Goal: Task Accomplishment & Management: Use online tool/utility

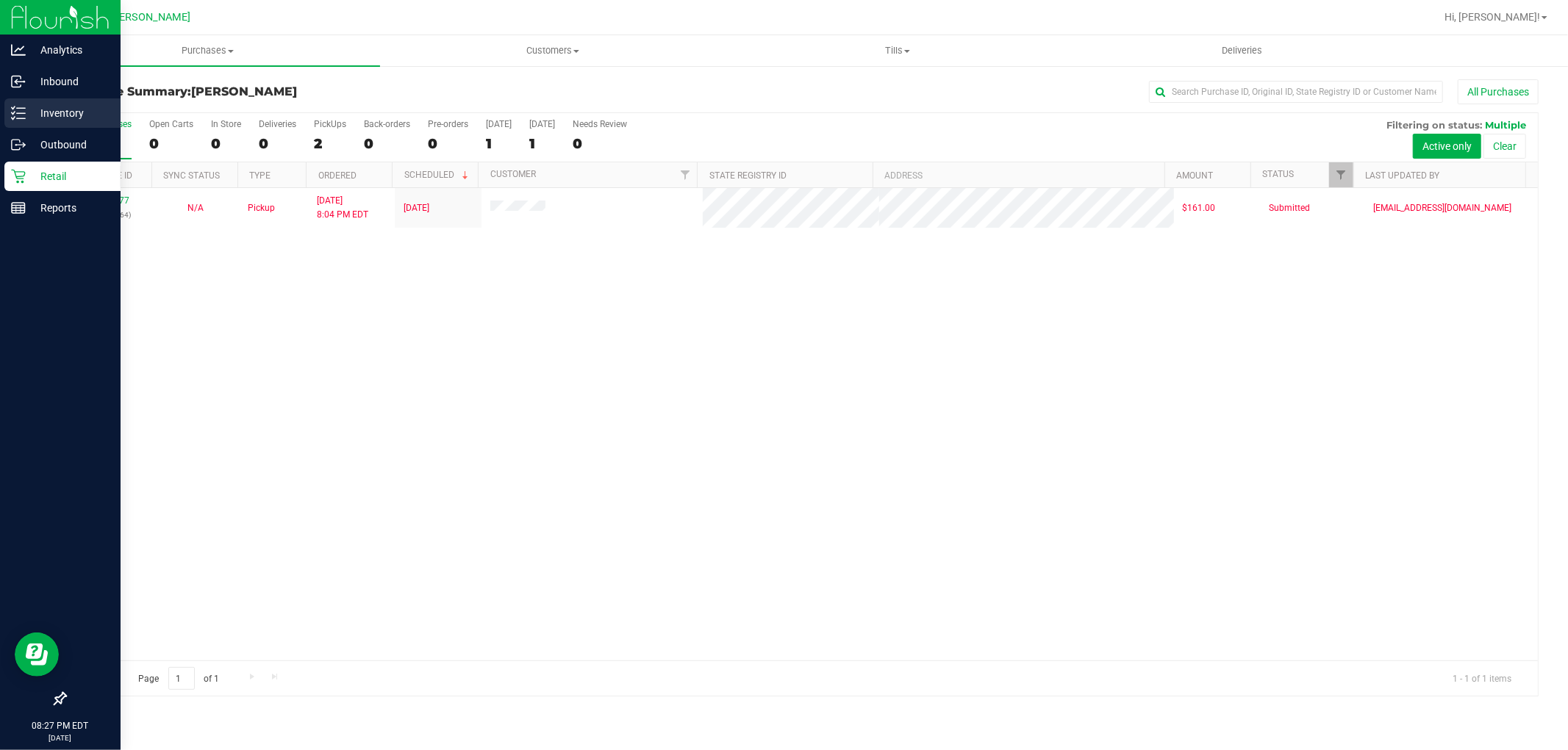
click at [25, 107] on p "Inventory" at bounding box center [69, 113] width 88 height 18
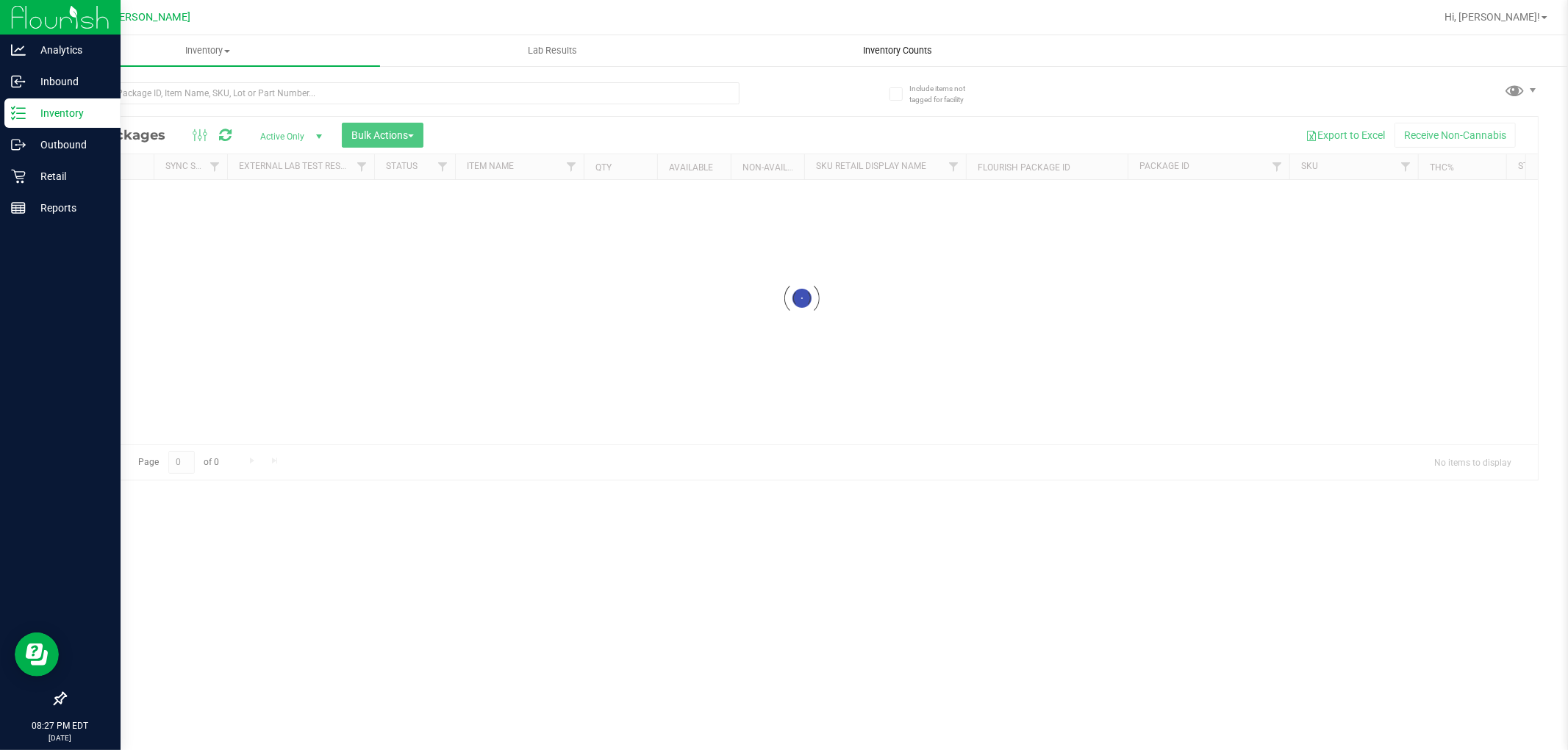
click at [916, 44] on span "Inventory Counts" at bounding box center [897, 51] width 108 height 14
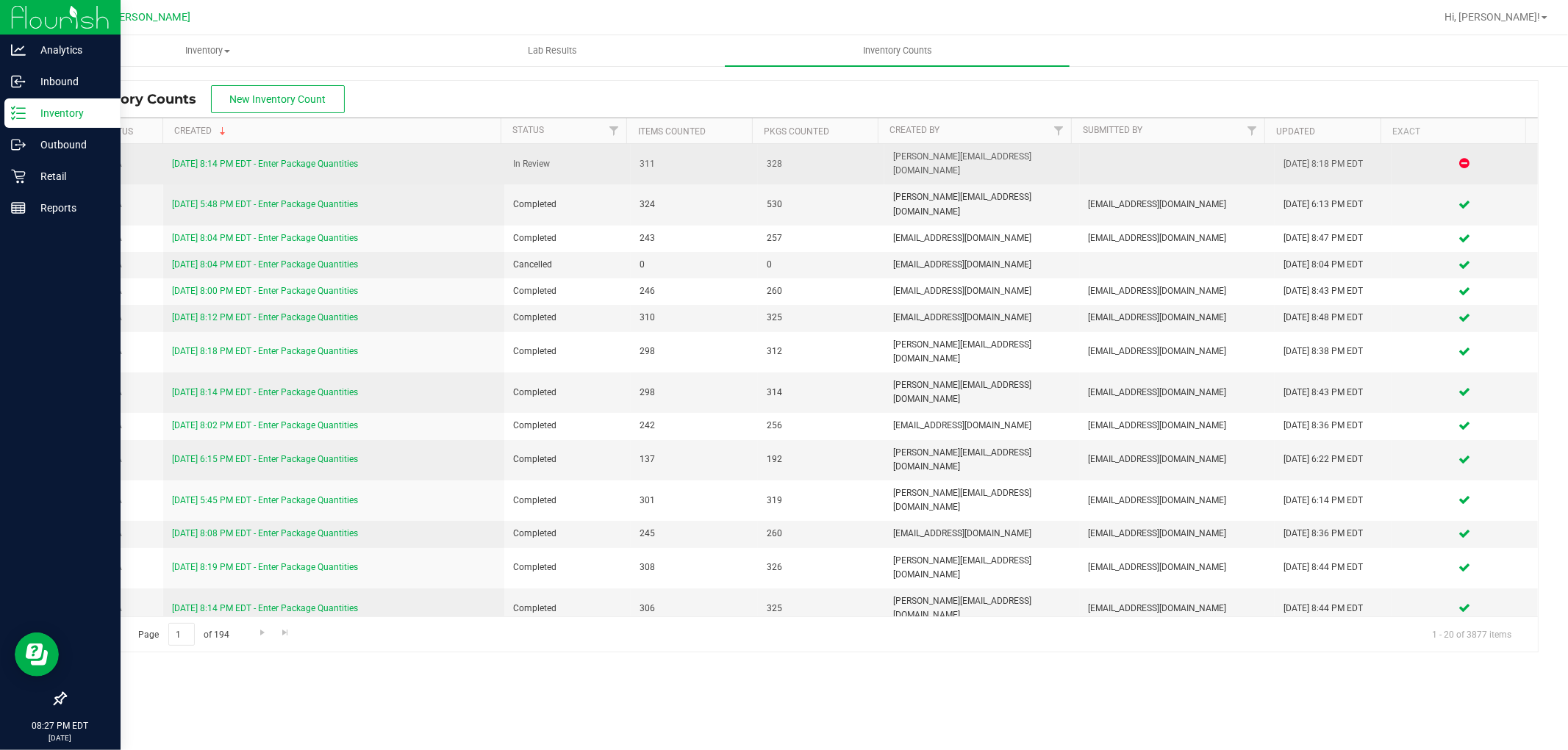
click at [306, 159] on link "[DATE] 8:14 PM EDT - Enter Package Quantities" at bounding box center [265, 164] width 186 height 11
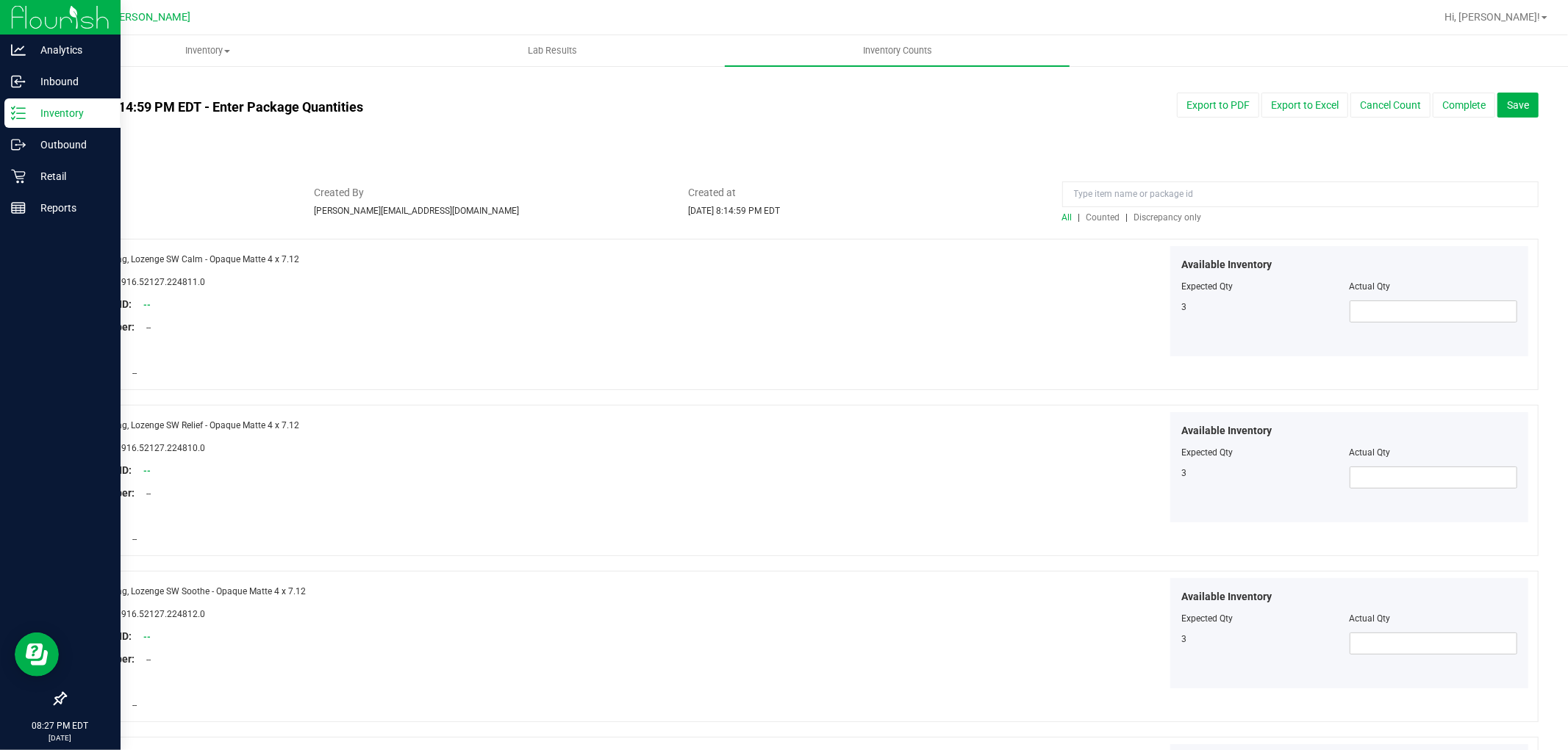
click at [1170, 222] on span "Discrepancy only" at bounding box center [1167, 217] width 67 height 11
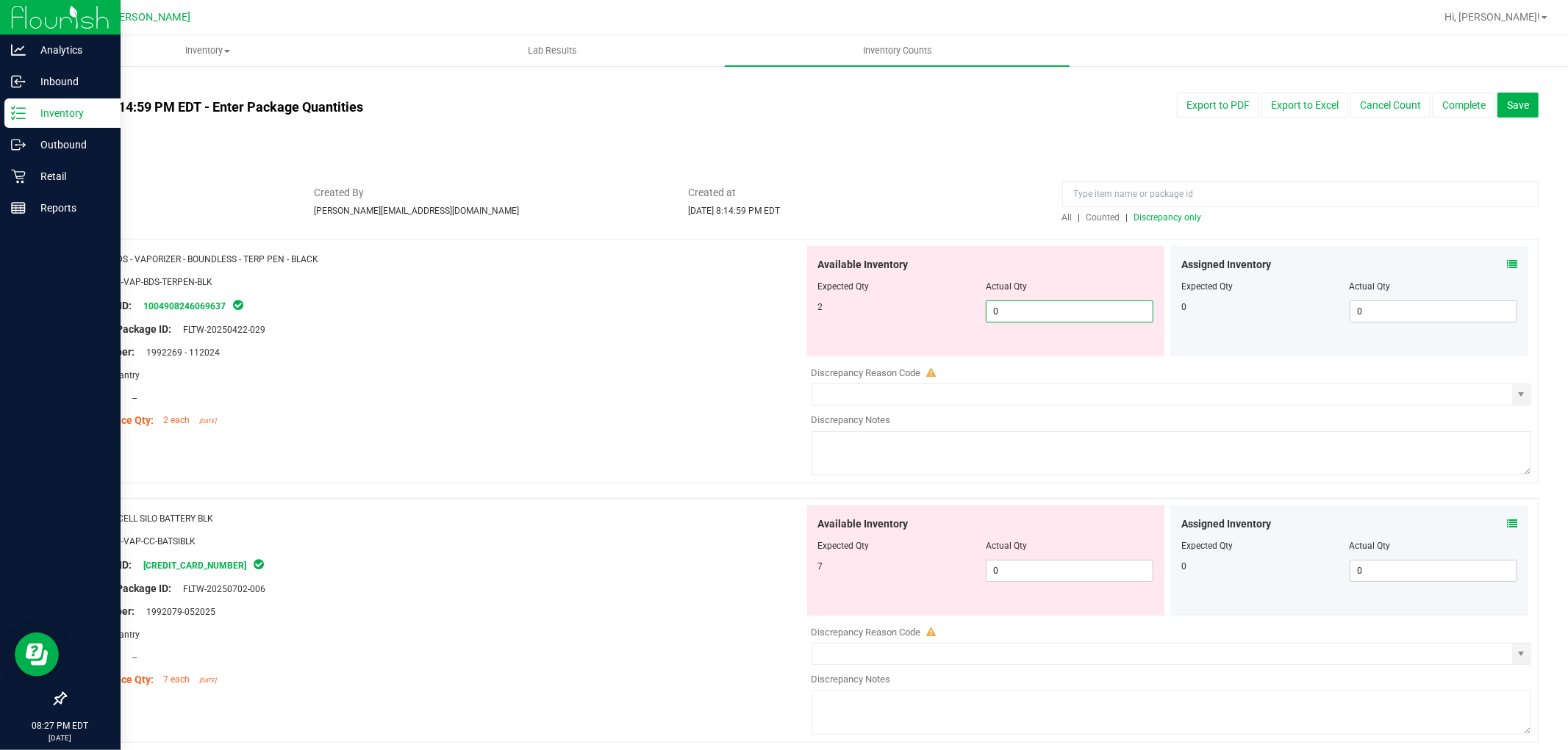
drag, startPoint x: 1070, startPoint y: 302, endPoint x: 1077, endPoint y: 302, distance: 7.0
click at [1070, 301] on span "0 0" at bounding box center [1070, 312] width 168 height 22
type input "02"
click at [1077, 568] on div "Available Inventory Expected Qty Actual Qty 7 0 0" at bounding box center [986, 561] width 358 height 110
type input "2"
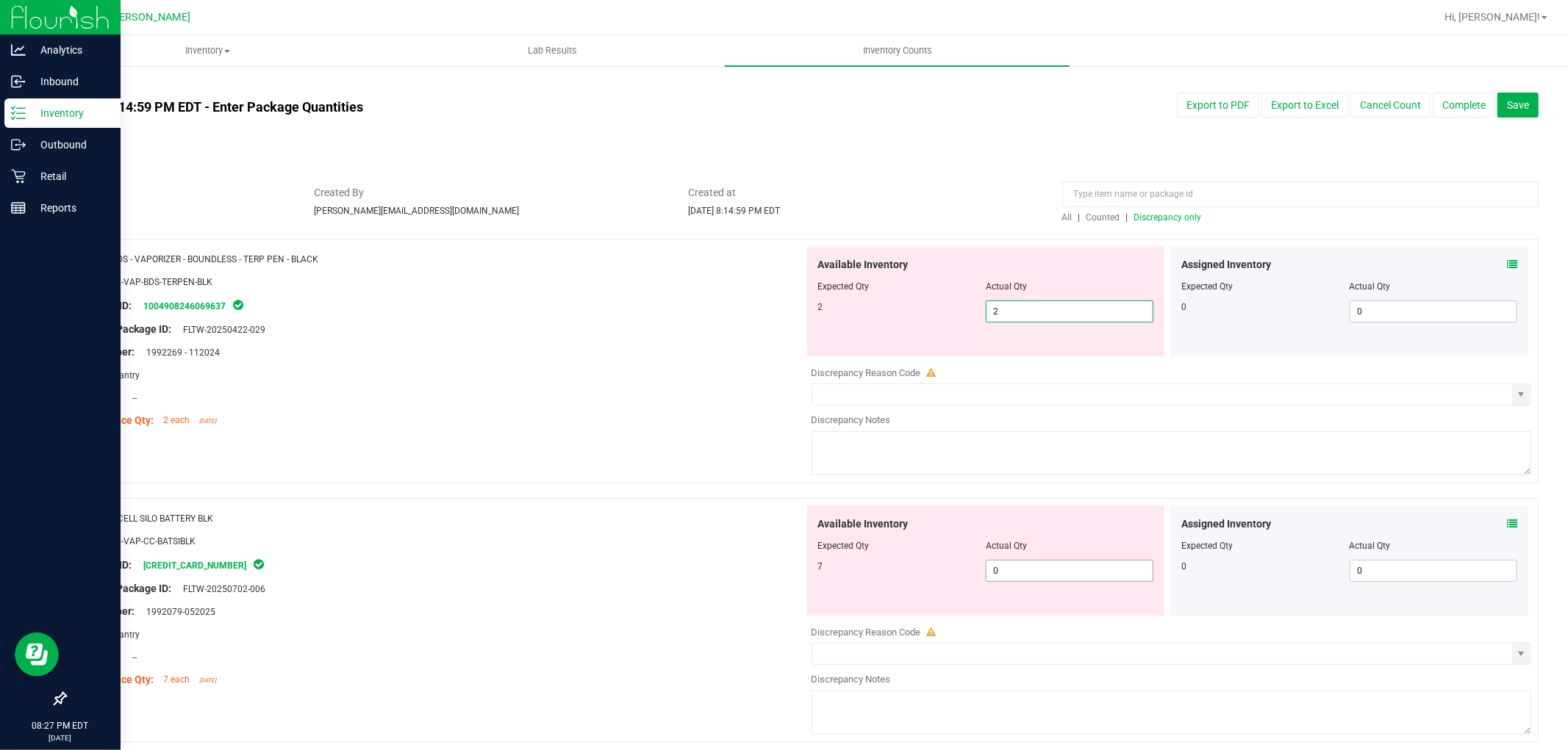
type input "07"
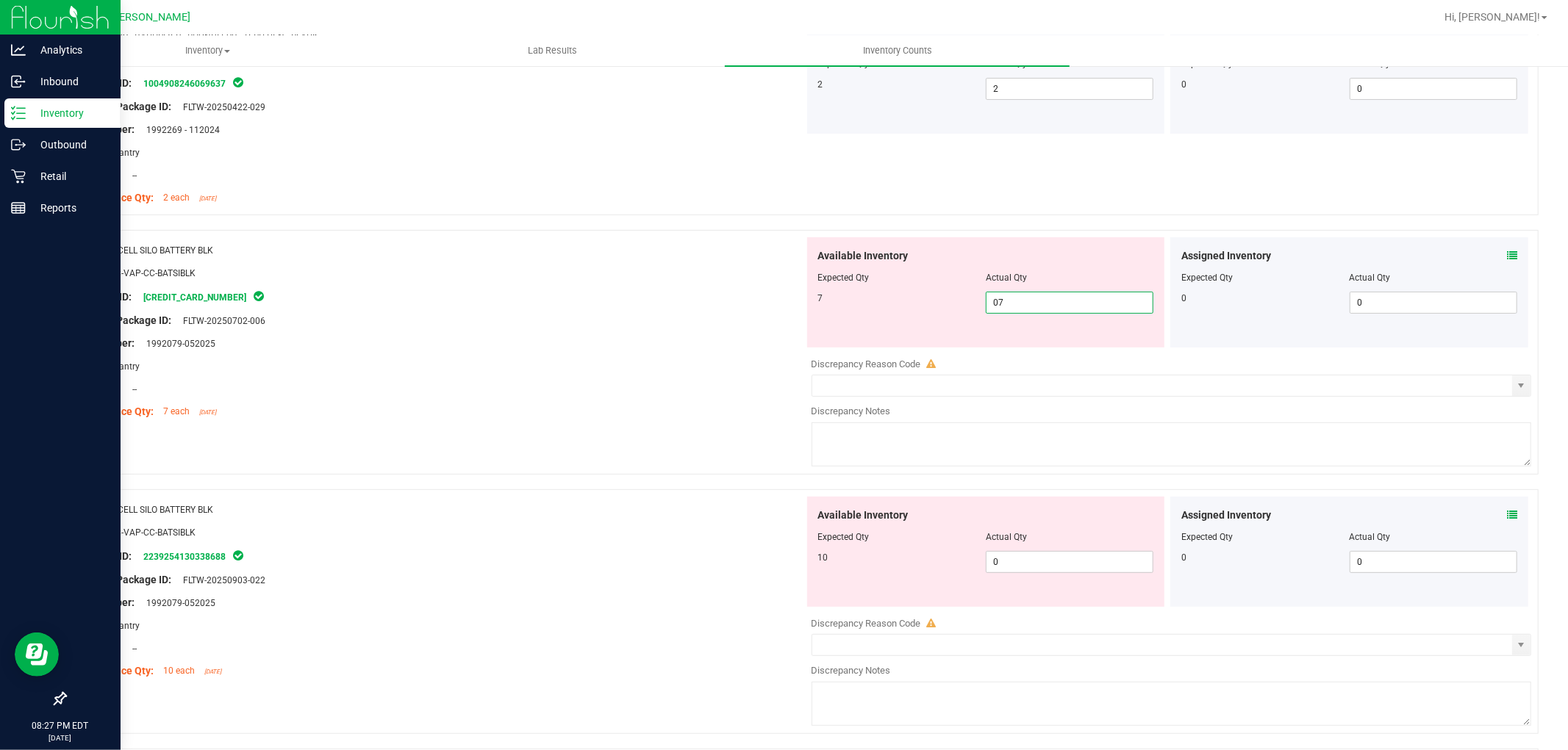
scroll to position [245, 0]
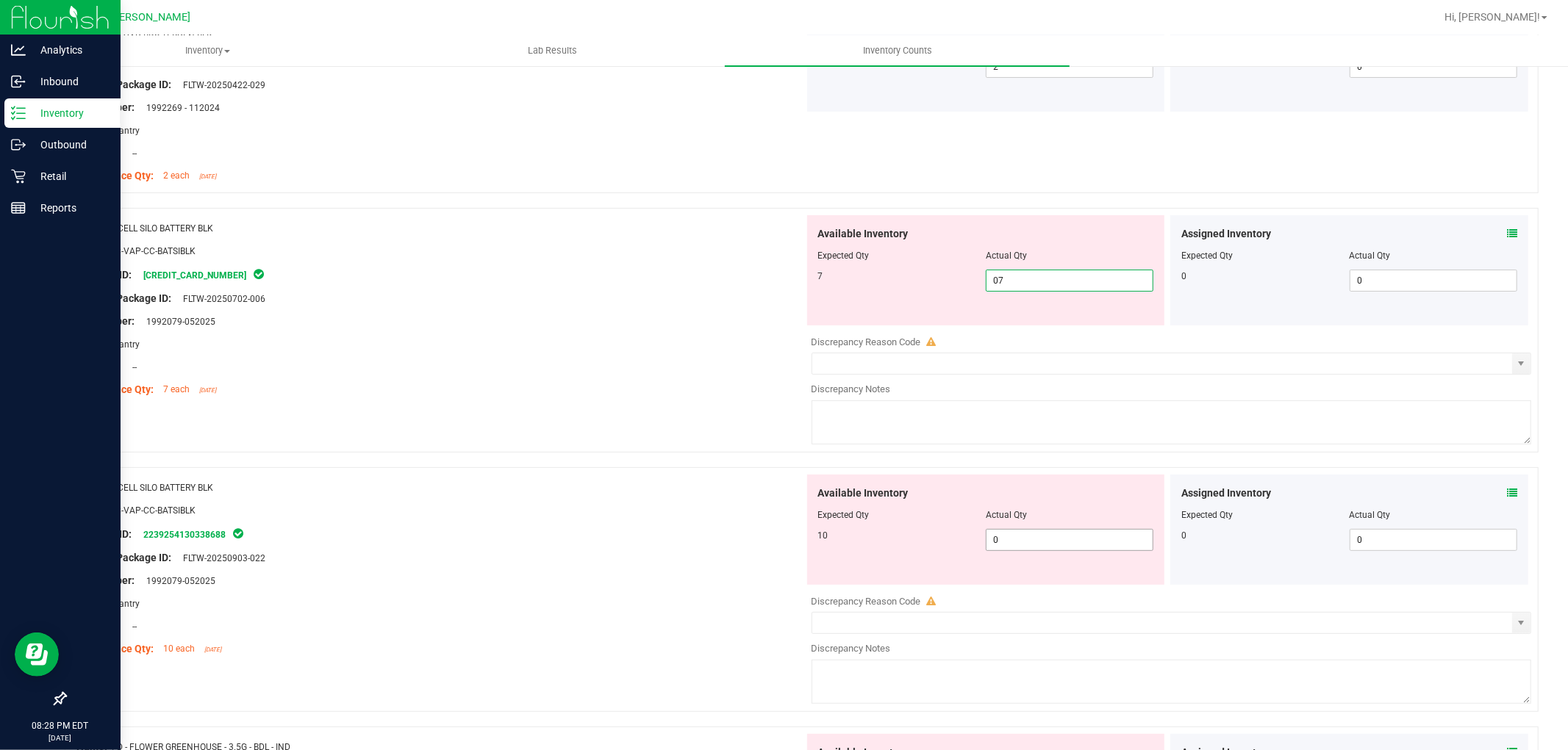
drag, startPoint x: 1071, startPoint y: 536, endPoint x: 1071, endPoint y: 545, distance: 9.0
click at [1071, 541] on div "Available Inventory Expected Qty Actual Qty 10 0 0" at bounding box center [1167, 591] width 728 height 233
type input "7"
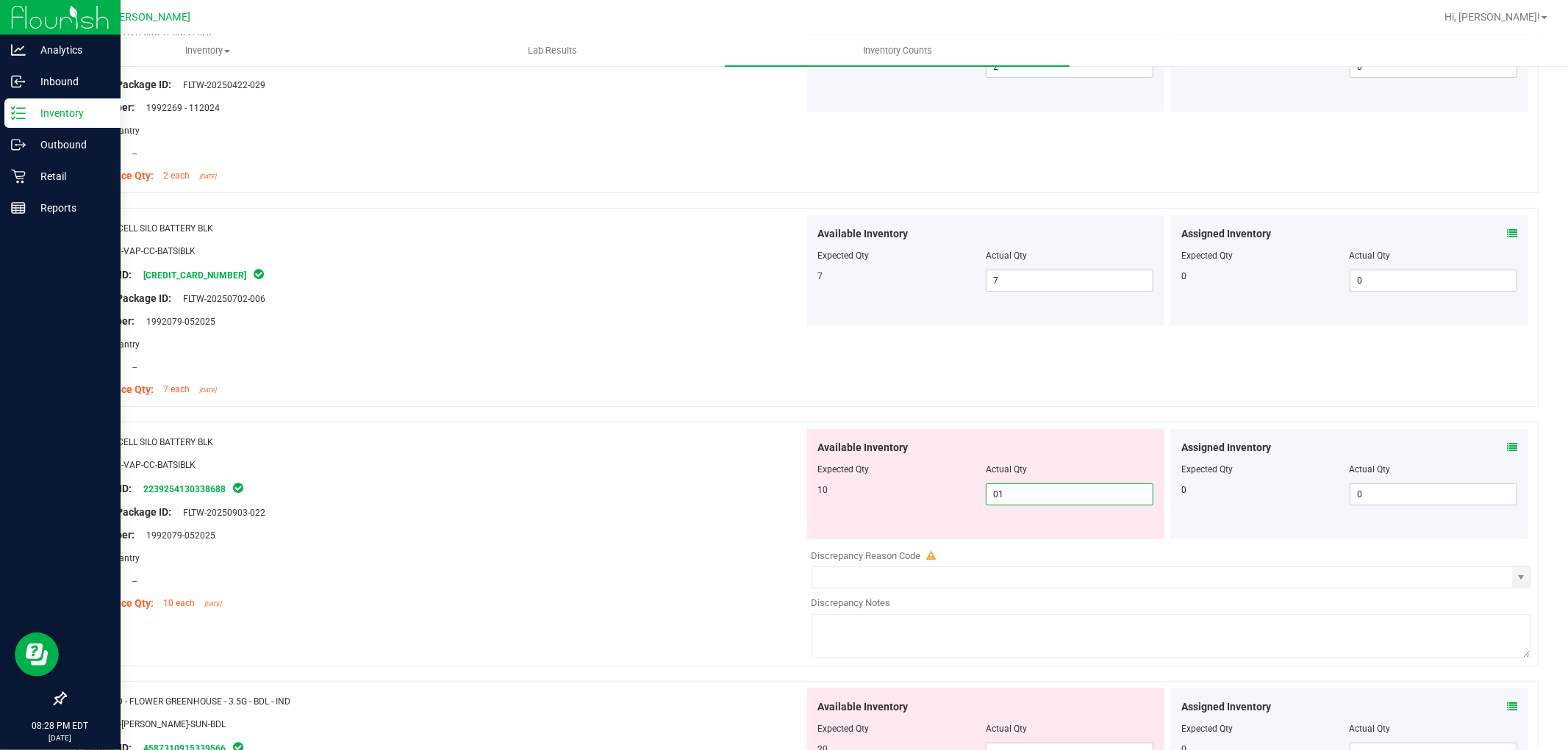
type input "010"
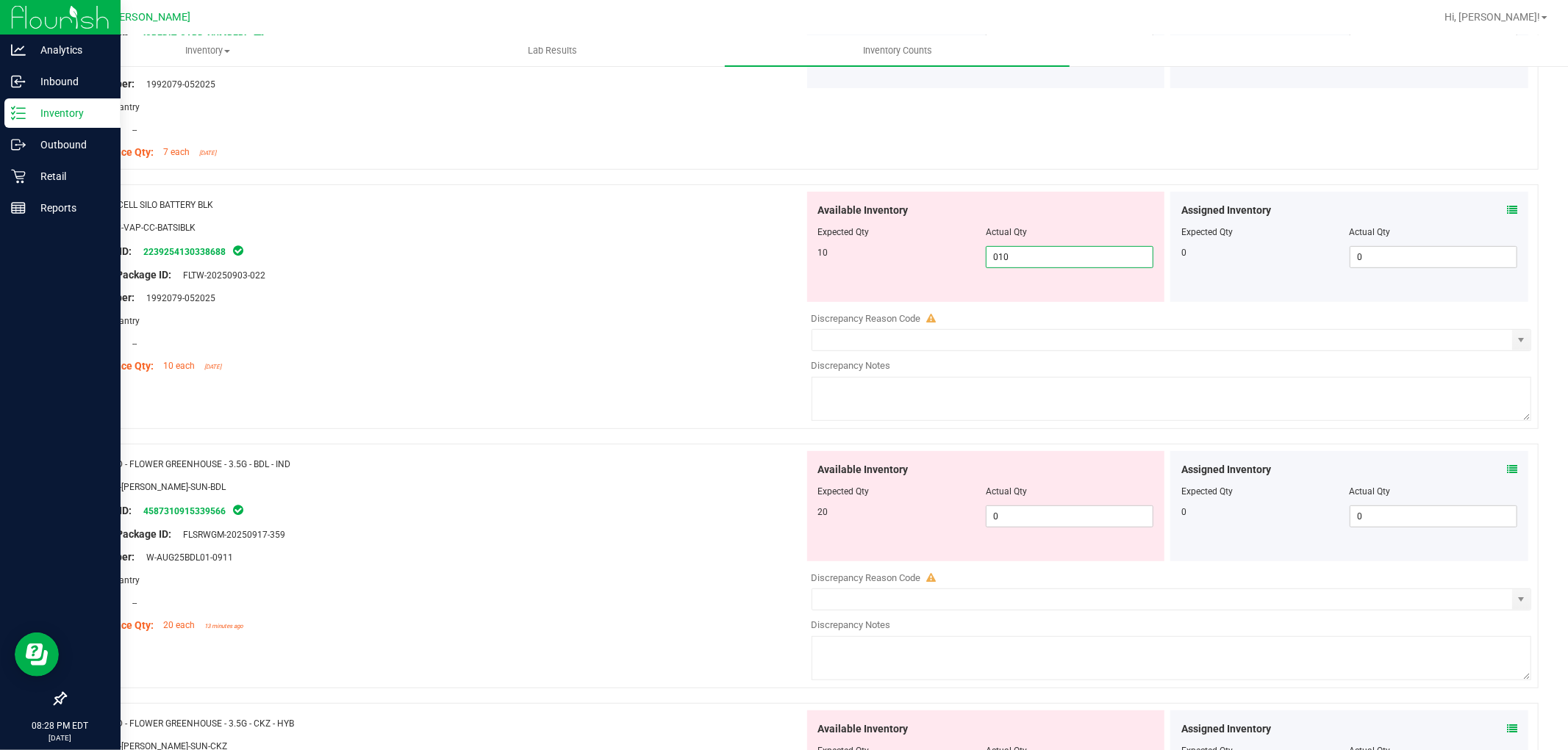
scroll to position [489, 0]
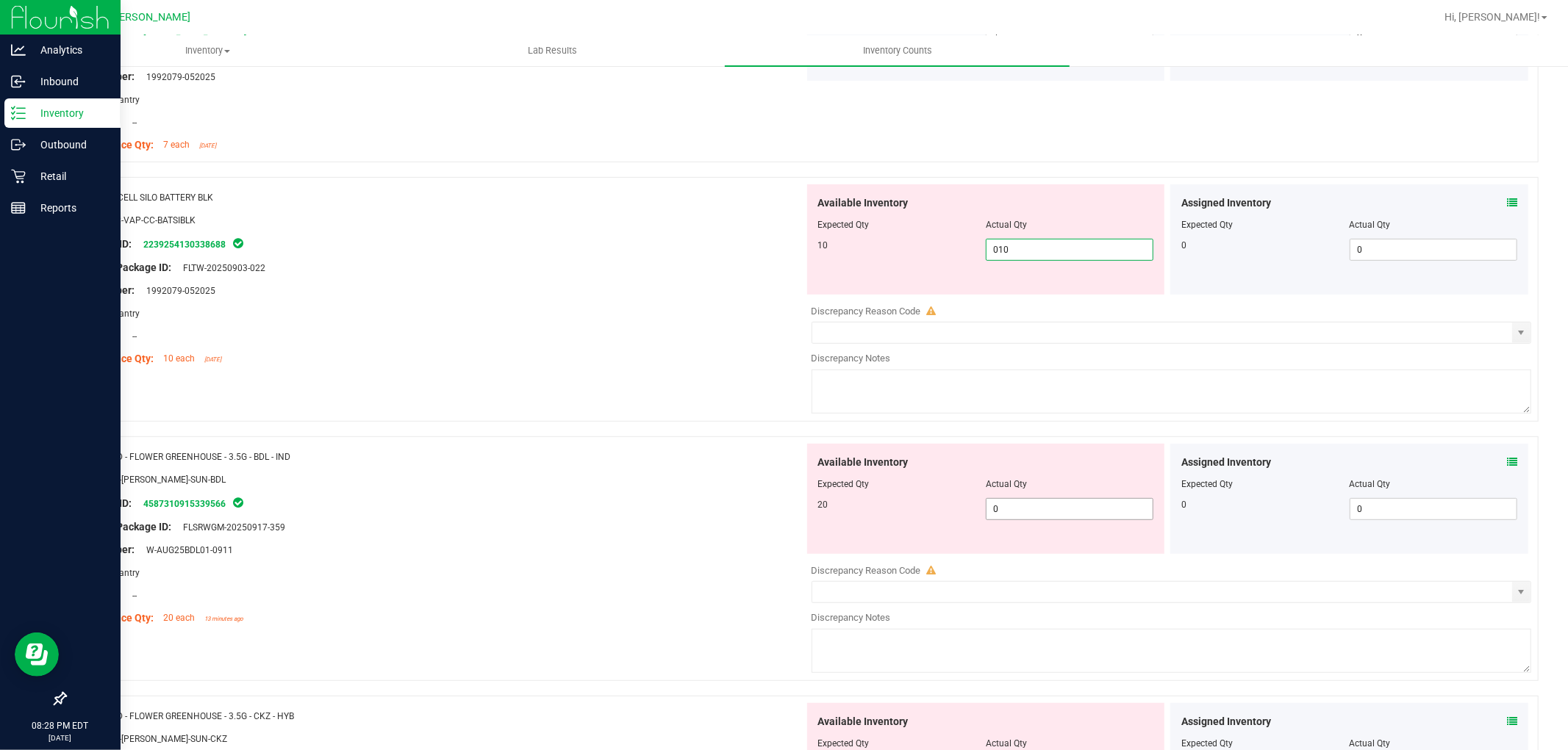
click at [1061, 507] on div "Available Inventory Expected Qty Actual Qty 20 0 0" at bounding box center [986, 498] width 358 height 110
type input "10"
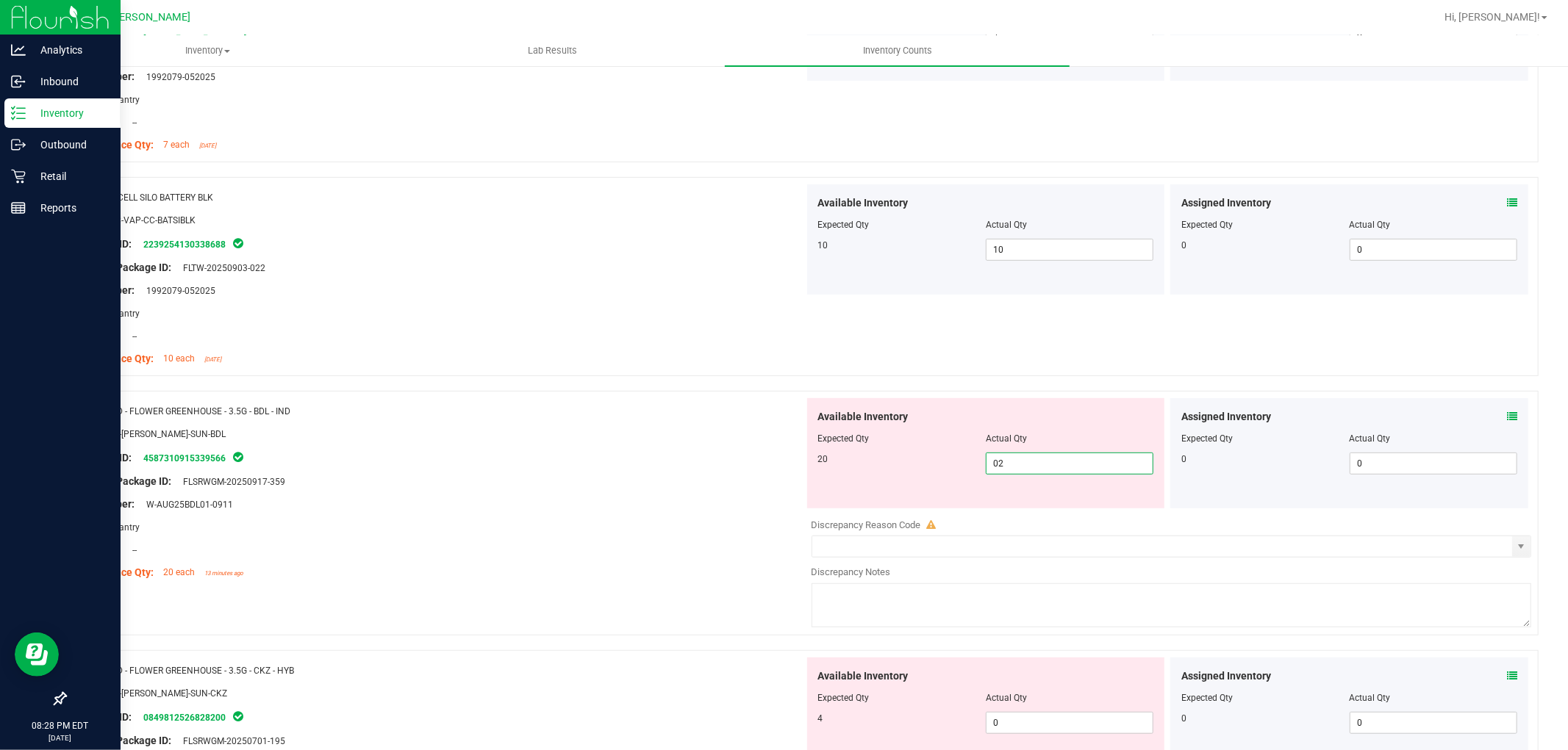
type input "020"
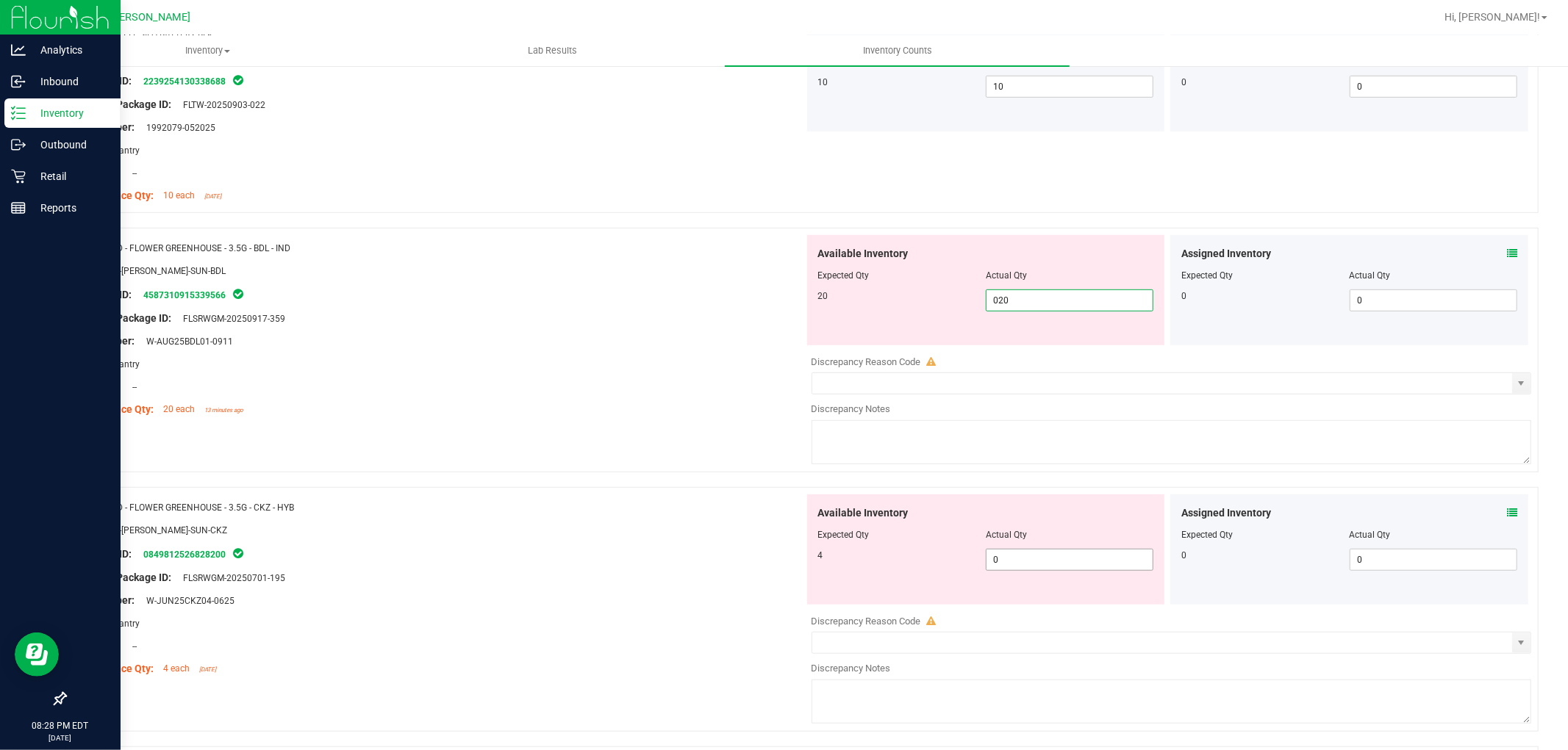
click at [1056, 560] on div "Available Inventory Expected Qty Actual Qty 4 0 0" at bounding box center [1167, 610] width 728 height 233
type input "20"
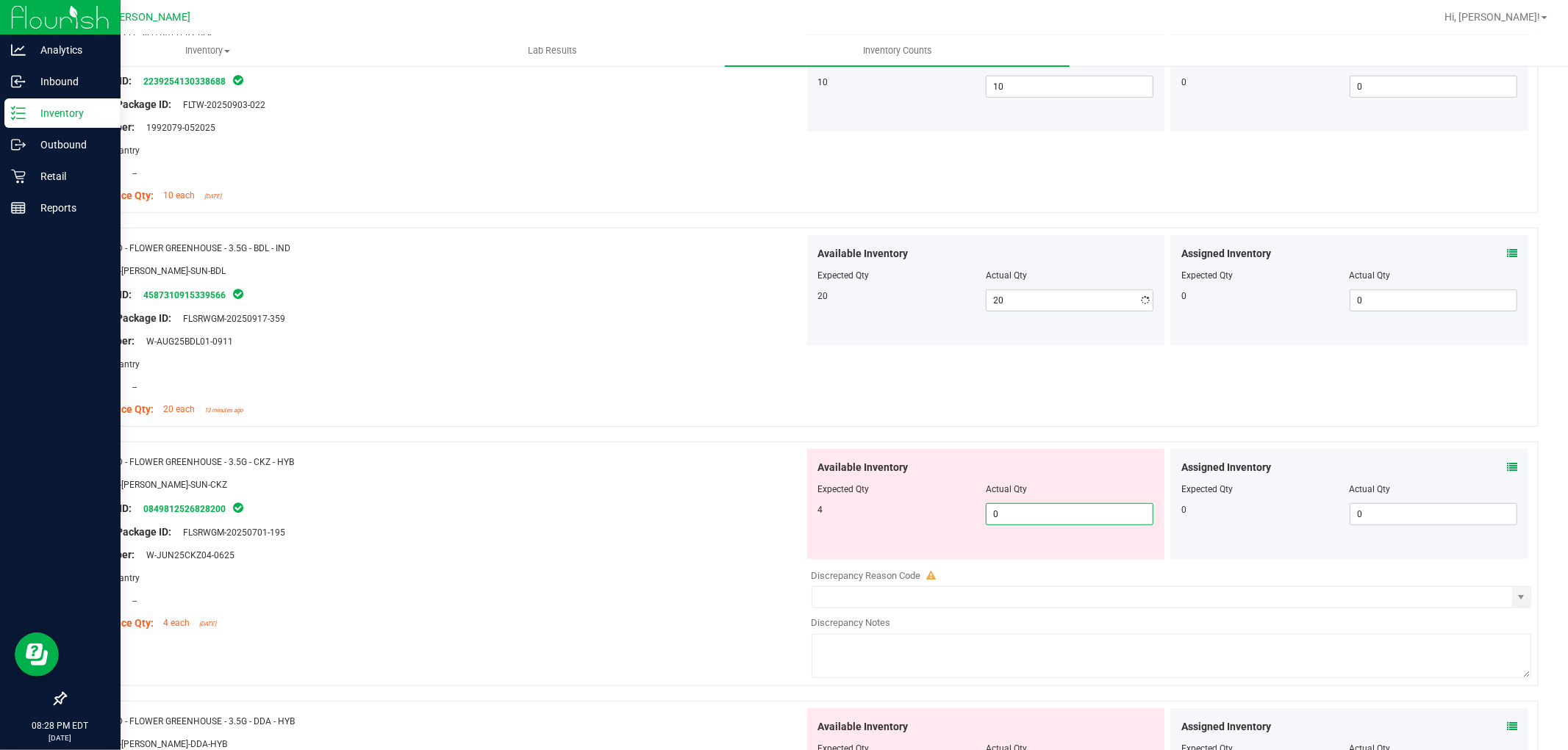
type input "04"
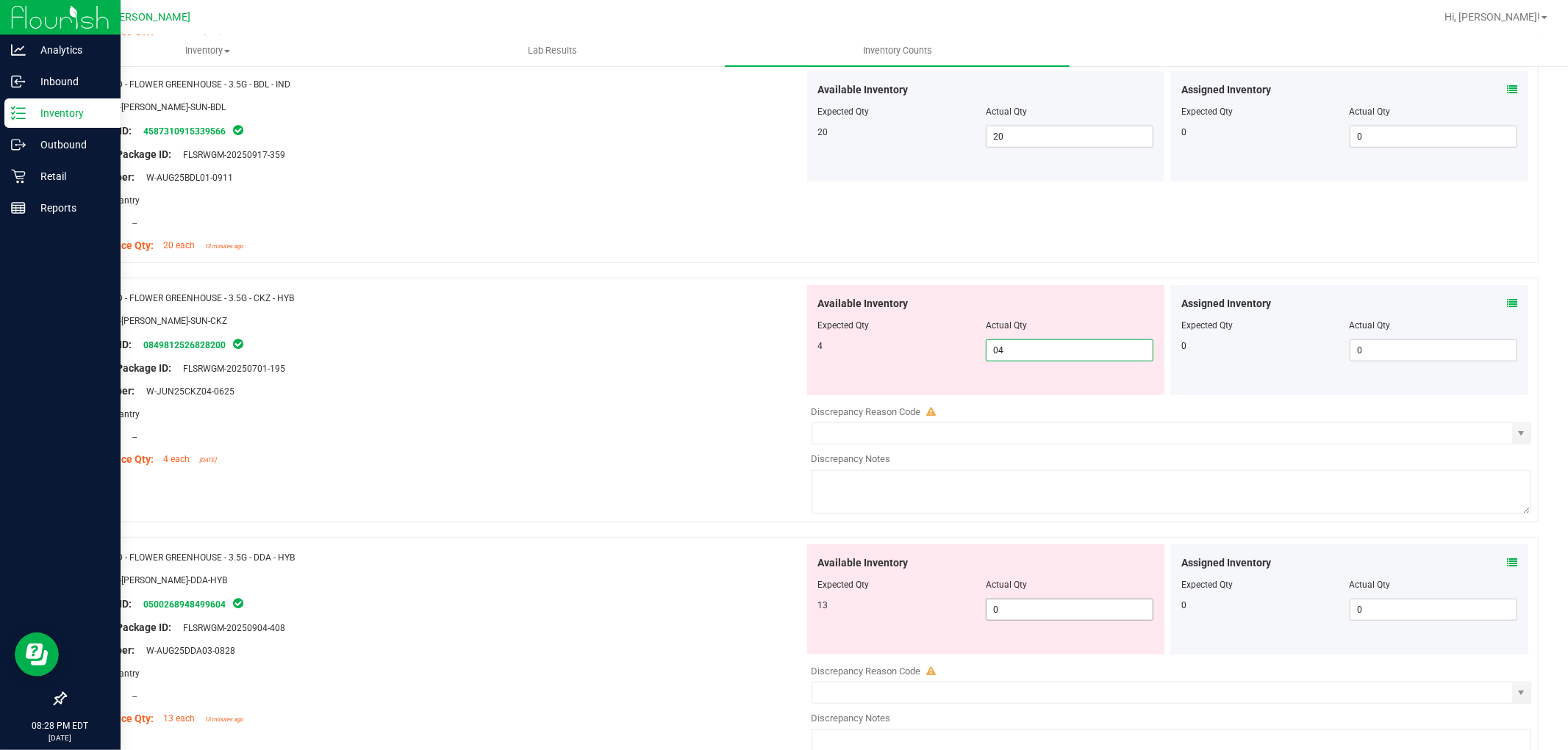
type input "4"
click at [1057, 604] on div "Available Inventory Expected Qty Actual Qty 13 0 0" at bounding box center [986, 600] width 358 height 110
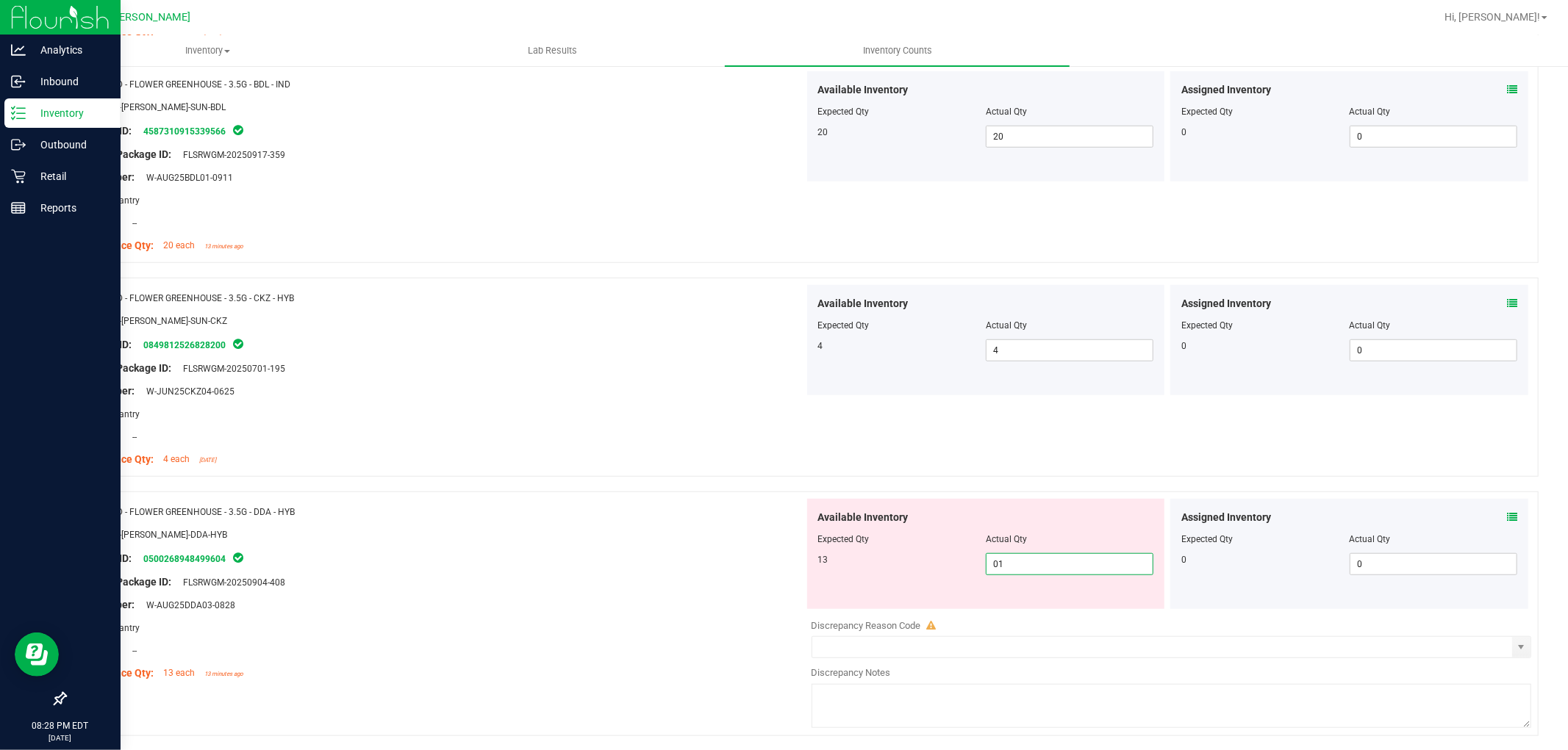
type input "013"
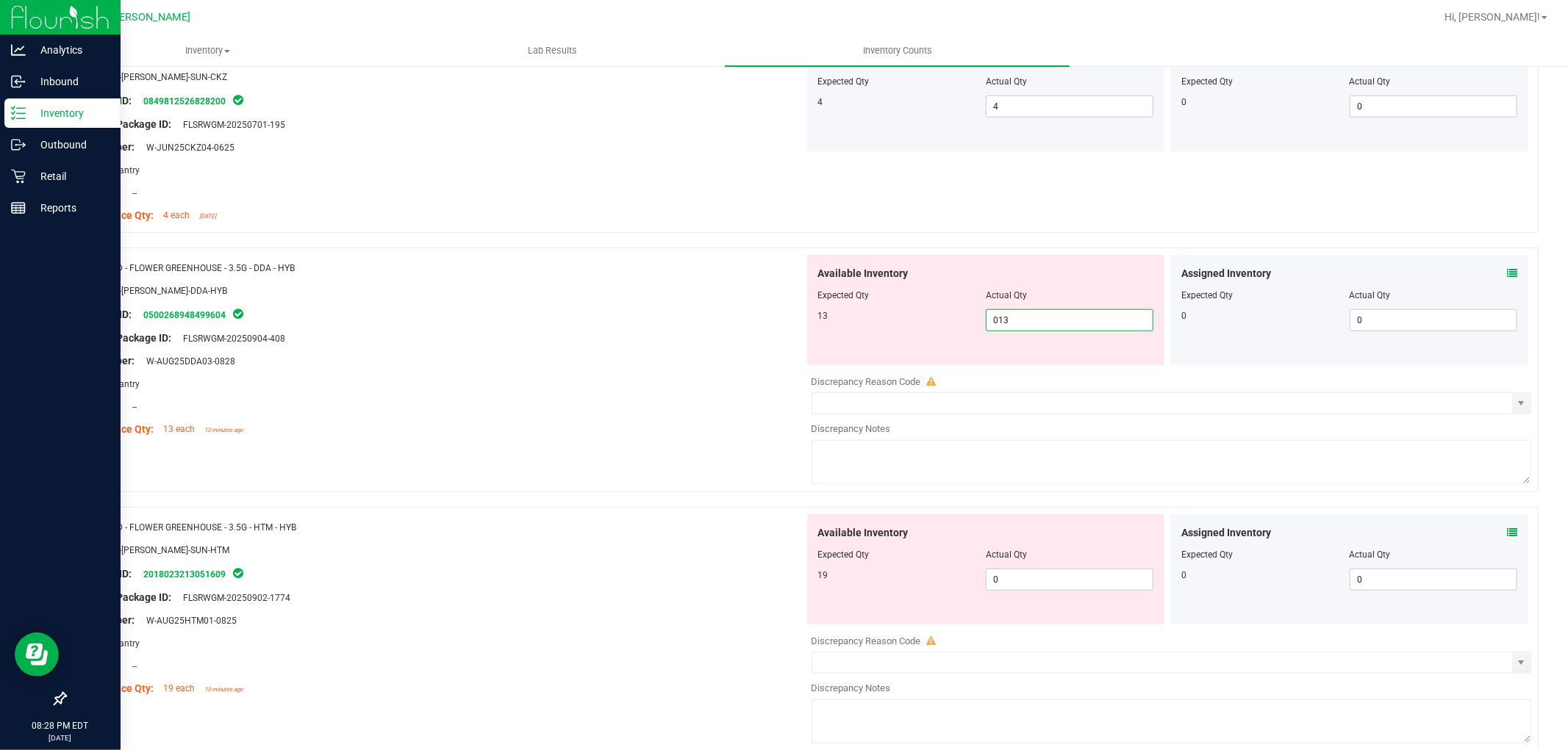
scroll to position [1062, 0]
type input "13"
click at [1042, 581] on div "Available Inventory Expected Qty Actual Qty 19 0 0" at bounding box center [1167, 630] width 728 height 233
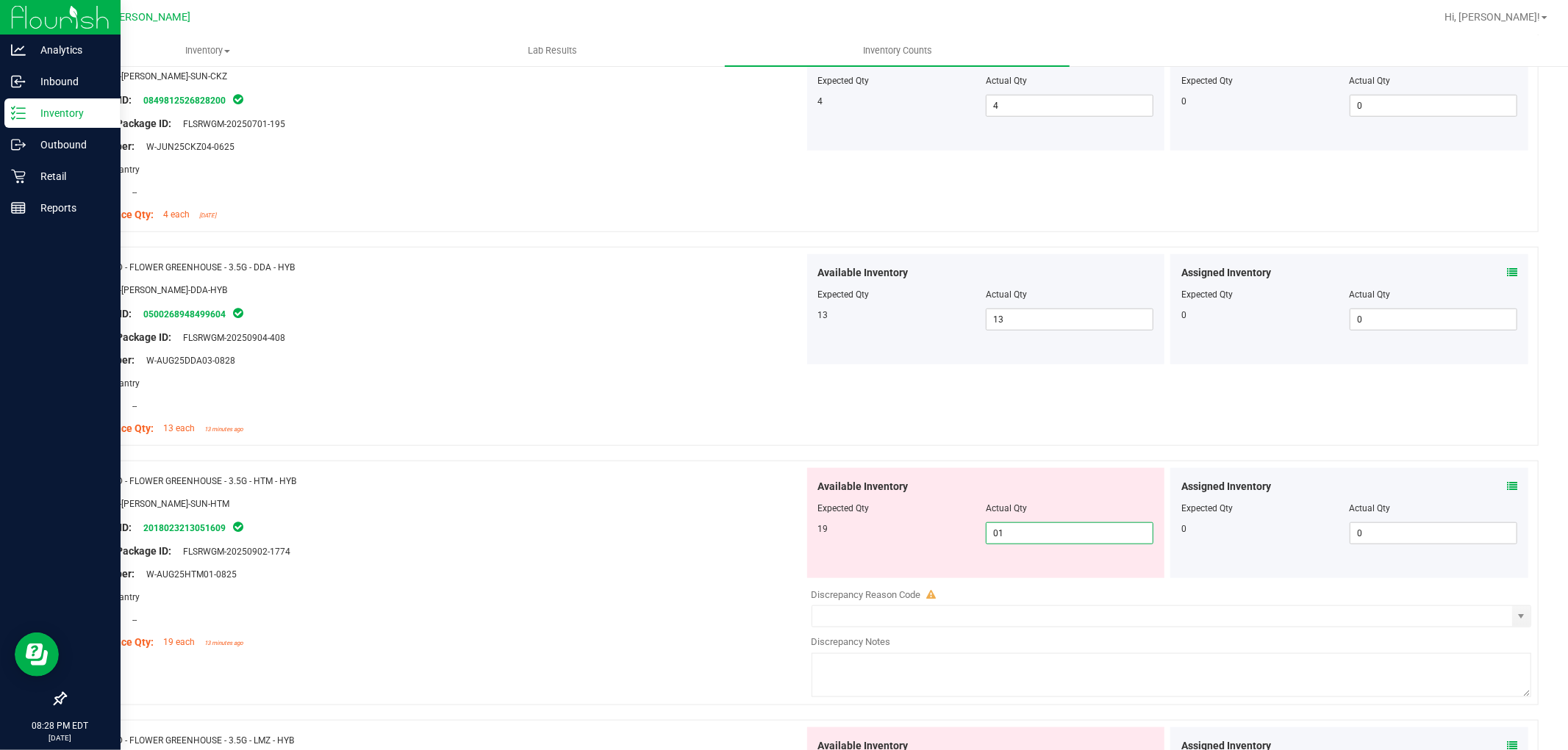
type input "019"
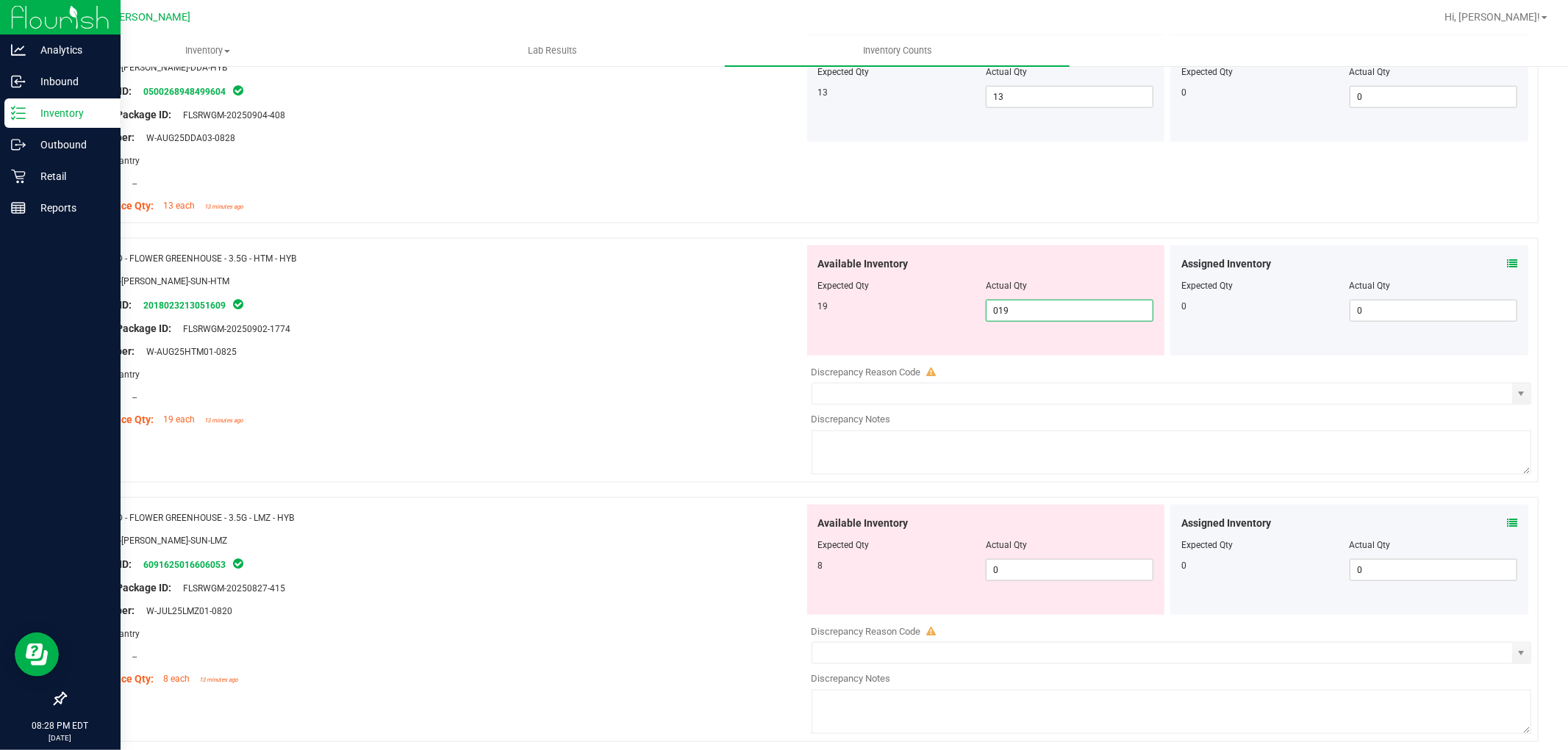
scroll to position [1306, 0]
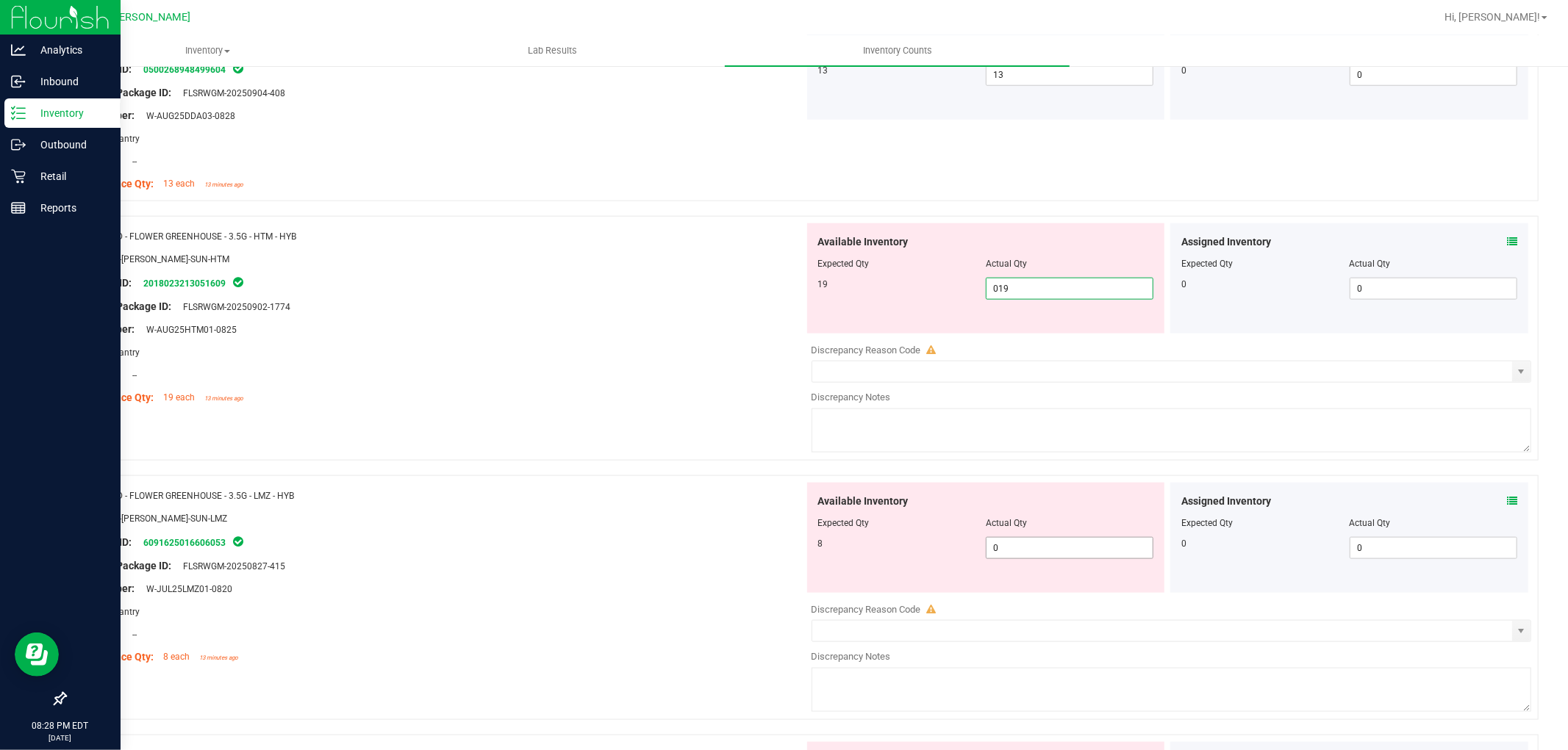
type input "19"
click at [1037, 548] on div "Available Inventory Expected Qty Actual Qty 8 0 0" at bounding box center [1167, 599] width 728 height 233
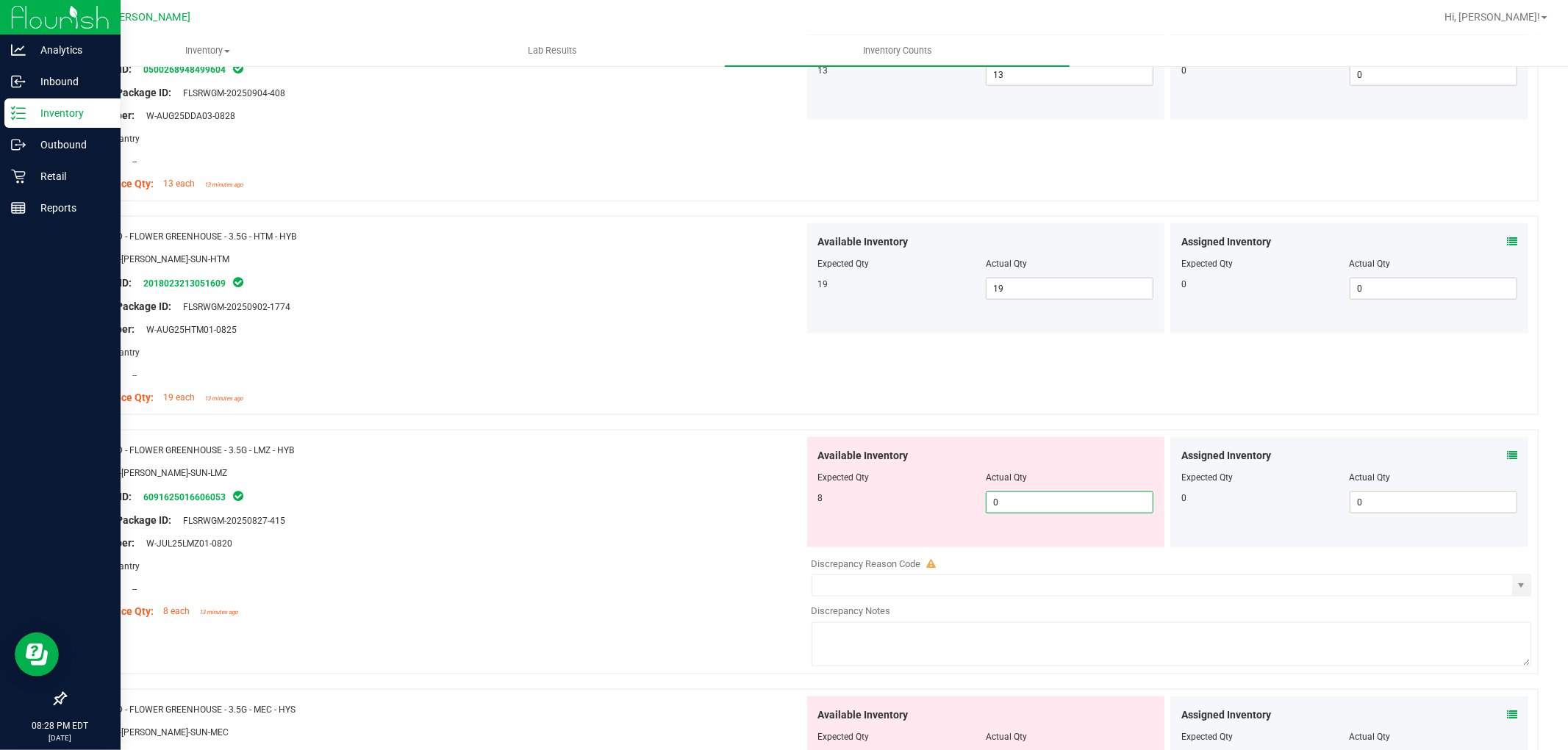
type input "08"
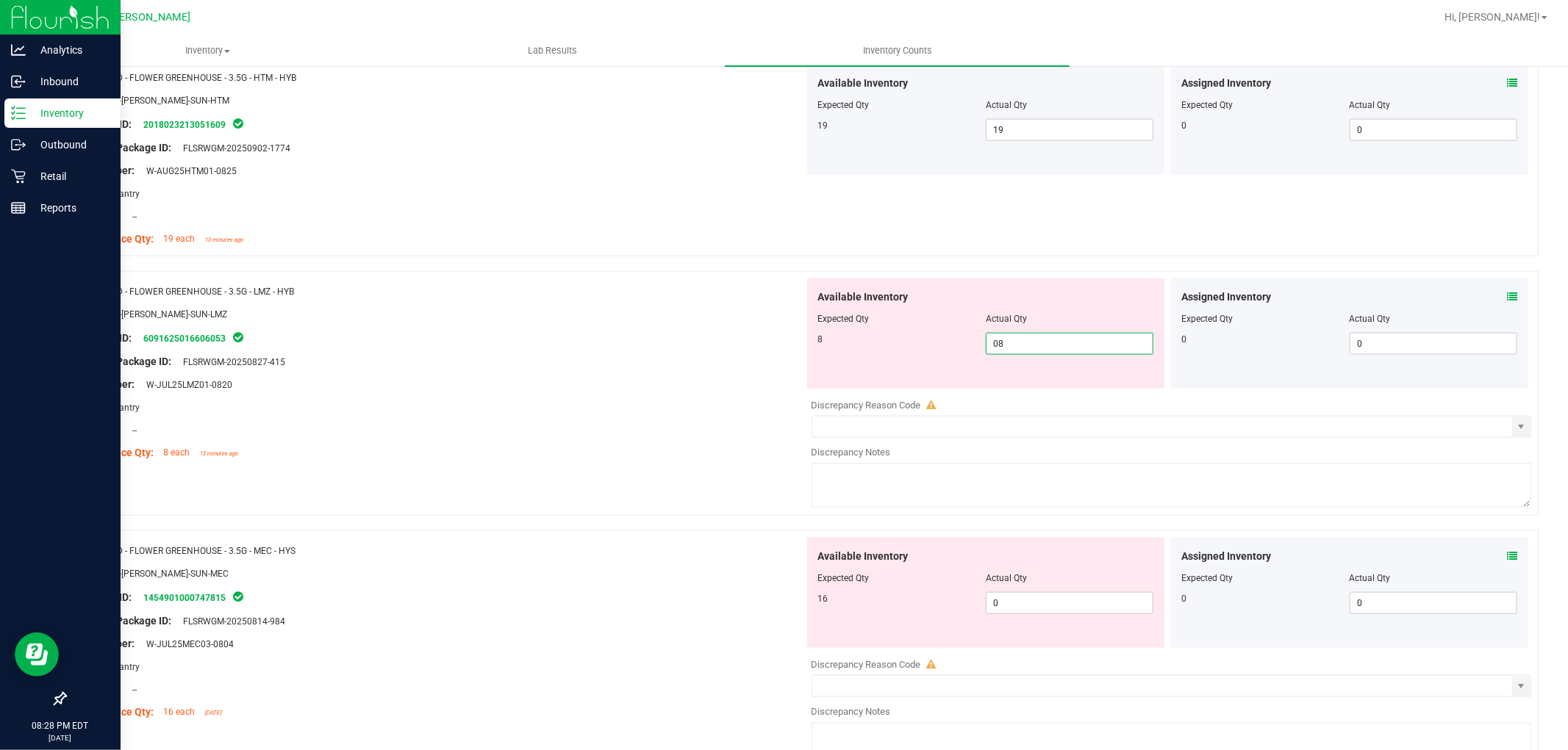
scroll to position [1470, 0]
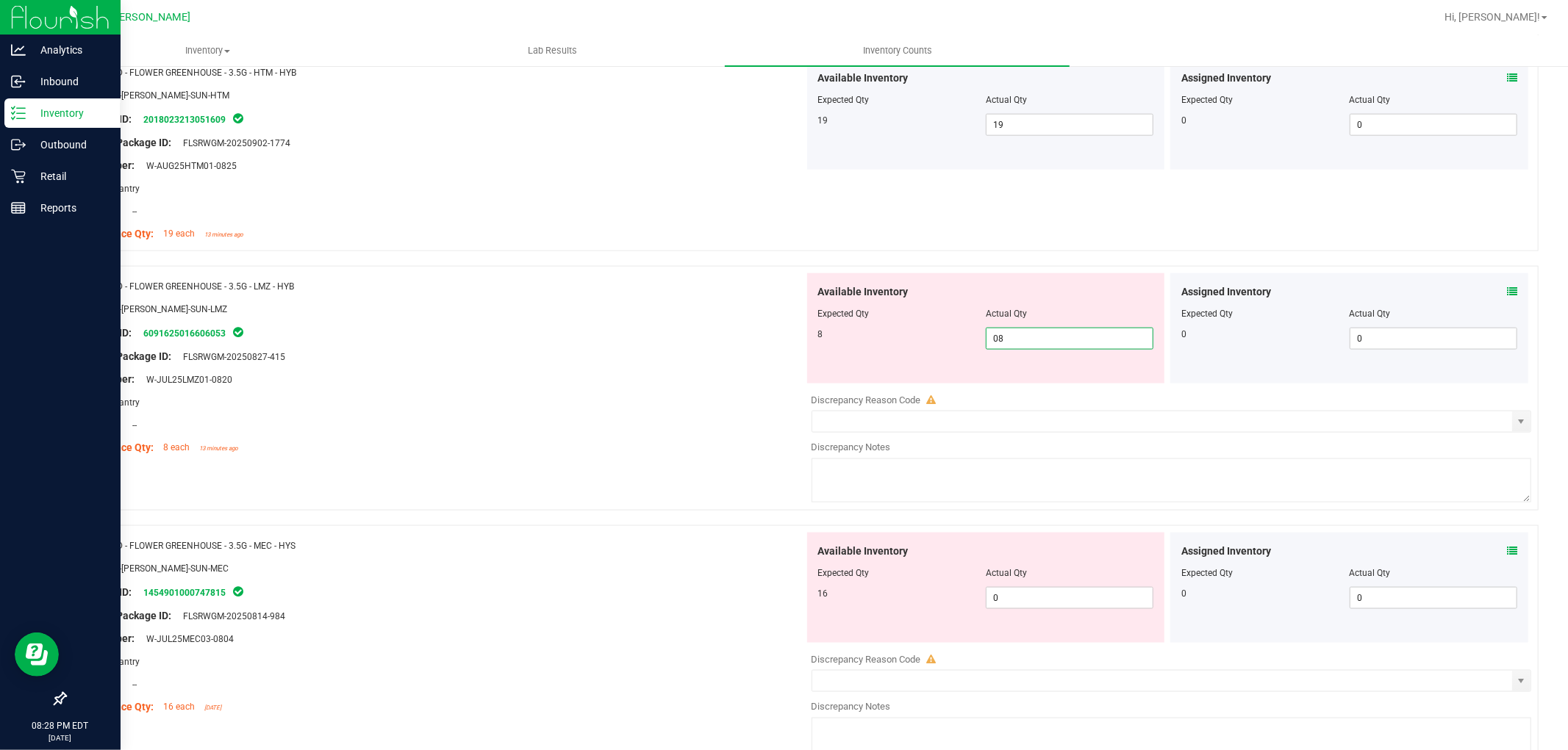
click at [1044, 612] on div "Available Inventory Expected Qty Actual Qty 16 0 0" at bounding box center [1167, 649] width 728 height 233
type input "8"
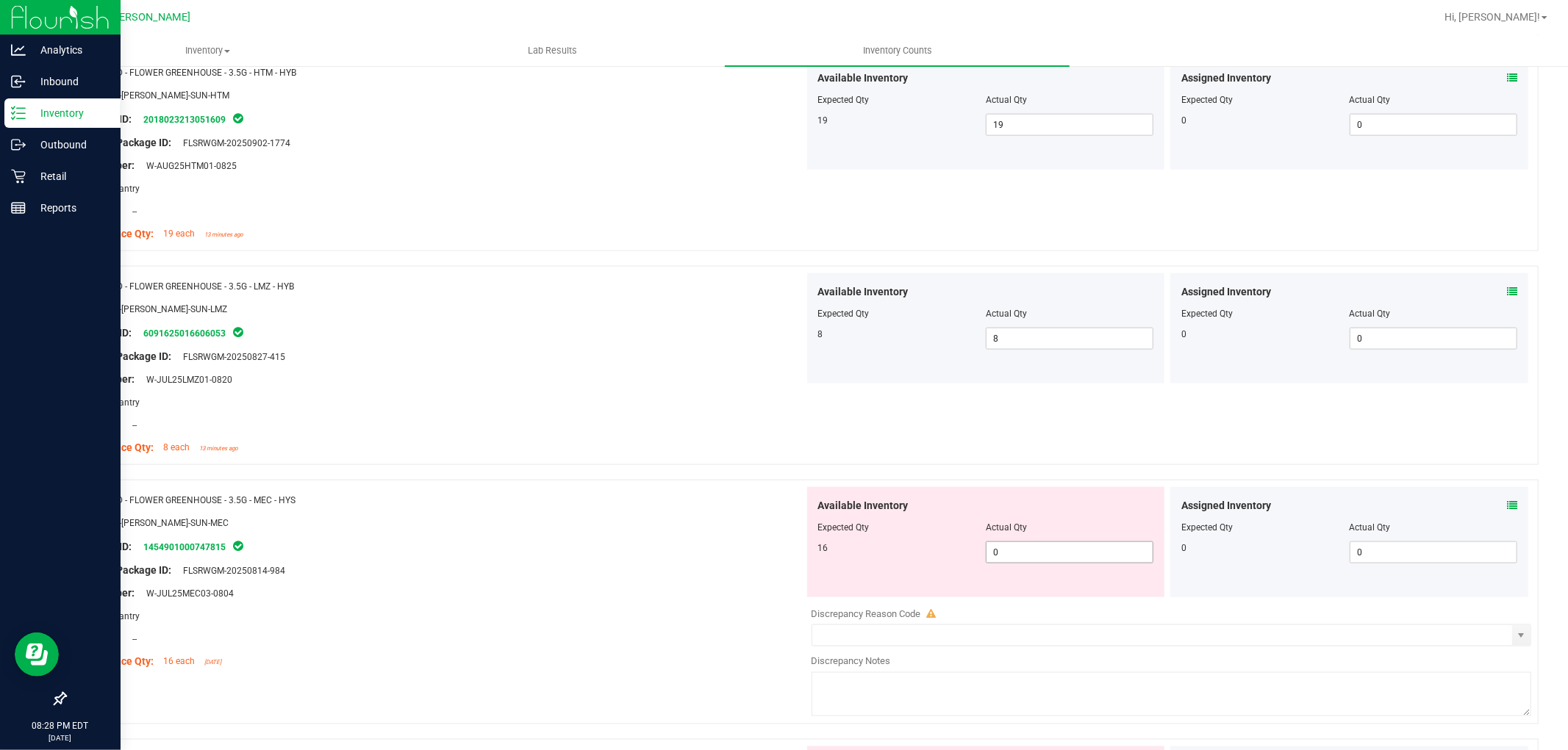
click at [1033, 552] on span "0 0" at bounding box center [1070, 553] width 168 height 22
type input "016"
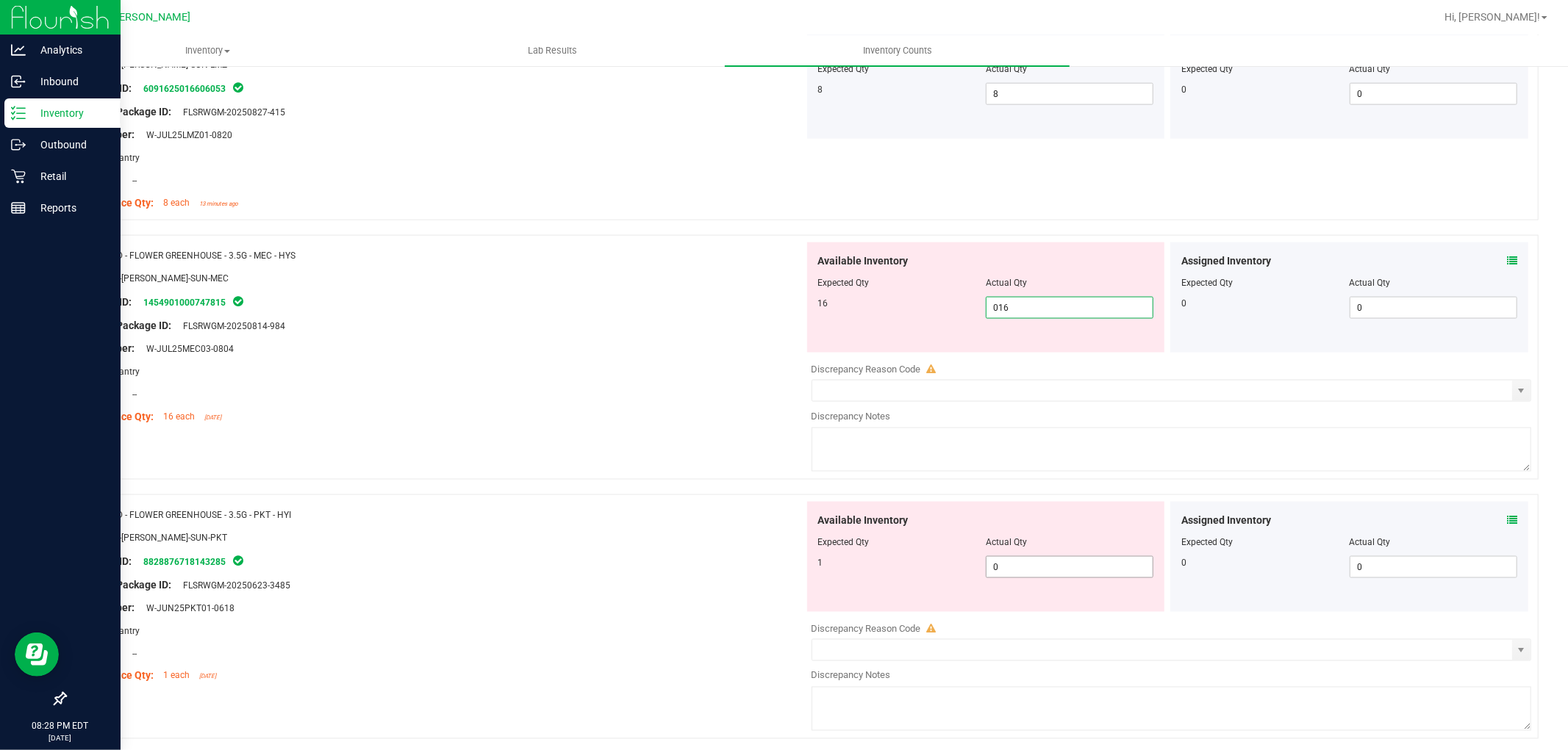
type input "16"
click at [1029, 569] on div "Available Inventory Expected Qty Actual Qty 1 0 0" at bounding box center [1167, 618] width 728 height 233
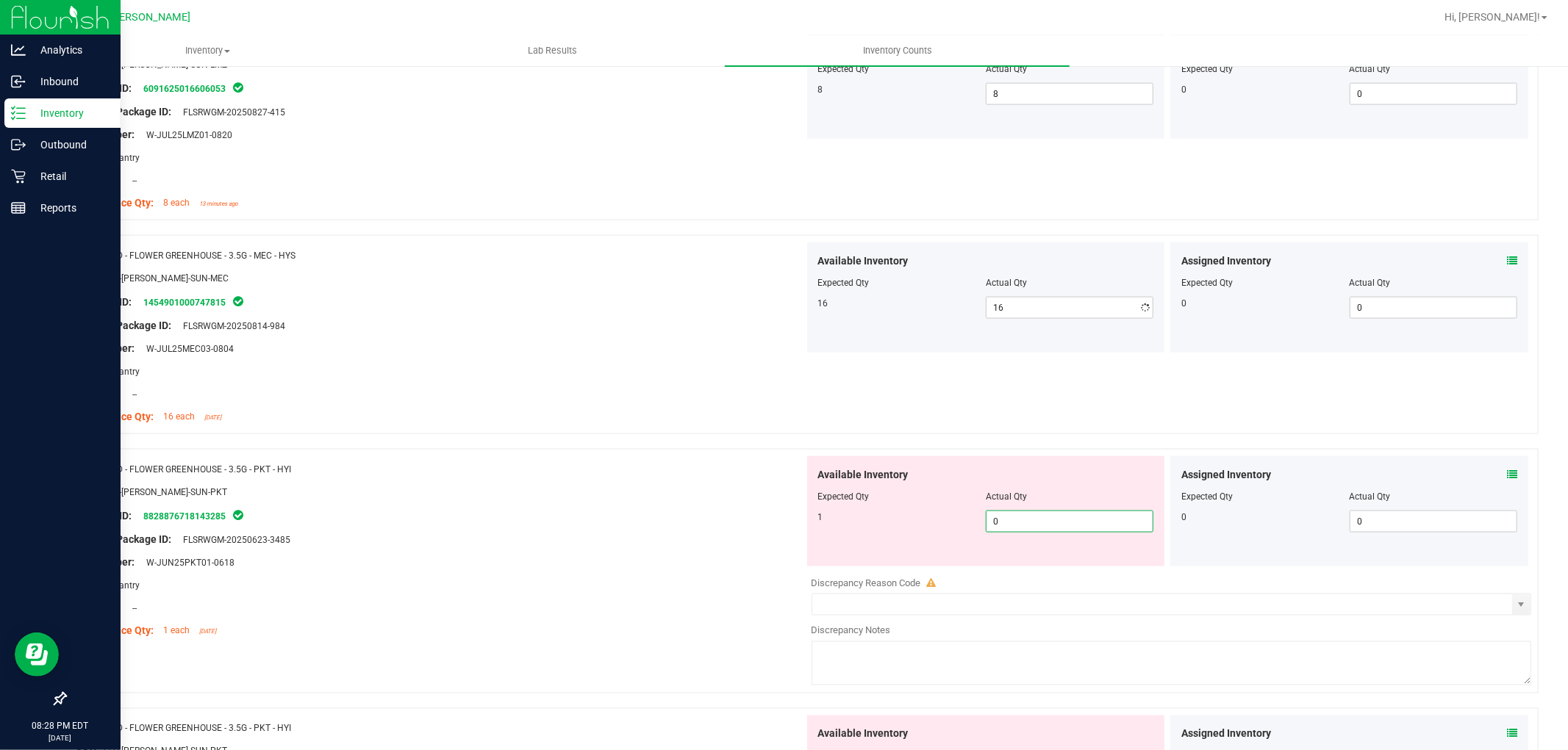
type input "01"
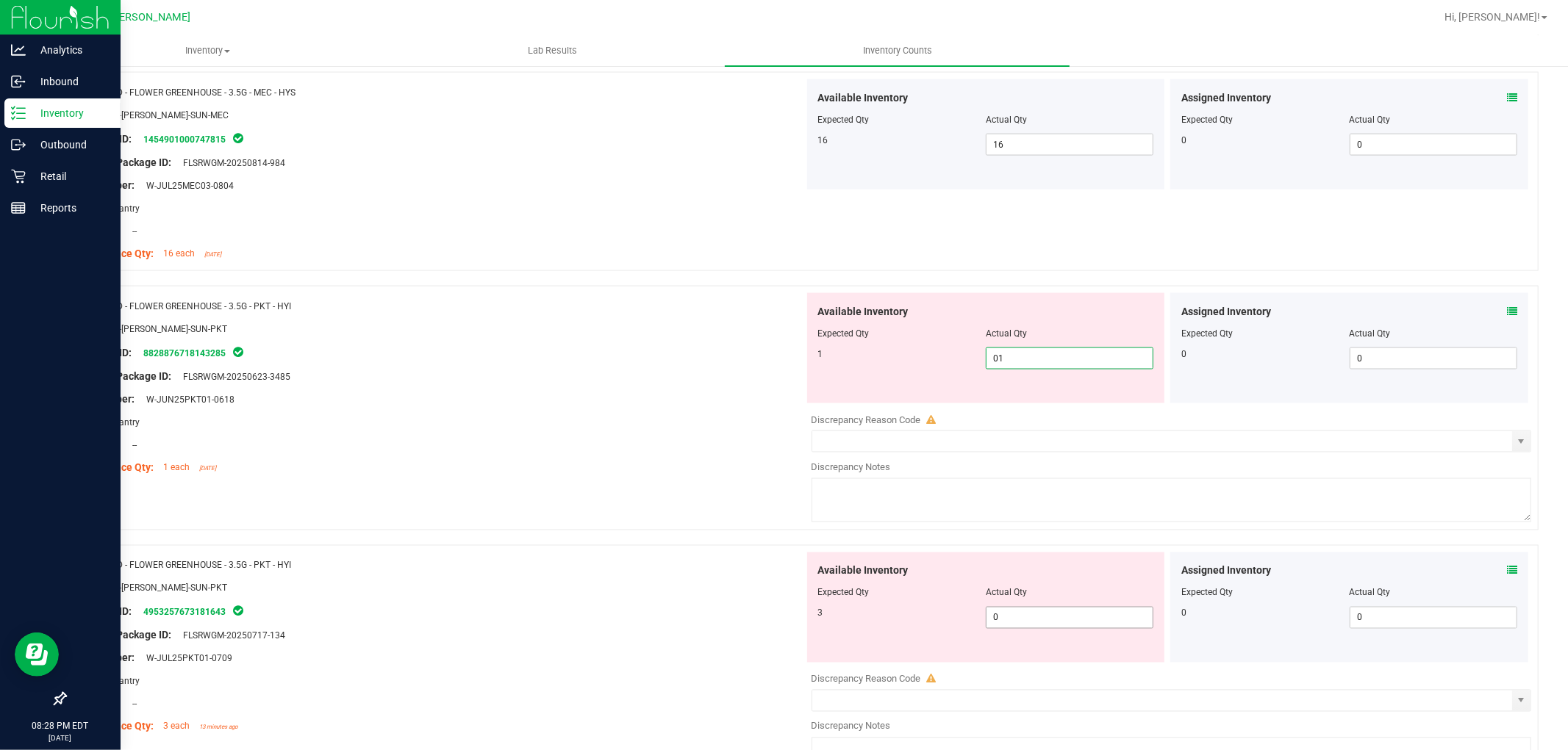
type input "1"
click at [1035, 622] on div "Available Inventory Expected Qty Actual Qty 3 0 0" at bounding box center [1167, 669] width 728 height 233
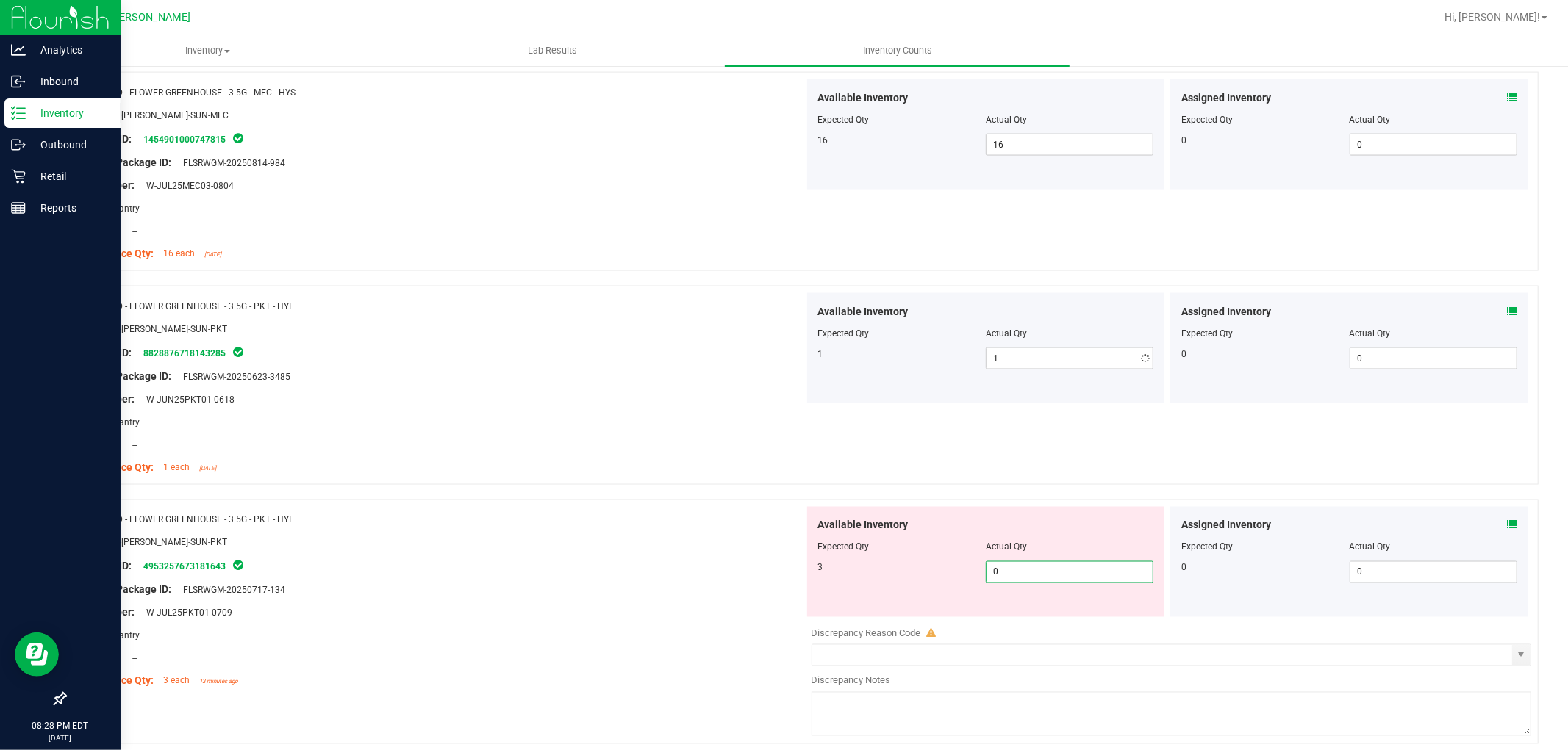
type input "03"
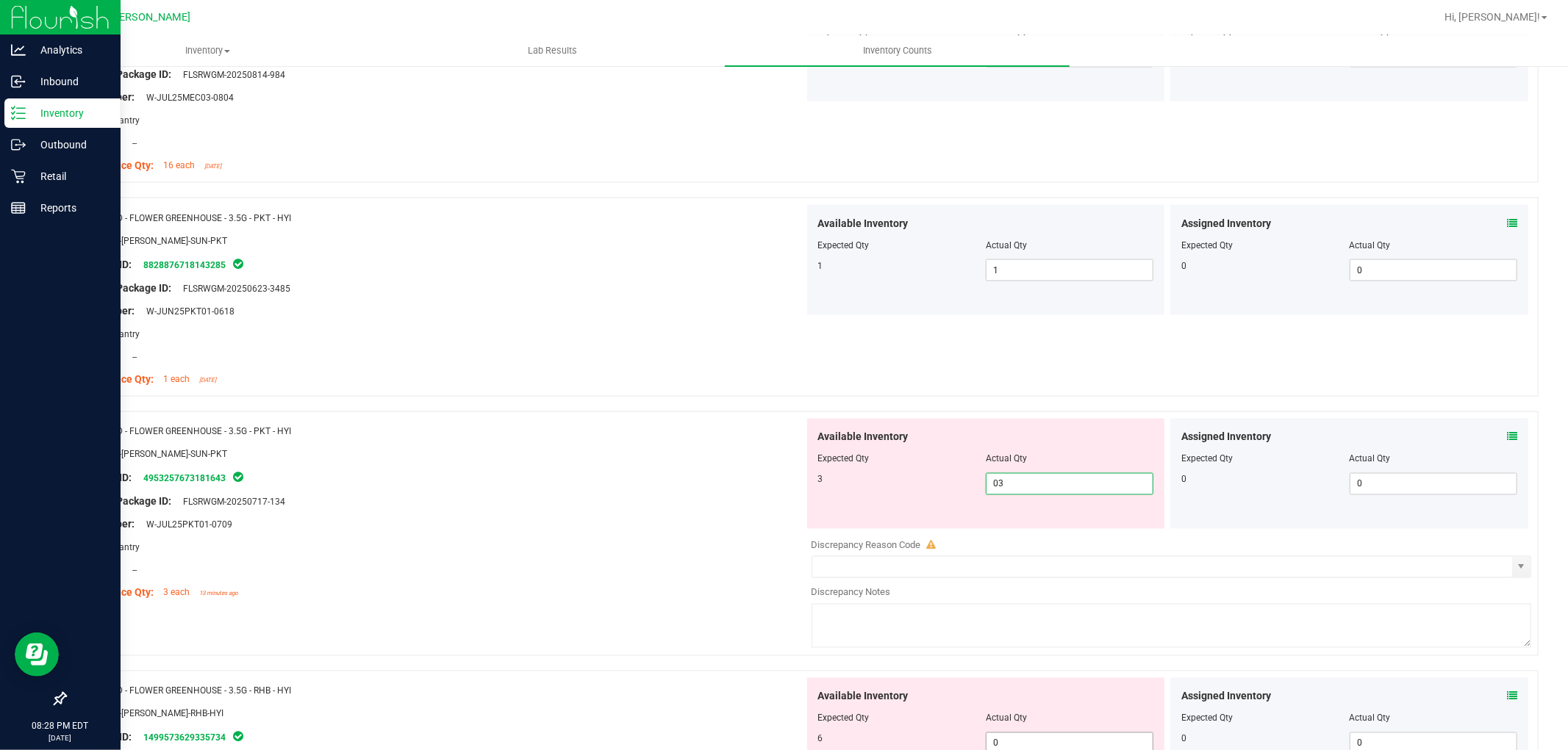
scroll to position [2122, 0]
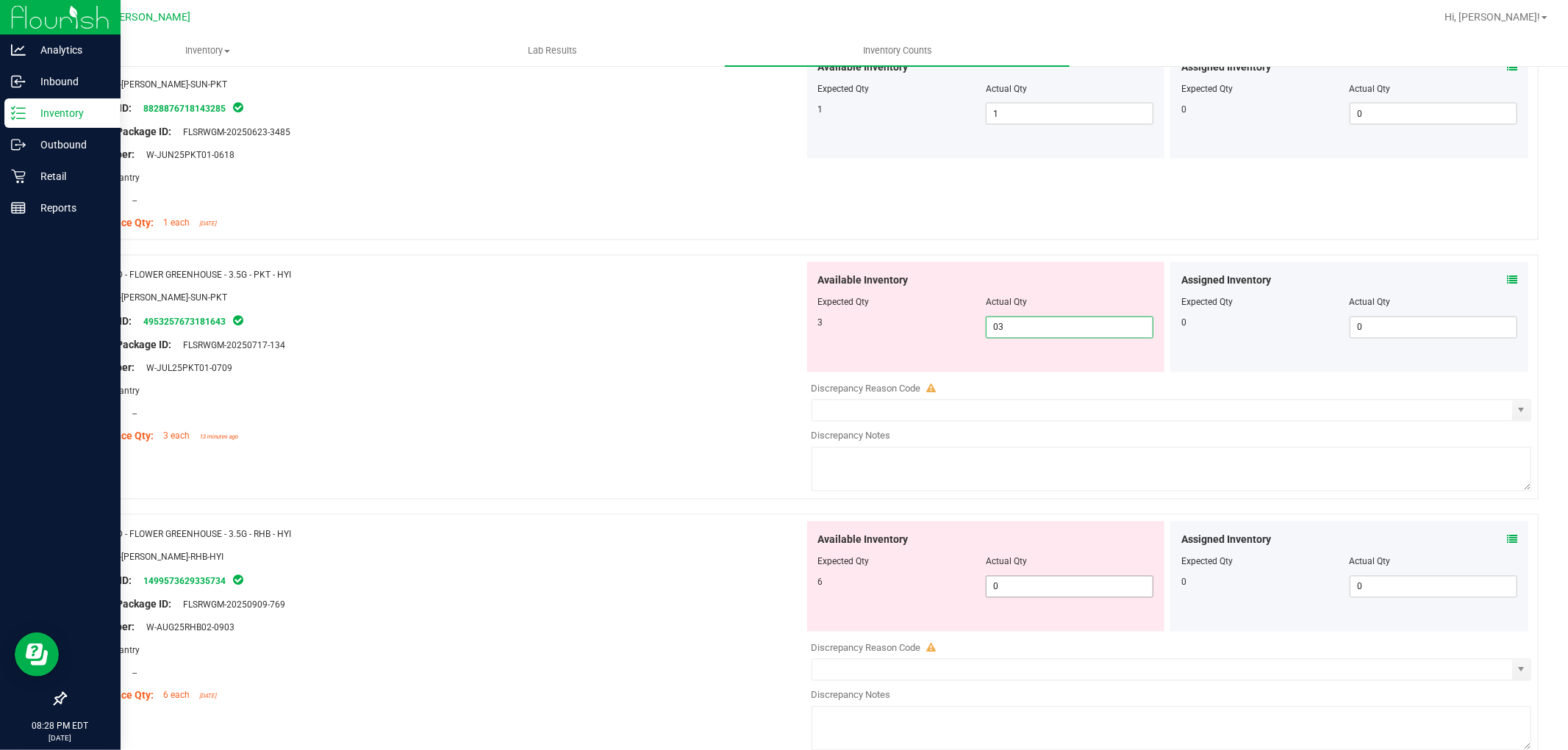
type input "3"
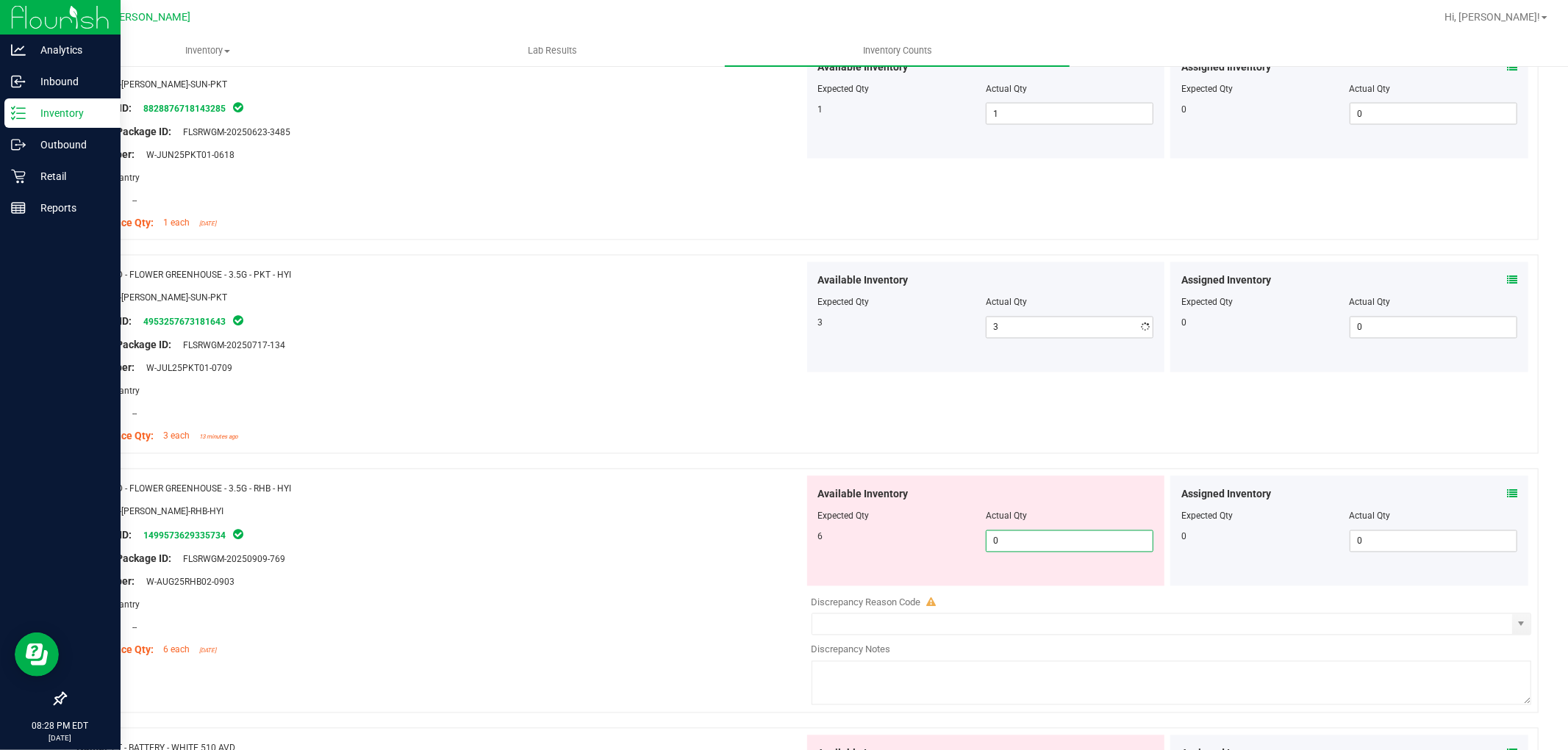
click at [1032, 592] on div "Available Inventory Expected Qty Actual Qty 6 0 0" at bounding box center [1167, 593] width 728 height 233
type input "06"
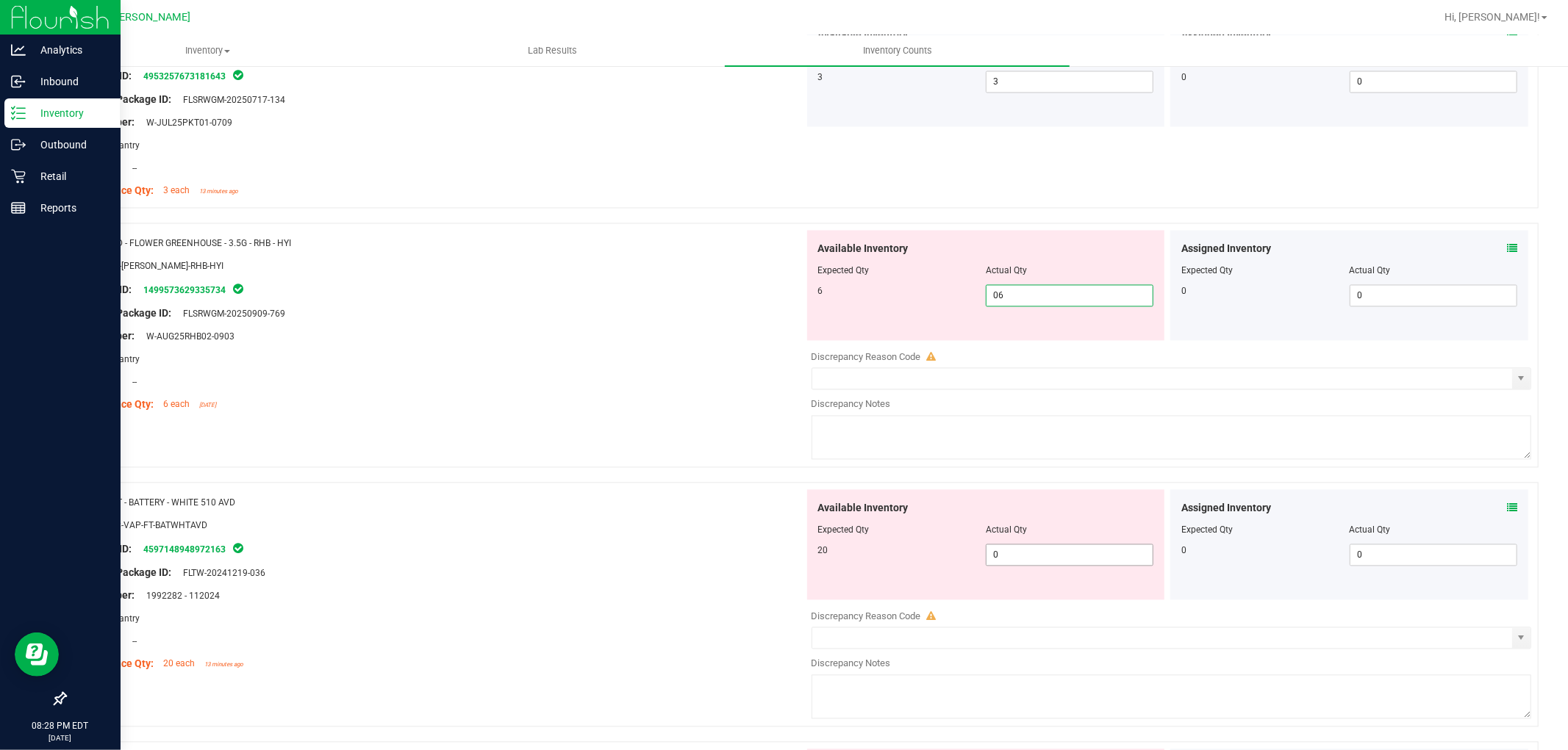
type input "6"
click at [1023, 560] on div "Available Inventory Expected Qty Actual Qty 20 0 0" at bounding box center [1167, 606] width 728 height 233
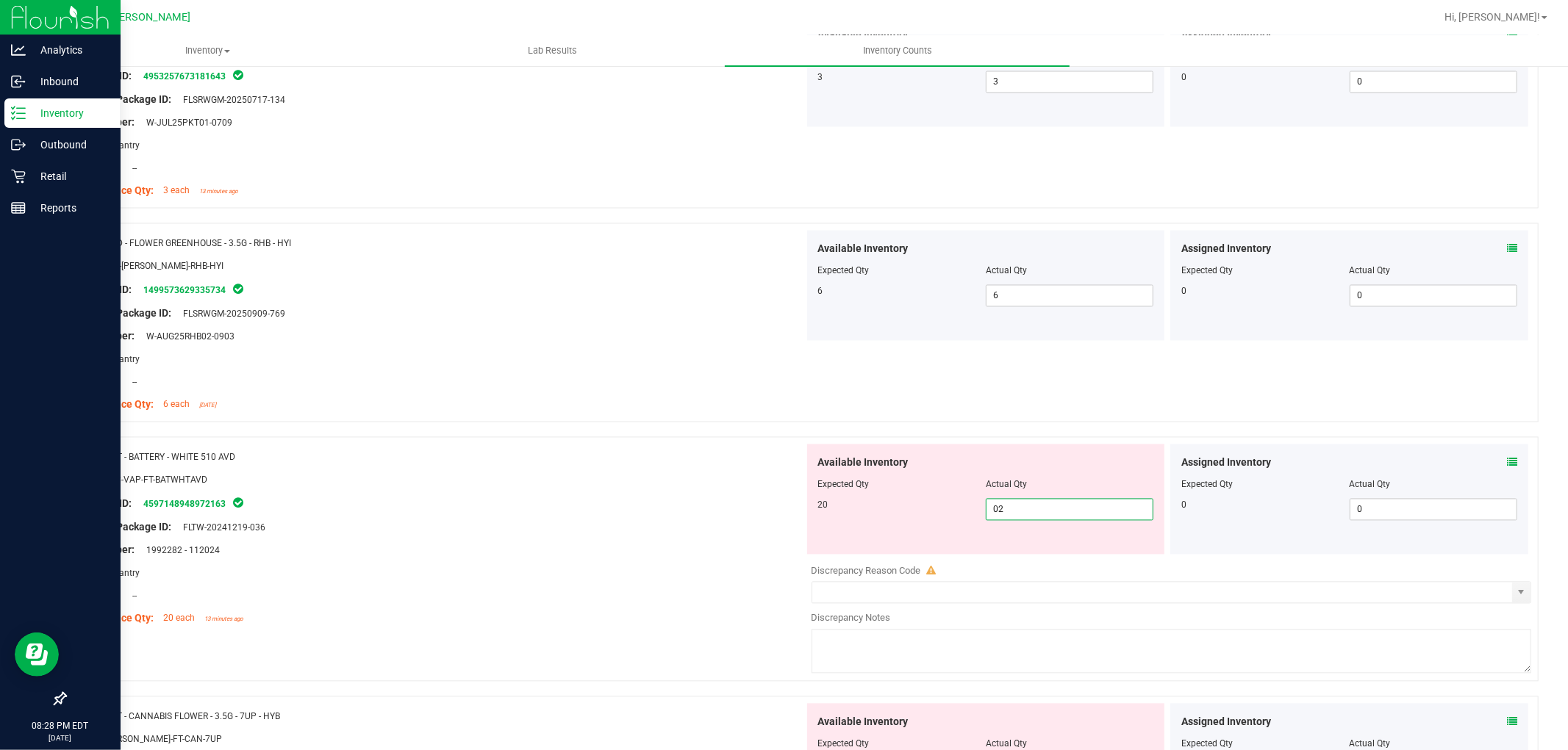
type input "020"
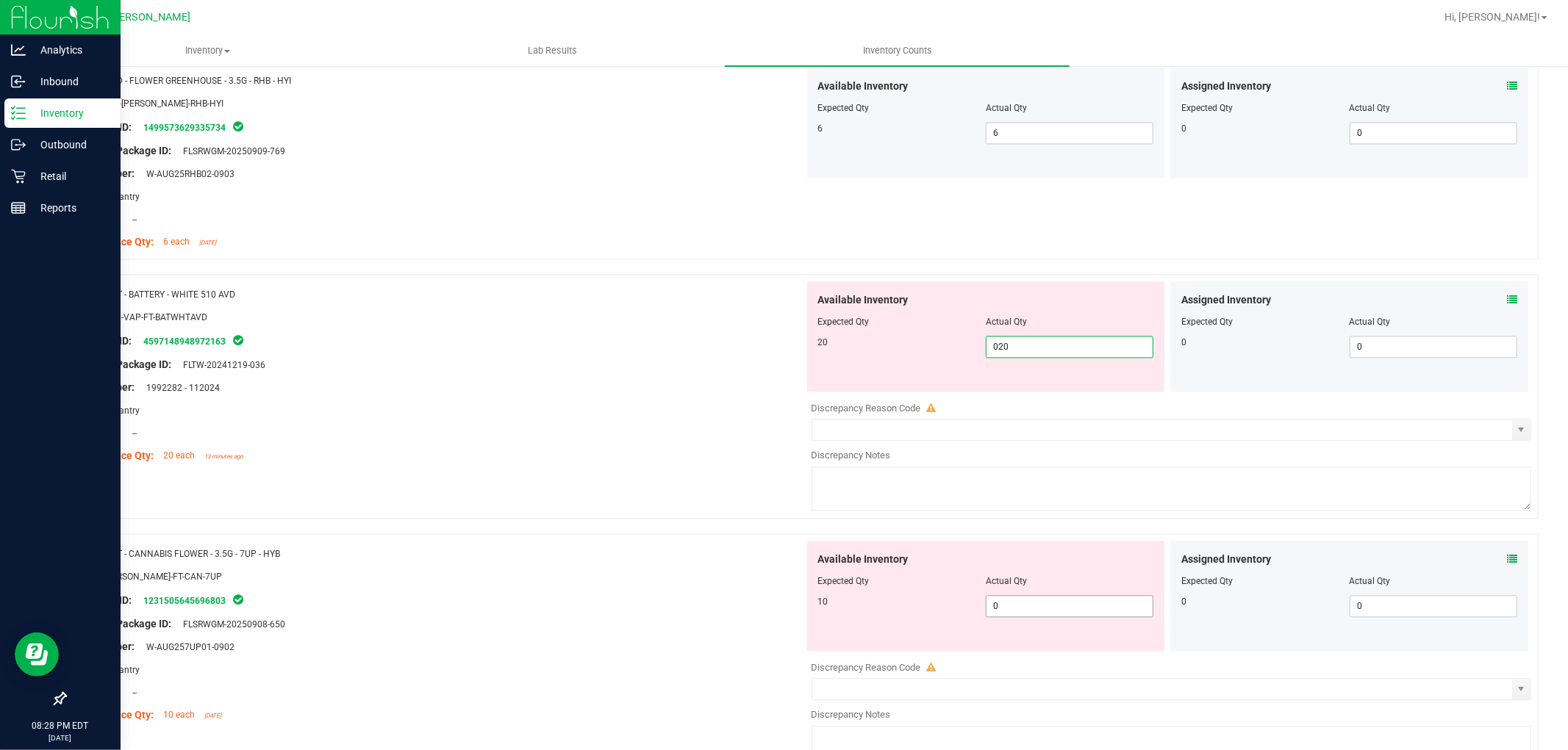
type input "20"
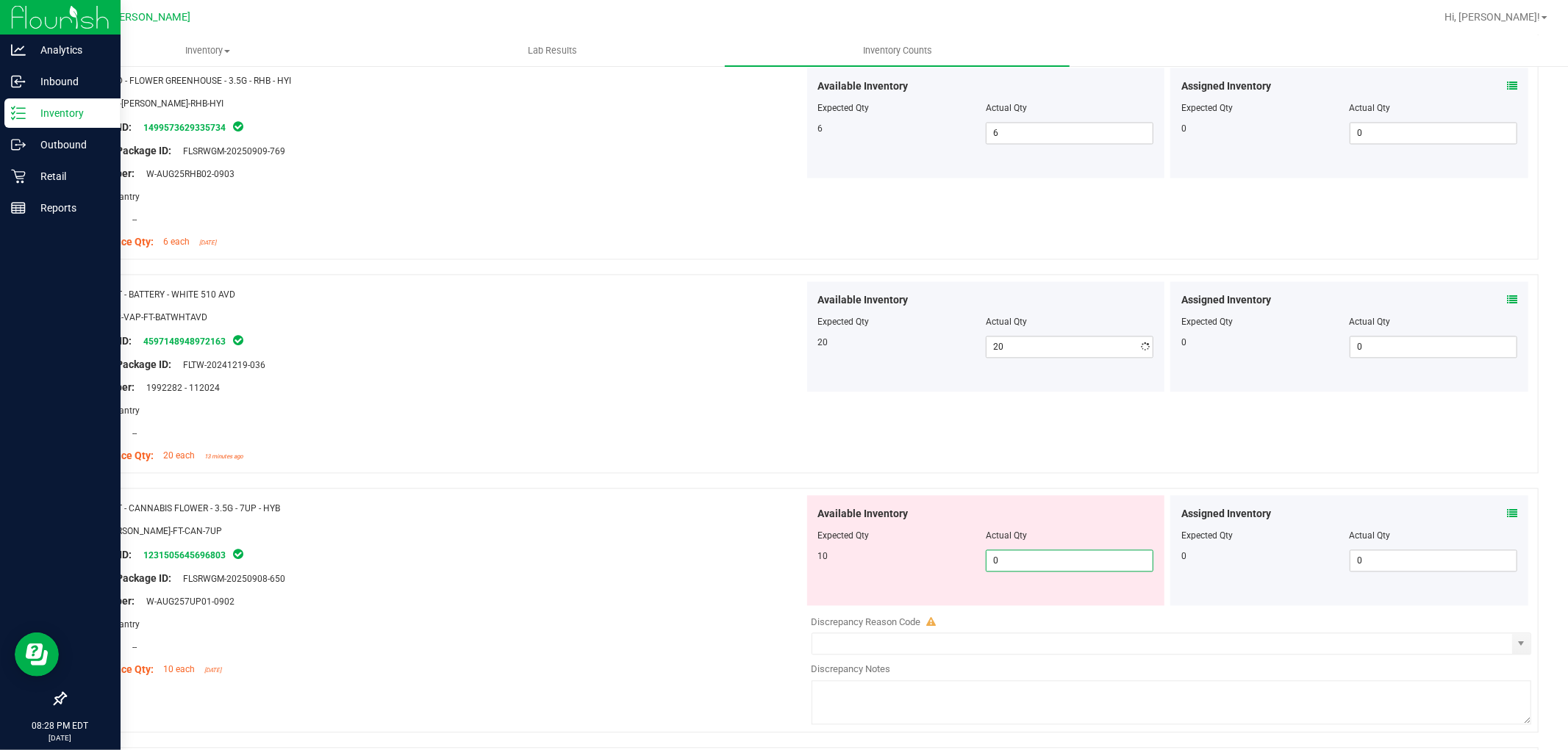
click at [1030, 605] on div "Available Inventory Expected Qty Actual Qty 10 0 0" at bounding box center [986, 550] width 358 height 110
type input "010"
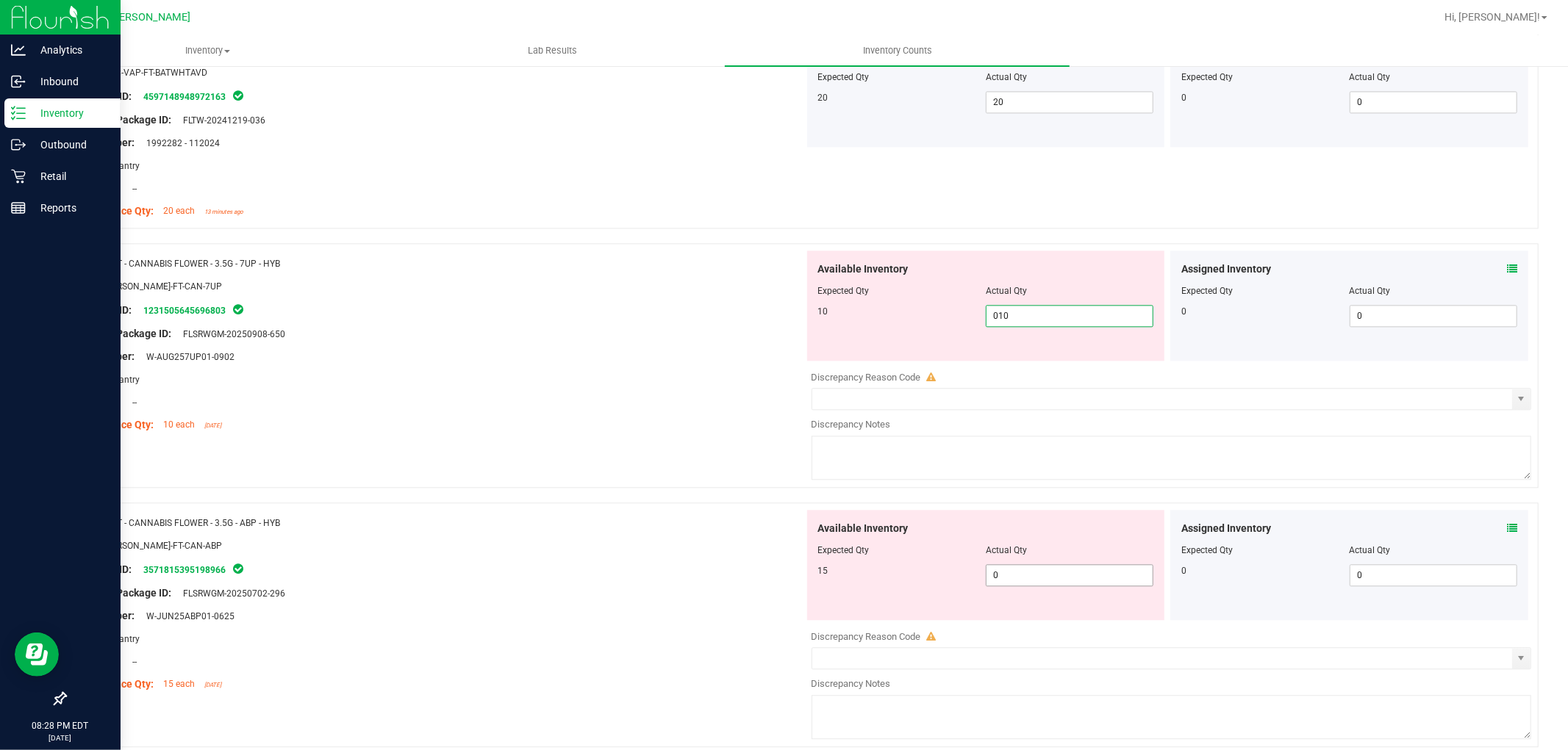
type input "10"
click at [1026, 574] on div "Available Inventory Expected Qty Actual Qty 15 0 0" at bounding box center [986, 564] width 358 height 110
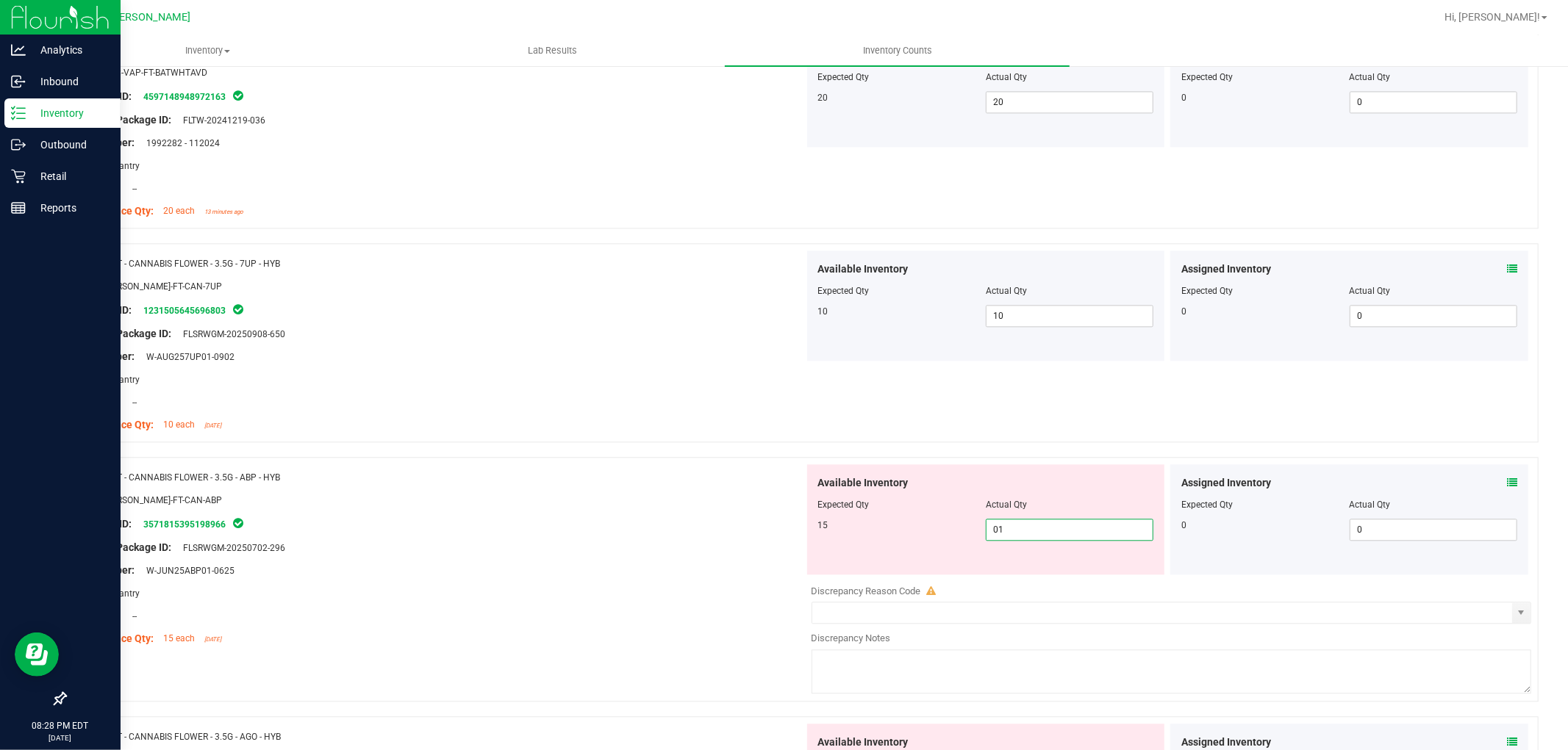
type input "015"
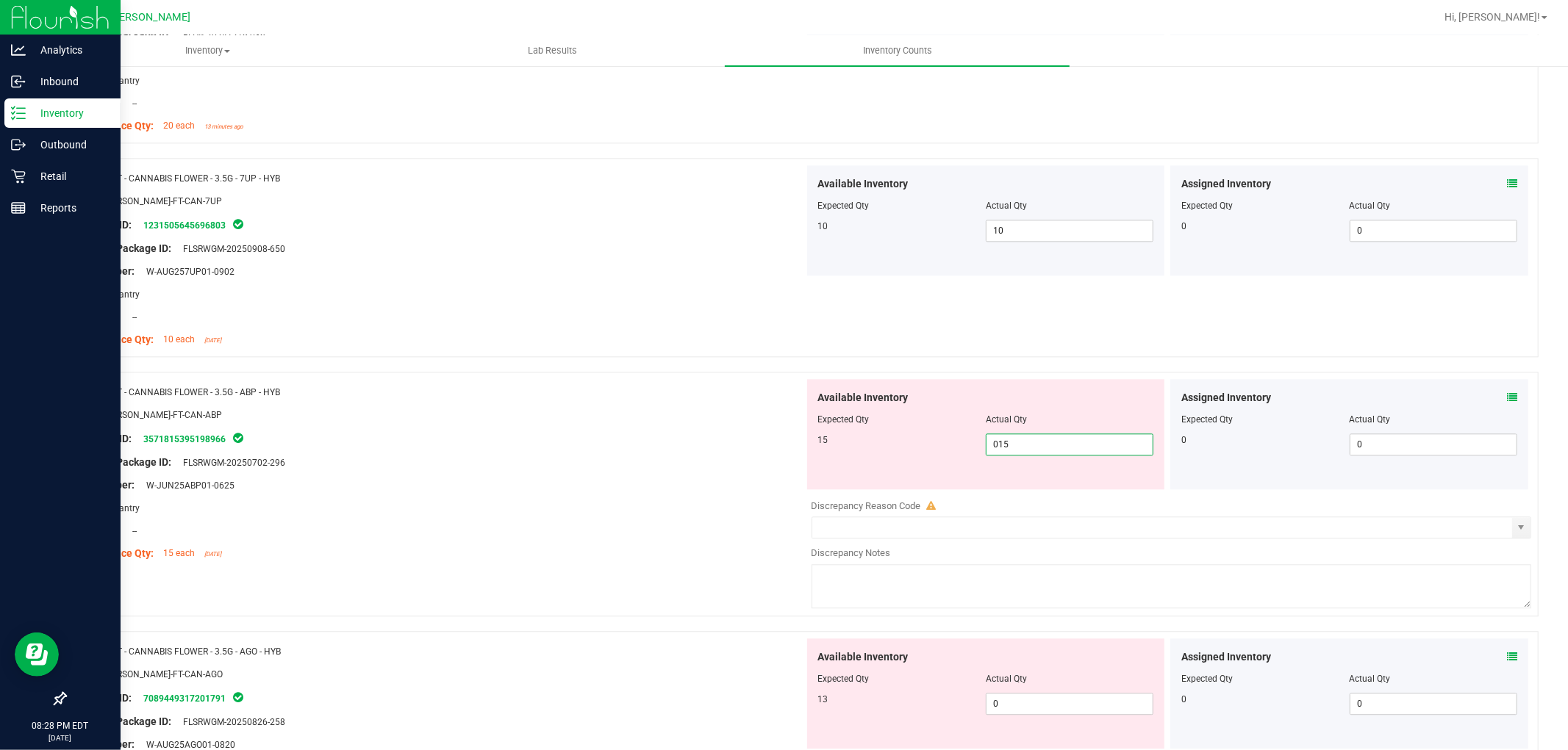
scroll to position [2939, 0]
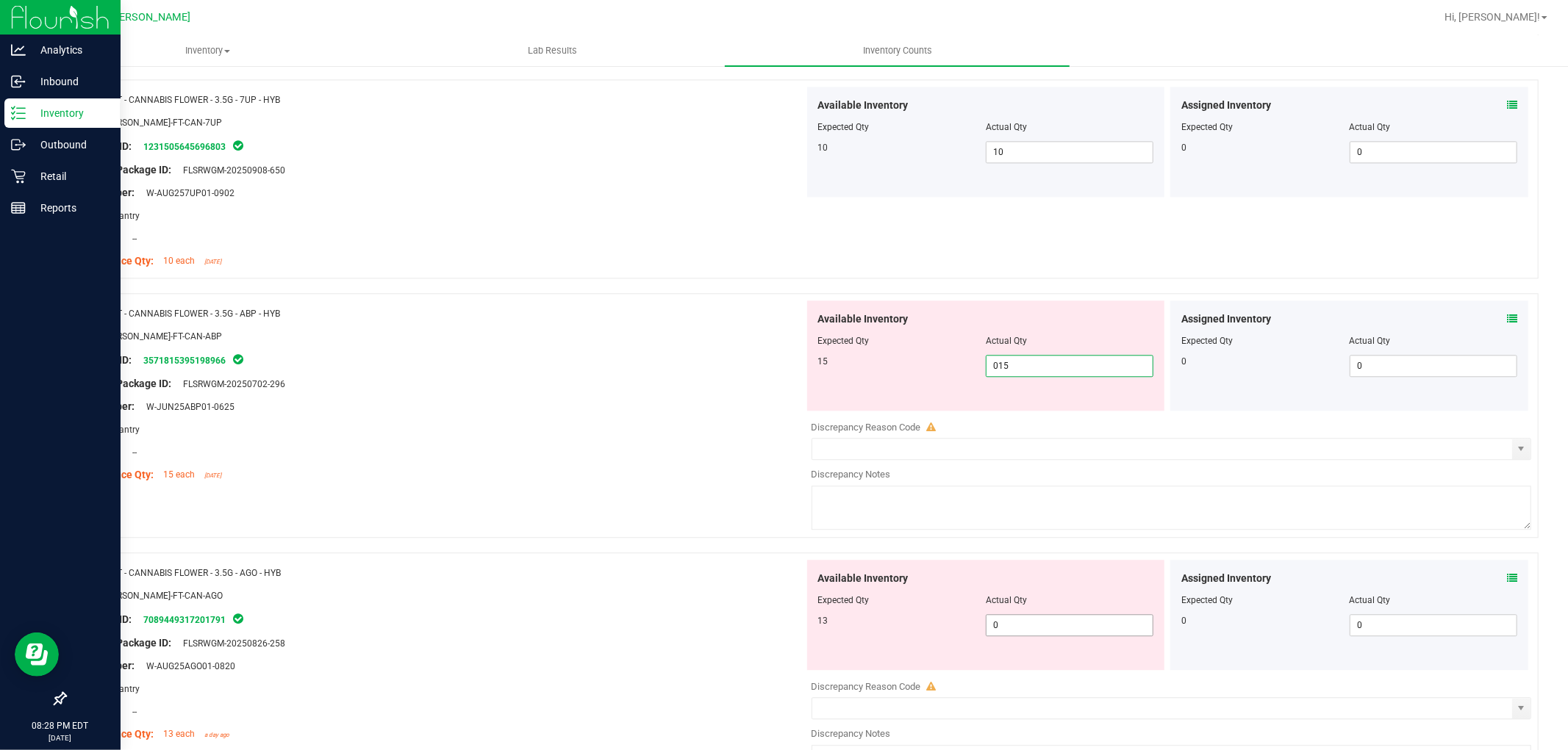
type input "15"
click at [1025, 625] on div "Available Inventory Expected Qty Actual Qty 13 0 0" at bounding box center [986, 614] width 358 height 110
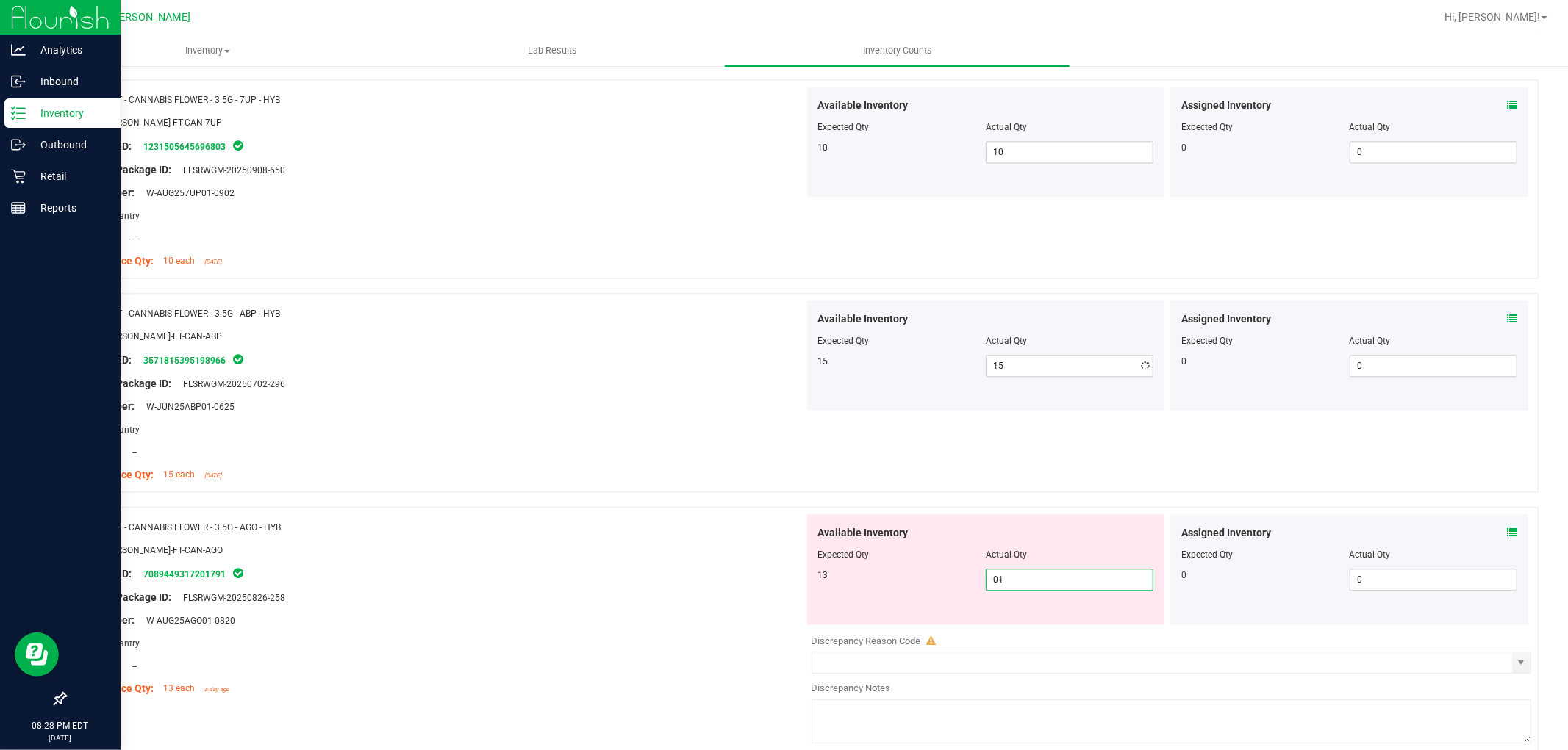
type input "013"
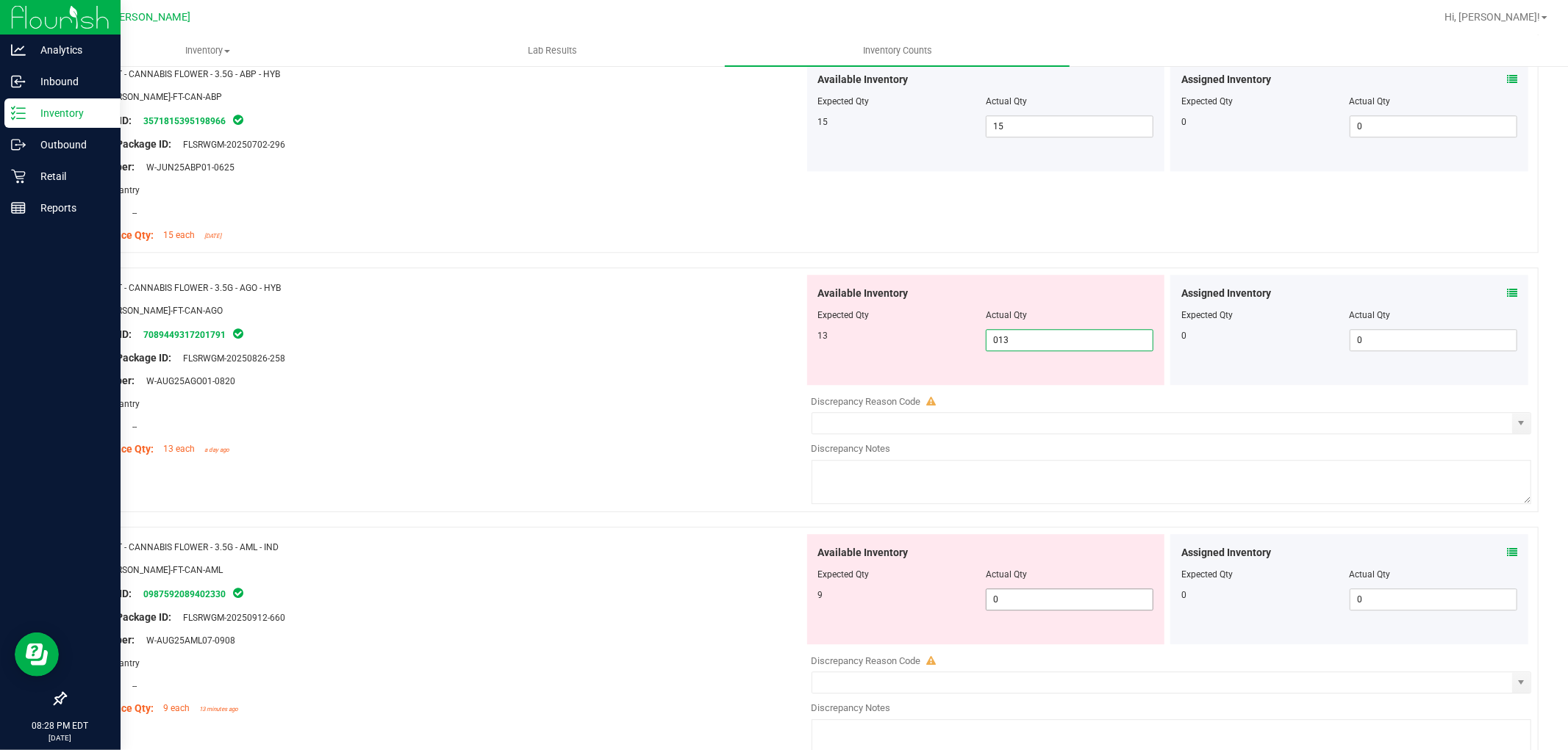
scroll to position [3184, 0]
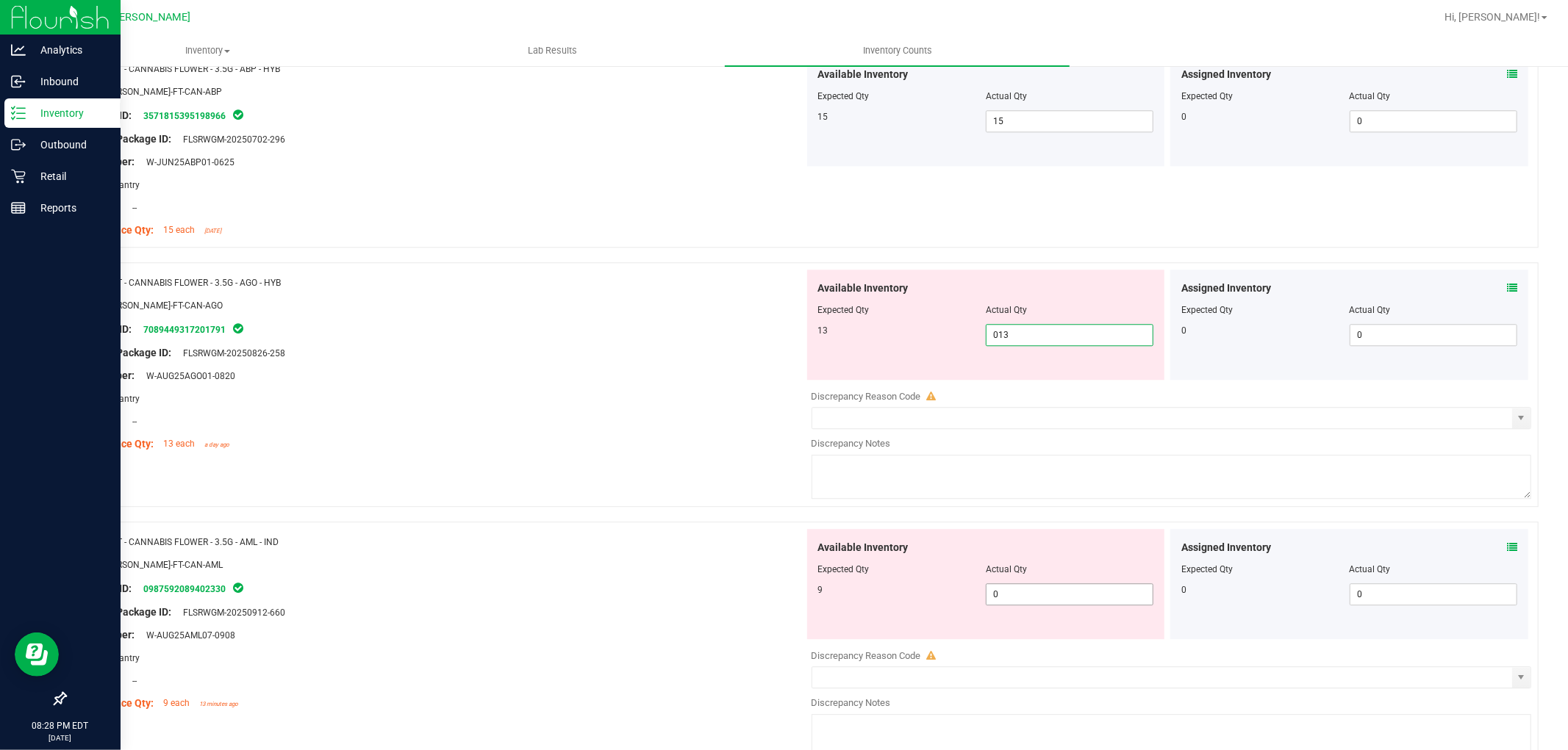
type input "13"
click at [1022, 588] on div "Available Inventory Expected Qty Actual Qty 9 0 0" at bounding box center [986, 584] width 358 height 110
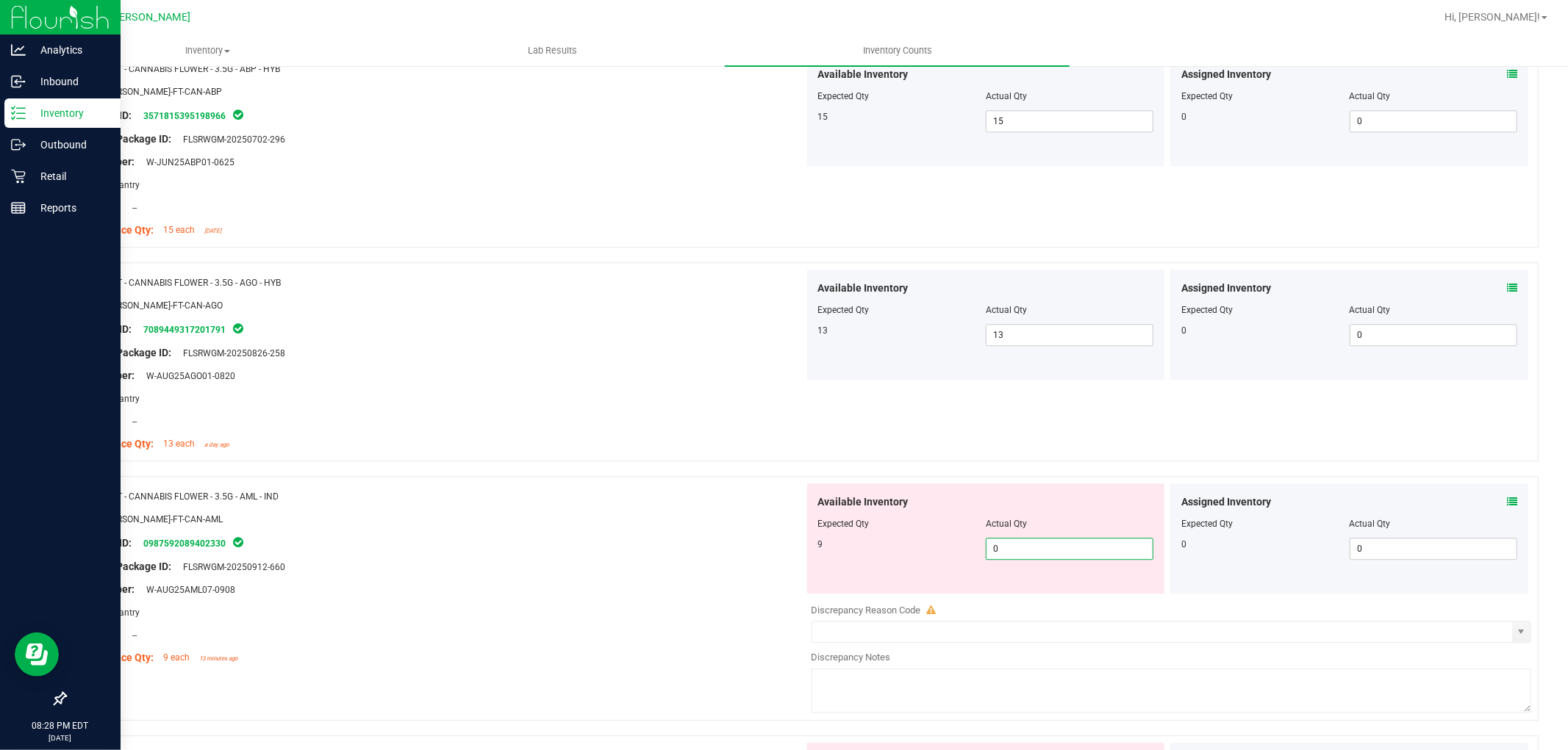
type input "09"
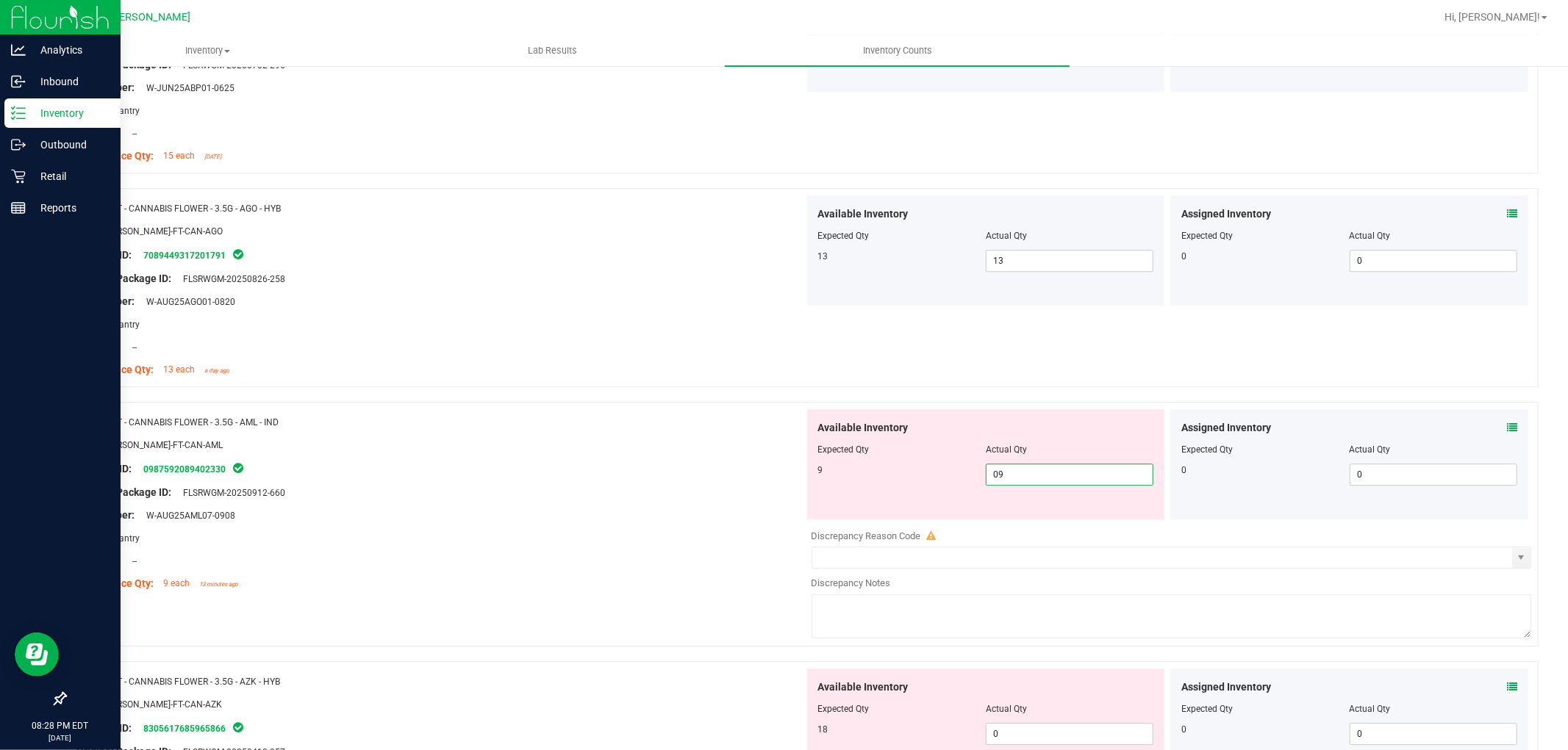
scroll to position [3348, 0]
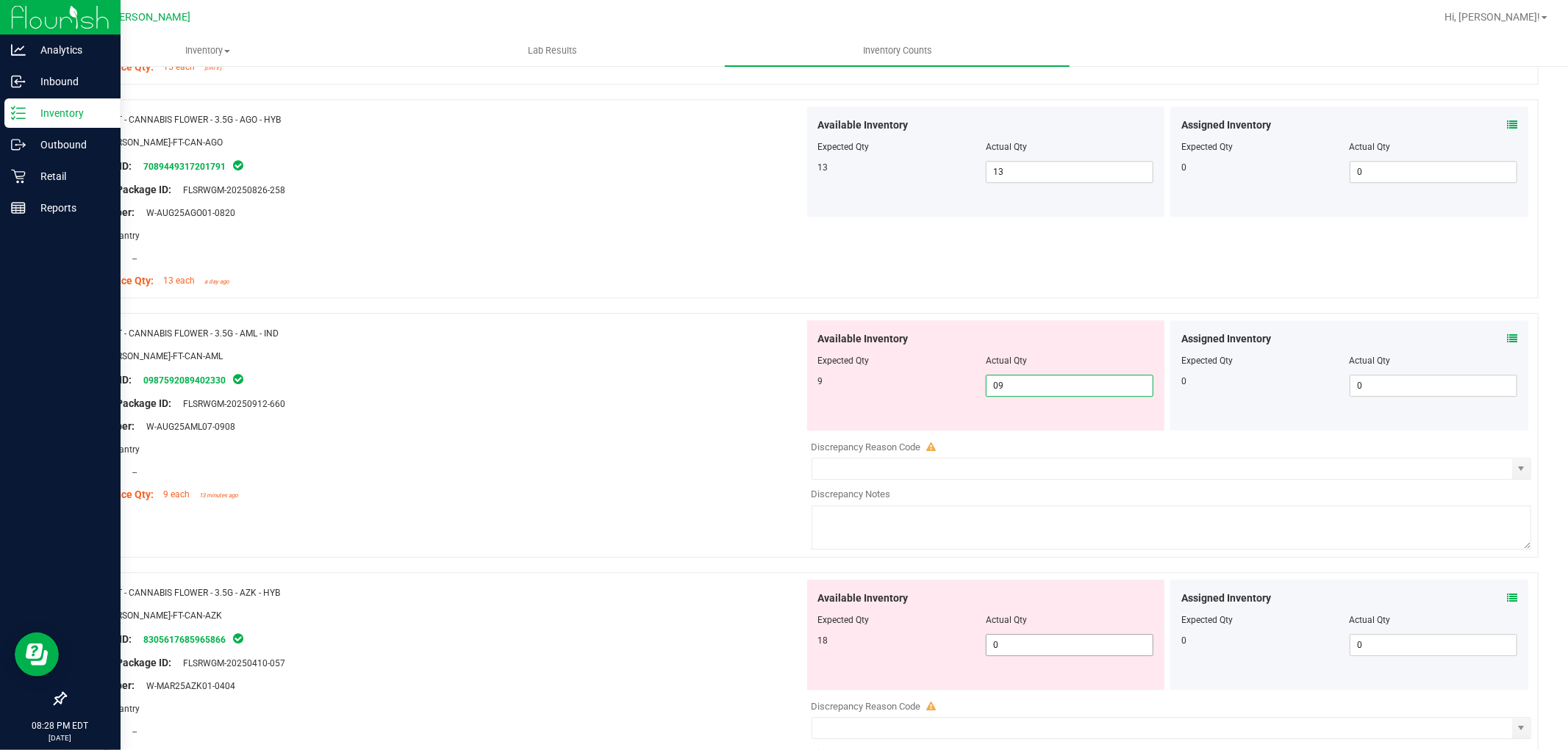
type input "9"
click at [1025, 649] on div "Available Inventory Expected Qty Actual Qty 18 0 0" at bounding box center [1167, 696] width 728 height 233
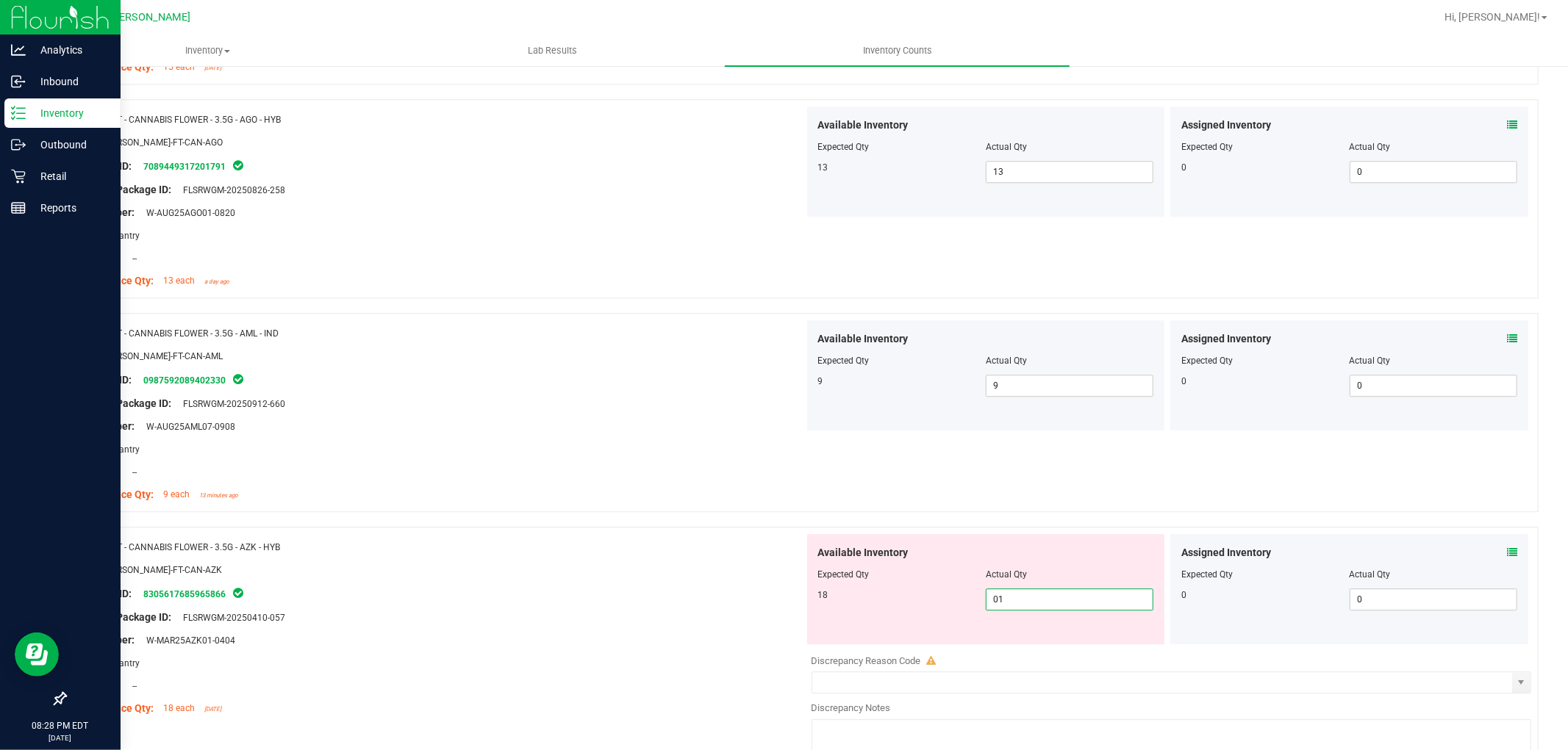
type input "018"
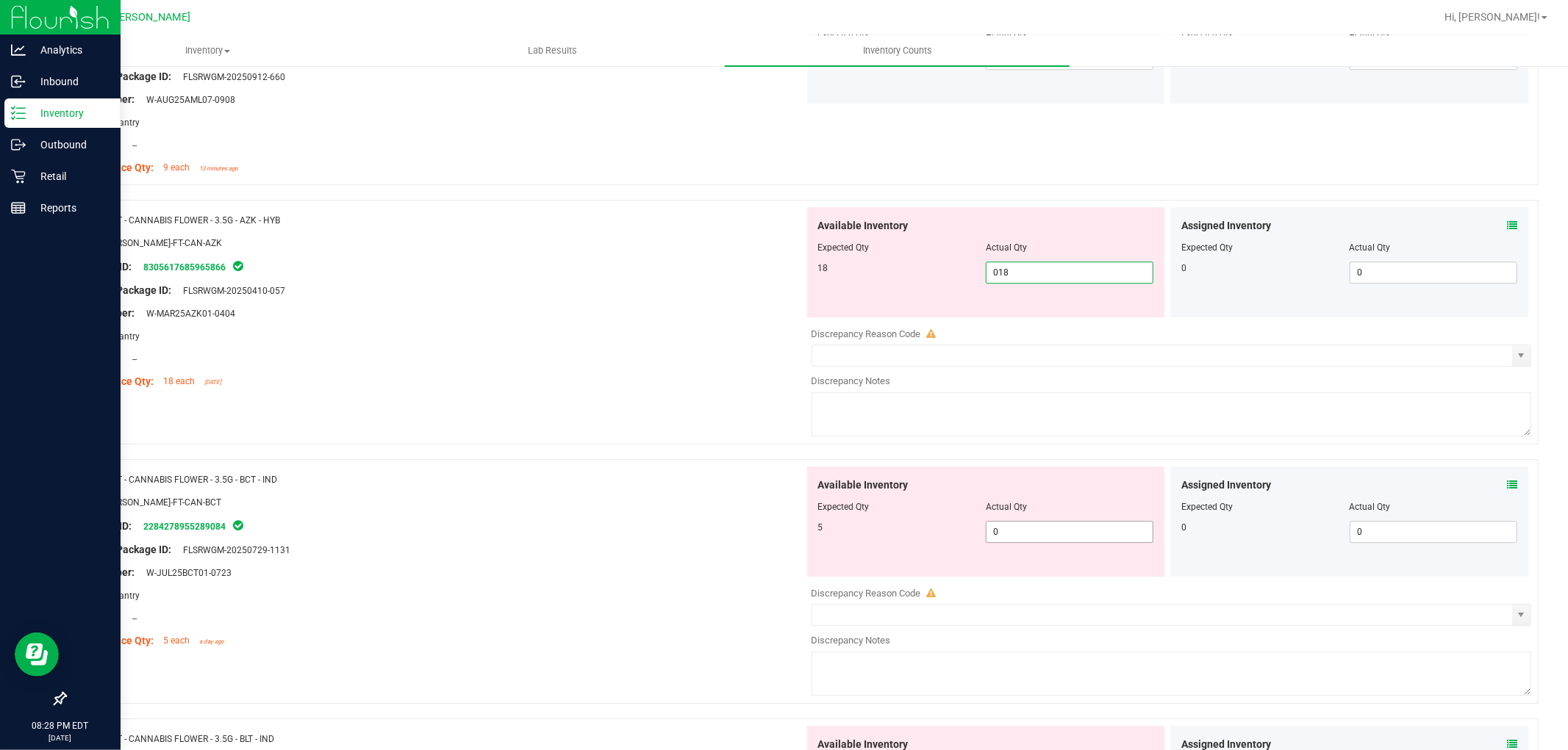
type input "18"
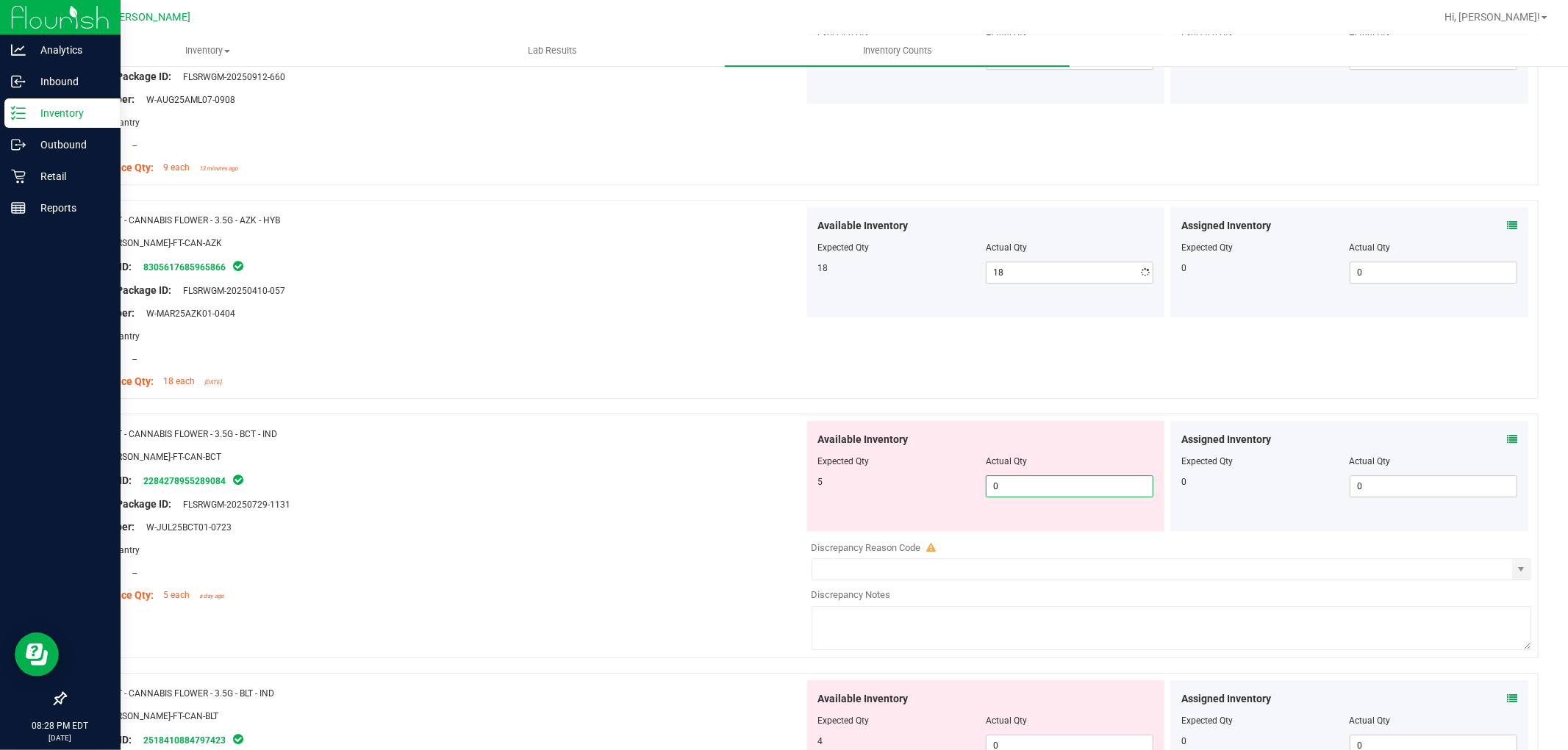
click at [1022, 535] on div "Available Inventory Expected Qty Actual Qty 5 0 0" at bounding box center [1167, 537] width 728 height 233
type input "05"
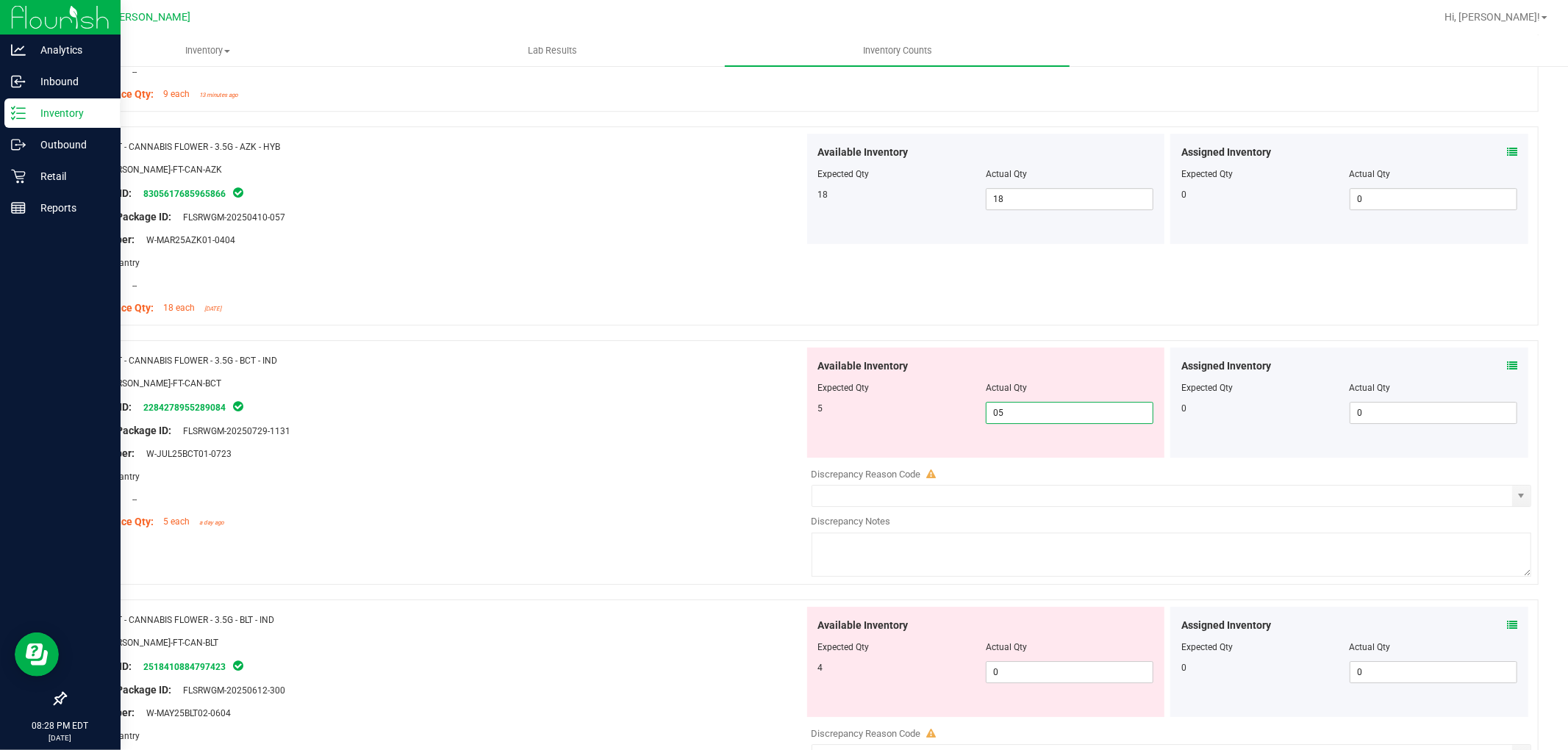
scroll to position [3837, 0]
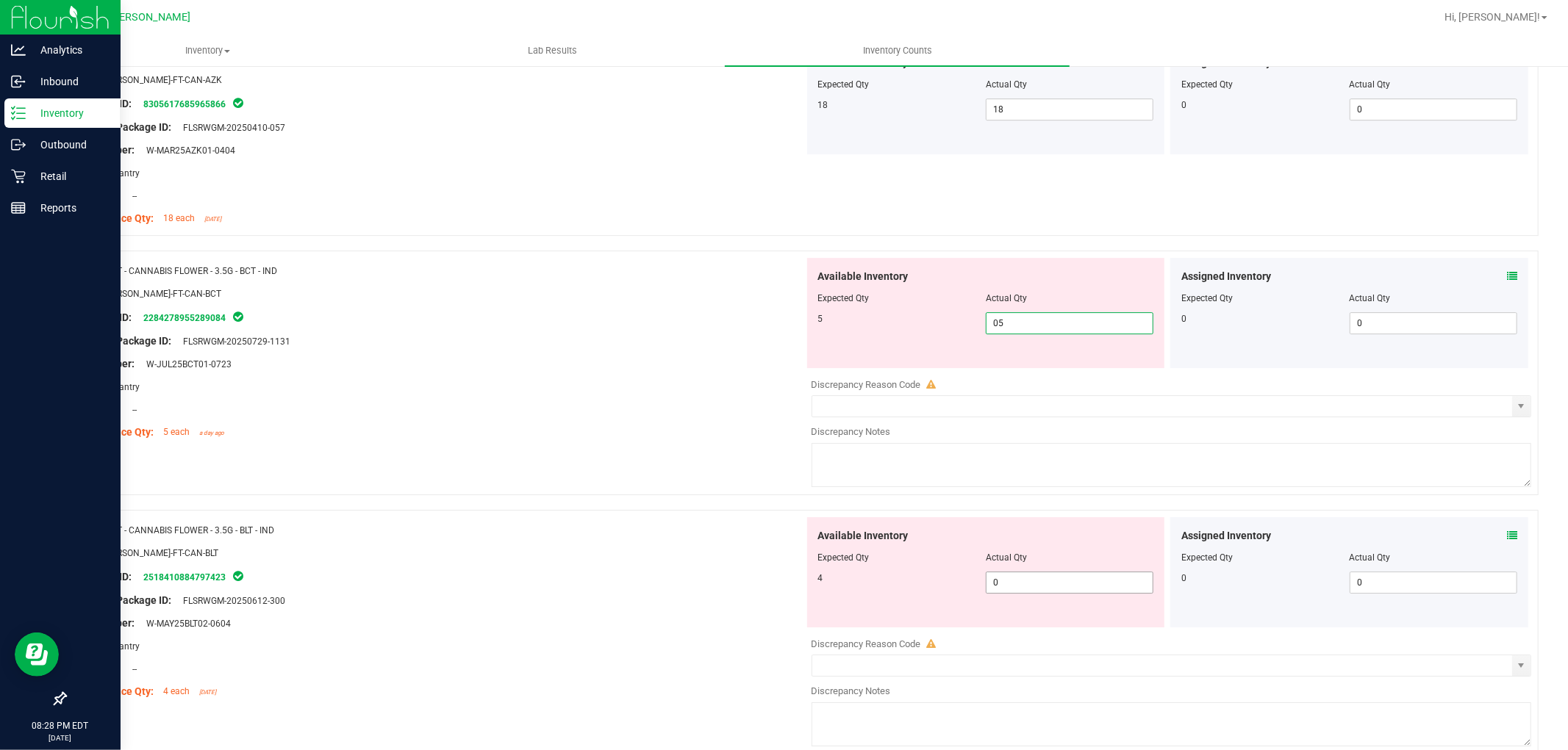
type input "5"
click at [1024, 592] on div "Available Inventory Expected Qty Actual Qty 4 0 0" at bounding box center [1167, 634] width 728 height 233
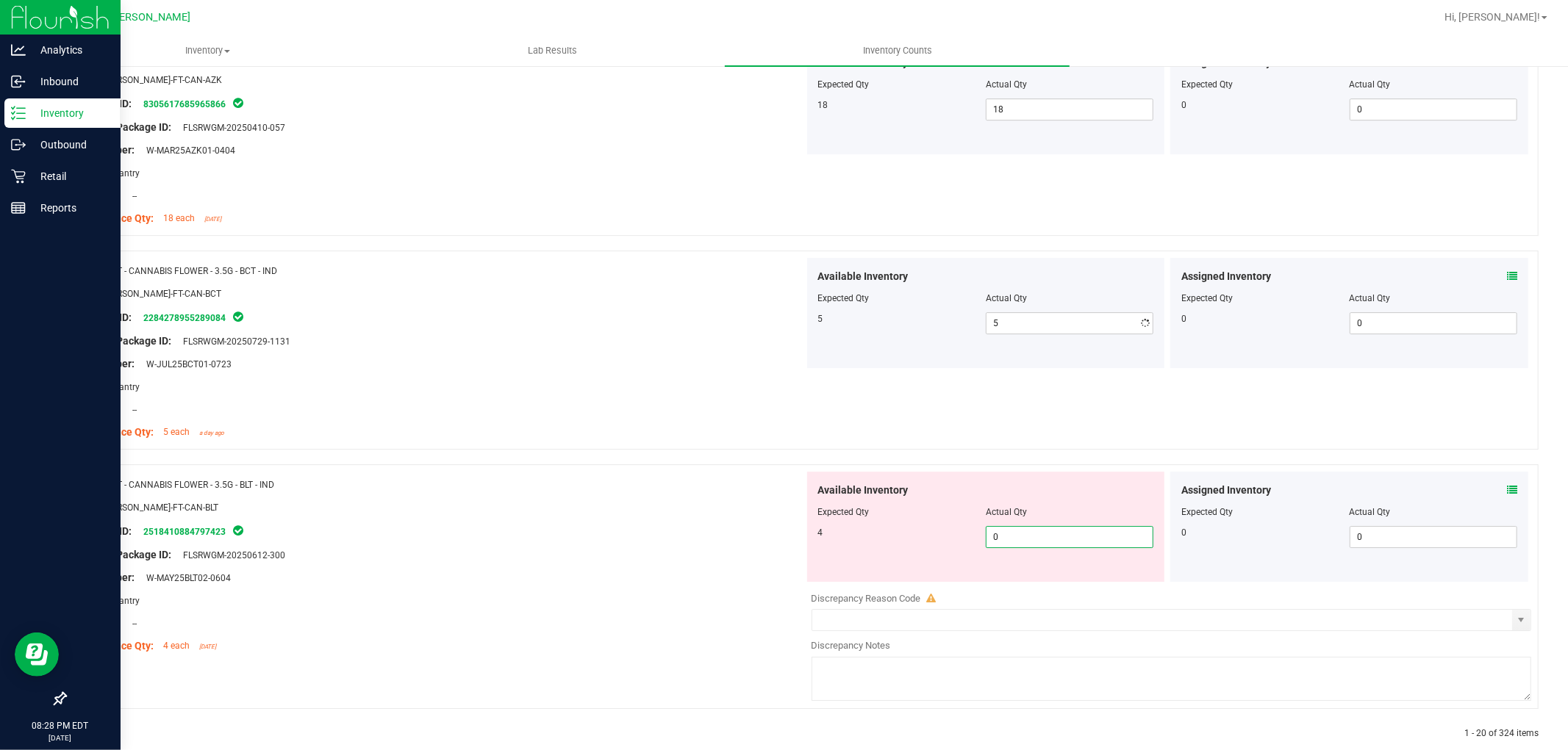
type input "04"
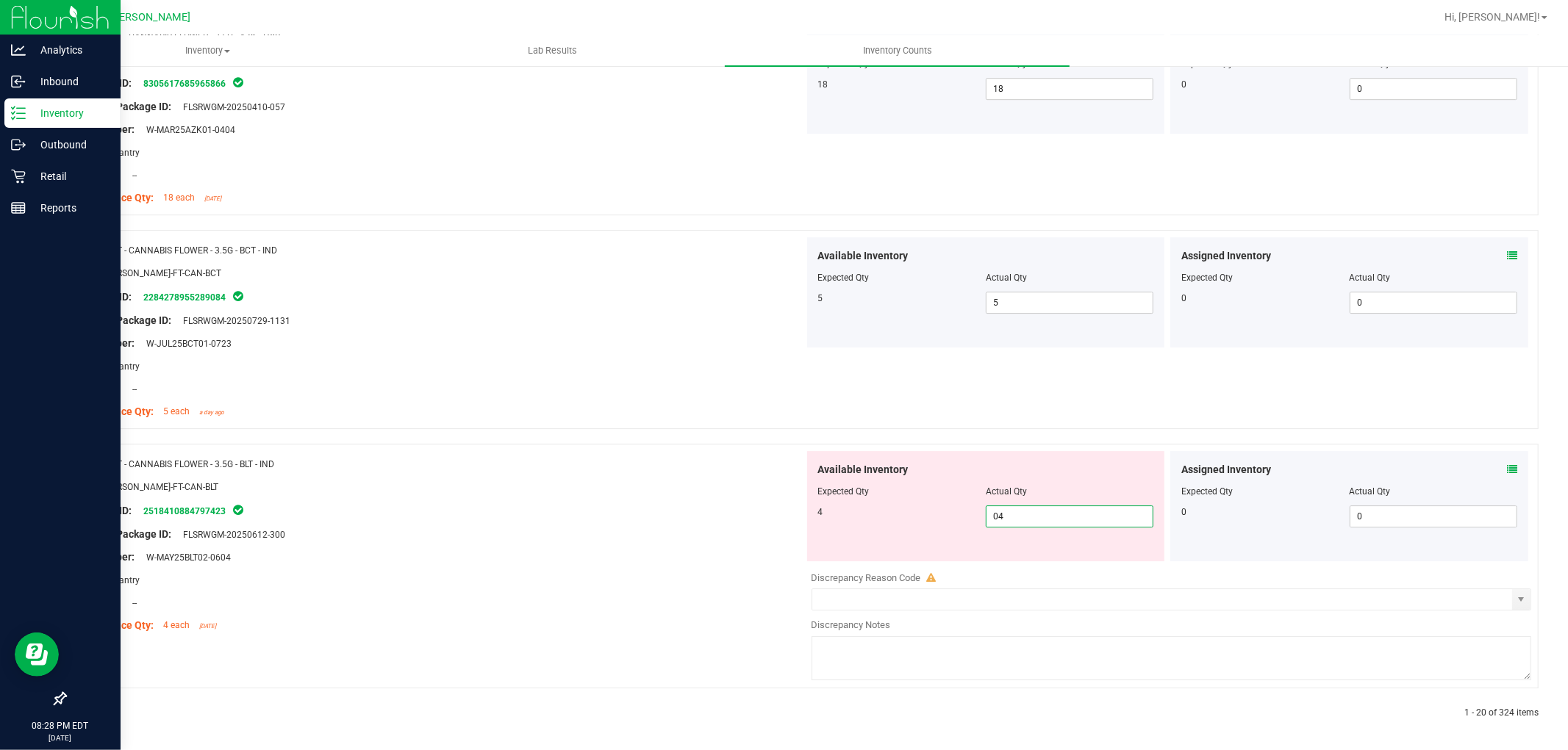
scroll to position [3863, 0]
type input "4"
click at [100, 709] on icon at bounding box center [100, 710] width 5 height 9
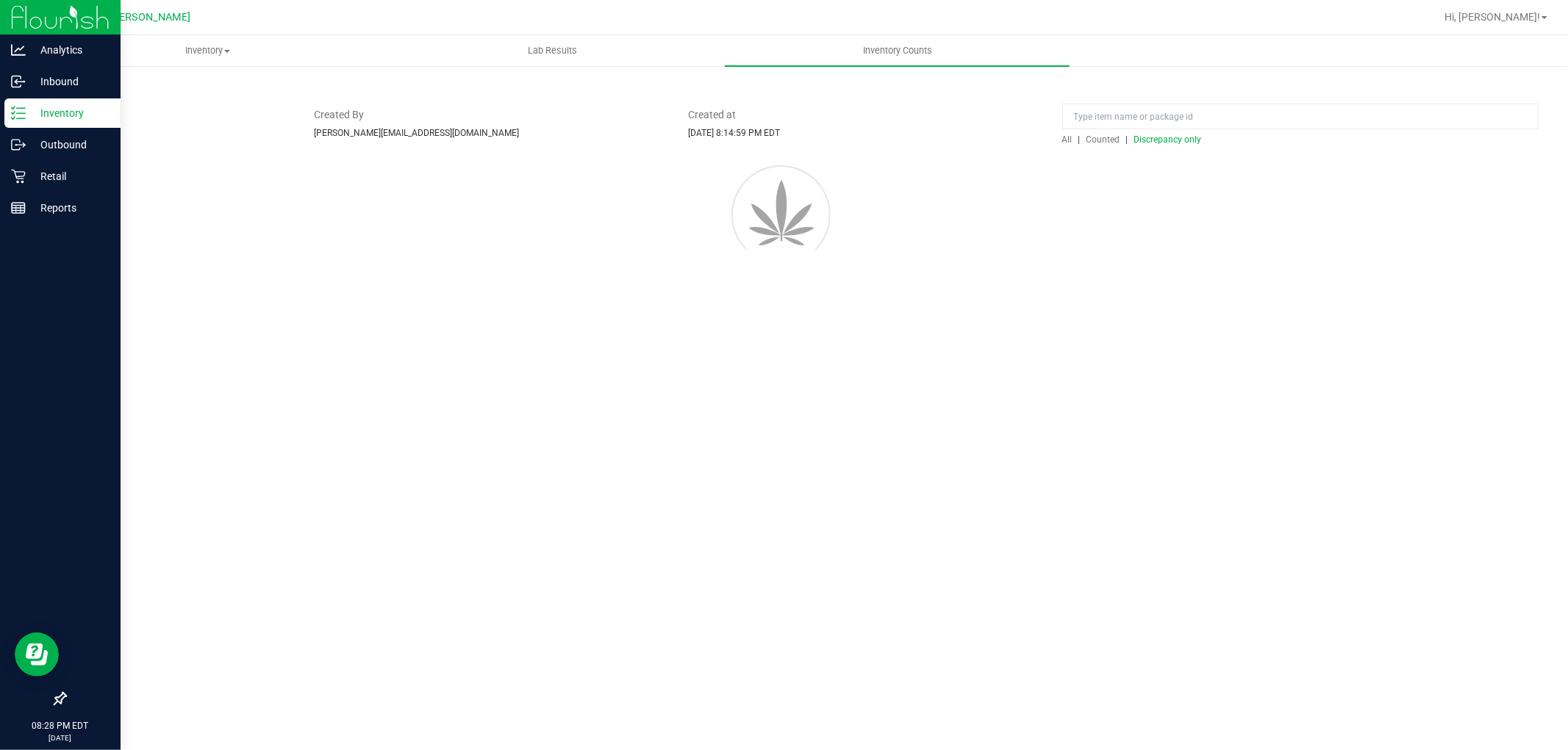
scroll to position [0, 0]
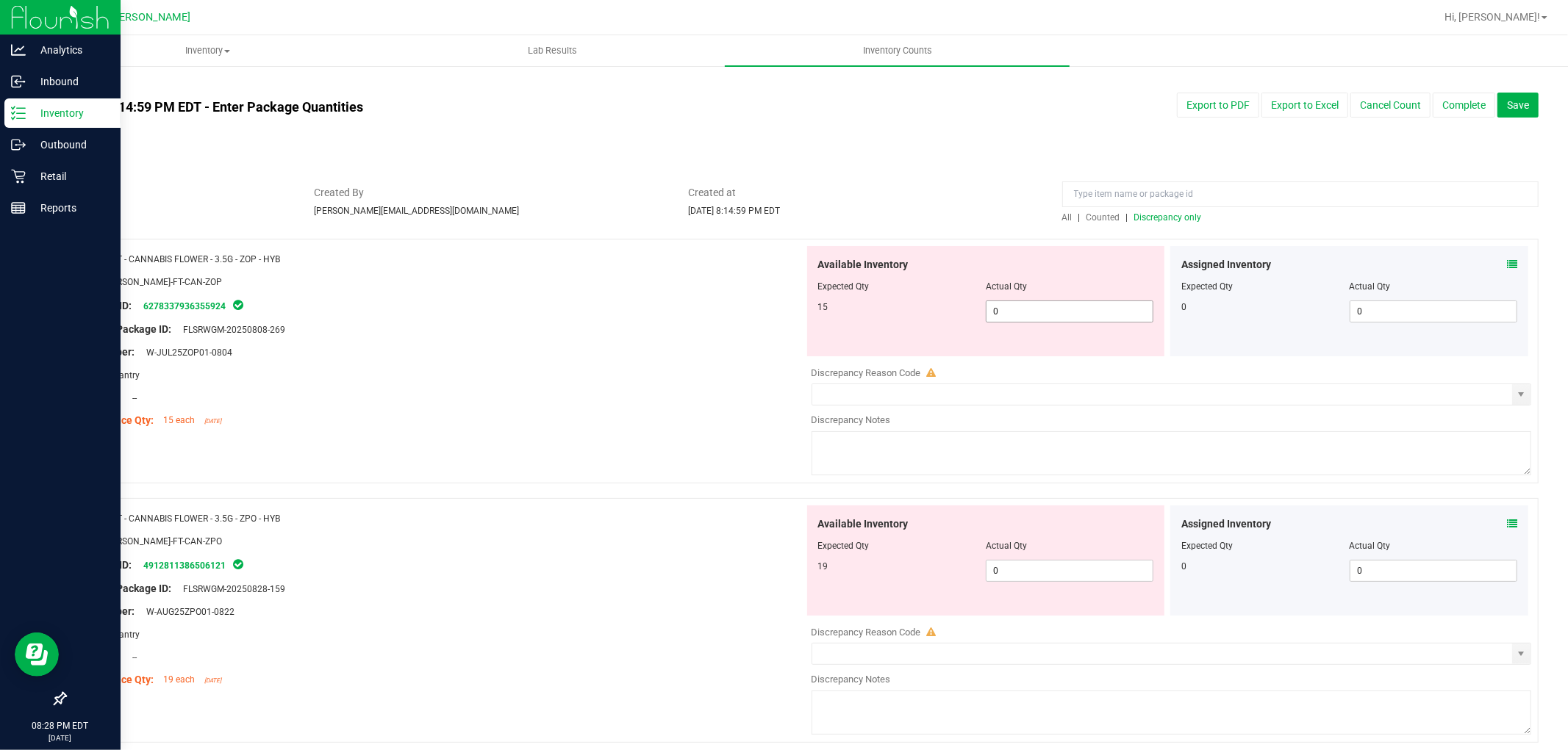
click at [1089, 321] on span "0 0" at bounding box center [1070, 312] width 168 height 22
type input "015"
click at [1033, 566] on div "Available Inventory Expected Qty Actual Qty 19 0 0" at bounding box center [986, 561] width 358 height 110
type input "15"
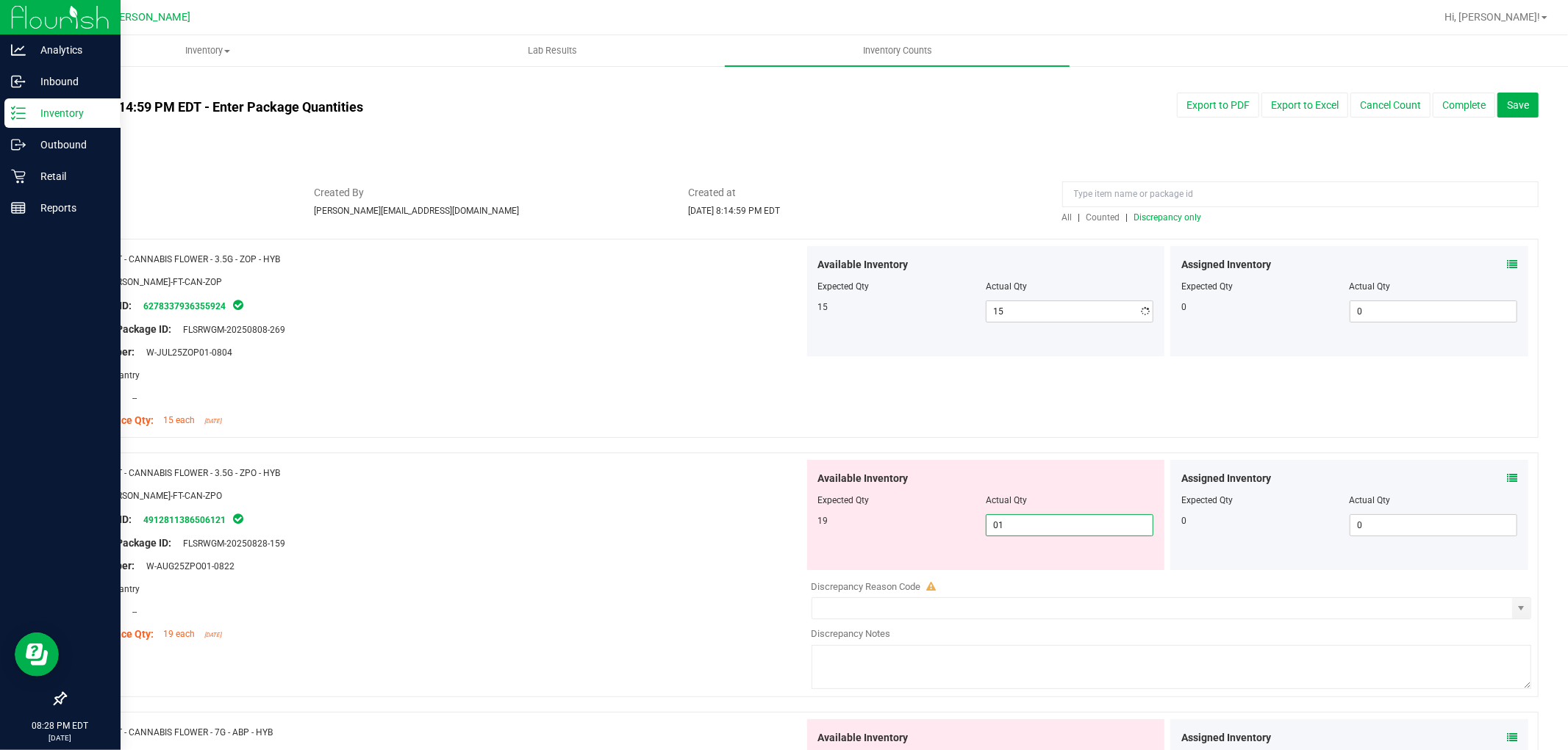
type input "019"
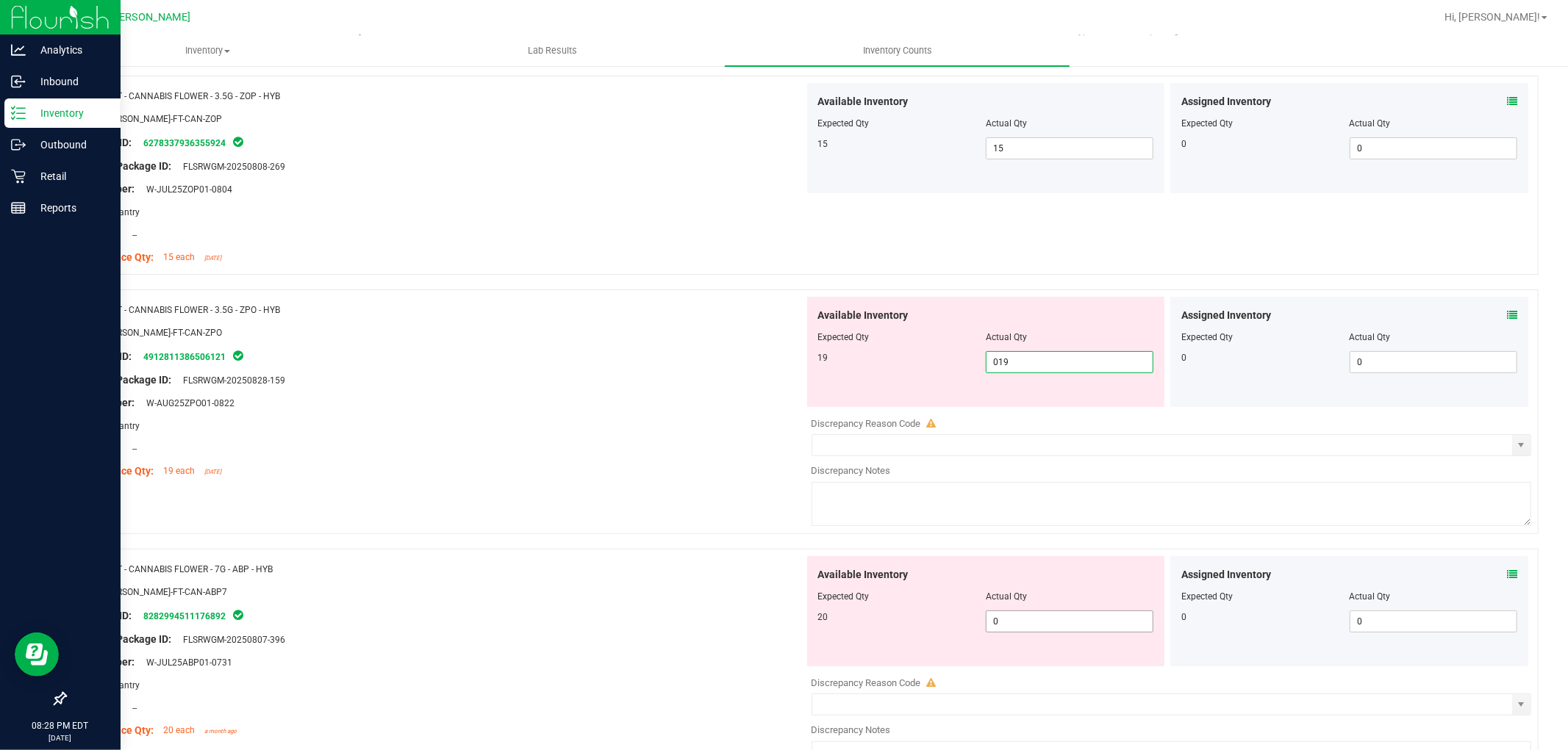
click at [1007, 625] on div "Available Inventory Expected Qty Actual Qty 20 0 0" at bounding box center [1167, 673] width 728 height 233
type input "19"
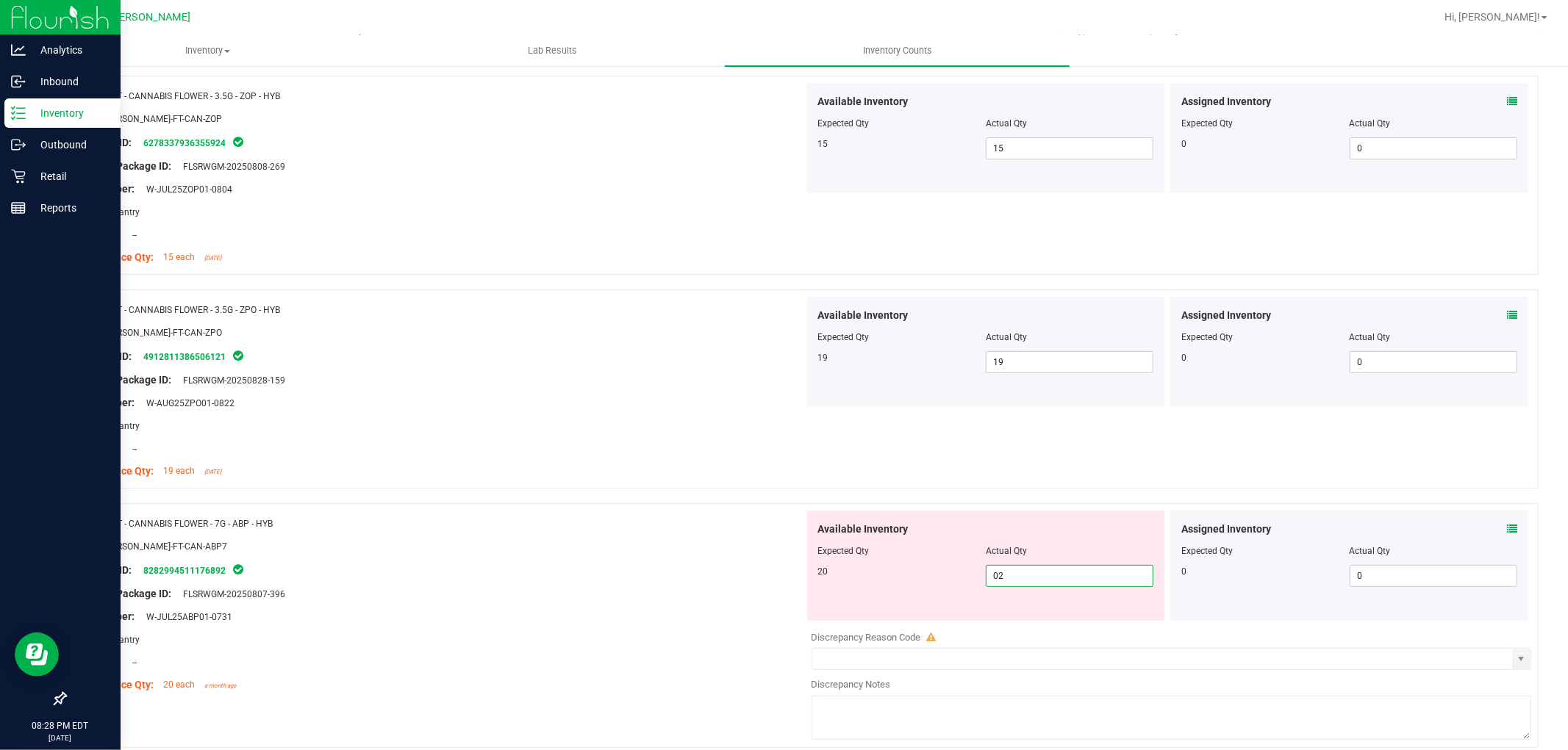
type input "020"
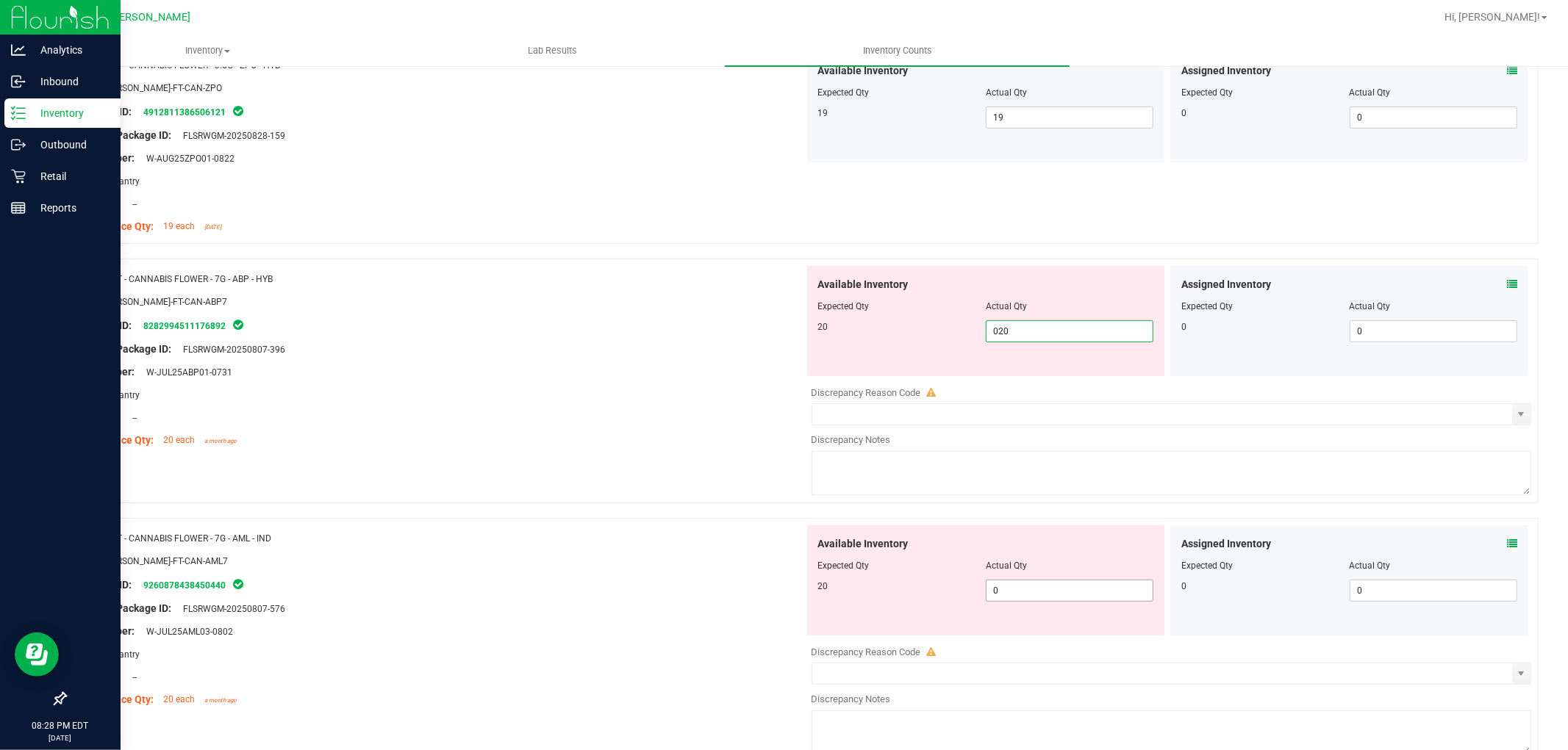
type input "20"
click at [1008, 589] on div "Available Inventory Expected Qty Actual Qty 20 0 0" at bounding box center [986, 580] width 358 height 110
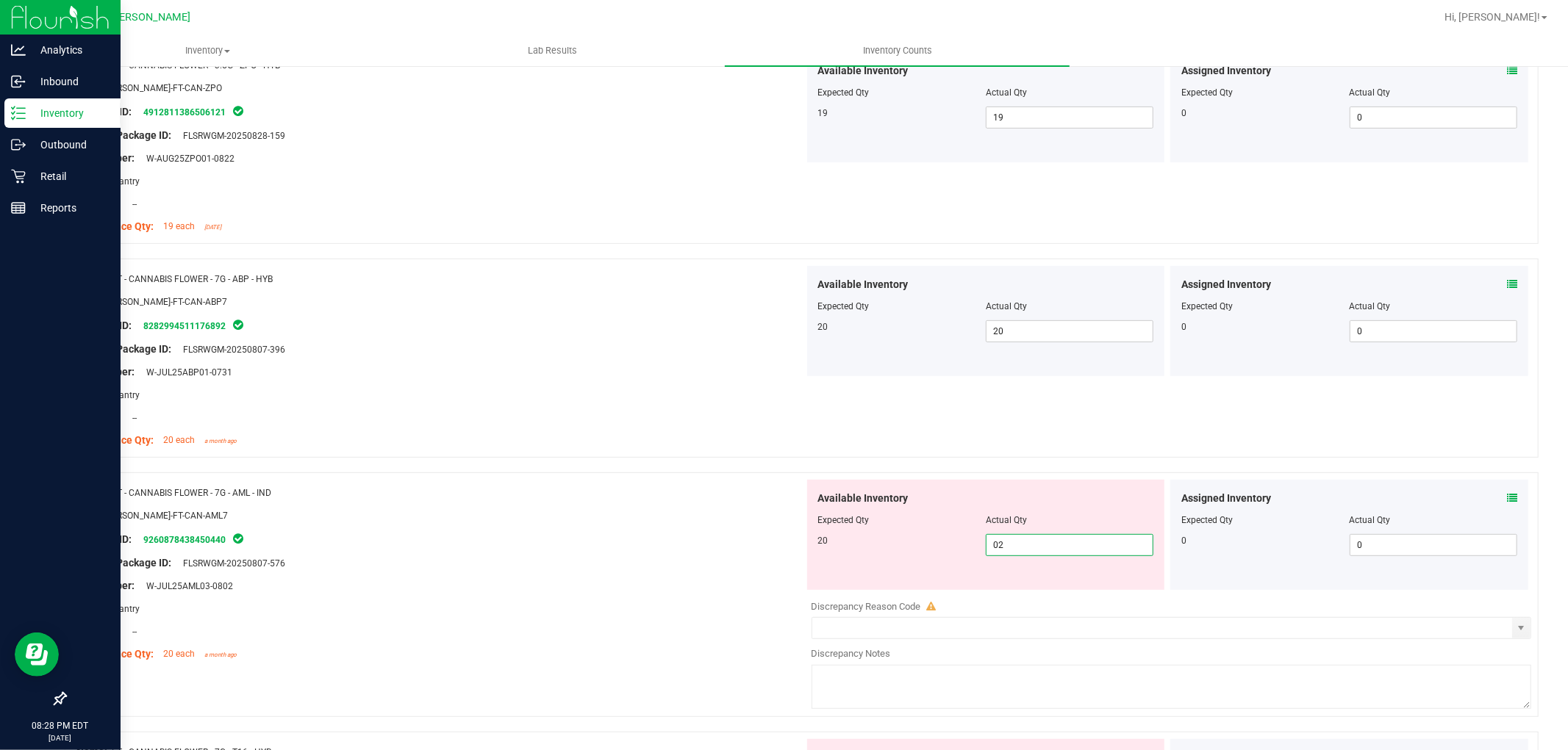
type input "020"
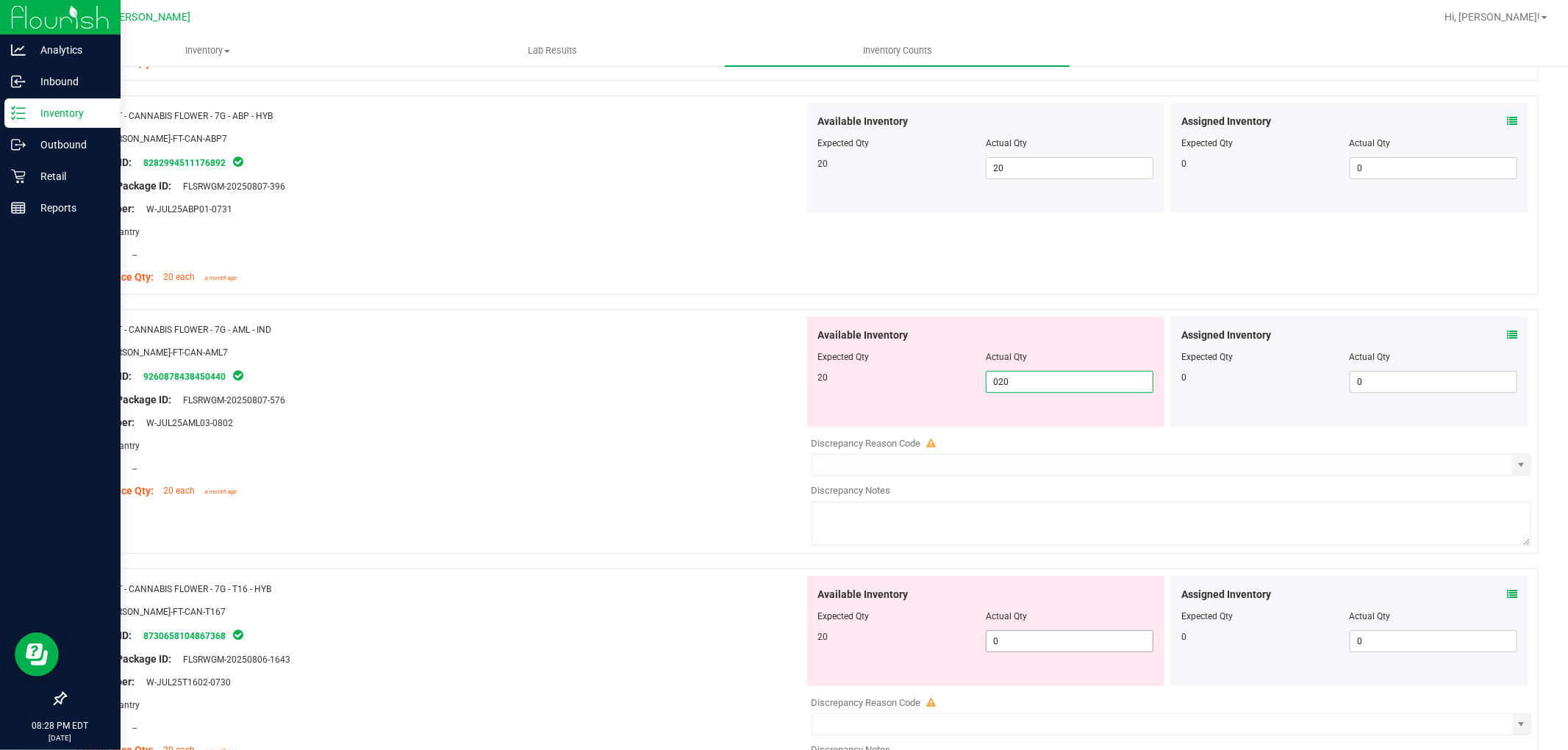
click at [1020, 641] on div "Available Inventory Expected Qty Actual Qty 20 0 0" at bounding box center [1167, 692] width 728 height 233
type input "20"
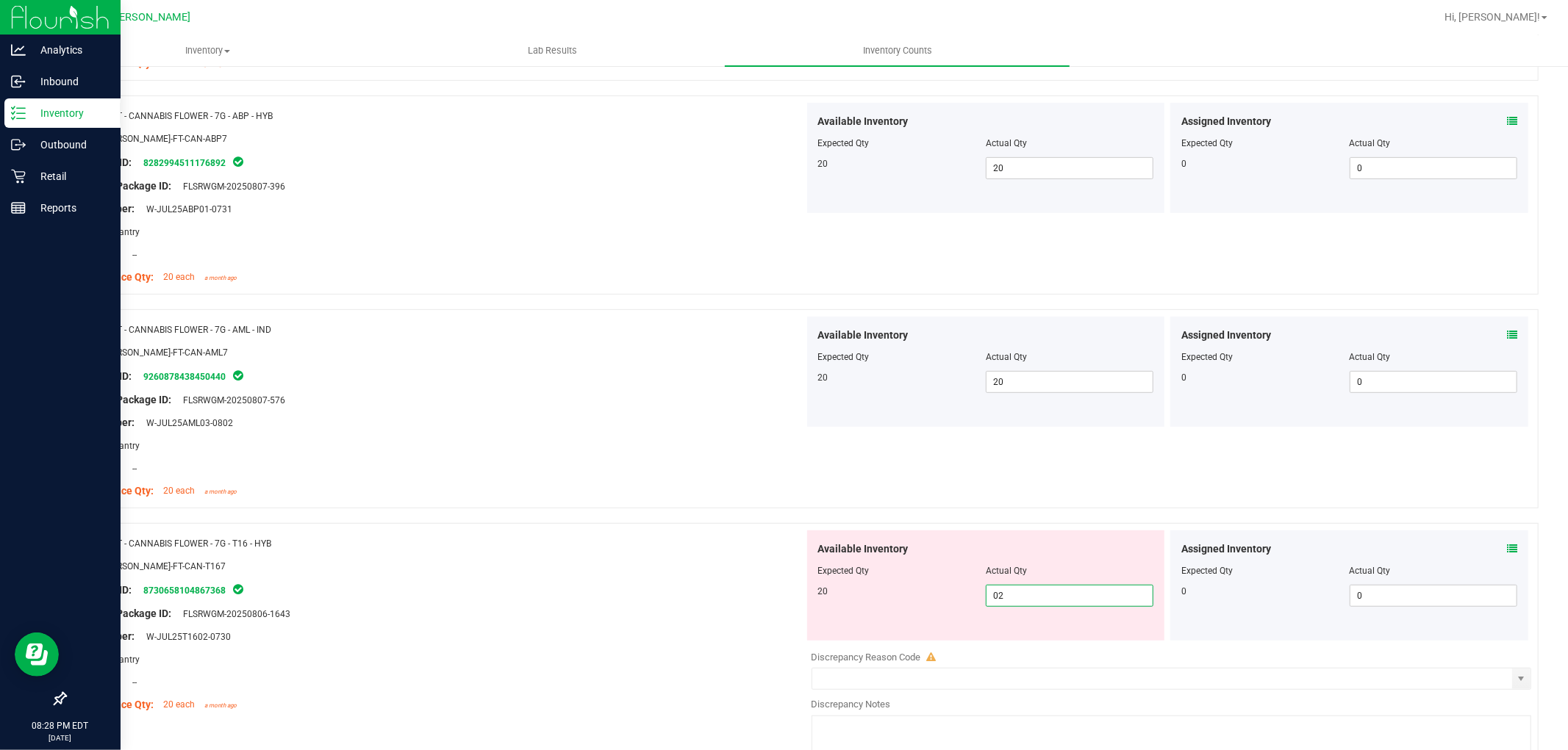
type input "020"
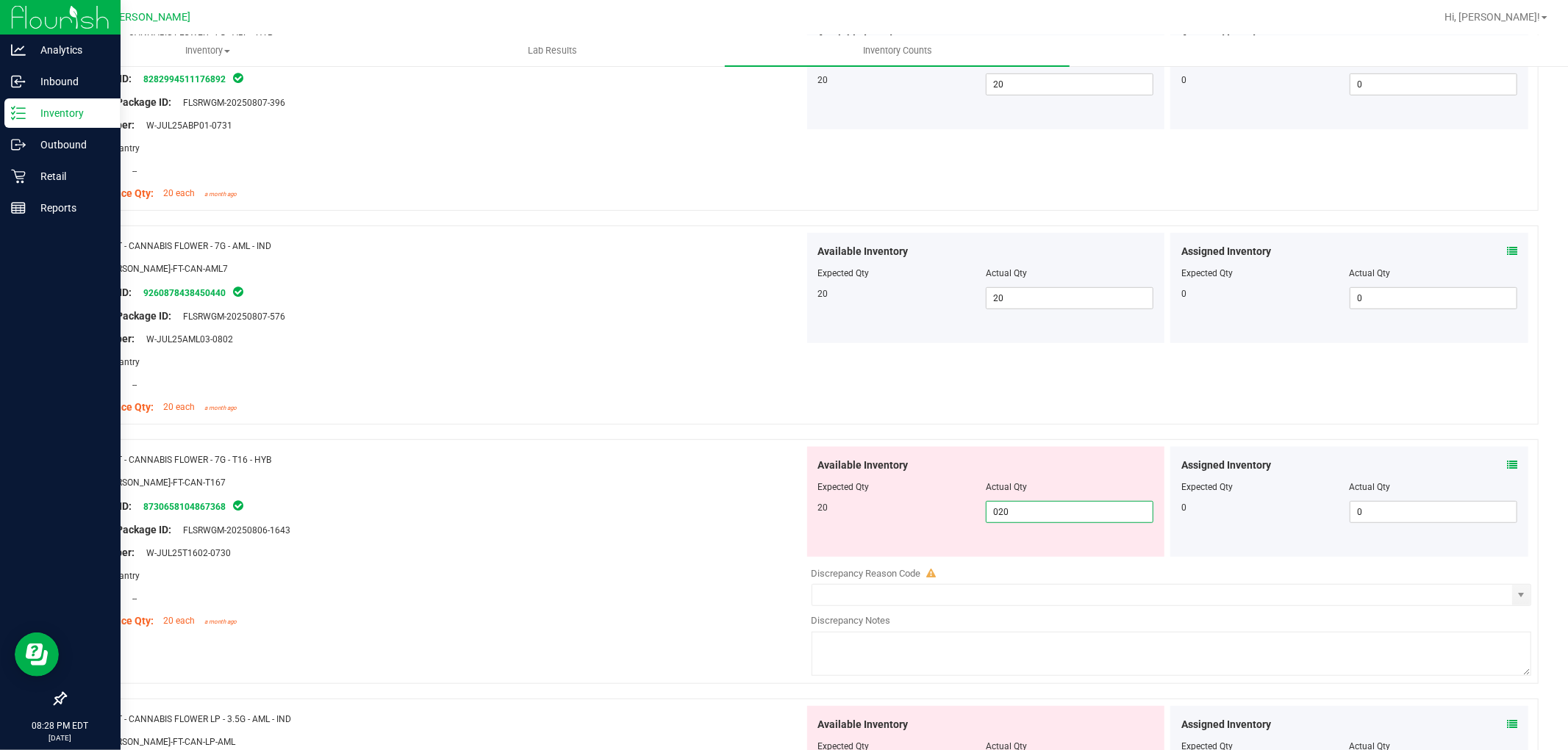
scroll to position [734, 0]
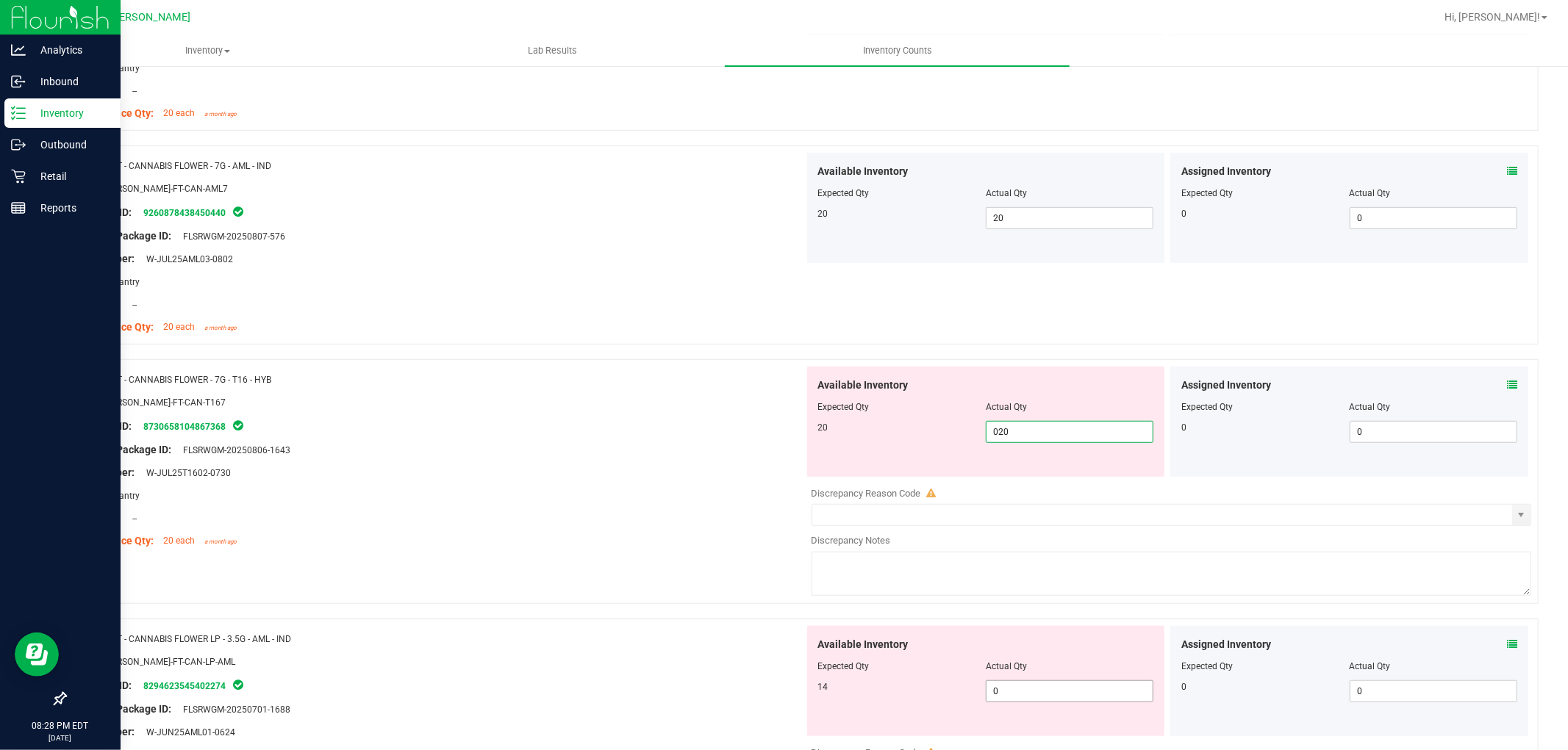
click at [1022, 682] on div "Available Inventory Expected Qty Actual Qty 14 0 0" at bounding box center [986, 681] width 358 height 110
type input "20"
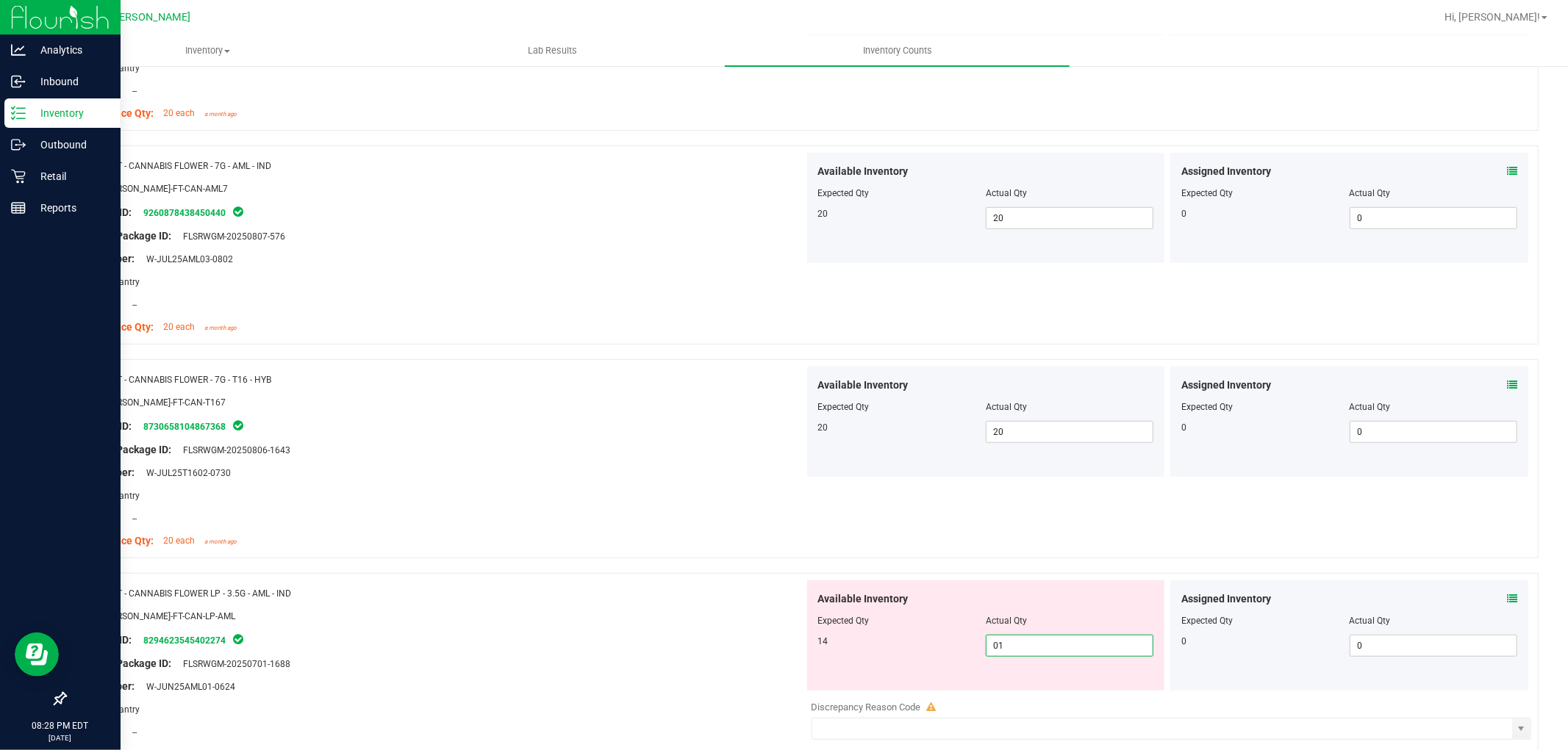
type input "014"
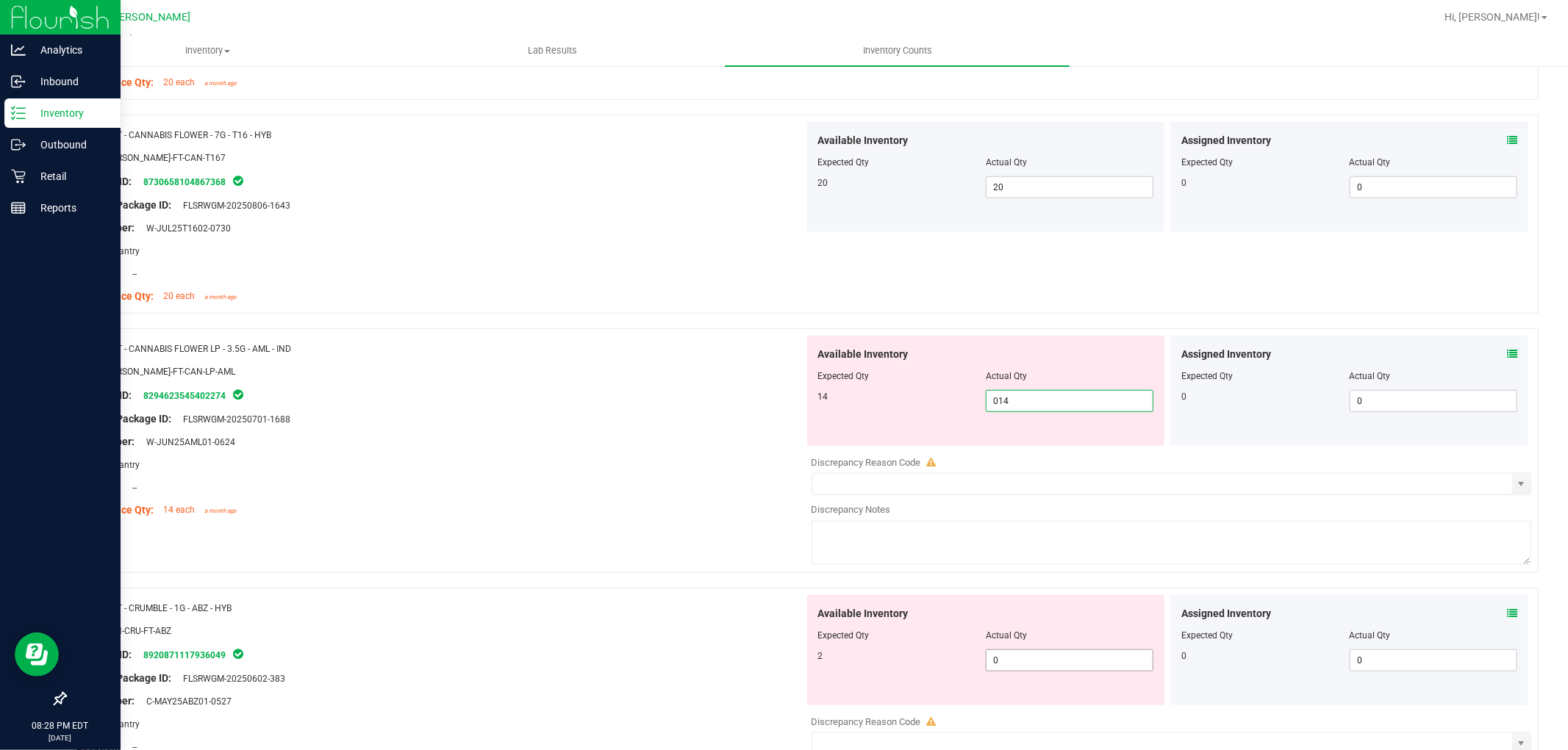
type input "14"
click at [1017, 654] on div "Available Inventory Expected Qty Actual Qty 2 0 0" at bounding box center [986, 650] width 358 height 110
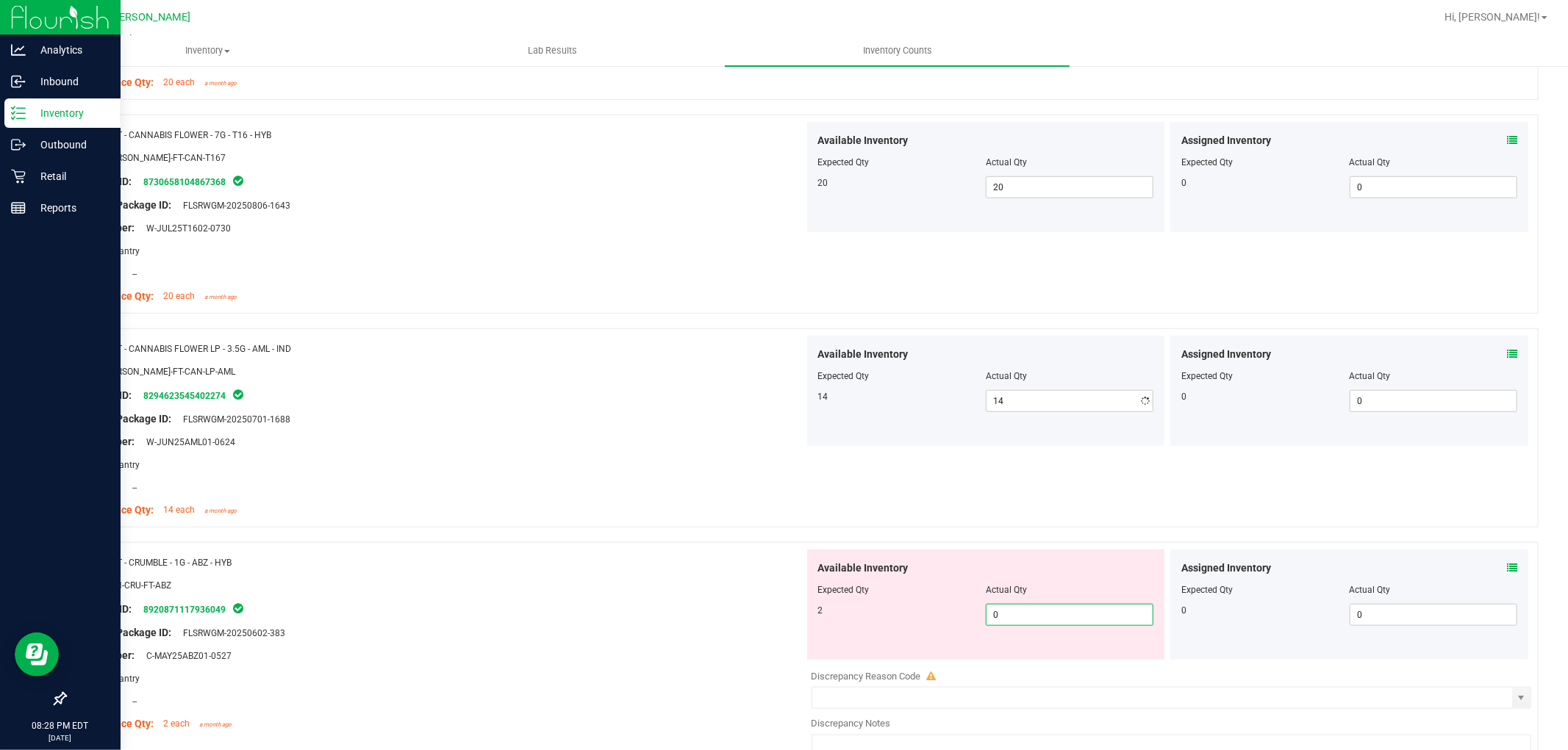
type input "02"
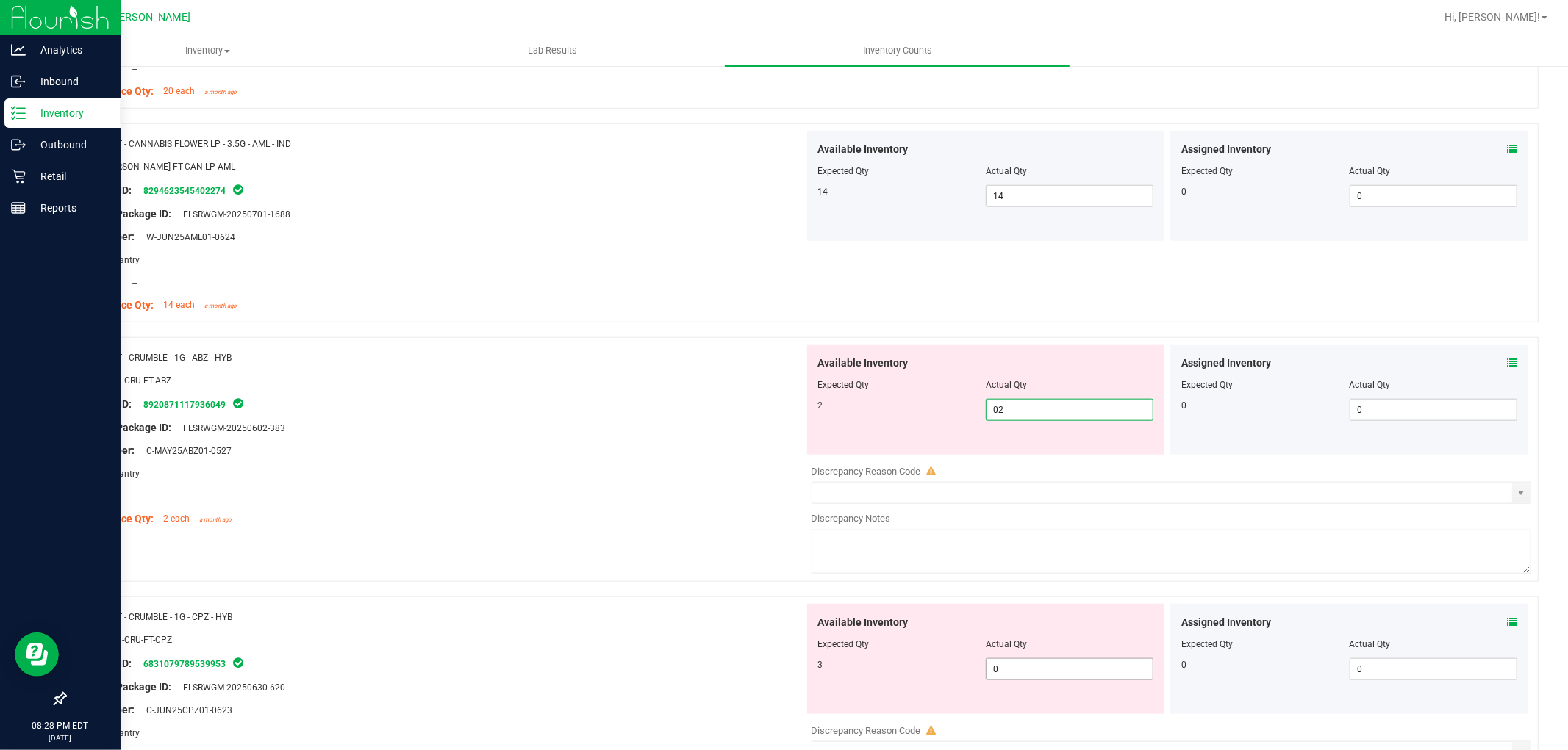
scroll to position [1225, 0]
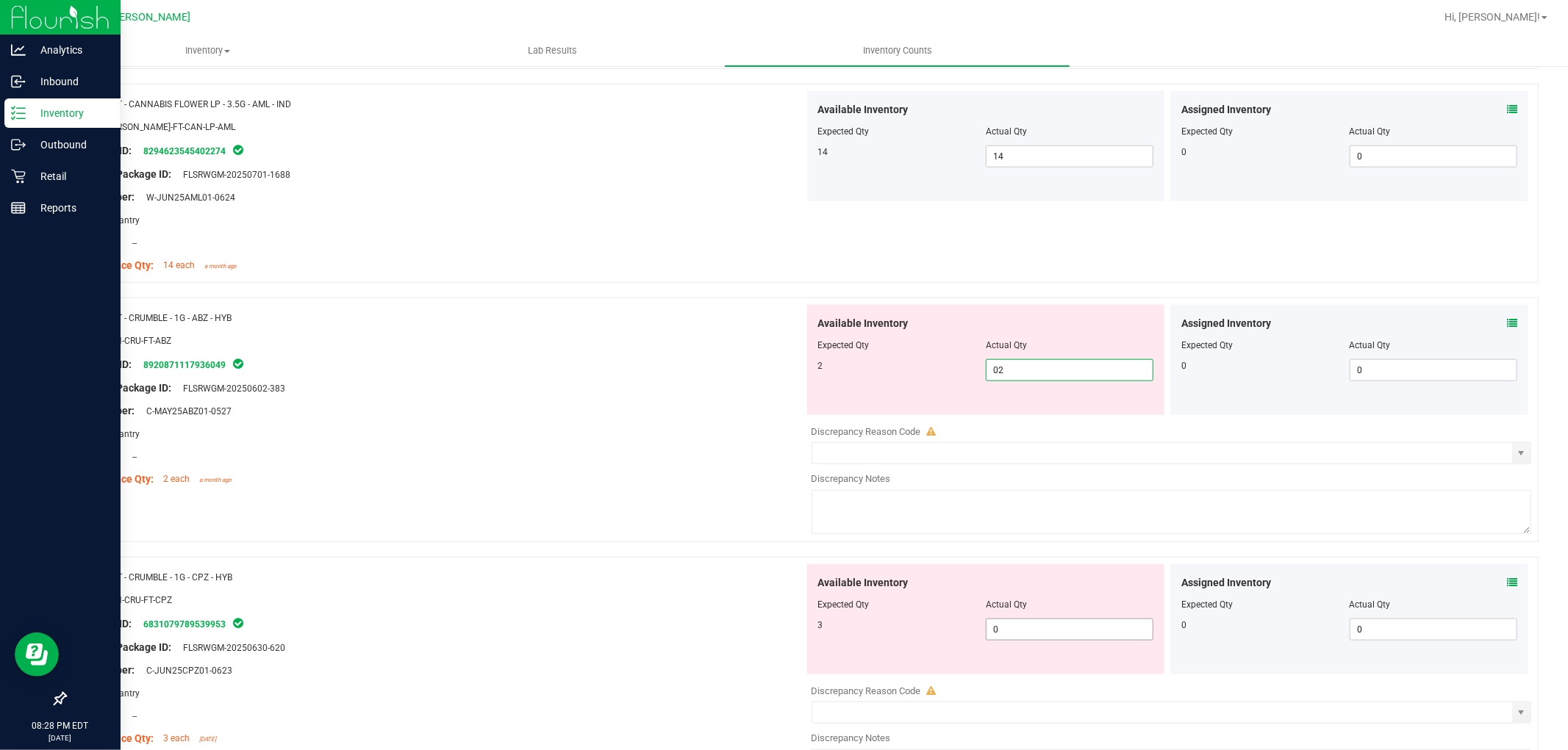
click at [1017, 623] on div "Available Inventory Expected Qty Actual Qty 3 0 0" at bounding box center [986, 619] width 358 height 110
type input "2"
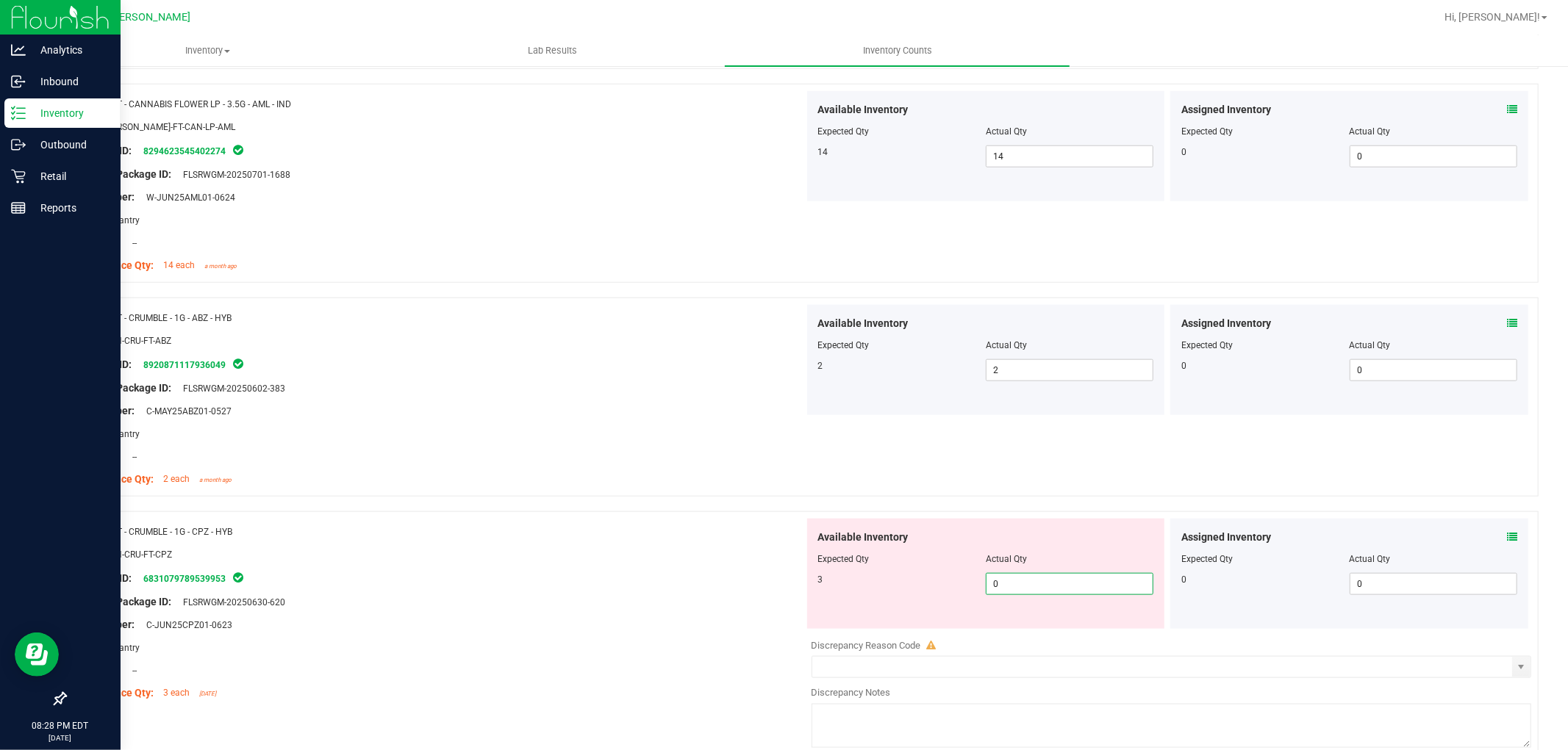
type input "03"
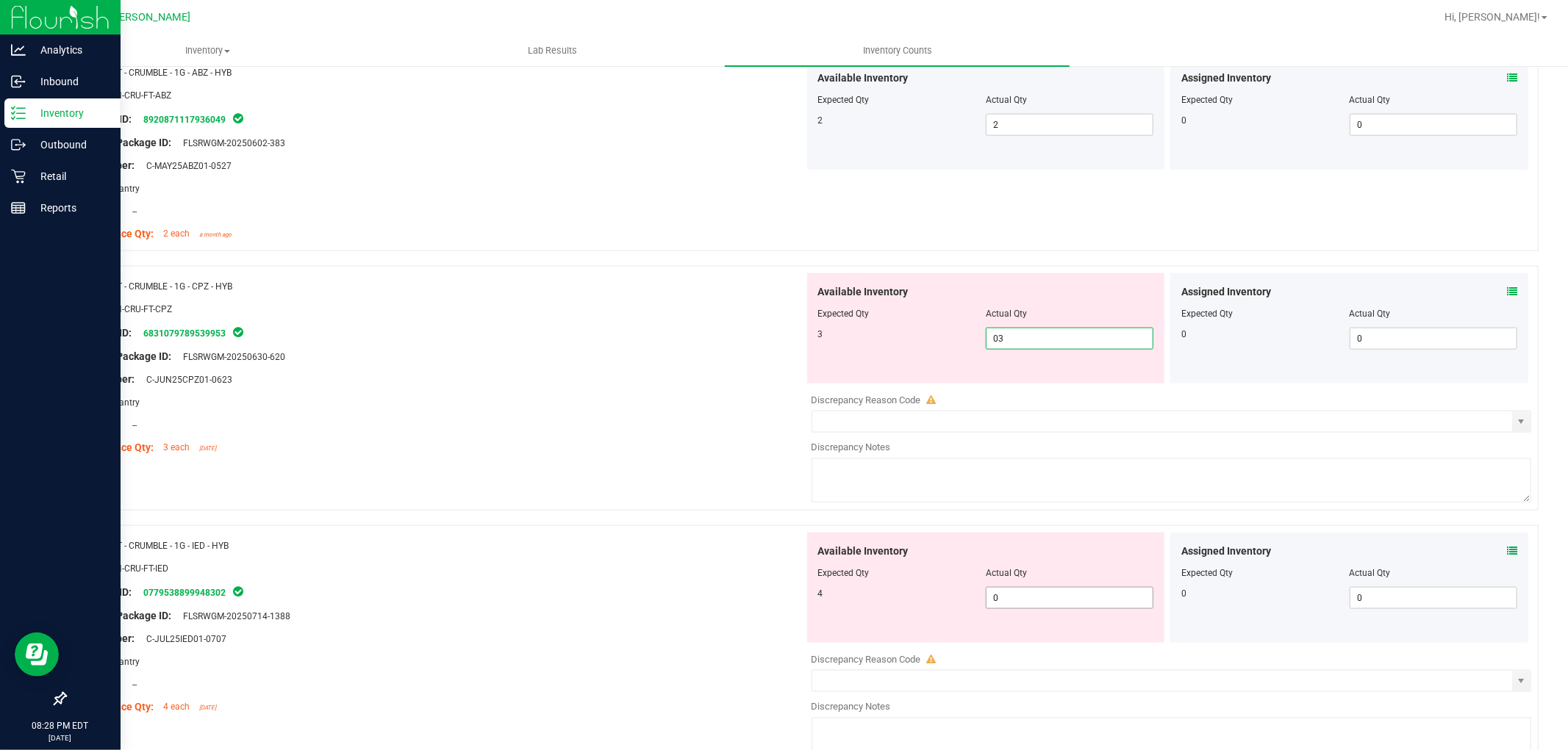
type input "3"
click at [1016, 600] on div "Available Inventory Expected Qty Actual Qty 4 0 0" at bounding box center [1167, 649] width 728 height 233
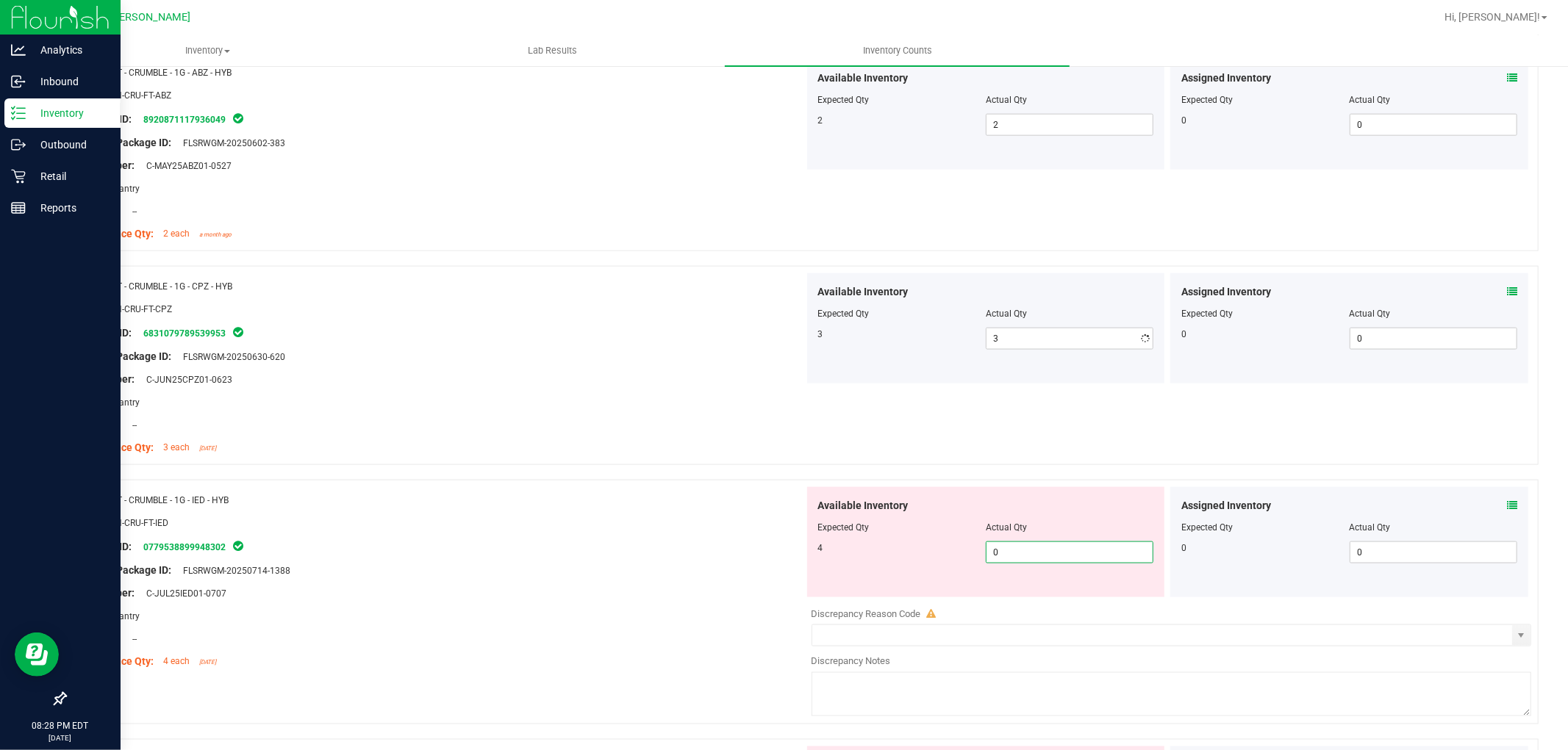
type input "04"
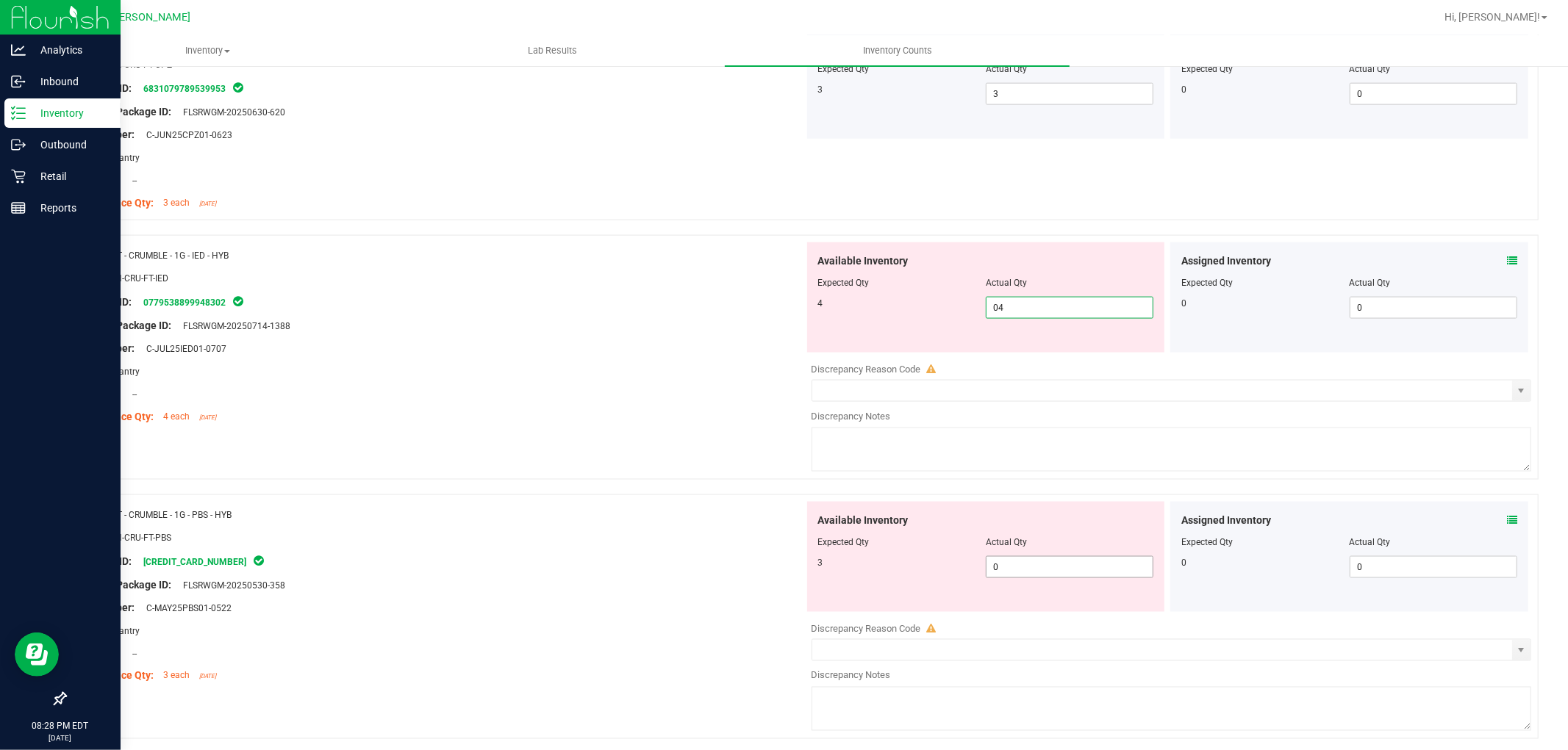
type input "4"
click at [1012, 562] on div "Available Inventory Expected Qty Actual Qty 3 0 0" at bounding box center [986, 557] width 358 height 110
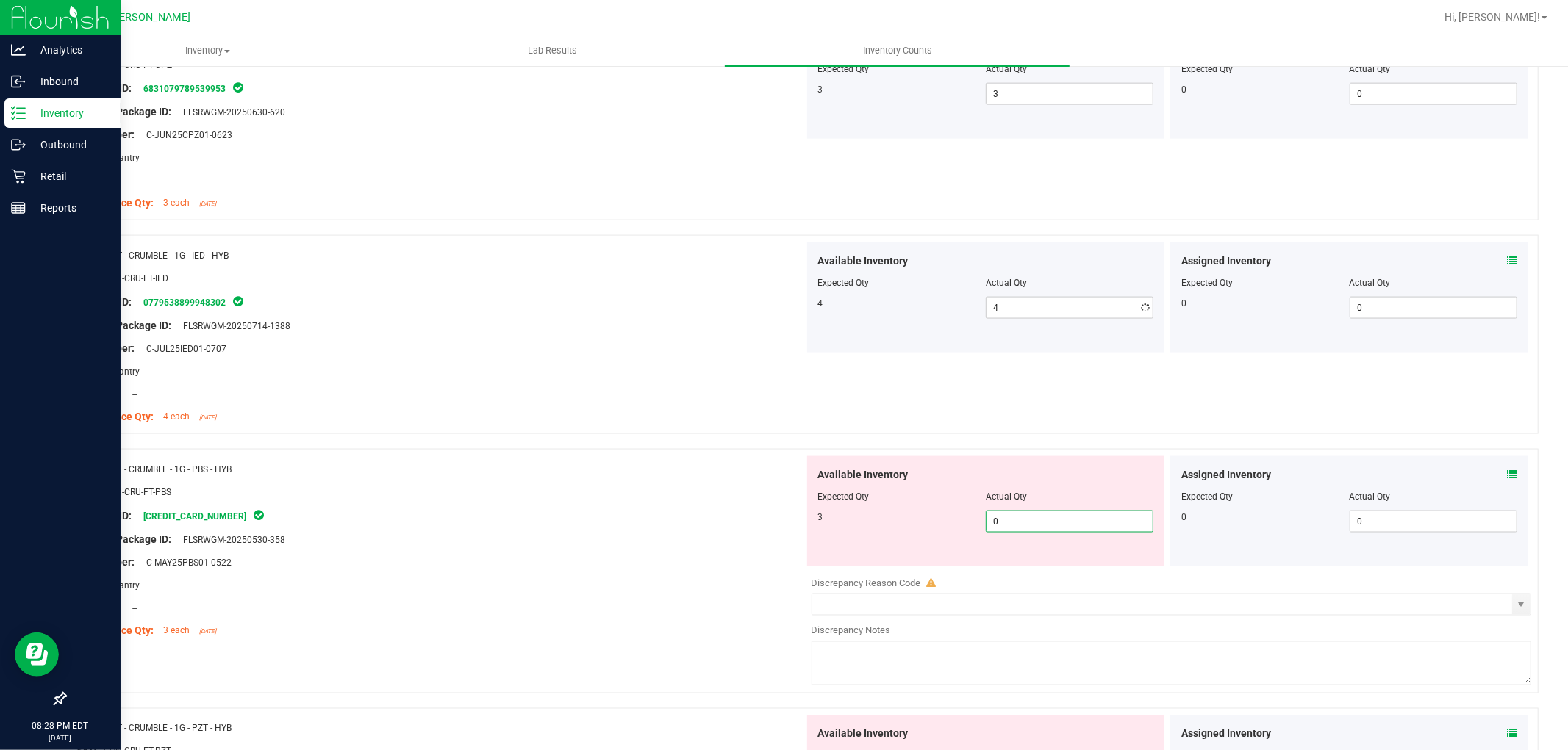
type input "03"
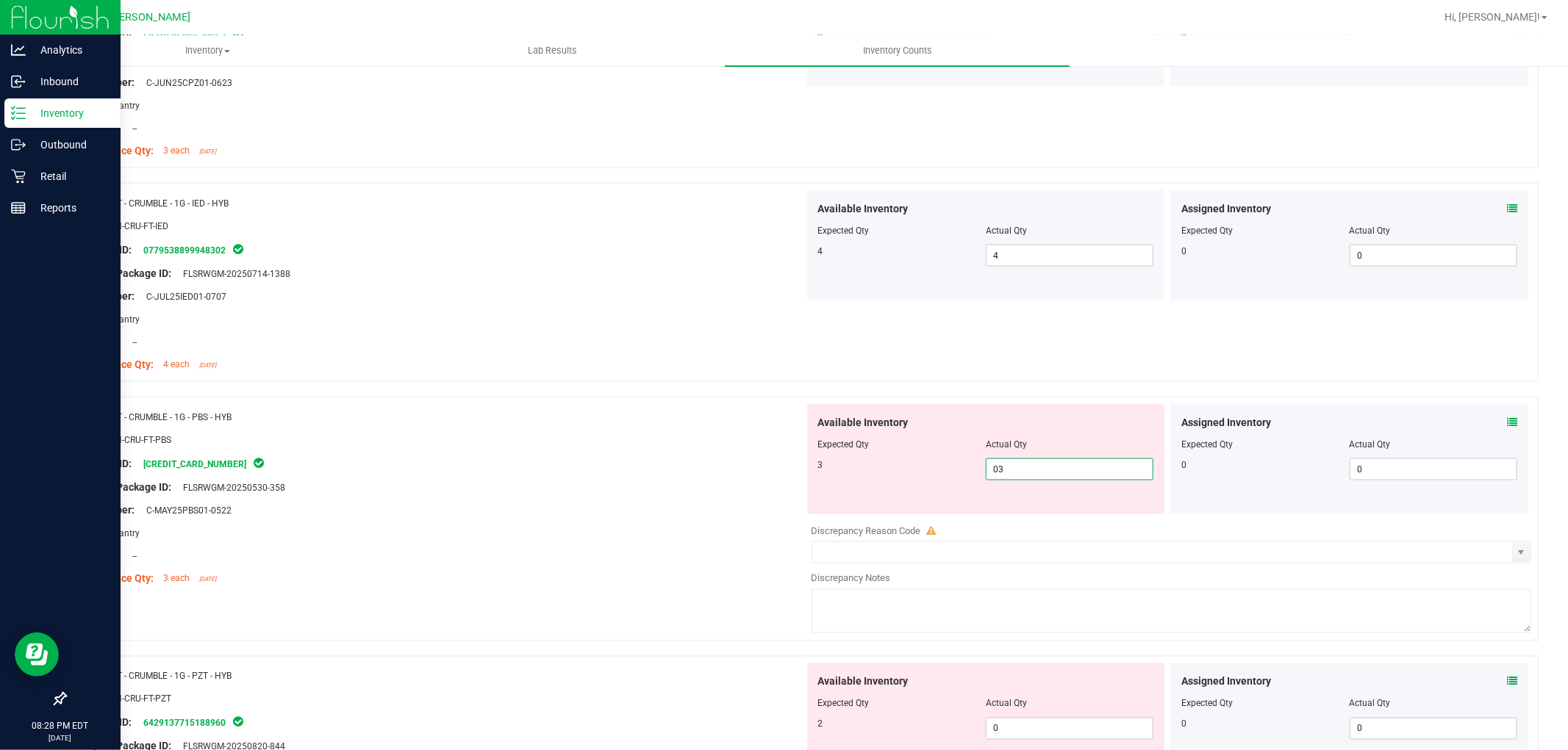
scroll to position [1878, 0]
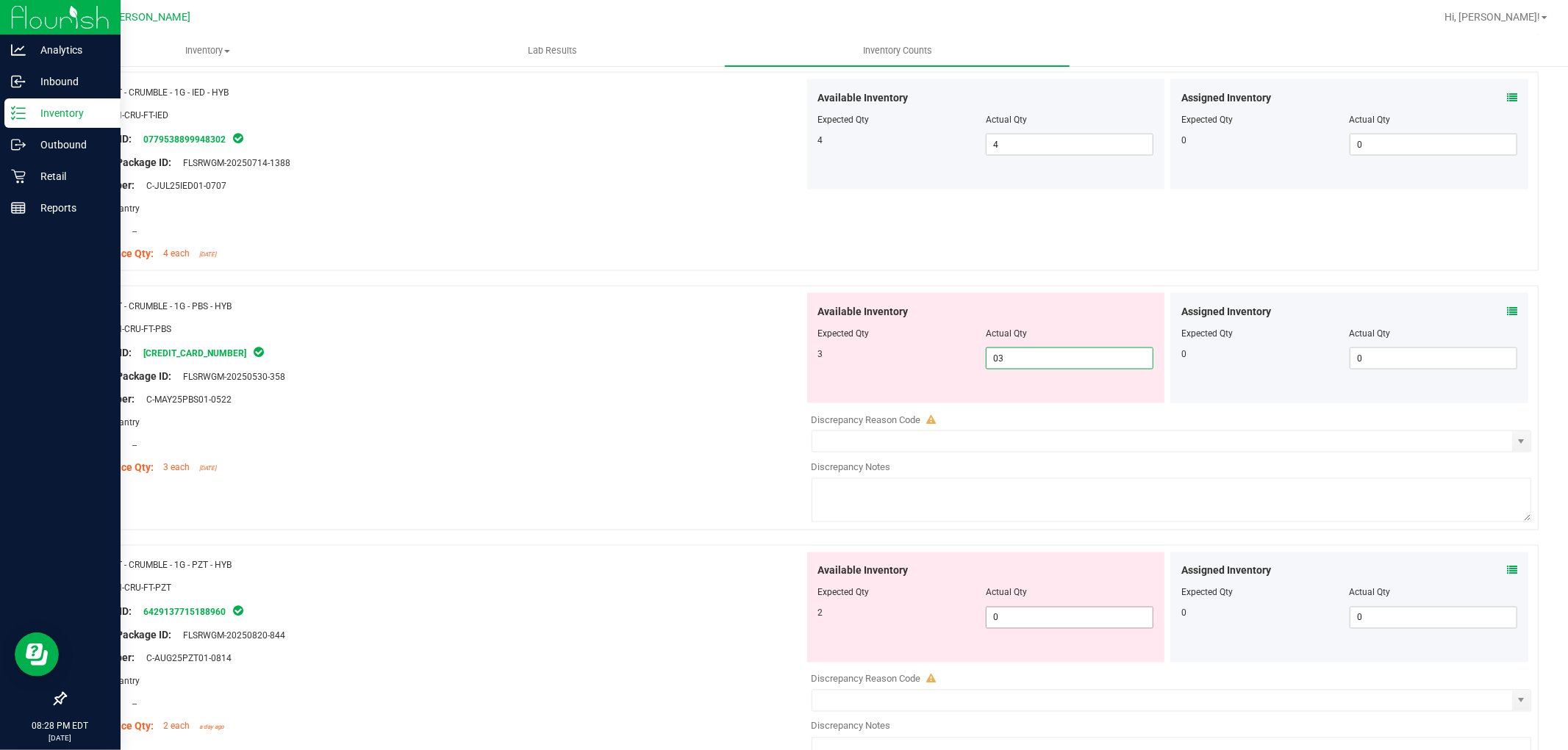
type input "3"
click at [1013, 607] on div "Available Inventory Expected Qty Actual Qty 2 0 0" at bounding box center [986, 607] width 358 height 110
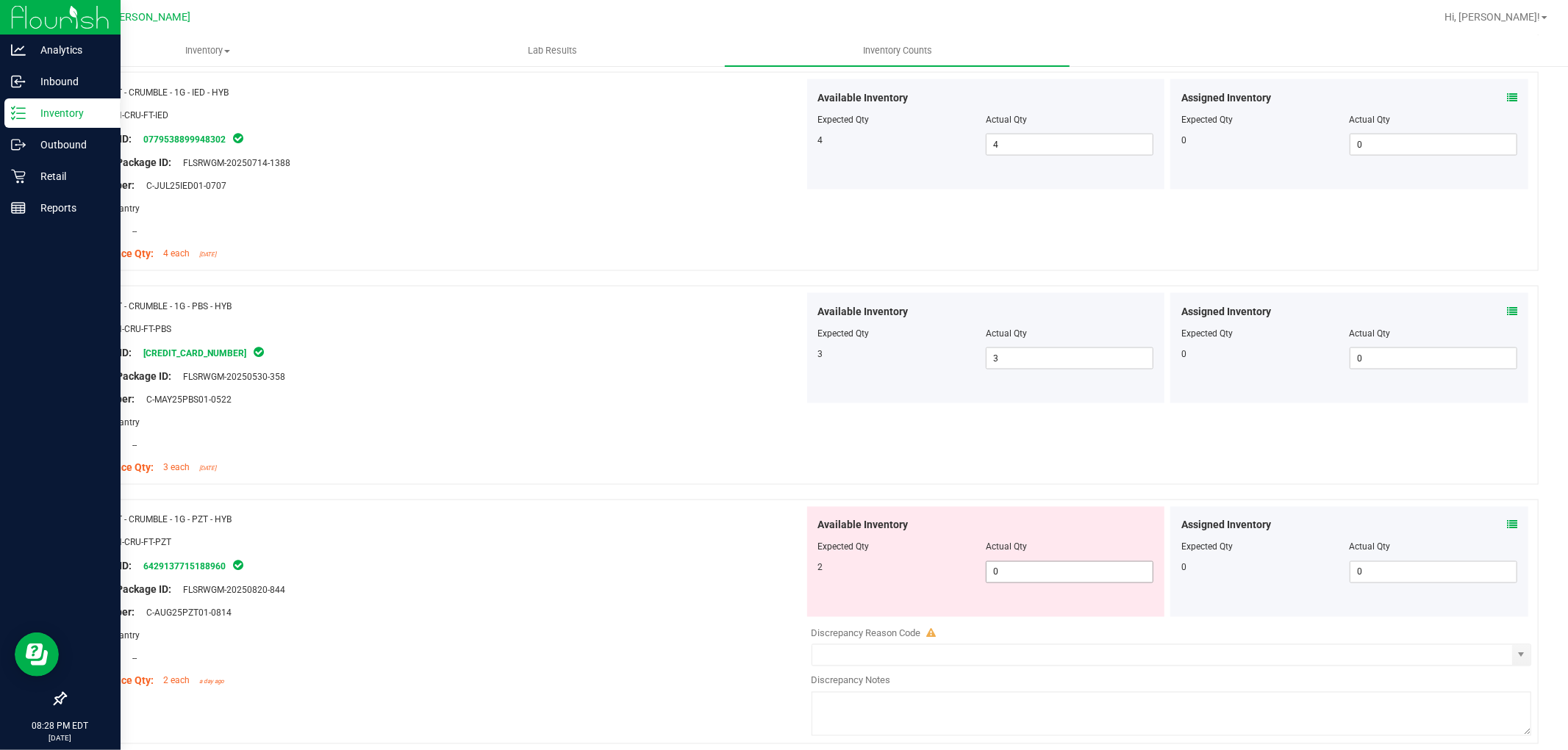
click at [1009, 574] on span "0 0" at bounding box center [1070, 572] width 168 height 22
type input "02"
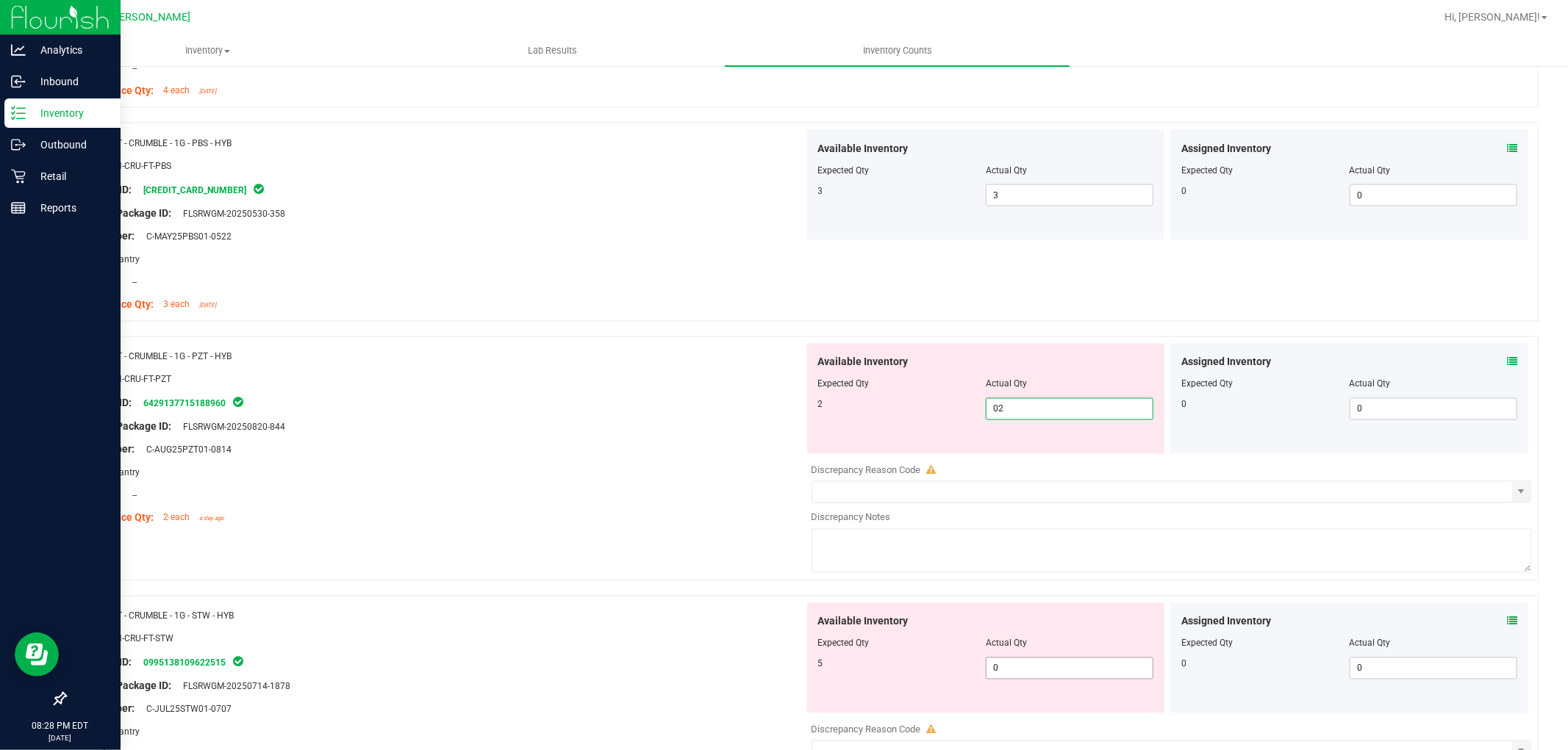
type input "2"
click at [1017, 661] on div "Available Inventory Expected Qty Actual Qty 5 0 0" at bounding box center [986, 658] width 358 height 110
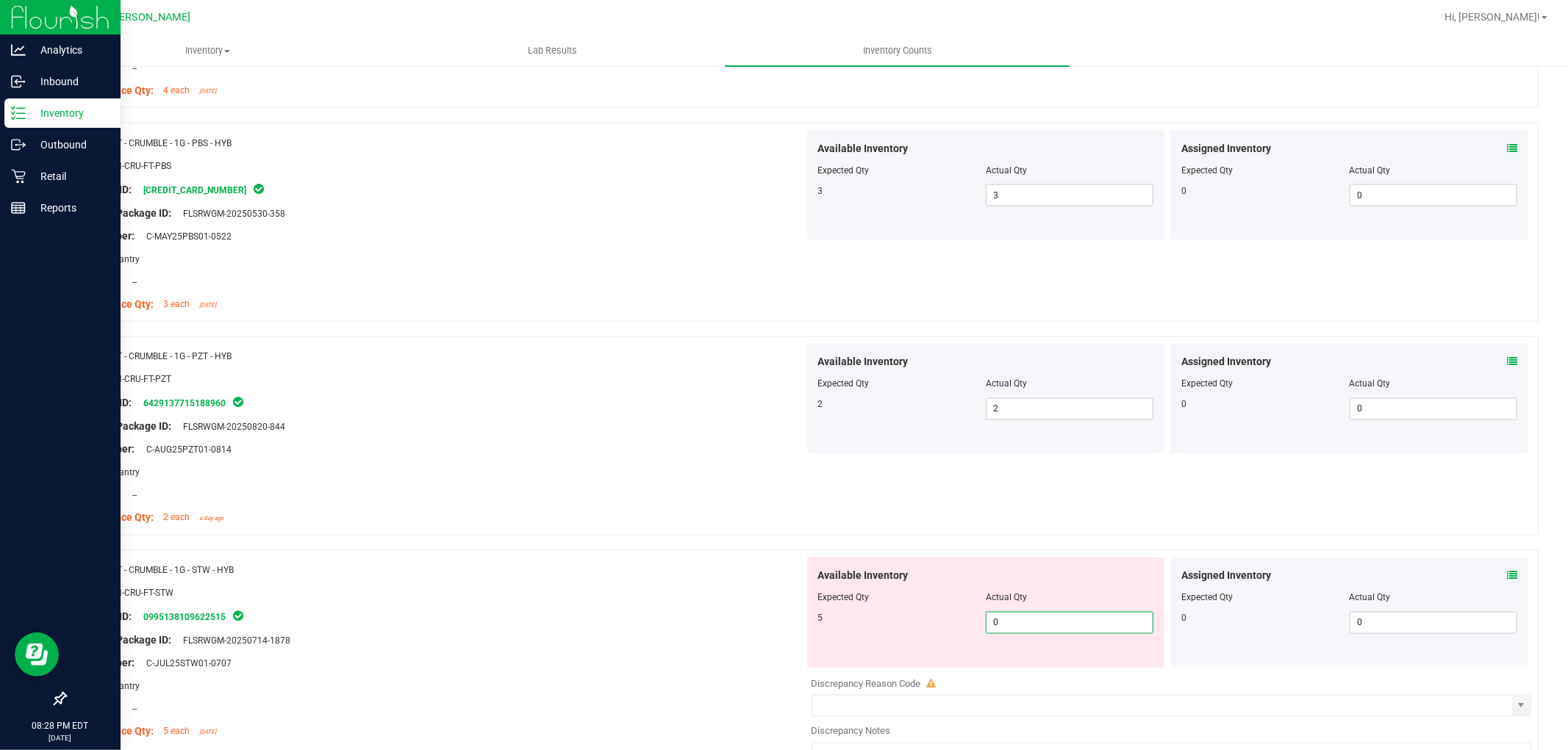
type input "05"
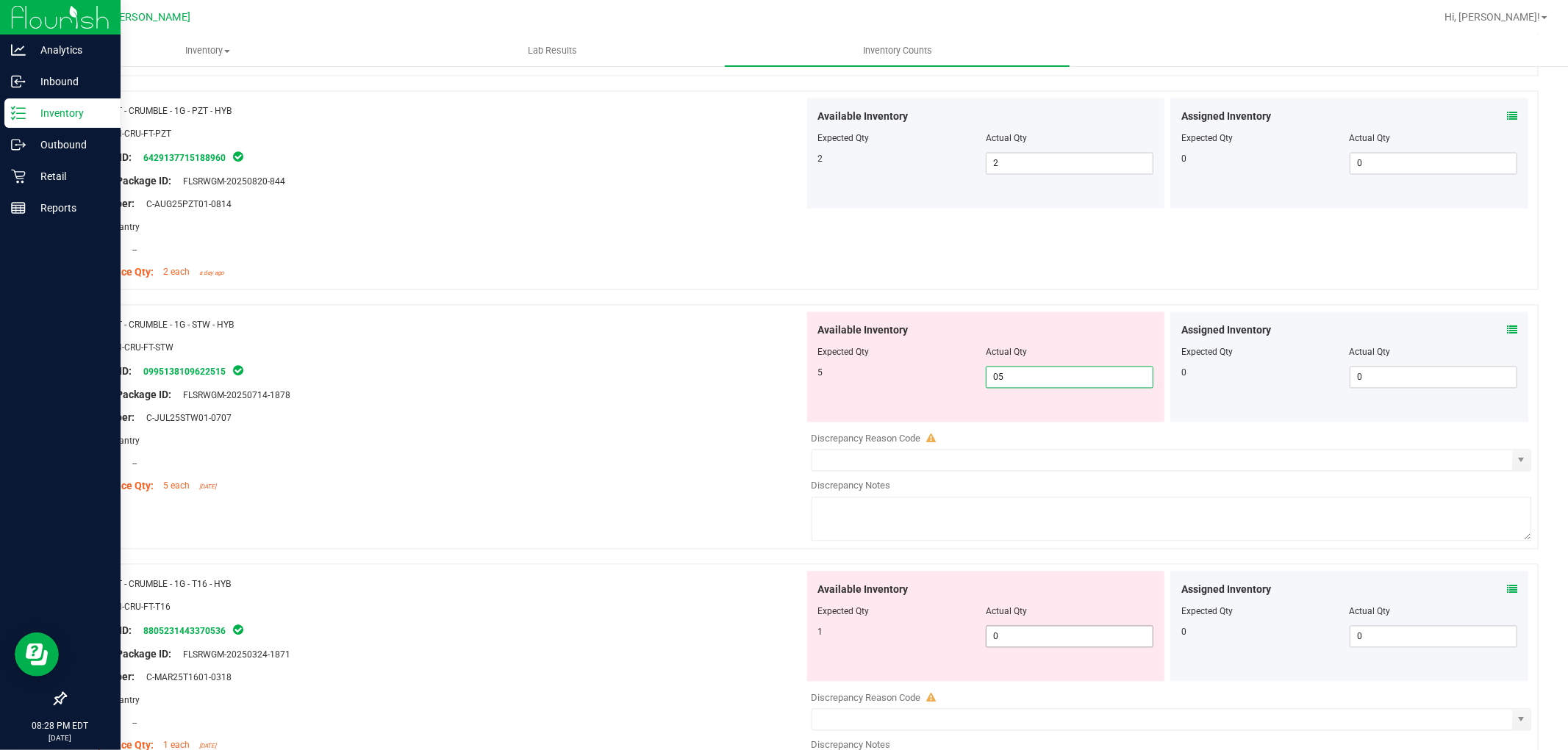
type input "5"
click at [1019, 642] on div "Available Inventory Expected Qty Actual Qty 1 0 0" at bounding box center [1167, 688] width 728 height 233
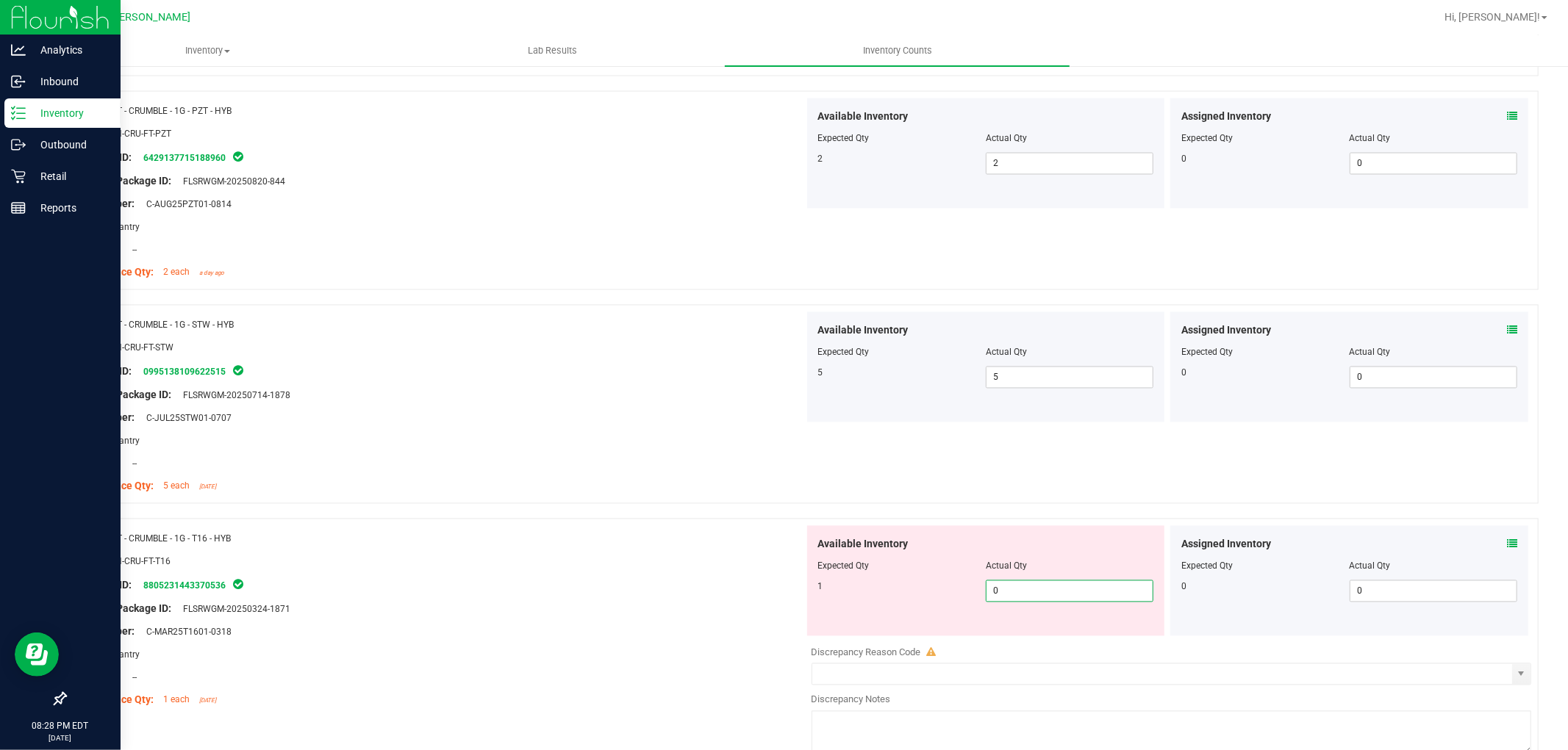
type input "01"
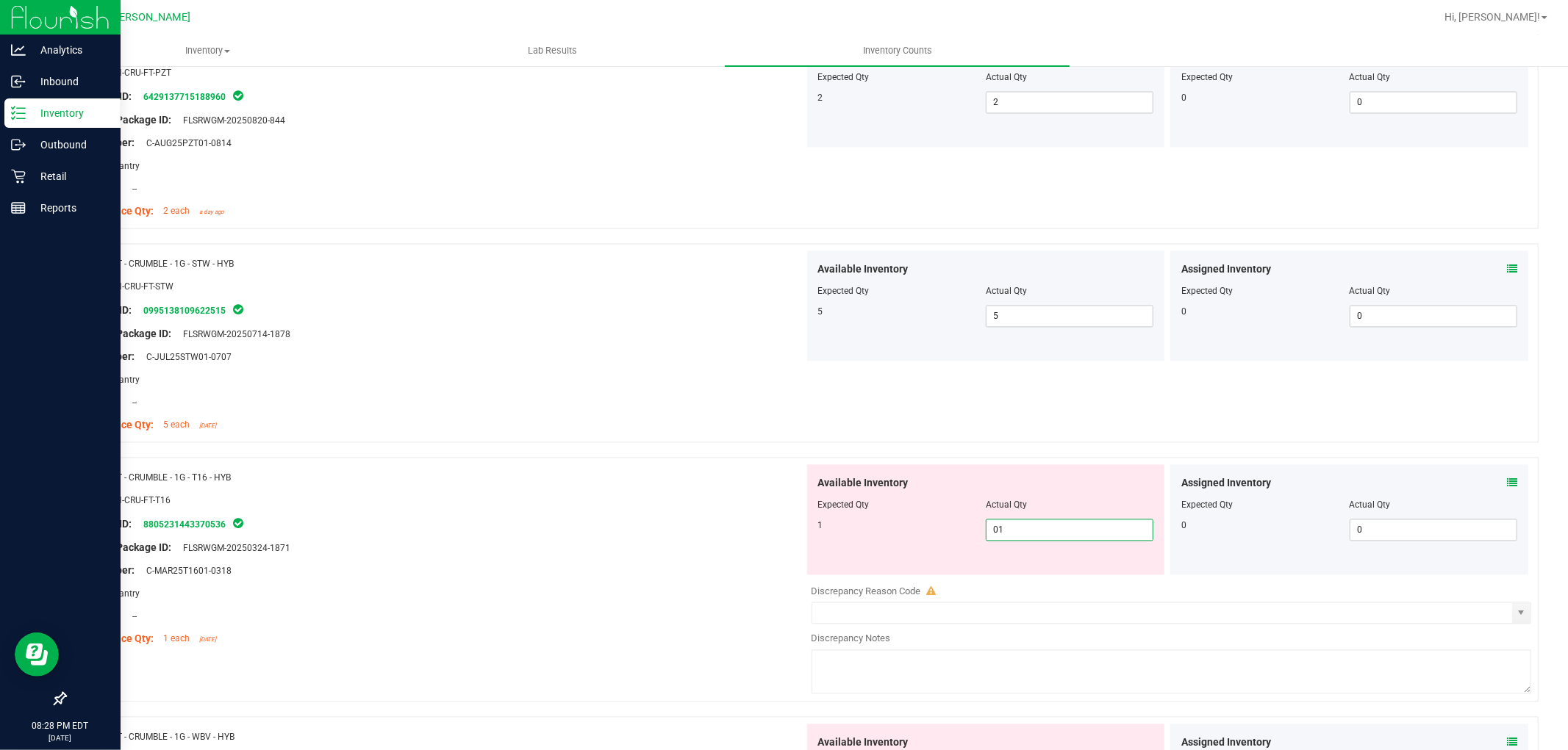
scroll to position [2531, 0]
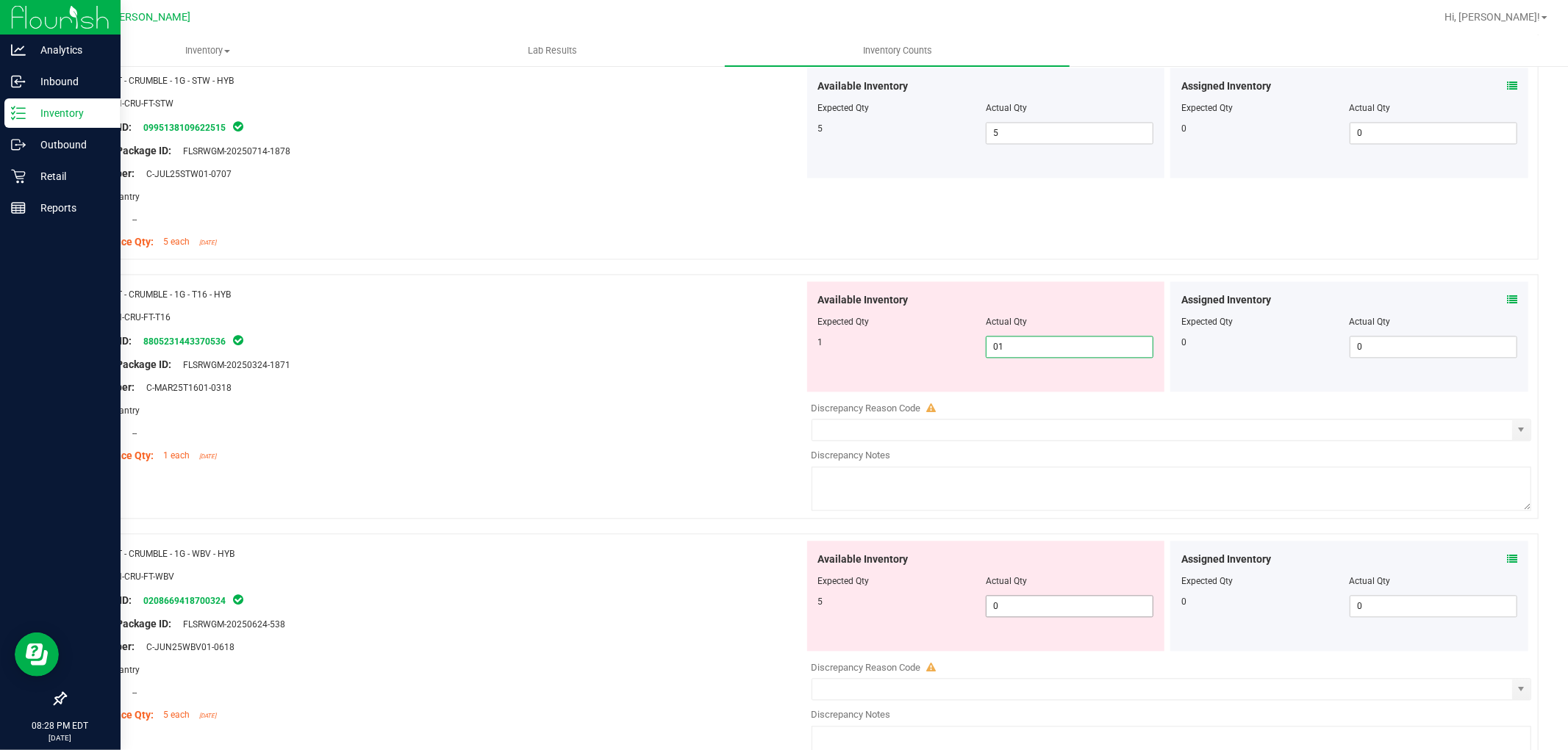
click at [1016, 605] on div "Available Inventory Expected Qty Actual Qty 5 0 0" at bounding box center [986, 596] width 358 height 110
type input "1"
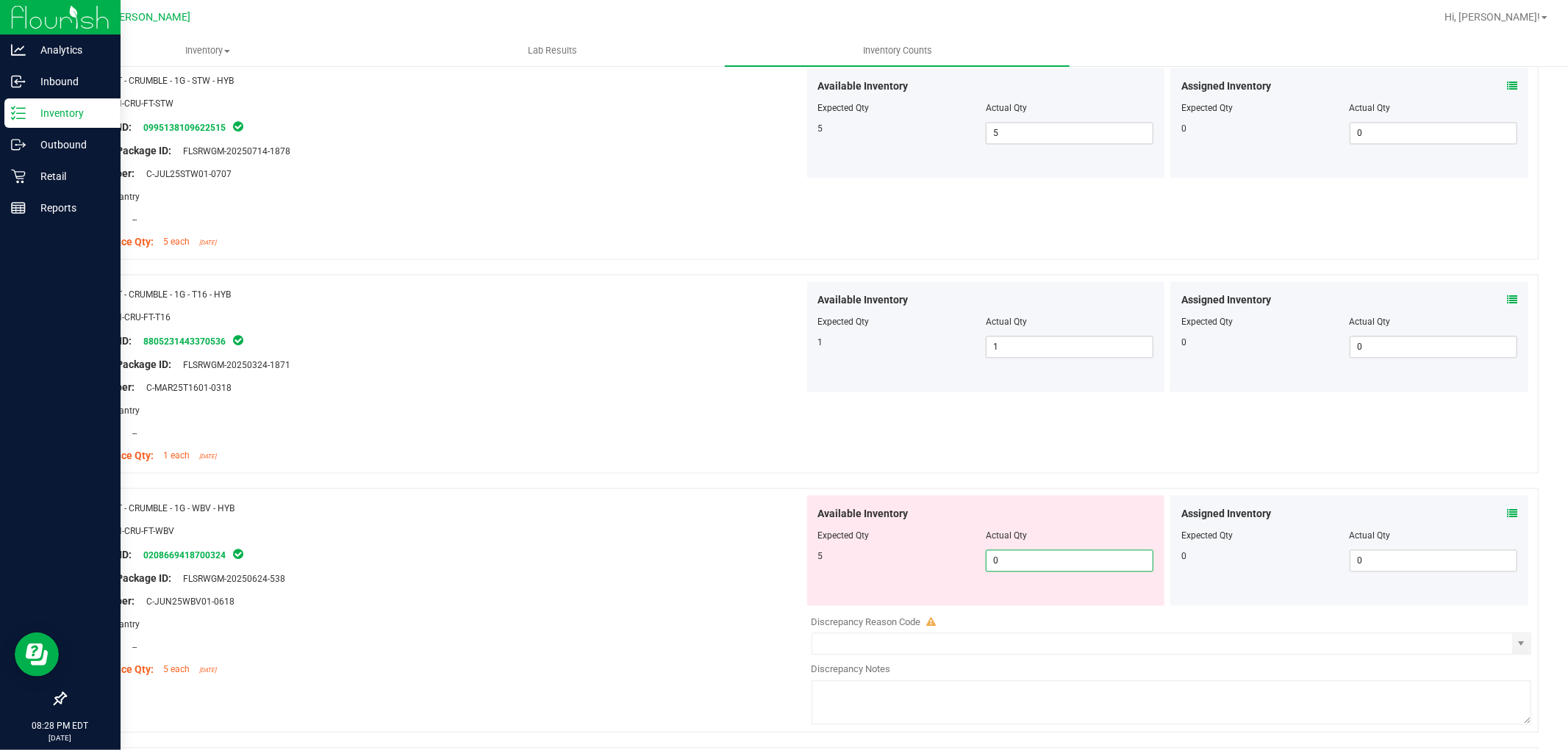
type input "05"
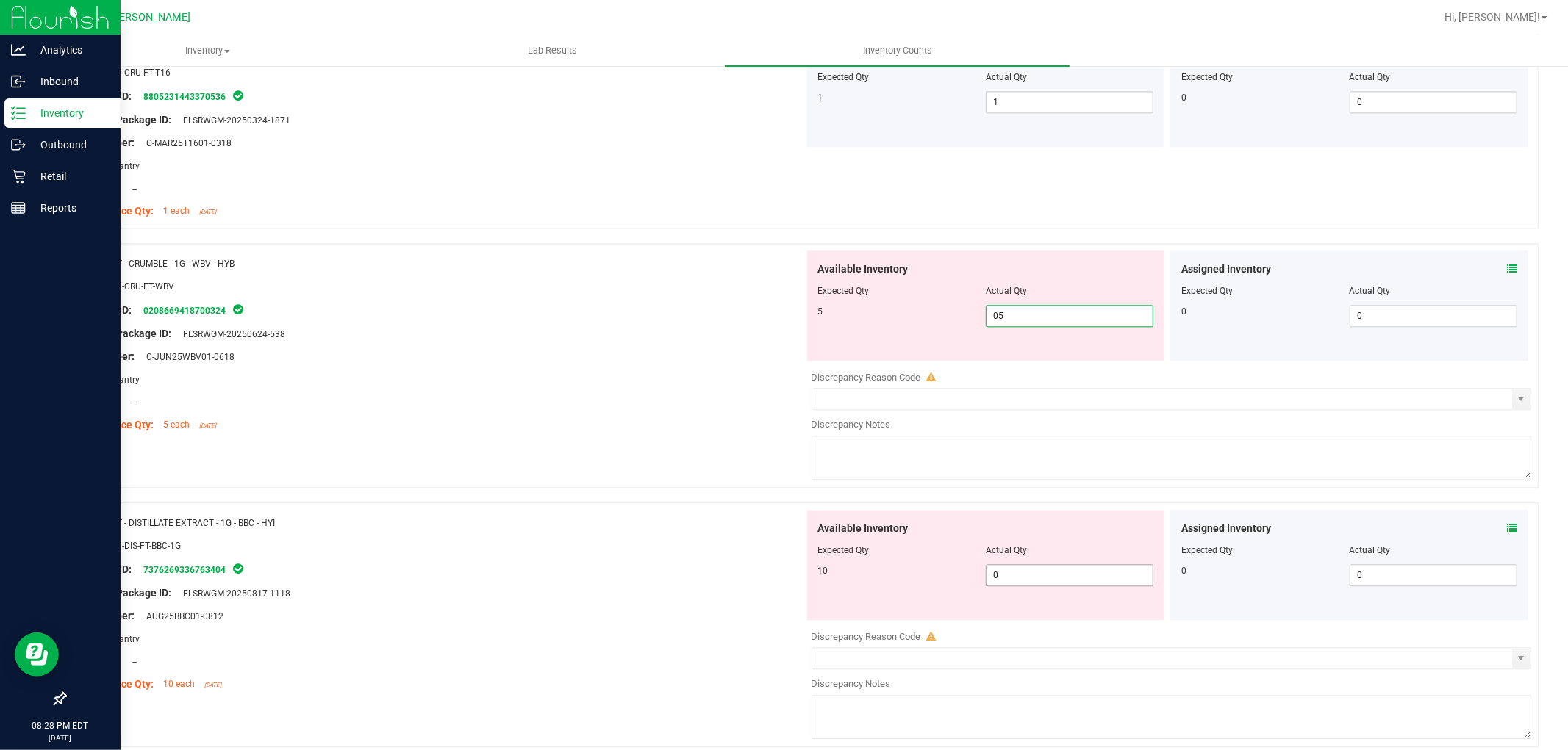
type input "5"
click at [1009, 575] on div "Available Inventory Expected Qty Actual Qty 10 0 0" at bounding box center [1167, 626] width 728 height 233
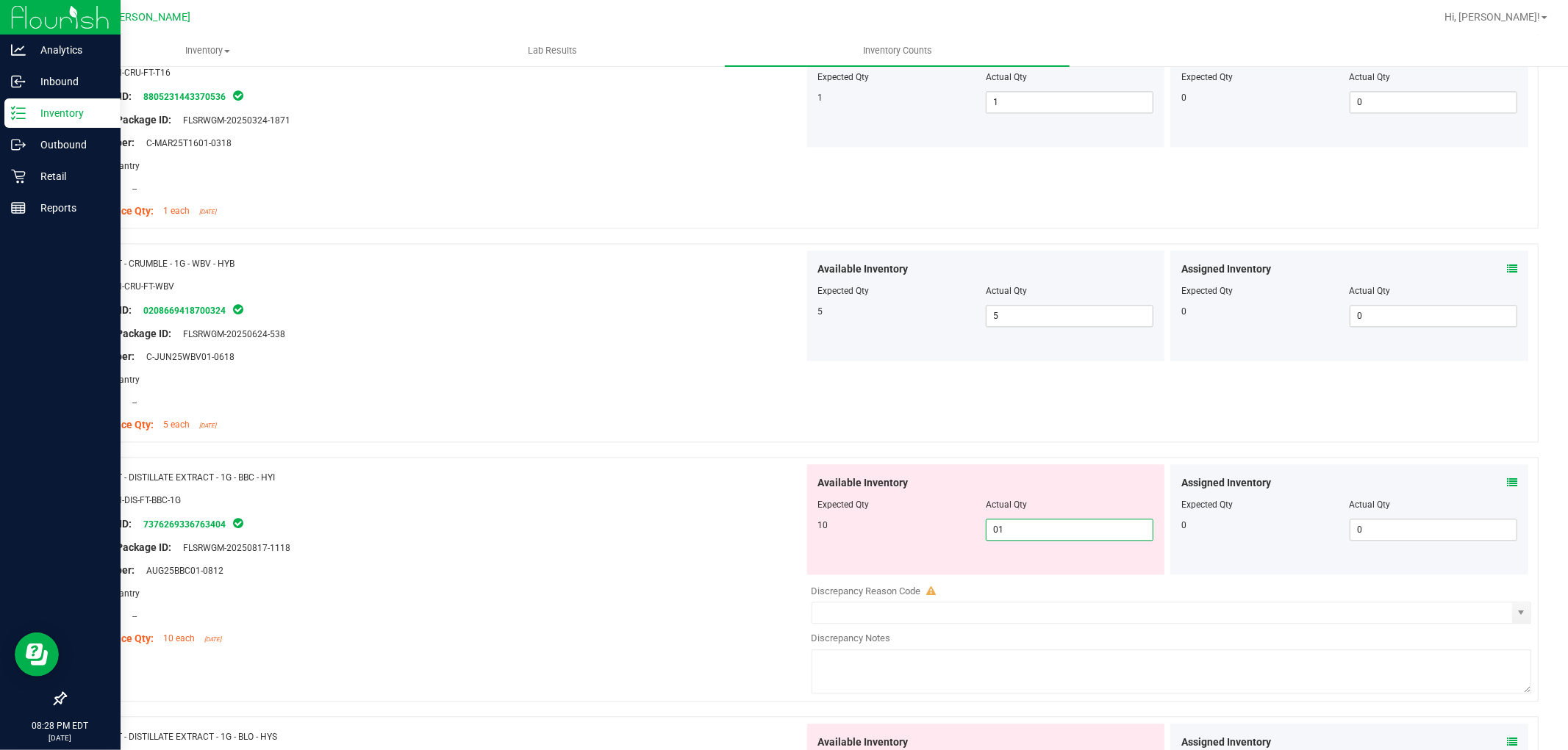
type input "010"
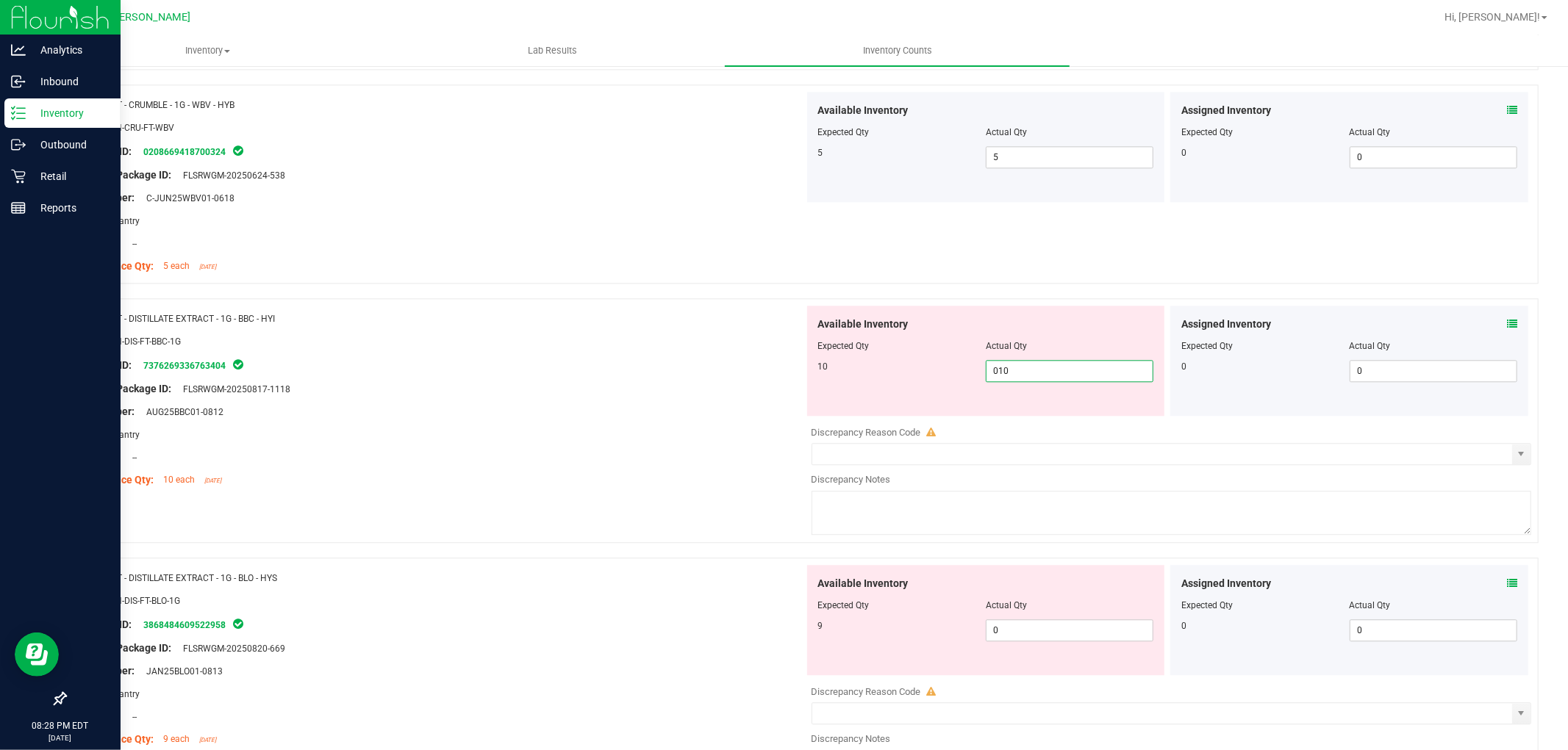
scroll to position [2939, 0]
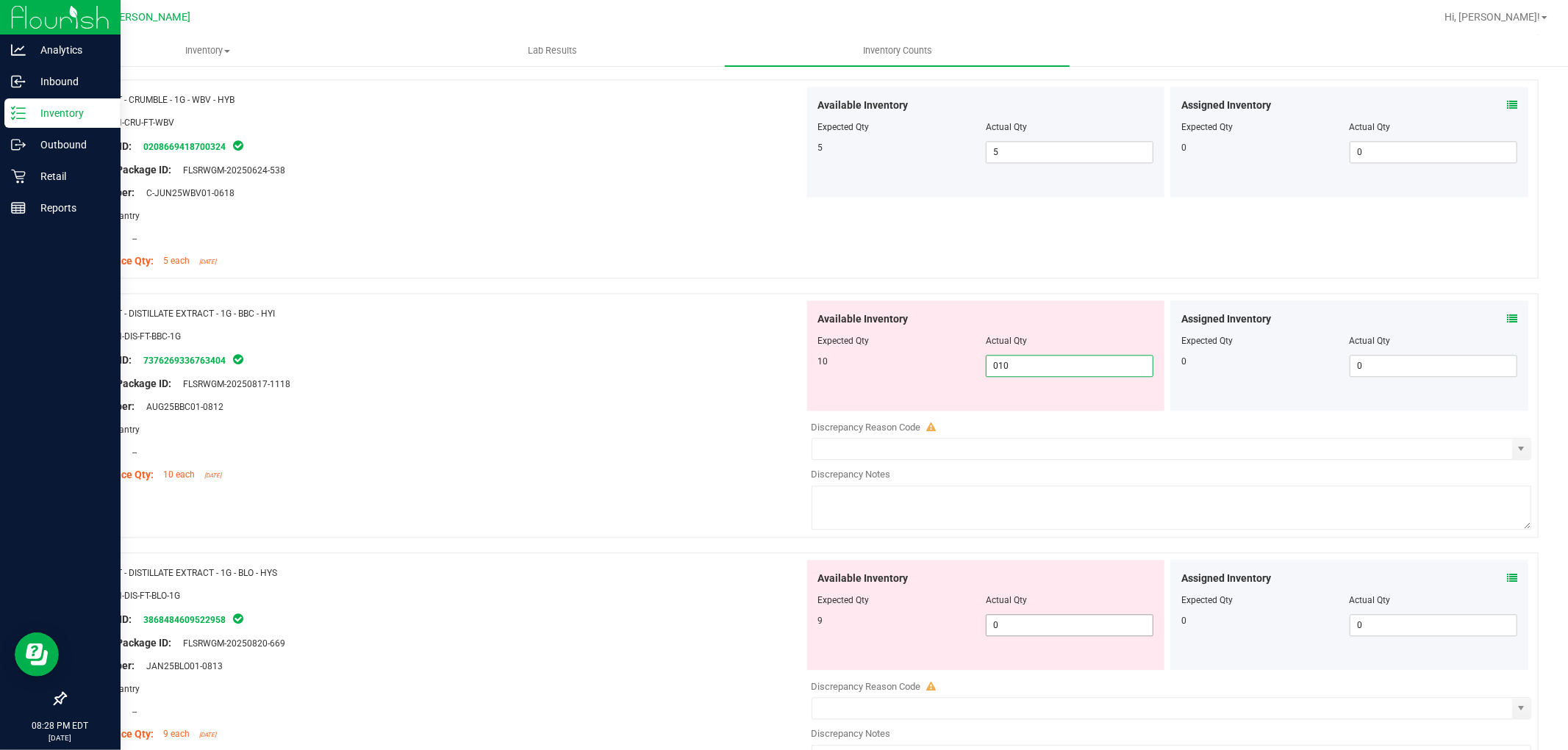
click at [1011, 628] on div "Available Inventory Expected Qty Actual Qty 9 0 0" at bounding box center [1167, 676] width 728 height 233
type input "10"
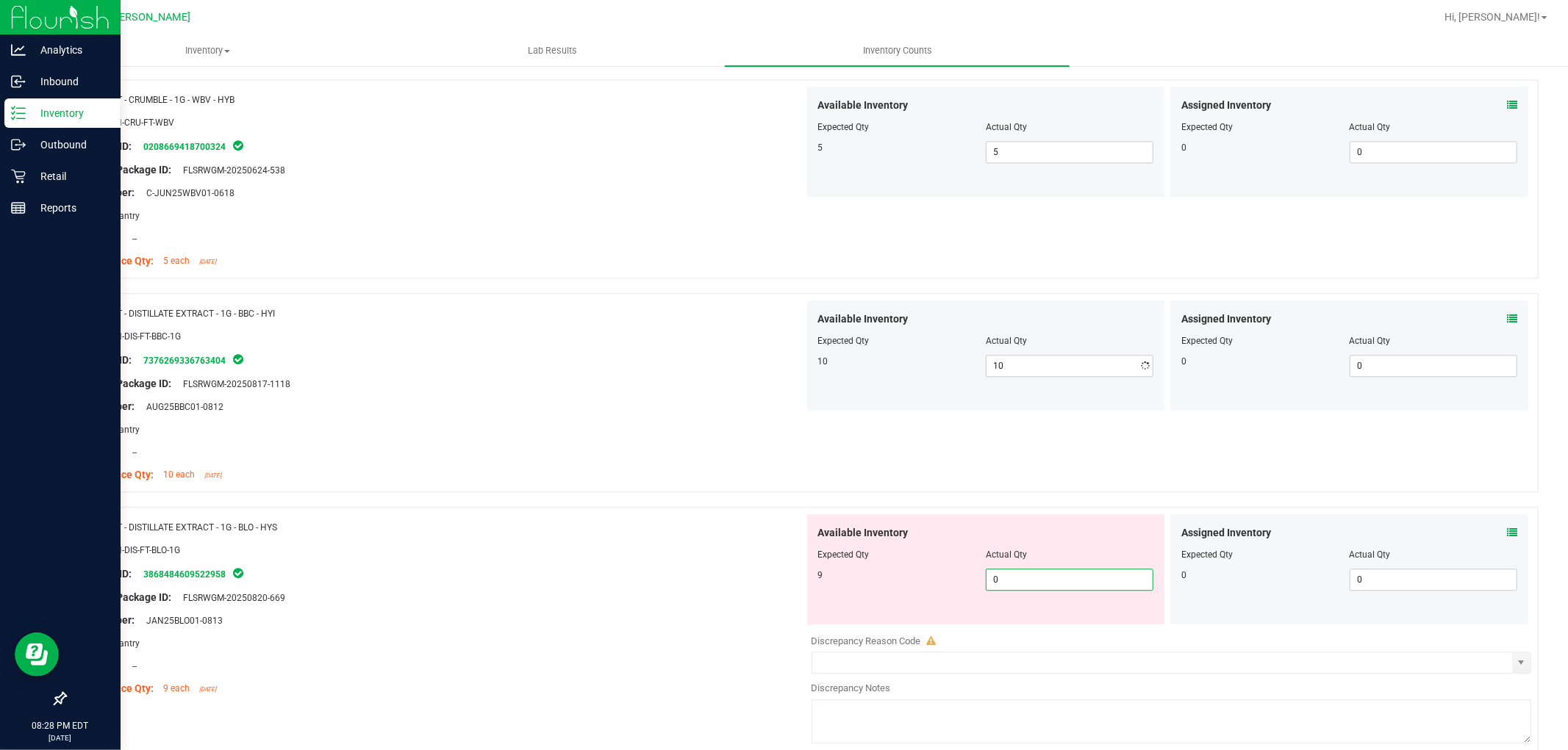
type input "09"
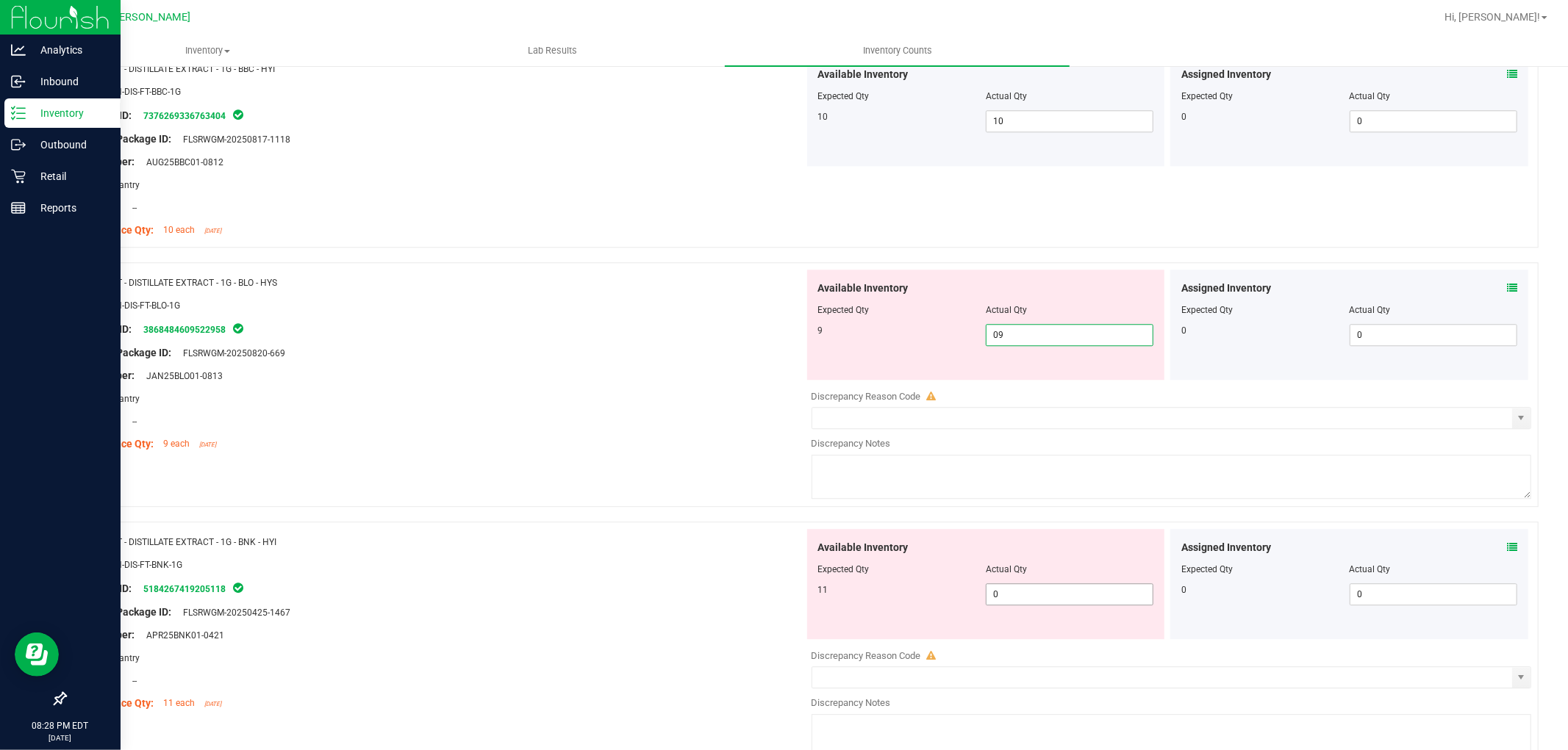
type input "9"
click at [1010, 603] on div "Available Inventory Expected Qty Actual Qty 11 0 0" at bounding box center [1167, 646] width 728 height 233
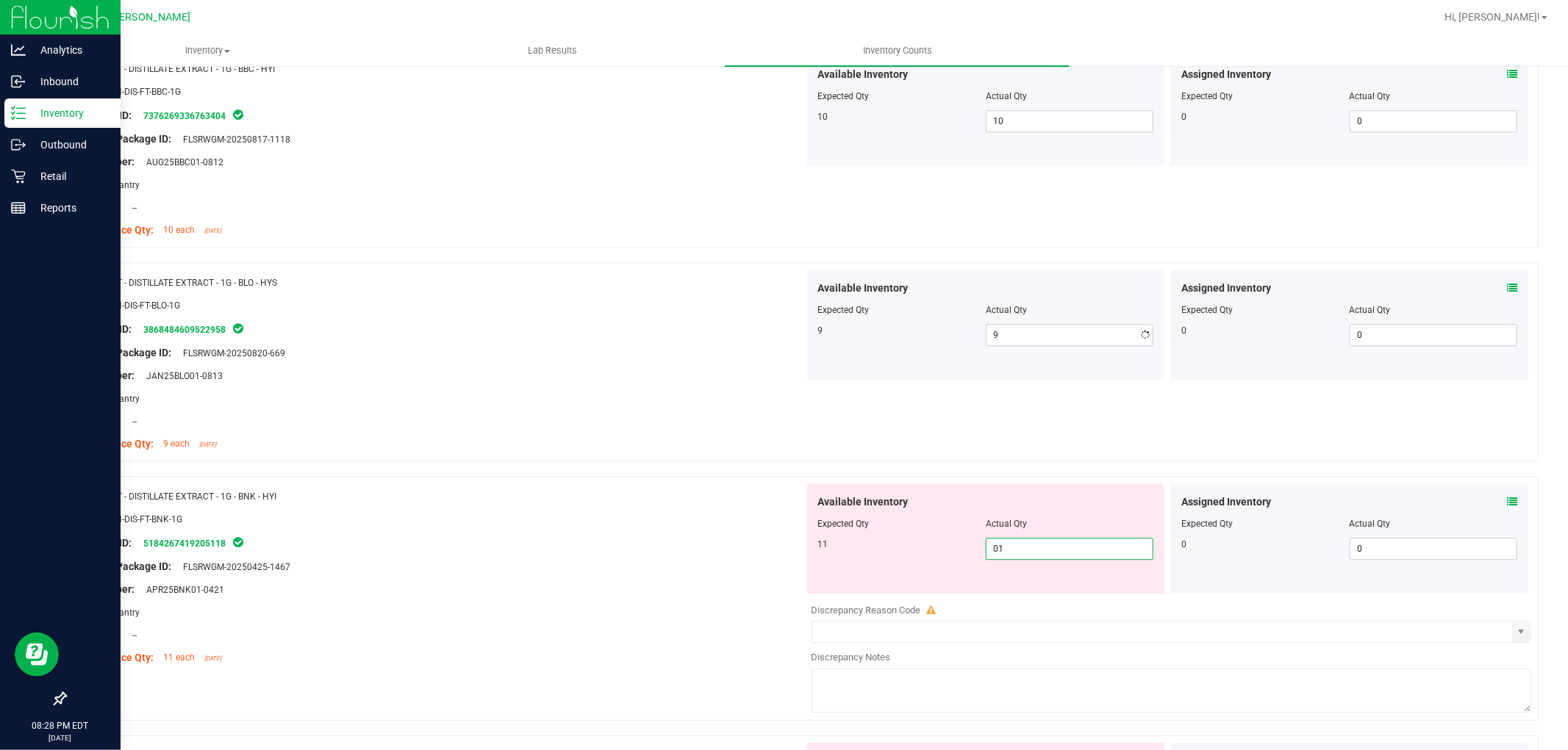
type input "011"
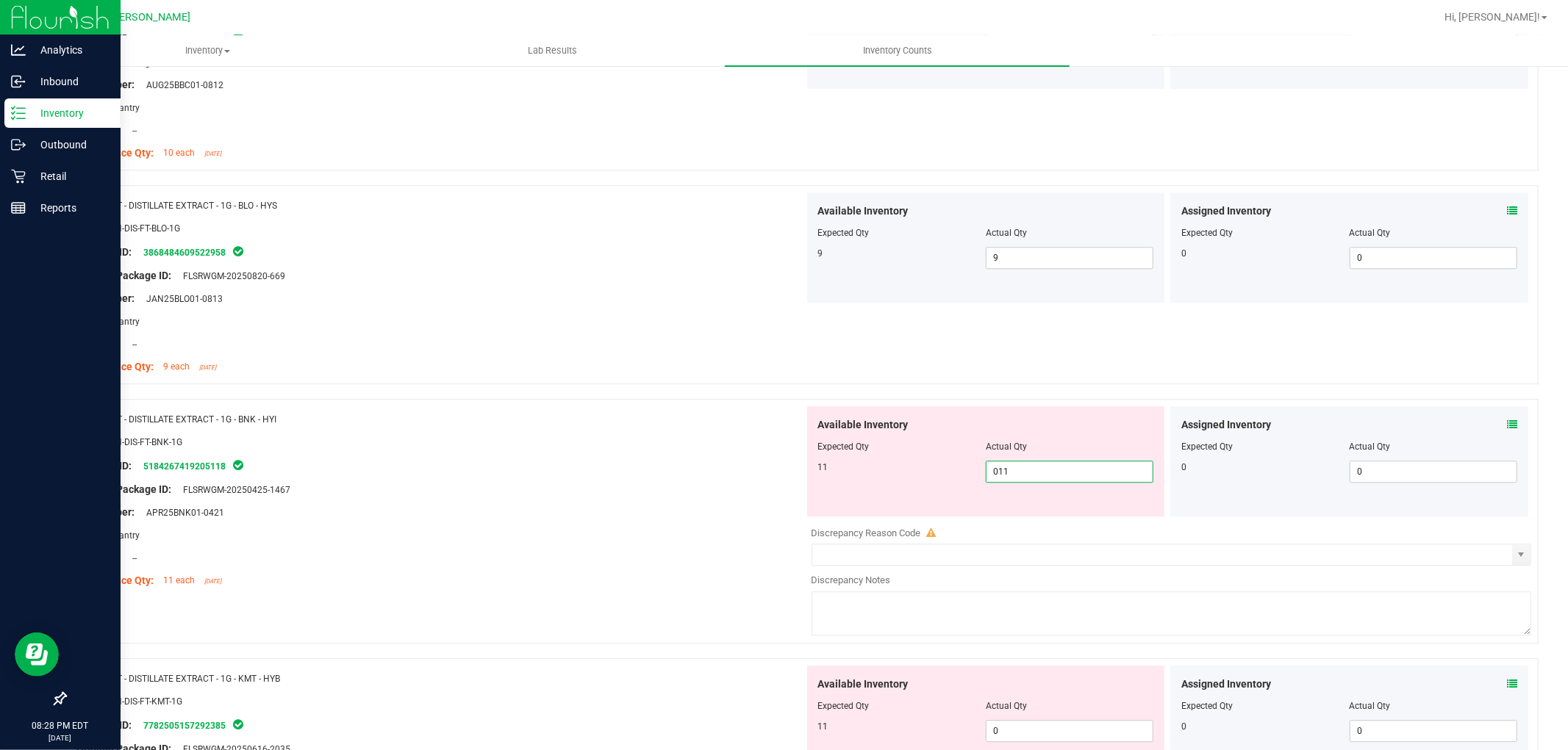
scroll to position [3348, 0]
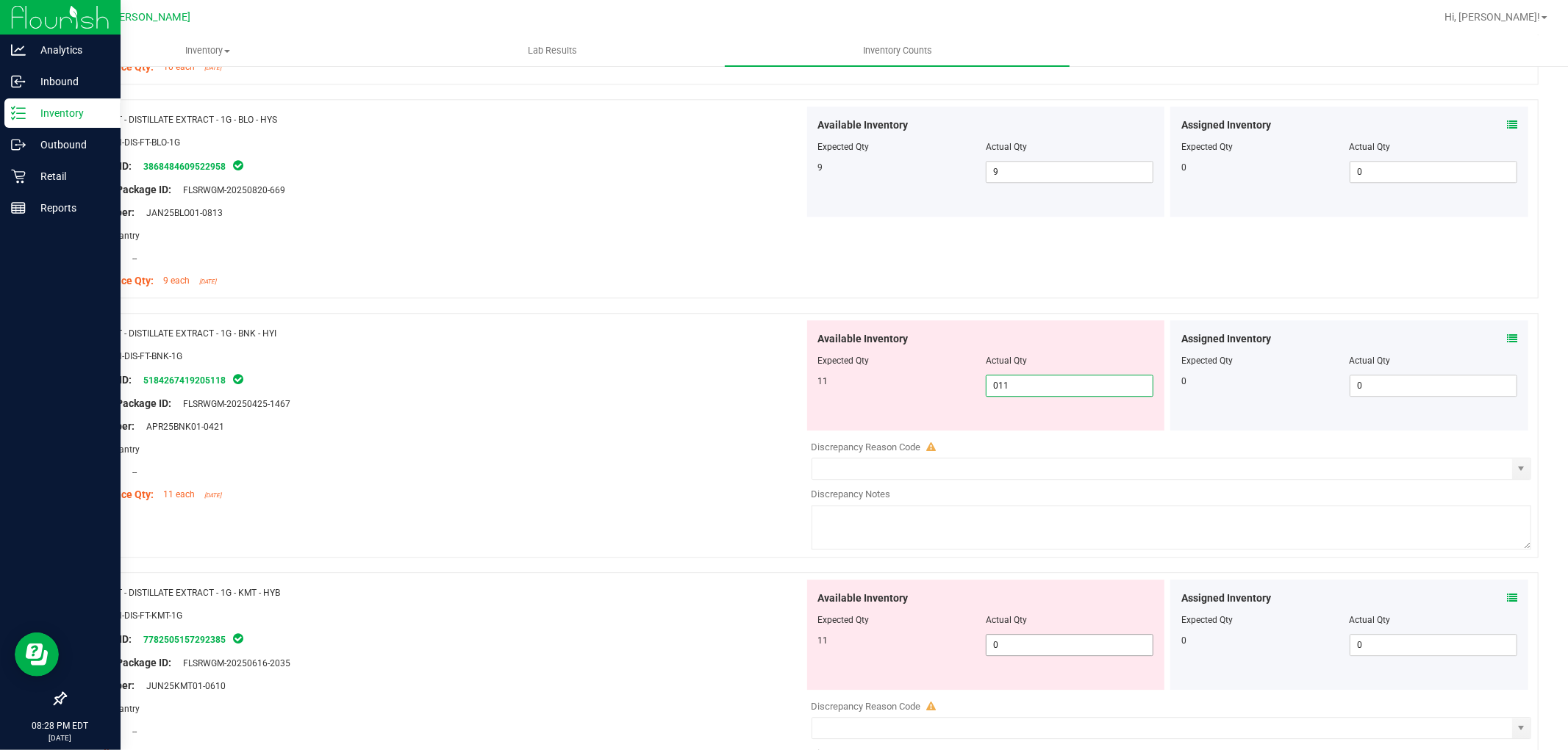
type input "11"
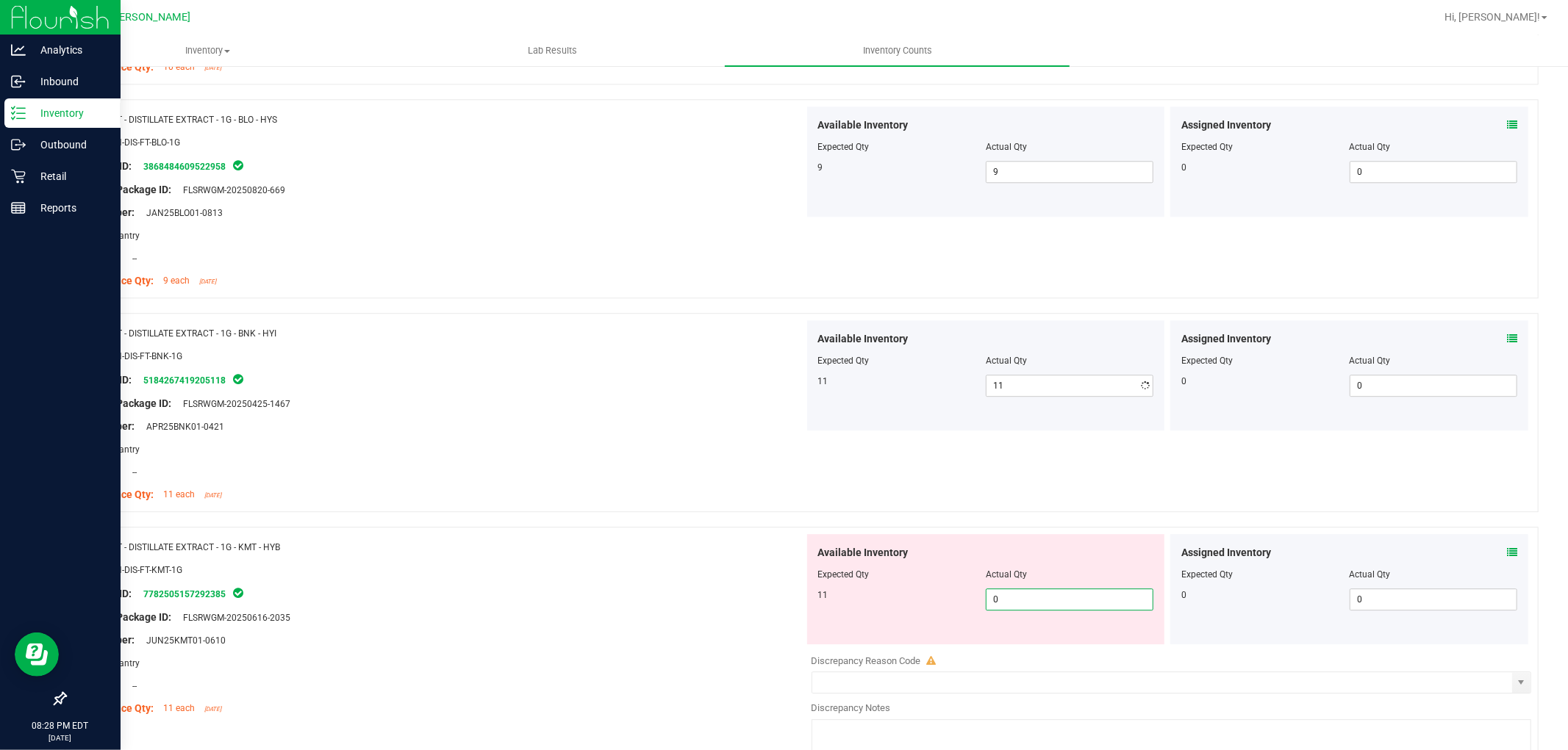
click at [1012, 646] on div "Available Inventory Expected Qty Actual Qty 11 0 0" at bounding box center [1167, 650] width 728 height 233
type input "011"
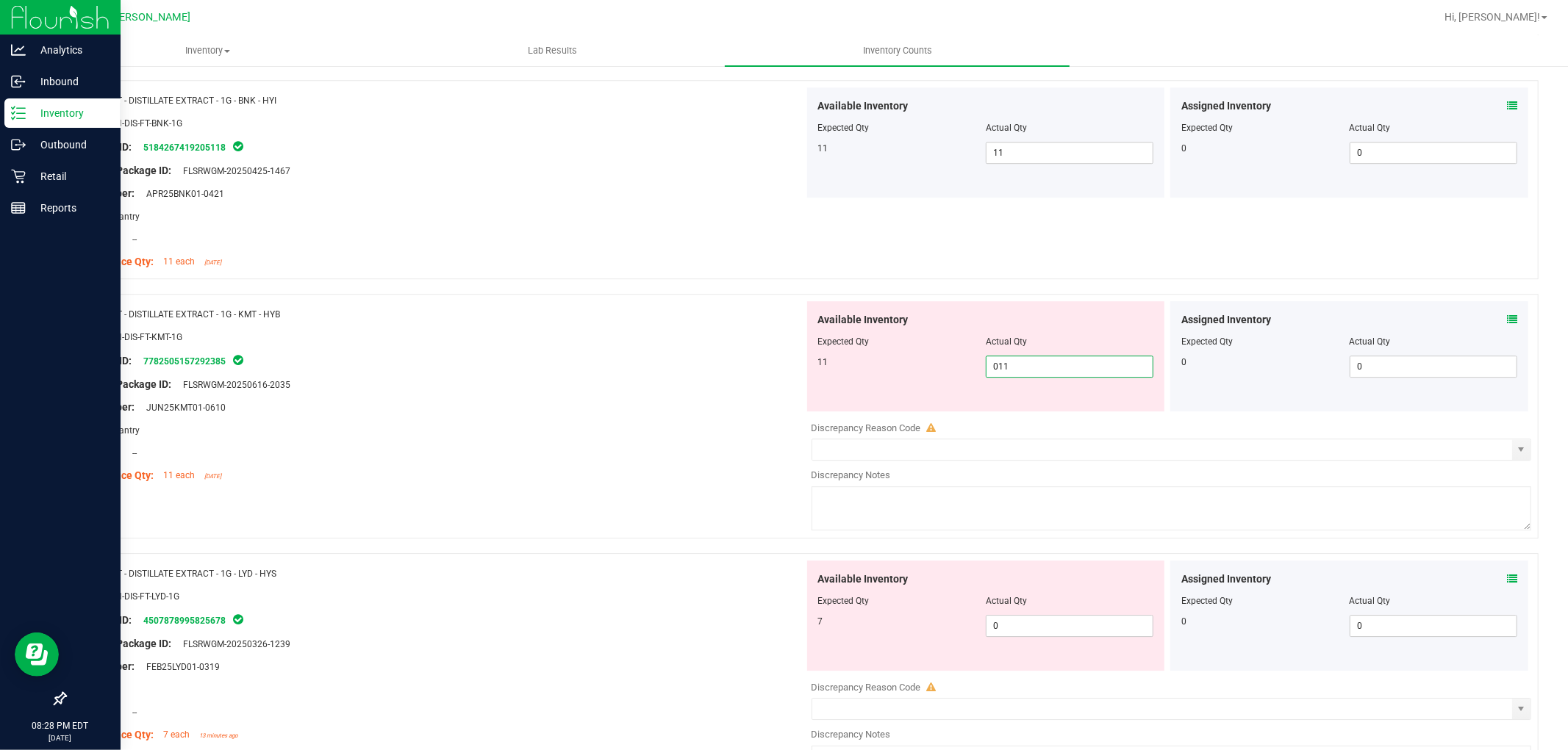
scroll to position [3592, 0]
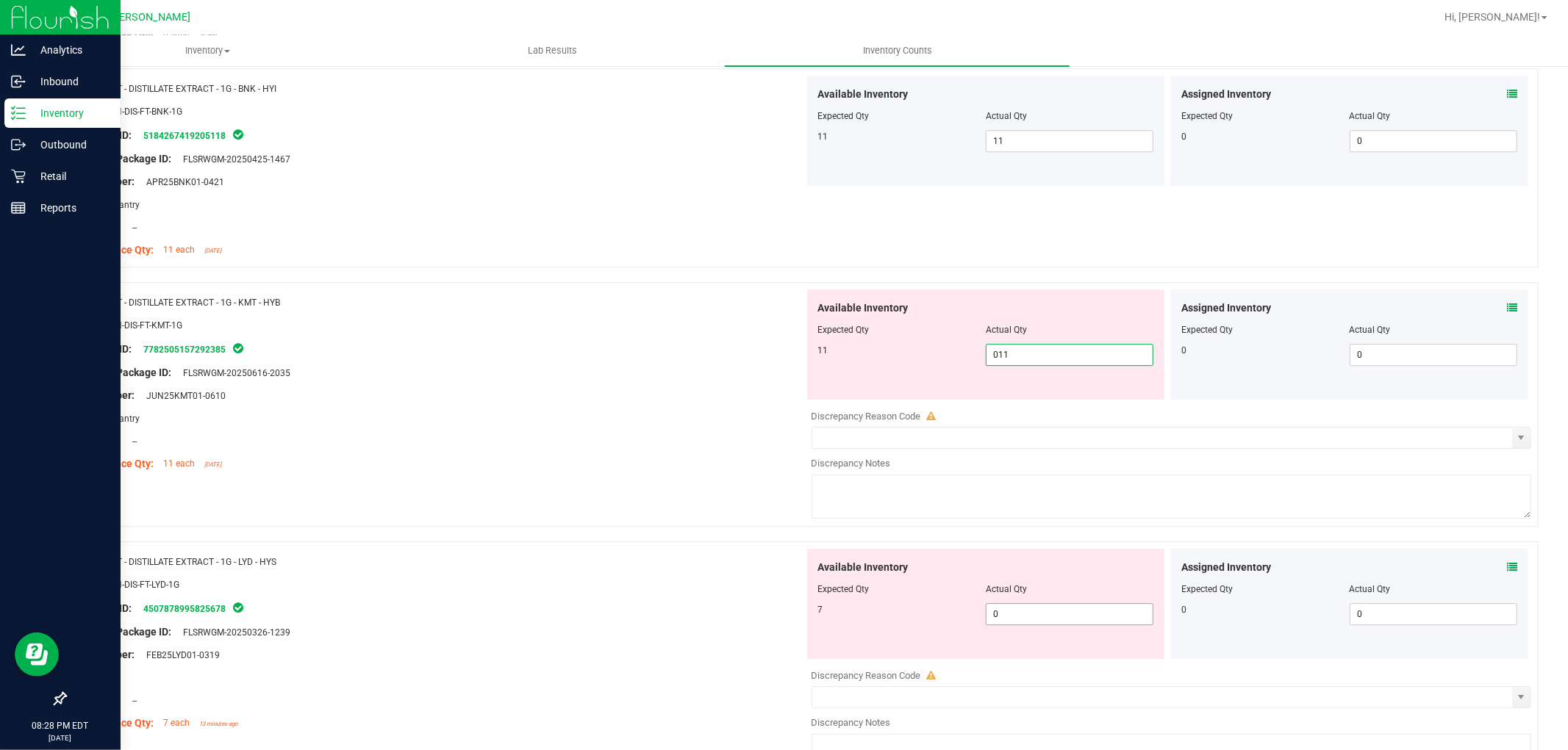
type input "11"
click at [1008, 619] on div "Available Inventory Expected Qty Actual Qty 7 0 0" at bounding box center [1167, 665] width 728 height 233
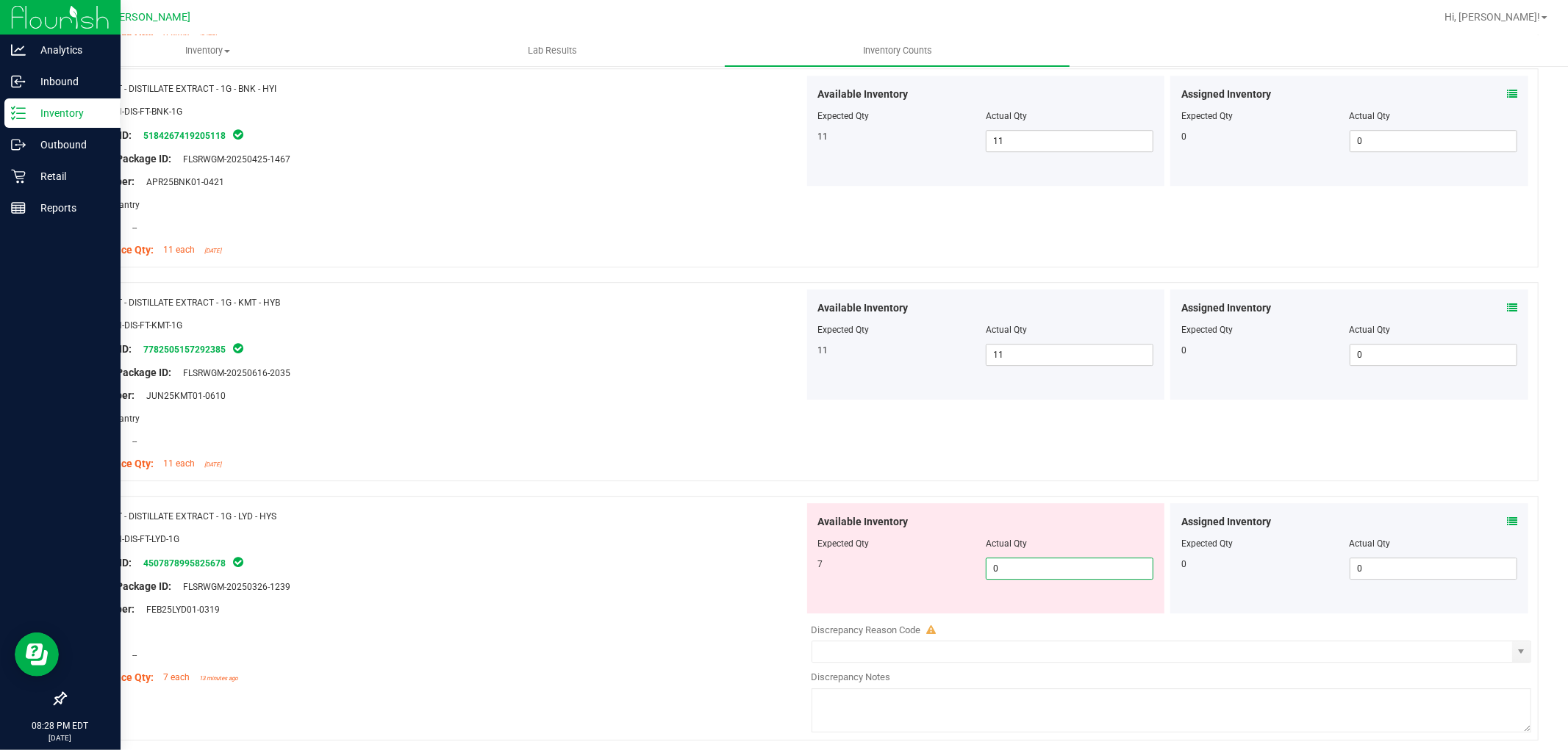
type input "07"
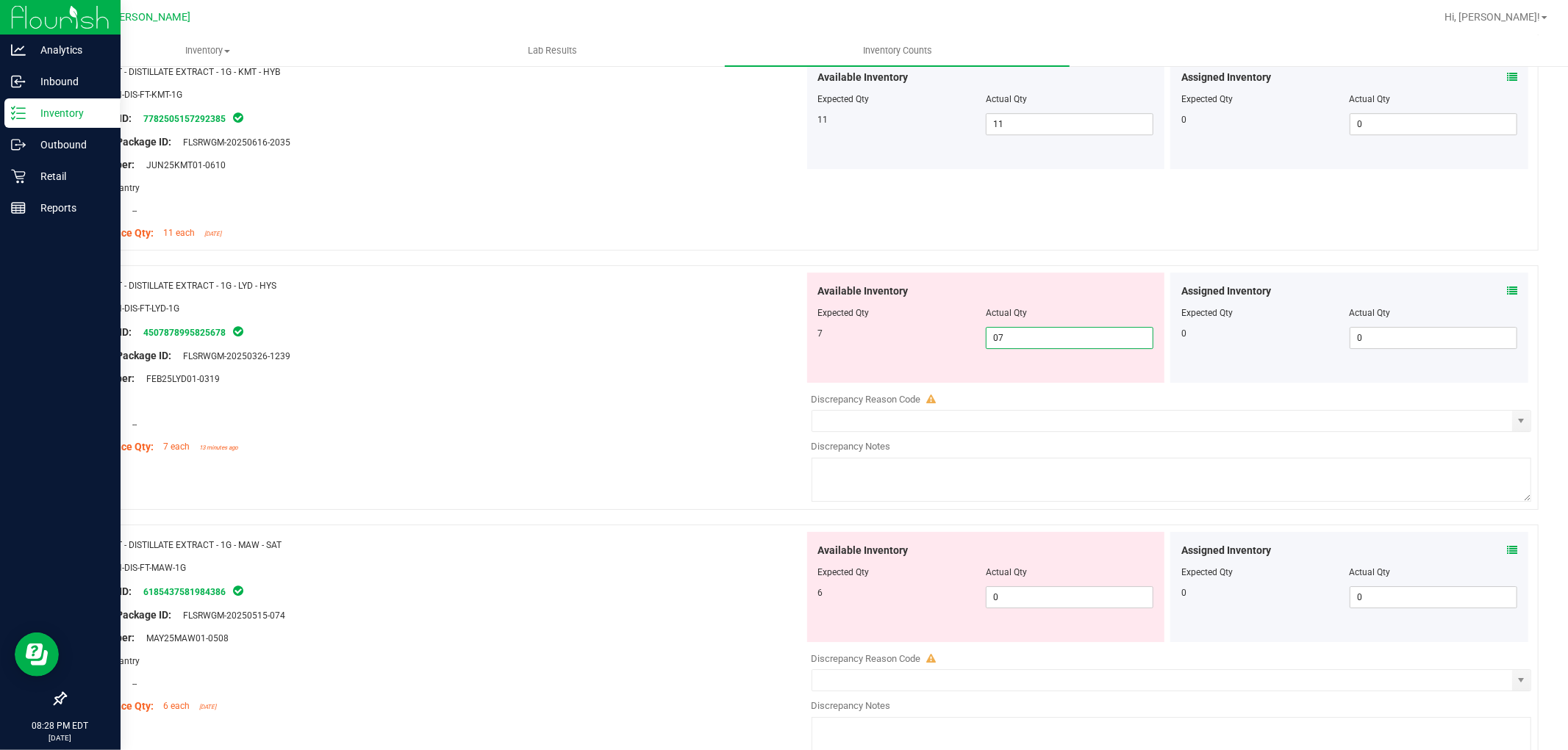
scroll to position [3837, 0]
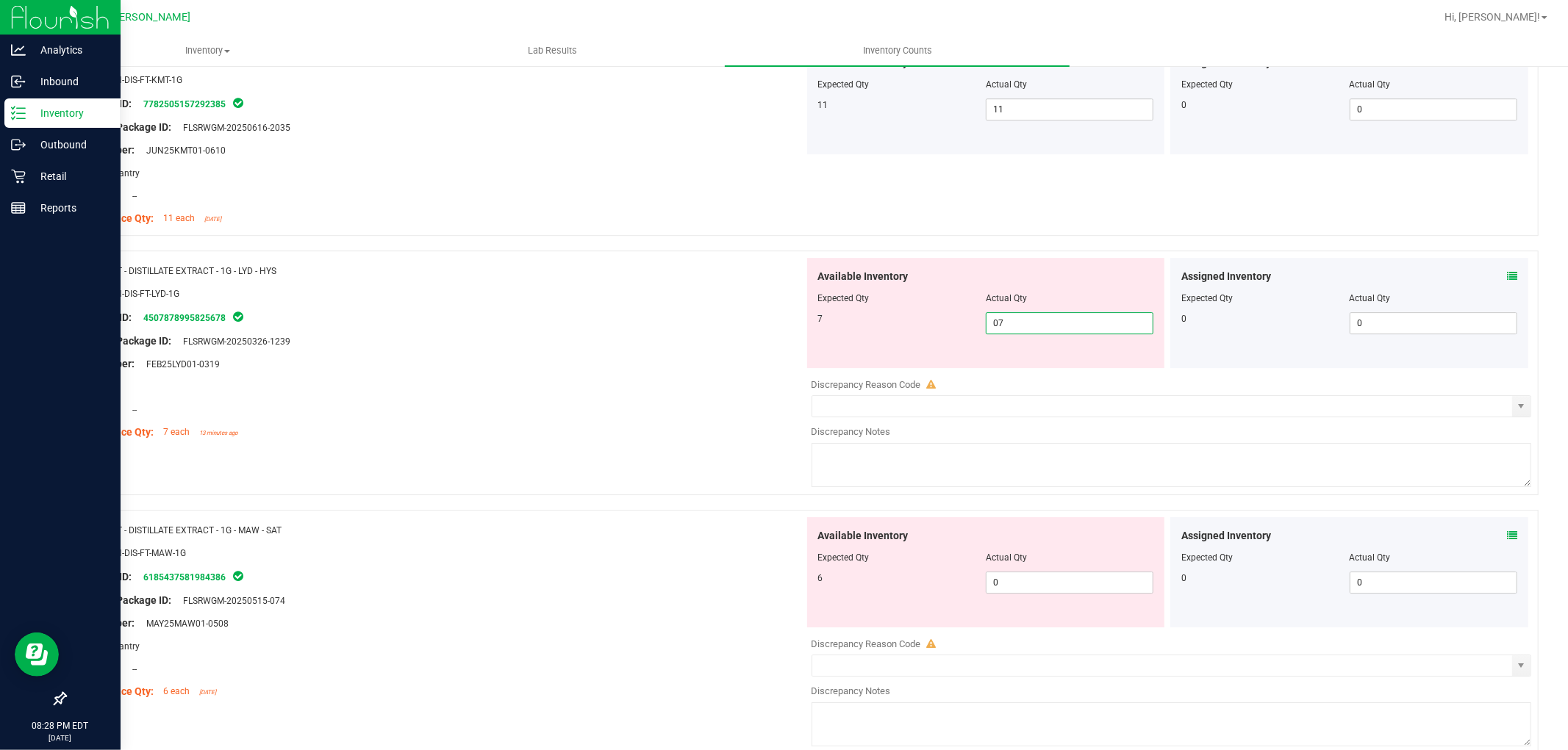
type input "7"
click at [1008, 601] on div "Available Inventory Expected Qty Actual Qty 6 0 0" at bounding box center [1167, 634] width 728 height 233
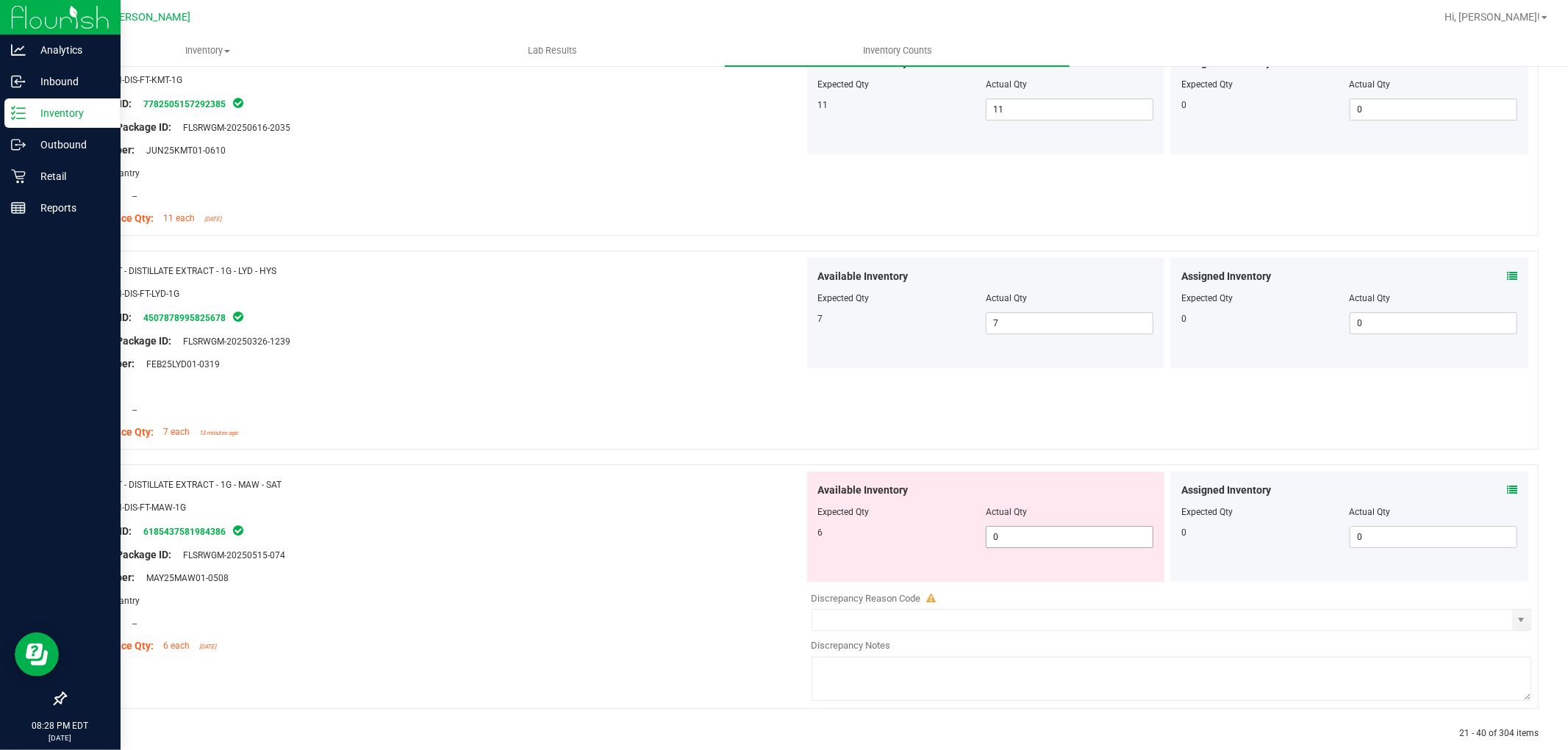
click at [1010, 538] on span "0 0" at bounding box center [1070, 537] width 168 height 22
type input "06"
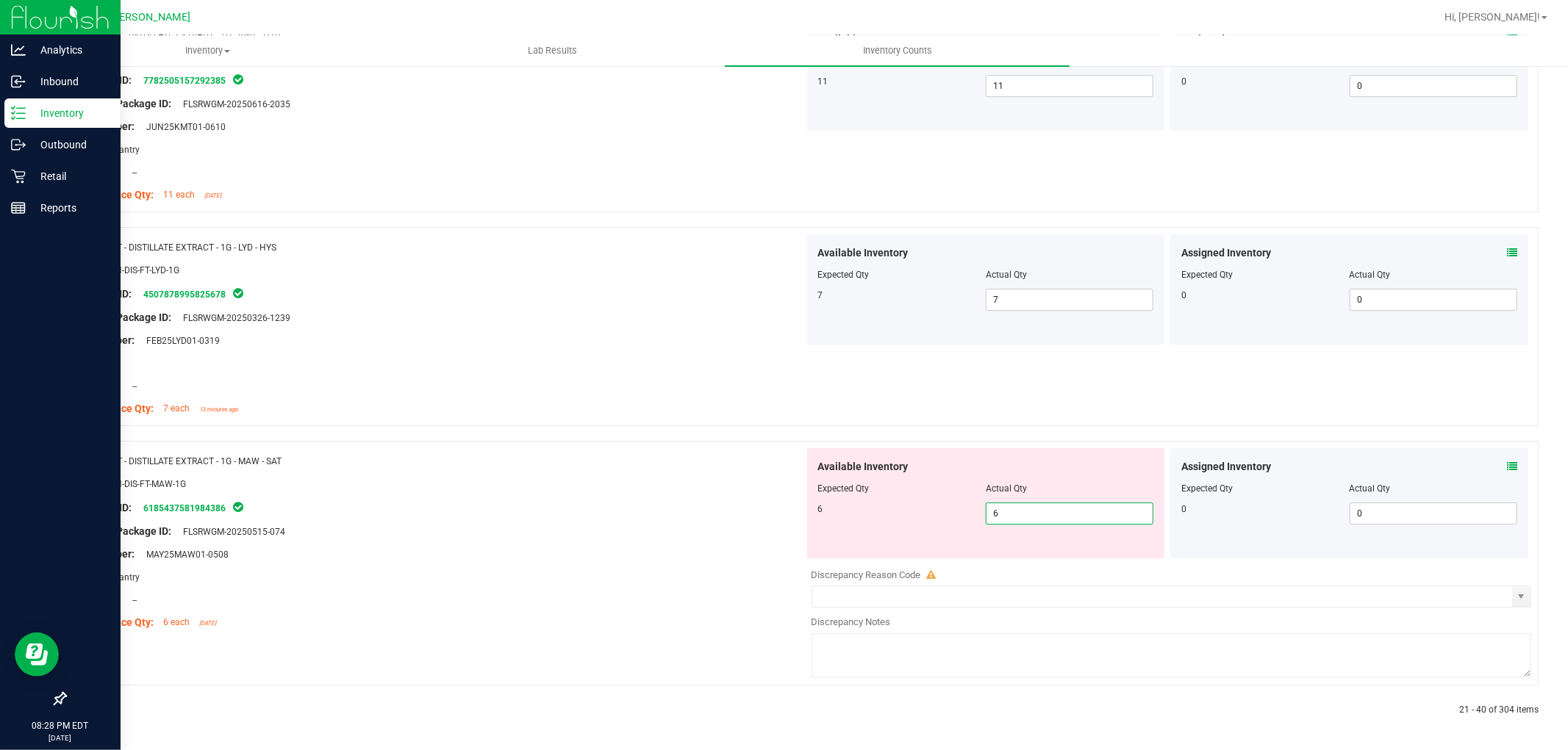
click at [98, 708] on icon at bounding box center [100, 710] width 5 height 9
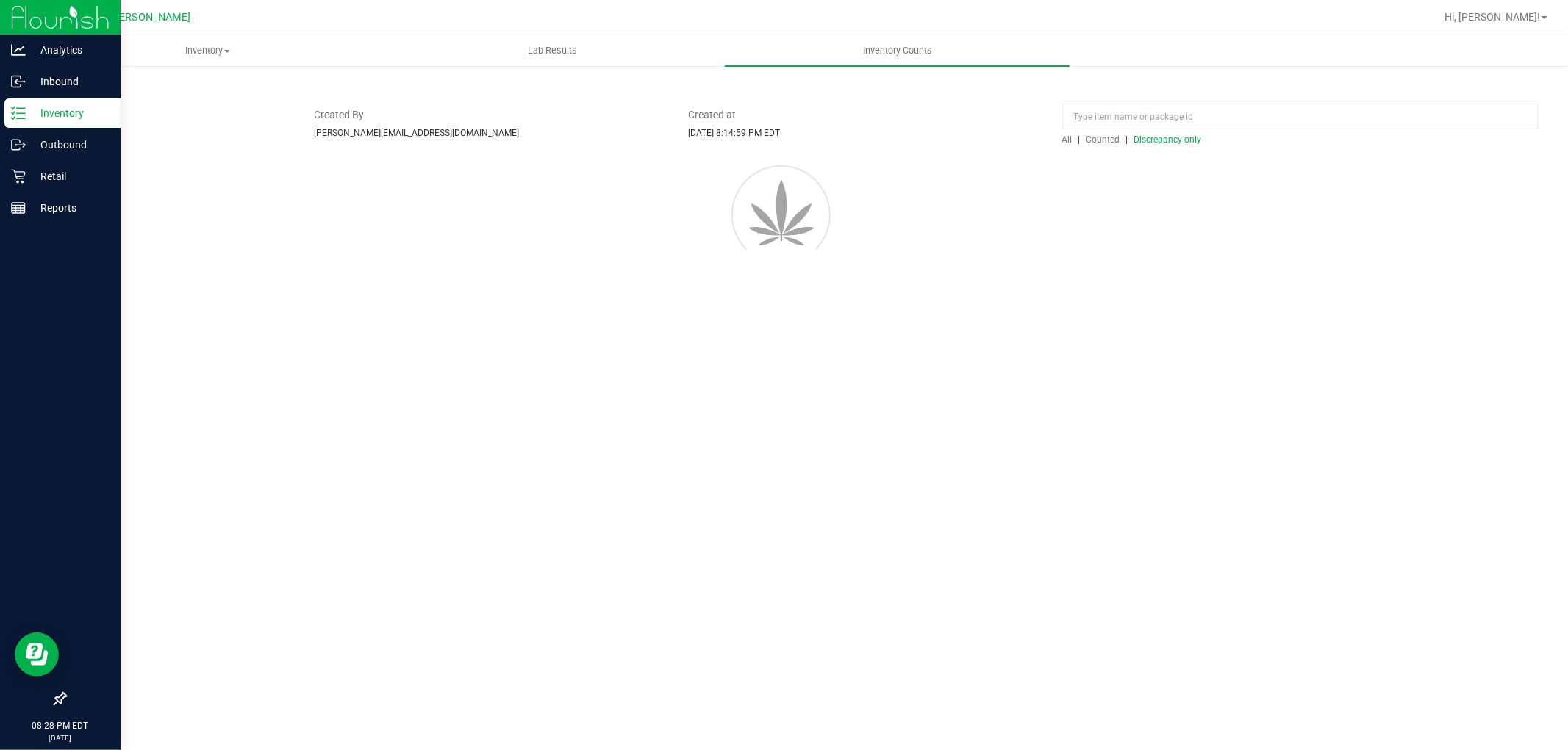
scroll to position [0, 0]
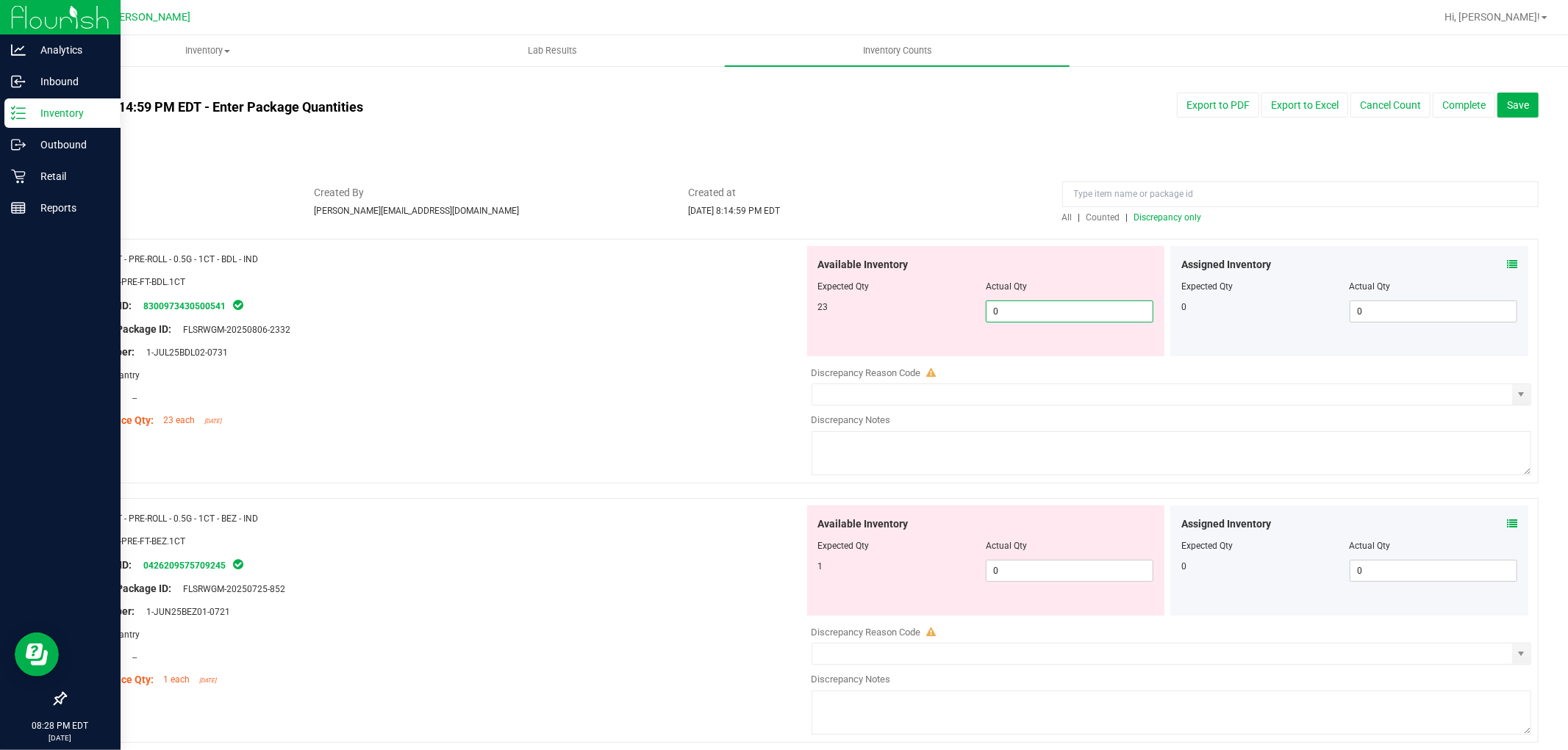
click at [1061, 313] on span "0 0" at bounding box center [1070, 312] width 168 height 22
type input "023"
click at [1020, 577] on div "Available Inventory Expected Qty Actual Qty 1 0 0" at bounding box center [1167, 622] width 728 height 233
type input "23"
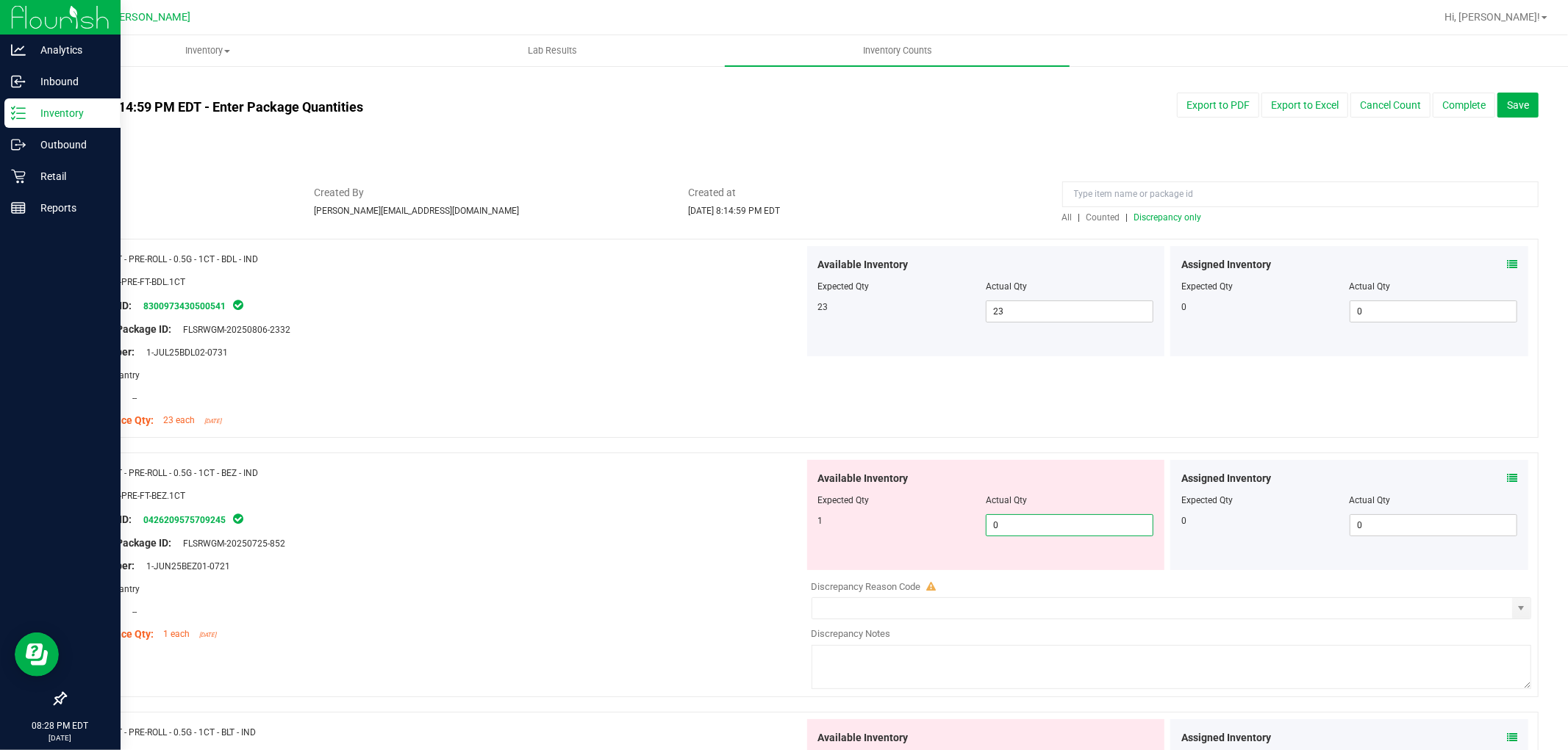
type input "01"
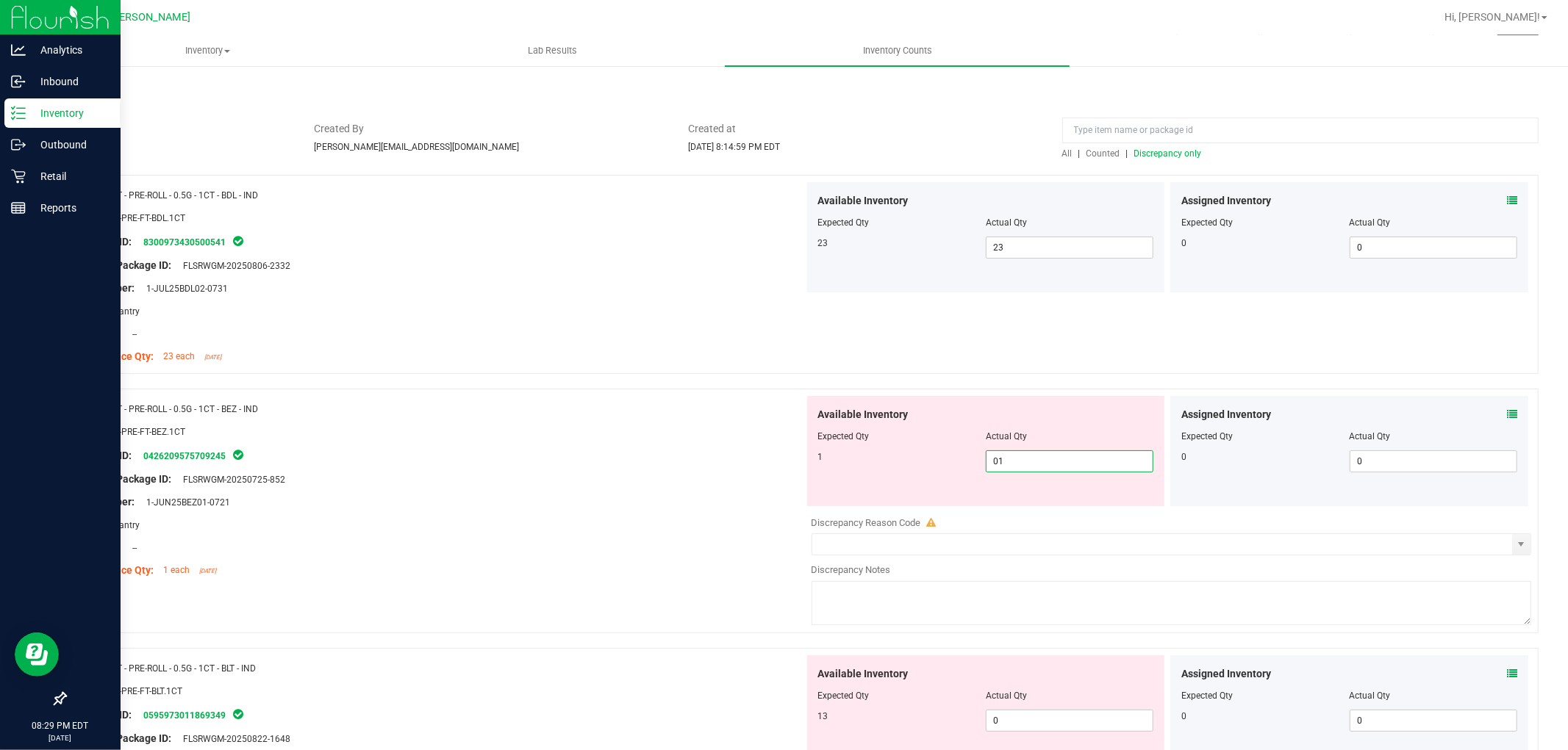
scroll to position [163, 0]
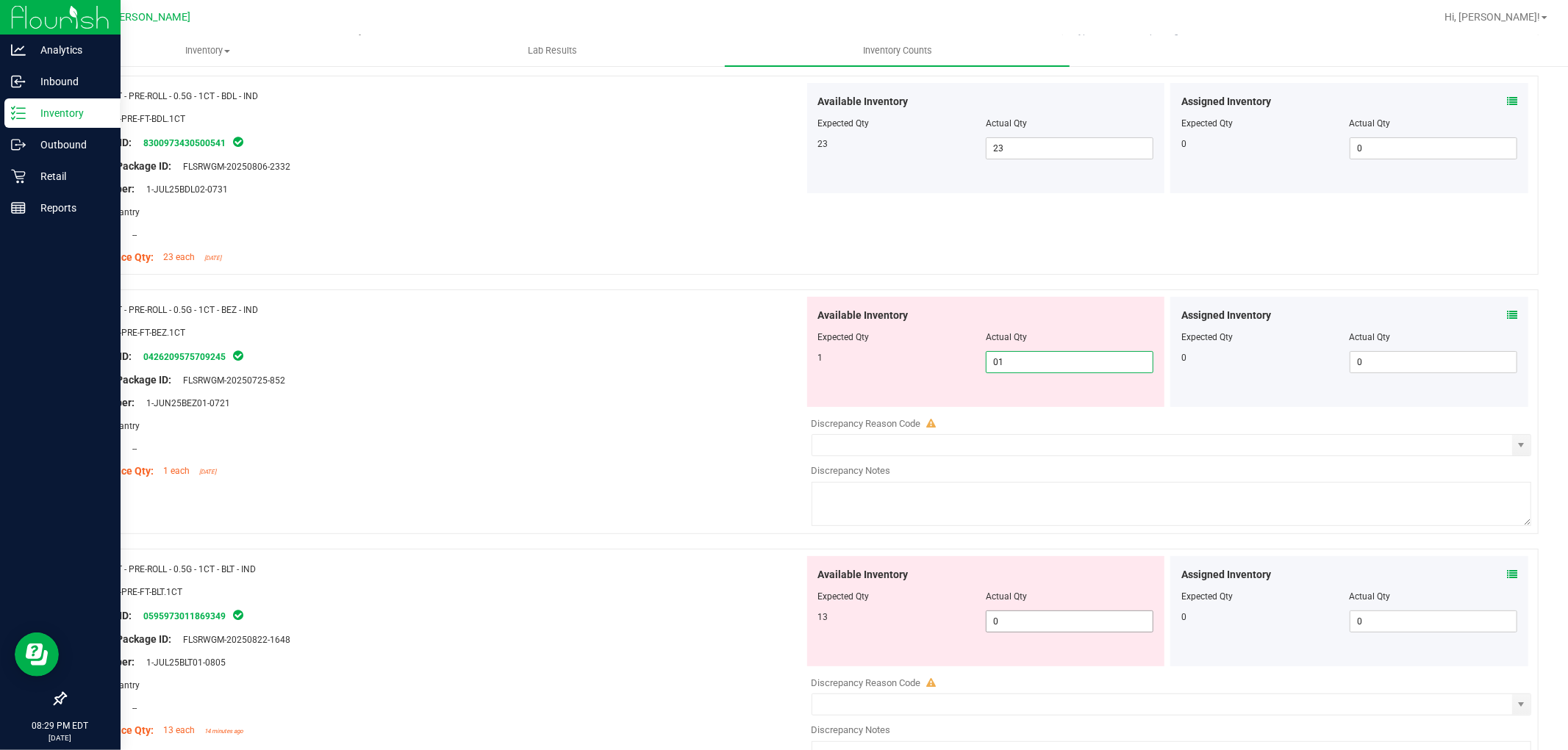
click at [1025, 617] on div "Available Inventory Expected Qty Actual Qty 13 0 0" at bounding box center [986, 611] width 358 height 110
type input "1"
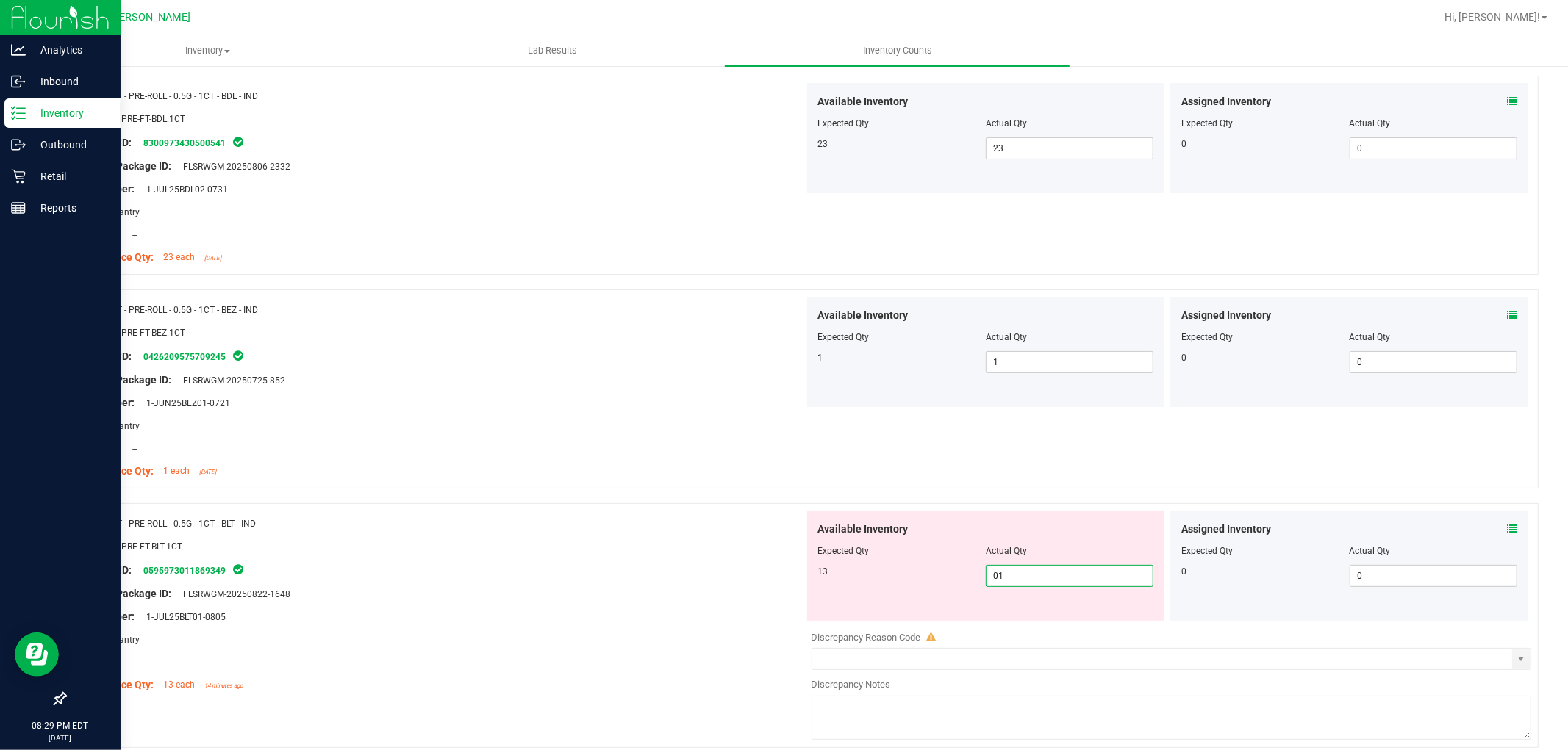
type input "013"
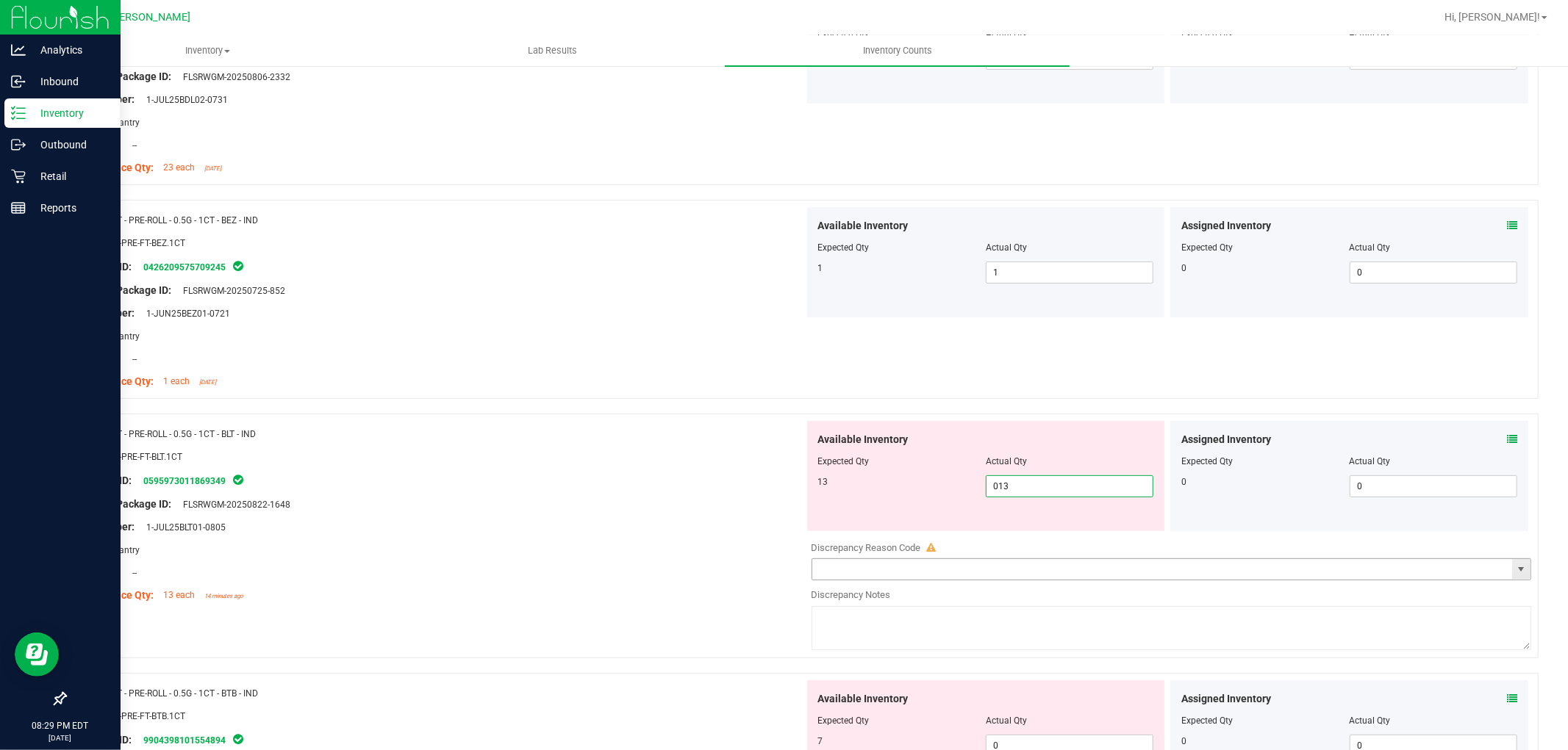
scroll to position [408, 0]
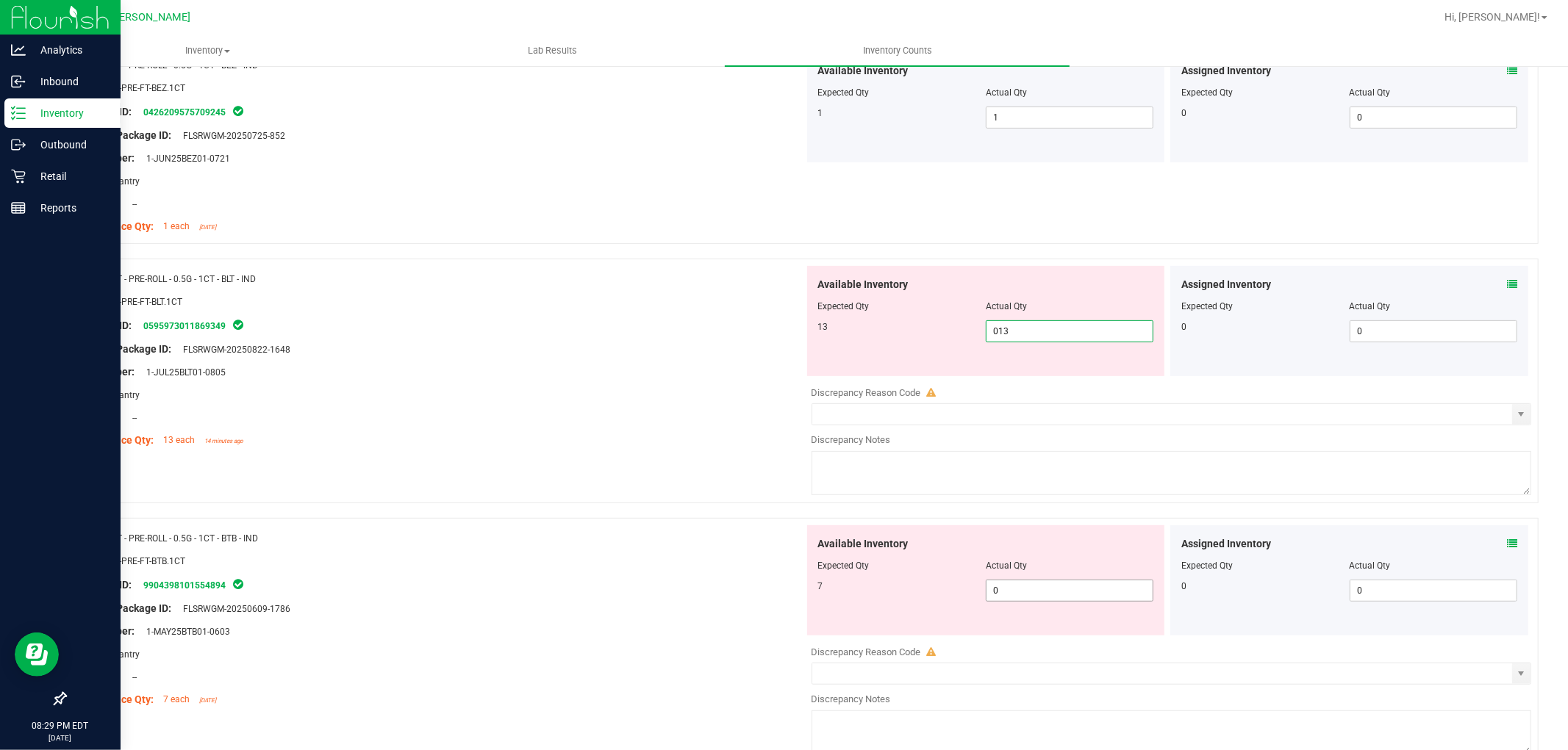
click at [1019, 590] on div "Available Inventory Expected Qty Actual Qty 7 0 0" at bounding box center [1167, 642] width 728 height 233
type input "13"
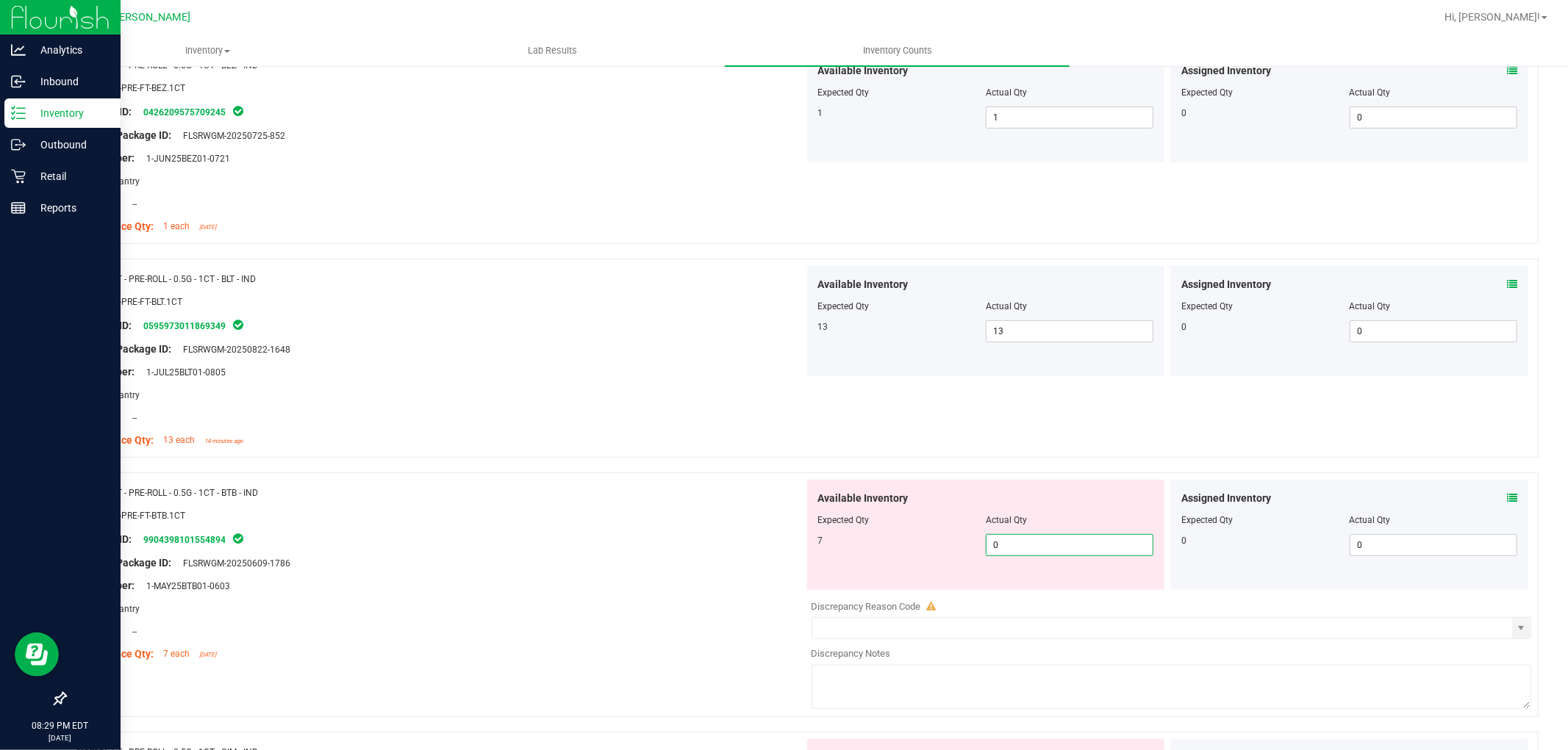
type input "07"
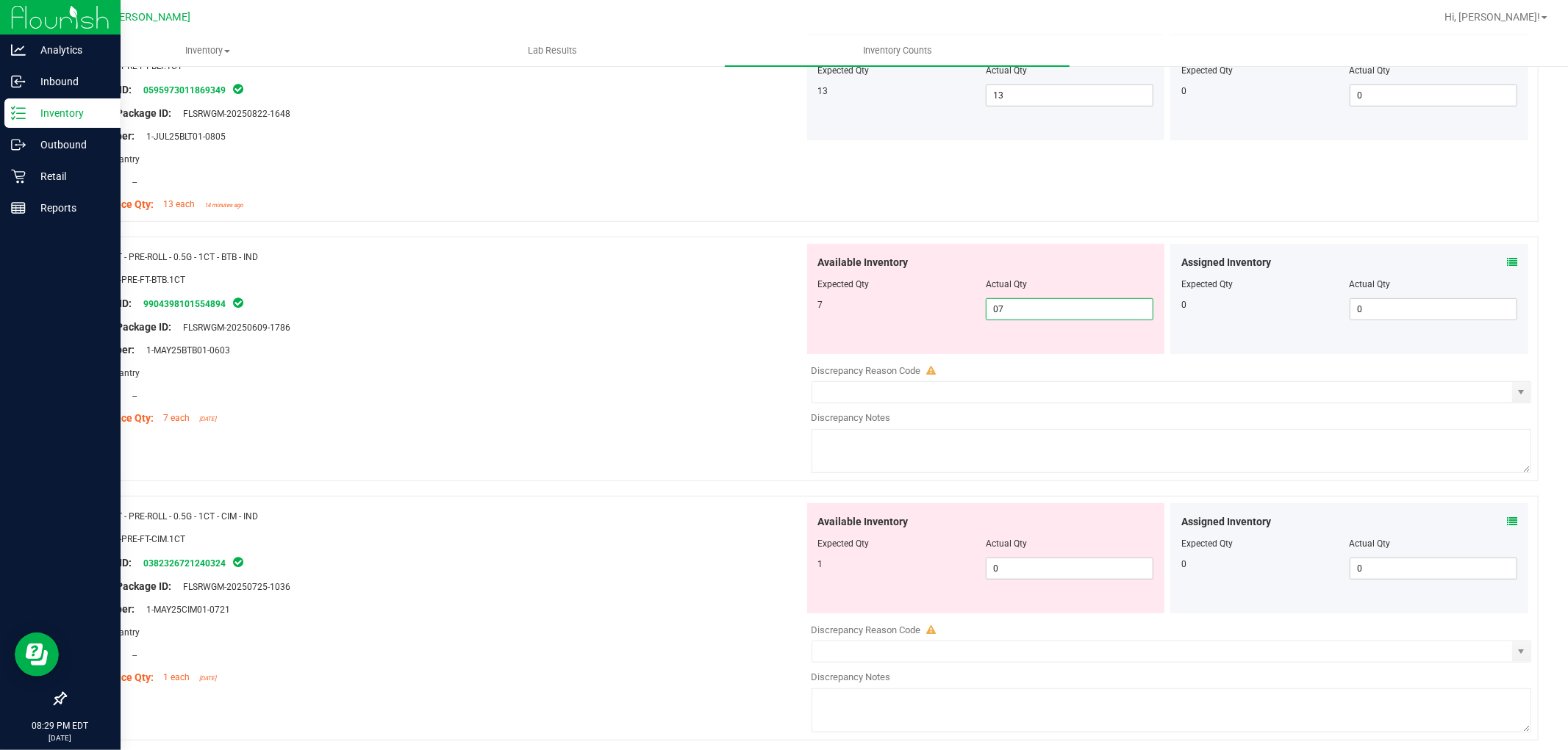
scroll to position [652, 0]
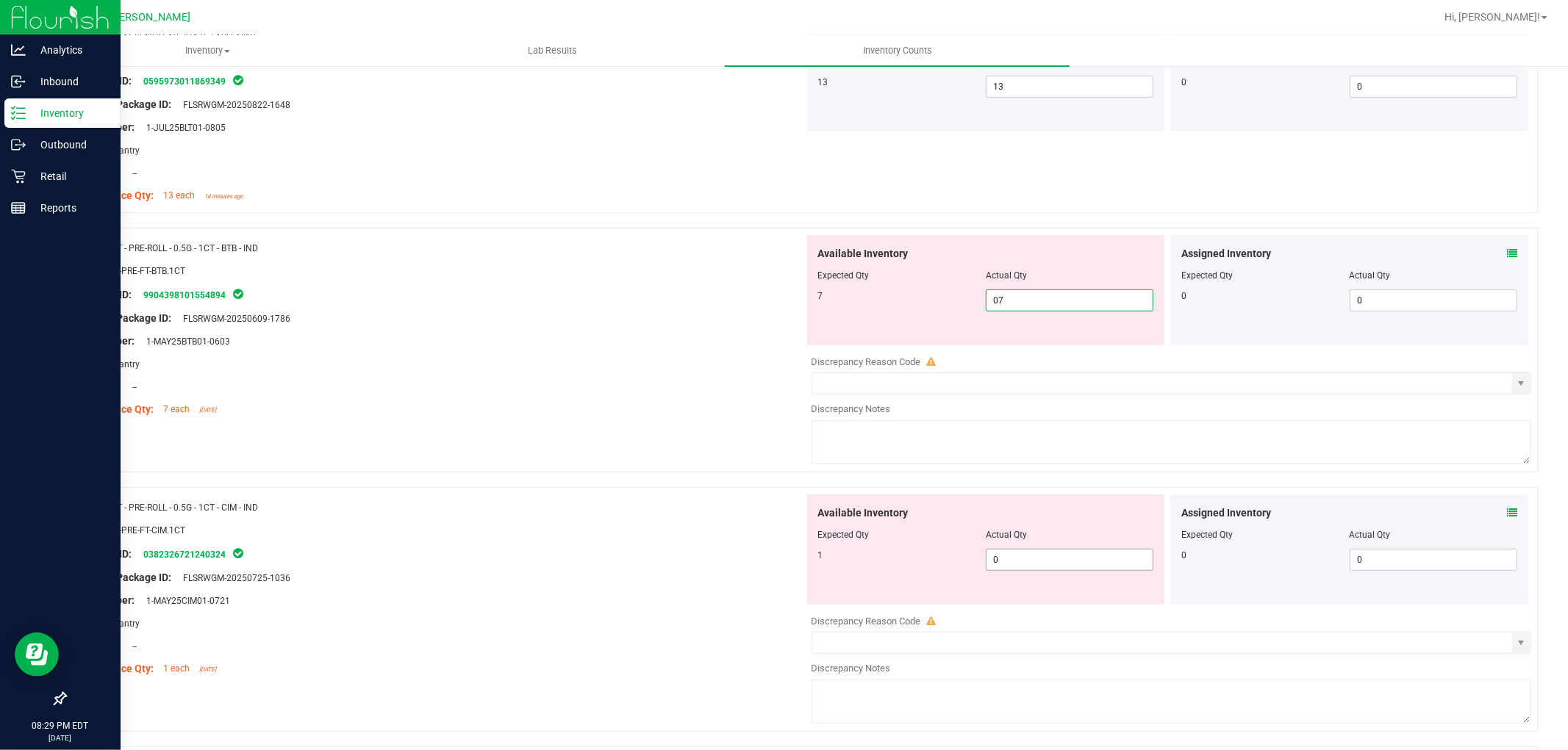
click at [1018, 570] on div "Available Inventory Expected Qty Actual Qty 1 0 0" at bounding box center [1167, 610] width 728 height 233
type input "7"
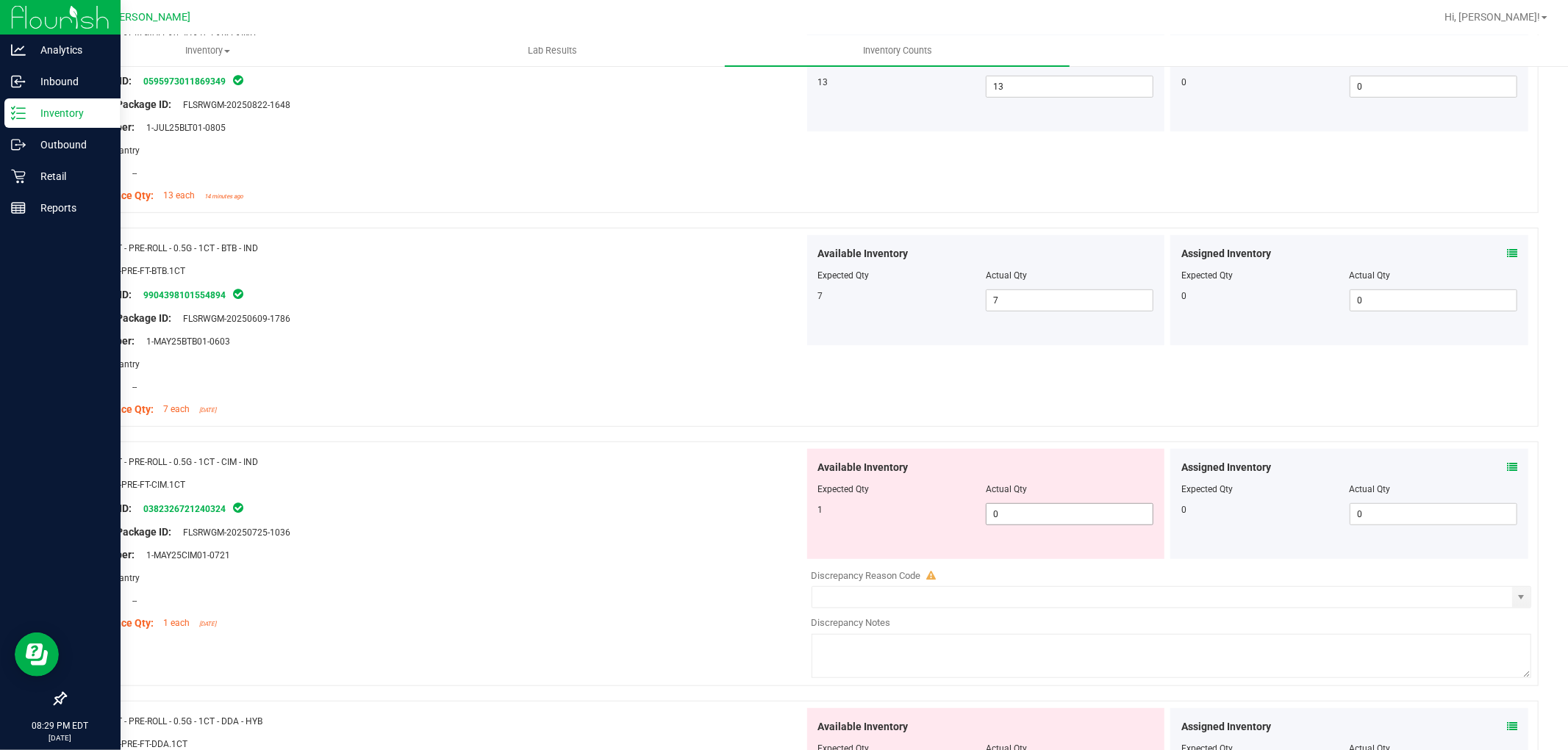
click at [1020, 510] on span "0 0" at bounding box center [1070, 514] width 168 height 22
type input "01"
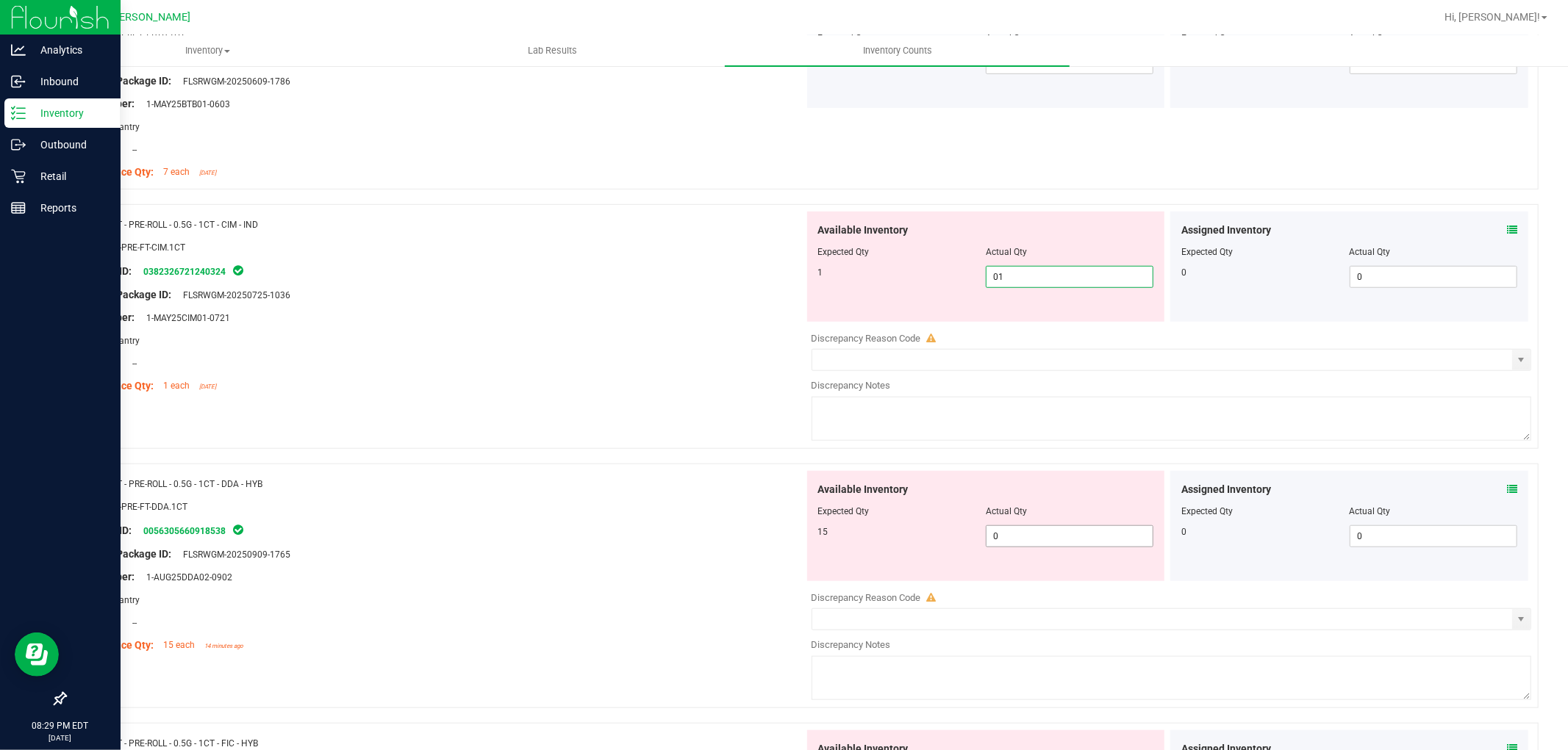
scroll to position [898, 0]
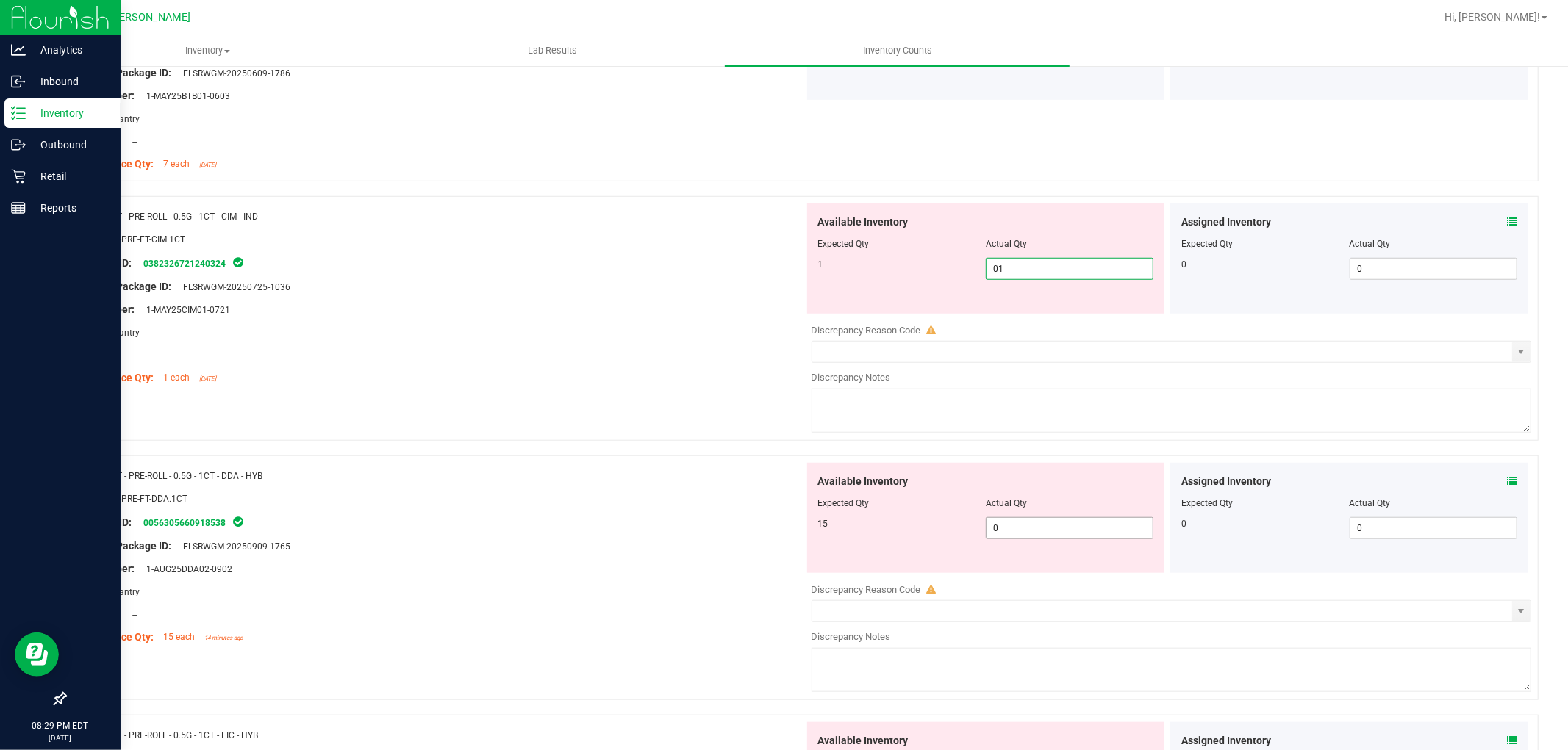
click at [1026, 526] on div "Available Inventory Expected Qty Actual Qty 15 0 0" at bounding box center [986, 518] width 358 height 110
type input "1"
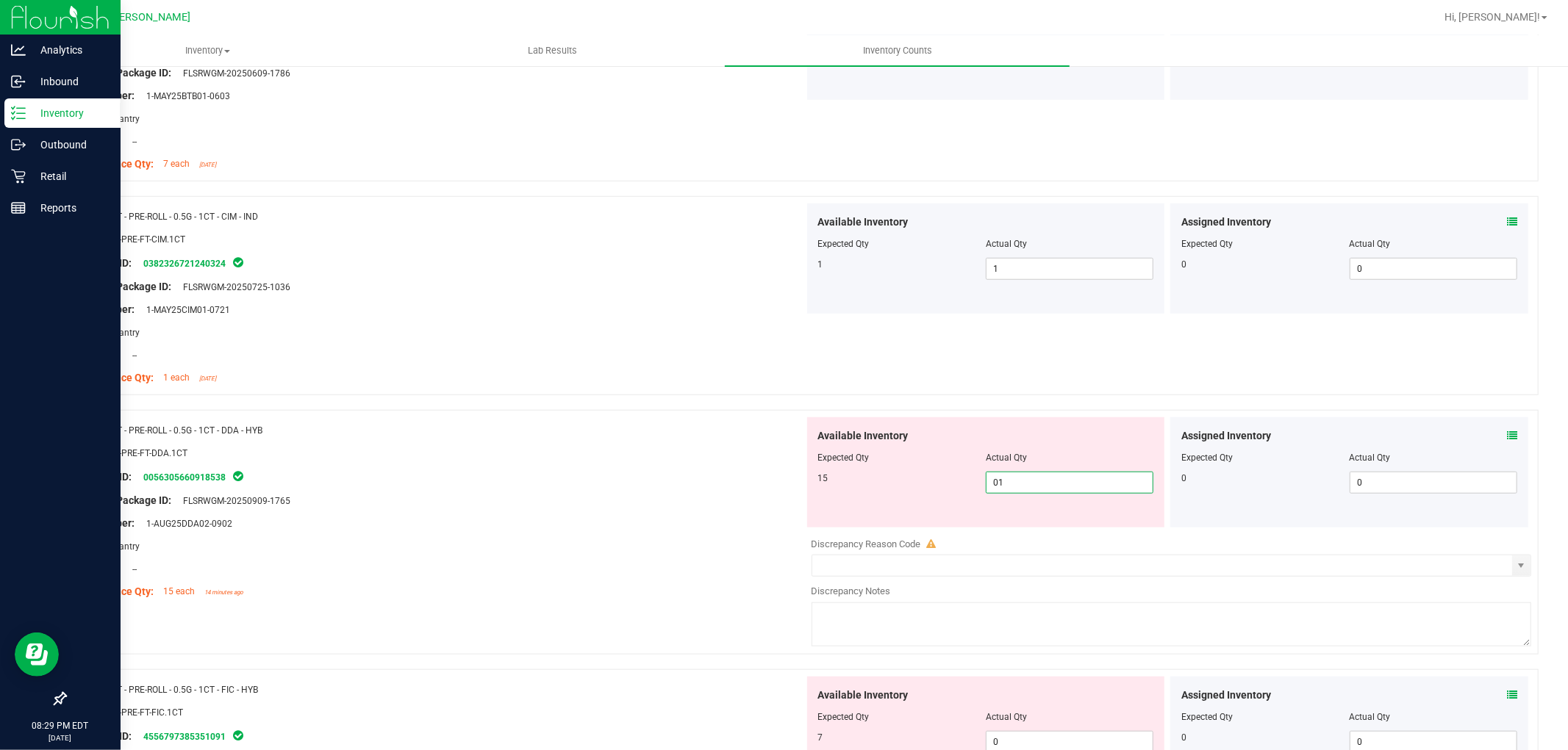
type input "015"
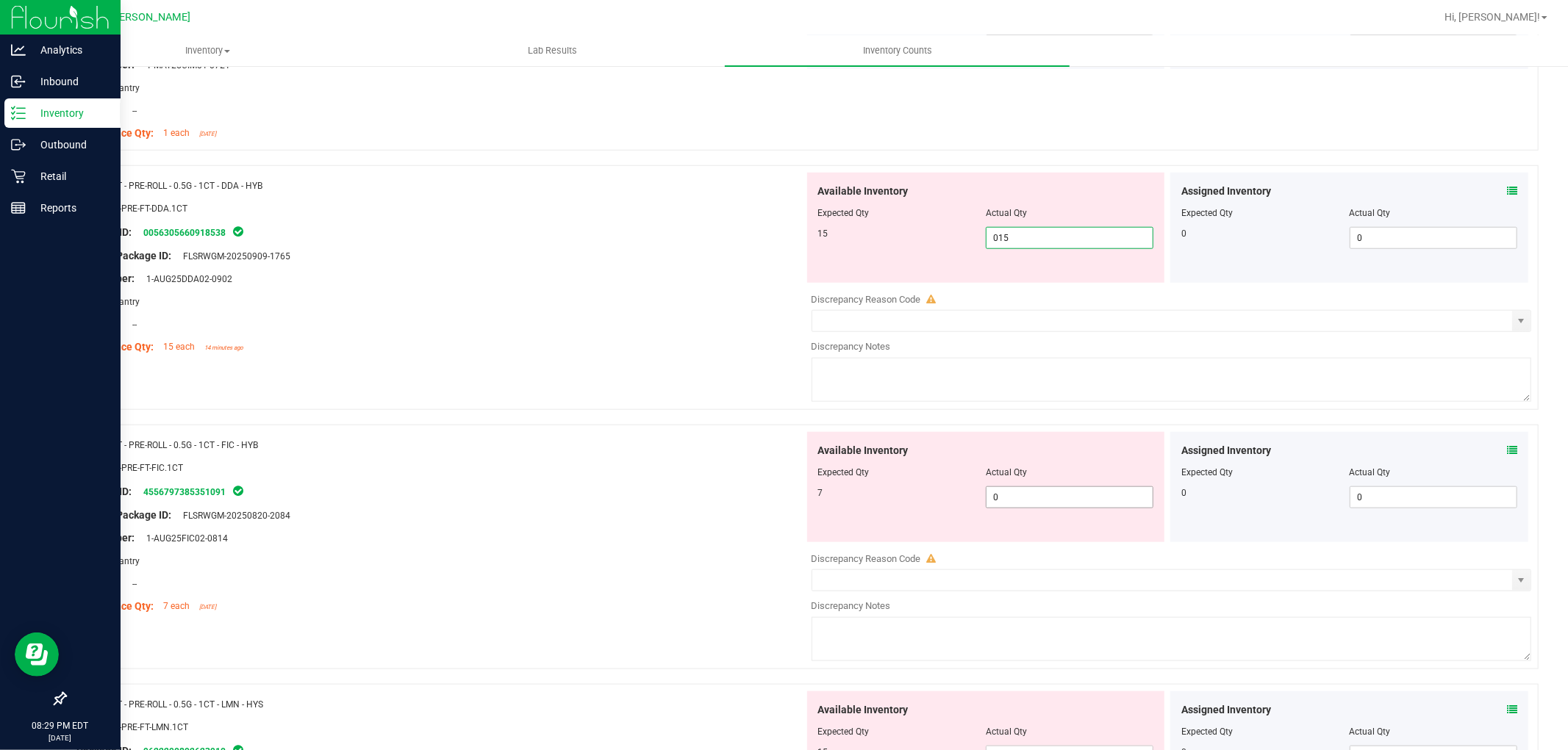
click at [1023, 500] on div "Available Inventory Expected Qty Actual Qty 7 0 0" at bounding box center [1167, 548] width 728 height 233
type input "15"
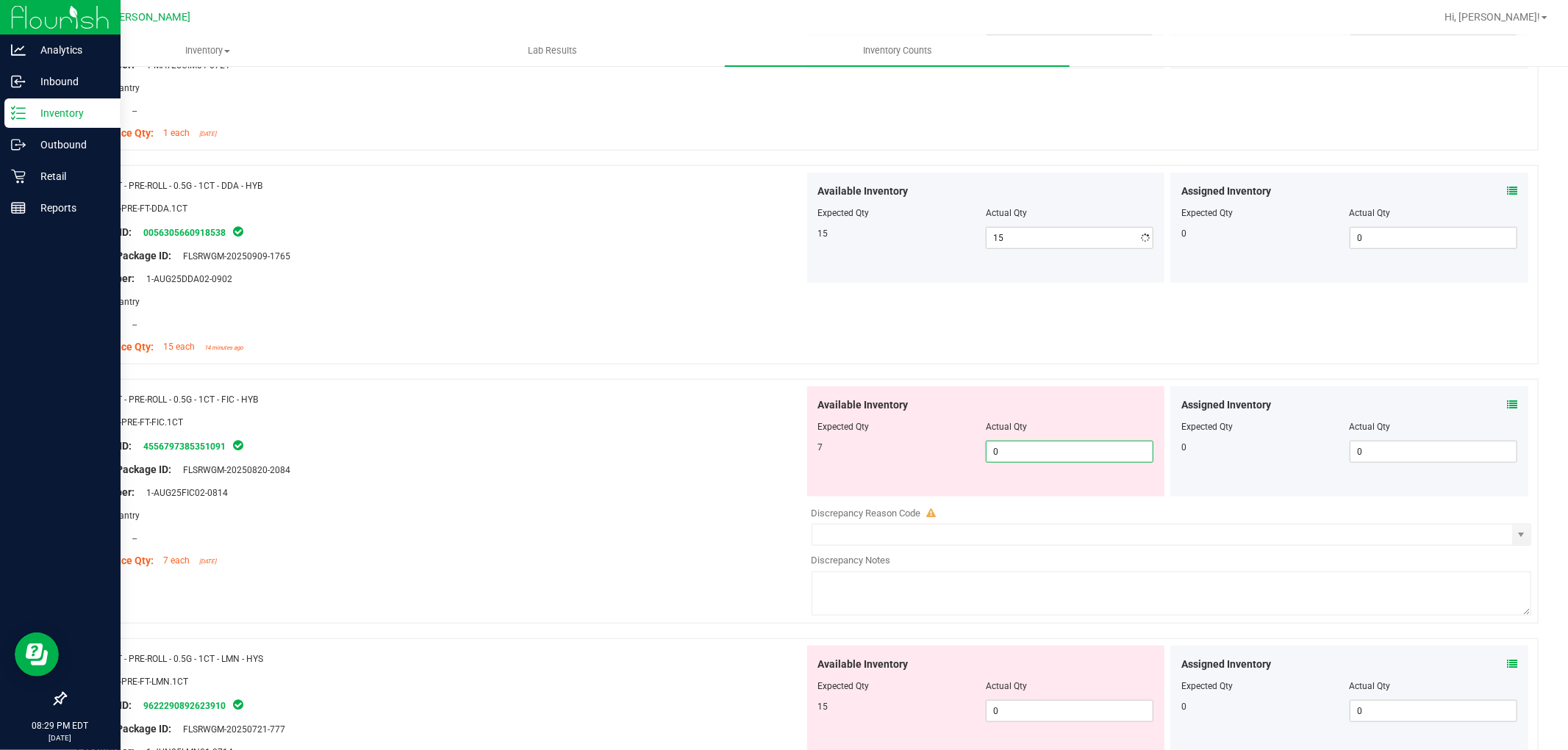
type input "07"
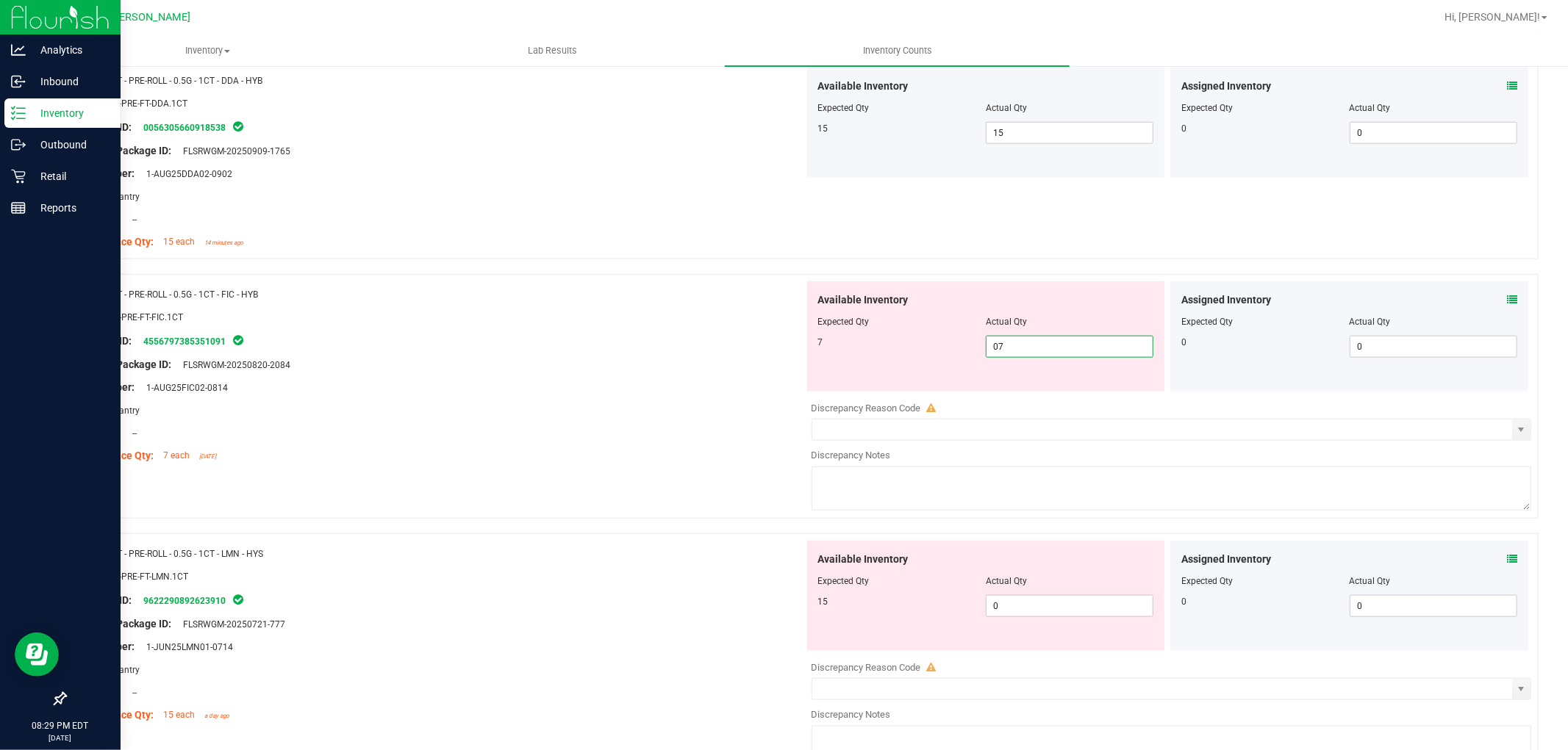
scroll to position [1388, 0]
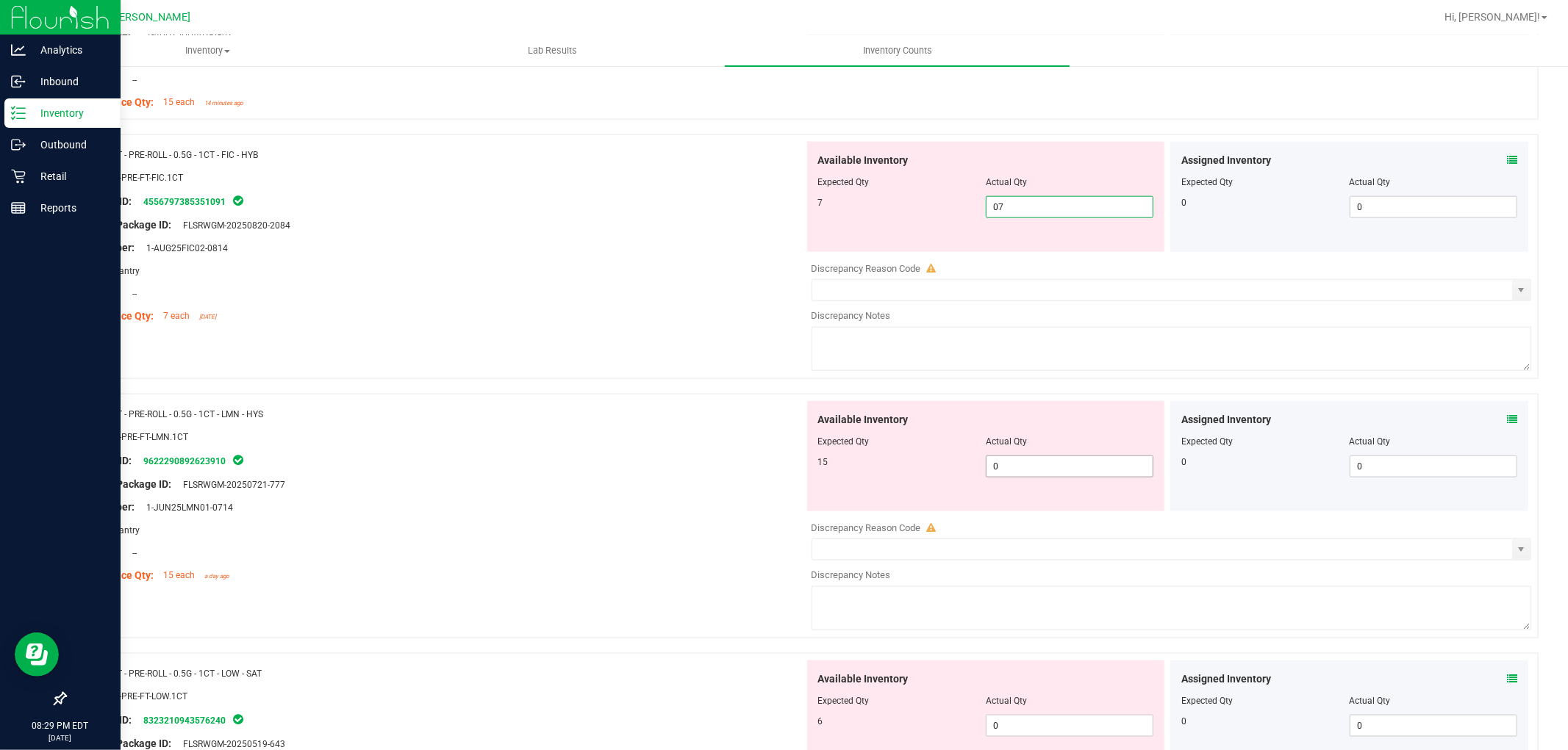
click at [1018, 465] on div "Available Inventory Expected Qty Actual Qty 15 0 0" at bounding box center [986, 456] width 358 height 110
type input "7"
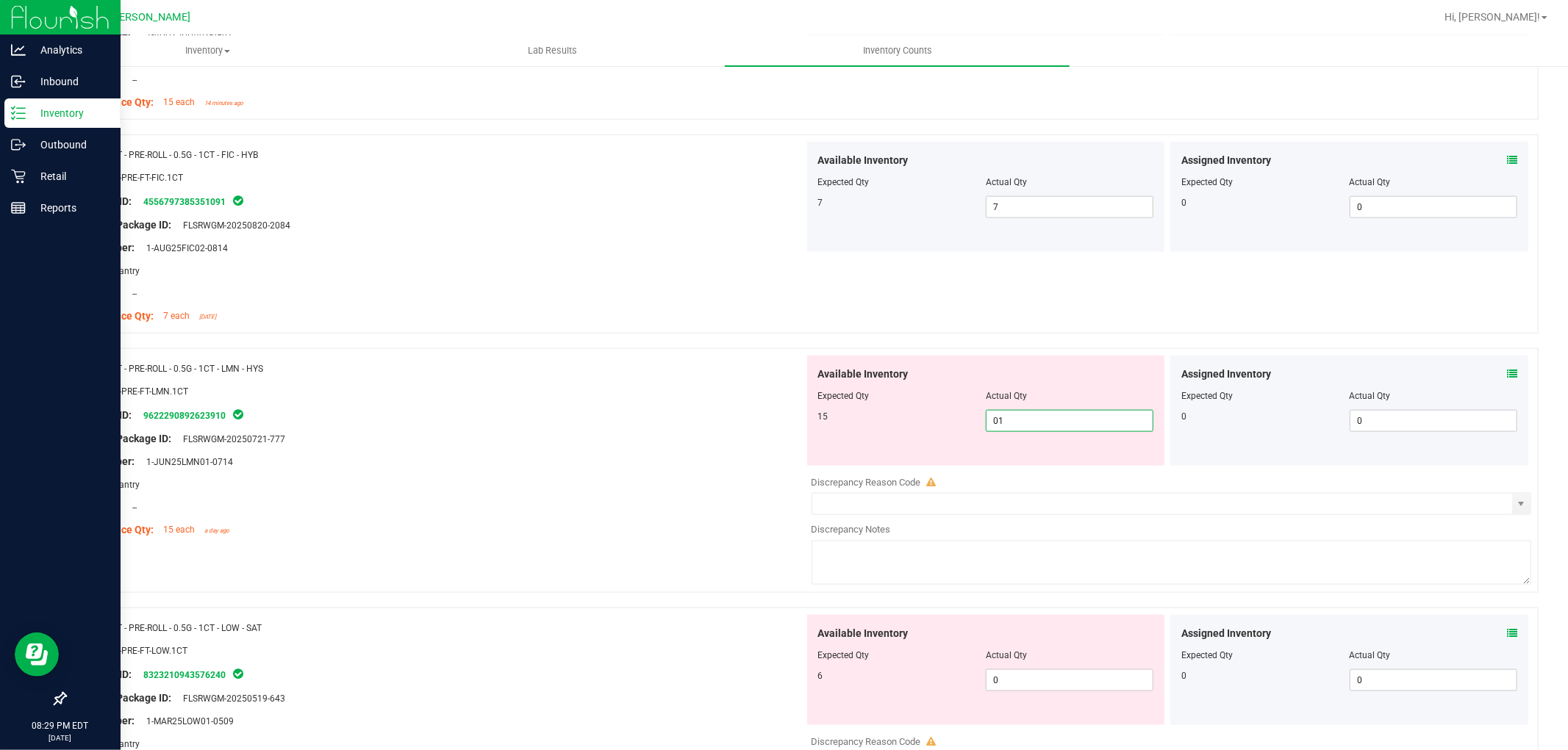
type input "015"
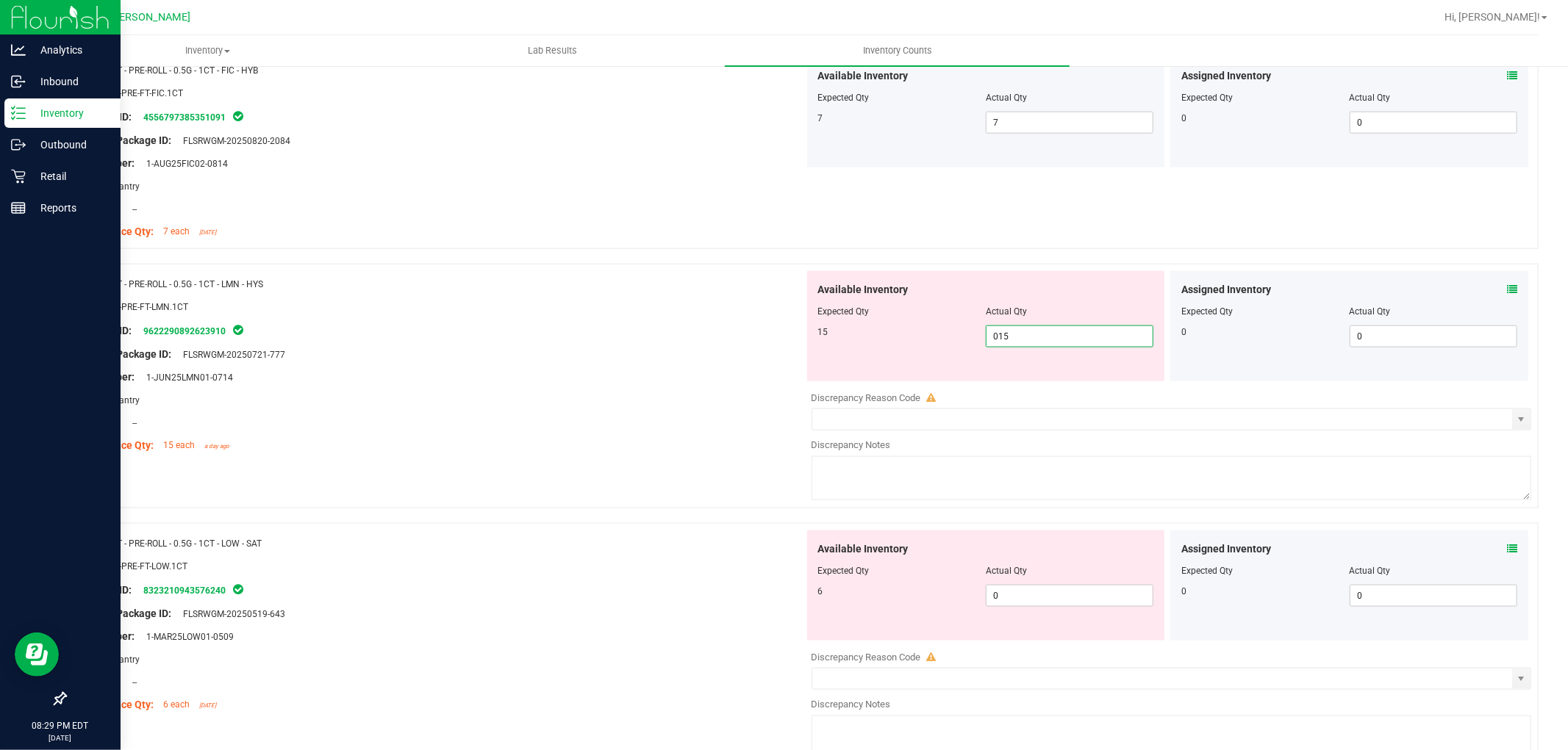
scroll to position [1551, 0]
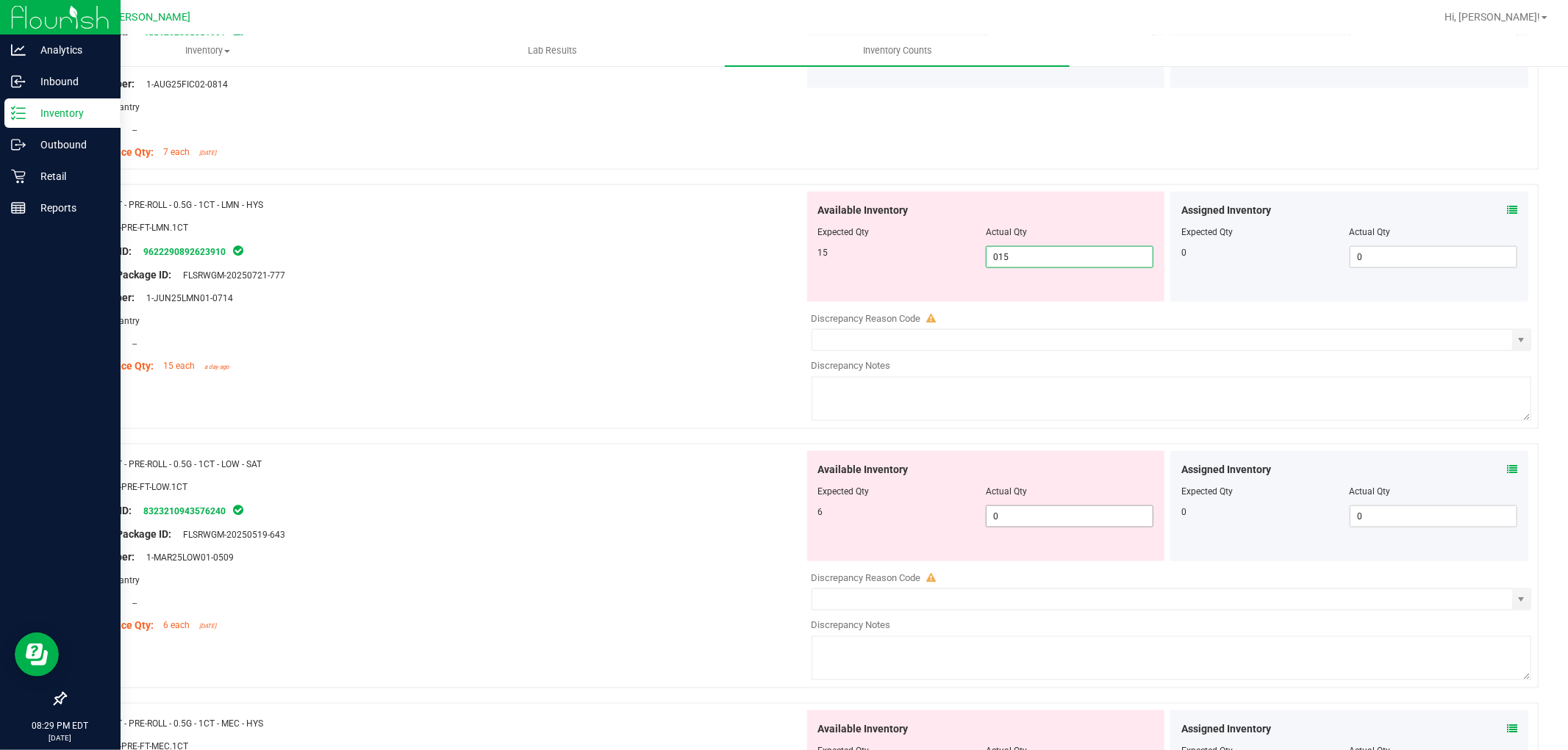
click at [1008, 520] on div "Available Inventory Expected Qty Actual Qty 6 0 0" at bounding box center [1167, 567] width 728 height 233
type input "15"
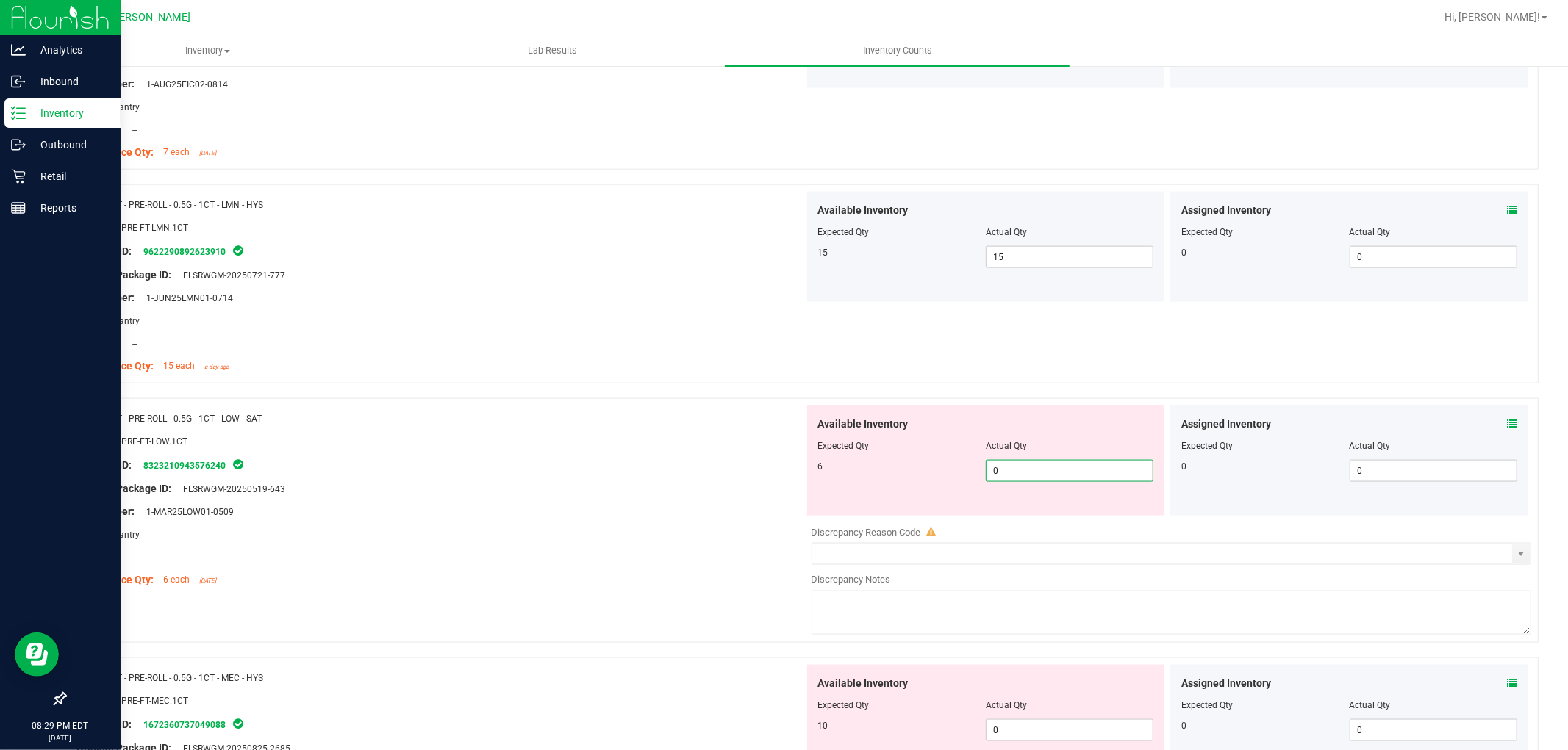
type input "06"
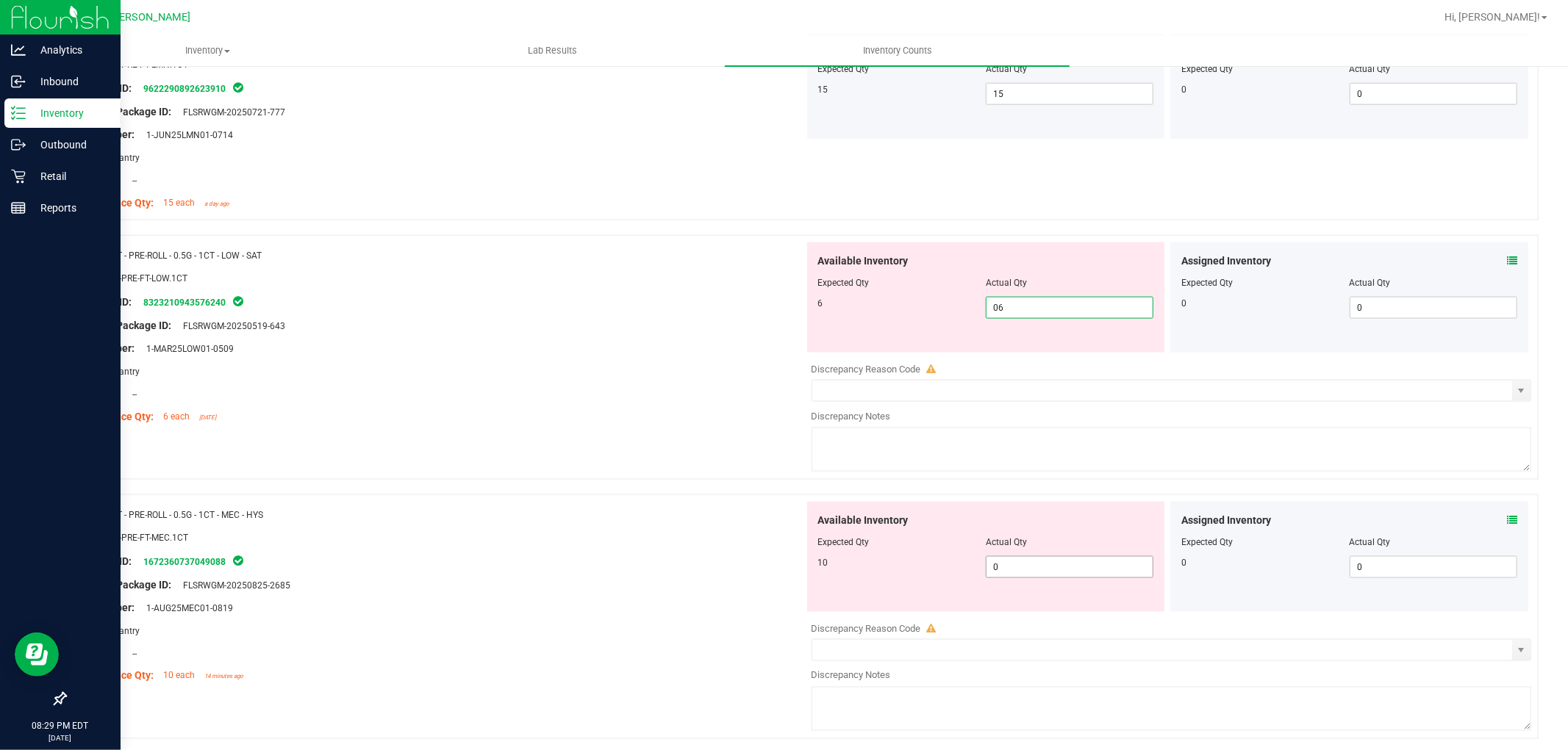
click at [1015, 560] on div "Available Inventory Expected Qty Actual Qty 10 0 0" at bounding box center [986, 557] width 358 height 110
type input "6"
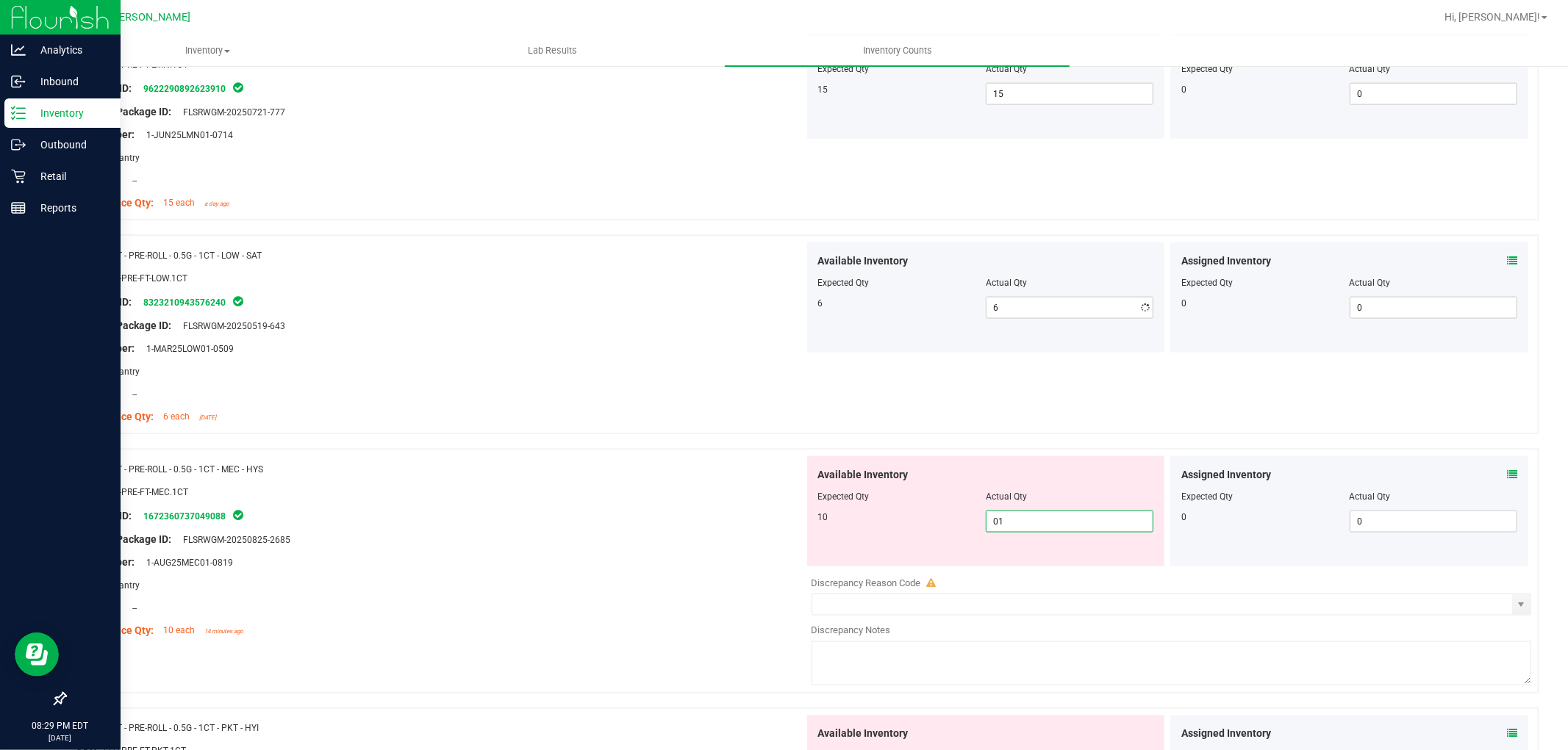
type input "010"
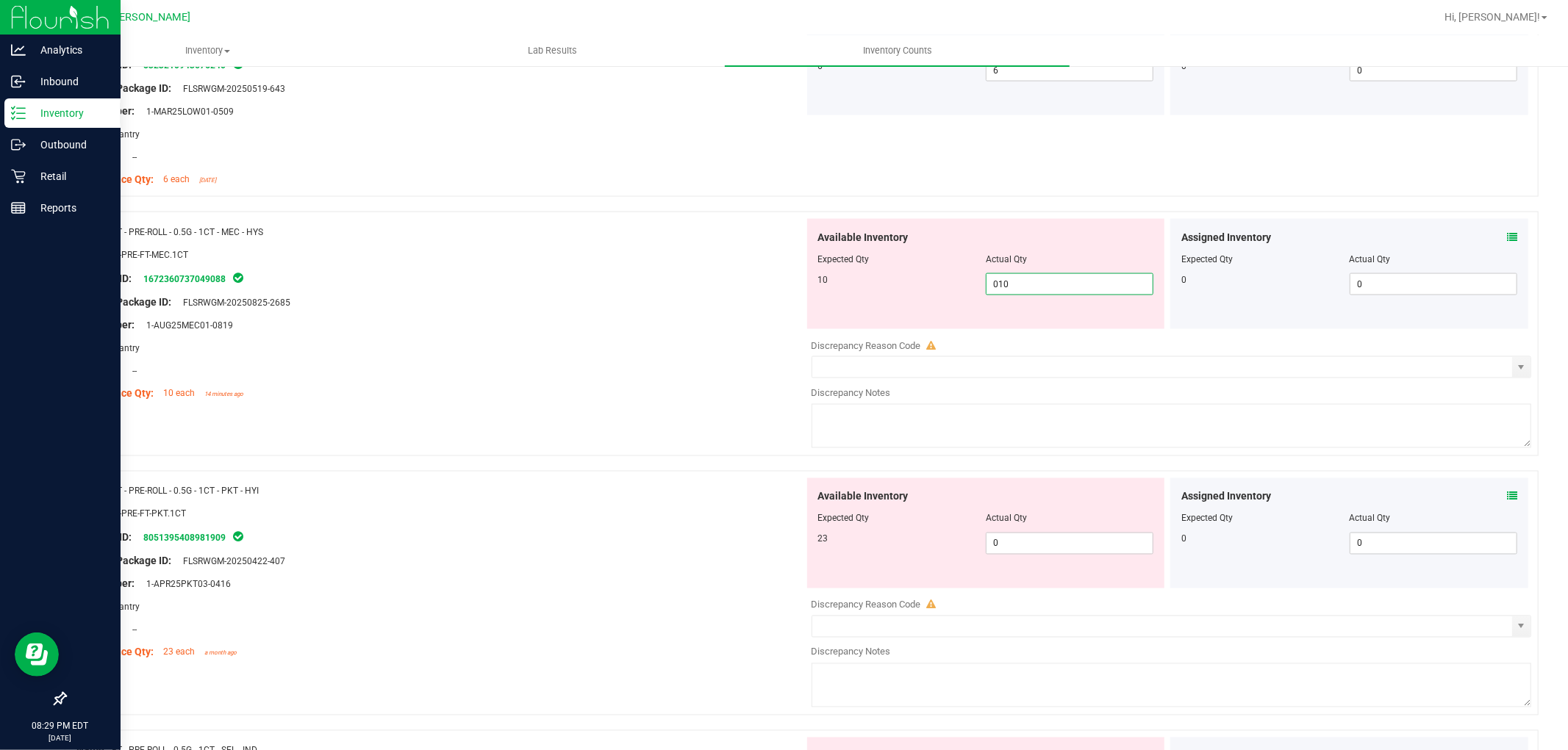
scroll to position [1959, 0]
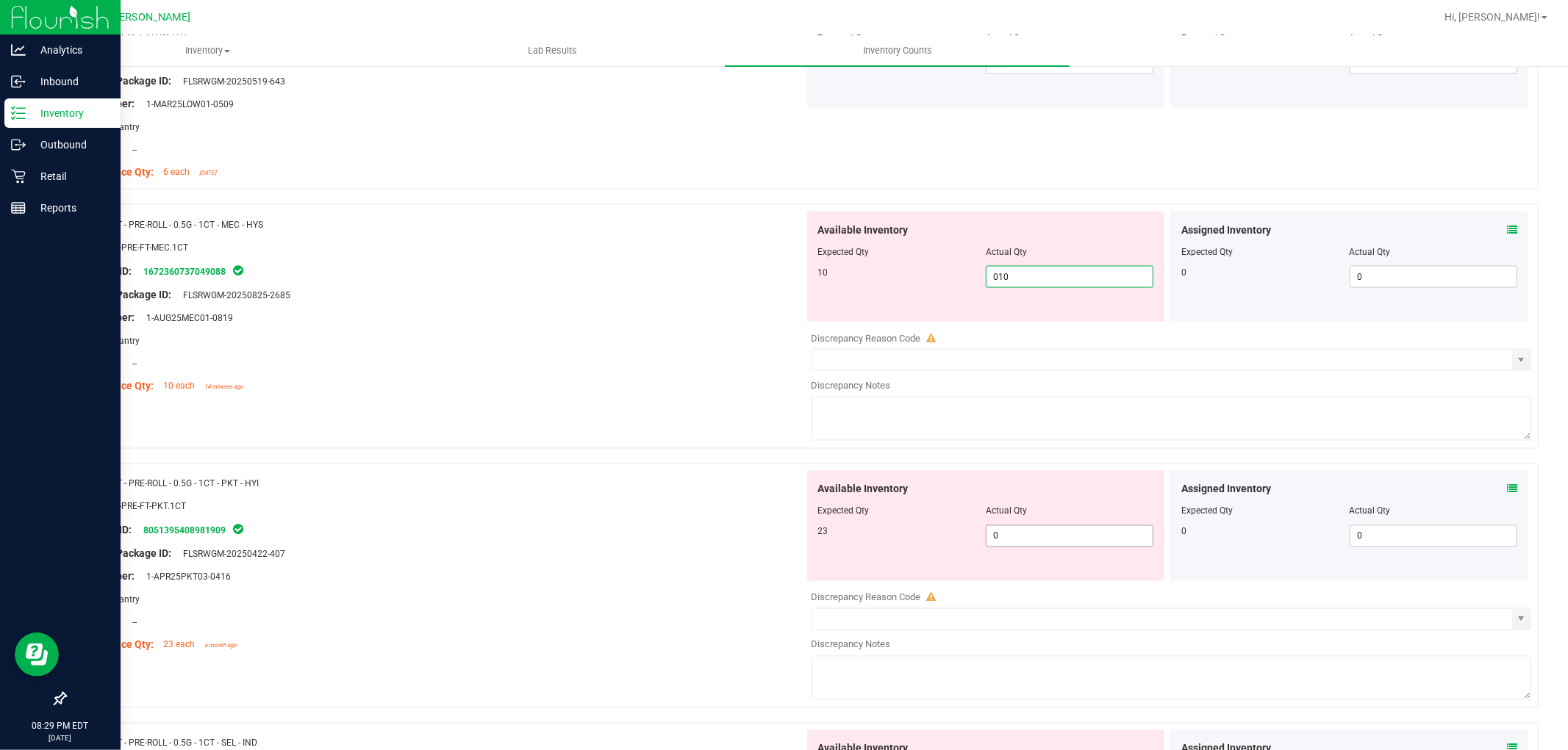
click at [1009, 542] on div "Available Inventory Expected Qty Actual Qty 23 0 0" at bounding box center [1167, 587] width 728 height 233
type input "10"
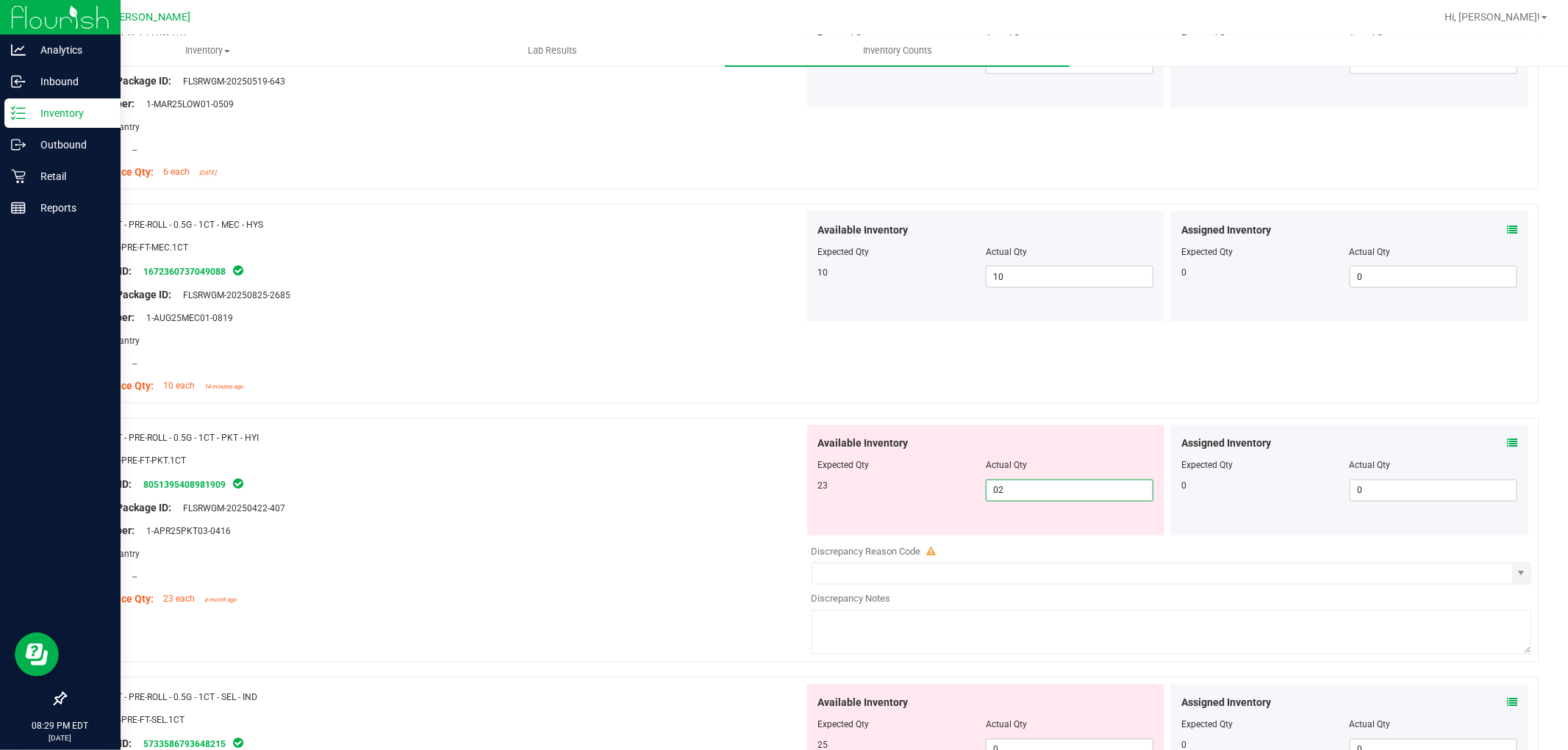
type input "023"
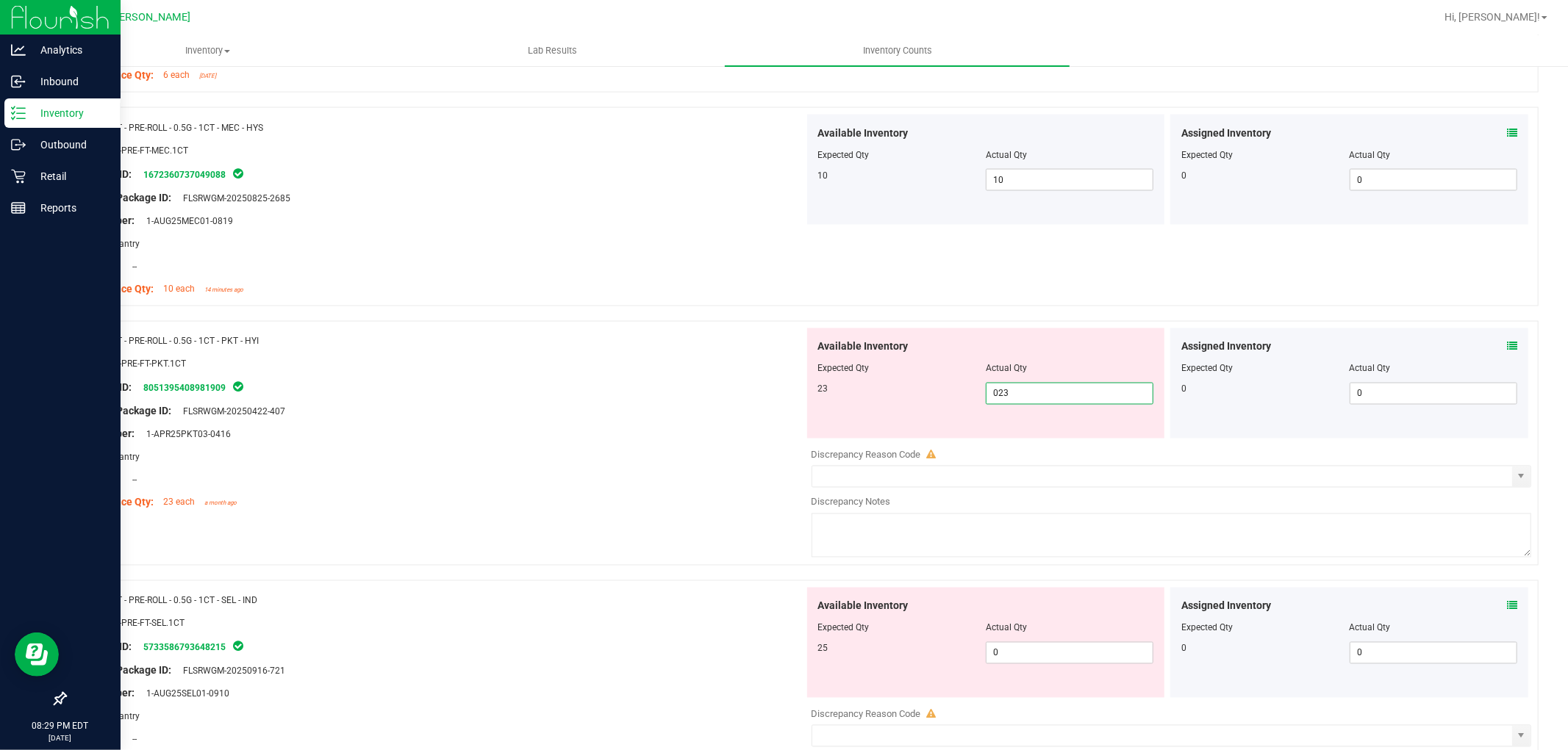
scroll to position [2204, 0]
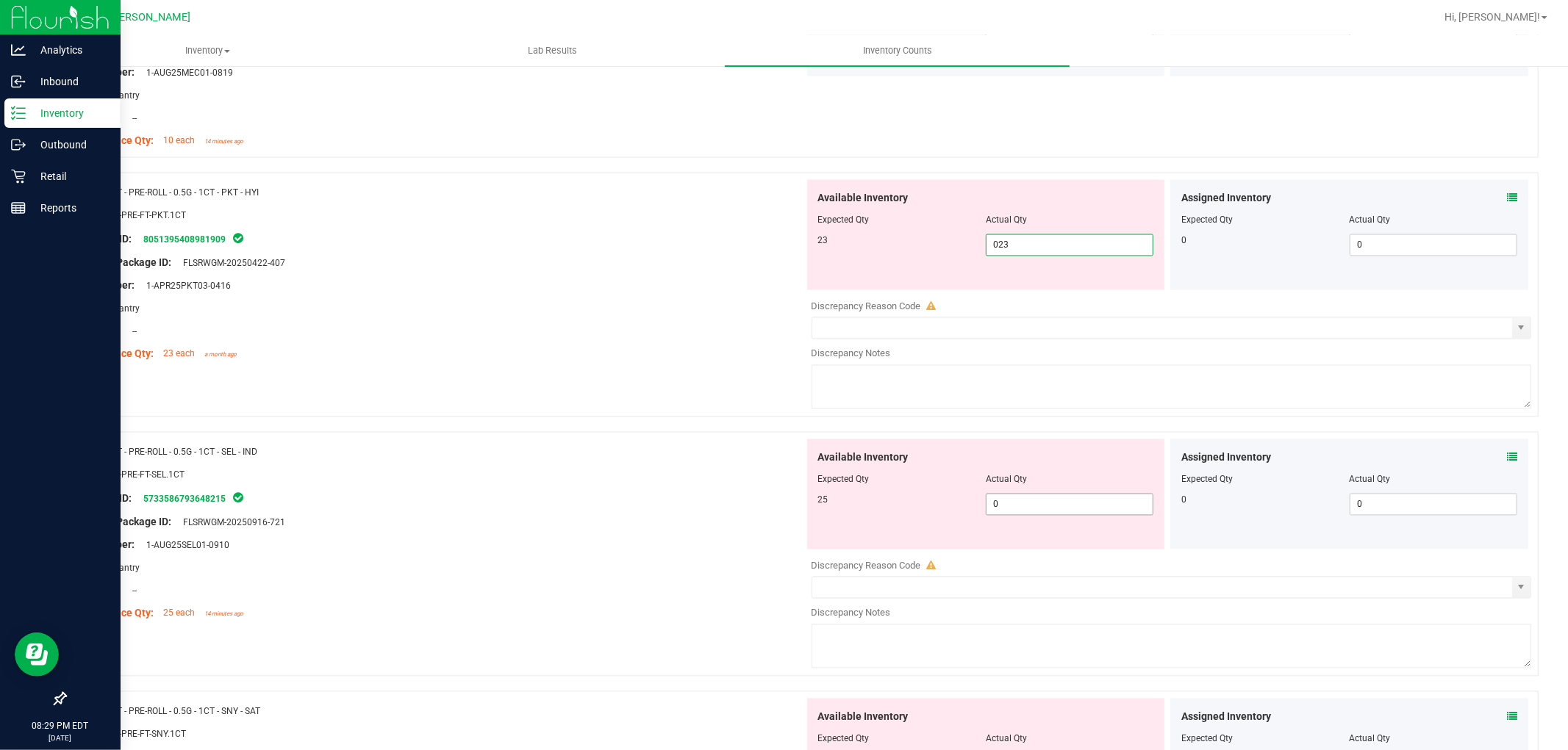
type input "23"
click at [1011, 507] on div "Available Inventory Expected Qty Actual Qty 25 0 0" at bounding box center [1167, 556] width 728 height 233
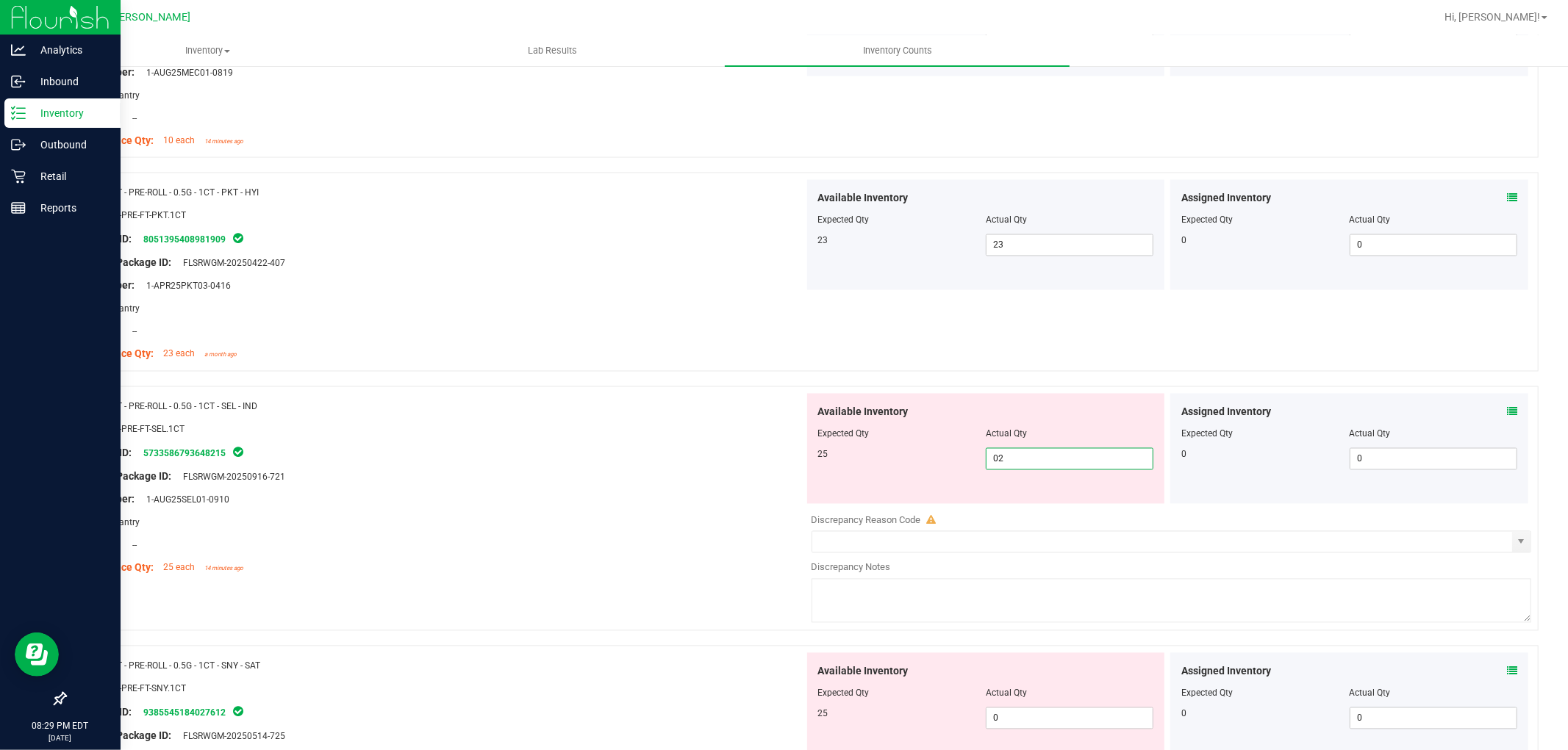
type input "025"
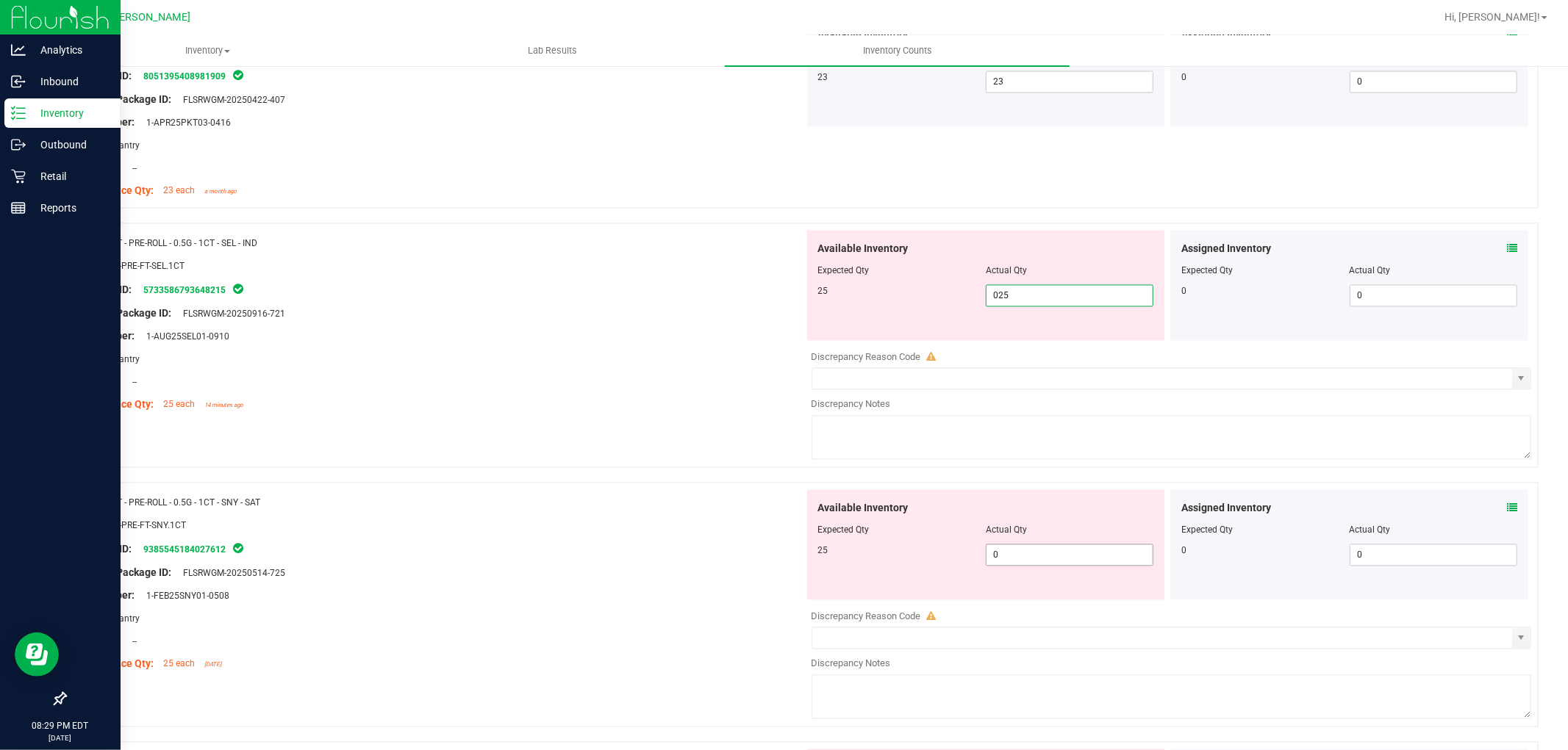
click at [1015, 554] on div "Available Inventory Expected Qty Actual Qty 25 0 0" at bounding box center [986, 545] width 358 height 110
type input "25"
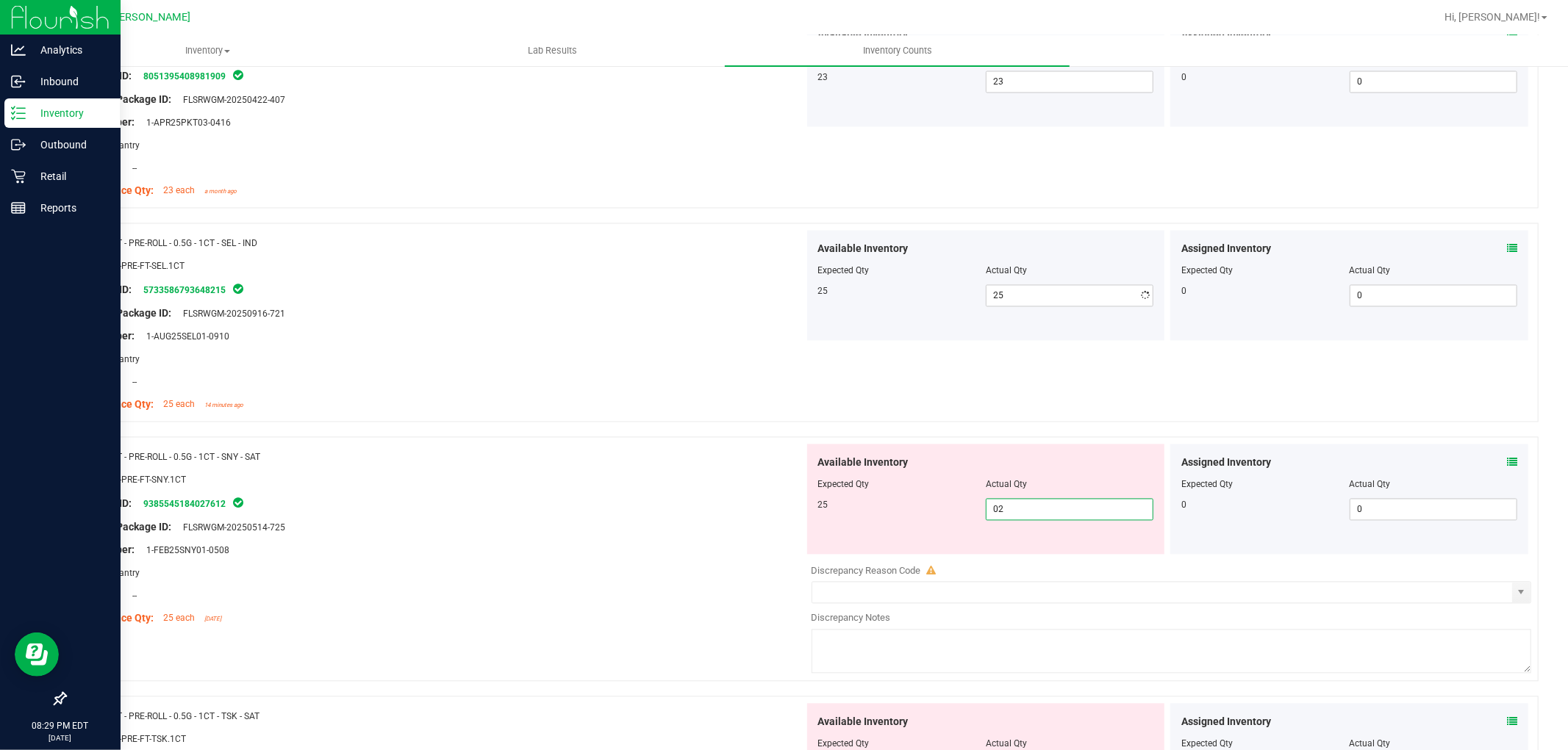
type input "025"
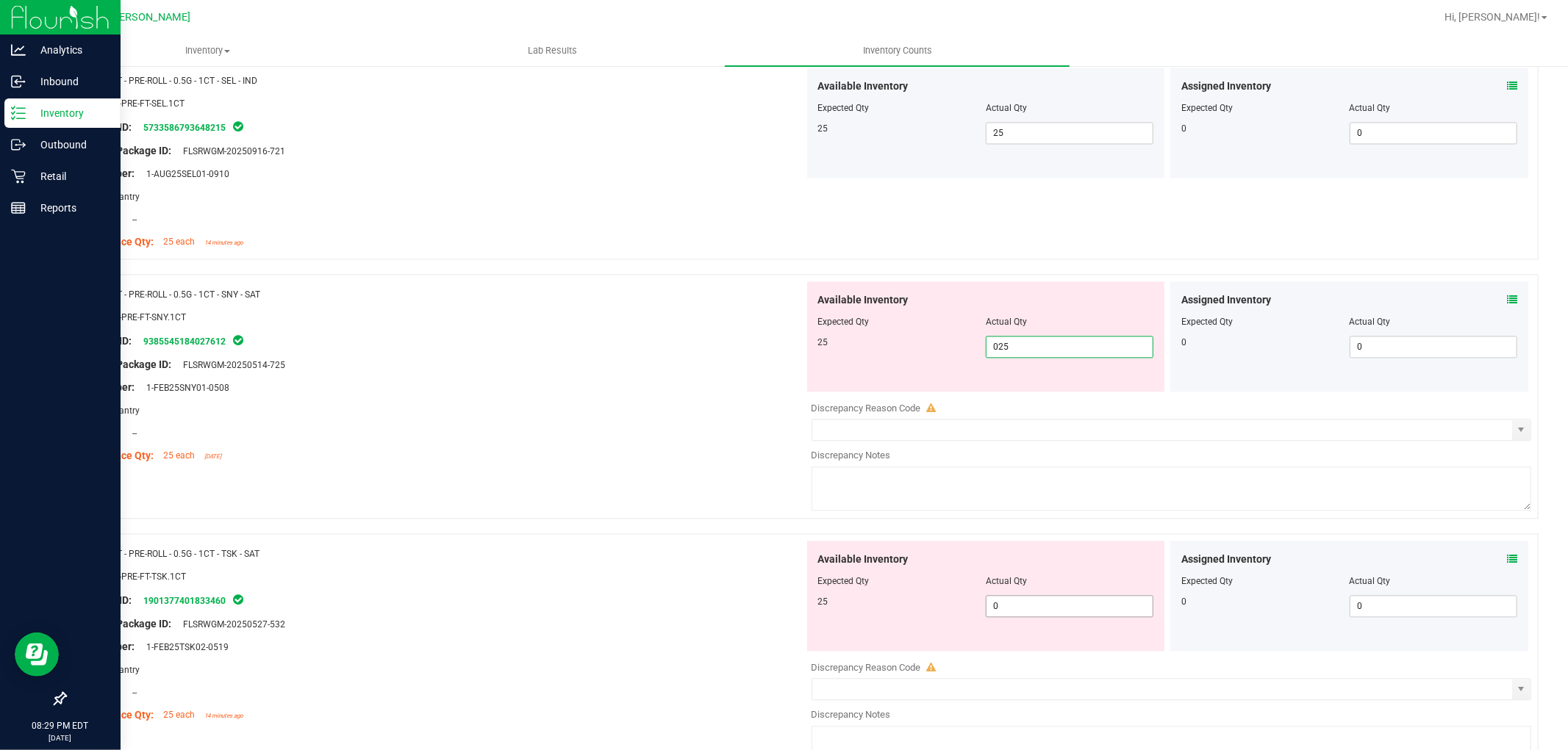
click at [1024, 600] on div "Available Inventory Expected Qty Actual Qty 25 0 0" at bounding box center [986, 596] width 358 height 110
type input "25"
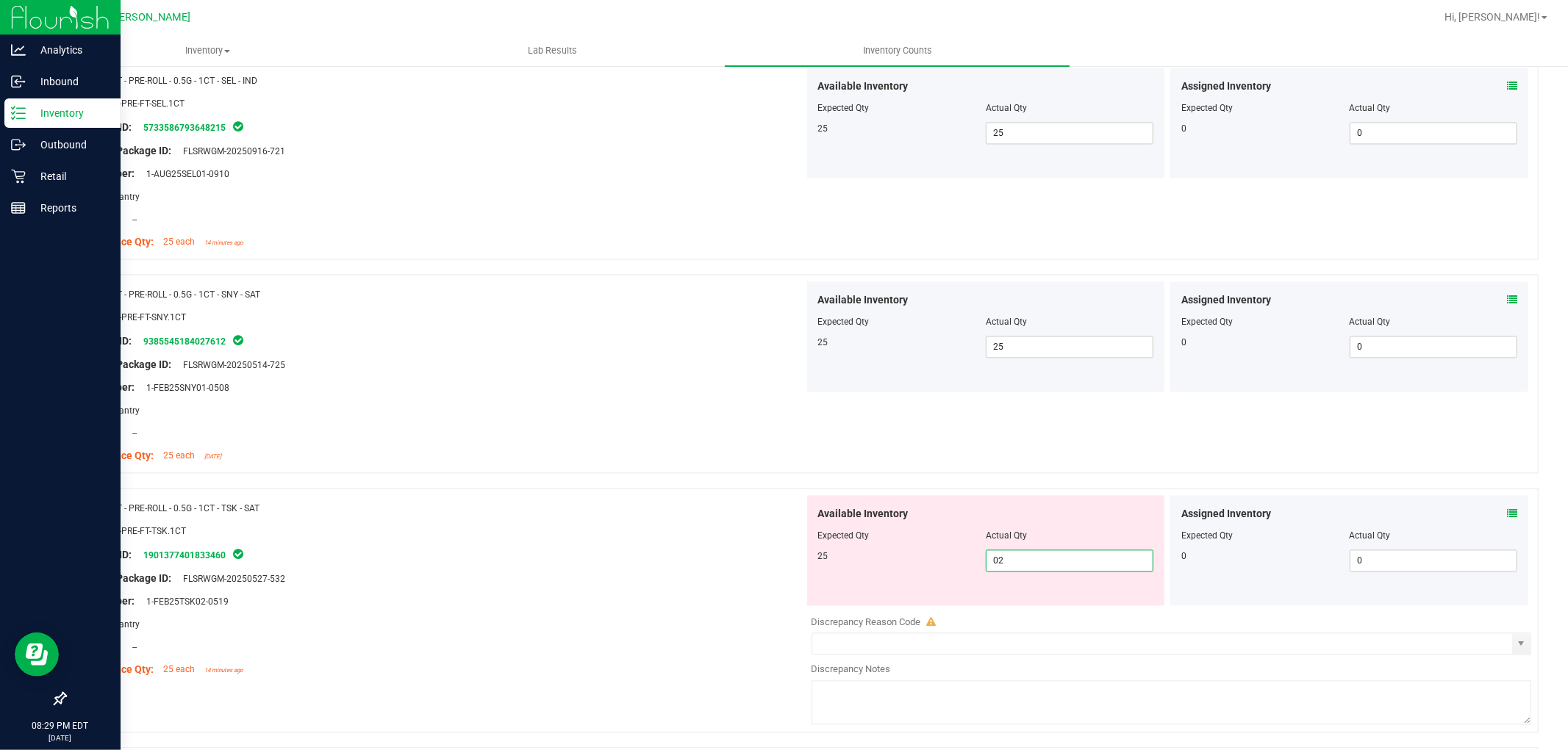
type input "025"
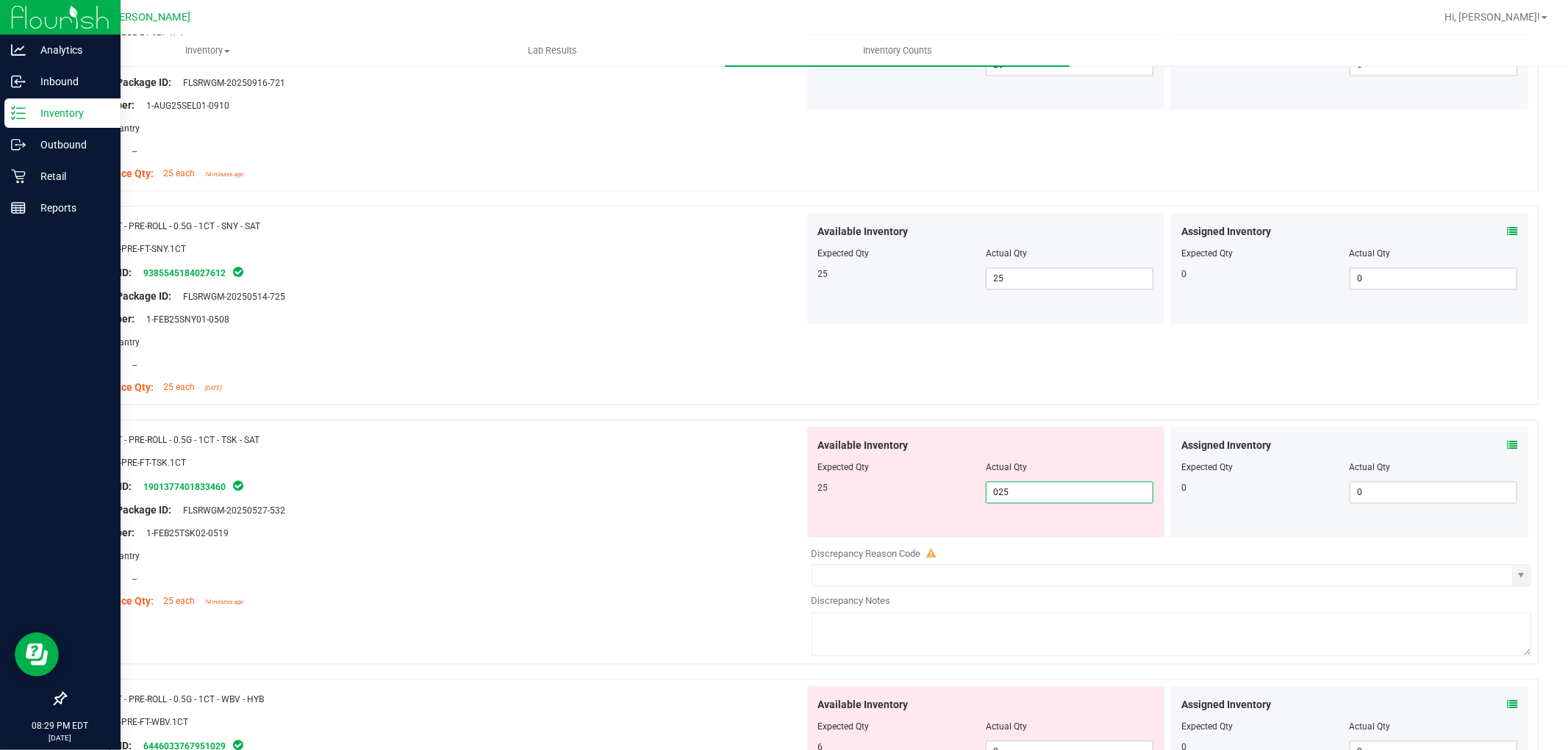
scroll to position [2694, 0]
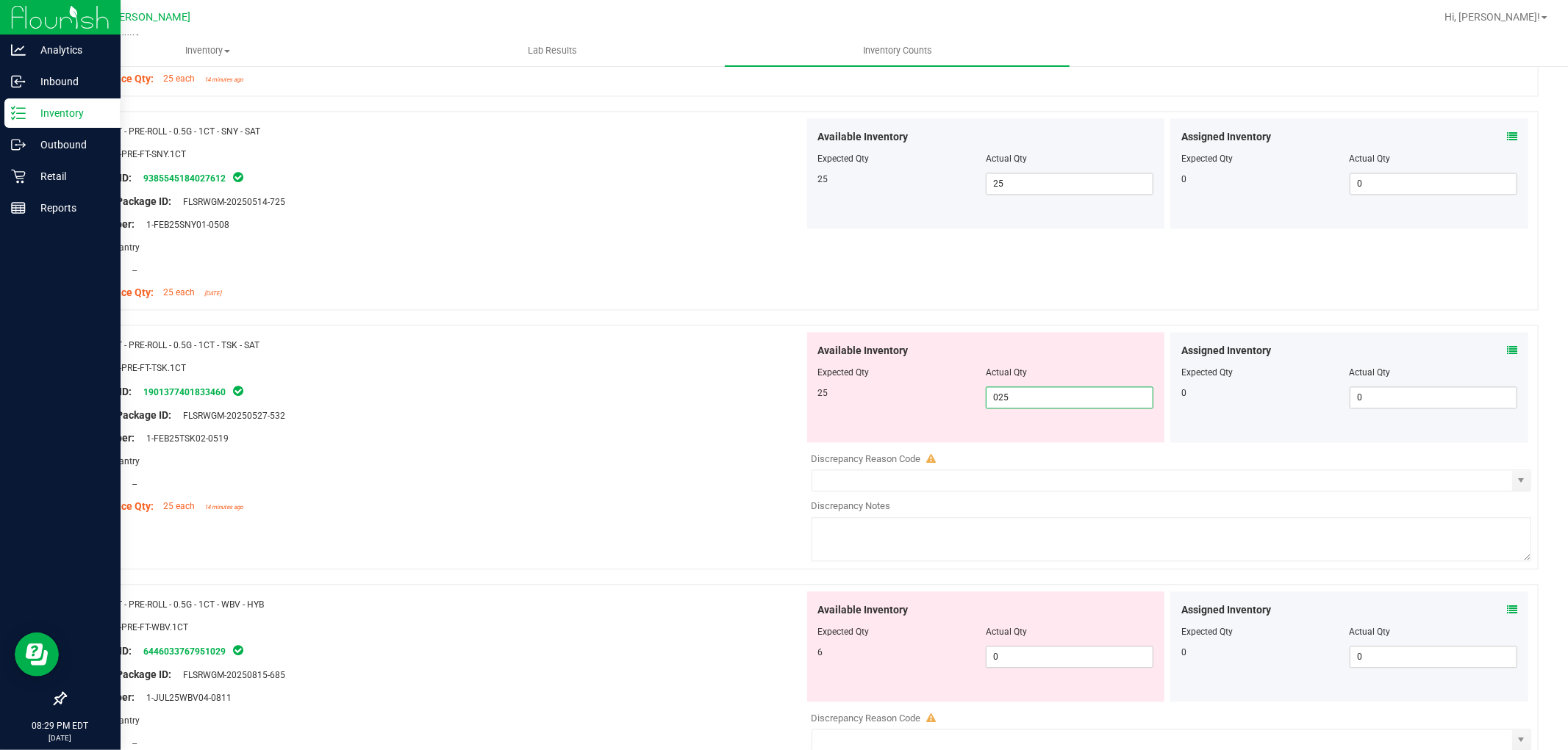
click at [1030, 644] on div "Available Inventory Expected Qty Actual Qty 6 0 0" at bounding box center [986, 646] width 358 height 110
type input "25"
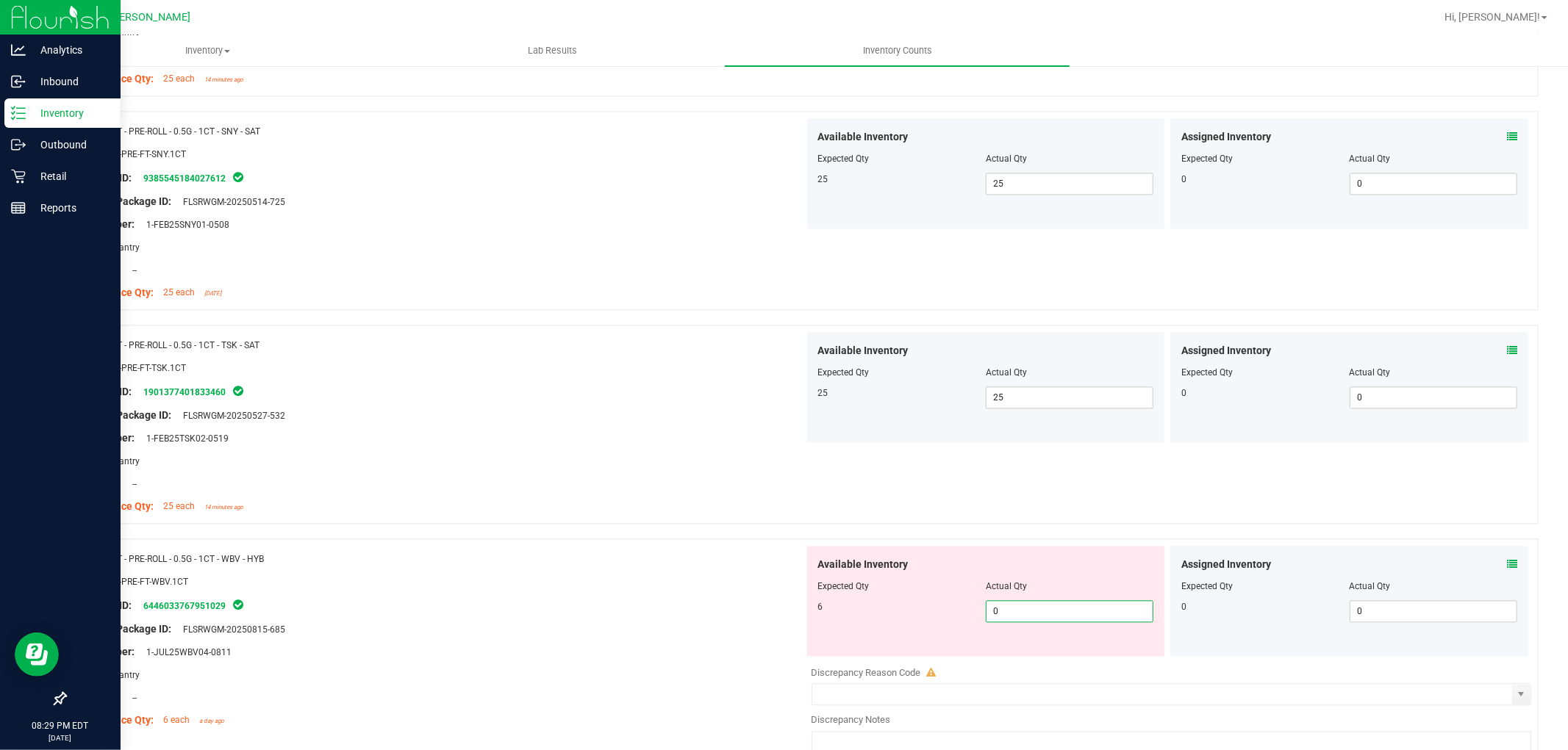
click at [1025, 607] on span "0 0" at bounding box center [1070, 611] width 168 height 22
type input "06"
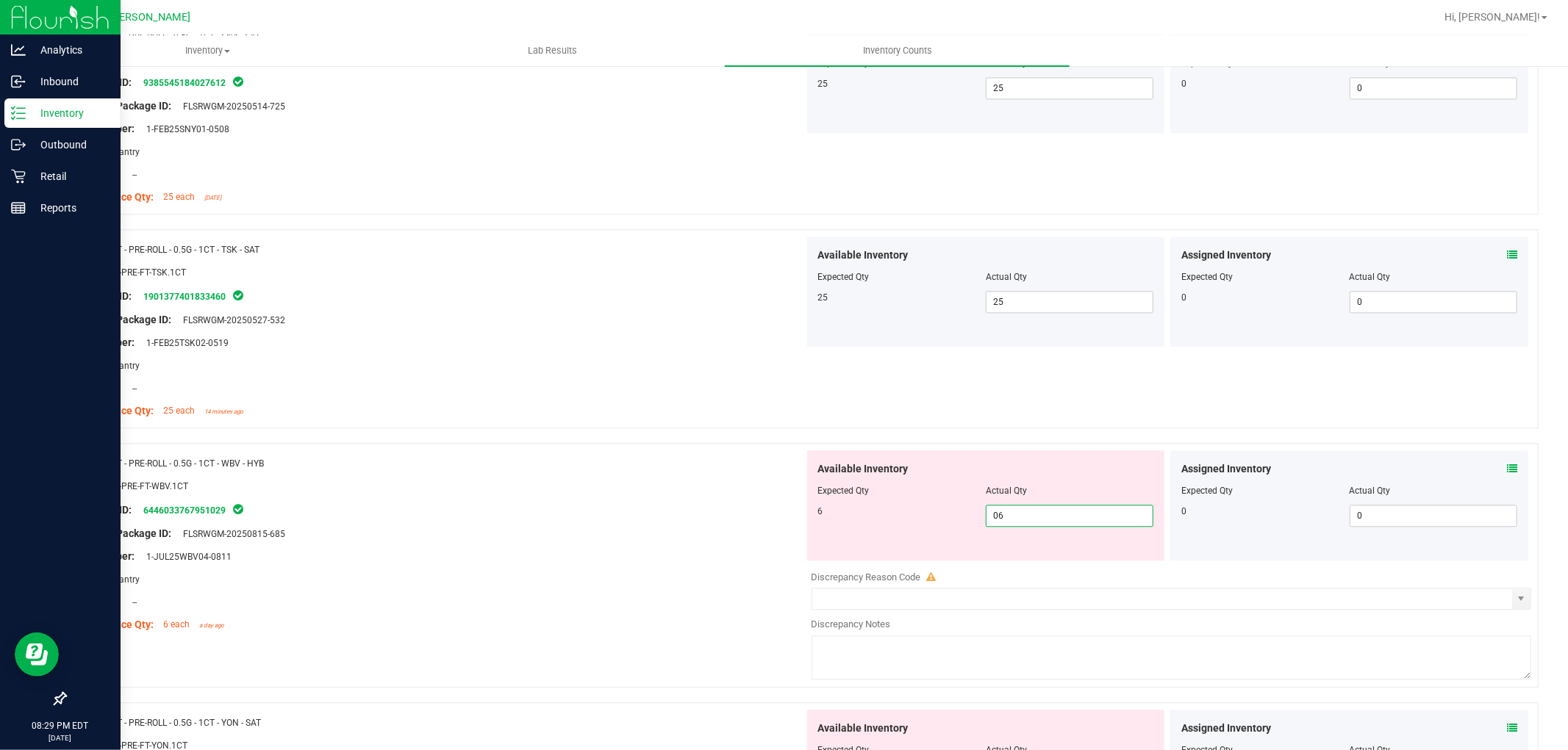
scroll to position [2939, 0]
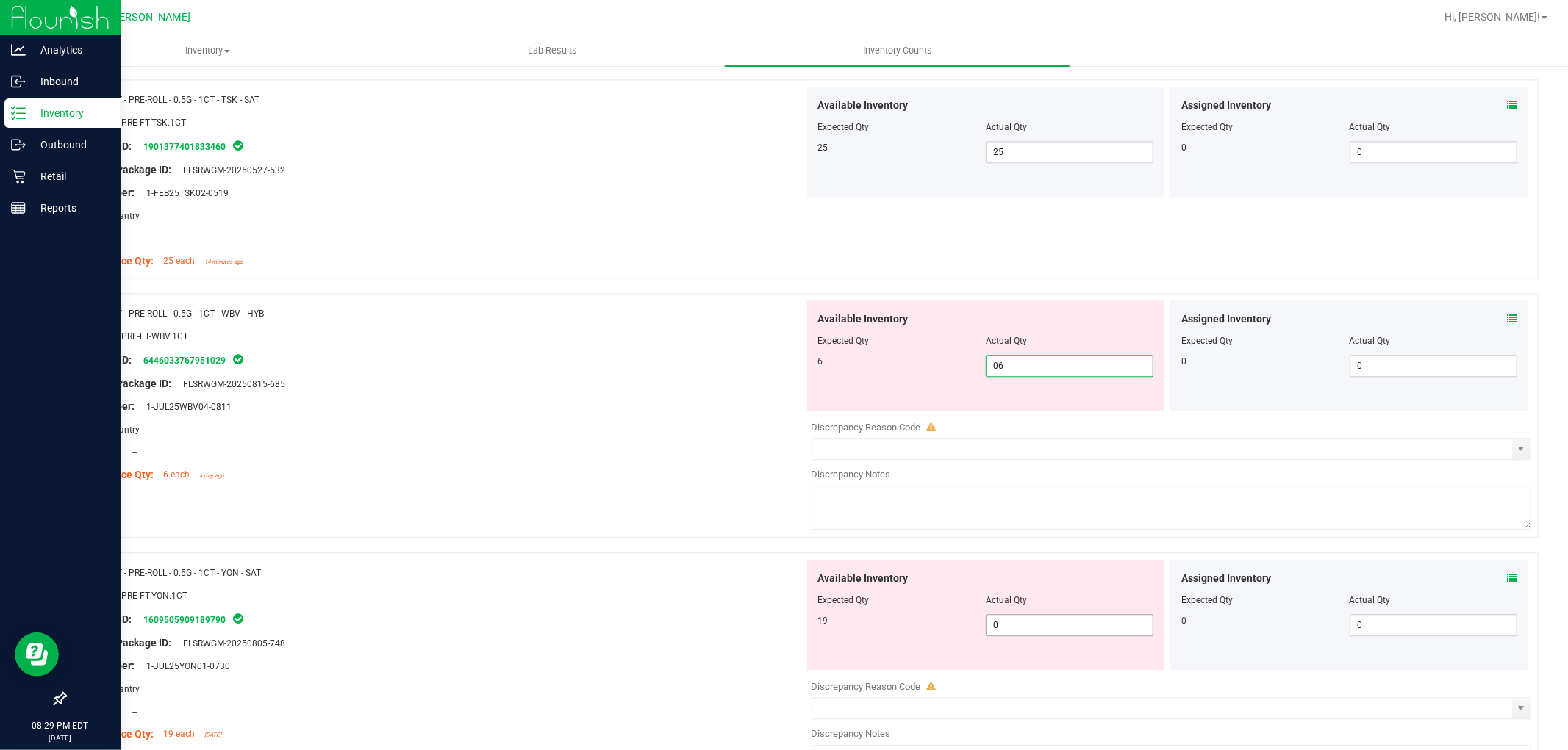
type input "6"
click at [1026, 628] on div "Available Inventory Expected Qty Actual Qty 19 0 0" at bounding box center [1167, 676] width 728 height 233
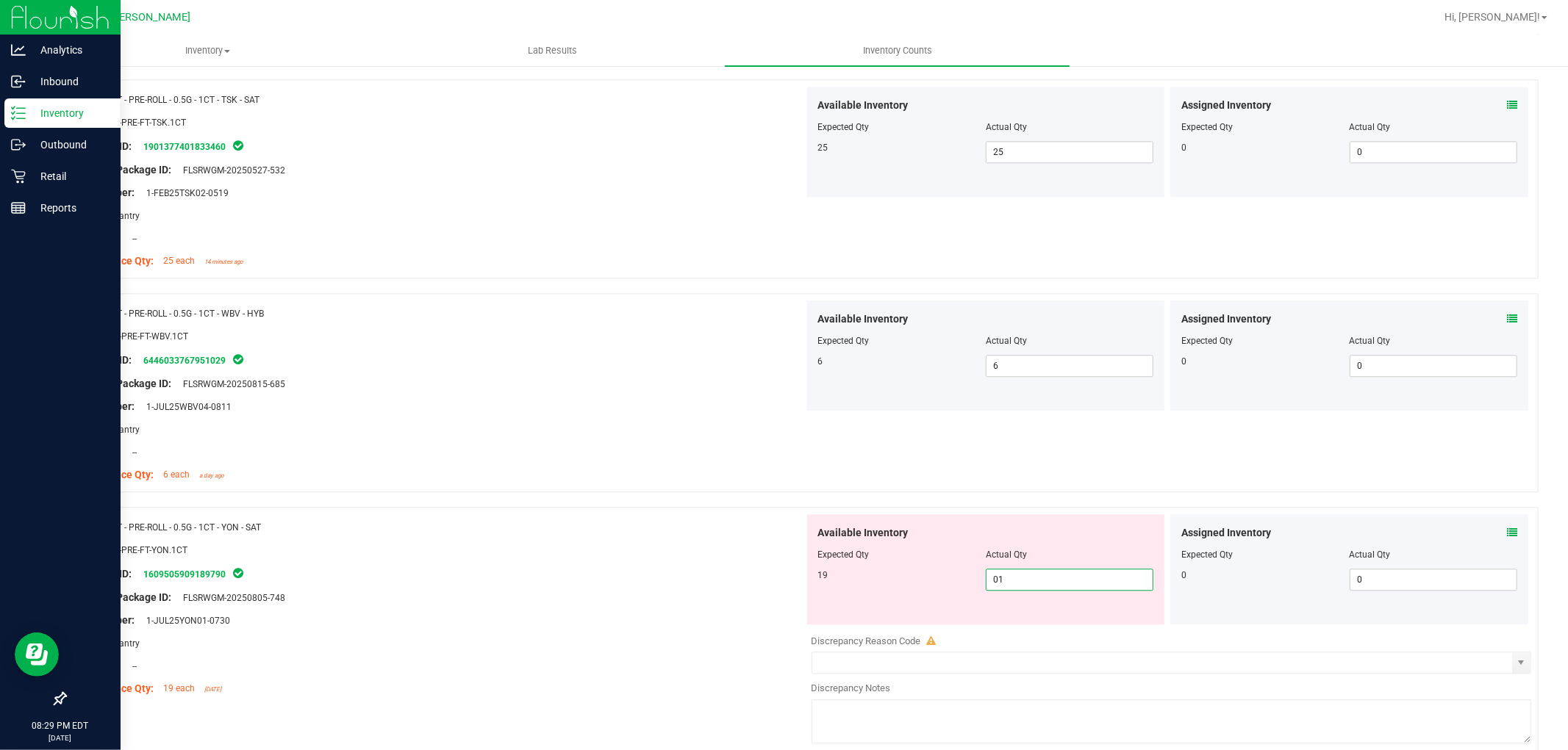
type input "019"
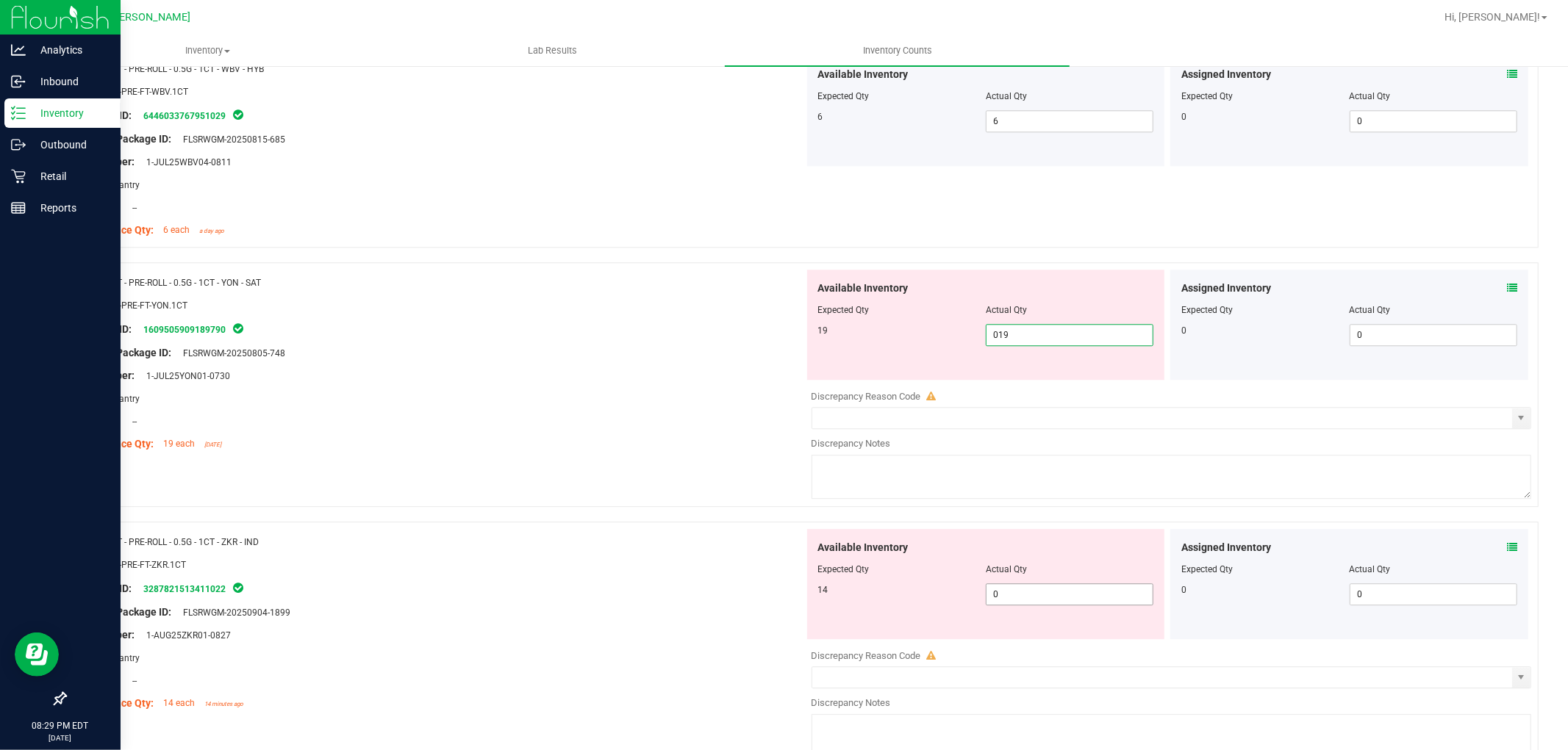
type input "19"
click at [1019, 593] on div "Available Inventory Expected Qty Actual Qty 14 0 0" at bounding box center [986, 584] width 358 height 110
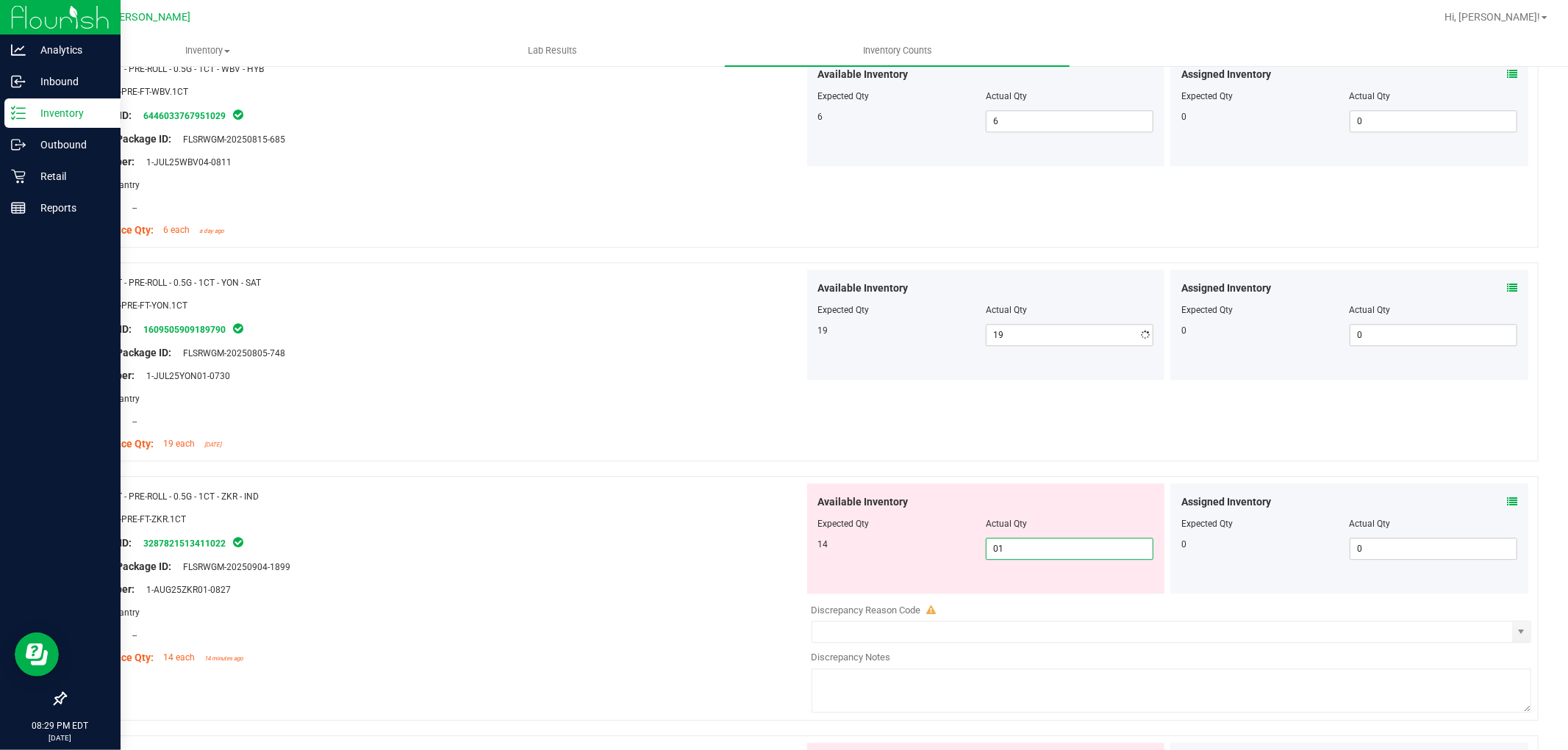
type input "014"
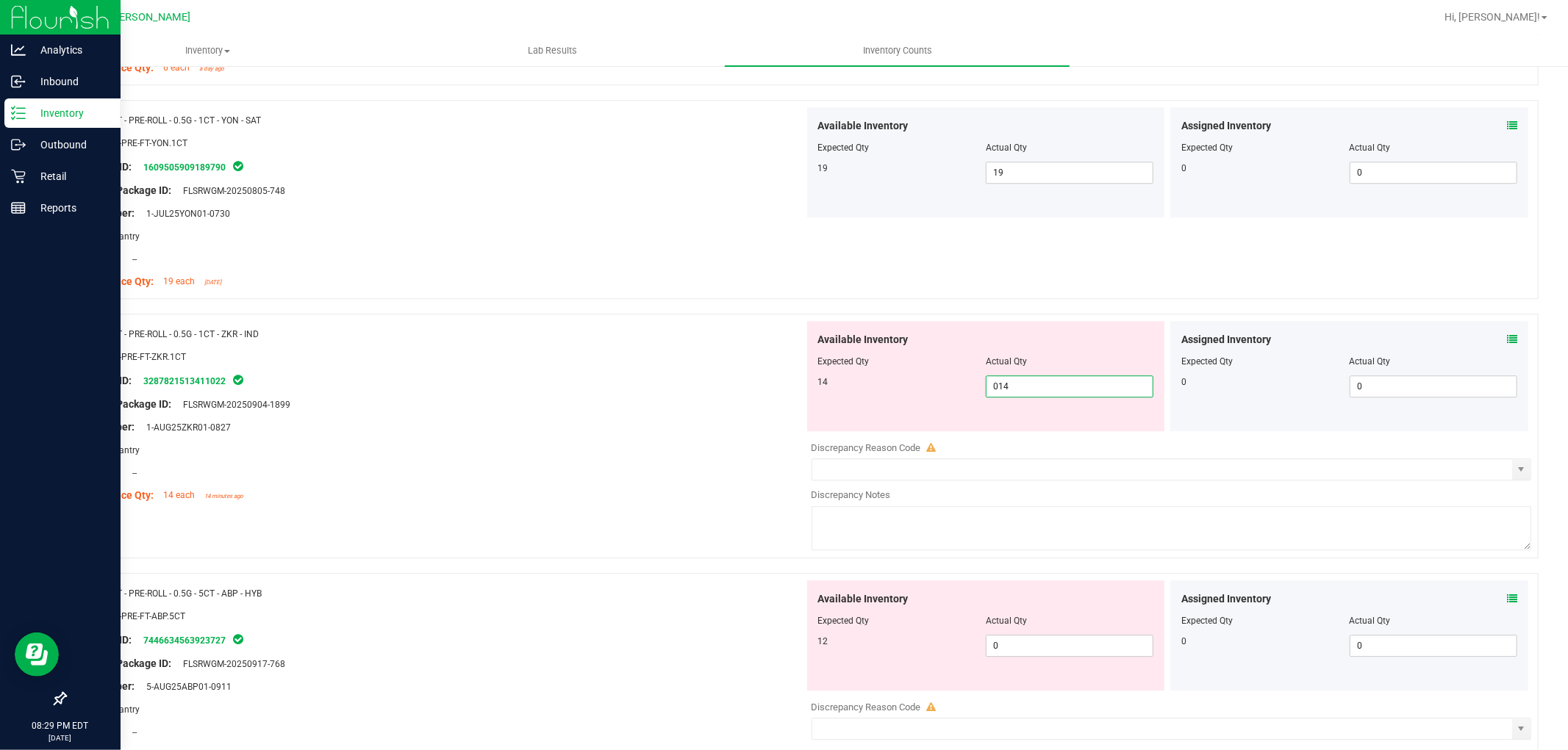
scroll to position [3348, 0]
type input "14"
click at [1027, 640] on div "Available Inventory Expected Qty Actual Qty 12 0 0" at bounding box center [986, 635] width 358 height 110
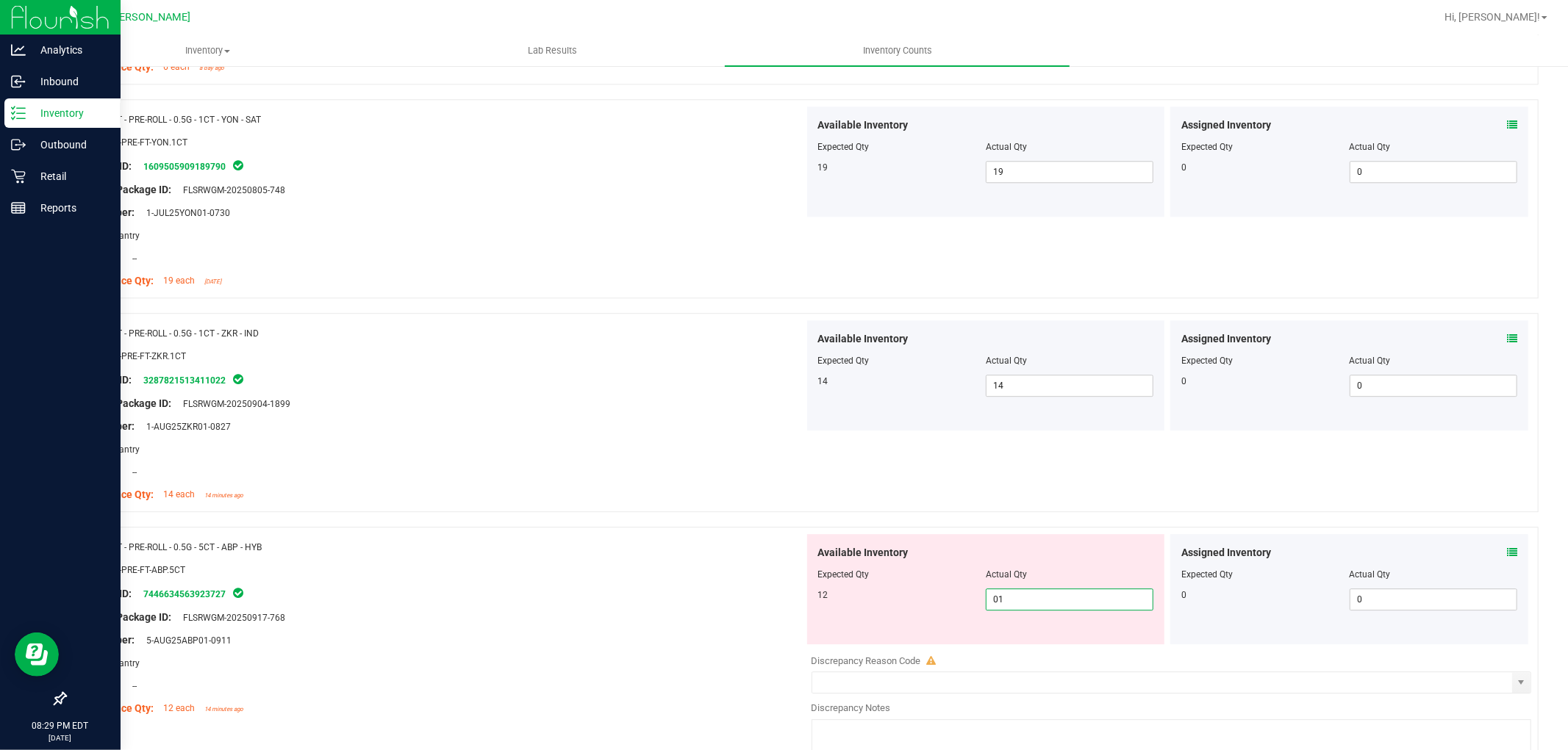
type input "012"
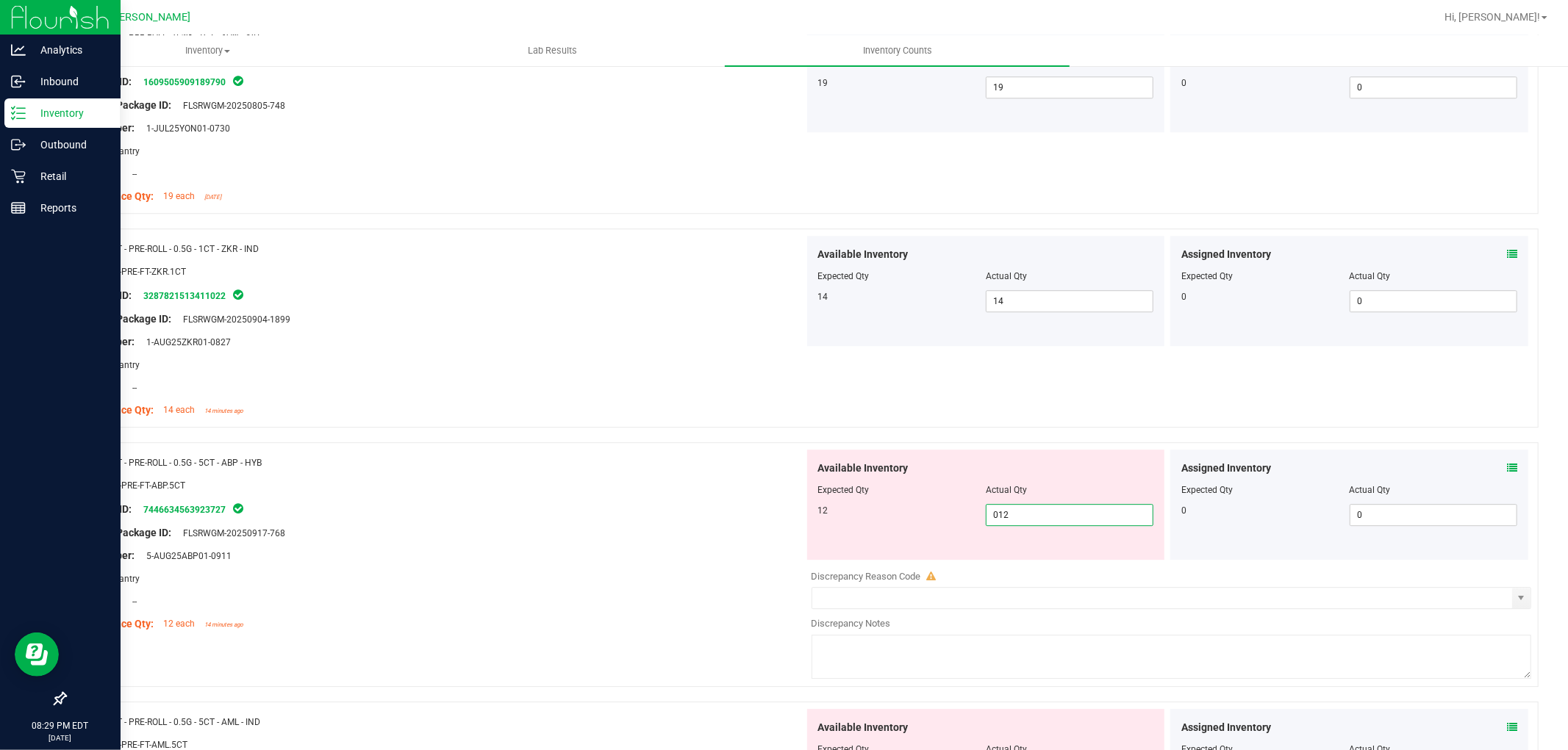
scroll to position [3511, 0]
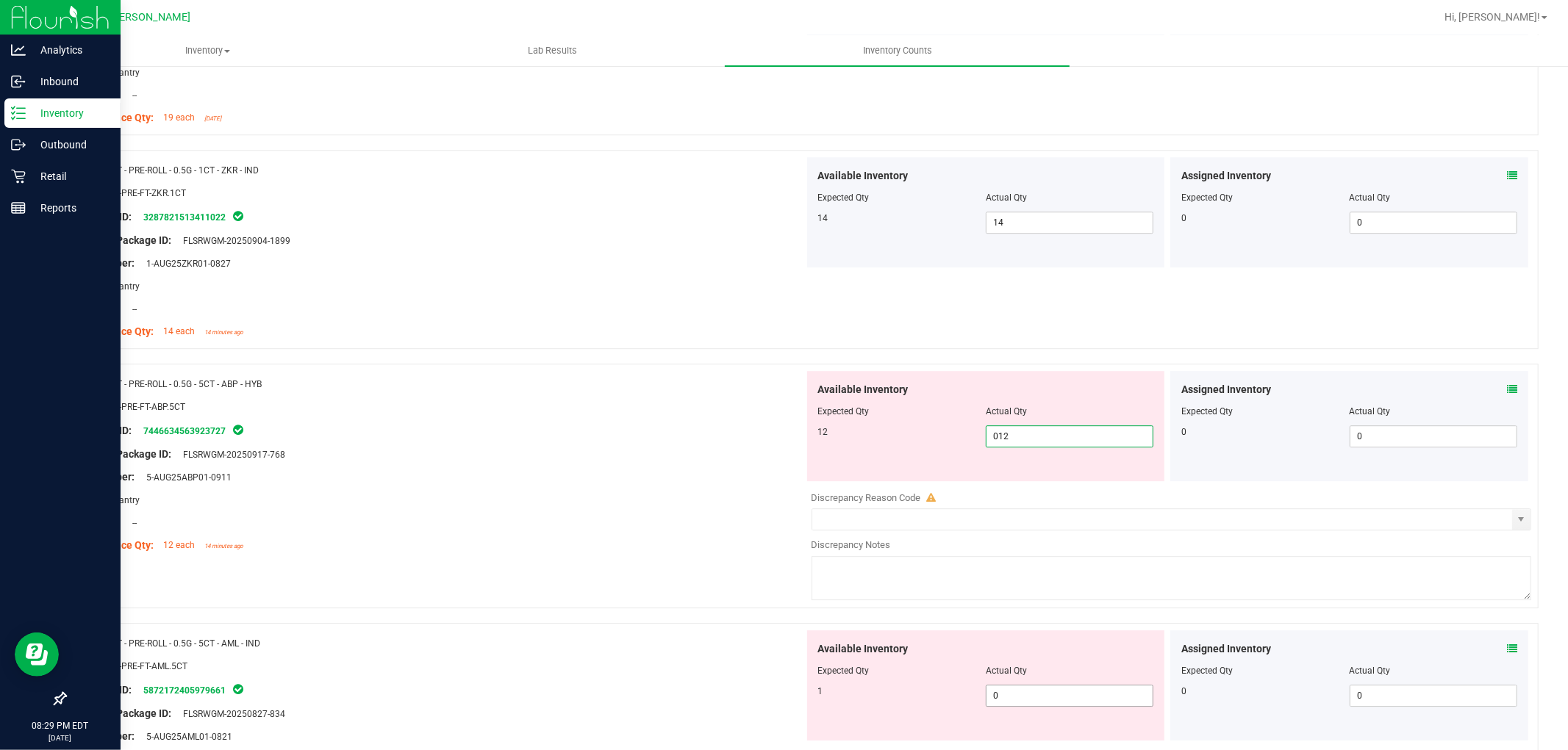
click at [1020, 696] on div "Available Inventory Expected Qty Actual Qty 1 0 0" at bounding box center [1167, 747] width 728 height 233
type input "12"
type input "01"
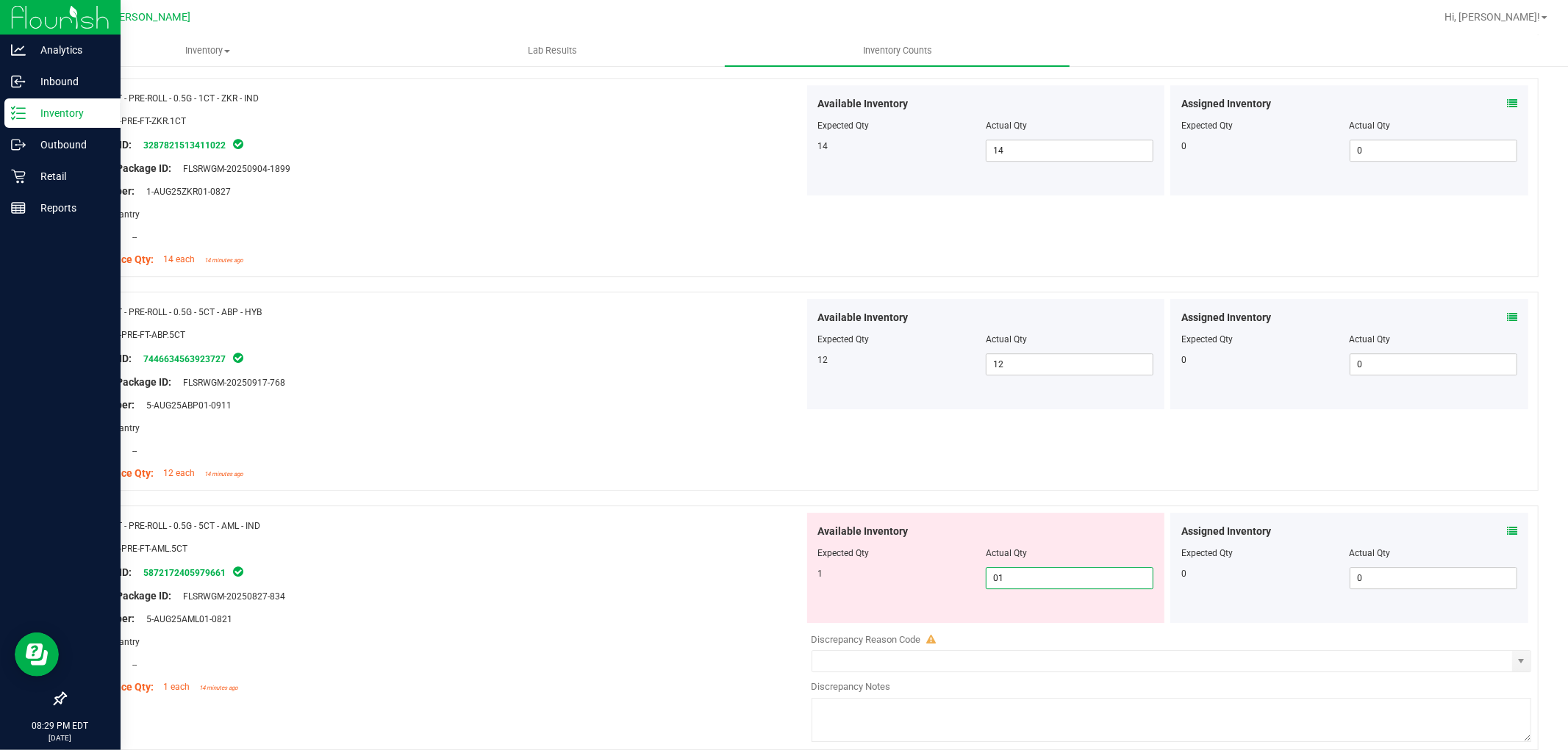
scroll to position [3756, 0]
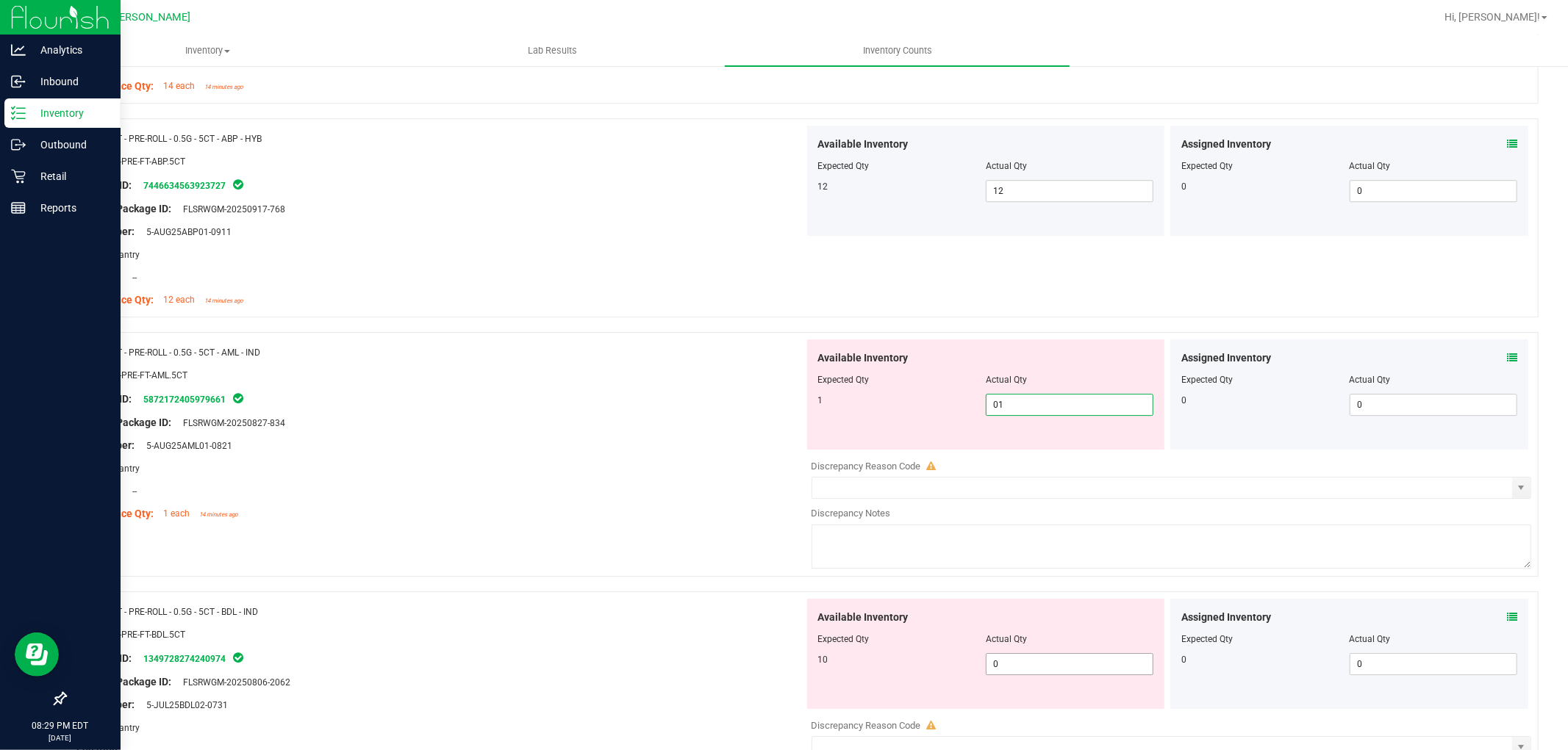
type input "1"
click at [1018, 659] on div "Available Inventory Expected Qty Actual Qty 10 0 0" at bounding box center [986, 653] width 358 height 110
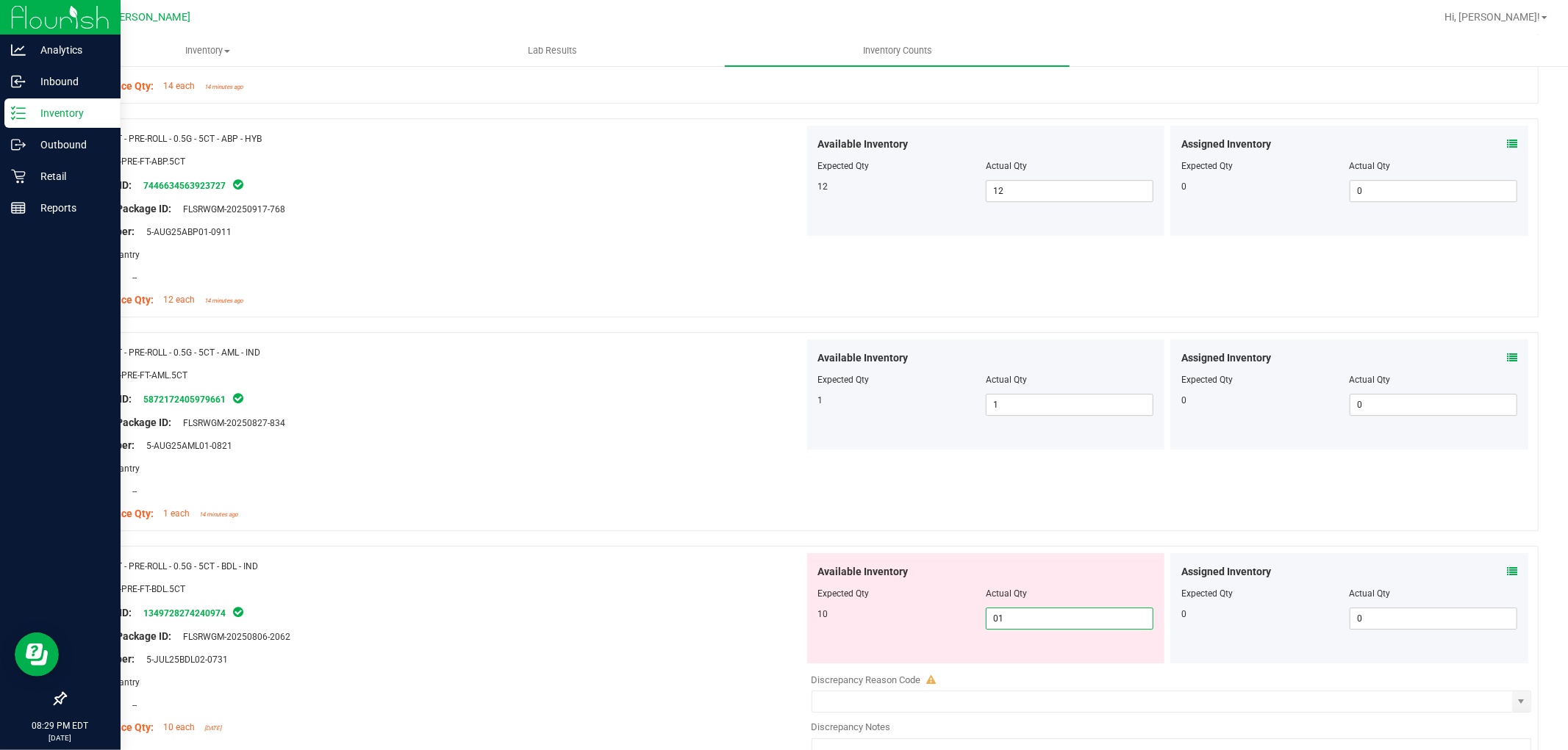
type input "010"
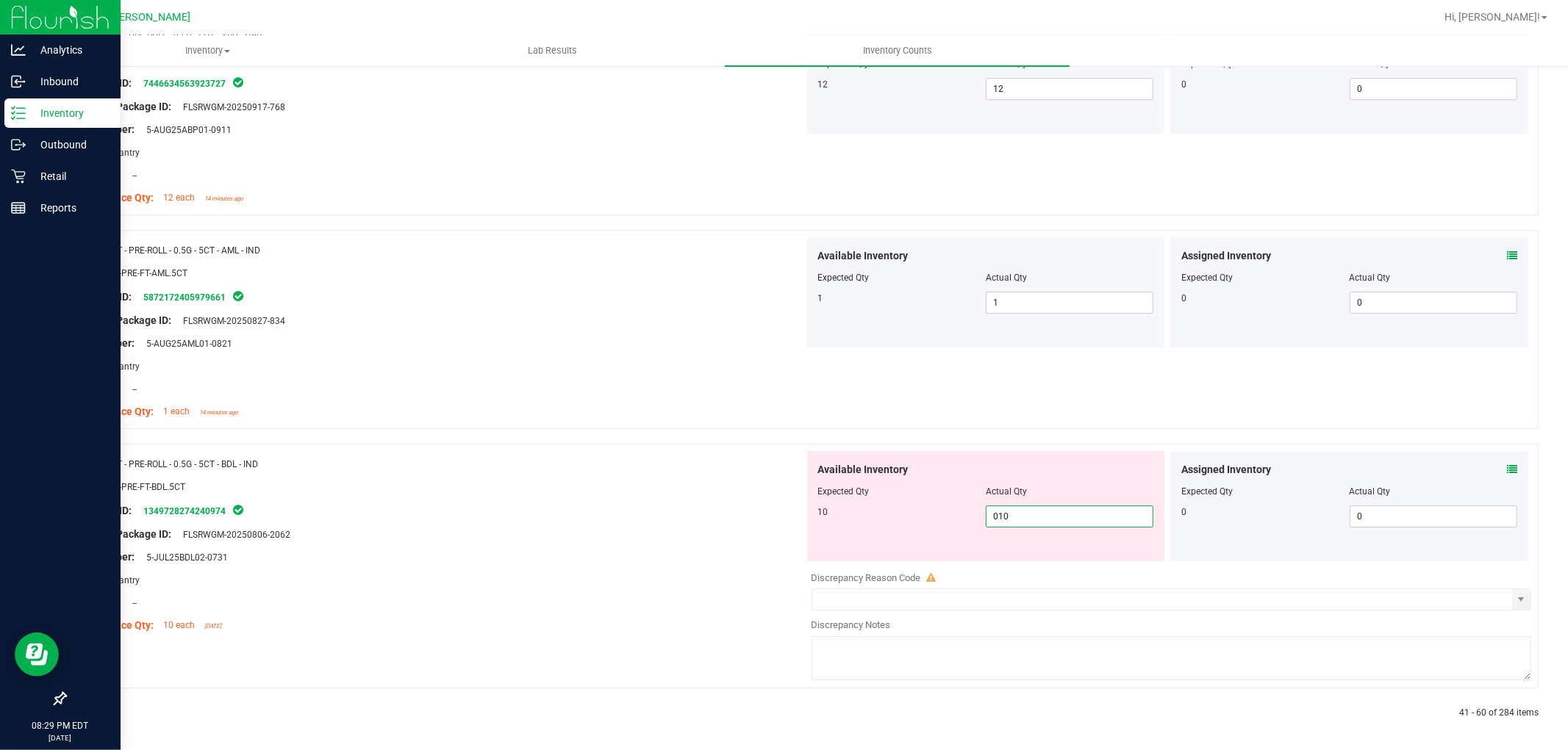
scroll to position [3863, 0]
type input "10"
click at [98, 710] on icon at bounding box center [100, 710] width 5 height 9
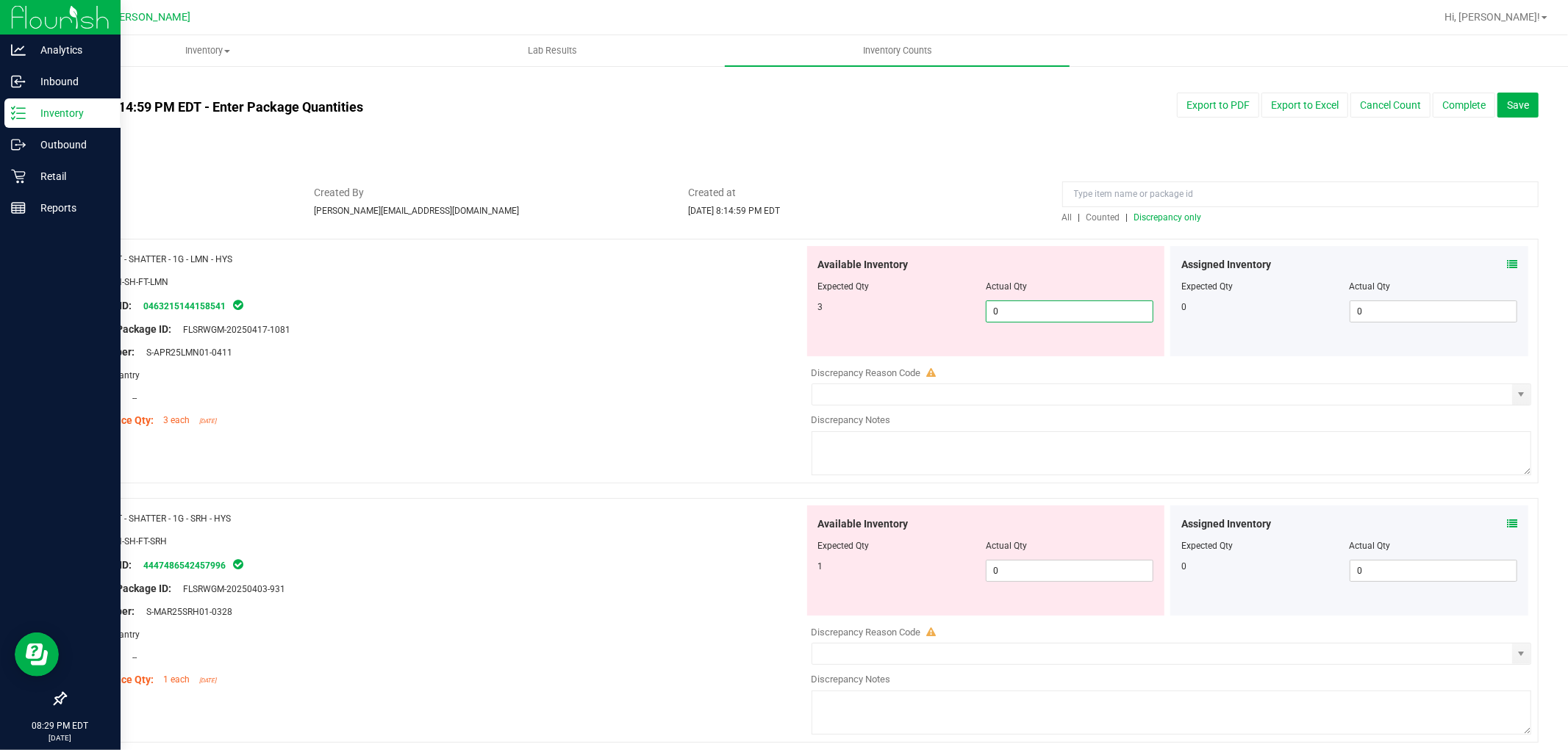
click at [1060, 314] on span "0 0" at bounding box center [1070, 312] width 168 height 22
type input "03"
type input "3"
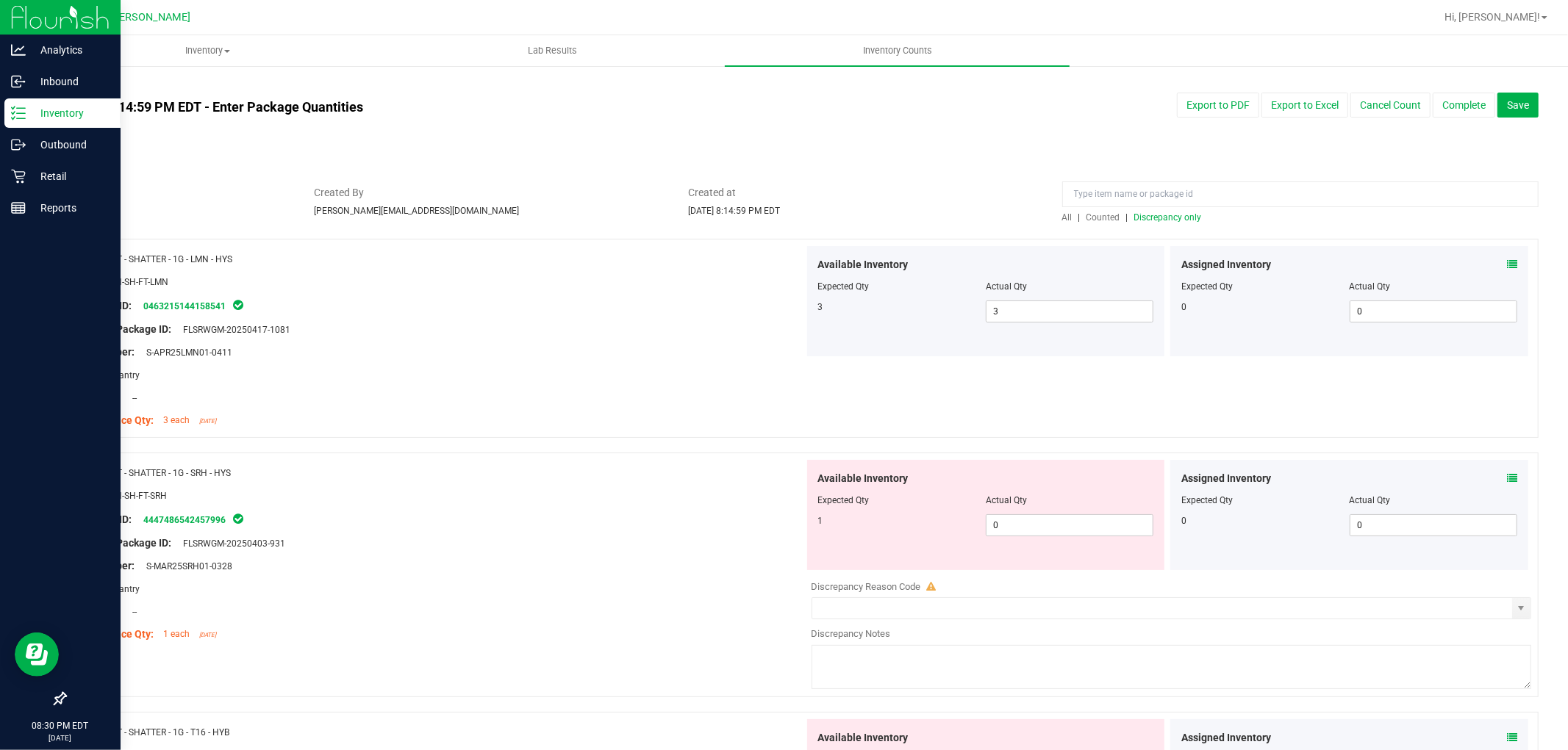
click at [1029, 381] on div "Name: FT - SHATTER - 1G - LMN - HYS SKU: CON-SH-FT-LMN Package ID: 046321514415…" at bounding box center [801, 339] width 1474 height 199
click at [1026, 530] on span "0 0" at bounding box center [1070, 525] width 168 height 22
type input "01"
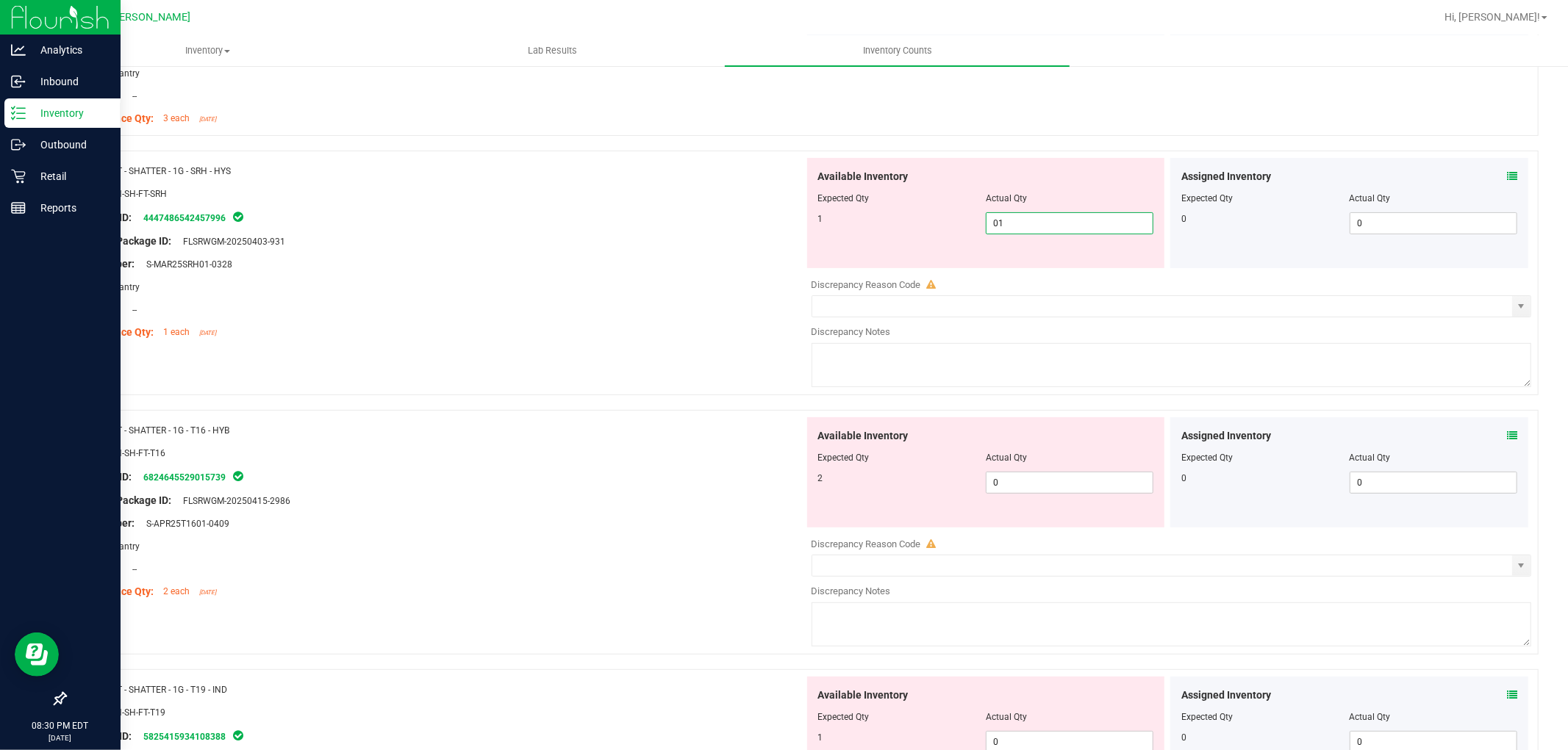
scroll to position [326, 0]
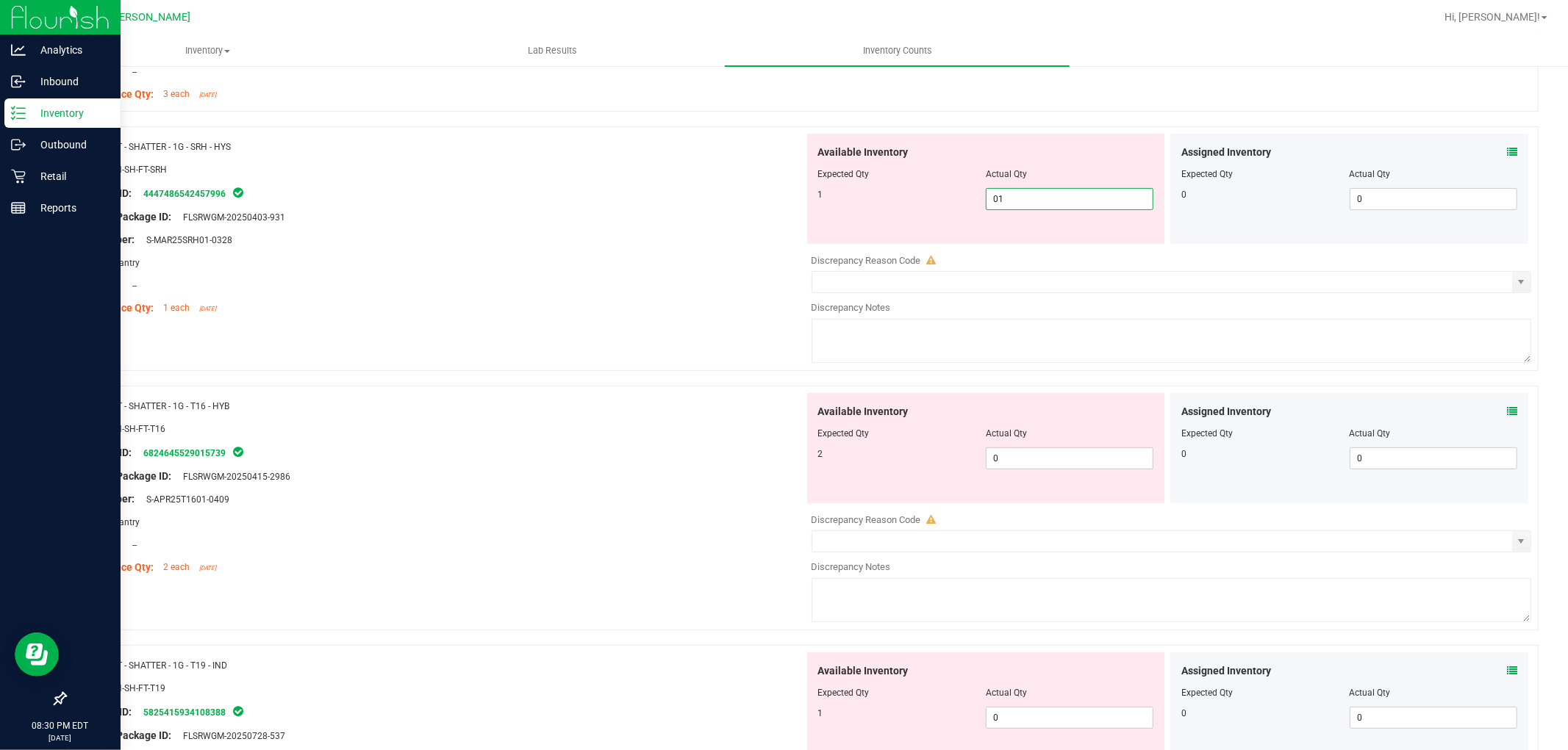
click at [1011, 467] on div "Available Inventory Expected Qty Actual Qty 2 0 0" at bounding box center [1167, 510] width 728 height 233
type input "1"
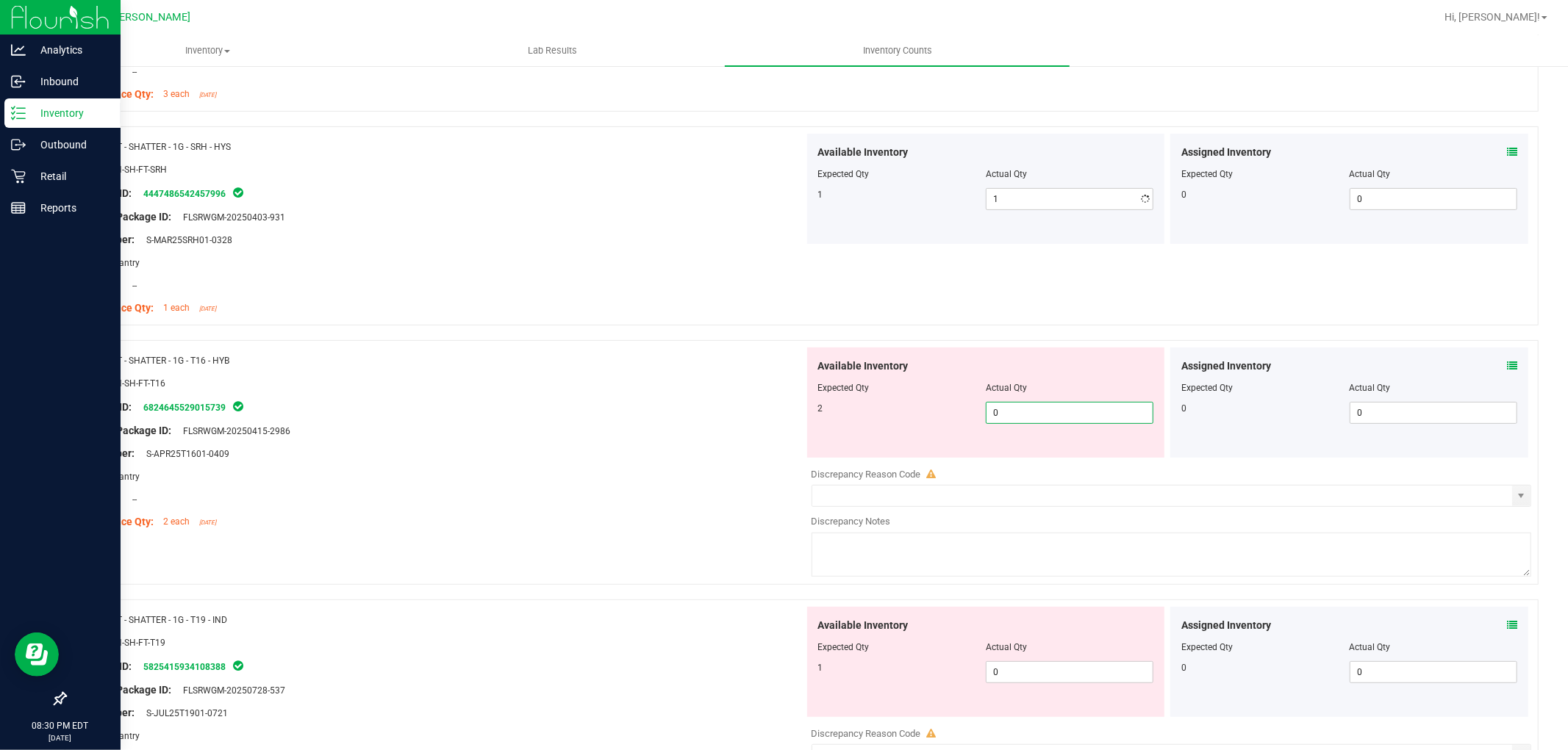
type input "02"
click at [1064, 665] on div "Available Inventory Expected Qty Actual Qty 1 0 0" at bounding box center [986, 662] width 358 height 110
type input "2"
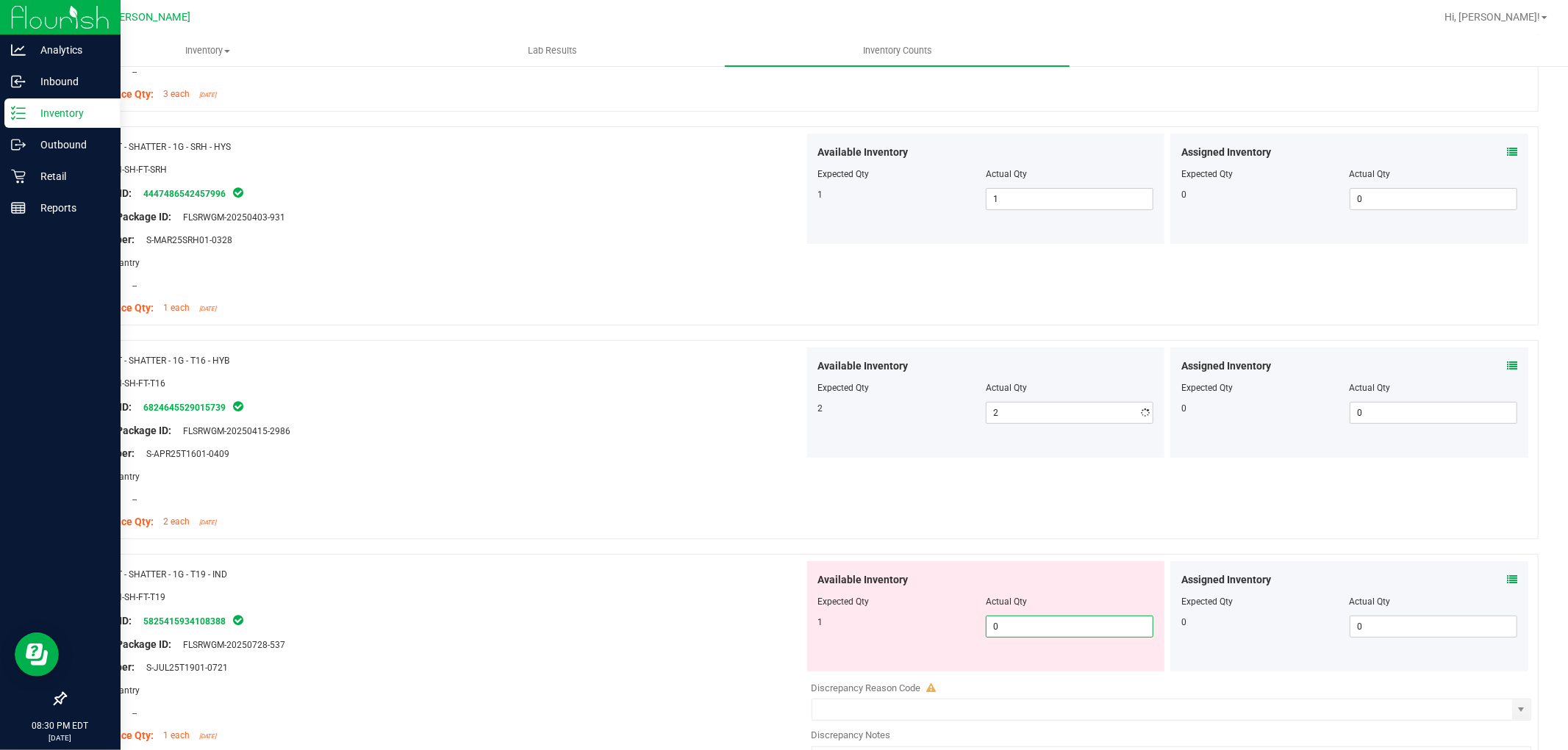
type input "01"
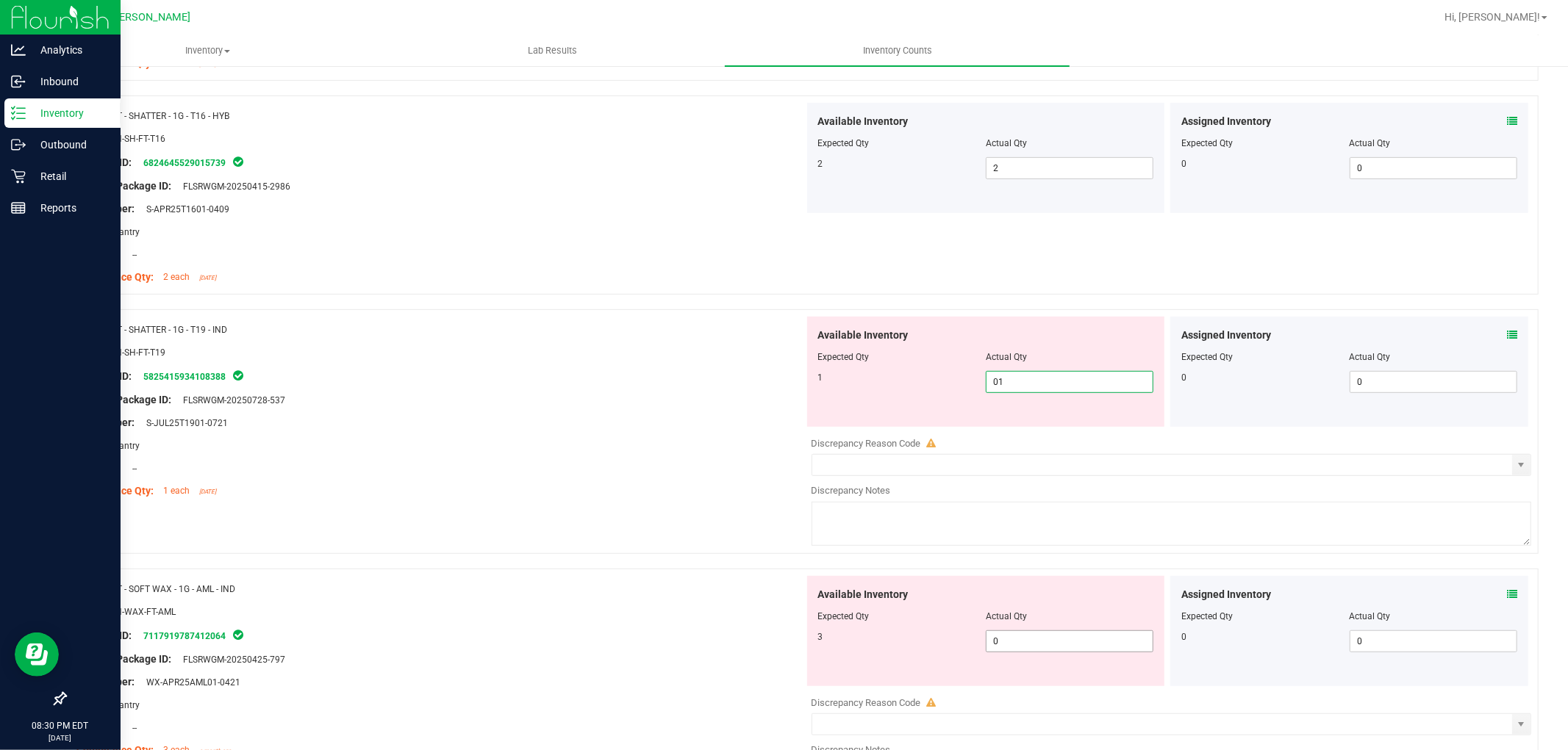
click at [1056, 642] on div "Available Inventory Expected Qty Actual Qty 3 0 0" at bounding box center [1167, 692] width 728 height 233
type input "1"
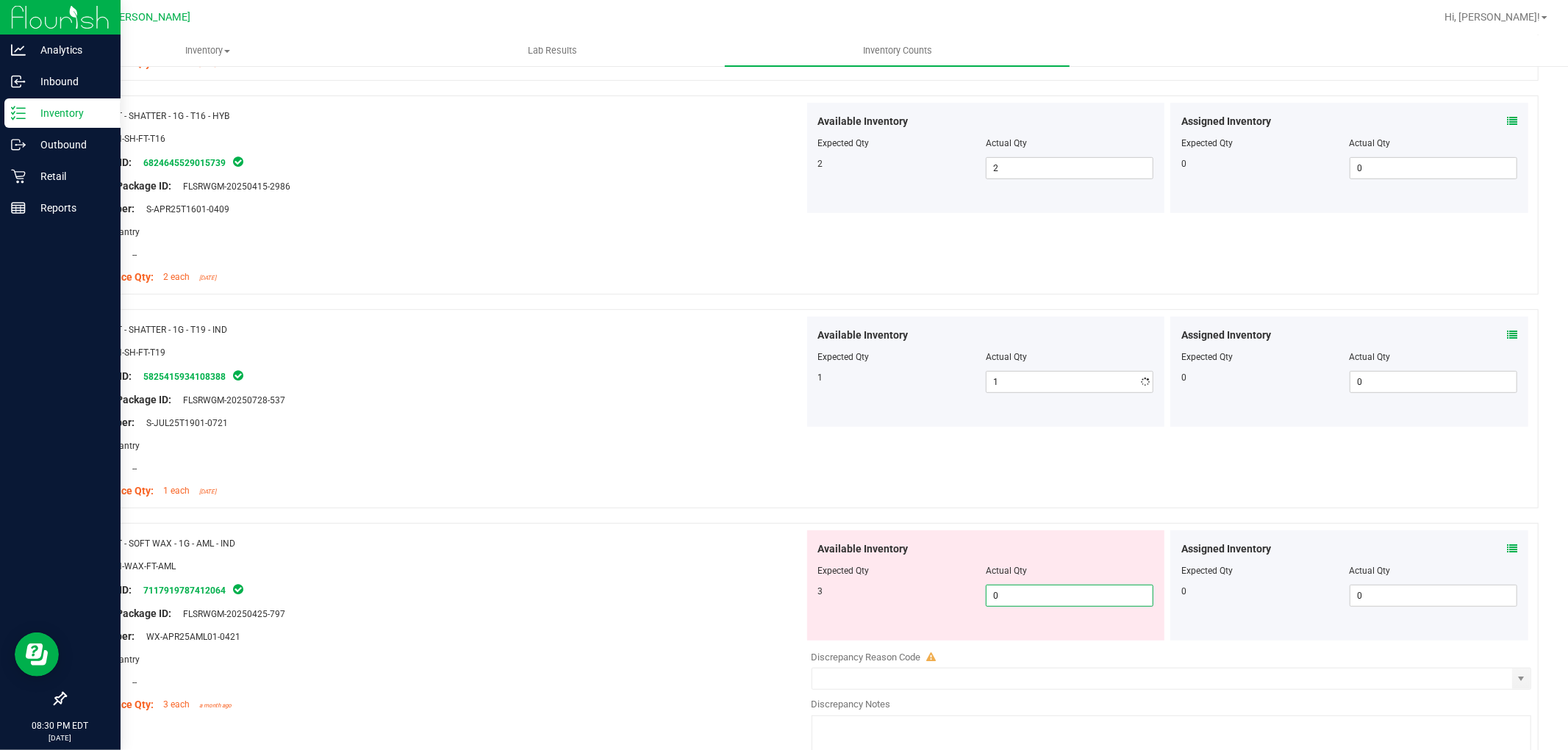
type input "03"
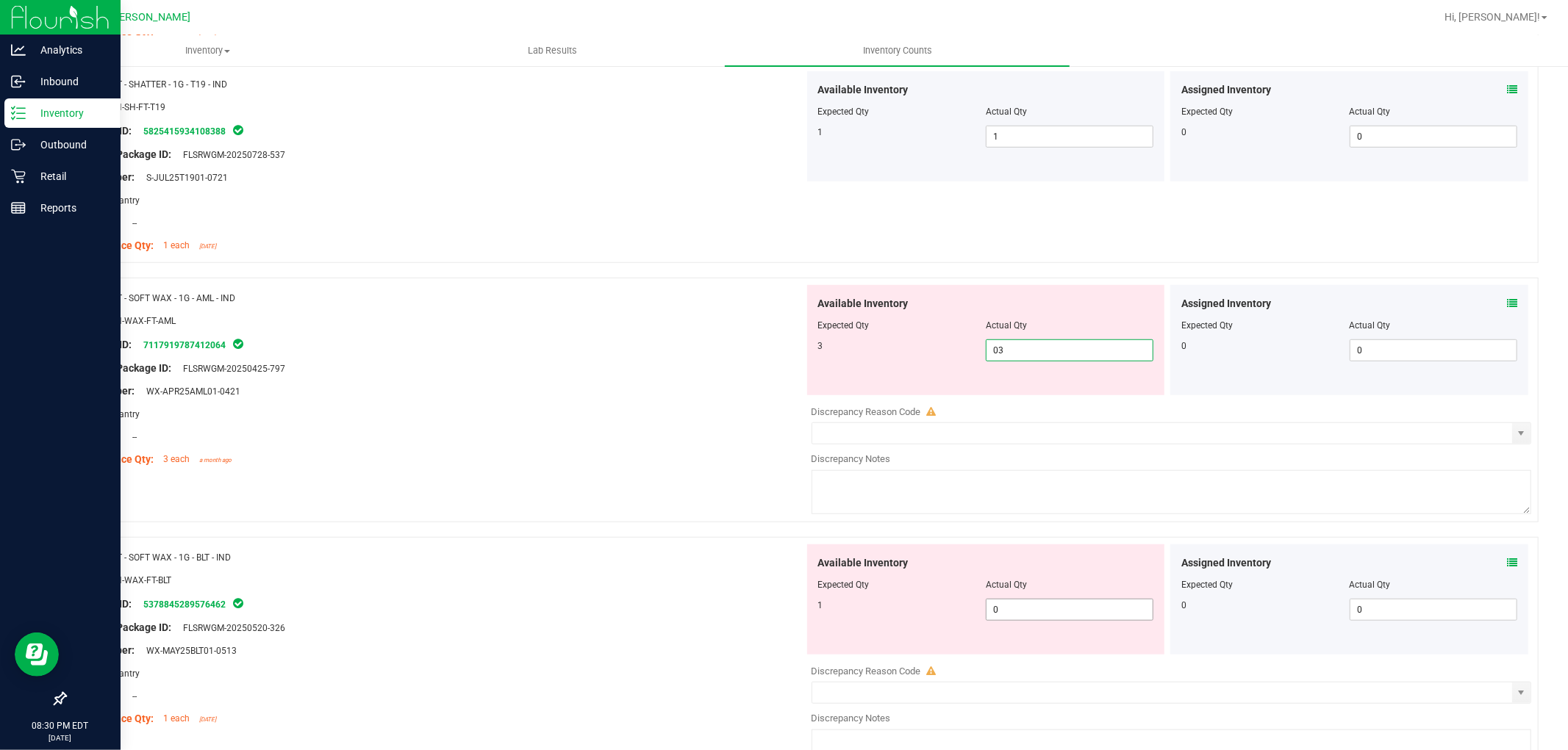
click at [1032, 619] on div "Available Inventory Expected Qty Actual Qty 1 0 0" at bounding box center [1167, 661] width 728 height 233
type input "3"
type input "01"
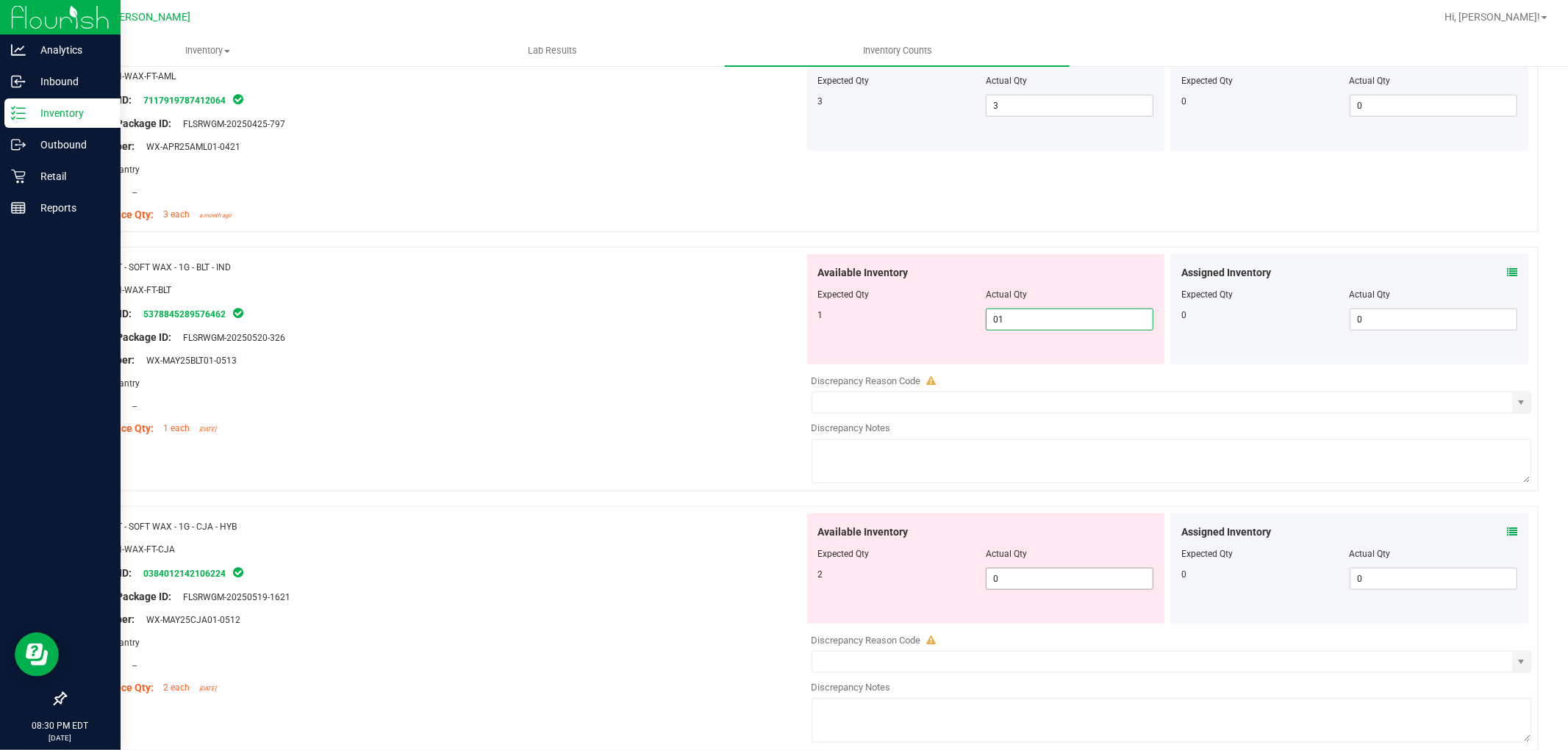
click at [1027, 579] on div "Available Inventory Expected Qty Actual Qty 2 0 0" at bounding box center [1167, 630] width 728 height 233
type input "1"
type input "02"
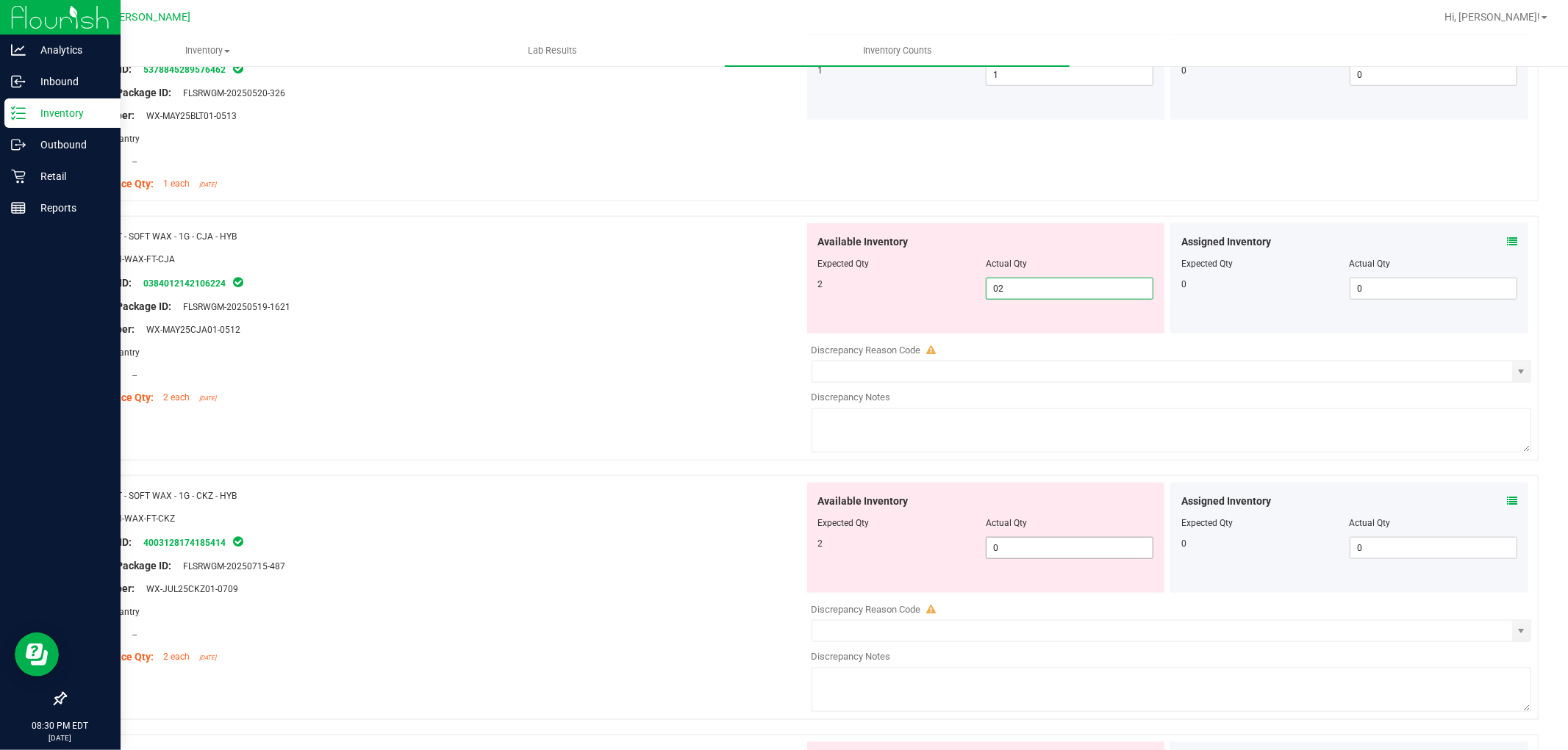
click at [1019, 555] on div "Available Inventory Expected Qty Actual Qty 2 0 0" at bounding box center [1167, 599] width 728 height 233
type input "2"
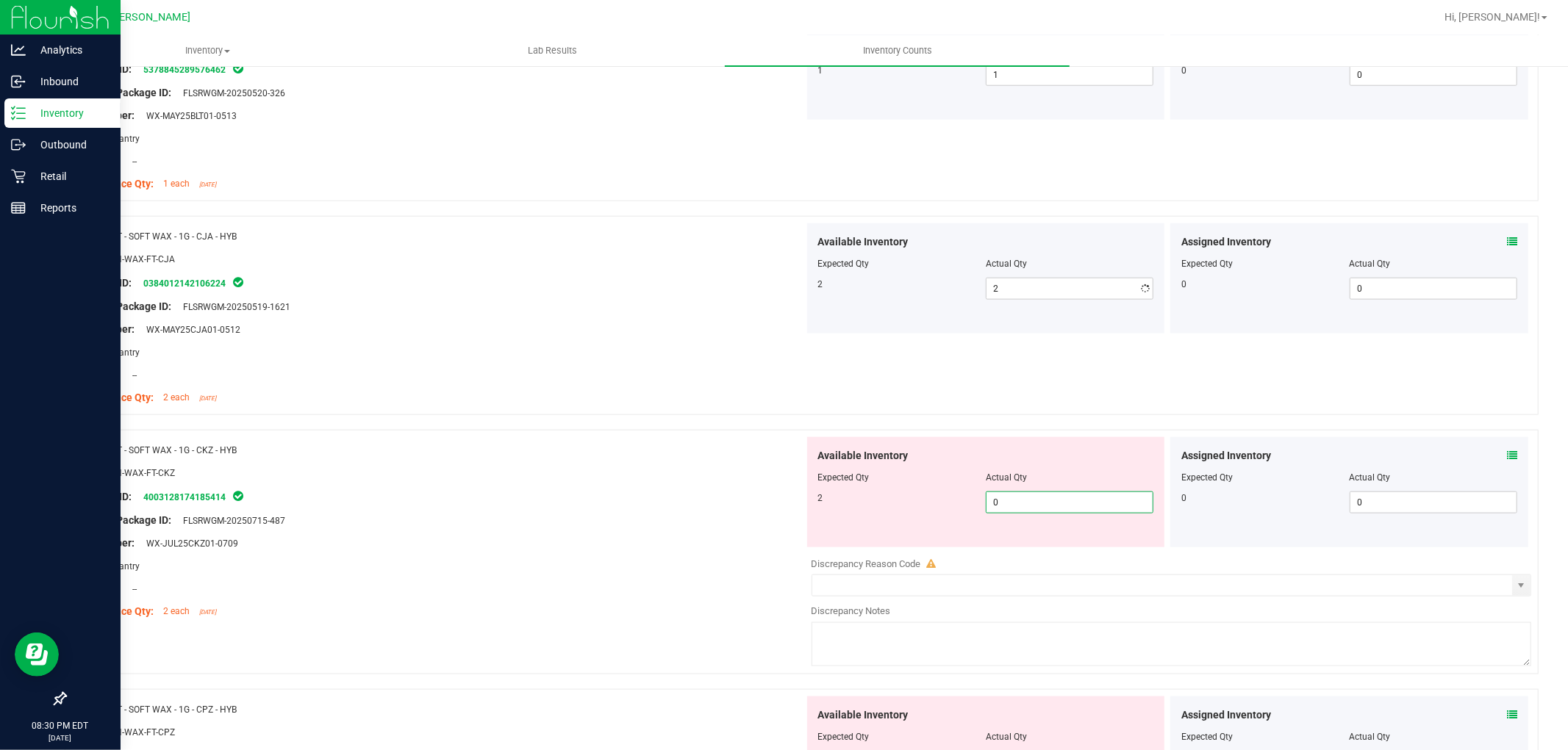
type input "02"
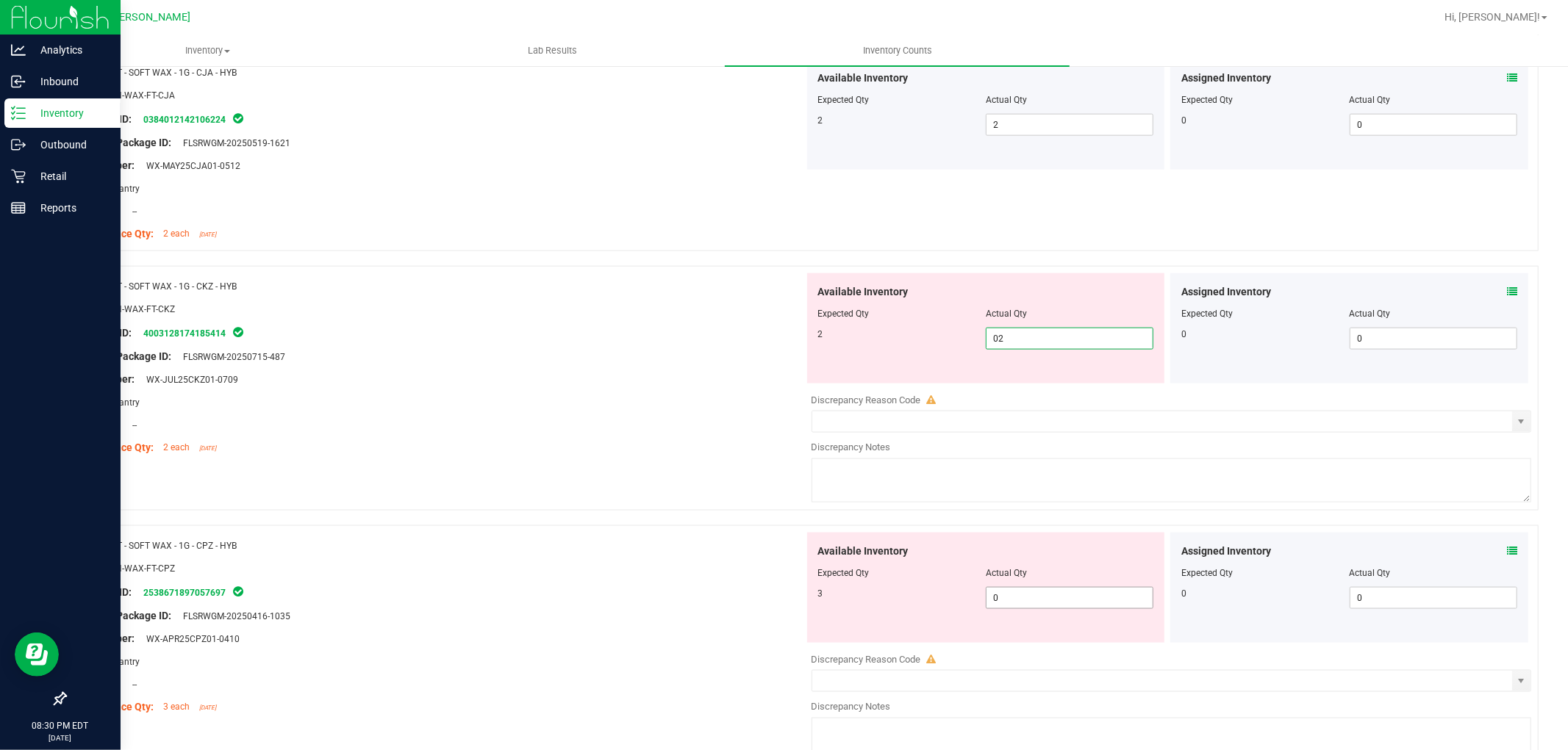
click at [1026, 591] on div "Available Inventory Expected Qty Actual Qty 3 0 0" at bounding box center [986, 588] width 358 height 110
type input "2"
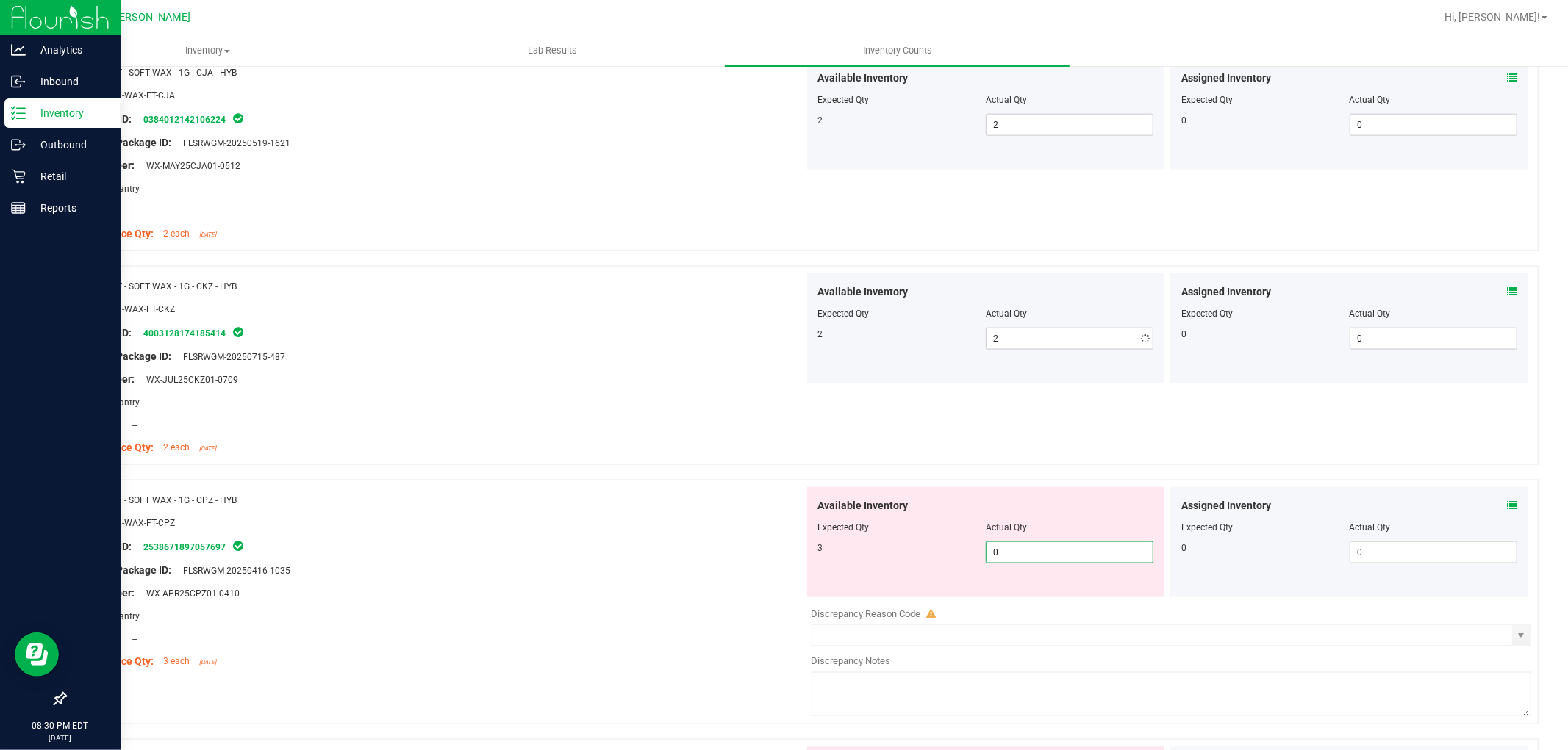
type input "03"
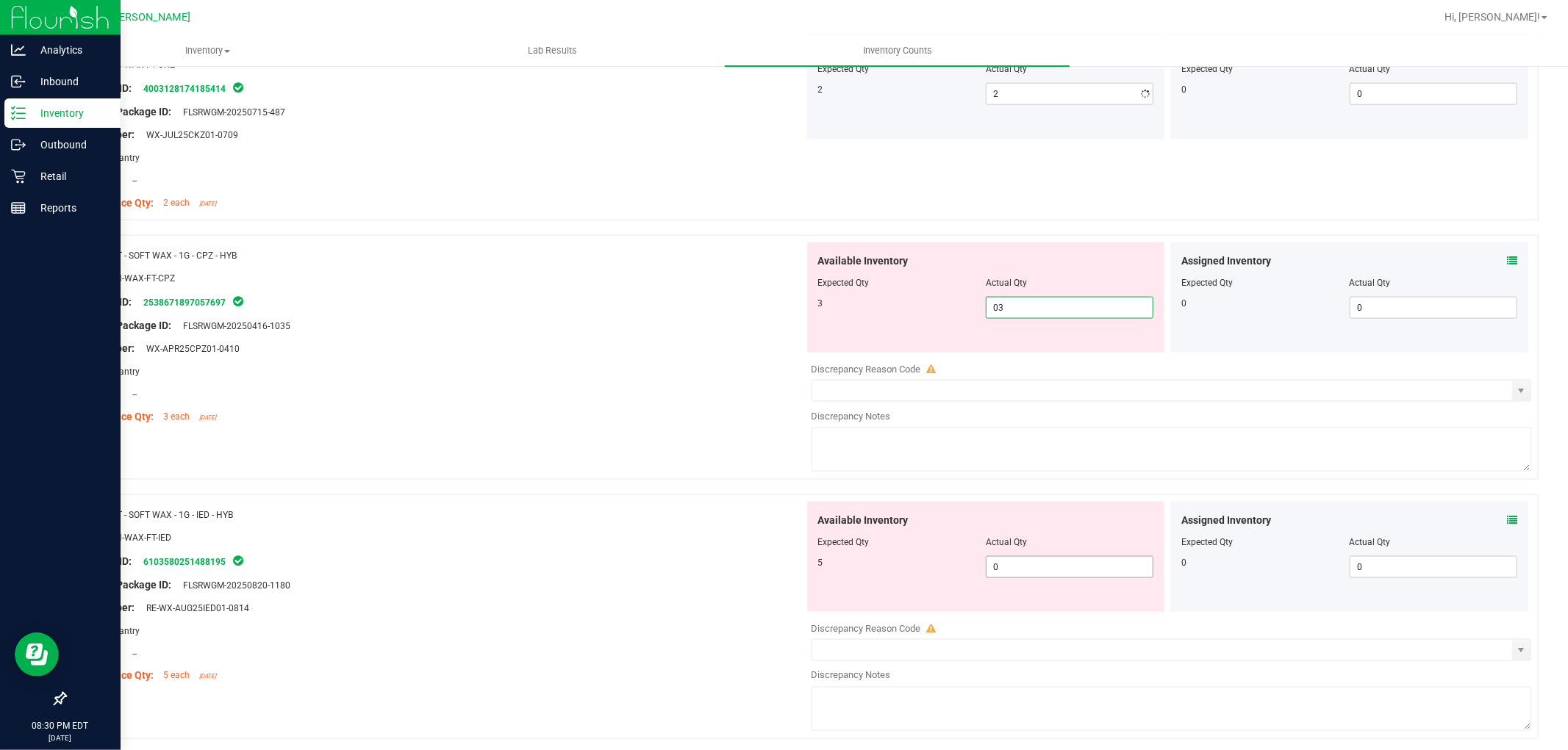
click at [1022, 574] on div "Available Inventory Expected Qty Actual Qty 5 0 0" at bounding box center [1167, 618] width 728 height 233
type input "3"
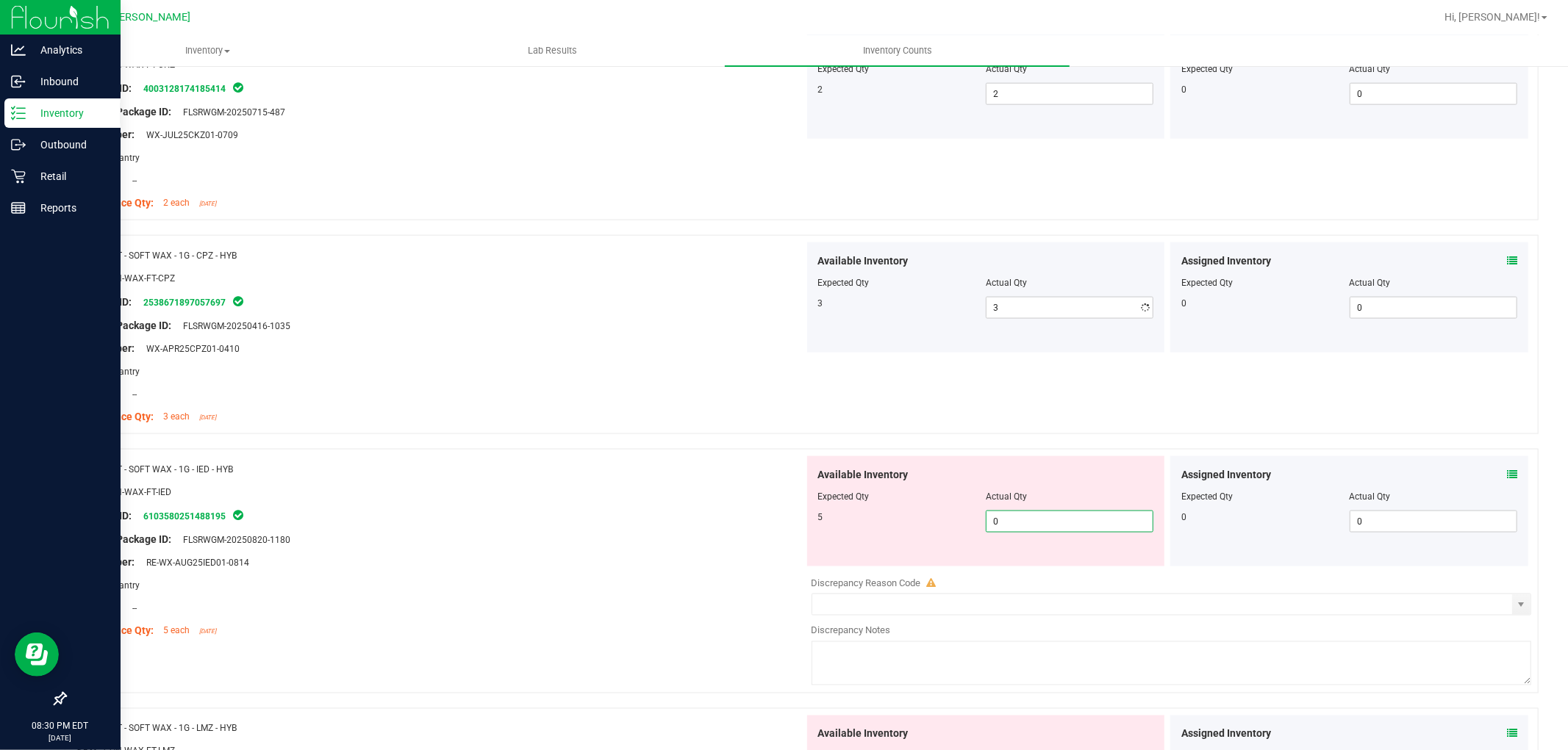
type input "05"
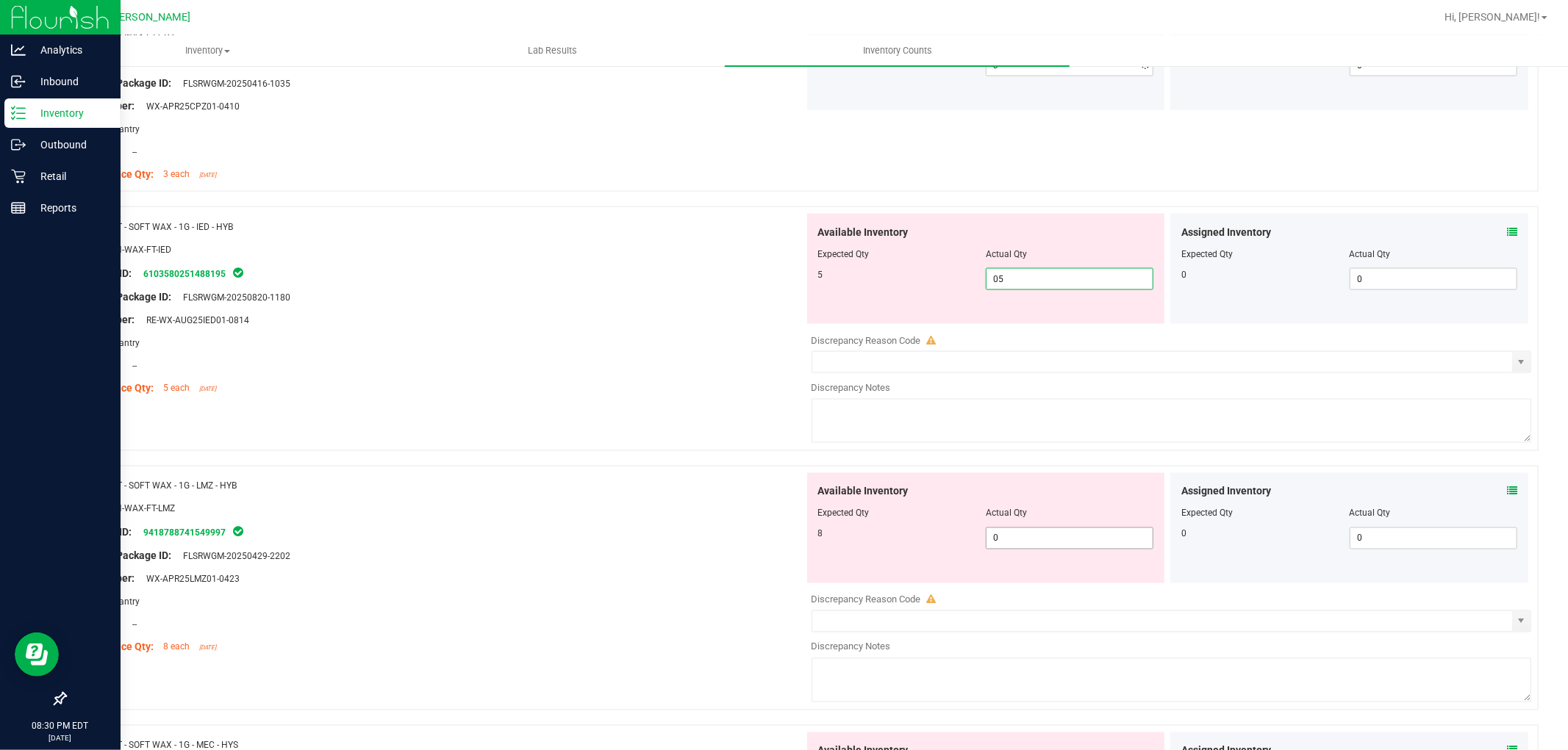
scroll to position [1959, 0]
type input "5"
click at [1022, 533] on div "Available Inventory Expected Qty Actual Qty 8 0 0" at bounding box center [986, 525] width 358 height 110
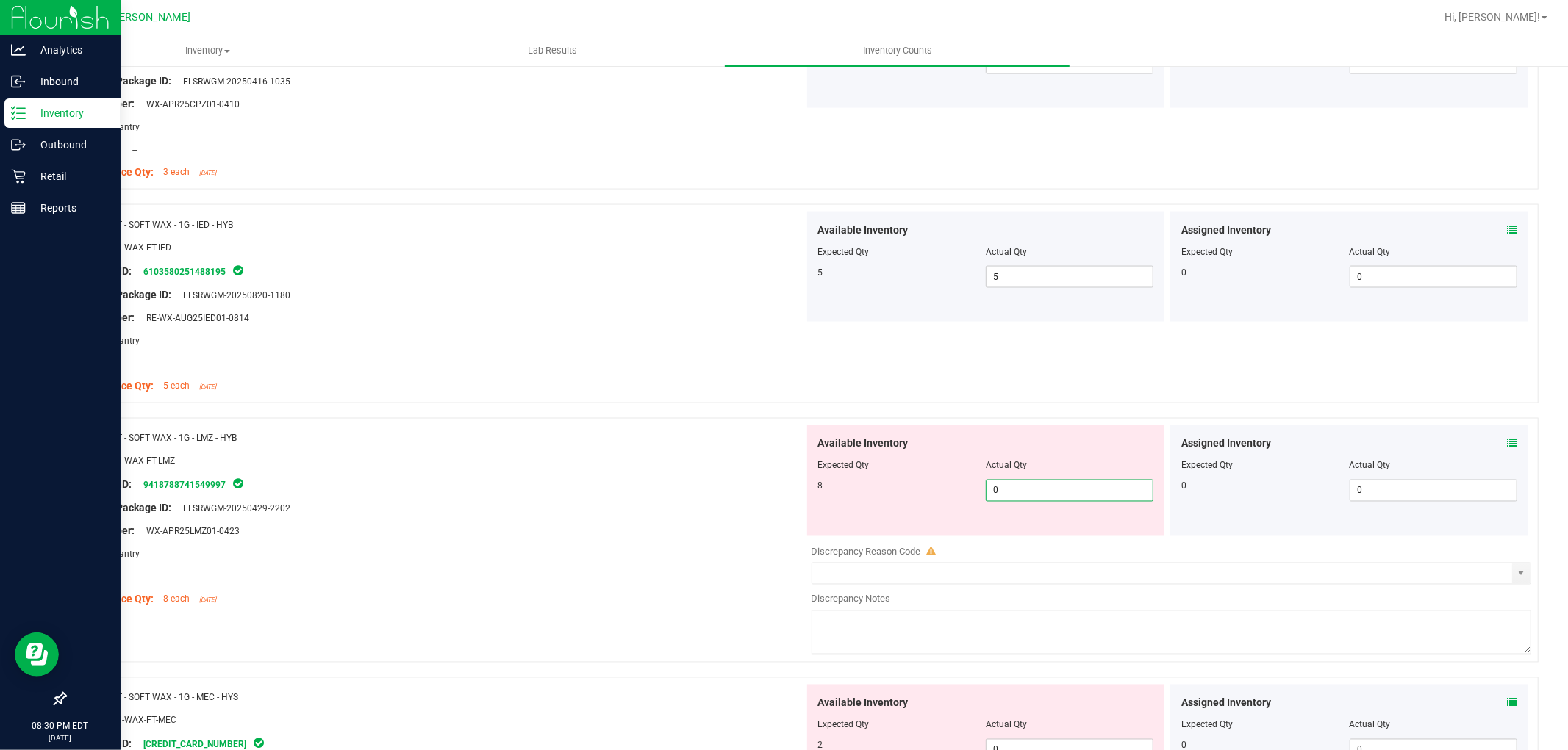
type input "08"
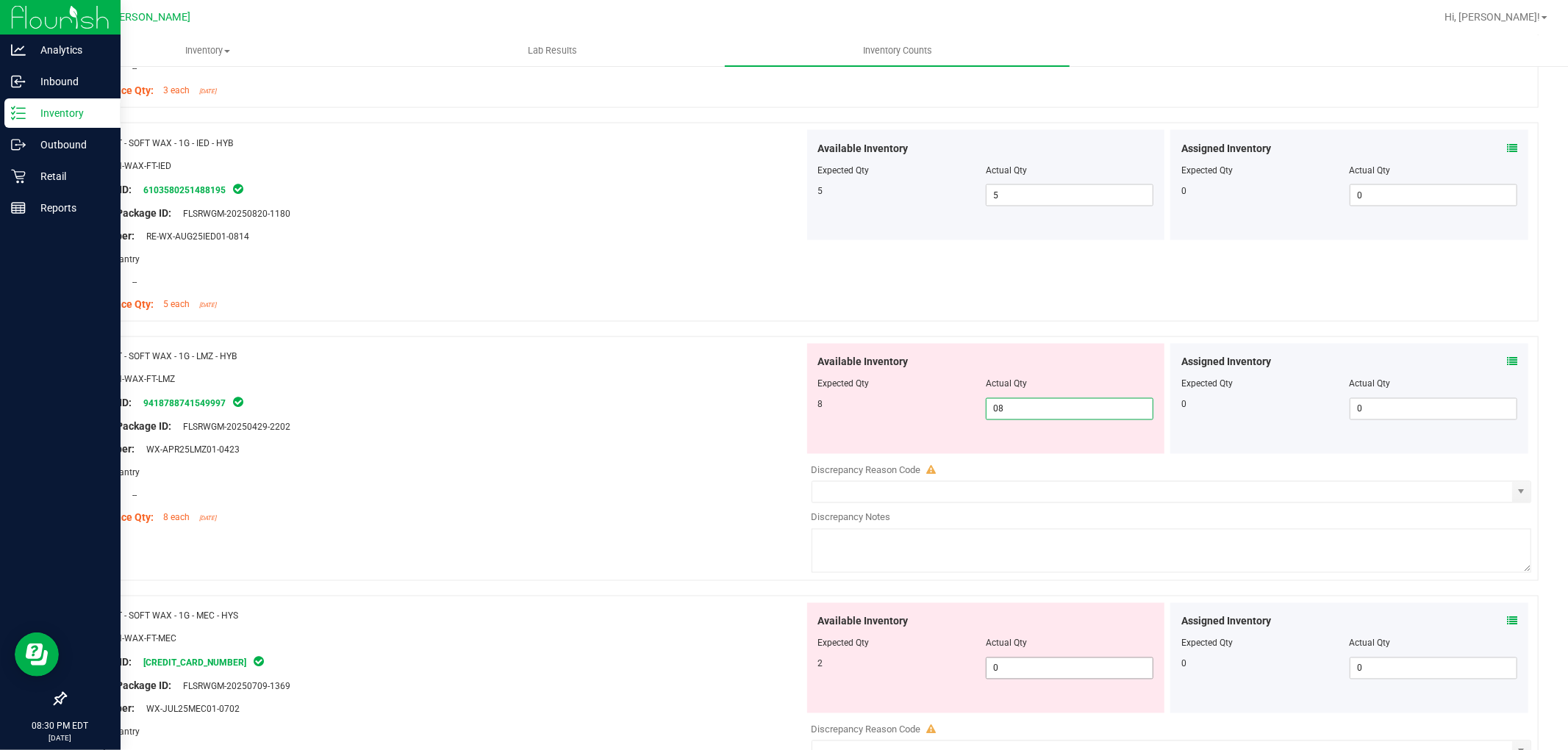
click at [1020, 665] on div "Available Inventory Expected Qty Actual Qty 2 0 0" at bounding box center [986, 658] width 358 height 110
type input "8"
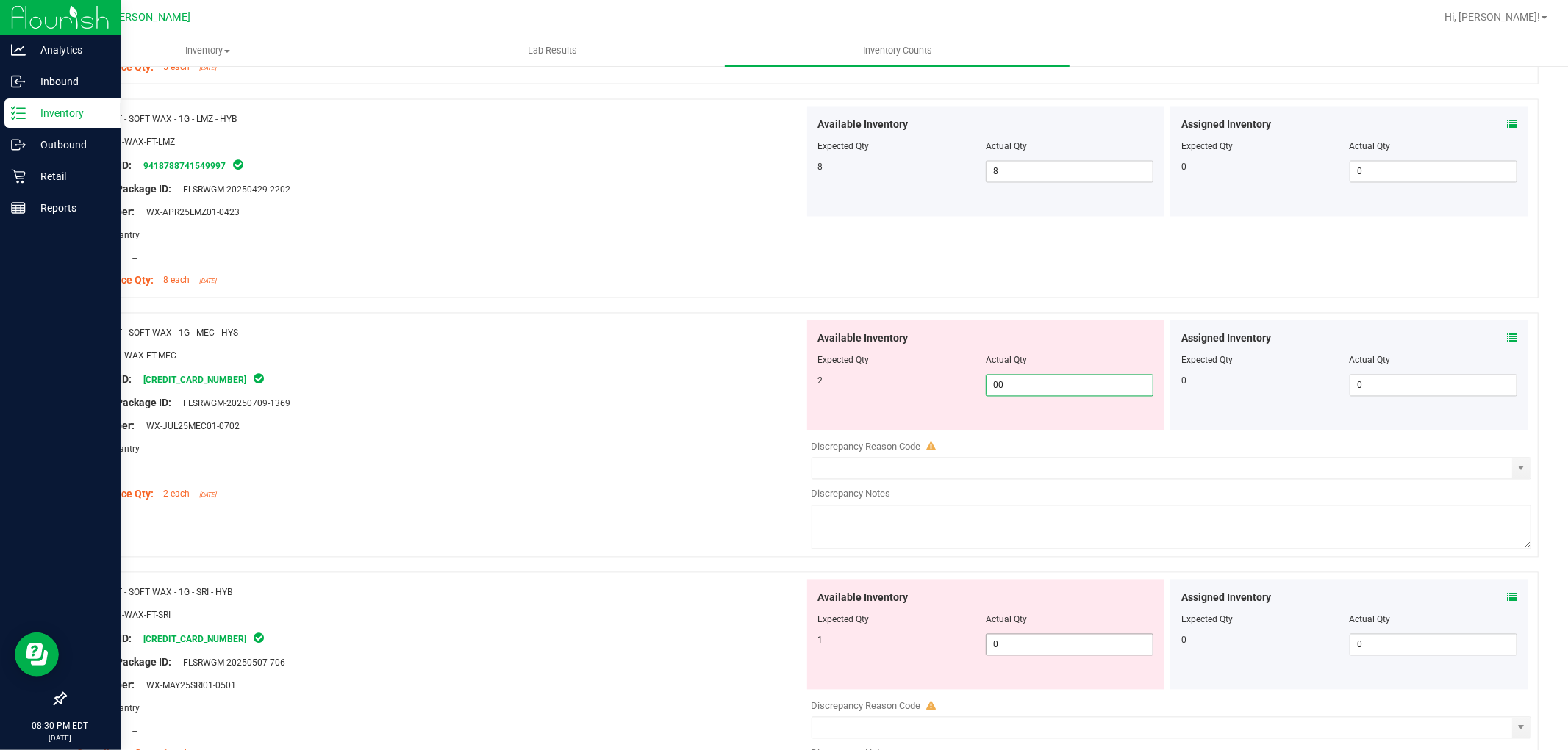
scroll to position [2286, 0]
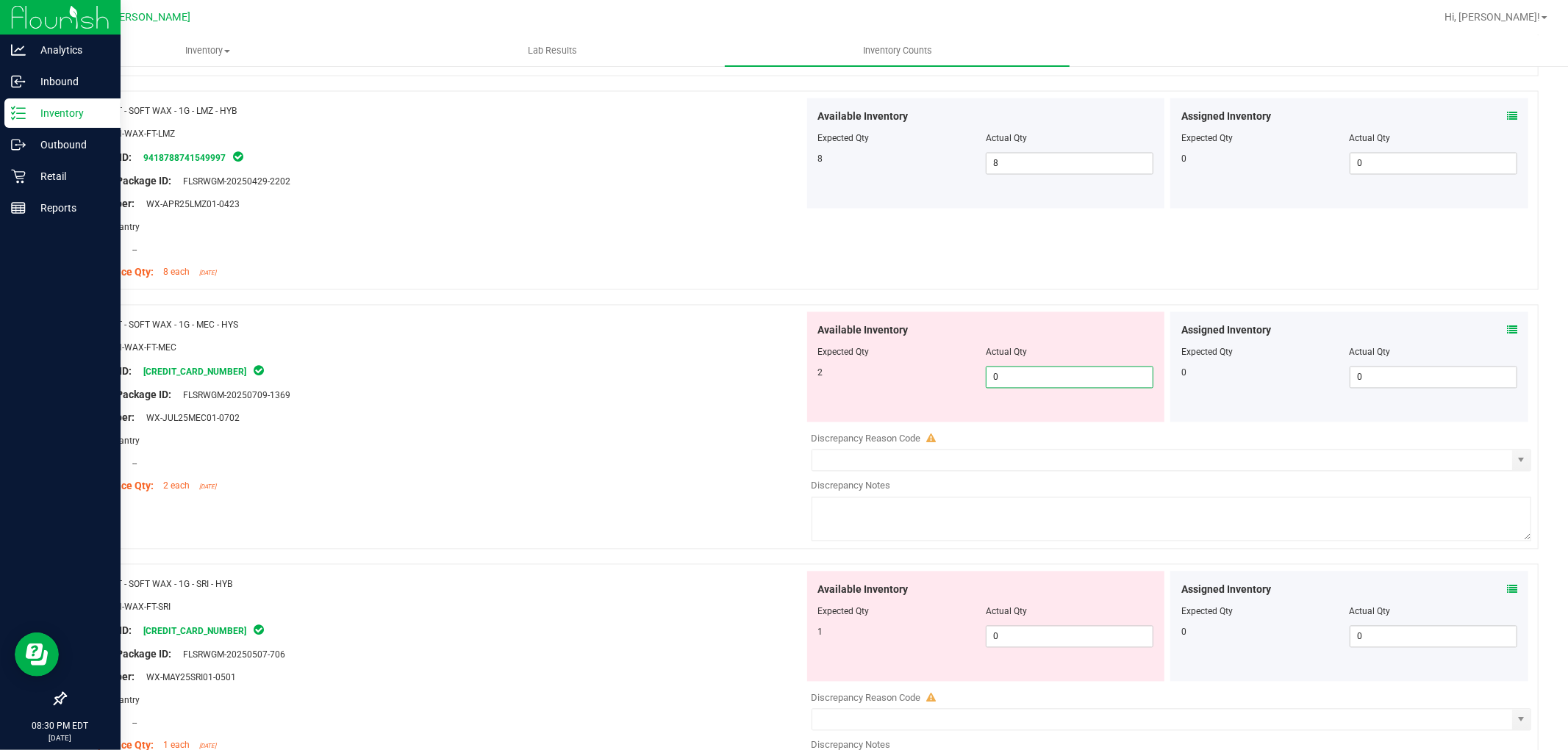
type input "02"
click at [1023, 632] on div "Available Inventory Expected Qty Actual Qty 1 0 0" at bounding box center [986, 626] width 358 height 110
type input "2"
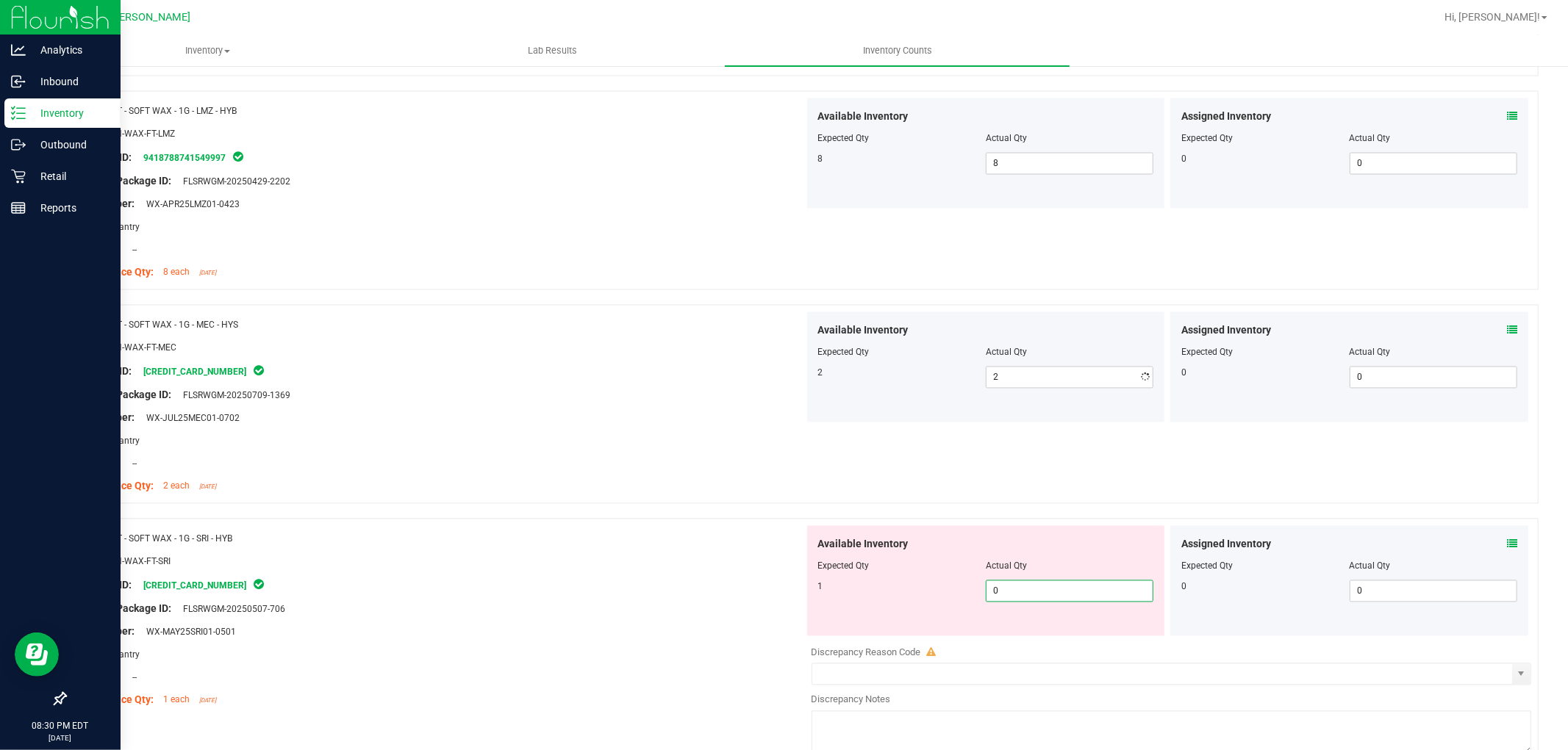
type input "01"
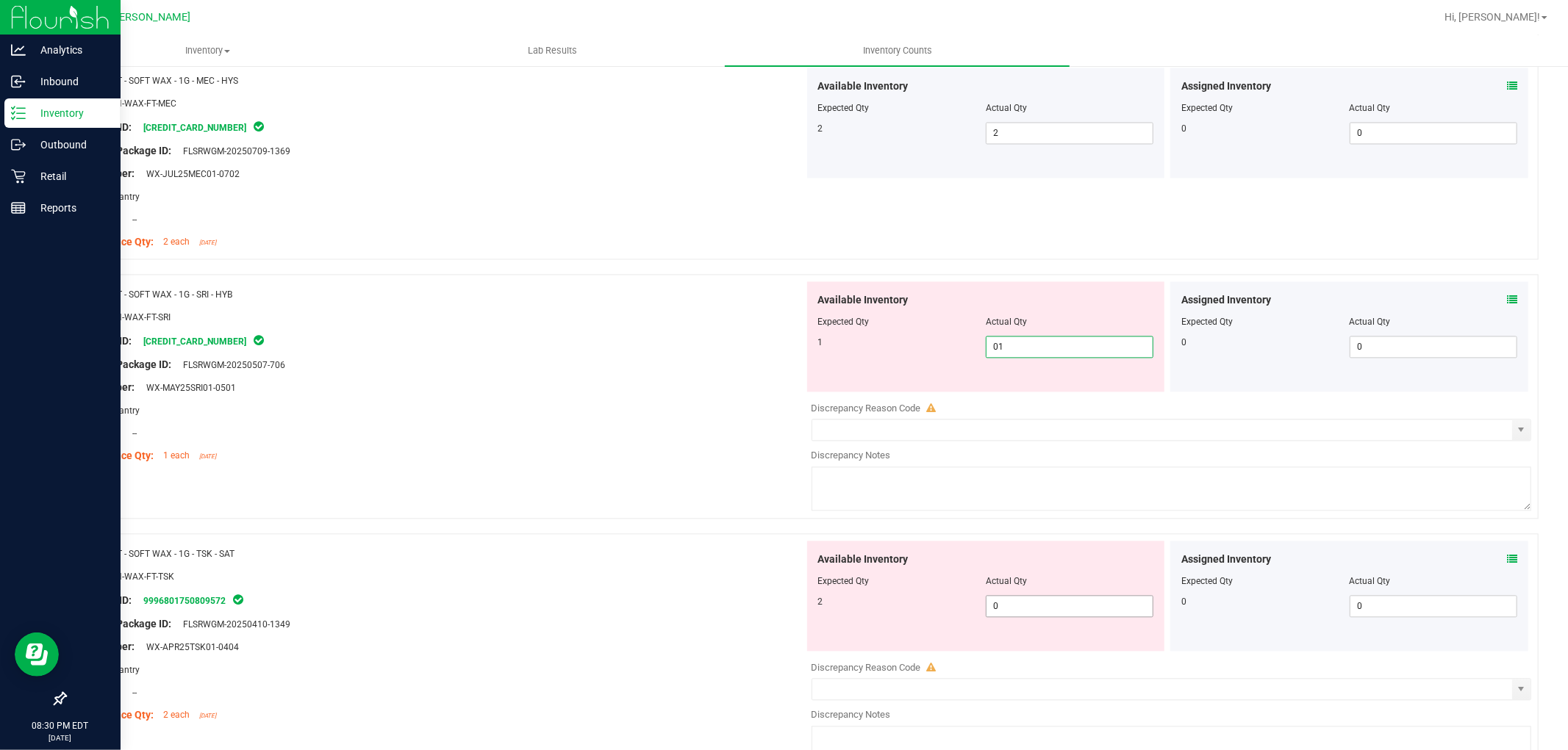
type input "1"
click at [1023, 615] on div "Available Inventory Expected Qty Actual Qty 2 0 0" at bounding box center [1167, 657] width 728 height 233
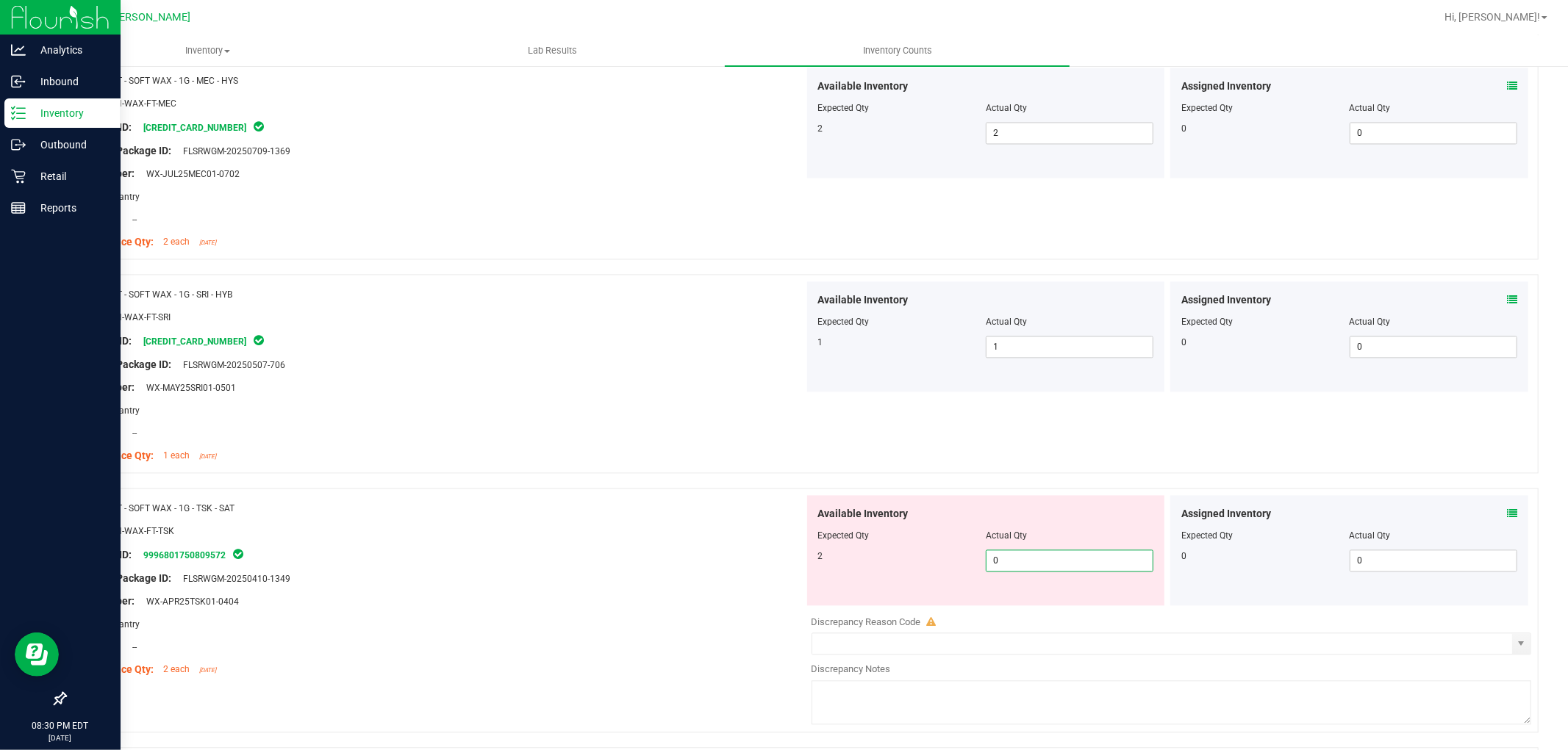
type input "02"
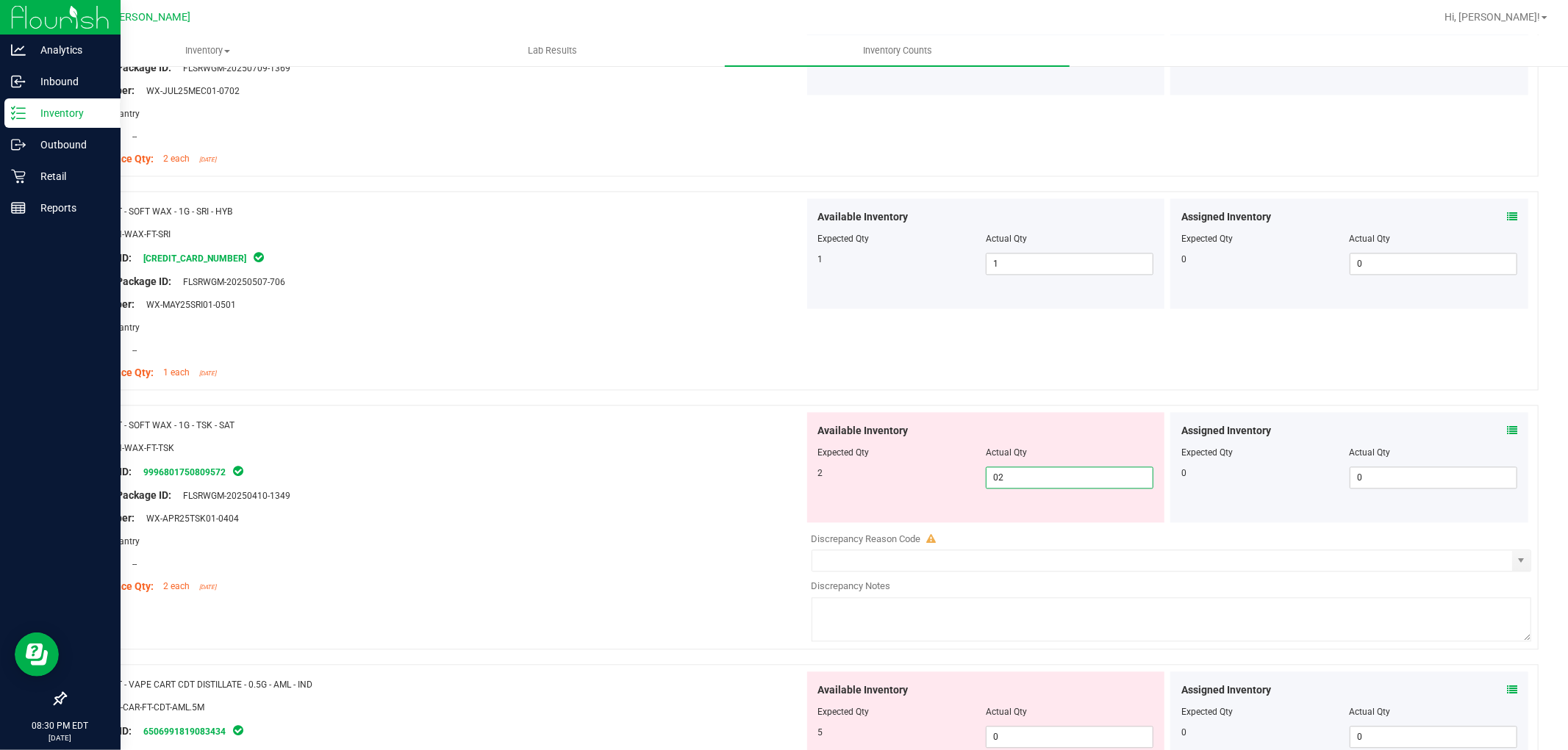
scroll to position [2694, 0]
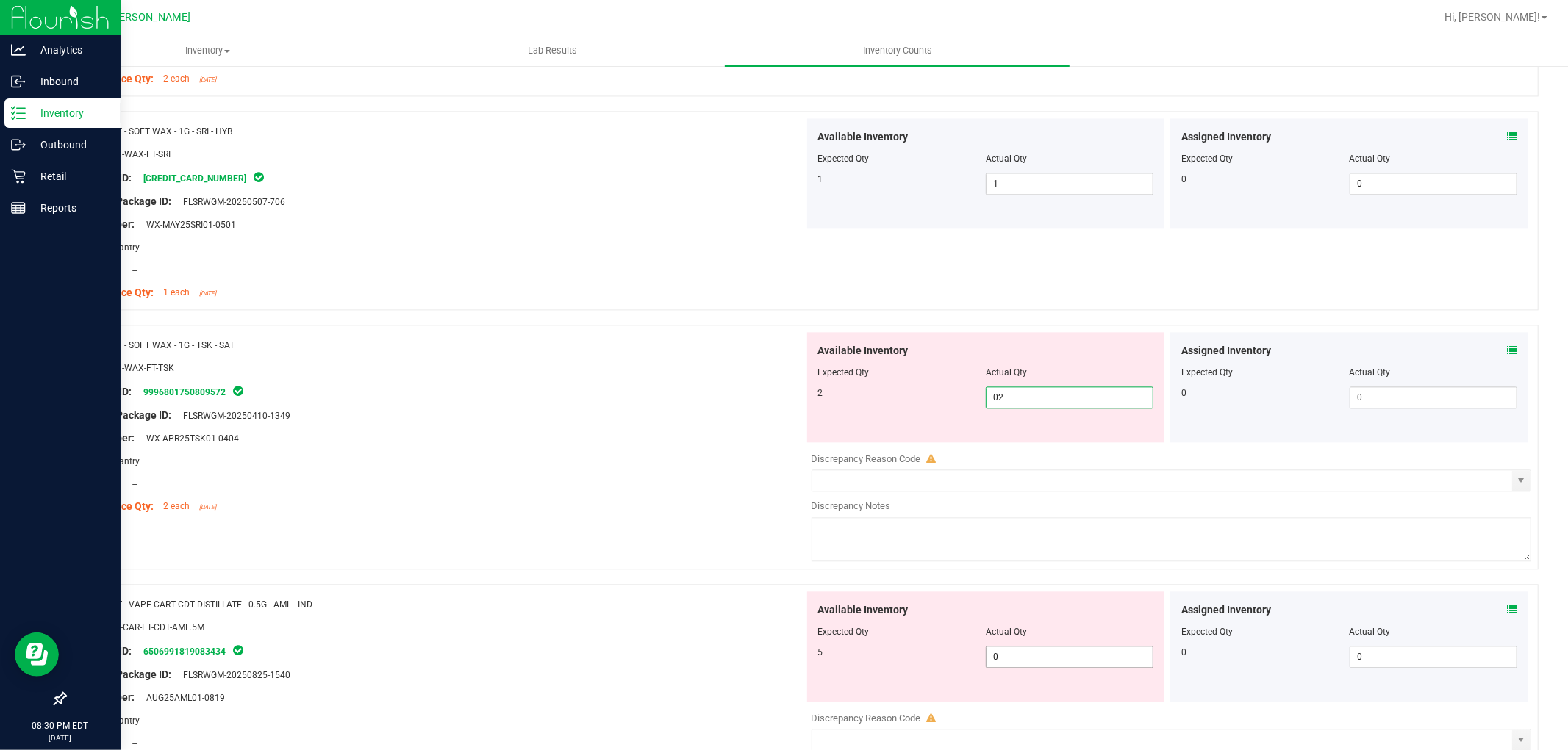
type input "2"
click at [1022, 657] on div "Available Inventory Expected Qty Actual Qty 5 0 0" at bounding box center [1167, 708] width 728 height 233
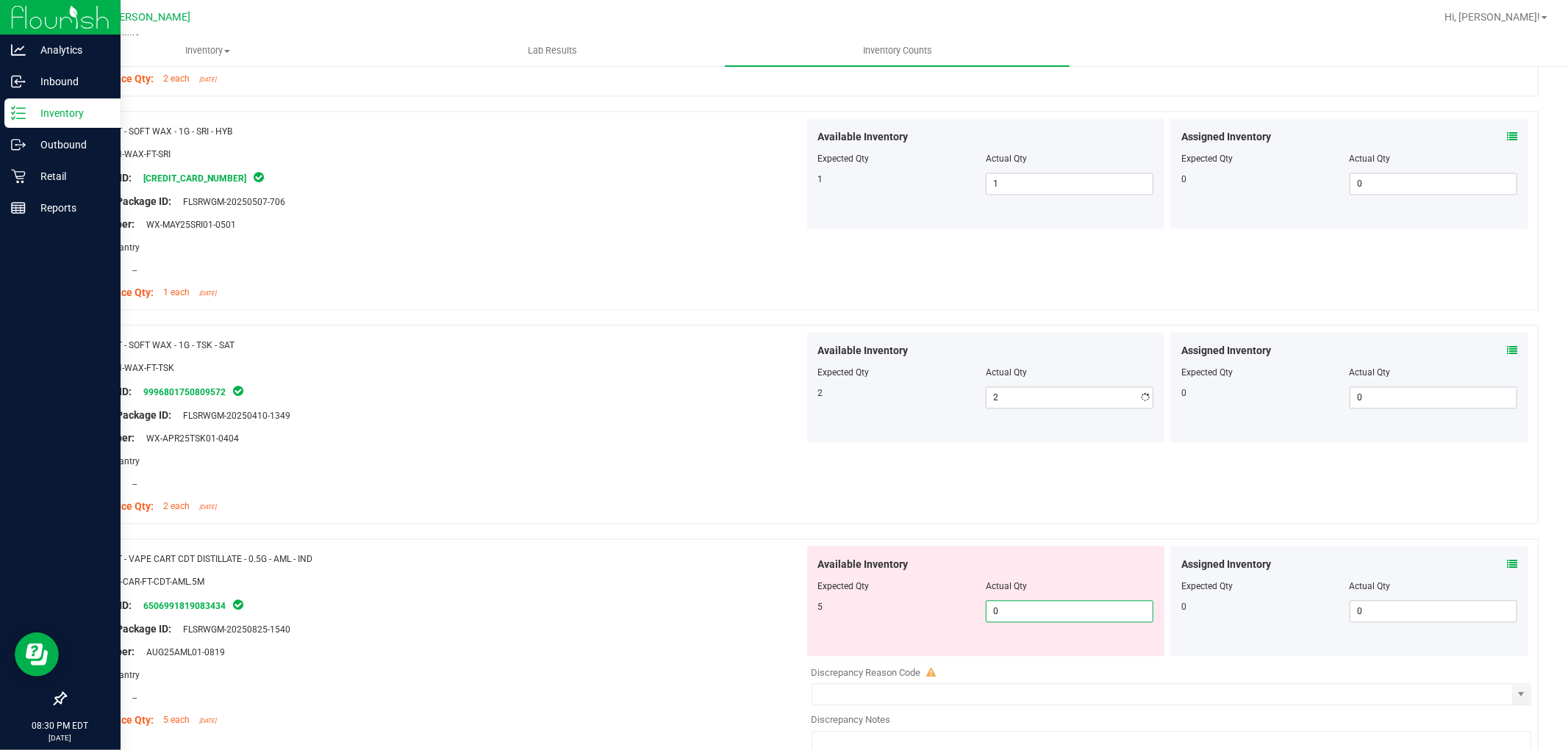
type input "05"
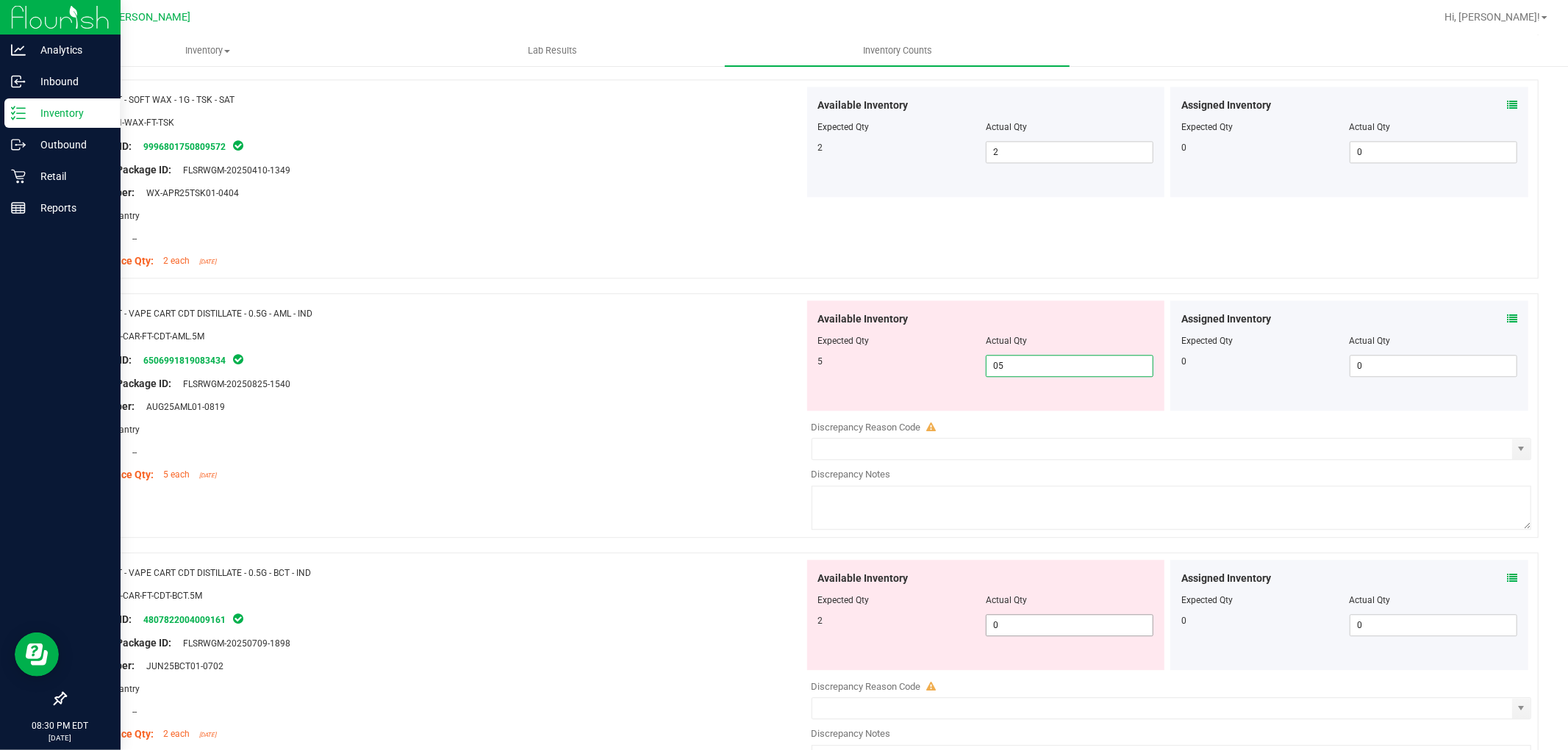
type input "5"
click at [1018, 619] on div "Available Inventory Expected Qty Actual Qty 2 0 0" at bounding box center [986, 614] width 358 height 110
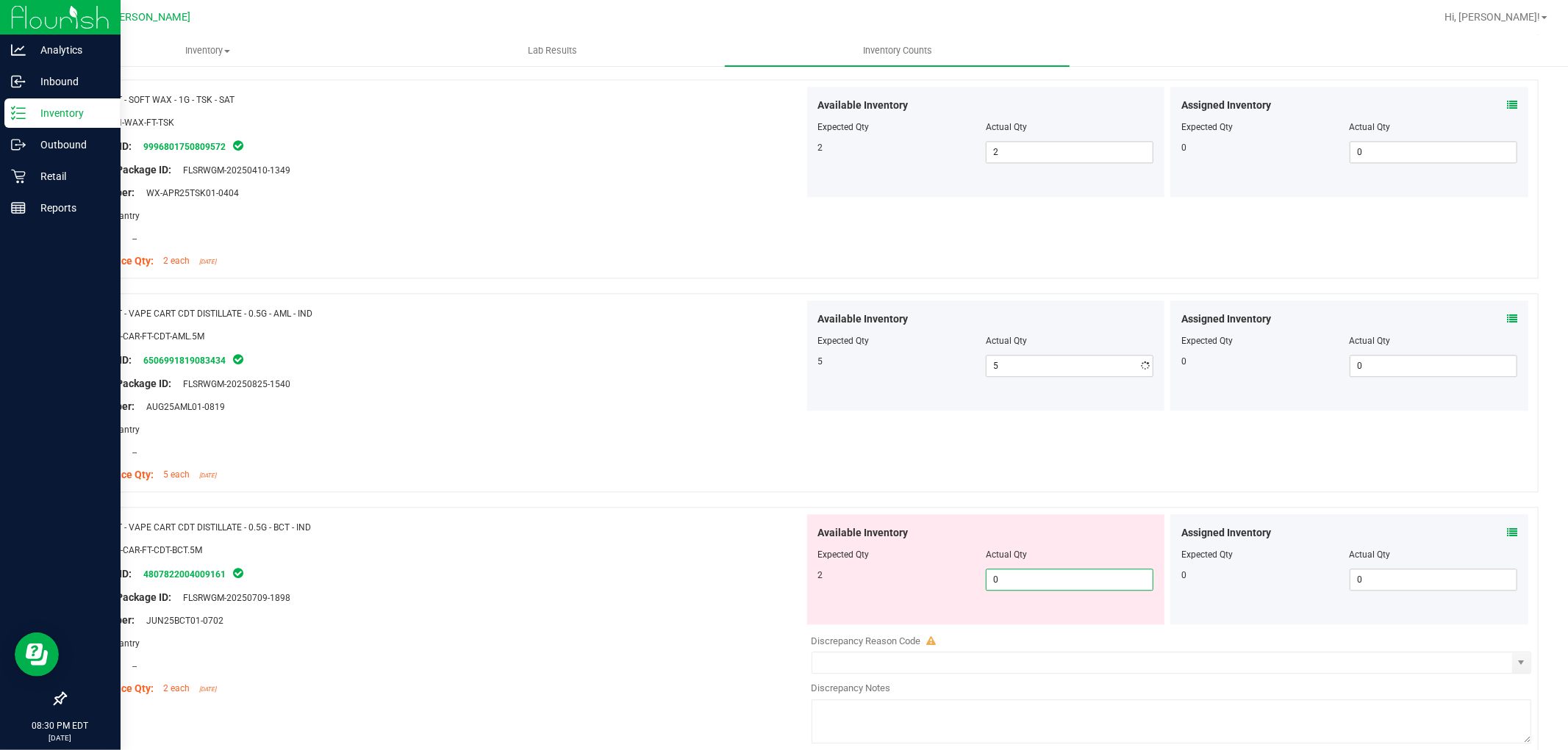
type input "02"
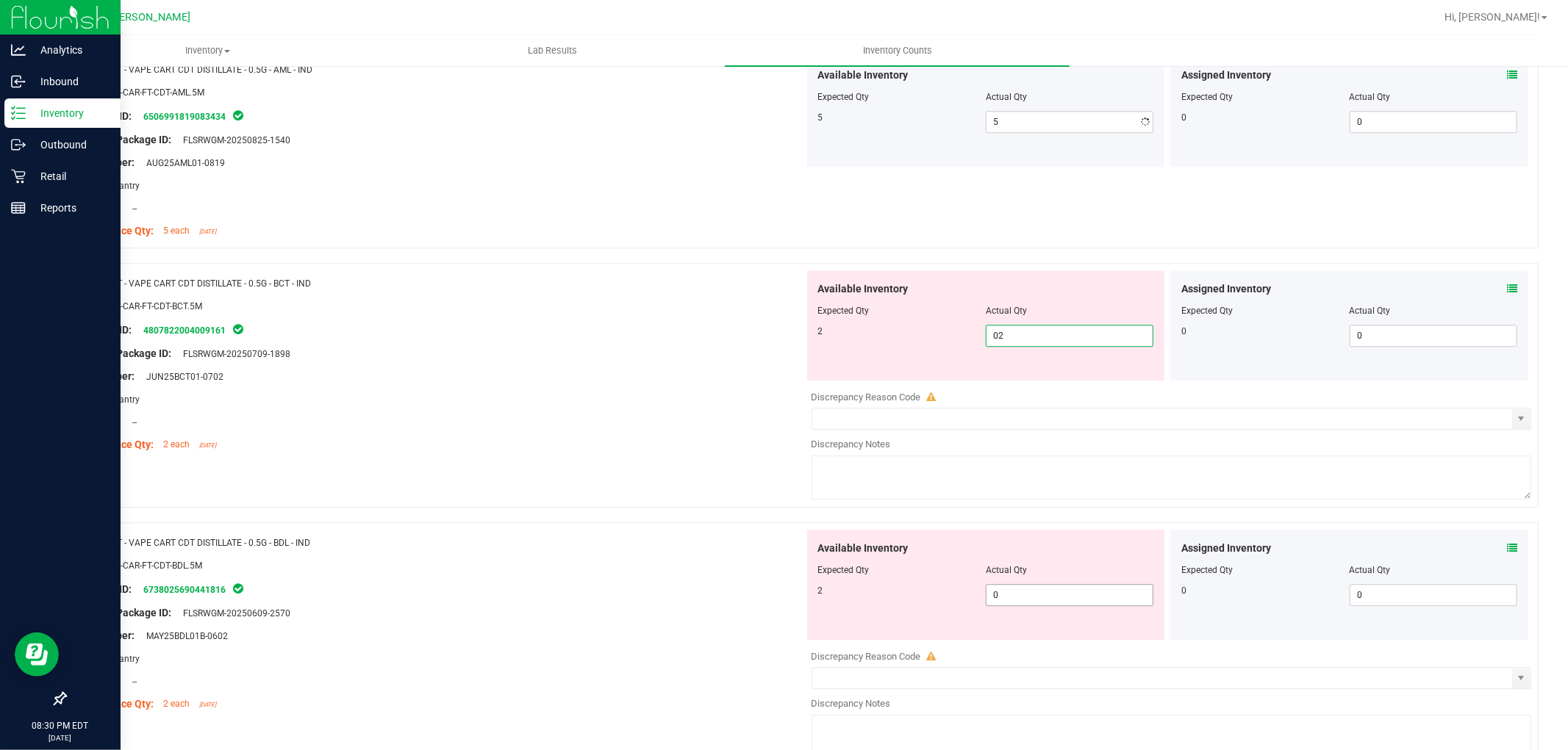
scroll to position [3184, 0]
click at [1015, 592] on div "Available Inventory Expected Qty Actual Qty 2 0 0" at bounding box center [986, 584] width 358 height 110
type input "2"
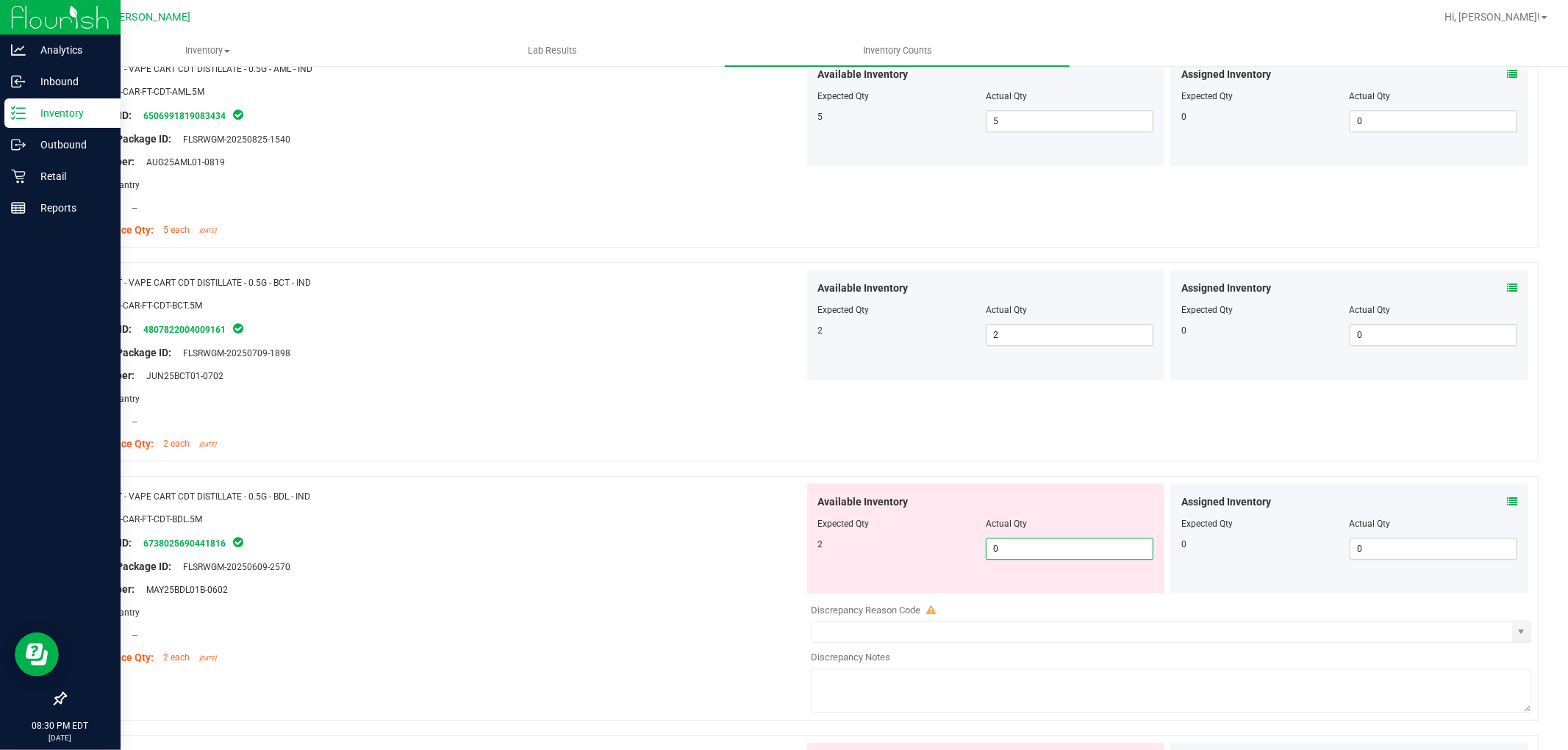
type input "02"
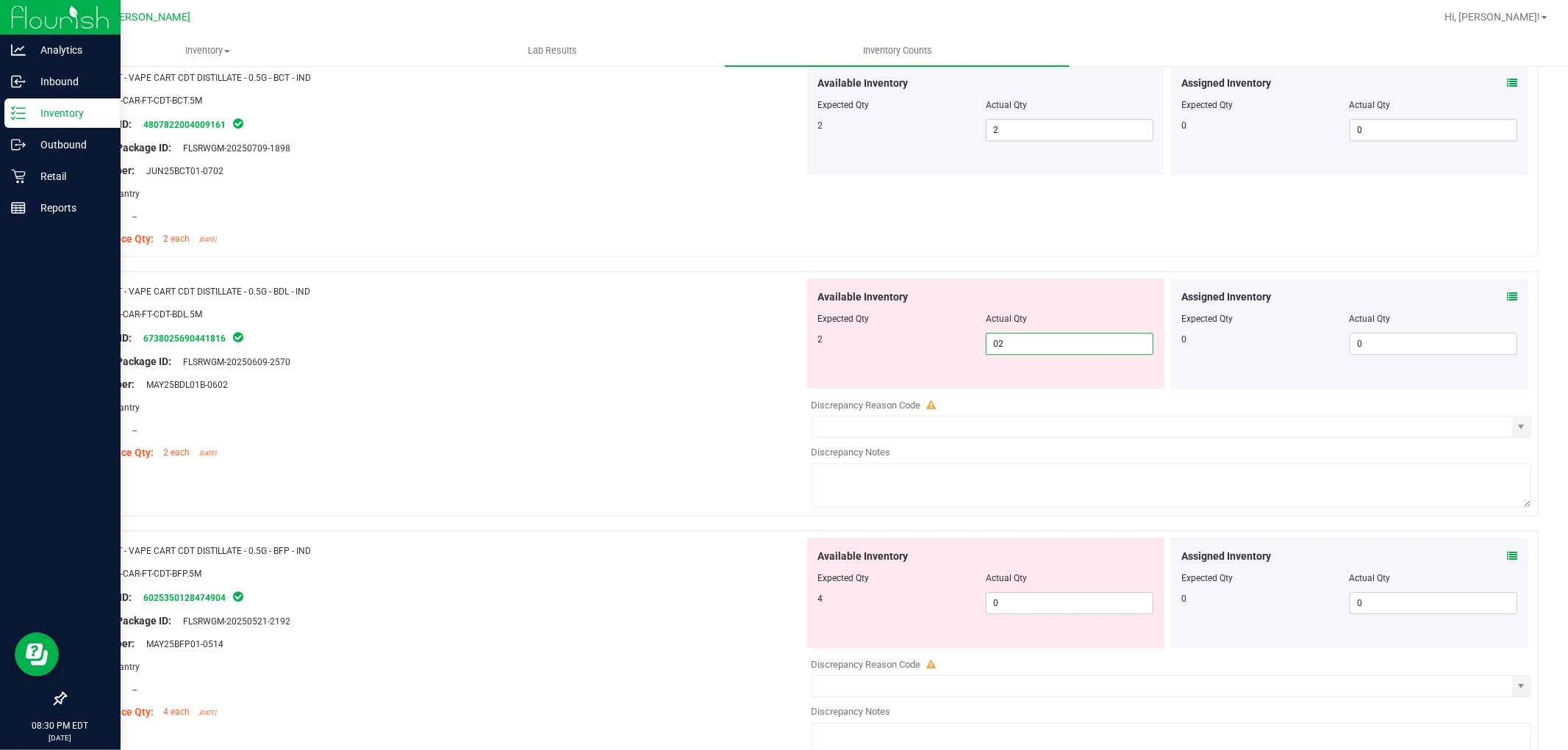
scroll to position [3429, 0]
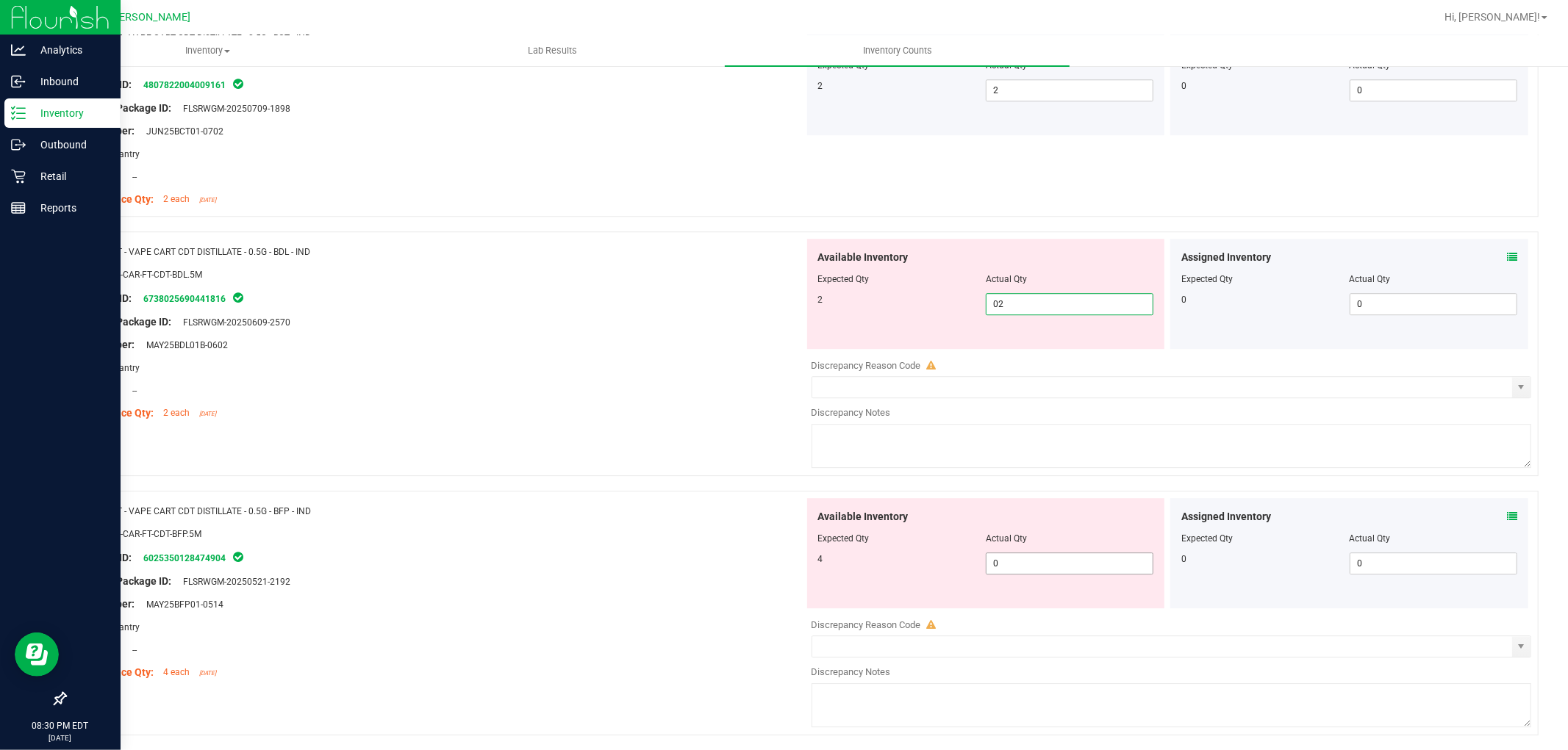
type input "2"
click at [1010, 564] on div "Available Inventory Expected Qty Actual Qty 4 0 0" at bounding box center [1167, 614] width 728 height 233
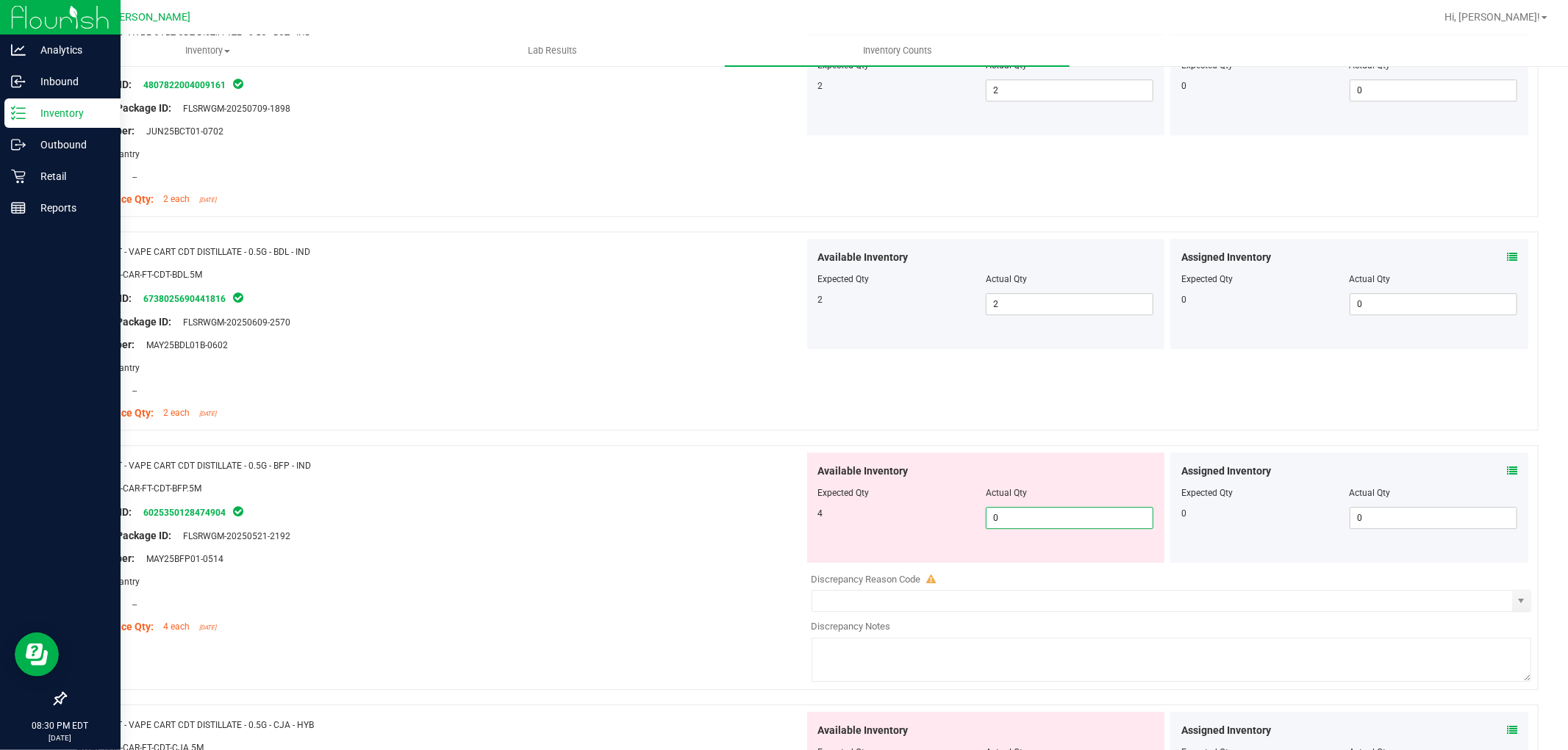
type input "04"
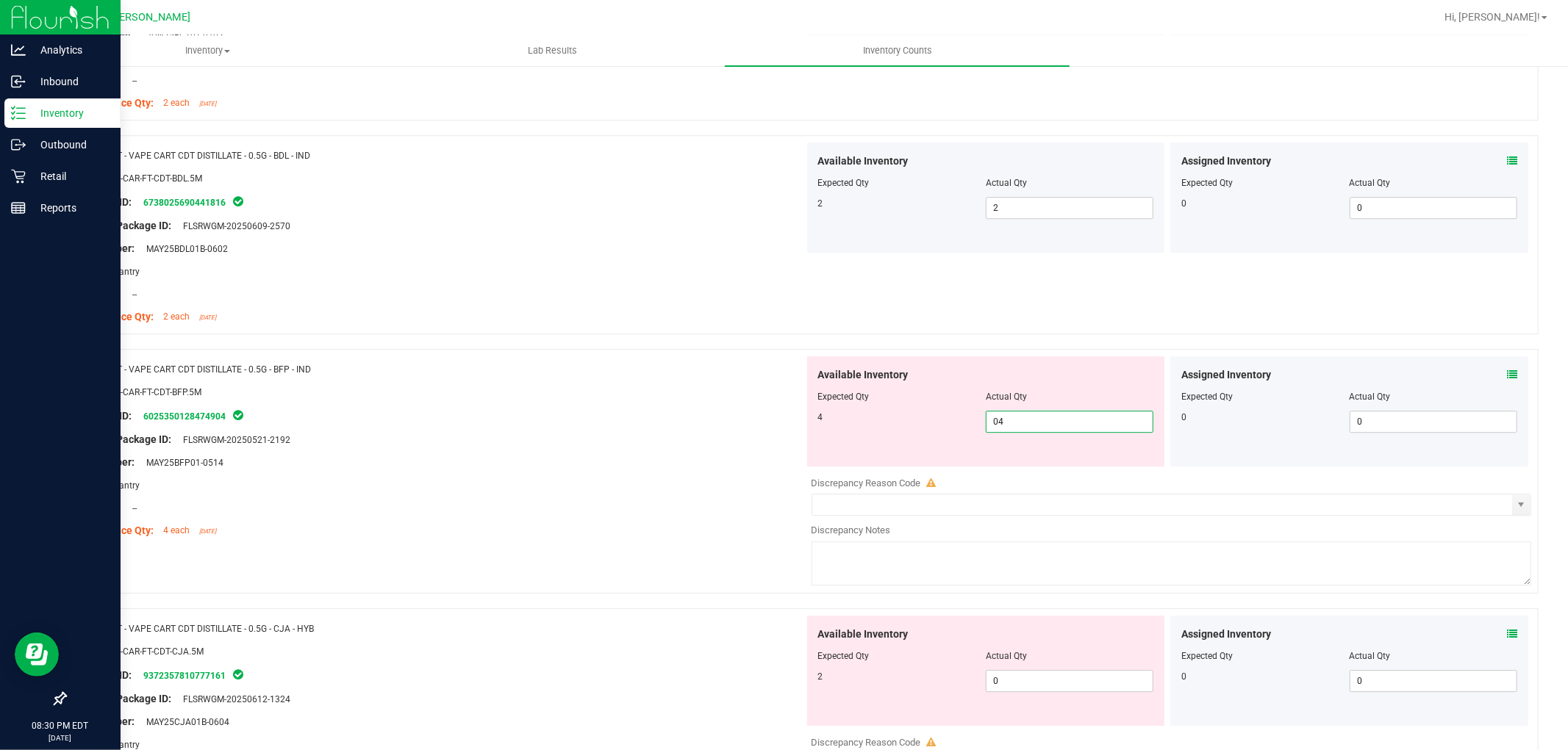
scroll to position [3674, 0]
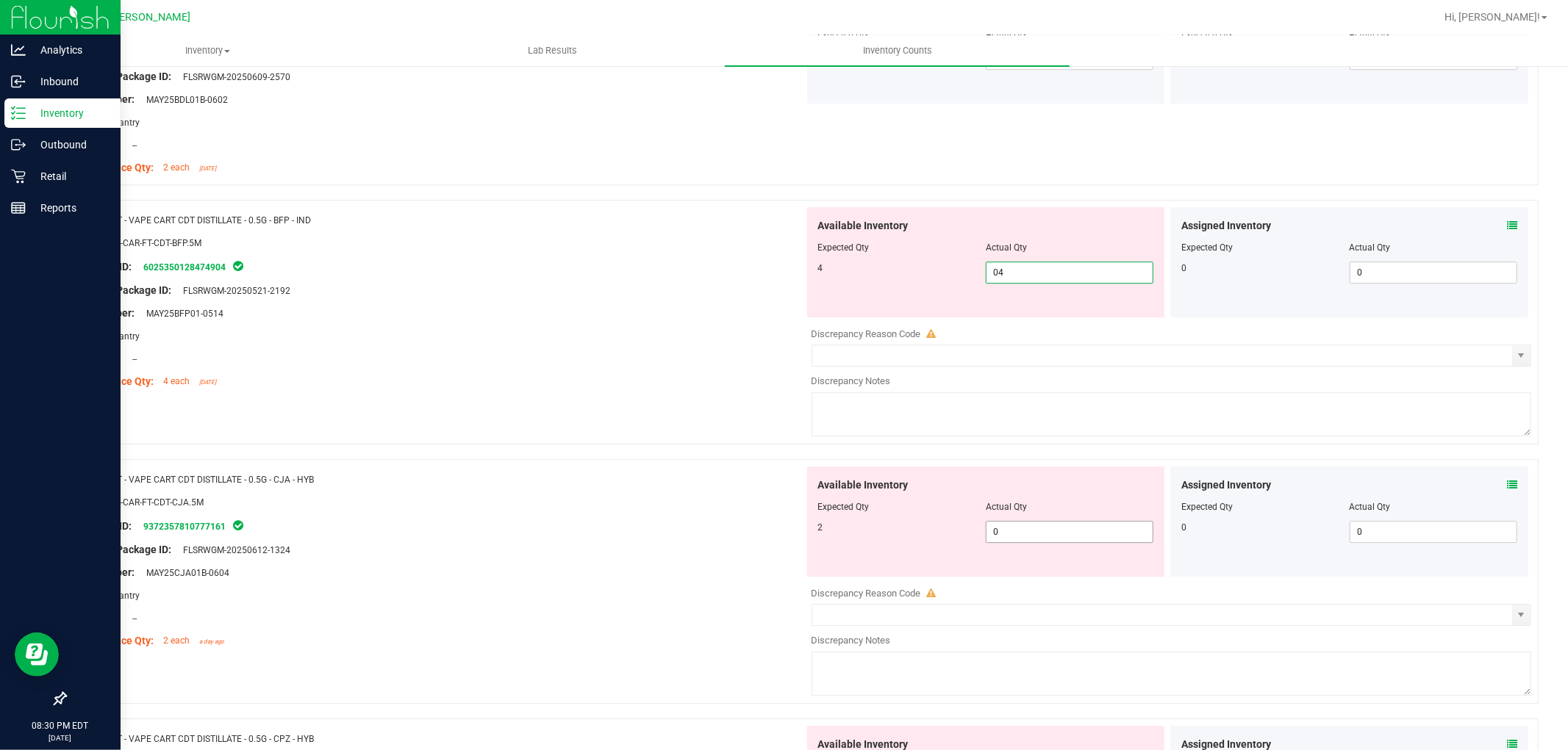
type input "4"
click at [1024, 533] on div "Available Inventory Expected Qty Actual Qty 2 0 0" at bounding box center [1167, 583] width 728 height 233
type input "02"
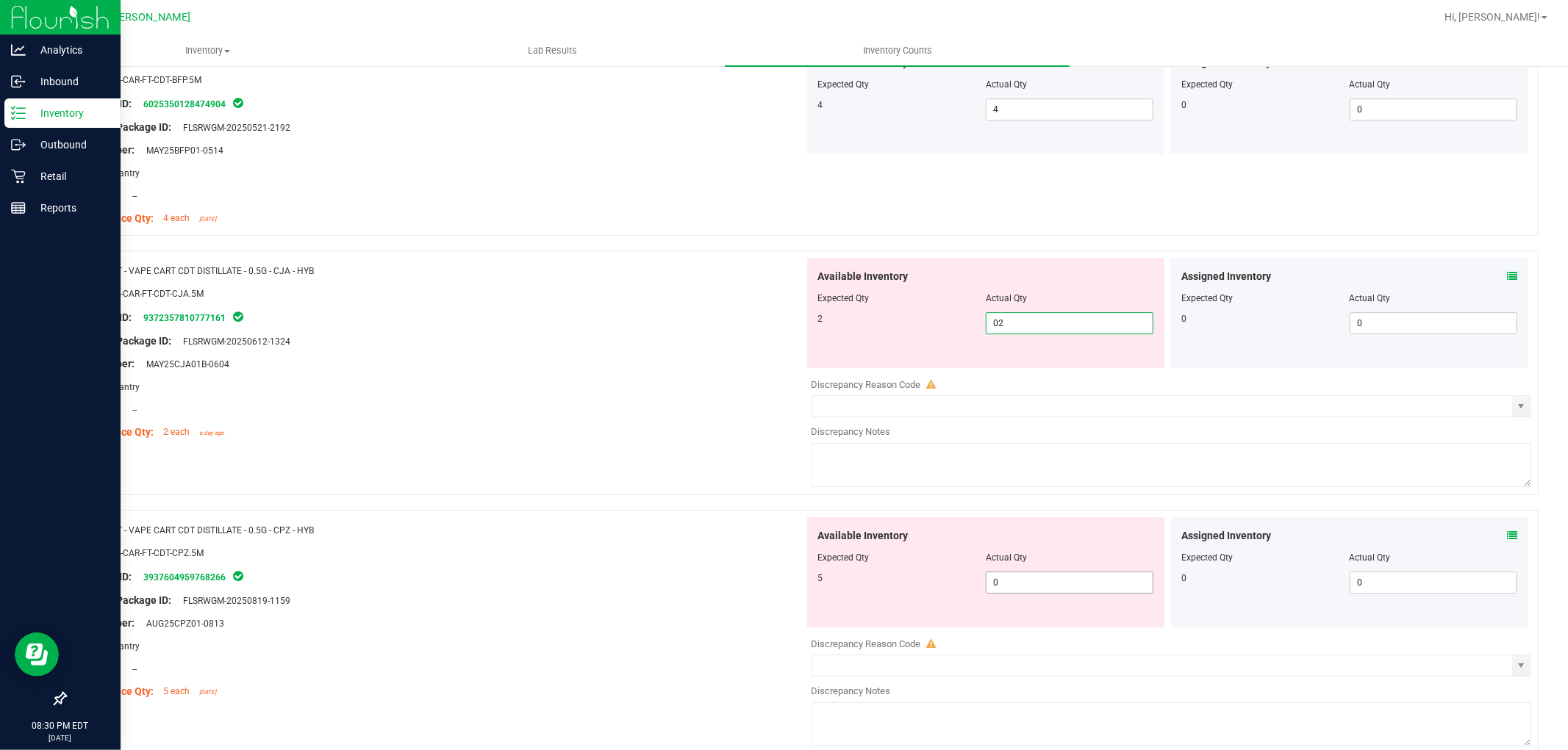
type input "2"
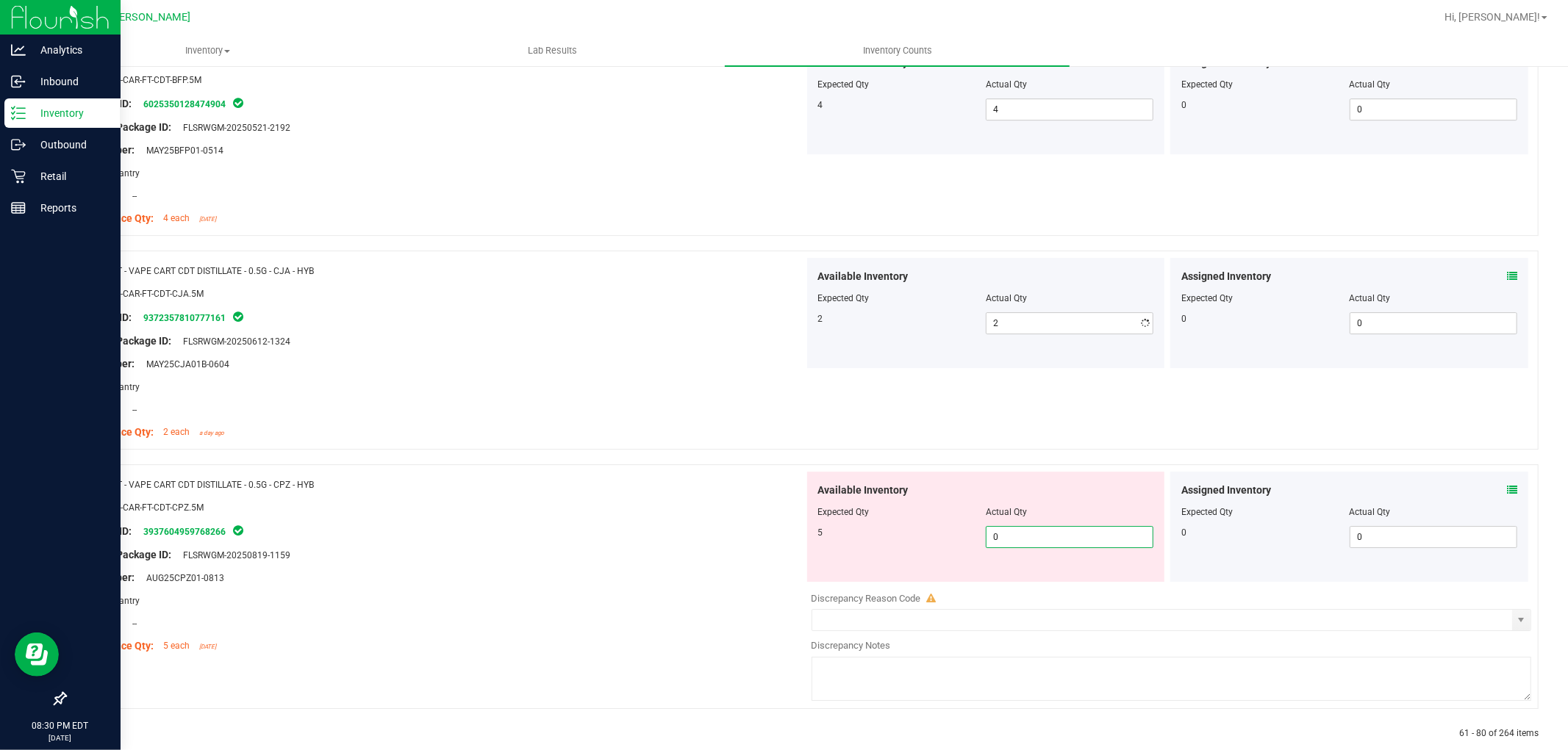
click at [1035, 586] on div "Available Inventory Expected Qty Actual Qty 5 0 0" at bounding box center [1167, 588] width 728 height 233
type input "05"
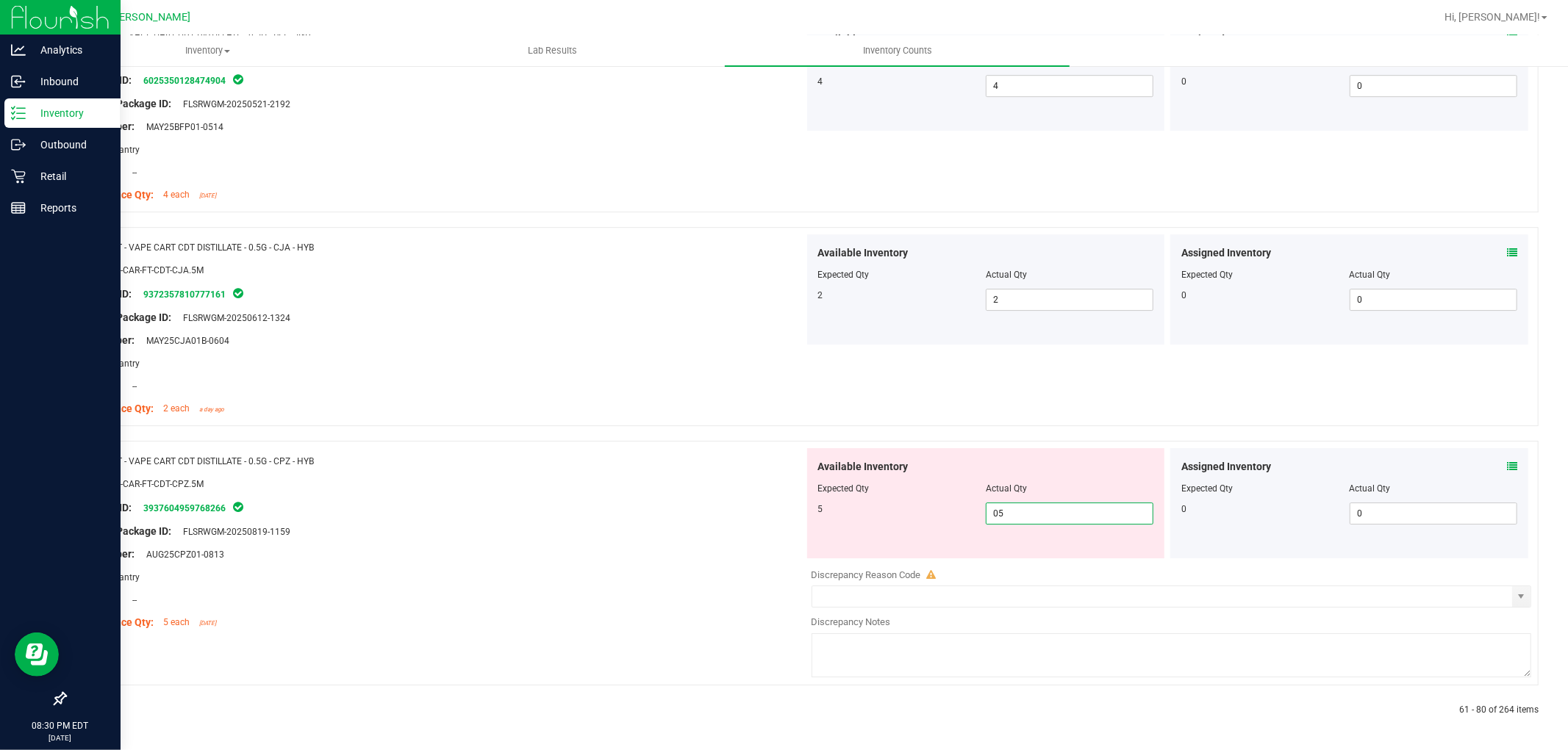
type input "5"
click at [99, 706] on icon at bounding box center [100, 710] width 5 height 9
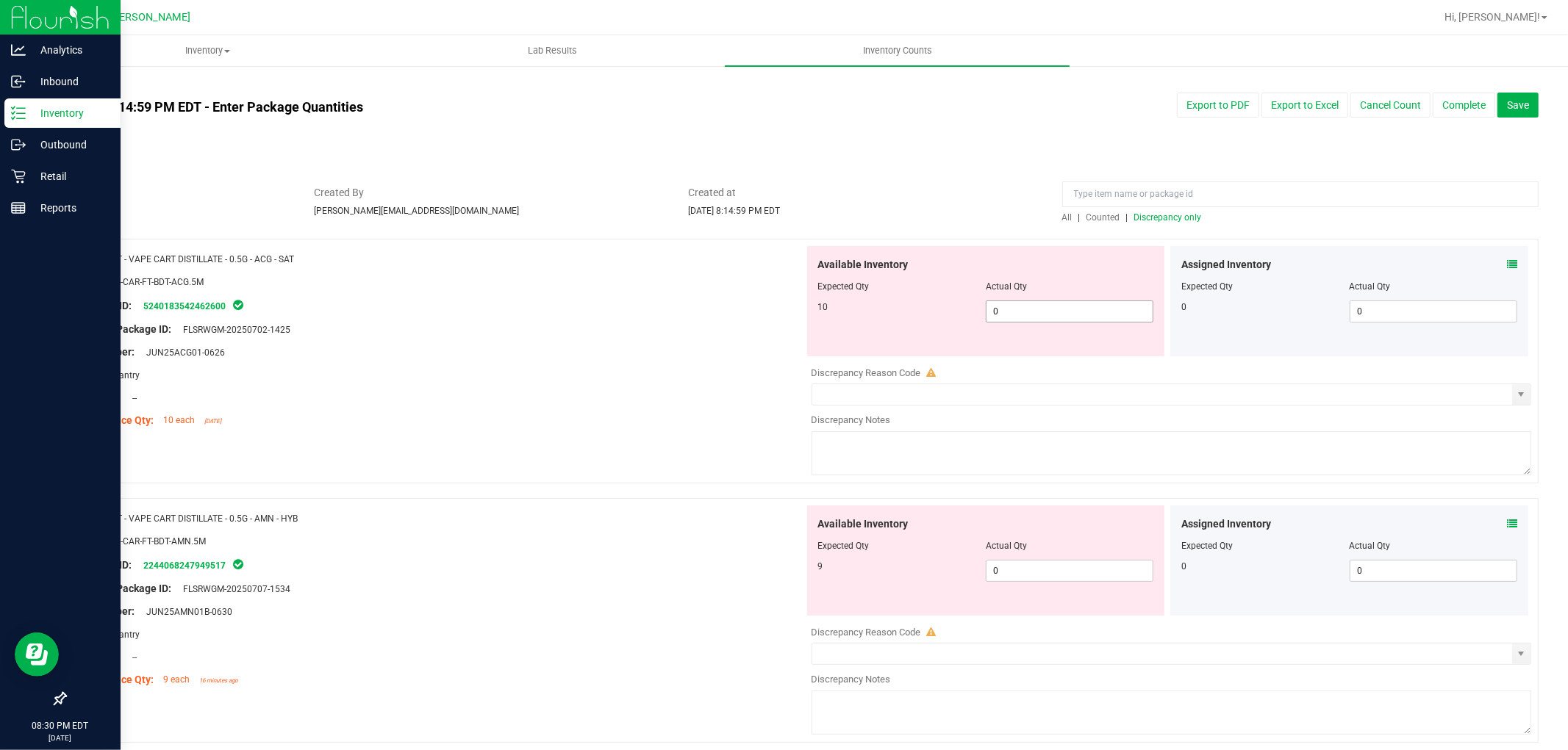
click at [1034, 319] on span "0 0" at bounding box center [1070, 312] width 168 height 22
type input "010"
click at [1049, 567] on div "Available Inventory Expected Qty Actual Qty 9 0 0" at bounding box center [986, 561] width 358 height 110
type input "10"
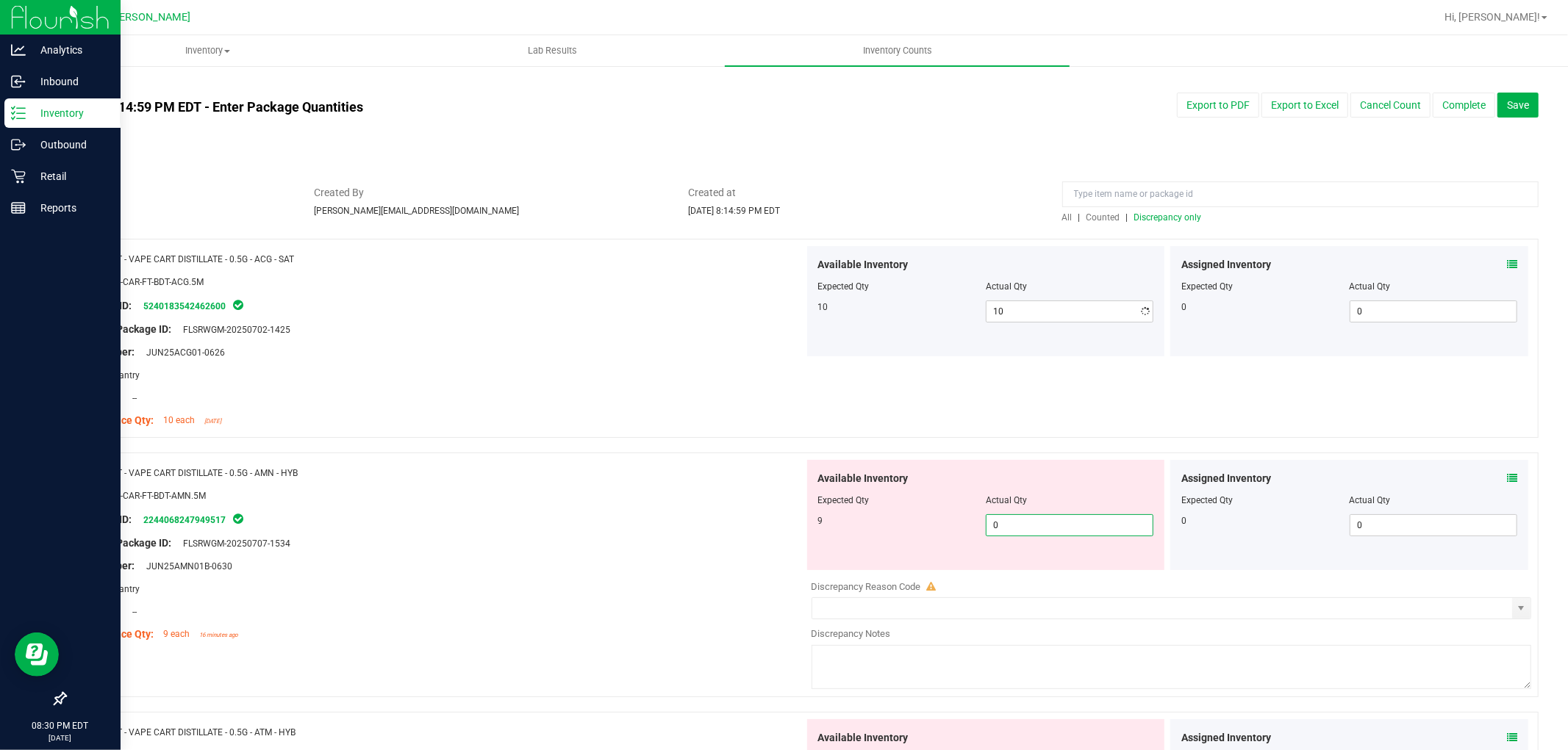
type input "09"
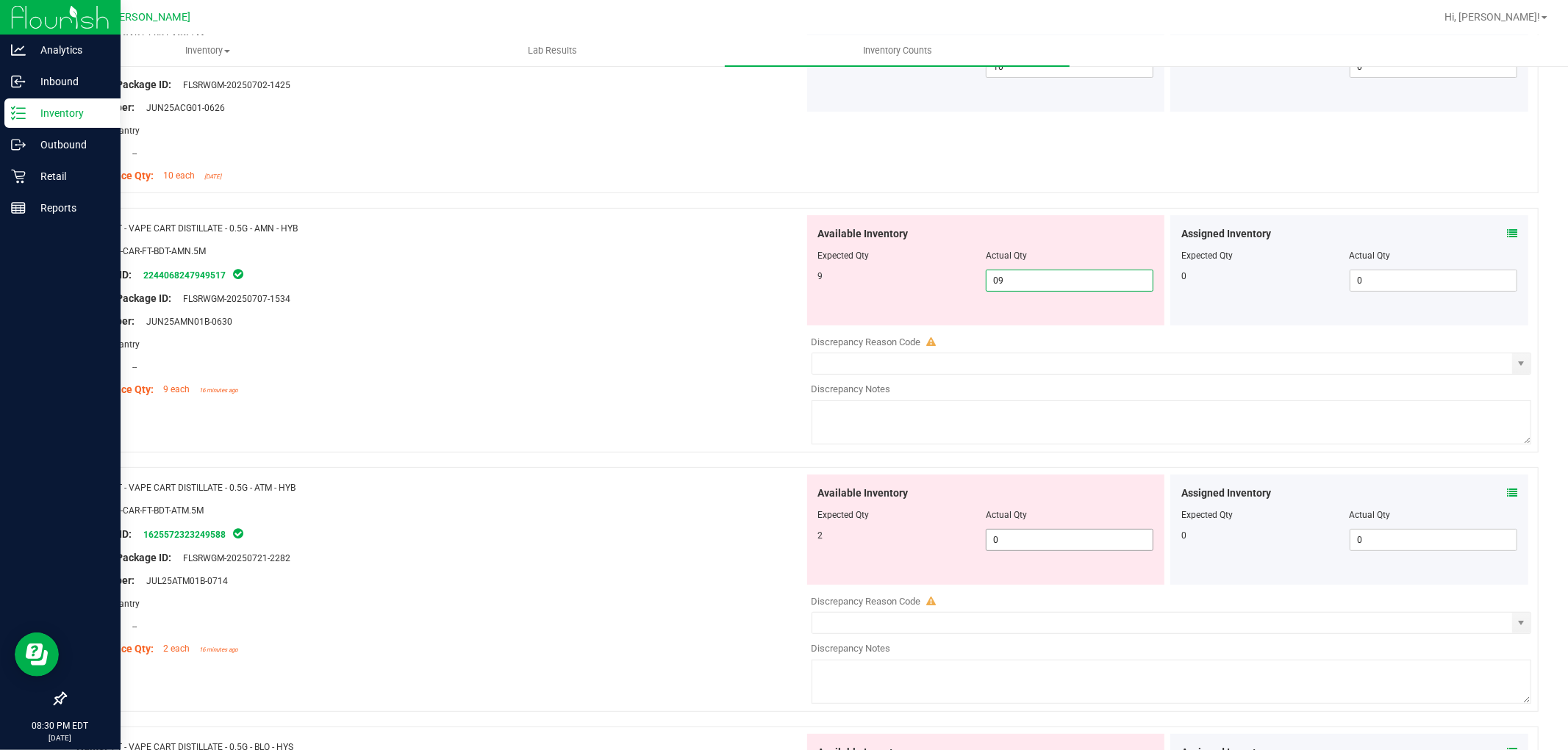
click at [1037, 534] on div "Available Inventory Expected Qty Actual Qty 2 0 0" at bounding box center [986, 529] width 358 height 110
type input "9"
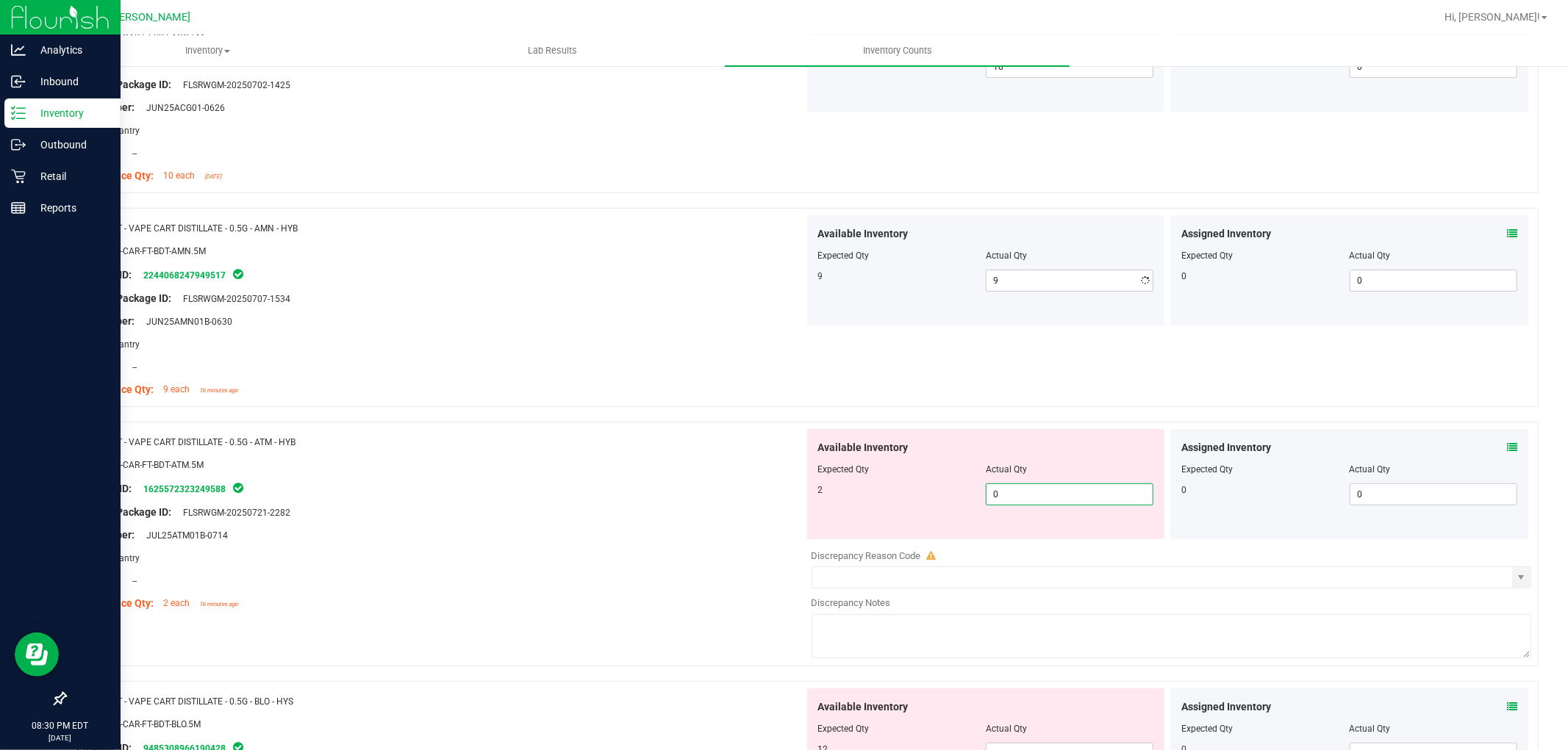
type input "02"
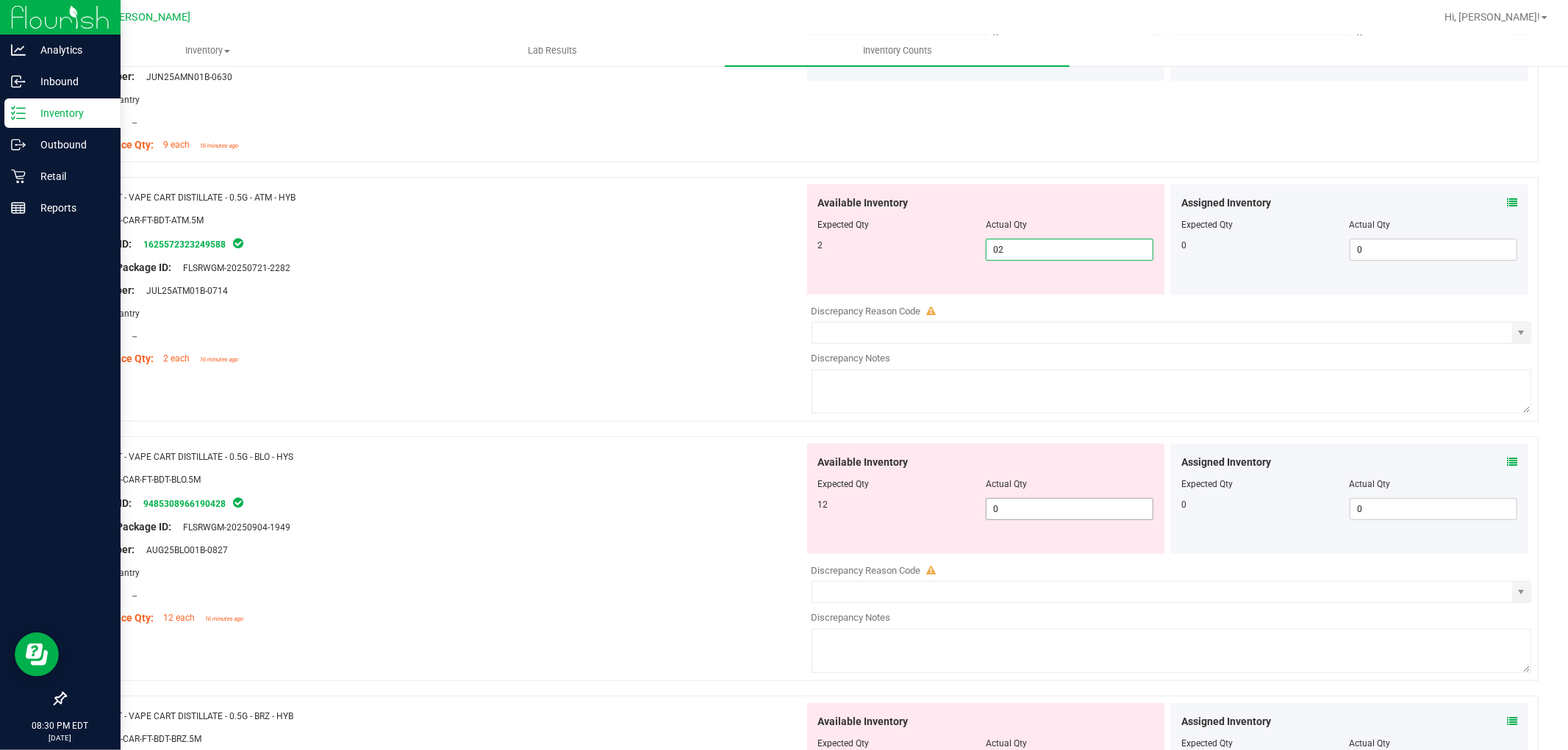
click at [1026, 504] on div "Available Inventory Expected Qty Actual Qty 12 0 0" at bounding box center [986, 498] width 358 height 110
type input "2"
type input "012"
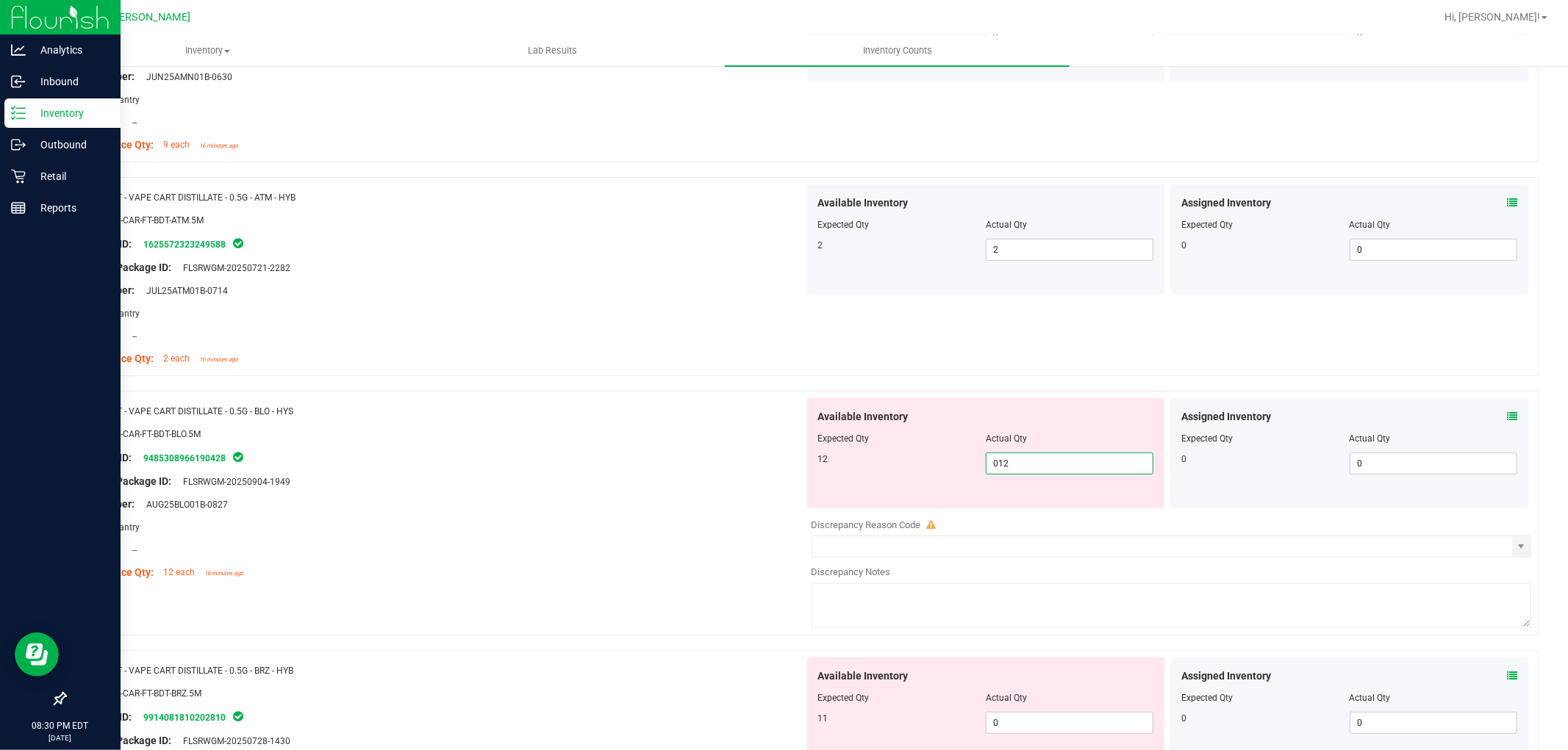
scroll to position [571, 0]
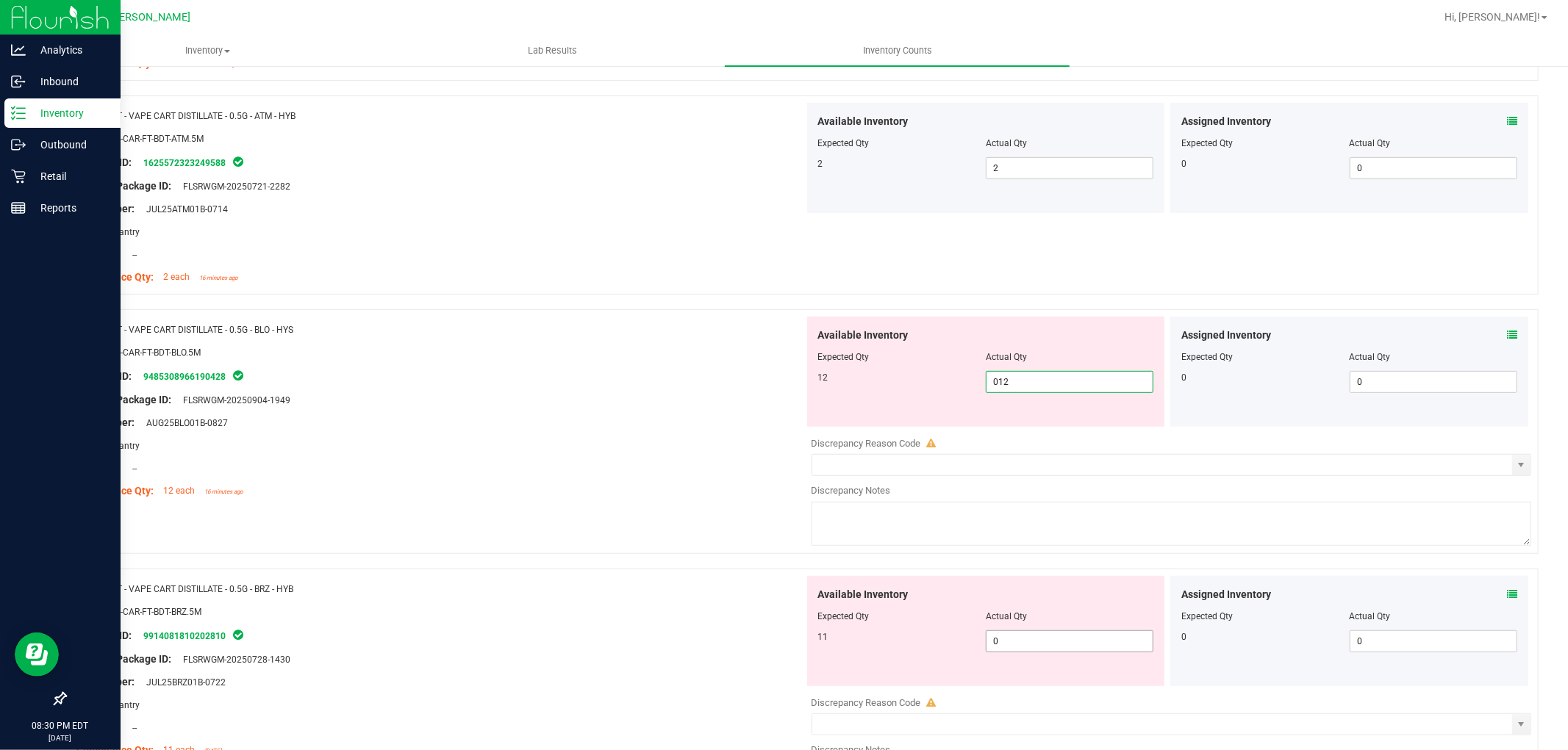
click at [1025, 650] on div "Available Inventory Expected Qty Actual Qty 11 0 0" at bounding box center [1167, 692] width 728 height 233
type input "12"
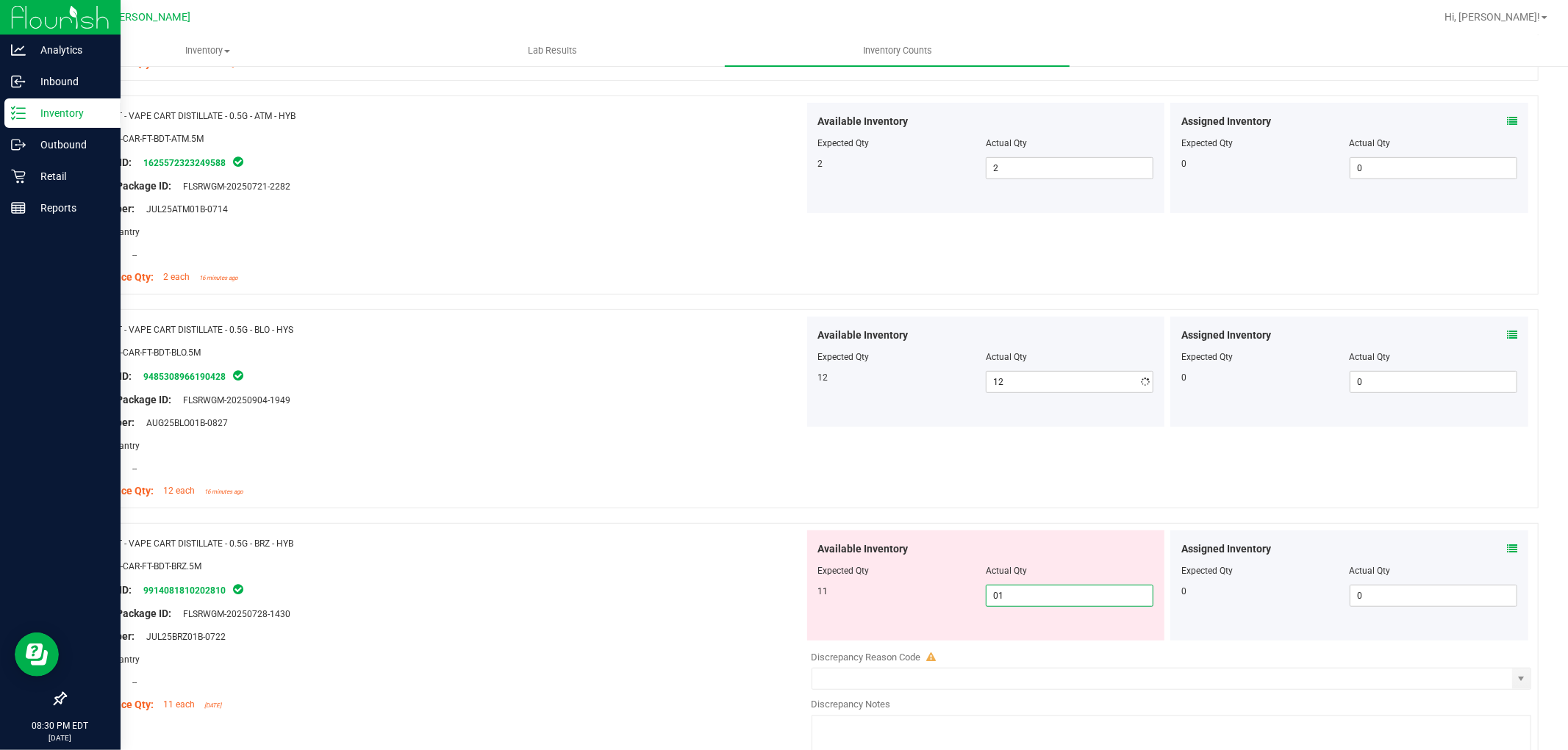
type input "011"
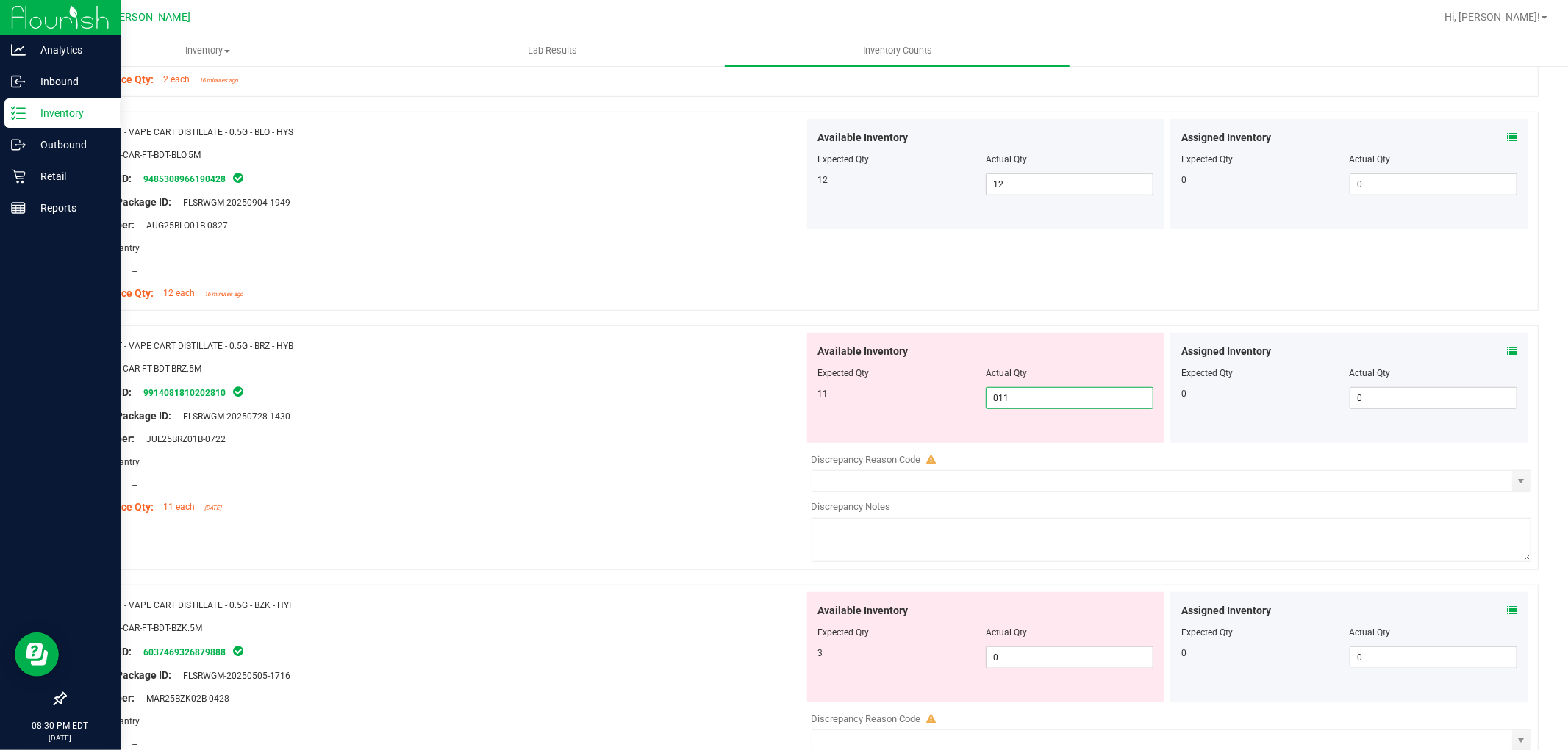
scroll to position [816, 0]
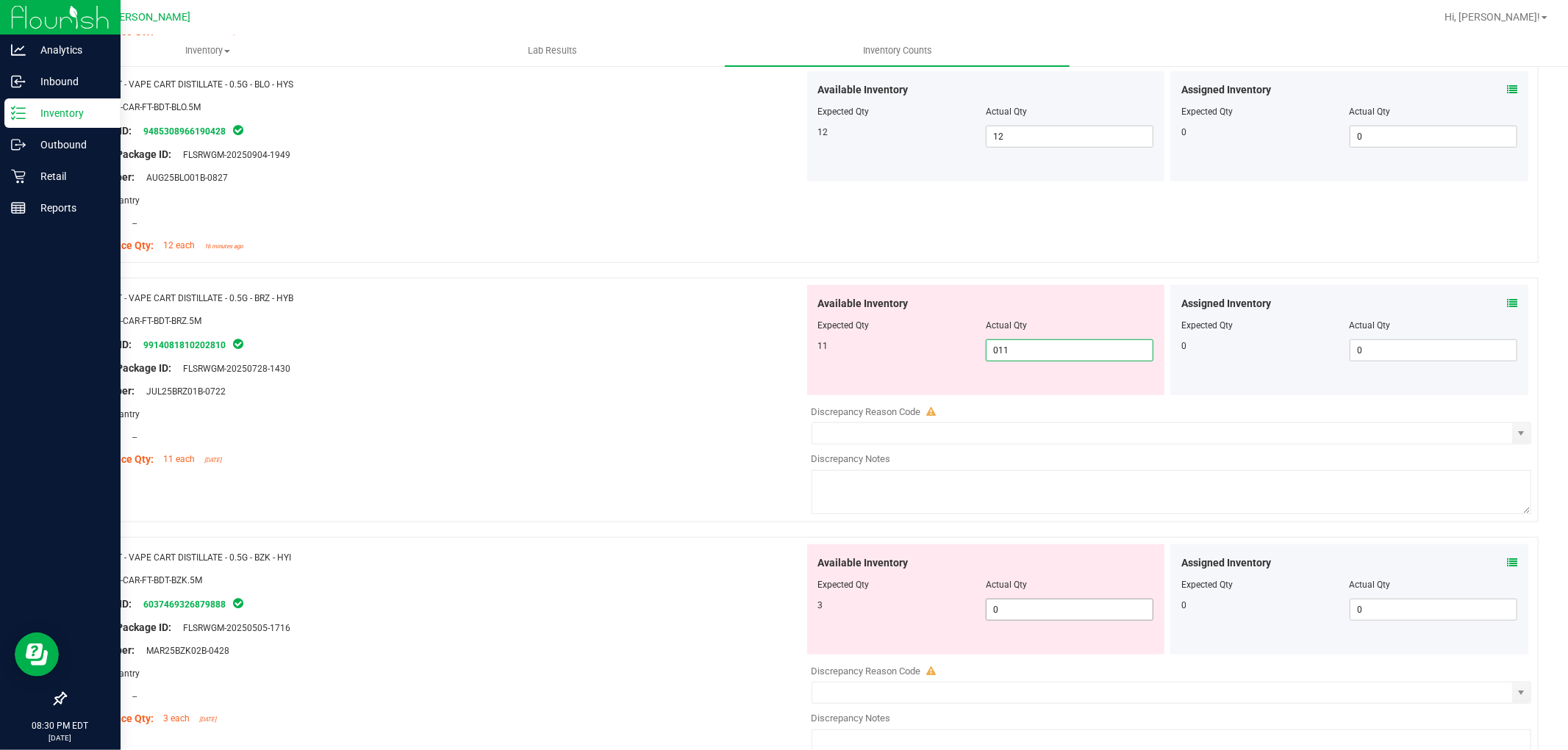
click at [1010, 604] on div "Available Inventory Expected Qty Actual Qty 3 0 0" at bounding box center [986, 600] width 358 height 110
type input "11"
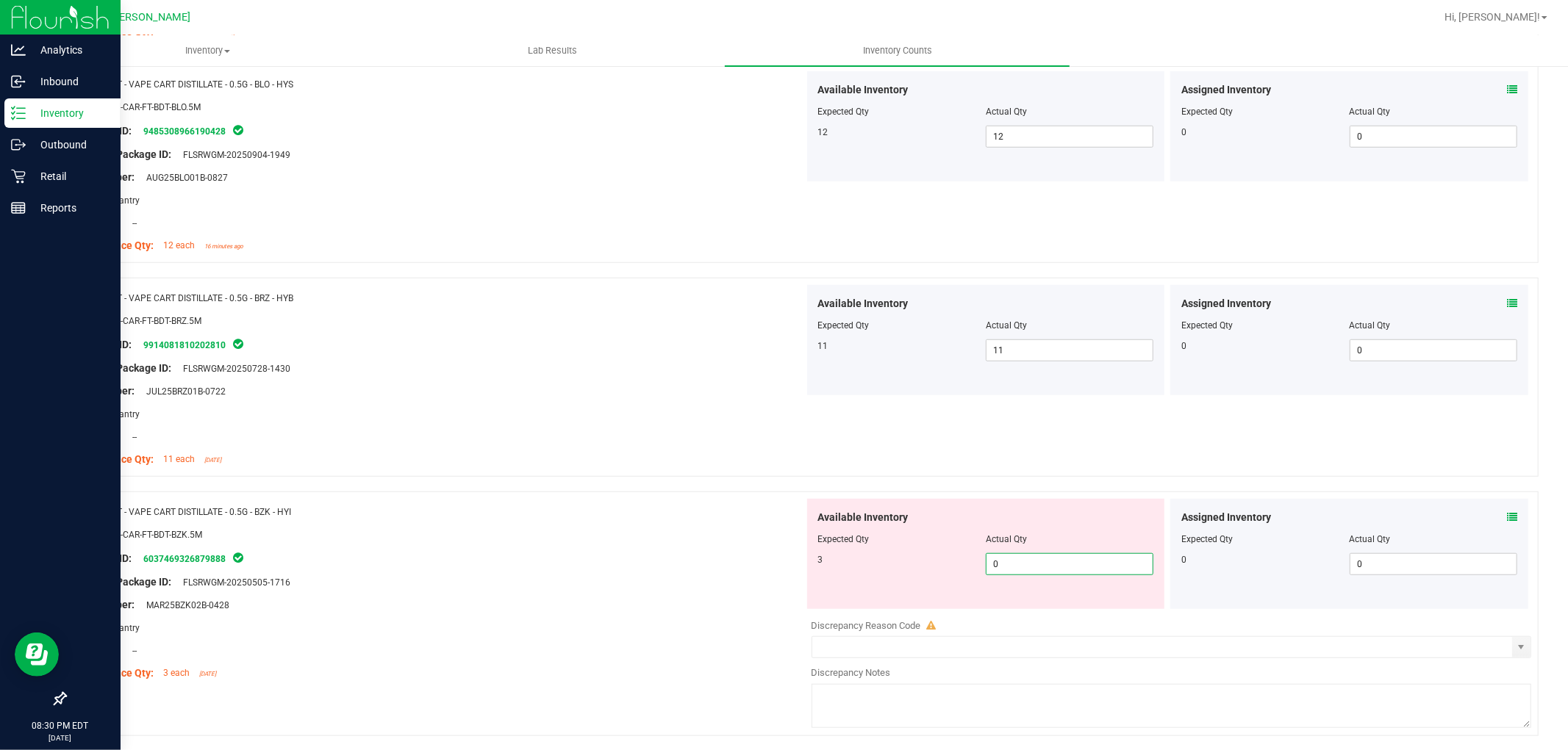
type input "03"
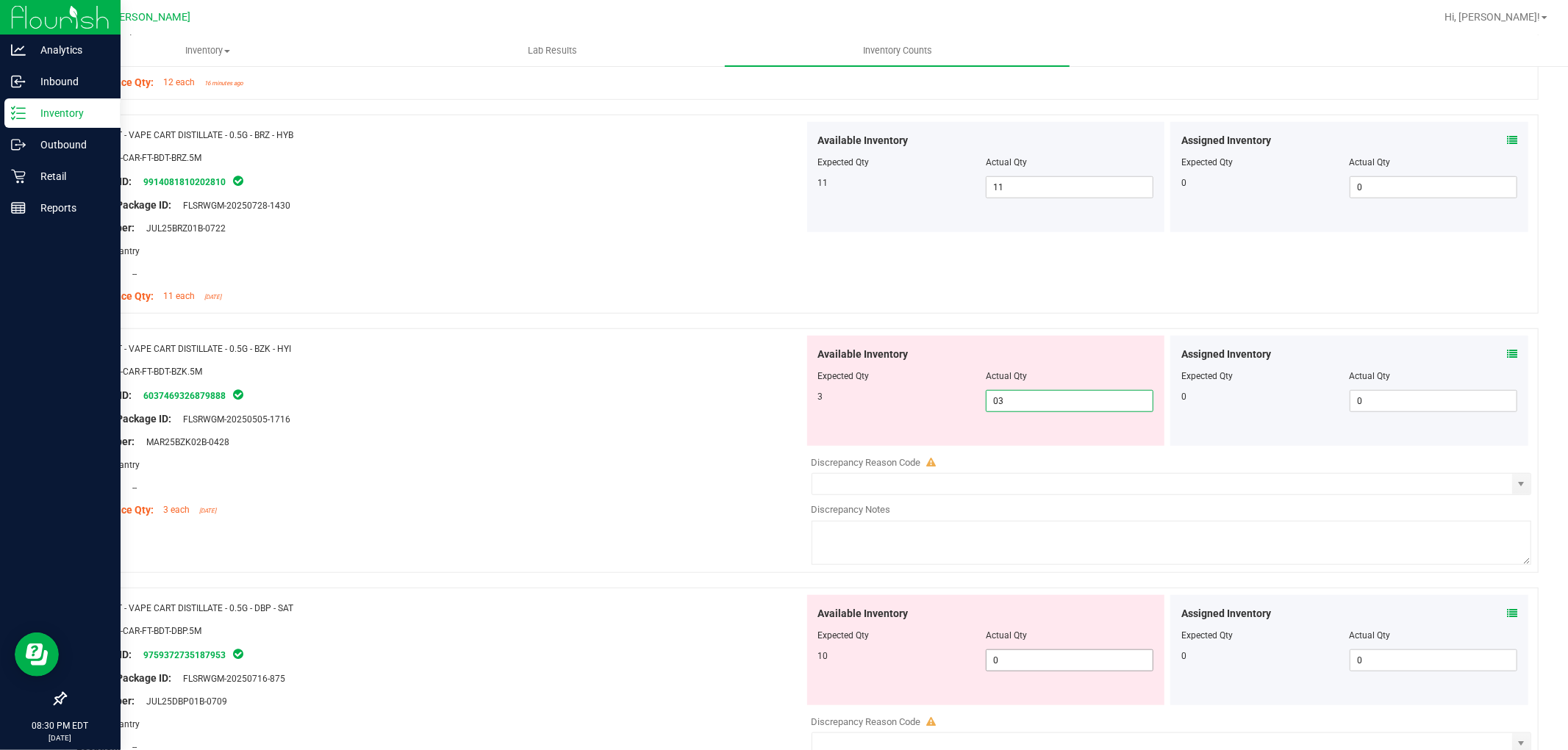
type input "3"
click at [1025, 666] on div "Available Inventory Expected Qty Actual Qty 10 0 0" at bounding box center [1167, 712] width 728 height 233
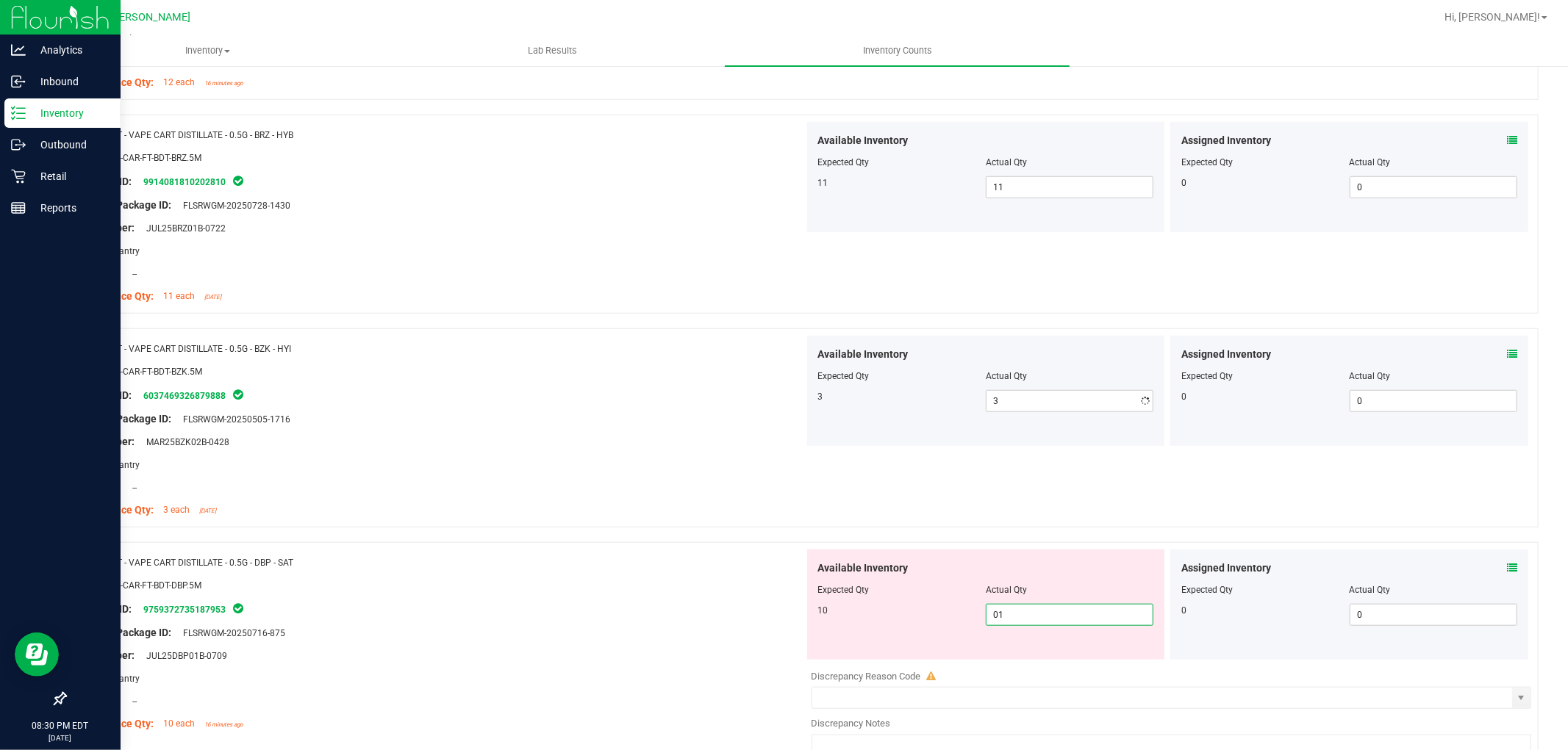
type input "010"
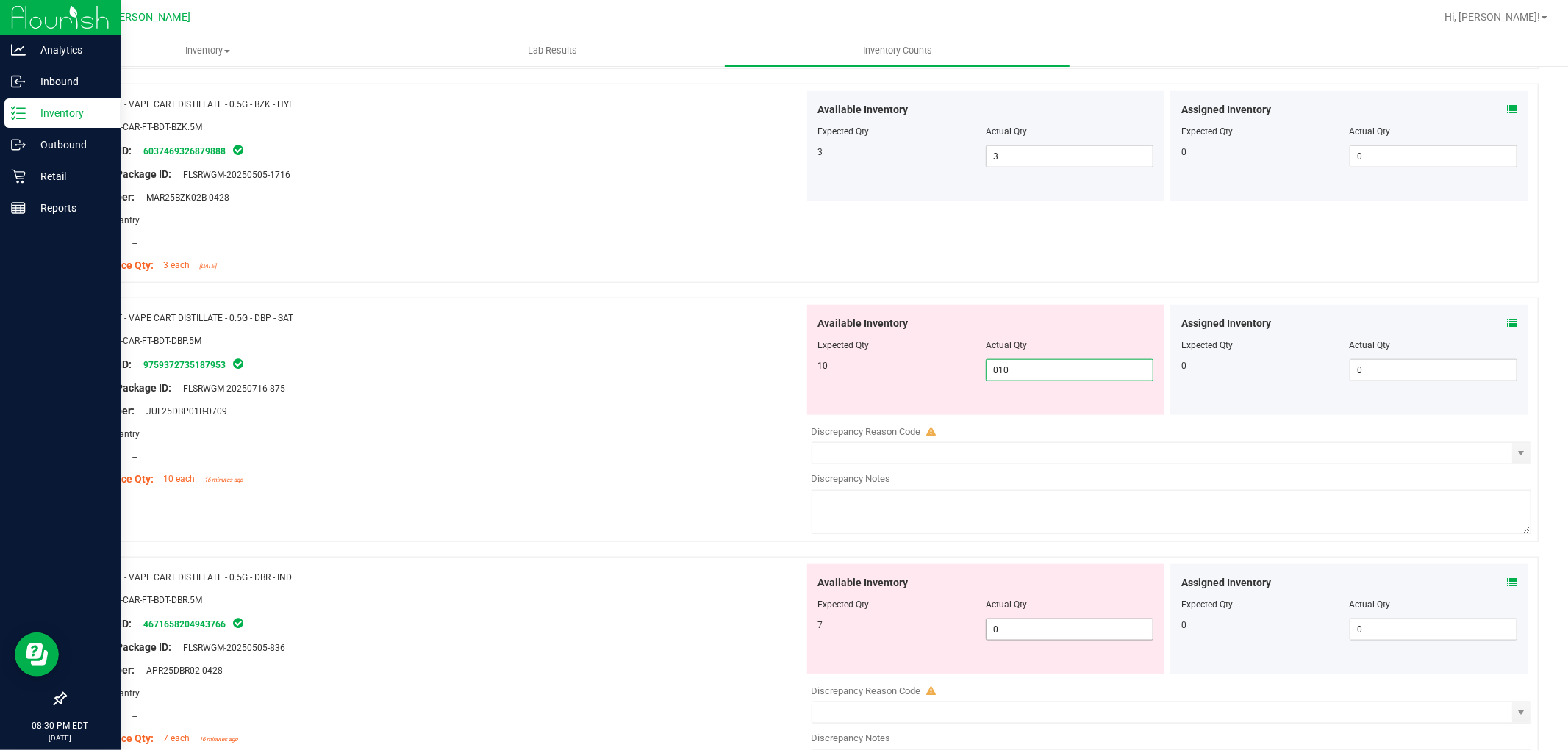
click at [1017, 628] on div "Available Inventory Expected Qty Actual Qty 7 0 0" at bounding box center [986, 619] width 358 height 110
type input "10"
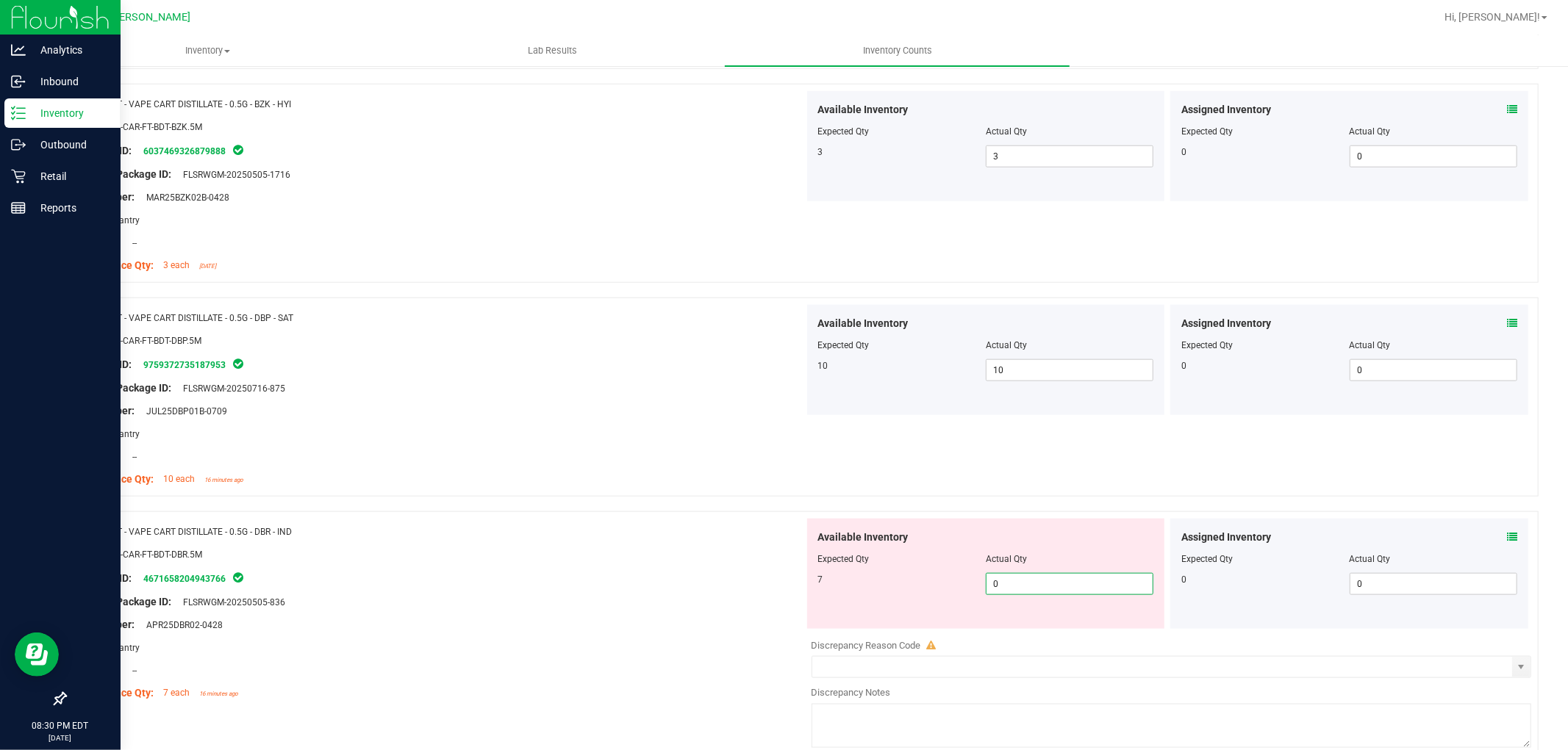
type input "07"
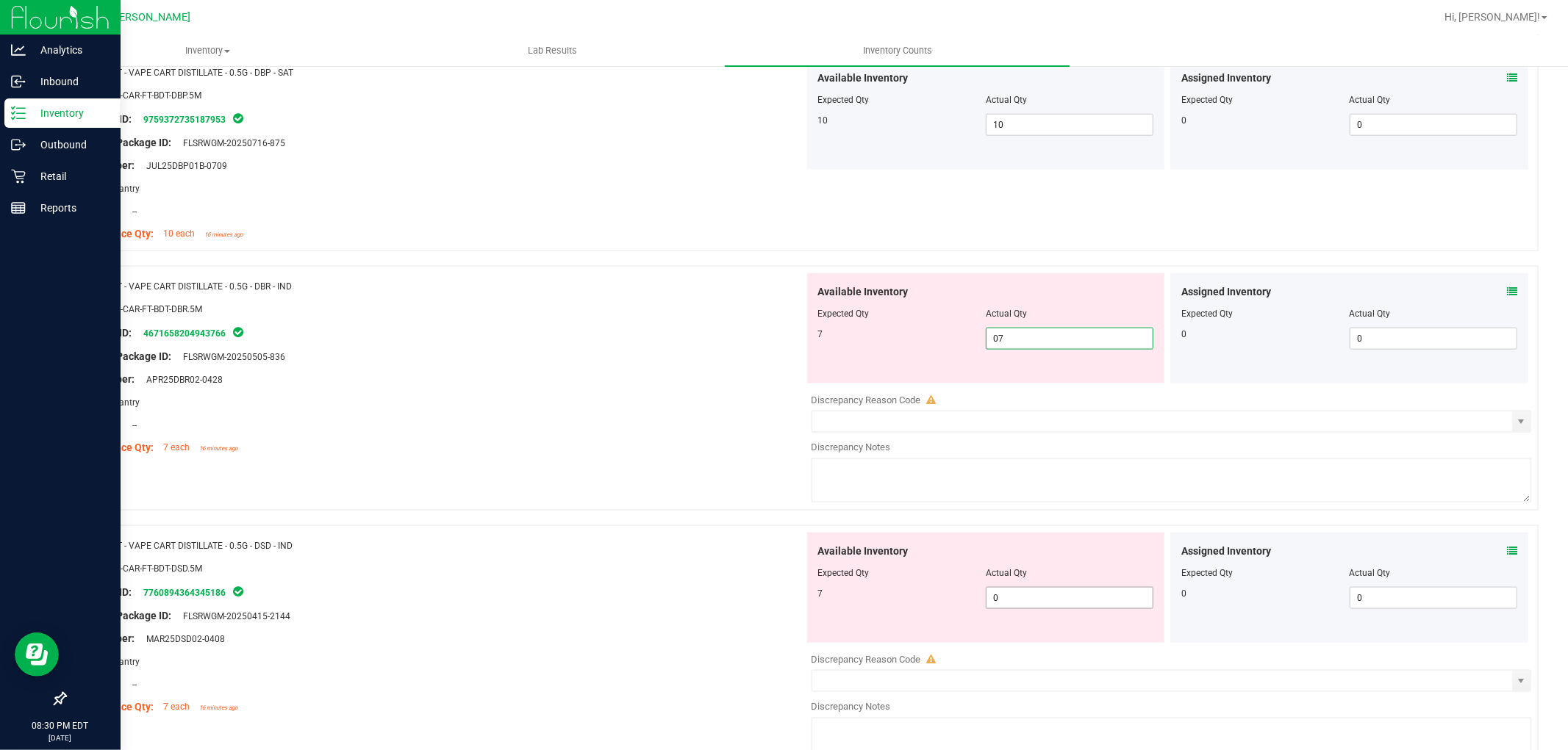
click at [1017, 604] on div "Available Inventory Expected Qty Actual Qty 7 0 0" at bounding box center [1167, 649] width 728 height 233
type input "7"
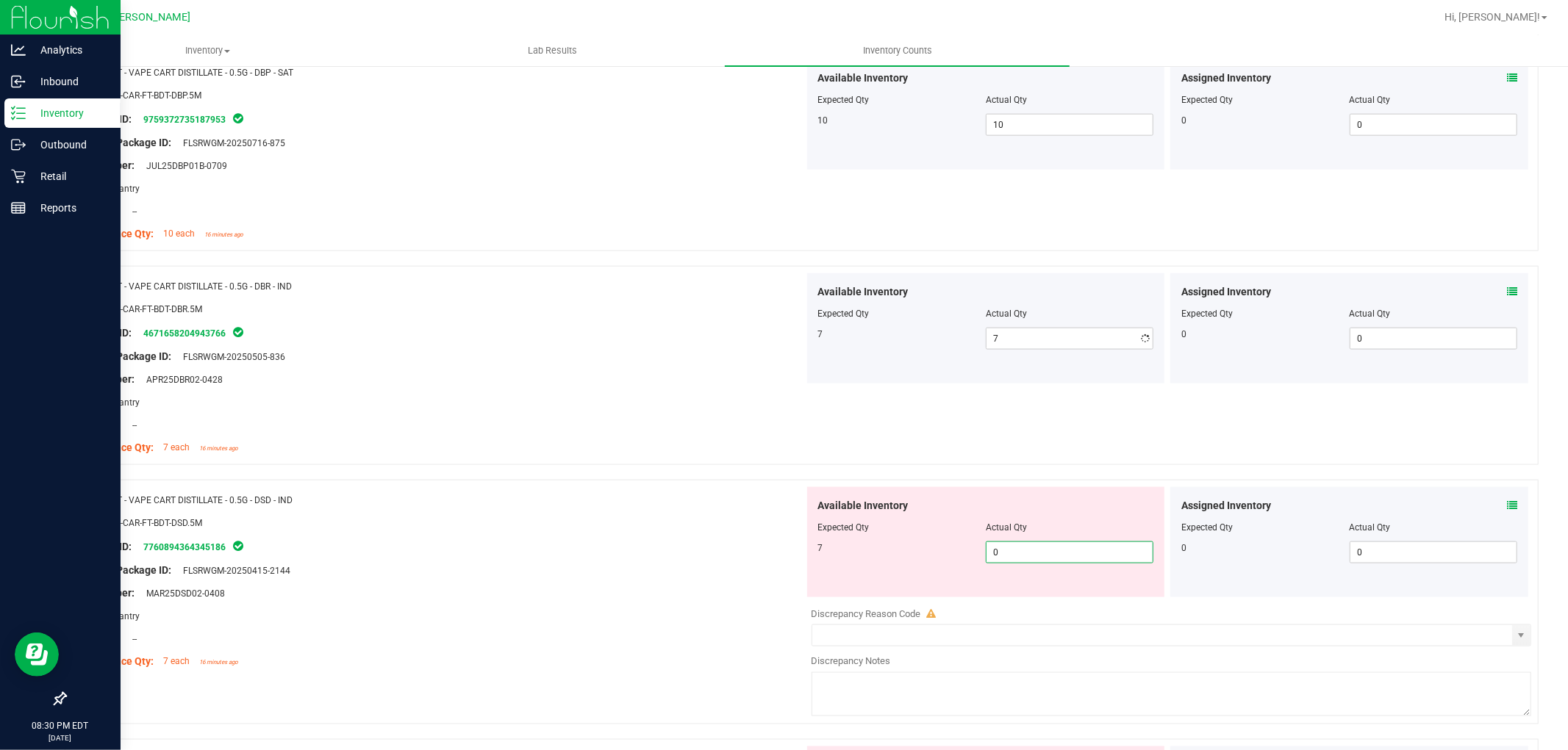
type input "07"
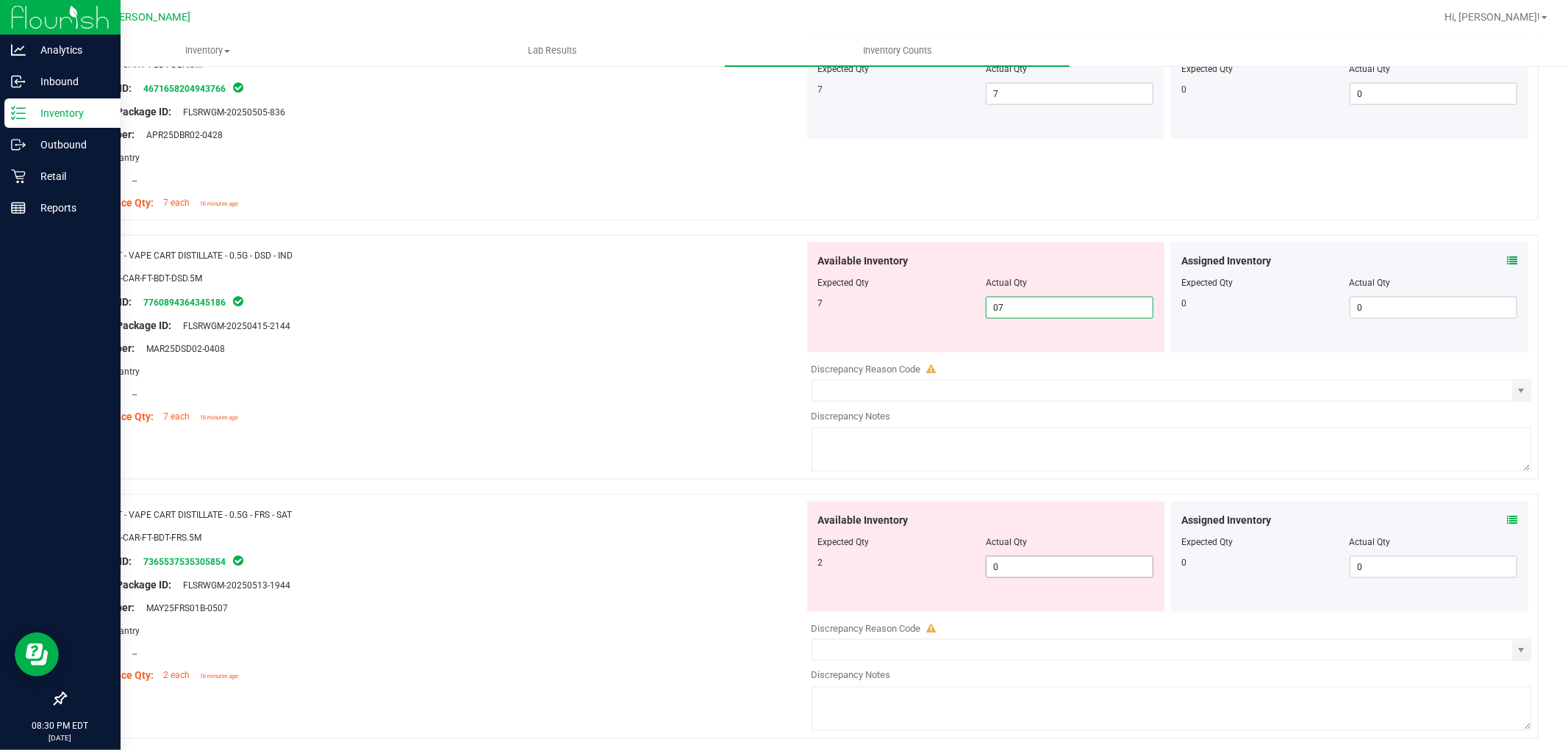
click at [1015, 569] on div "Available Inventory Expected Qty Actual Qty 2 0 0" at bounding box center [1167, 618] width 728 height 233
type input "7"
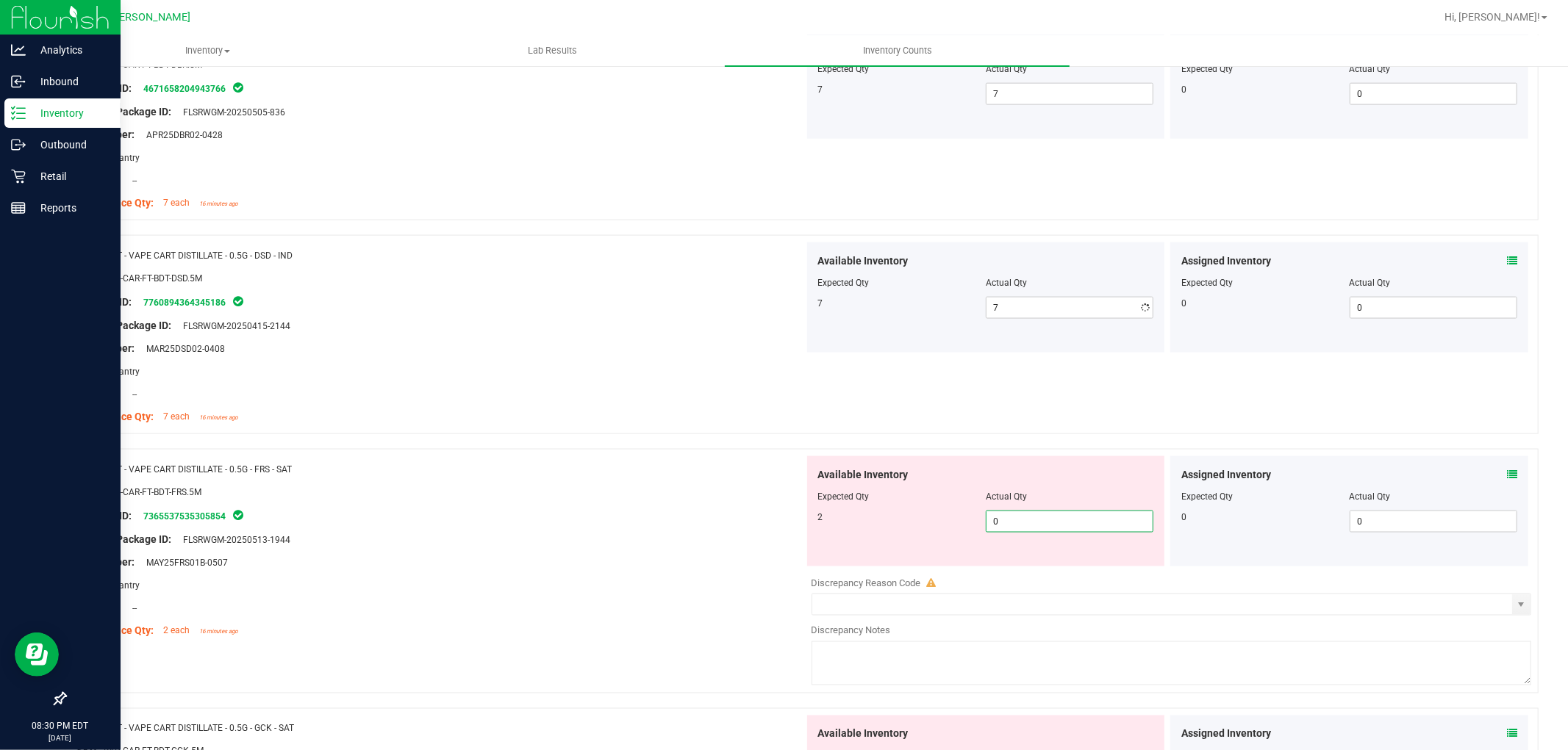
type input "02"
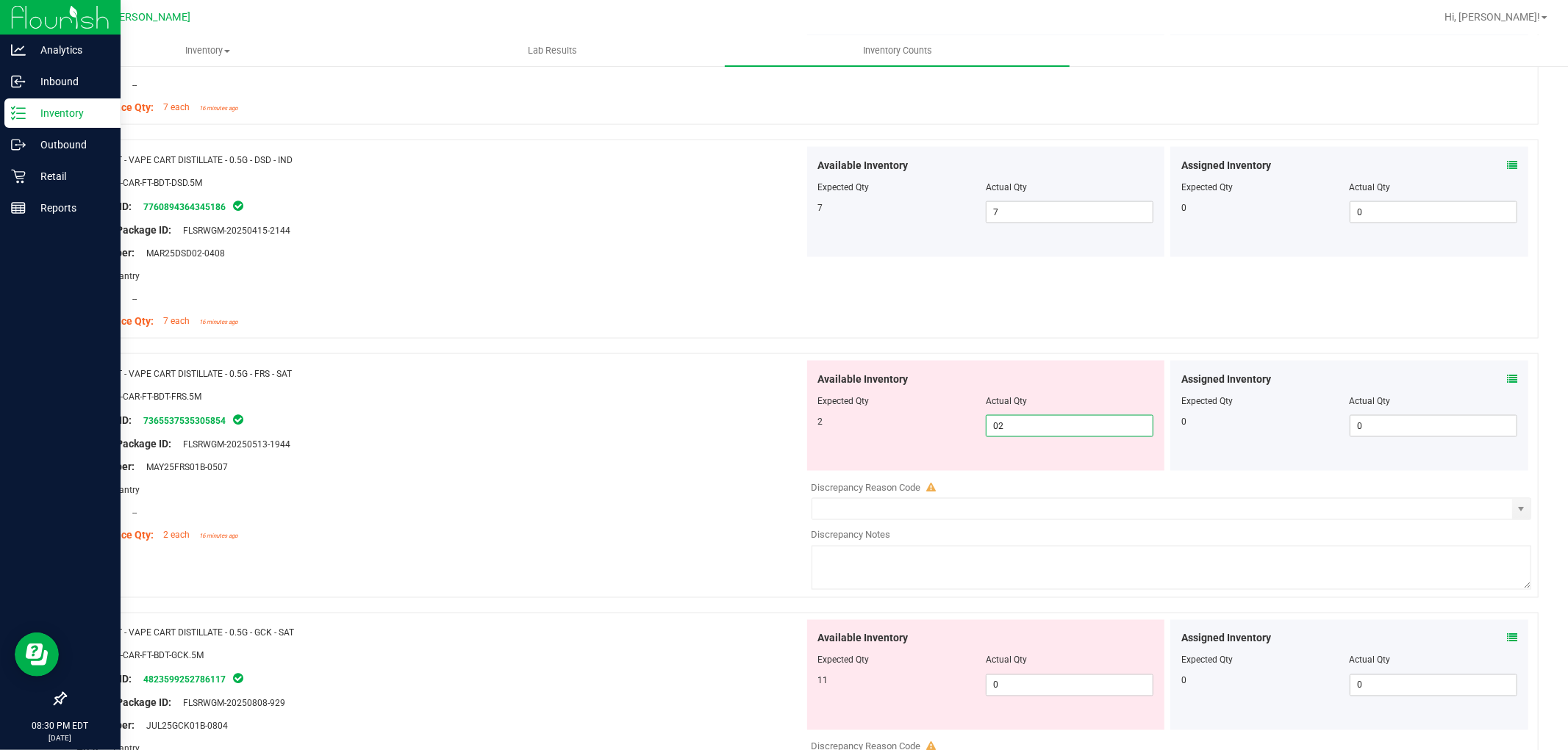
scroll to position [1959, 0]
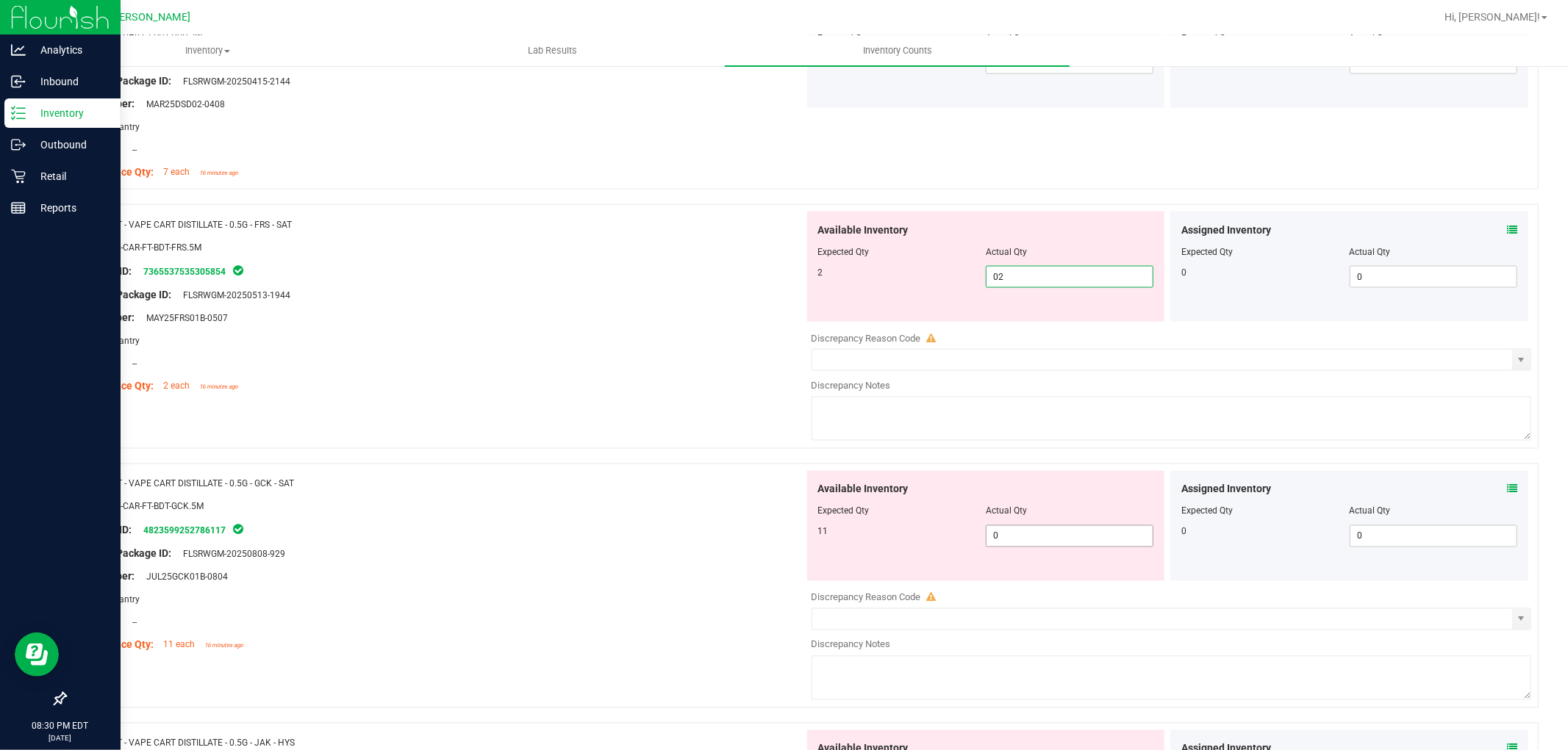
type input "2"
click at [1015, 539] on div "Available Inventory Expected Qty Actual Qty 11 0 0" at bounding box center [1167, 587] width 728 height 233
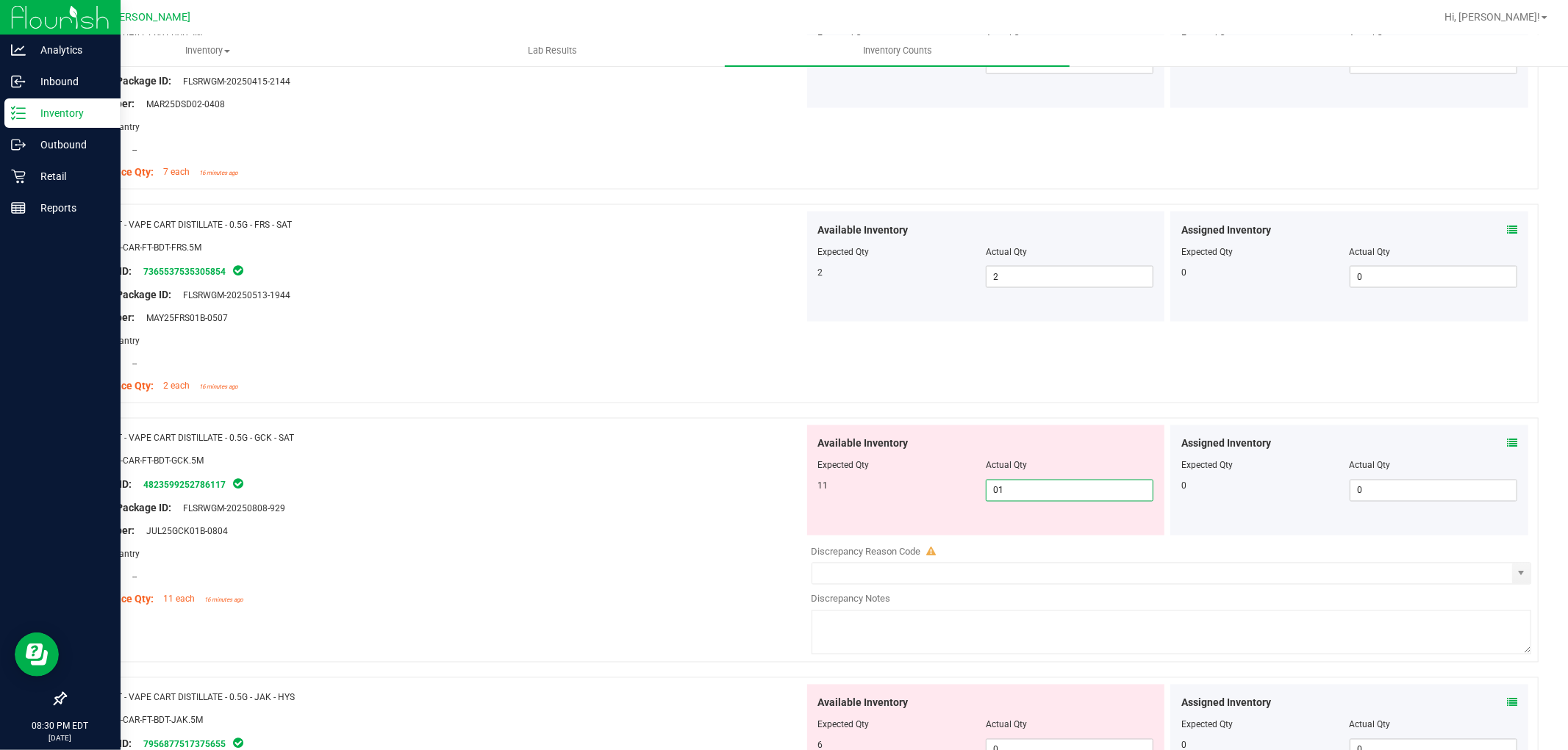
type input "011"
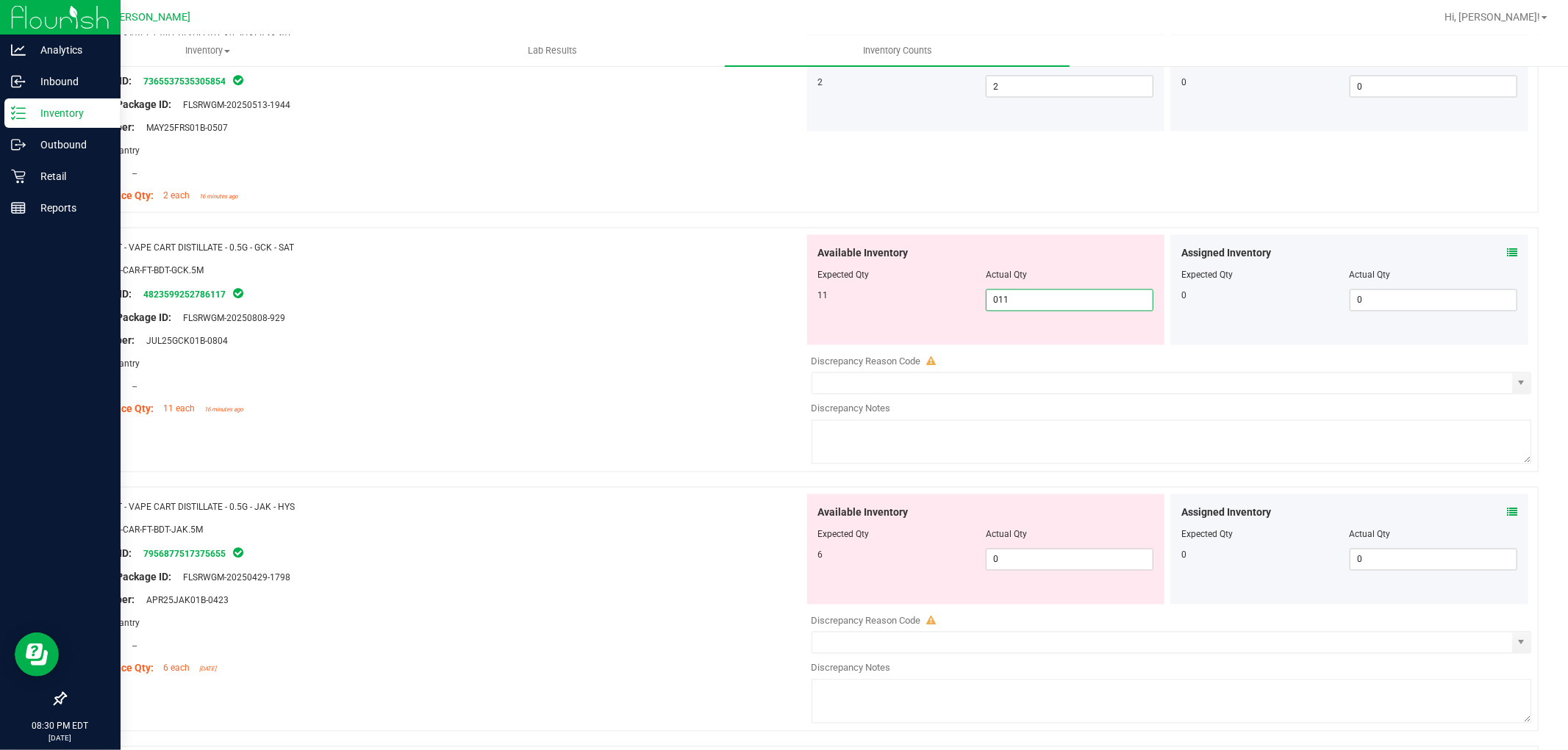
scroll to position [2204, 0]
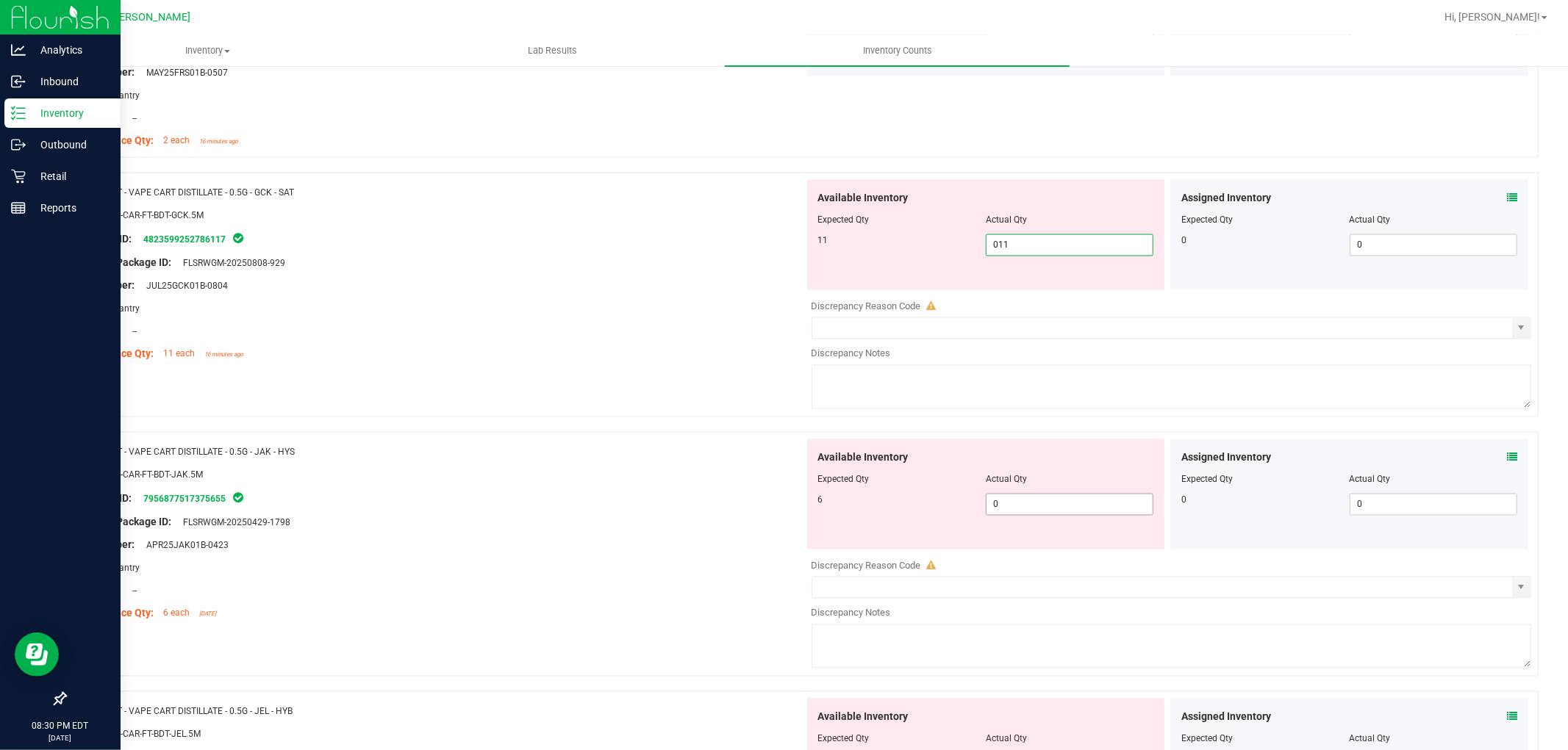
click at [1010, 510] on div "Available Inventory Expected Qty Actual Qty 6 0 0" at bounding box center [1167, 556] width 728 height 233
type input "11"
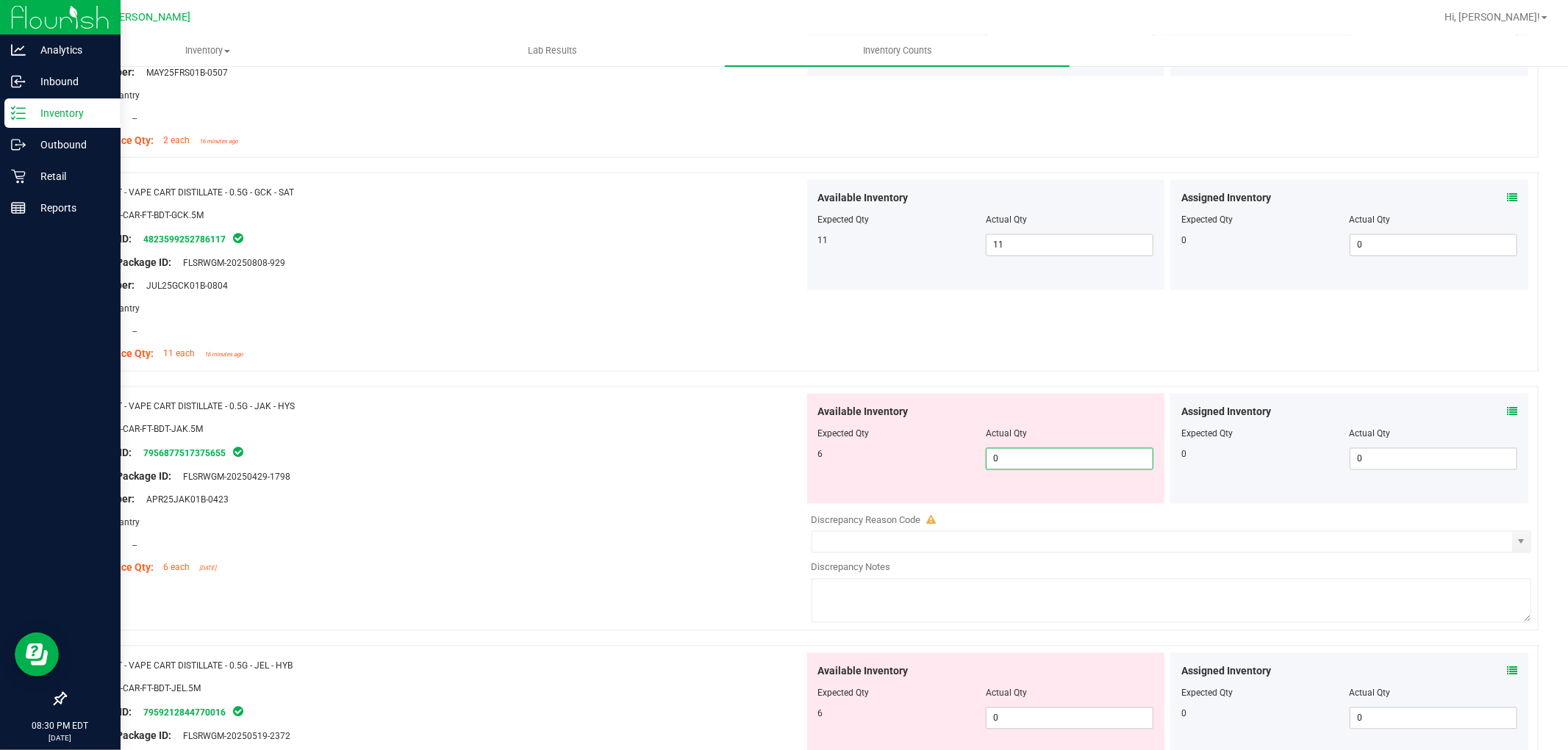
type input "06"
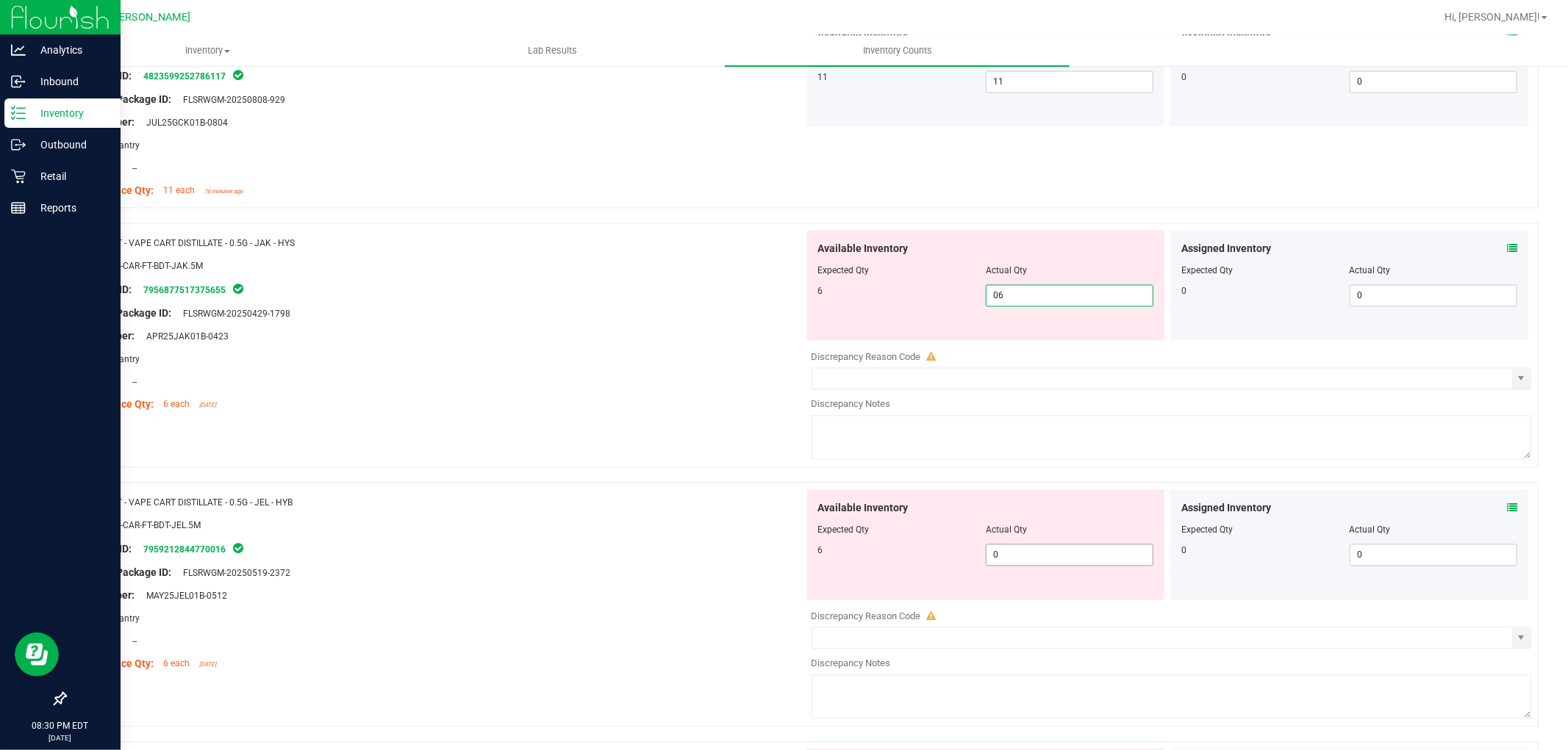
type input "6"
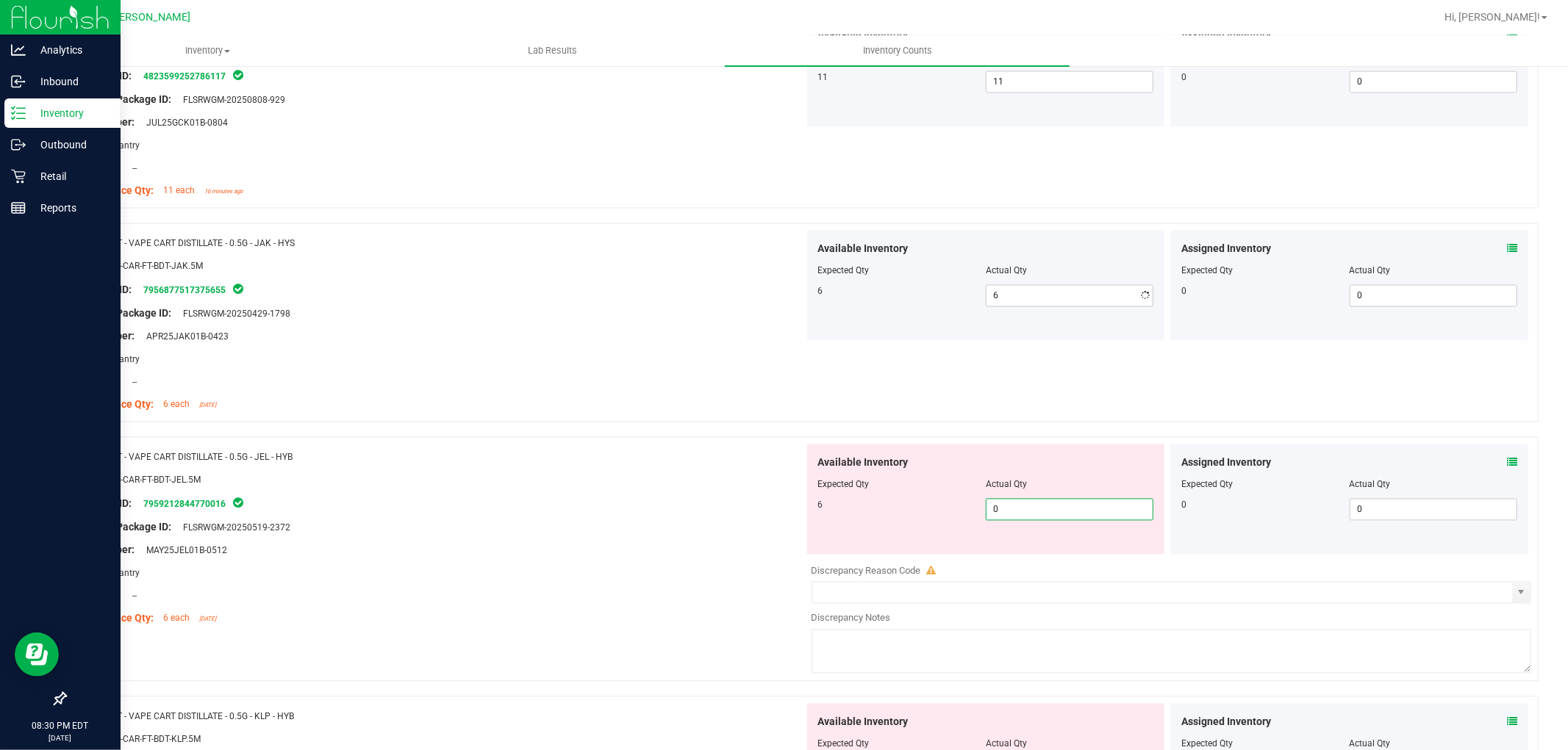
click at [1017, 557] on div "Available Inventory Expected Qty Actual Qty 6 0 0" at bounding box center [1167, 561] width 728 height 233
type input "06"
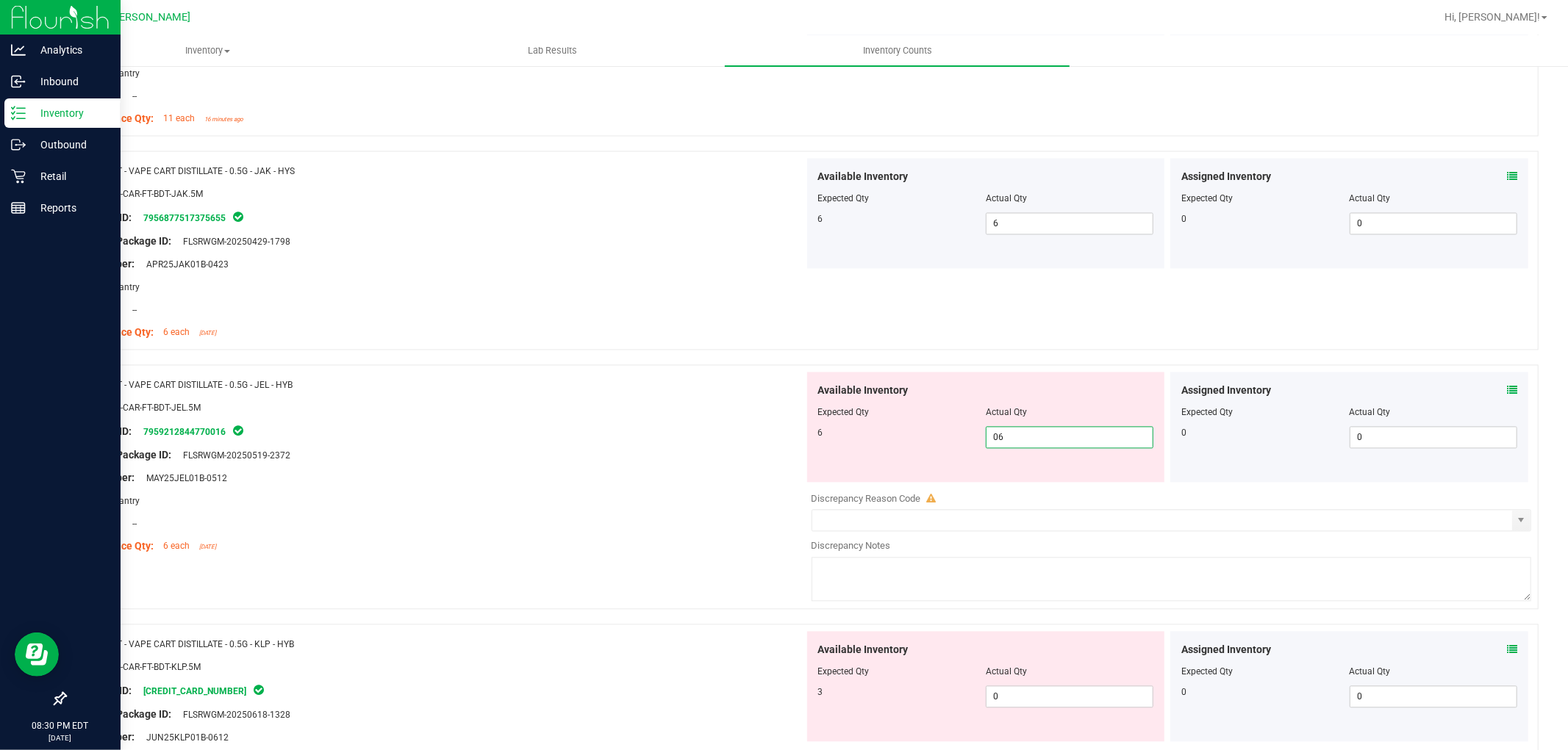
scroll to position [2531, 0]
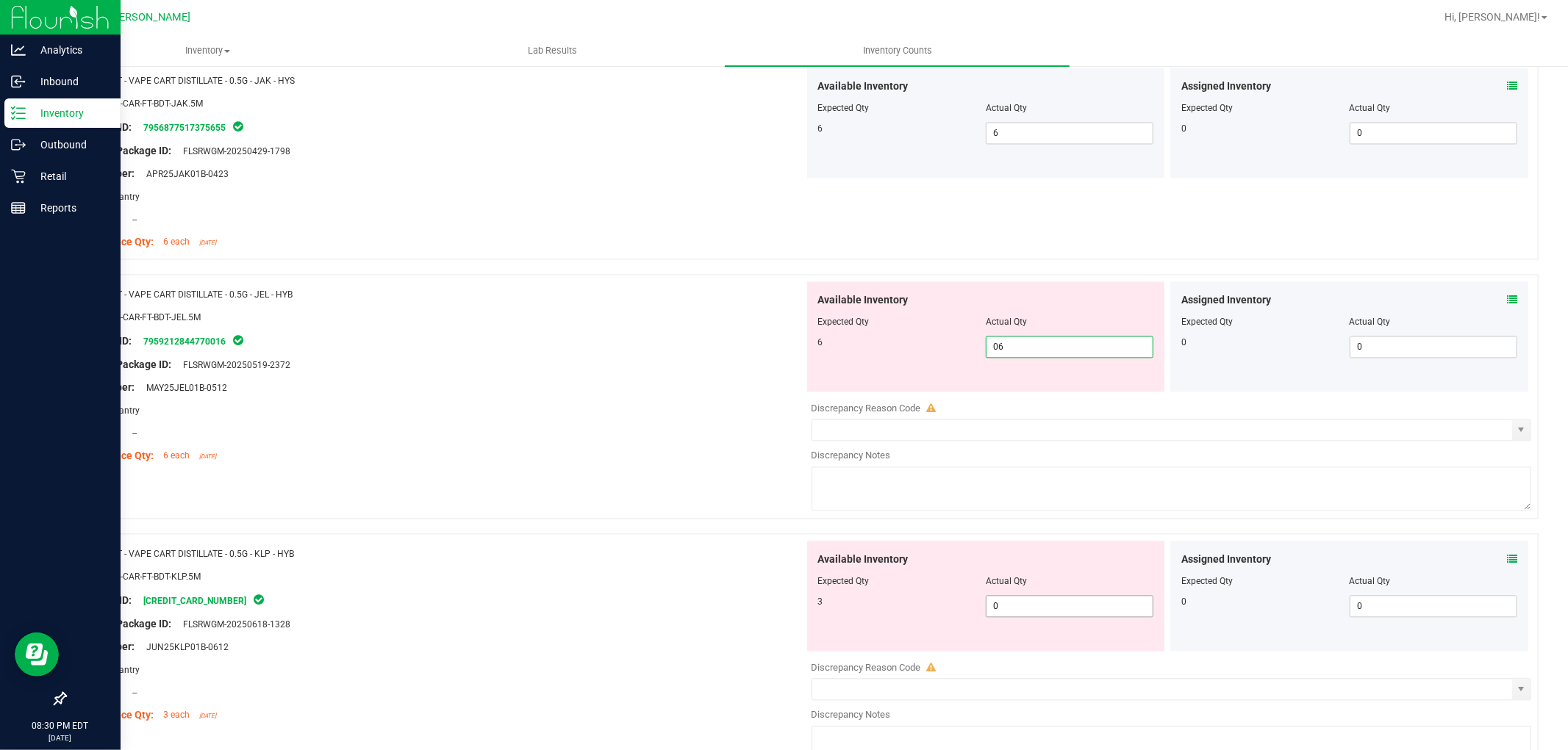
type input "6"
click at [1020, 613] on div "Available Inventory Expected Qty Actual Qty 3 0 0" at bounding box center [1167, 657] width 728 height 233
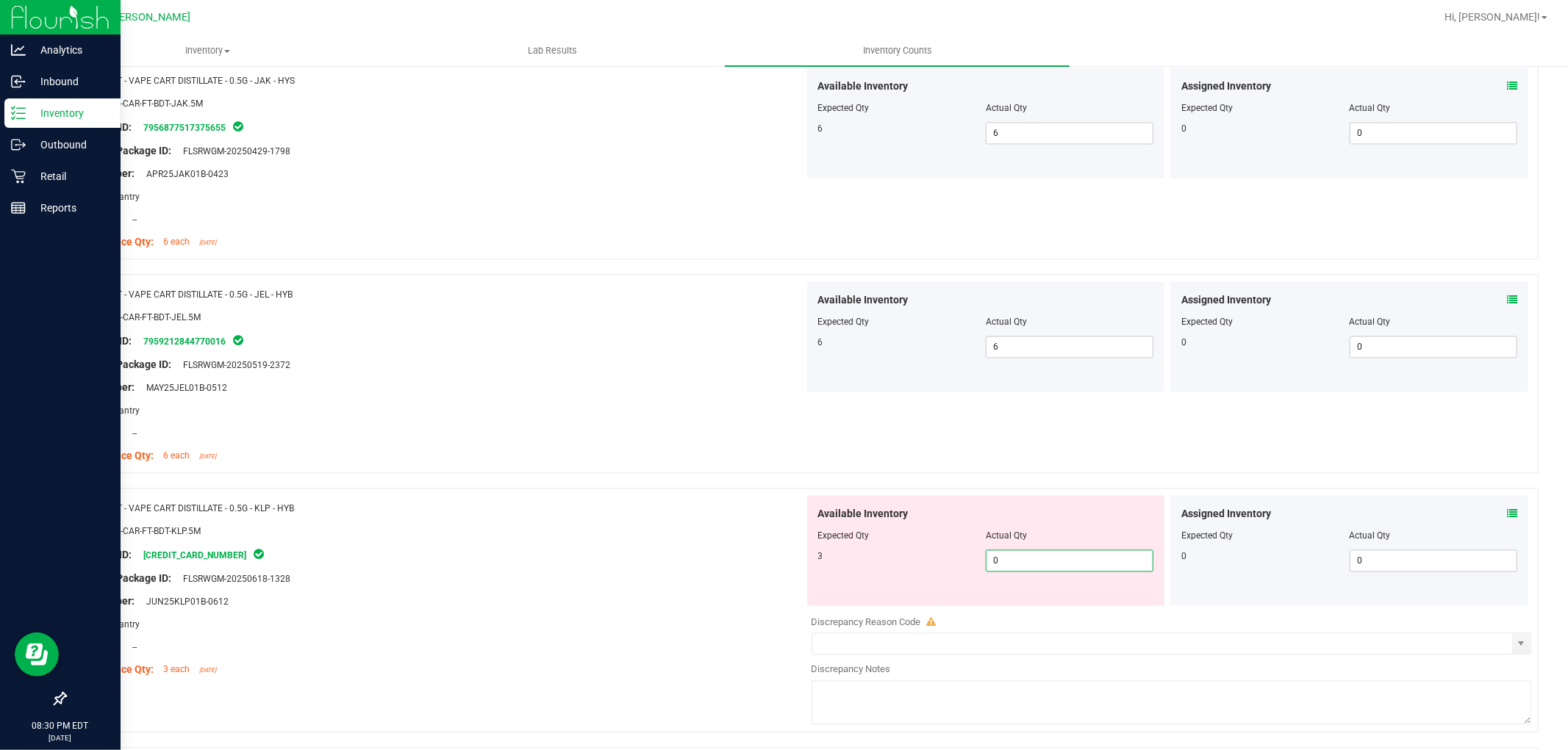
type input "03"
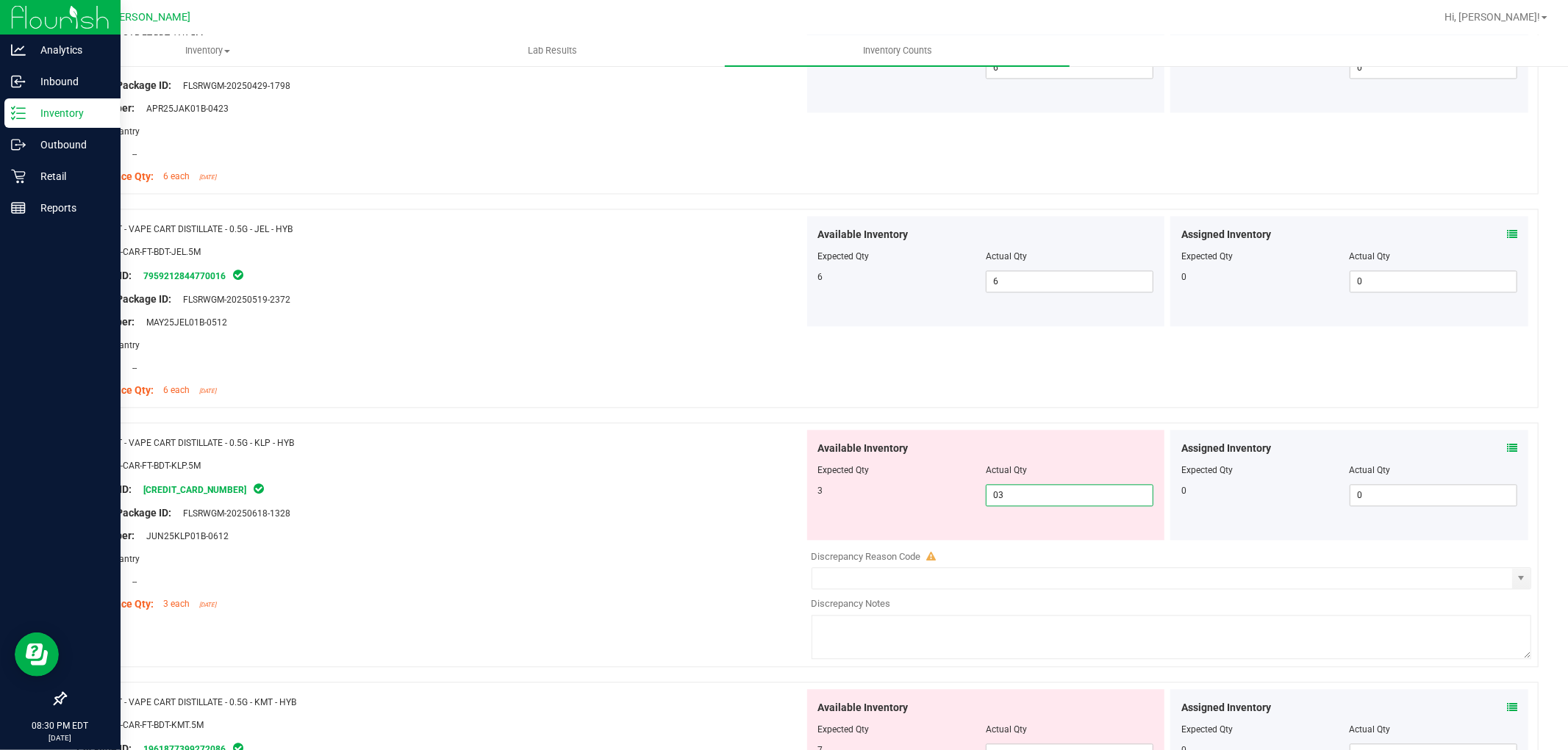
scroll to position [2694, 0]
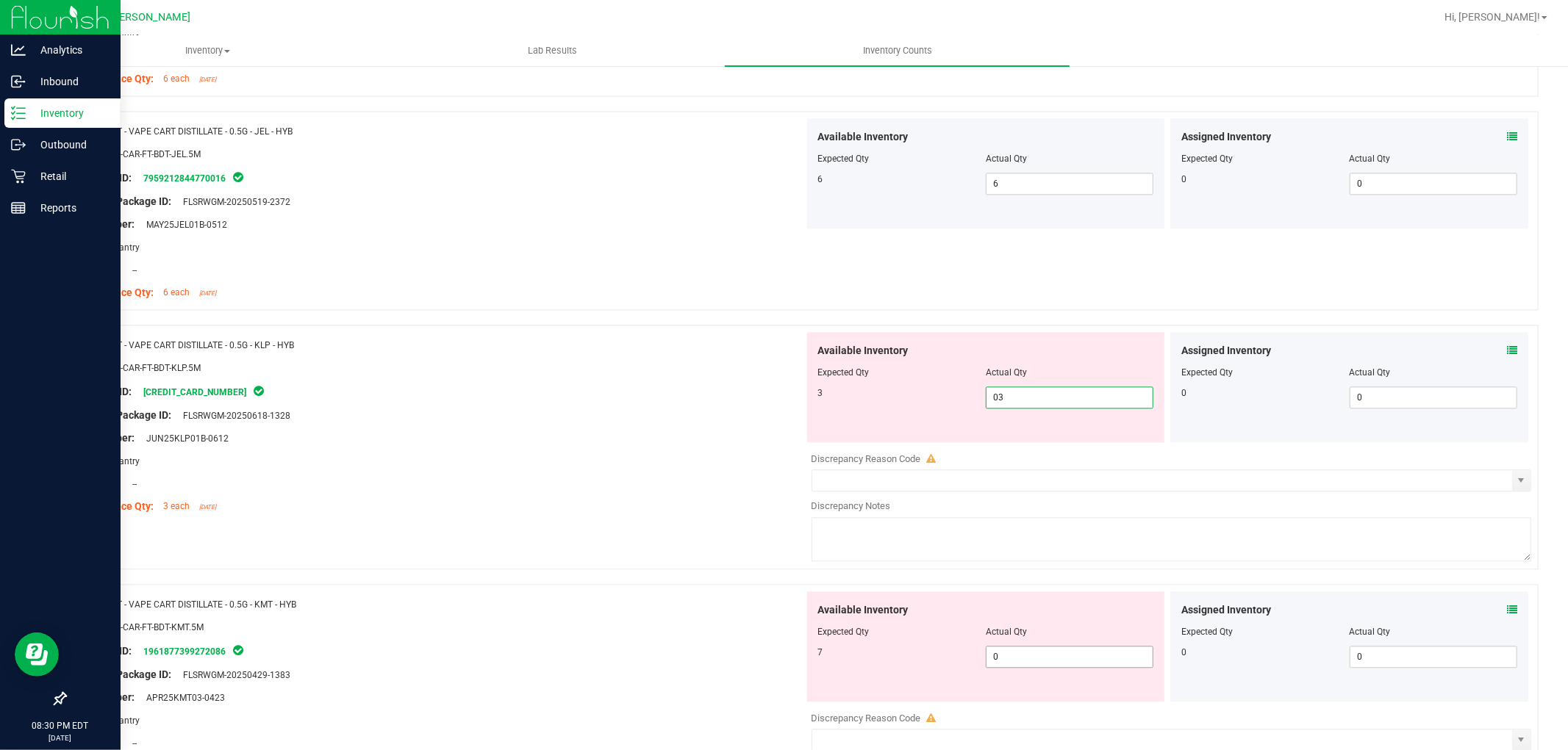
type input "3"
click at [1015, 650] on div "Available Inventory Expected Qty Actual Qty 7 0 0" at bounding box center [986, 646] width 358 height 110
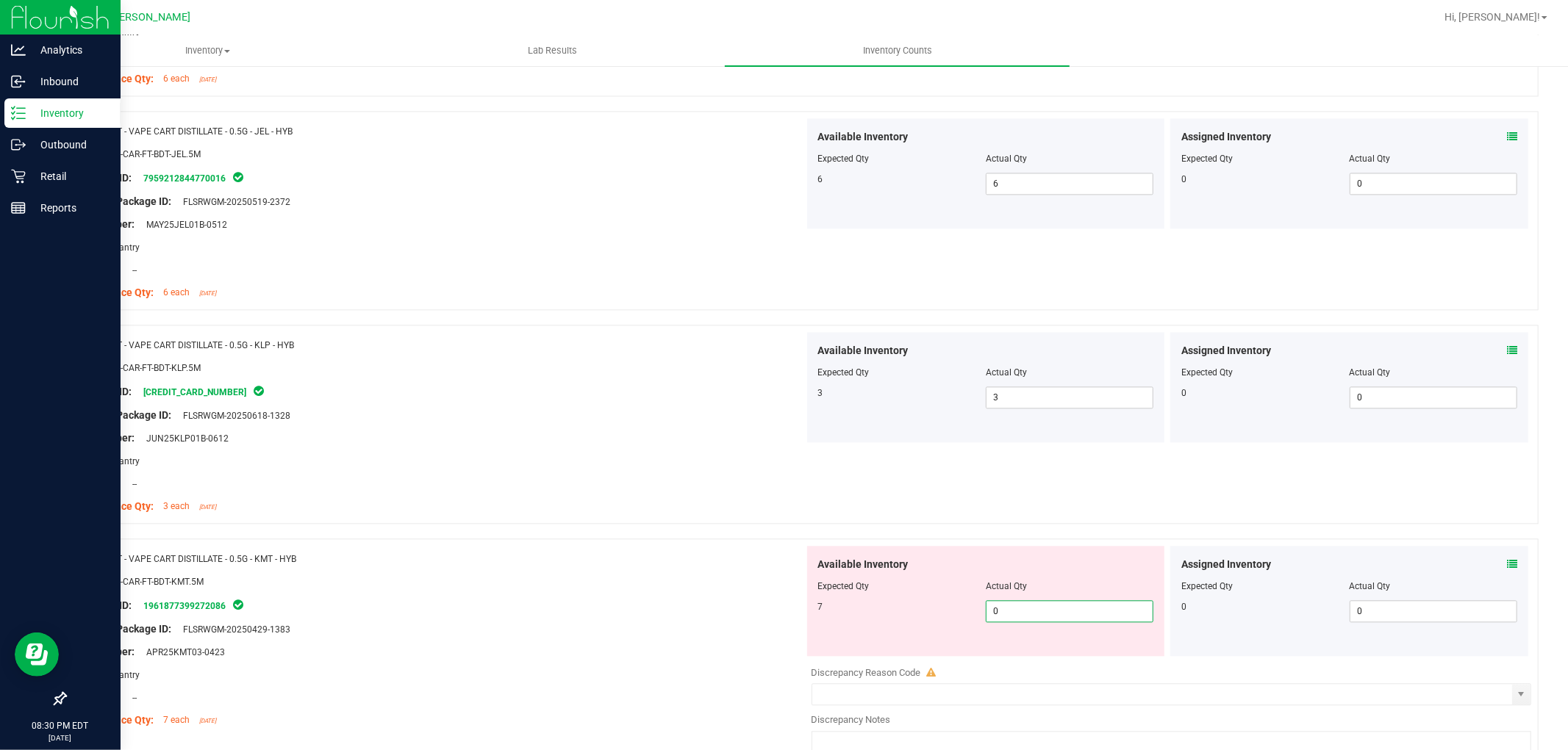
type input "07"
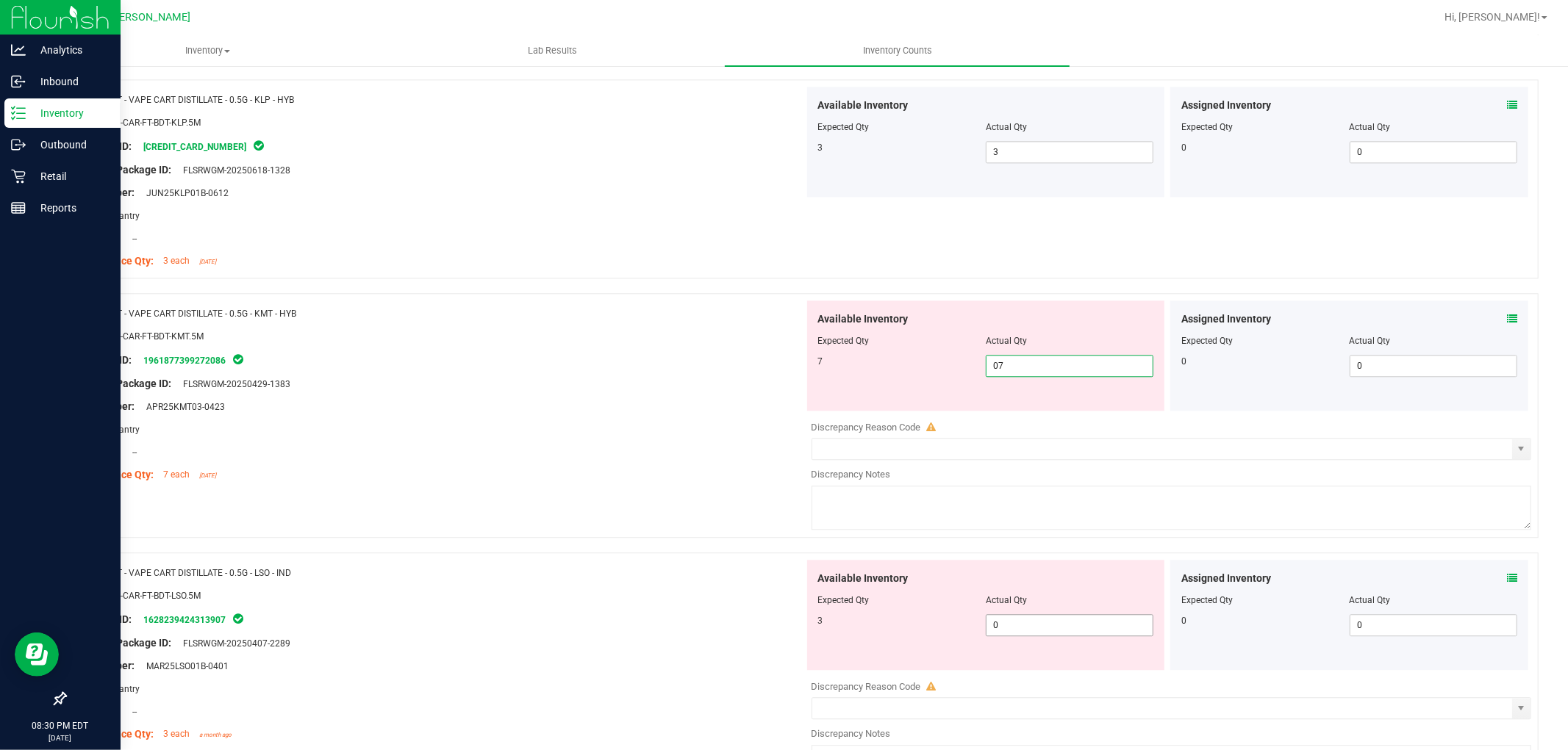
type input "7"
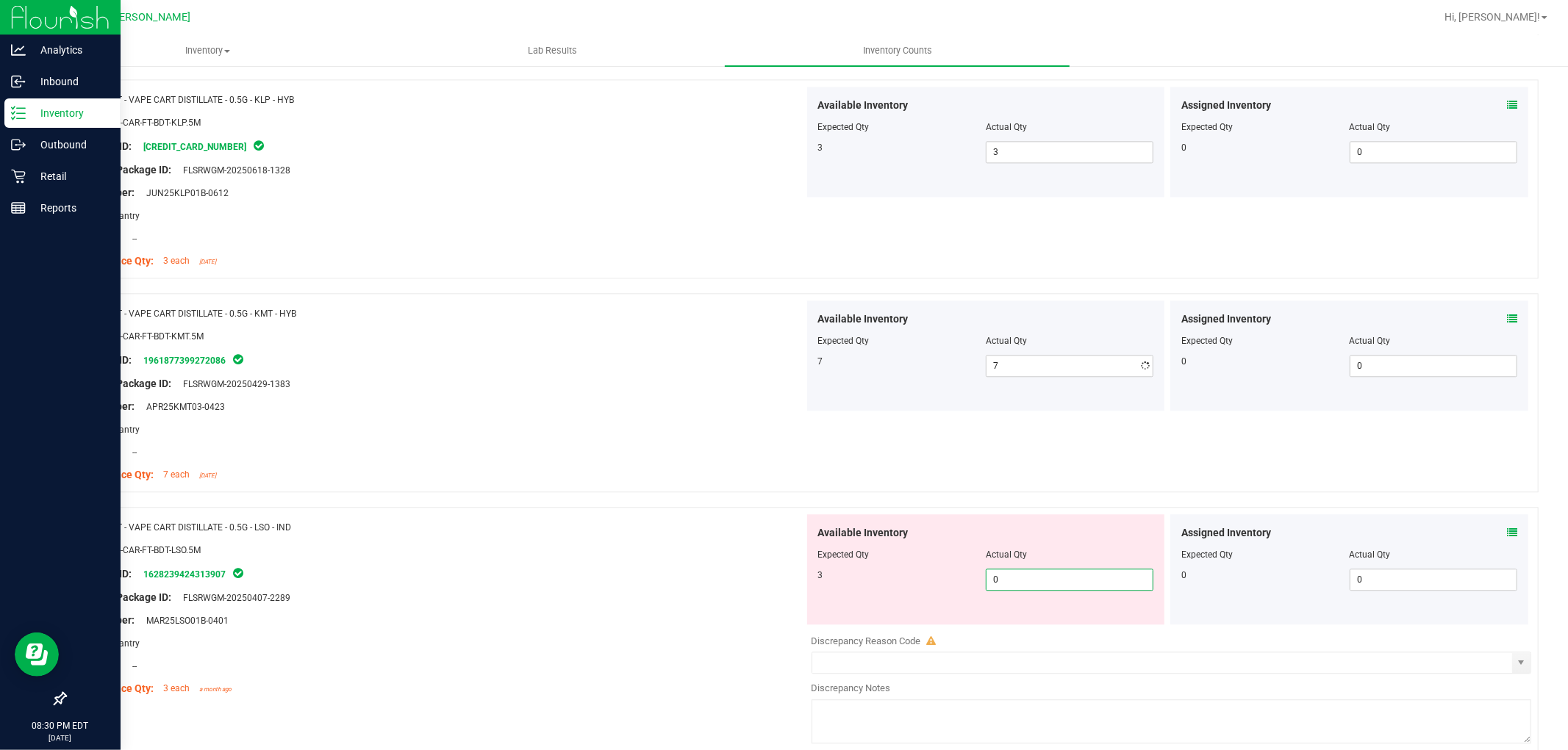
click at [1011, 622] on div "Available Inventory Expected Qty Actual Qty 3 0 0" at bounding box center [986, 569] width 358 height 110
type input "03"
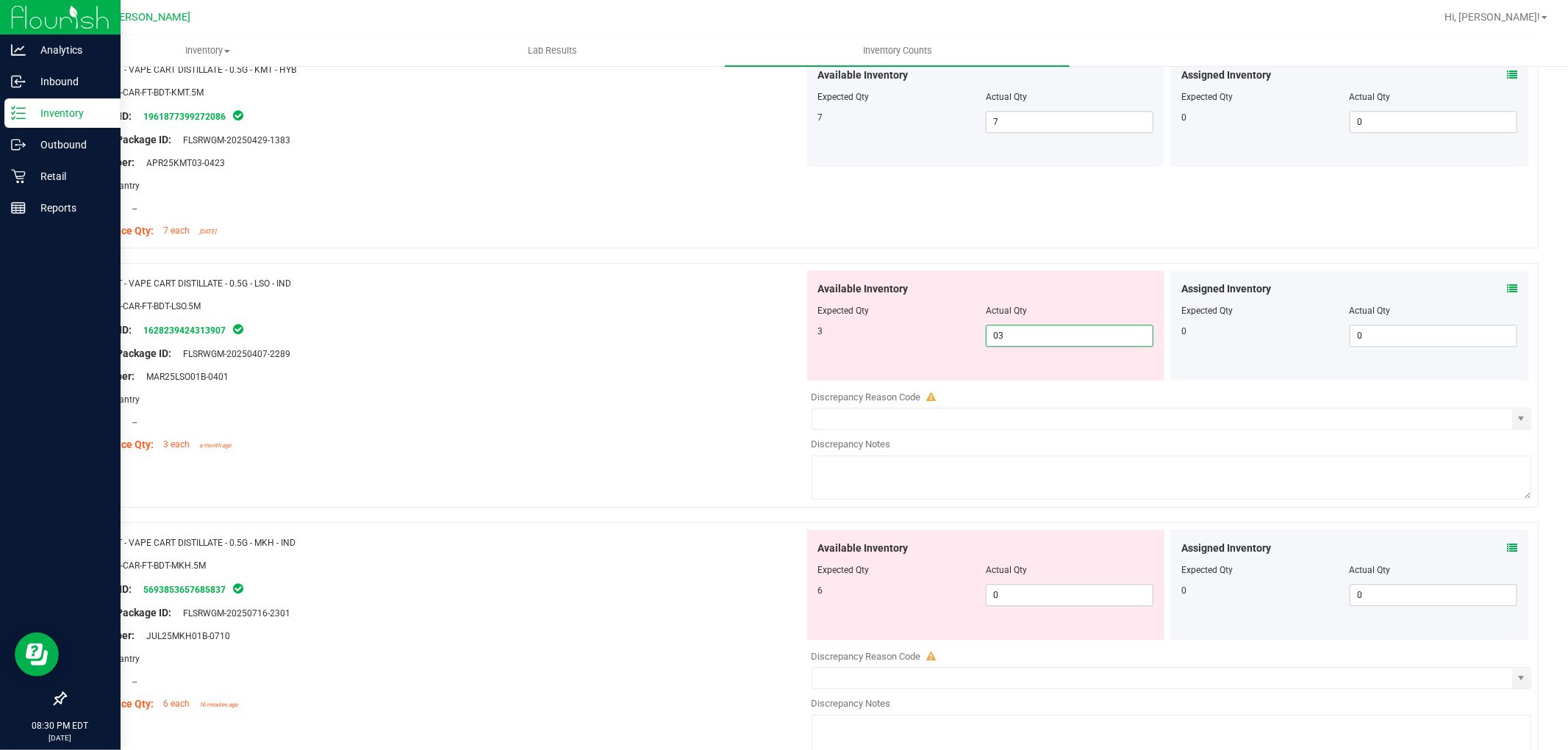
scroll to position [3184, 0]
type input "3"
click at [1008, 598] on div "Available Inventory Expected Qty Actual Qty 6 0 0" at bounding box center [1167, 646] width 728 height 233
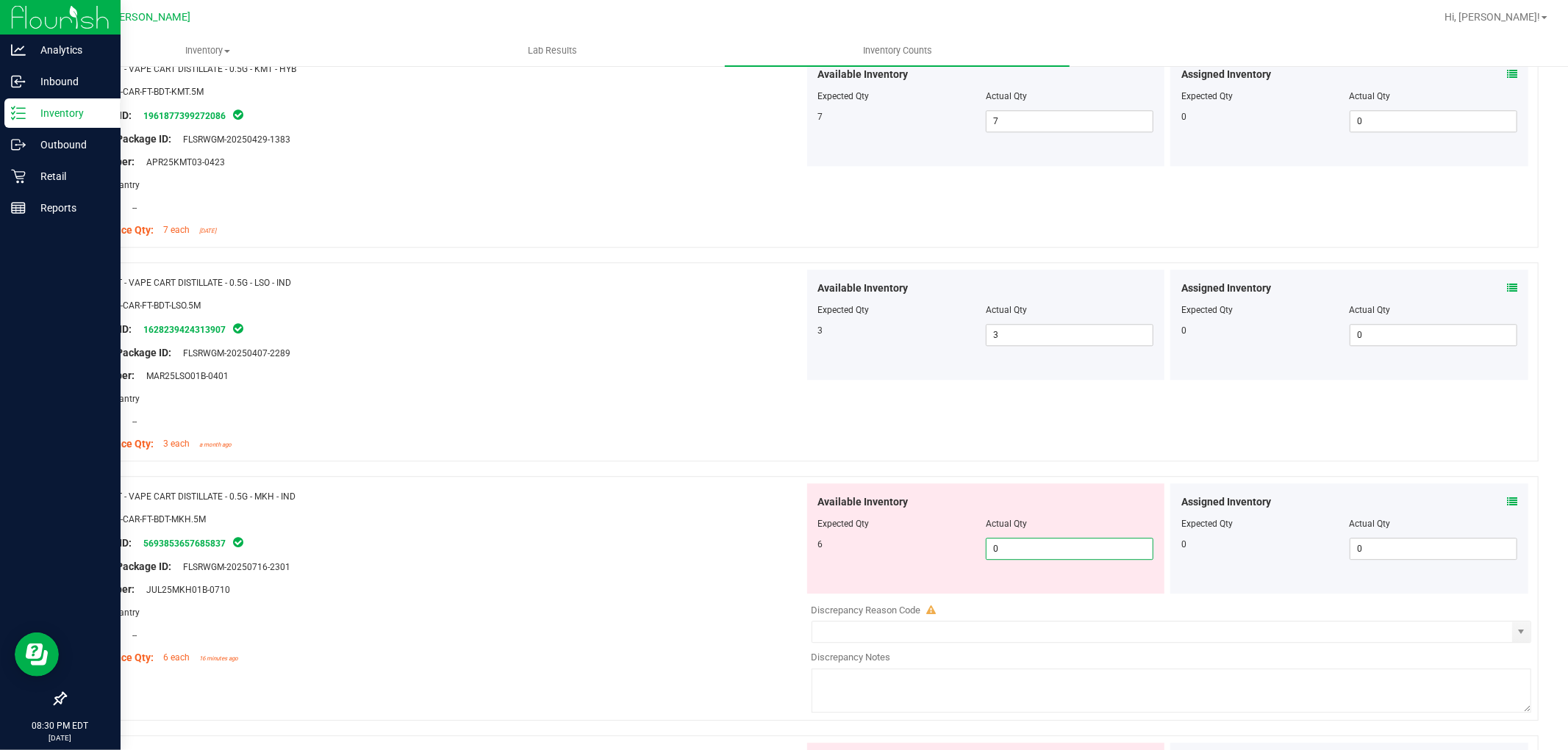
type input "06"
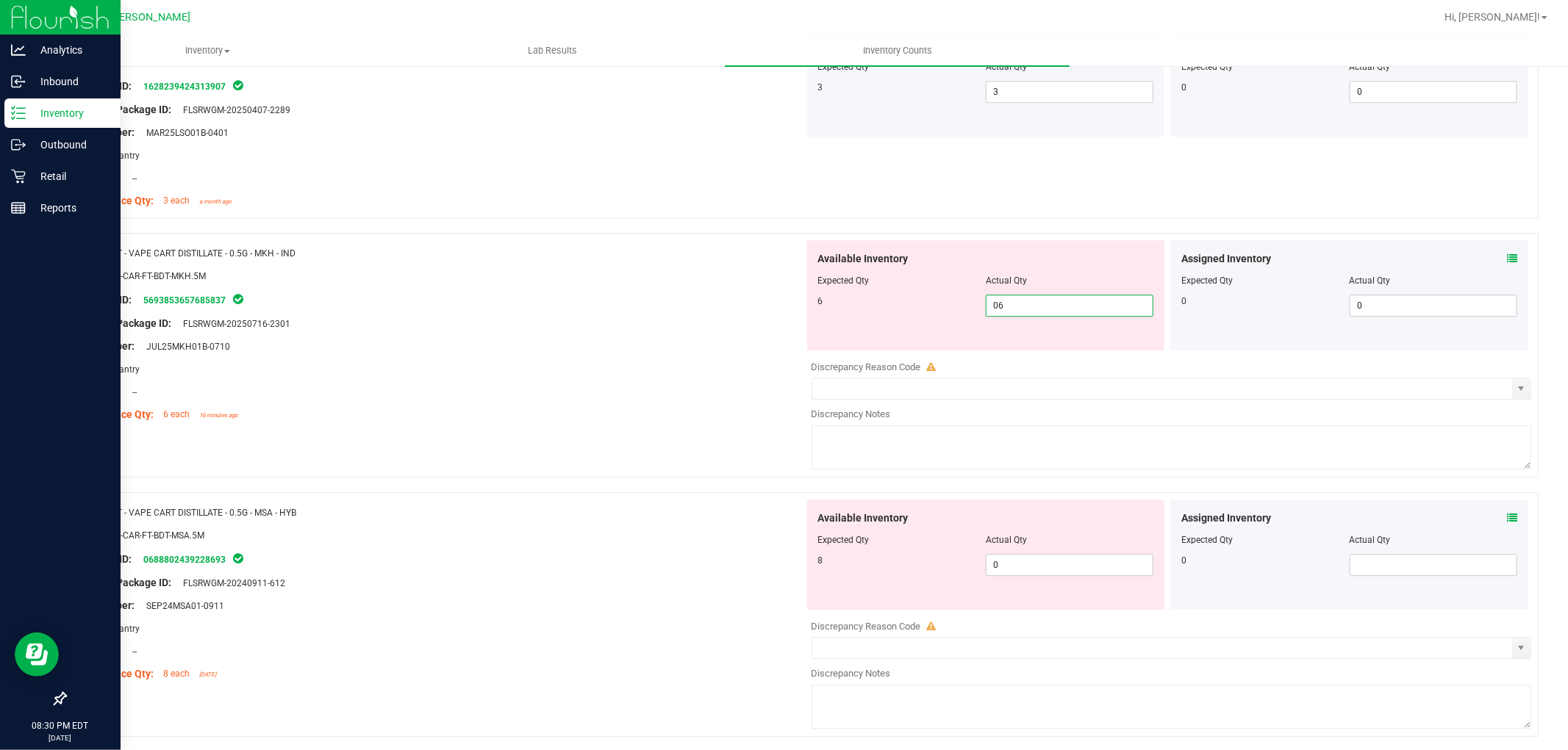
scroll to position [3429, 0]
type input "6"
click at [1005, 568] on div "Available Inventory Expected Qty Actual Qty 8 0 0" at bounding box center [1167, 614] width 728 height 233
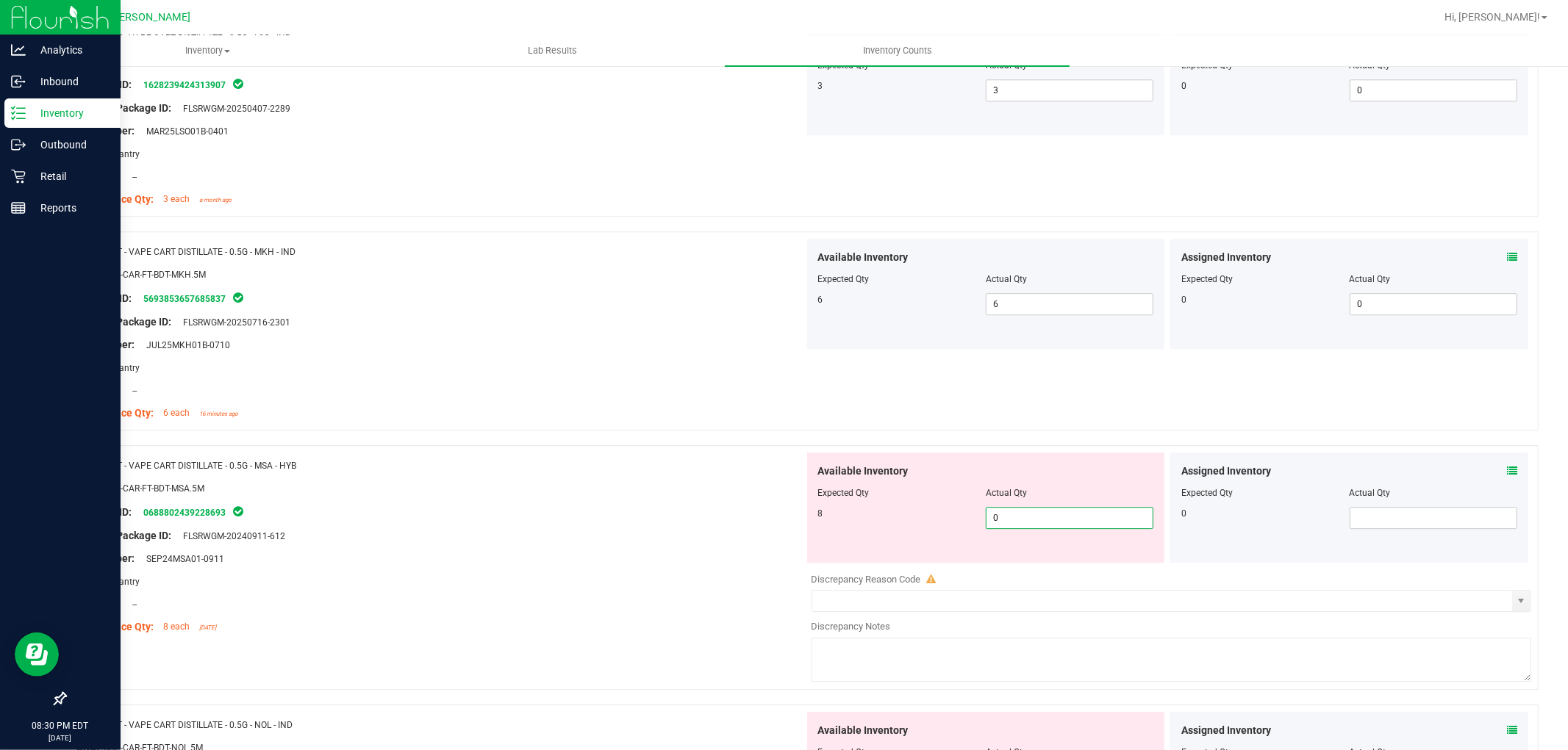
type input "08"
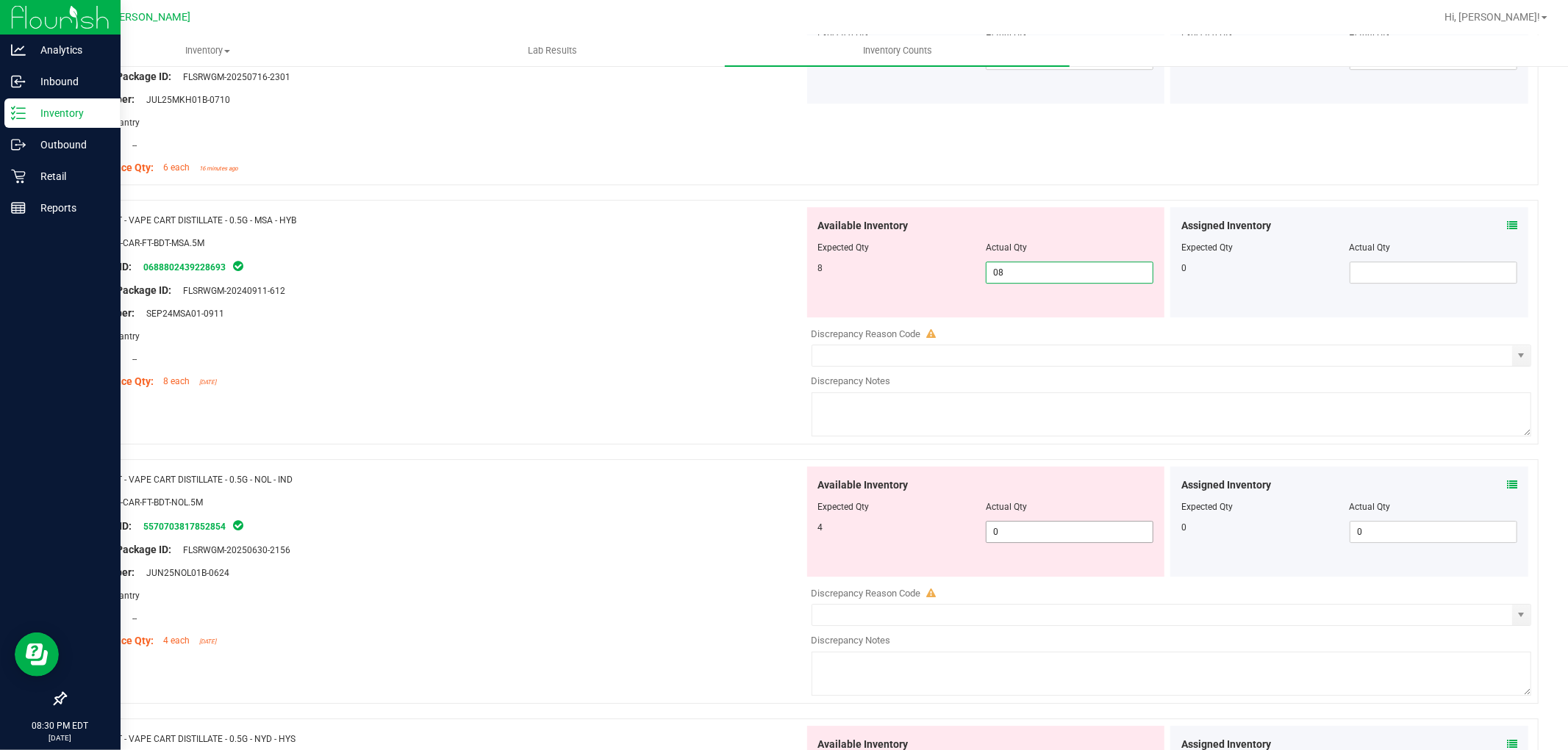
type input "8"
click at [1017, 529] on div "Available Inventory Expected Qty Actual Qty 4 0 0" at bounding box center [986, 521] width 358 height 110
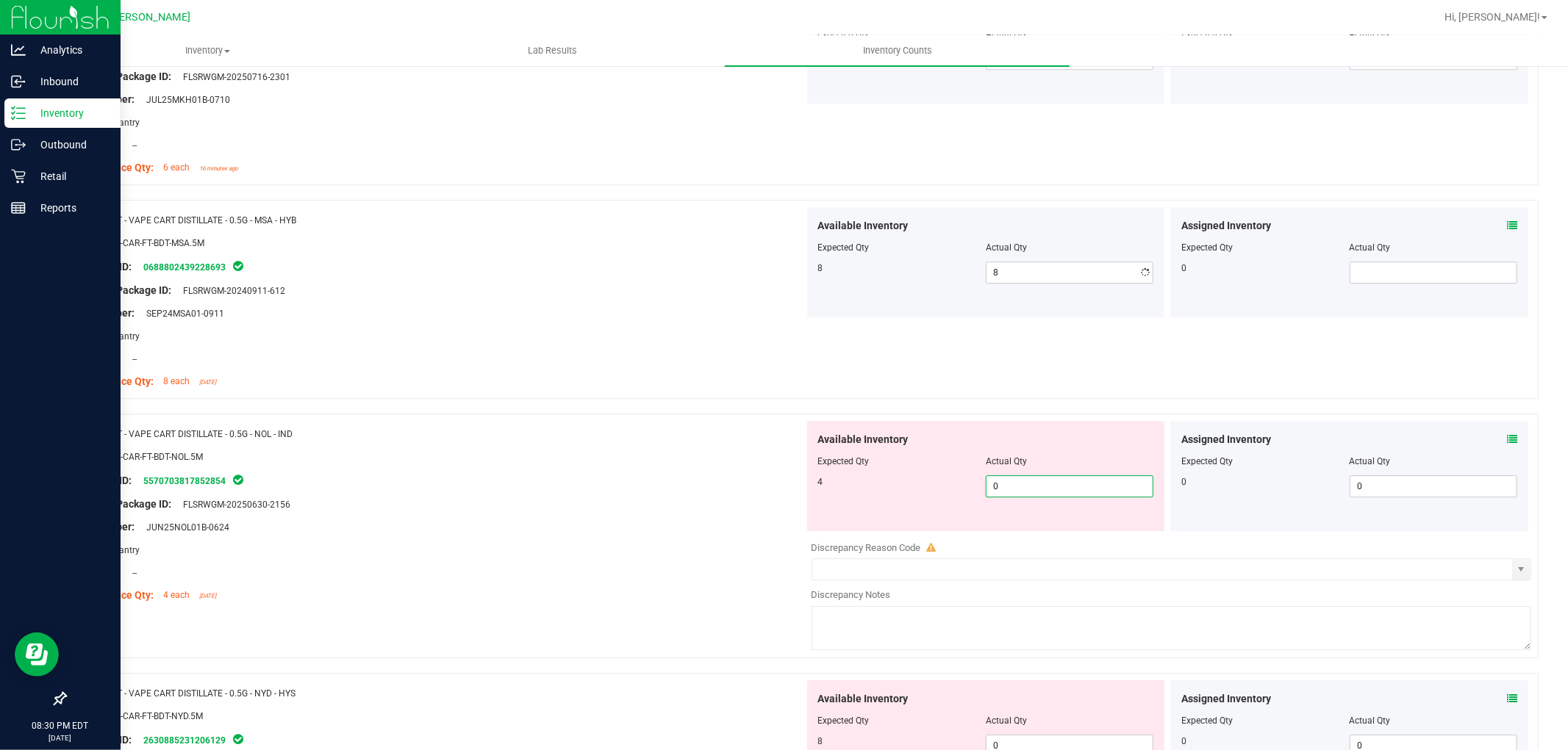
type input "04"
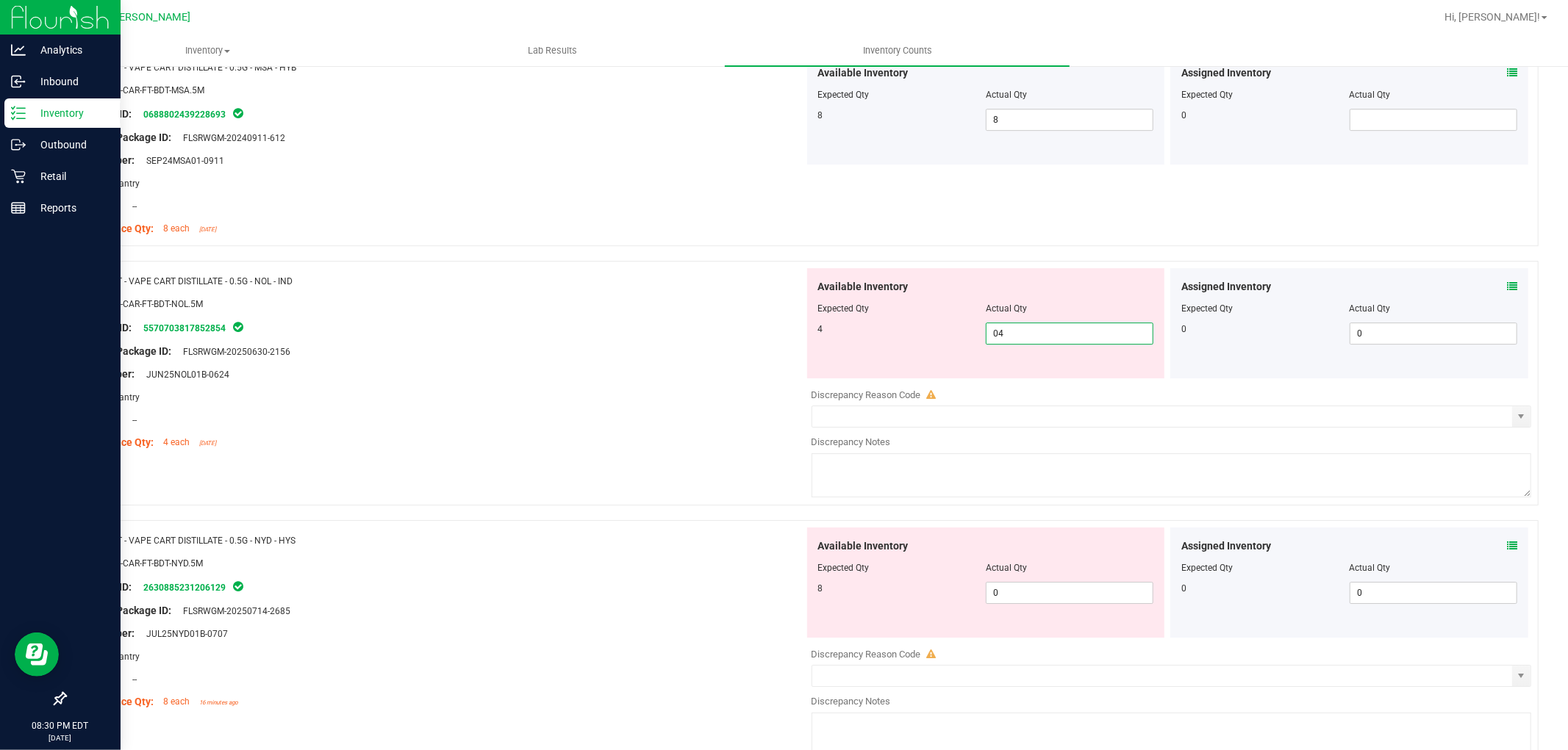
scroll to position [3837, 0]
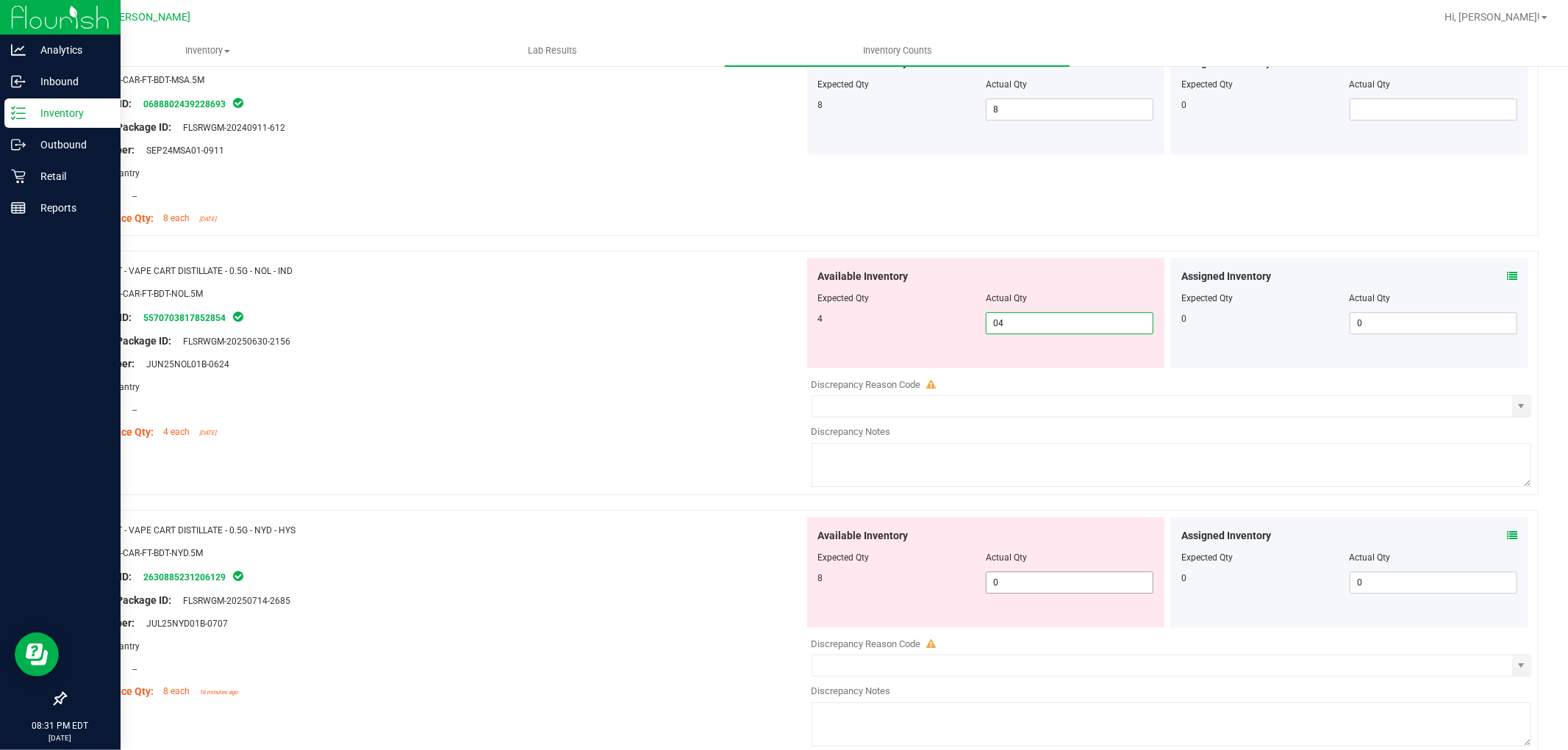
type input "4"
click at [1017, 585] on div "Available Inventory Expected Qty Actual Qty 8 0 0" at bounding box center [1167, 634] width 728 height 233
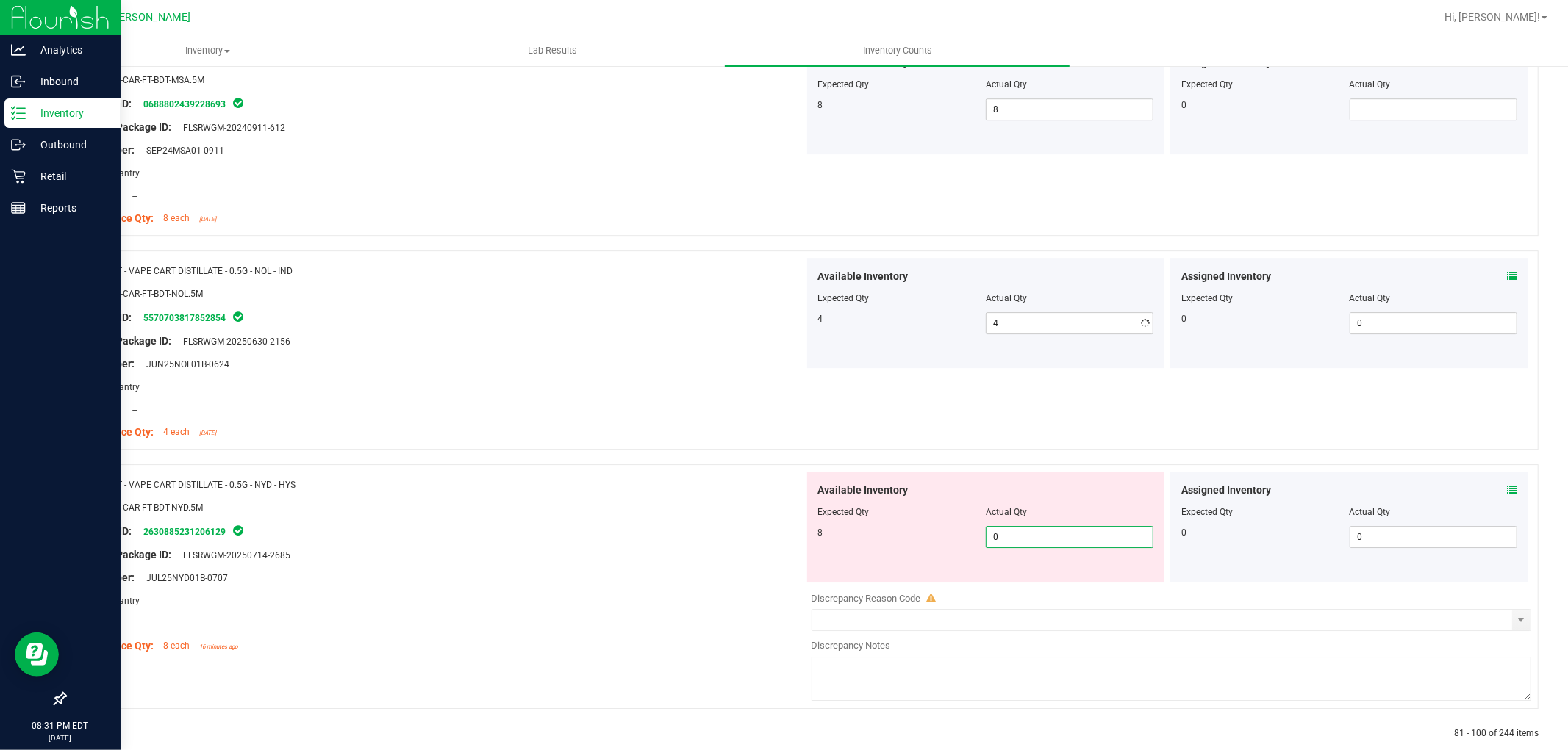
type input "08"
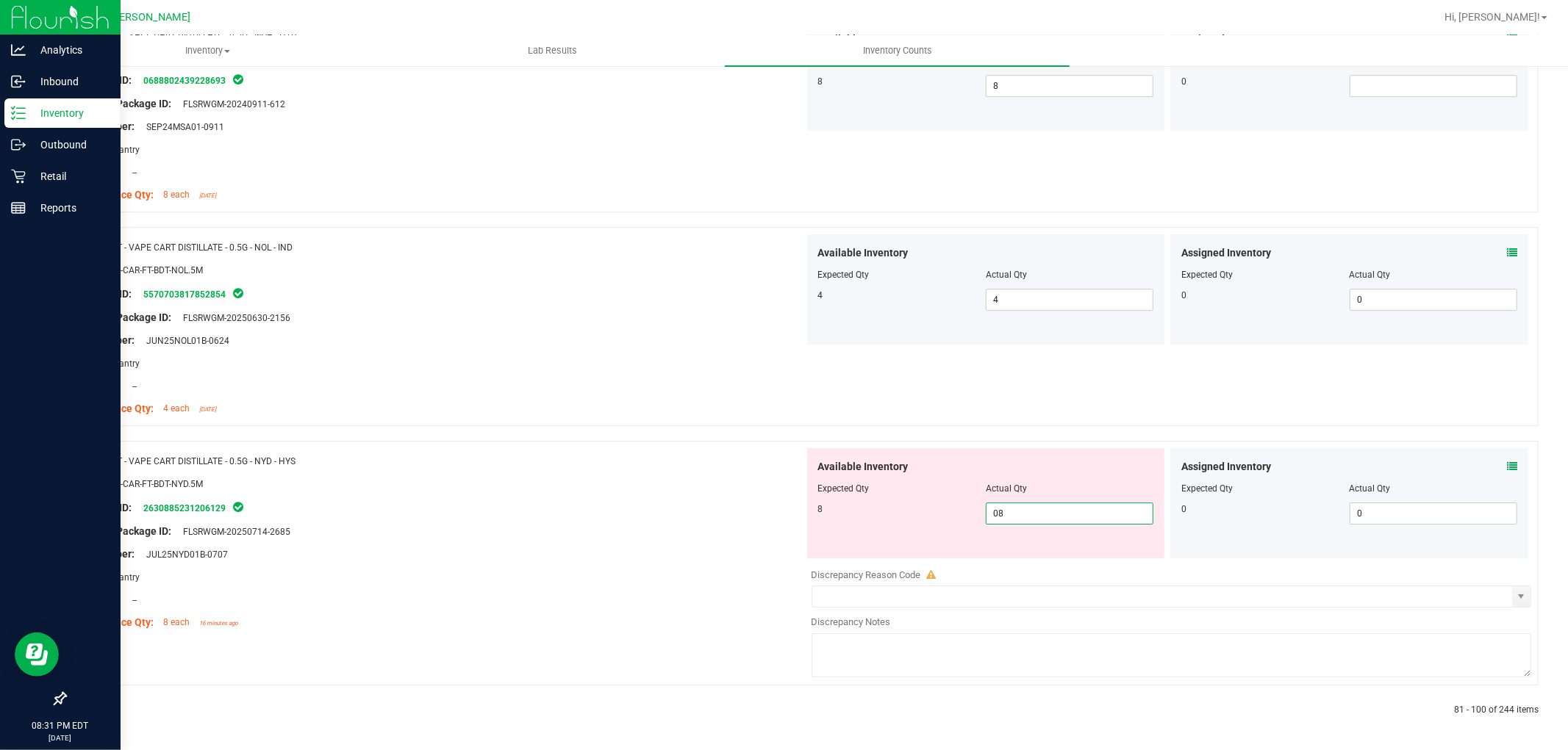
type input "8"
click at [94, 708] on div at bounding box center [433, 711] width 738 height 14
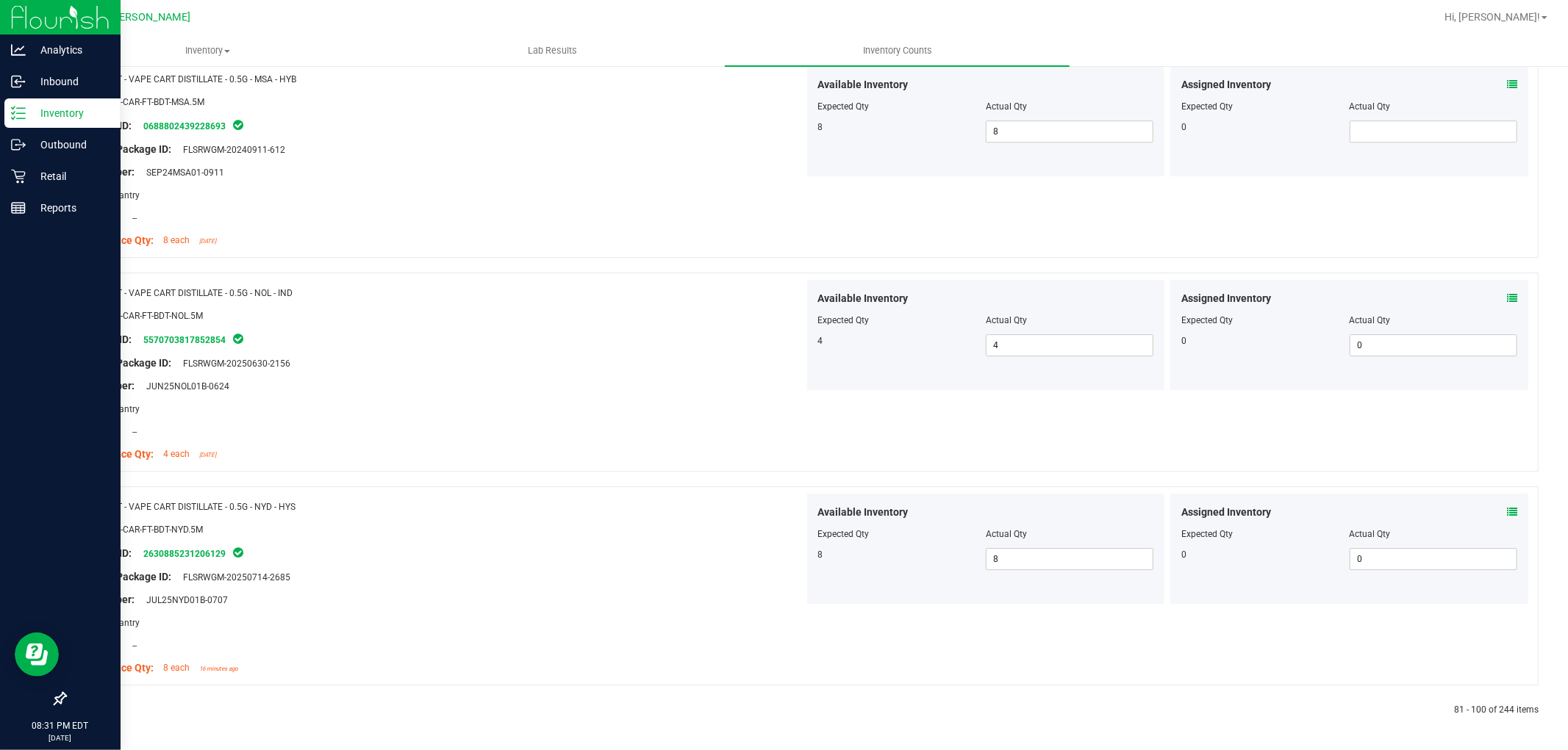
click at [102, 709] on link at bounding box center [101, 710] width 7 height 11
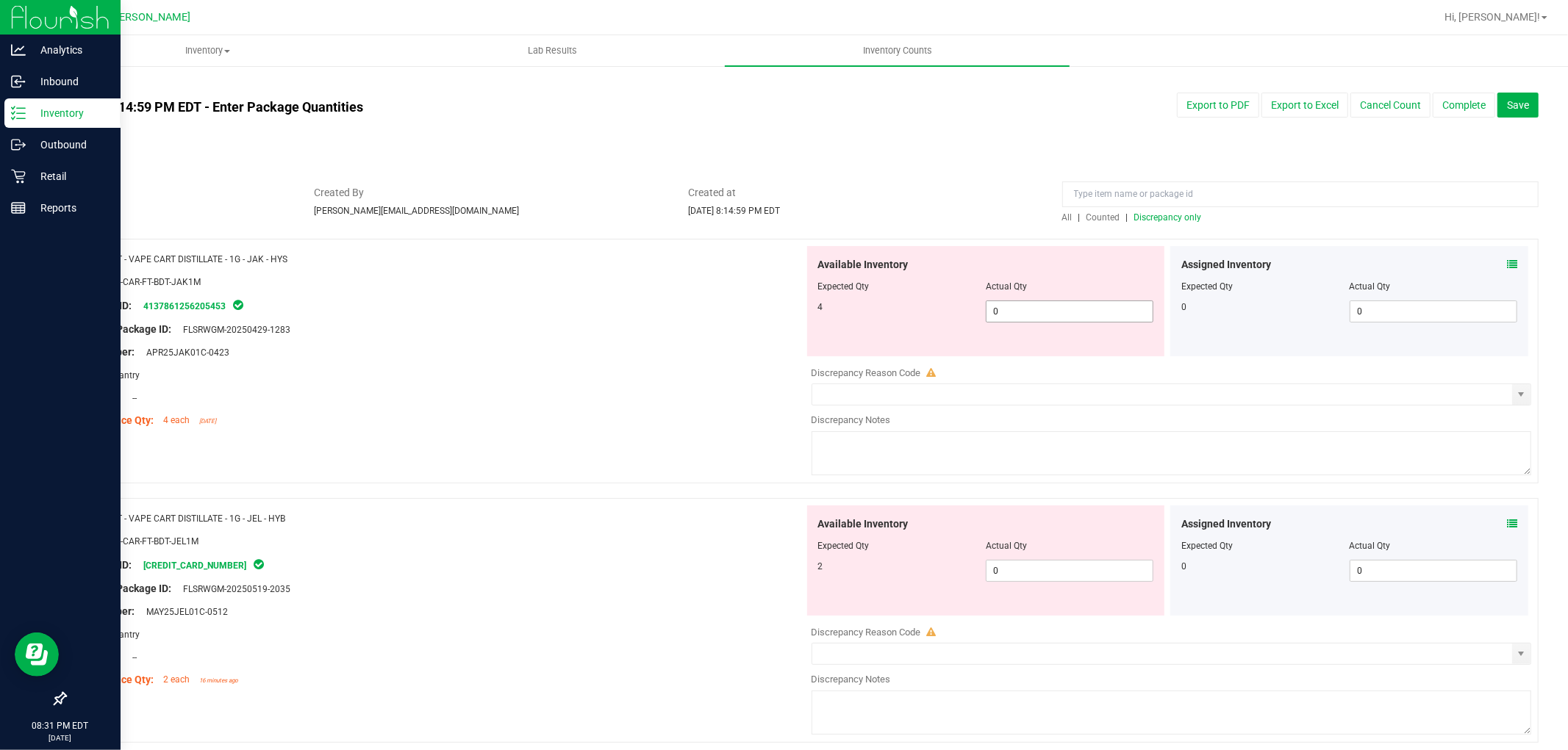
click at [1049, 310] on span "0 0" at bounding box center [1070, 312] width 168 height 22
type input "04"
click at [1002, 568] on div "Available Inventory Expected Qty Actual Qty 2 0 0" at bounding box center [986, 561] width 358 height 110
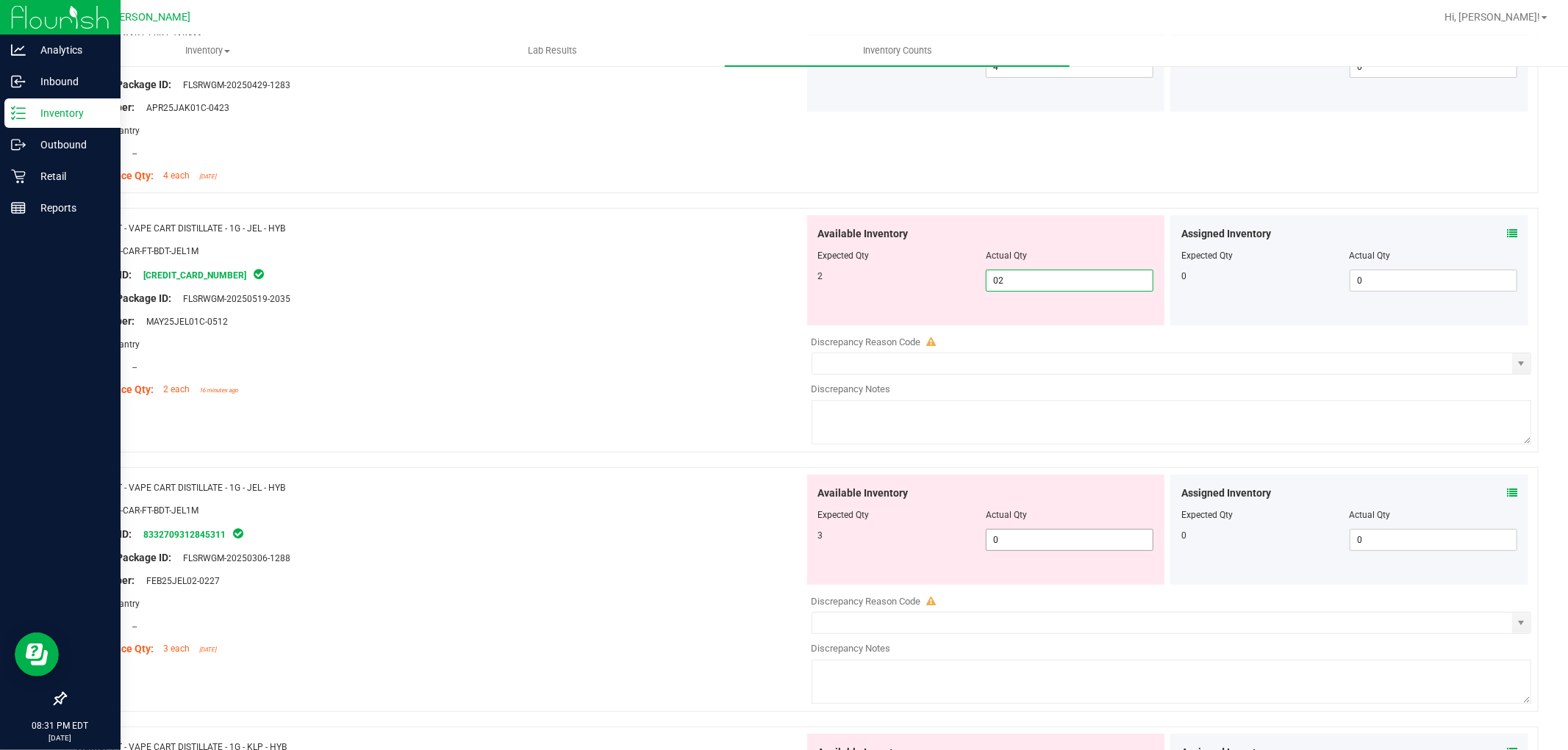
click at [1016, 534] on div "Available Inventory Expected Qty Actual Qty 3 0 0" at bounding box center [986, 529] width 358 height 110
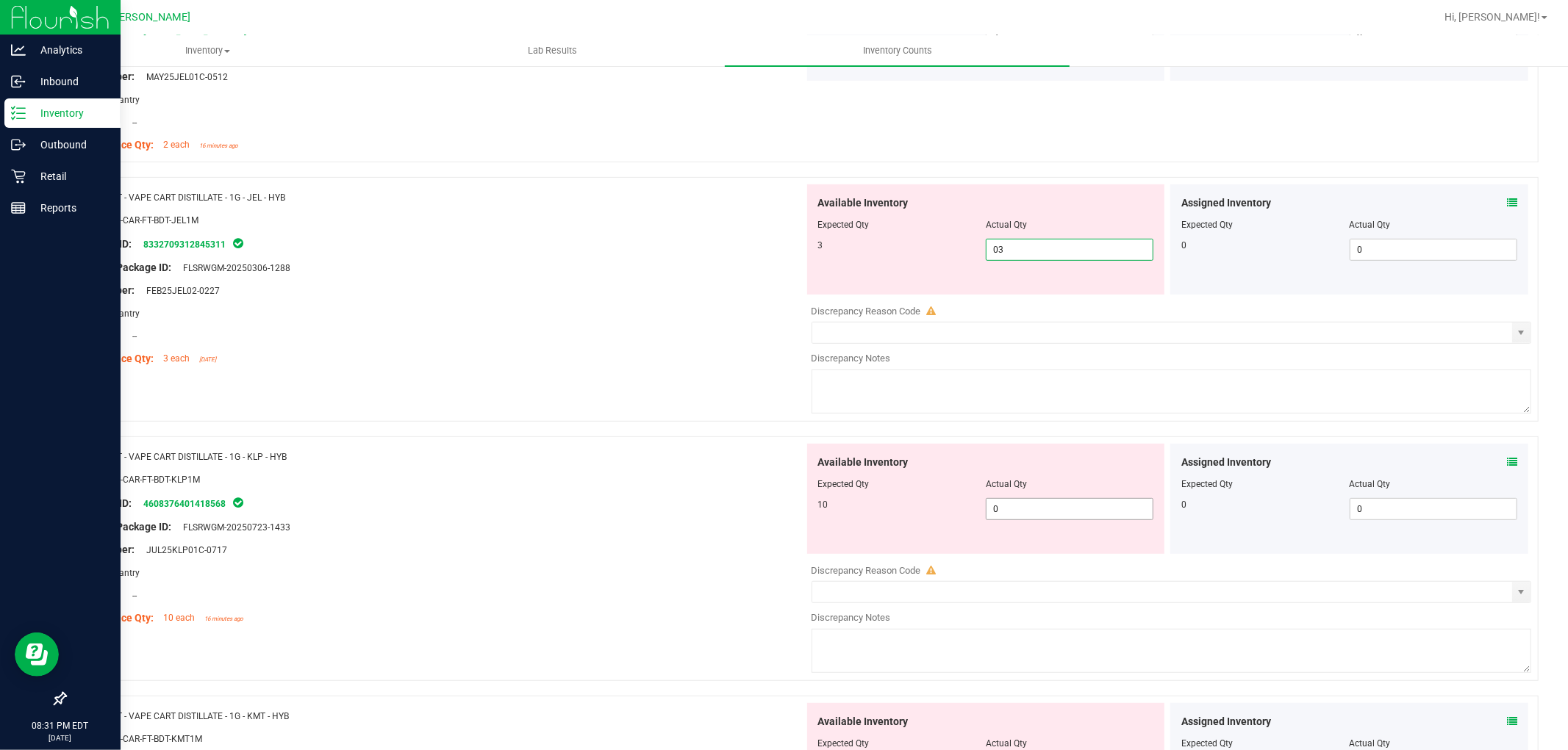
click at [1017, 509] on div "Available Inventory Expected Qty Actual Qty 10 0 0" at bounding box center [1167, 560] width 728 height 233
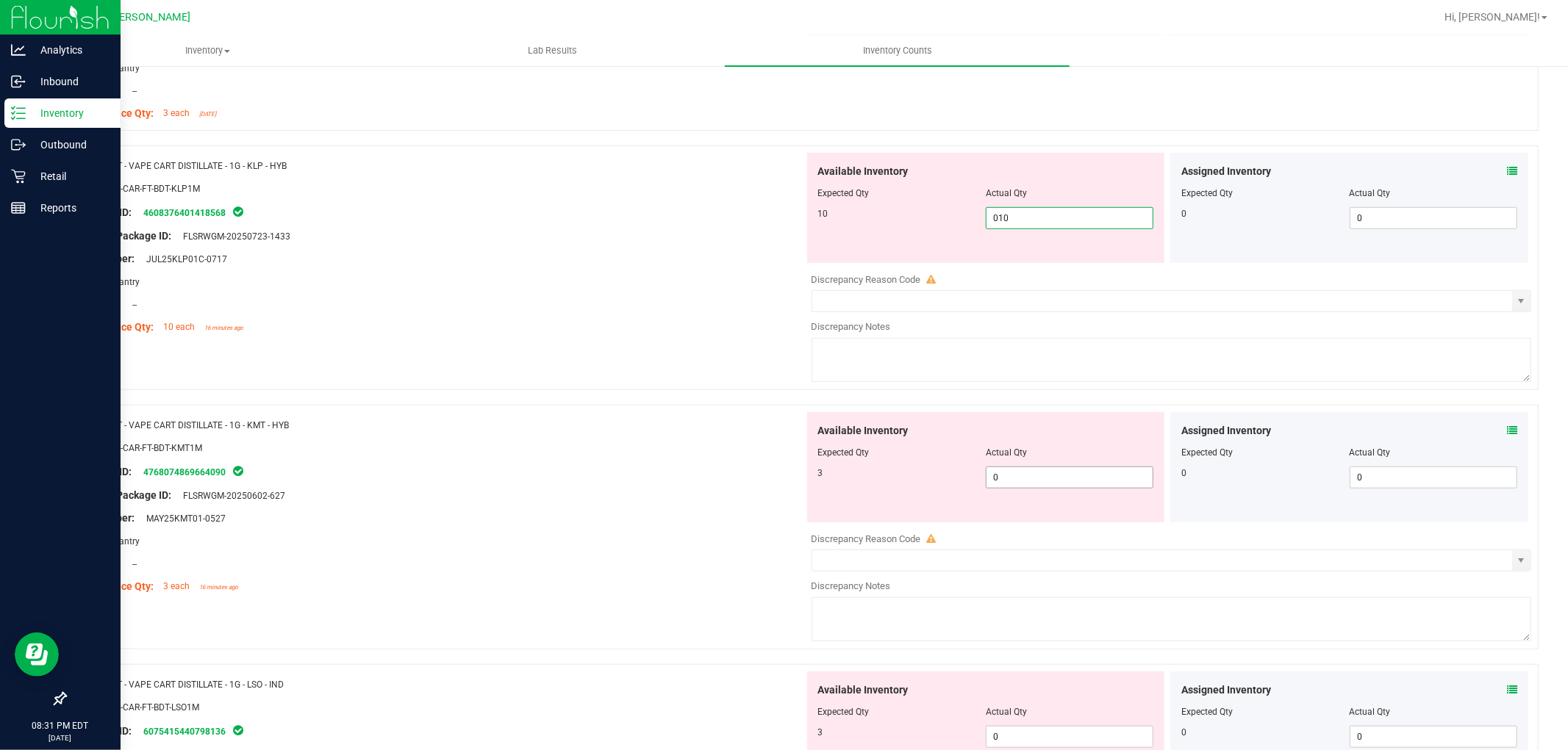
click at [1020, 487] on div "Available Inventory Expected Qty Actual Qty 3 0 0" at bounding box center [1167, 528] width 728 height 233
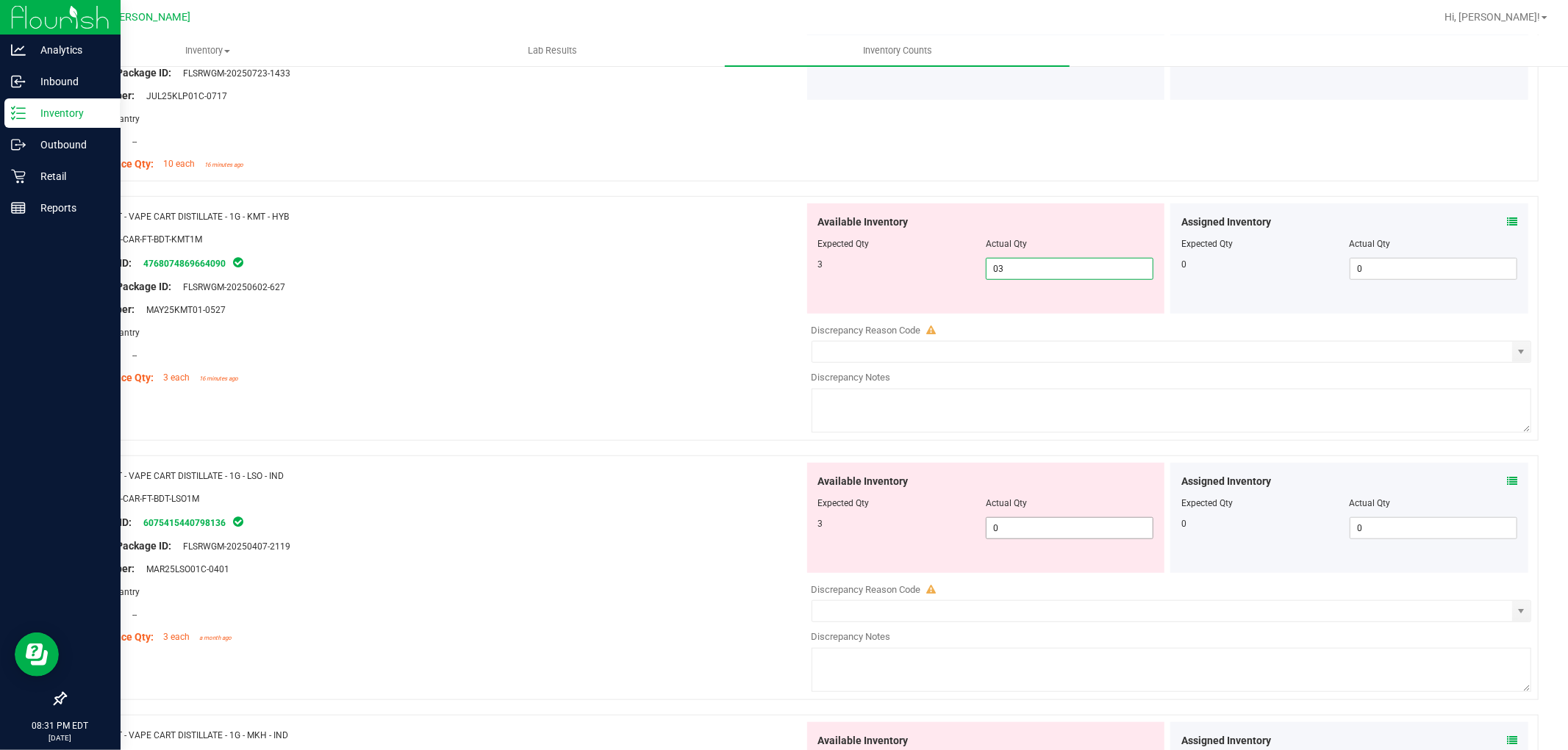
click at [1029, 523] on div "Available Inventory Expected Qty Actual Qty 3 0 0" at bounding box center [986, 518] width 358 height 110
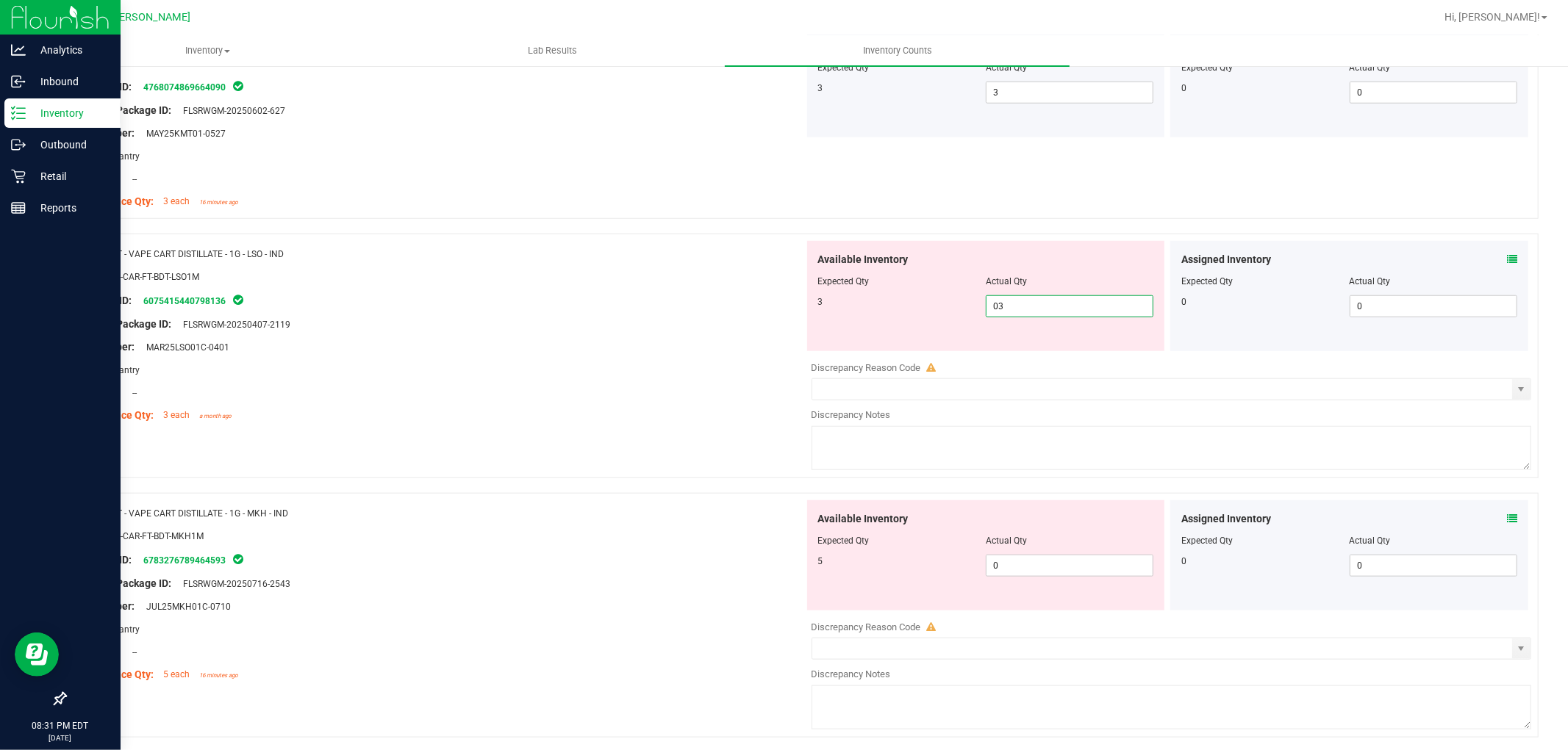
scroll to position [1143, 0]
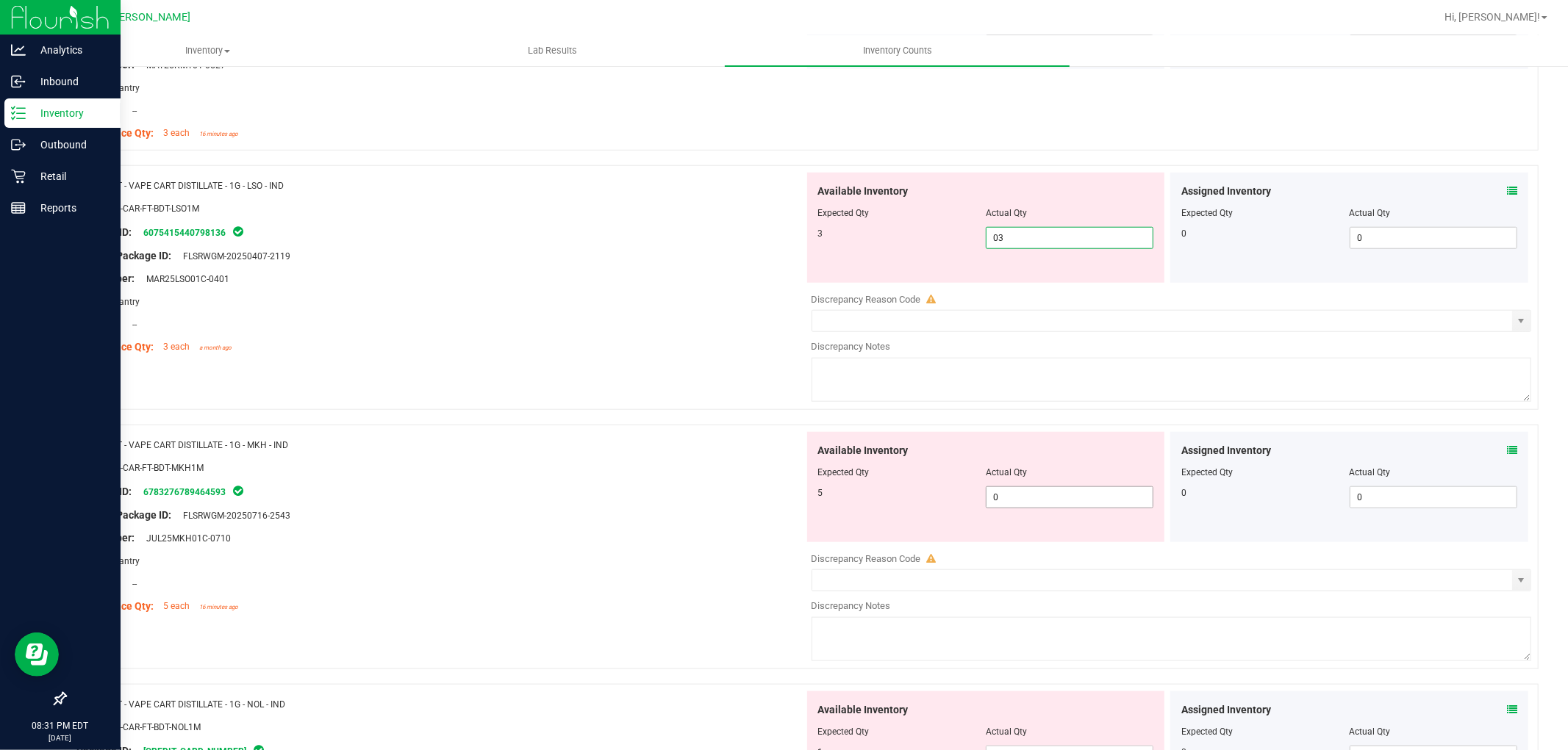
click at [1026, 497] on div "Available Inventory Expected Qty Actual Qty 5 0 0" at bounding box center [1167, 548] width 728 height 233
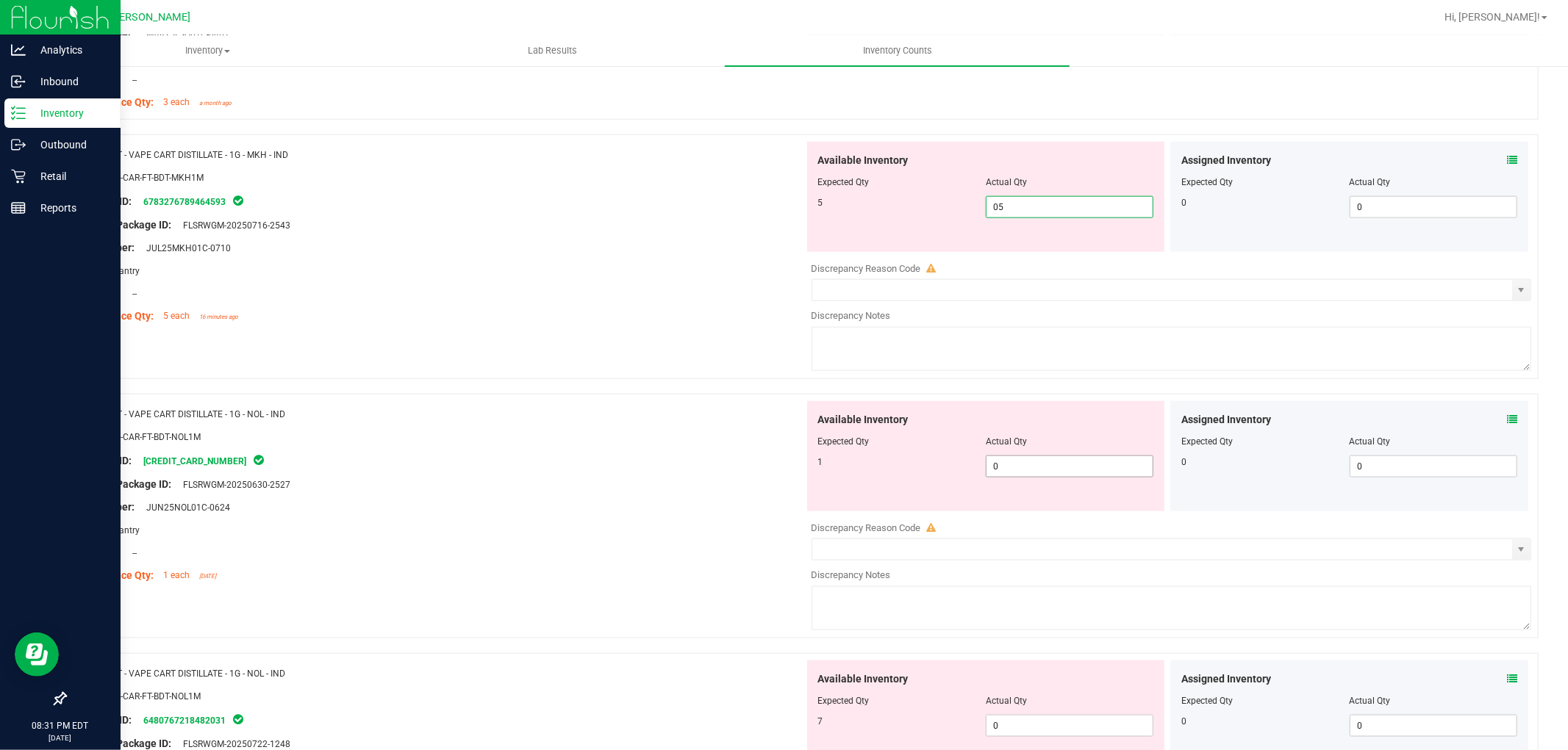
click at [1029, 478] on div "Available Inventory Expected Qty Actual Qty 1 0 0" at bounding box center [1167, 518] width 728 height 233
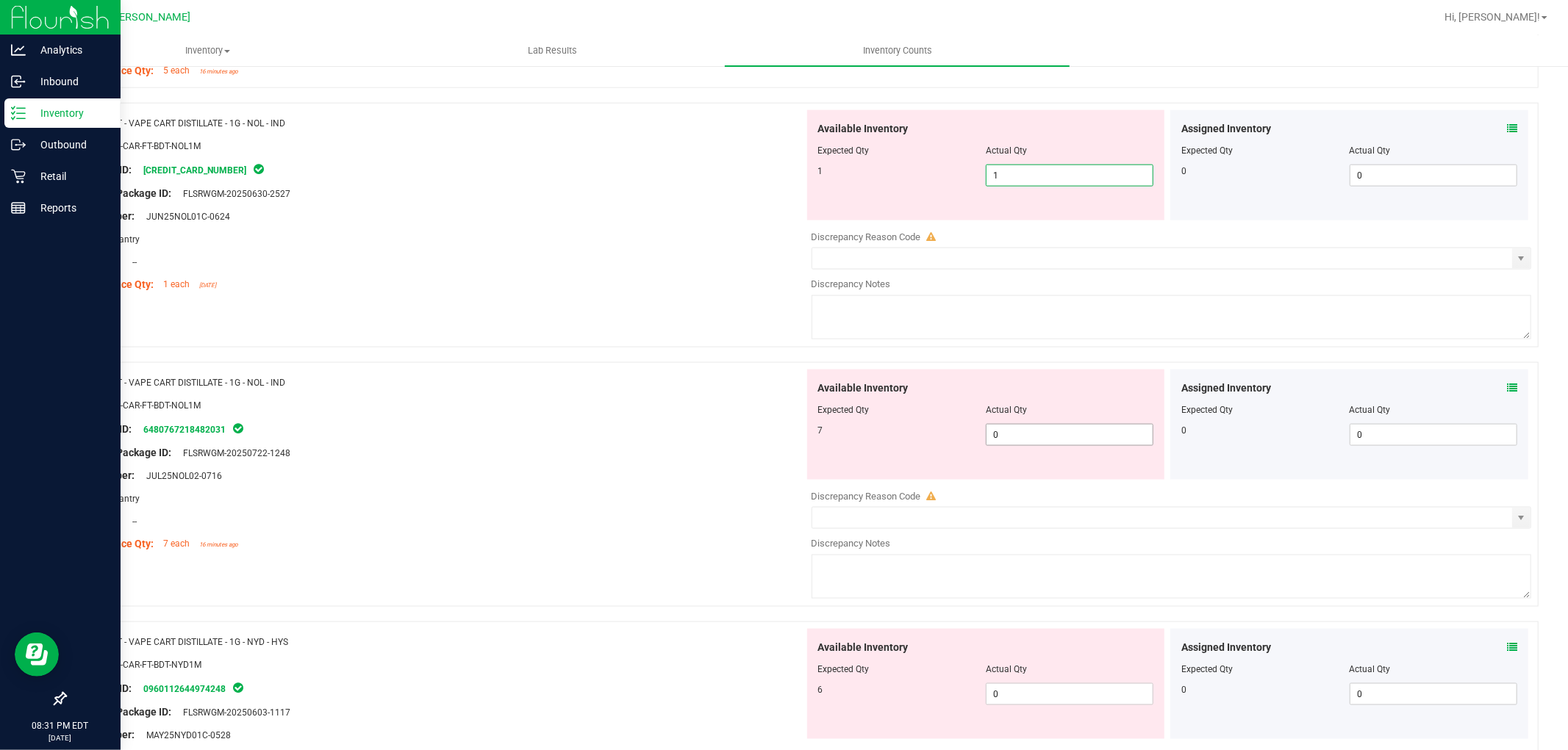
click at [1026, 435] on div "Available Inventory Expected Qty Actual Qty 7 0 0" at bounding box center [1167, 485] width 728 height 233
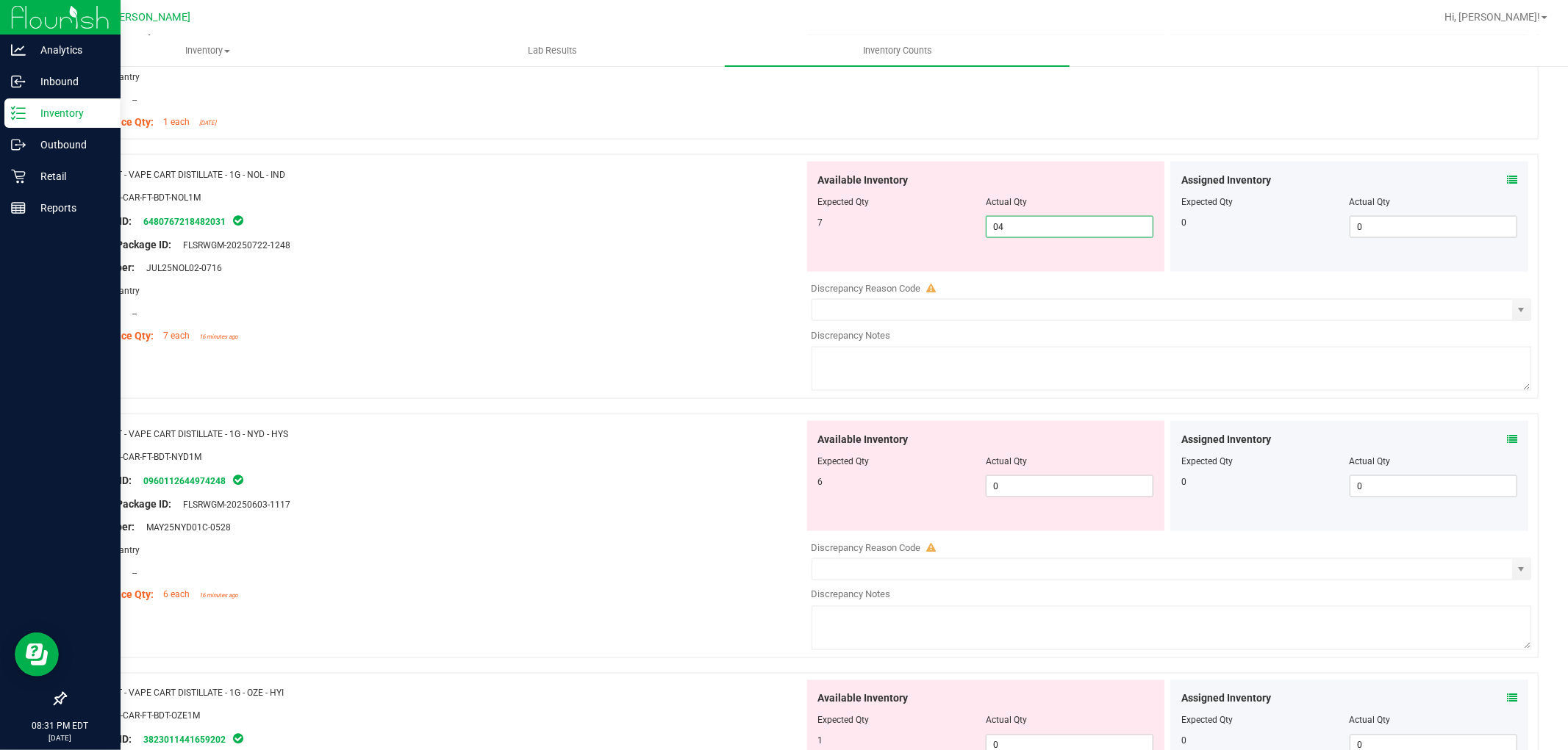
scroll to position [1796, 0]
click at [1041, 483] on div "Available Inventory Expected Qty Actual Qty 6 0 0" at bounding box center [986, 475] width 358 height 110
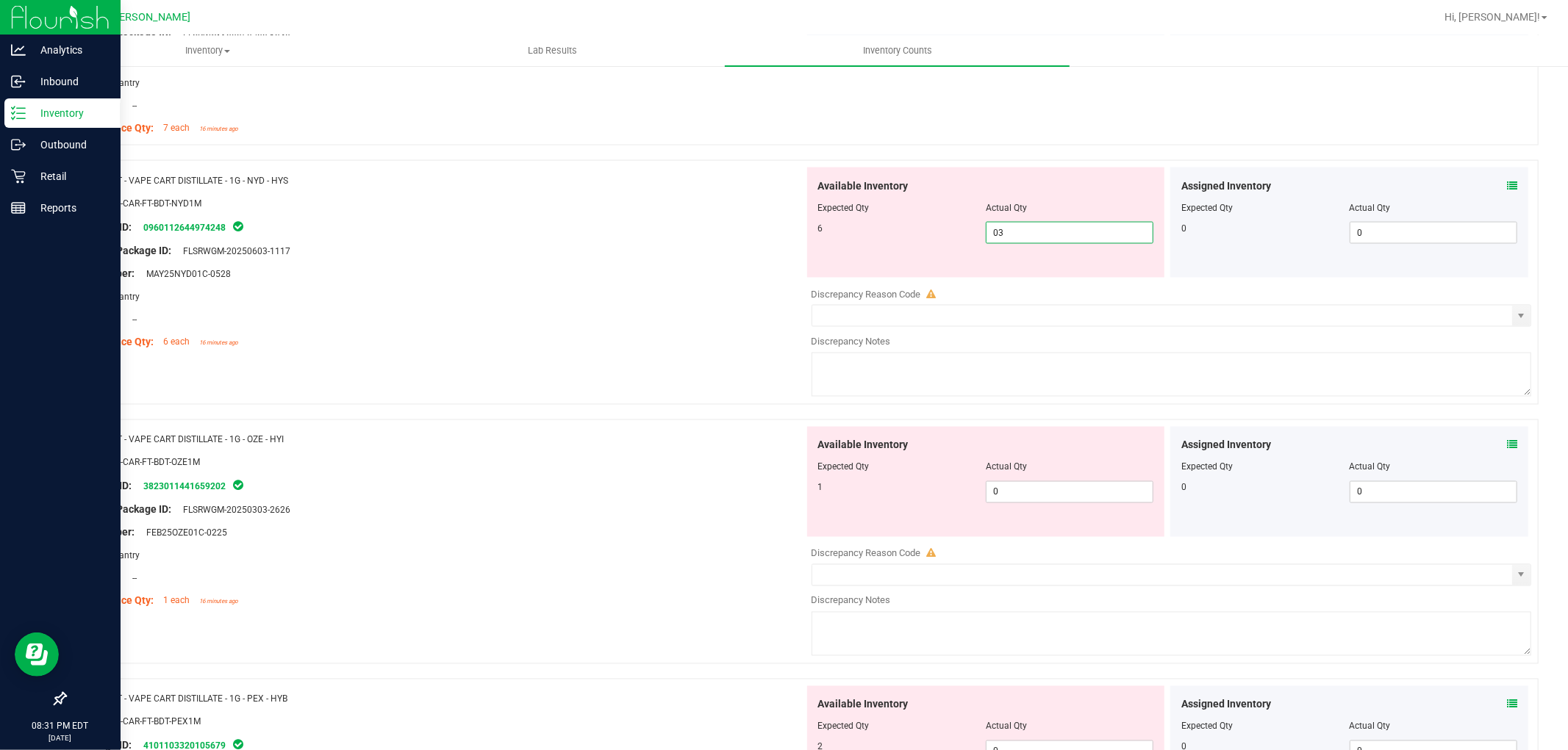
scroll to position [2041, 0]
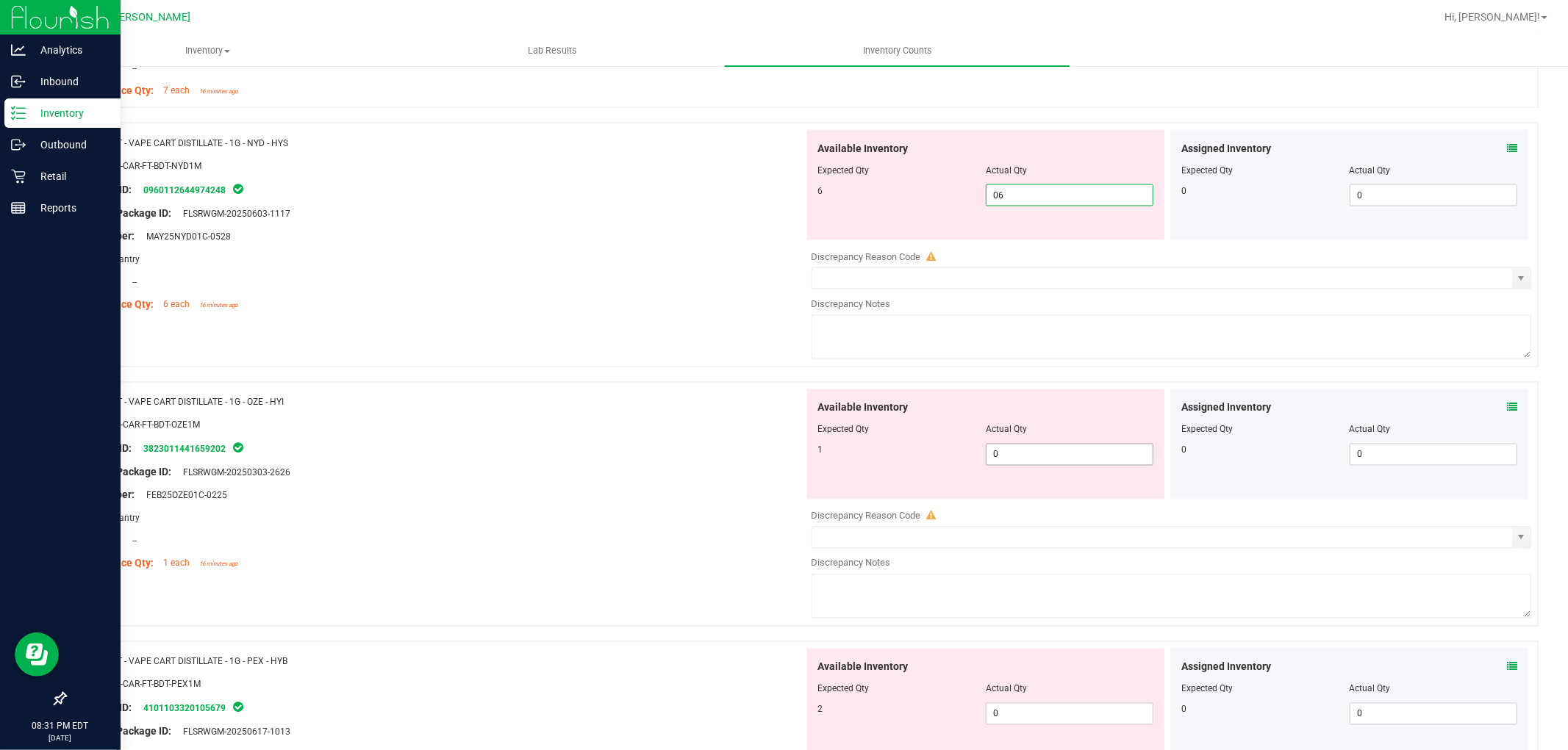
click at [1038, 453] on div "Available Inventory Expected Qty Actual Qty 1 0 0" at bounding box center [986, 444] width 358 height 110
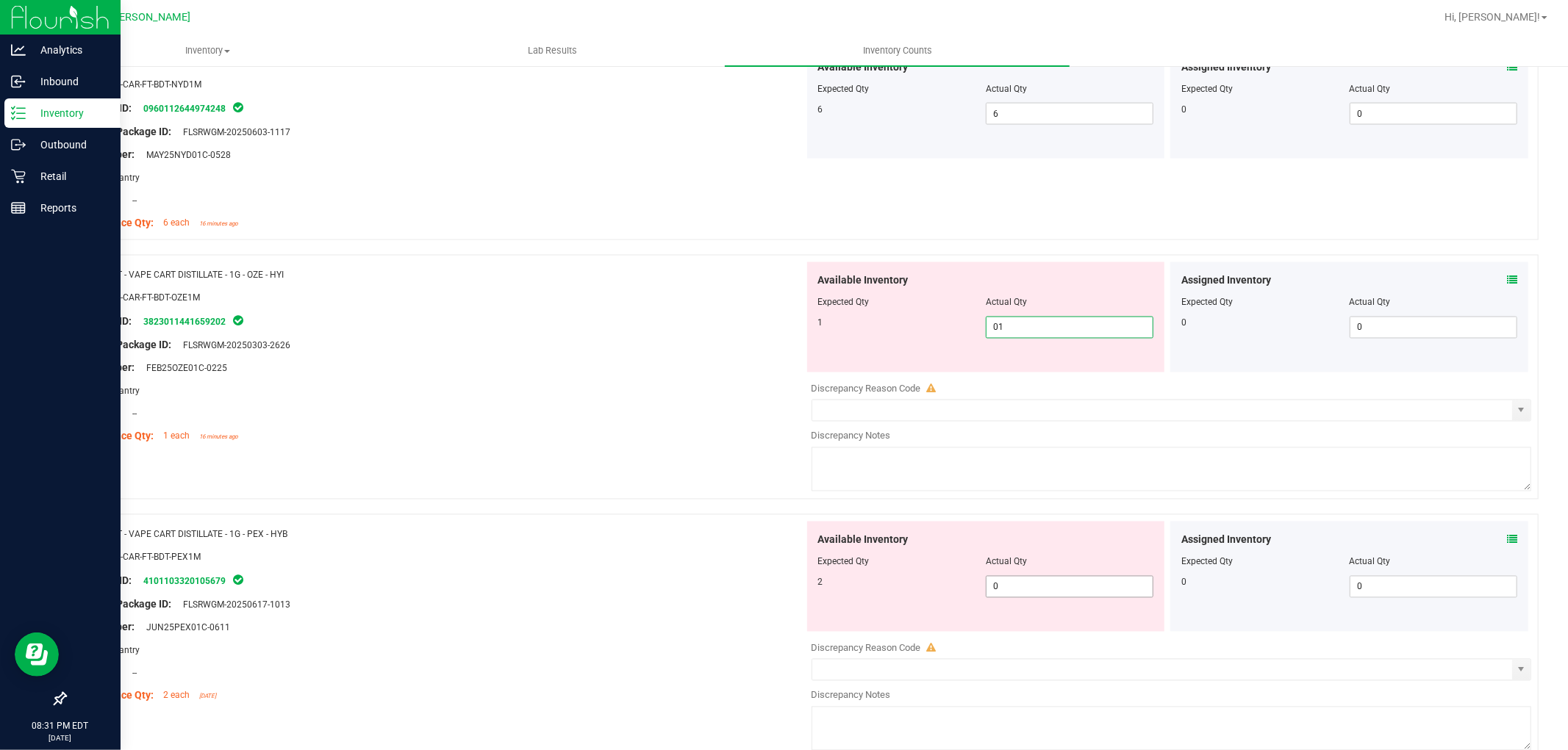
click at [1033, 583] on div "Available Inventory Expected Qty Actual Qty 2 0 0" at bounding box center [986, 576] width 358 height 110
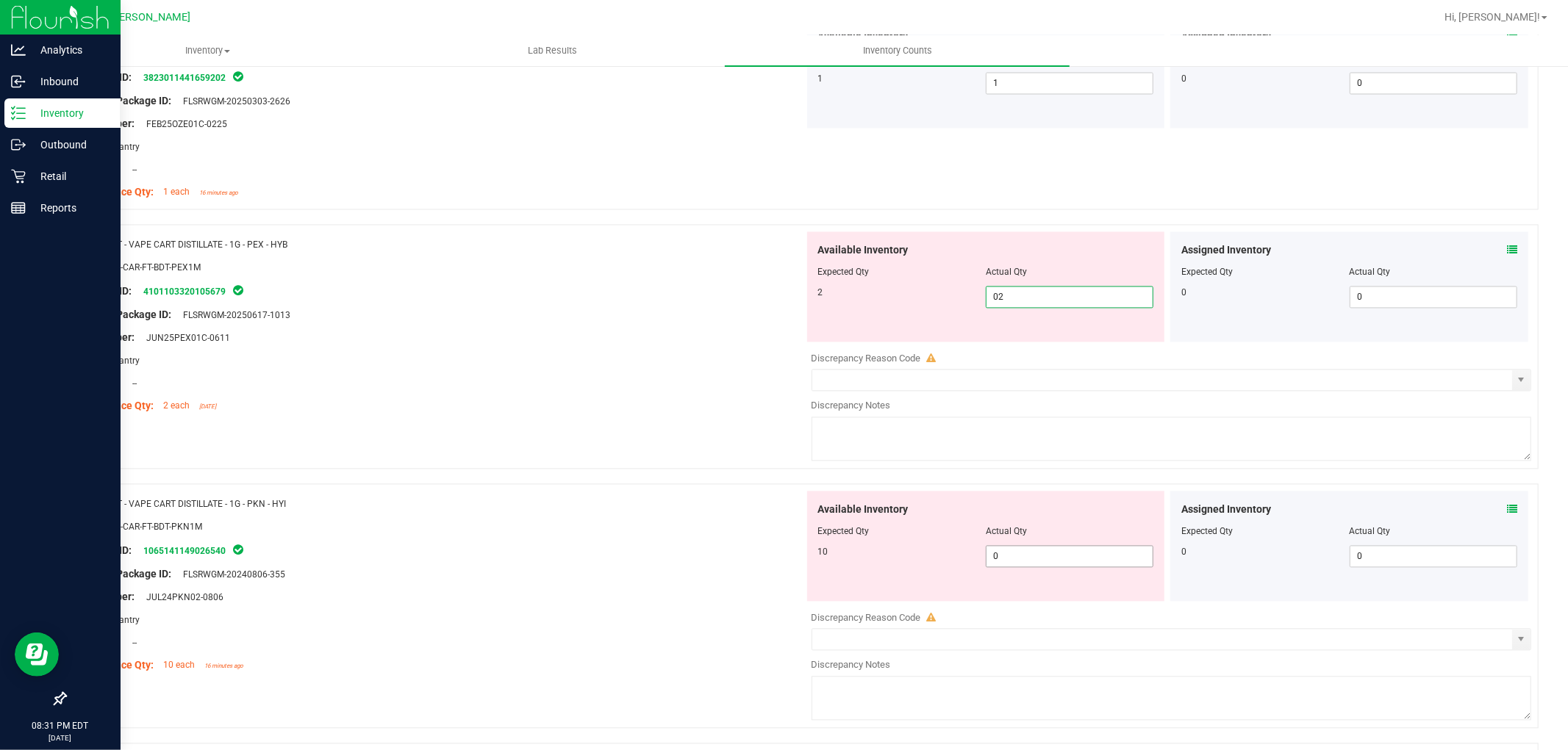
scroll to position [2367, 0]
click at [1032, 549] on div "Available Inventory Expected Qty Actual Qty 10 0 0" at bounding box center [986, 545] width 358 height 110
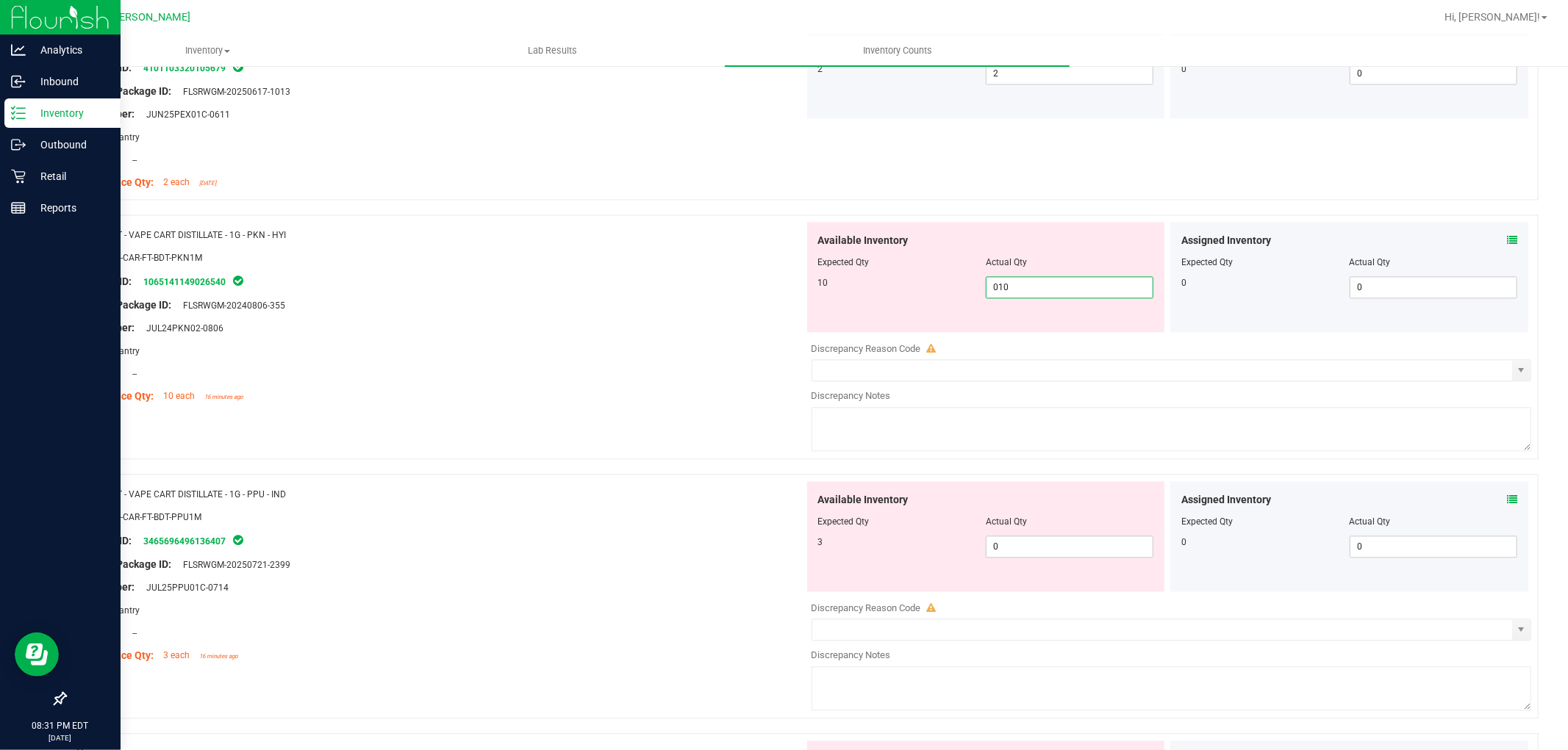
scroll to position [2612, 0]
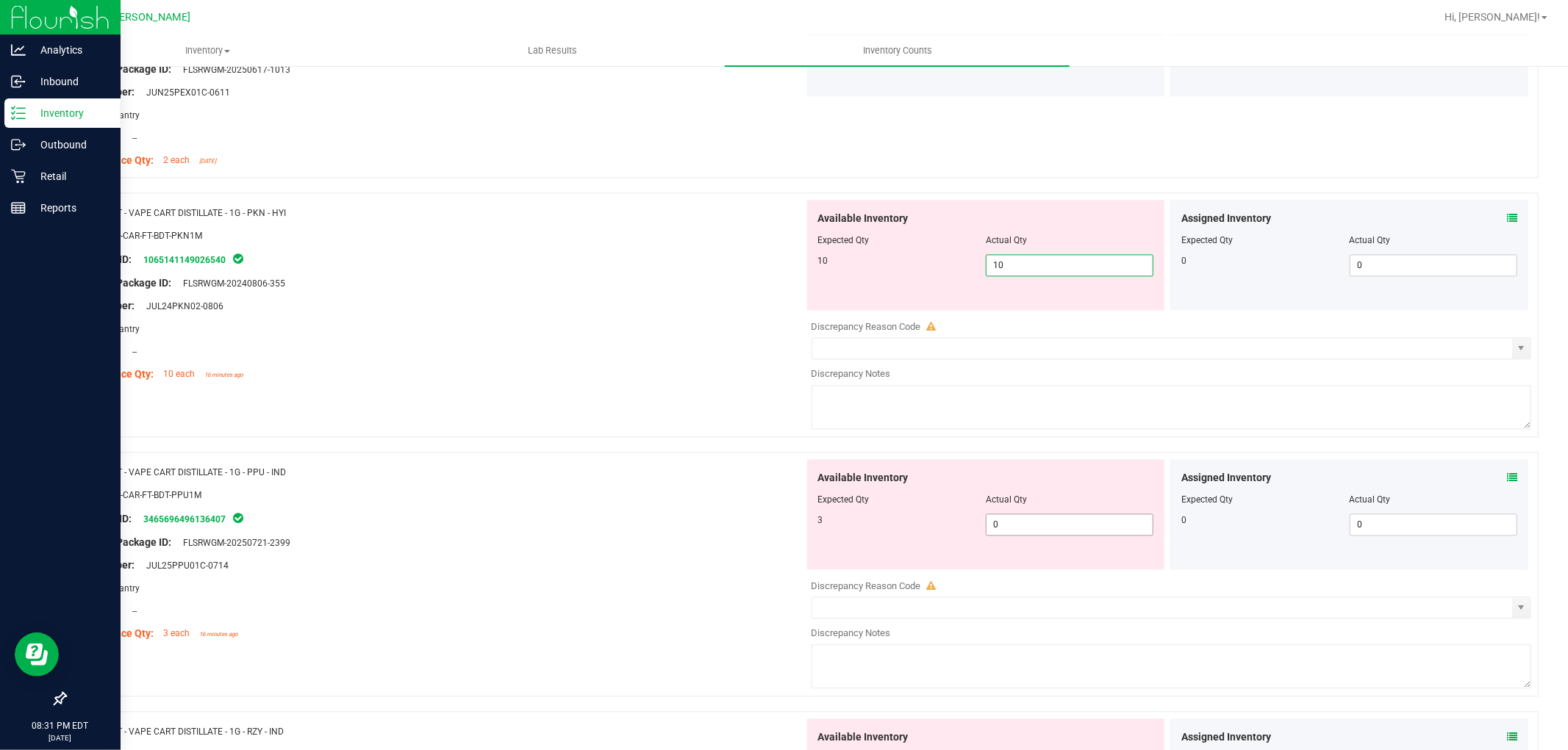
click at [1027, 521] on div "Available Inventory Expected Qty Actual Qty 3 0 0" at bounding box center [986, 514] width 358 height 110
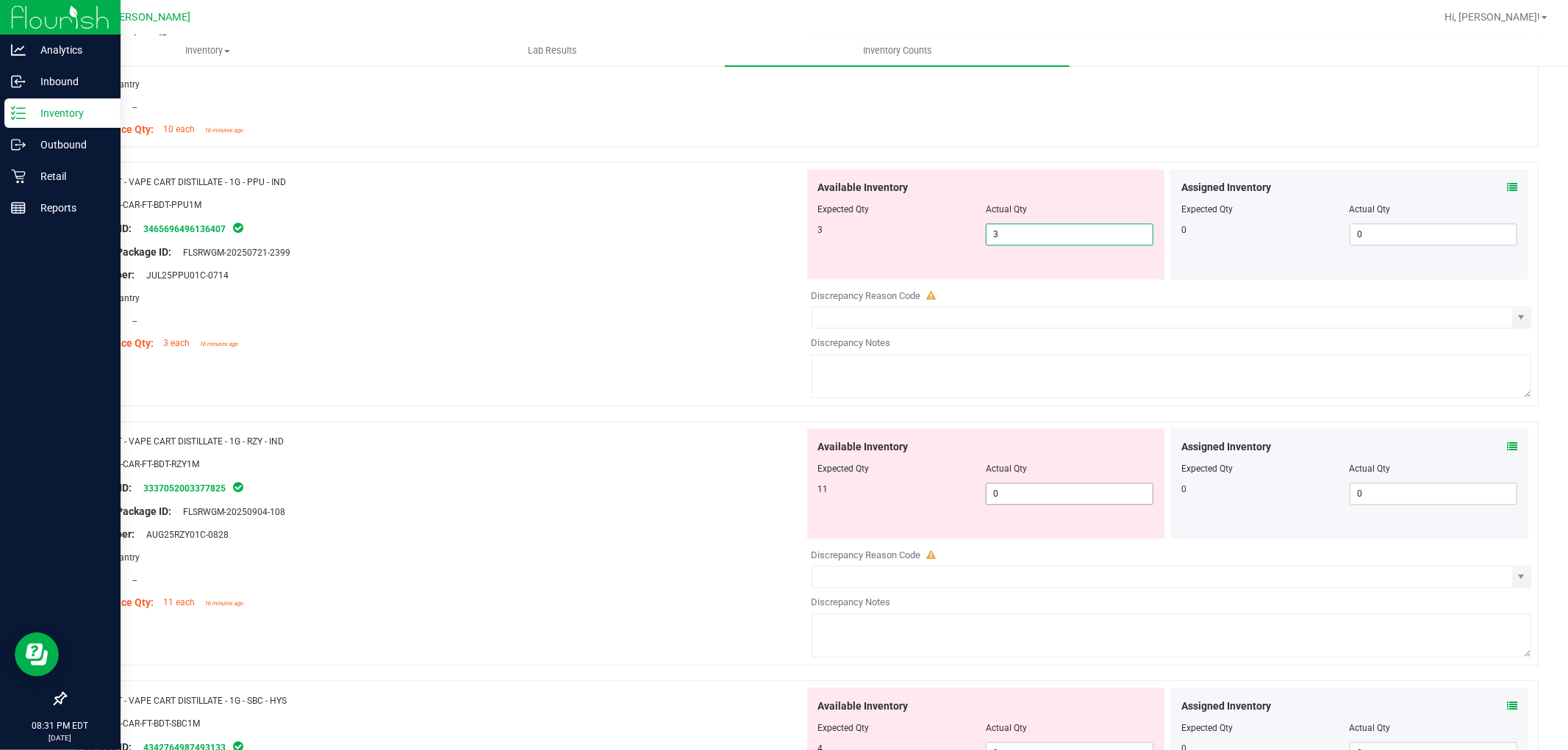
click at [1028, 496] on div "Available Inventory Expected Qty Actual Qty 11 0 0" at bounding box center [1167, 545] width 728 height 233
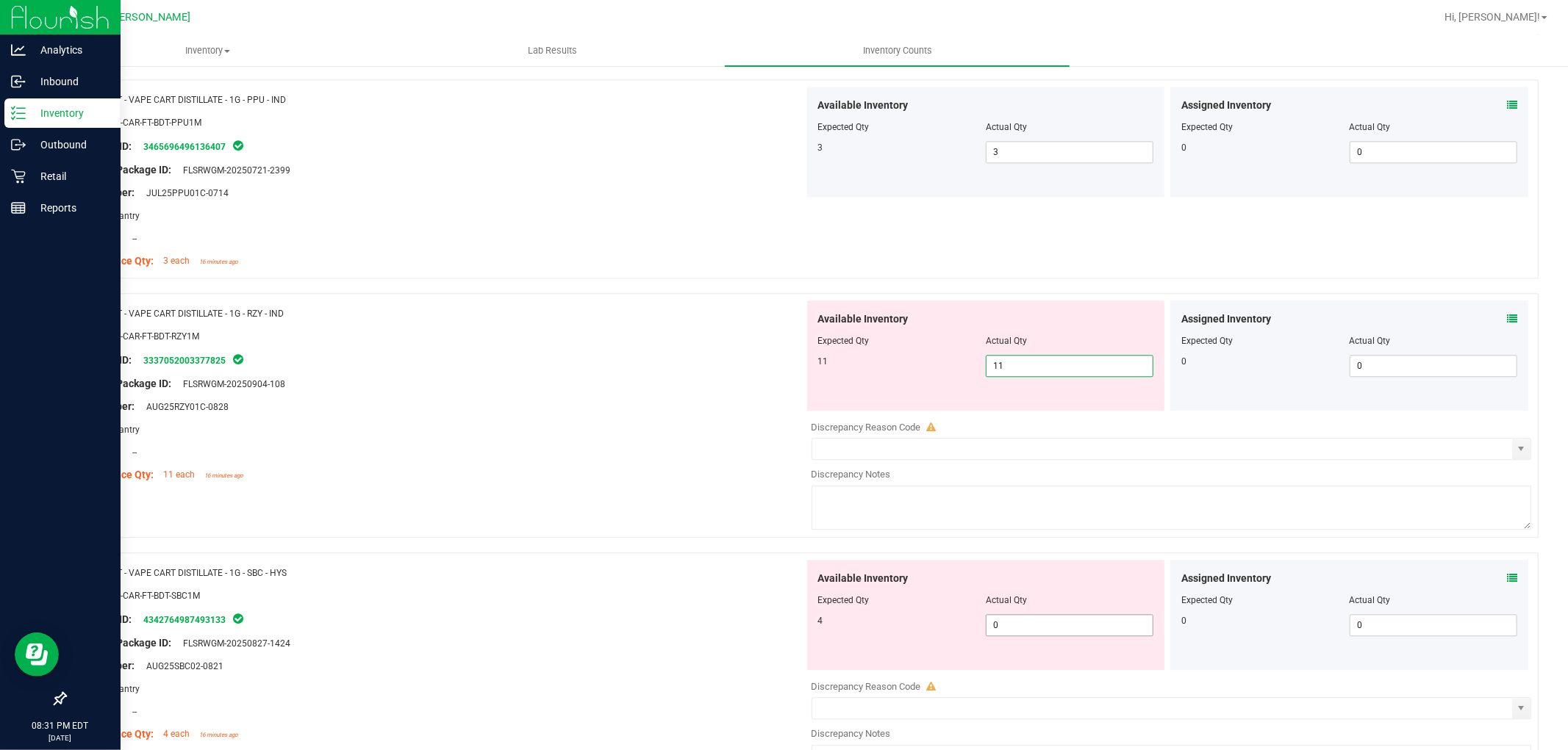
click at [1014, 632] on div "Available Inventory Expected Qty Actual Qty 4 0 0" at bounding box center [1167, 676] width 728 height 233
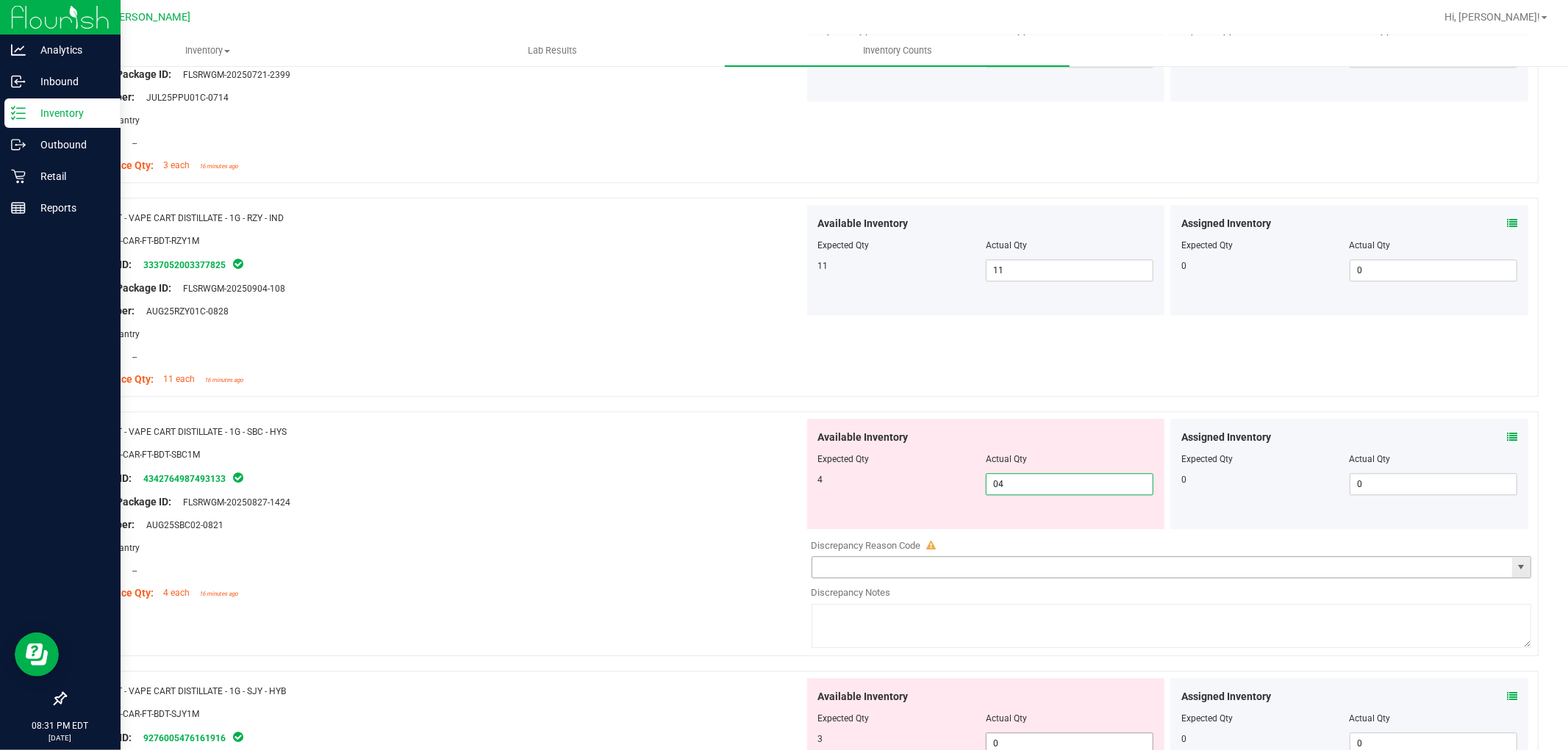
scroll to position [3184, 0]
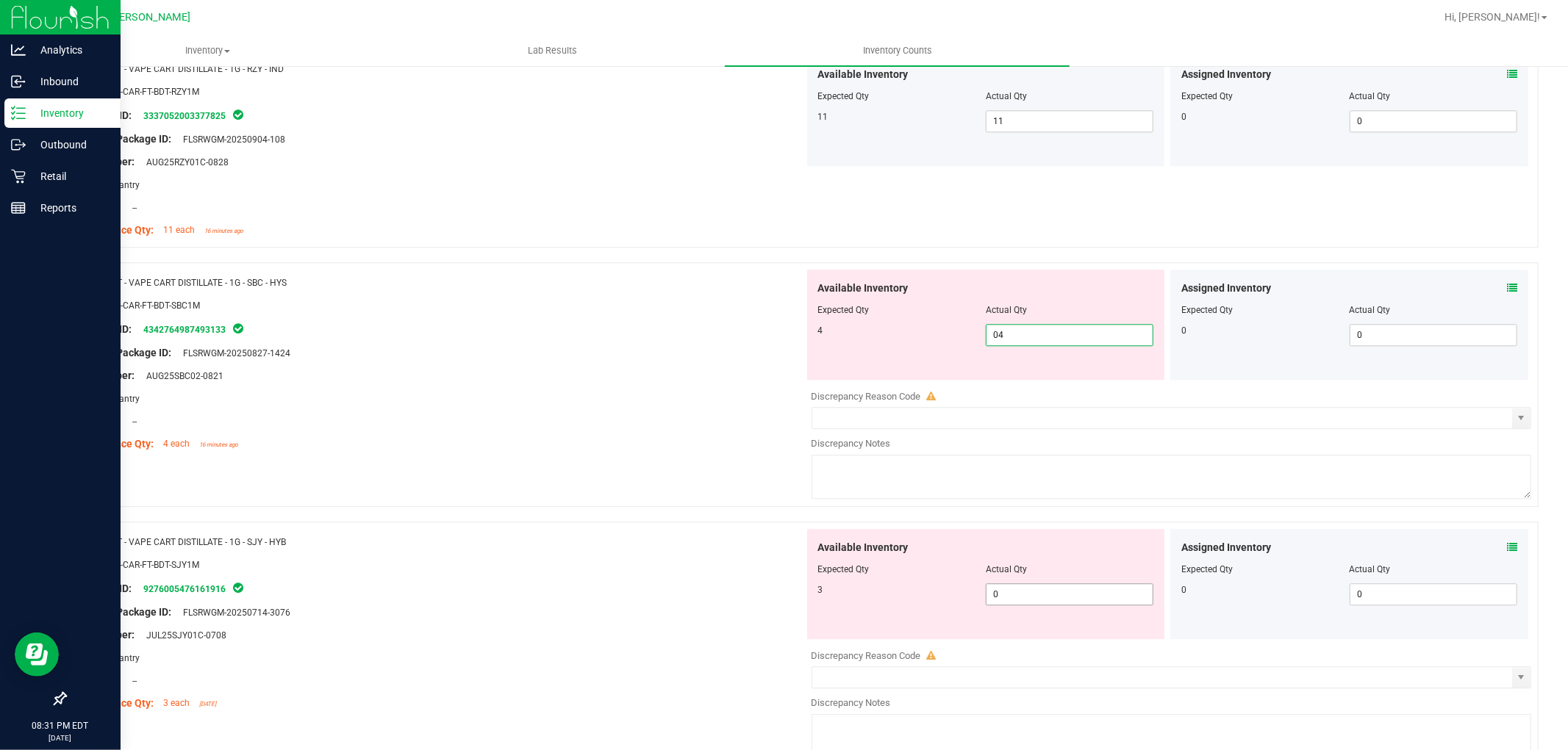
click at [1023, 597] on div "Available Inventory Expected Qty Actual Qty 3 0 0" at bounding box center [1167, 646] width 728 height 233
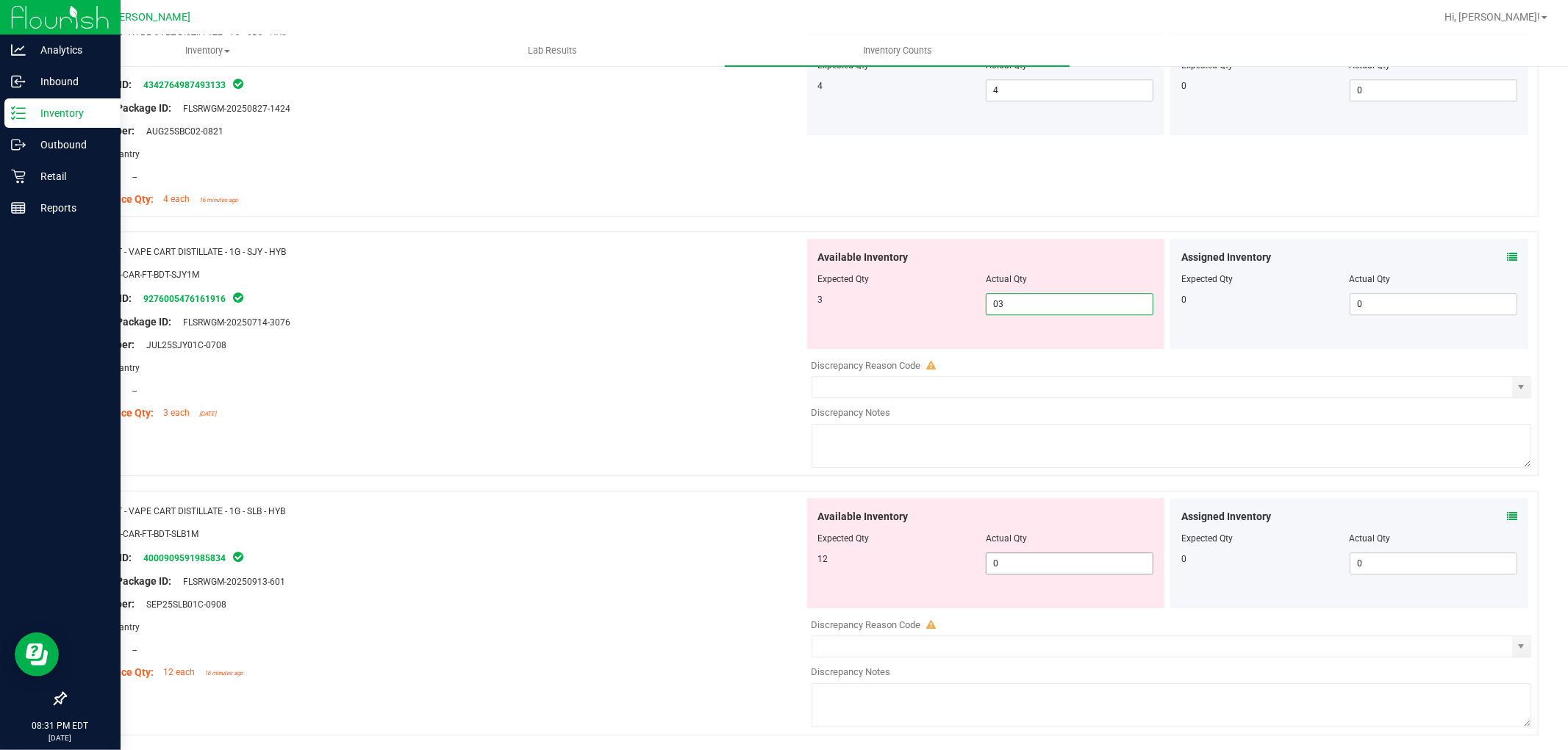
click at [1015, 569] on div "Available Inventory Expected Qty Actual Qty 12 0 0" at bounding box center [1167, 614] width 728 height 233
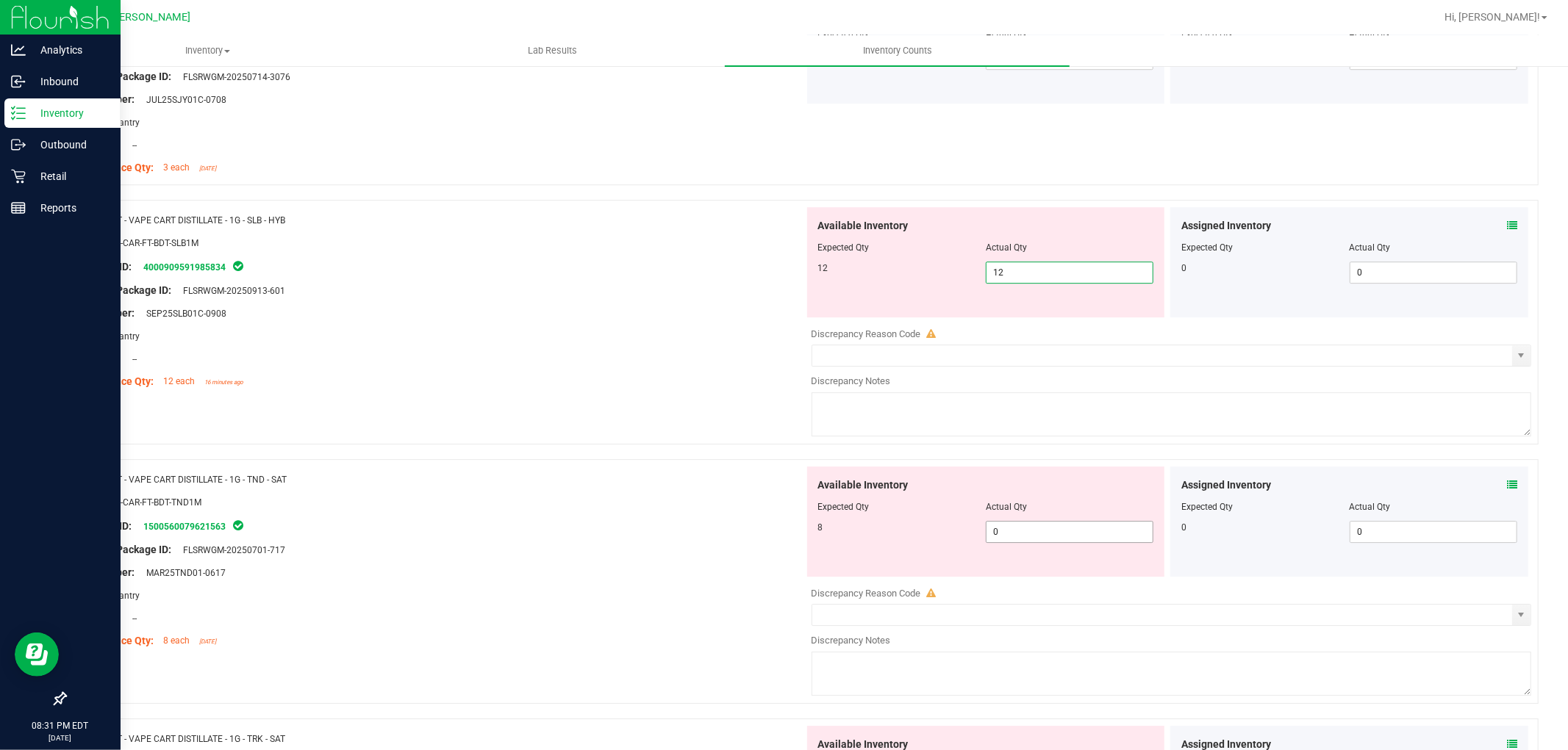
click at [1010, 539] on div "Available Inventory Expected Qty Actual Qty 8 0 0" at bounding box center [1167, 583] width 728 height 233
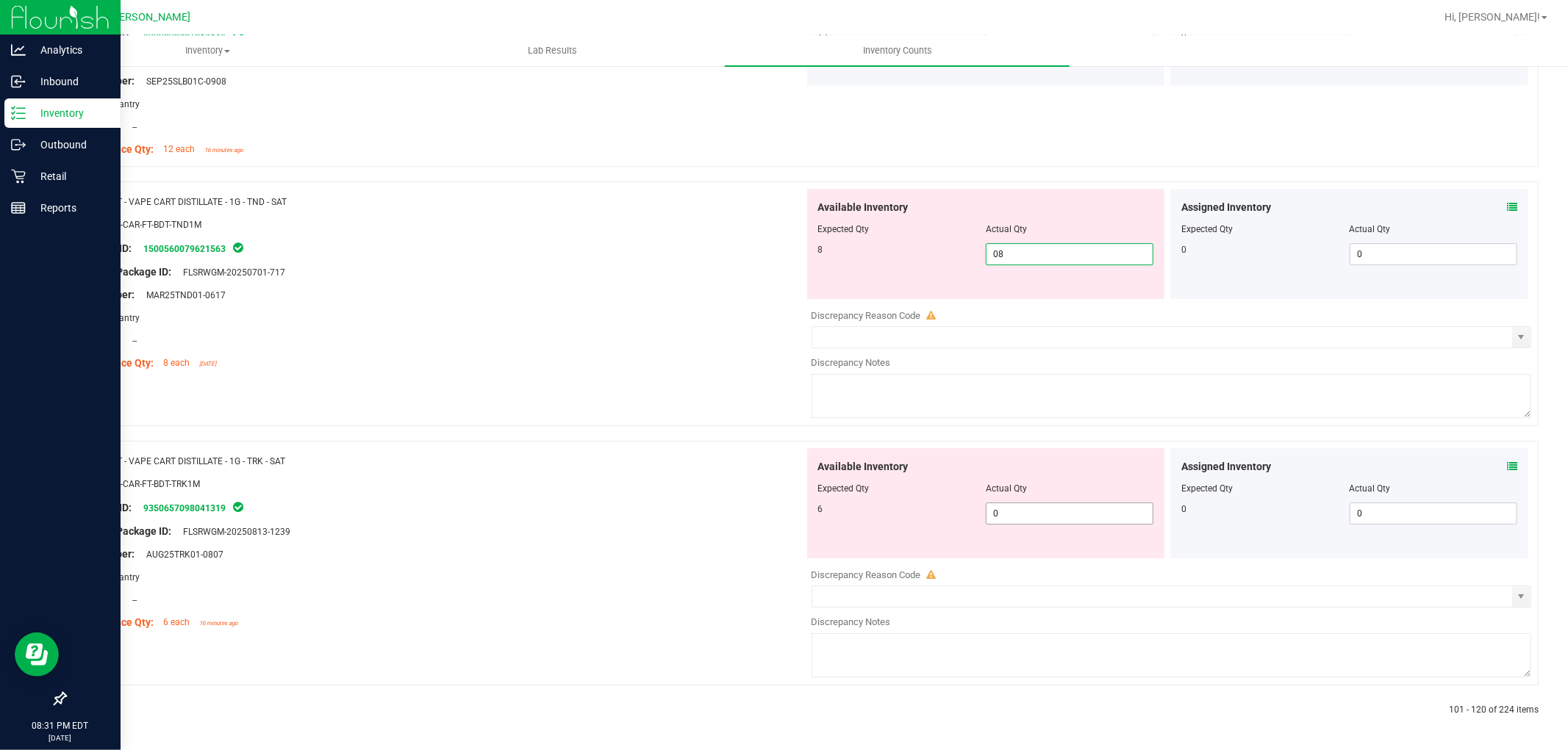
click at [1008, 503] on input "0" at bounding box center [1070, 513] width 166 height 21
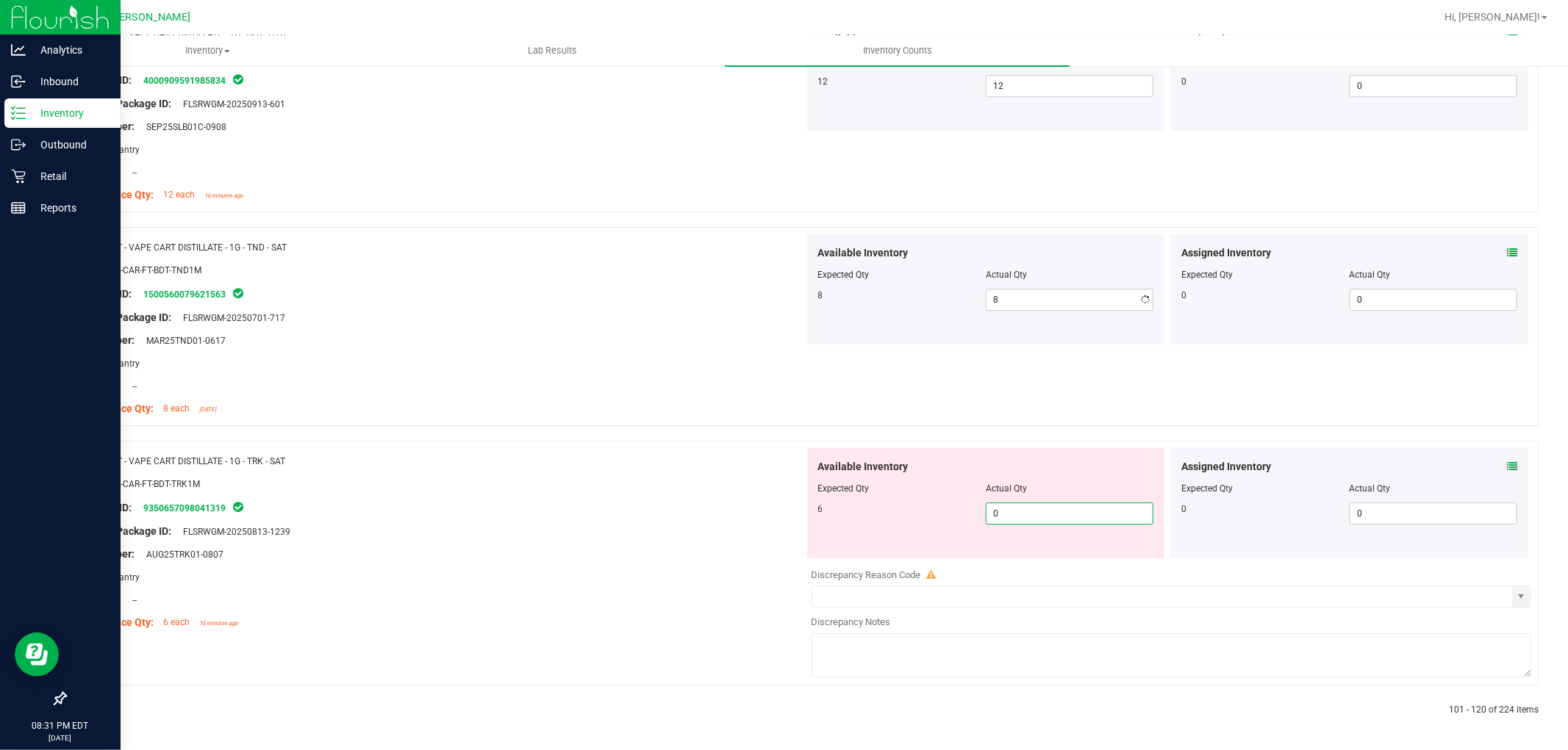
scroll to position [3863, 0]
click at [97, 708] on div at bounding box center [433, 711] width 738 height 14
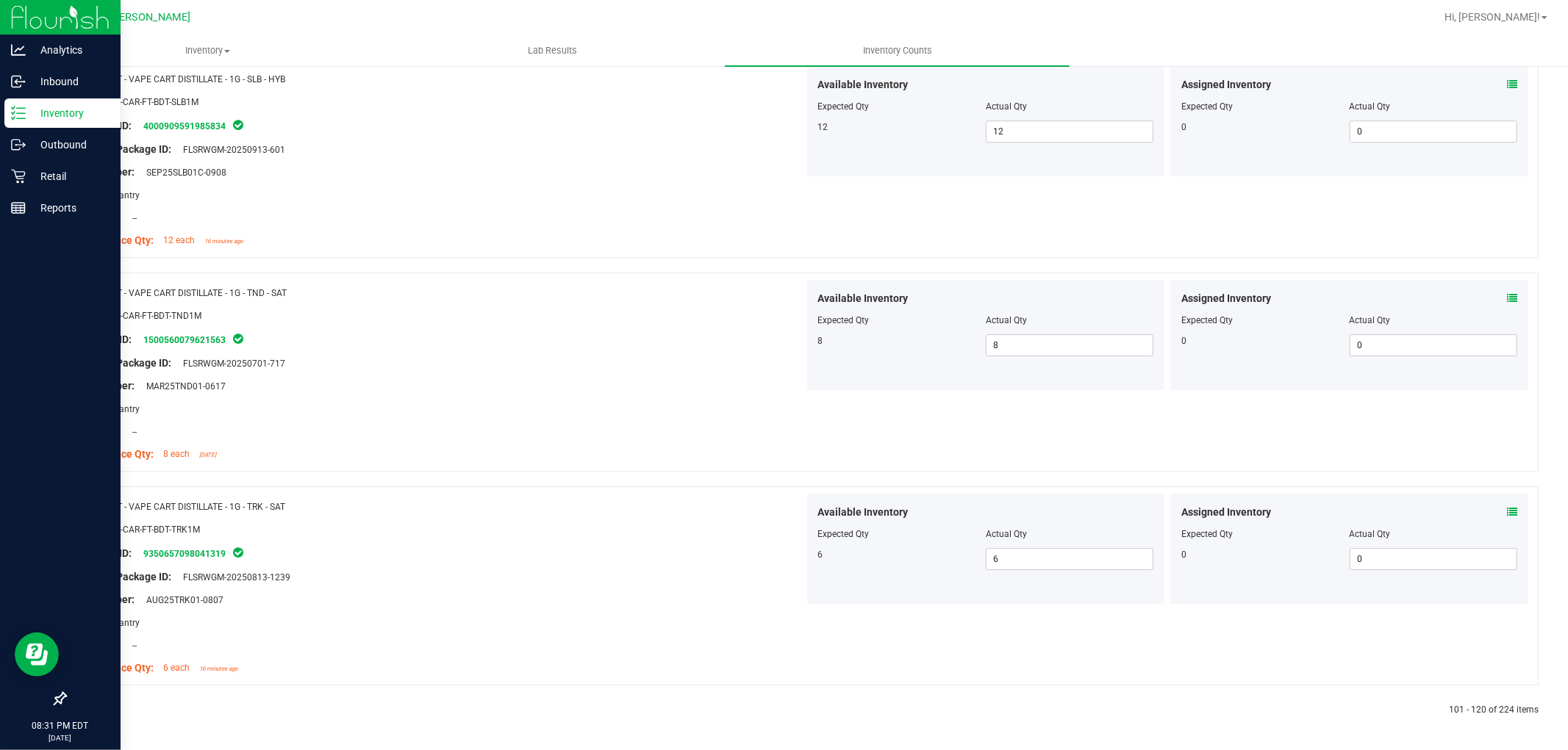
click at [98, 708] on icon at bounding box center [100, 710] width 5 height 9
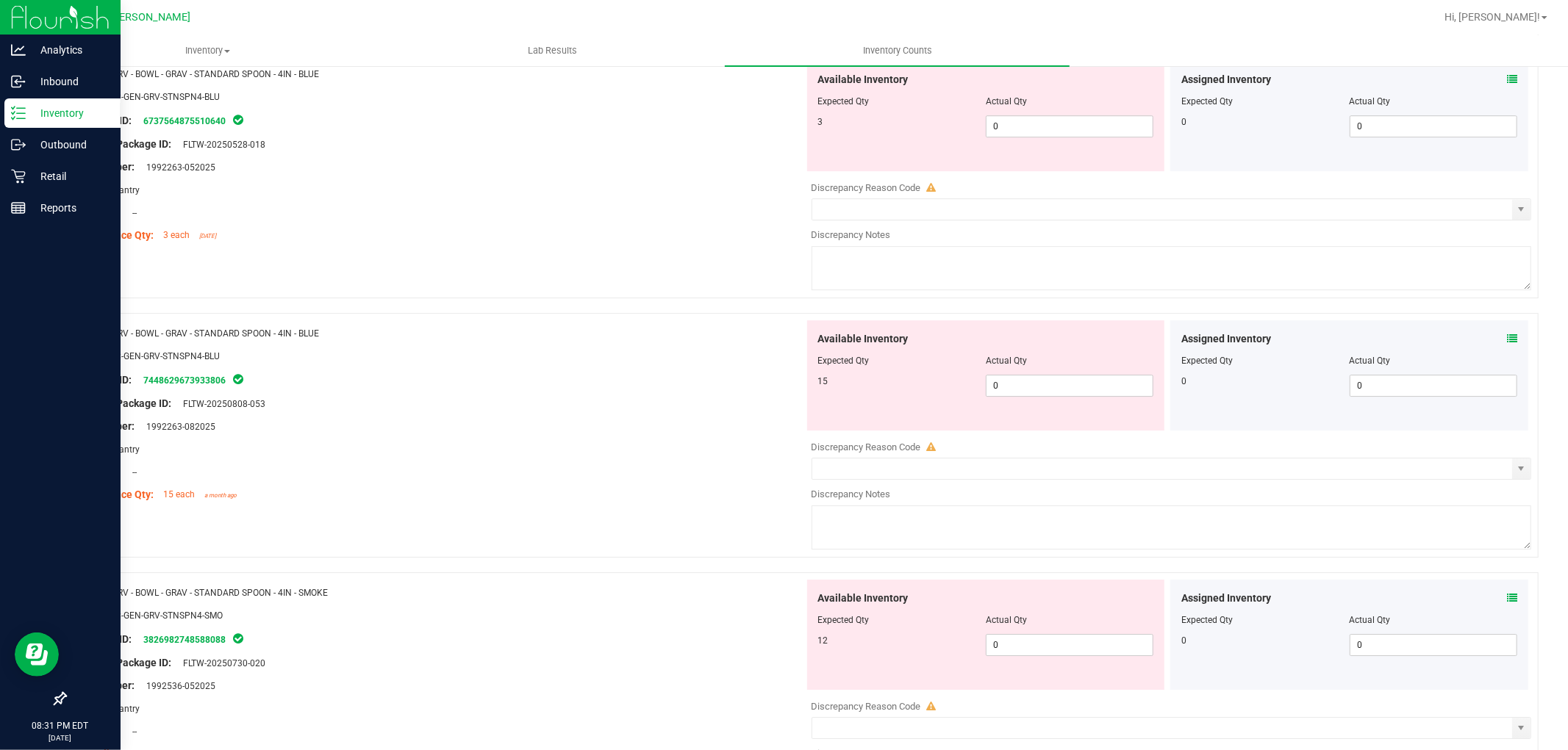
scroll to position [0, 0]
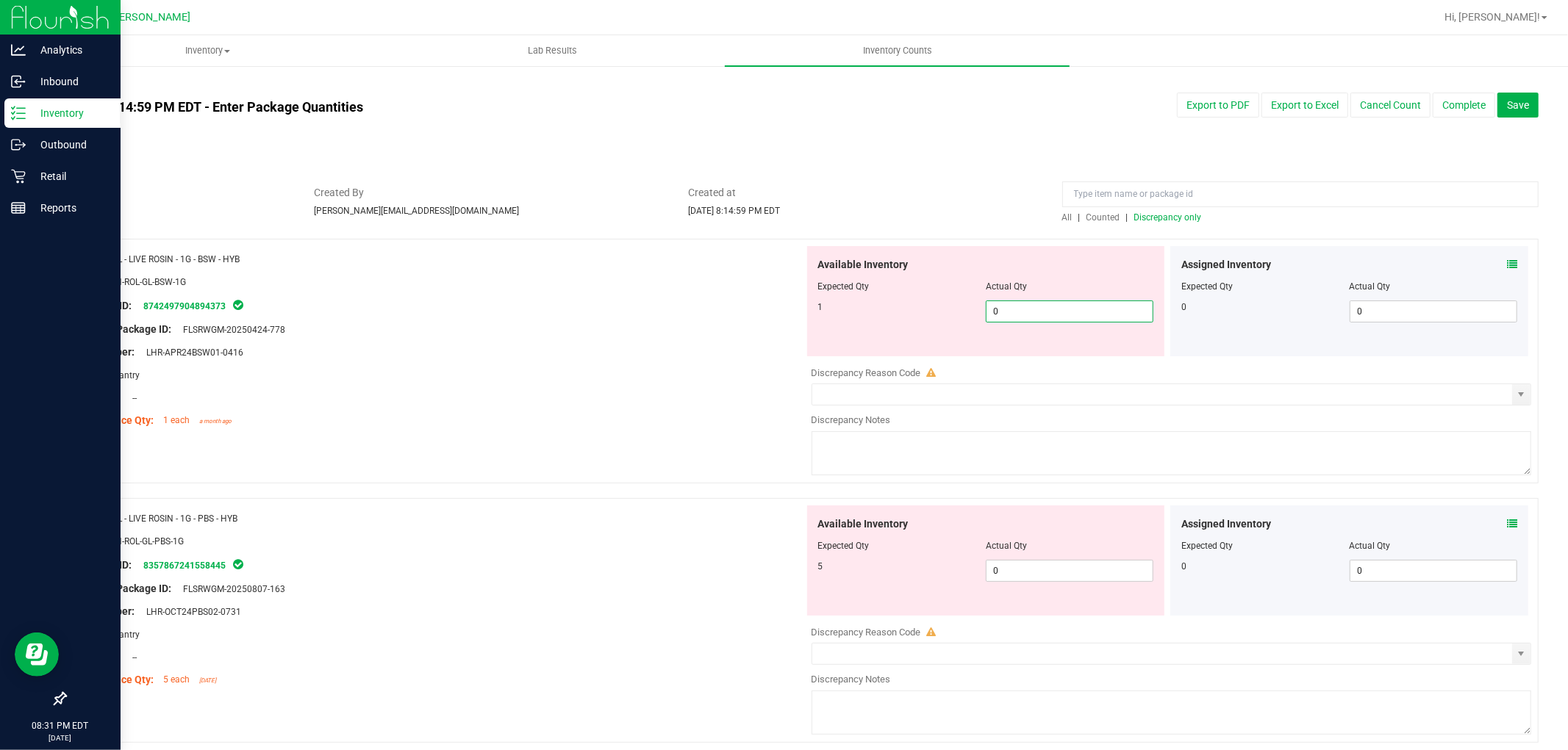
click at [1063, 304] on span "0 0" at bounding box center [1070, 312] width 168 height 22
click at [1037, 562] on div "Available Inventory Expected Qty Actual Qty 5 0 0" at bounding box center [986, 561] width 358 height 110
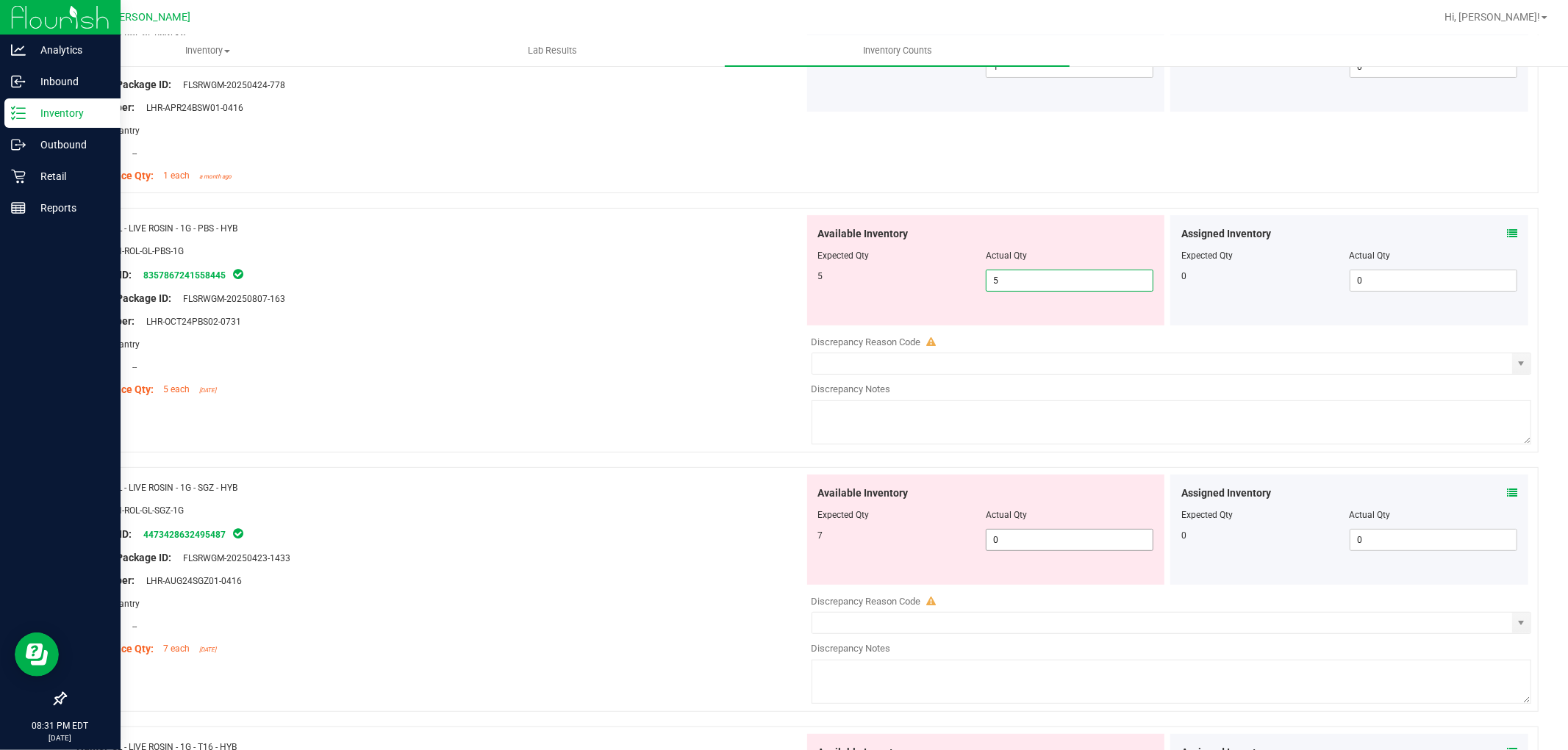
click at [1031, 542] on div "Available Inventory Expected Qty Actual Qty 7 0 0" at bounding box center [1167, 591] width 728 height 233
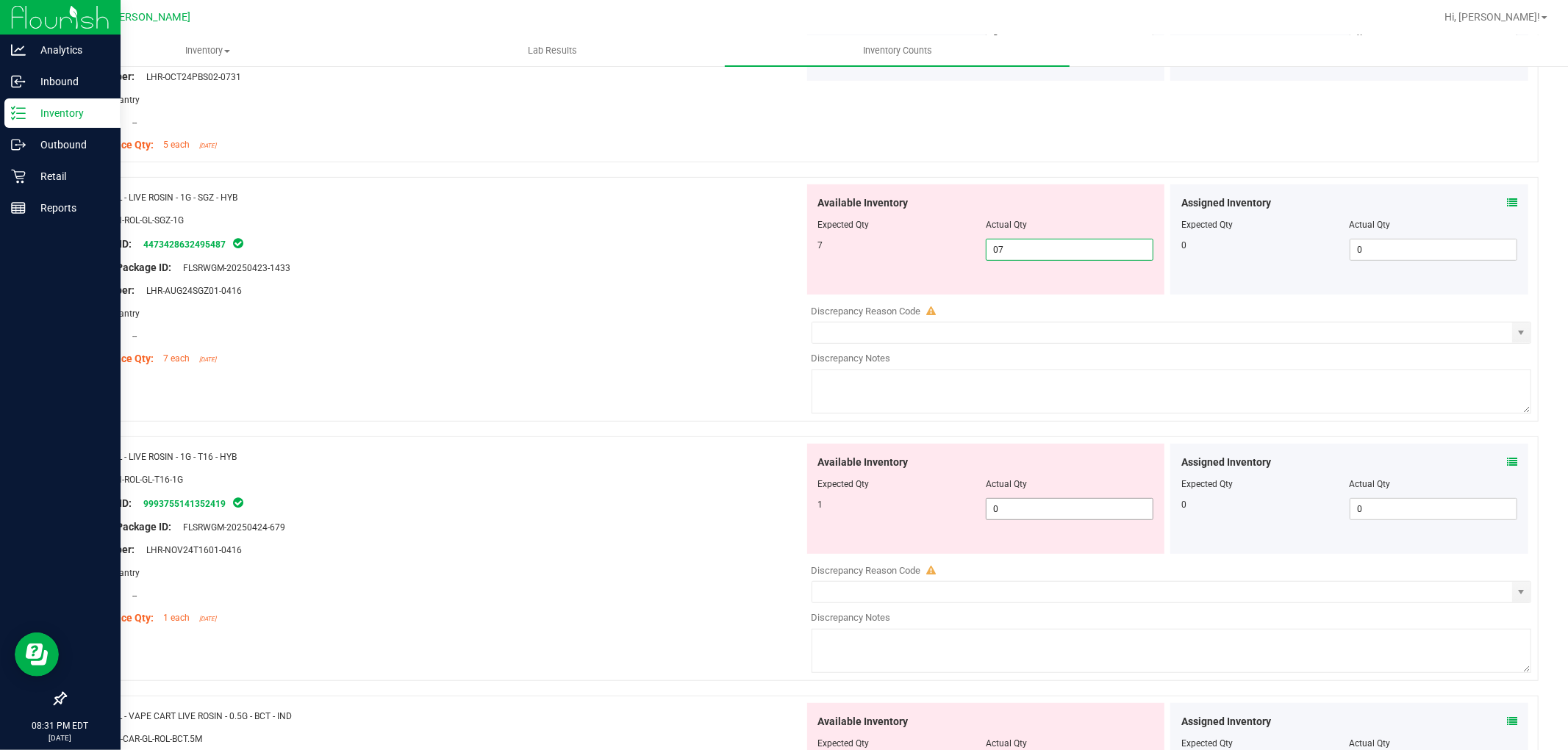
click at [1023, 509] on div "Available Inventory Expected Qty Actual Qty 1 0 0" at bounding box center [1167, 560] width 728 height 233
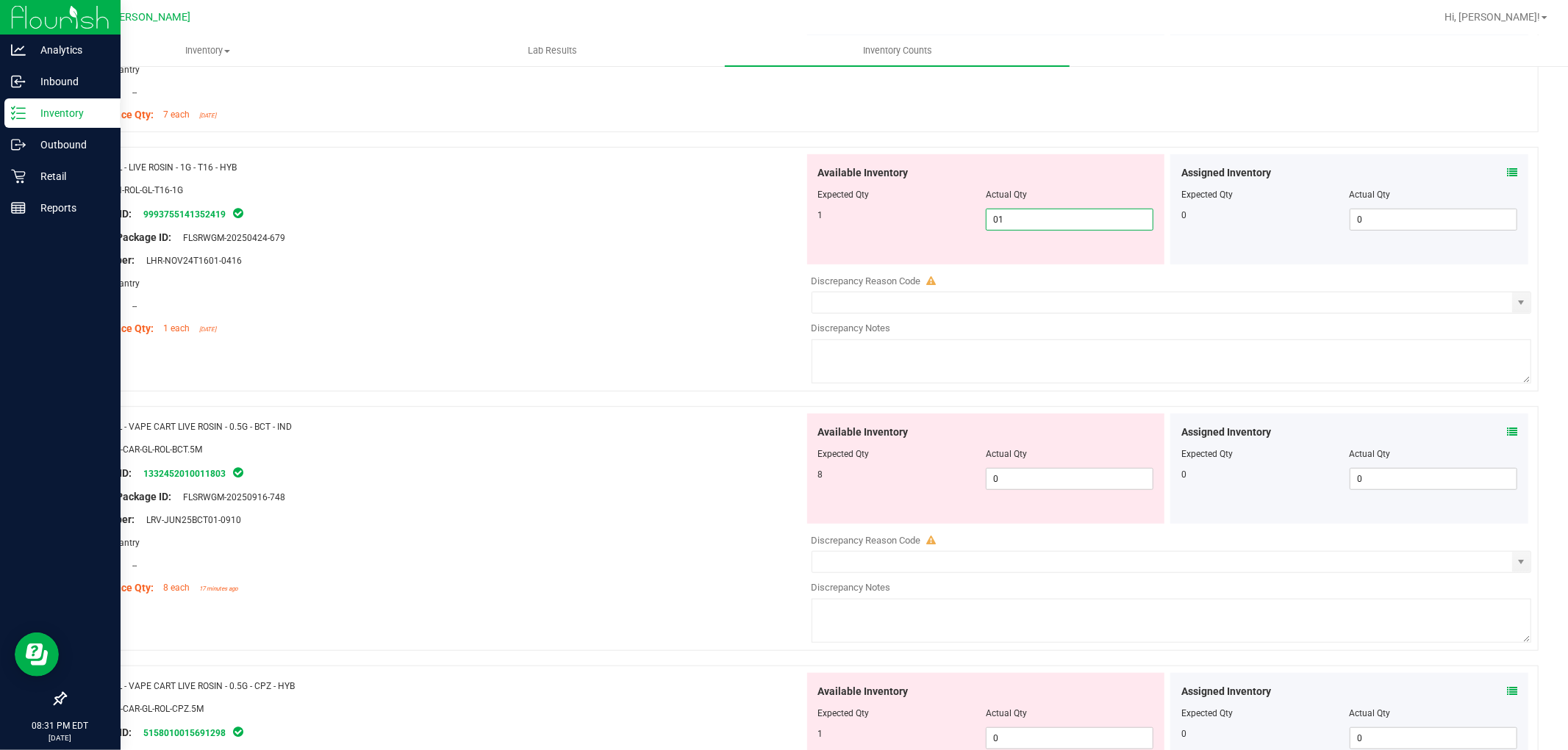
scroll to position [734, 0]
click at [1020, 490] on div "Available Inventory Expected Qty Actual Qty 8 0 0" at bounding box center [1167, 528] width 728 height 233
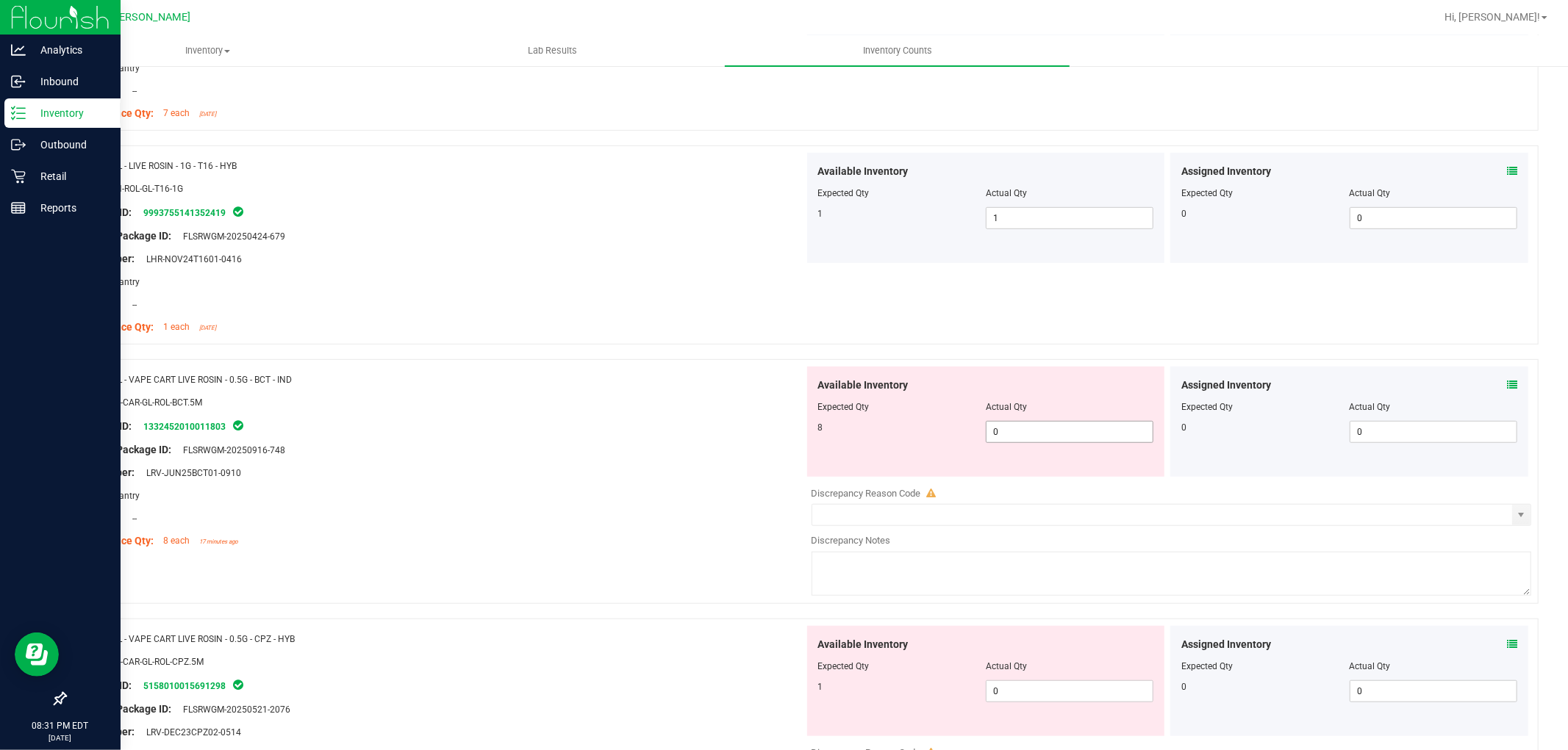
click at [1032, 437] on span "0 0" at bounding box center [1070, 432] width 168 height 22
click at [1065, 684] on div "Available Inventory Expected Qty Actual Qty 1 0 0" at bounding box center [986, 681] width 358 height 110
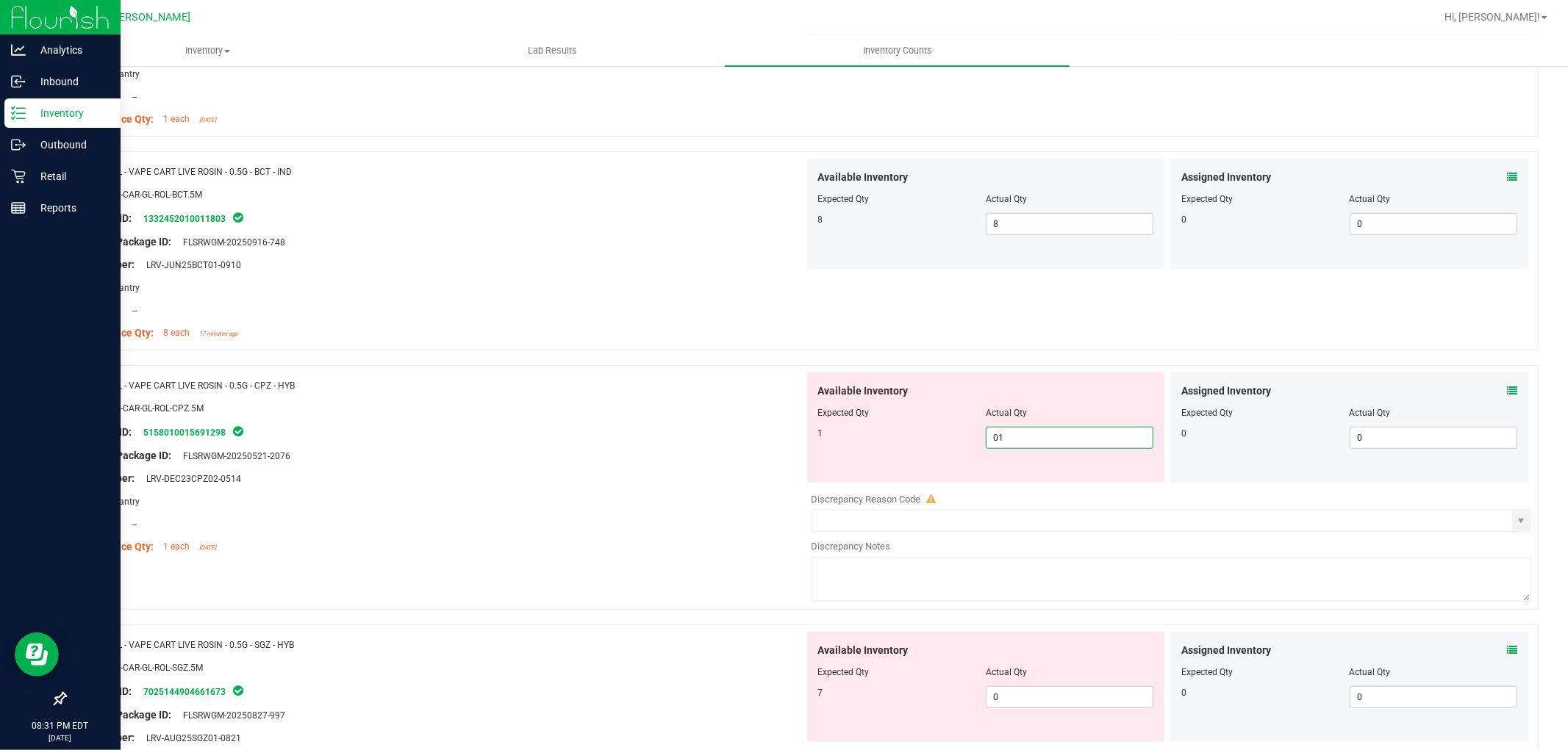
scroll to position [979, 0]
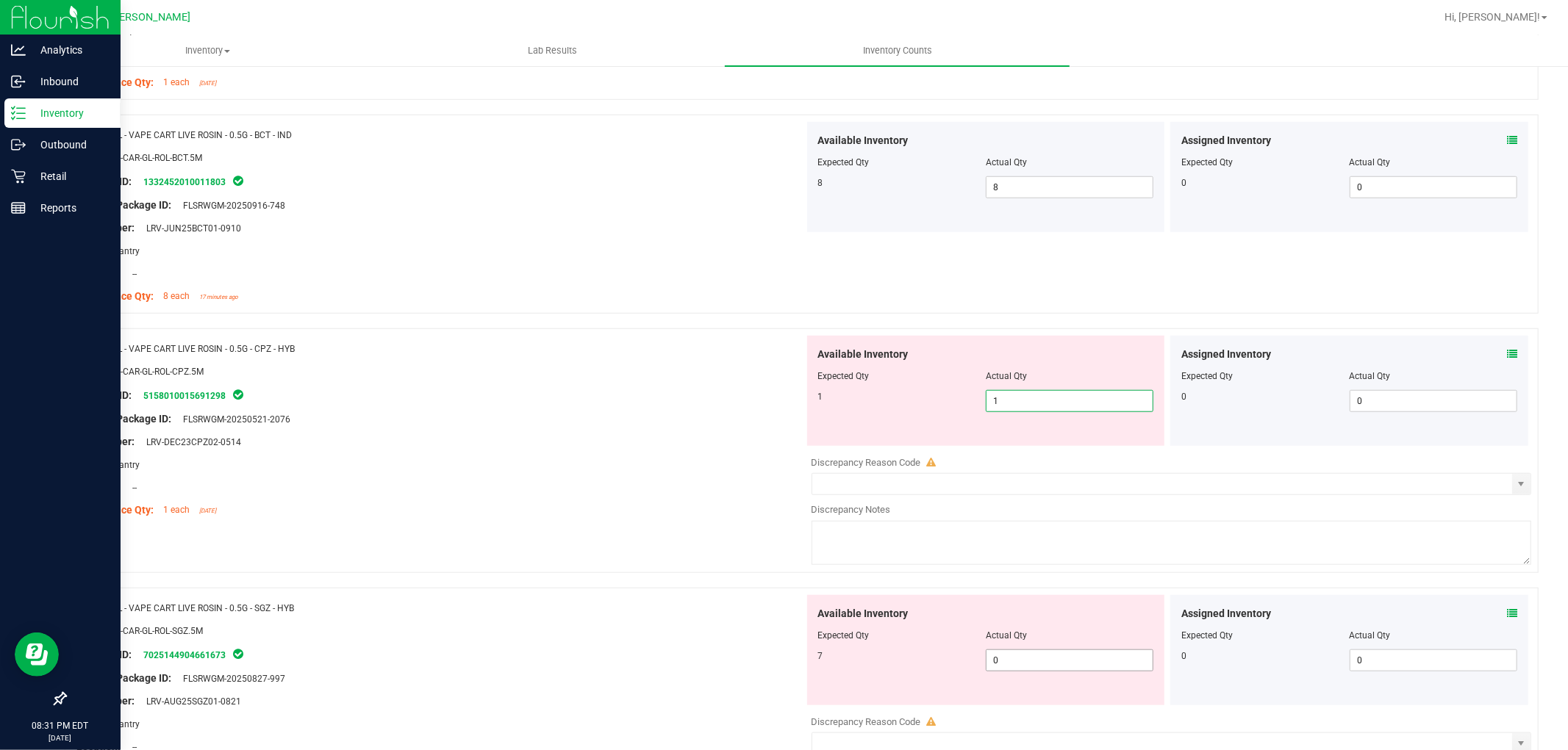
click at [1034, 661] on div "Available Inventory Expected Qty Actual Qty 7 0 0" at bounding box center [1167, 712] width 728 height 233
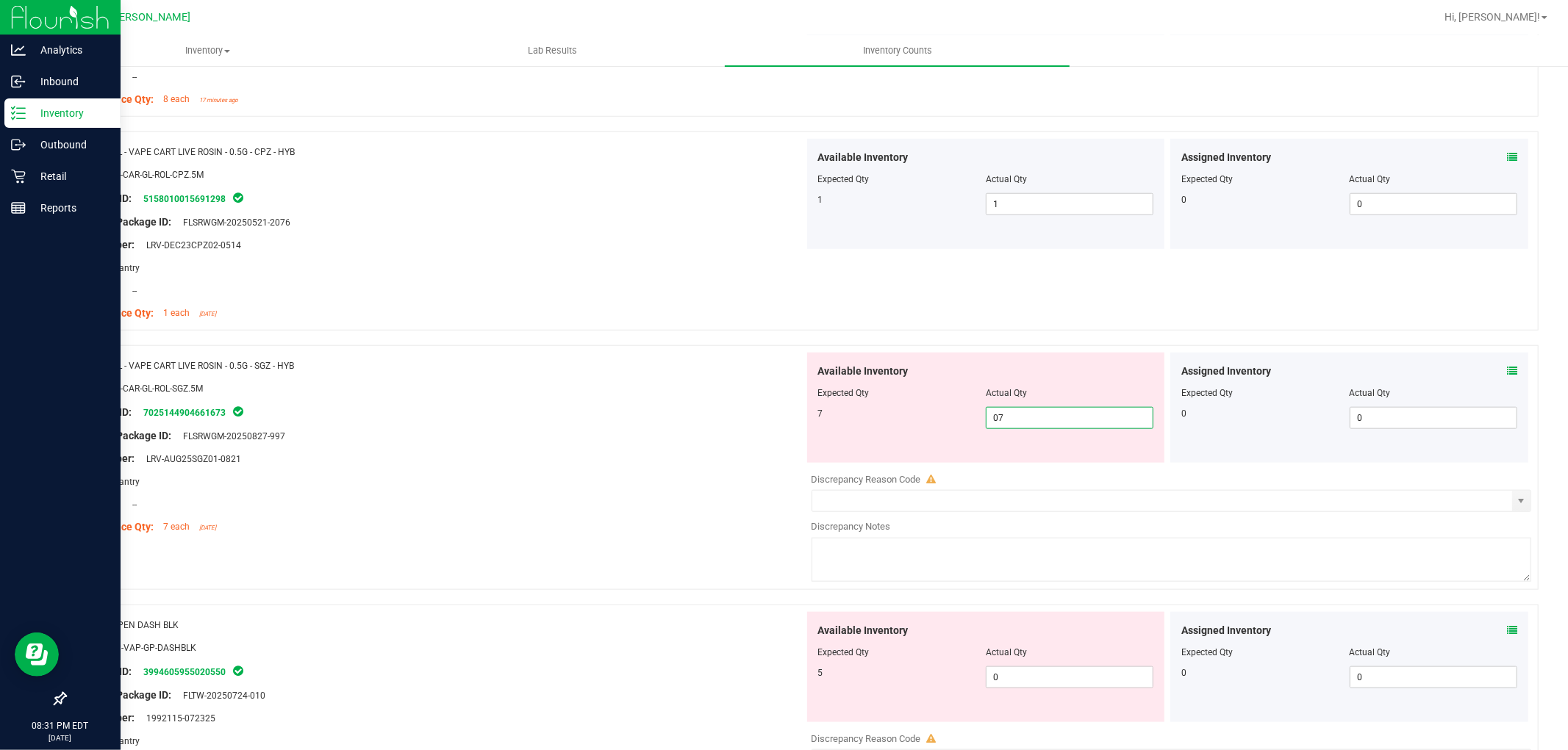
scroll to position [1225, 0]
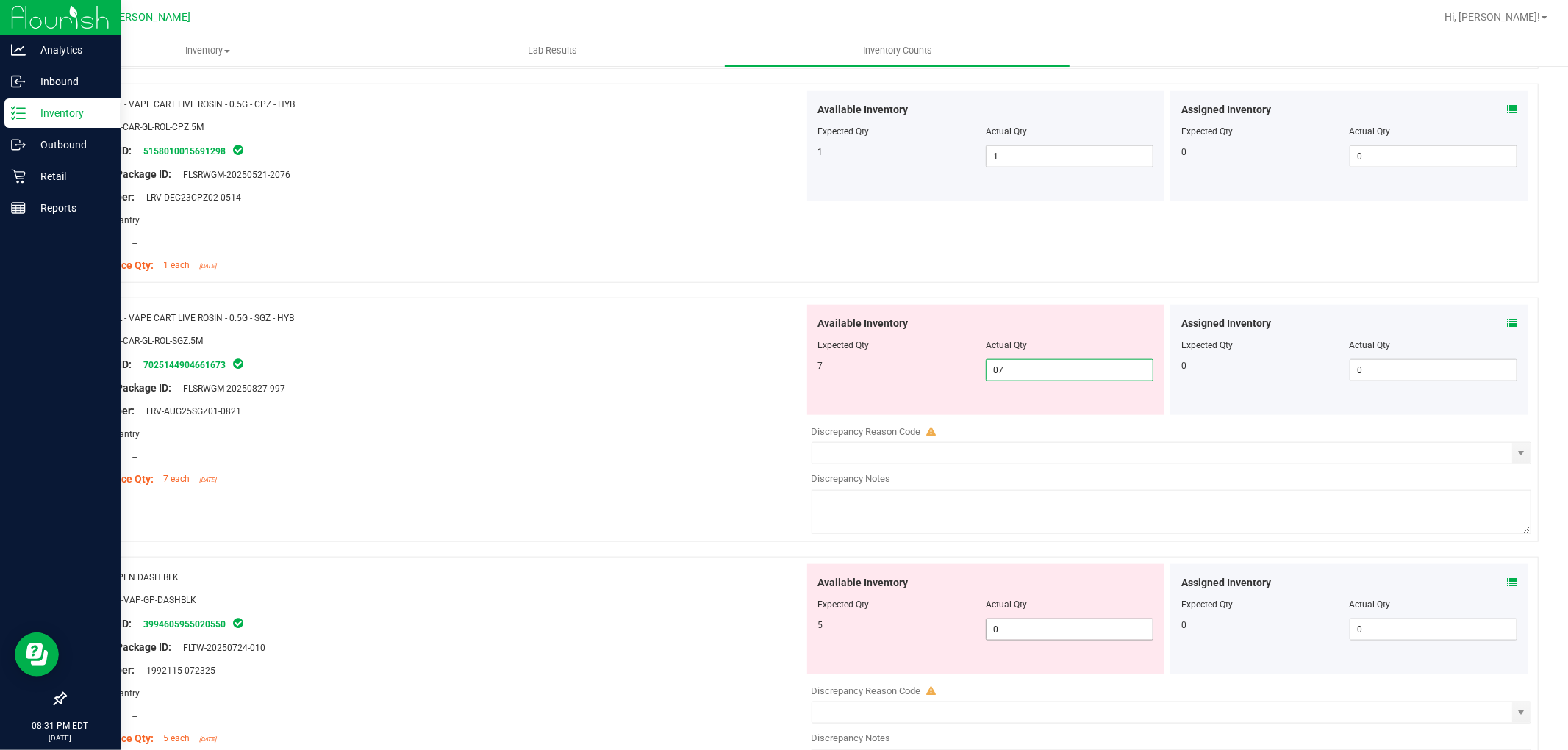
click at [1029, 633] on div "Available Inventory Expected Qty Actual Qty 5 0 0" at bounding box center [1167, 681] width 728 height 233
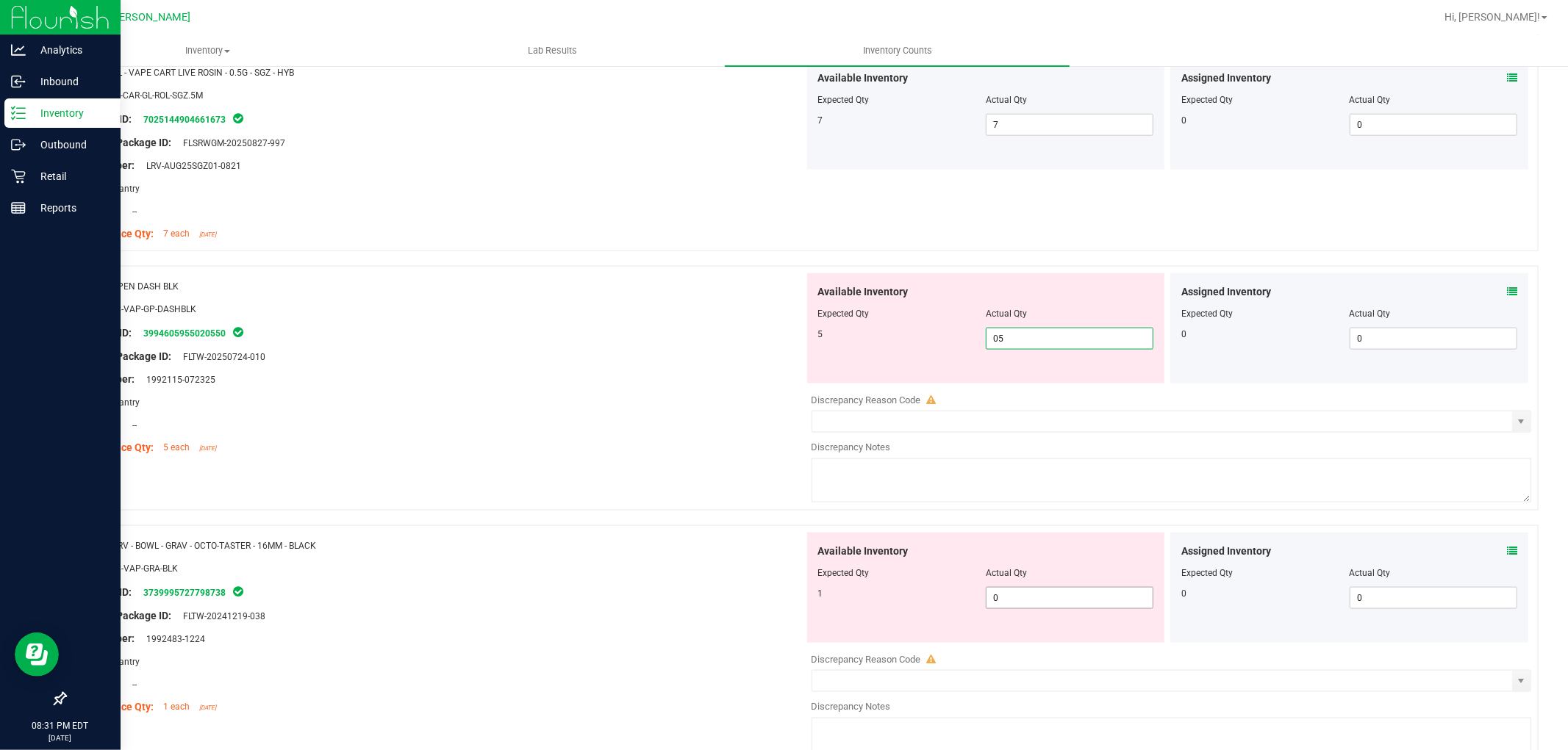
click at [1007, 602] on div "Available Inventory Expected Qty Actual Qty 1 0 0" at bounding box center [1167, 649] width 728 height 233
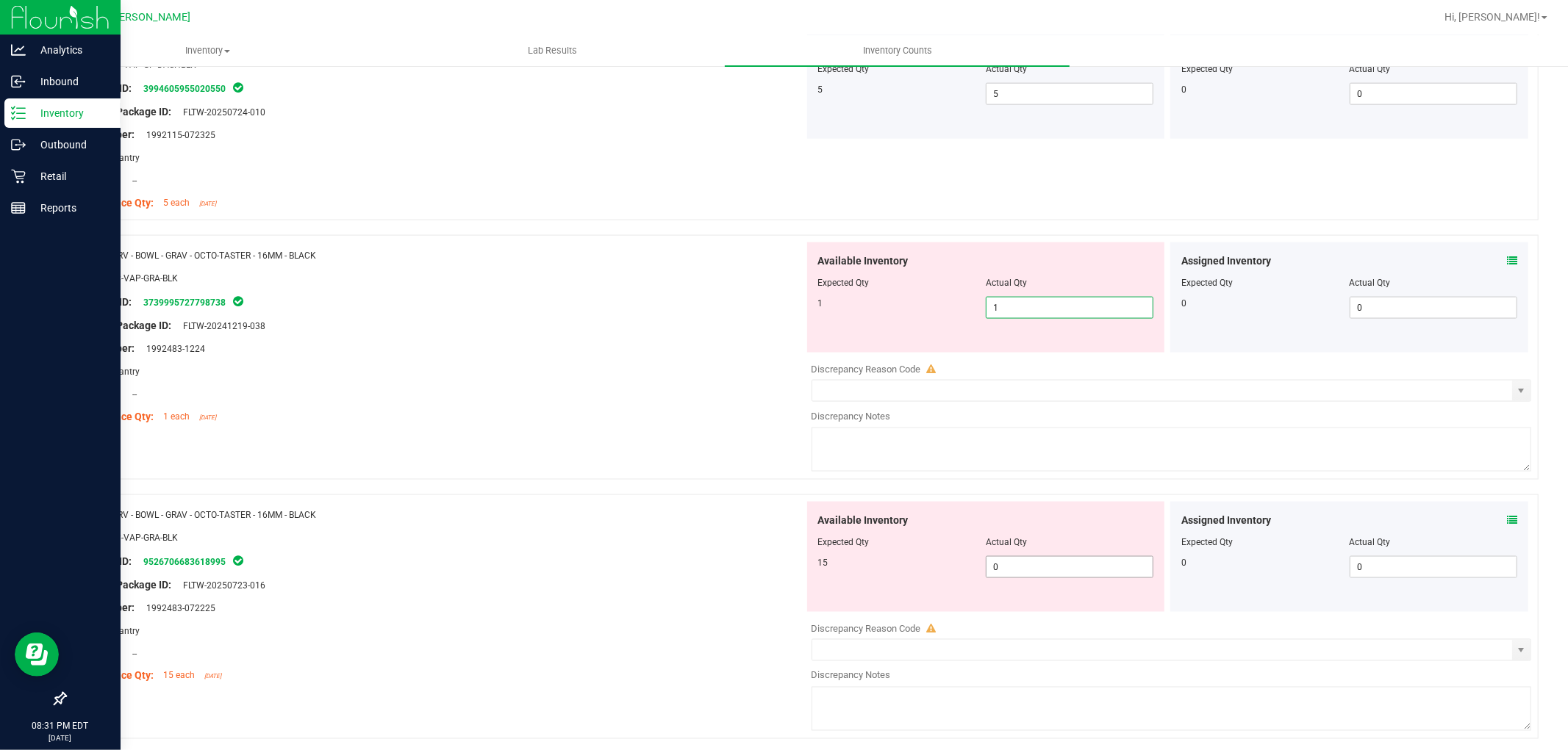
click at [1013, 569] on div "Available Inventory Expected Qty Actual Qty 15 0 0" at bounding box center [1167, 618] width 728 height 233
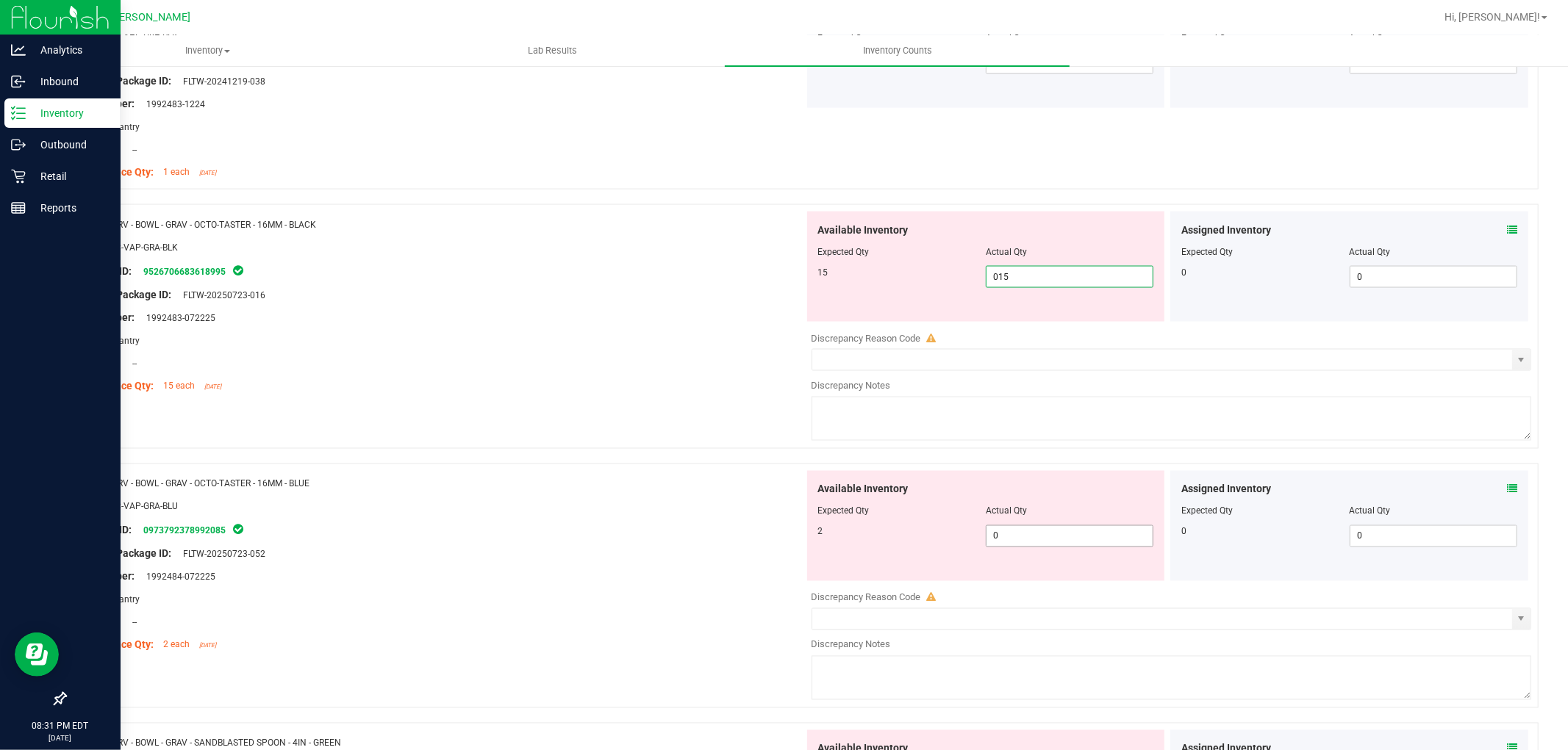
click at [1014, 540] on div "Available Inventory Expected Qty Actual Qty 2 0 0" at bounding box center [1167, 587] width 728 height 233
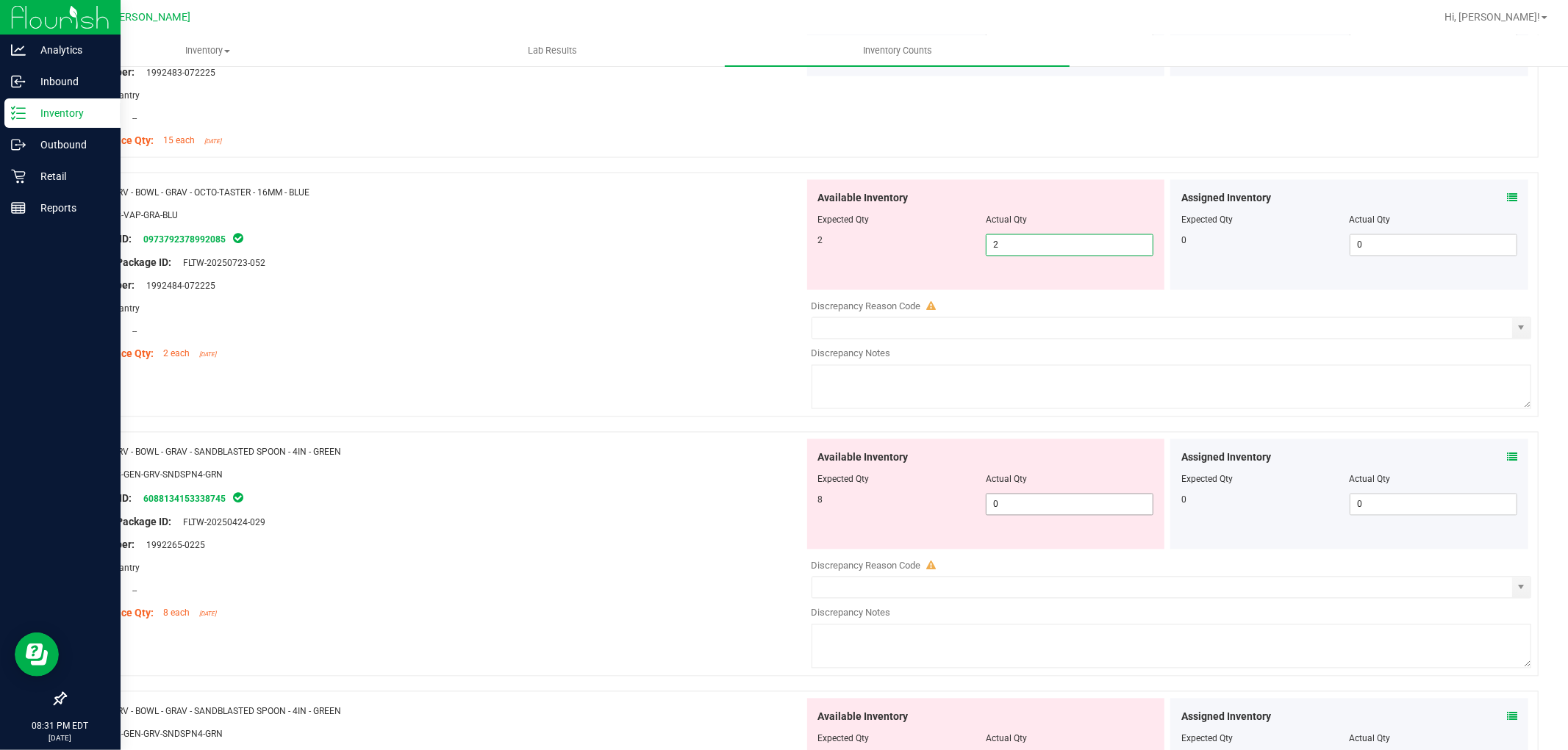
click at [1011, 503] on div "Available Inventory Expected Qty Actual Qty 8 0 0" at bounding box center [986, 494] width 358 height 110
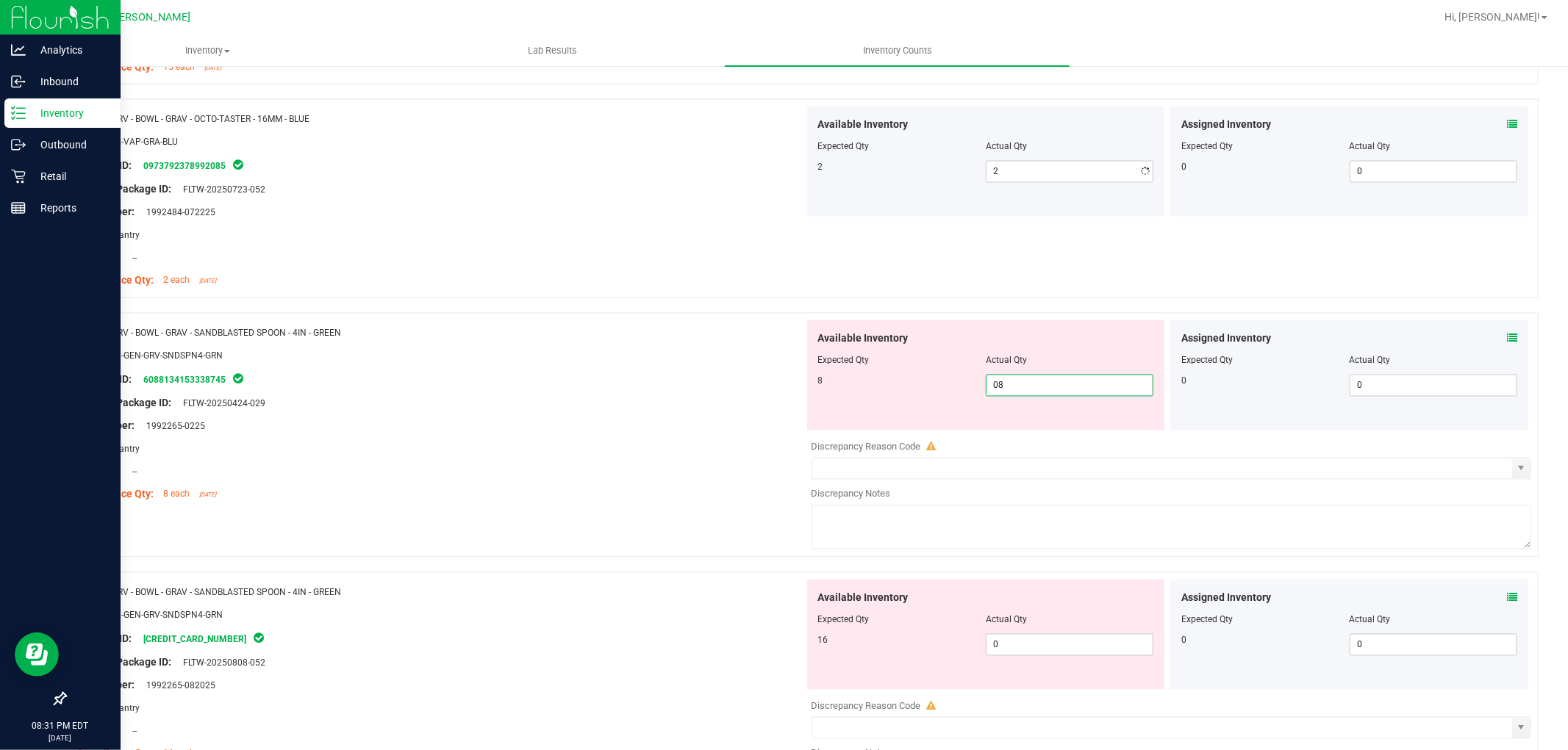
scroll to position [2367, 0]
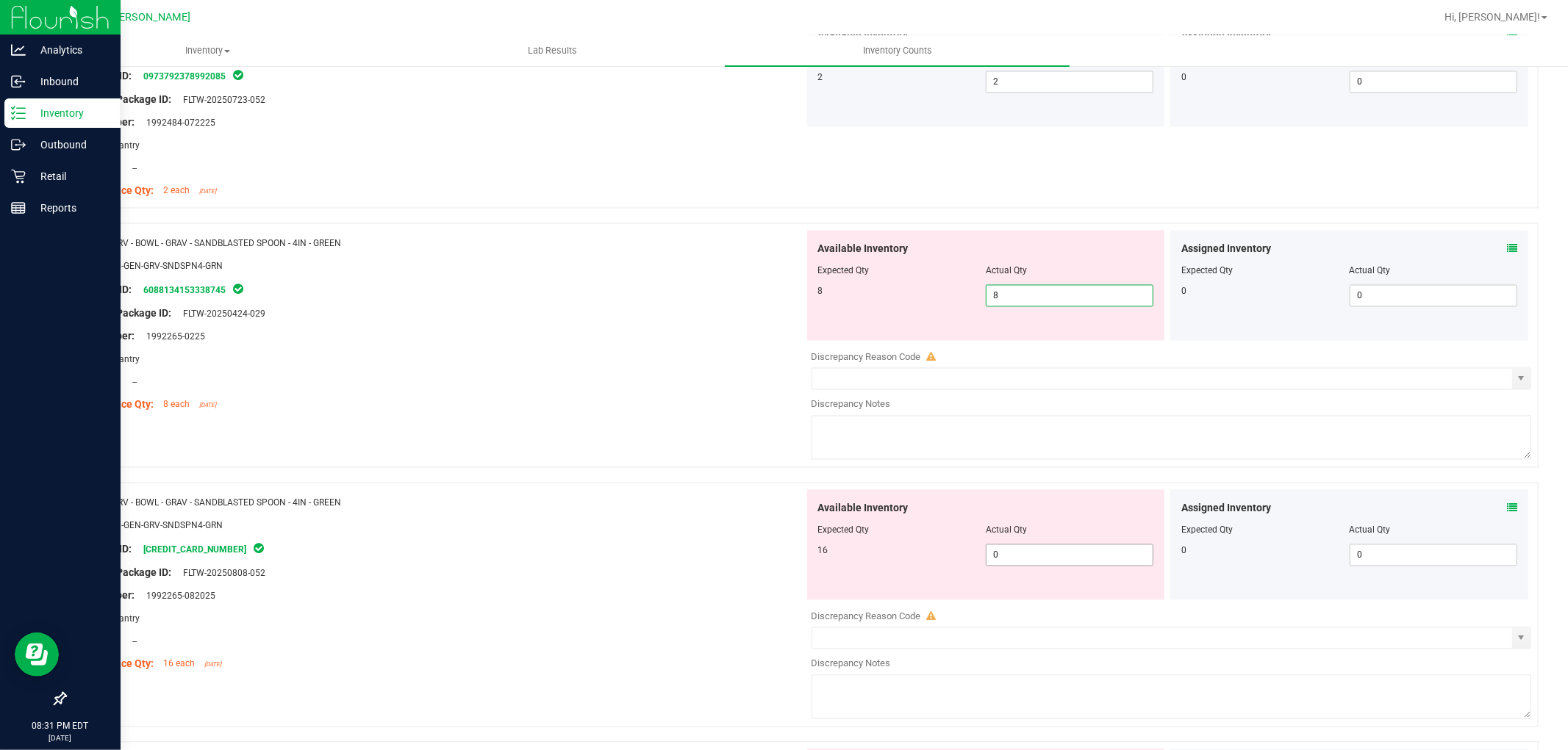
click at [1026, 548] on div "Available Inventory Expected Qty Actual Qty 16 0 0" at bounding box center [986, 545] width 358 height 110
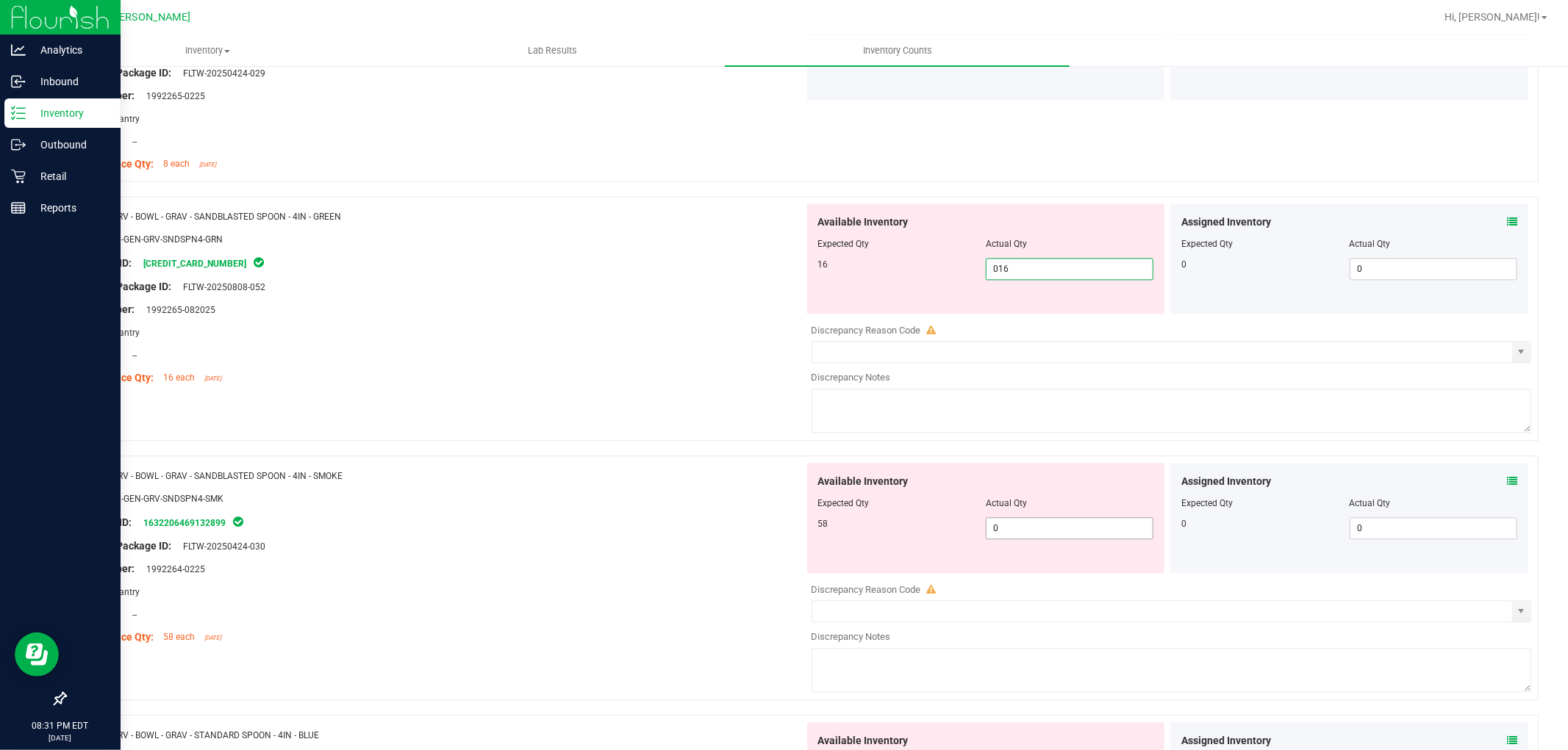
scroll to position [2612, 0]
click at [1011, 523] on div "Available Inventory Expected Qty Actual Qty 58 0 0" at bounding box center [986, 514] width 358 height 110
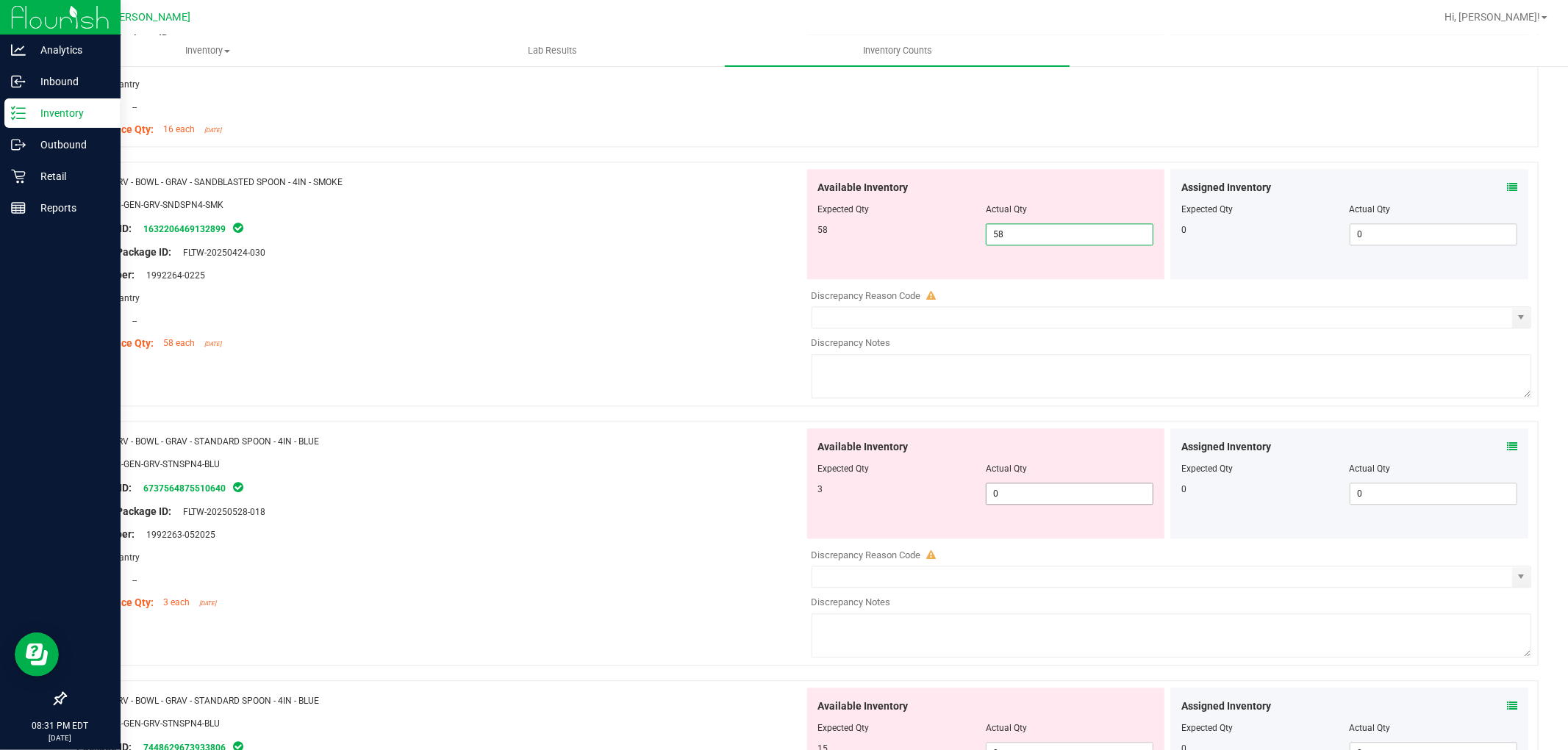
click at [1018, 495] on div "Available Inventory Expected Qty Actual Qty 3 0 0" at bounding box center [1167, 545] width 728 height 233
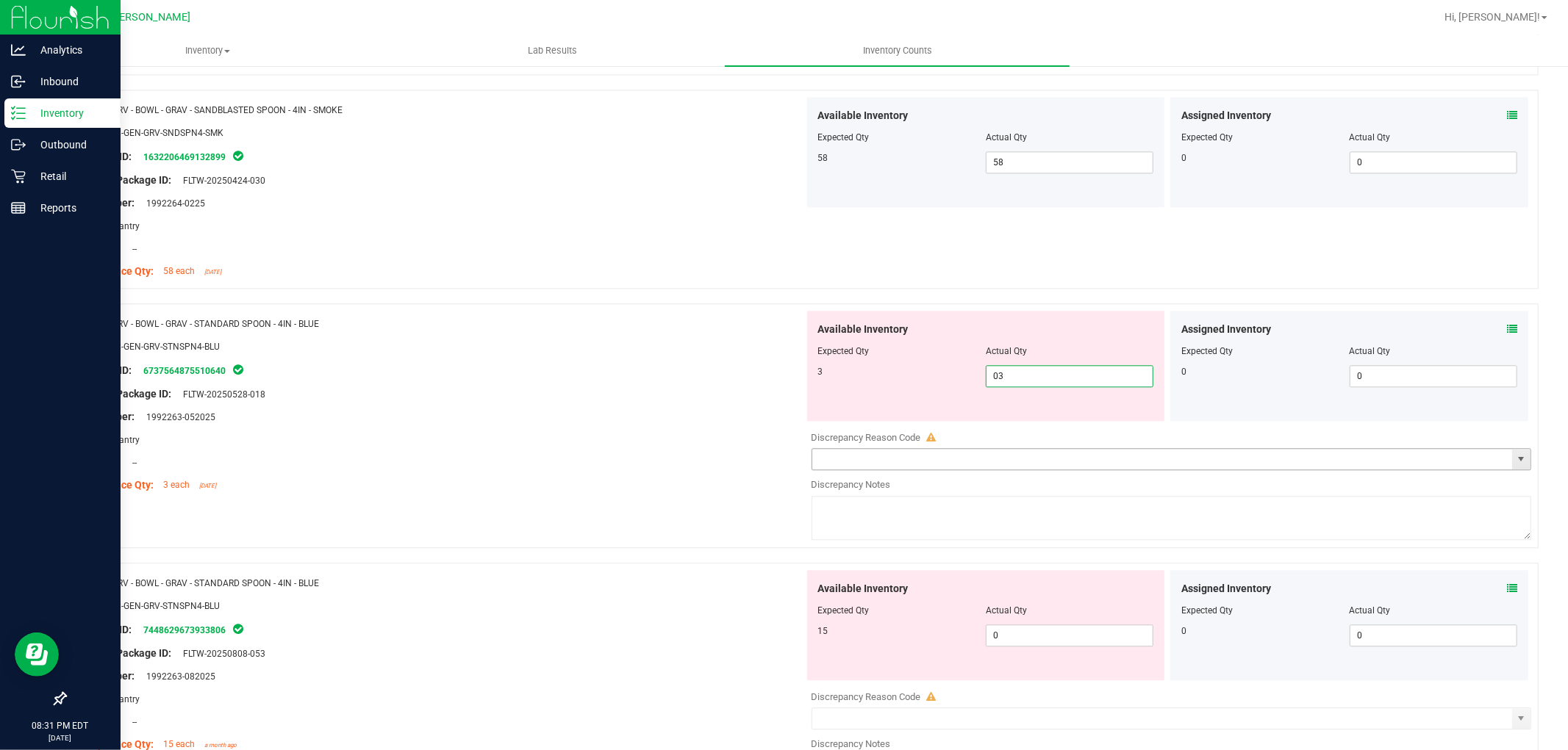
scroll to position [3103, 0]
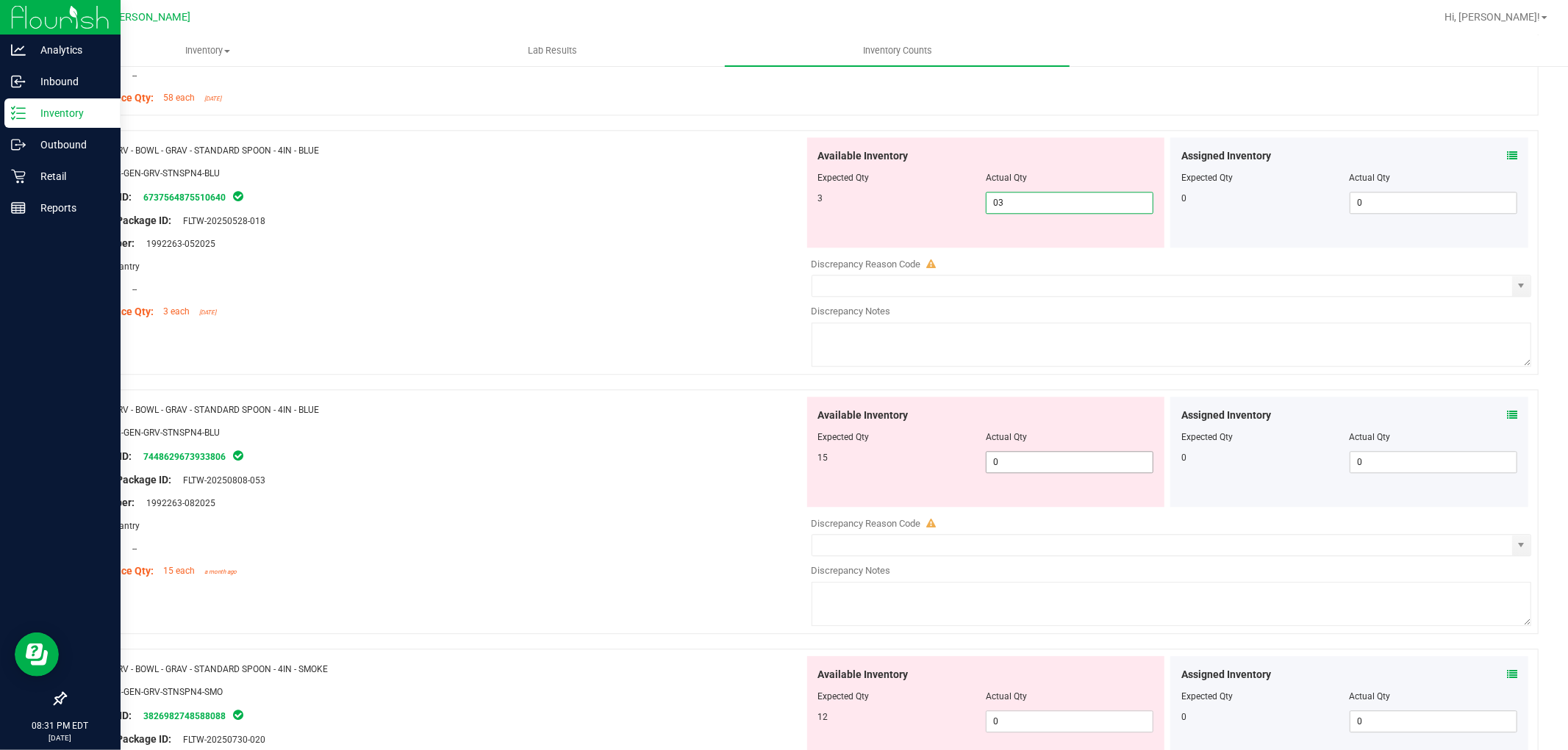
click at [998, 460] on div "Available Inventory Expected Qty Actual Qty 15 0 0" at bounding box center [986, 451] width 358 height 110
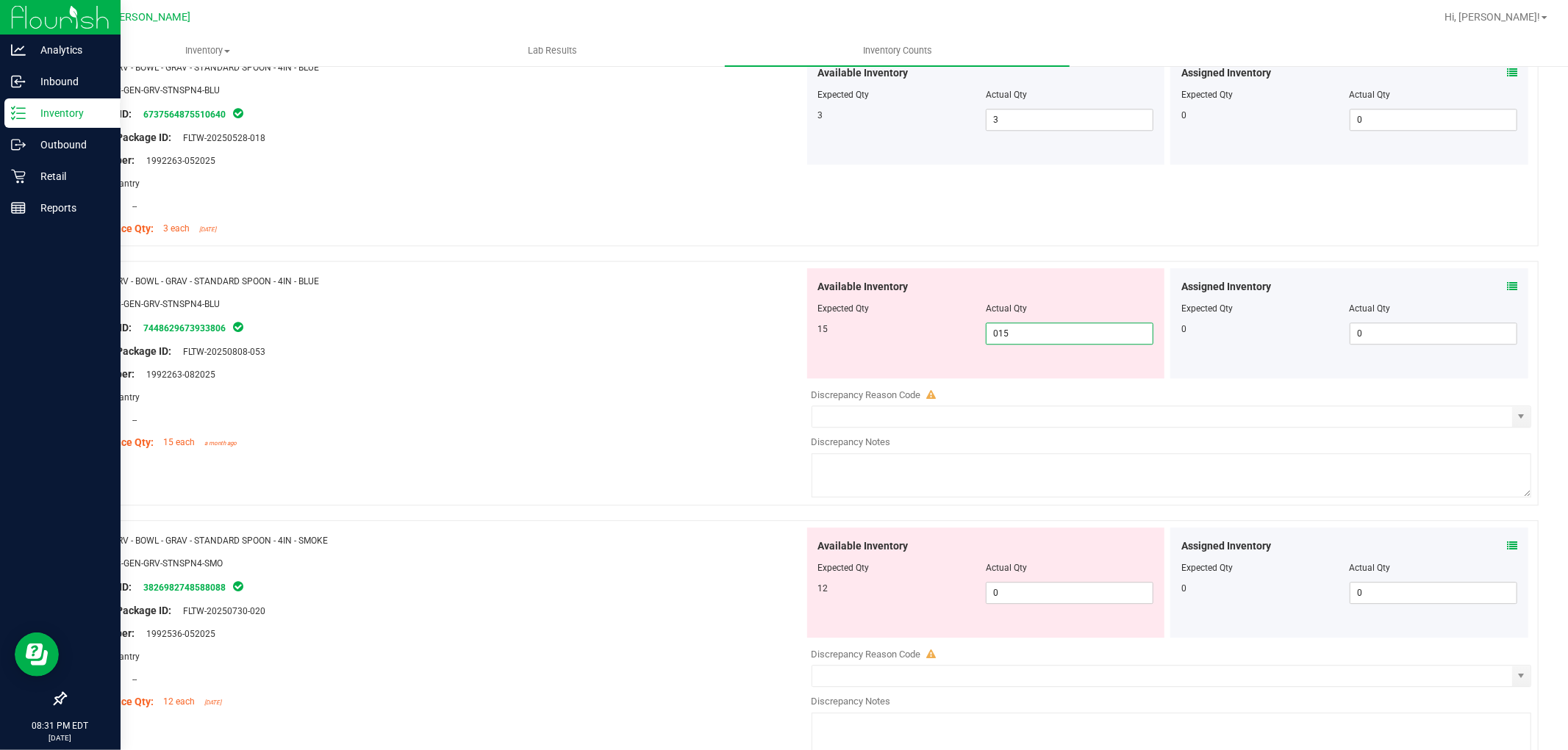
scroll to position [3266, 0]
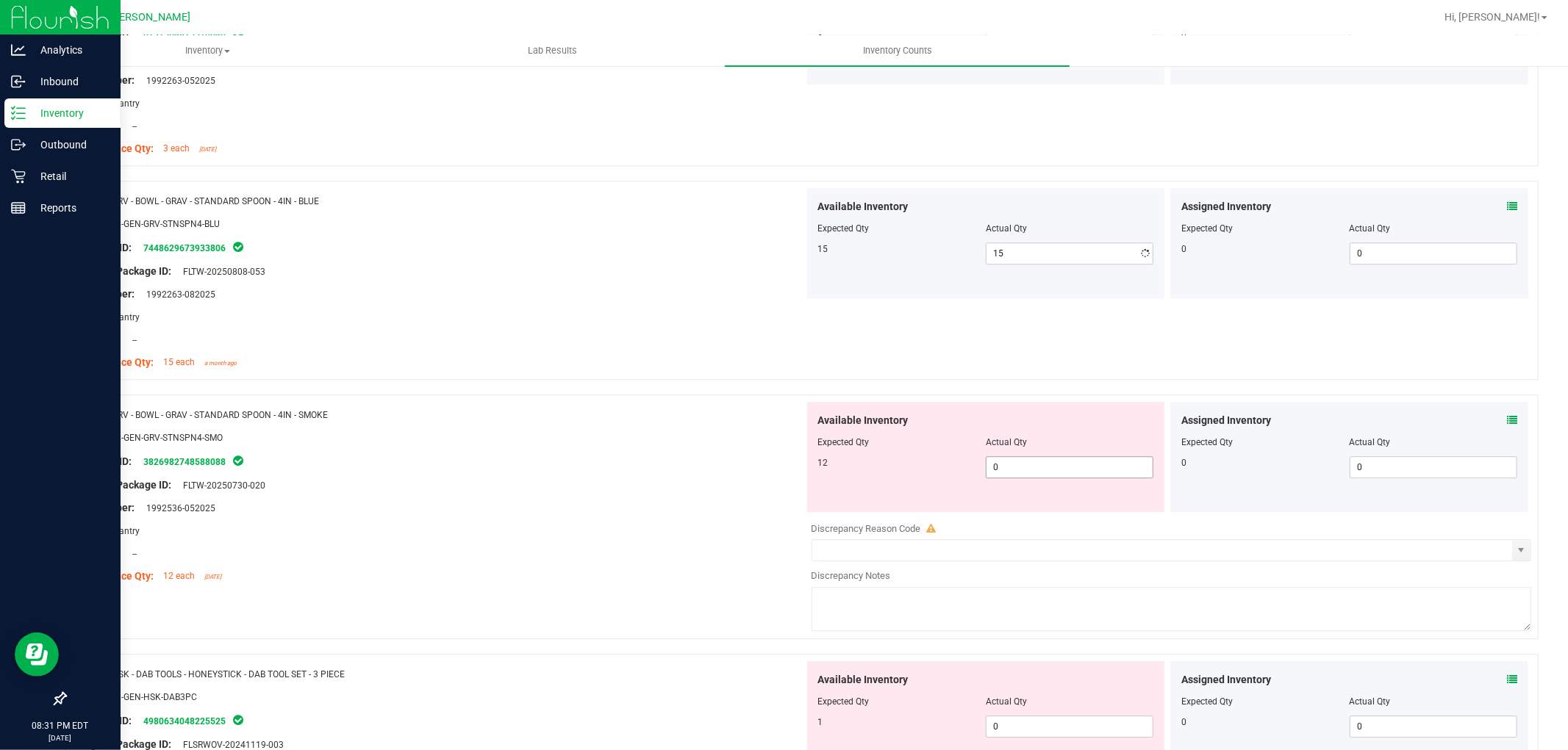
click at [1016, 513] on div "Available Inventory Expected Qty Actual Qty 12 0 0" at bounding box center [1167, 519] width 728 height 233
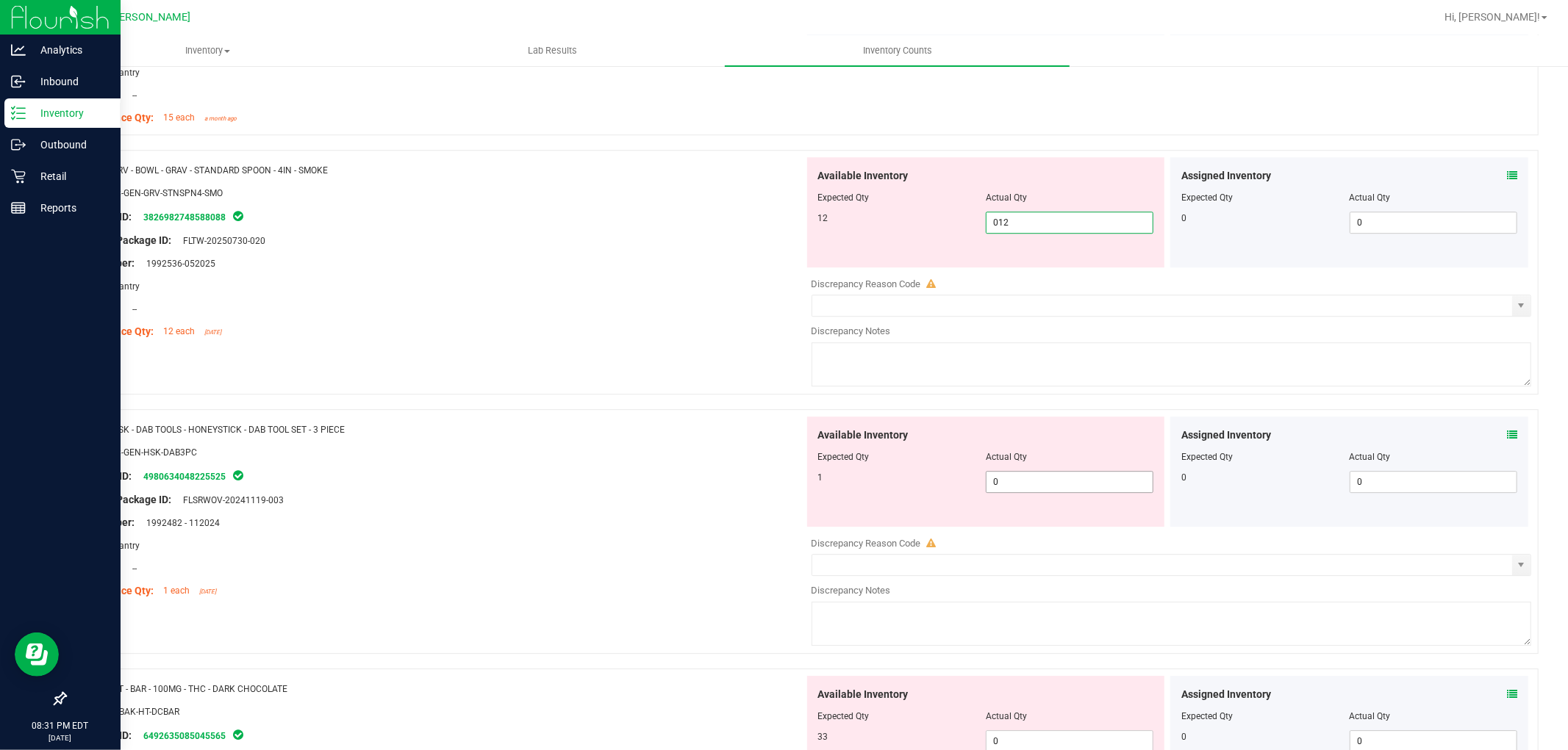
click at [1002, 482] on div "Available Inventory Expected Qty Actual Qty 1 0 0" at bounding box center [1167, 533] width 728 height 233
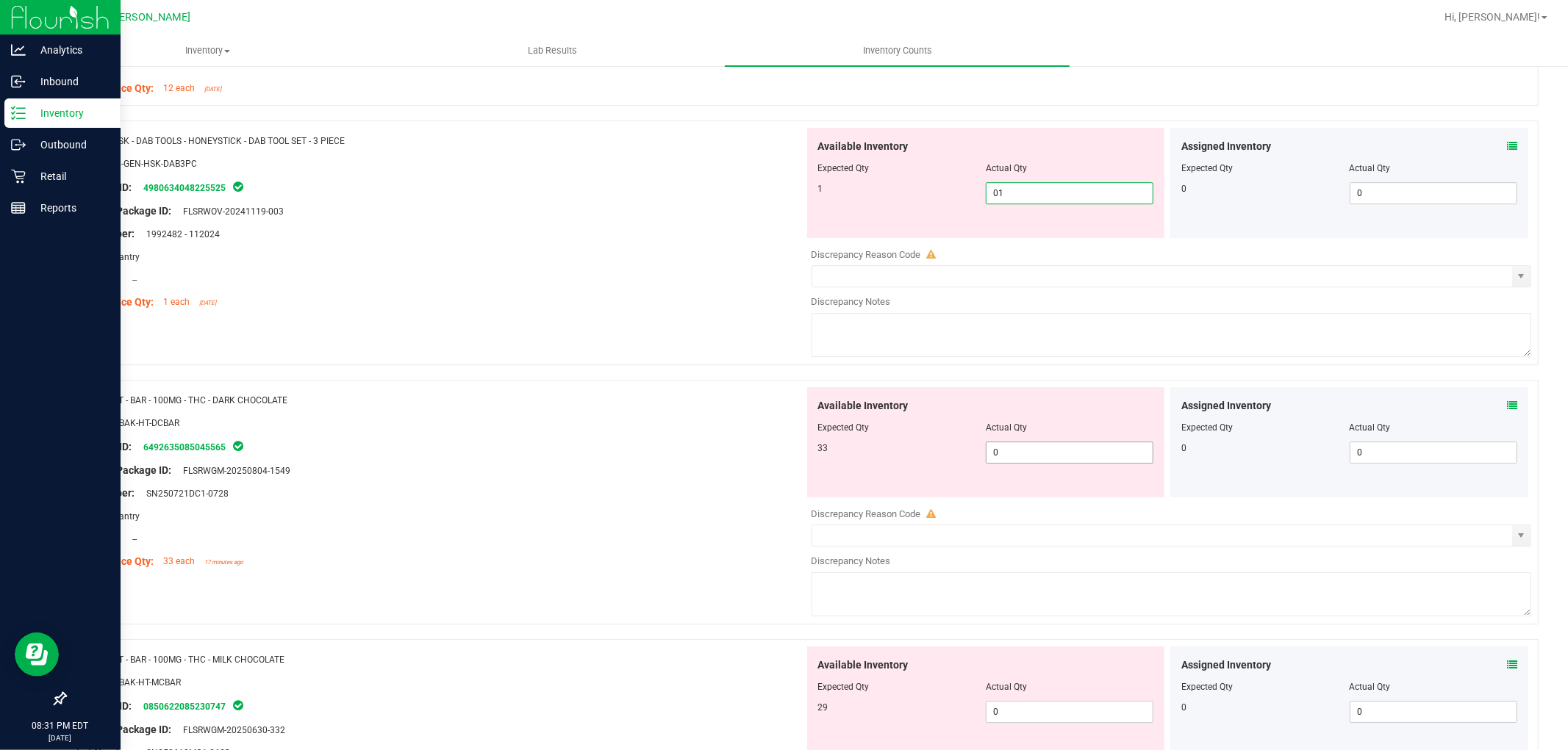
scroll to position [3756, 0]
click at [1009, 454] on div "Available Inventory Expected Qty Actual Qty 33 0 0" at bounding box center [1167, 501] width 728 height 233
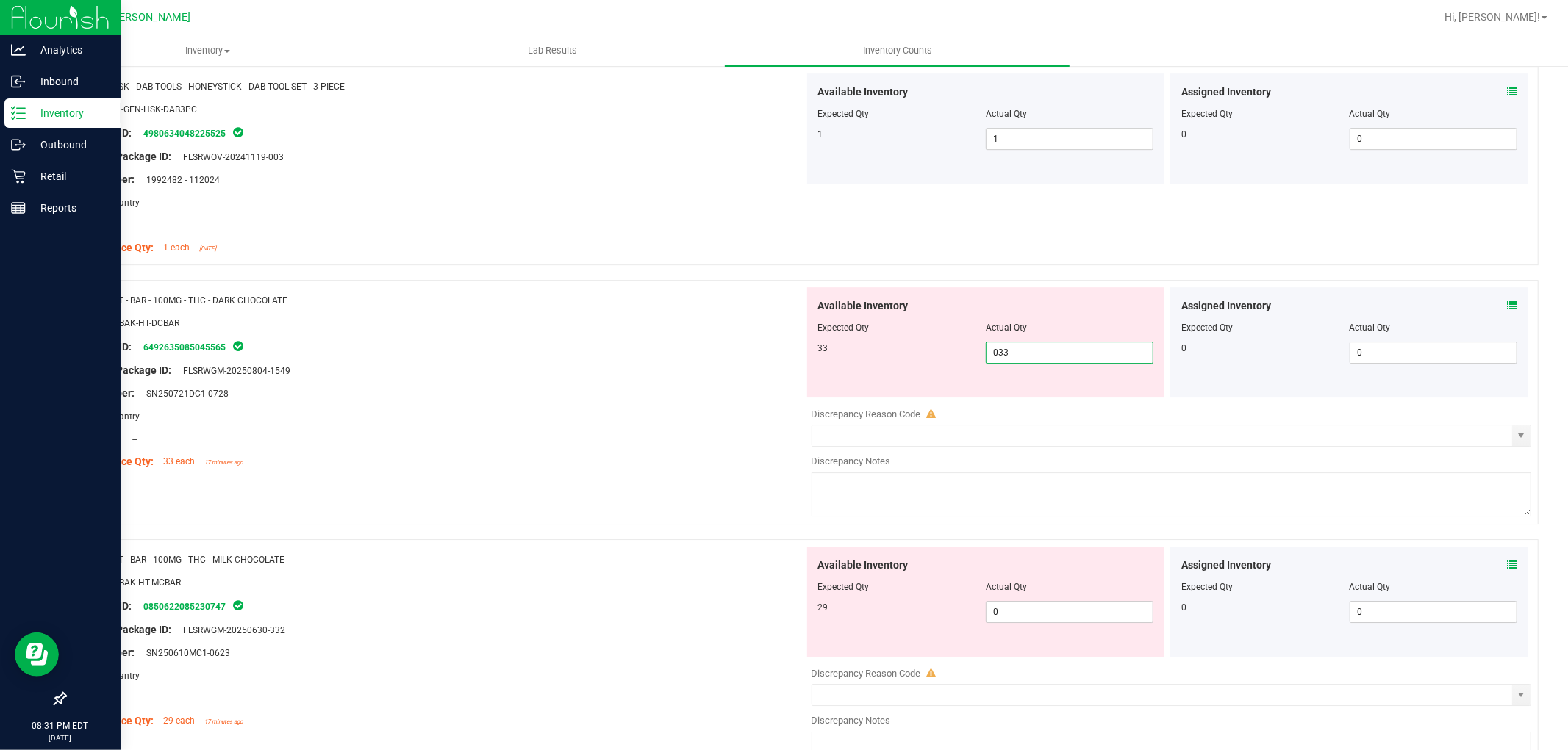
scroll to position [3837, 0]
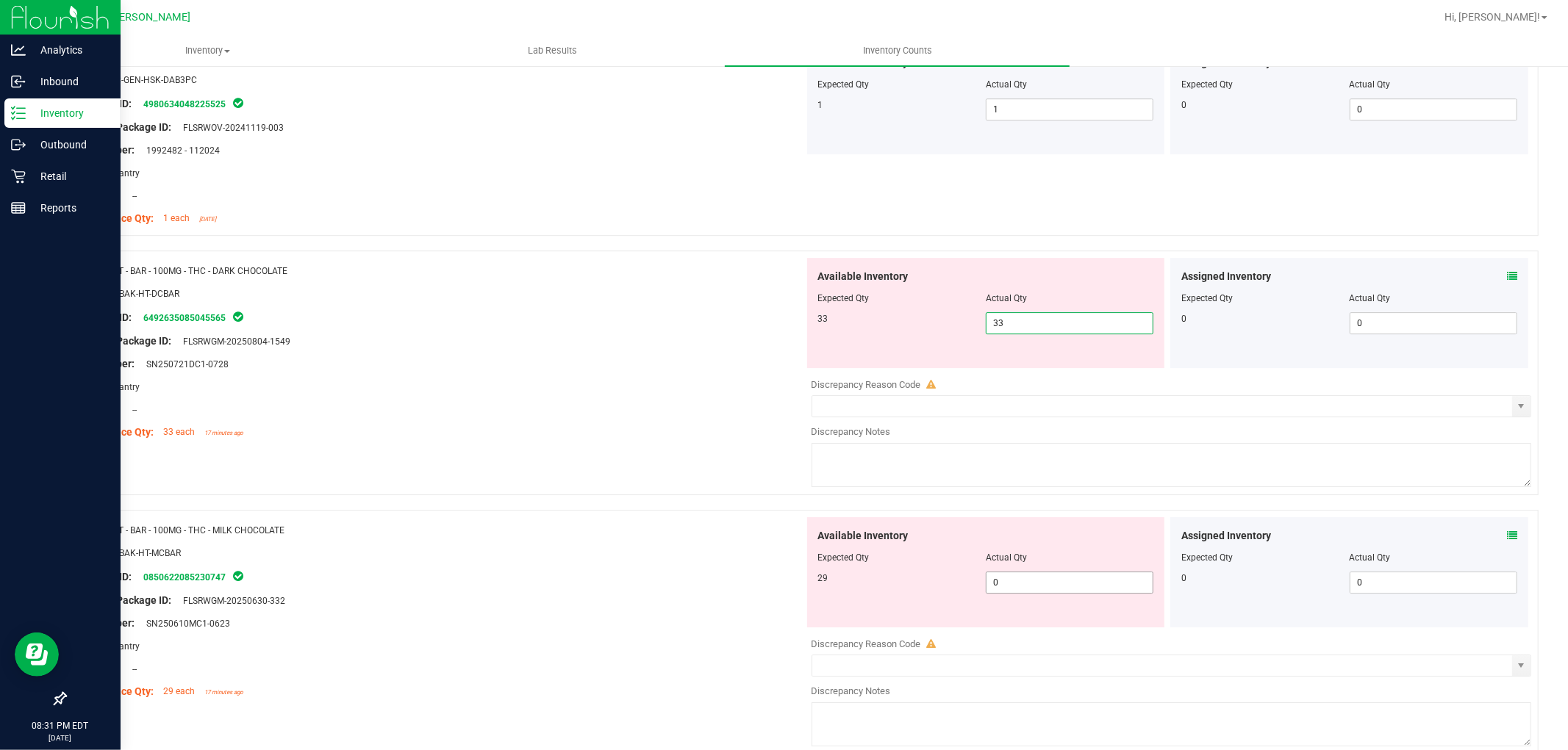
click at [1014, 574] on div "Available Inventory Expected Qty Actual Qty 29 0 0" at bounding box center [986, 572] width 358 height 110
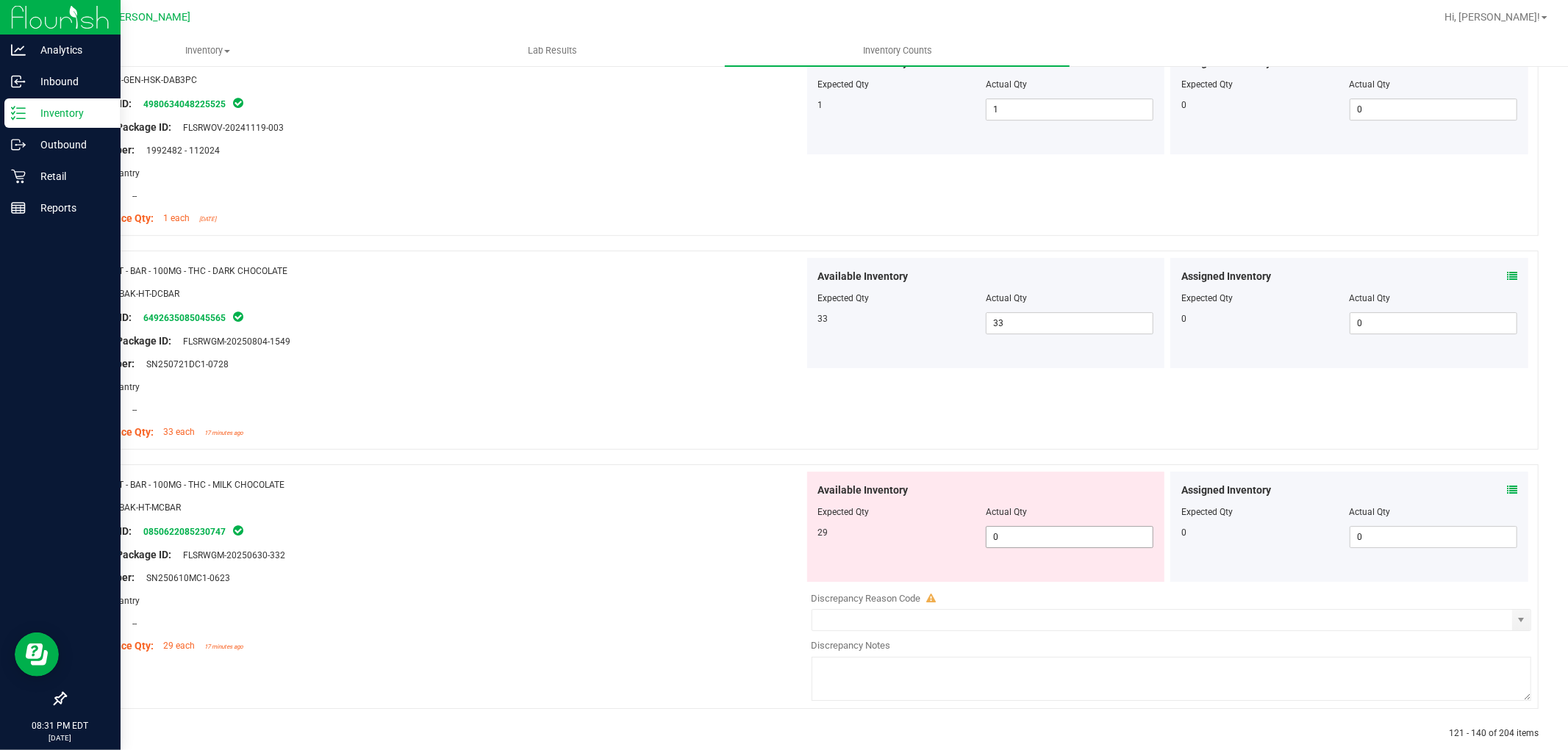
click at [1023, 539] on span "0 0" at bounding box center [1070, 537] width 168 height 22
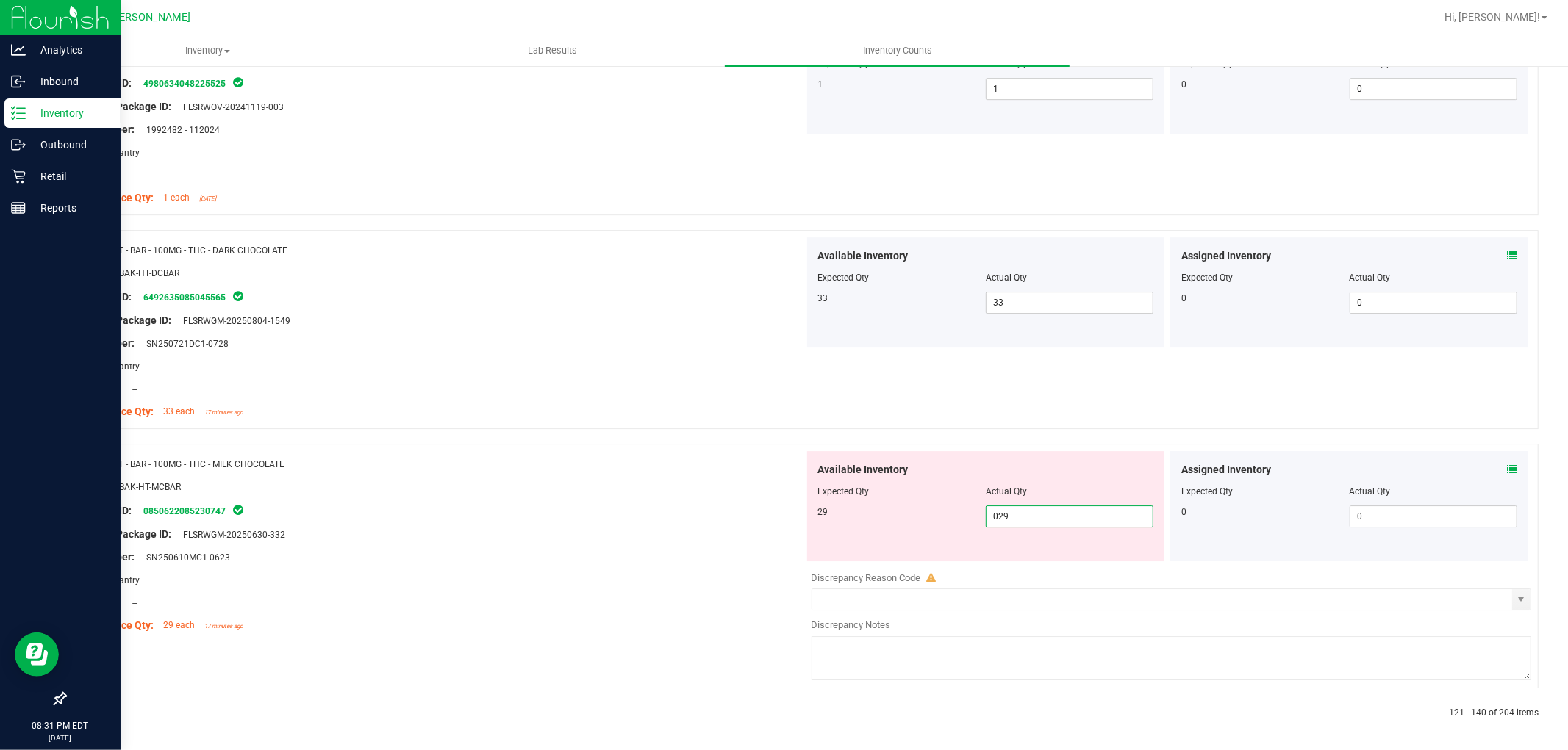
scroll to position [3863, 0]
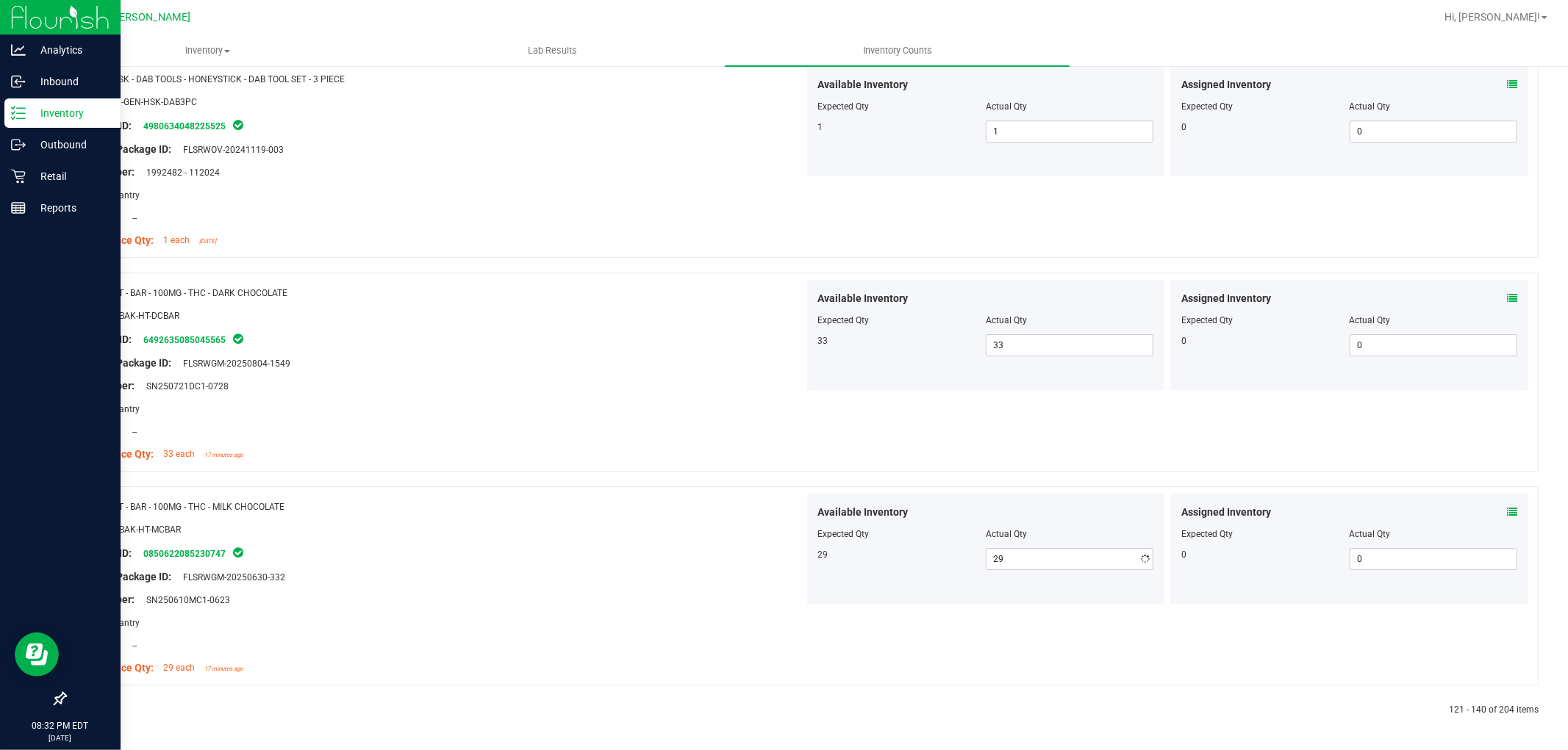
click at [98, 708] on icon at bounding box center [100, 710] width 5 height 9
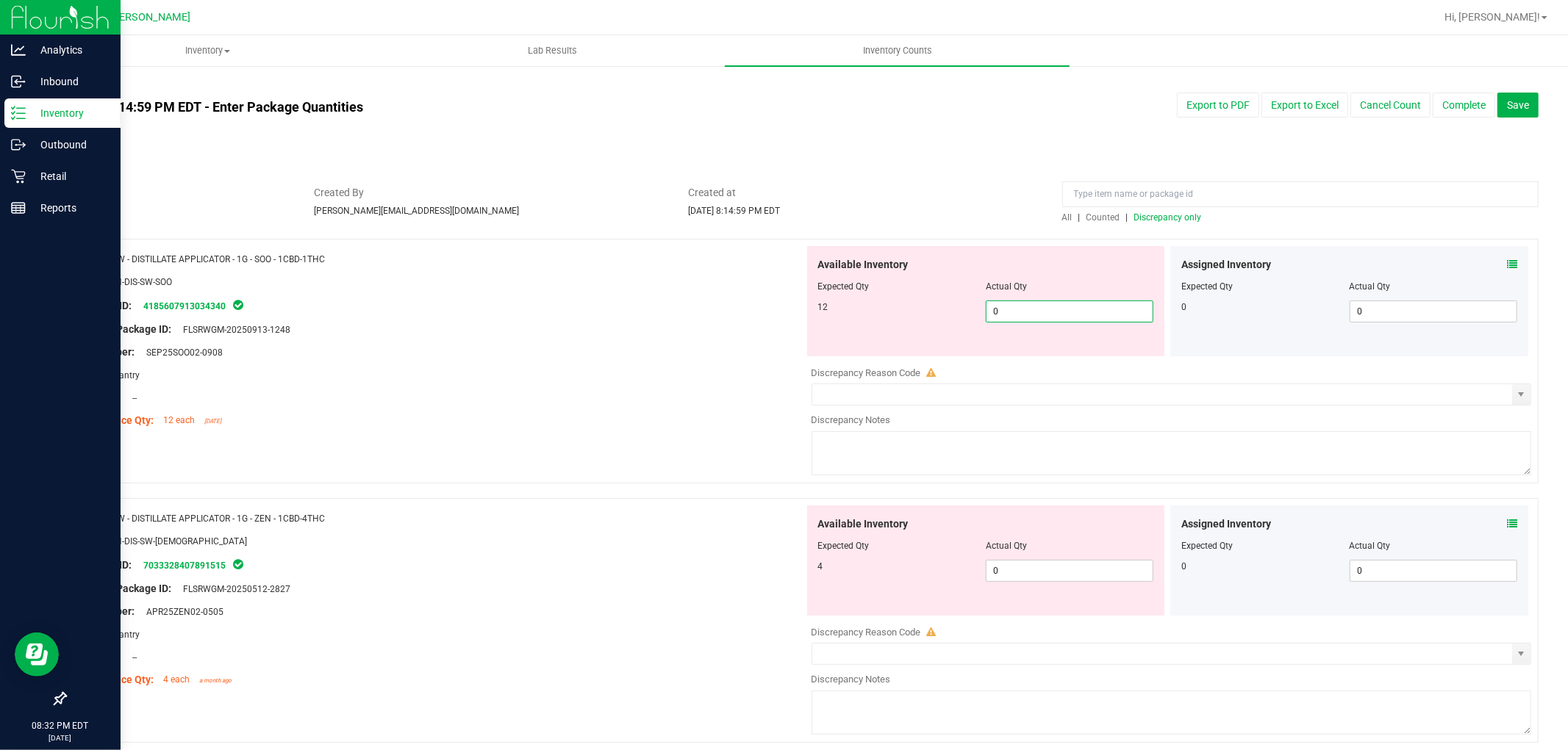
click at [1062, 305] on span "0 0" at bounding box center [1070, 312] width 168 height 22
click at [1038, 571] on div "Available Inventory Expected Qty Actual Qty 4 0 0" at bounding box center [1167, 622] width 728 height 233
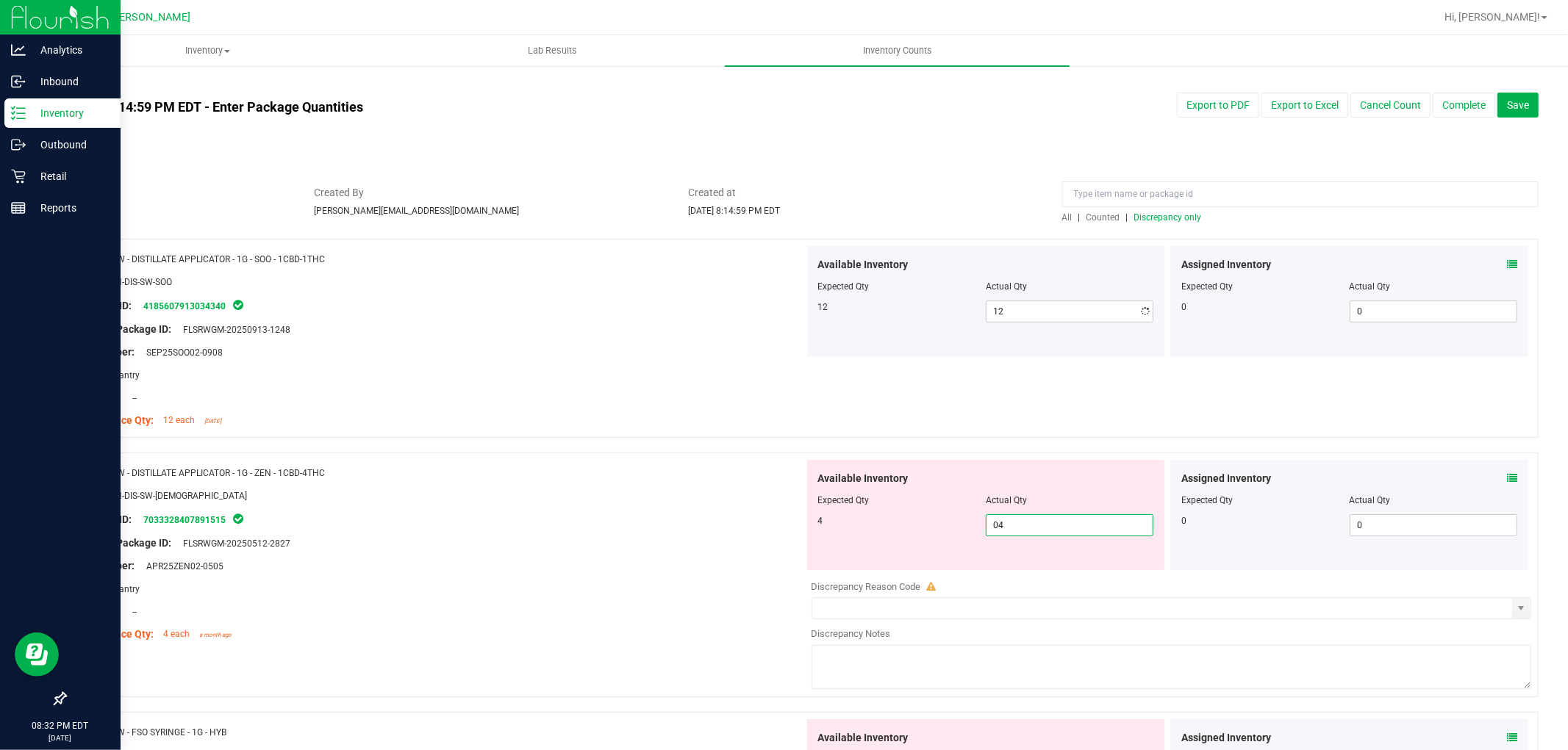
scroll to position [163, 0]
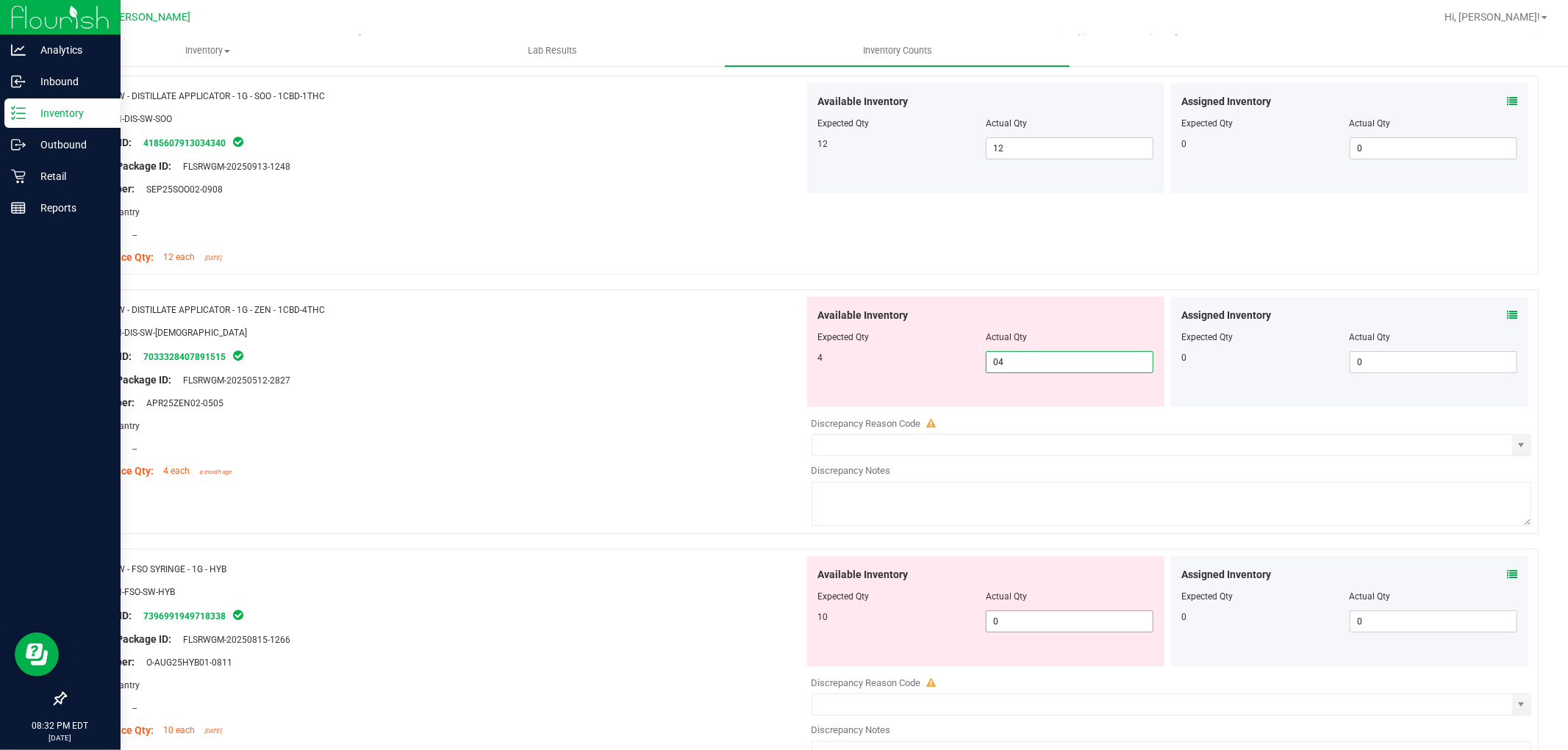
click at [1038, 612] on div "Available Inventory Expected Qty Actual Qty 10 0 0" at bounding box center [986, 611] width 358 height 110
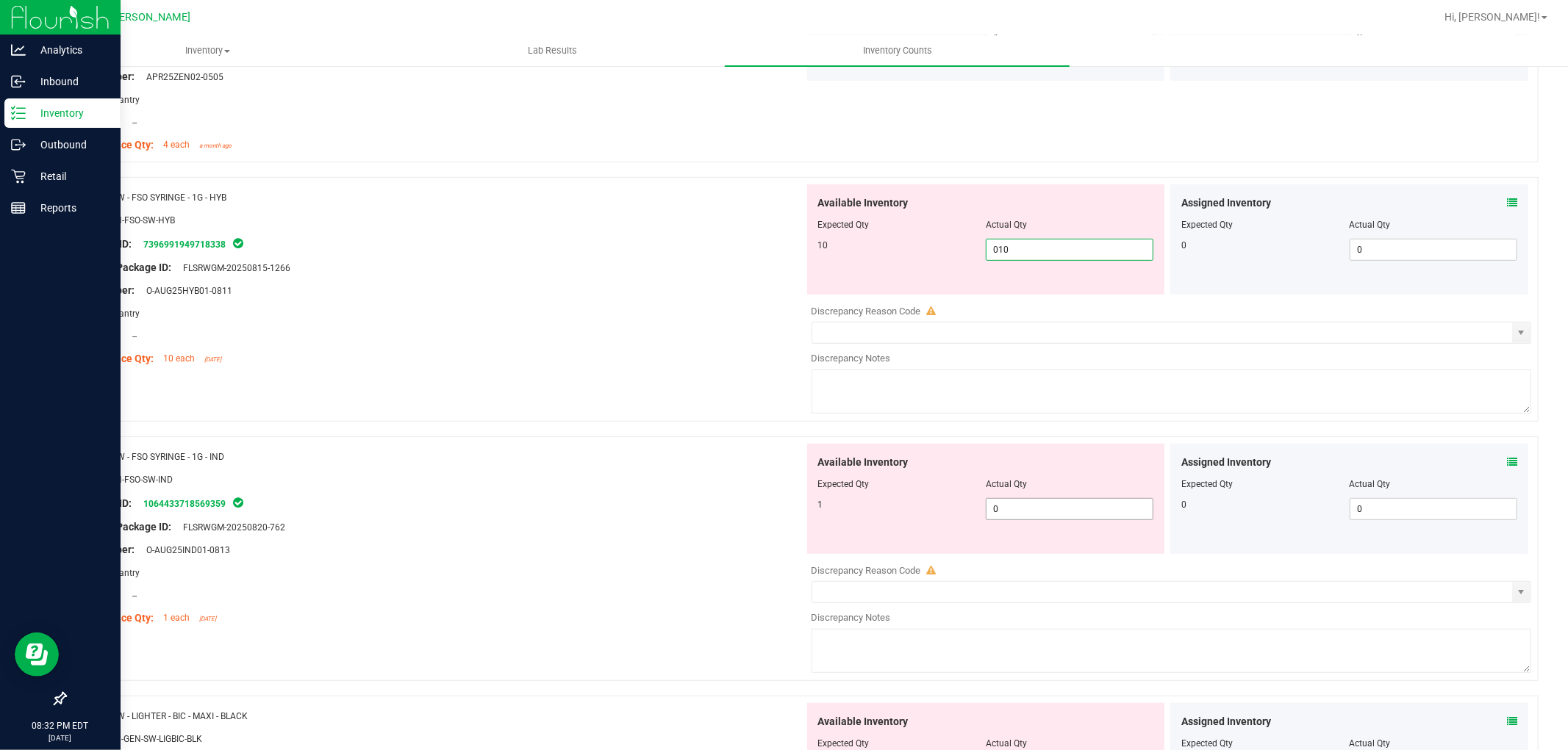
click at [1028, 512] on div "Available Inventory Expected Qty Actual Qty 1 0 0" at bounding box center [1167, 560] width 728 height 233
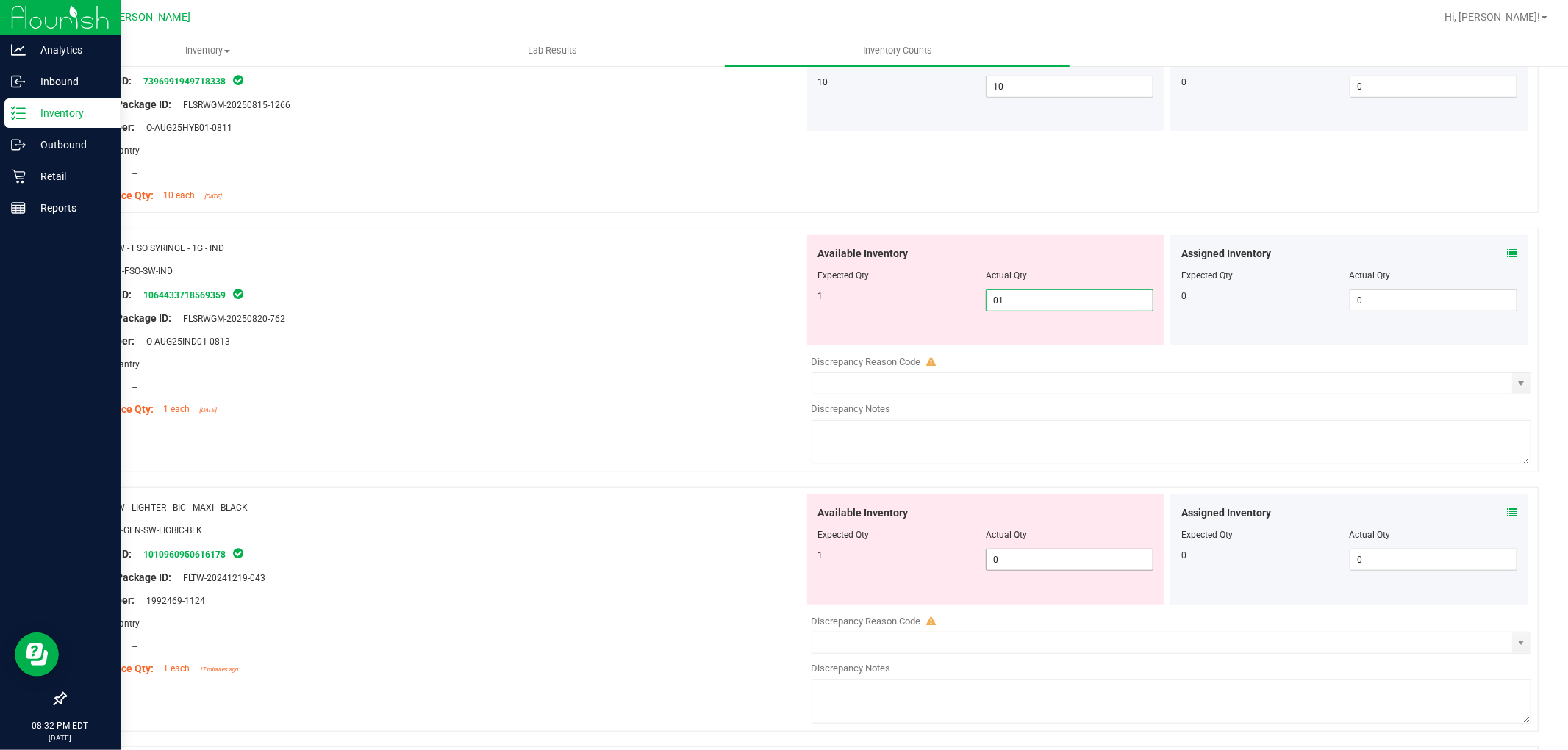
click at [1026, 561] on div "Available Inventory Expected Qty Actual Qty 1 0 0" at bounding box center [1167, 610] width 728 height 233
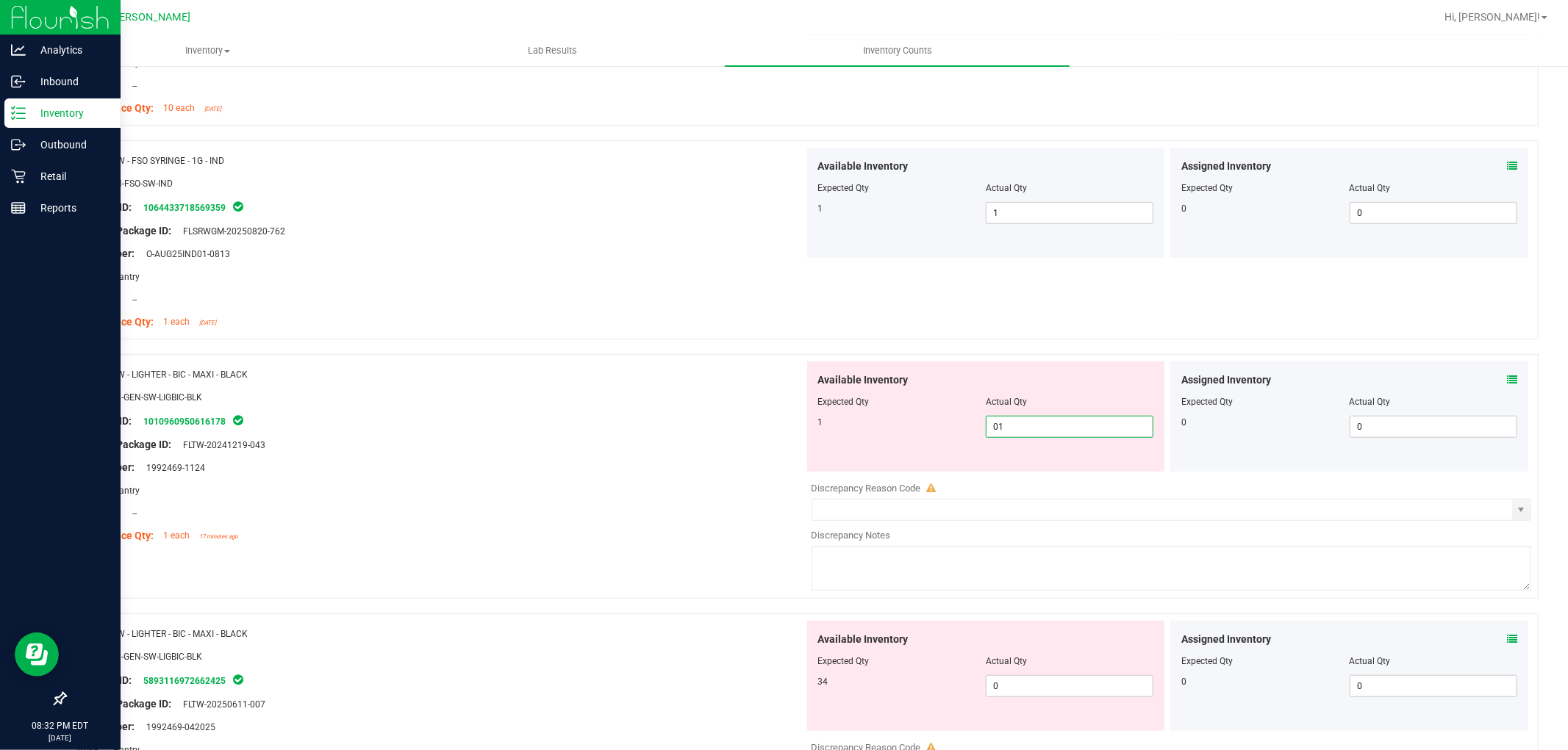
scroll to position [898, 0]
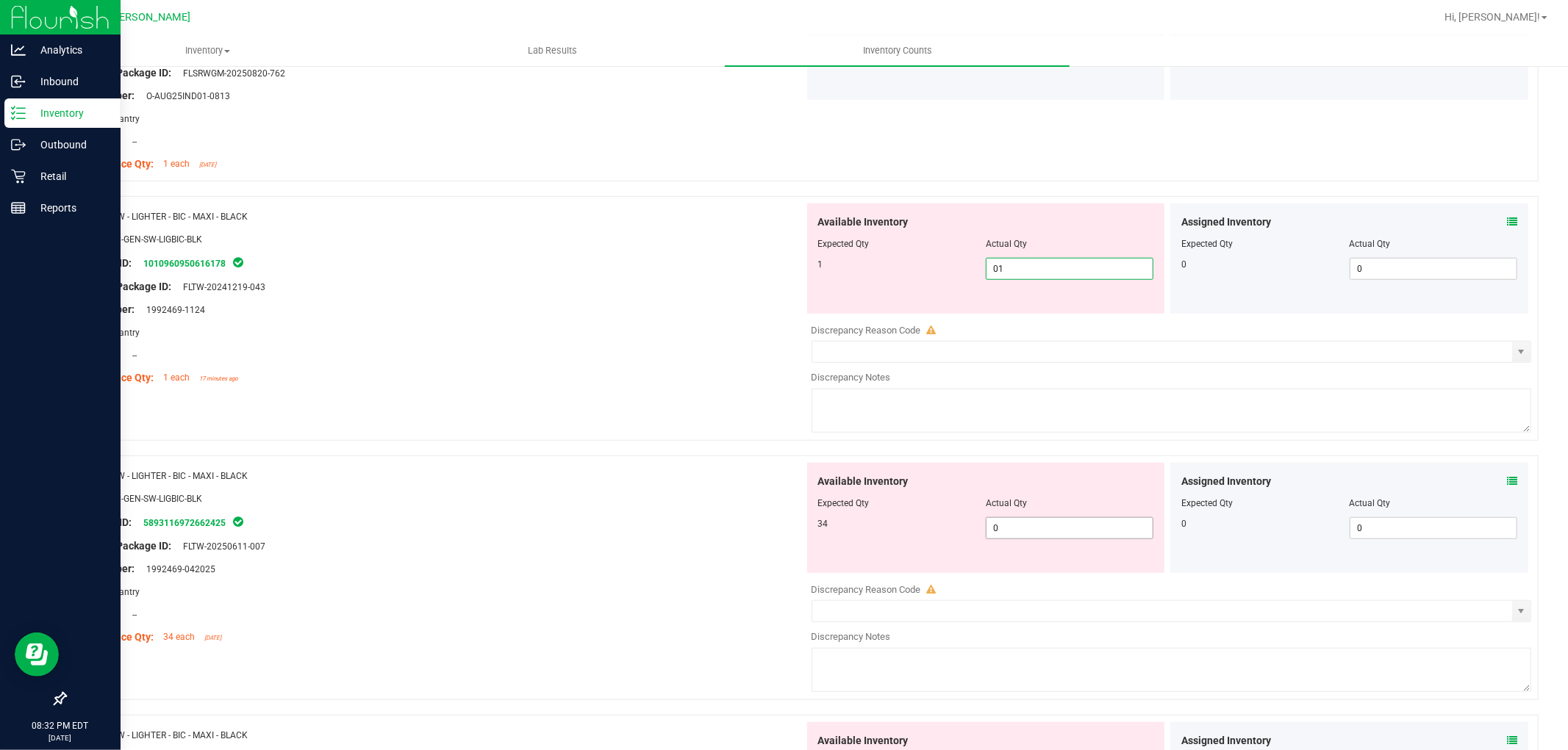
click at [1019, 527] on div "Available Inventory Expected Qty Actual Qty 34 0 0" at bounding box center [1167, 579] width 728 height 233
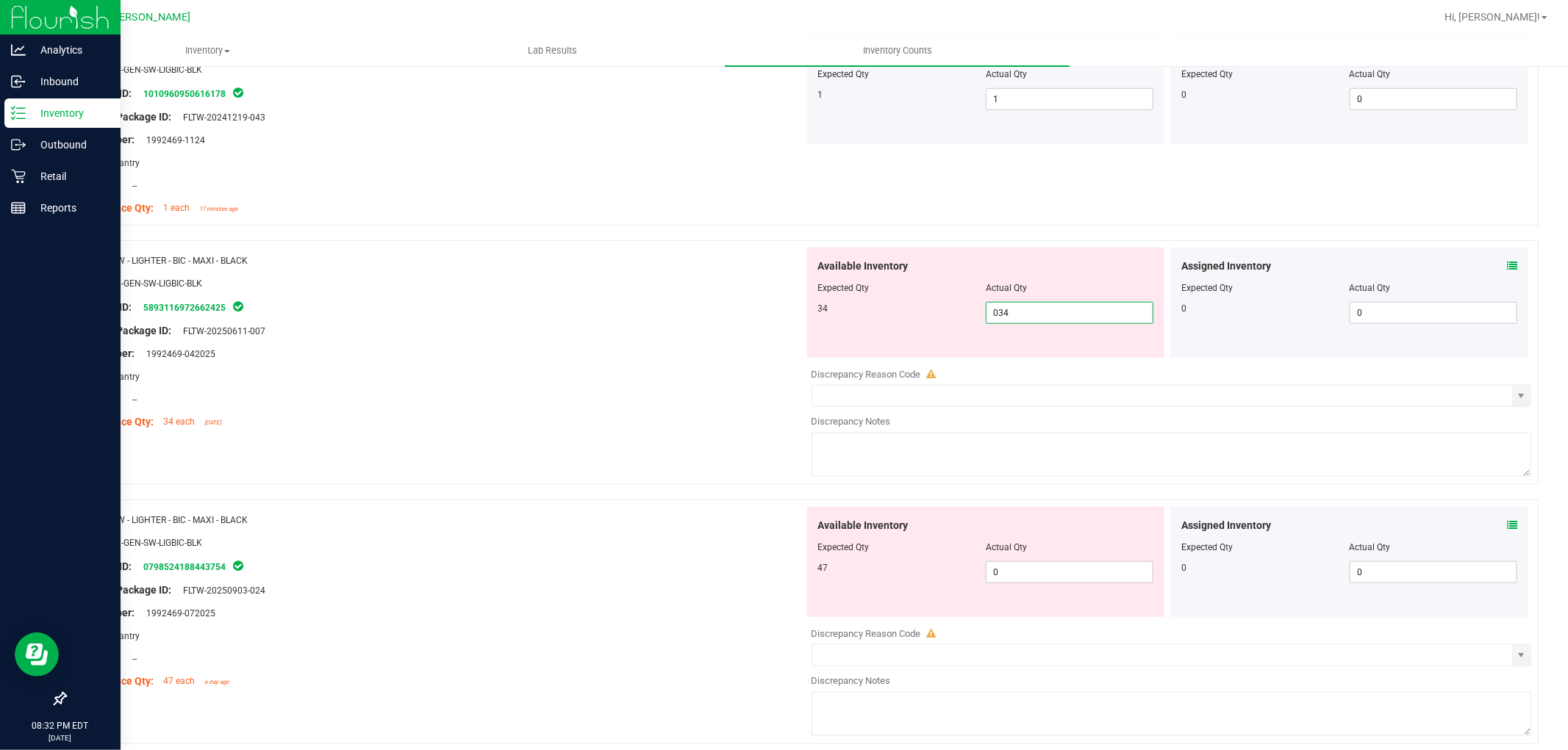
scroll to position [1143, 0]
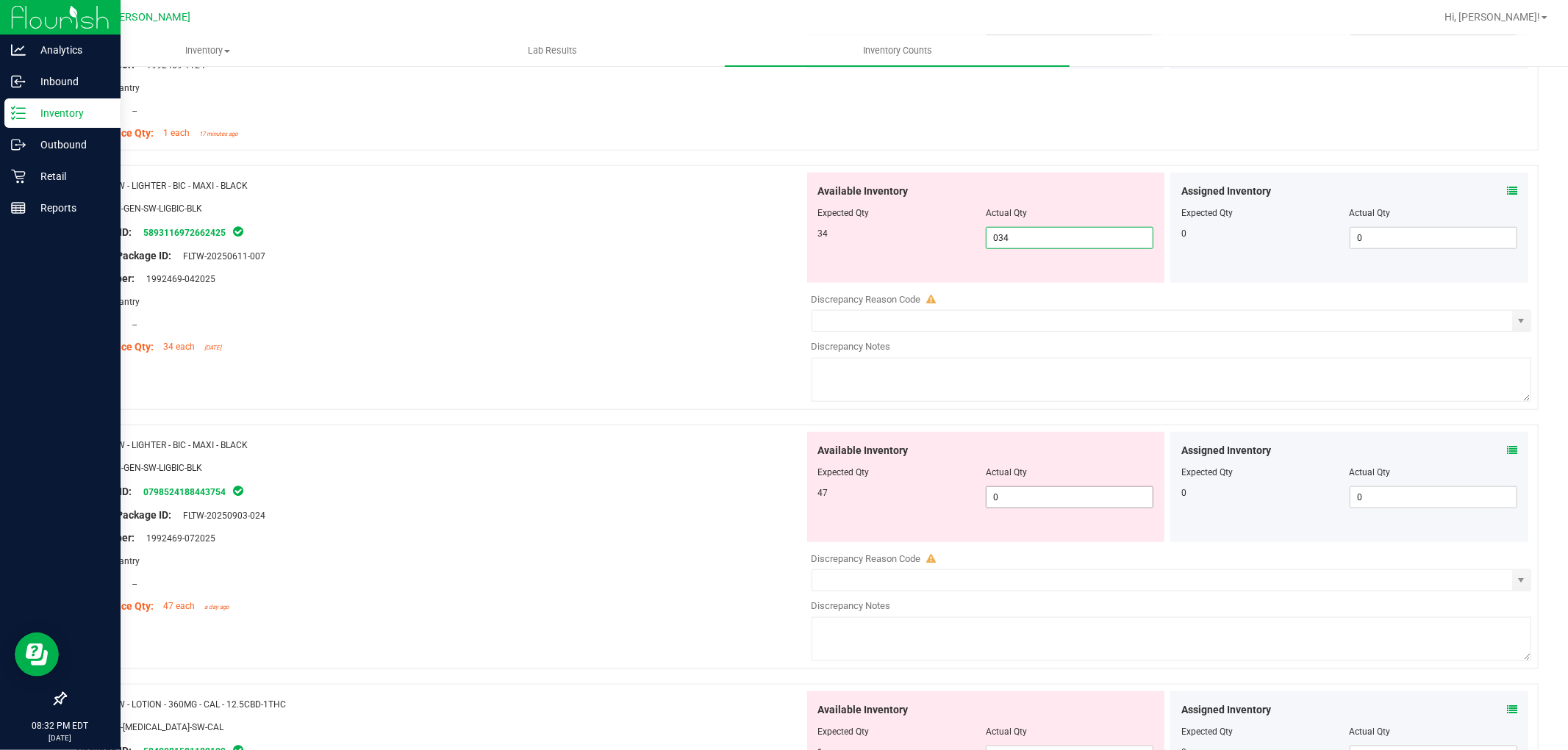
click at [1018, 502] on div "Available Inventory Expected Qty Actual Qty 47 0 0" at bounding box center [1167, 548] width 728 height 233
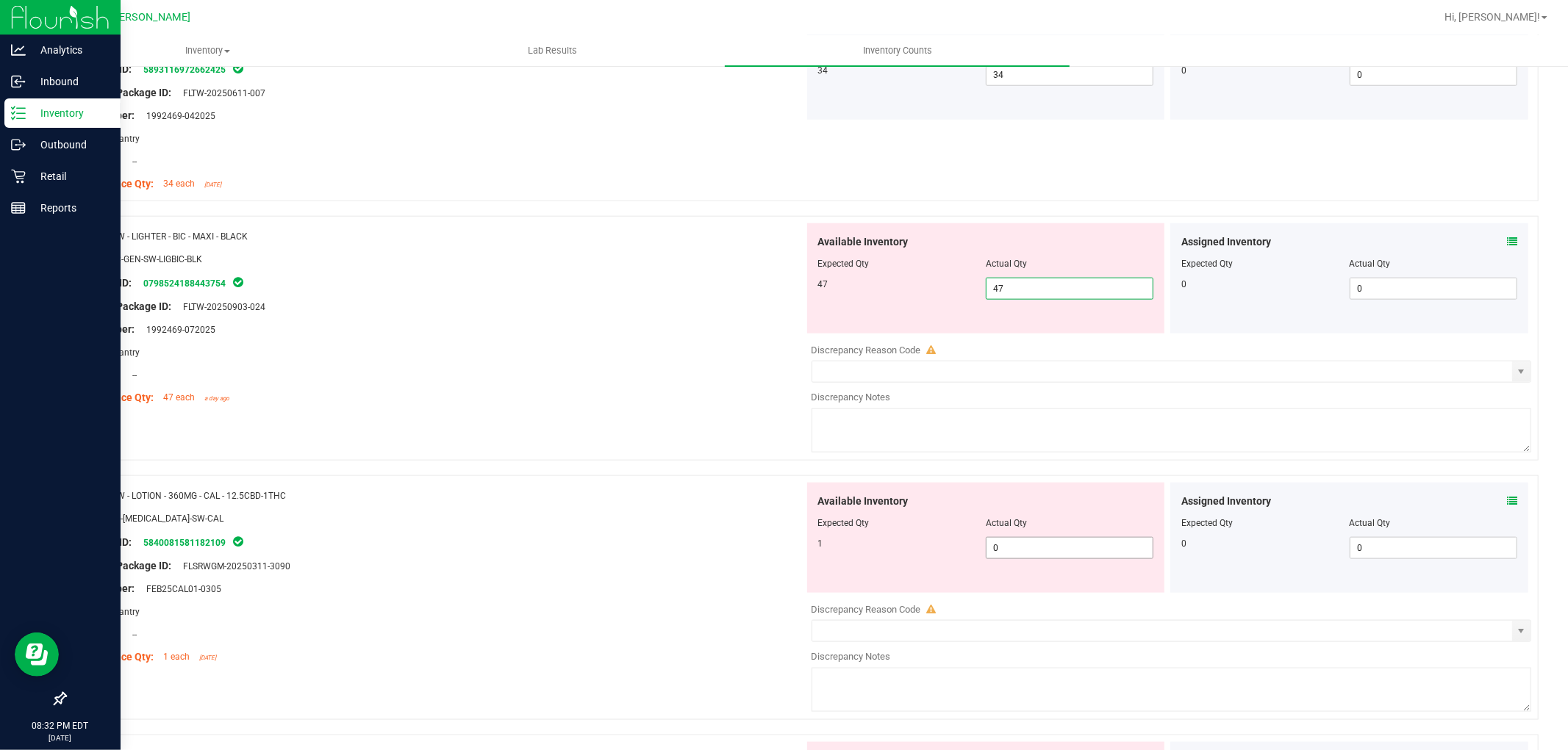
click at [1019, 551] on div "Available Inventory Expected Qty Actual Qty 1 0 0" at bounding box center [1167, 599] width 728 height 233
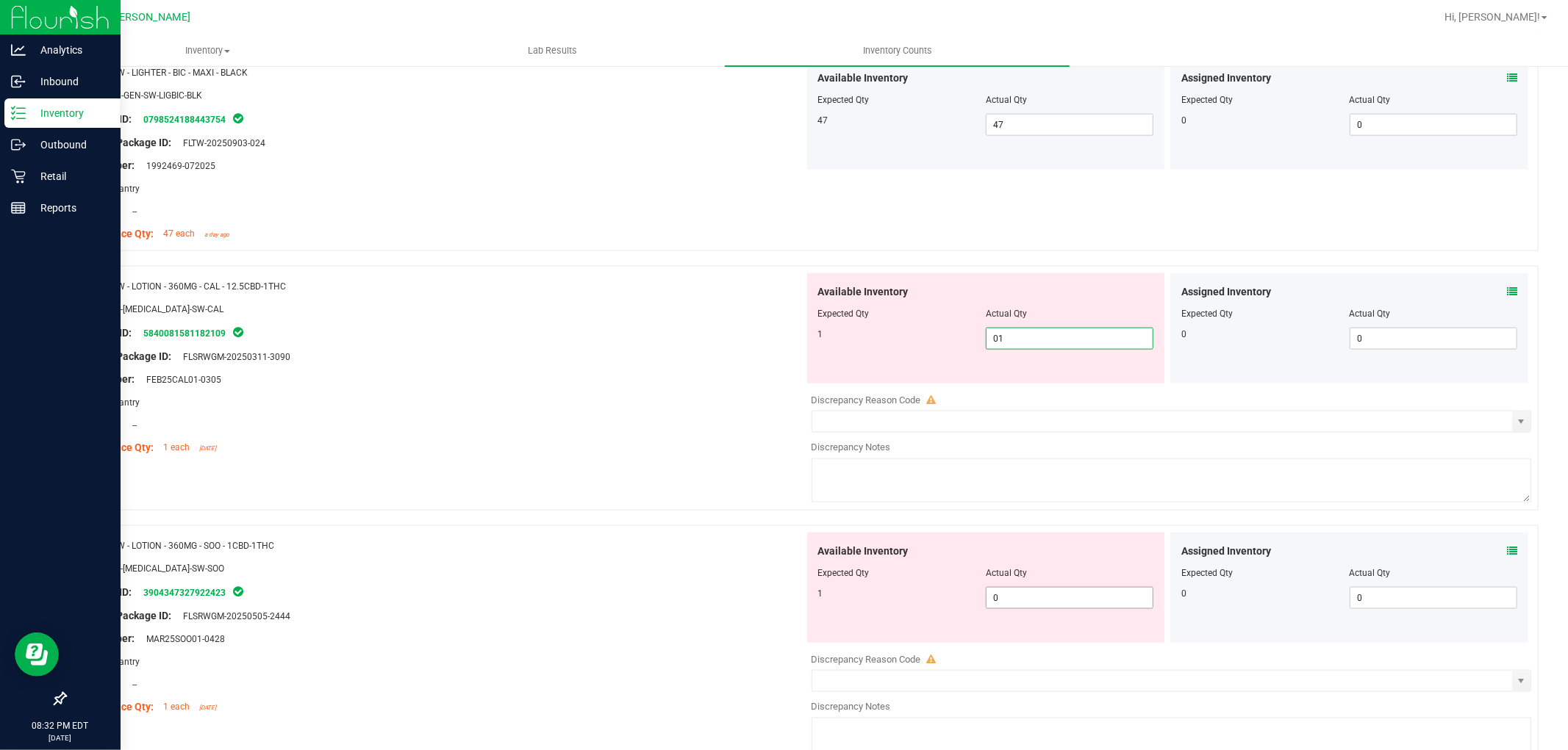
click at [1027, 592] on div "Available Inventory Expected Qty Actual Qty 1 0 0" at bounding box center [986, 588] width 358 height 110
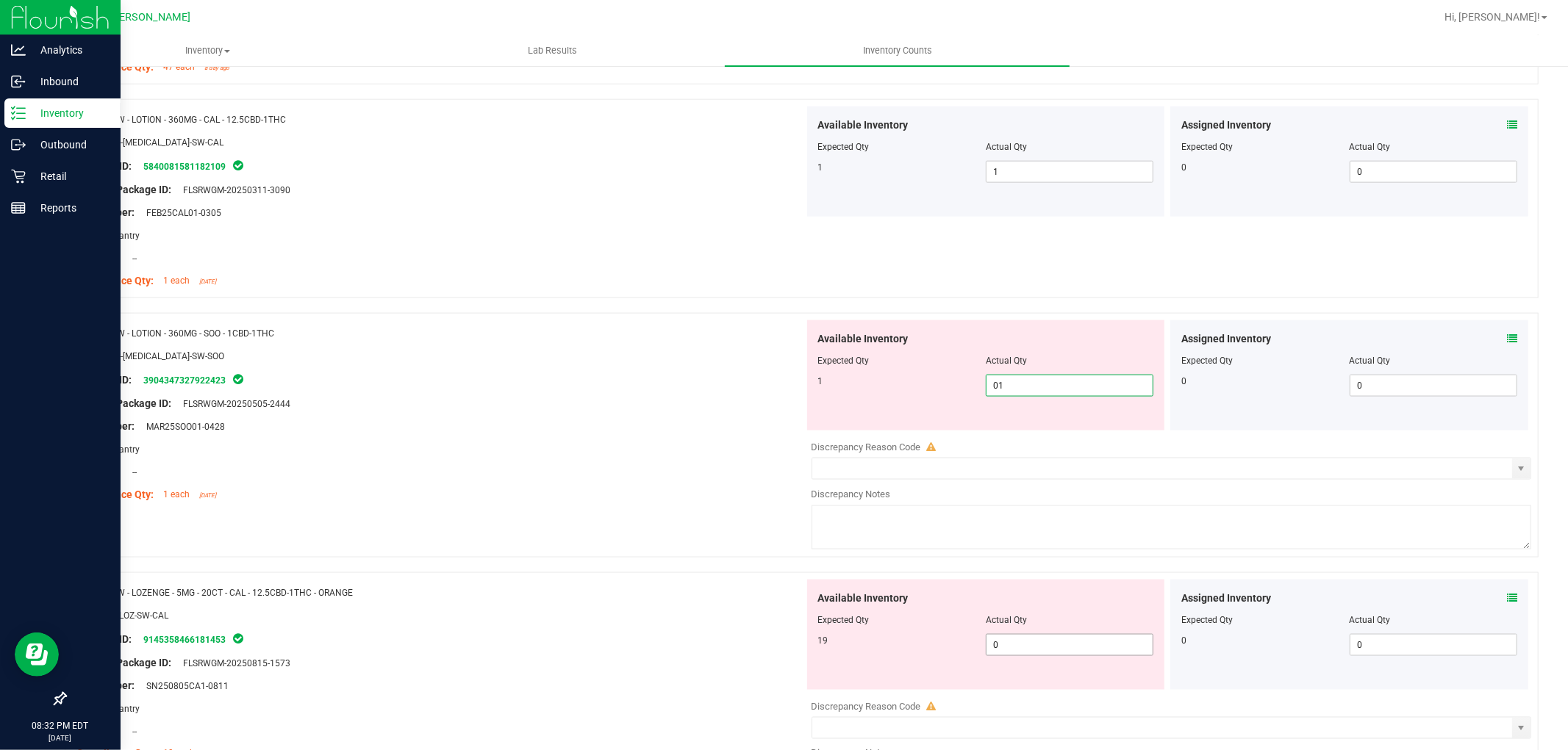
scroll to position [1715, 0]
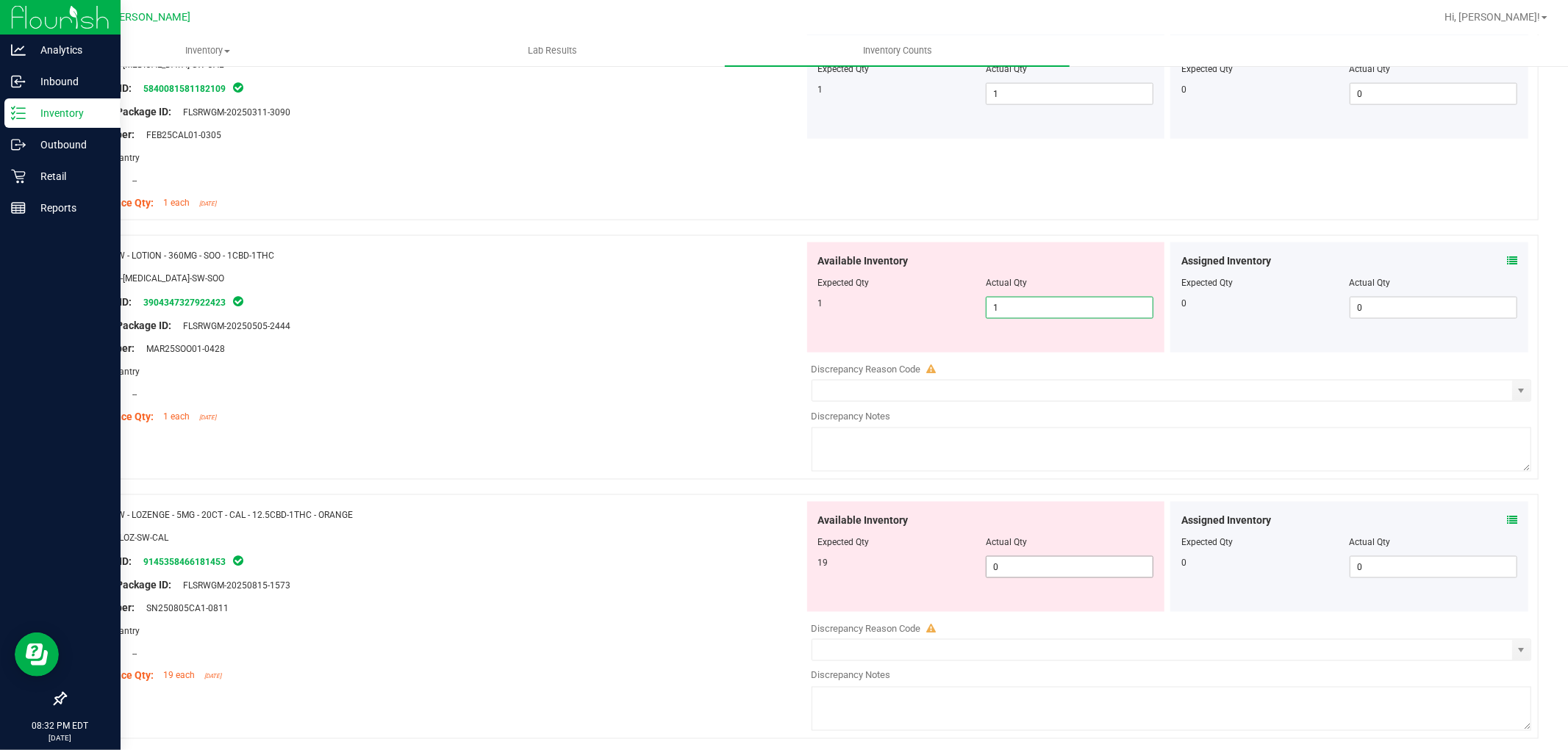
click at [1023, 568] on div "Available Inventory Expected Qty Actual Qty 19 0 0" at bounding box center [1167, 618] width 728 height 233
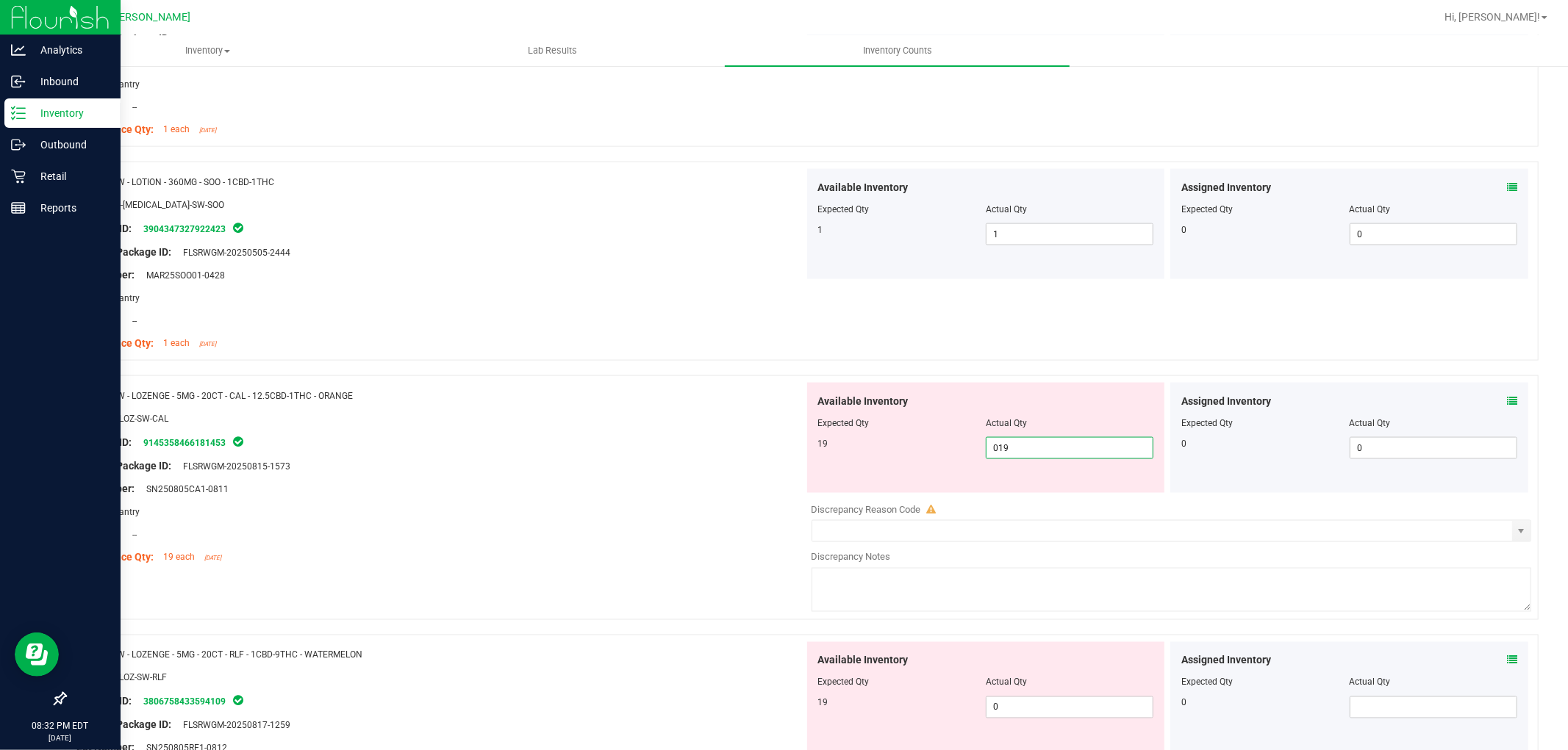
scroll to position [1878, 0]
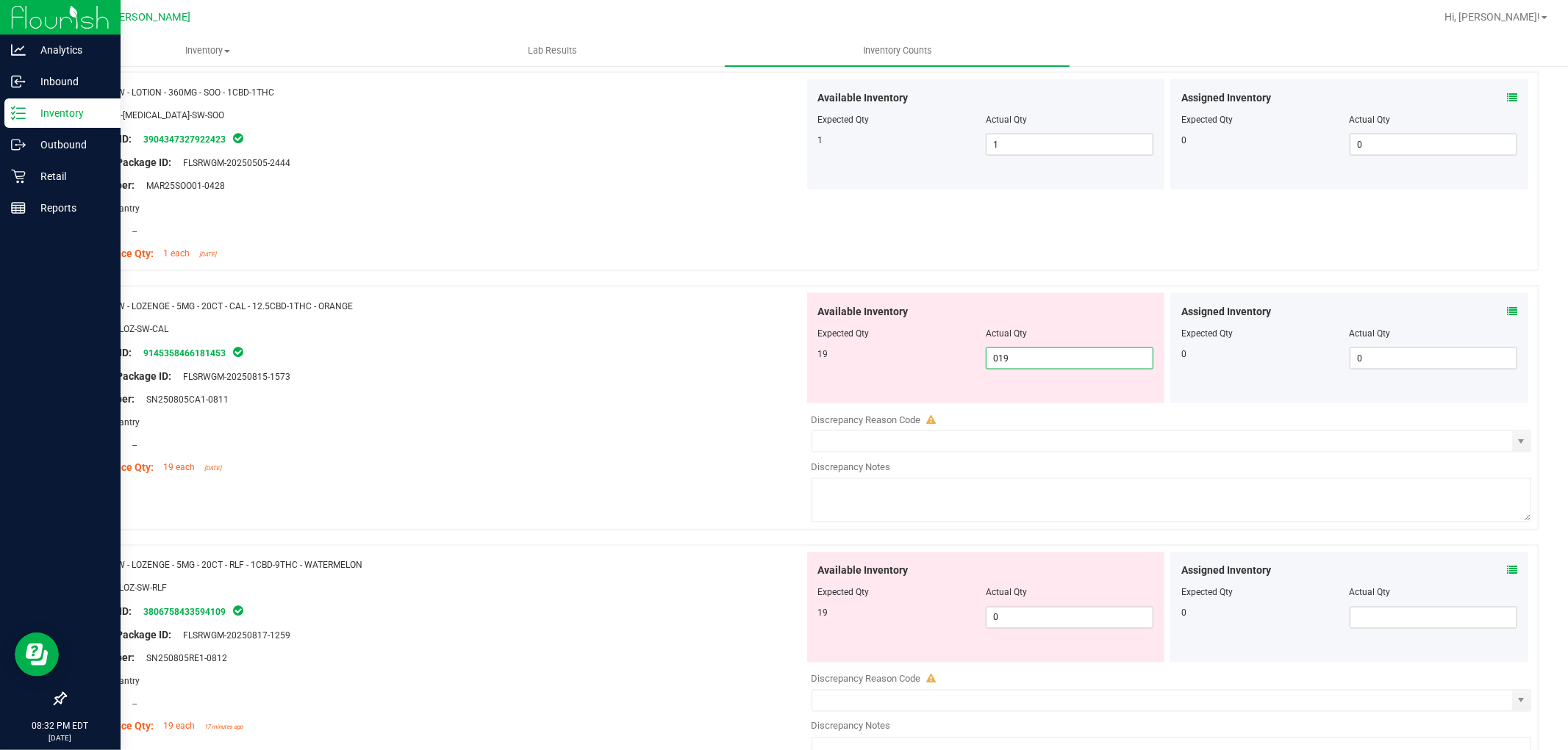
click at [1026, 619] on div "Available Inventory Expected Qty Actual Qty 19 0 0" at bounding box center [1167, 669] width 728 height 233
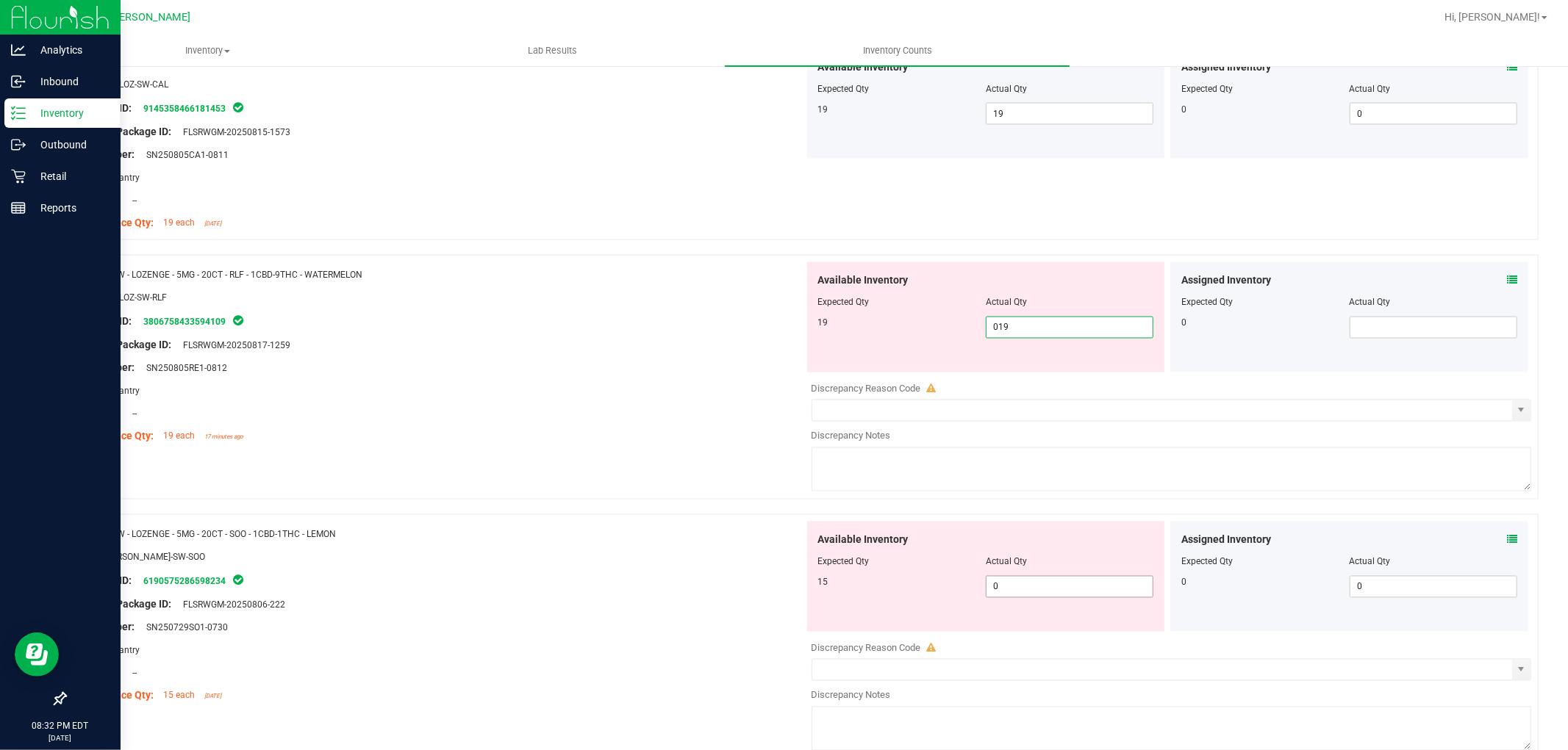
click at [1016, 592] on div "Available Inventory Expected Qty Actual Qty 15 0 0" at bounding box center [1167, 638] width 728 height 233
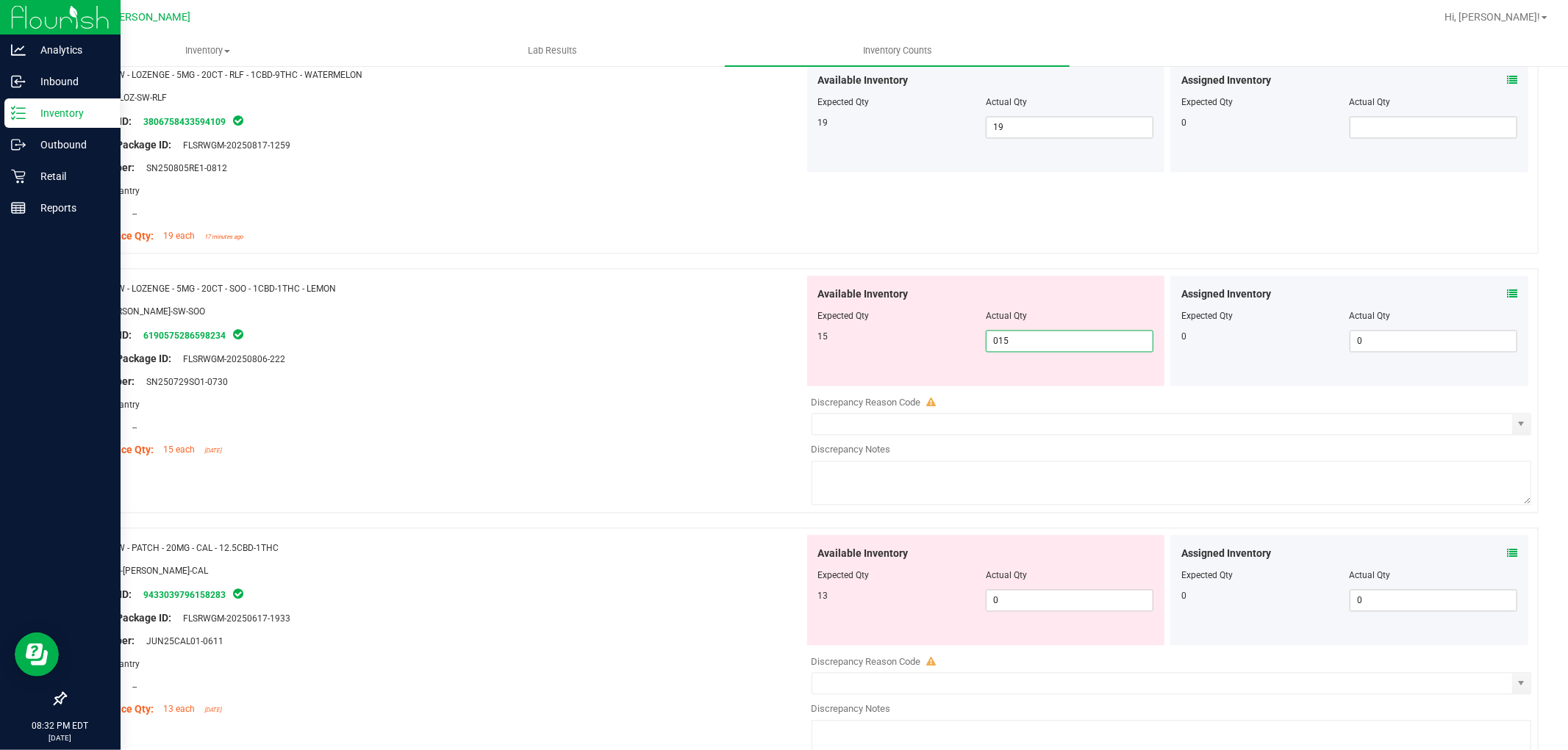
scroll to position [2367, 0]
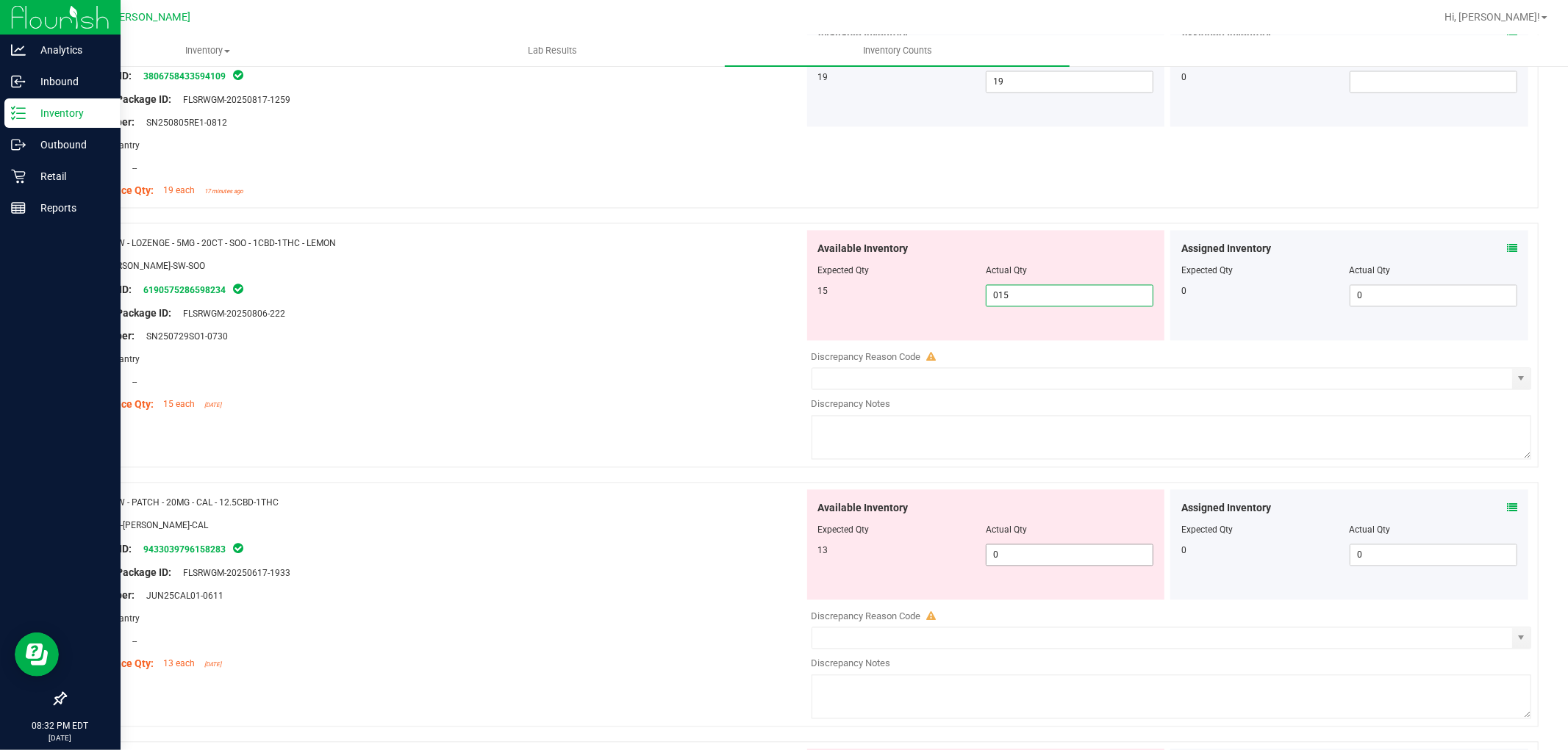
click at [1014, 559] on div "Available Inventory Expected Qty Actual Qty 13 0 0" at bounding box center [1167, 606] width 728 height 233
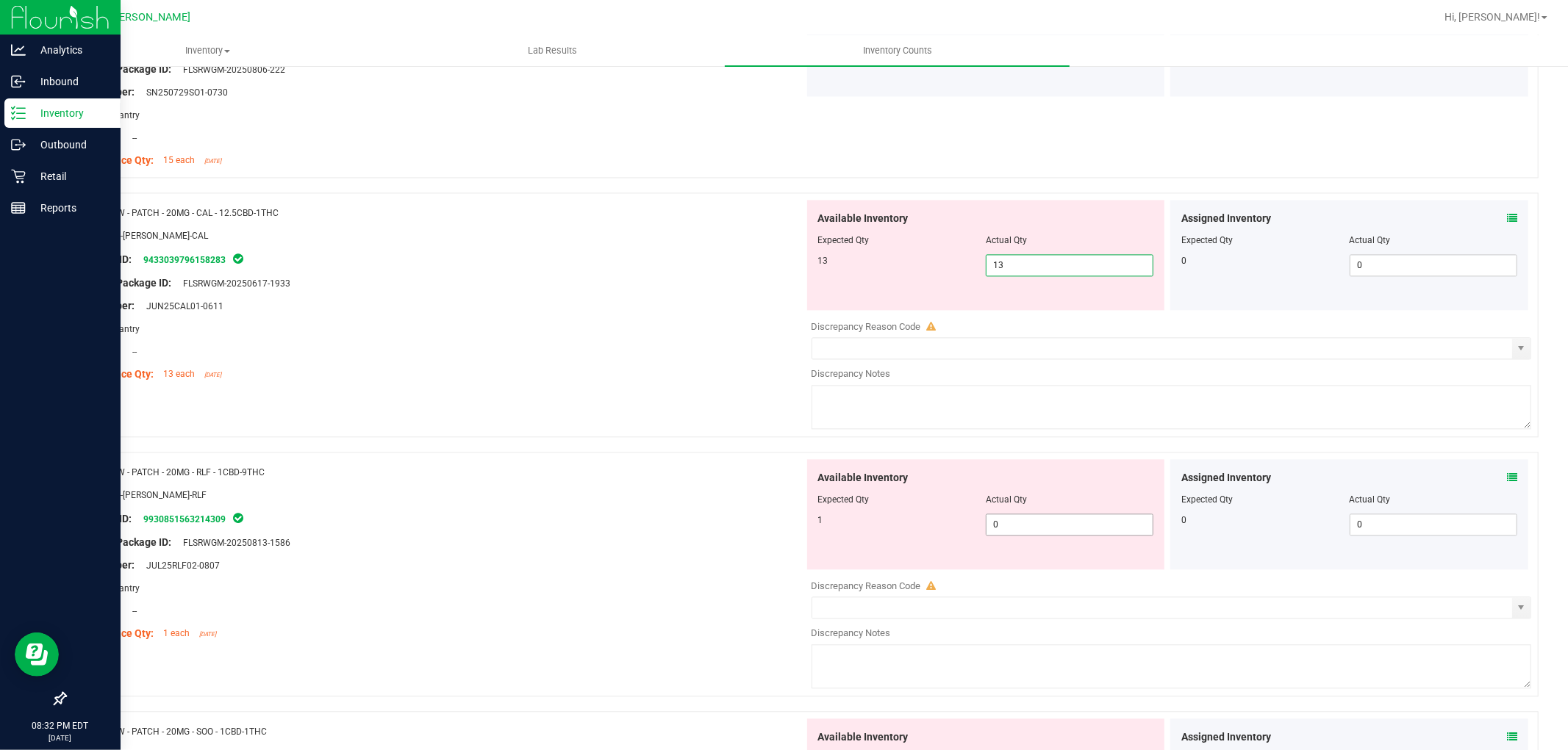
click at [1007, 527] on div "Available Inventory Expected Qty Actual Qty 1 0 0" at bounding box center [1167, 575] width 728 height 233
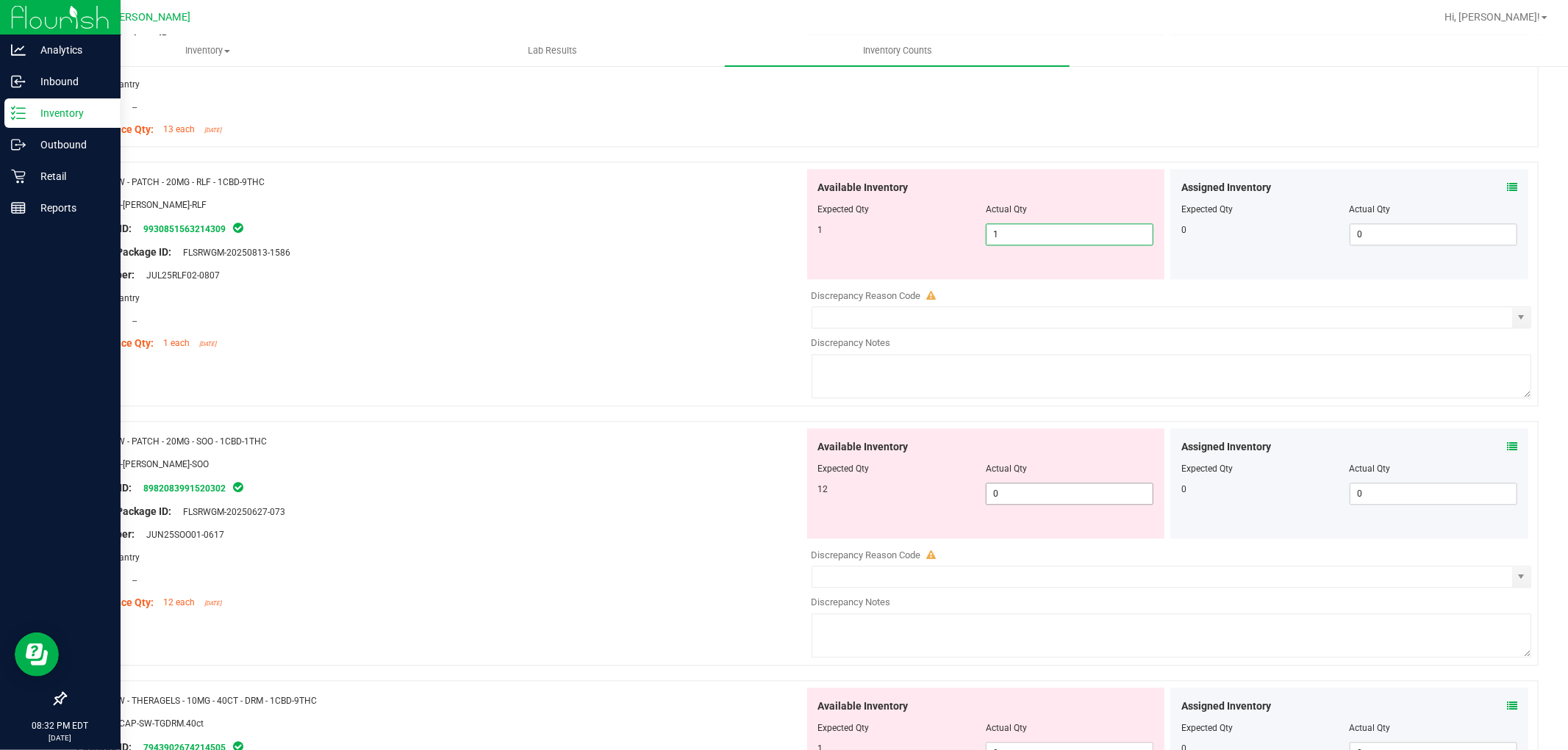
click at [1013, 503] on div "Available Inventory Expected Qty Actual Qty 12 0 0" at bounding box center [1167, 545] width 728 height 233
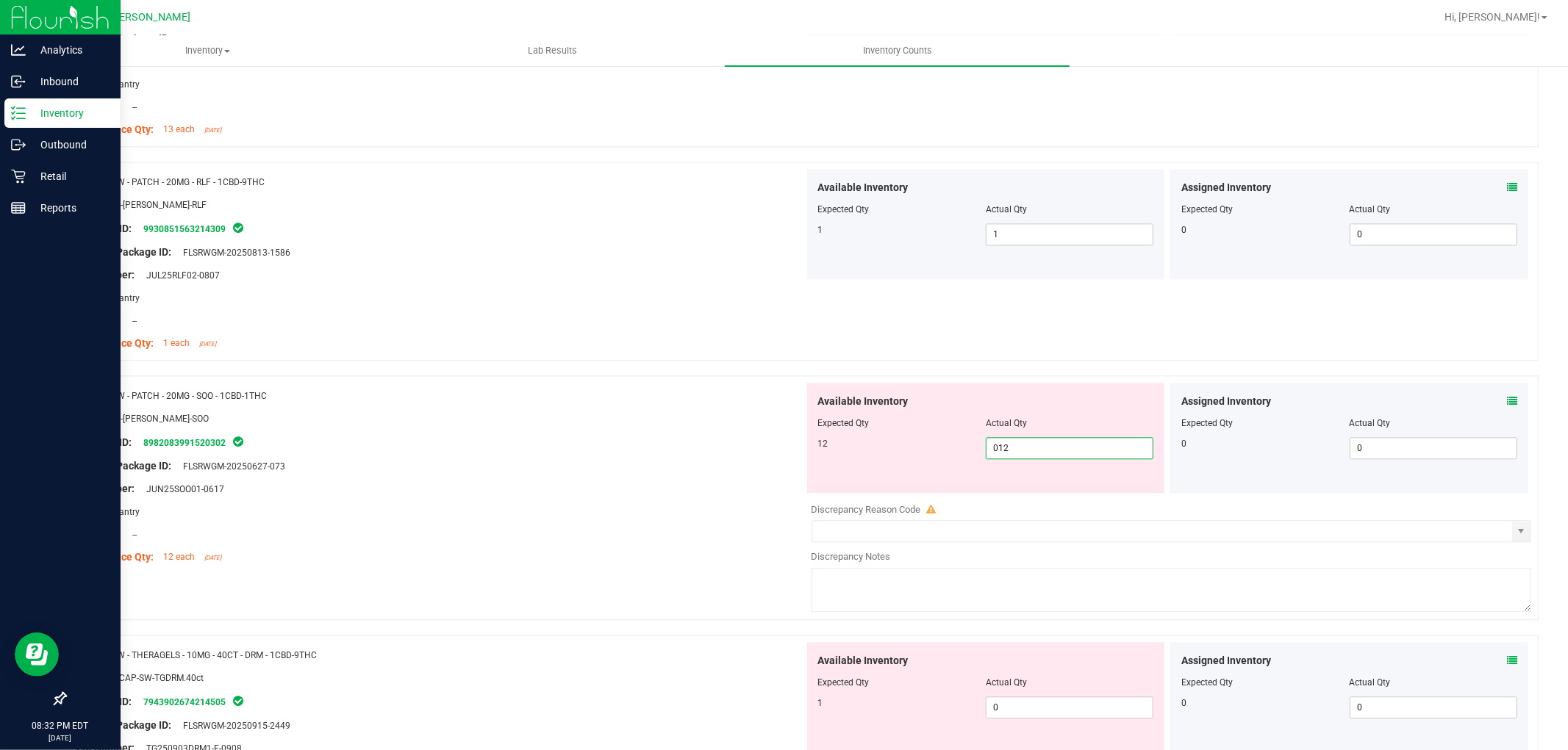
scroll to position [3021, 0]
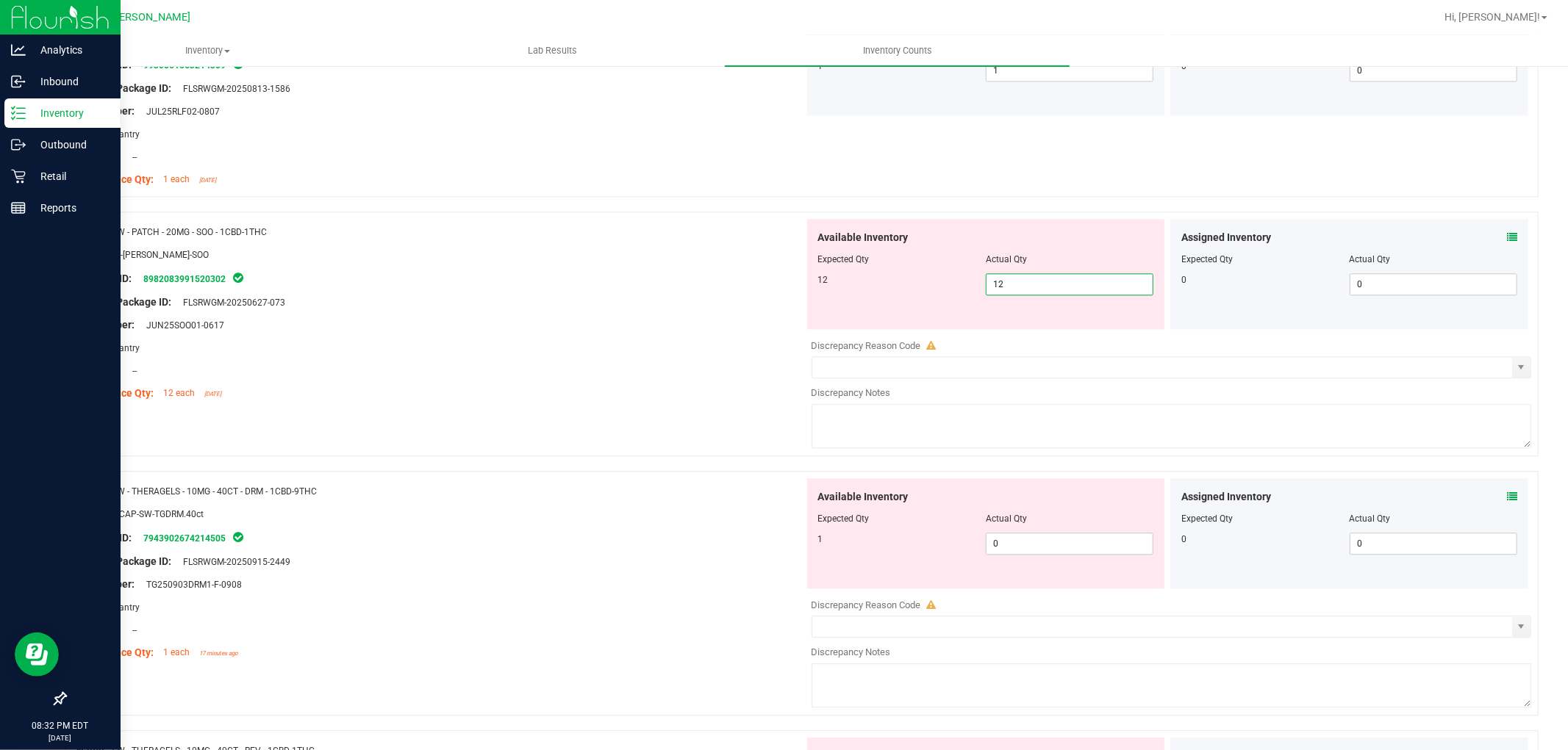
click at [1023, 531] on div "Available Inventory Expected Qty Actual Qty 1 0 0" at bounding box center [986, 533] width 358 height 110
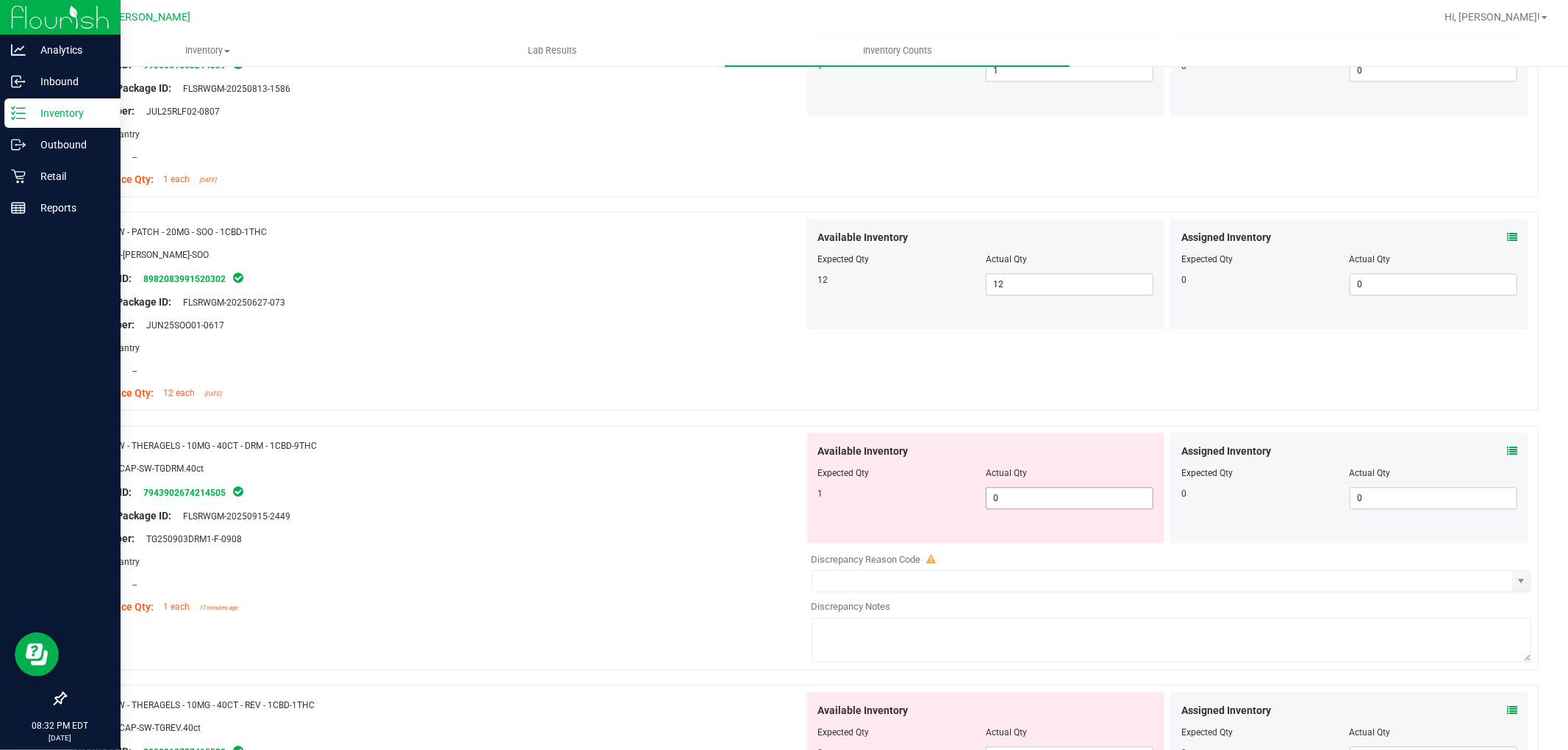
click at [1026, 497] on span "0 0" at bounding box center [1070, 498] width 168 height 22
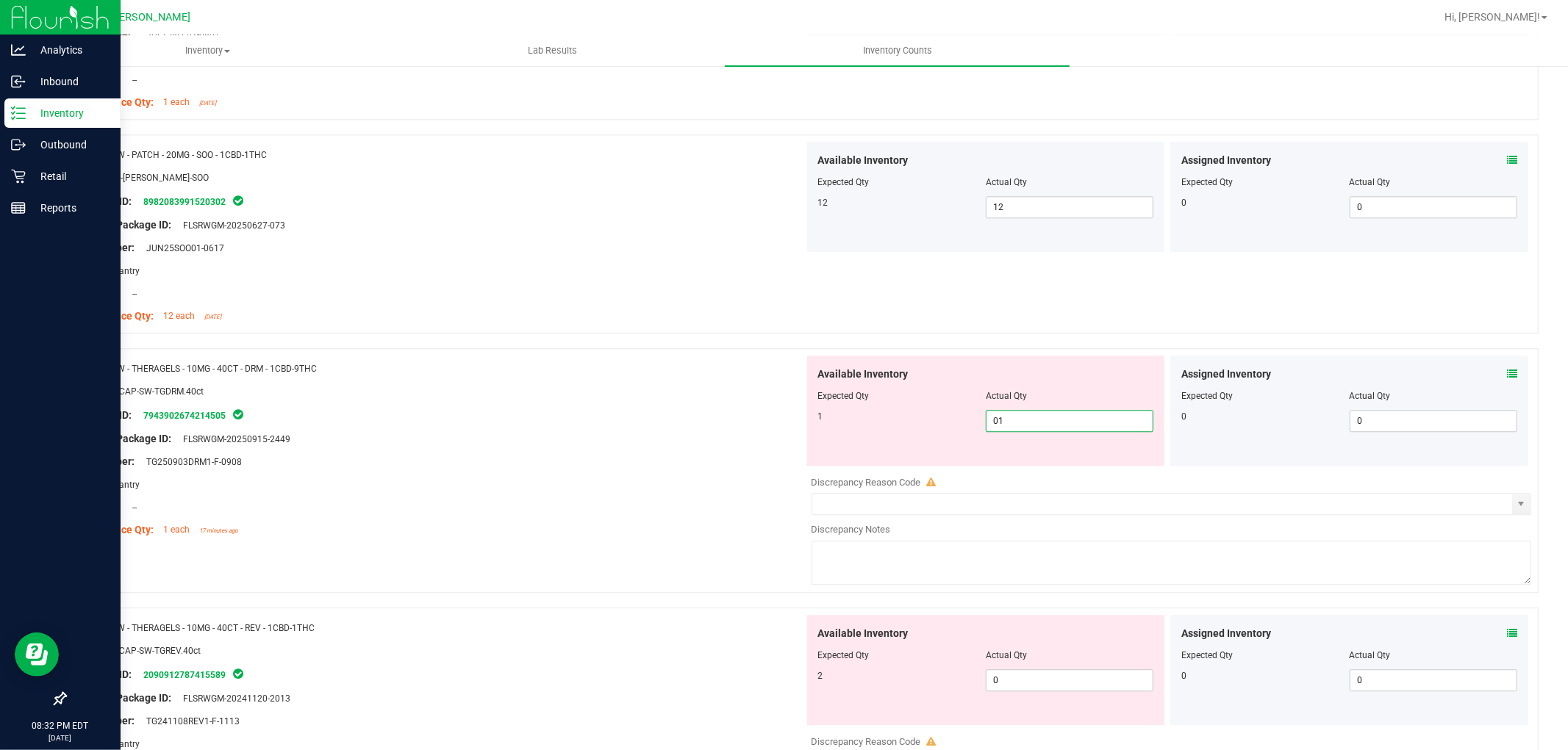
scroll to position [3266, 0]
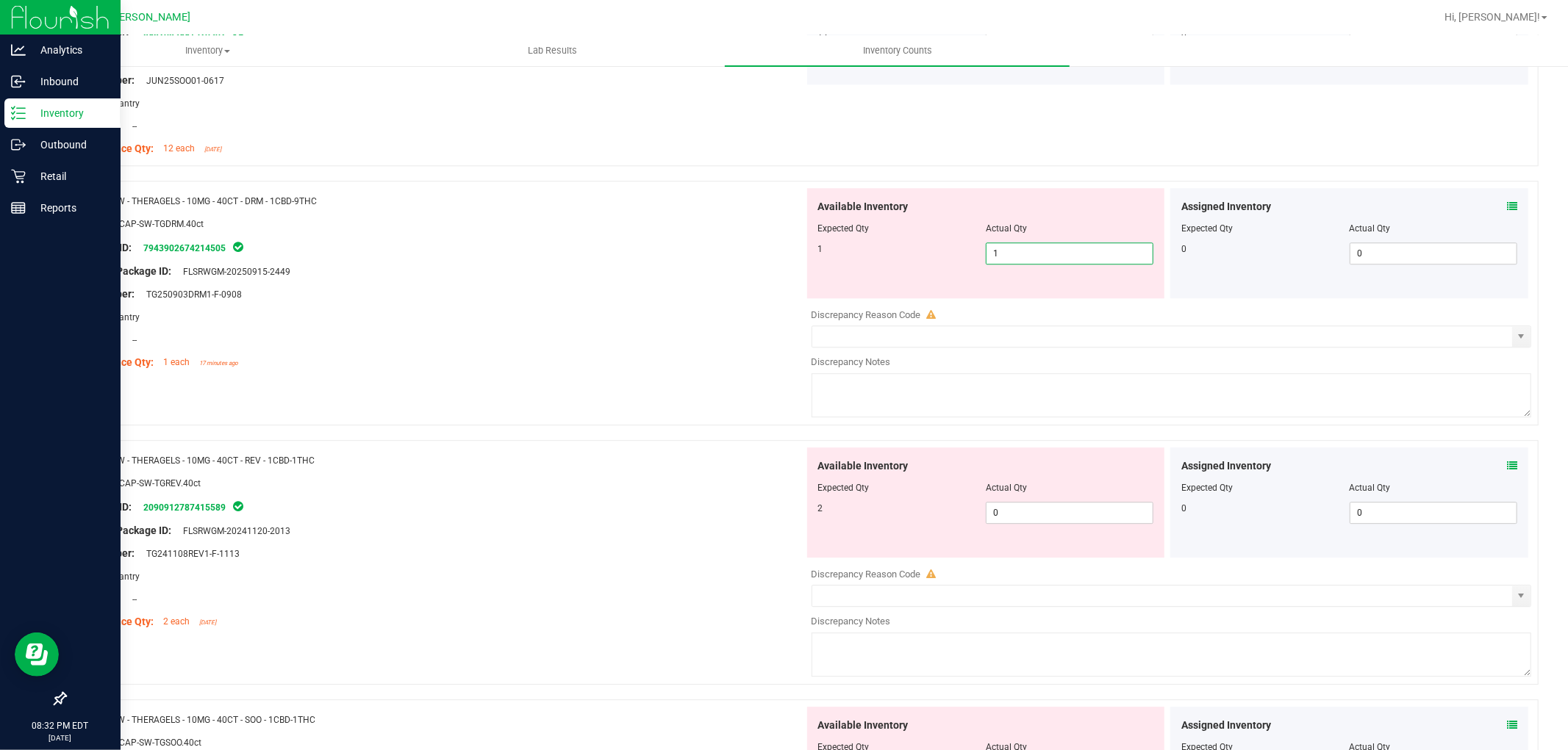
click at [1026, 509] on div "Available Inventory Expected Qty Actual Qty 2 0 0" at bounding box center [986, 502] width 358 height 110
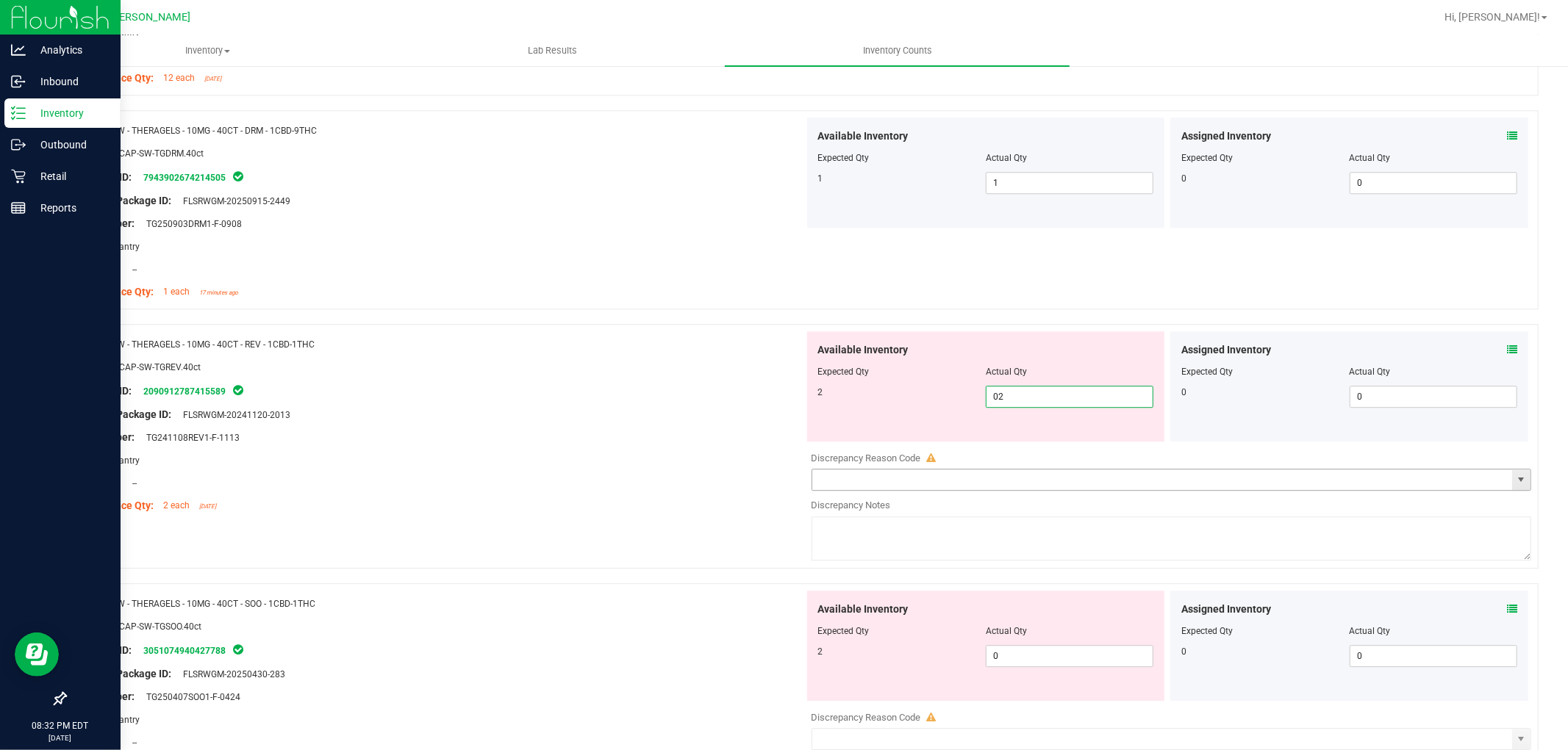
scroll to position [3511, 0]
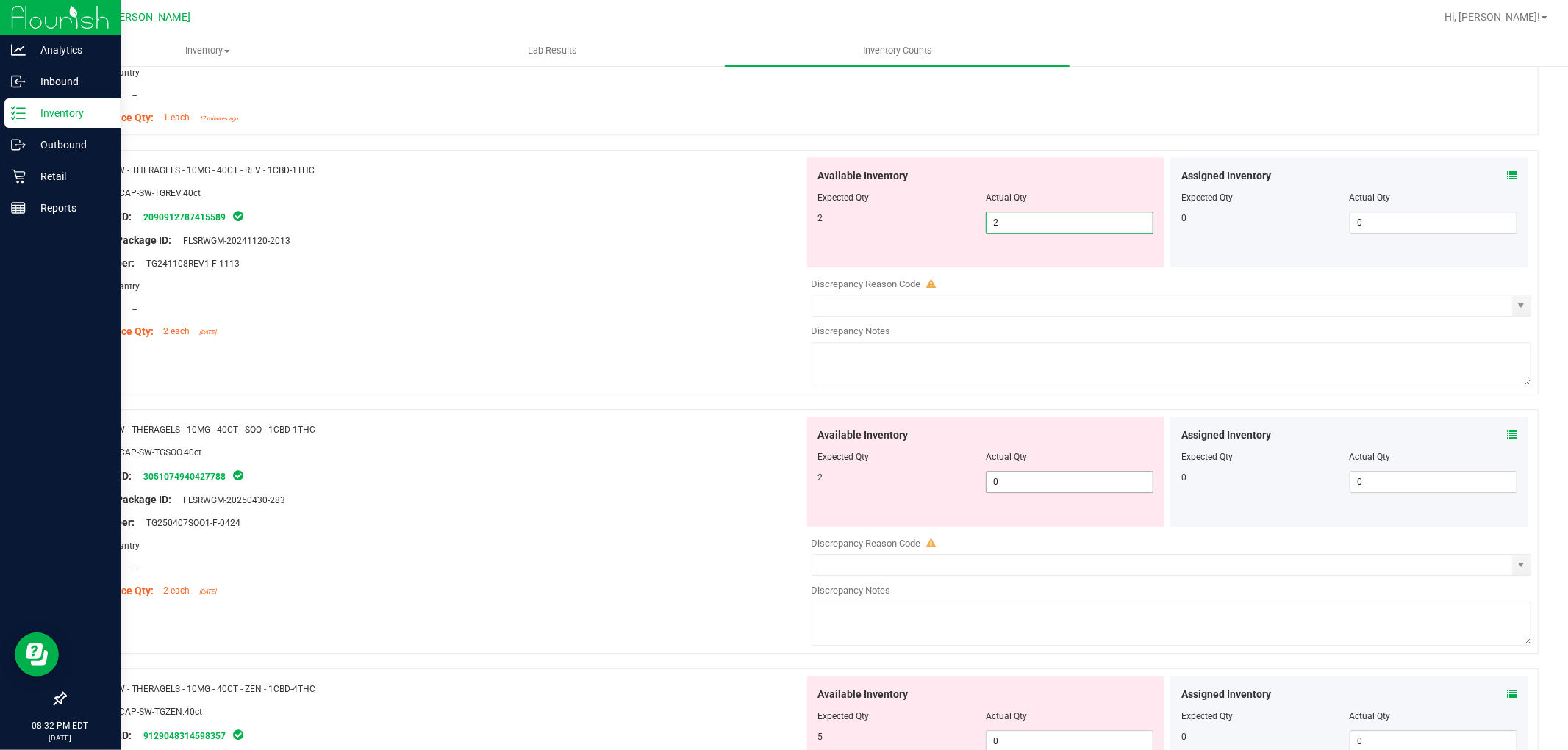
click at [1035, 485] on div "Available Inventory Expected Qty Actual Qty 2 0 0" at bounding box center [1167, 533] width 728 height 233
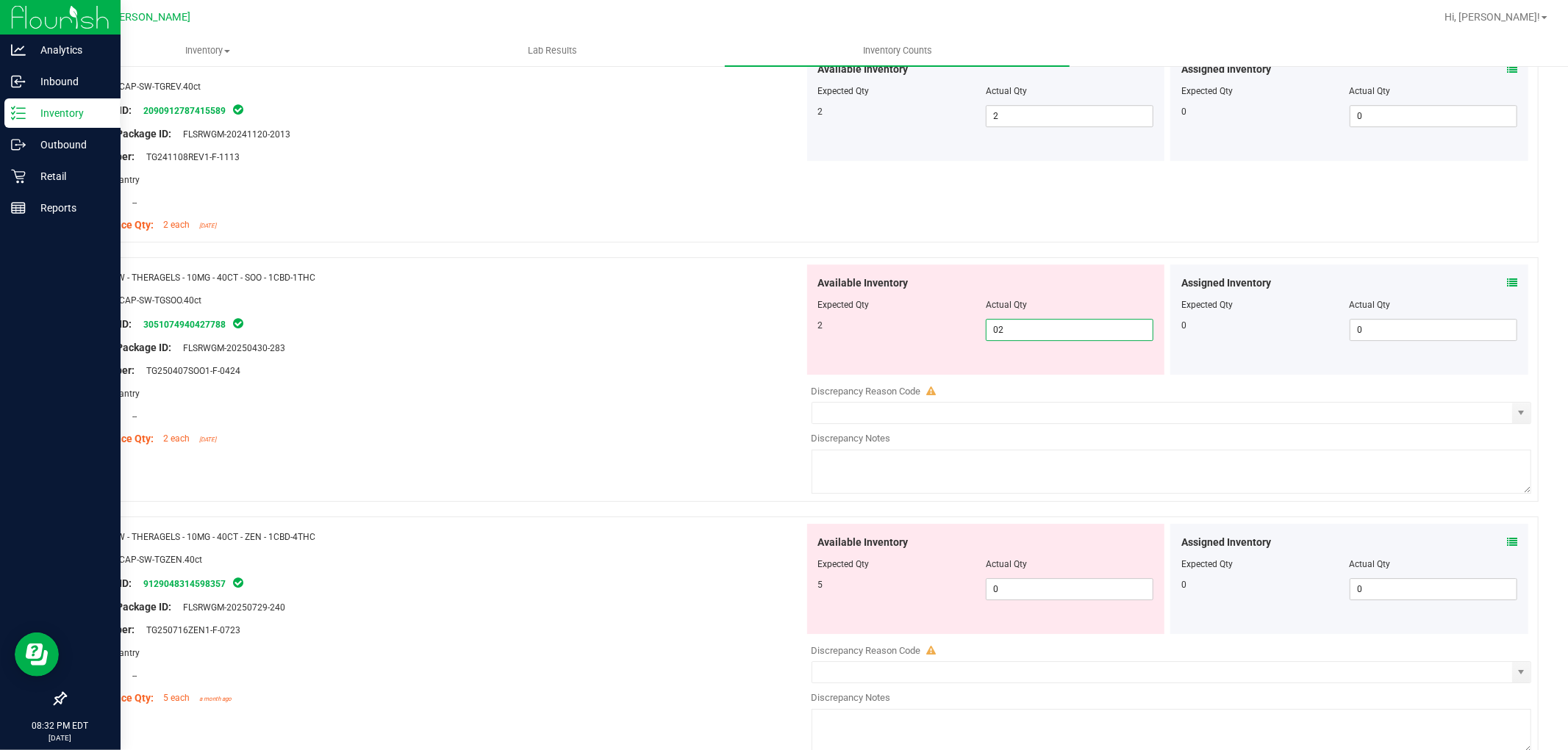
scroll to position [3674, 0]
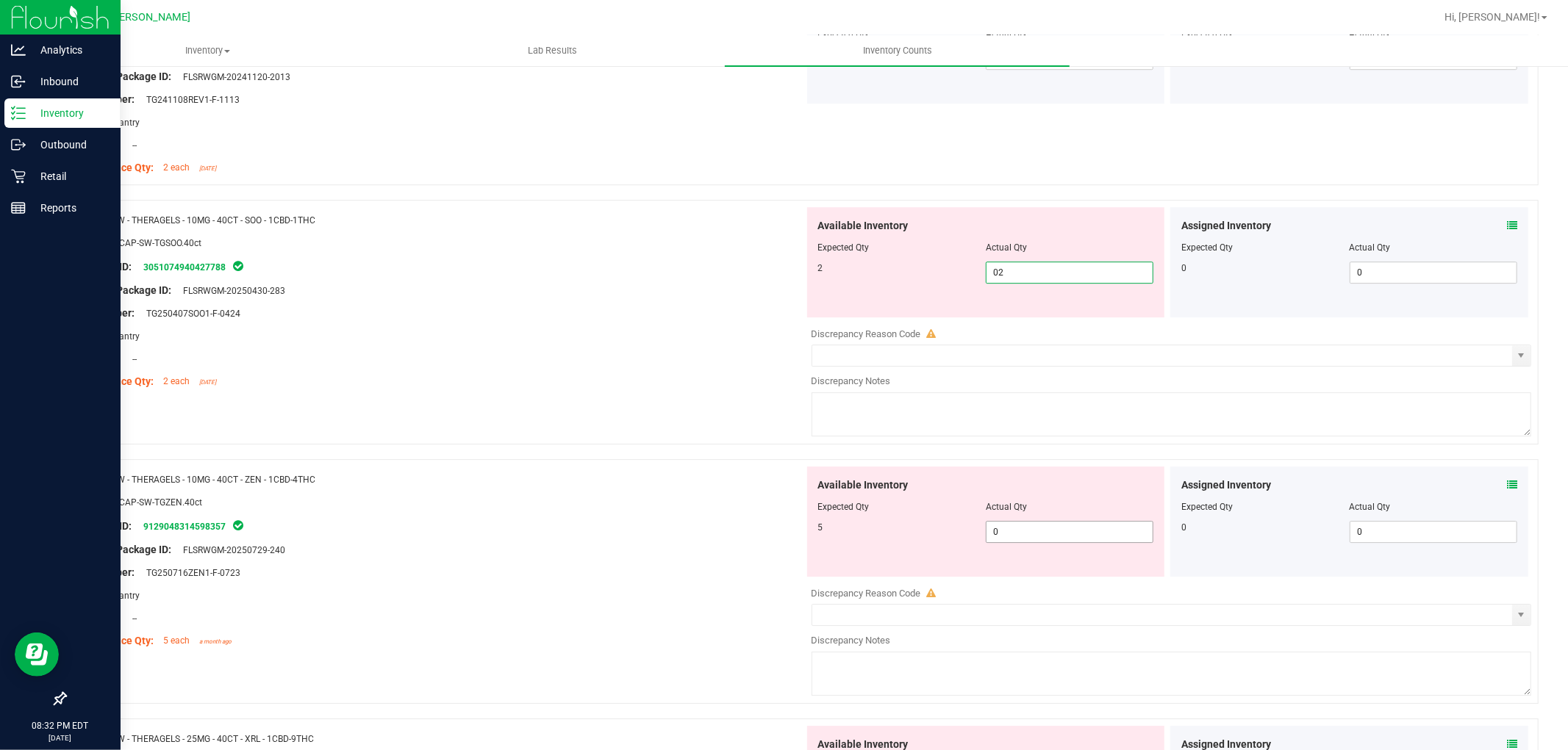
click at [1028, 525] on div "Available Inventory Expected Qty Actual Qty 5 0 0" at bounding box center [986, 521] width 358 height 110
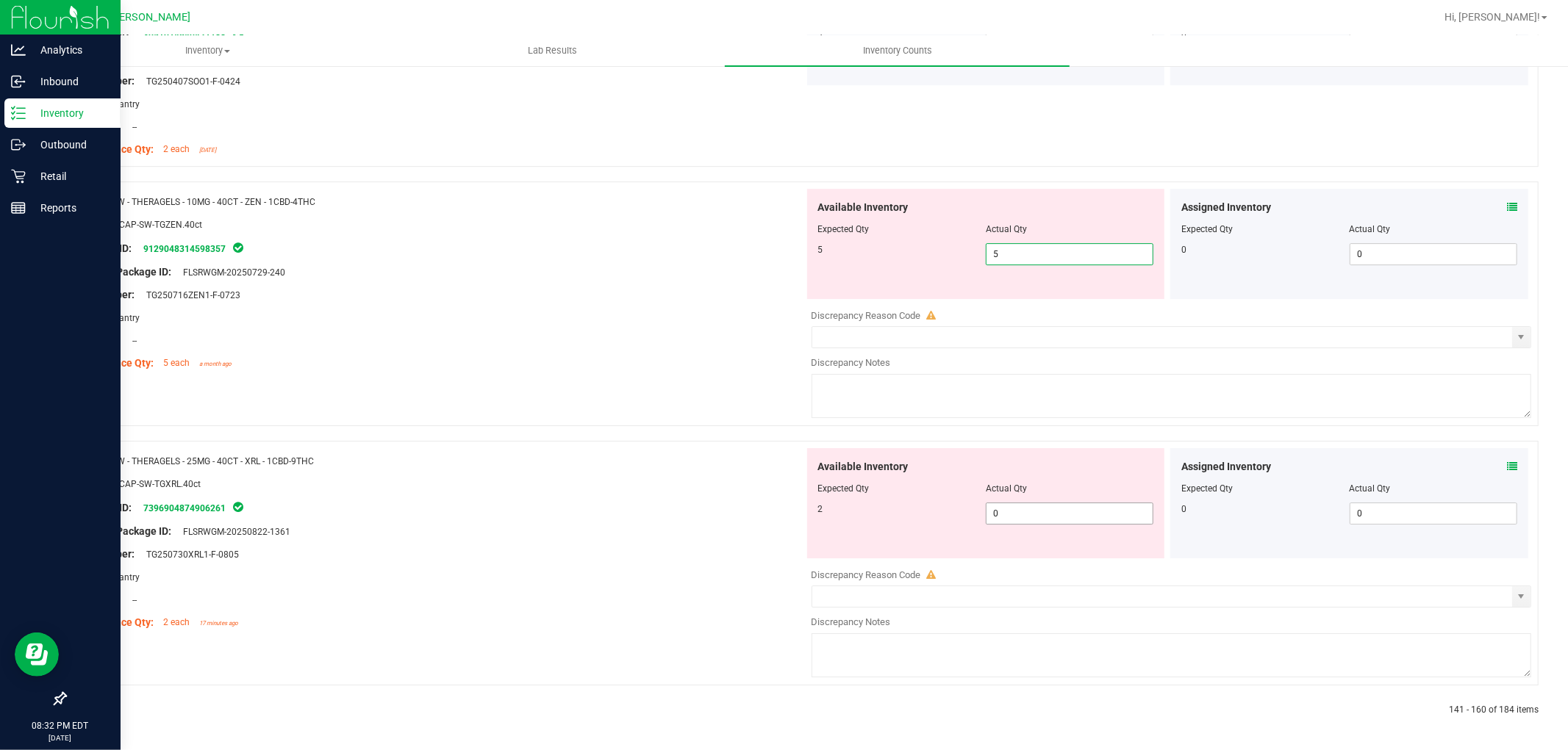
click at [1026, 515] on span "0 0" at bounding box center [1070, 514] width 168 height 22
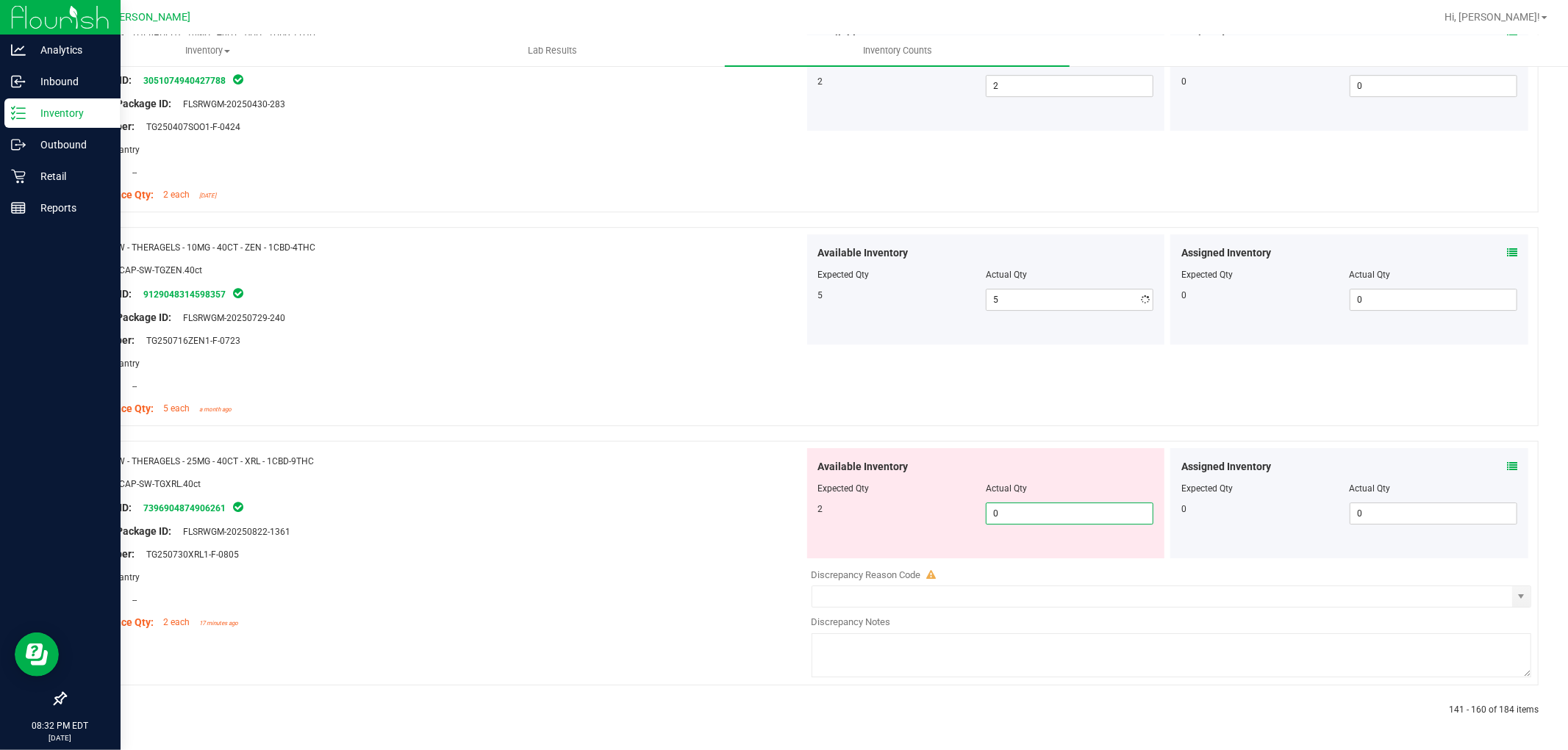
scroll to position [3863, 0]
click at [94, 711] on div at bounding box center [433, 711] width 738 height 14
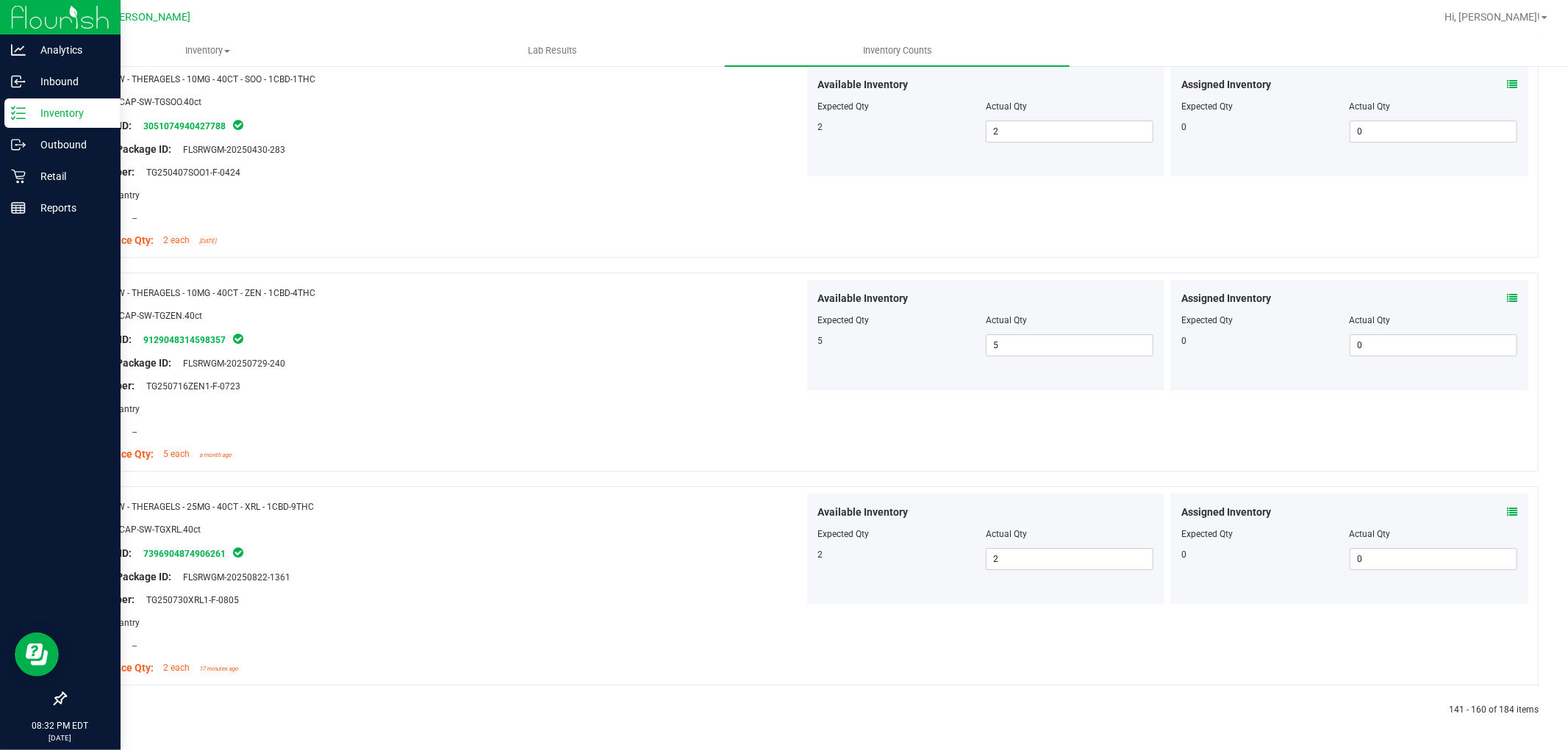
click at [98, 708] on icon at bounding box center [100, 710] width 5 height 9
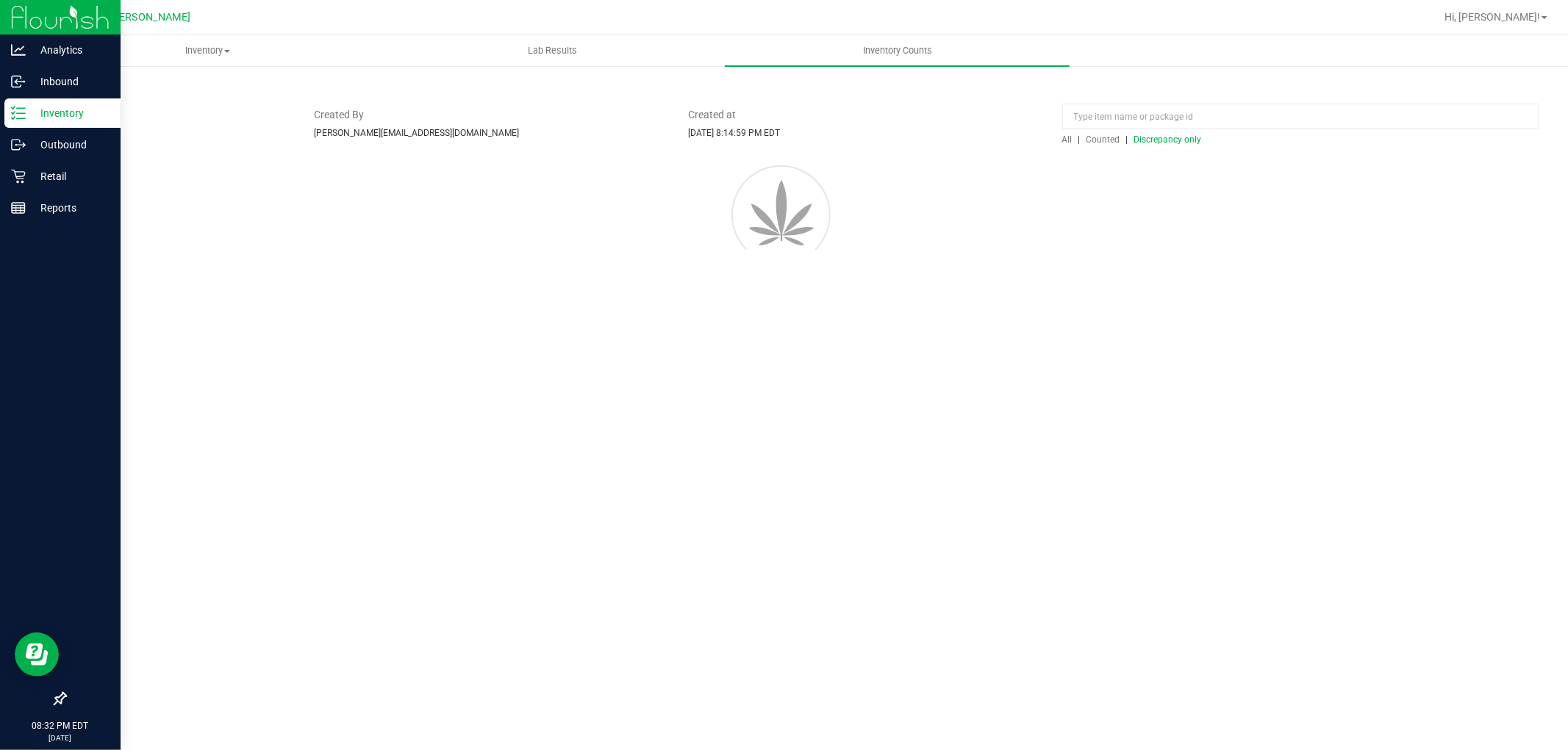
scroll to position [0, 0]
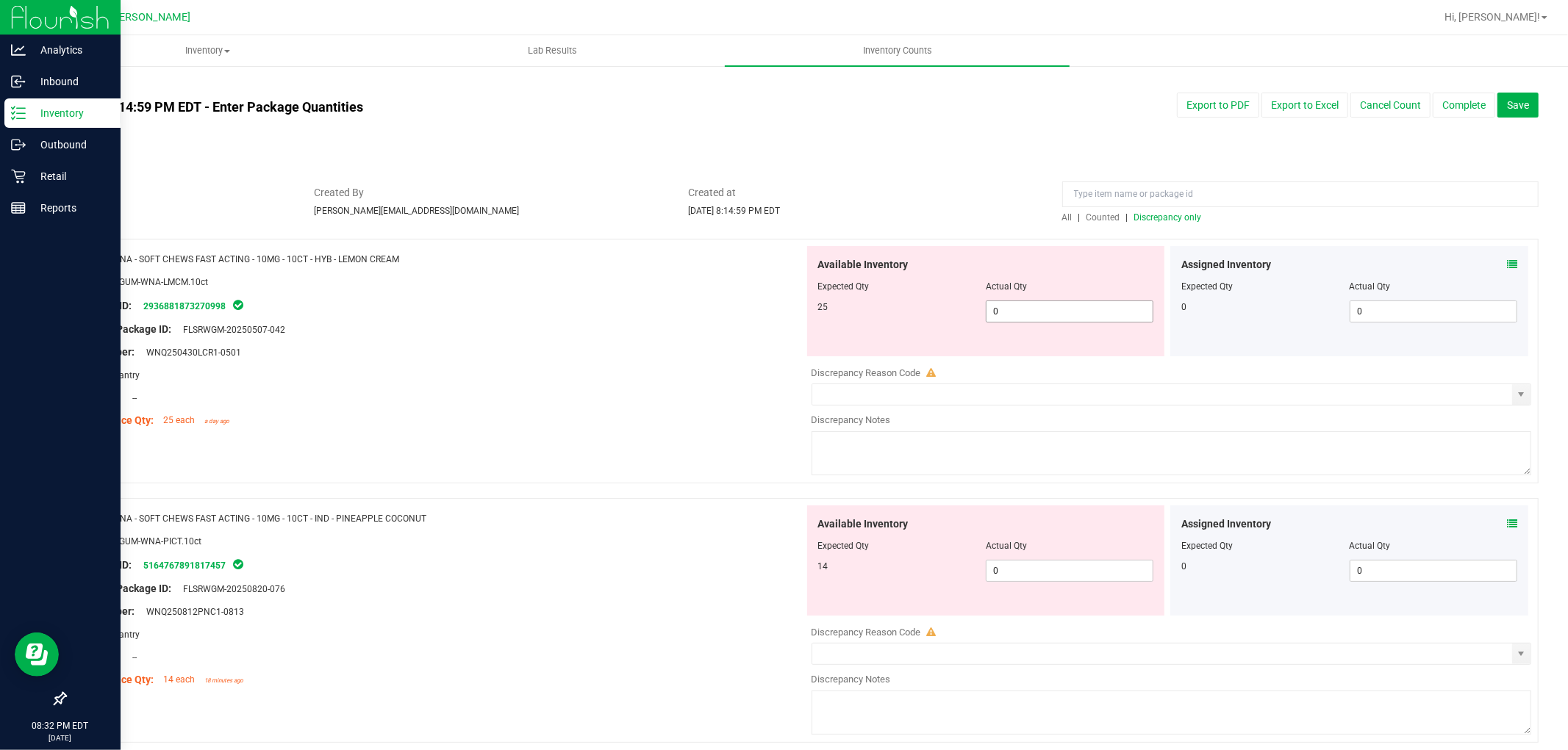
click at [1026, 311] on span "0 0" at bounding box center [1070, 312] width 168 height 22
click at [1001, 574] on div "Available Inventory Expected Qty Actual Qty 14 0 0" at bounding box center [1167, 622] width 728 height 233
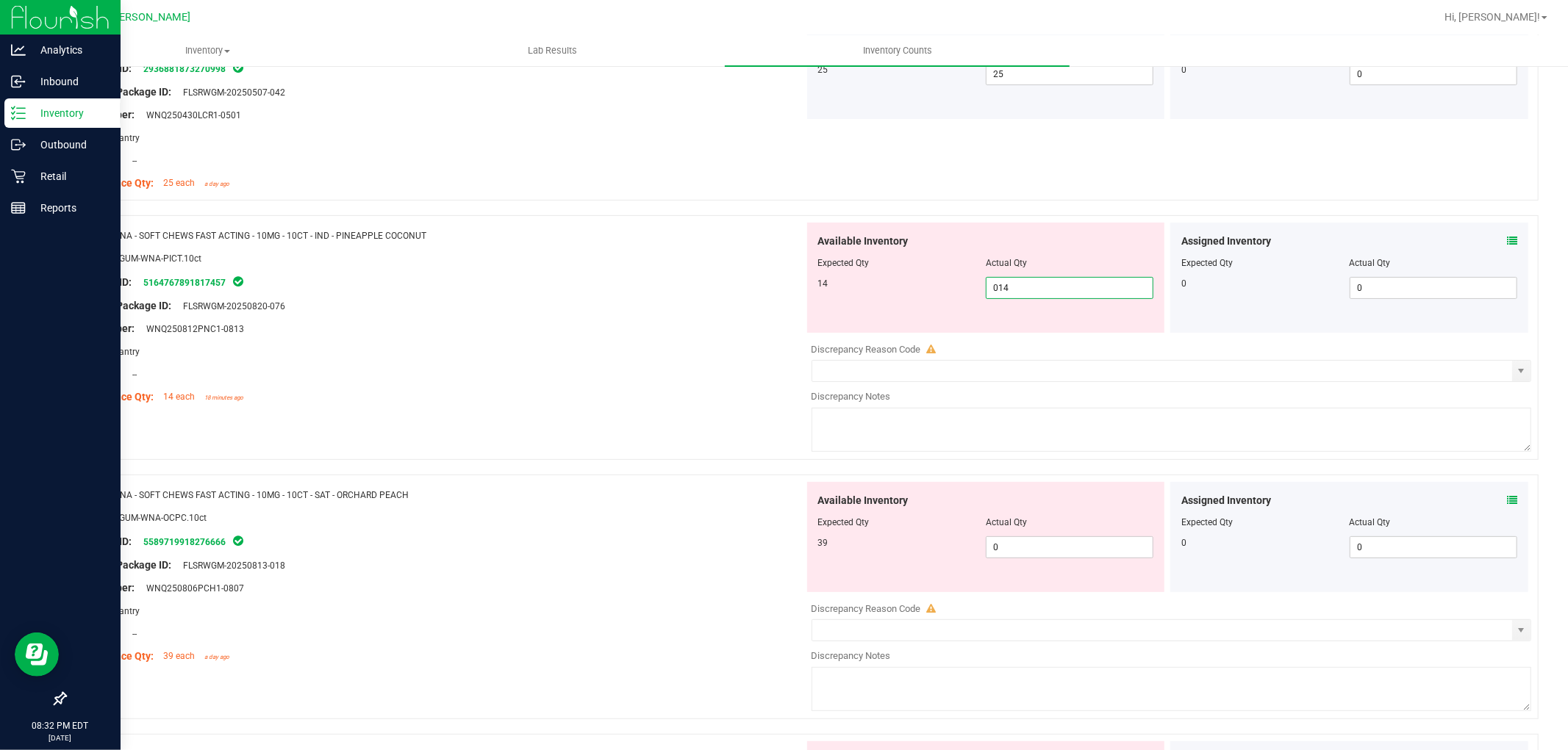
scroll to position [245, 0]
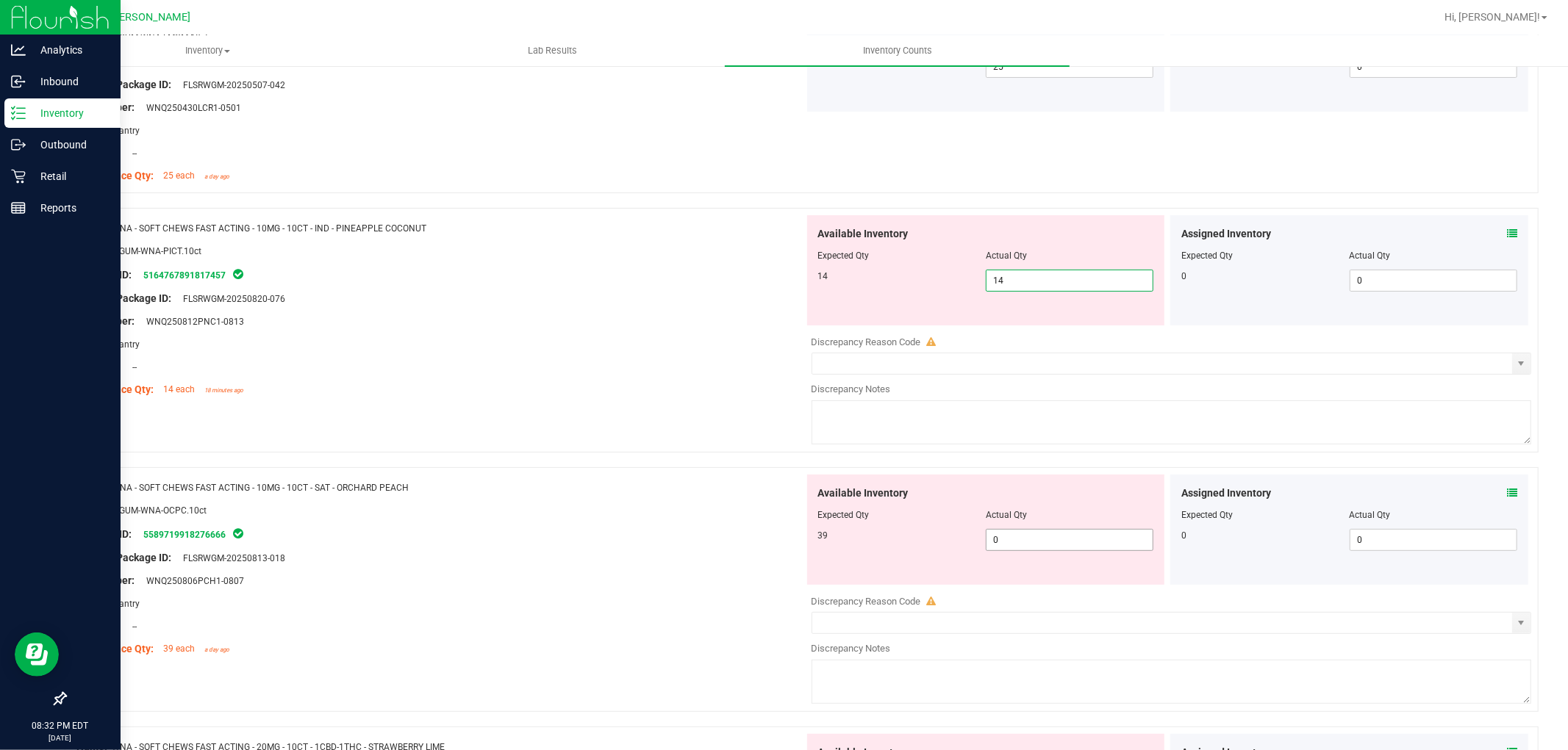
click at [1010, 539] on div "Available Inventory Expected Qty Actual Qty 39 0 0" at bounding box center [1167, 591] width 728 height 233
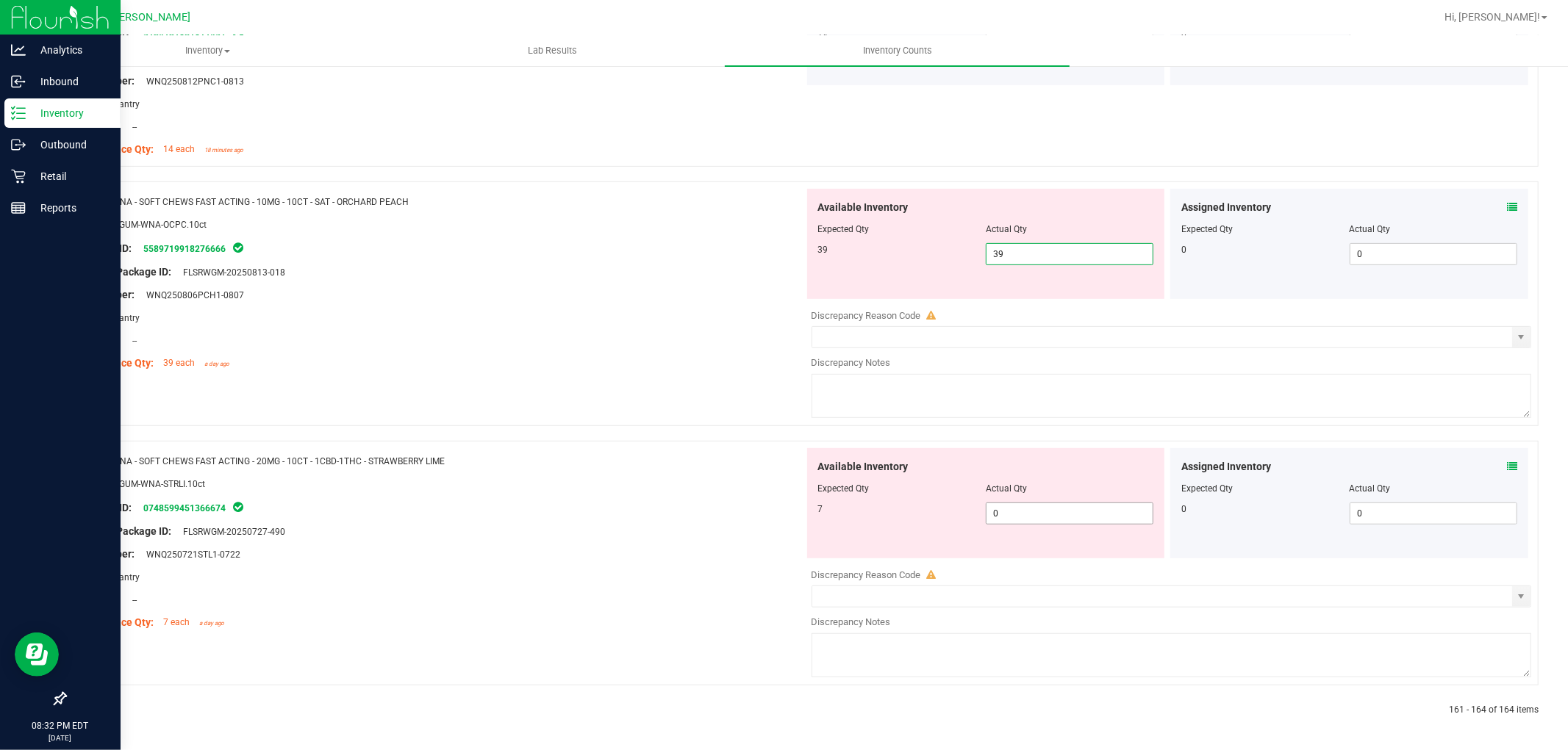
click at [1009, 509] on span "0 0" at bounding box center [1070, 514] width 168 height 22
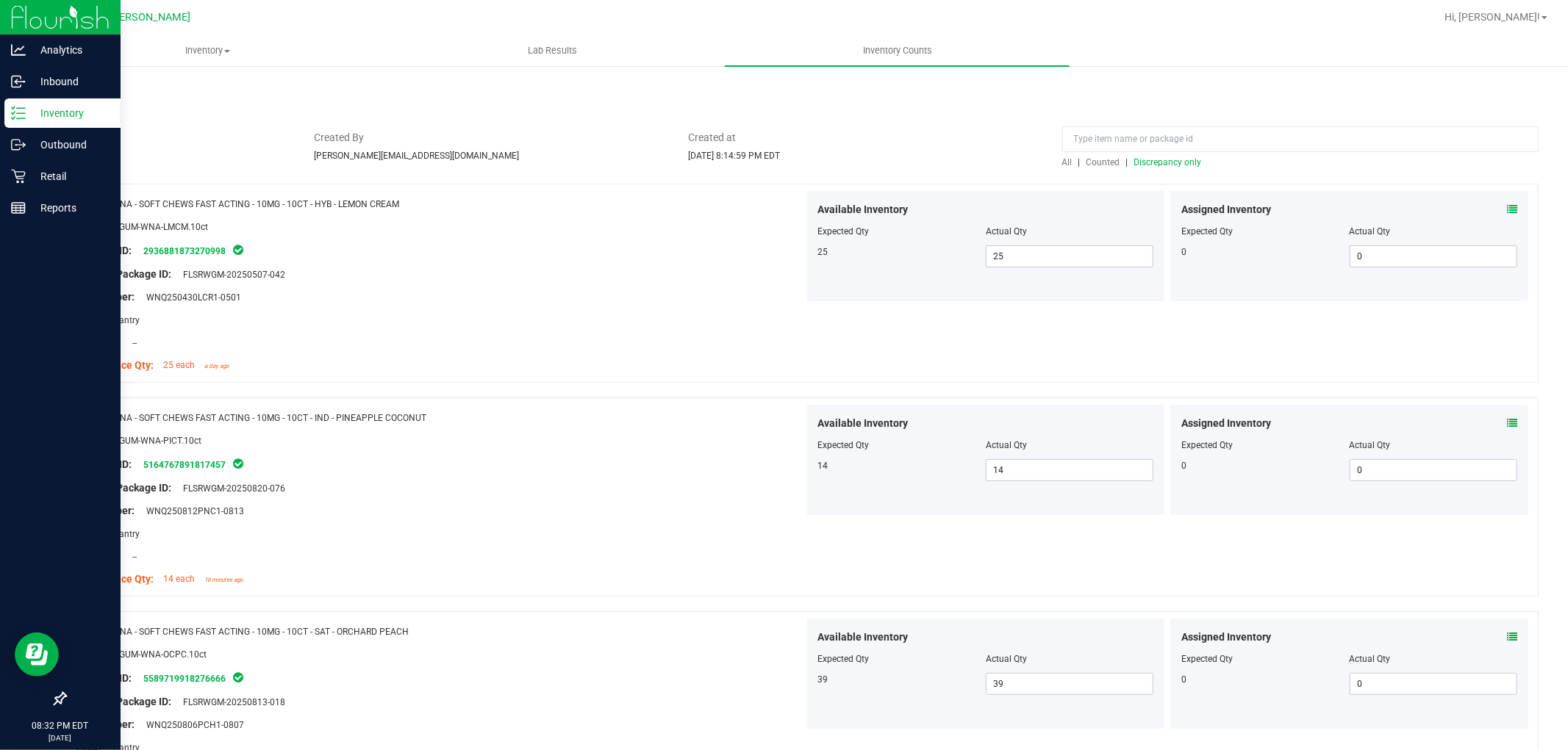
scroll to position [0, 0]
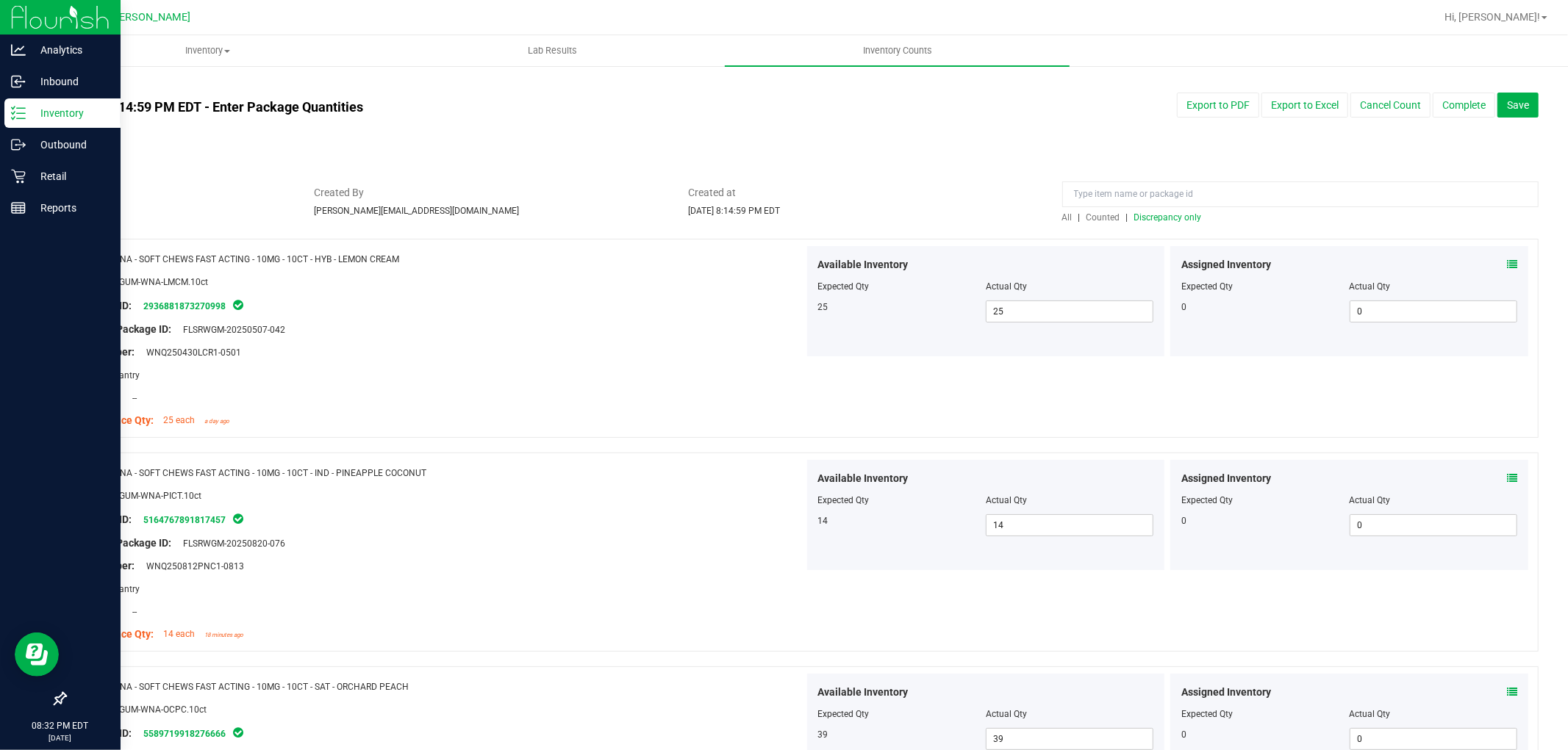
click at [1145, 221] on span "Discrepancy only" at bounding box center [1167, 217] width 67 height 11
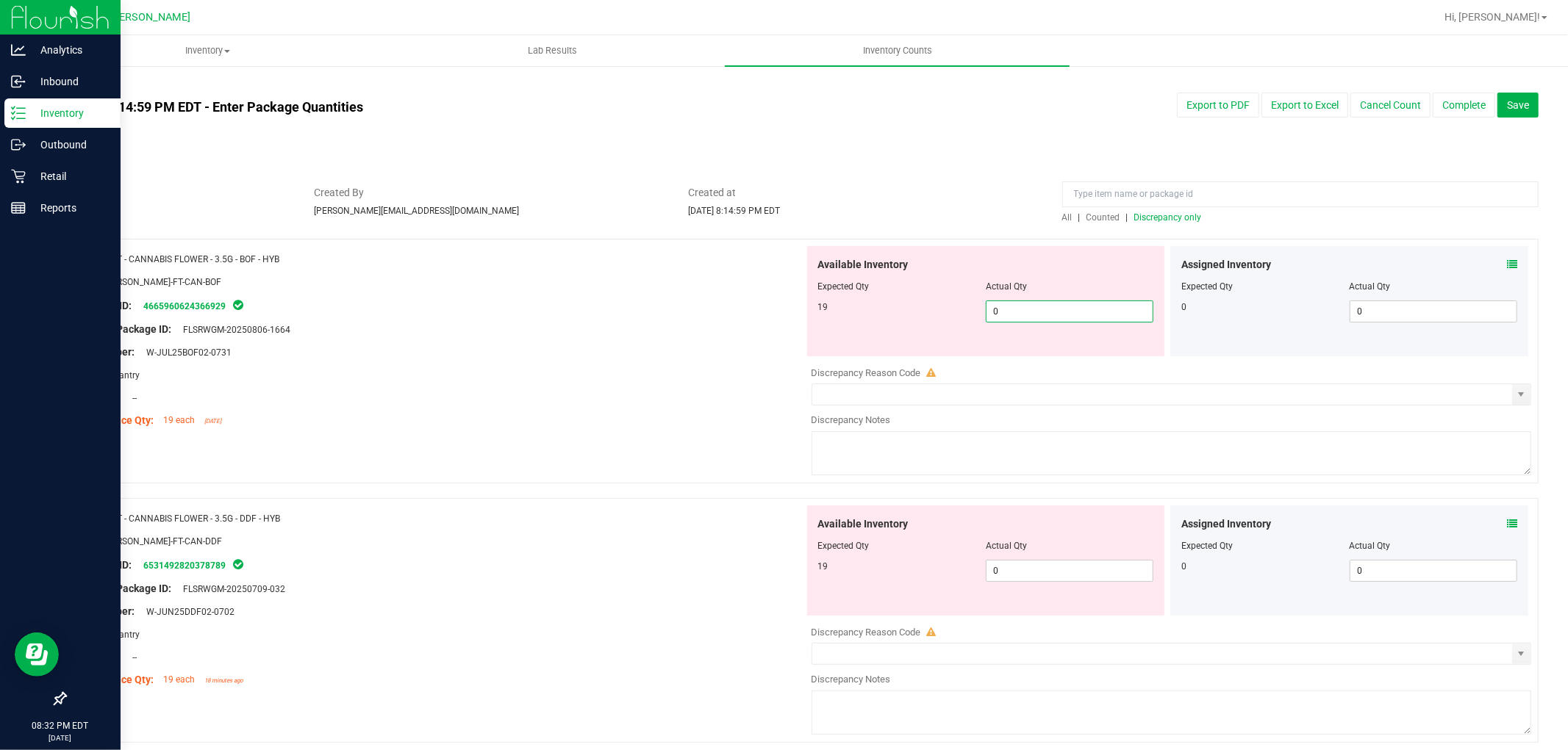
click at [1032, 314] on span "0 0" at bounding box center [1070, 312] width 168 height 22
click at [1040, 566] on div "Available Inventory Expected Qty Actual Qty 19 0 0" at bounding box center [986, 561] width 358 height 110
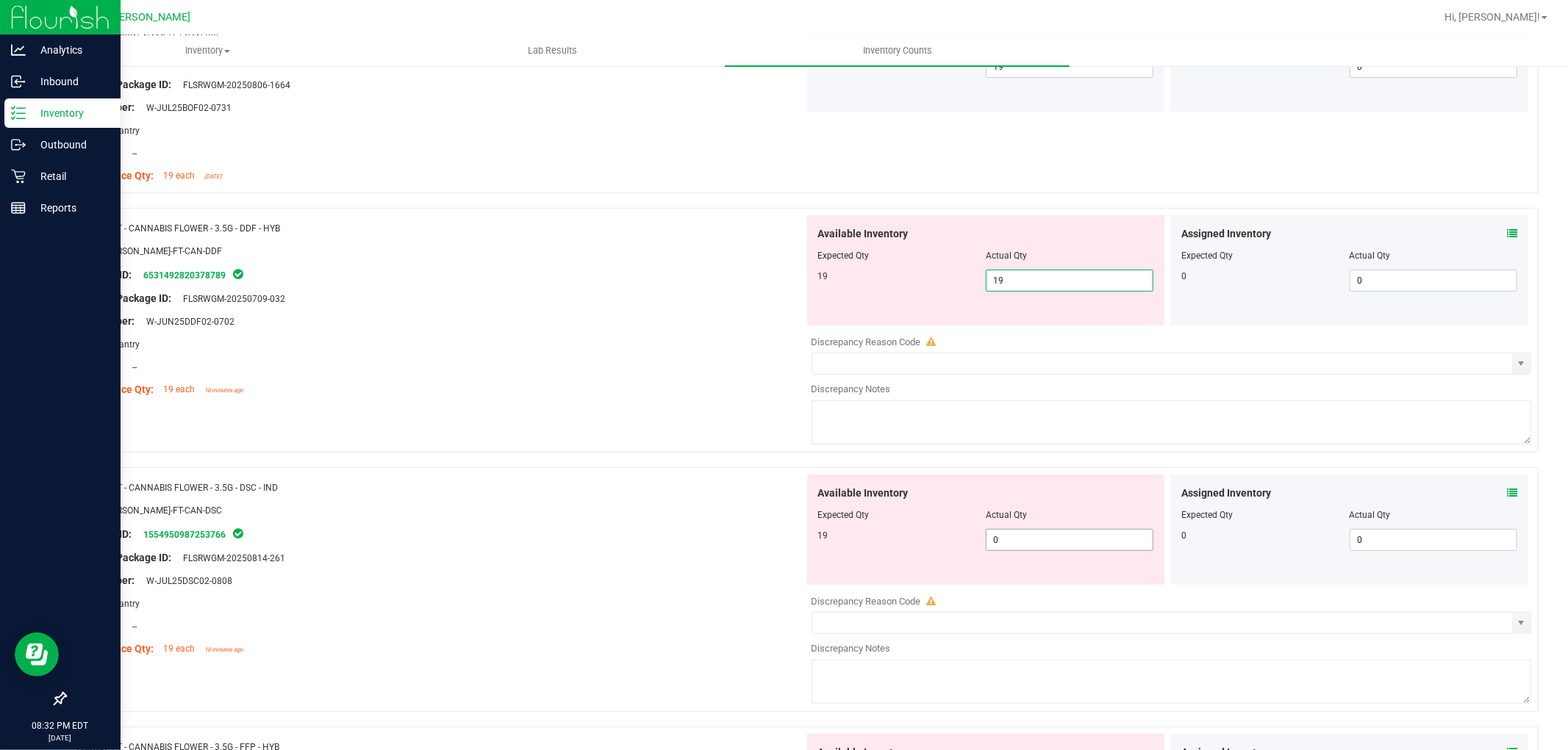
click at [1030, 540] on div "Available Inventory Expected Qty Actual Qty 19 0 0" at bounding box center [1167, 591] width 728 height 233
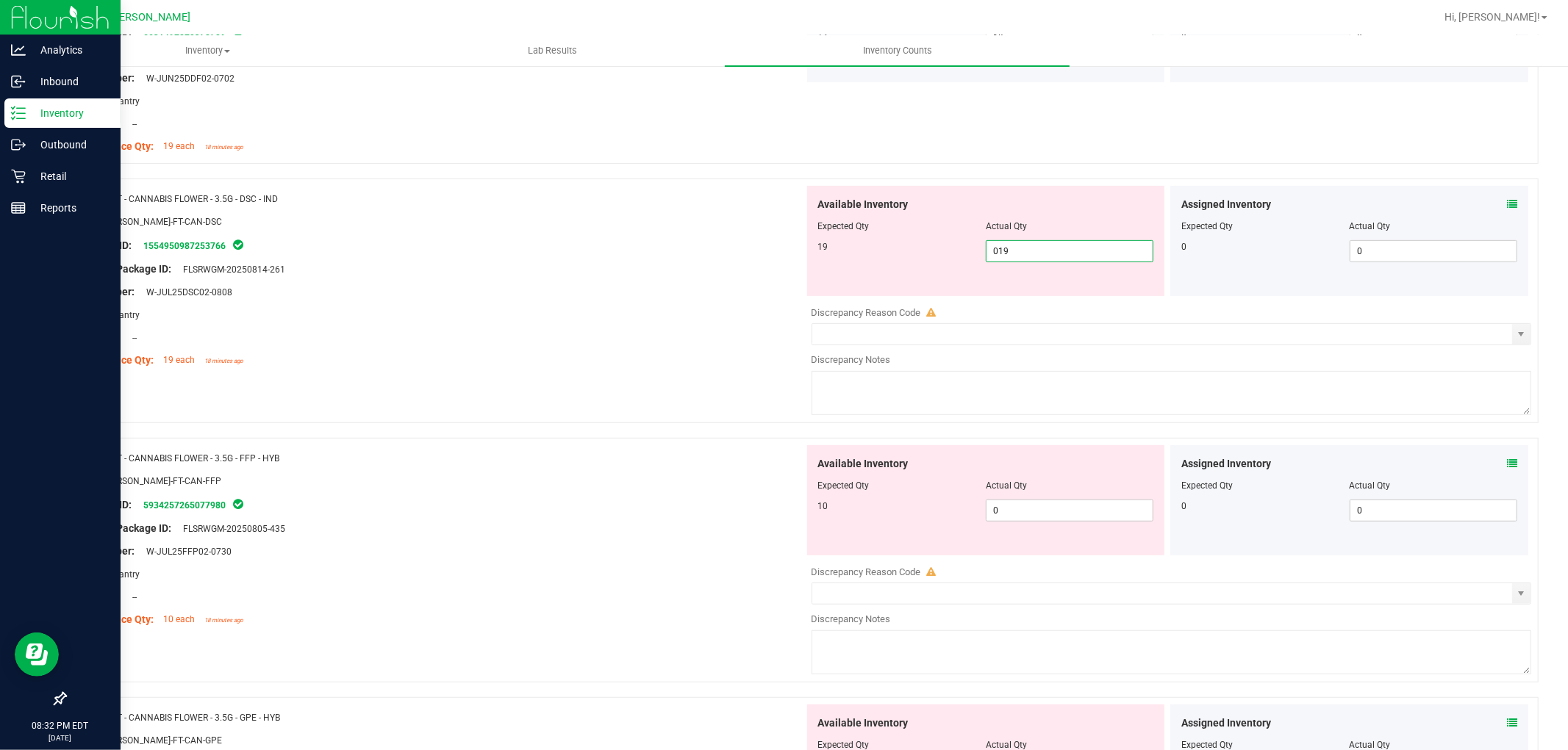
scroll to position [489, 0]
click at [1027, 503] on div "Available Inventory Expected Qty Actual Qty 10 0 0" at bounding box center [986, 498] width 358 height 110
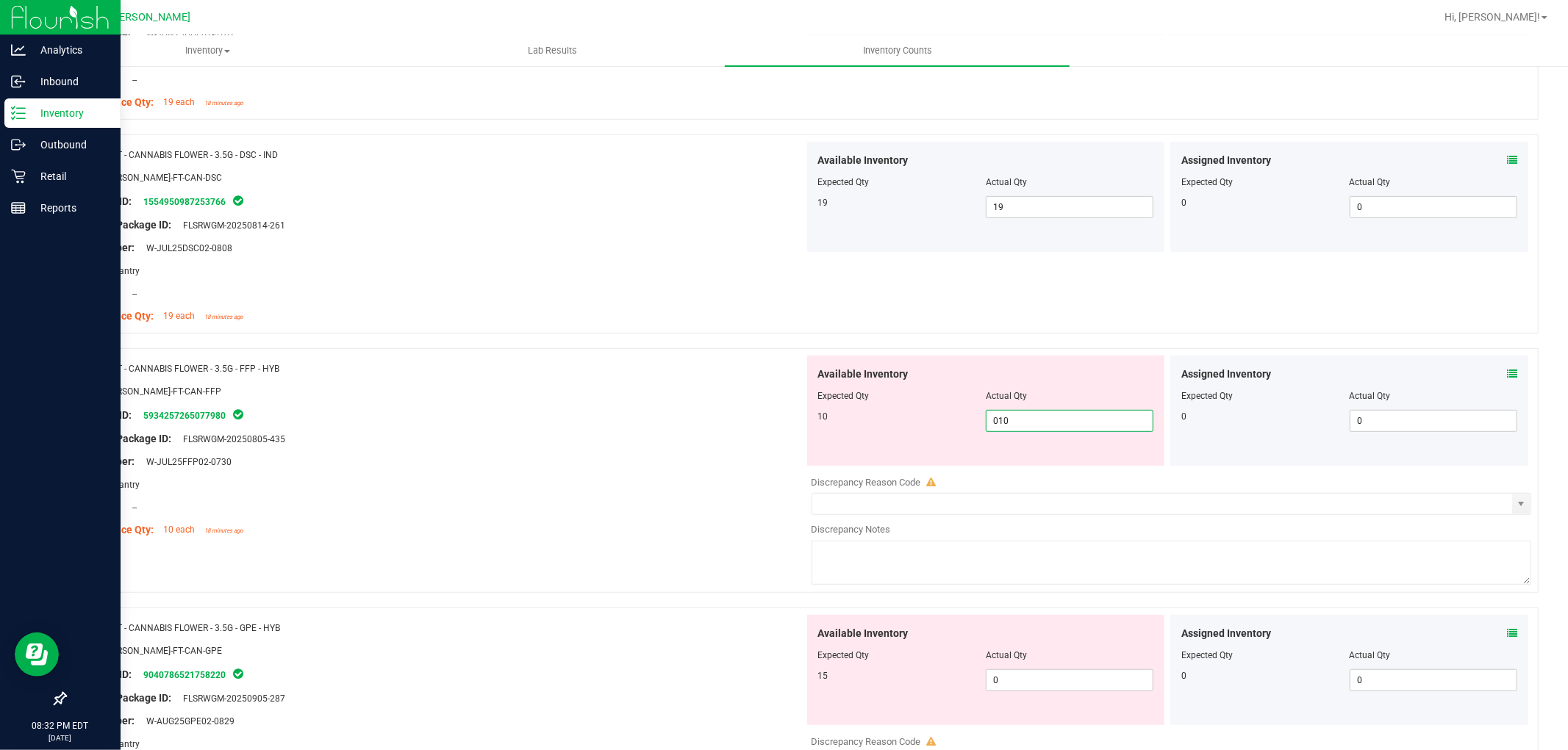
scroll to position [571, 0]
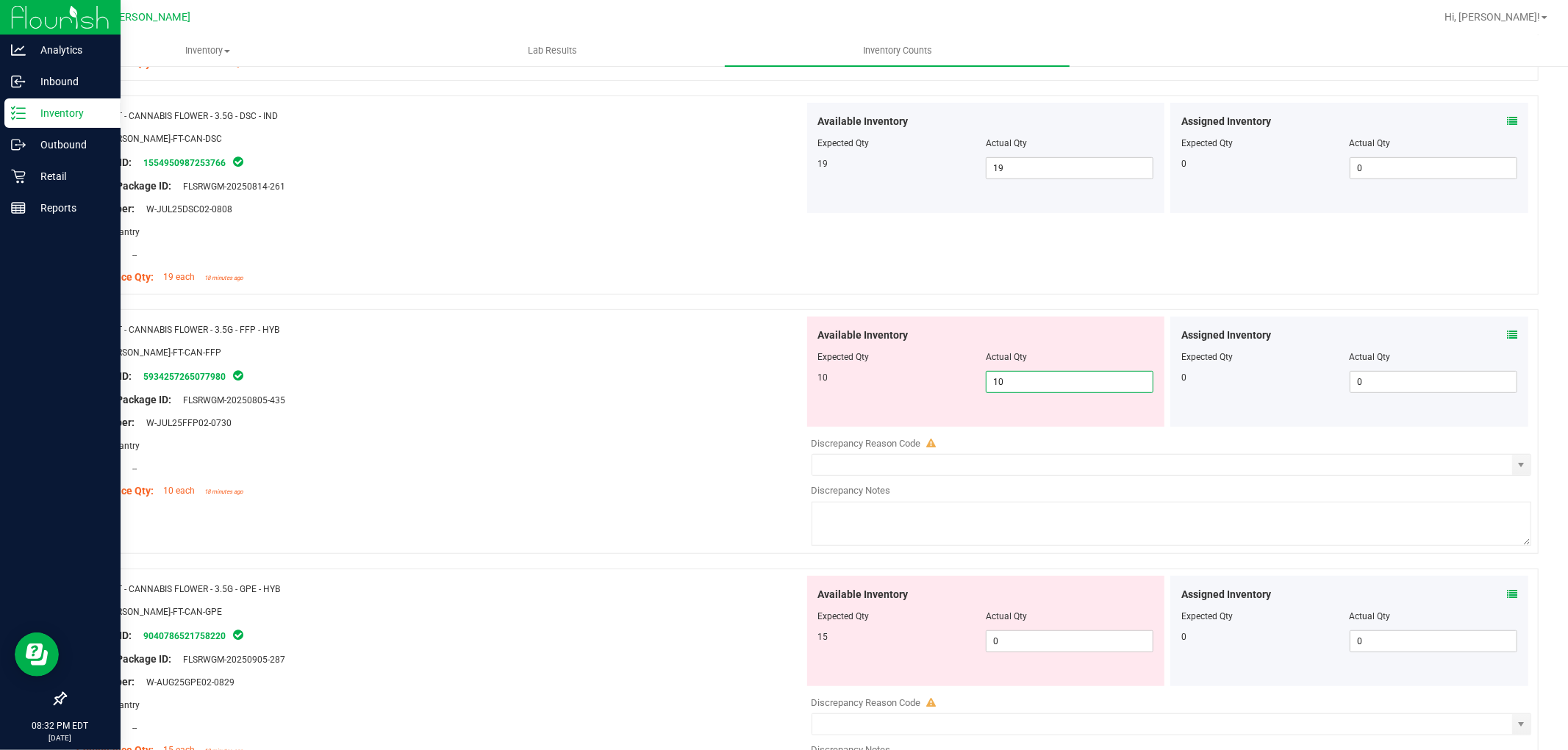
drag, startPoint x: 1004, startPoint y: 610, endPoint x: 1005, endPoint y: 623, distance: 13.0
click at [1003, 611] on div "Available Inventory Expected Qty Actual Qty 15 0 0" at bounding box center [986, 631] width 358 height 110
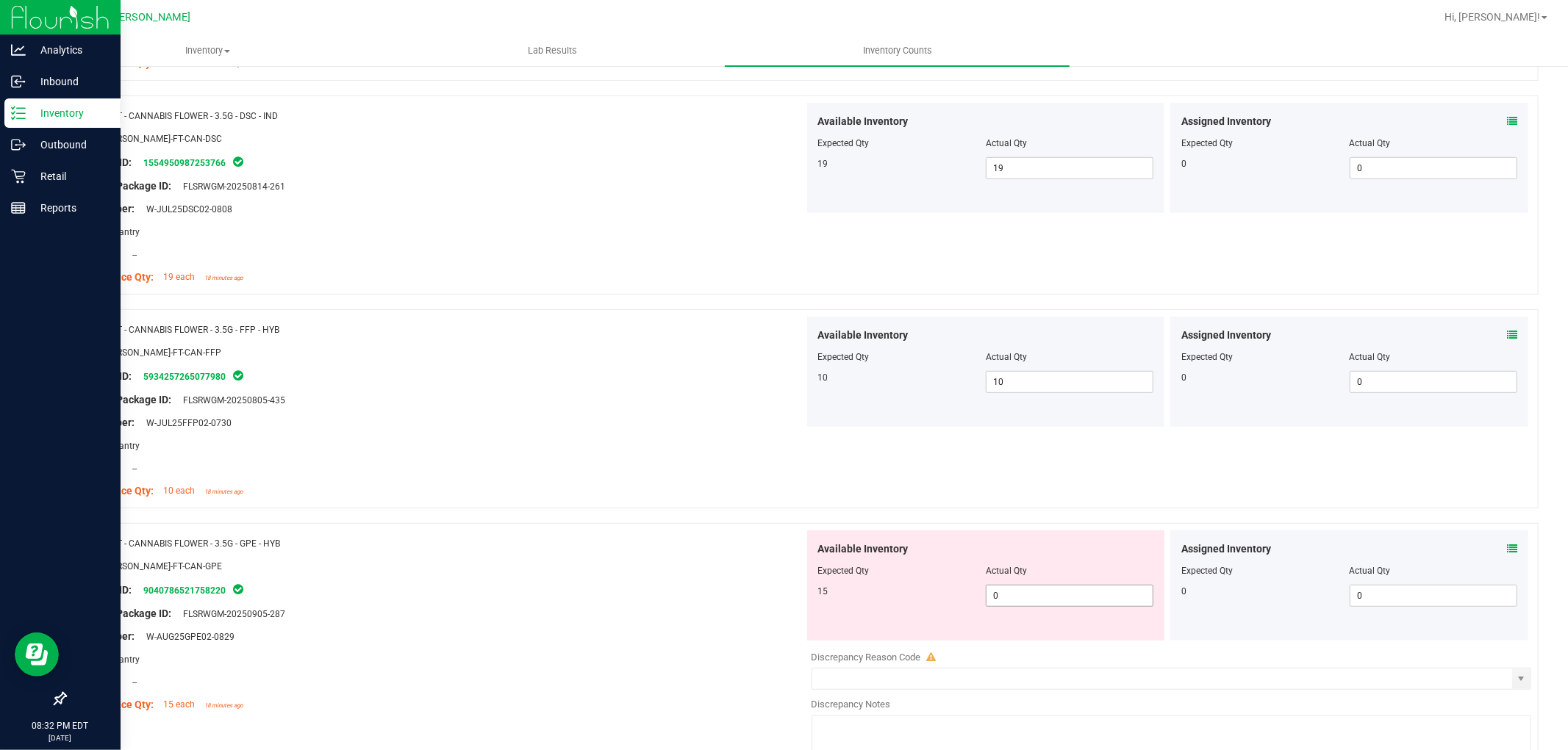
click at [1005, 596] on span "0 0" at bounding box center [1070, 596] width 168 height 22
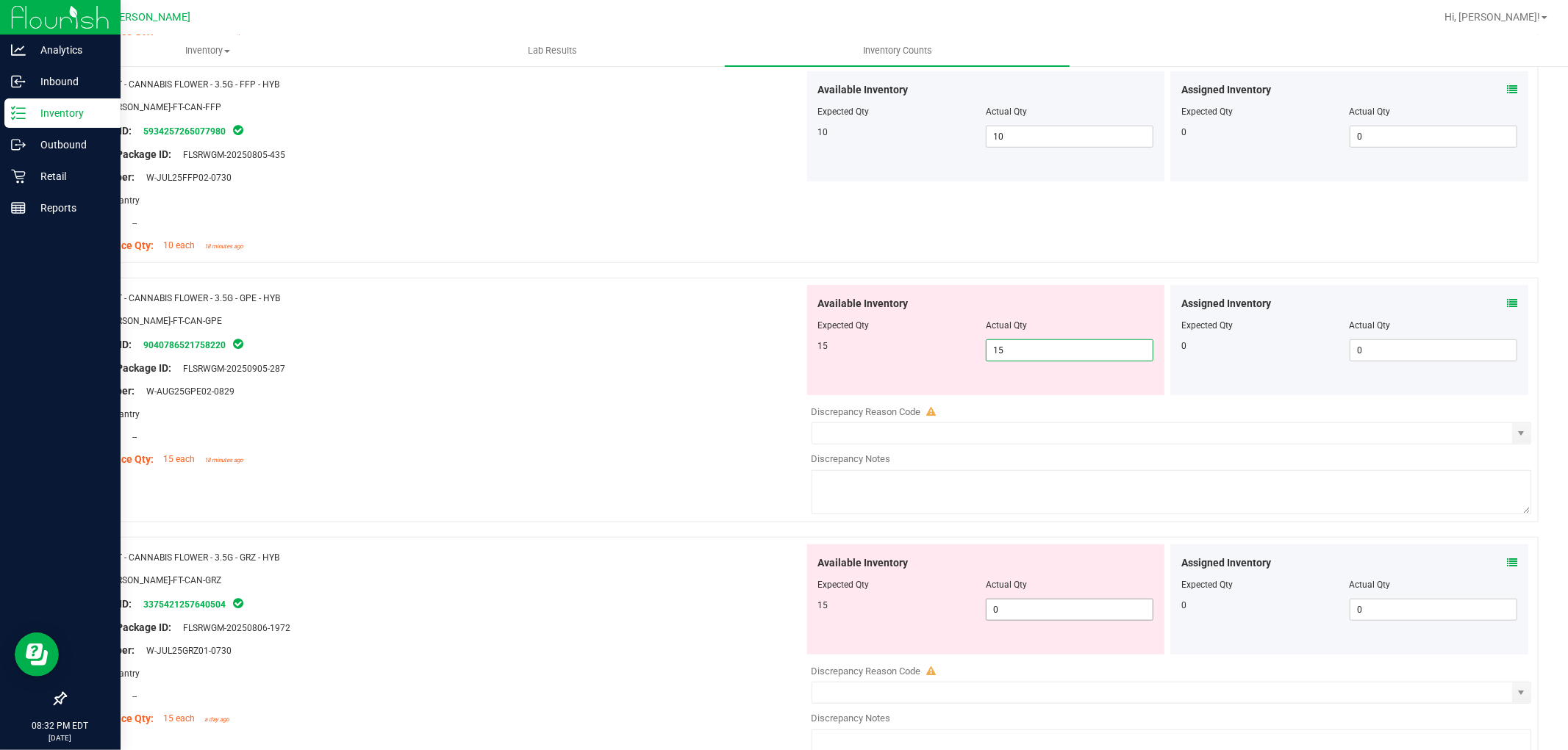
click at [1008, 617] on div "Available Inventory Expected Qty Actual Qty 15 0 0" at bounding box center [1167, 661] width 728 height 233
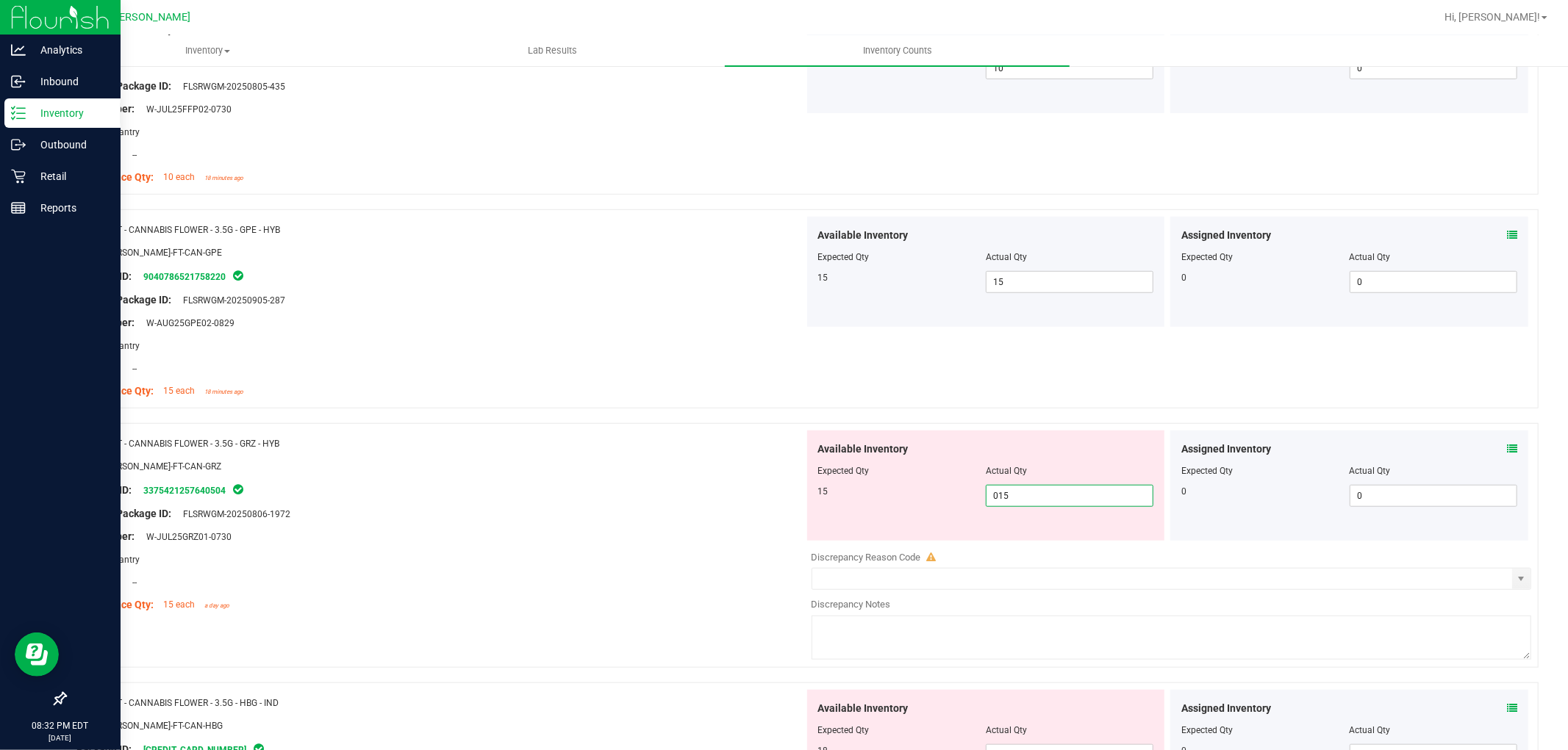
scroll to position [979, 0]
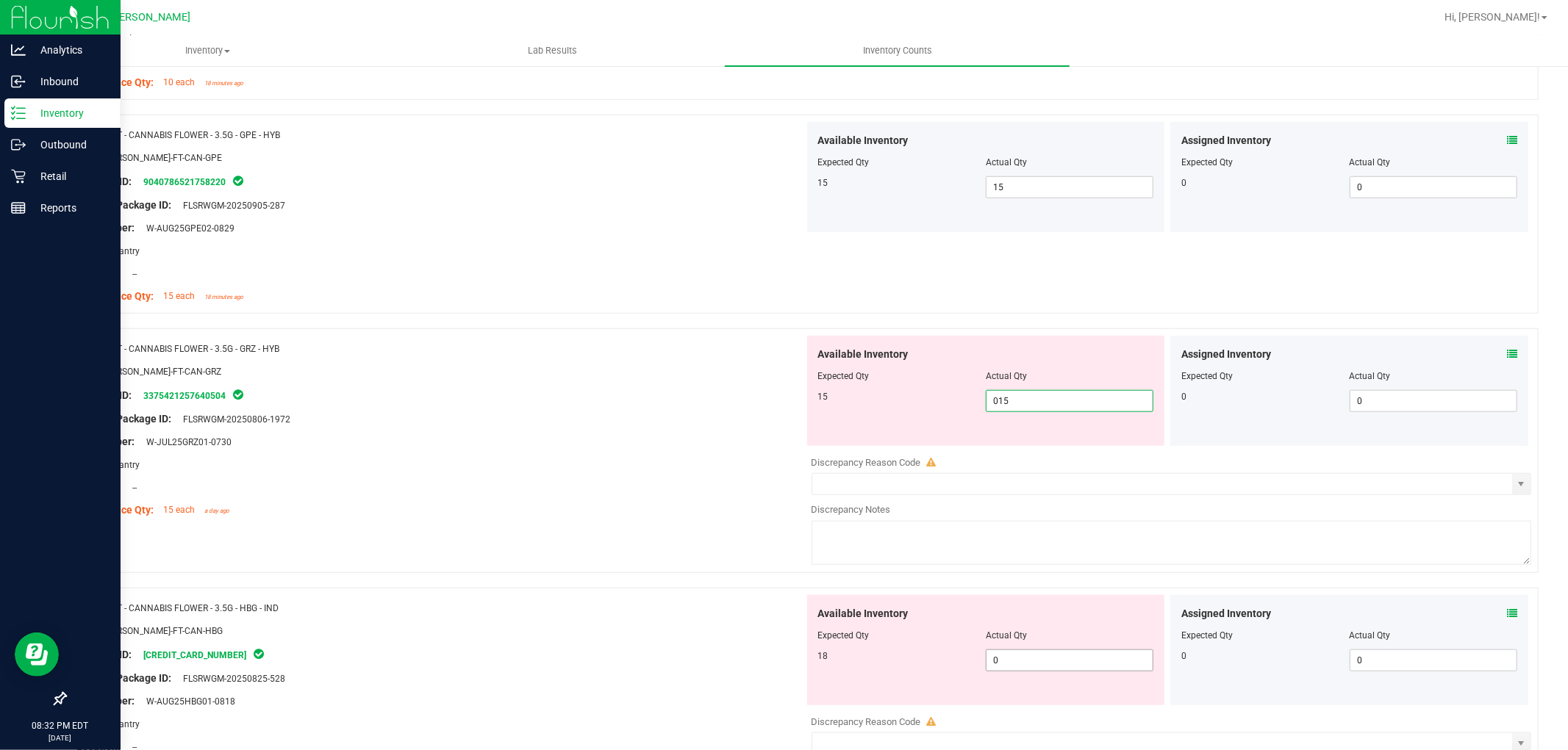
click at [1008, 663] on div "Available Inventory Expected Qty Actual Qty 18 0 0" at bounding box center [1167, 712] width 728 height 233
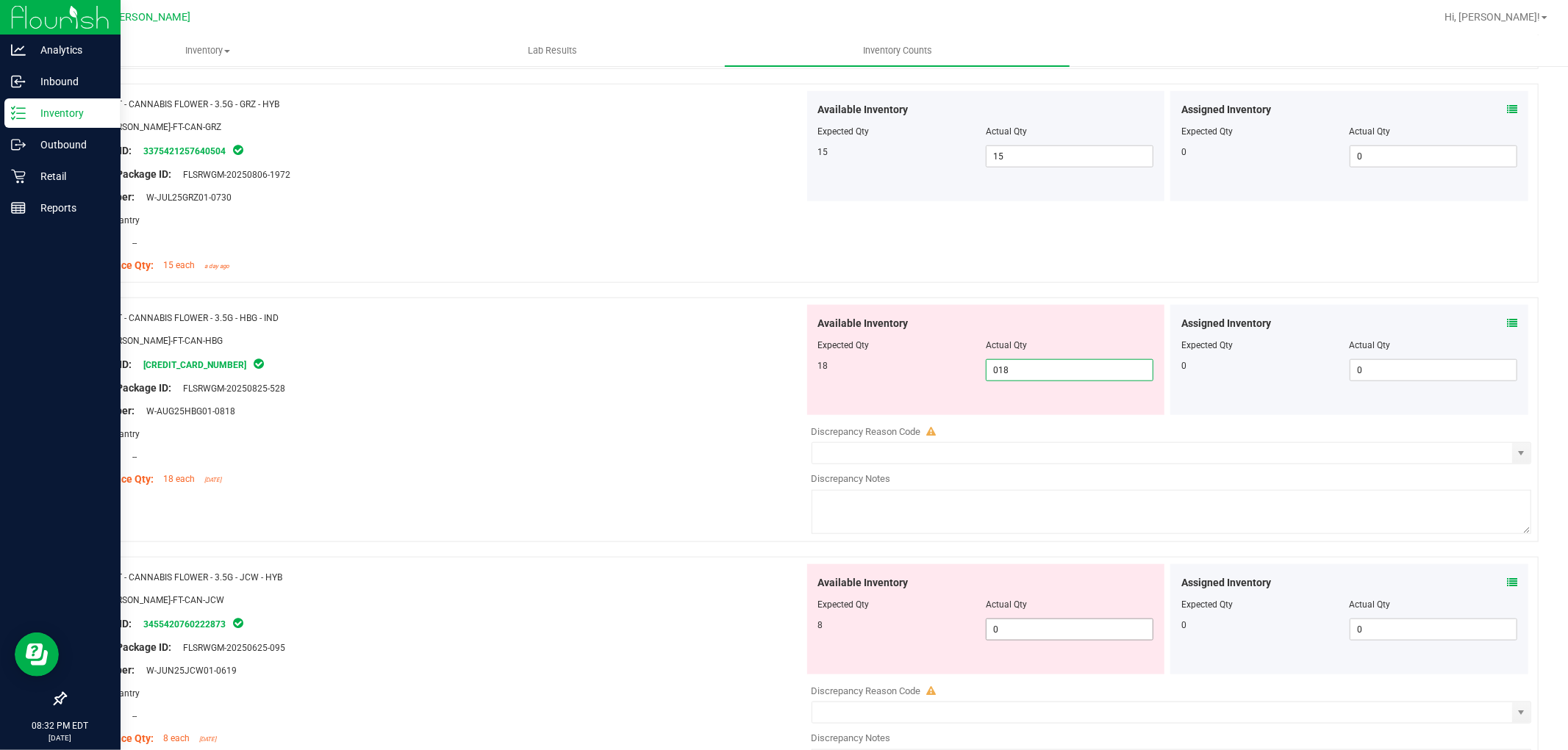
click at [1011, 633] on div "Available Inventory Expected Qty Actual Qty 8 0 0" at bounding box center [1167, 681] width 728 height 233
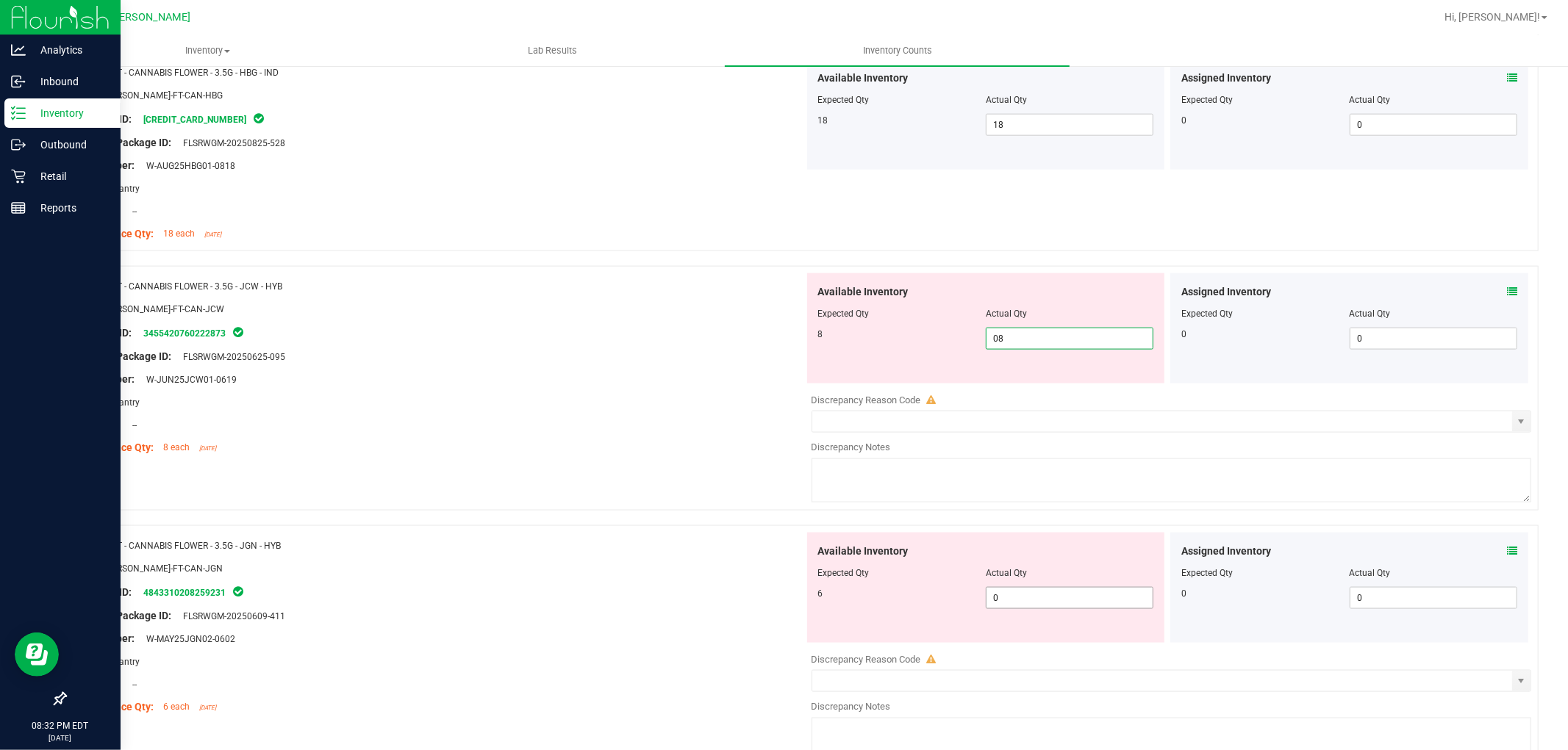
click at [1011, 592] on div "Available Inventory Expected Qty Actual Qty 6 0 0" at bounding box center [986, 588] width 358 height 110
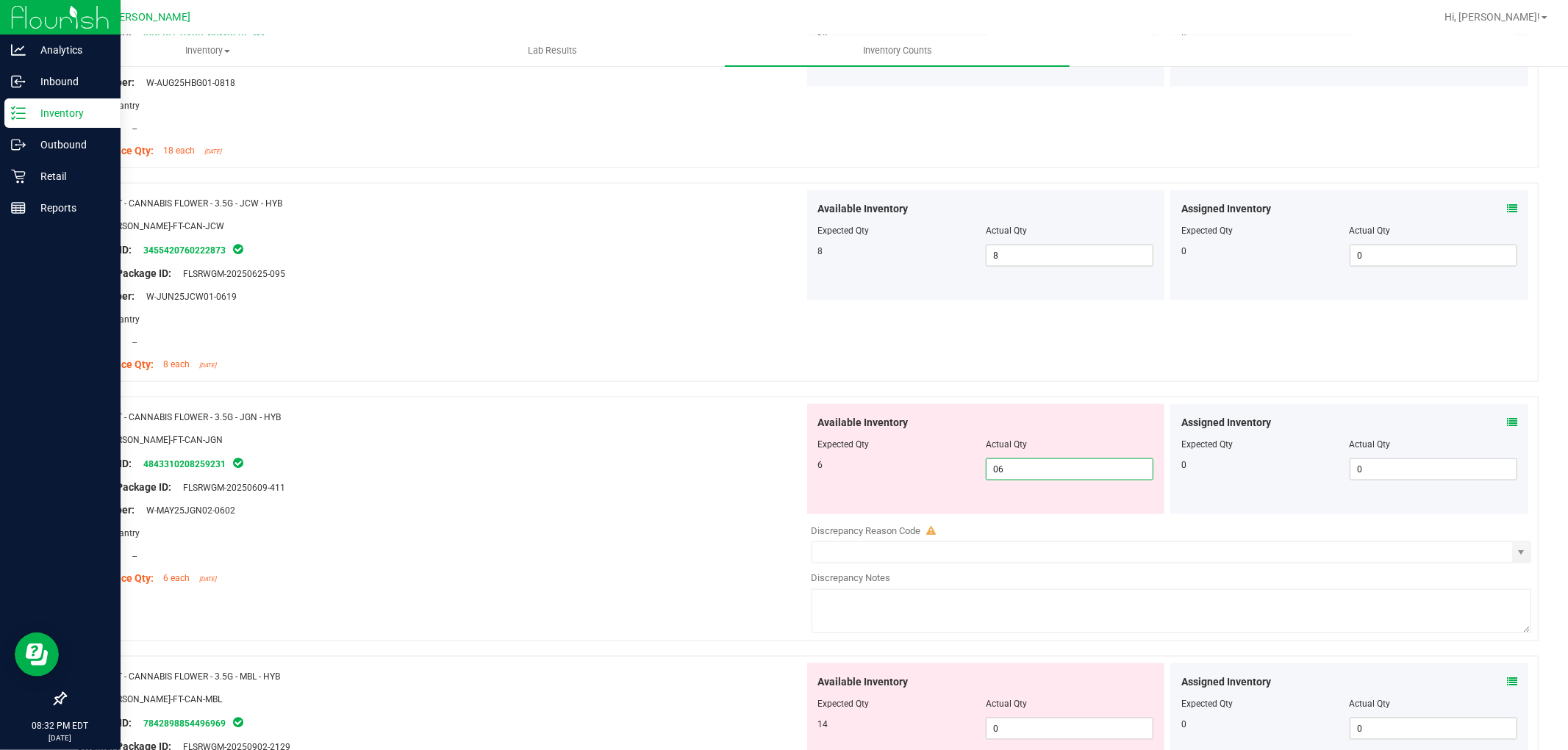
scroll to position [1715, 0]
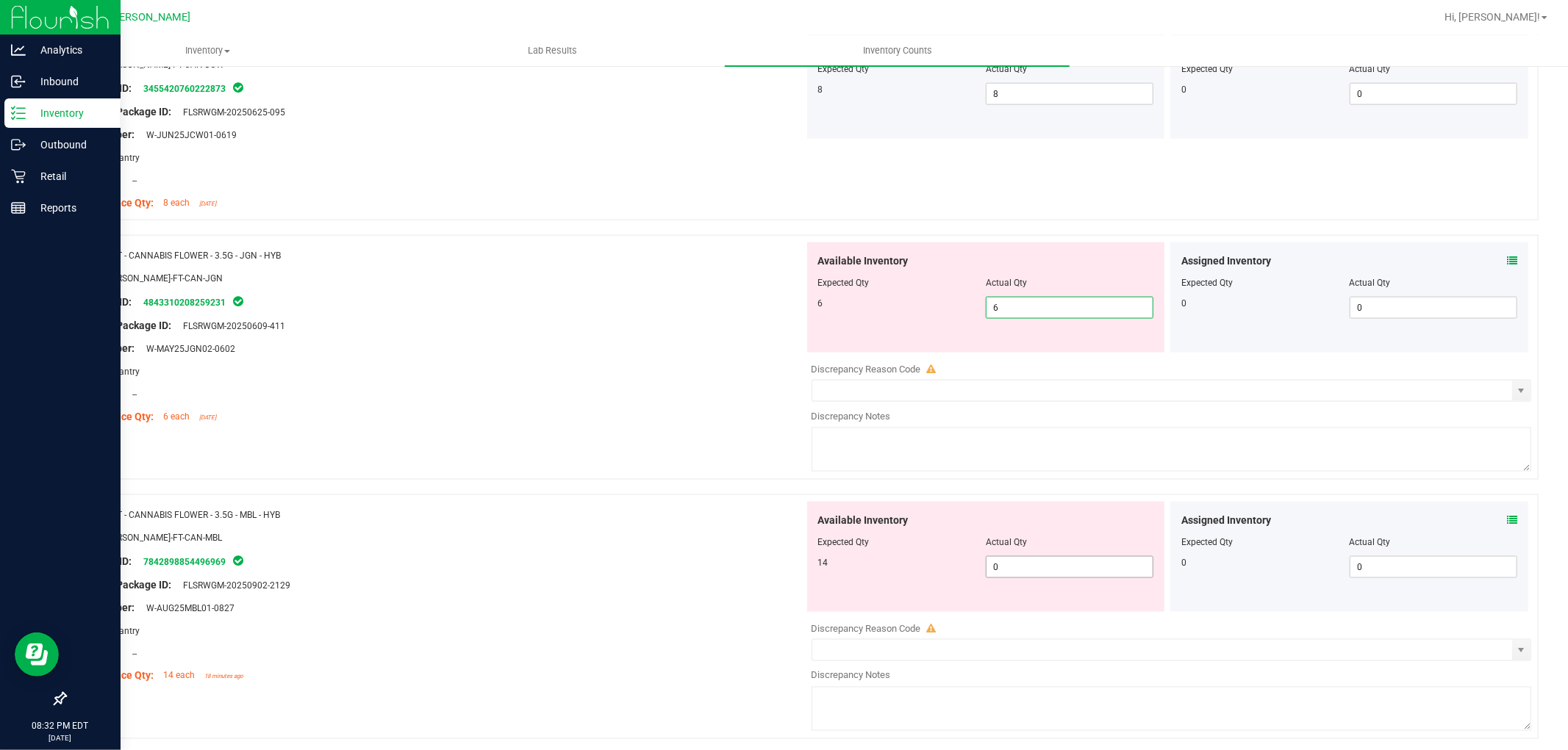
click at [1011, 575] on div "Available Inventory Expected Qty Actual Qty 14 0 0" at bounding box center [1167, 618] width 728 height 233
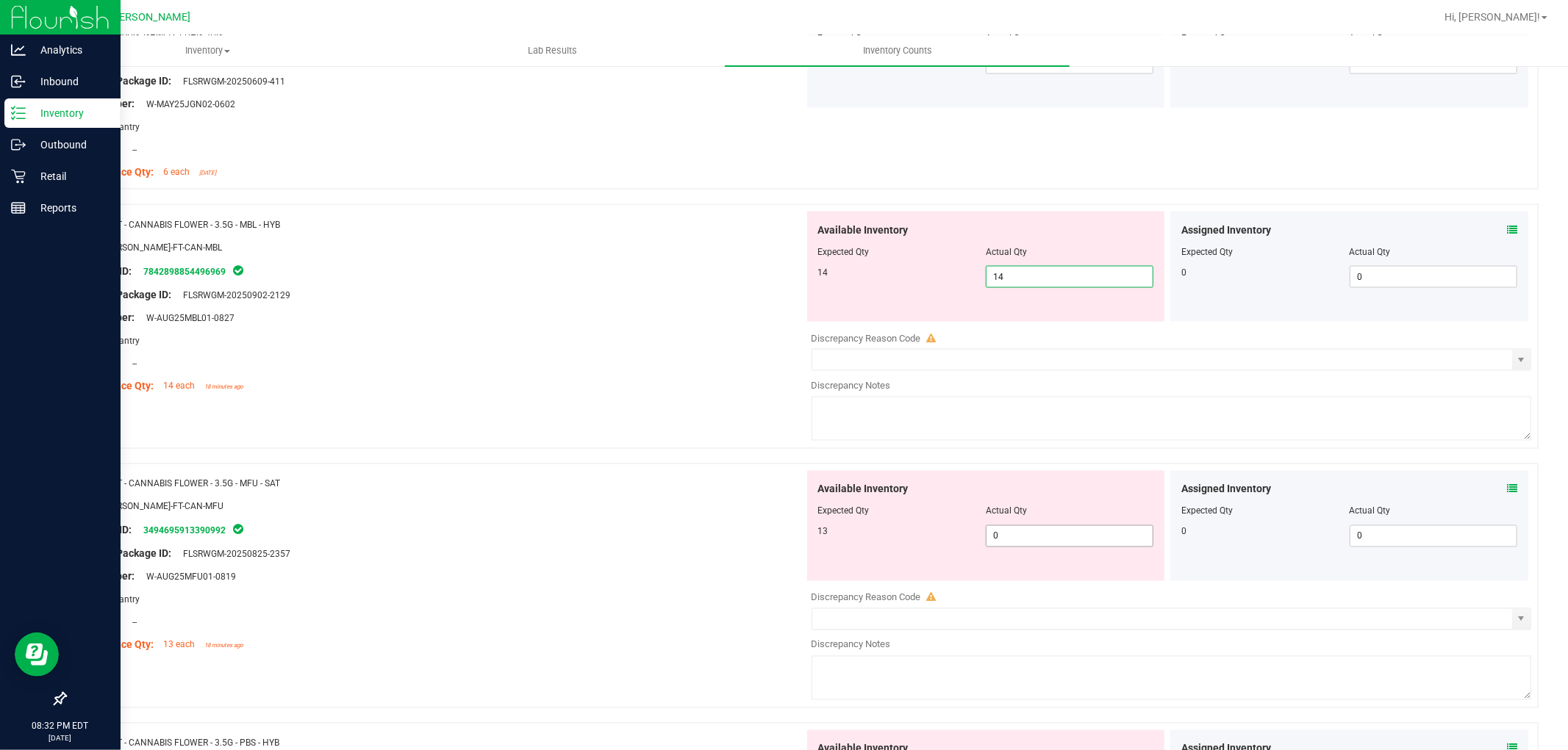
click at [1022, 529] on div "Available Inventory Expected Qty Actual Qty 13 0 0" at bounding box center [986, 525] width 358 height 110
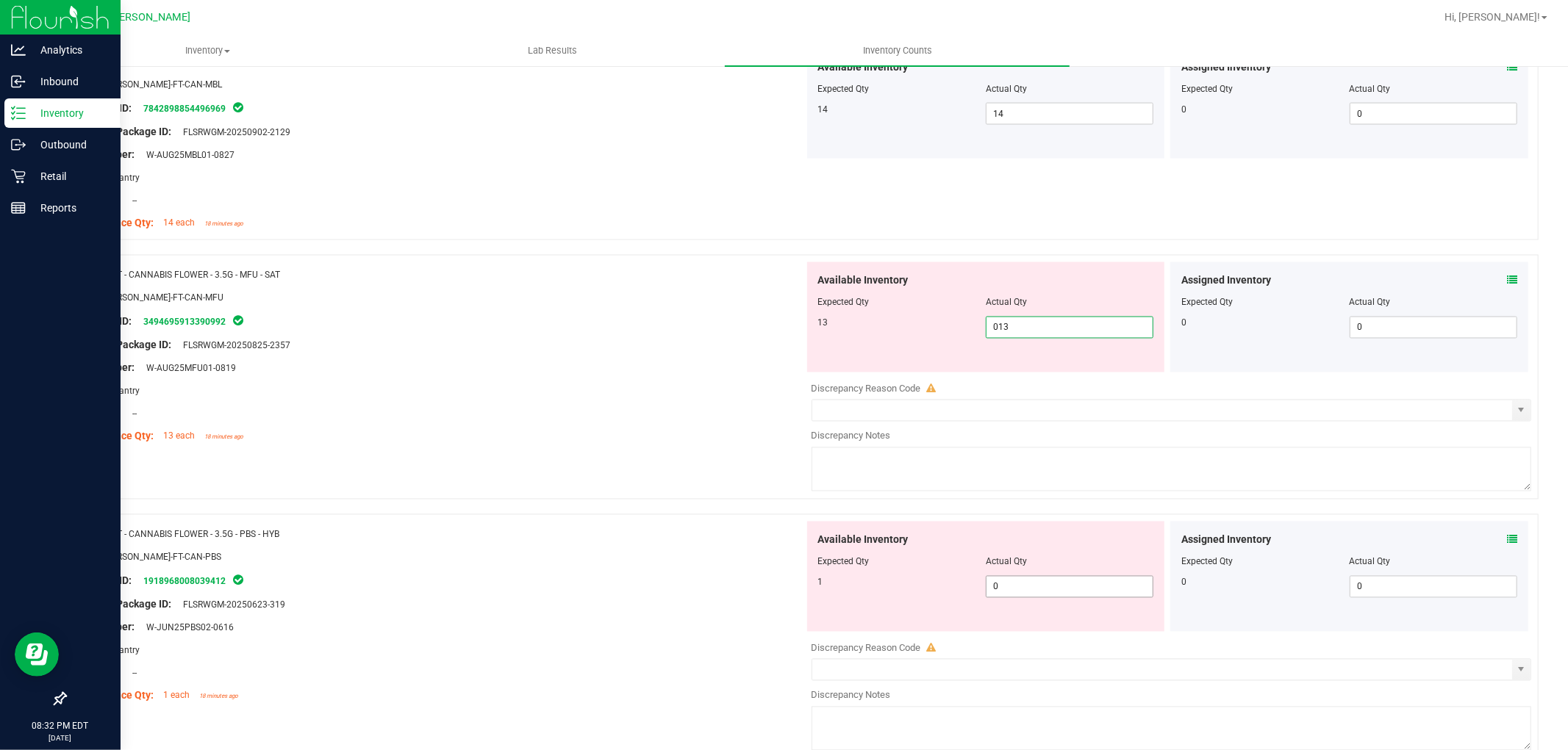
click at [1023, 579] on div "Available Inventory Expected Qty Actual Qty 1 0 0" at bounding box center [986, 576] width 358 height 110
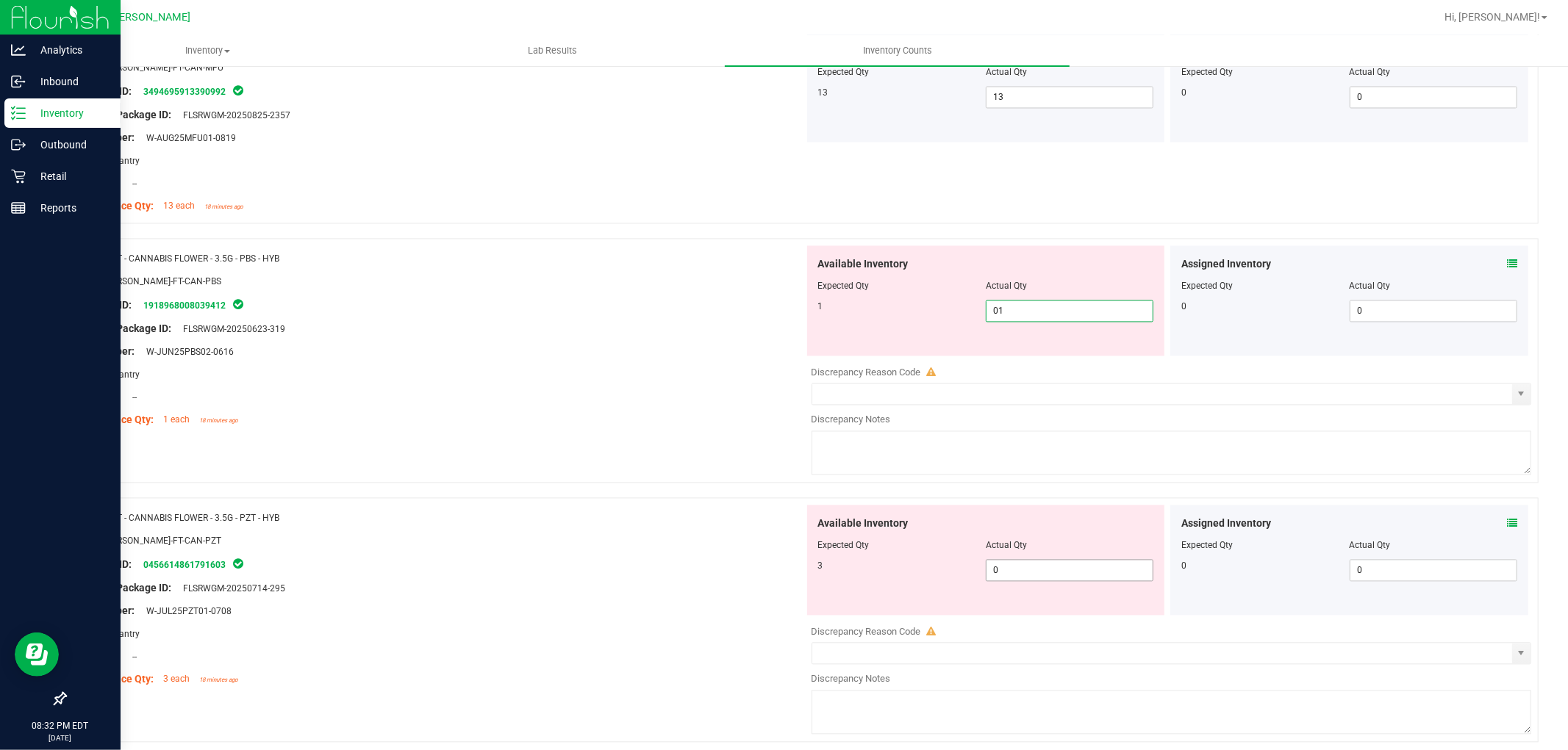
scroll to position [2367, 0]
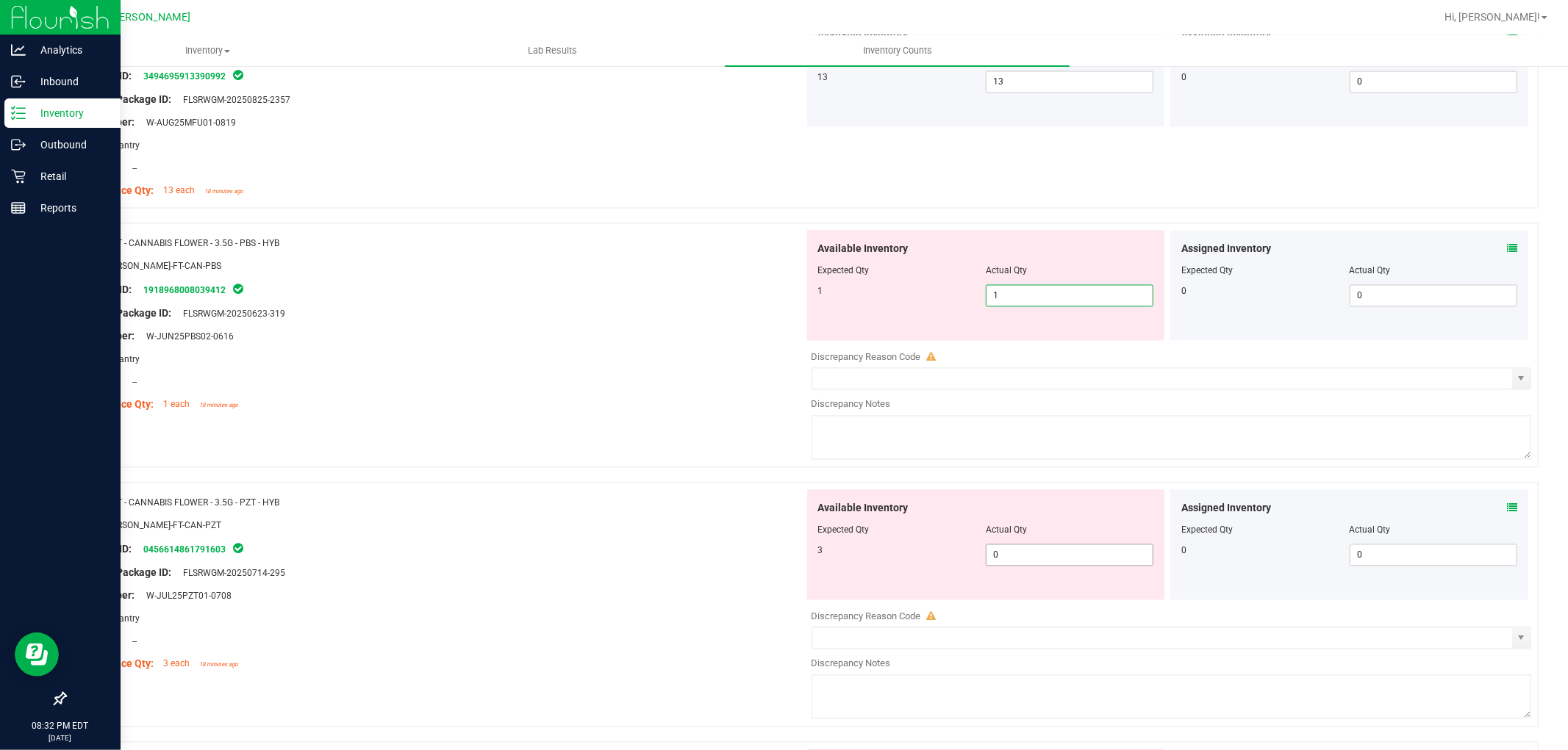
click at [1026, 561] on div "Available Inventory Expected Qty Actual Qty 3 0 0" at bounding box center [1167, 606] width 728 height 233
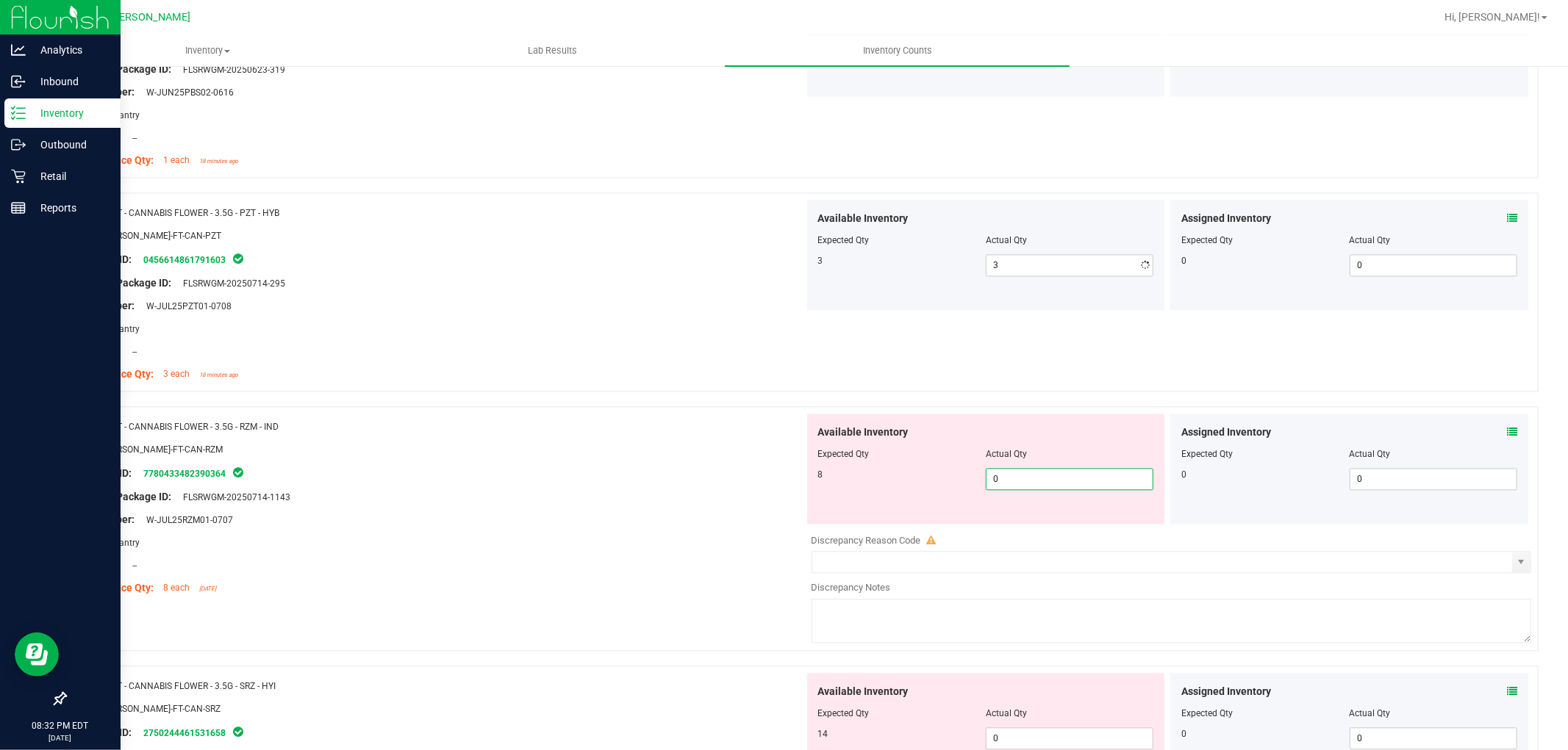
click at [1017, 519] on div "Available Inventory Expected Qty Actual Qty 8 0 0" at bounding box center [986, 469] width 358 height 110
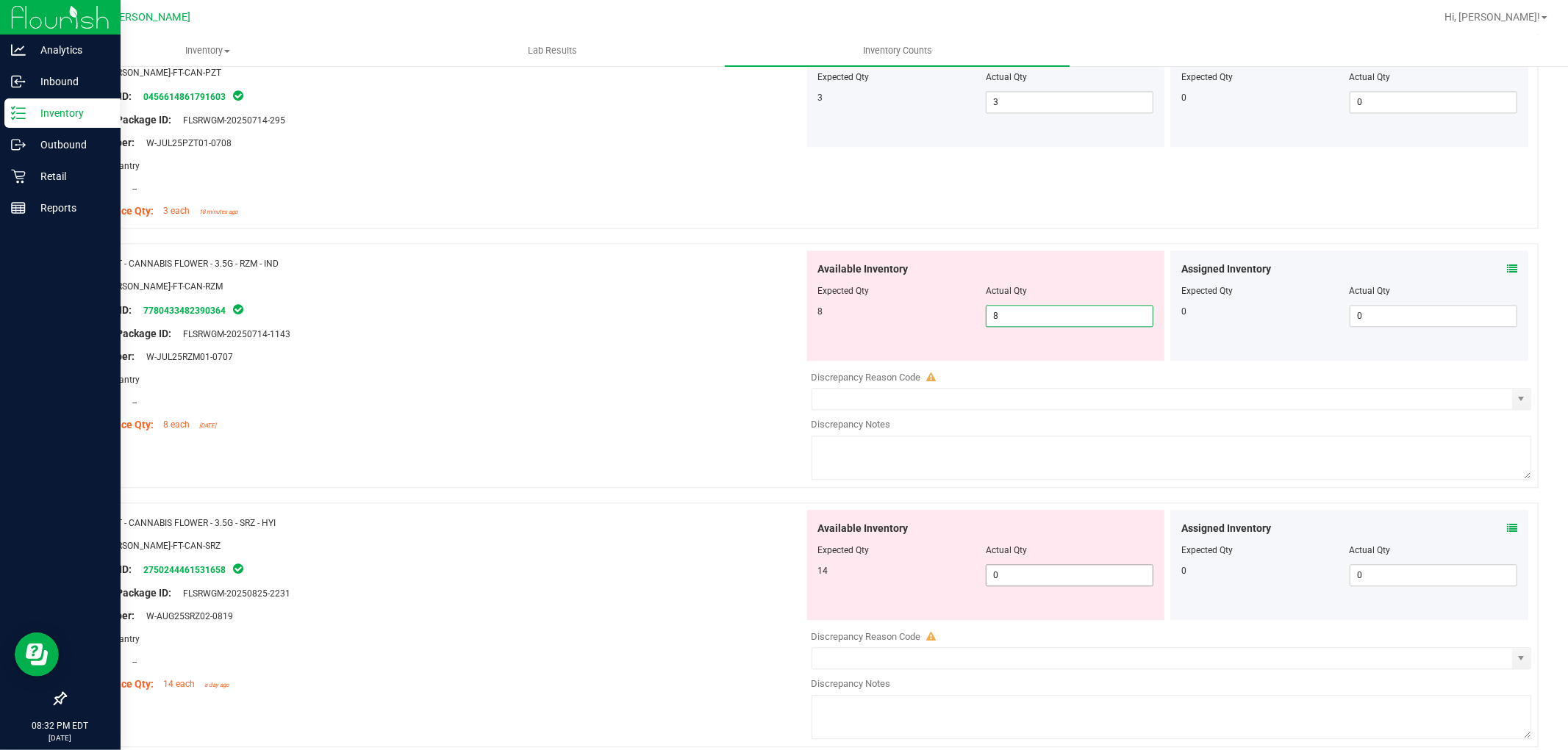
click at [1017, 577] on div "Available Inventory Expected Qty Actual Qty 14 0 0" at bounding box center [1167, 626] width 728 height 233
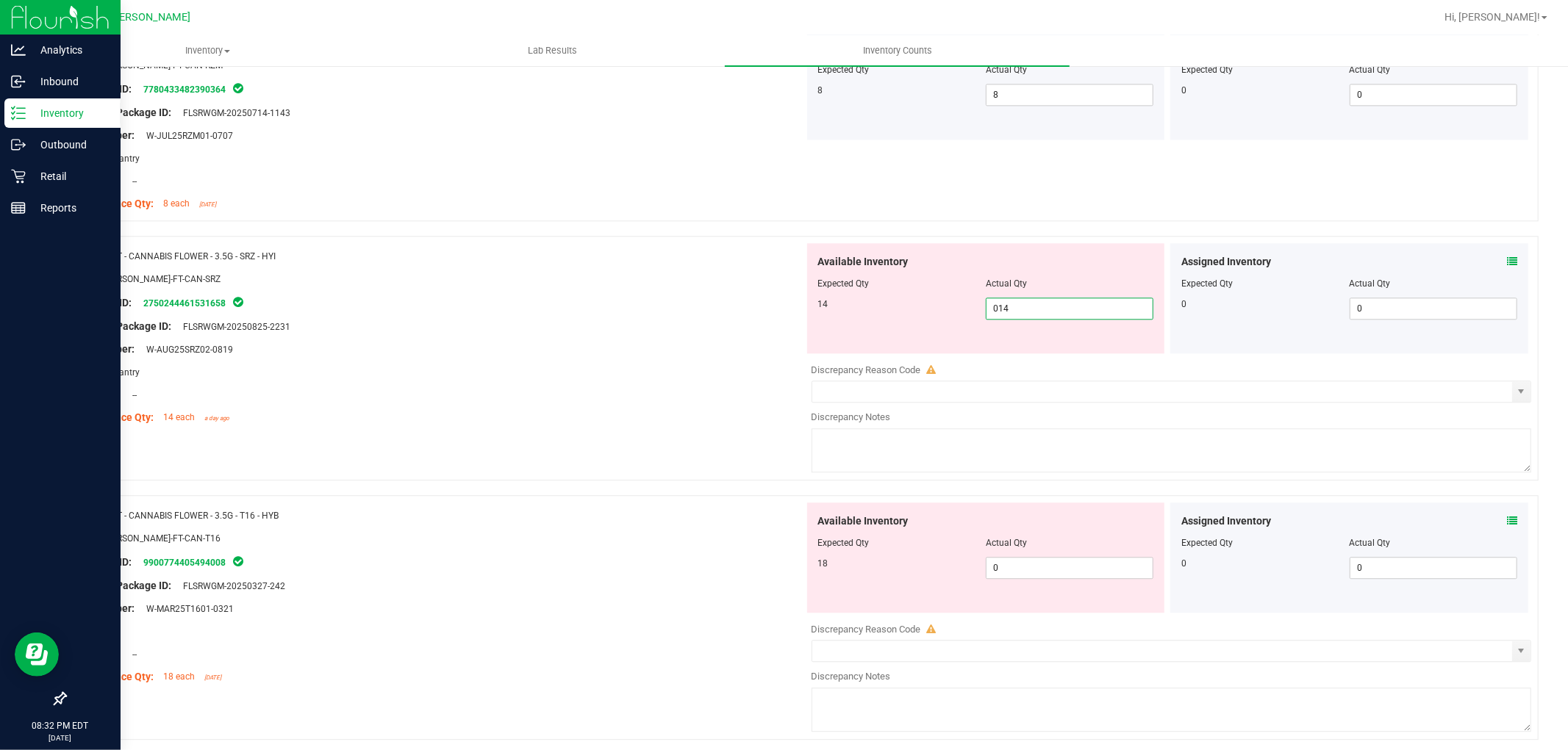
scroll to position [3021, 0]
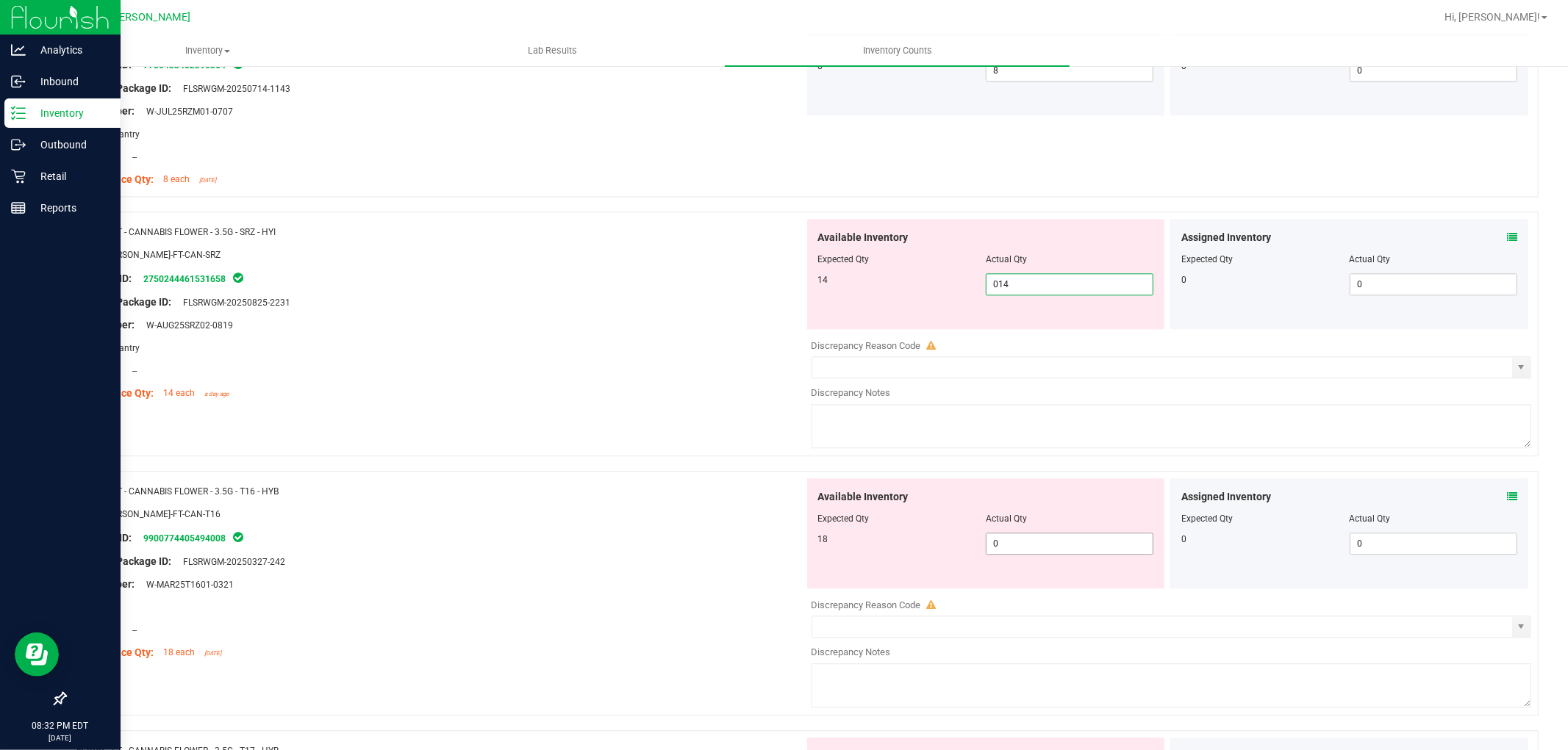
click at [1014, 544] on div "Available Inventory Expected Qty Actual Qty 18 0 0" at bounding box center [986, 533] width 358 height 110
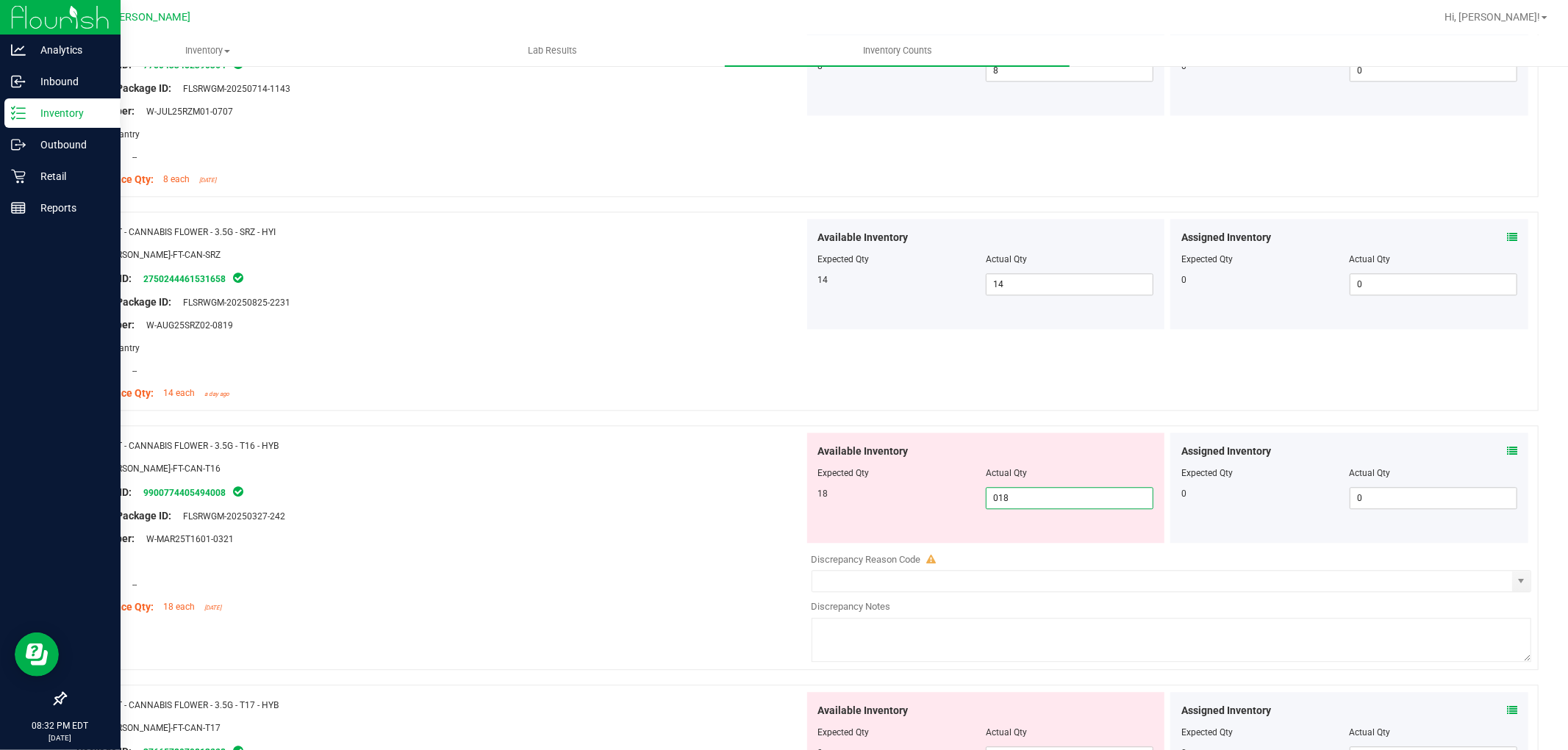
scroll to position [3266, 0]
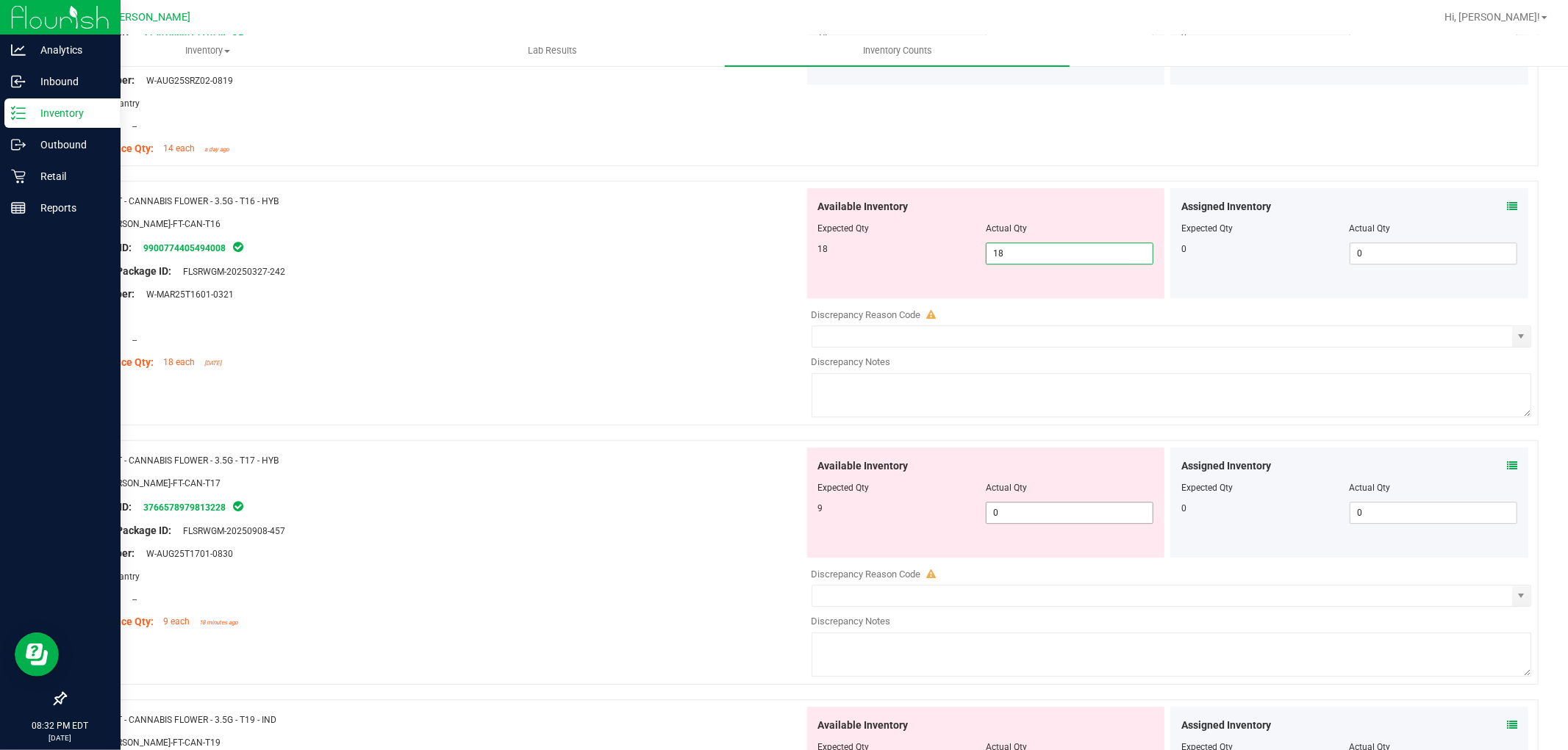
click at [1016, 517] on div "Available Inventory Expected Qty Actual Qty 9 0 0" at bounding box center [1167, 563] width 728 height 233
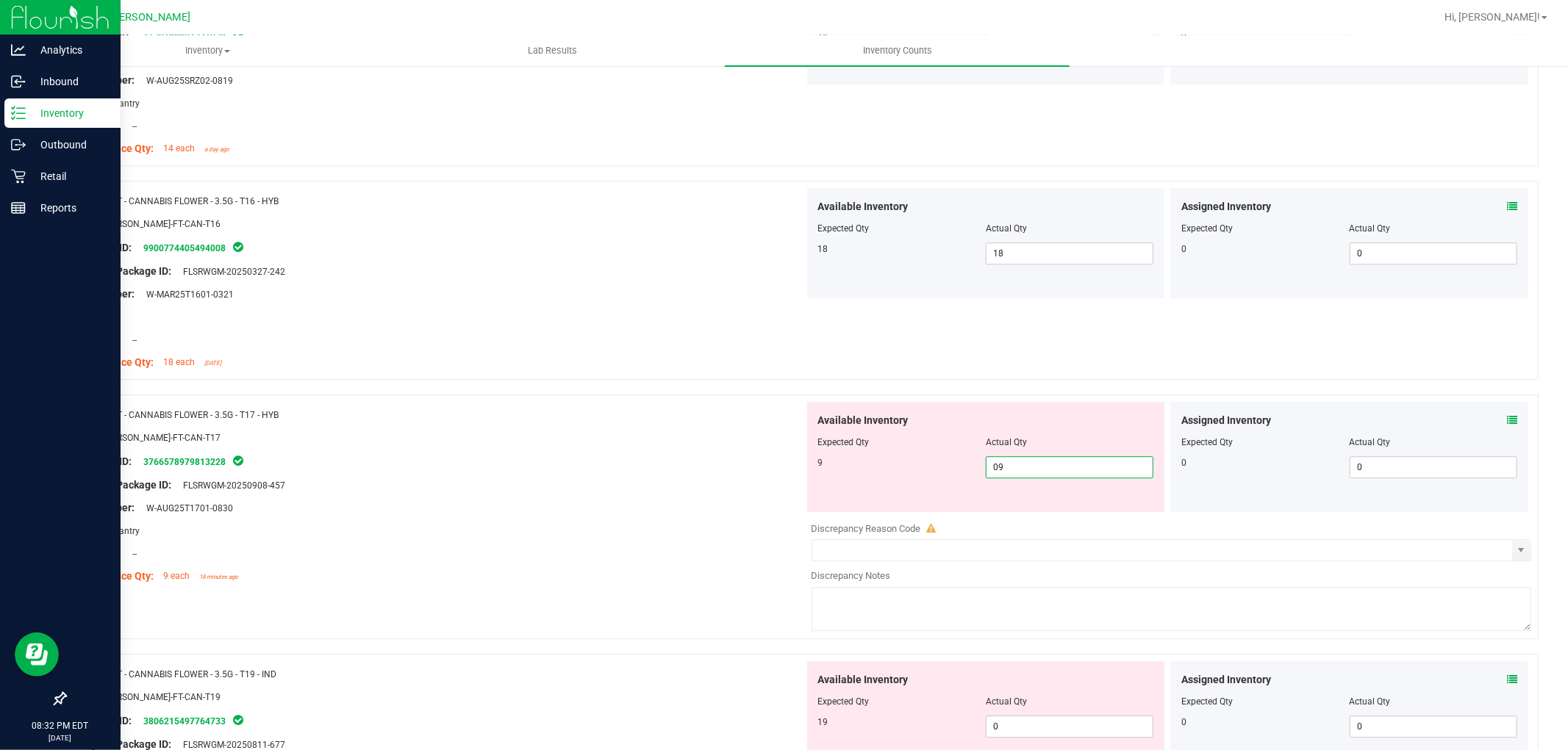
scroll to position [3429, 0]
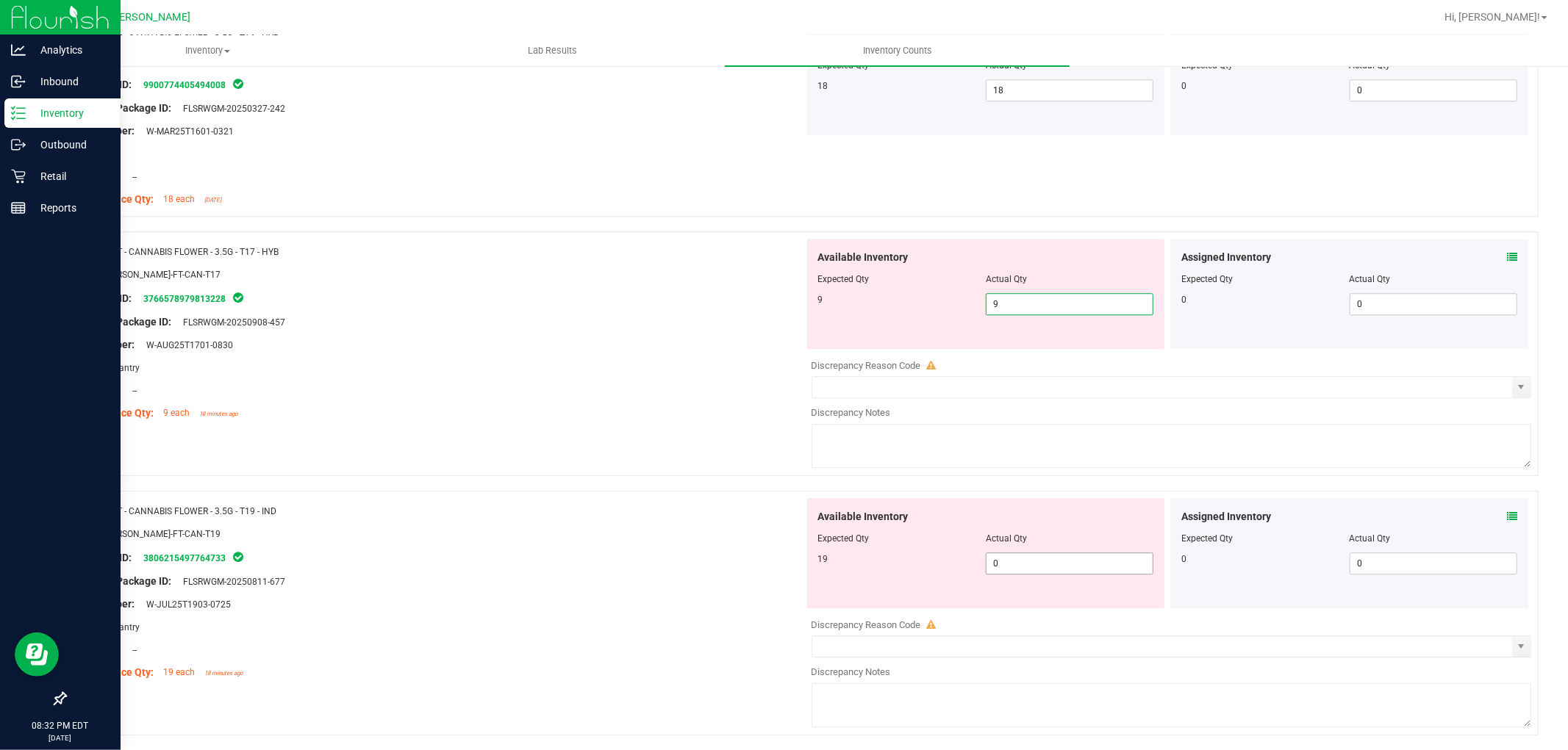
click at [1019, 569] on div "Available Inventory Expected Qty Actual Qty 19 0 0" at bounding box center [1167, 614] width 728 height 233
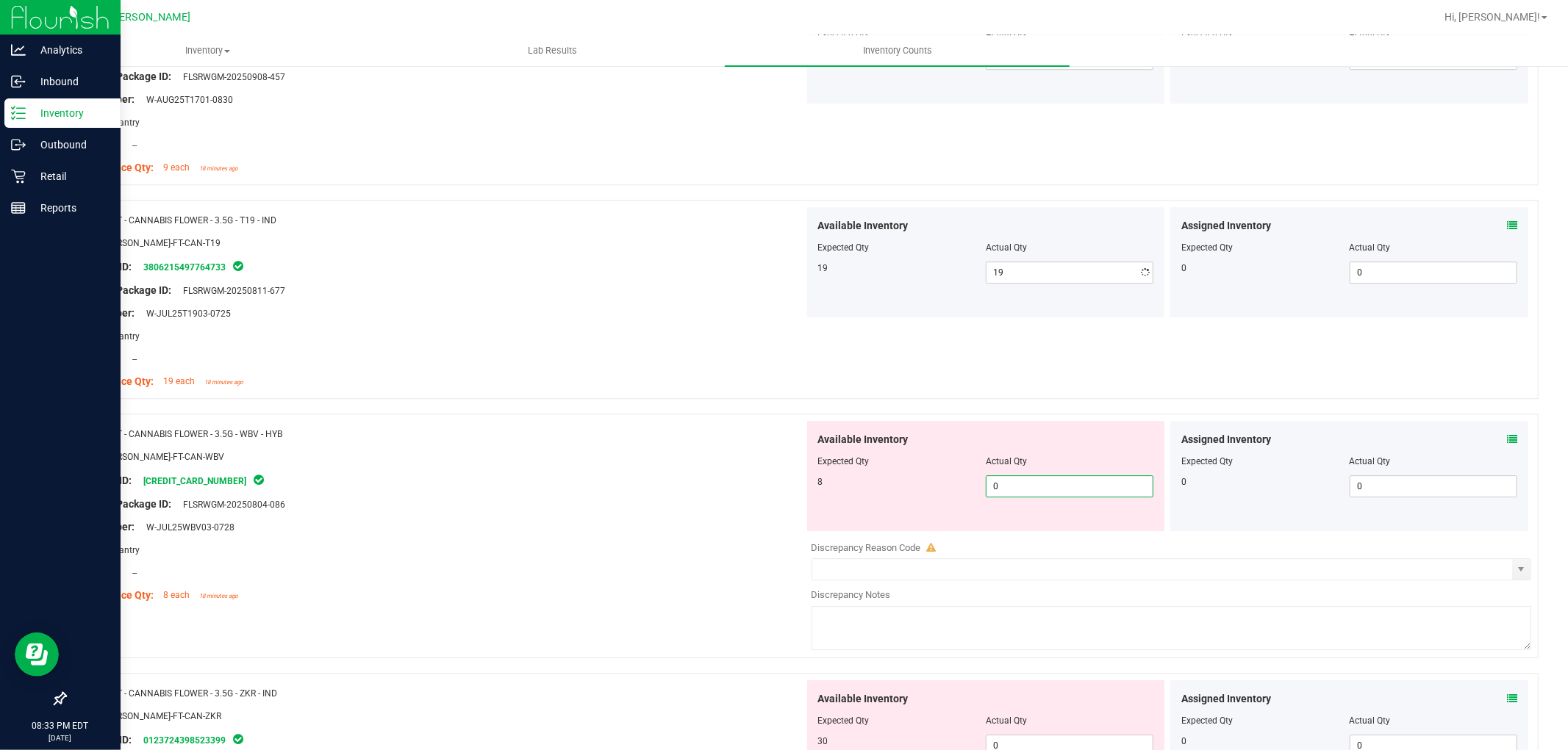
click at [1017, 539] on div "Available Inventory Expected Qty Actual Qty 8 0 0" at bounding box center [1167, 537] width 728 height 233
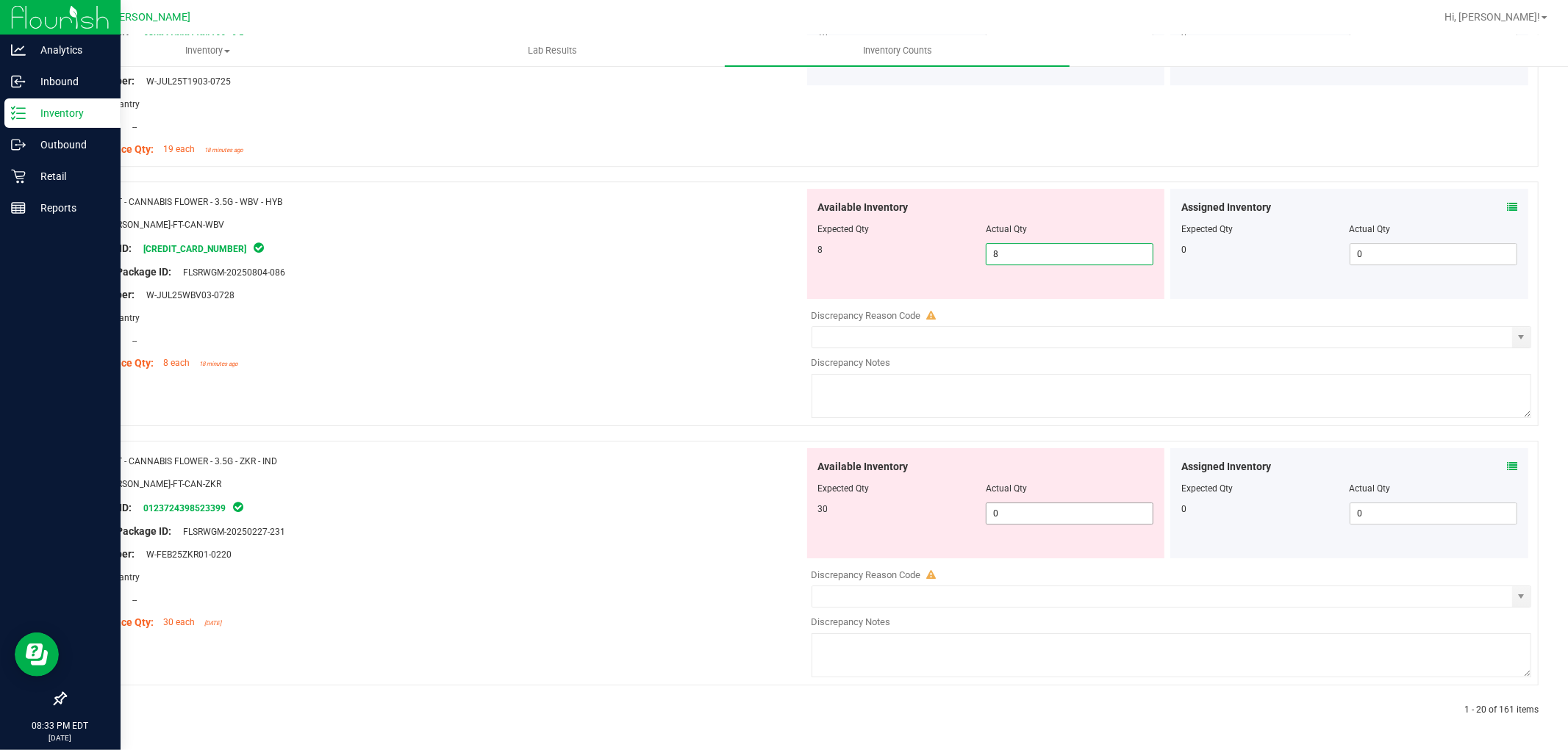
click at [1007, 510] on span "0 0" at bounding box center [1070, 514] width 168 height 22
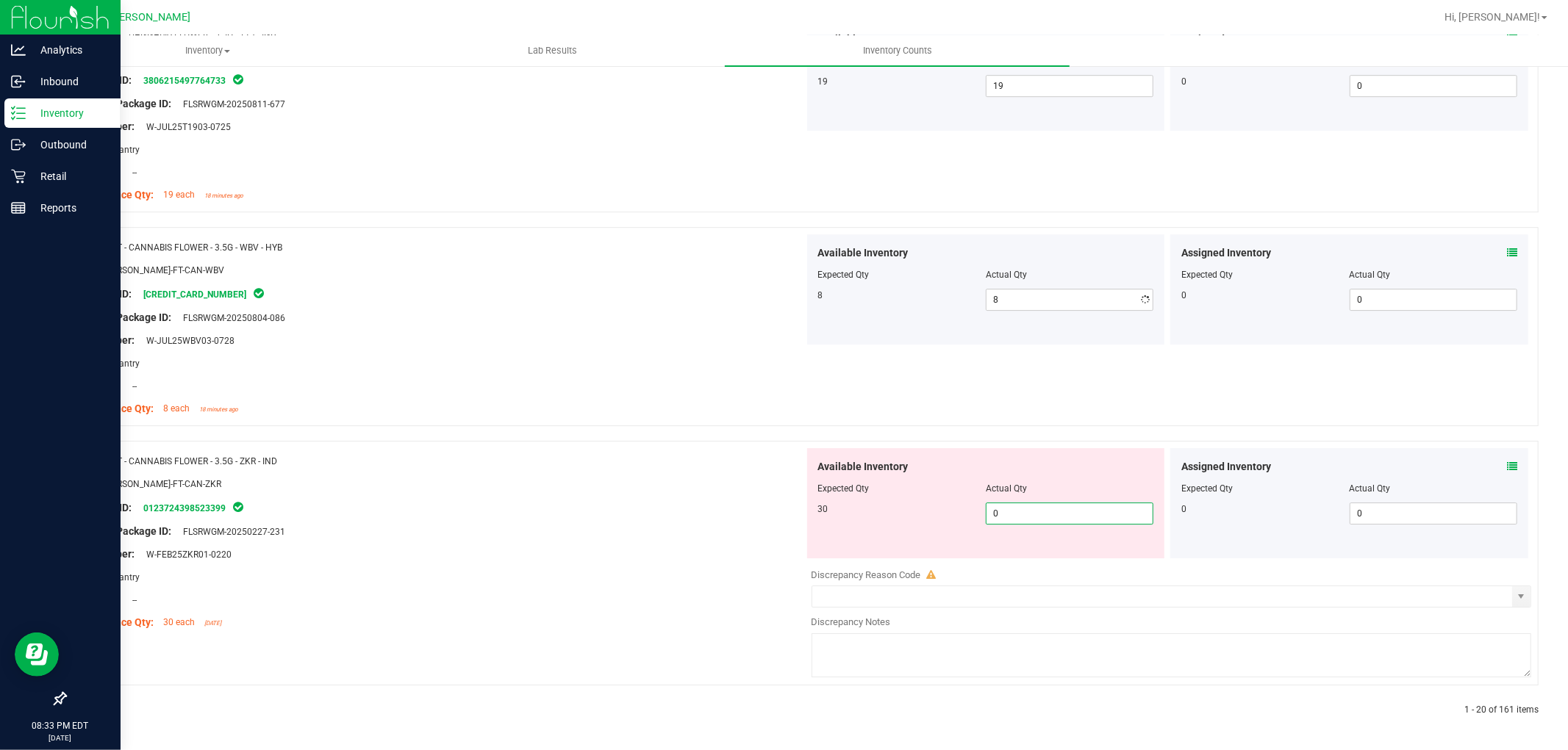
scroll to position [3863, 0]
click at [97, 709] on div at bounding box center [433, 711] width 738 height 14
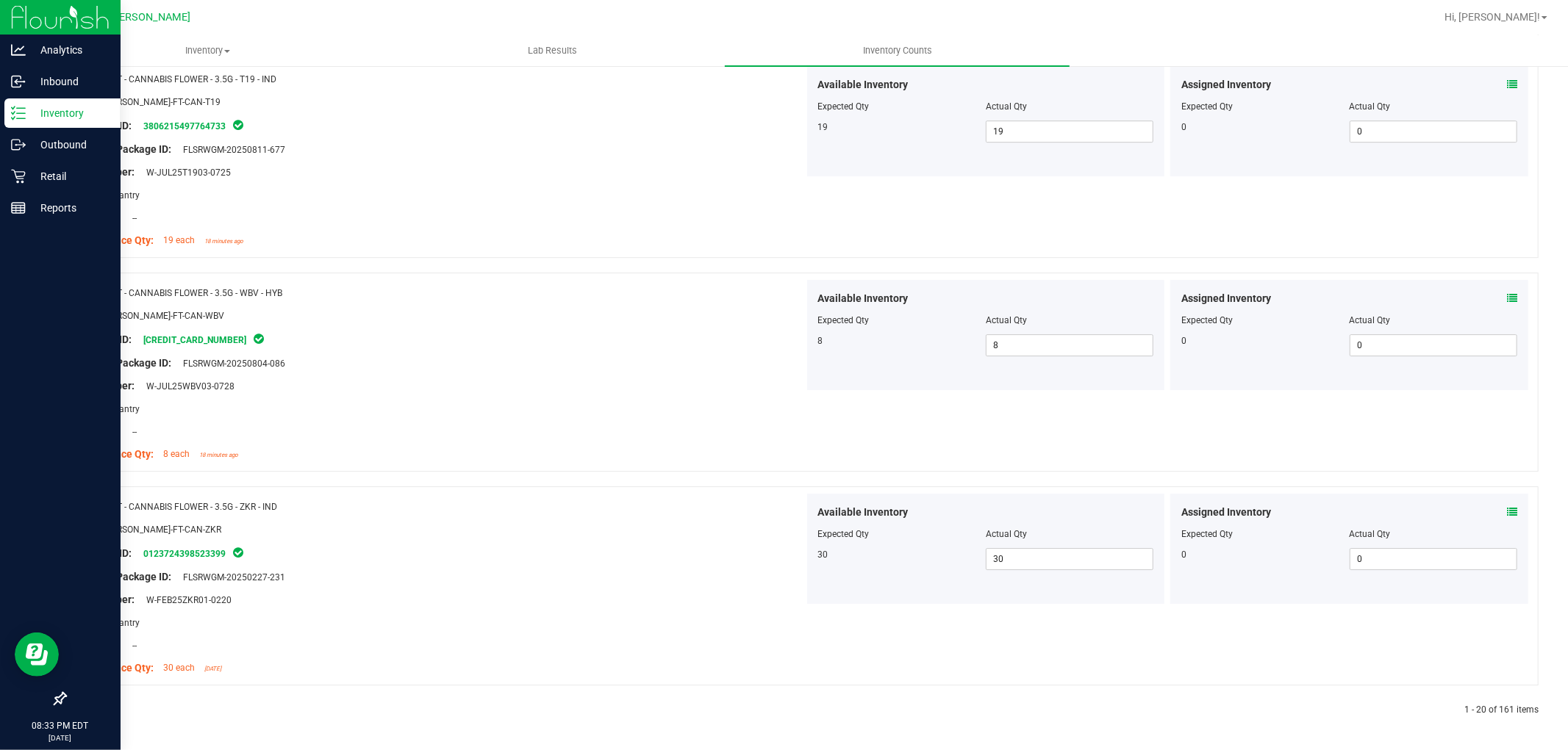
click at [98, 709] on icon at bounding box center [100, 710] width 5 height 9
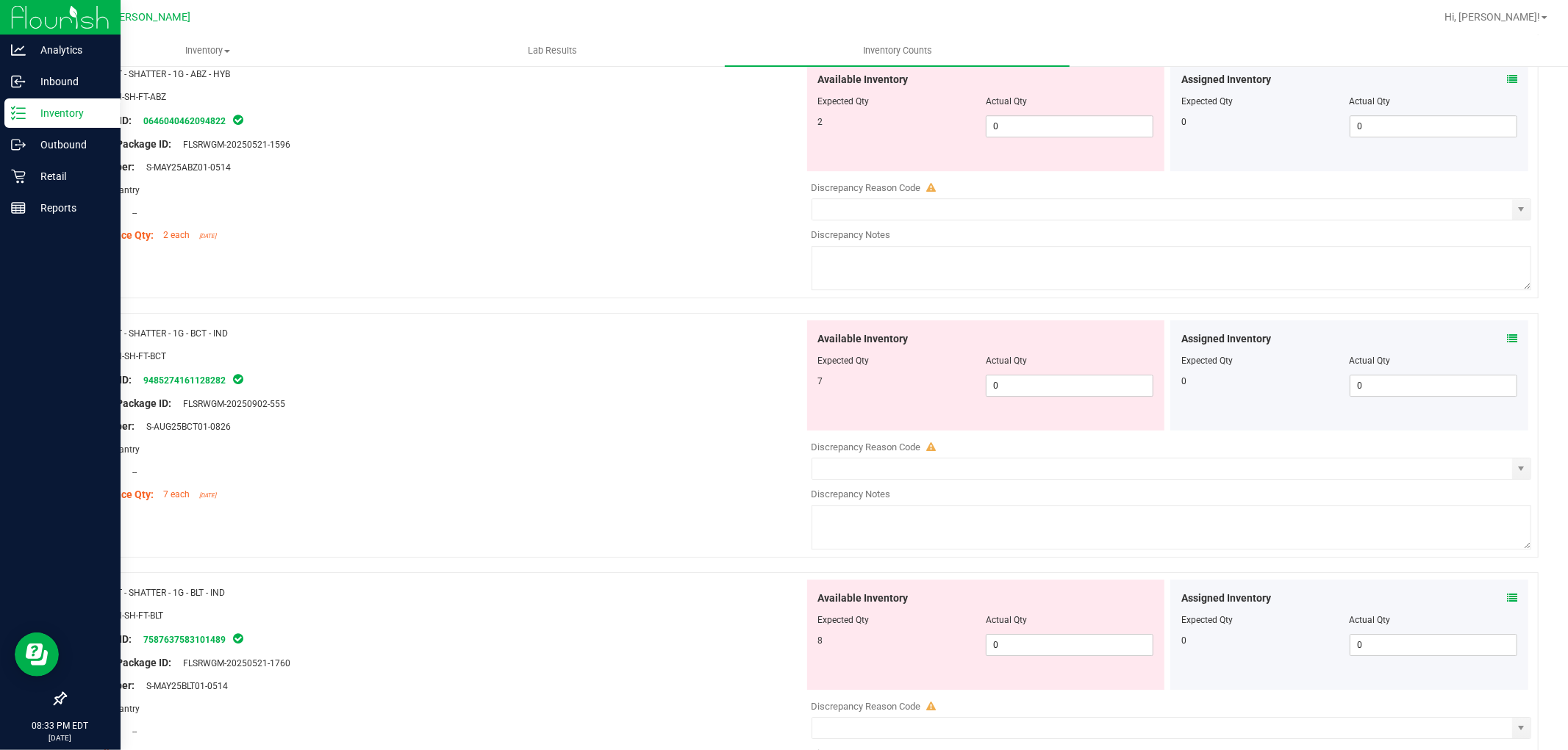
scroll to position [0, 0]
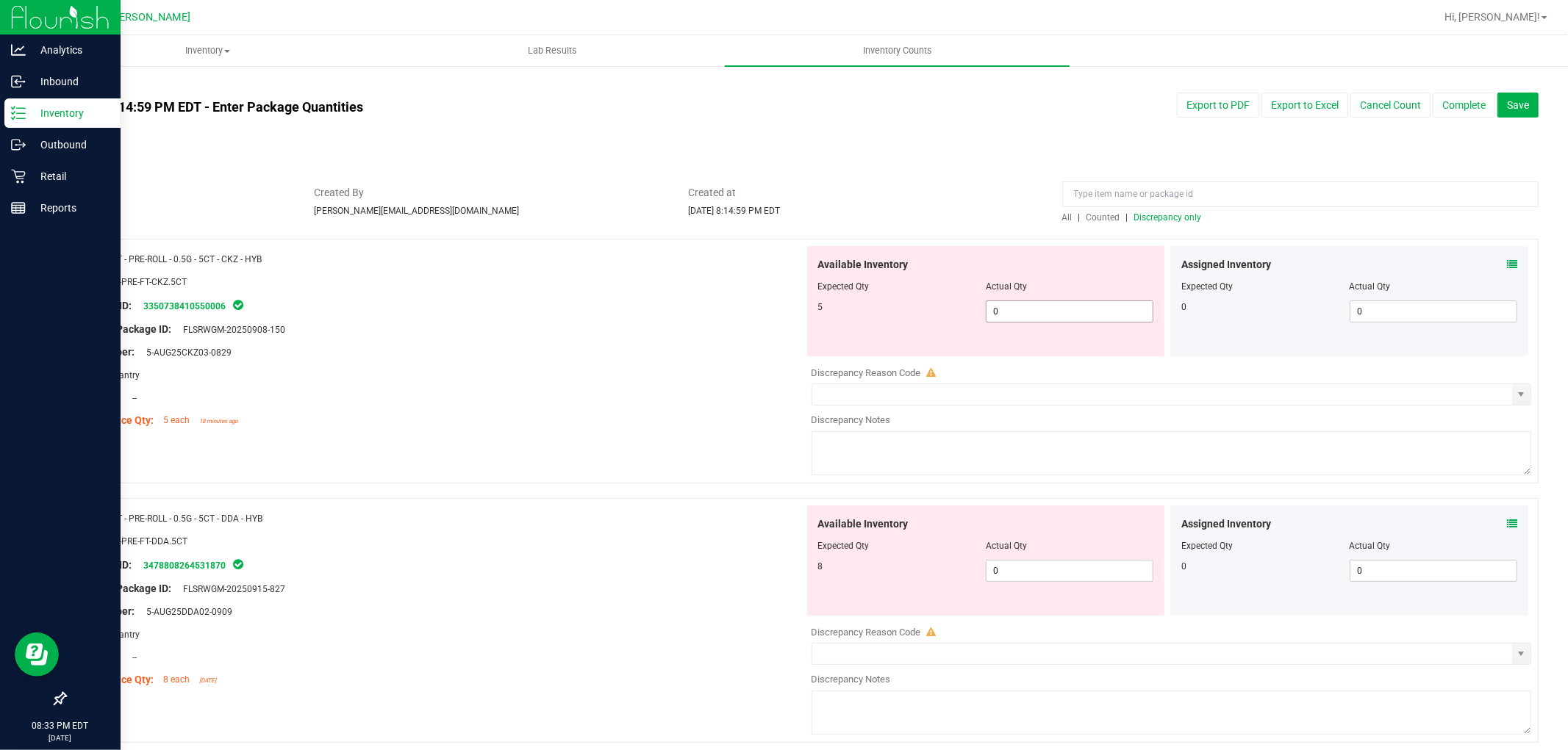
click at [1038, 313] on span "0 0" at bounding box center [1070, 312] width 168 height 22
click at [1042, 566] on div "Available Inventory Expected Qty Actual Qty 8 0 0" at bounding box center [986, 561] width 358 height 110
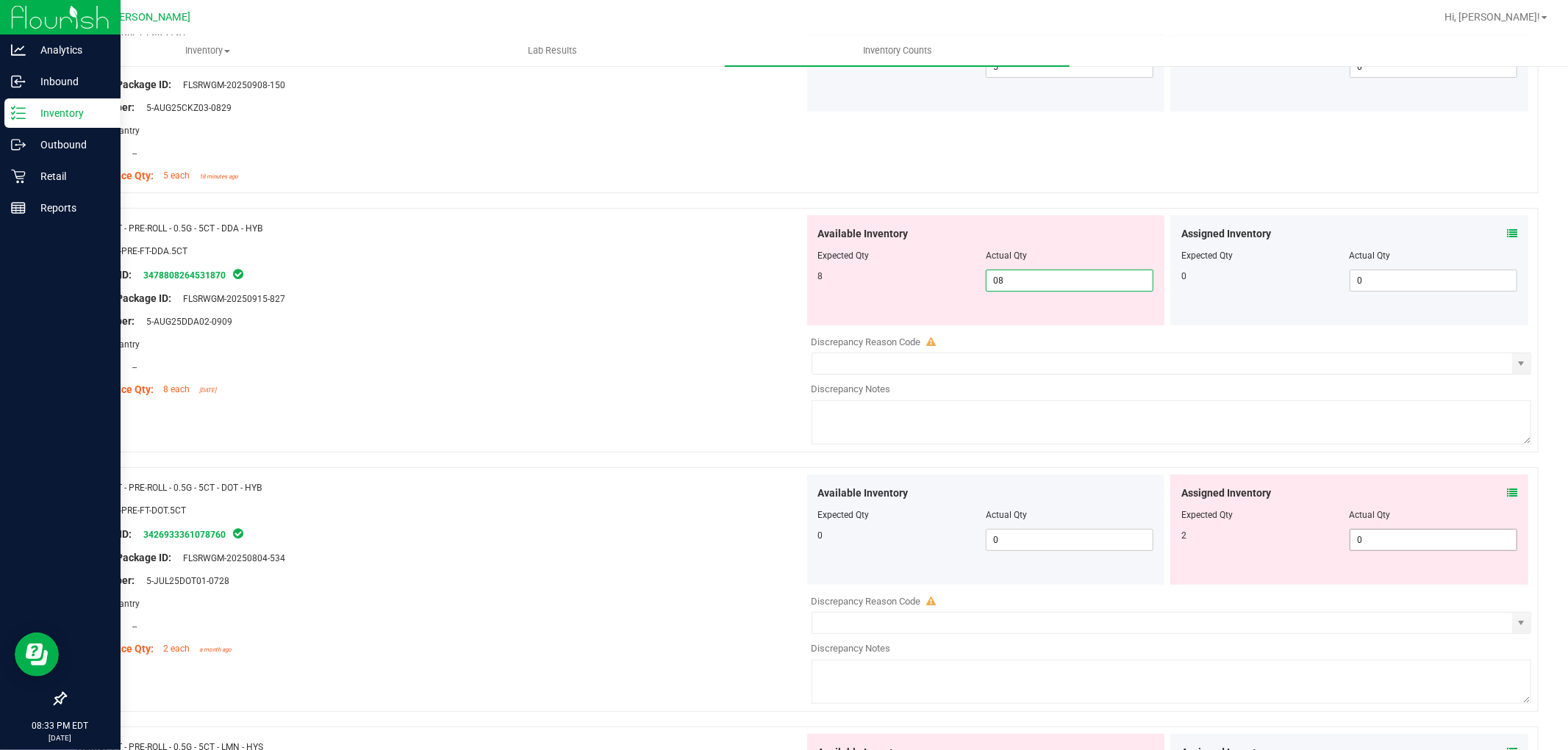
click at [1397, 539] on div "Assigned Inventory Expected Qty Actual Qty 2 0 0" at bounding box center [1349, 529] width 358 height 110
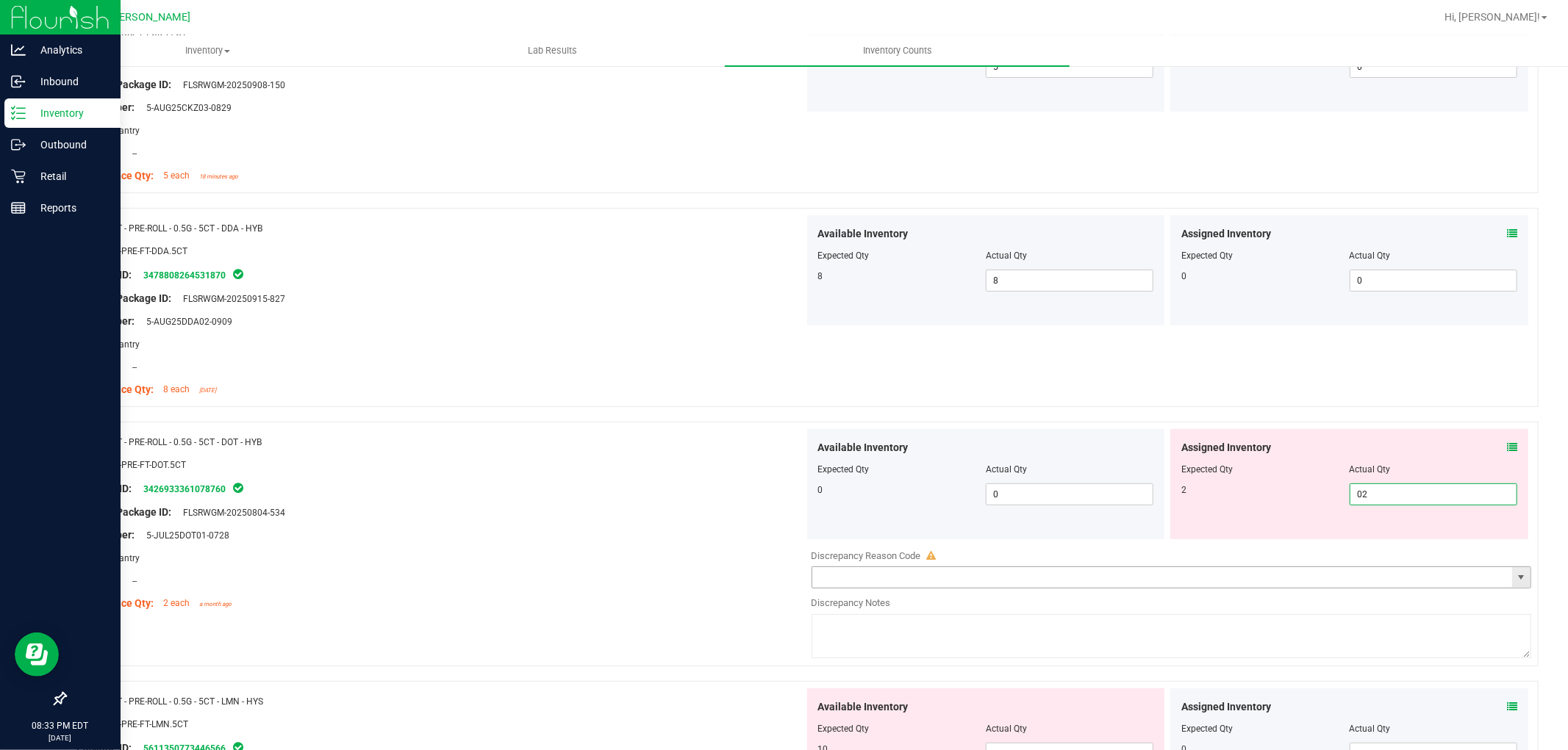
scroll to position [489, 0]
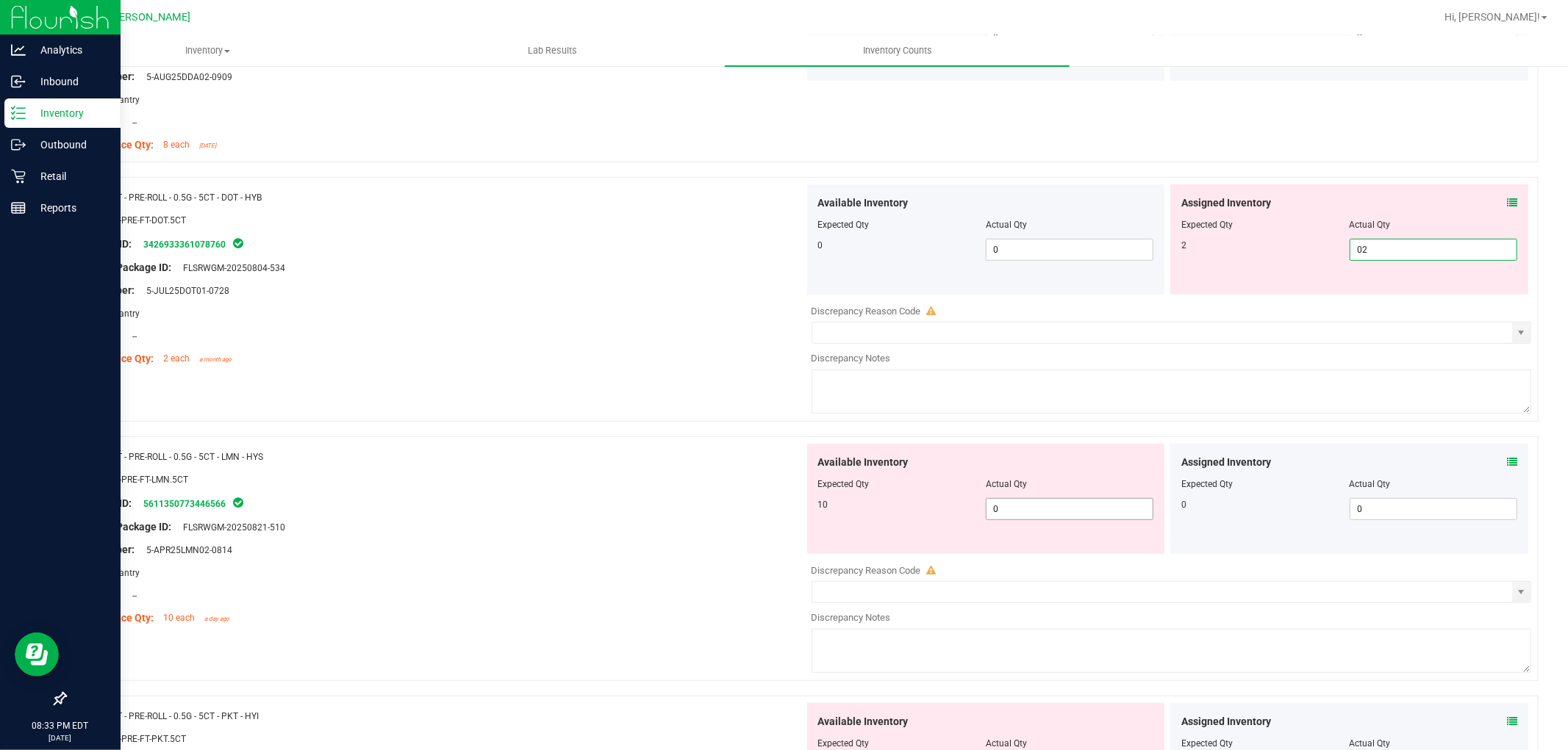
click at [1038, 501] on div "Available Inventory Expected Qty Actual Qty 10 0 0" at bounding box center [986, 498] width 358 height 110
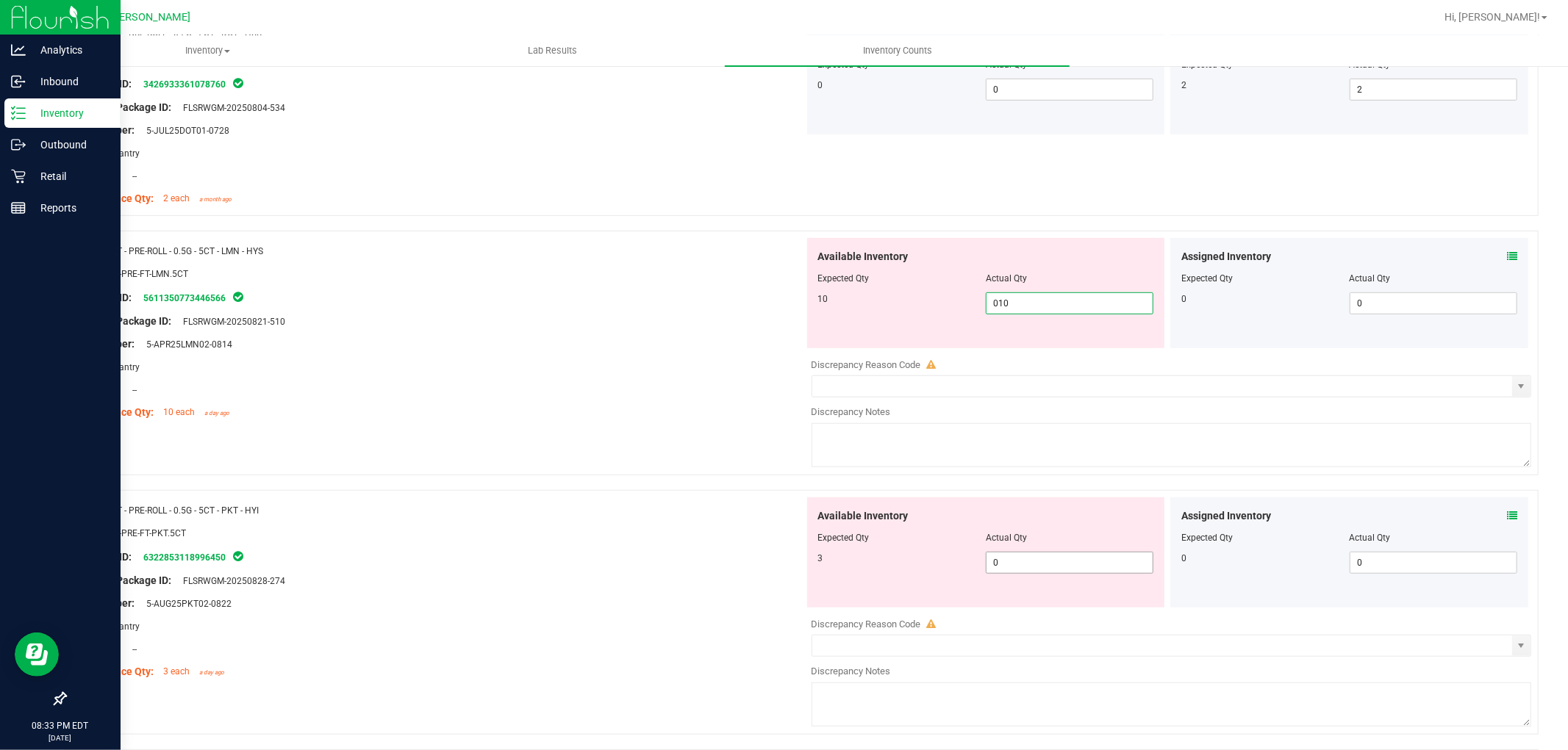
scroll to position [652, 0]
click at [1030, 556] on div "Available Inventory Expected Qty Actual Qty 3 0 0" at bounding box center [986, 549] width 358 height 110
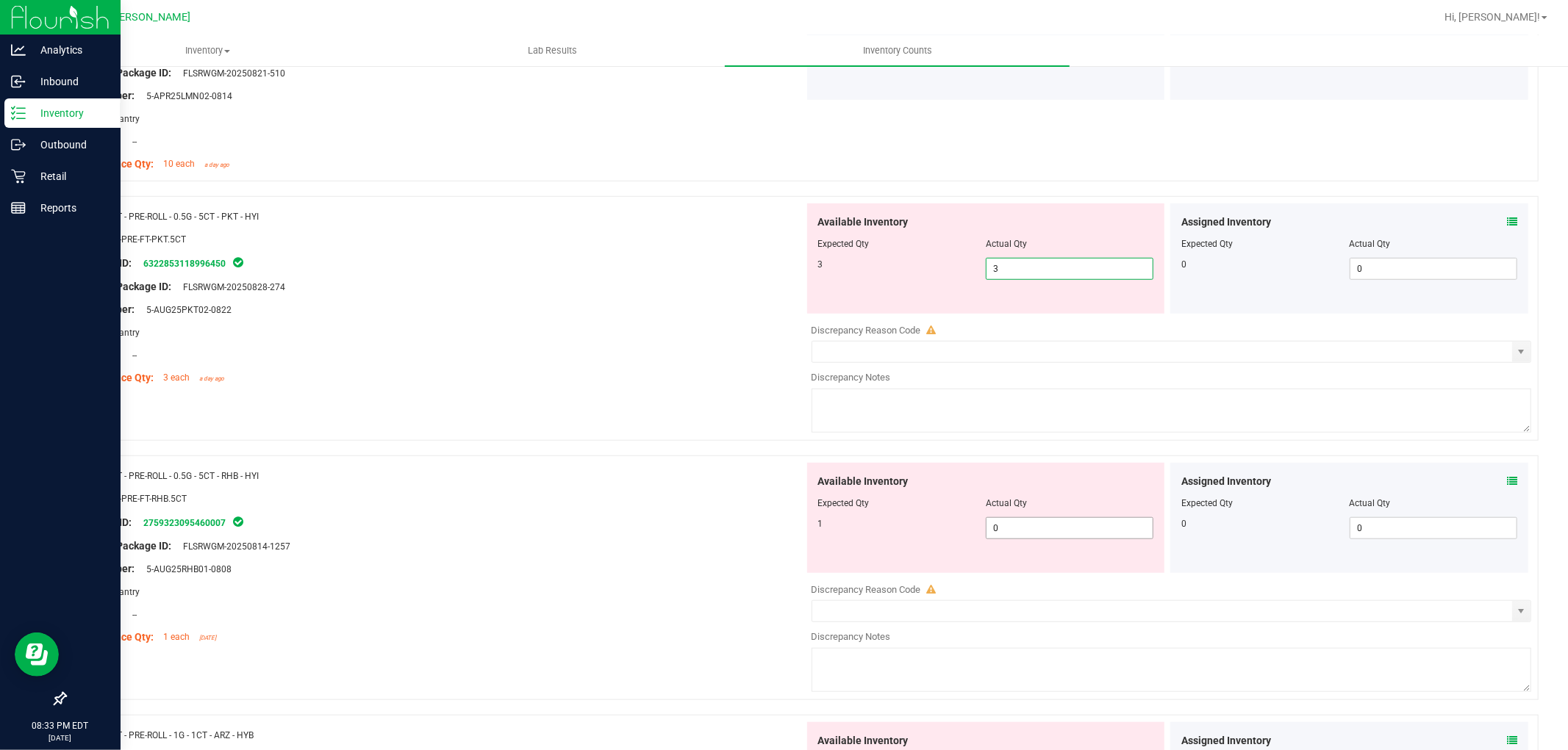
click at [1030, 527] on div "Available Inventory Expected Qty Actual Qty 1 0 0" at bounding box center [986, 518] width 358 height 110
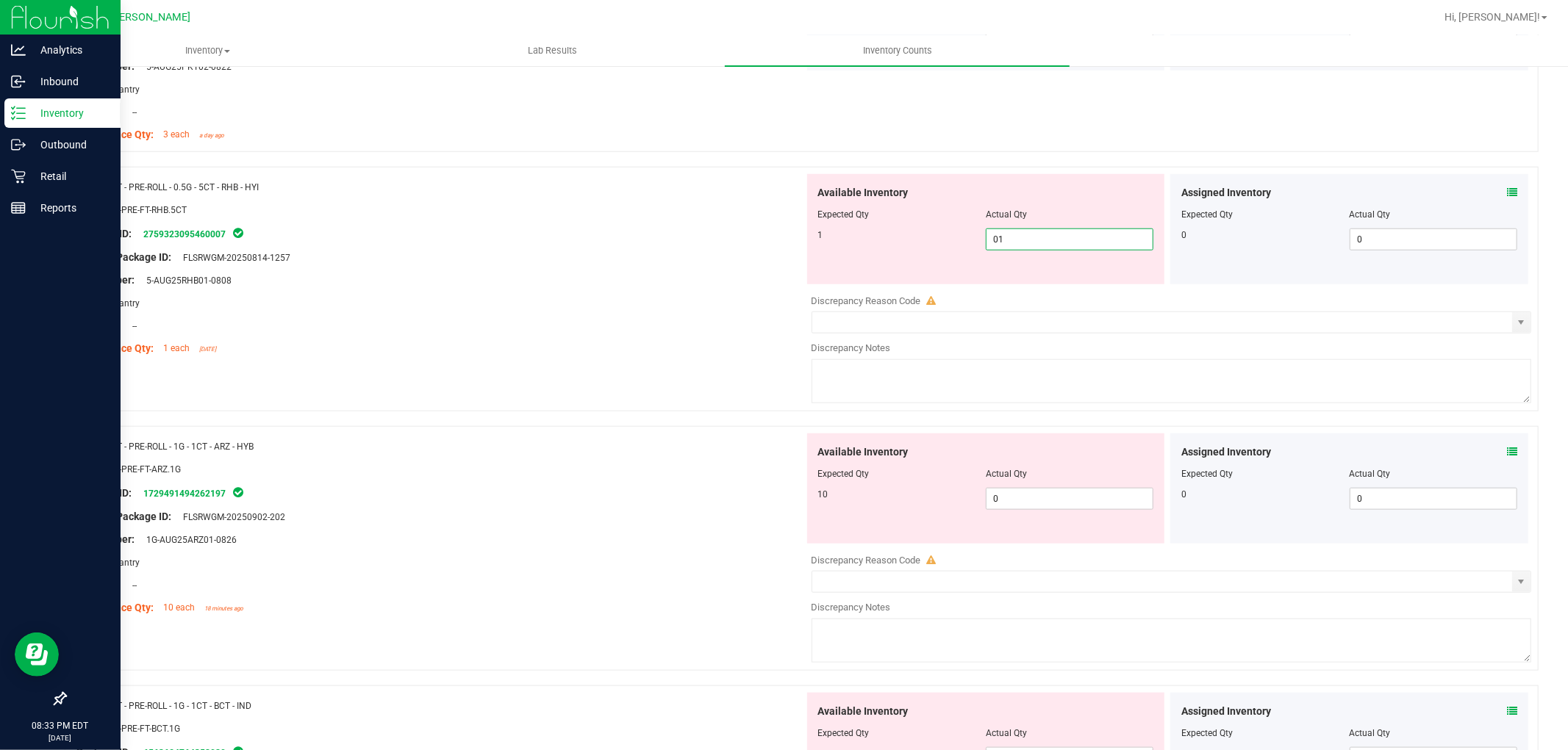
scroll to position [1143, 0]
click at [1029, 494] on div "Available Inventory Expected Qty Actual Qty 10 0 0" at bounding box center [986, 486] width 358 height 110
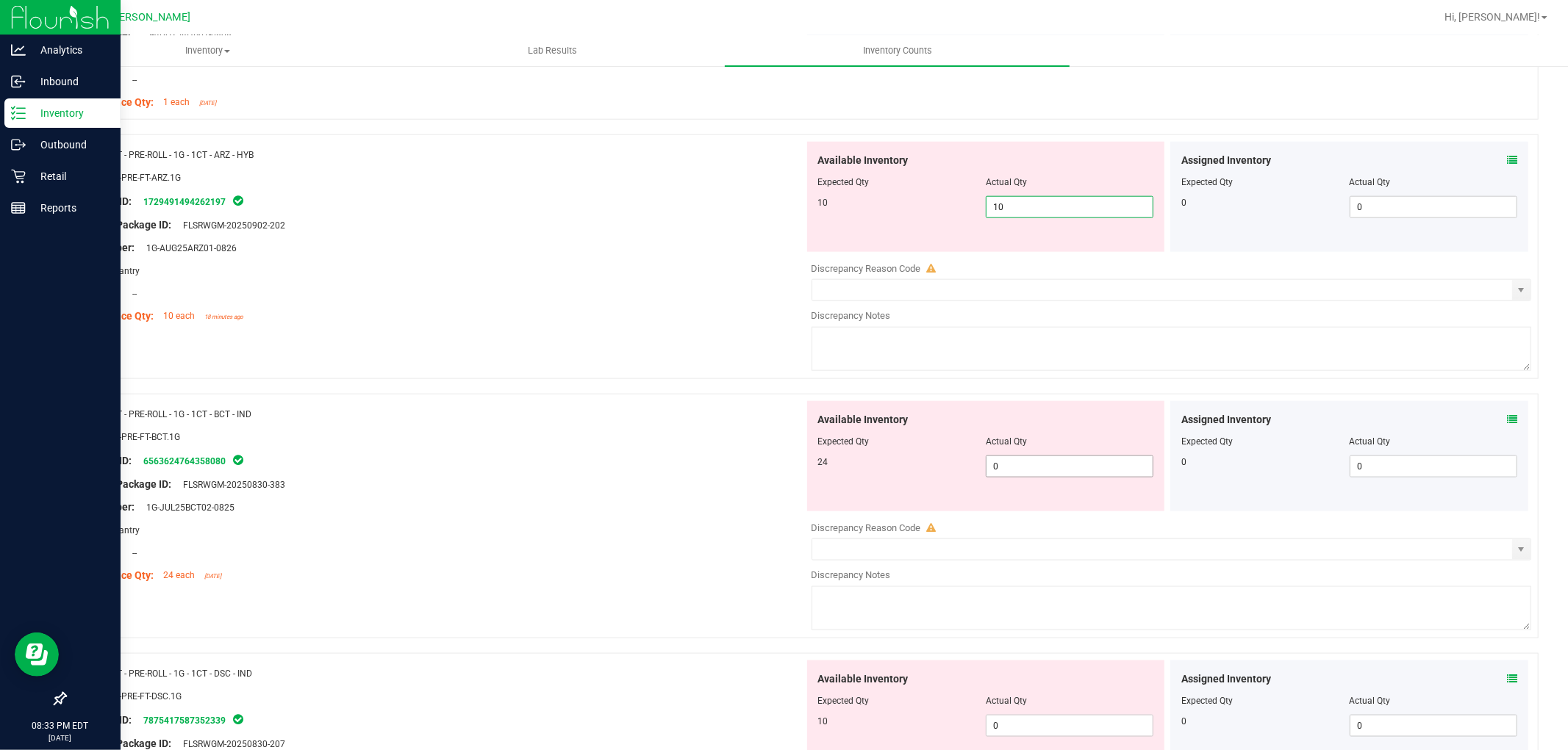
click at [1023, 468] on div "Available Inventory Expected Qty Actual Qty 24 0 0" at bounding box center [1167, 518] width 728 height 233
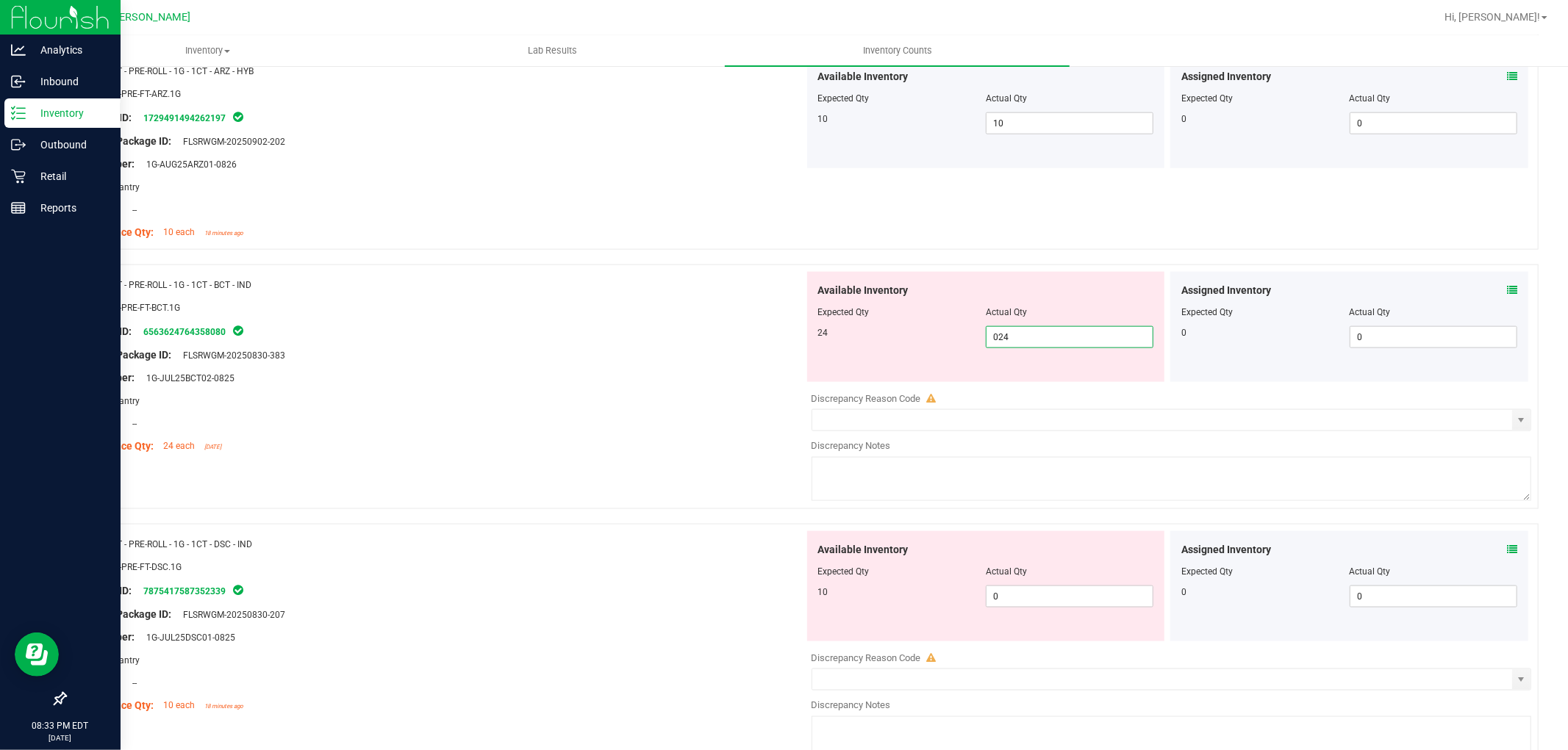
scroll to position [1551, 0]
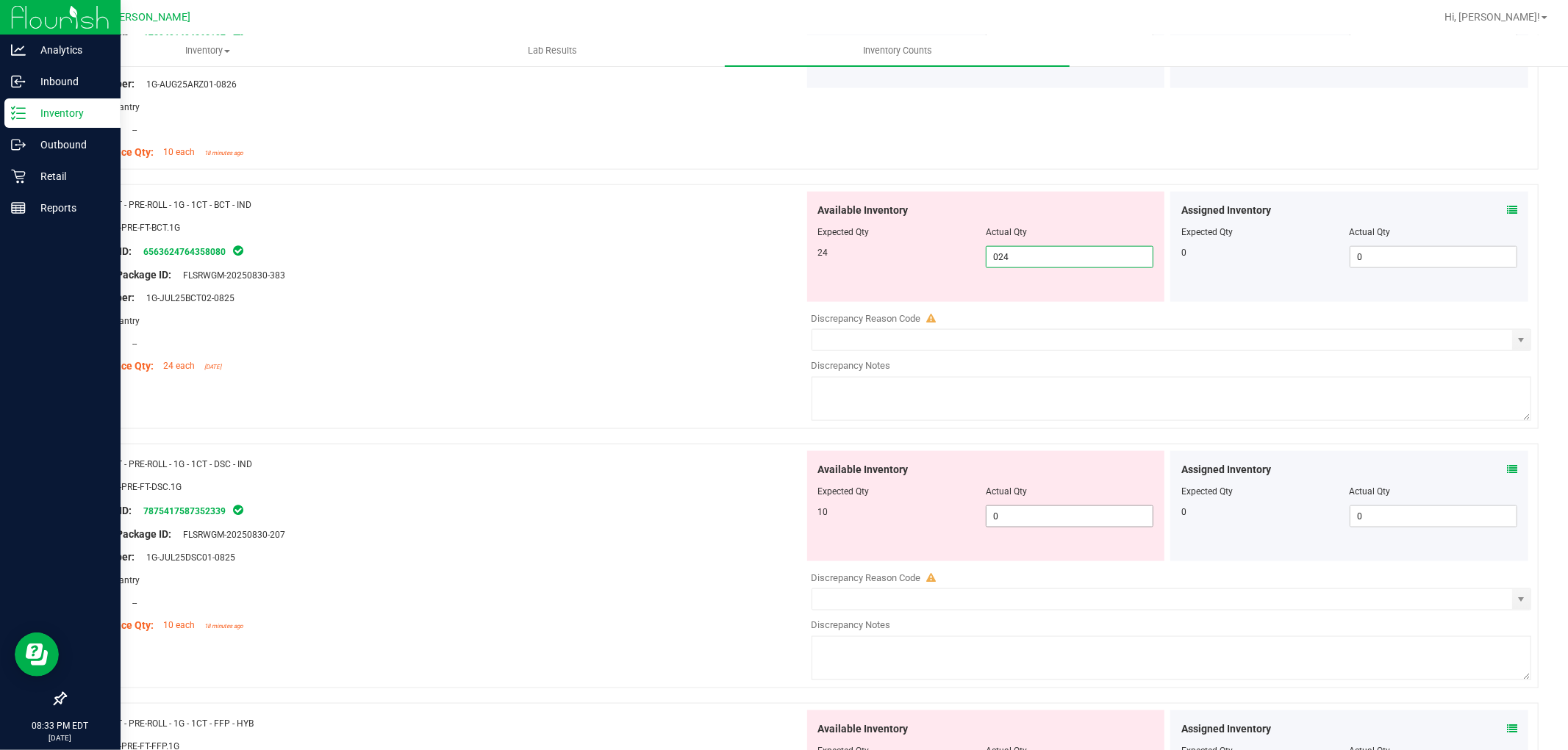
click at [1026, 512] on div "Available Inventory Expected Qty Actual Qty 10 0 0" at bounding box center [986, 506] width 358 height 110
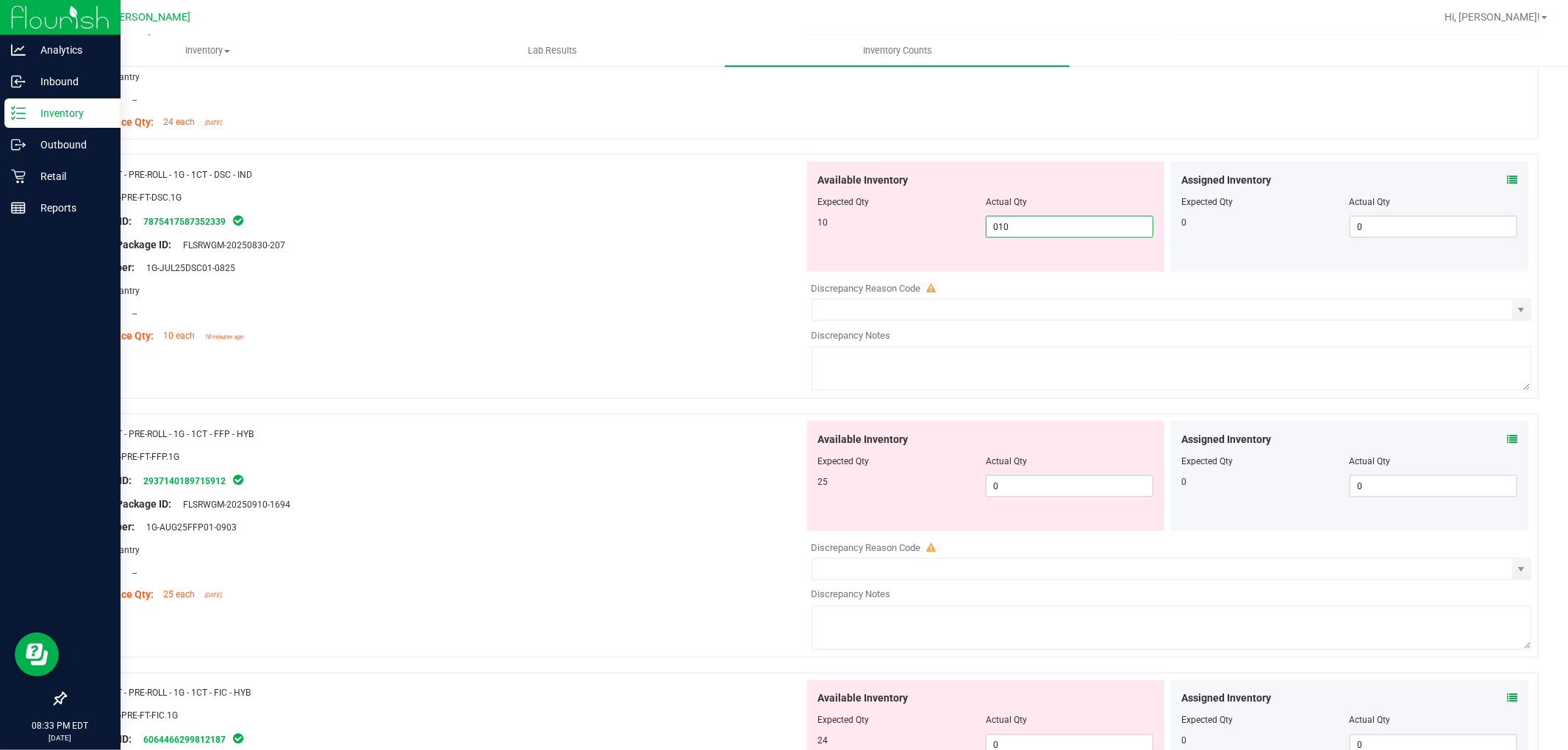
scroll to position [1796, 0]
click at [1026, 476] on div "Available Inventory Expected Qty Actual Qty 25 0 0" at bounding box center [986, 475] width 358 height 110
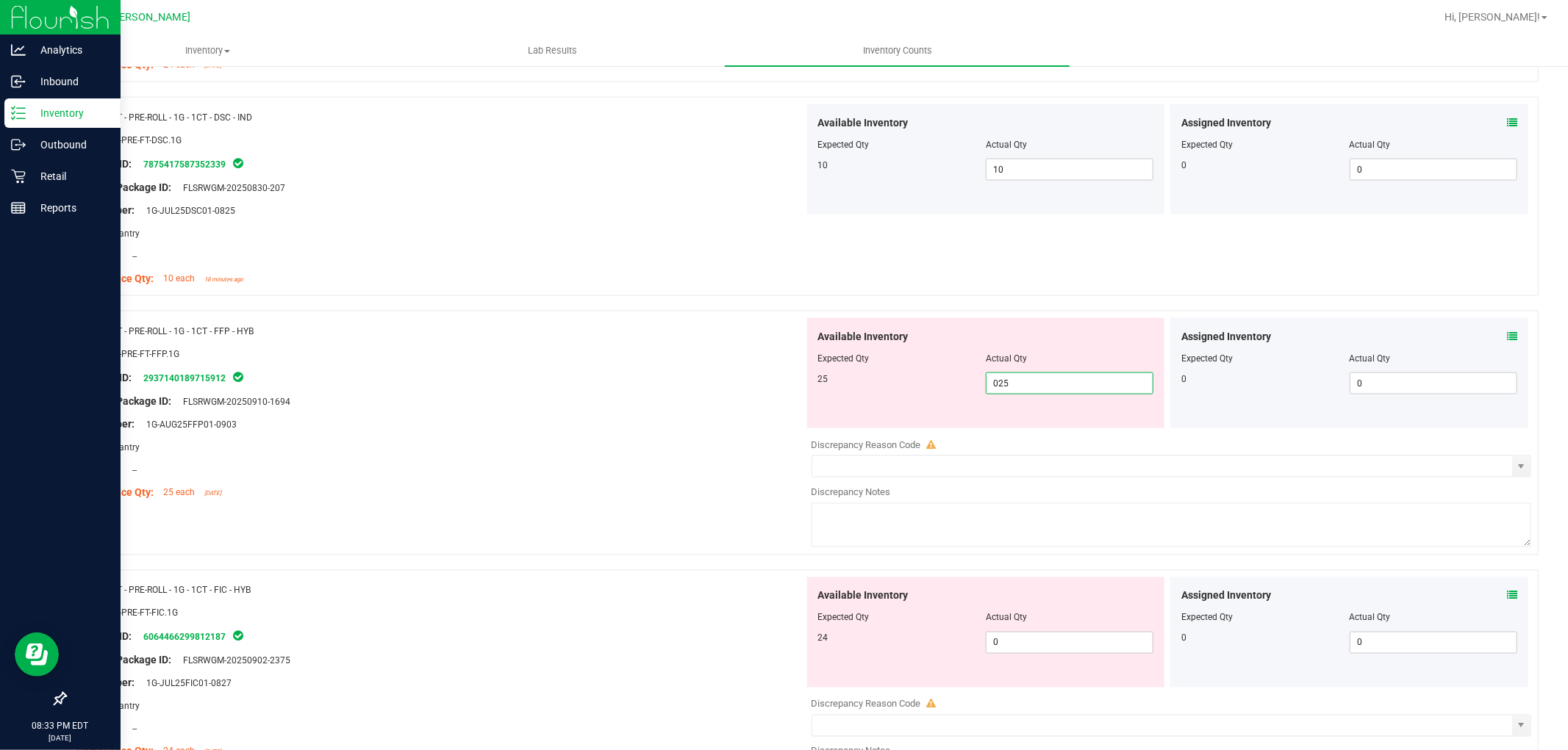
scroll to position [1959, 0]
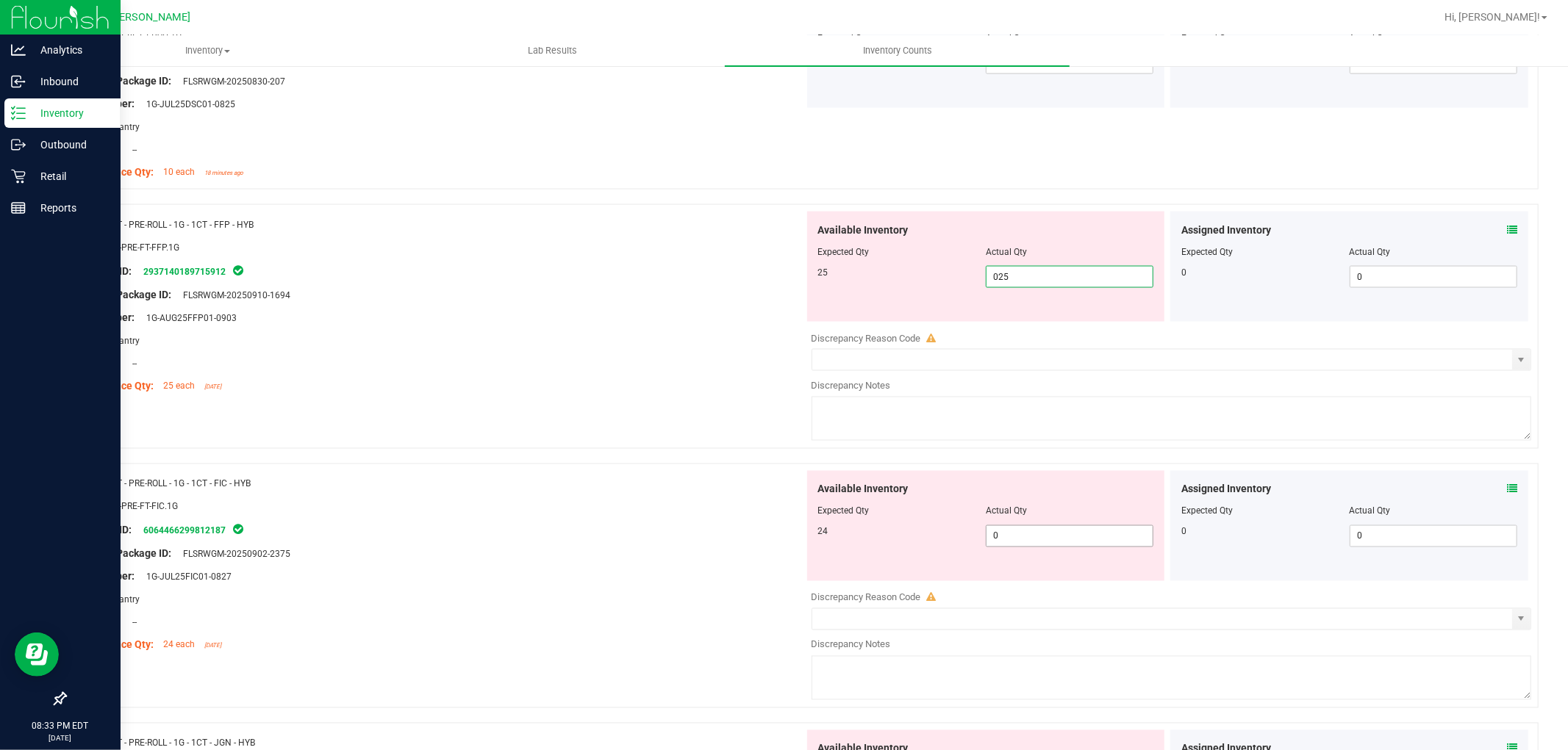
click at [1025, 534] on div "Available Inventory Expected Qty Actual Qty 24 0 0" at bounding box center [986, 525] width 358 height 110
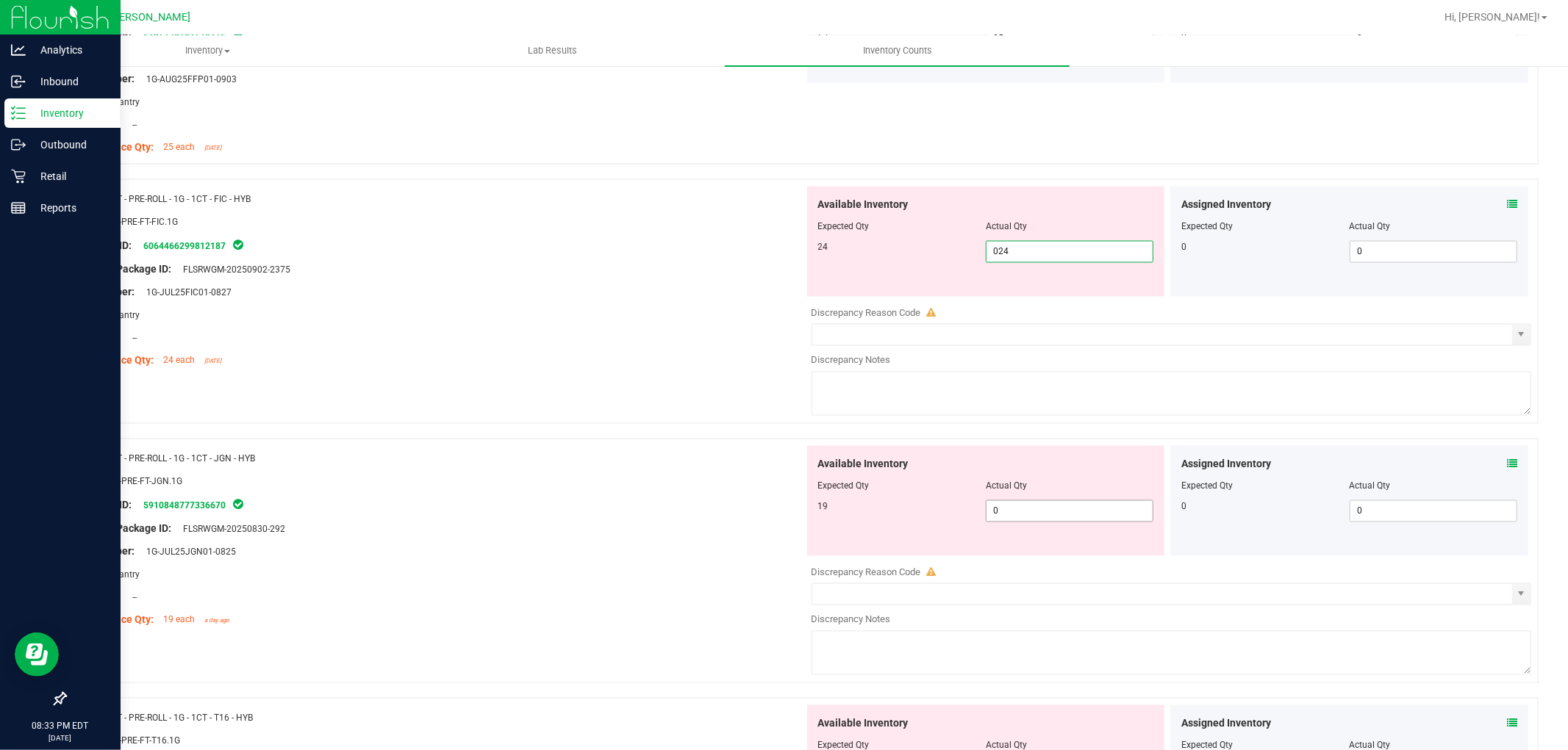
scroll to position [2204, 0]
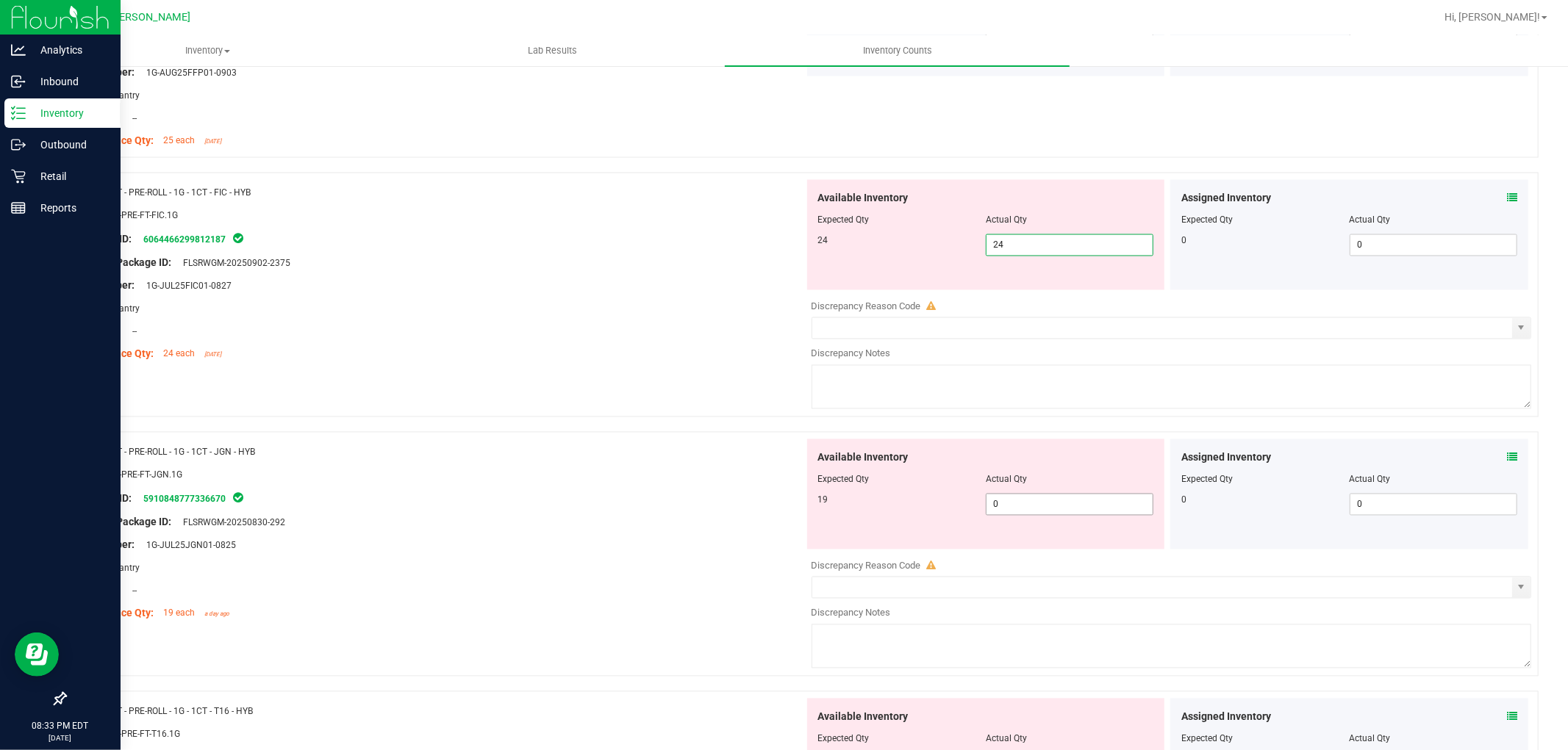
click at [1018, 508] on div "Available Inventory Expected Qty Actual Qty 19 0 0" at bounding box center [1167, 556] width 728 height 233
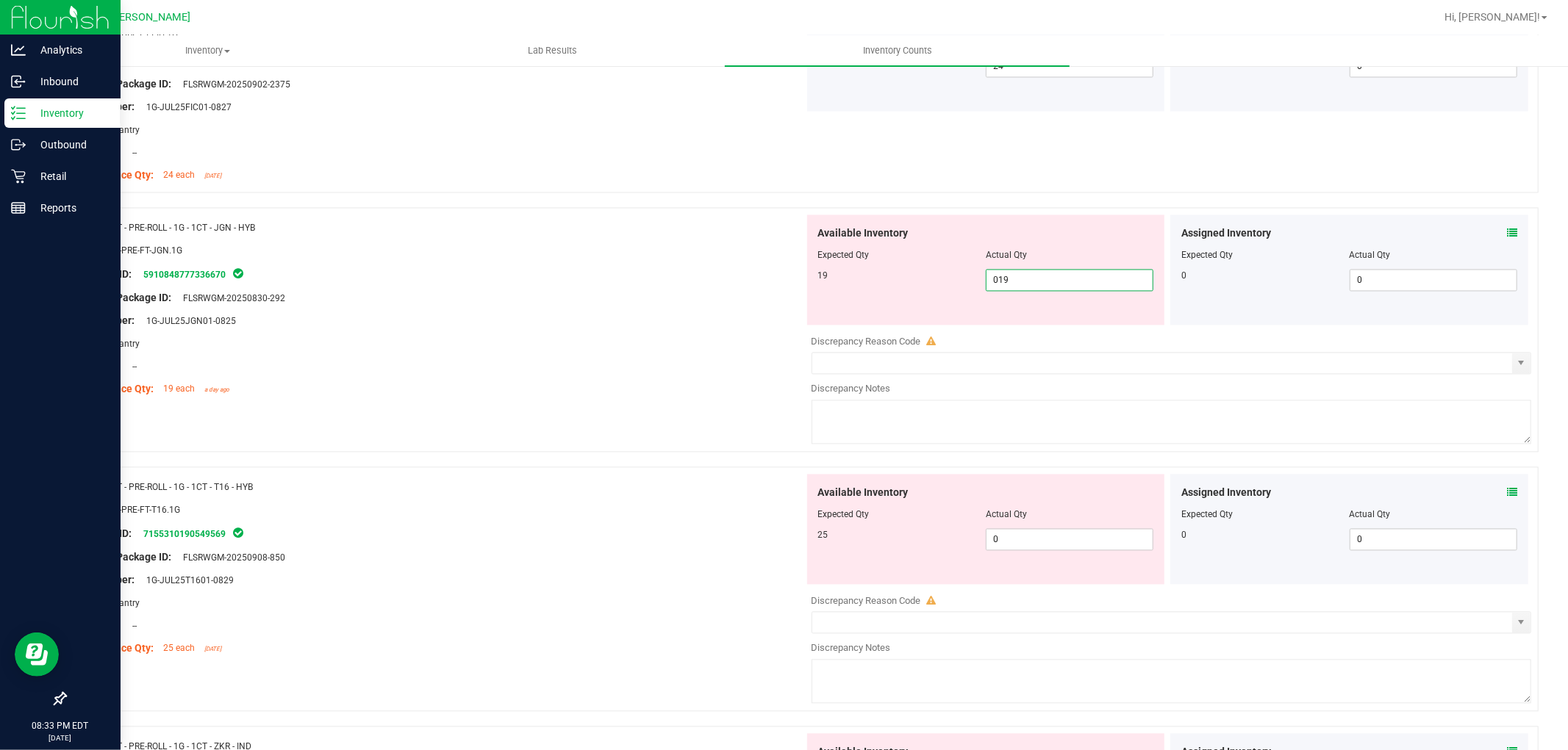
scroll to position [2449, 0]
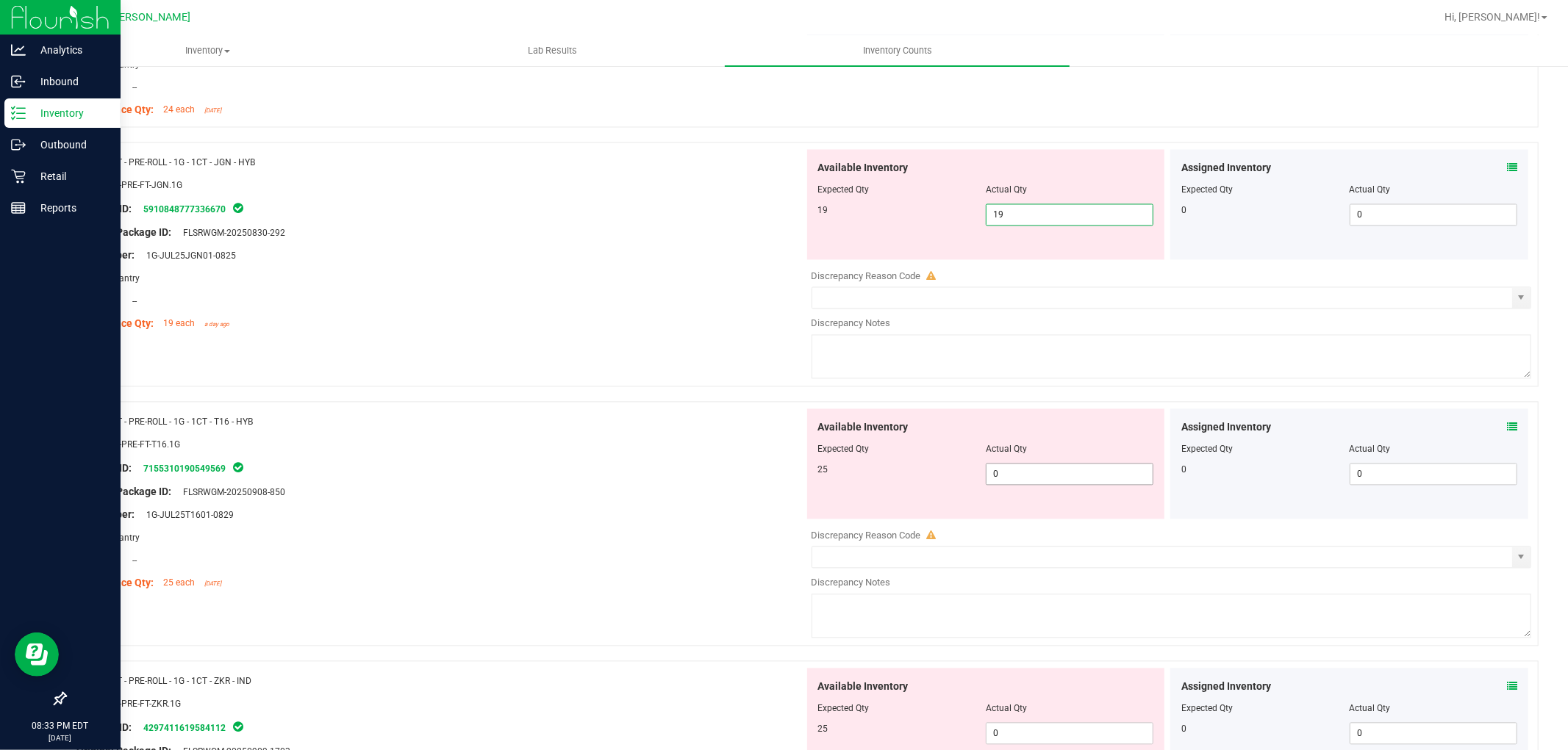
click at [1026, 482] on div "Available Inventory Expected Qty Actual Qty 25 0 0" at bounding box center [1167, 524] width 728 height 233
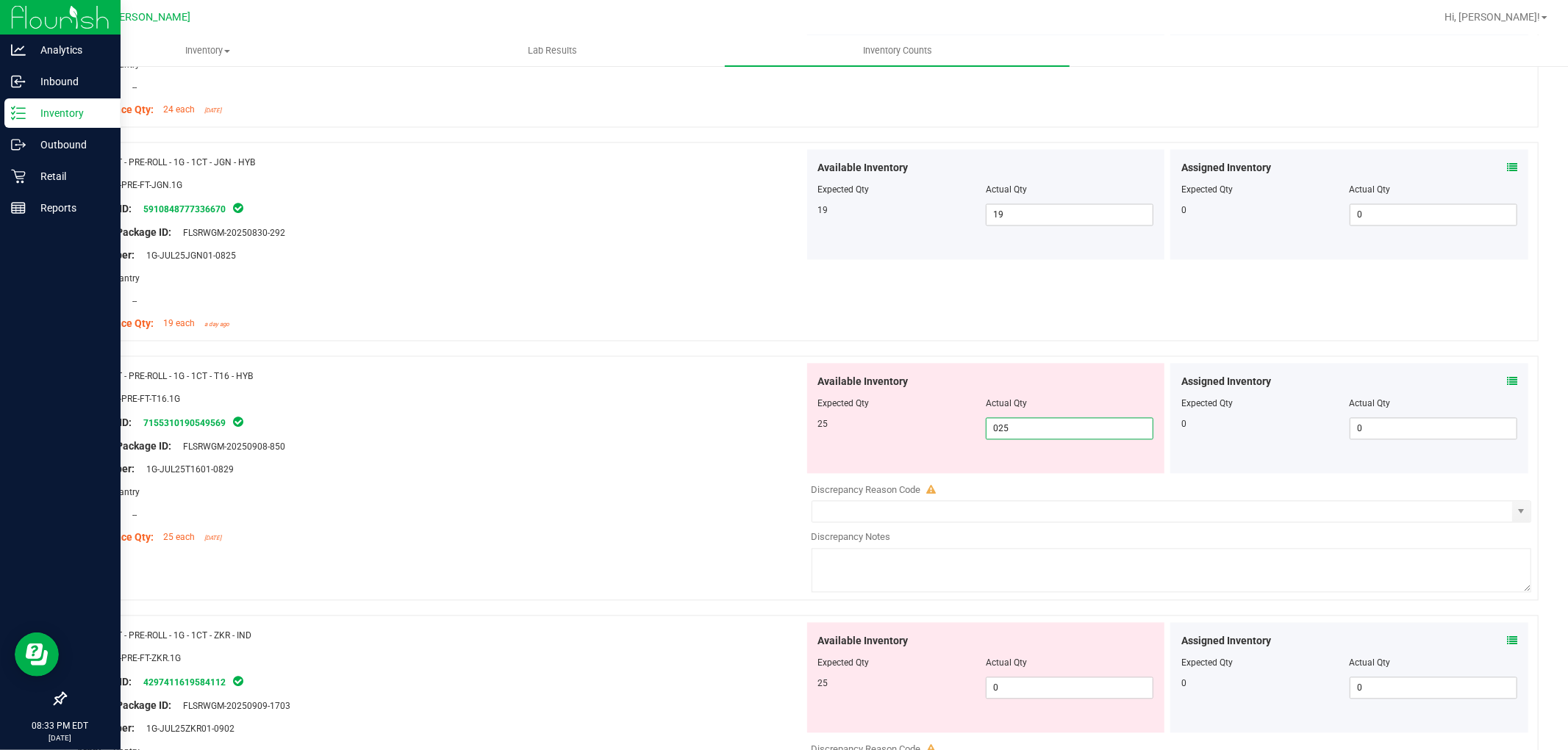
scroll to position [0, 0]
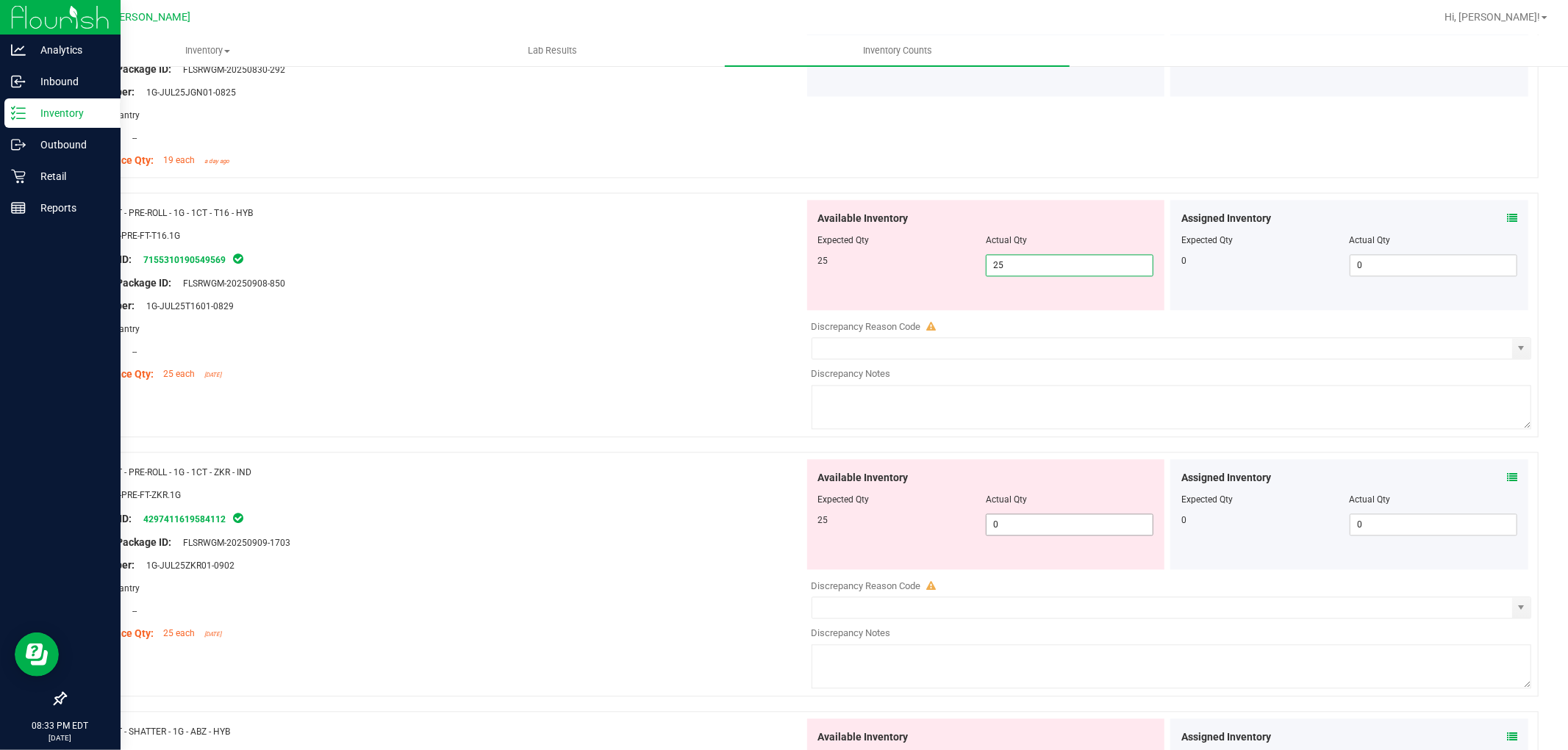
click at [1024, 518] on div "Available Inventory Expected Qty Actual Qty 25 0 0" at bounding box center [986, 514] width 358 height 110
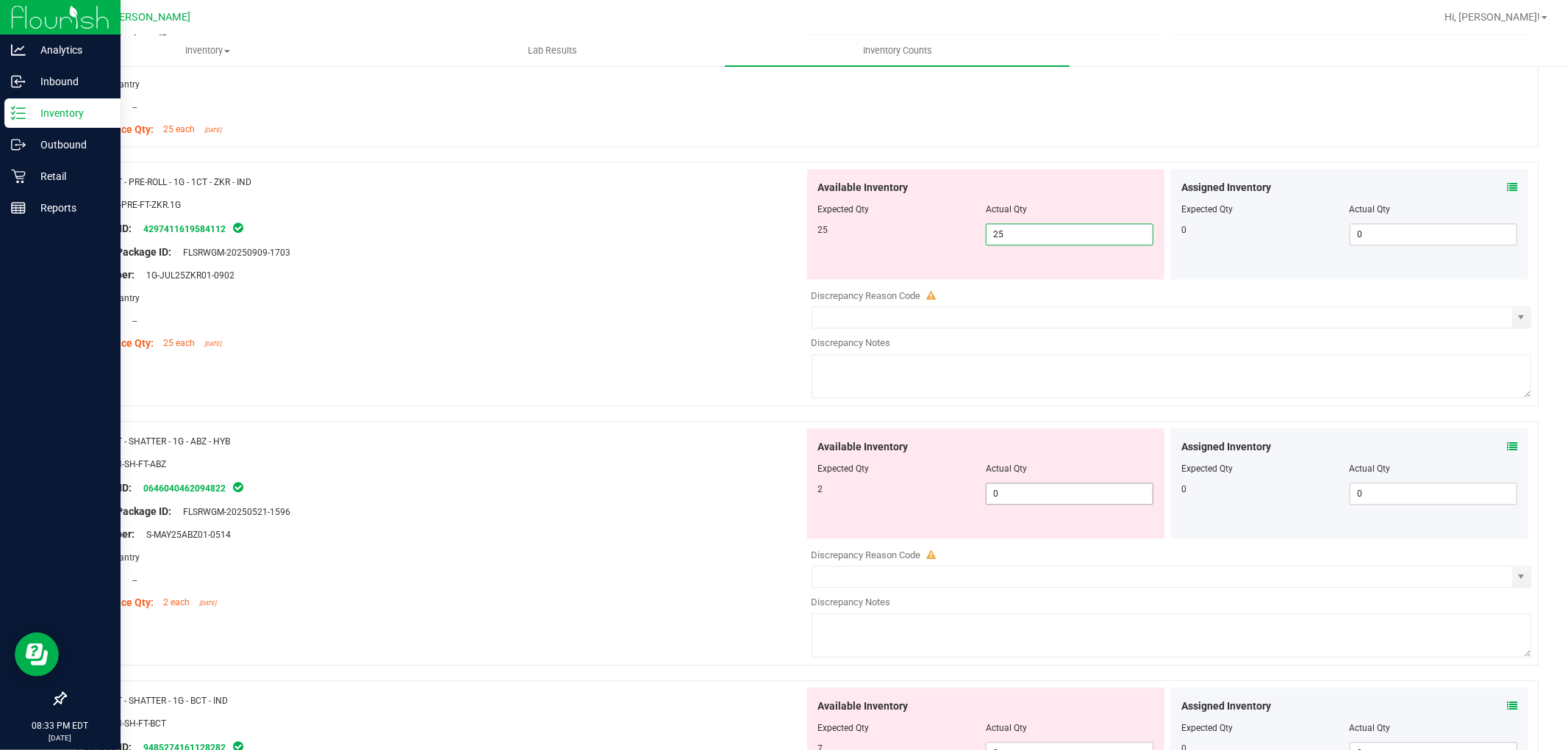
click at [1020, 494] on div "Available Inventory Expected Qty Actual Qty 2 0 0" at bounding box center [1167, 545] width 728 height 233
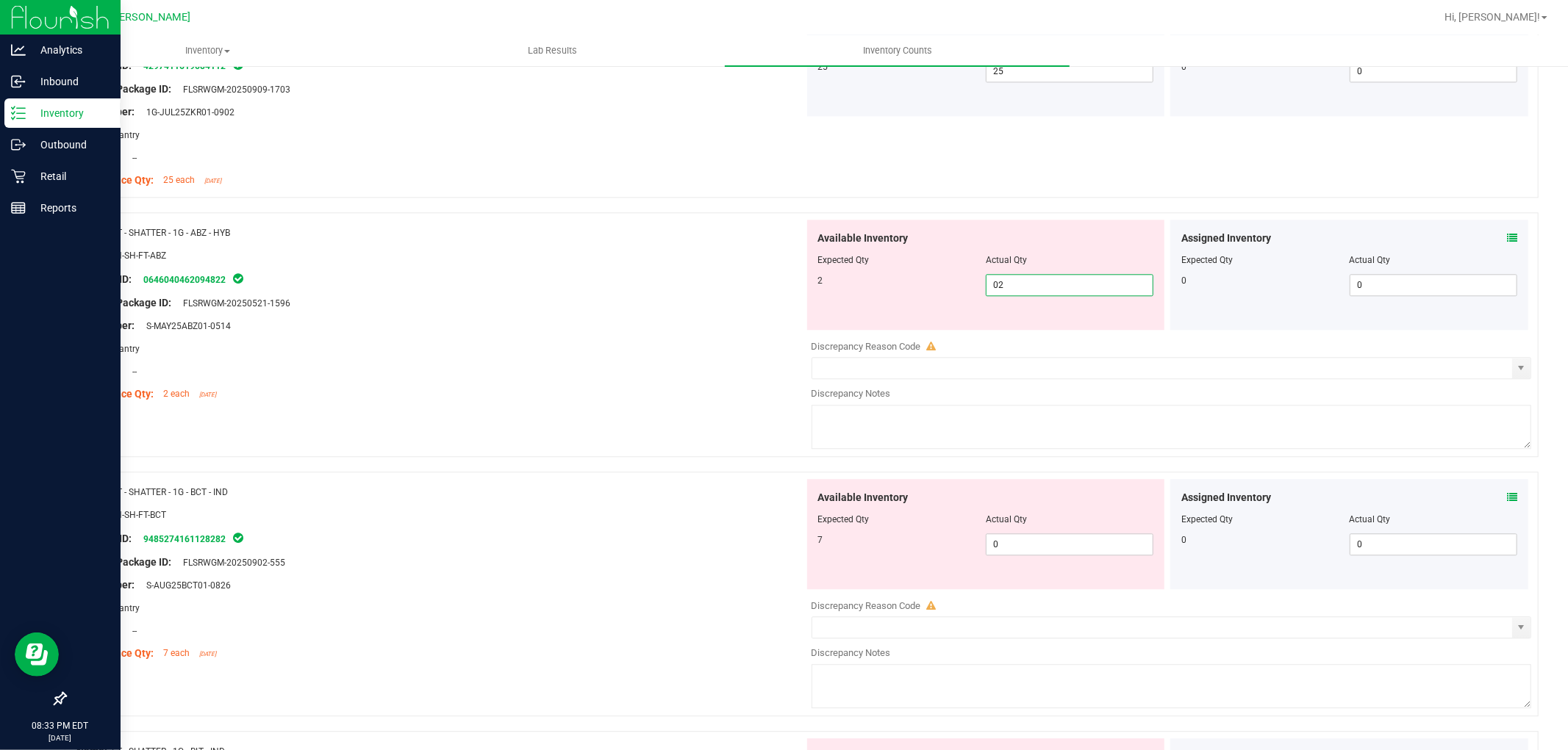
scroll to position [3021, 0]
click at [1034, 546] on div "Available Inventory Expected Qty Actual Qty 7 0 0" at bounding box center [1167, 595] width 728 height 233
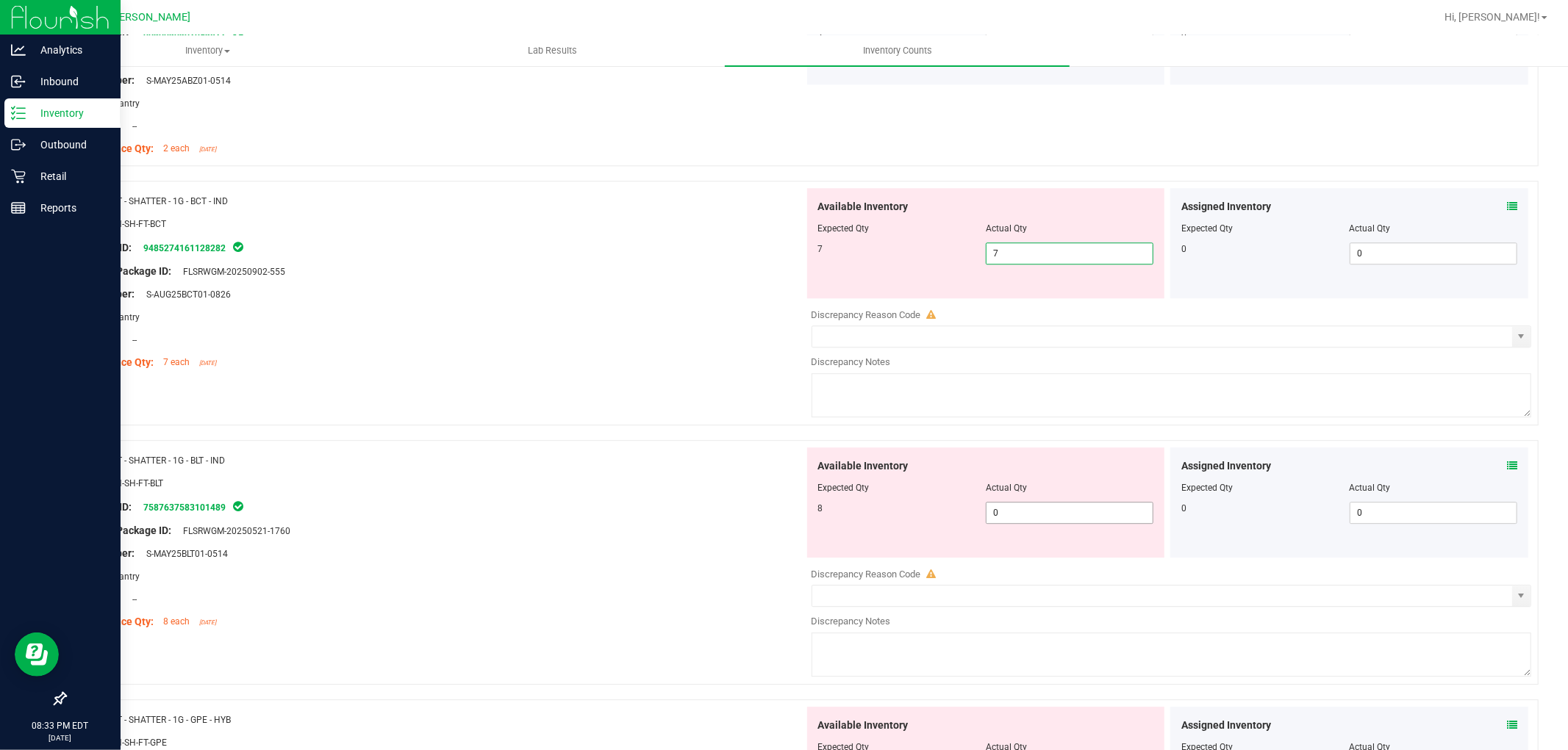
click at [1029, 515] on div "Available Inventory Expected Qty Actual Qty 8 0 0" at bounding box center [1167, 563] width 728 height 233
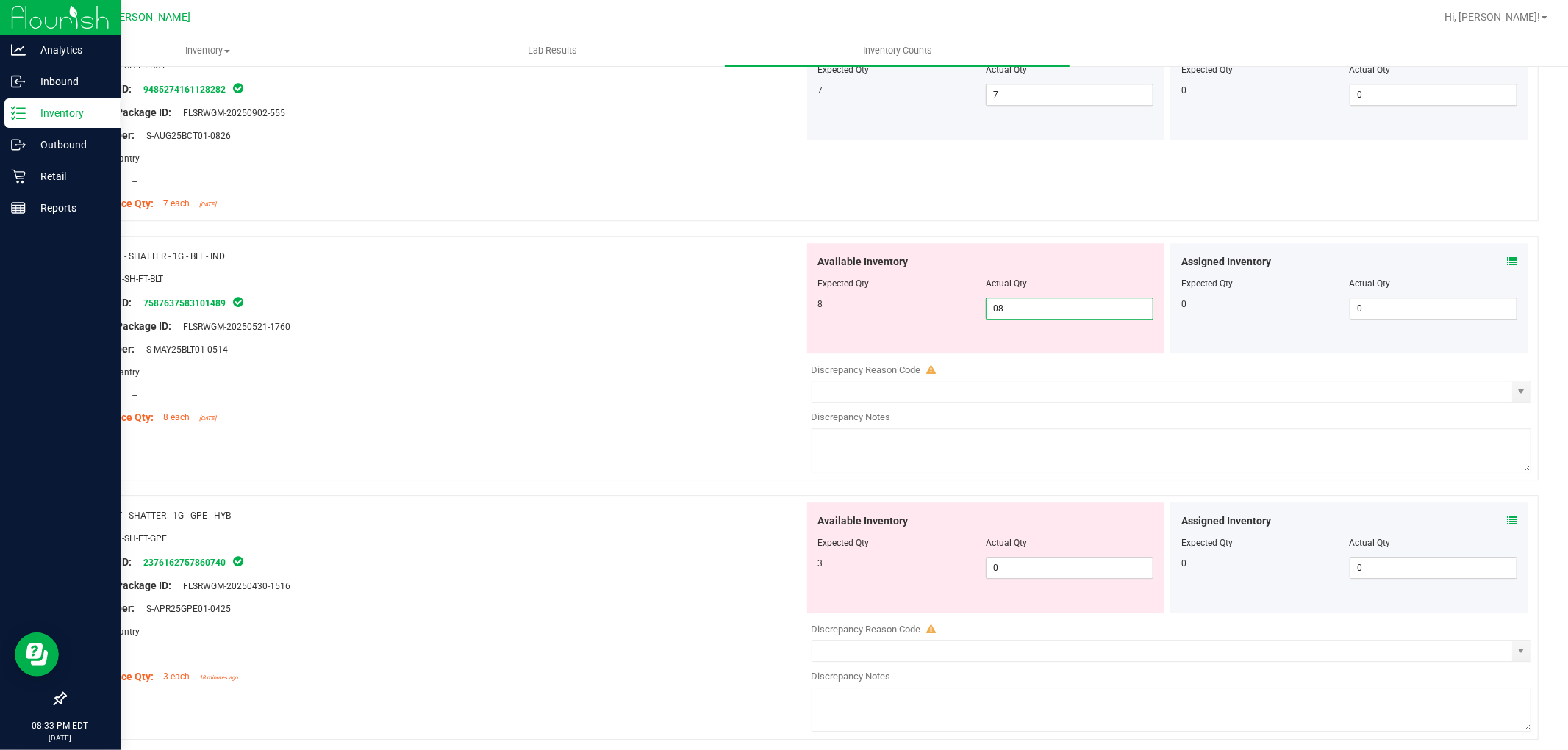
scroll to position [3429, 0]
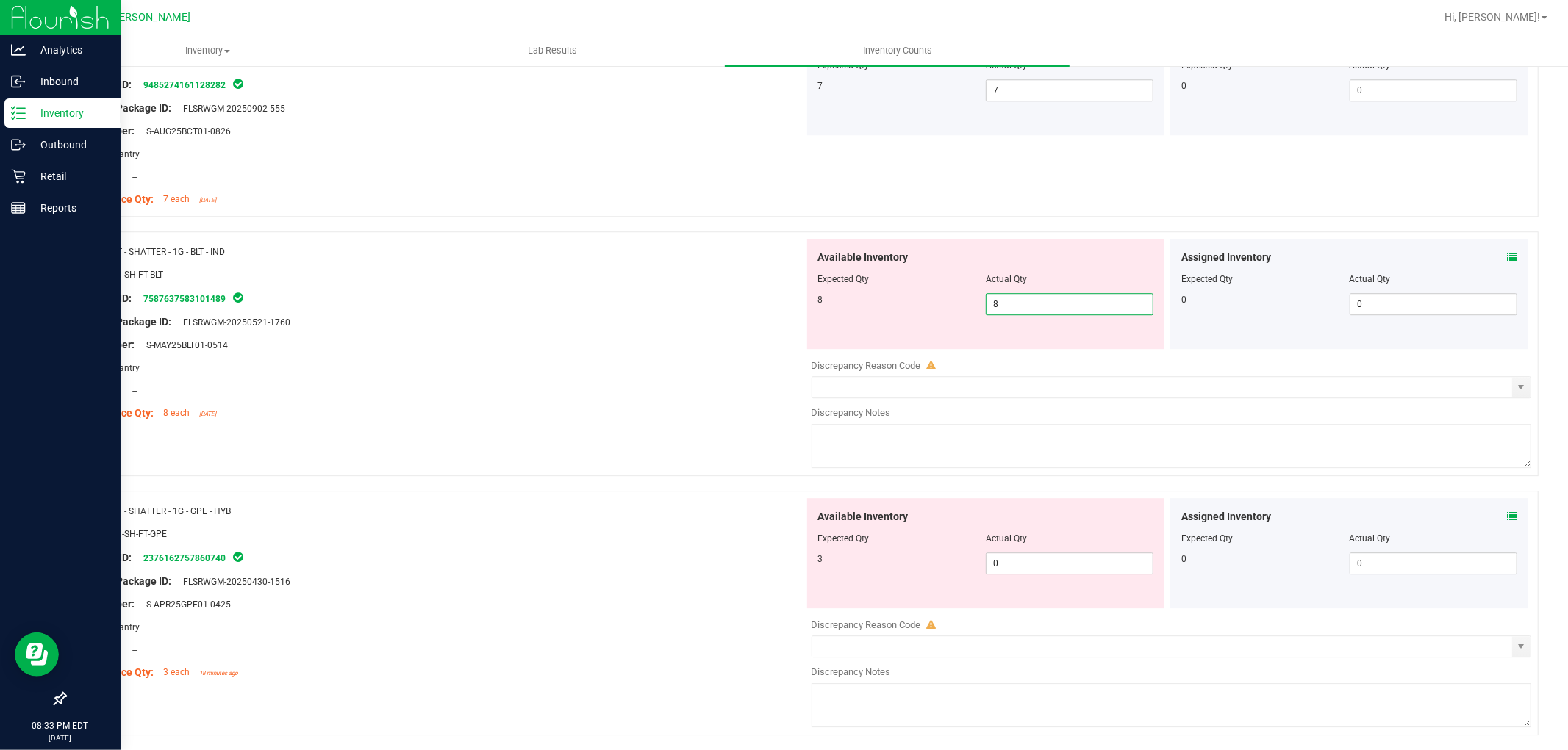
click at [1030, 565] on div "Available Inventory Expected Qty Actual Qty 3 0 0" at bounding box center [1167, 614] width 728 height 233
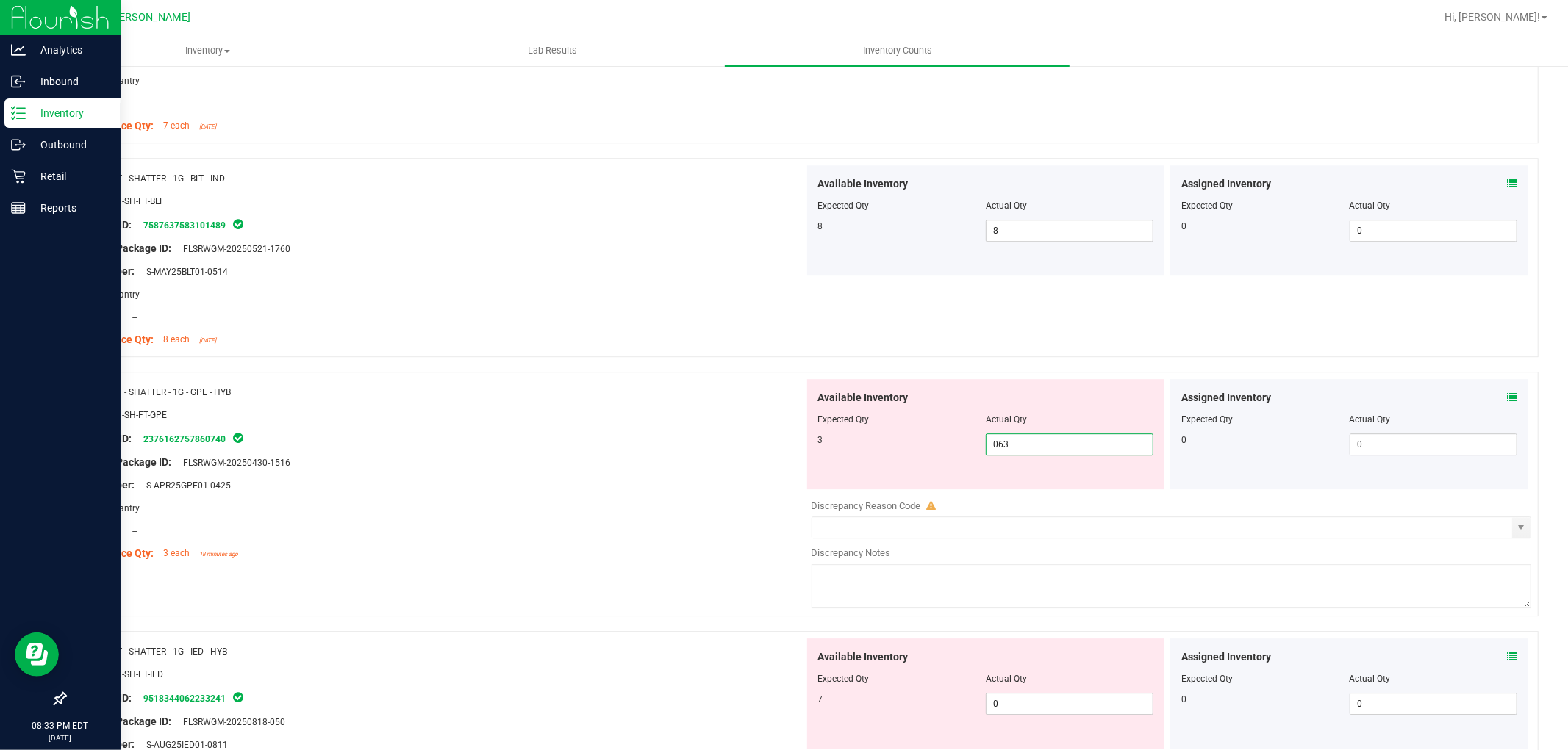
scroll to position [3592, 0]
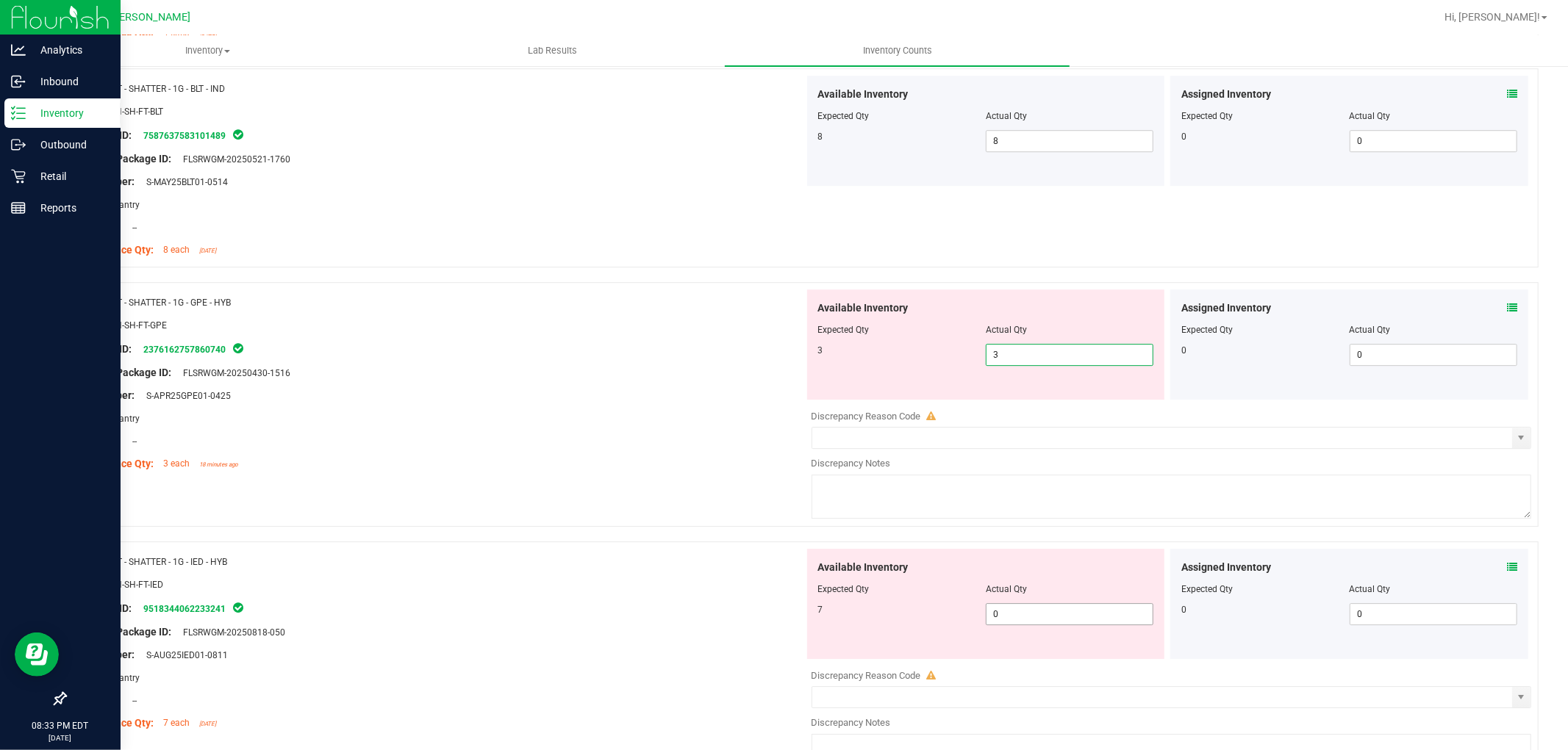
click at [1008, 623] on div "Available Inventory Expected Qty Actual Qty 7 0 0" at bounding box center [1167, 665] width 728 height 233
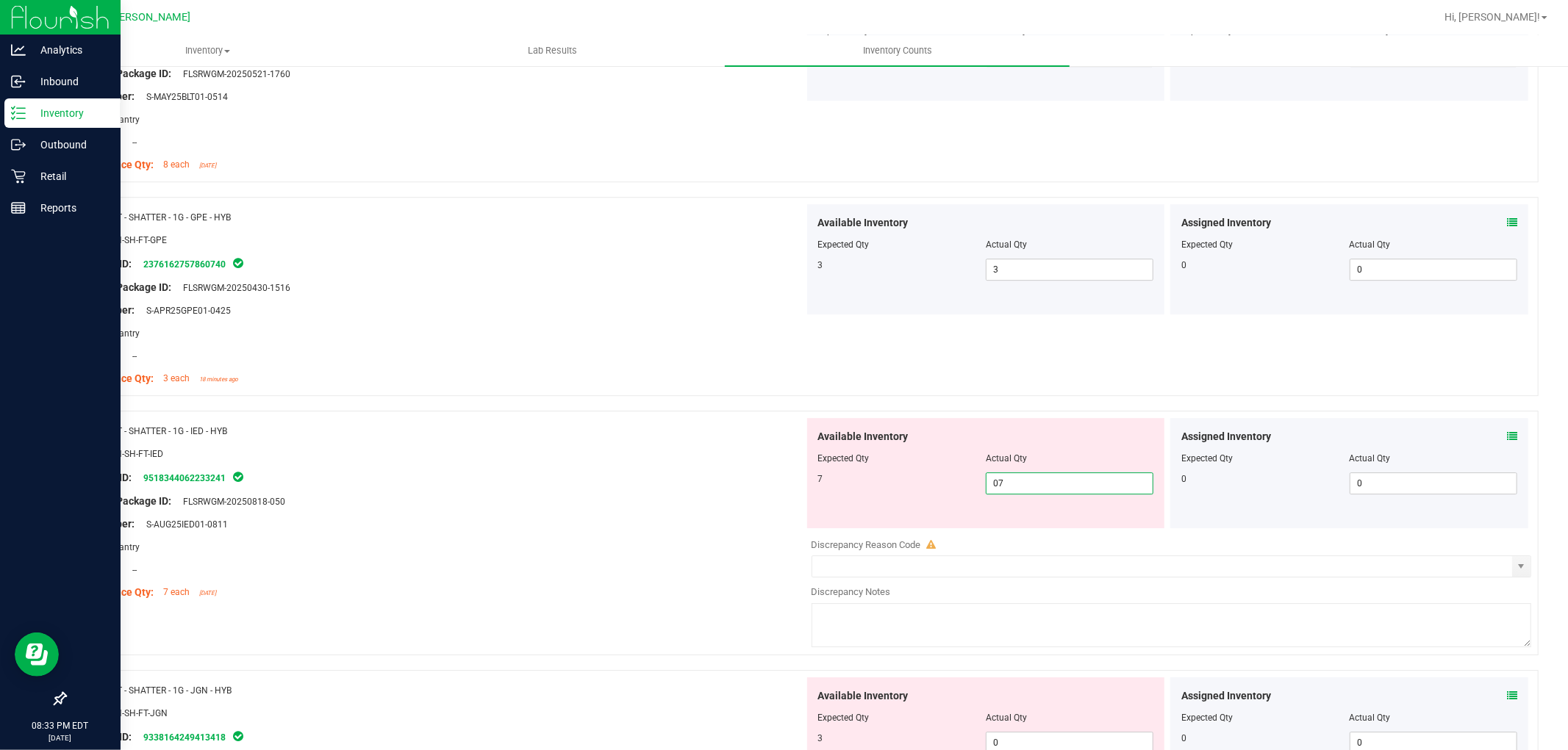
scroll to position [3756, 0]
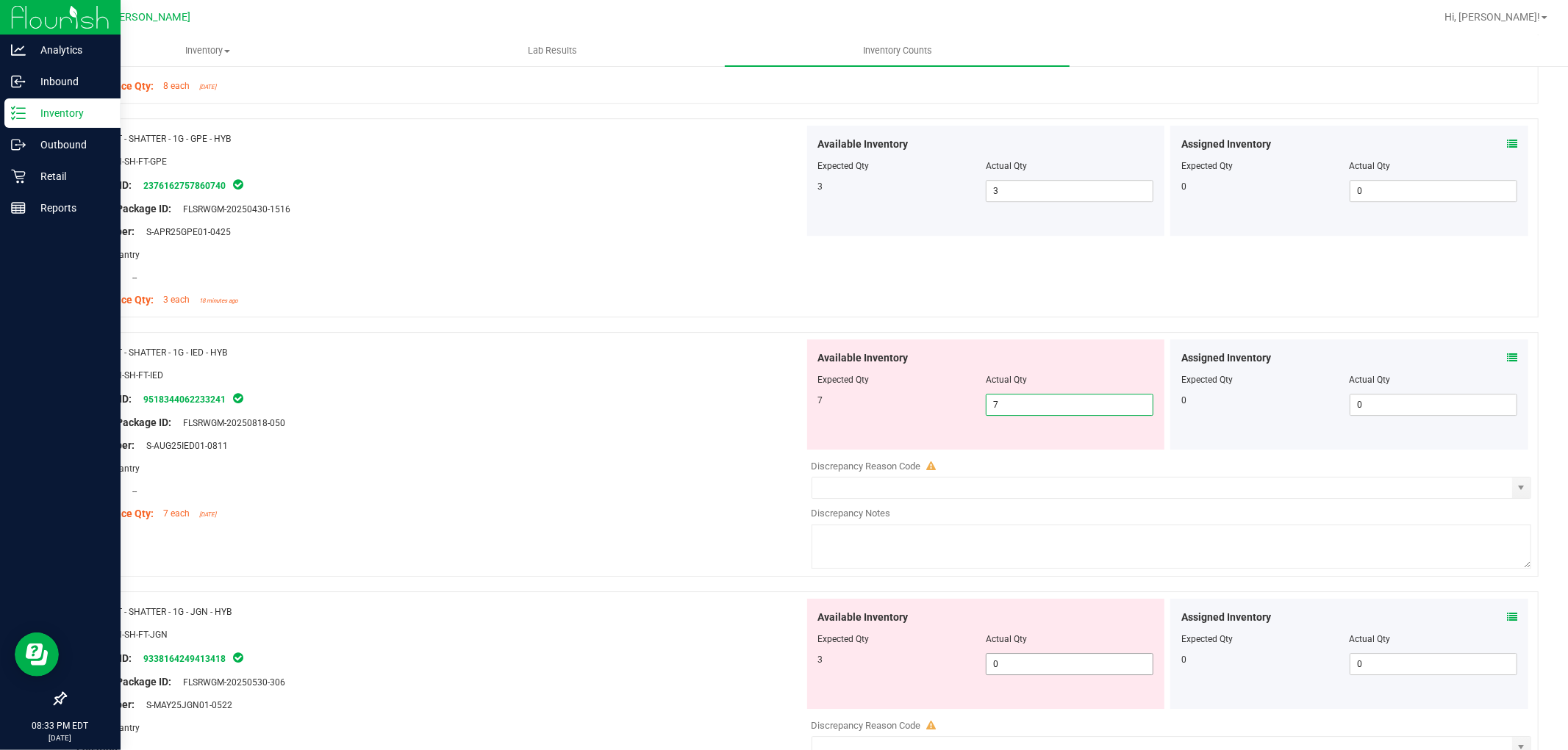
click at [1041, 674] on div "Available Inventory Expected Qty Actual Qty 3 0 0" at bounding box center [1167, 715] width 728 height 233
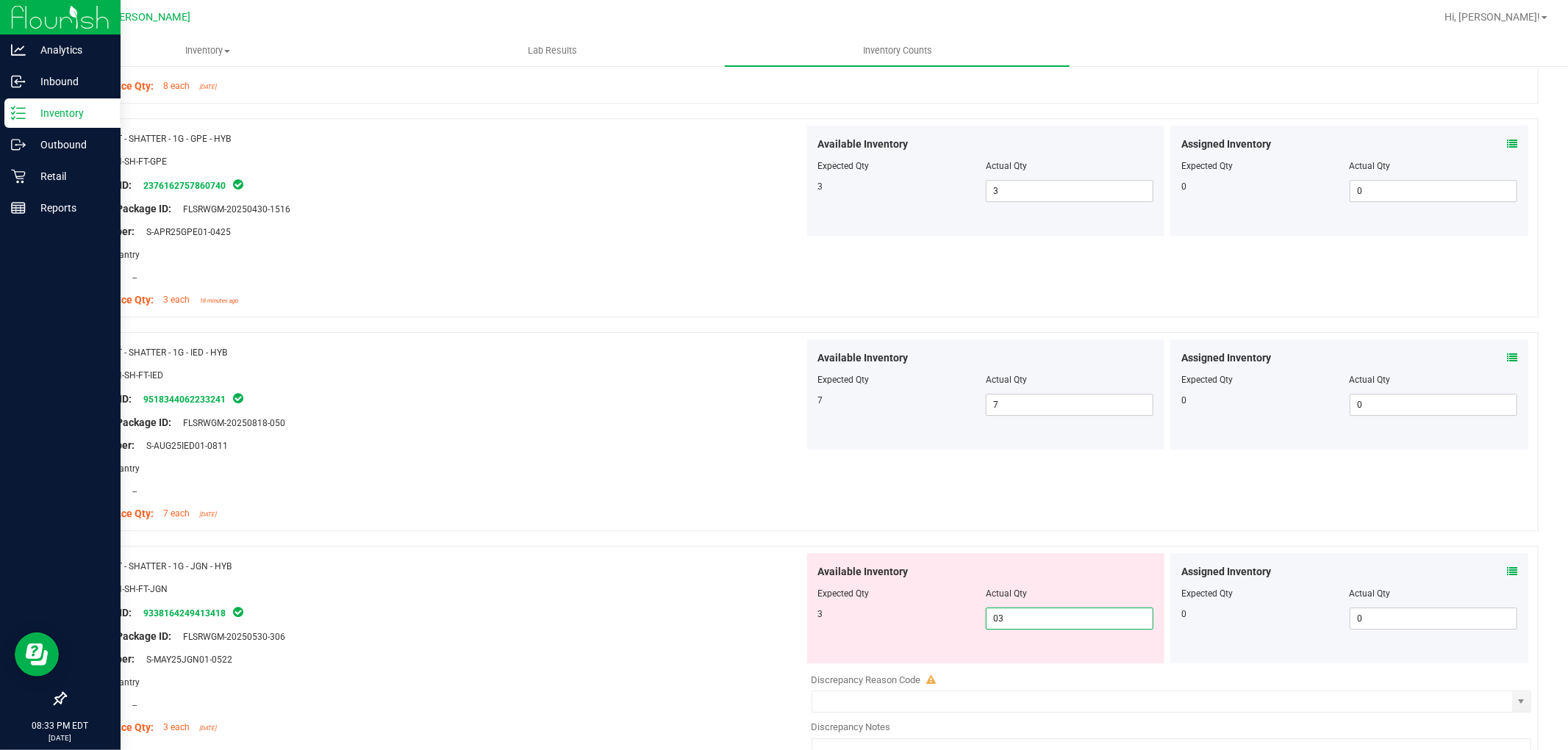
scroll to position [3863, 0]
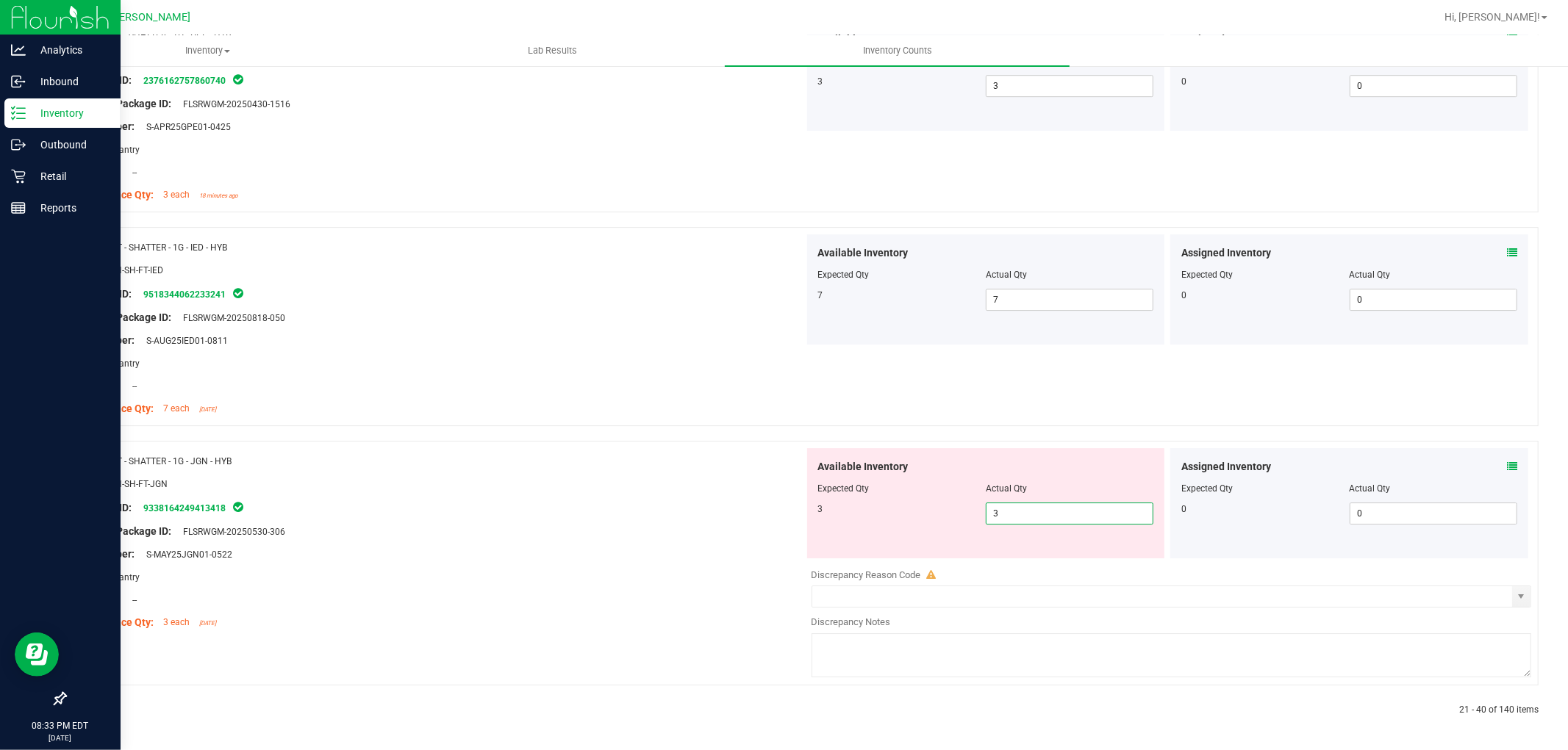
click at [98, 708] on icon at bounding box center [100, 710] width 5 height 9
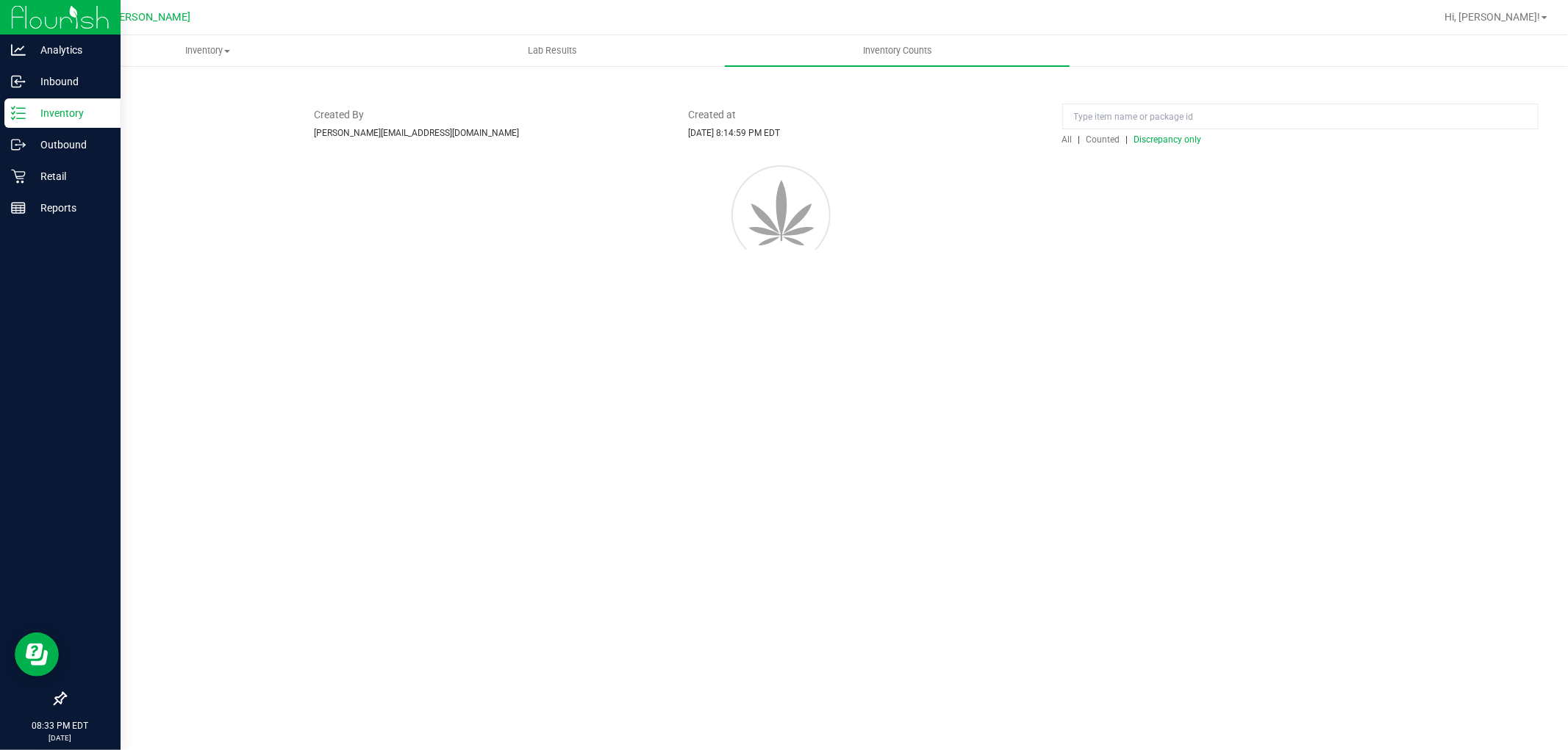
scroll to position [0, 0]
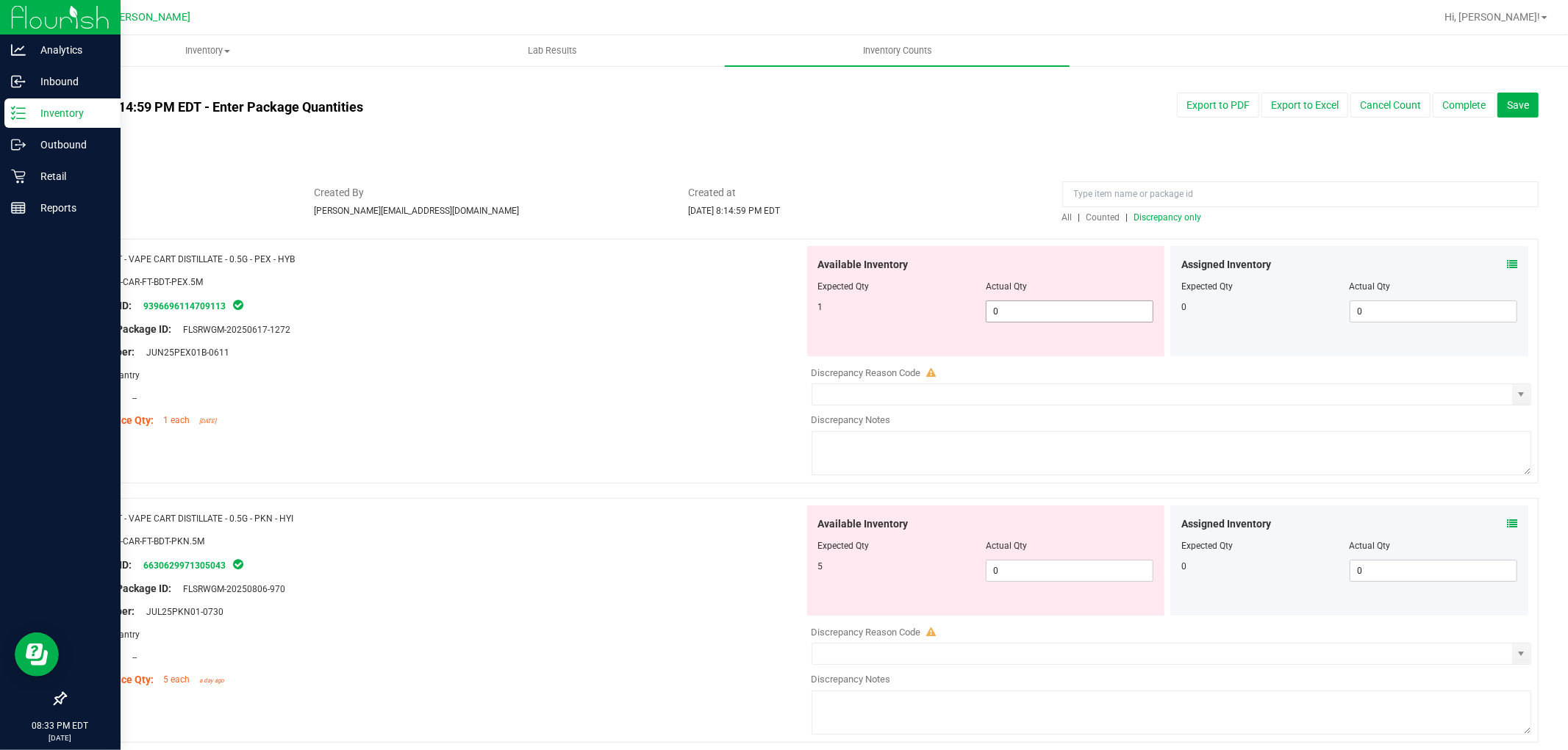
click at [1011, 313] on span "0 0" at bounding box center [1070, 312] width 168 height 22
click at [1061, 569] on div "Available Inventory Expected Qty Actual Qty 5 0 0" at bounding box center [986, 561] width 358 height 110
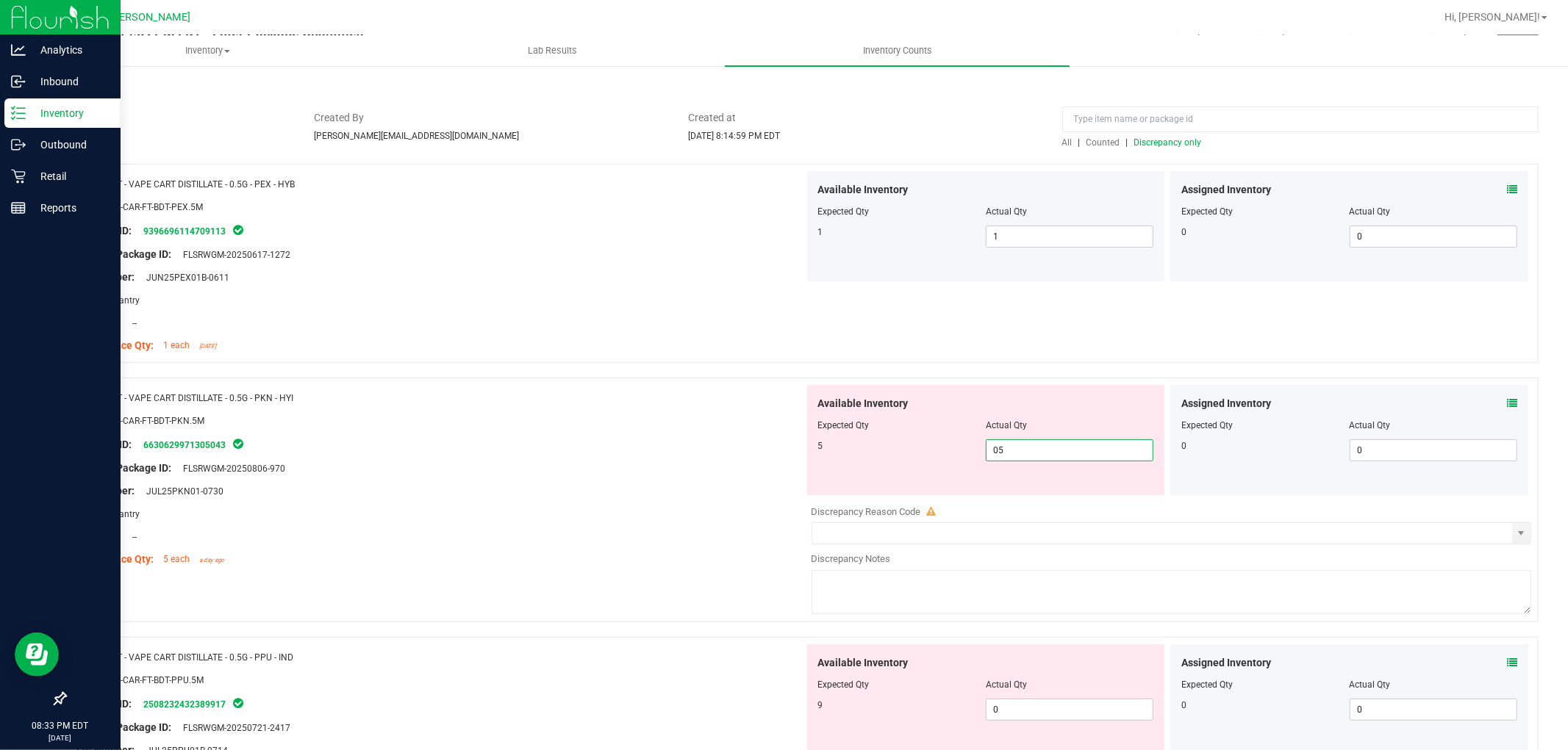
scroll to position [163, 0]
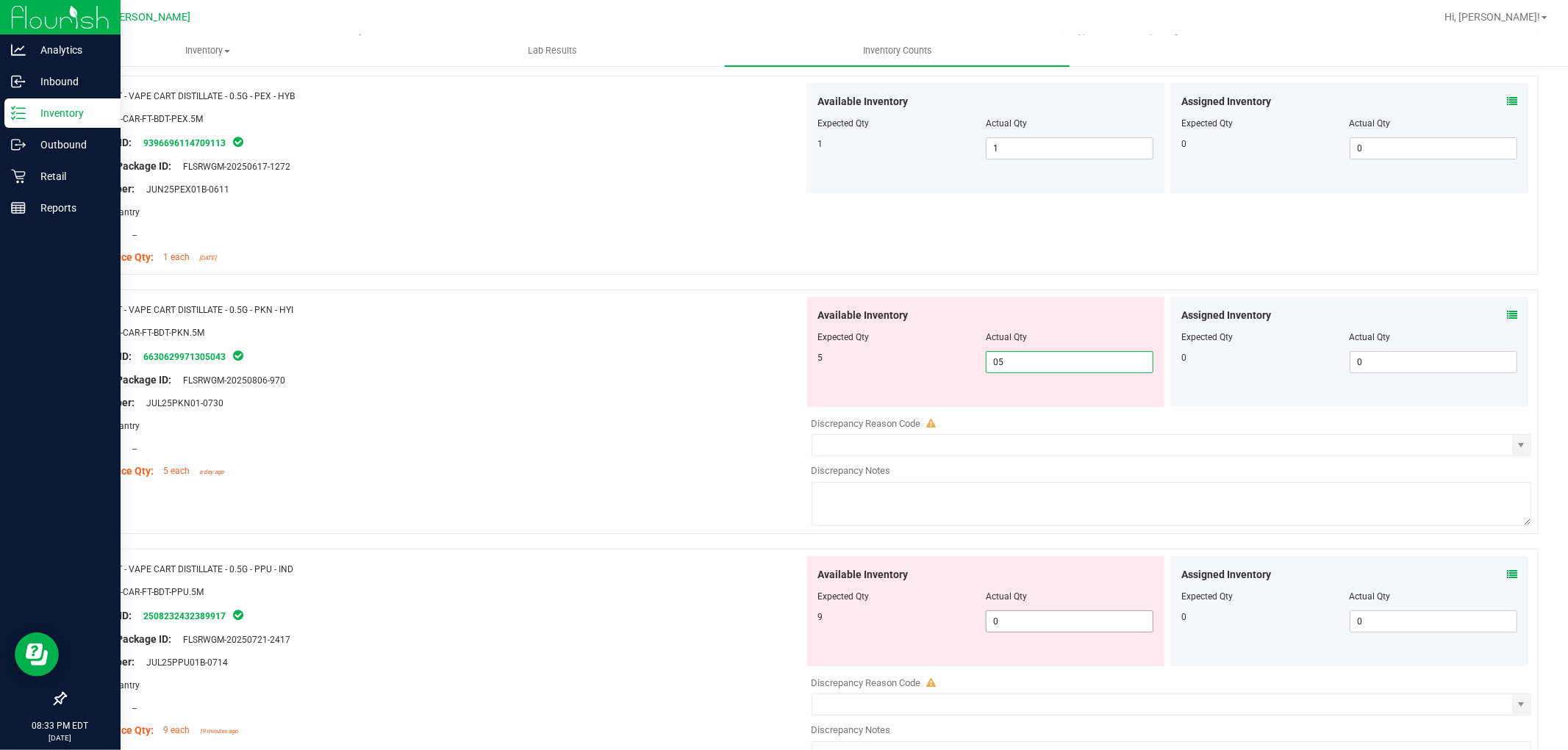
click at [1033, 625] on div "Available Inventory Expected Qty Actual Qty 9 0 0" at bounding box center [1167, 673] width 728 height 233
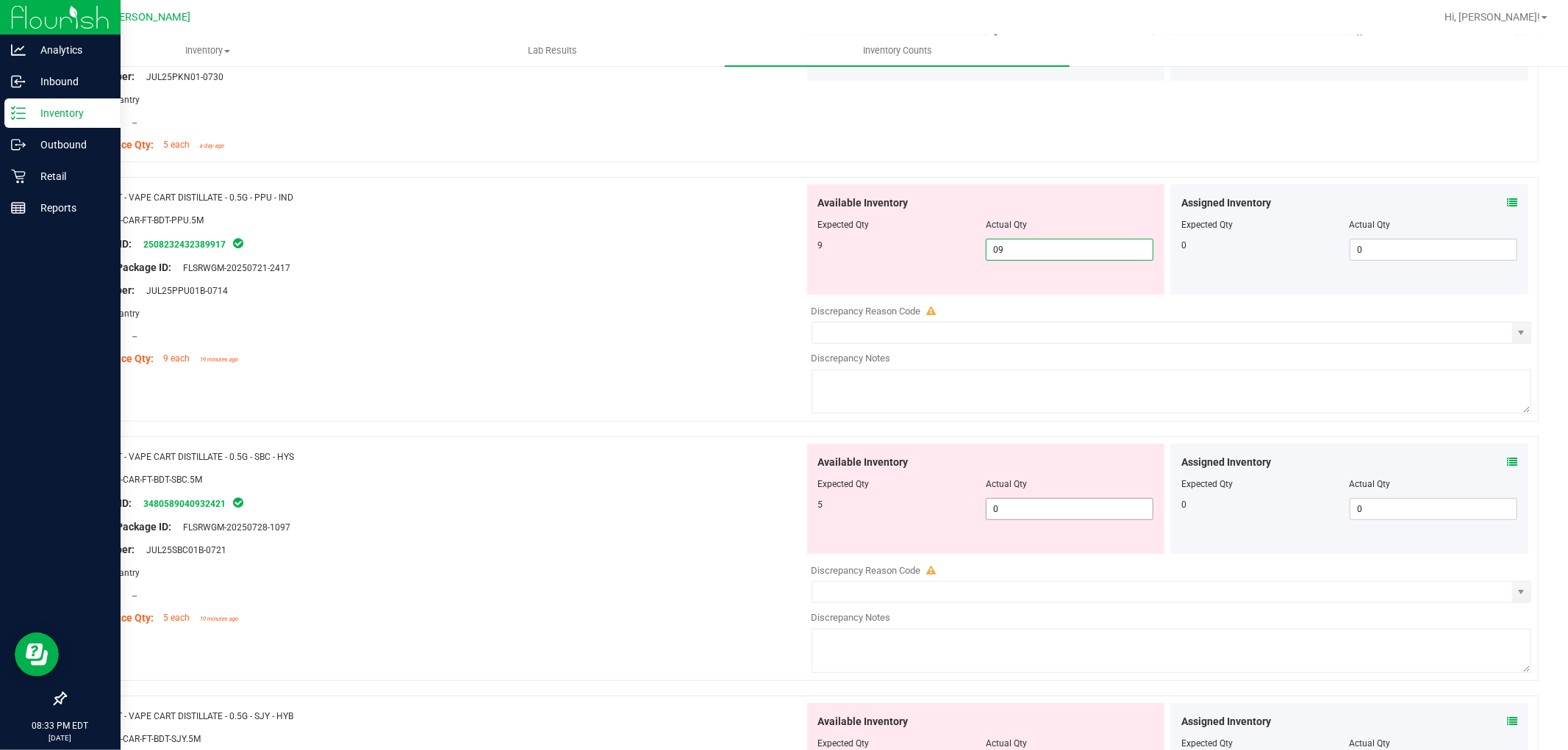
click at [1020, 509] on div "Available Inventory Expected Qty Actual Qty 5 0 0" at bounding box center [1167, 560] width 728 height 233
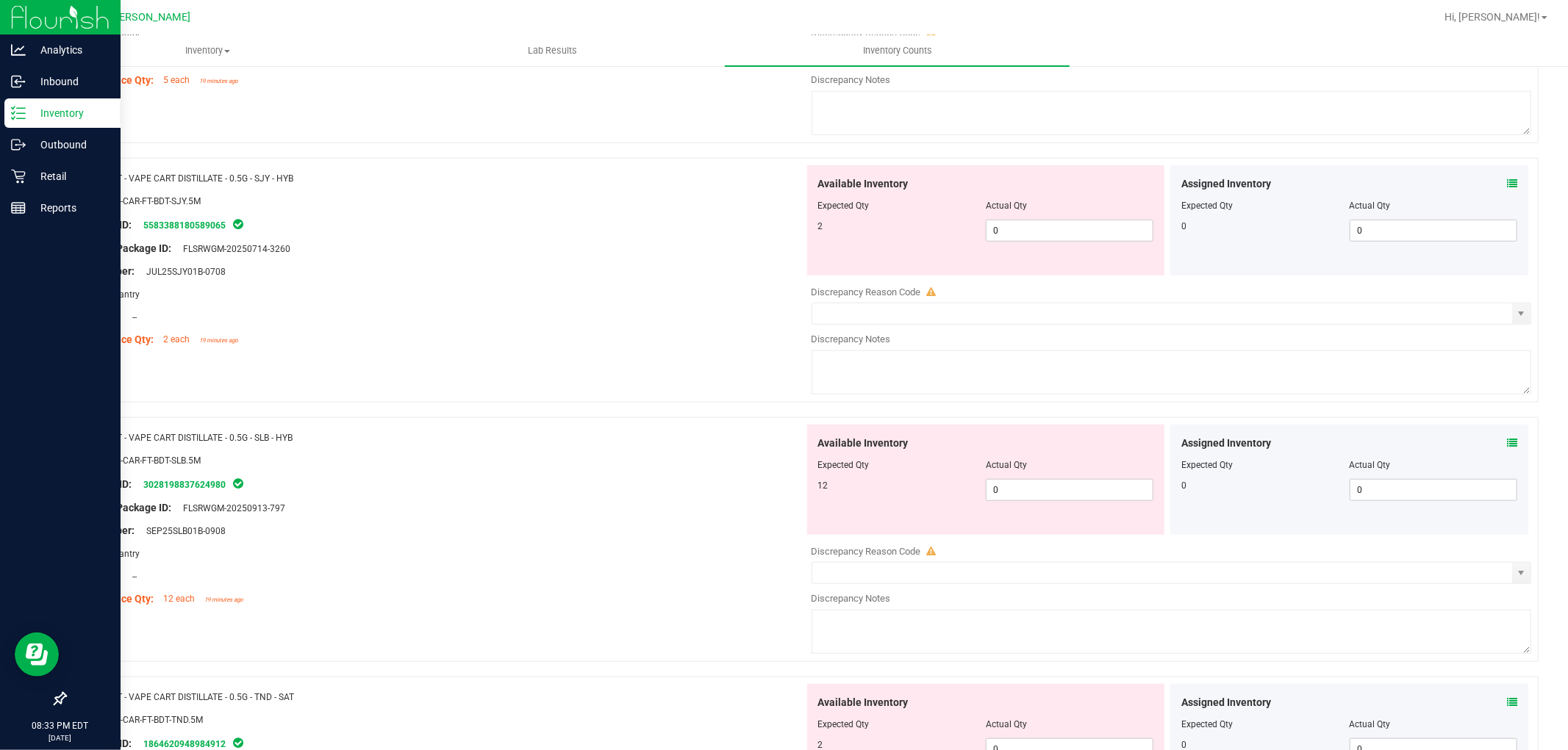
scroll to position [1062, 0]
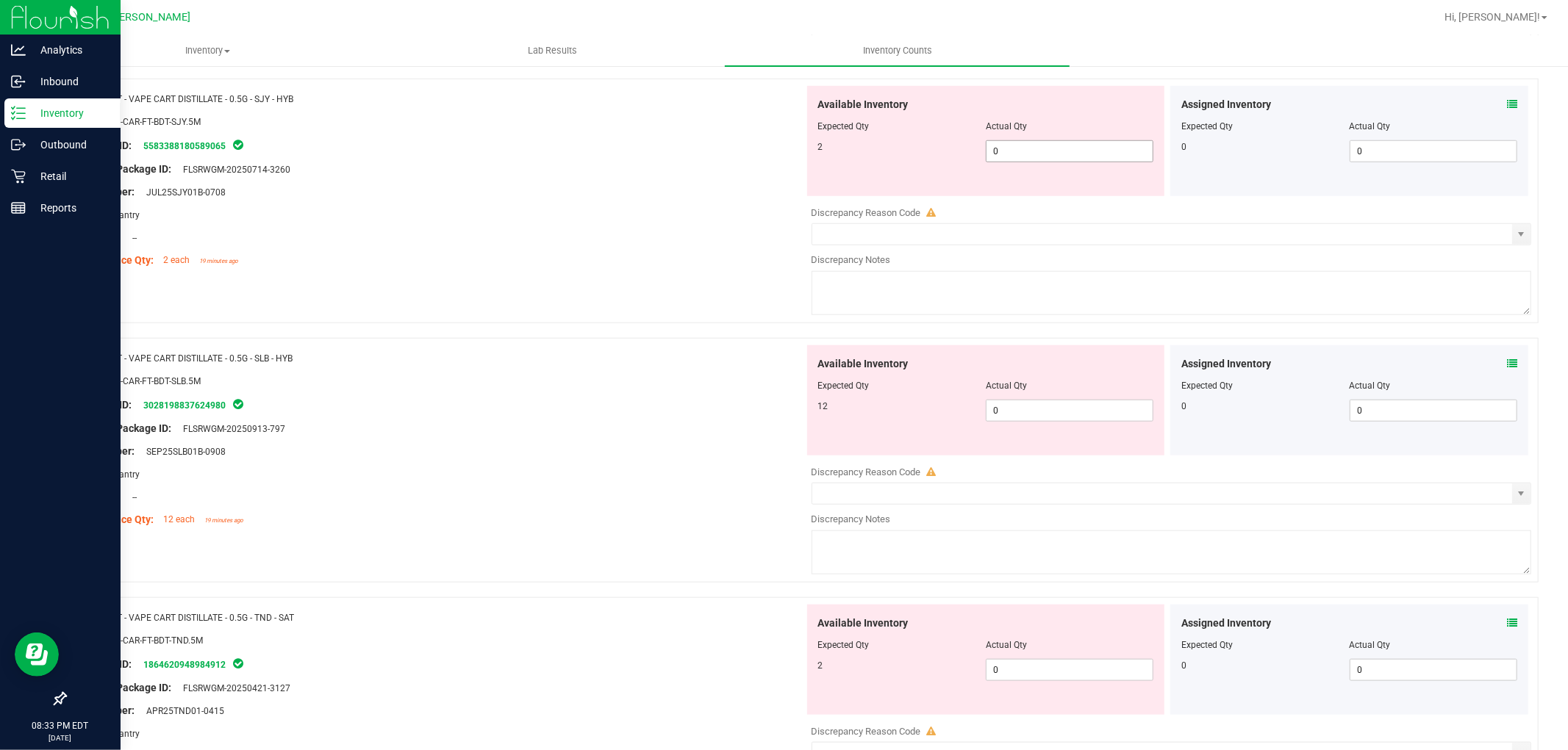
click at [1010, 146] on div "Available Inventory Expected Qty Actual Qty 2 0 0" at bounding box center [986, 141] width 358 height 110
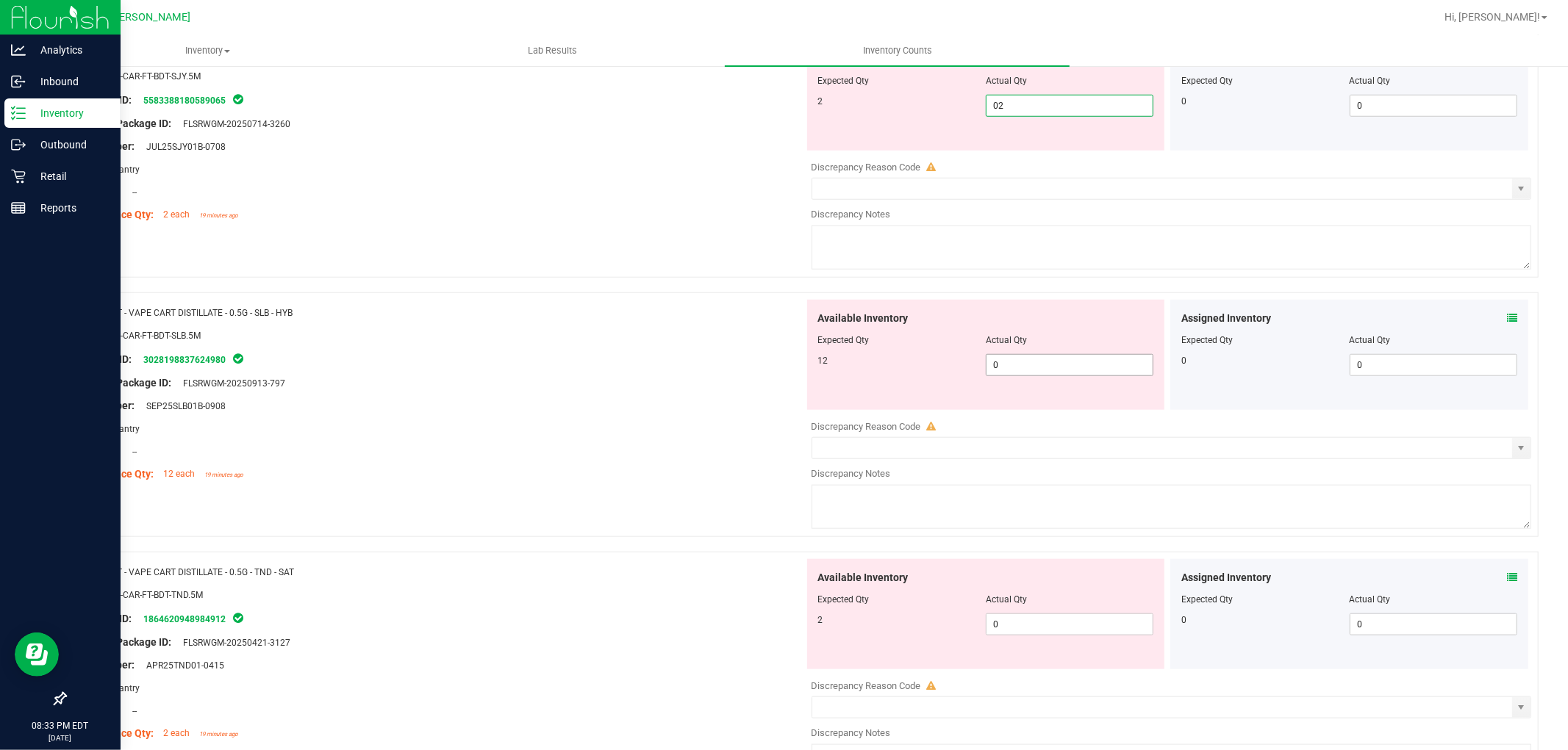
click at [1056, 372] on div "Available Inventory Expected Qty Actual Qty 12 0 0" at bounding box center [1167, 416] width 728 height 233
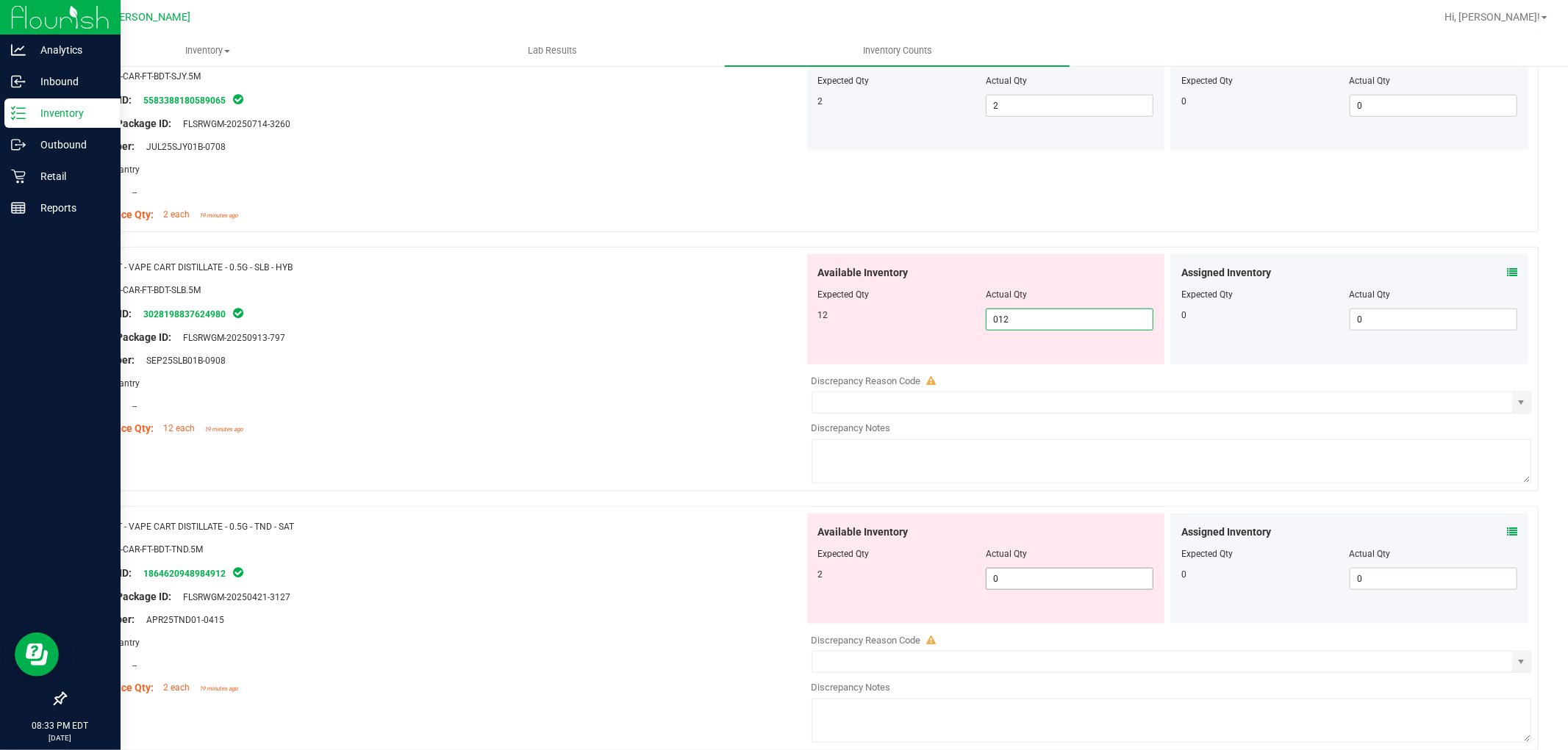
click at [1039, 574] on div "Available Inventory Expected Qty Actual Qty 2 0 0" at bounding box center [986, 568] width 358 height 110
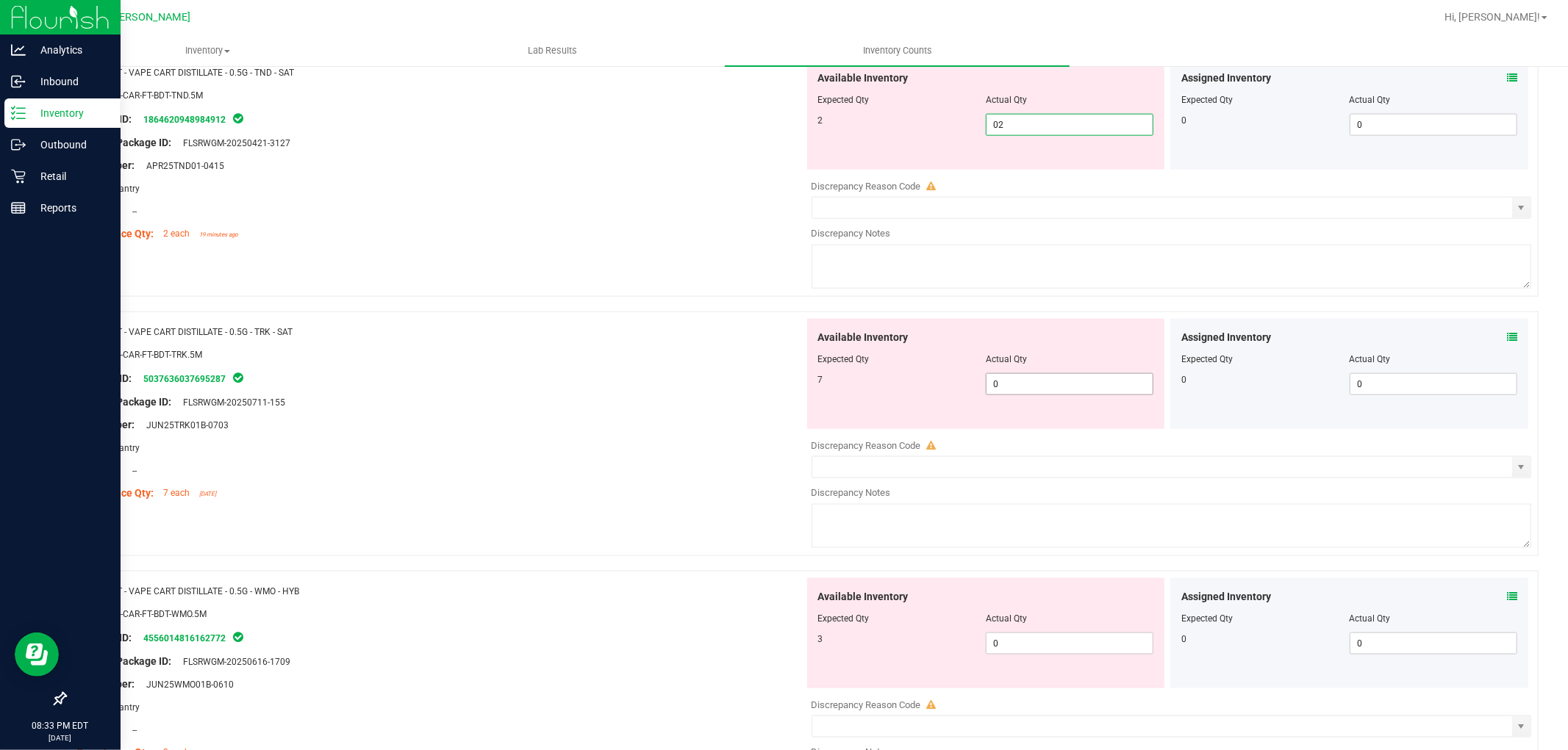
click at [1014, 393] on div "Available Inventory Expected Qty Actual Qty 7 0 0" at bounding box center [1167, 436] width 728 height 233
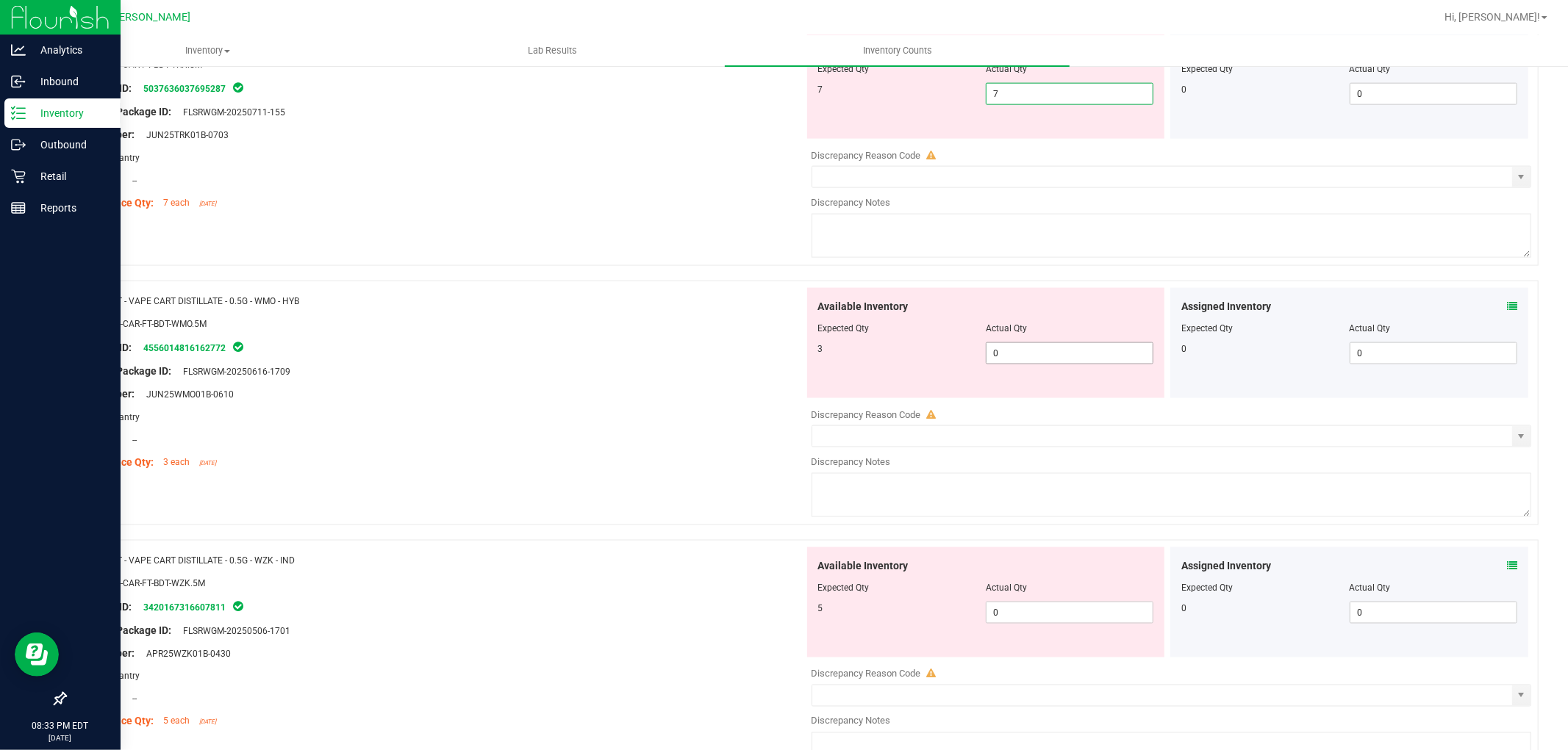
click at [1008, 358] on div "Available Inventory Expected Qty Actual Qty 3 0 0" at bounding box center [1167, 404] width 728 height 233
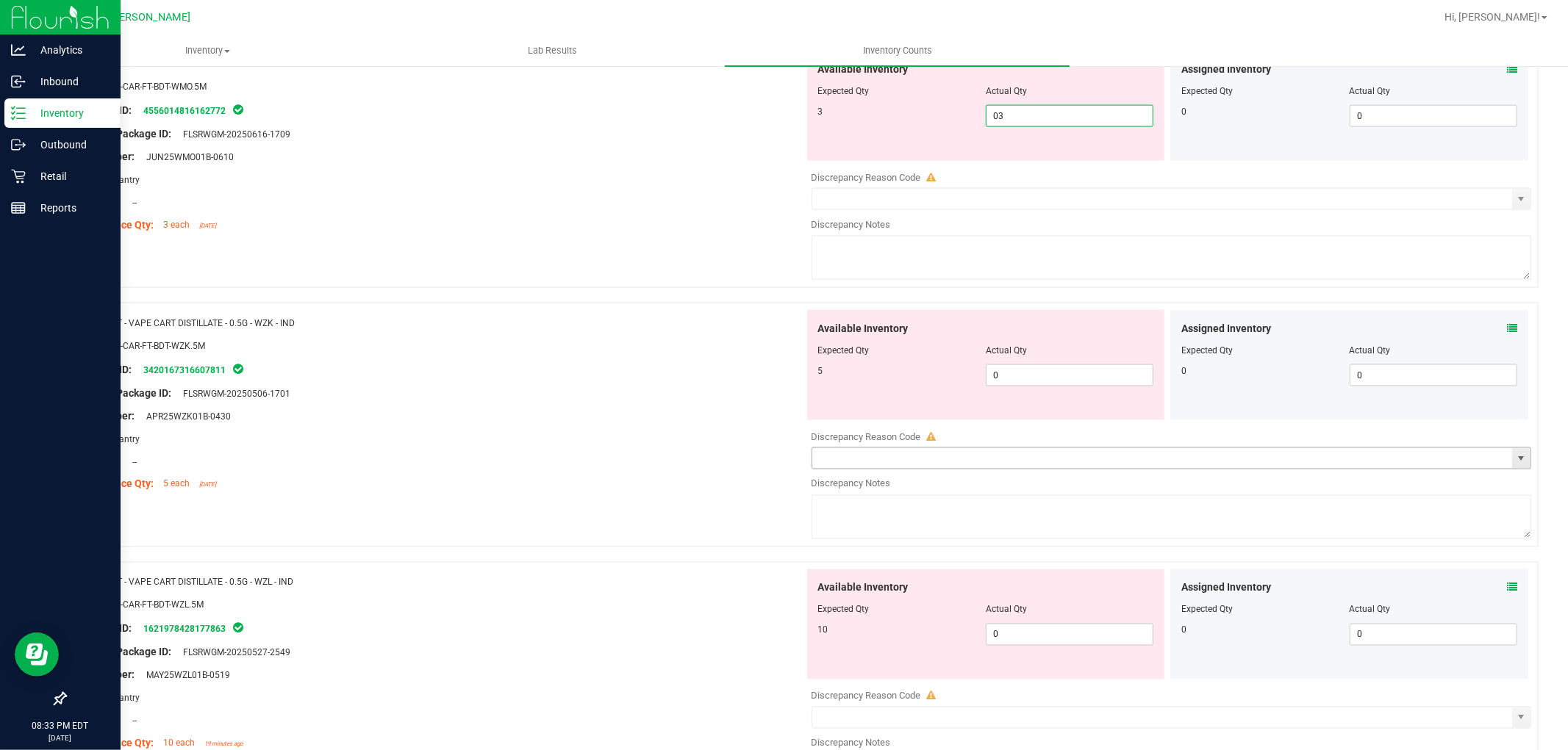
scroll to position [1959, 0]
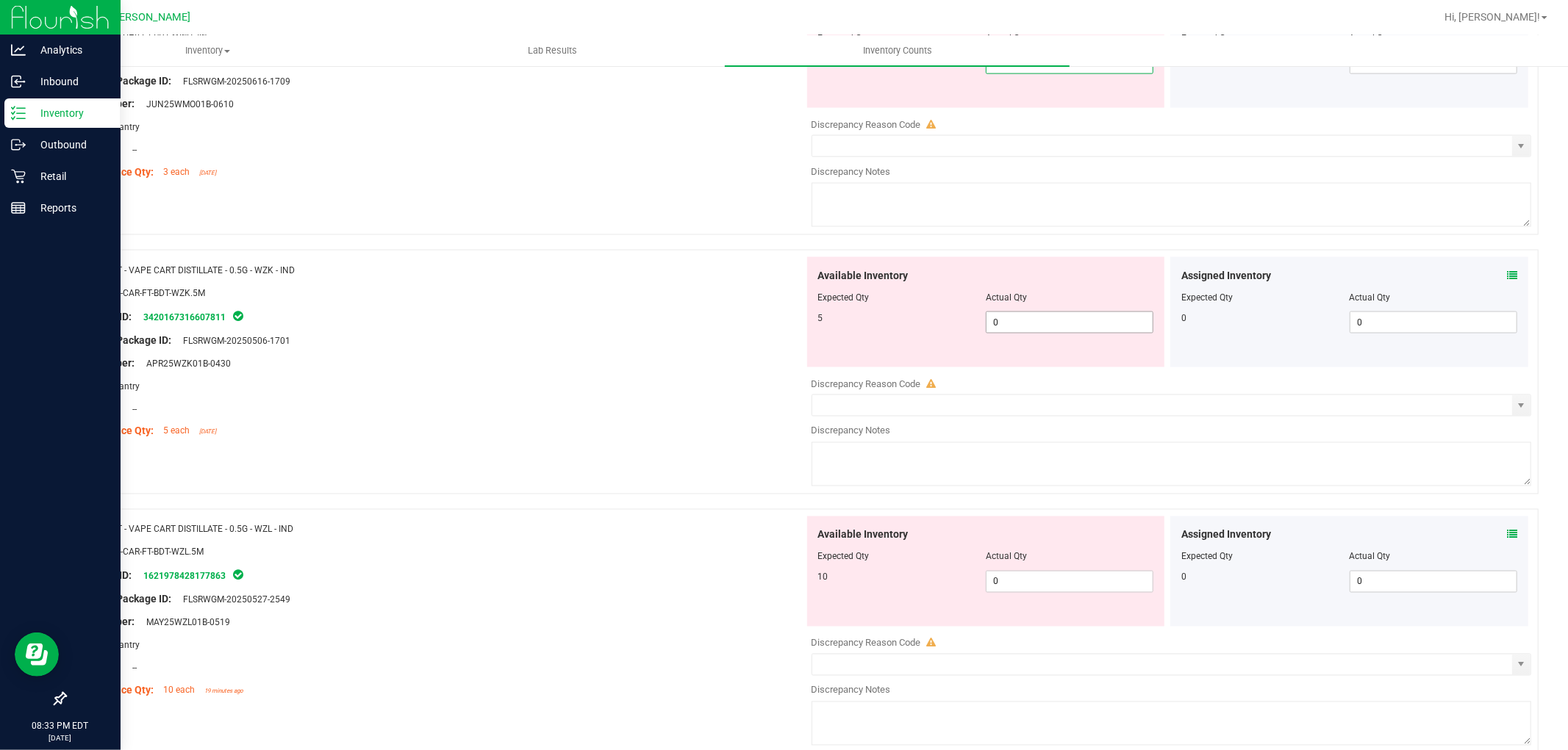
click at [1017, 325] on div "Available Inventory Expected Qty Actual Qty 5 0 0" at bounding box center [1167, 373] width 728 height 233
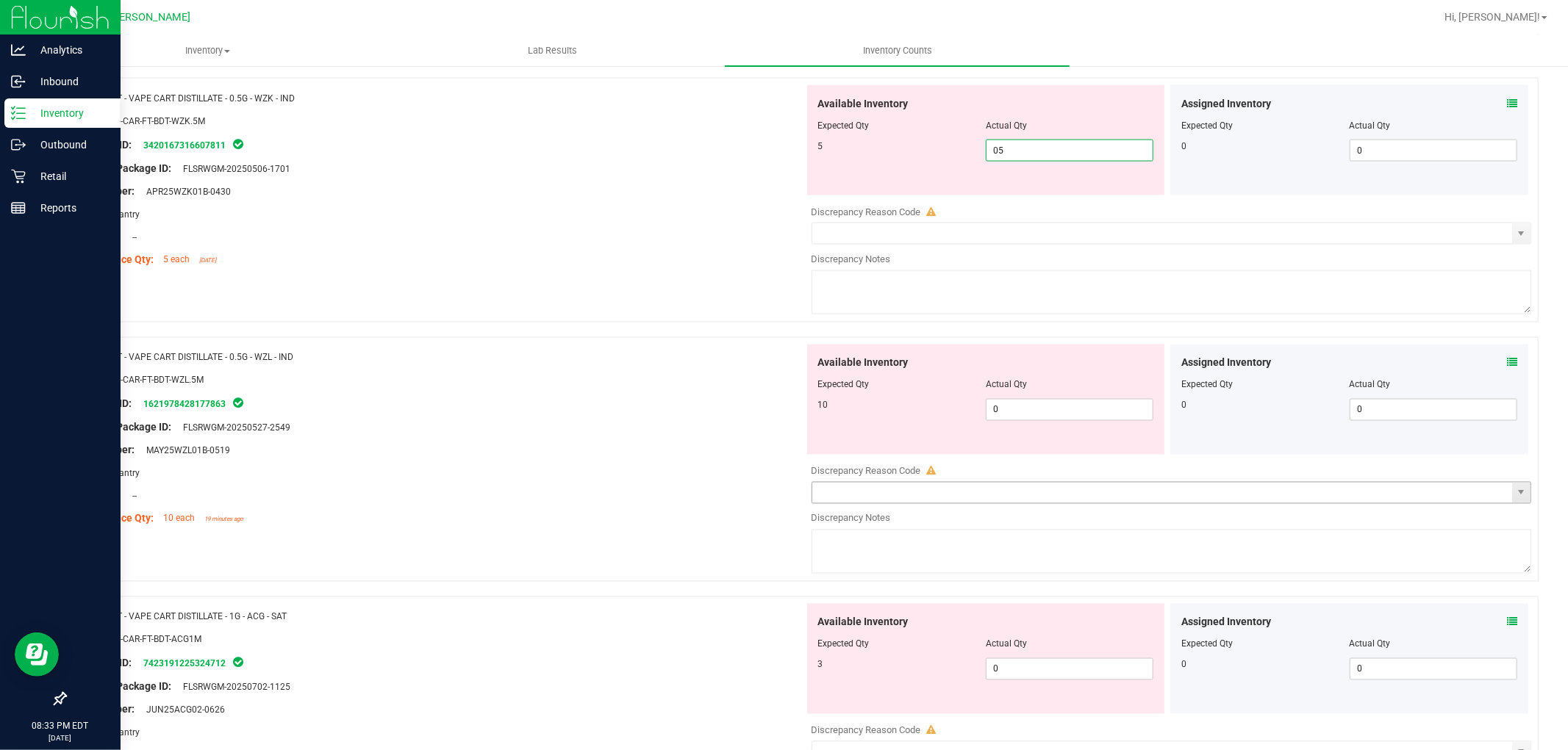
scroll to position [2122, 0]
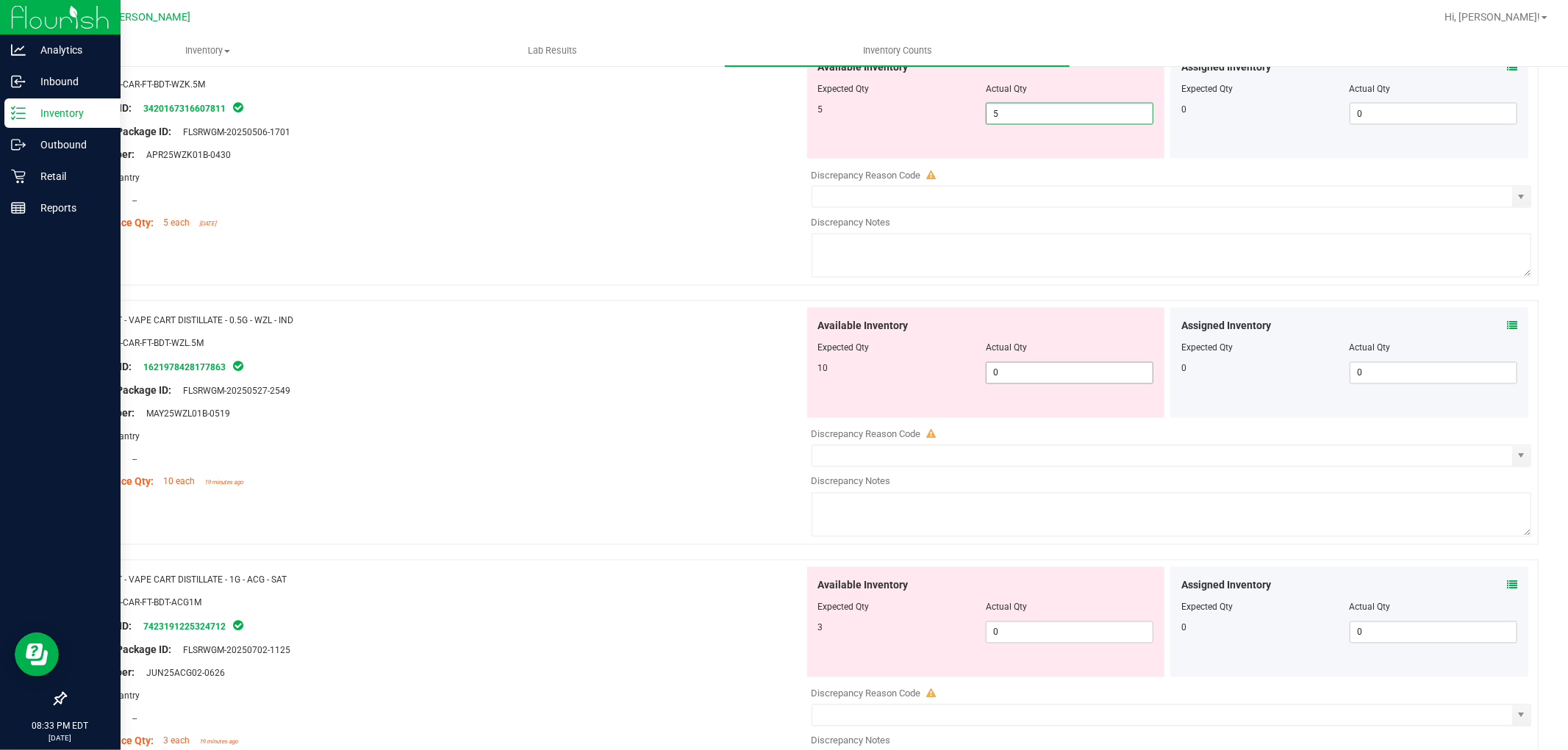
click at [1011, 367] on div "Available Inventory Expected Qty Actual Qty 10 0 0" at bounding box center [986, 362] width 358 height 110
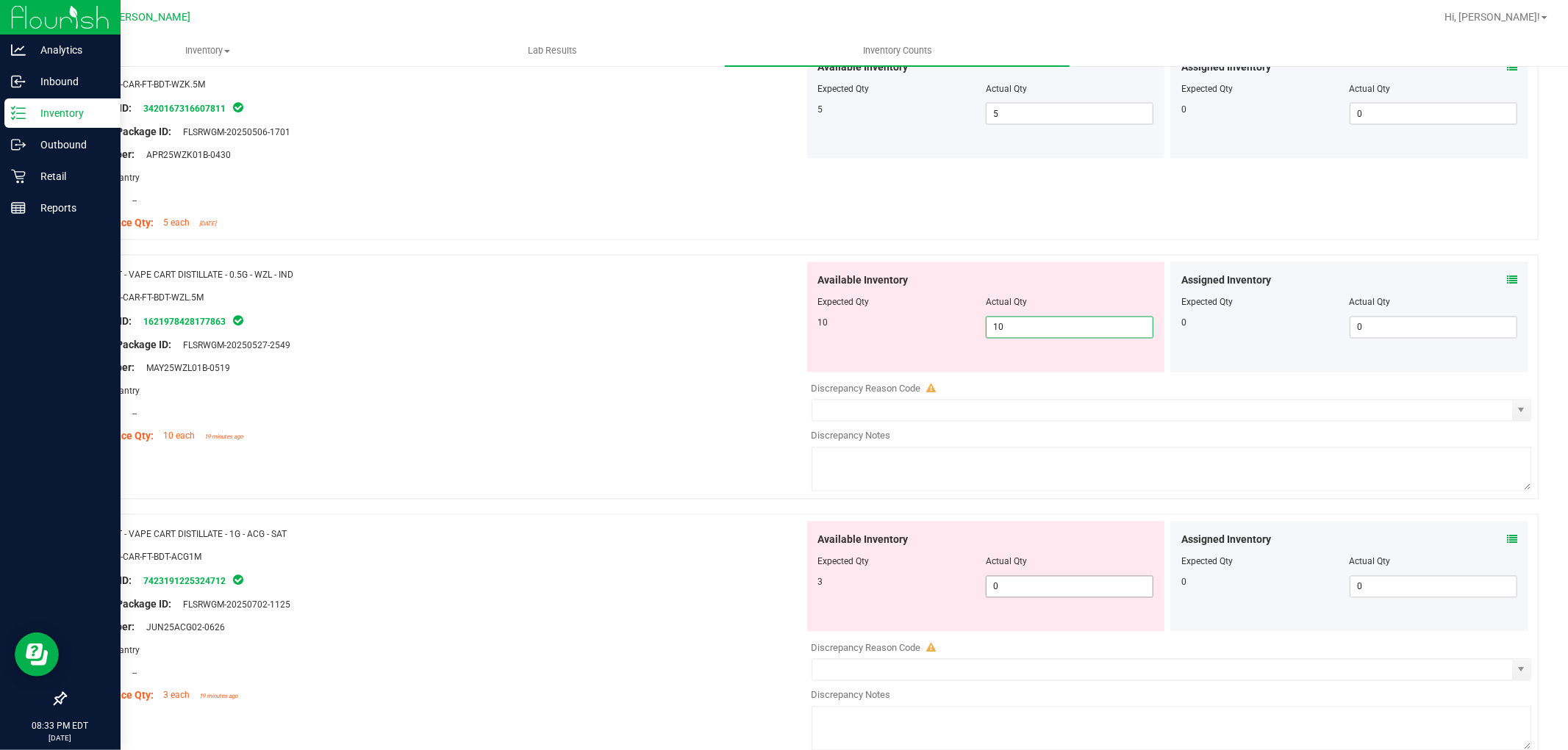
click at [1027, 581] on div "Available Inventory Expected Qty Actual Qty 3 0 0" at bounding box center [986, 576] width 358 height 110
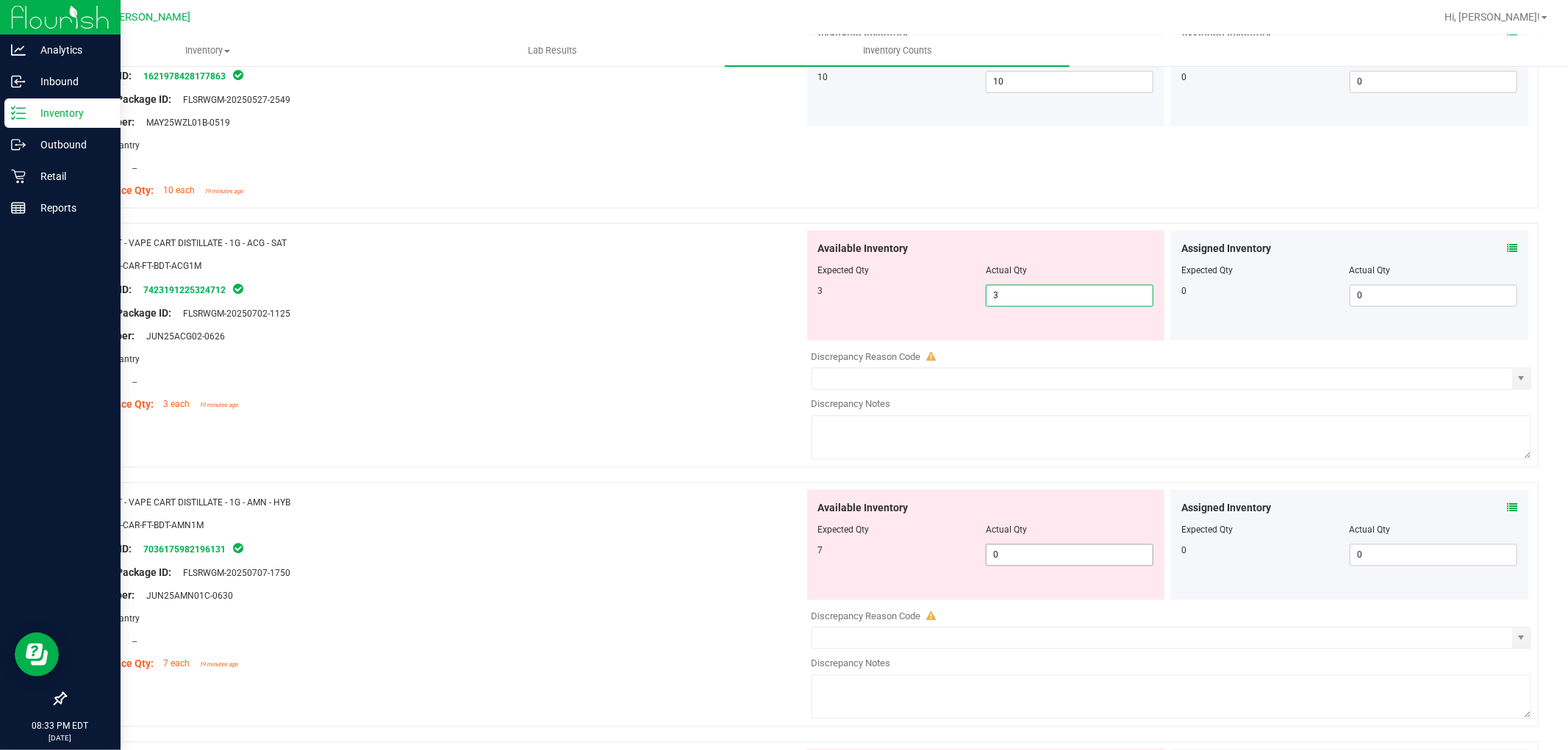
click at [1010, 556] on div "Available Inventory Expected Qty Actual Qty 7 0 0" at bounding box center [1167, 606] width 728 height 233
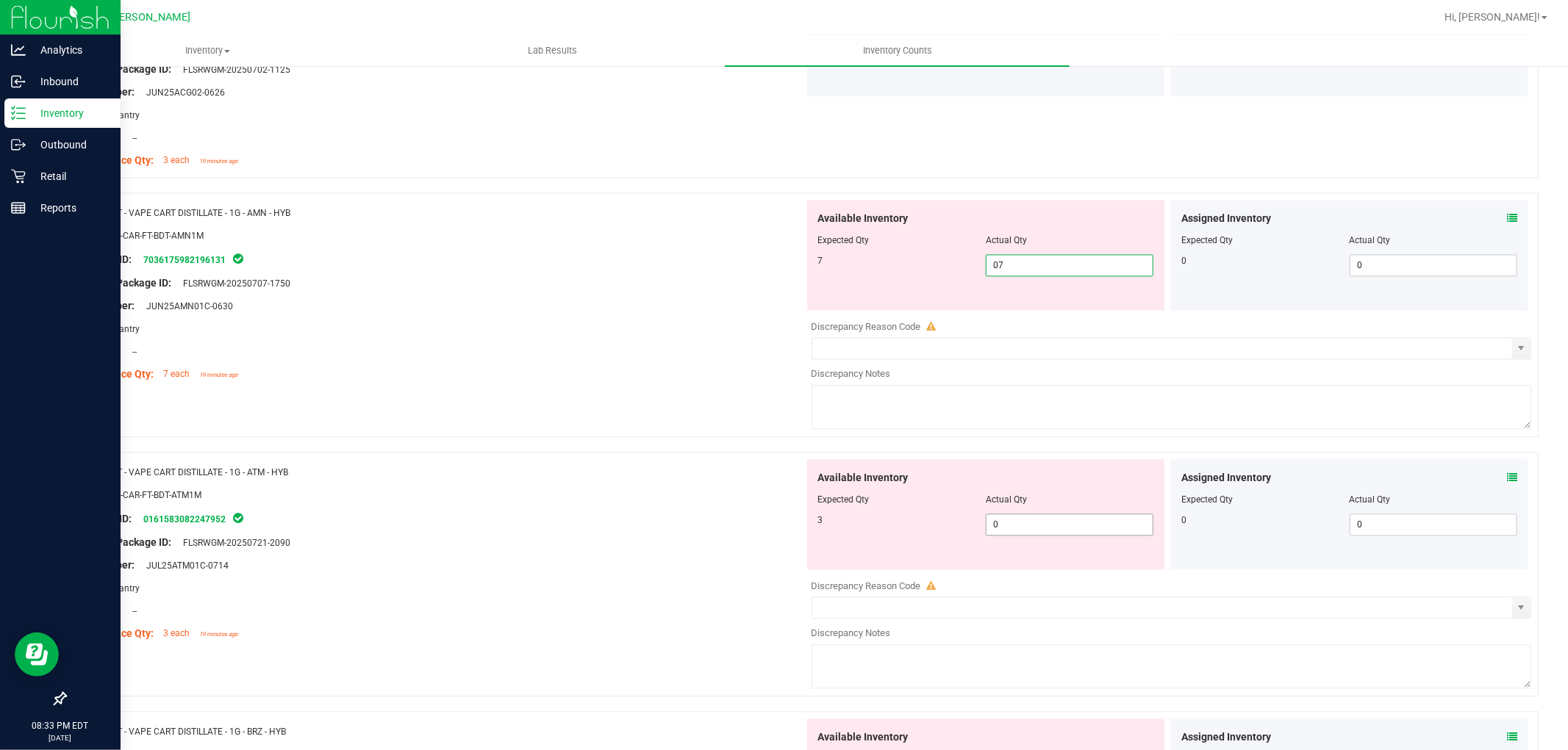
click at [1026, 525] on div "Available Inventory Expected Qty Actual Qty 3 0 0" at bounding box center [1167, 575] width 728 height 233
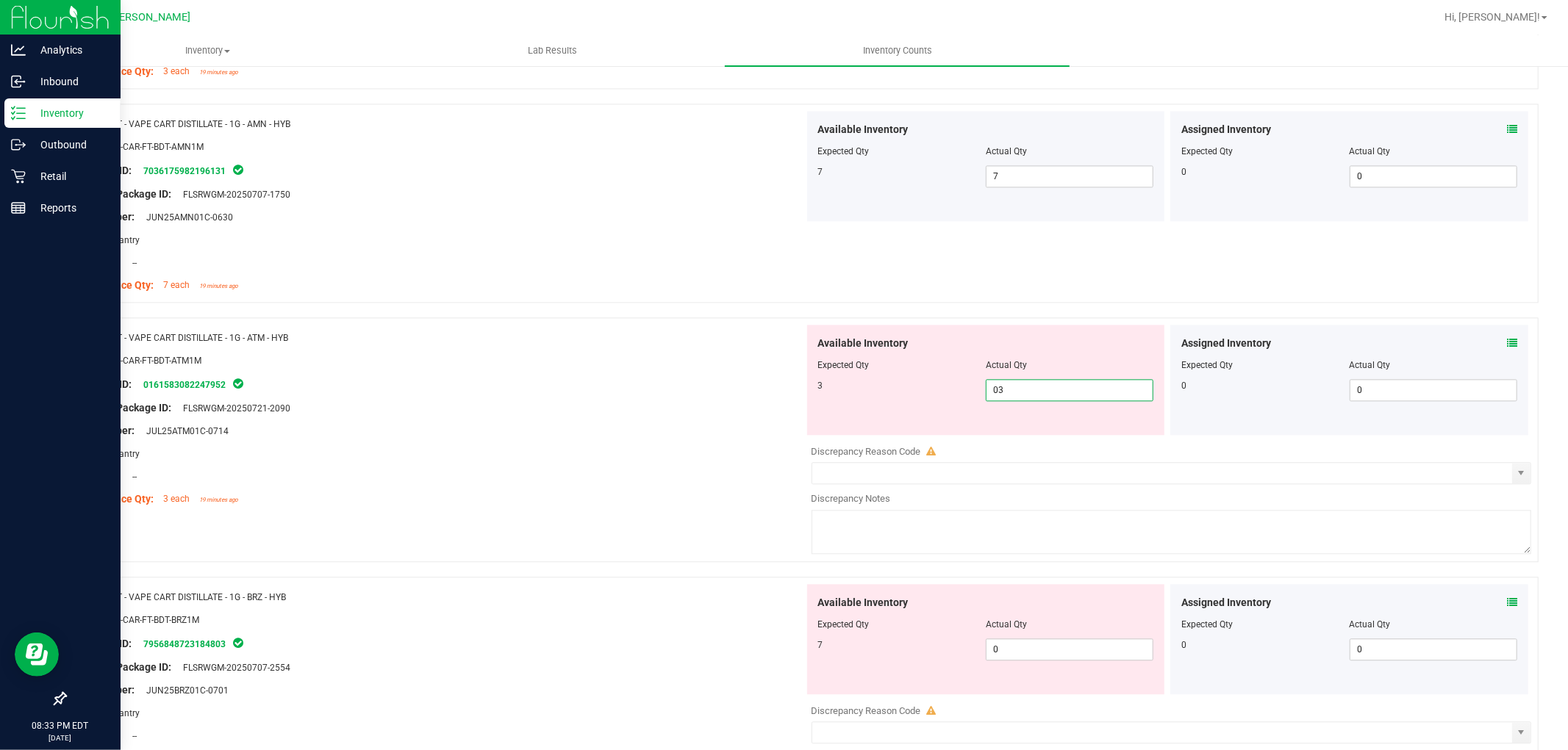
scroll to position [2857, 0]
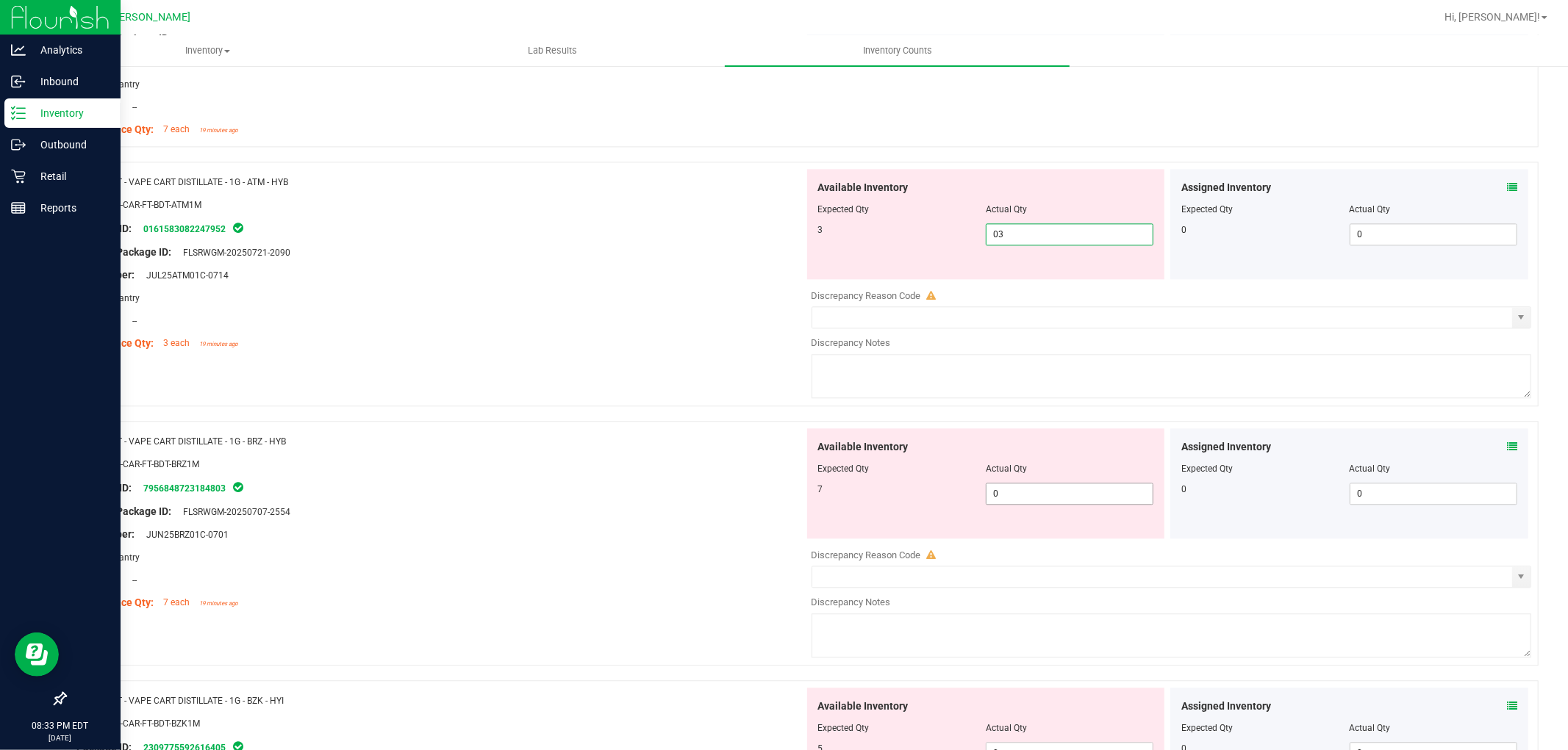
click at [1024, 501] on div "Available Inventory Expected Qty Actual Qty 7 0 0" at bounding box center [1167, 545] width 728 height 233
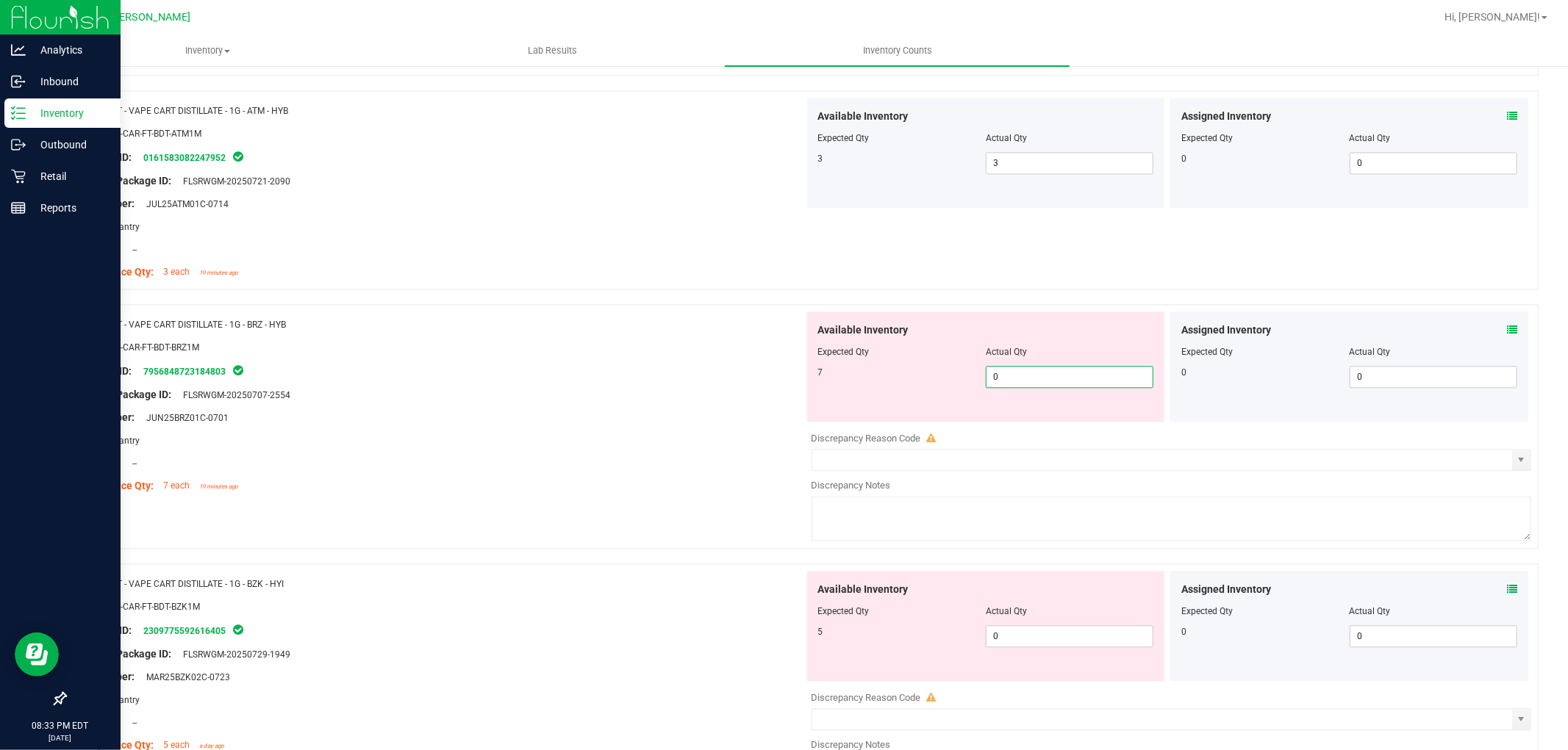
scroll to position [3021, 0]
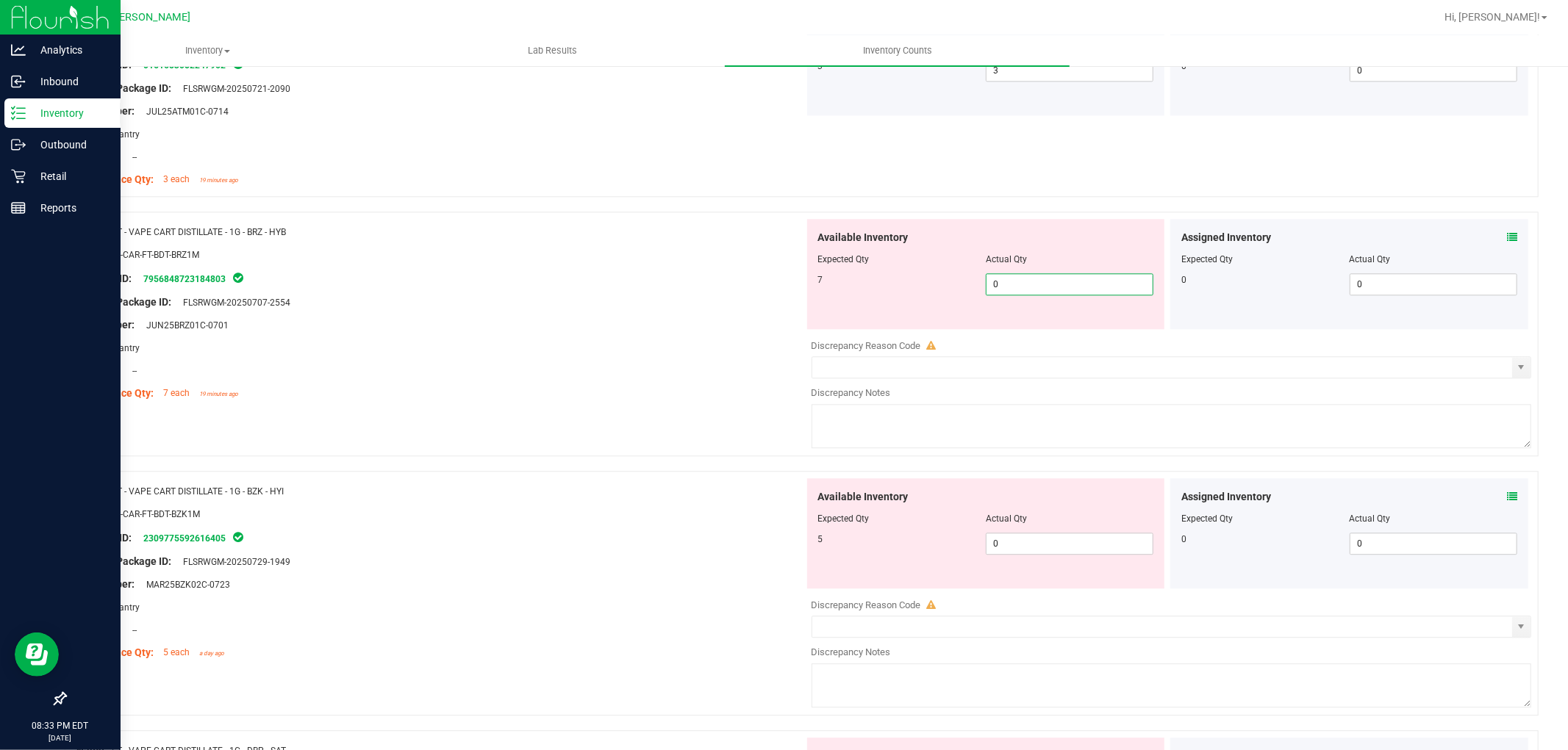
click at [1026, 262] on div "Actual Qty" at bounding box center [1070, 260] width 168 height 14
click at [1026, 282] on span "0 0" at bounding box center [1070, 284] width 168 height 22
click at [1035, 549] on div "Available Inventory Expected Qty Actual Qty 5 0 0" at bounding box center [1167, 595] width 728 height 233
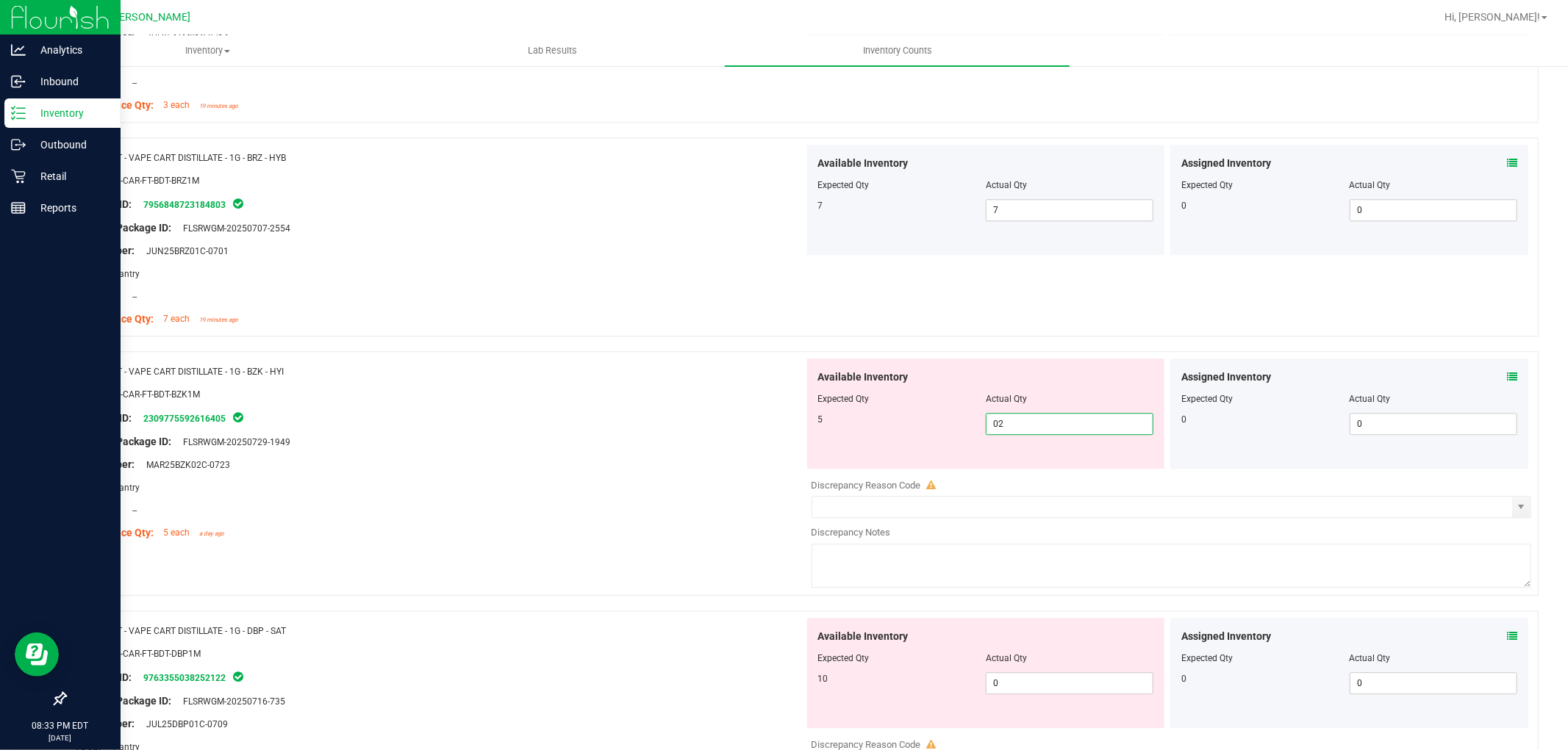
scroll to position [3184, 0]
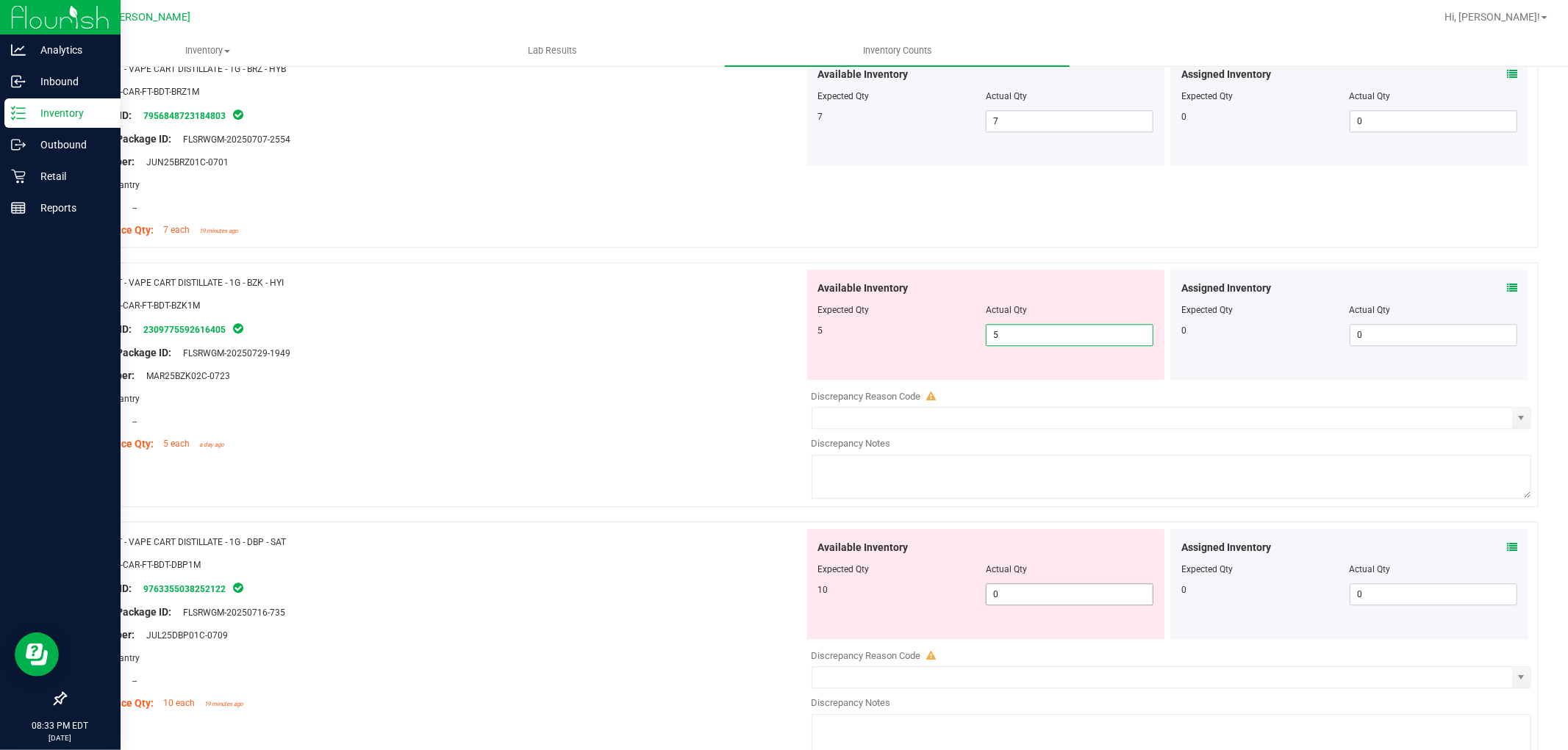
click at [1034, 596] on div "Available Inventory Expected Qty Actual Qty 10 0 0" at bounding box center [1167, 646] width 728 height 233
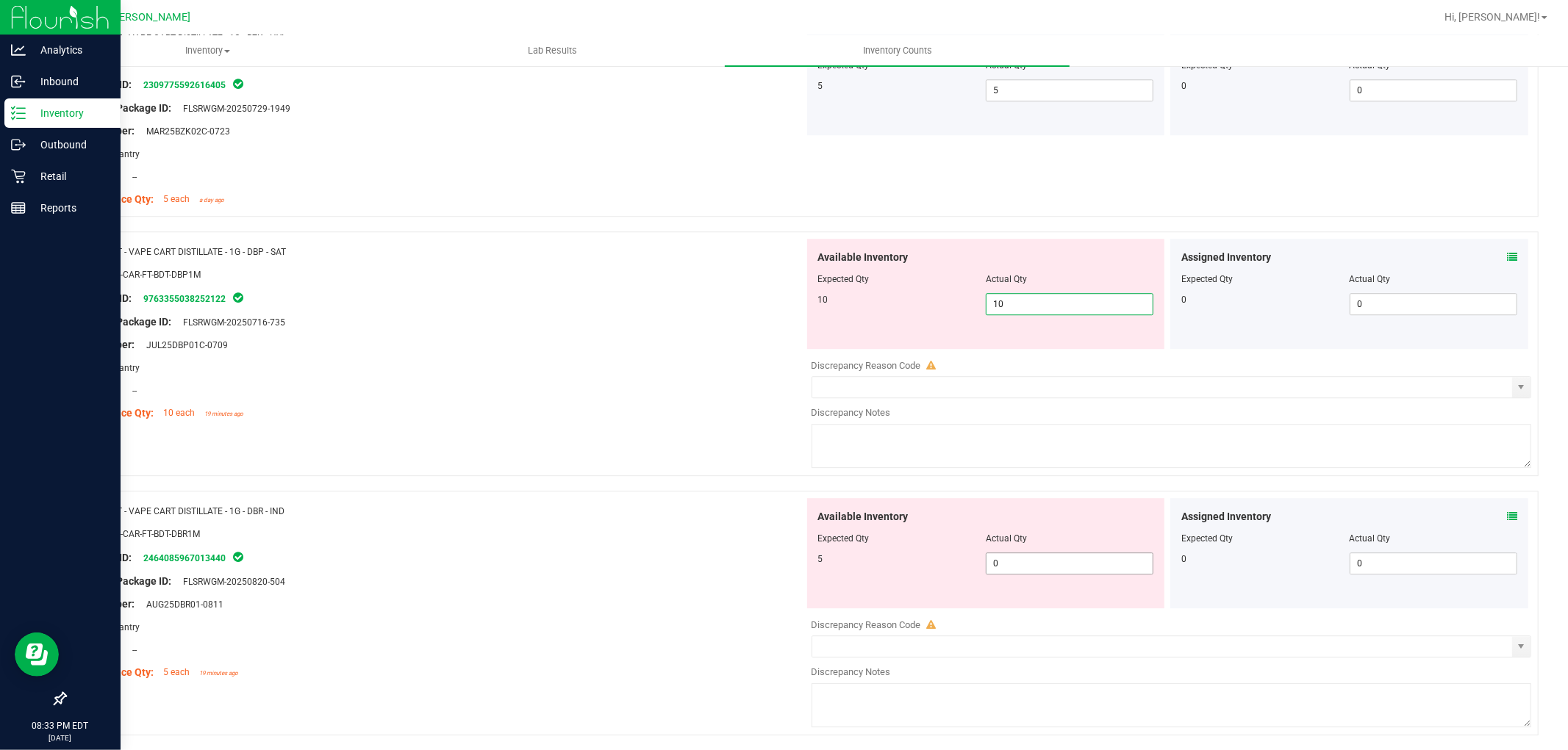
click at [1028, 561] on div "Available Inventory Expected Qty Actual Qty 5 0 0" at bounding box center [986, 553] width 358 height 110
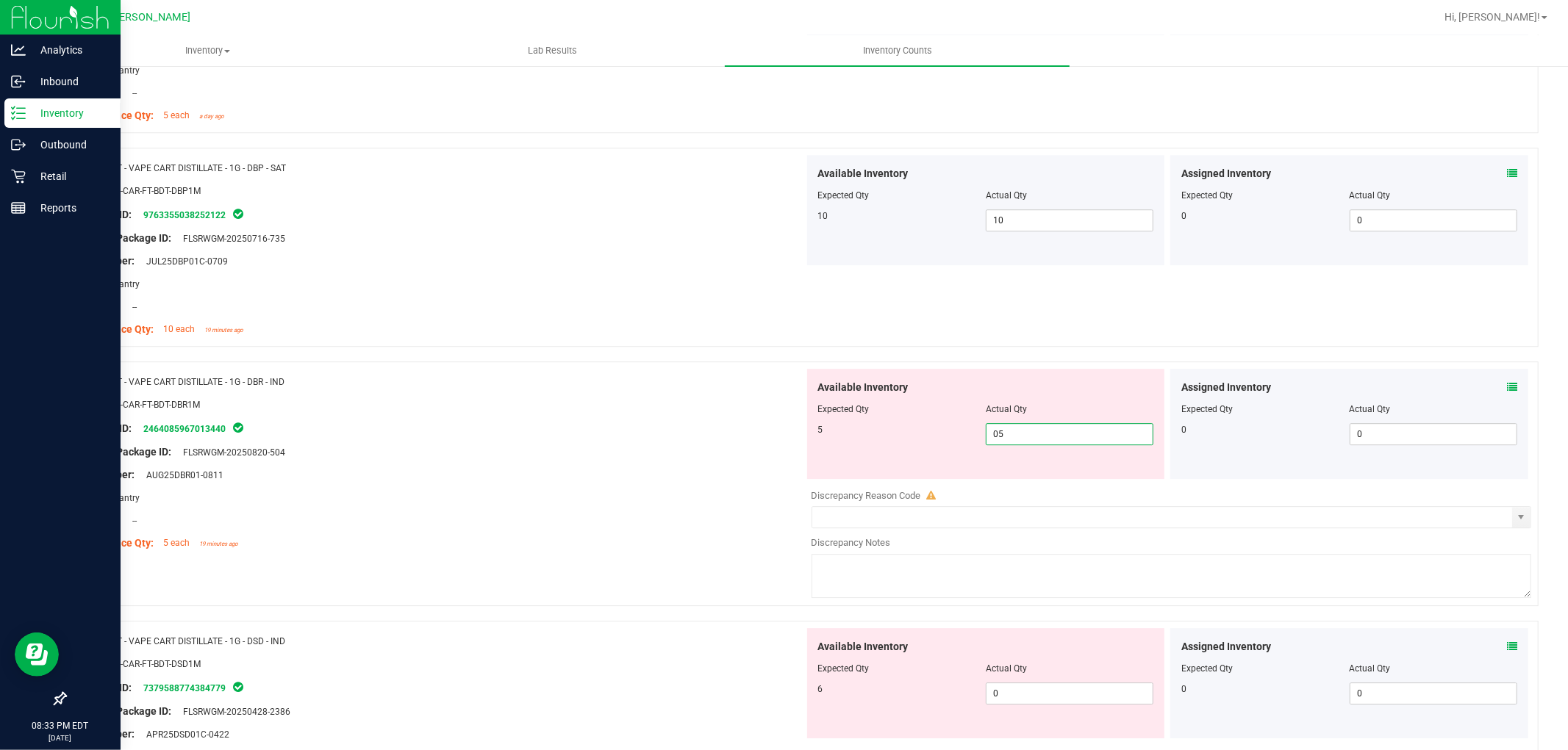
scroll to position [3592, 0]
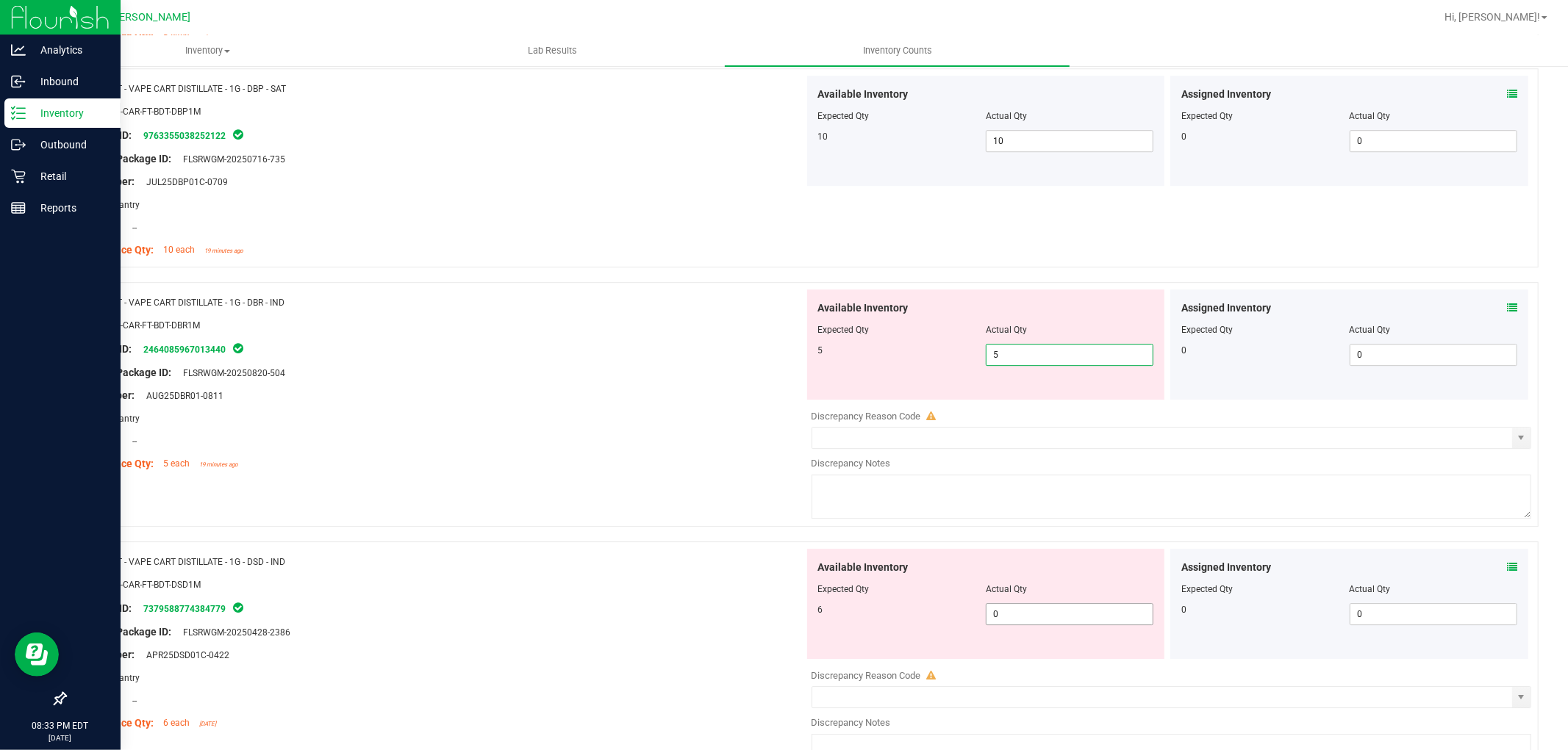
click at [1023, 615] on div "Available Inventory Expected Qty Actual Qty 6 0 0" at bounding box center [1167, 665] width 728 height 233
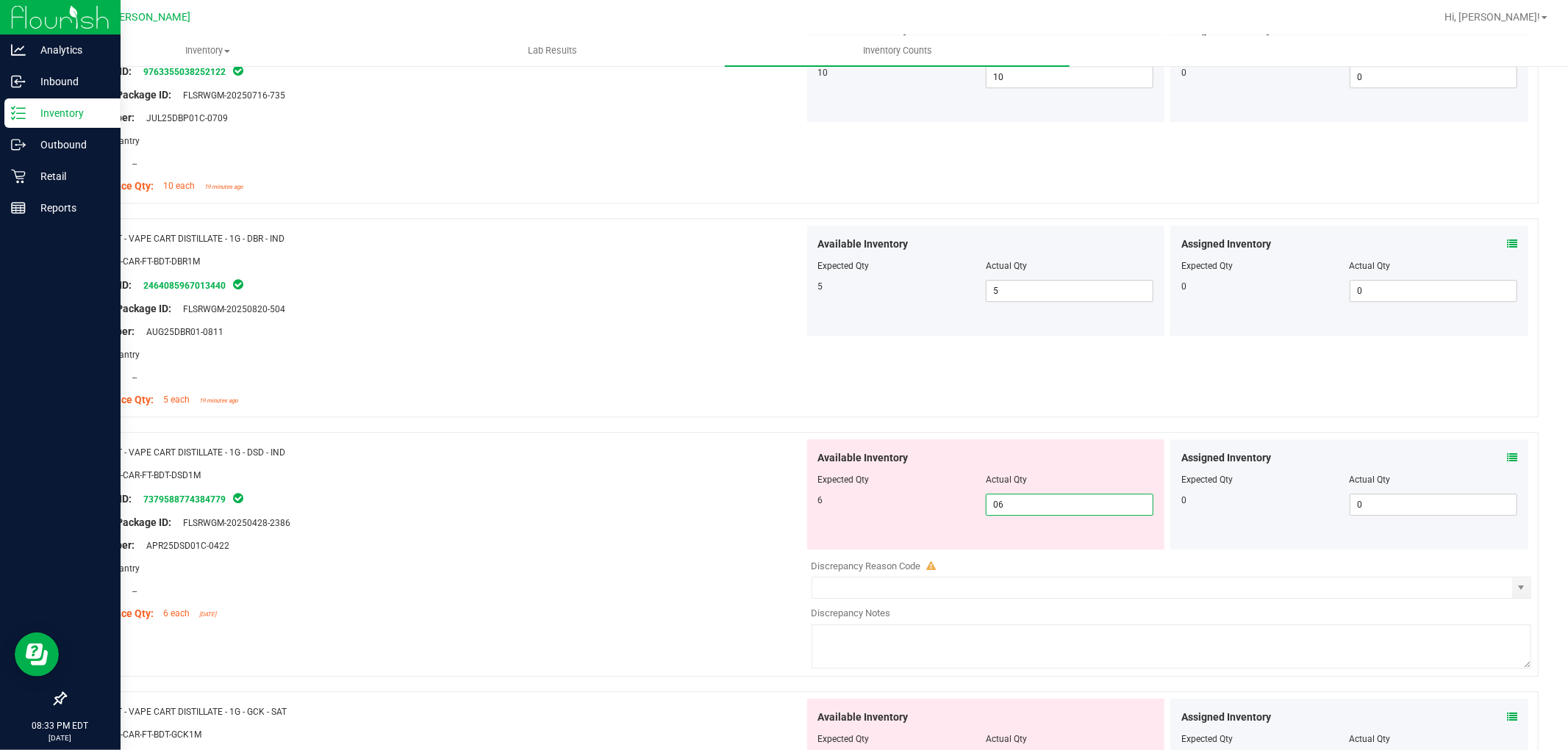
scroll to position [3837, 0]
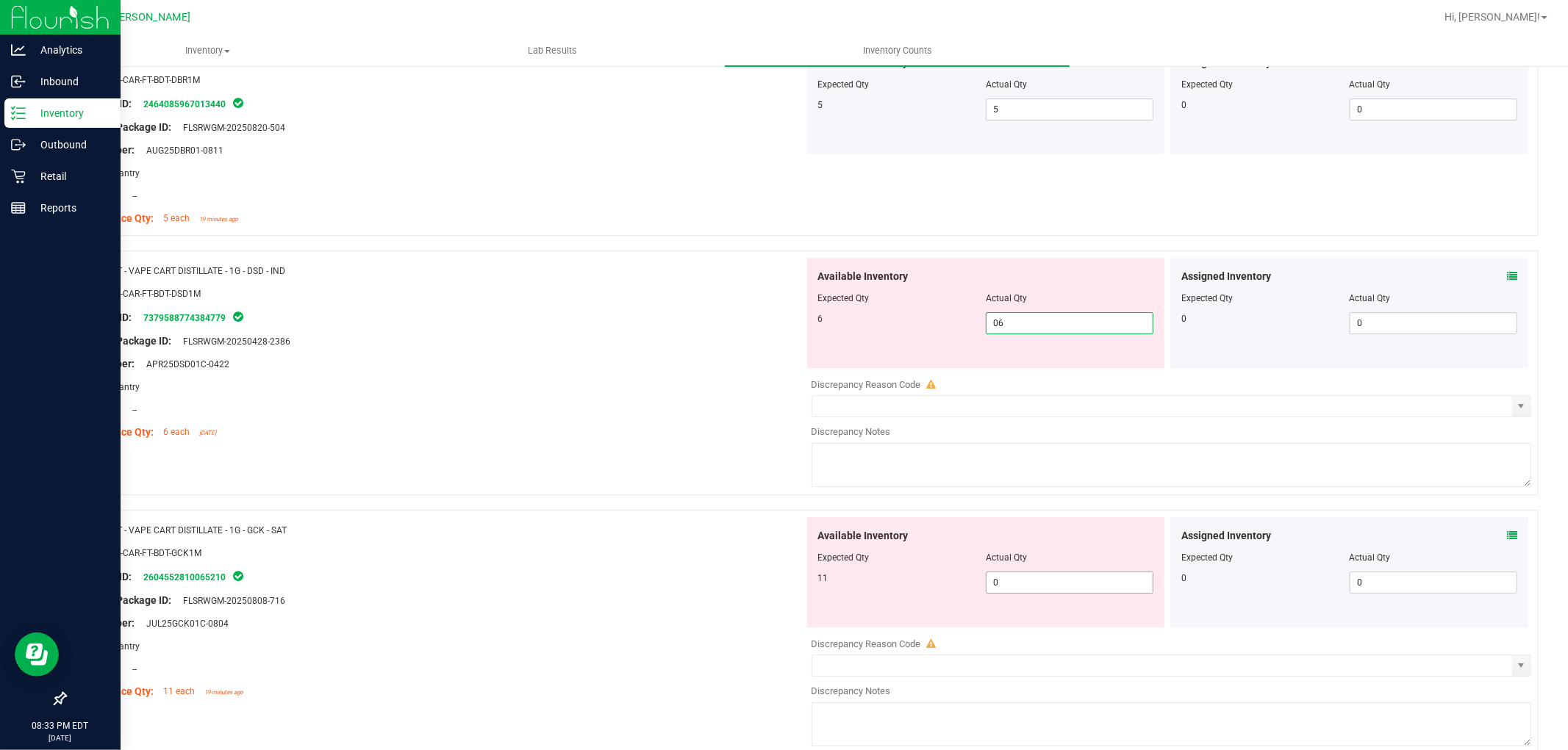
click at [1011, 578] on div "Available Inventory Expected Qty Actual Qty 11 0 0" at bounding box center [986, 572] width 358 height 110
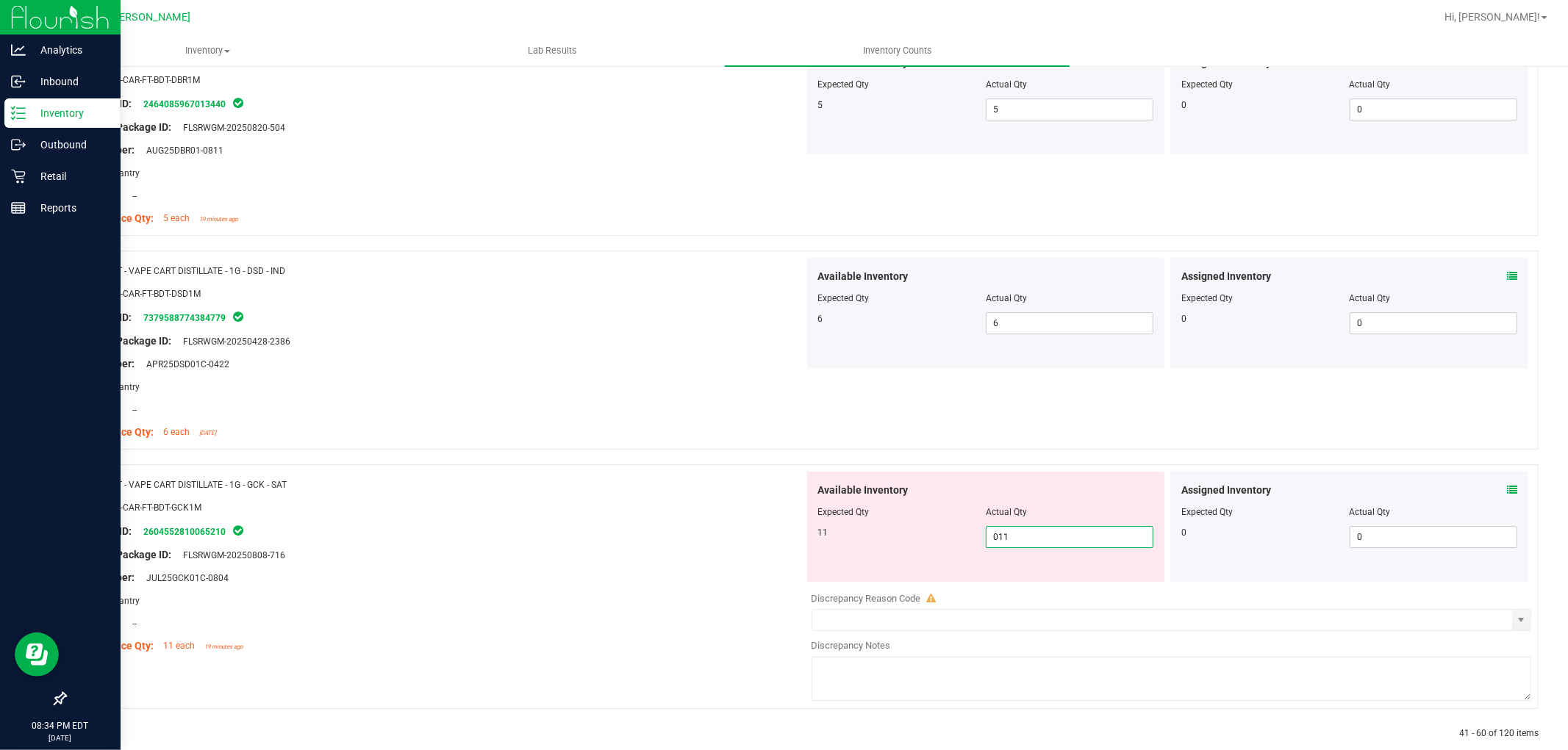
scroll to position [3863, 0]
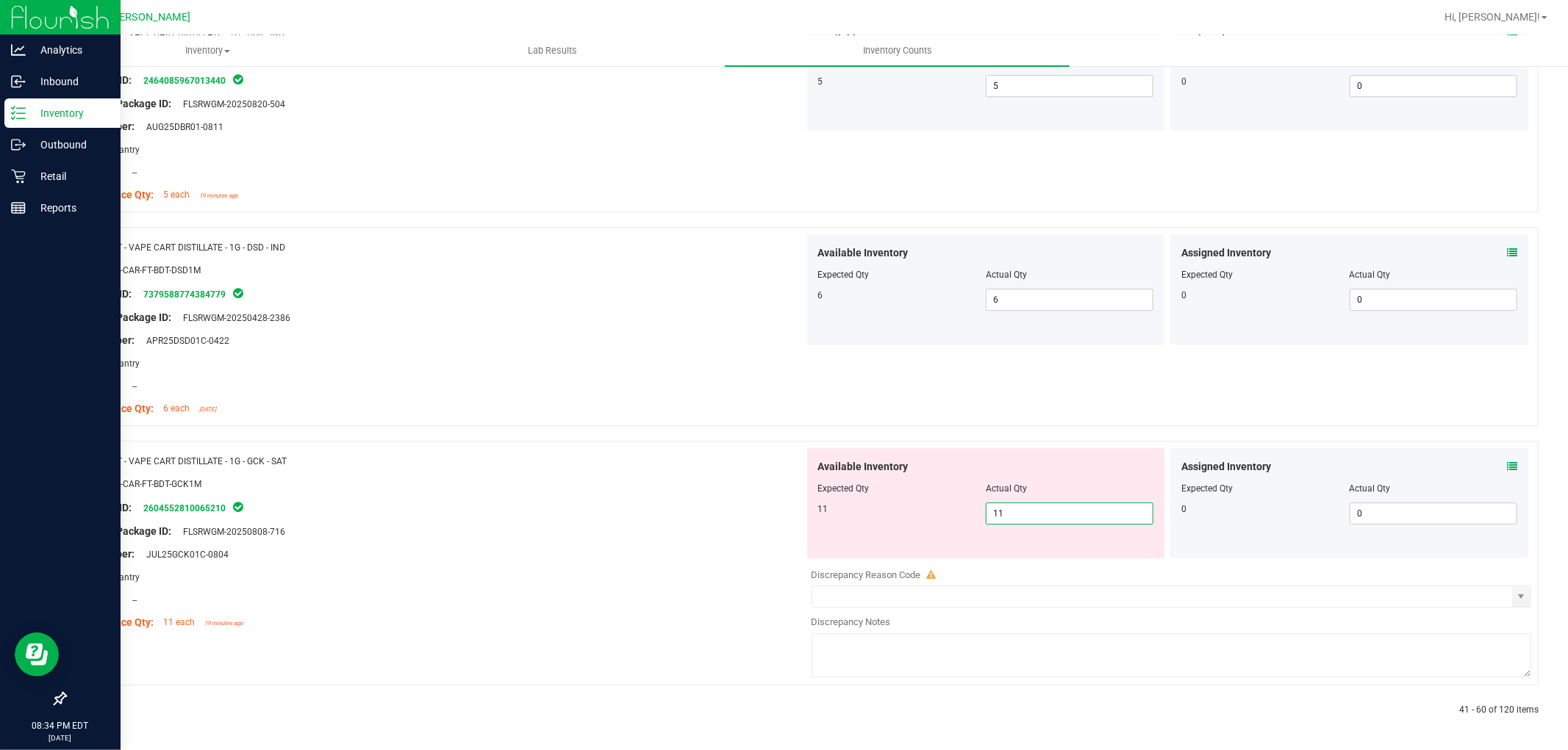
click at [100, 710] on icon at bounding box center [100, 710] width 5 height 9
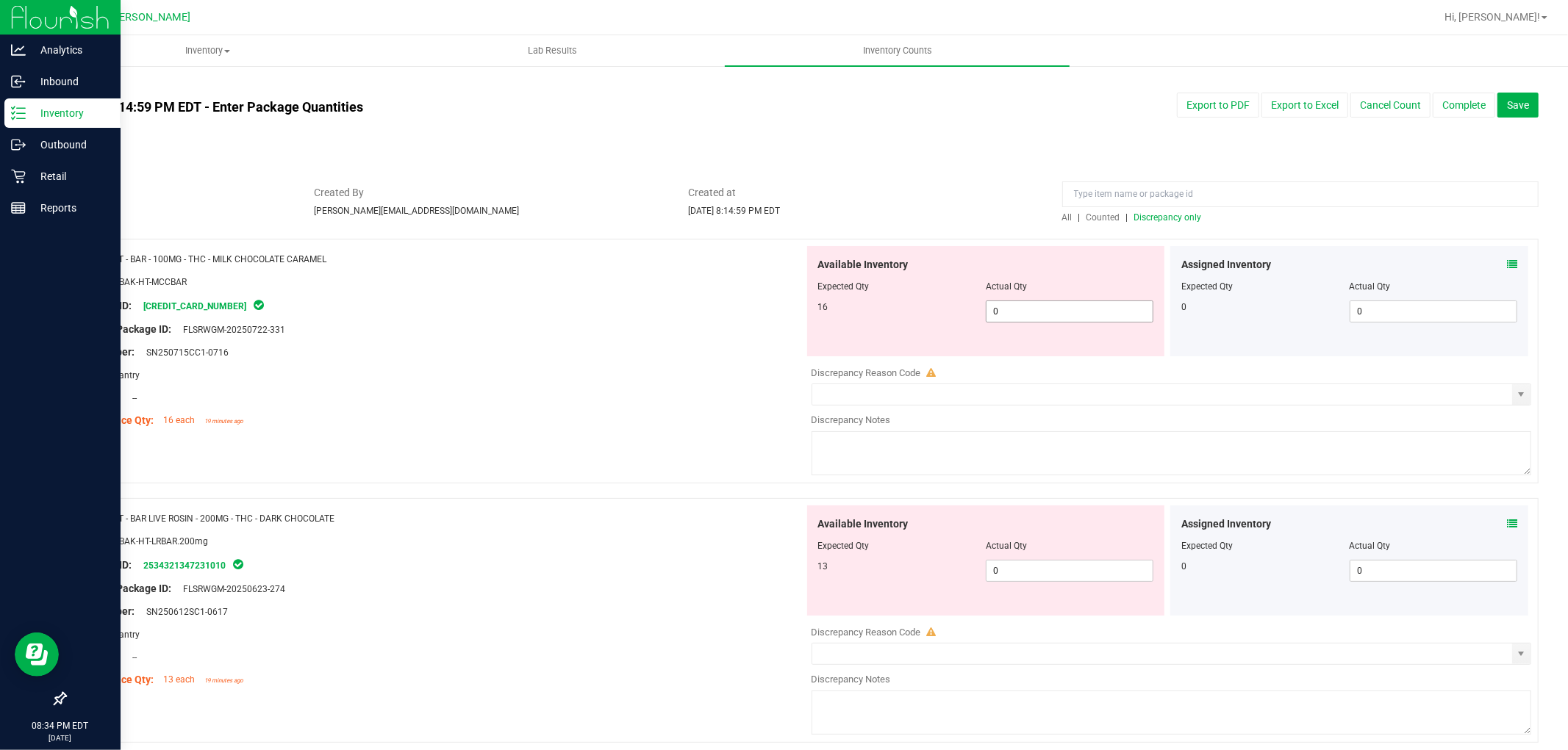
click at [1023, 313] on span "0 0" at bounding box center [1070, 312] width 168 height 22
click at [1022, 571] on div "Available Inventory Expected Qty Actual Qty 13 0 0" at bounding box center [1167, 622] width 728 height 233
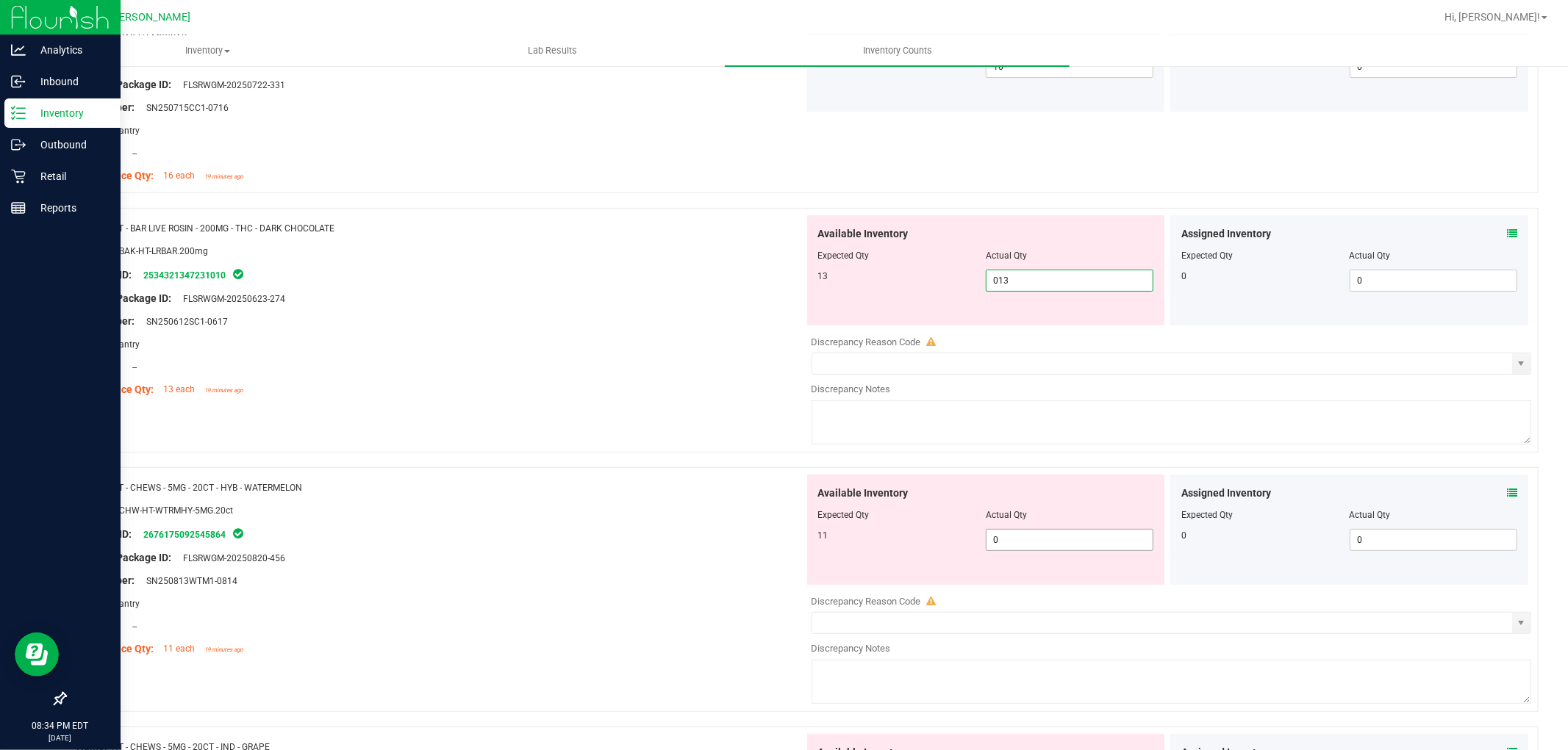
click at [1015, 544] on div "Available Inventory Expected Qty Actual Qty 11 0 0" at bounding box center [1167, 591] width 728 height 233
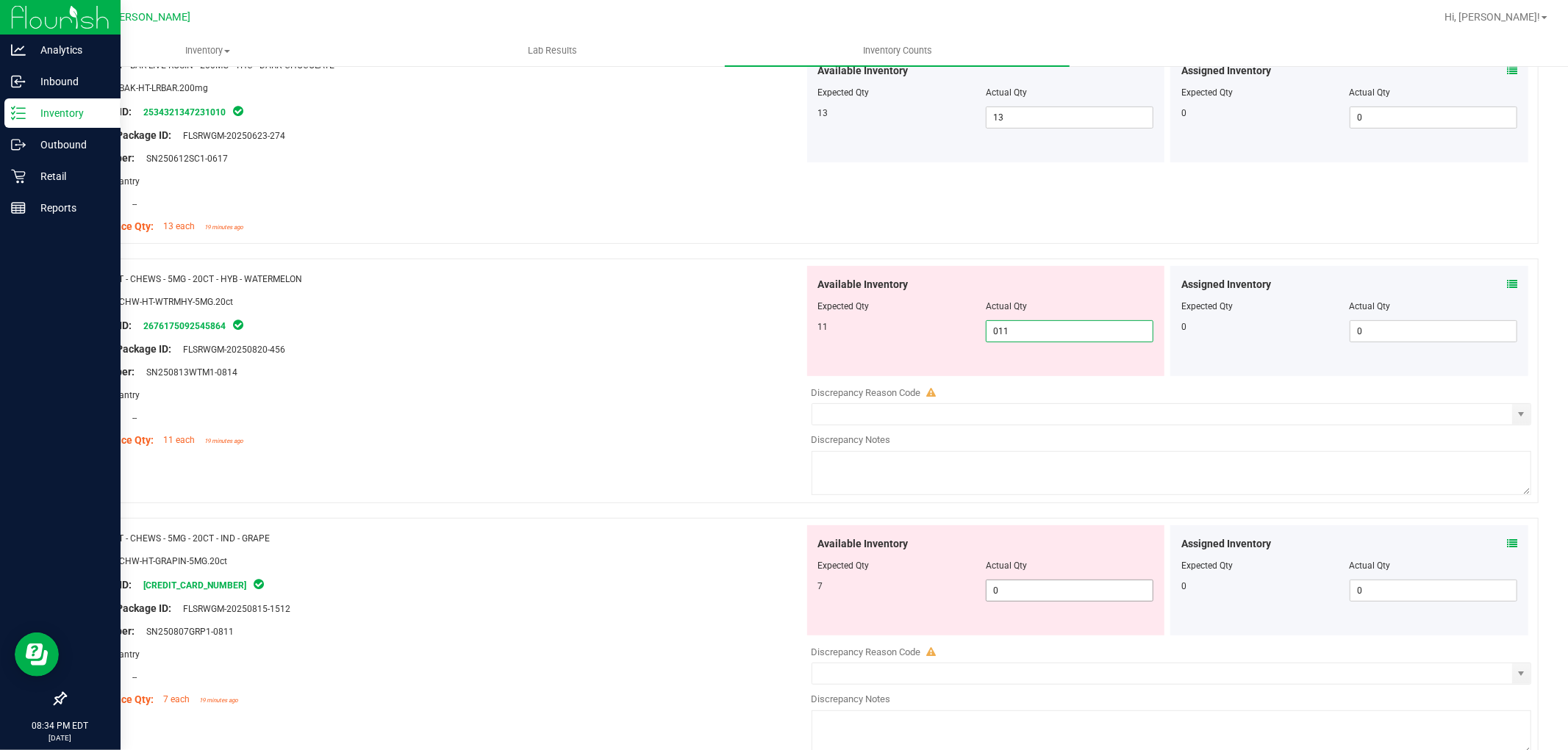
click at [1019, 597] on div "Available Inventory Expected Qty Actual Qty 7 0 0" at bounding box center [1167, 642] width 728 height 233
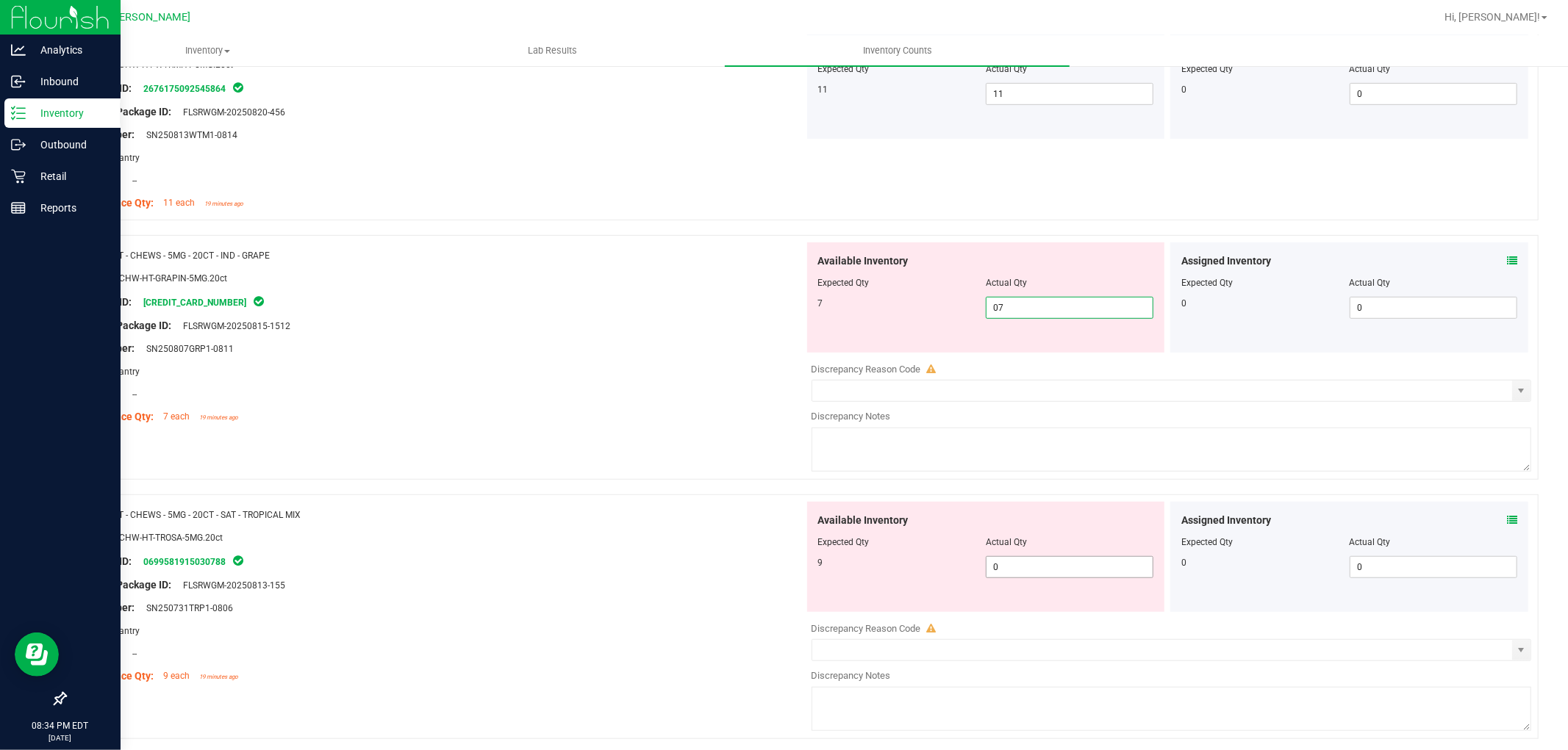
scroll to position [652, 0]
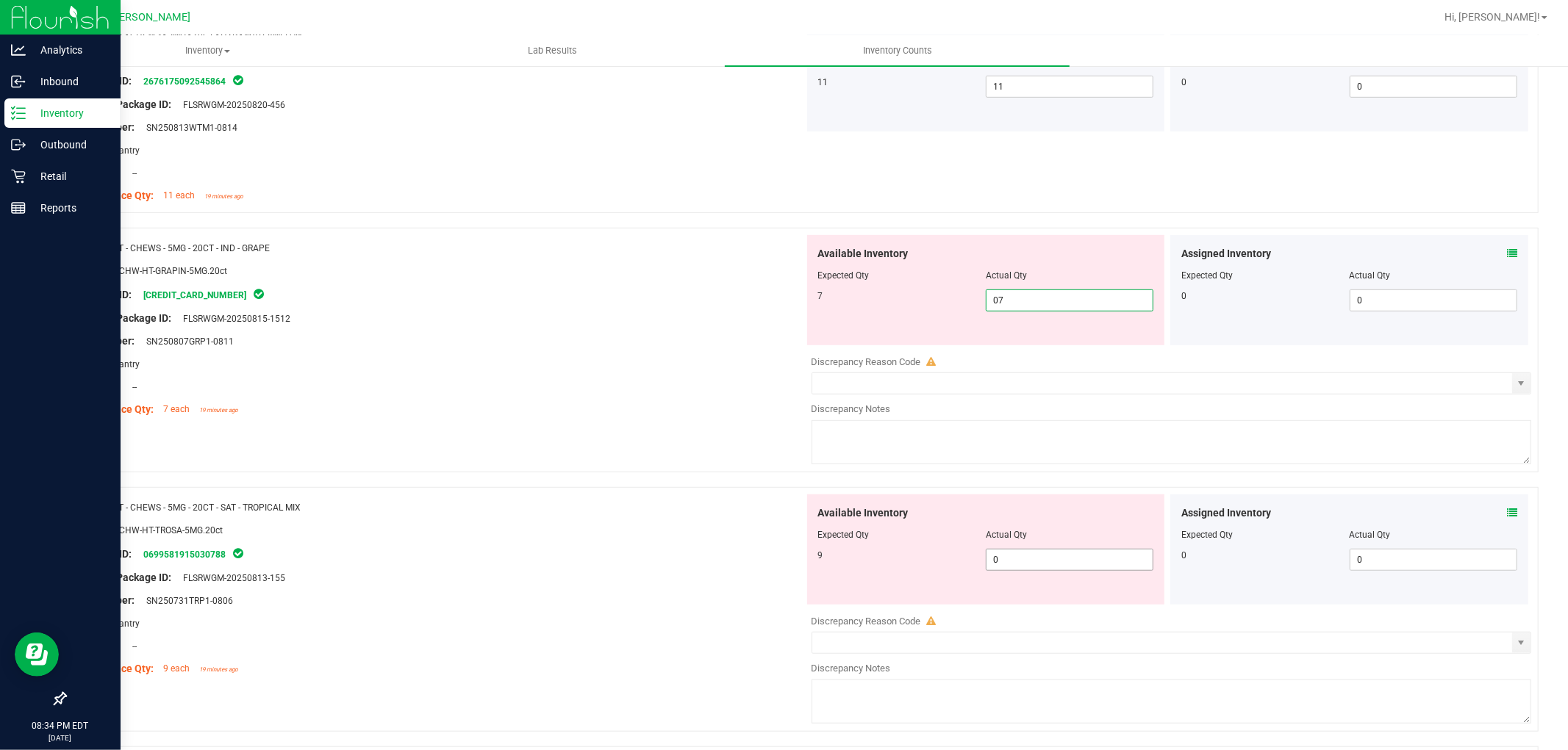
click at [1022, 562] on div "Available Inventory Expected Qty Actual Qty 9 0 0" at bounding box center [1167, 610] width 728 height 233
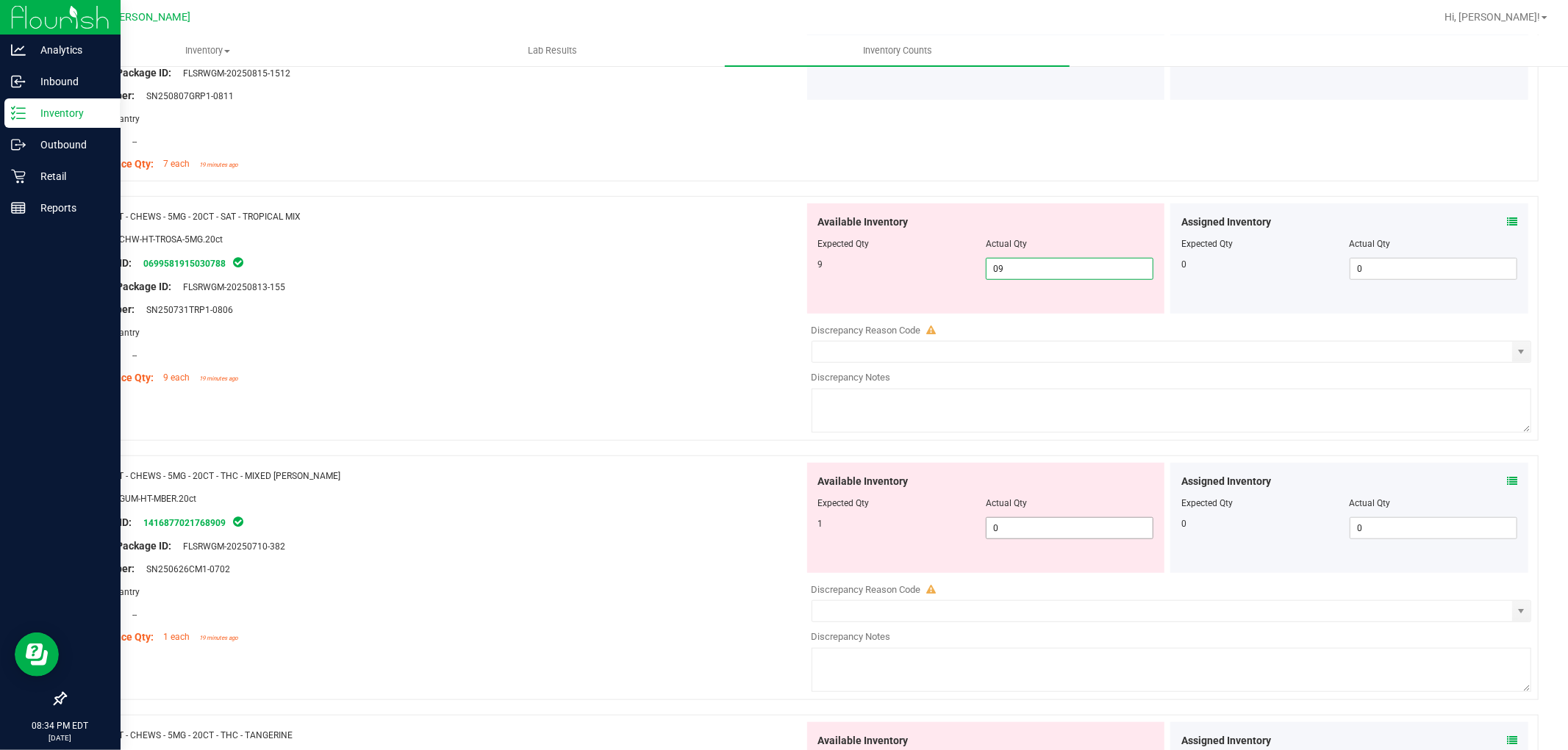
click at [1015, 531] on div "Available Inventory Expected Qty Actual Qty 1 0 0" at bounding box center [1167, 579] width 728 height 233
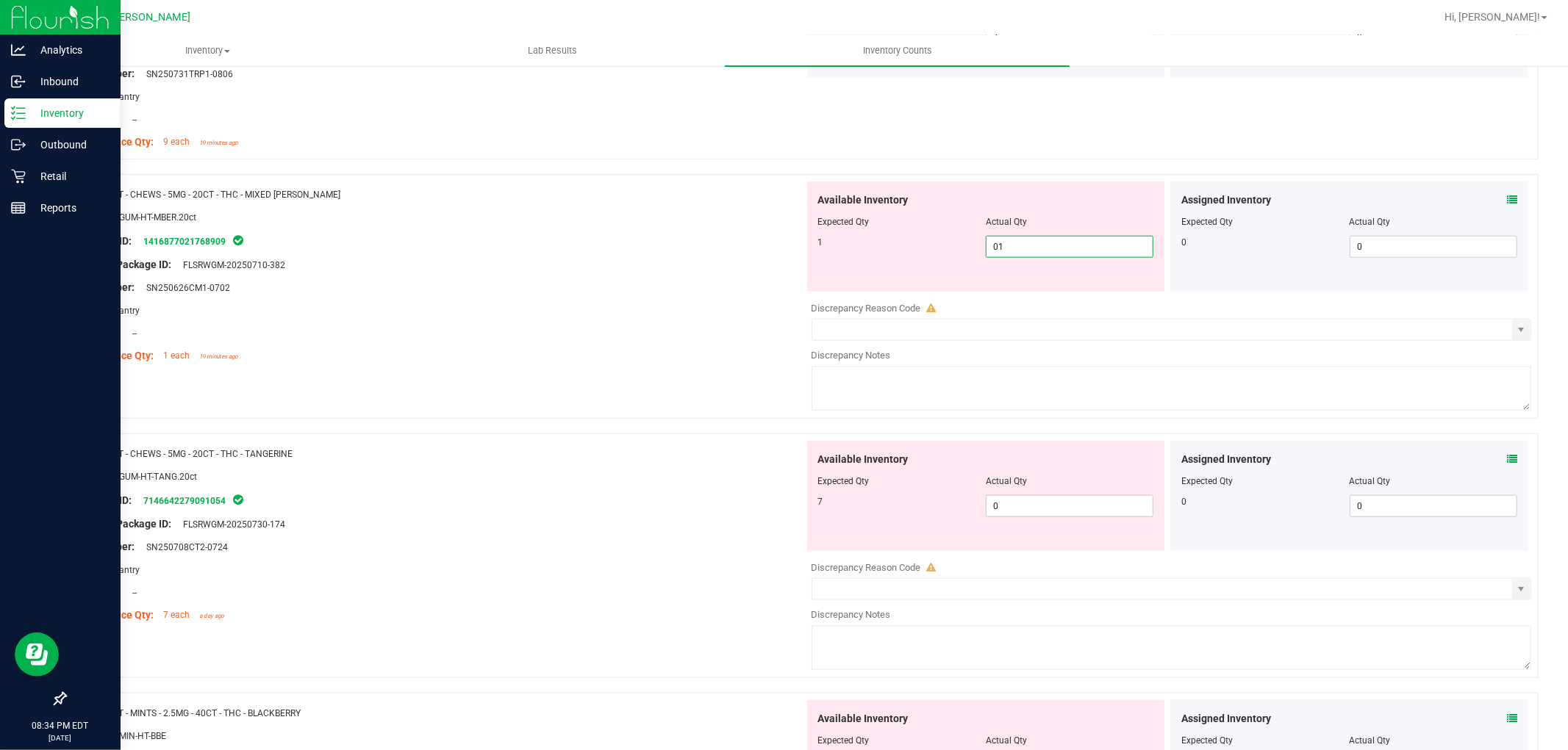
scroll to position [1143, 0]
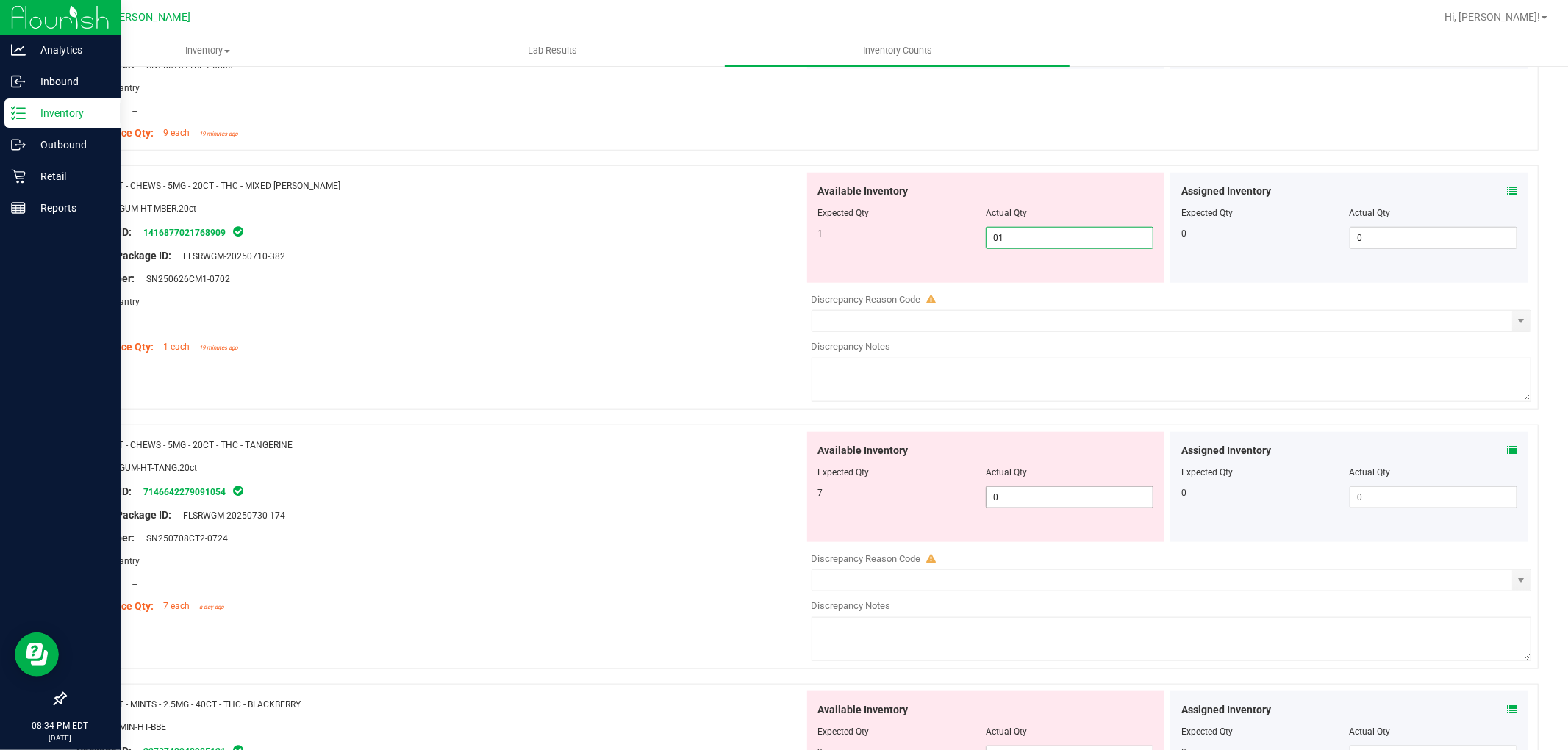
click at [1018, 500] on div "Available Inventory Expected Qty Actual Qty 7 0 0" at bounding box center [1167, 548] width 728 height 233
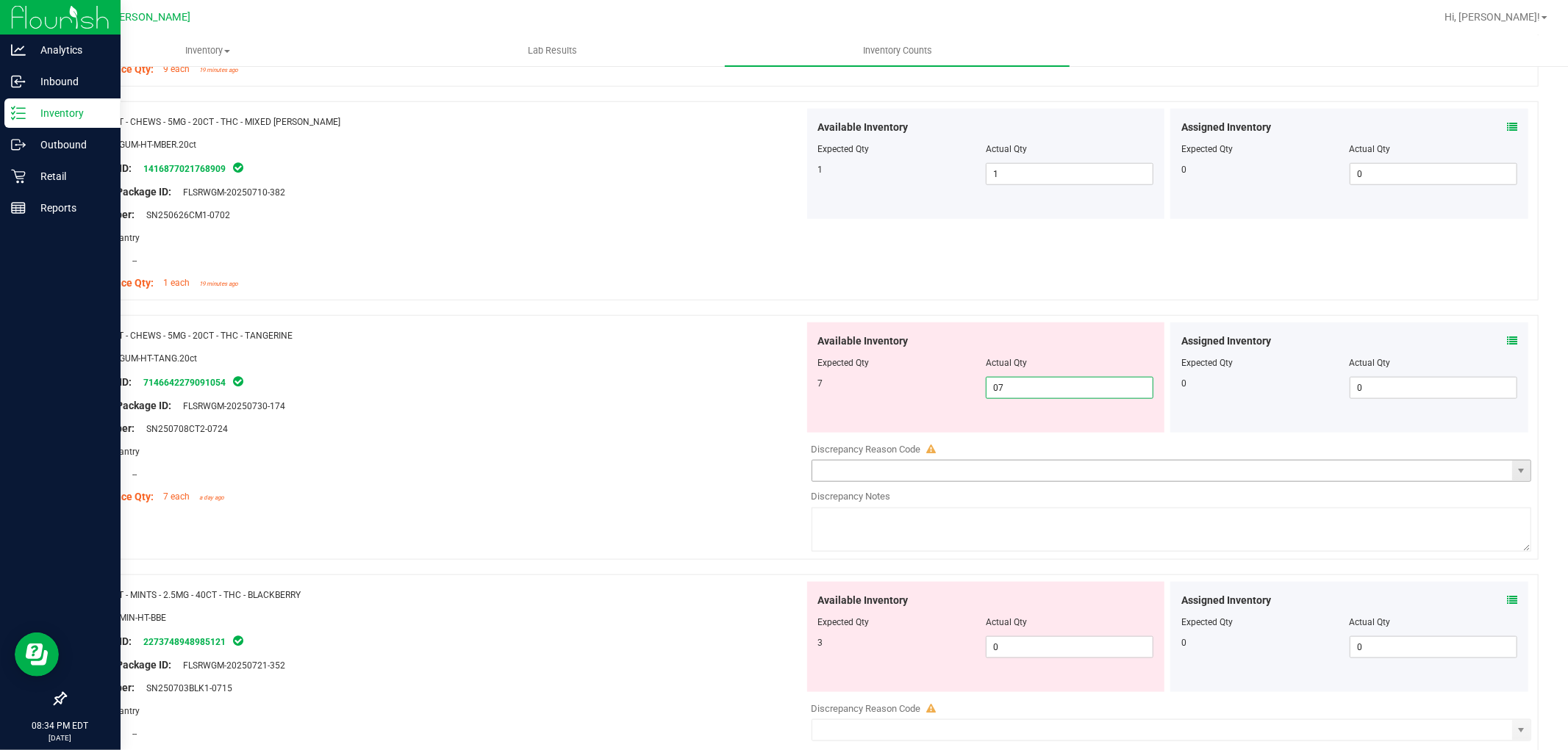
scroll to position [1388, 0]
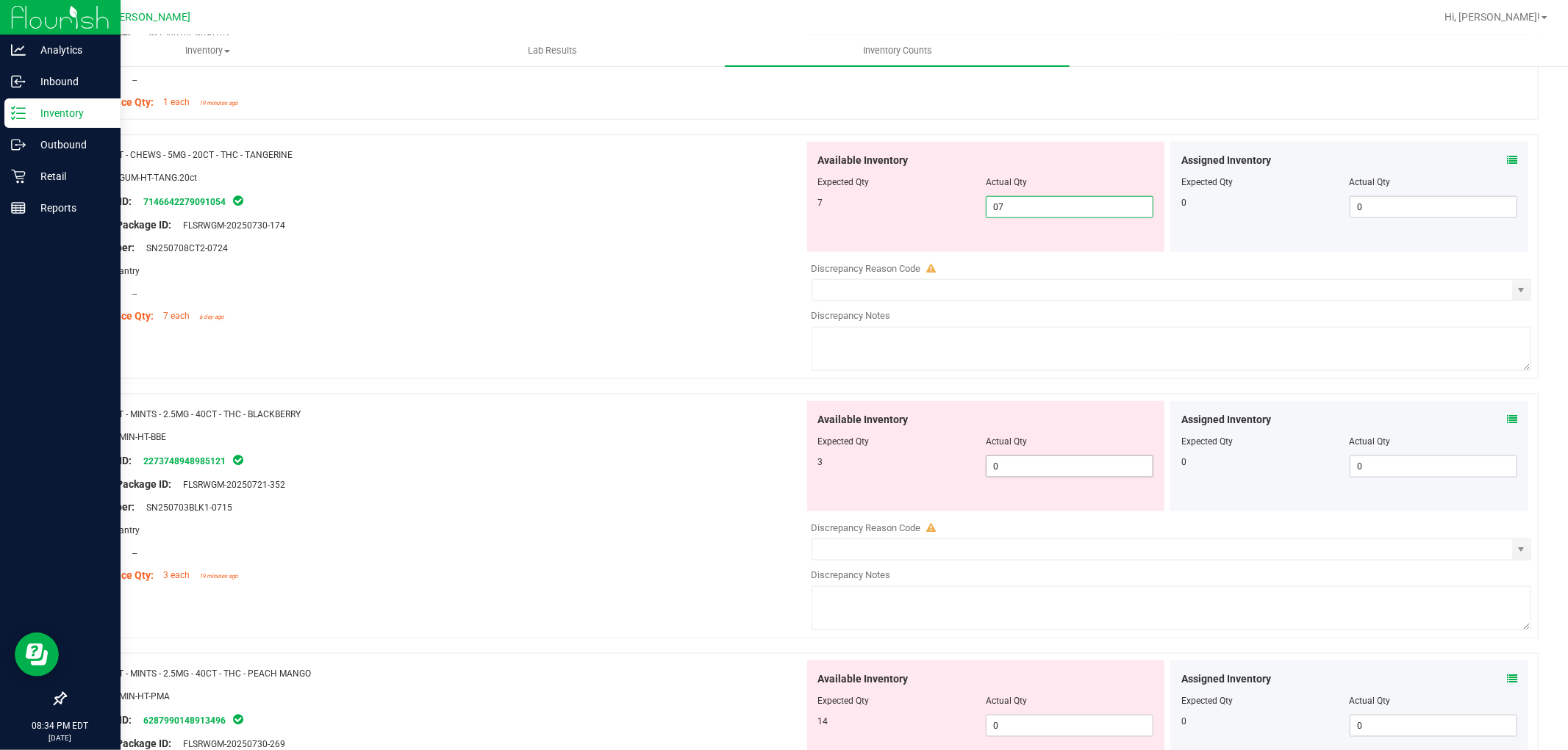
click at [1015, 460] on div "Available Inventory Expected Qty Actual Qty 3 0 0" at bounding box center [986, 456] width 358 height 110
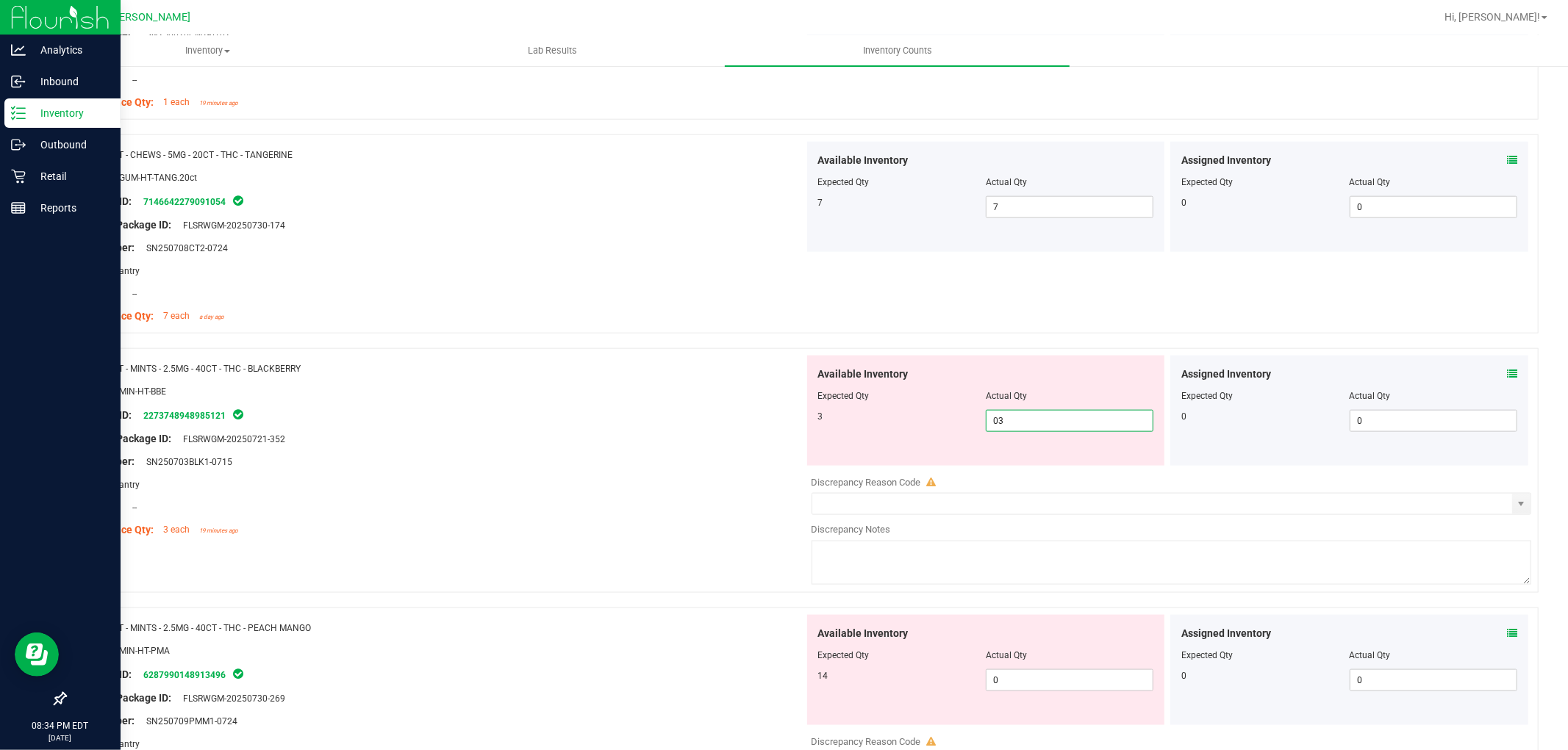
scroll to position [1551, 0]
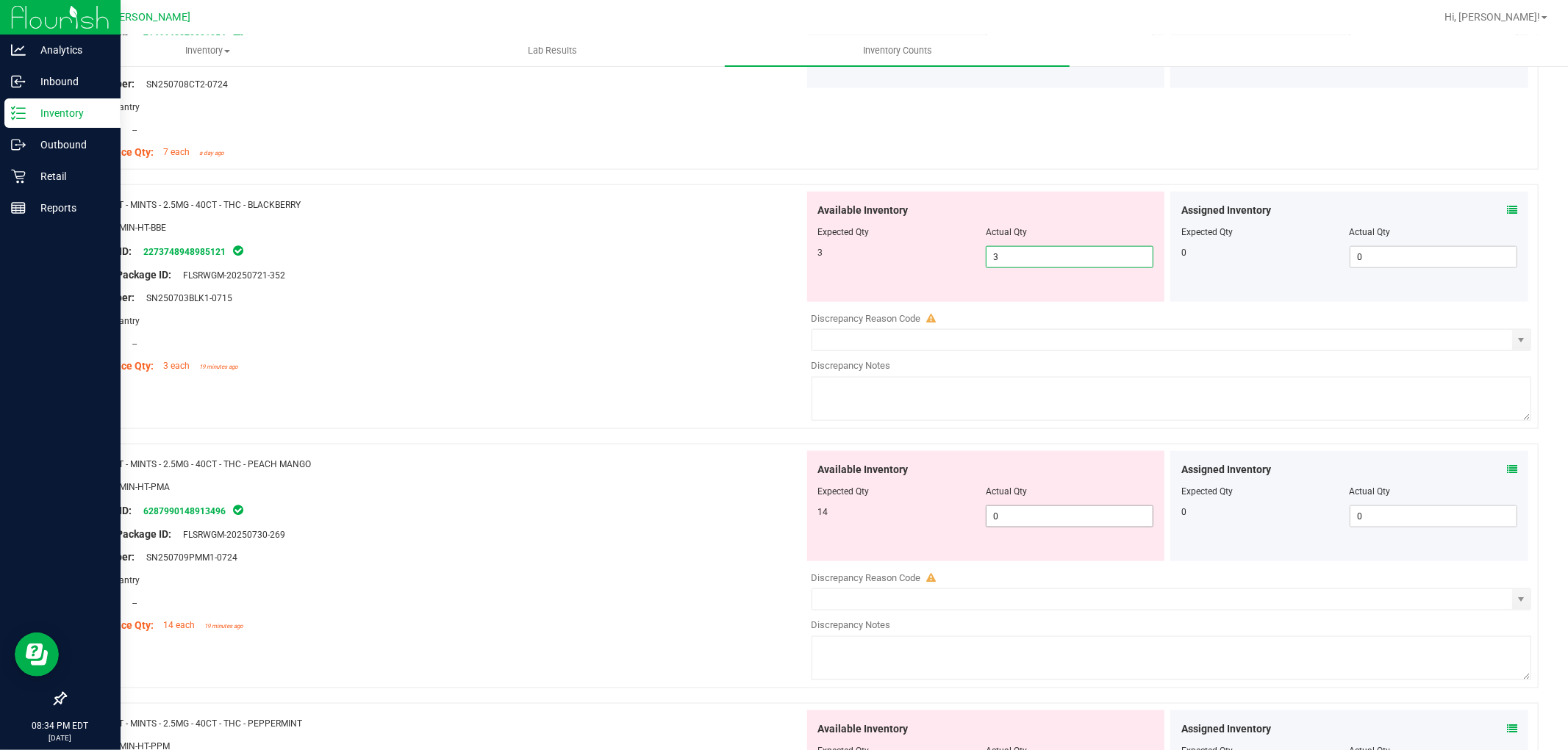
click at [1010, 512] on div "Available Inventory Expected Qty Actual Qty 14 0 0" at bounding box center [986, 506] width 358 height 110
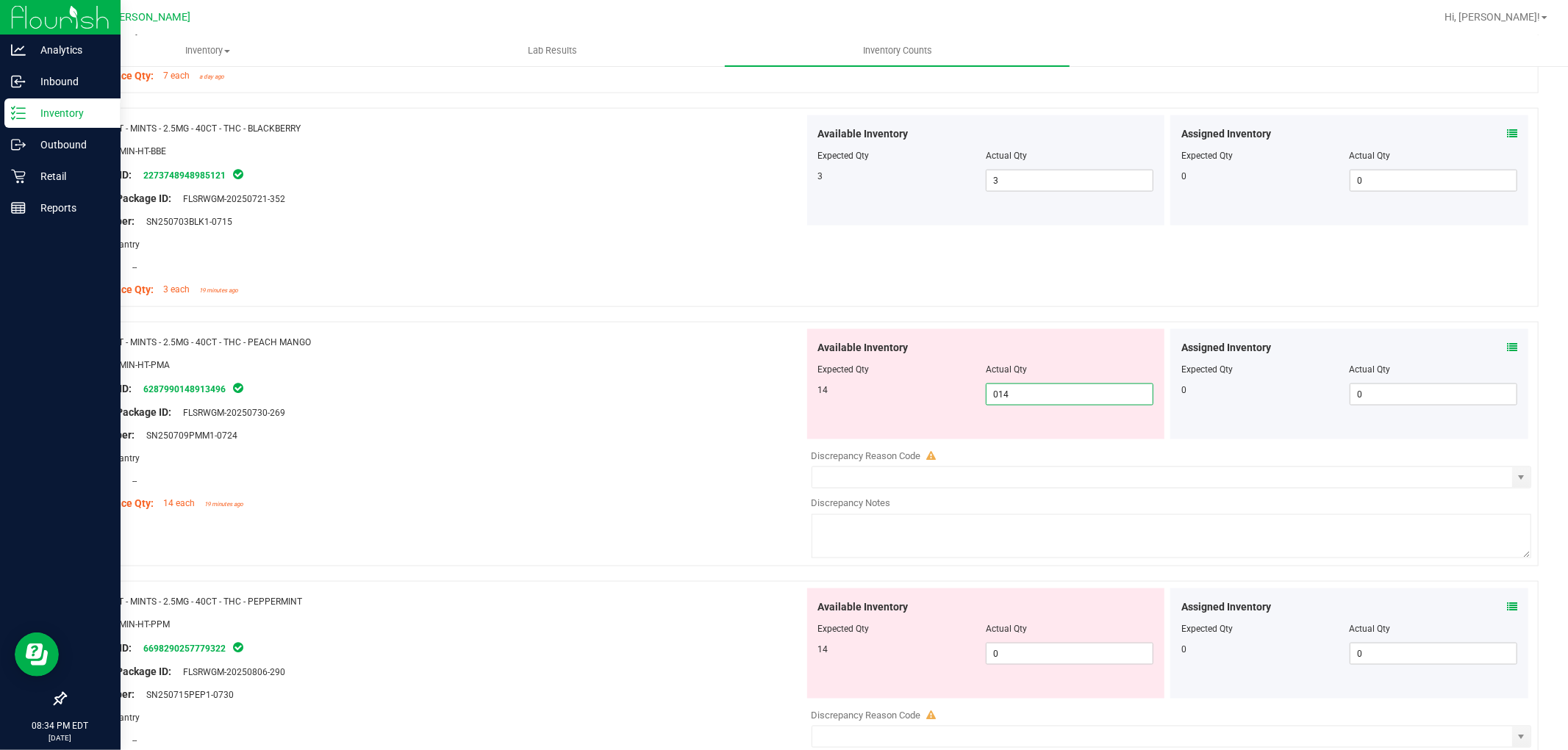
scroll to position [1715, 0]
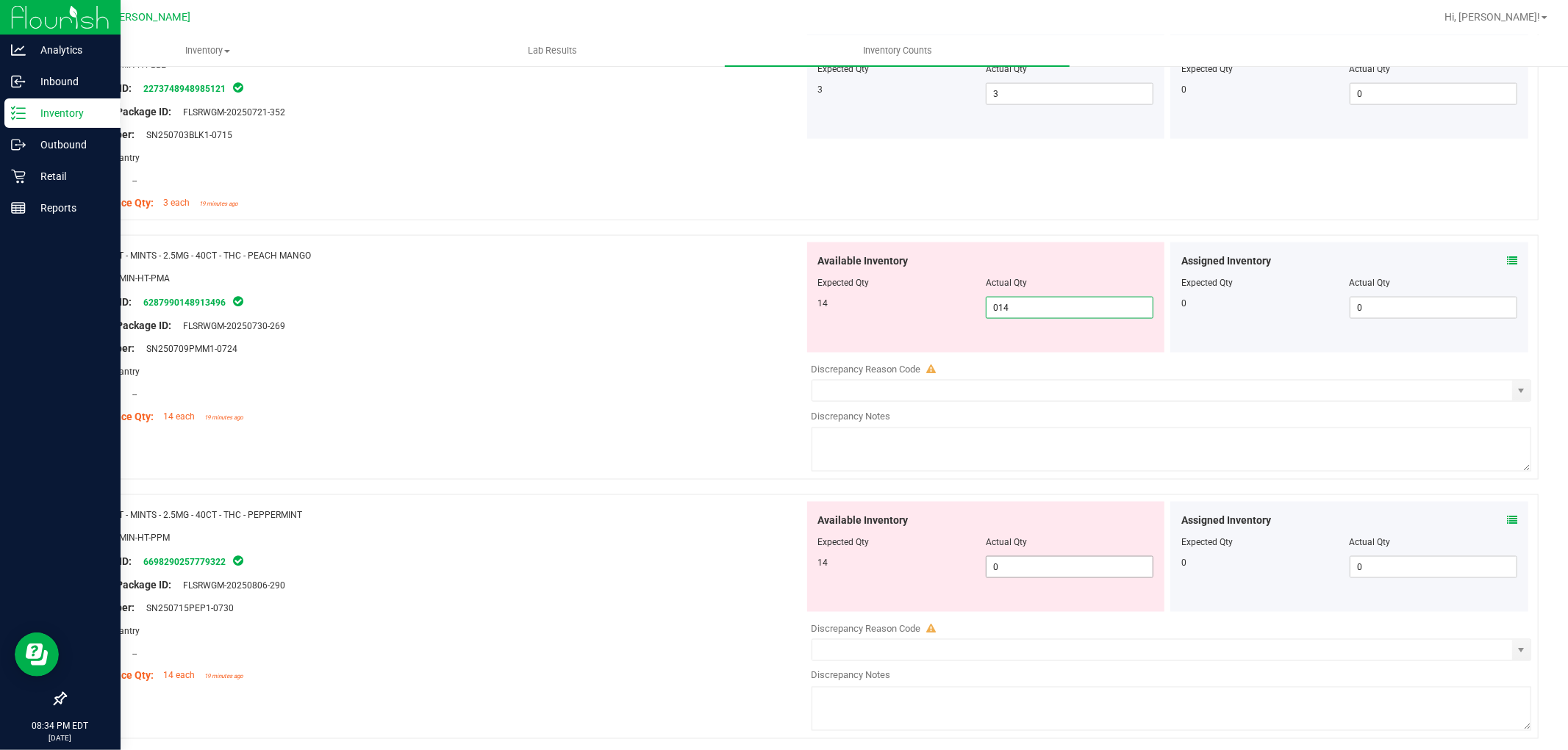
click at [1018, 575] on div "Available Inventory Expected Qty Actual Qty 14 0 0" at bounding box center [1167, 618] width 728 height 233
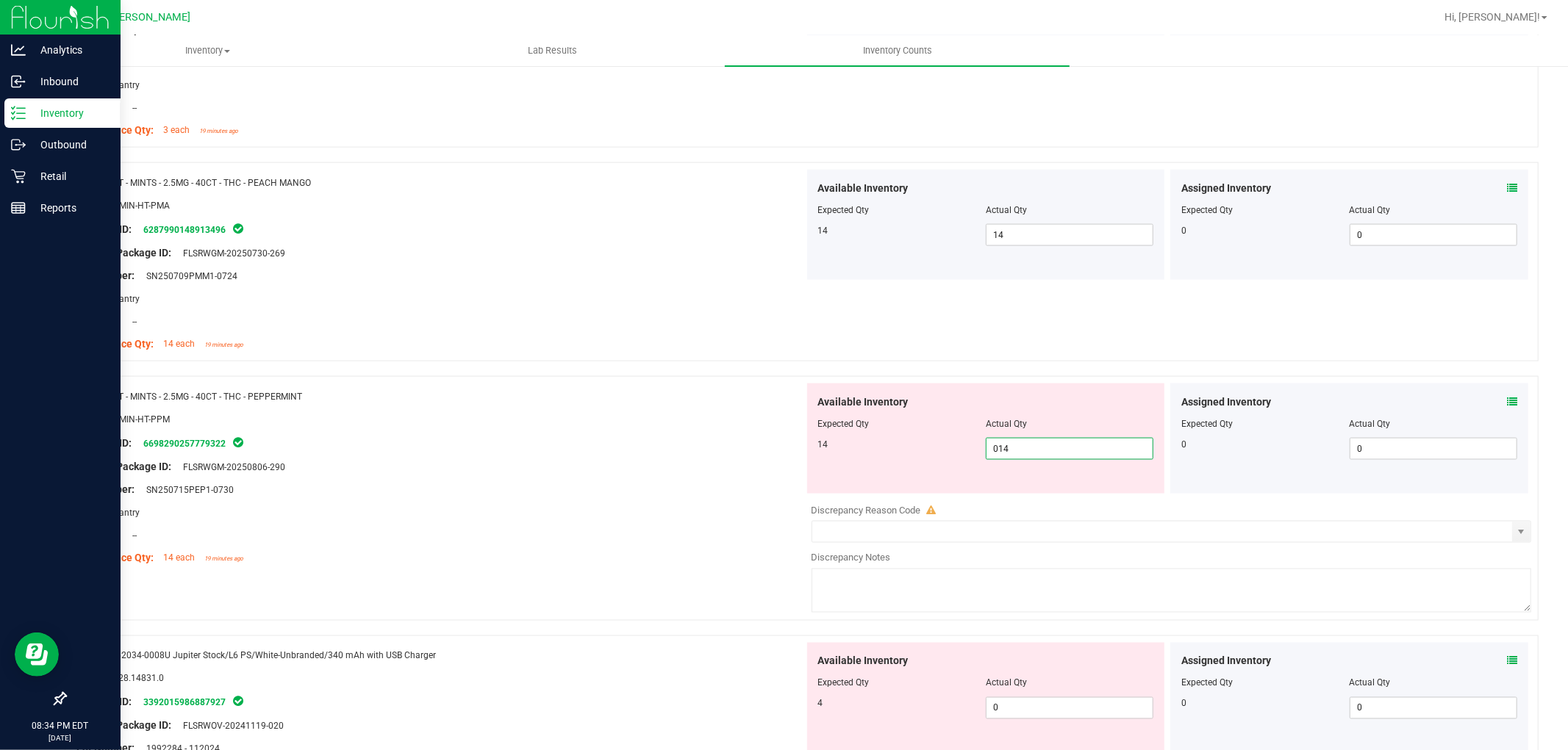
scroll to position [1959, 0]
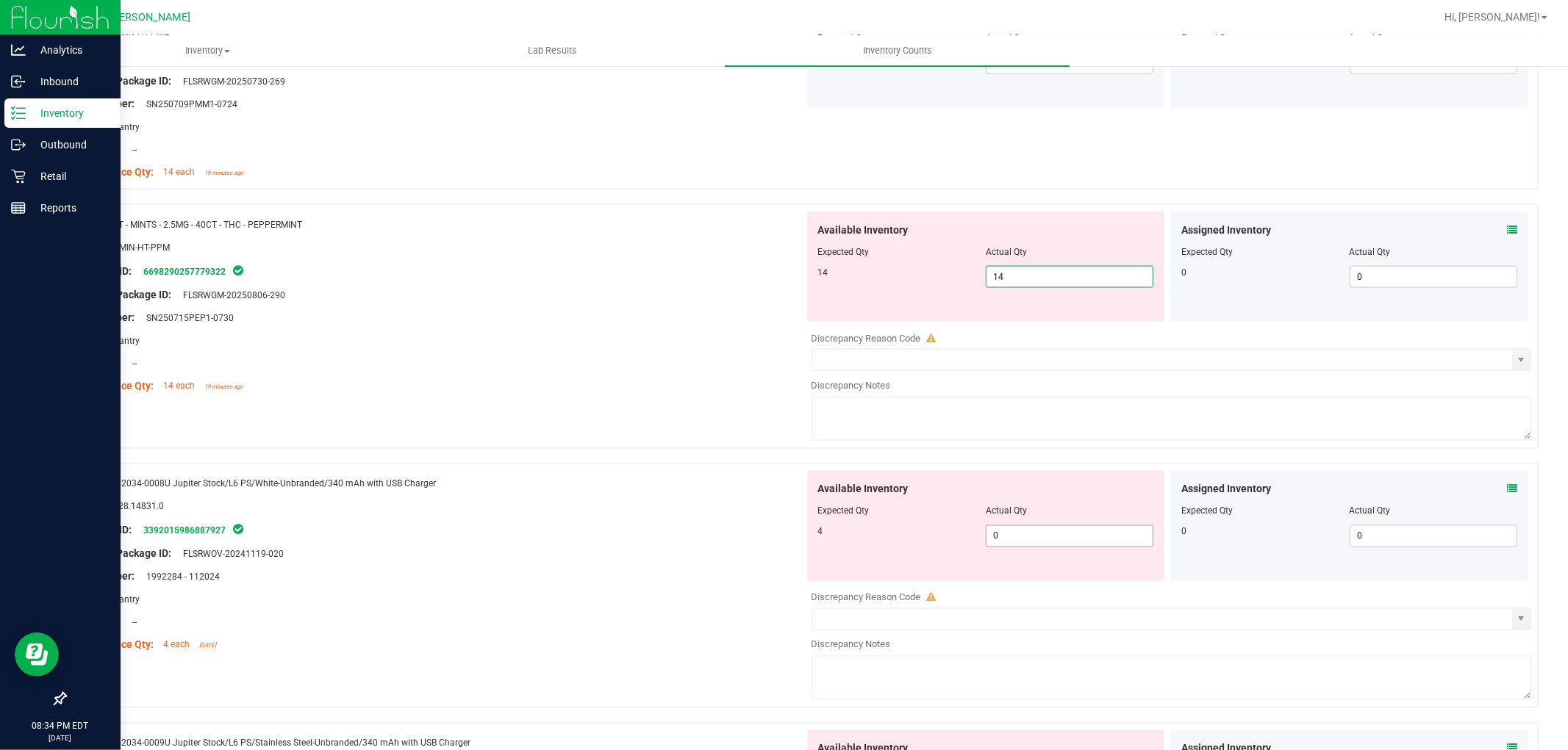
click at [1012, 537] on div "Available Inventory Expected Qty Actual Qty 4 0 0" at bounding box center [1167, 587] width 728 height 233
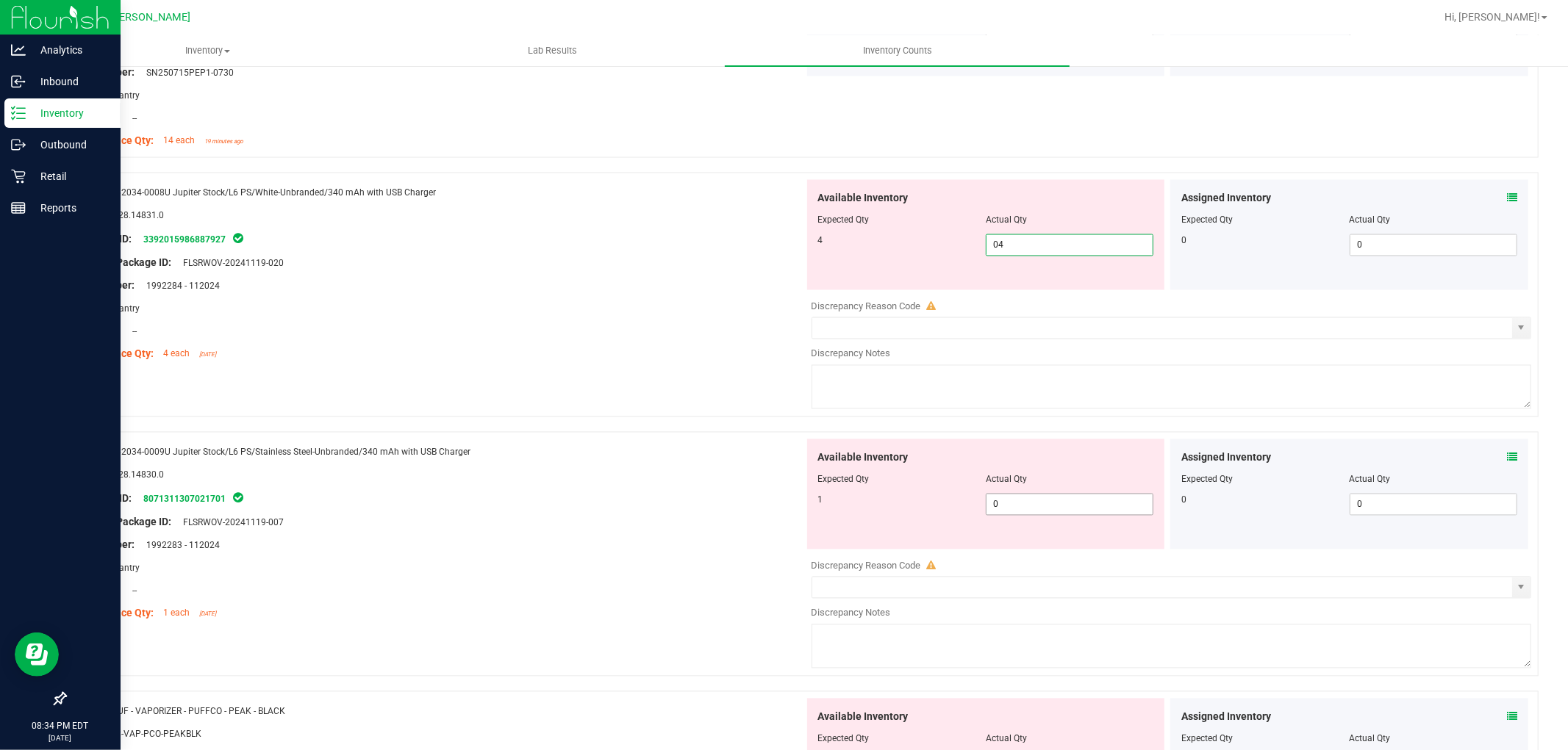
click at [1009, 512] on div "Available Inventory Expected Qty Actual Qty 1 0 0" at bounding box center [1167, 556] width 728 height 233
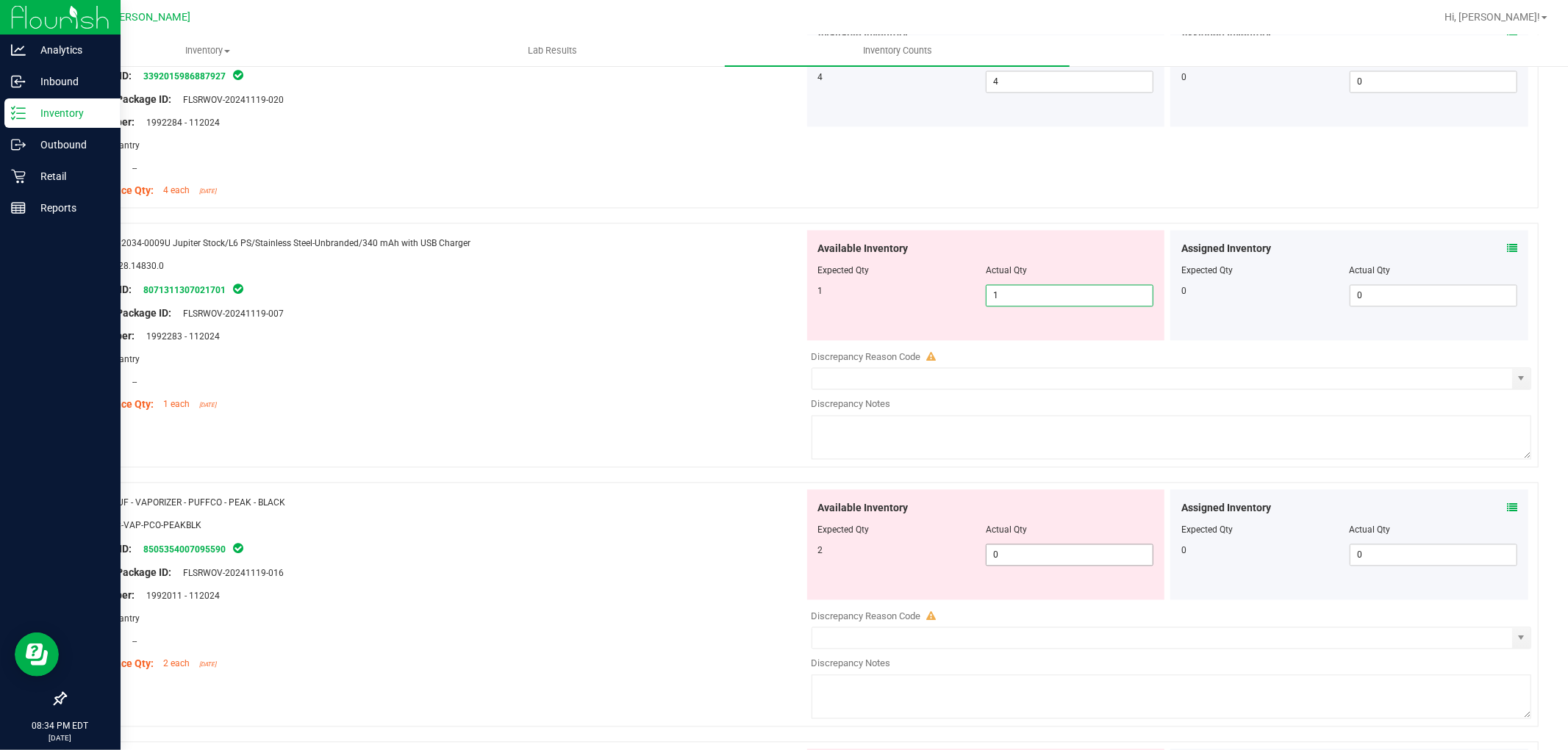
click at [1020, 548] on div "Available Inventory Expected Qty Actual Qty 2 0 0" at bounding box center [986, 545] width 358 height 110
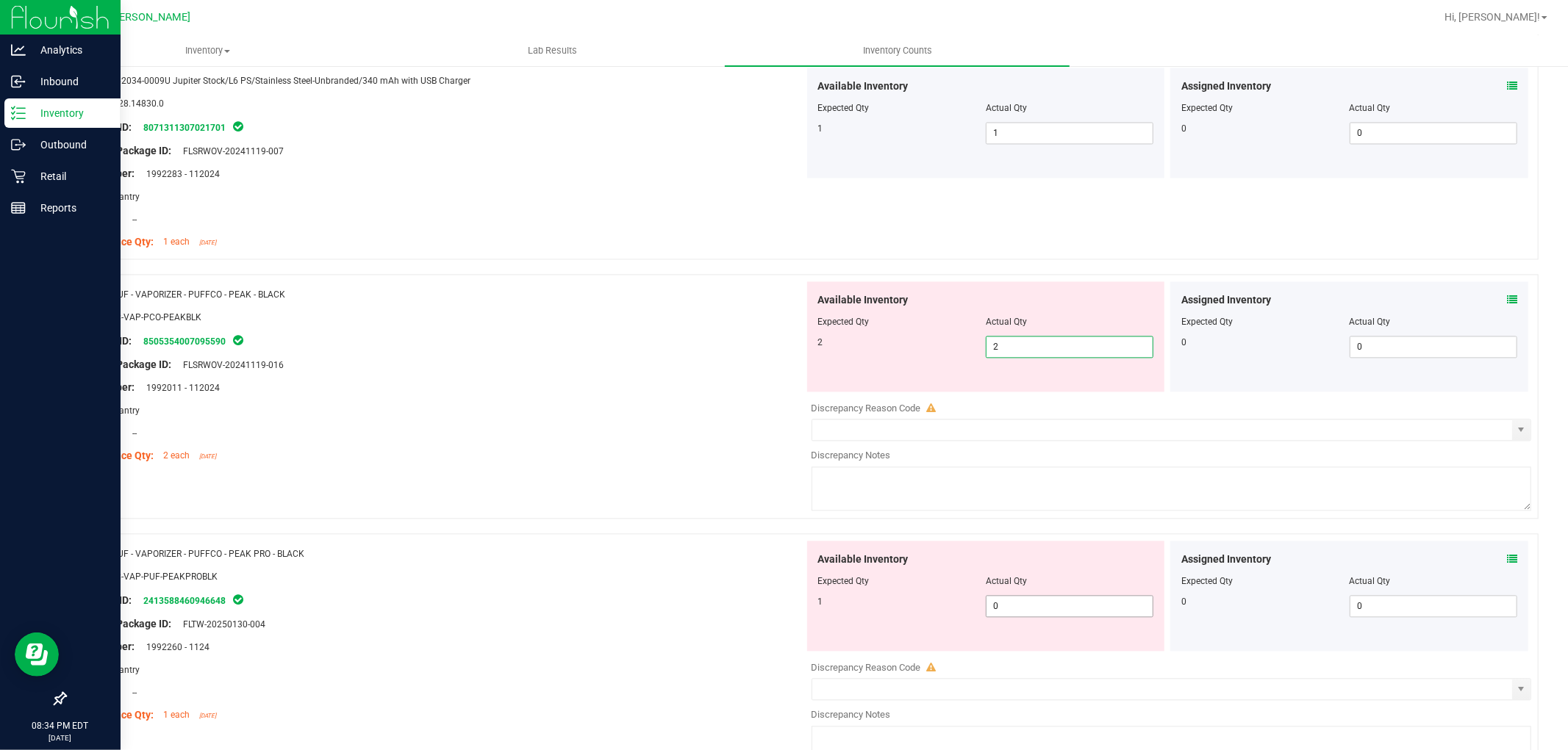
click at [1027, 610] on div "Available Inventory Expected Qty Actual Qty 1 0 0" at bounding box center [1167, 657] width 728 height 233
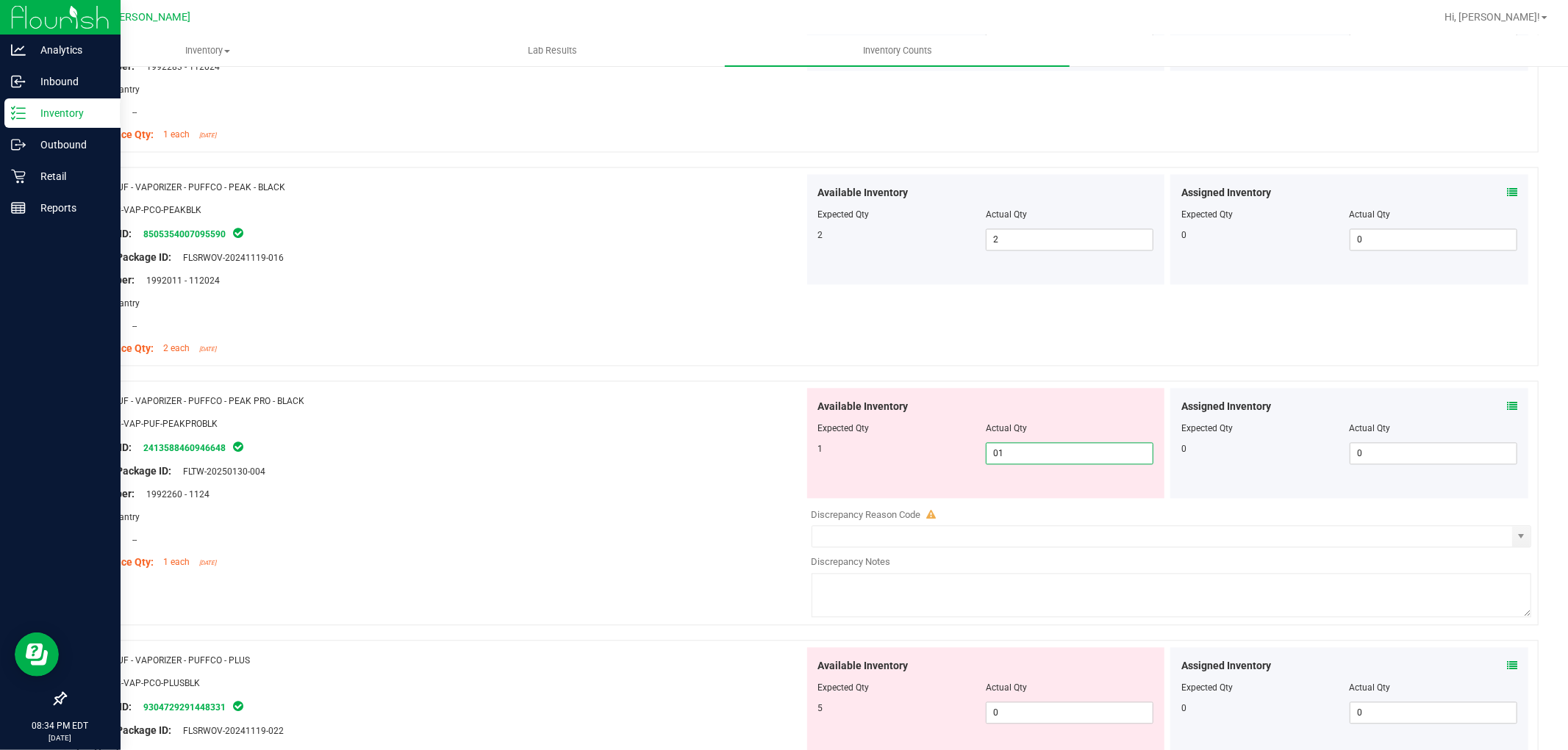
scroll to position [2775, 0]
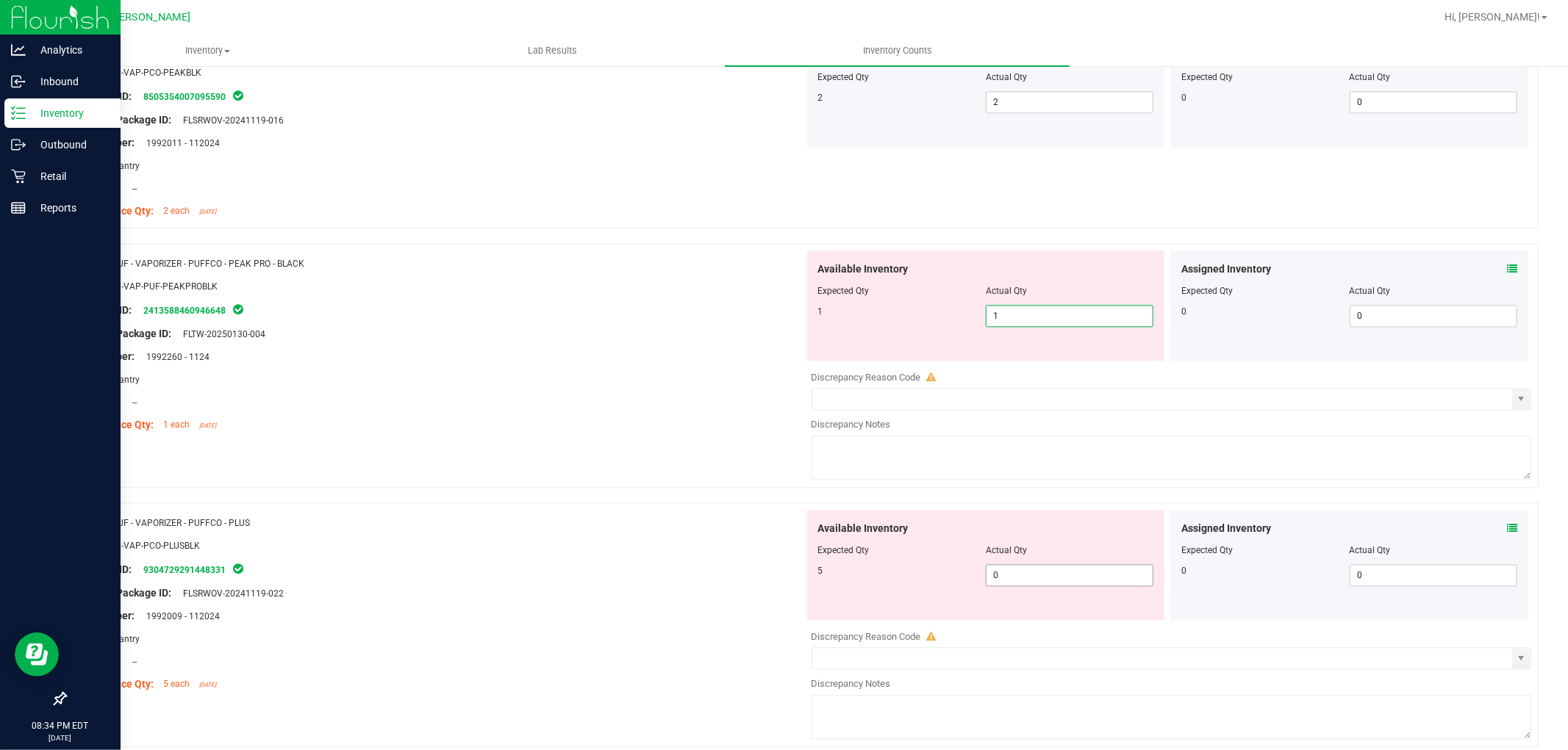
click at [1019, 571] on div "Available Inventory Expected Qty Actual Qty 5 0 0" at bounding box center [986, 564] width 358 height 110
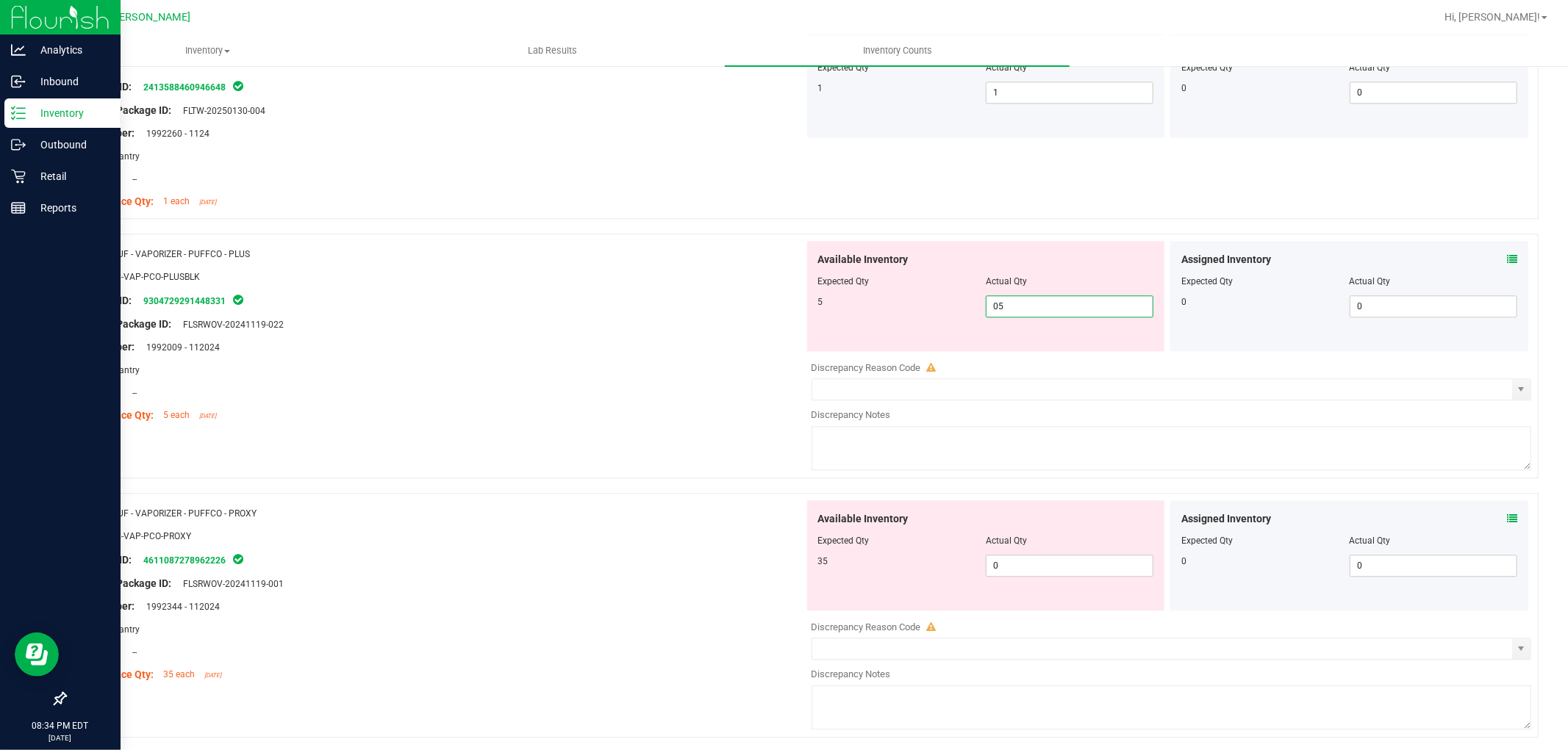
scroll to position [3021, 0]
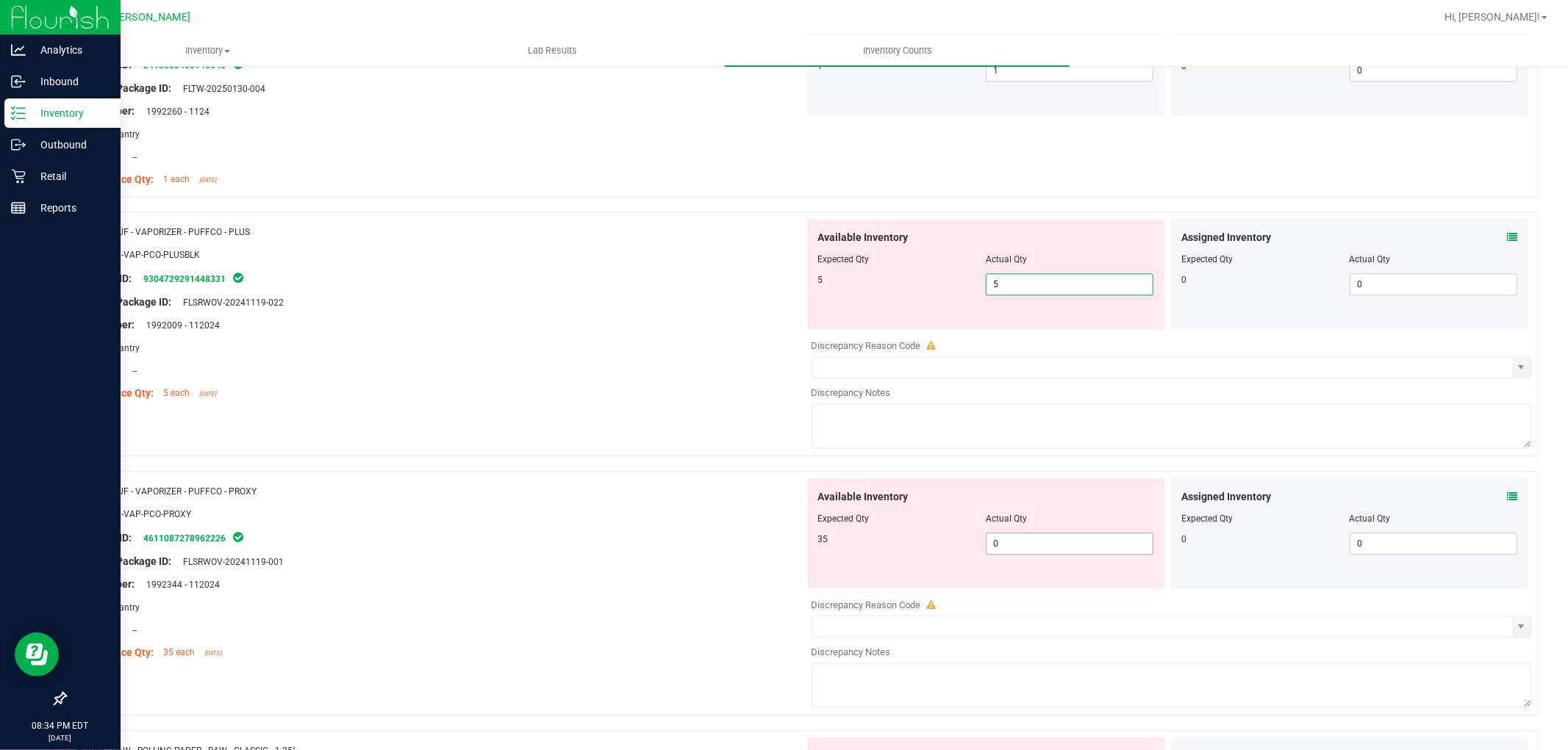
click at [1013, 551] on div "Available Inventory Expected Qty Actual Qty 35 0 0" at bounding box center [1167, 595] width 728 height 233
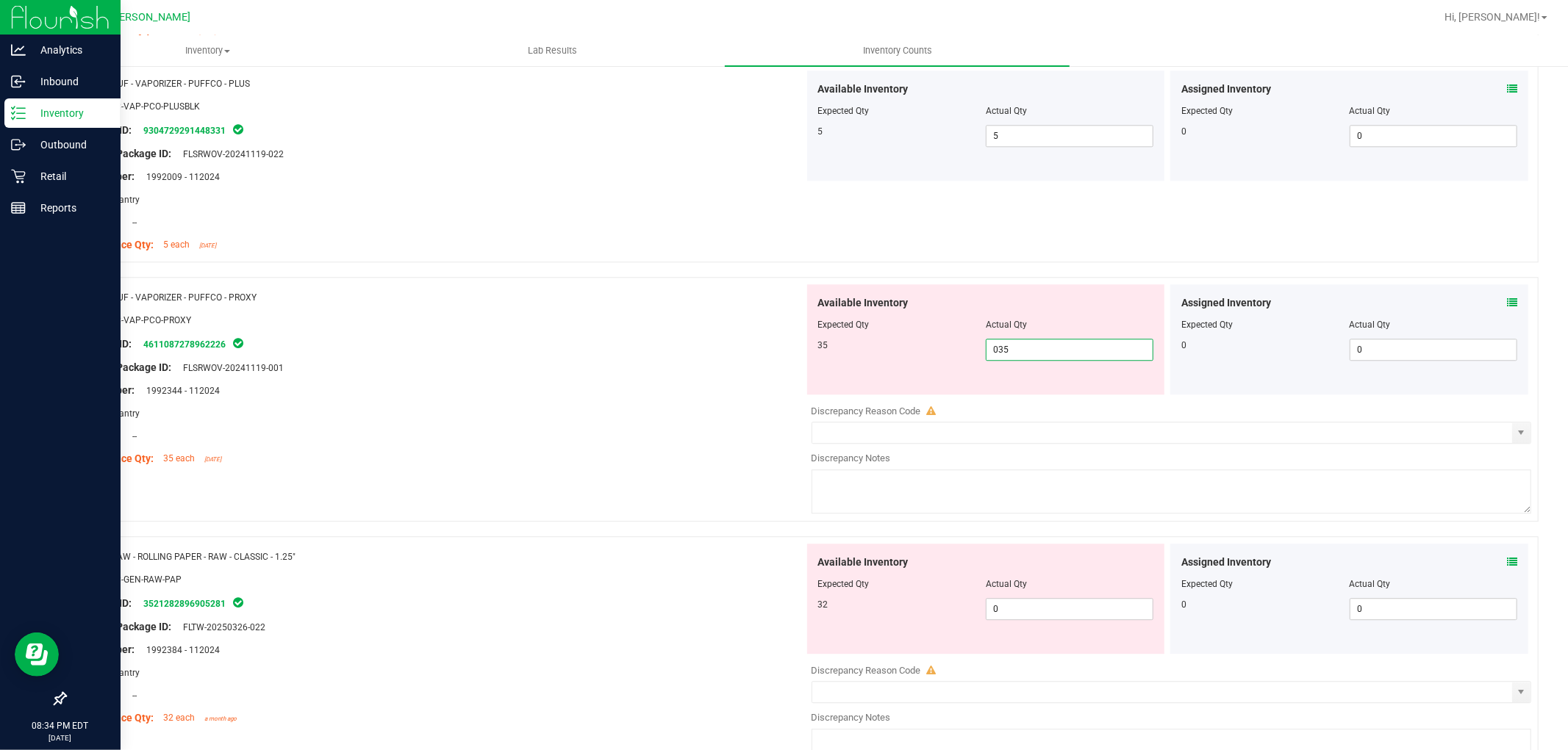
scroll to position [3184, 0]
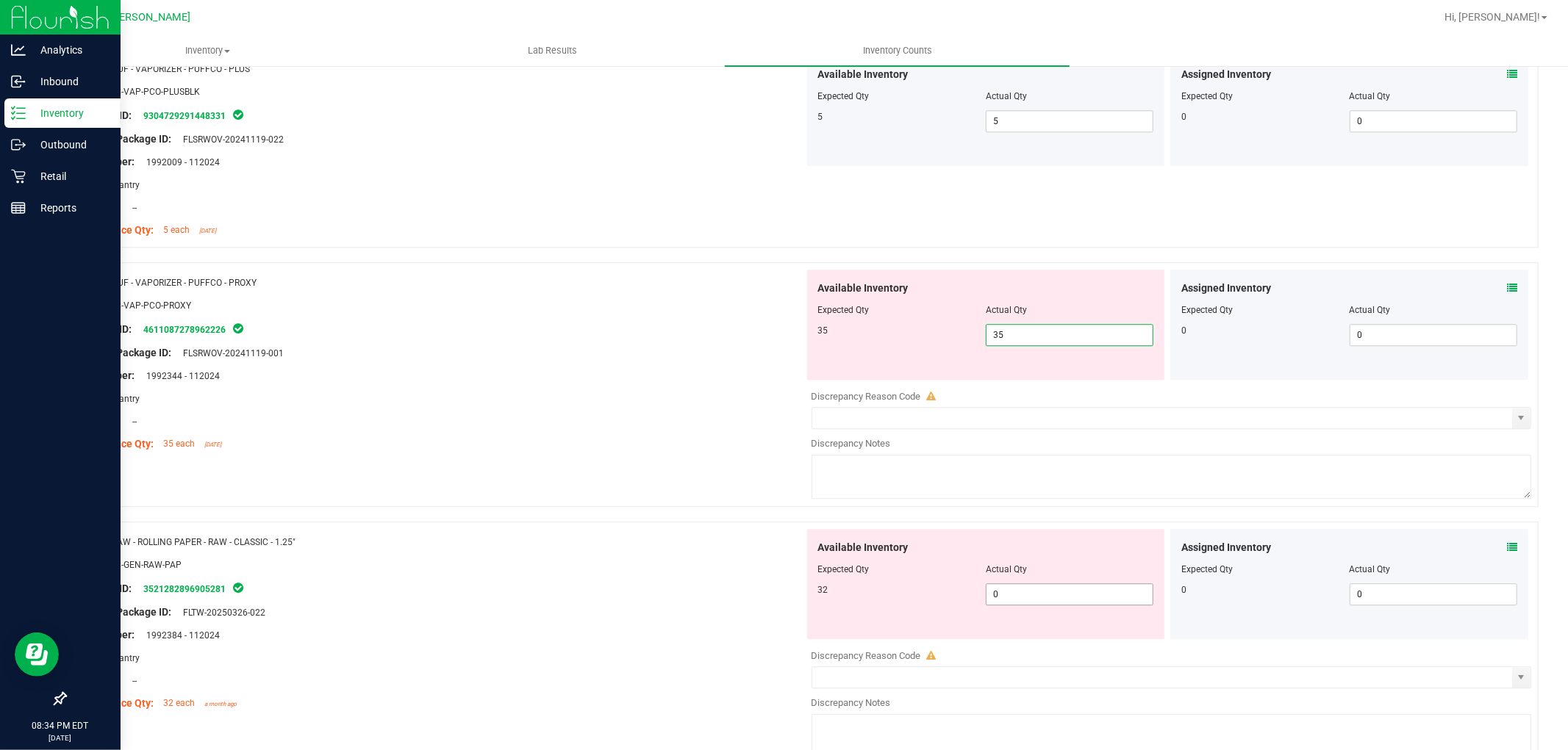
click at [1026, 586] on div "Available Inventory Expected Qty Actual Qty 32 0 0" at bounding box center [986, 584] width 358 height 110
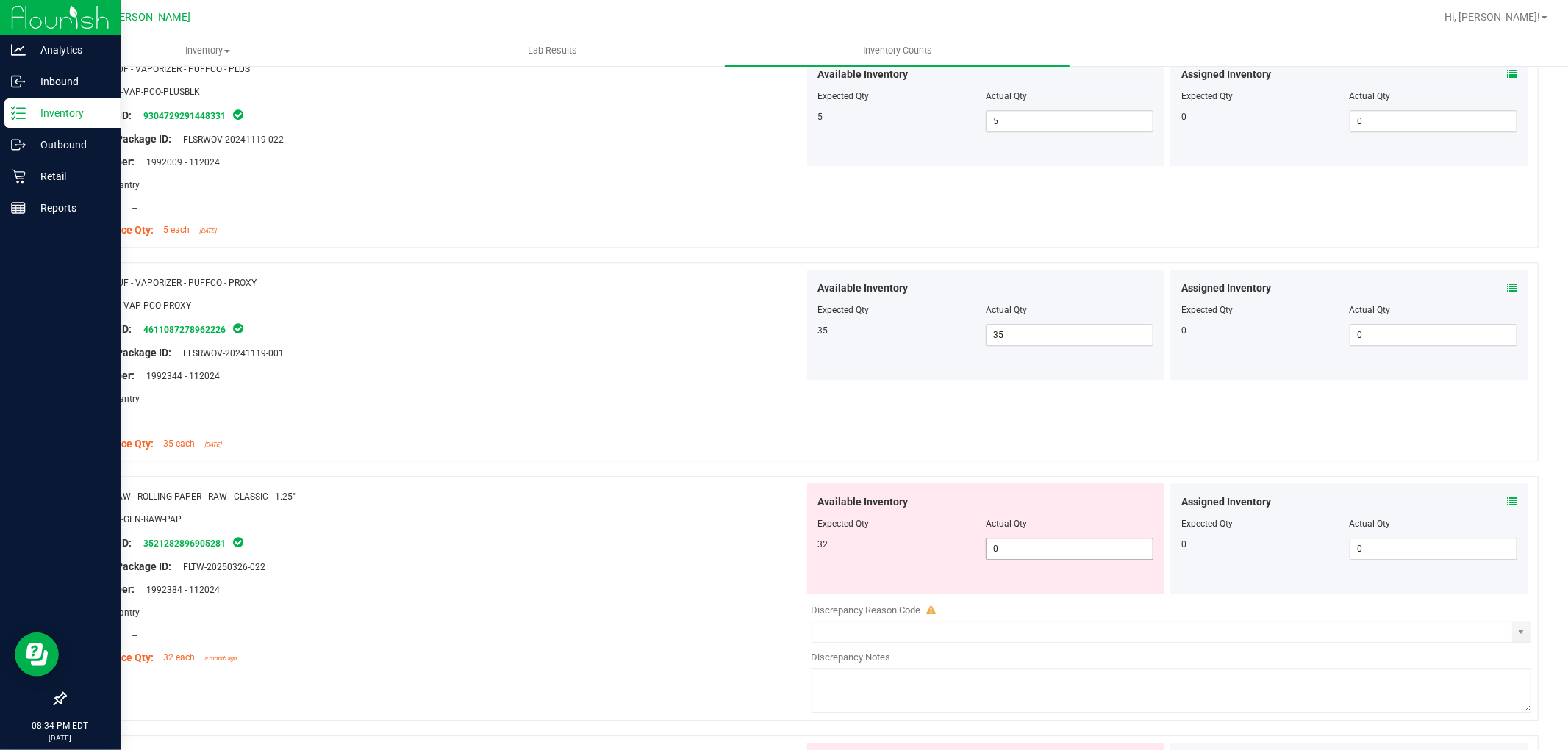
click at [1029, 545] on span "0 0" at bounding box center [1070, 549] width 168 height 22
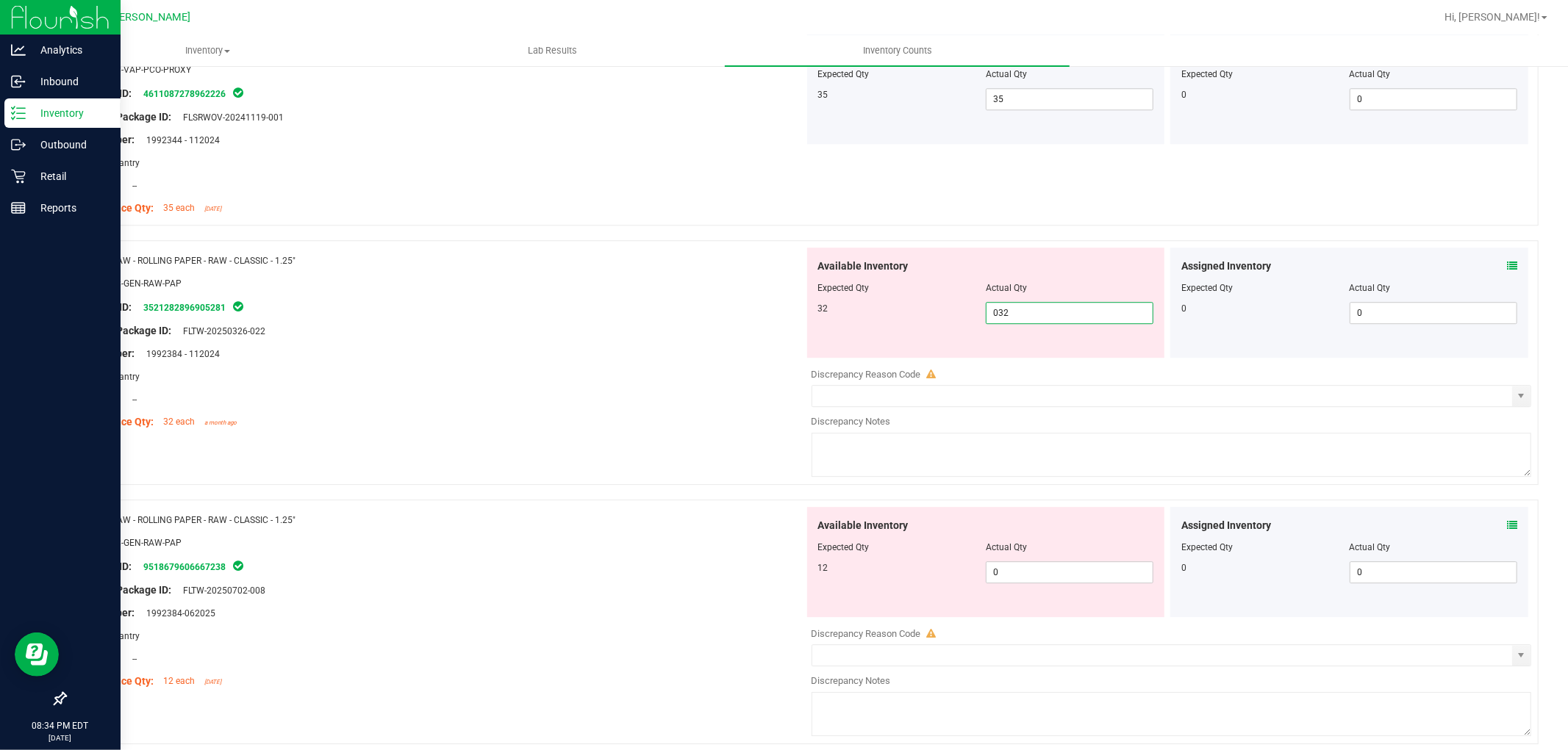
scroll to position [3429, 0]
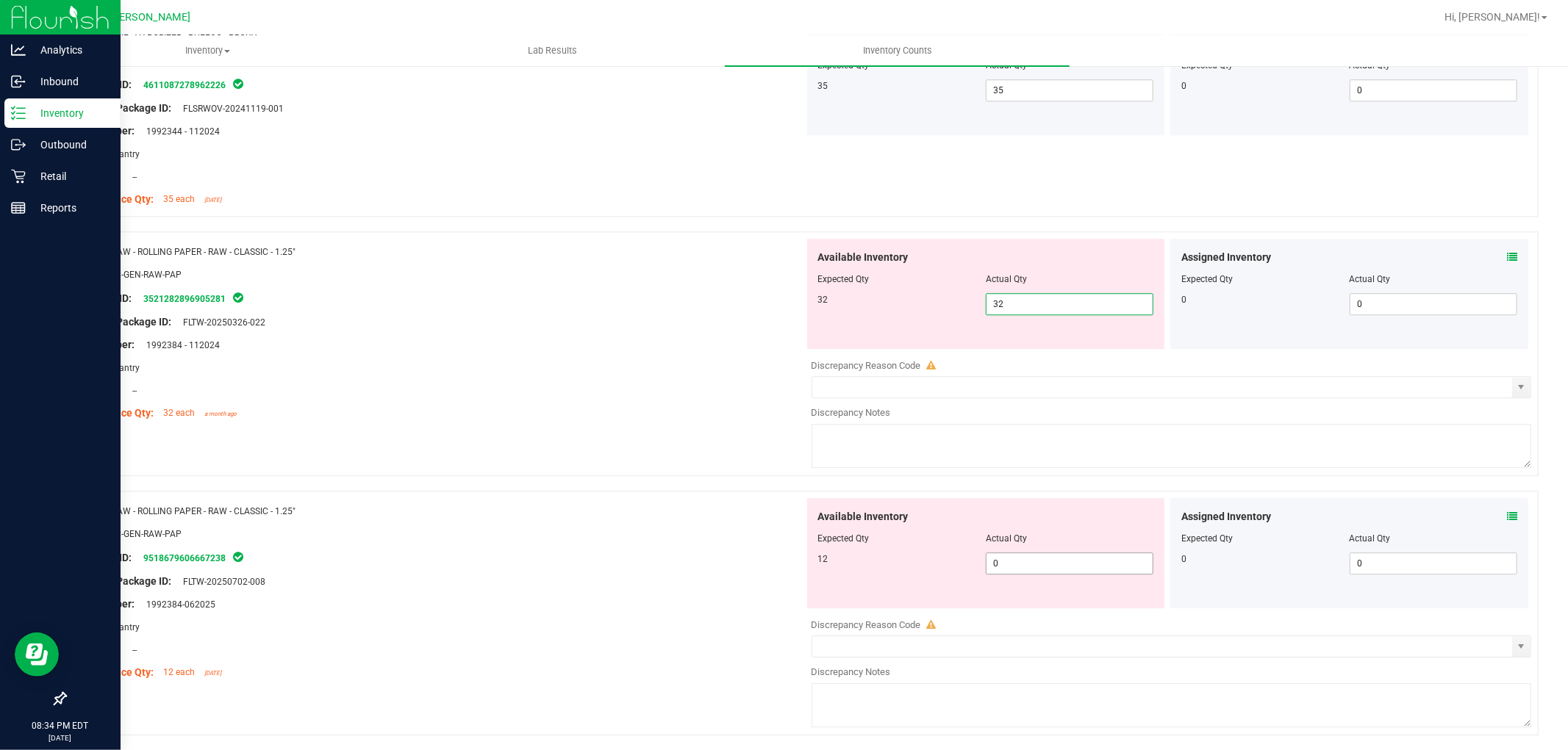
click at [1026, 568] on div "Available Inventory Expected Qty Actual Qty 12 0 0" at bounding box center [1167, 614] width 728 height 233
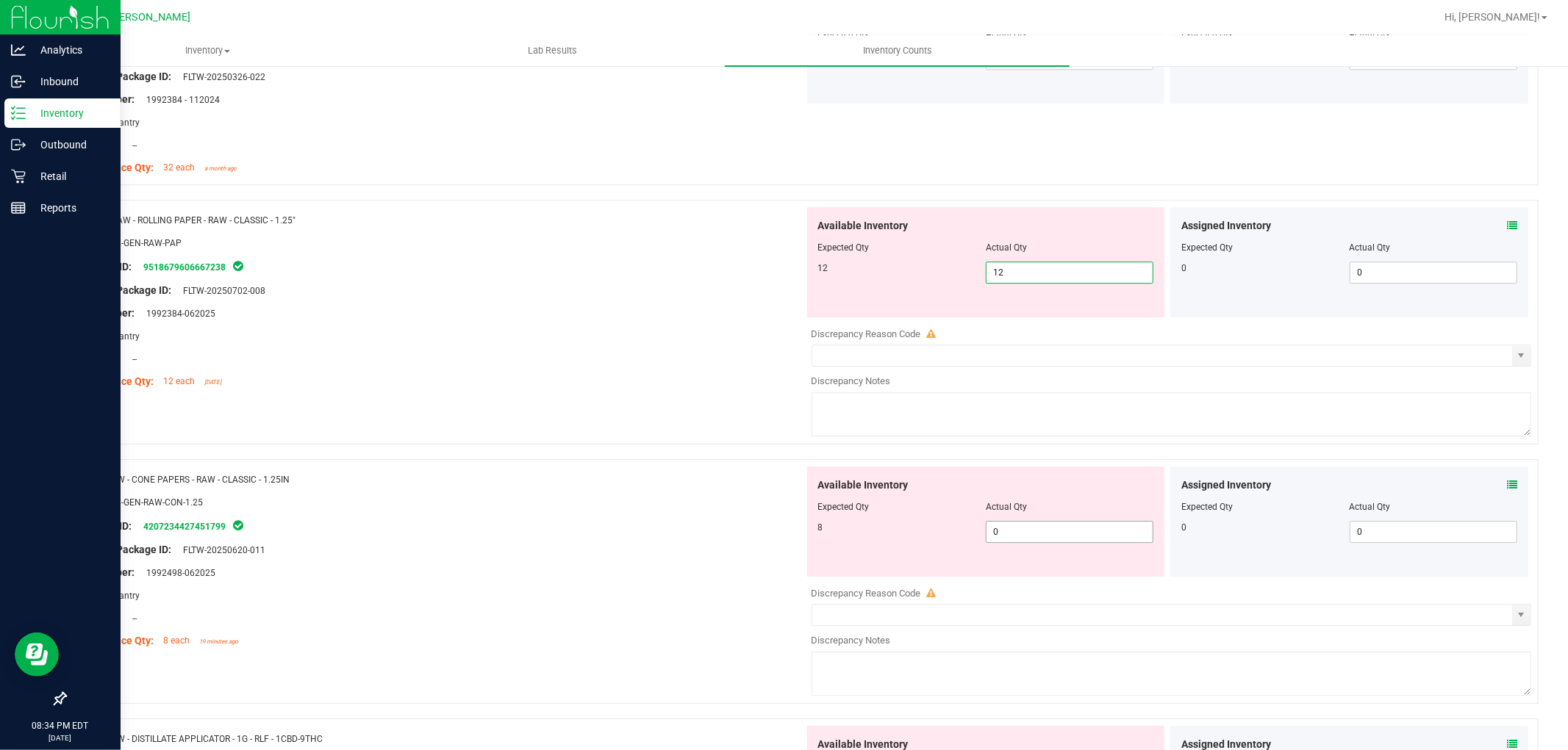
click at [1024, 533] on div "Available Inventory Expected Qty Actual Qty 8 0 0" at bounding box center [1167, 583] width 728 height 233
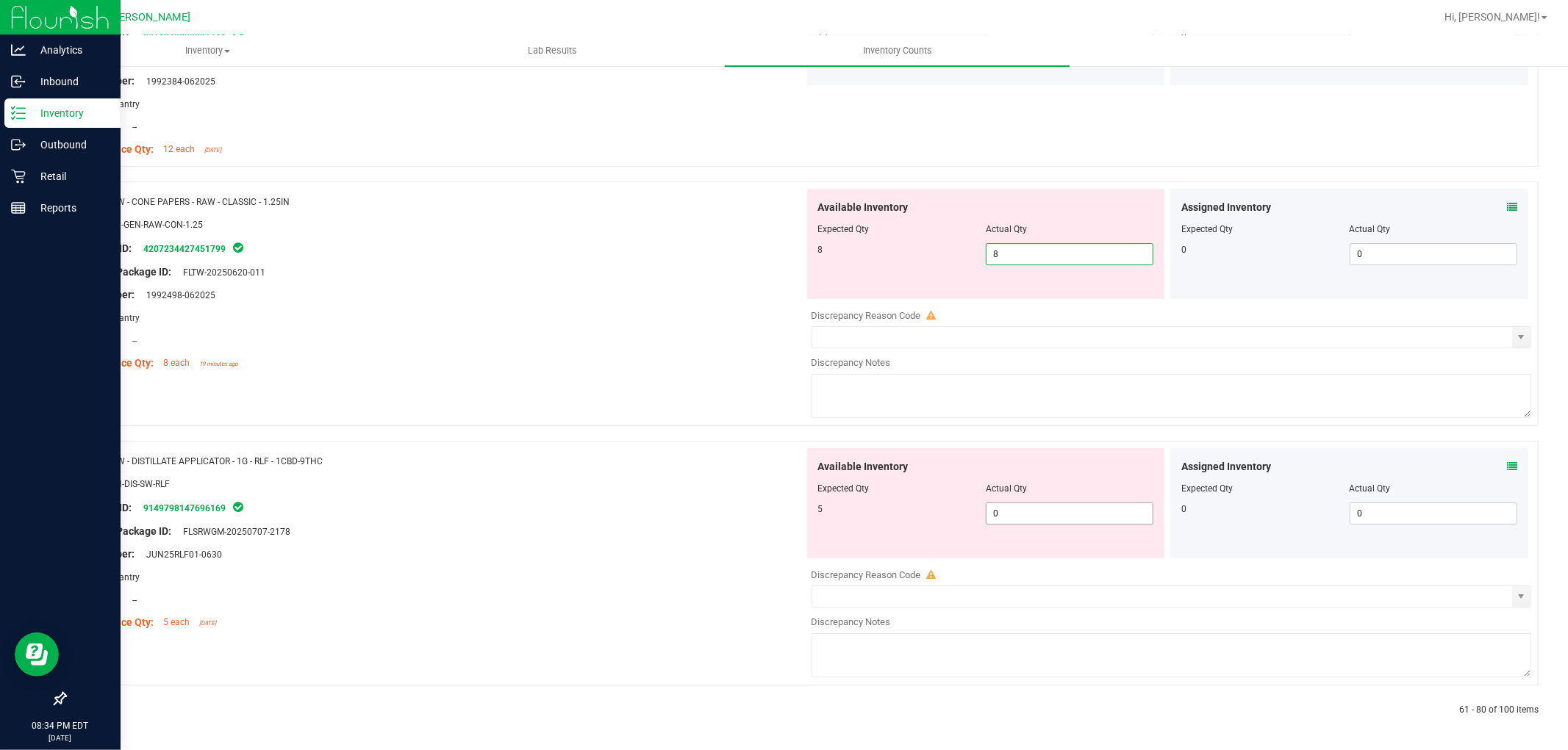
click at [1026, 512] on span "0 0" at bounding box center [1070, 514] width 168 height 22
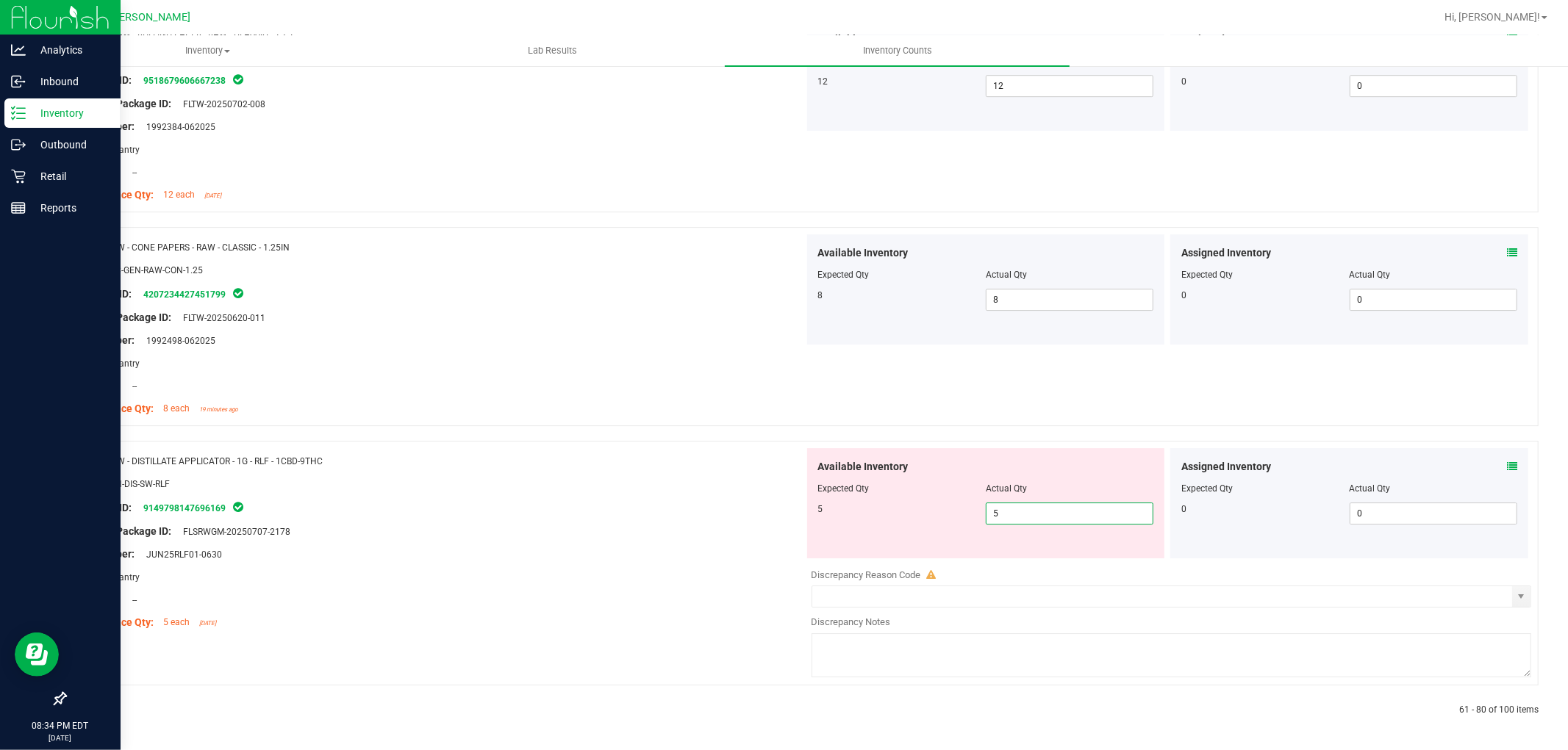
click at [98, 710] on icon at bounding box center [100, 710] width 5 height 9
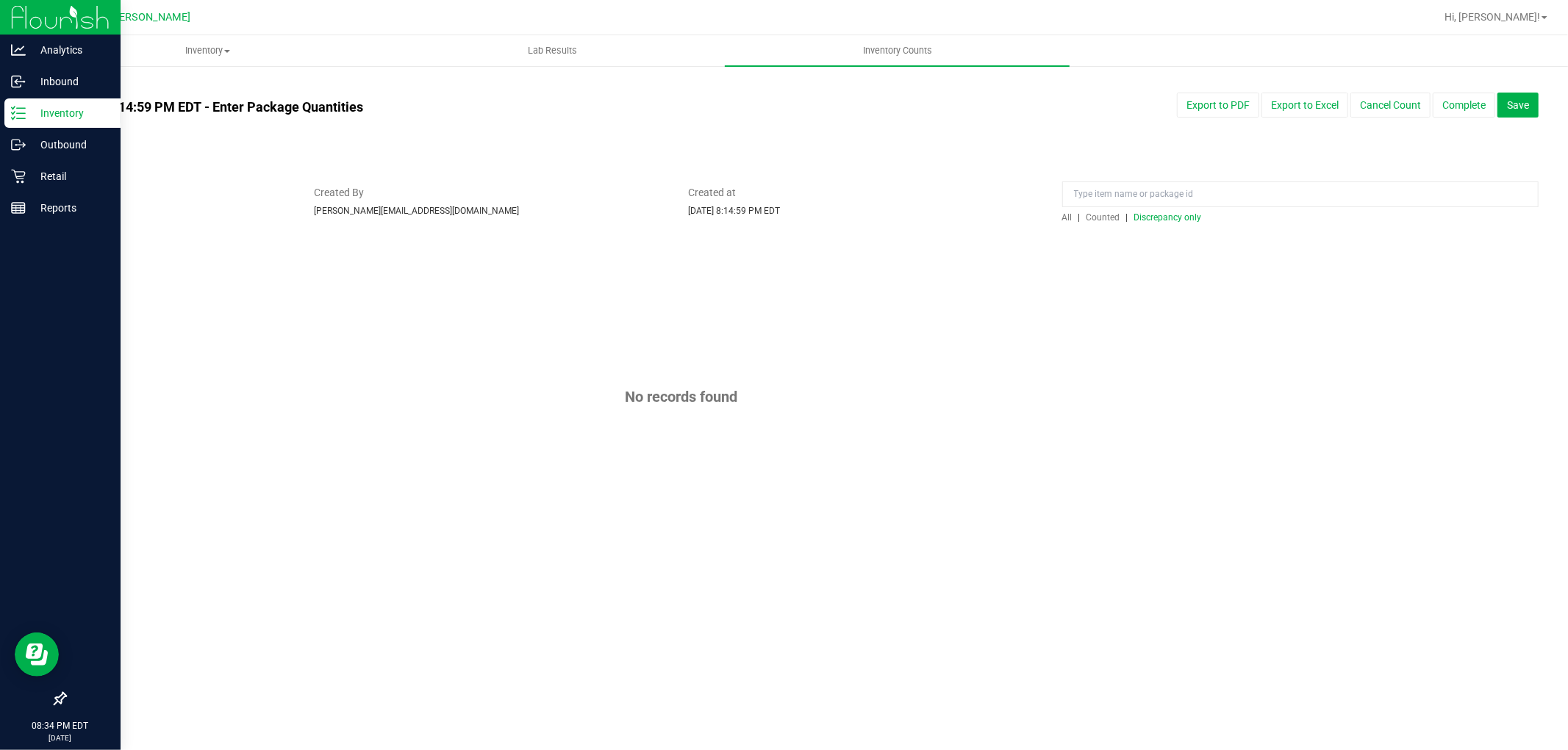
click at [1160, 216] on span "Discrepancy only" at bounding box center [1167, 217] width 67 height 11
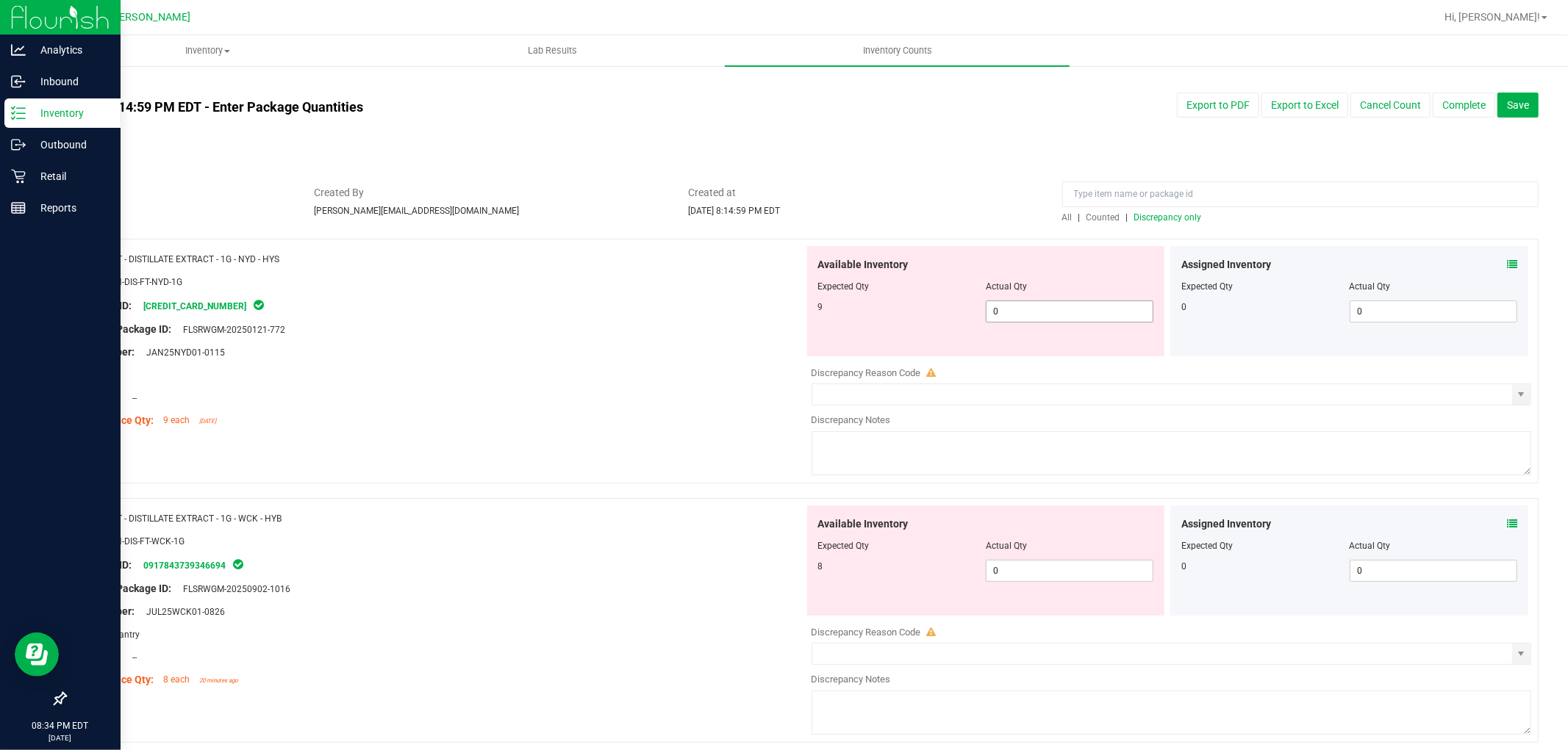
click at [1016, 308] on span "0 0" at bounding box center [1070, 312] width 168 height 22
click at [1049, 588] on div "Available Inventory Expected Qty Actual Qty 8 0 0" at bounding box center [1167, 622] width 728 height 233
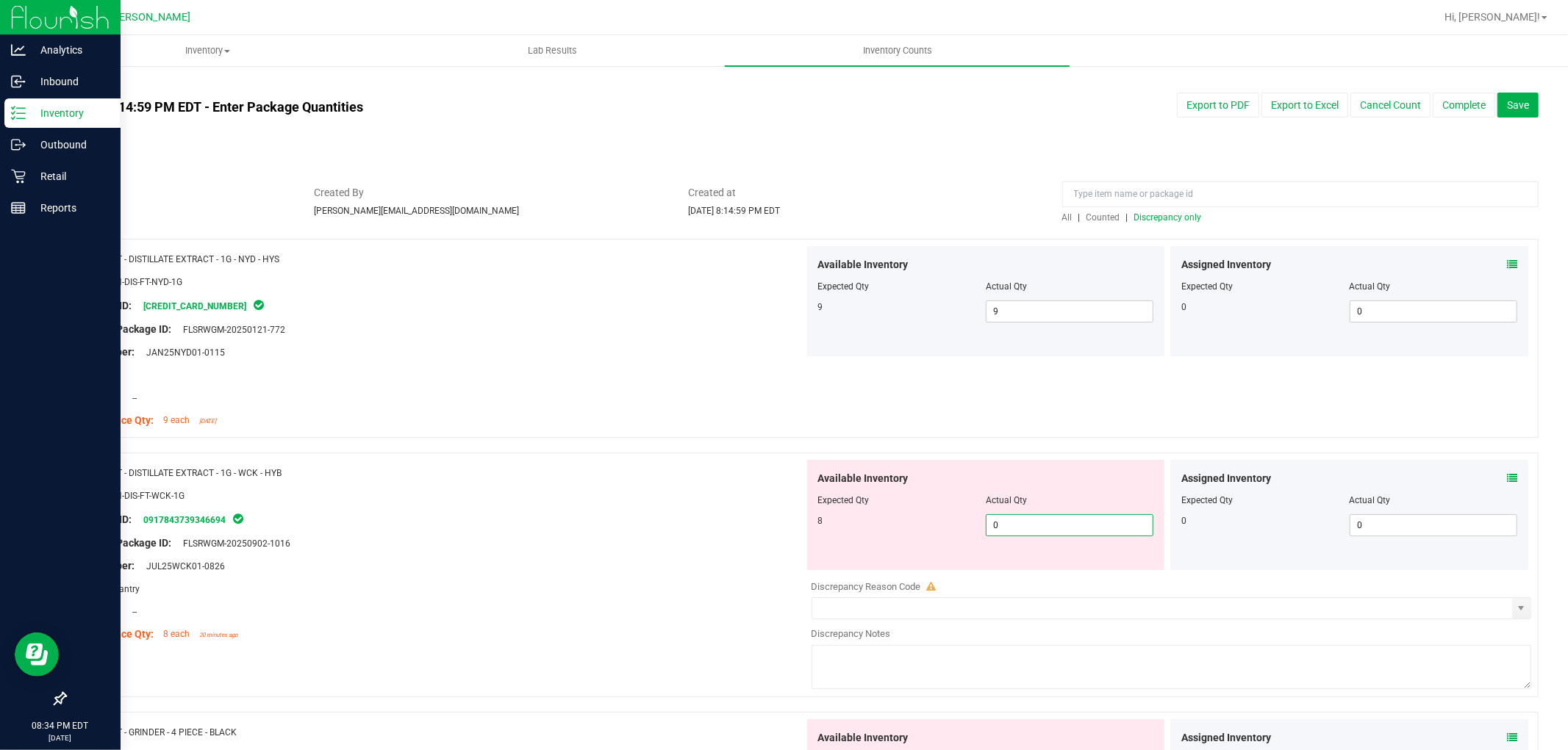
click at [1039, 532] on span "0 0" at bounding box center [1070, 525] width 168 height 22
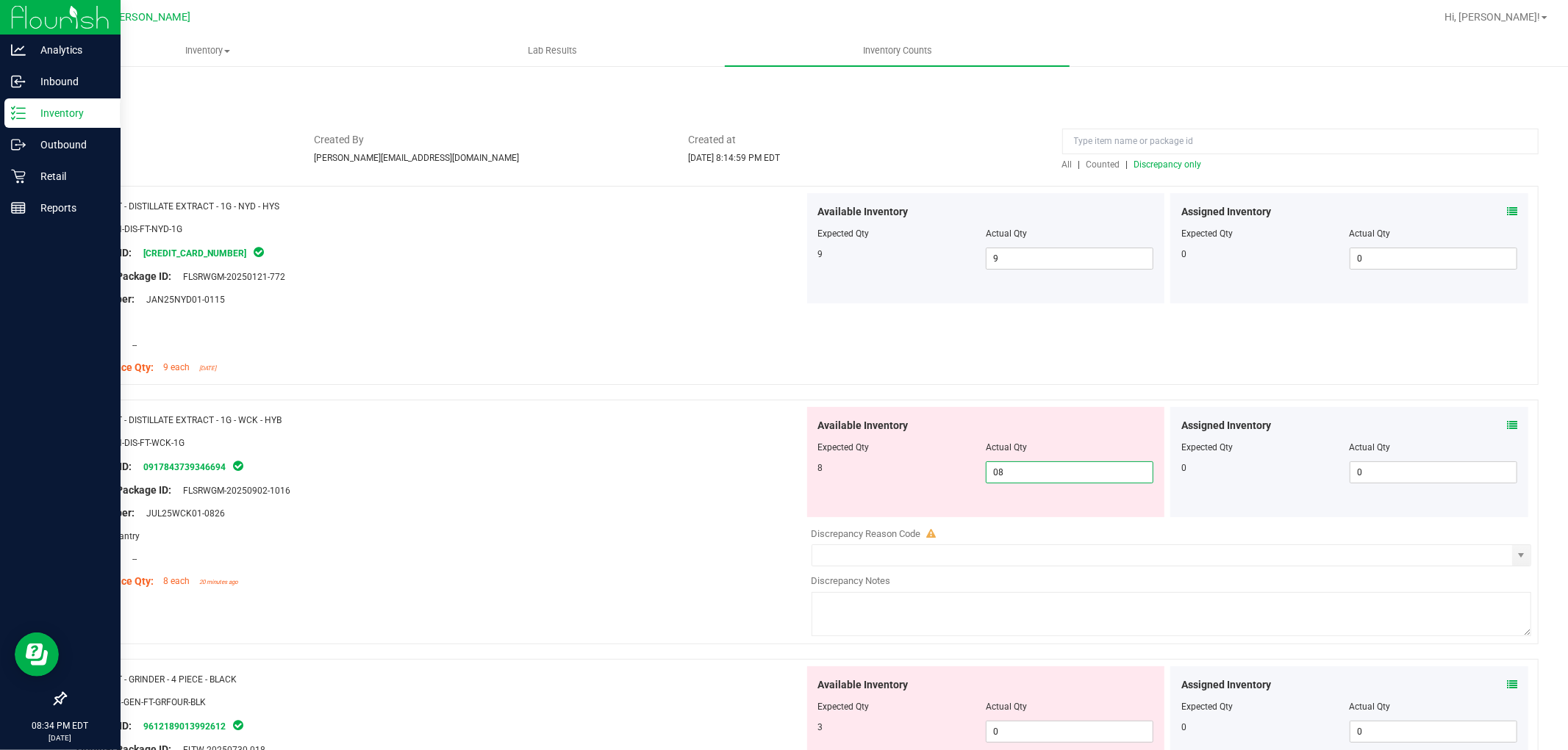
scroll to position [245, 0]
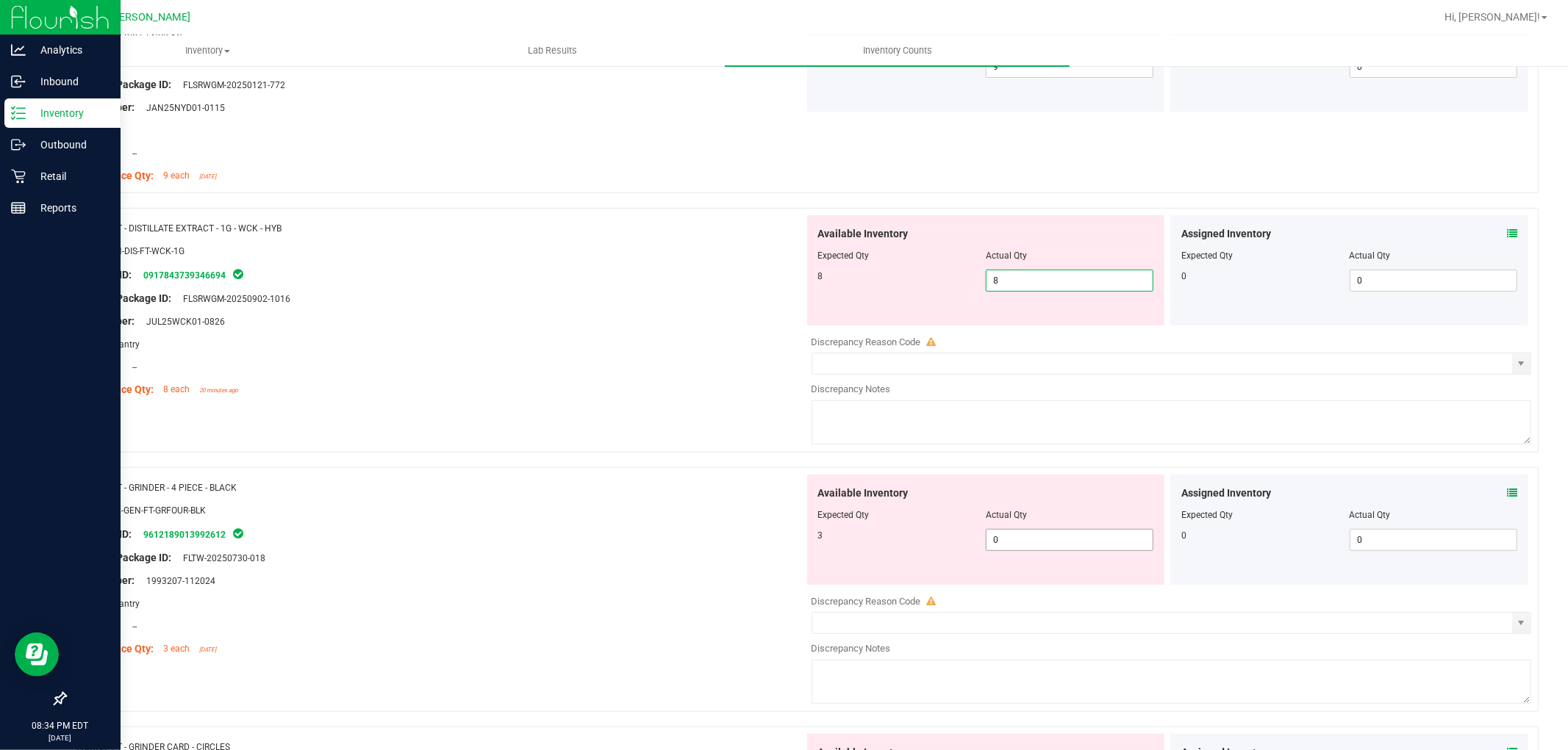
click at [1038, 533] on div "Available Inventory Expected Qty Actual Qty 3 0 0" at bounding box center [986, 529] width 358 height 110
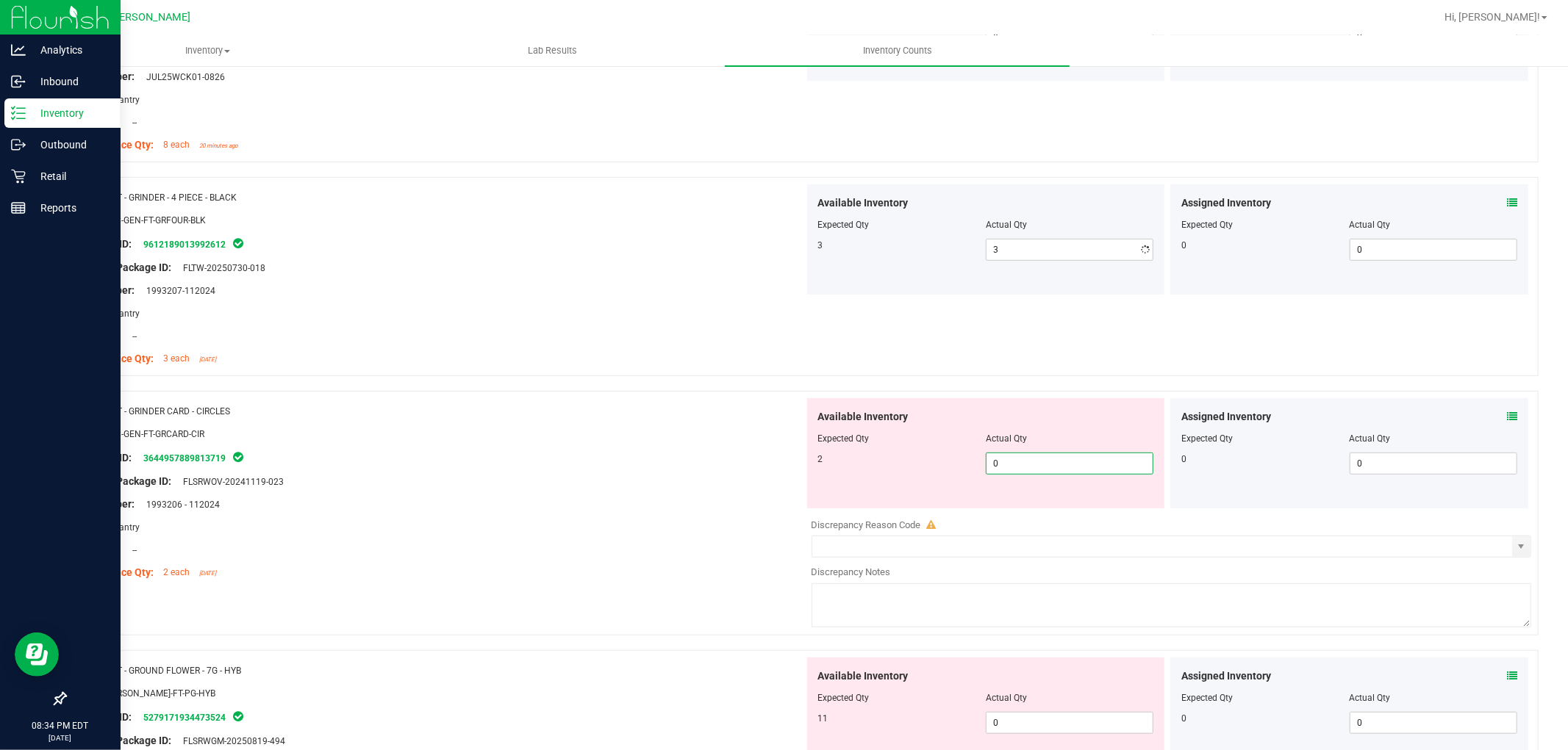
click at [1038, 511] on div "Available Inventory Expected Qty Actual Qty 2 0 0" at bounding box center [1167, 515] width 728 height 233
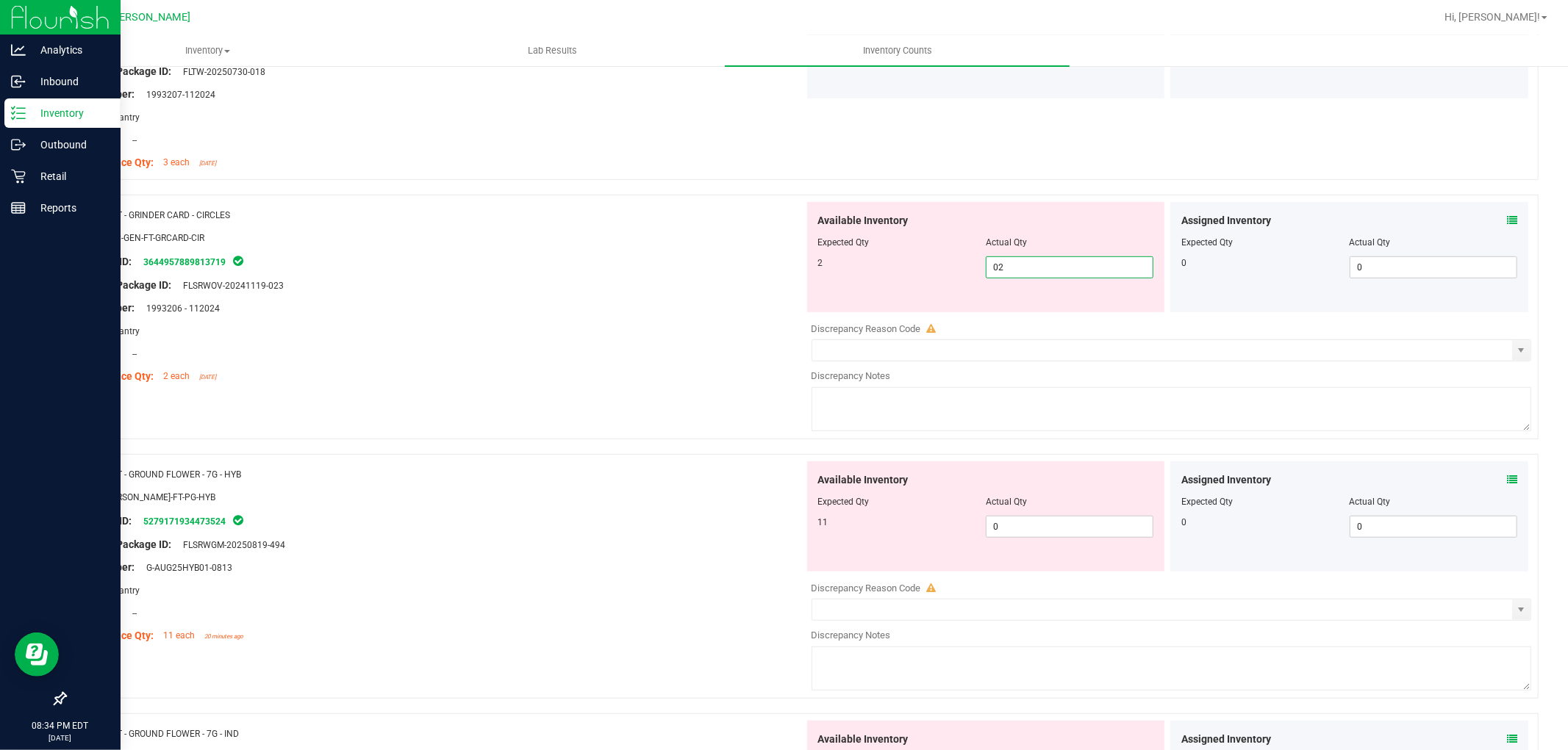
scroll to position [734, 0]
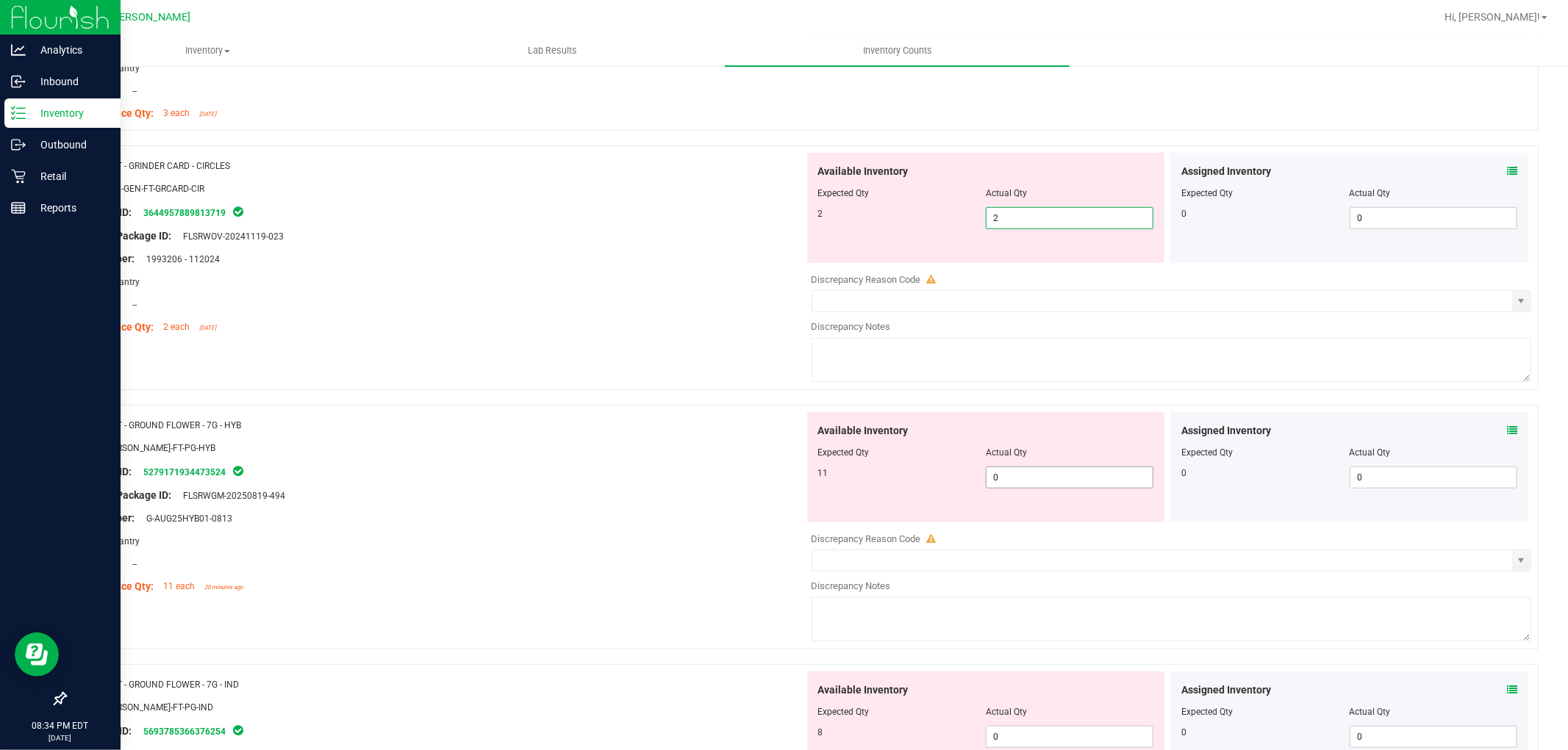
click at [1035, 479] on div "Available Inventory Expected Qty Actual Qty 11 0 0" at bounding box center [1167, 528] width 728 height 233
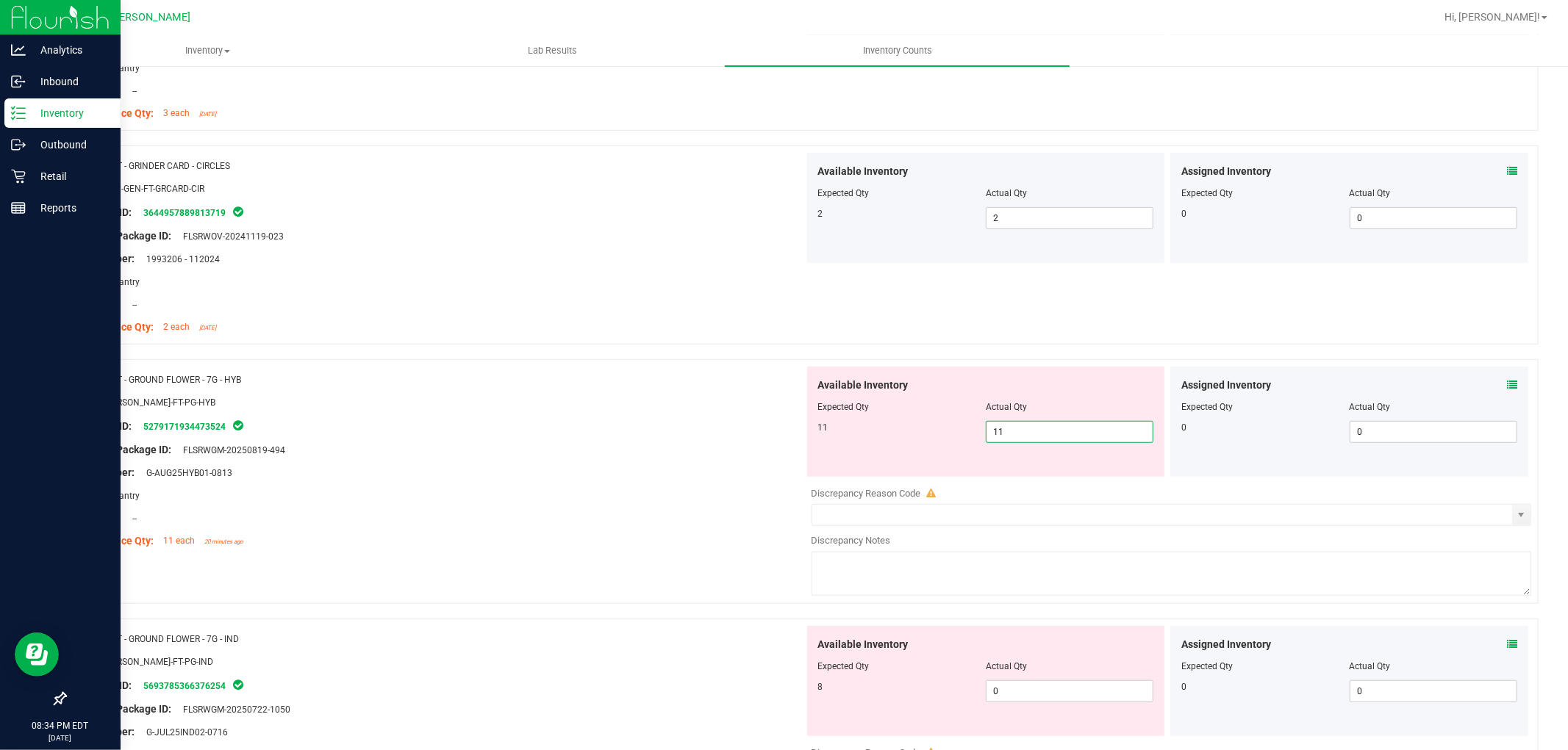
click at [1027, 690] on div "Available Inventory Expected Qty Actual Qty 8 0 0" at bounding box center [986, 681] width 358 height 110
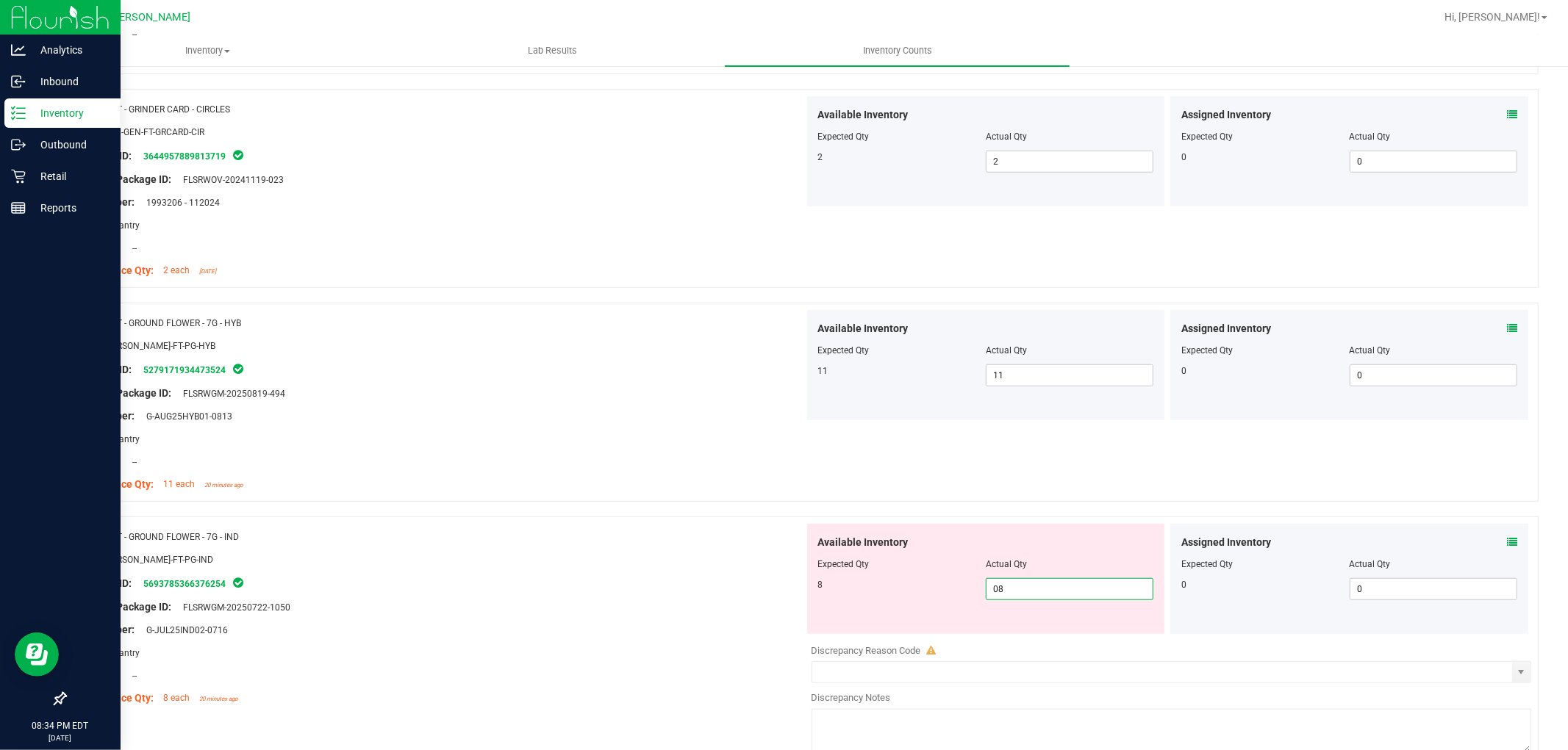
scroll to position [979, 0]
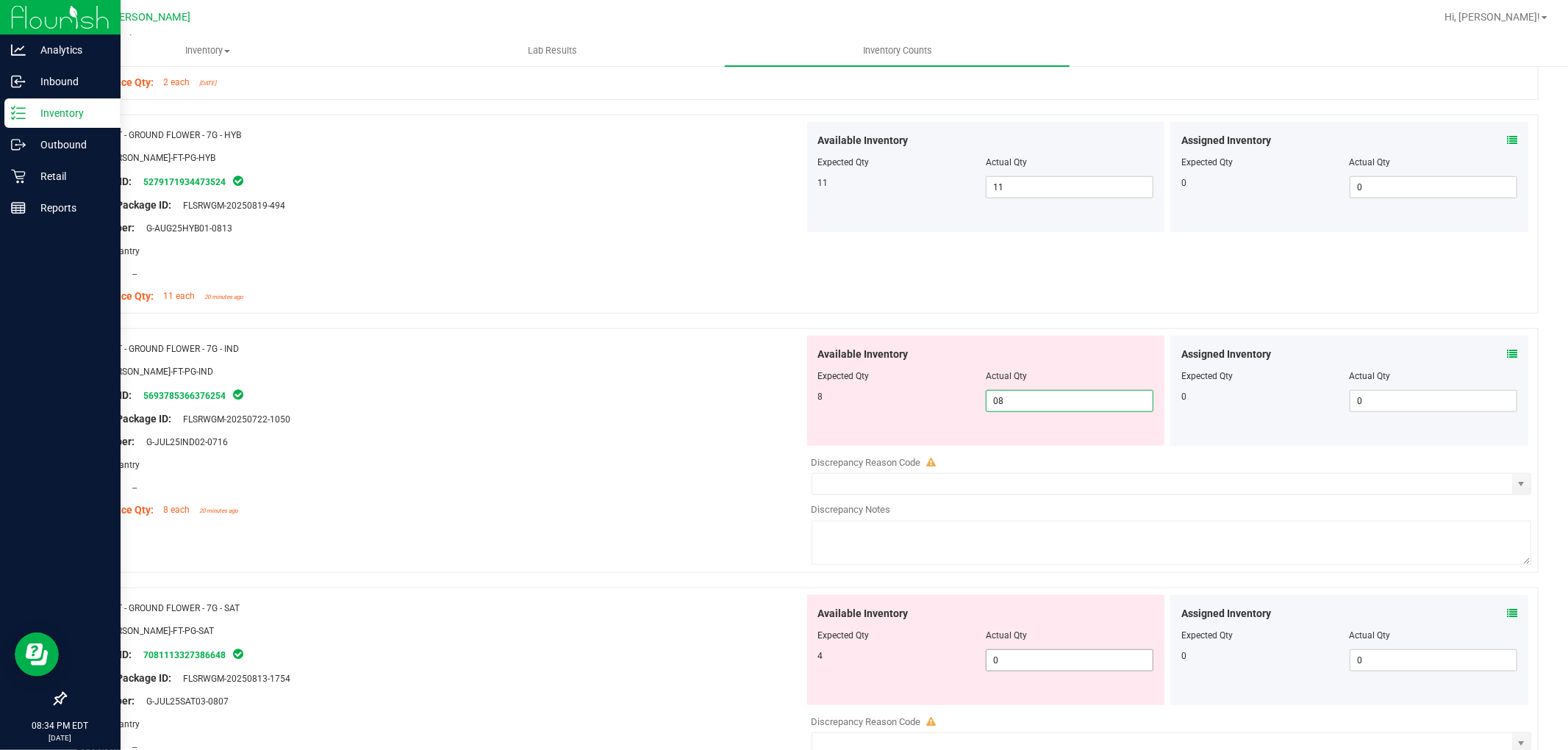
click at [1024, 657] on div "Available Inventory Expected Qty Actual Qty 4 0 0" at bounding box center [986, 650] width 358 height 110
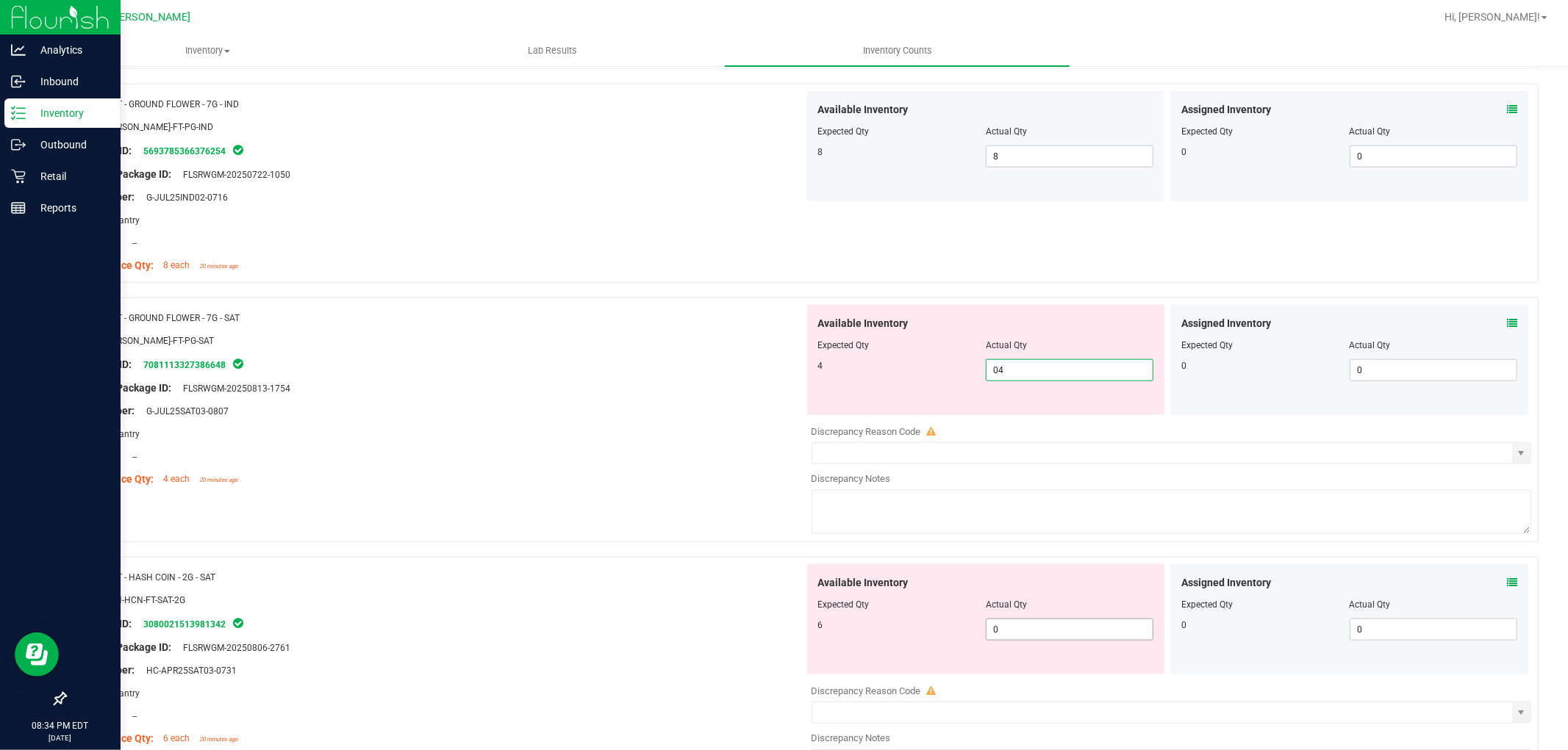
click at [1026, 638] on div "Available Inventory Expected Qty Actual Qty 6 0 0" at bounding box center [1167, 681] width 728 height 233
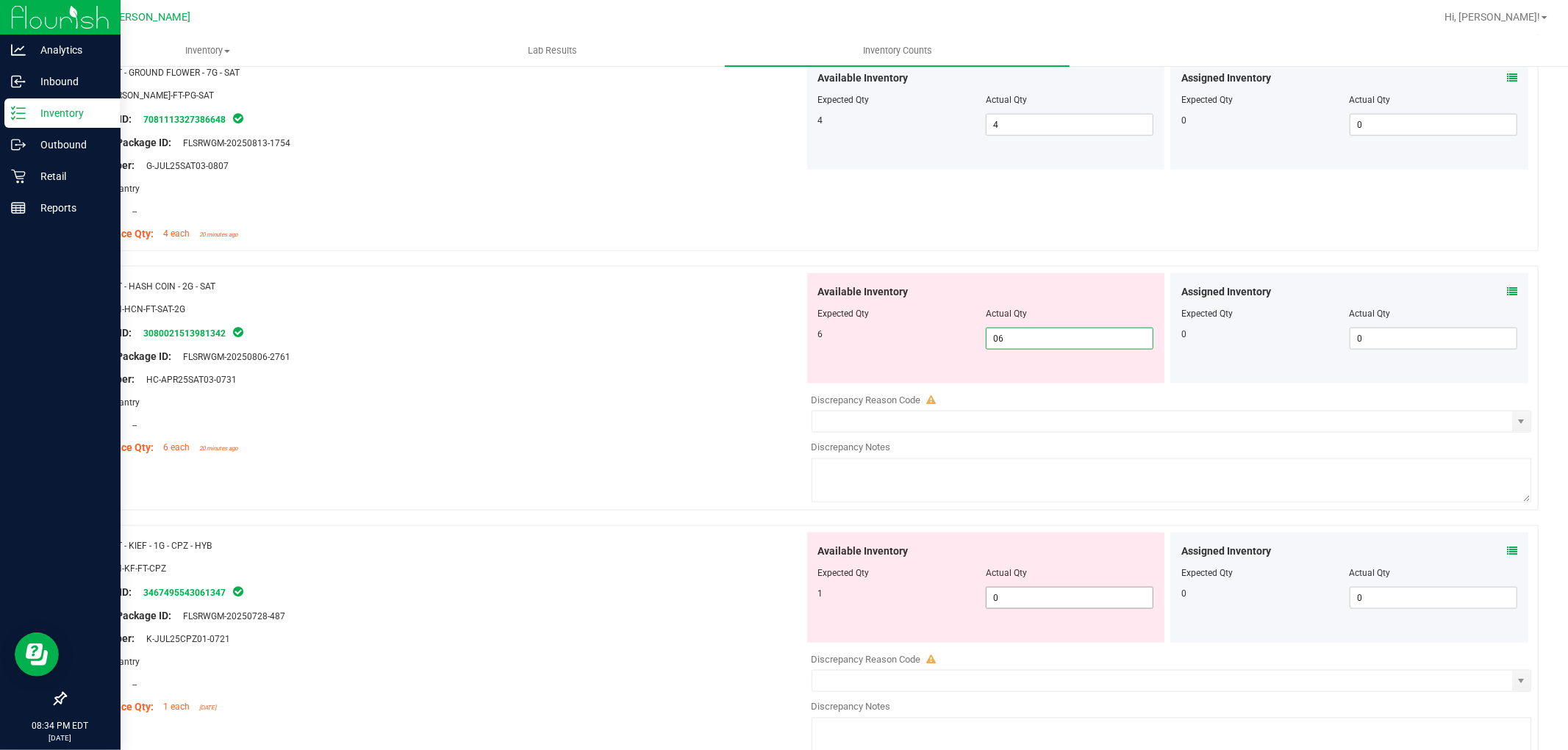
click at [1013, 603] on div "Available Inventory Expected Qty Actual Qty 1 0 0" at bounding box center [1167, 649] width 728 height 233
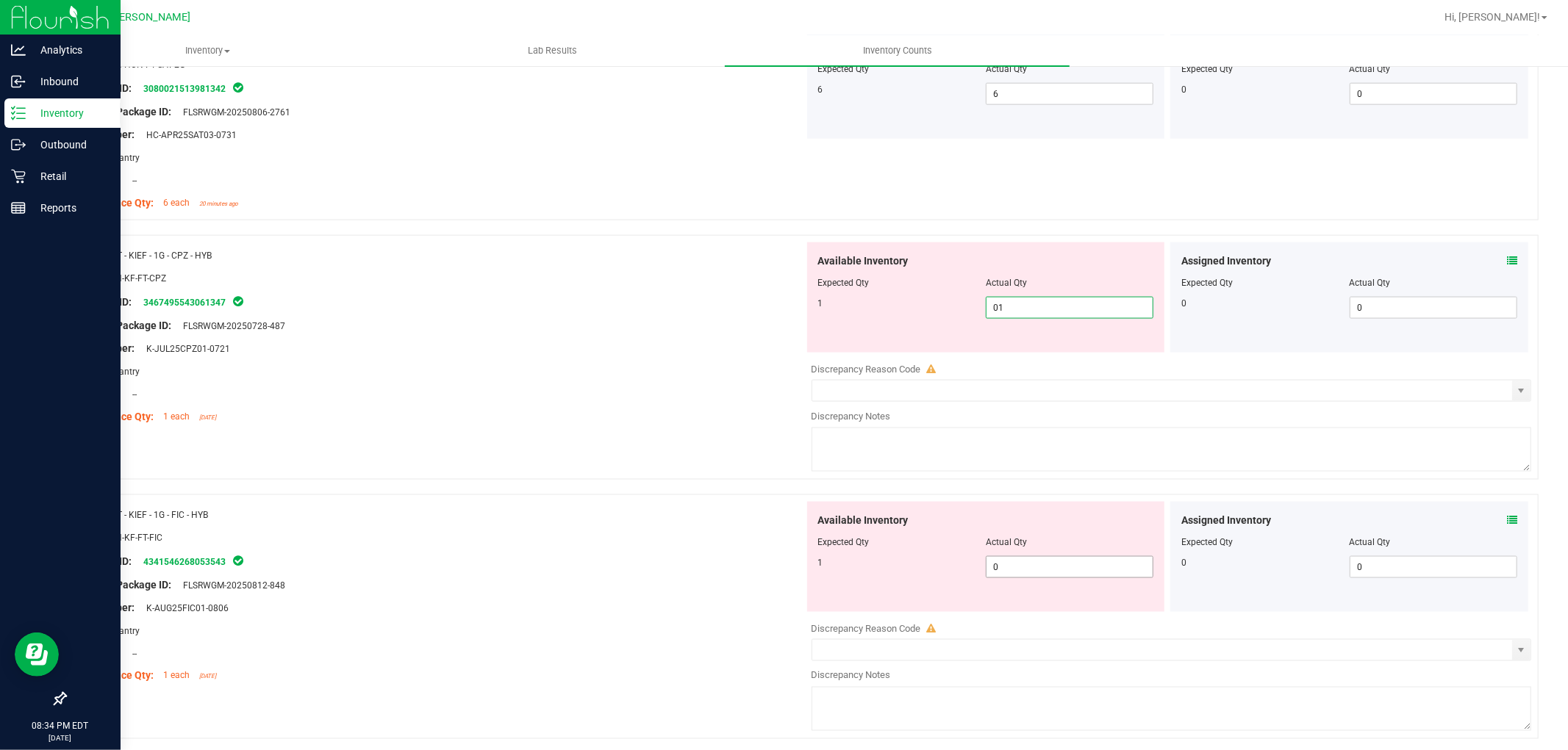
click at [1012, 568] on div "Available Inventory Expected Qty Actual Qty 1 0 0" at bounding box center [1167, 618] width 728 height 233
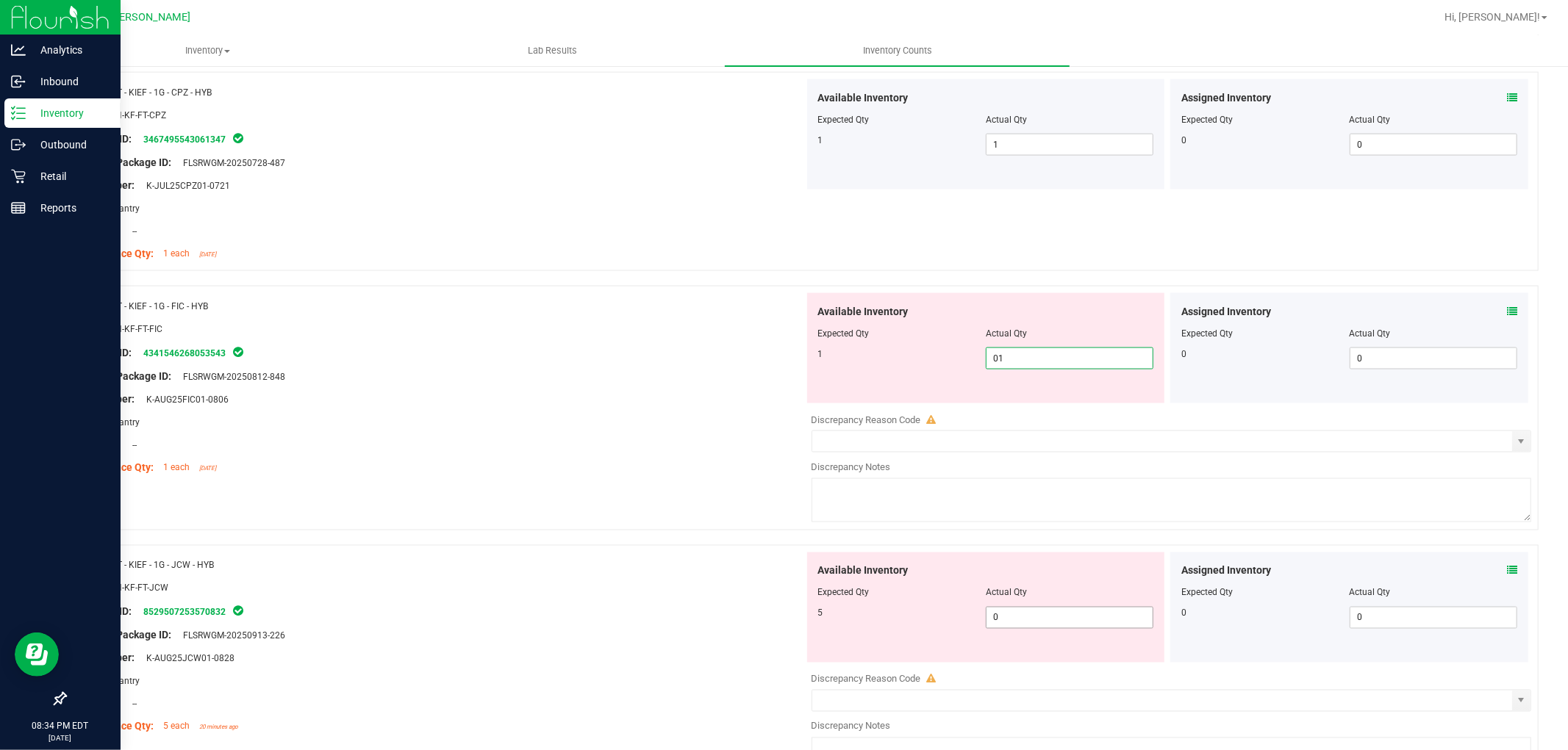
click at [1024, 622] on div "Available Inventory Expected Qty Actual Qty 5 0 0" at bounding box center [1167, 669] width 728 height 233
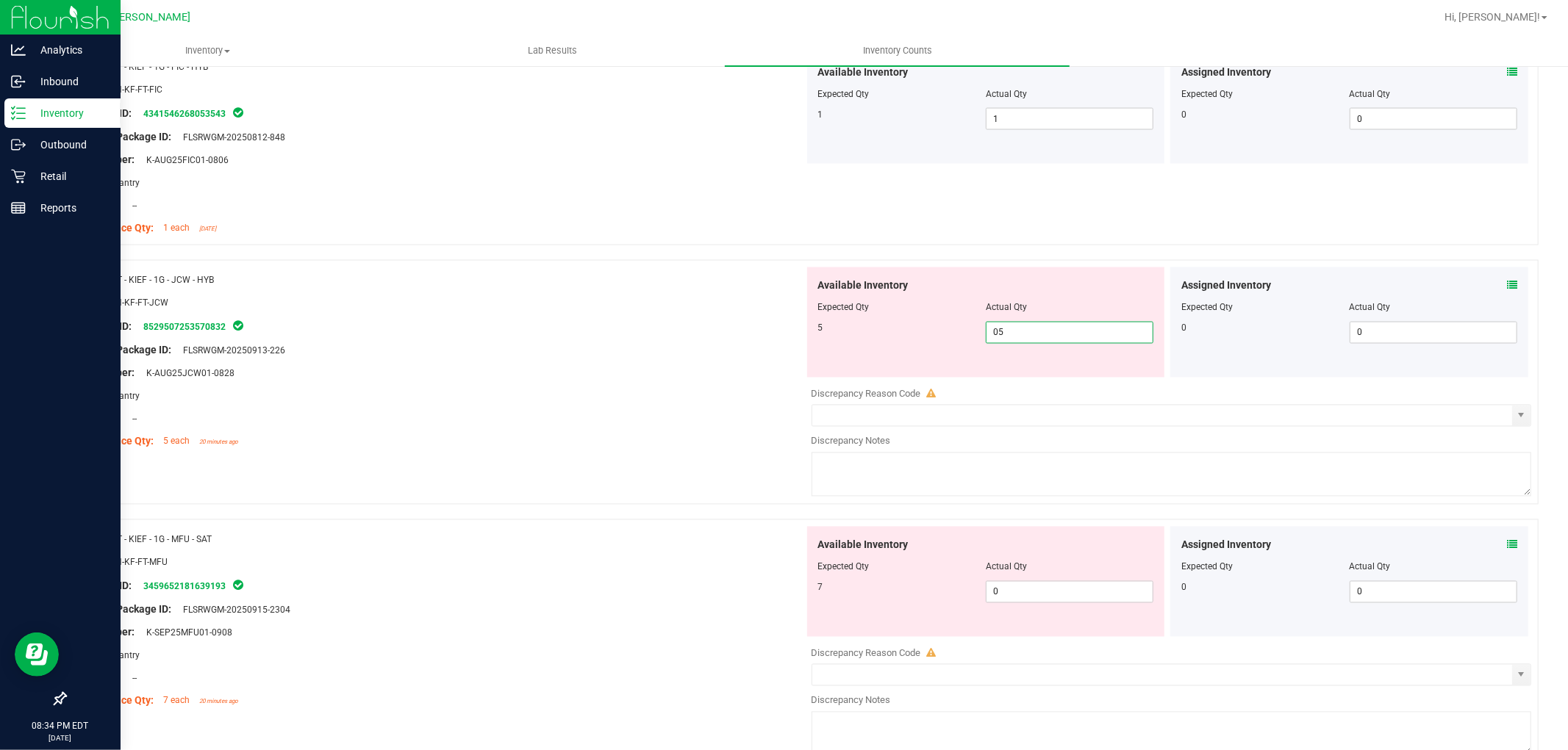
scroll to position [2122, 0]
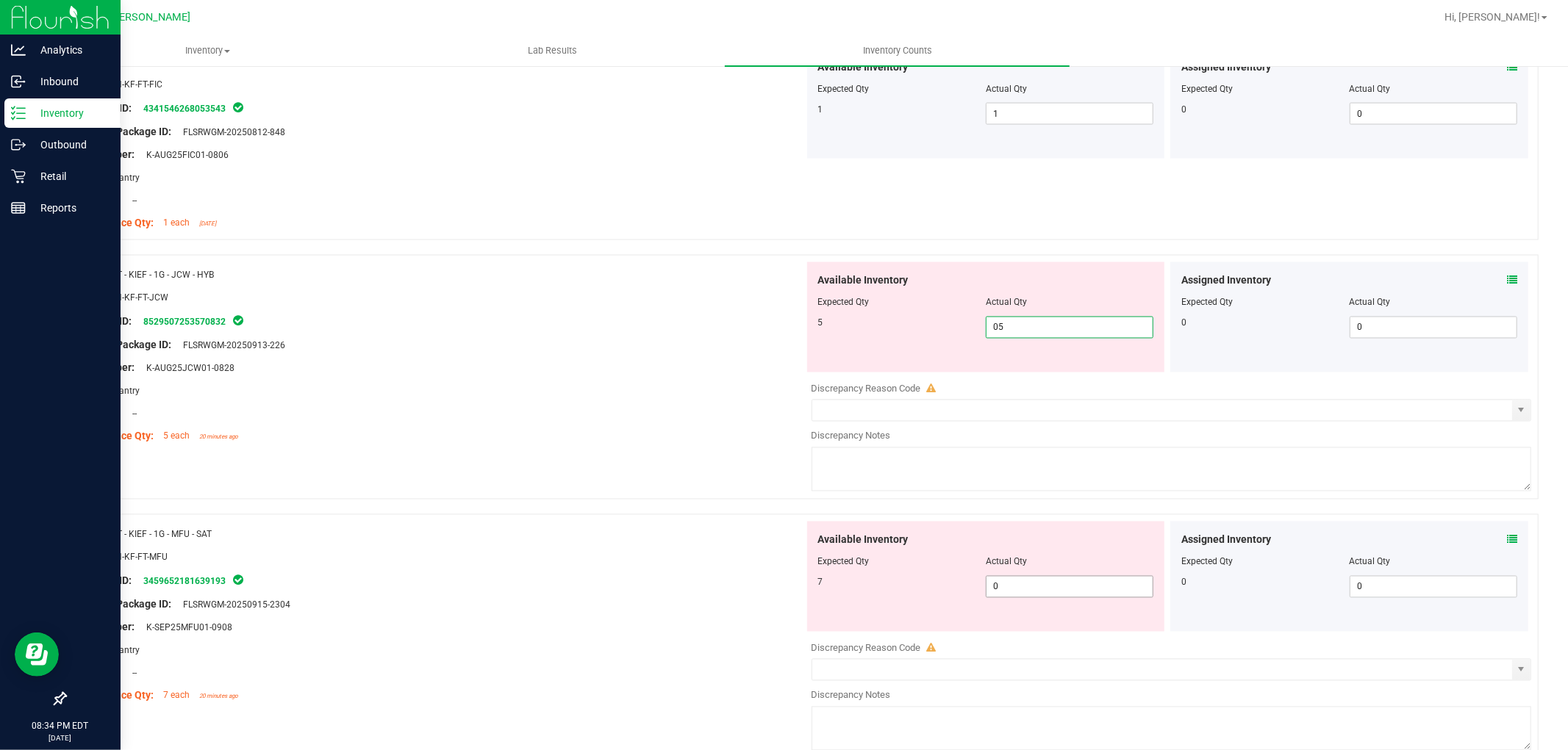
click at [1020, 591] on div "Available Inventory Expected Qty Actual Qty 7 0 0" at bounding box center [1167, 638] width 728 height 233
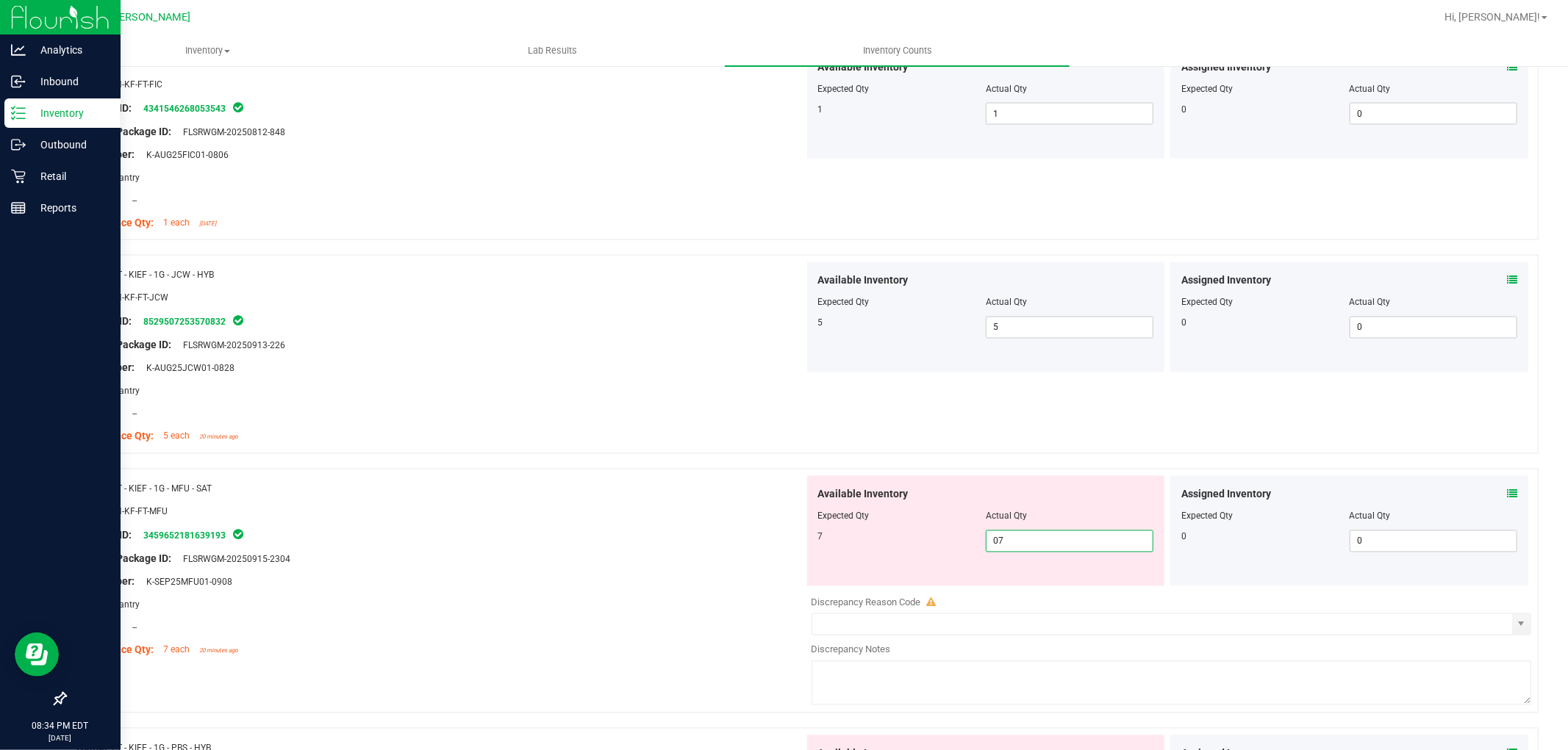
scroll to position [2367, 0]
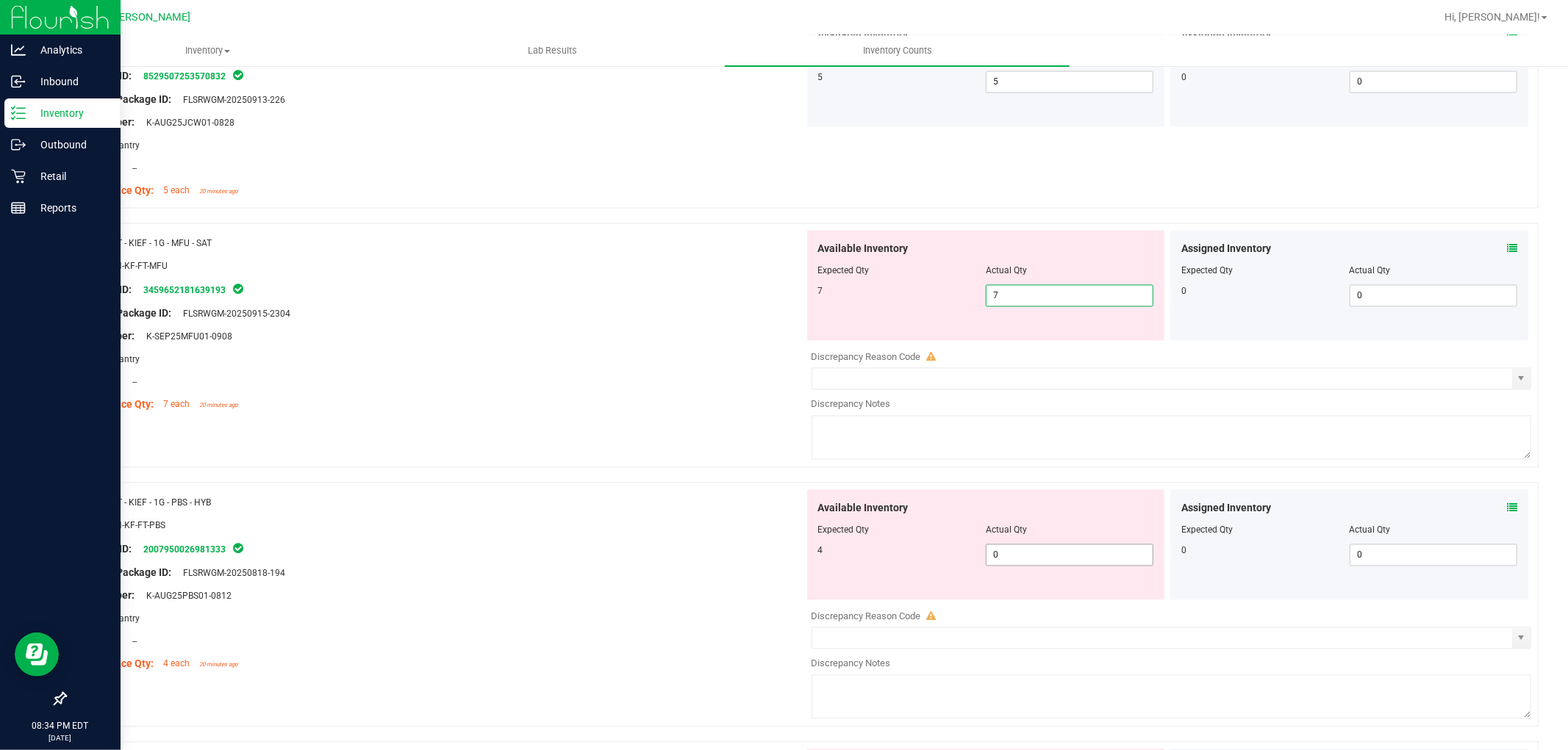
click at [1014, 554] on div "Available Inventory Expected Qty Actual Qty 4 0 0" at bounding box center [986, 545] width 358 height 110
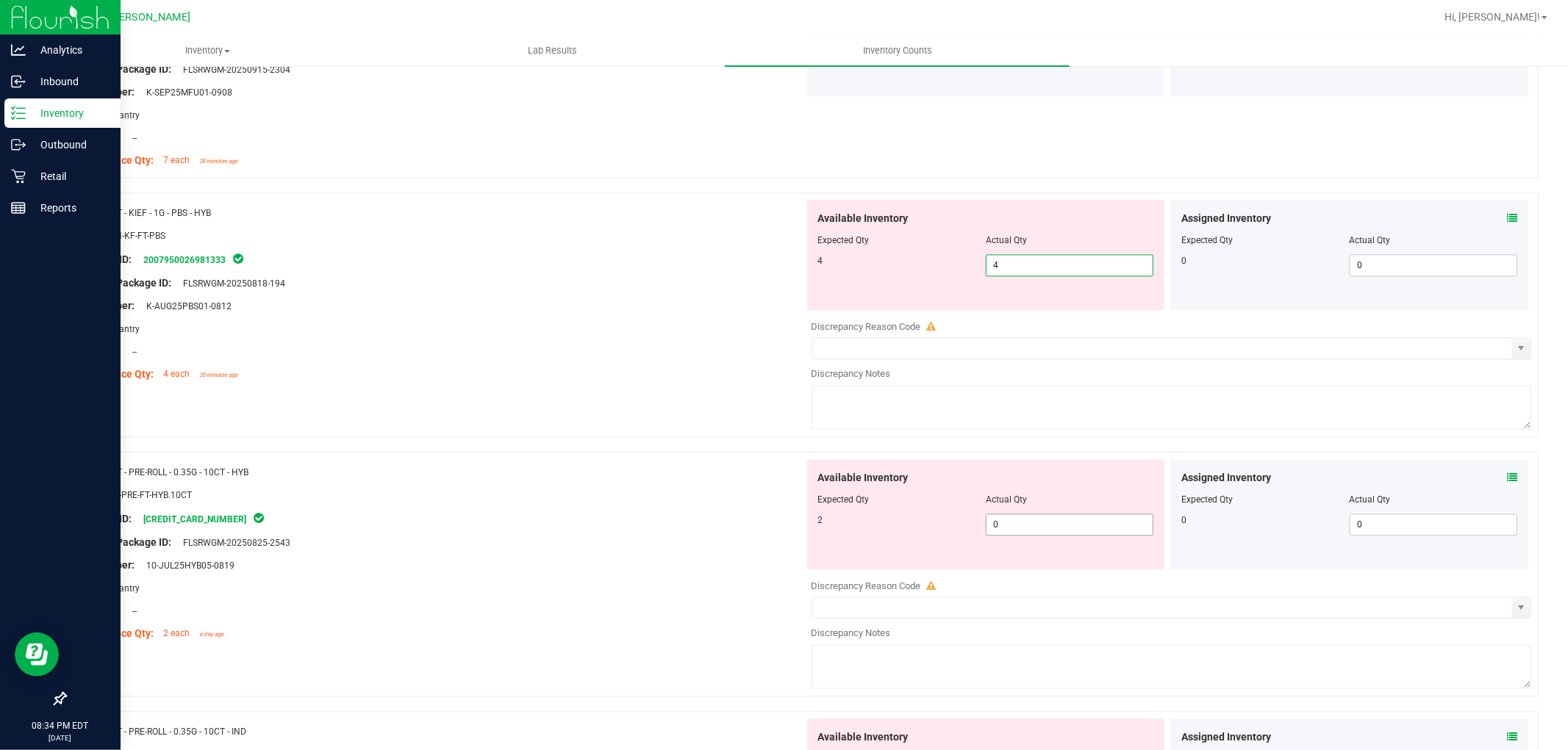
click at [1007, 518] on div "Available Inventory Expected Qty Actual Qty 2 0 0" at bounding box center [986, 514] width 358 height 110
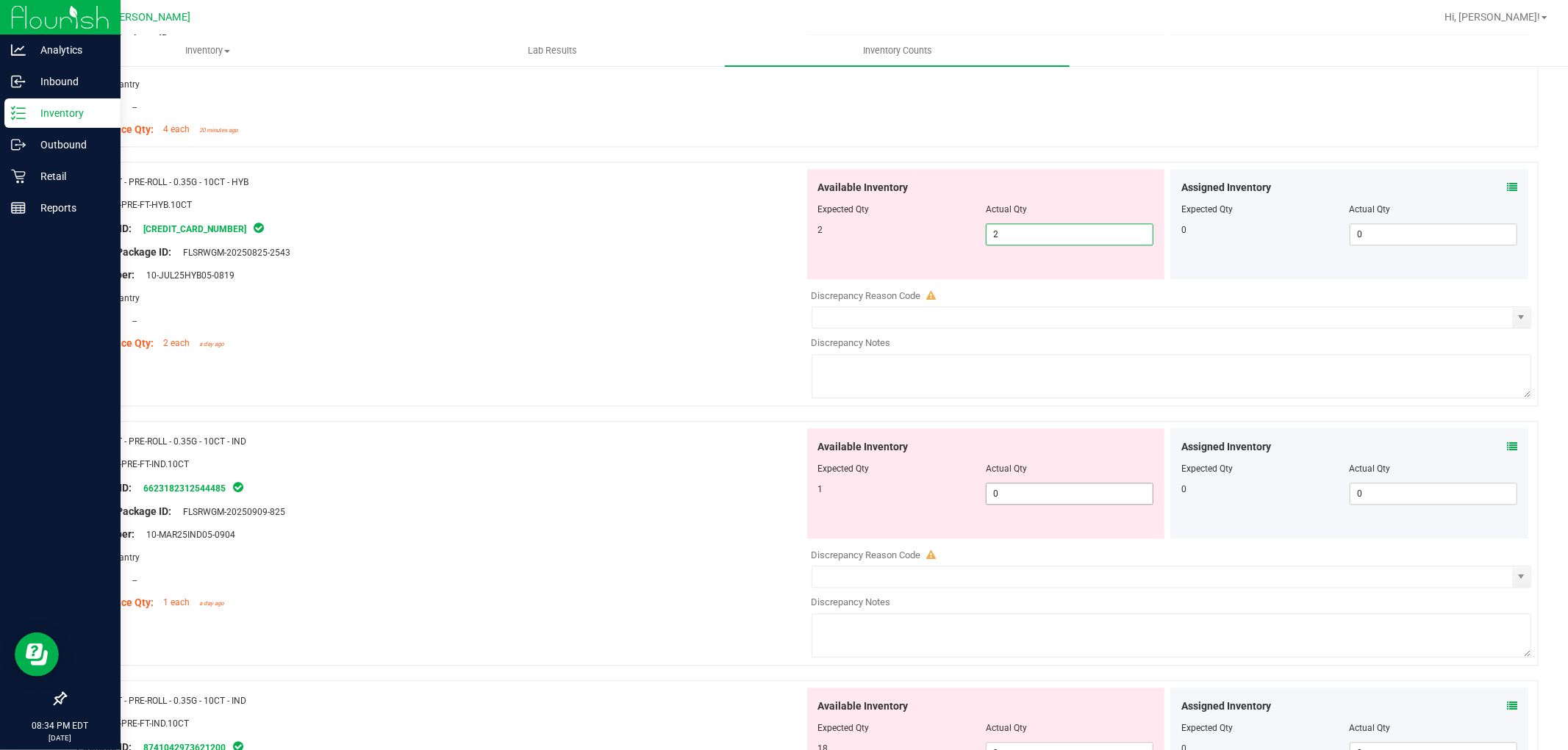
click at [1000, 503] on div "Available Inventory Expected Qty Actual Qty 1 0 0" at bounding box center [1167, 545] width 728 height 233
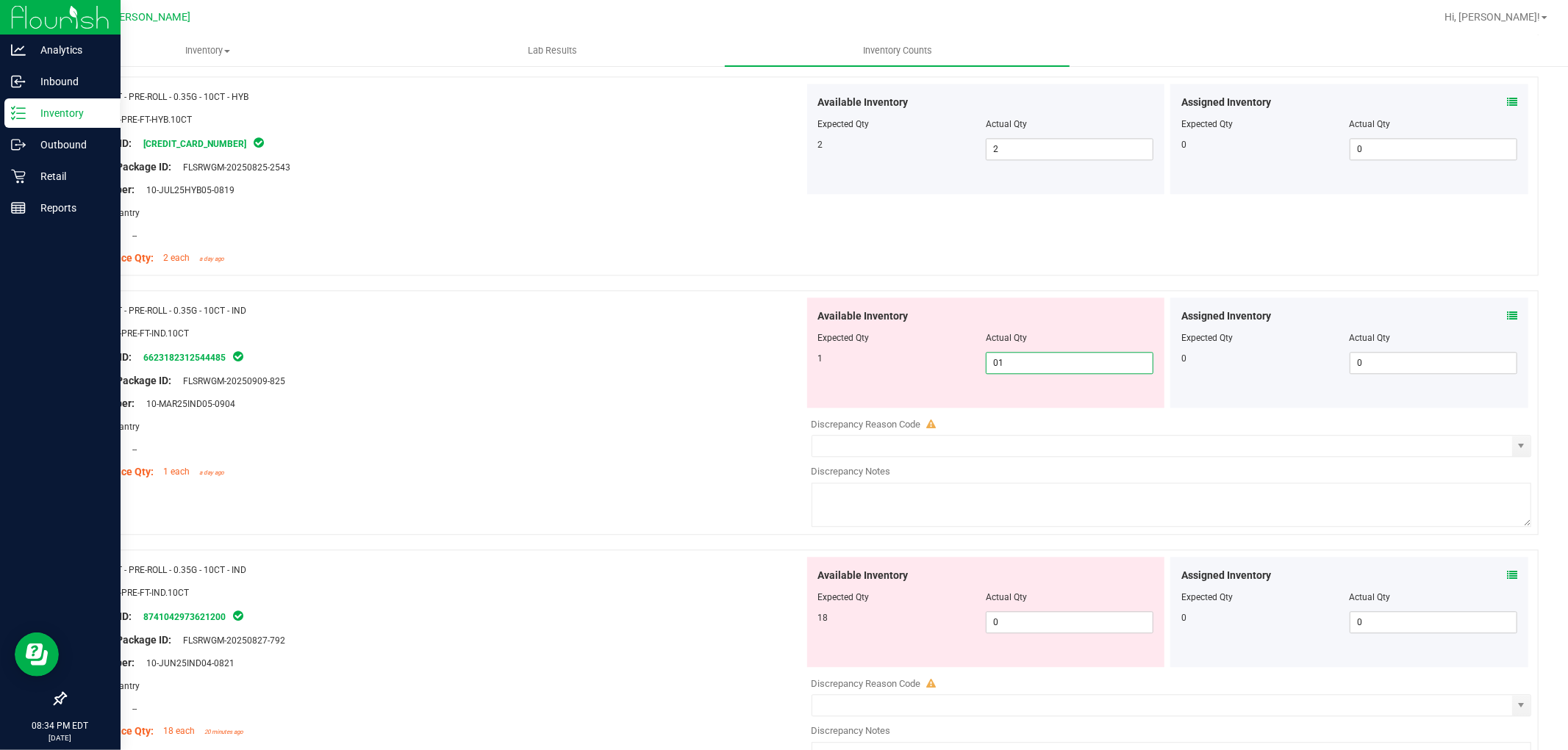
scroll to position [3021, 0]
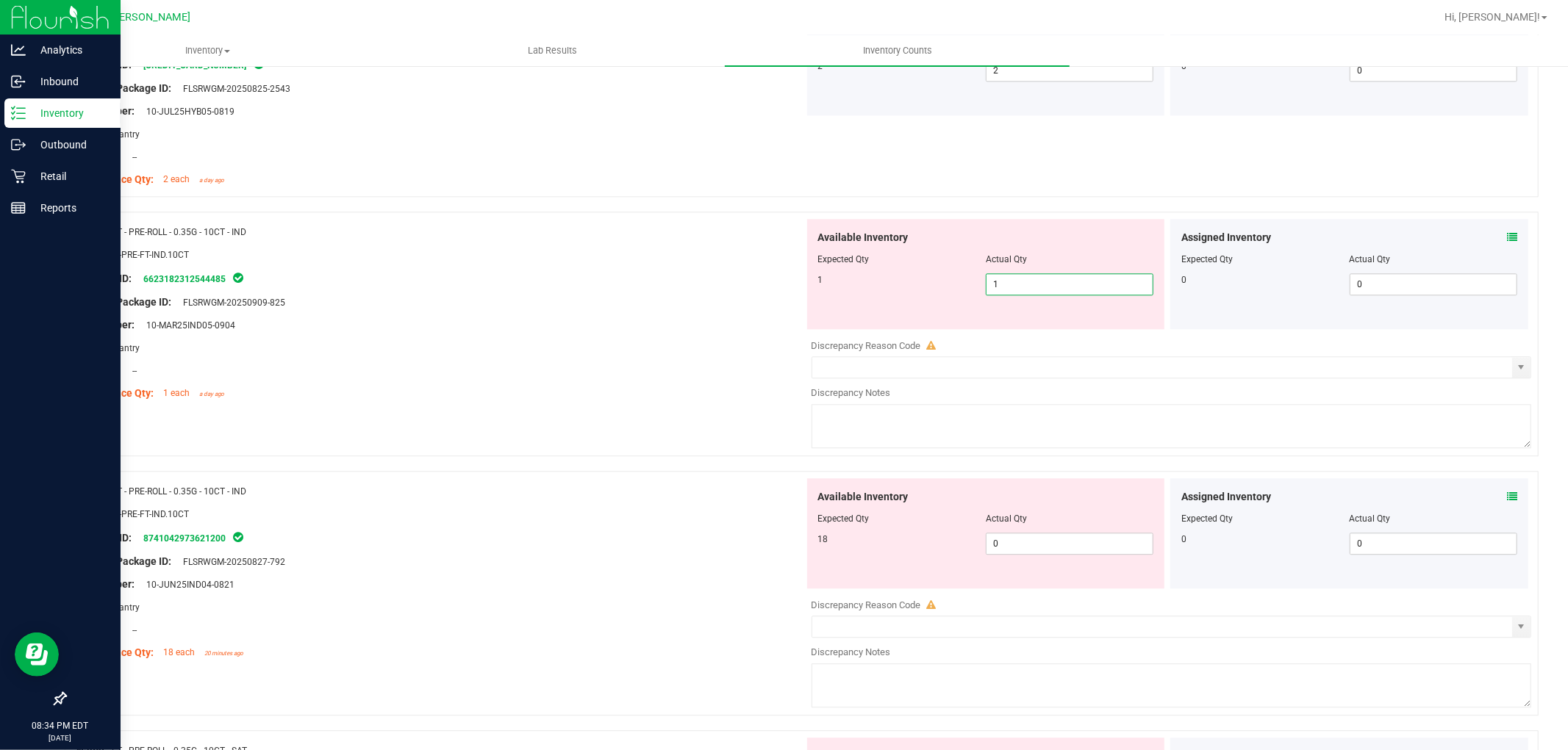
click at [999, 533] on div "Available Inventory Expected Qty Actual Qty 18 0 0" at bounding box center [986, 533] width 358 height 110
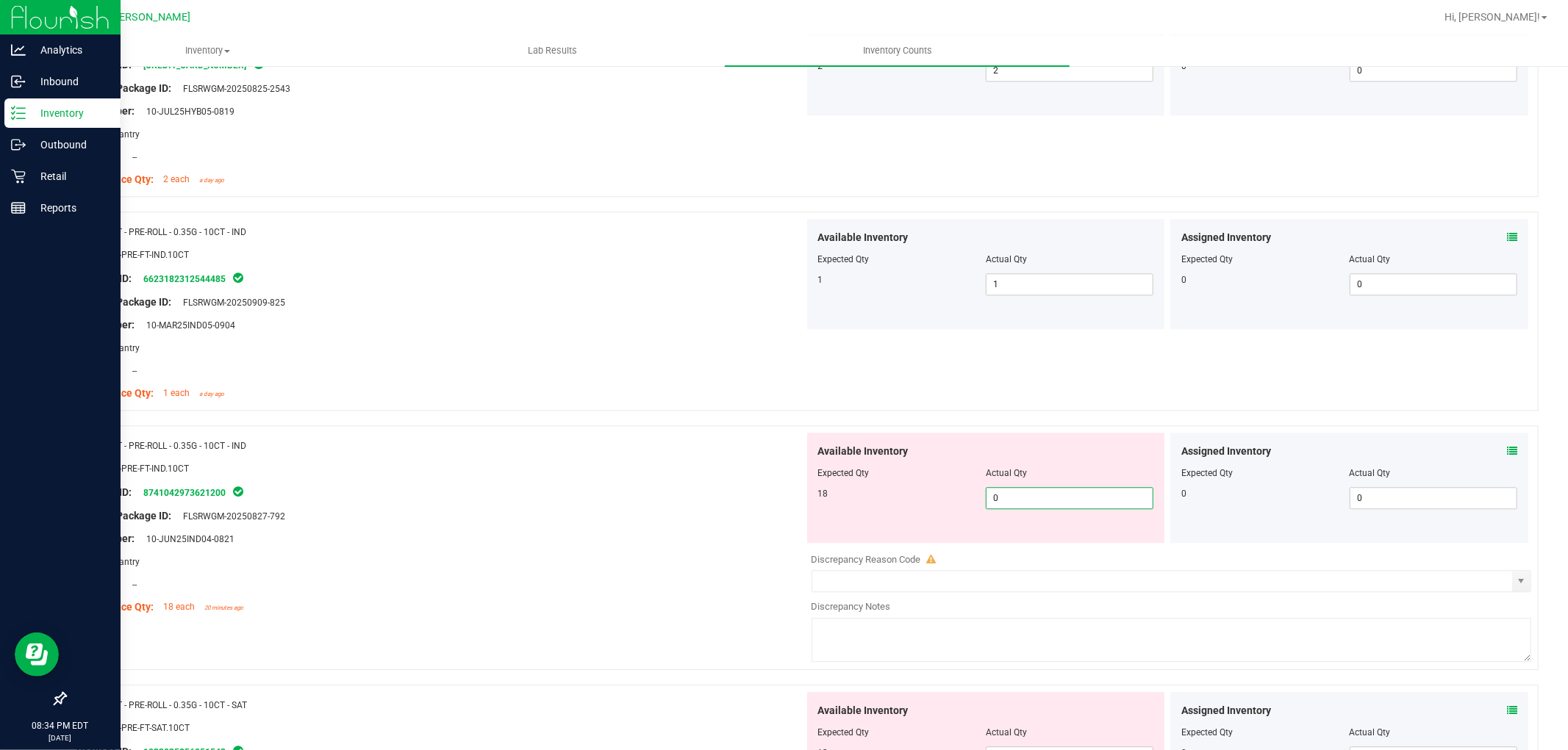
click at [1014, 493] on span "0 0" at bounding box center [1070, 498] width 168 height 22
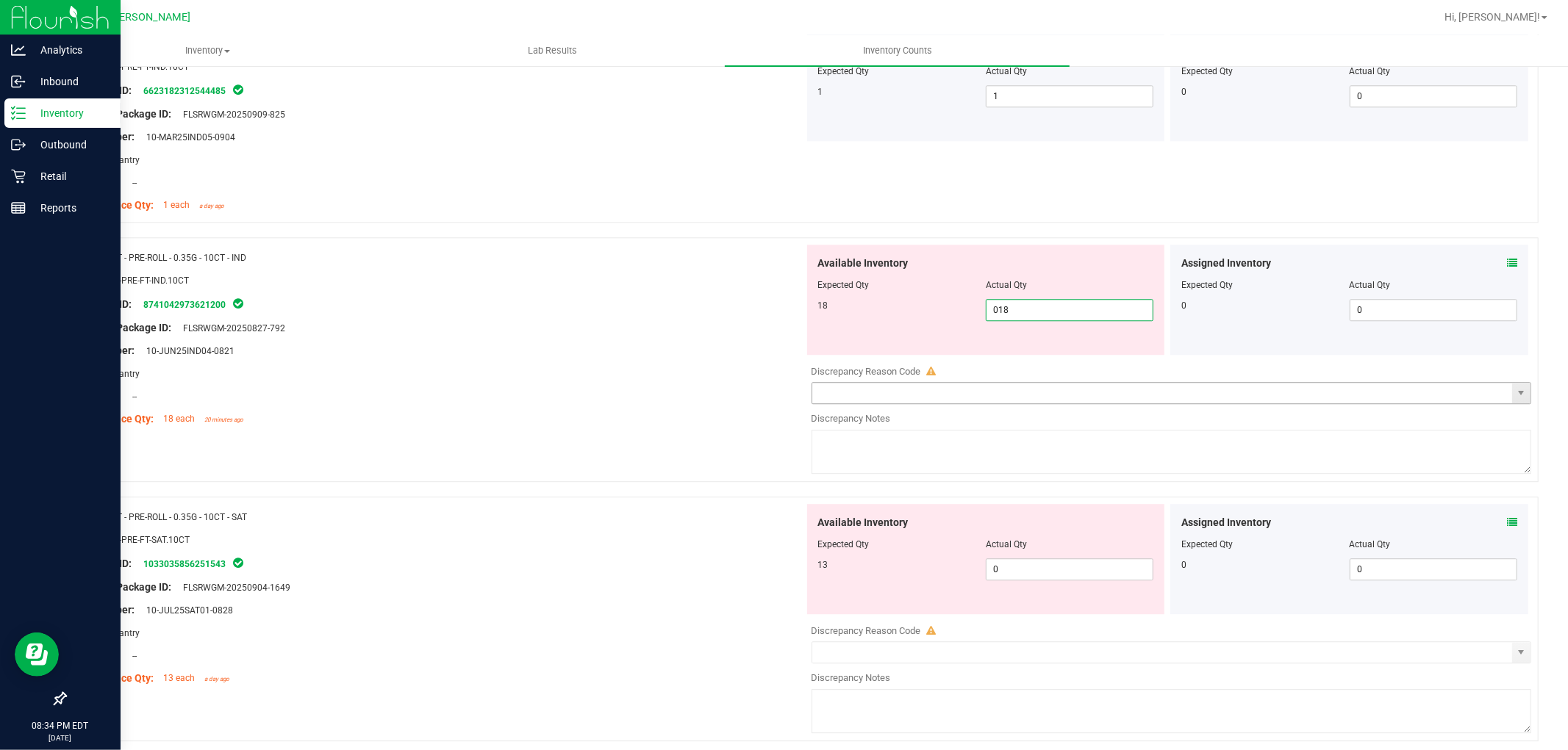
scroll to position [3266, 0]
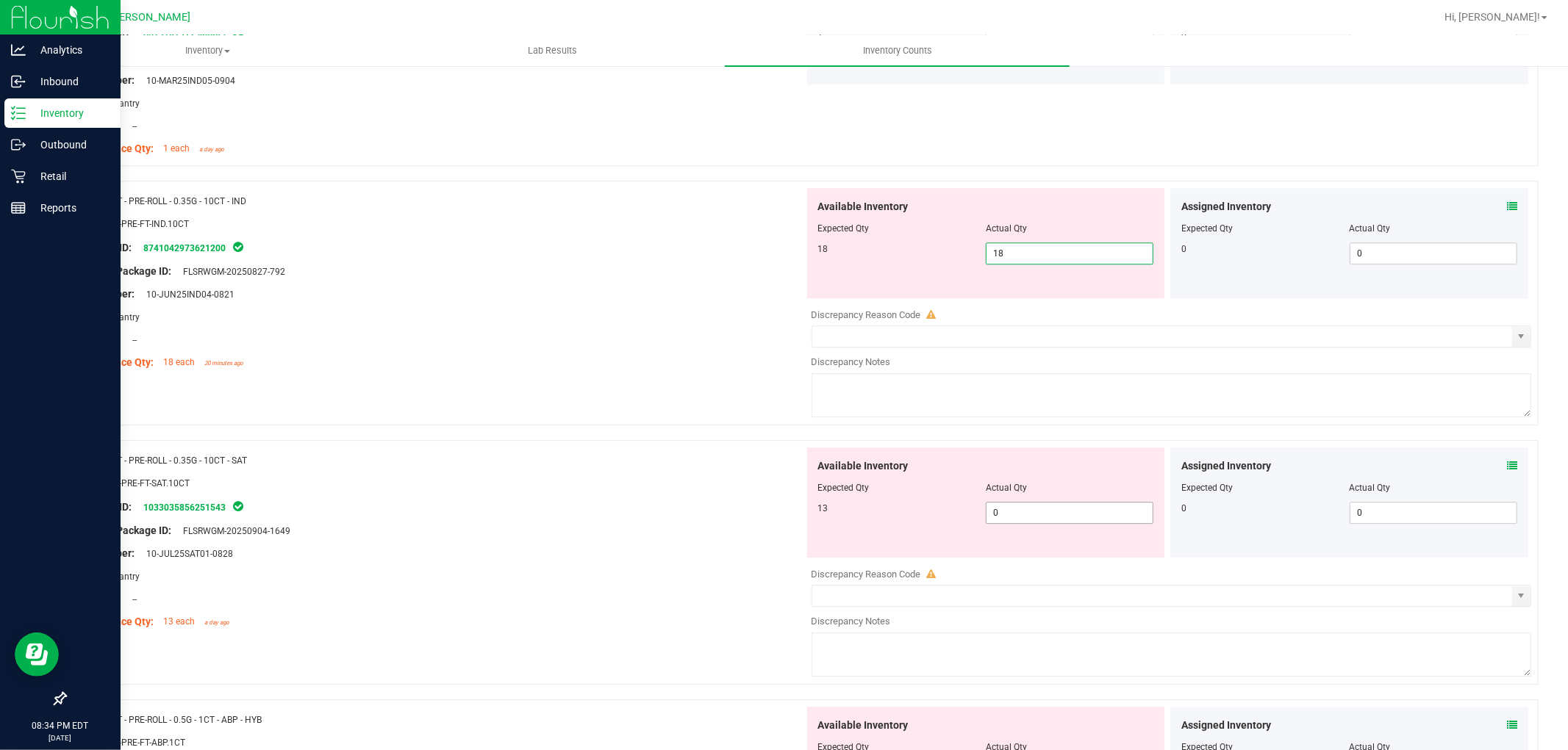
click at [1008, 523] on div "Available Inventory Expected Qty Actual Qty 13 0 0" at bounding box center [1167, 563] width 728 height 233
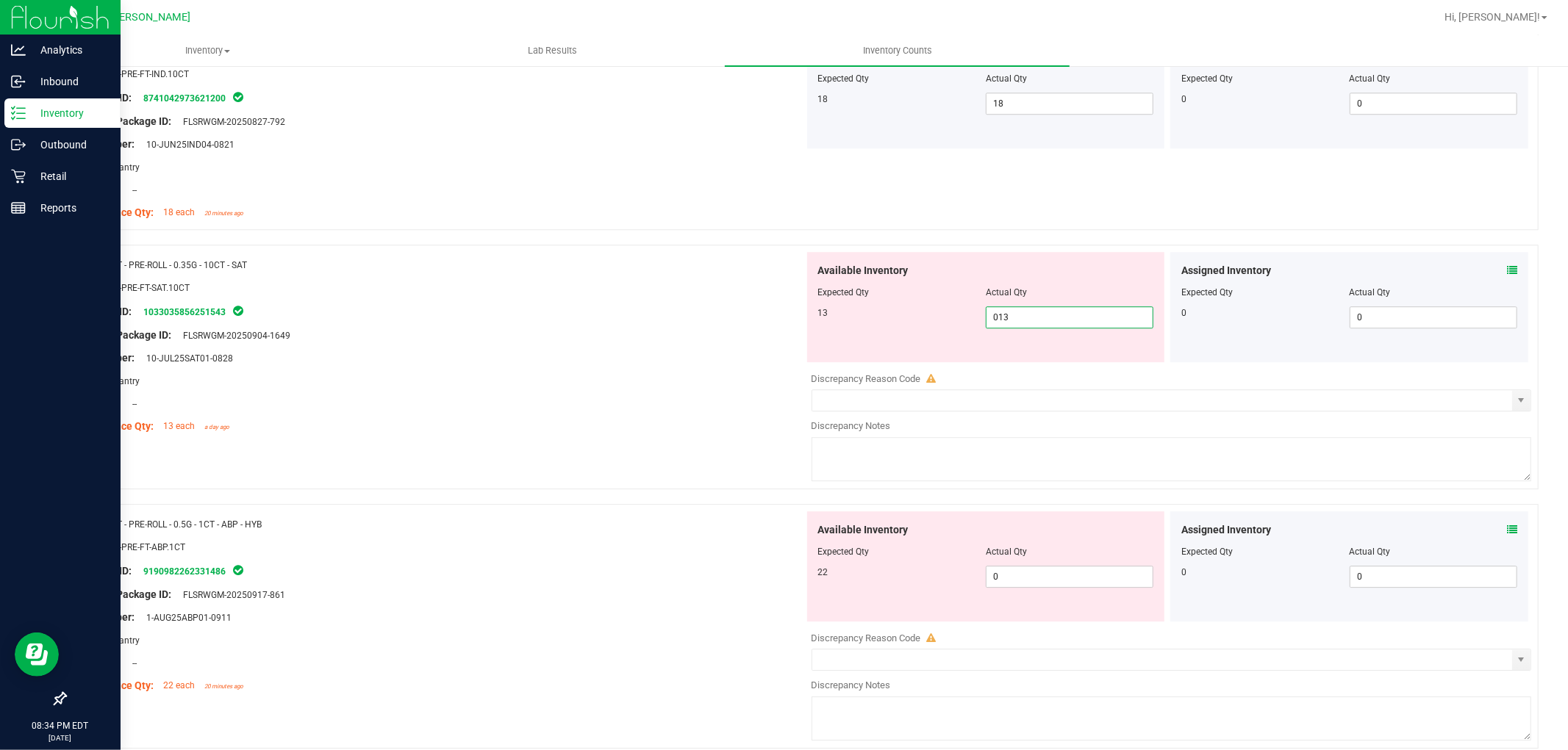
scroll to position [3429, 0]
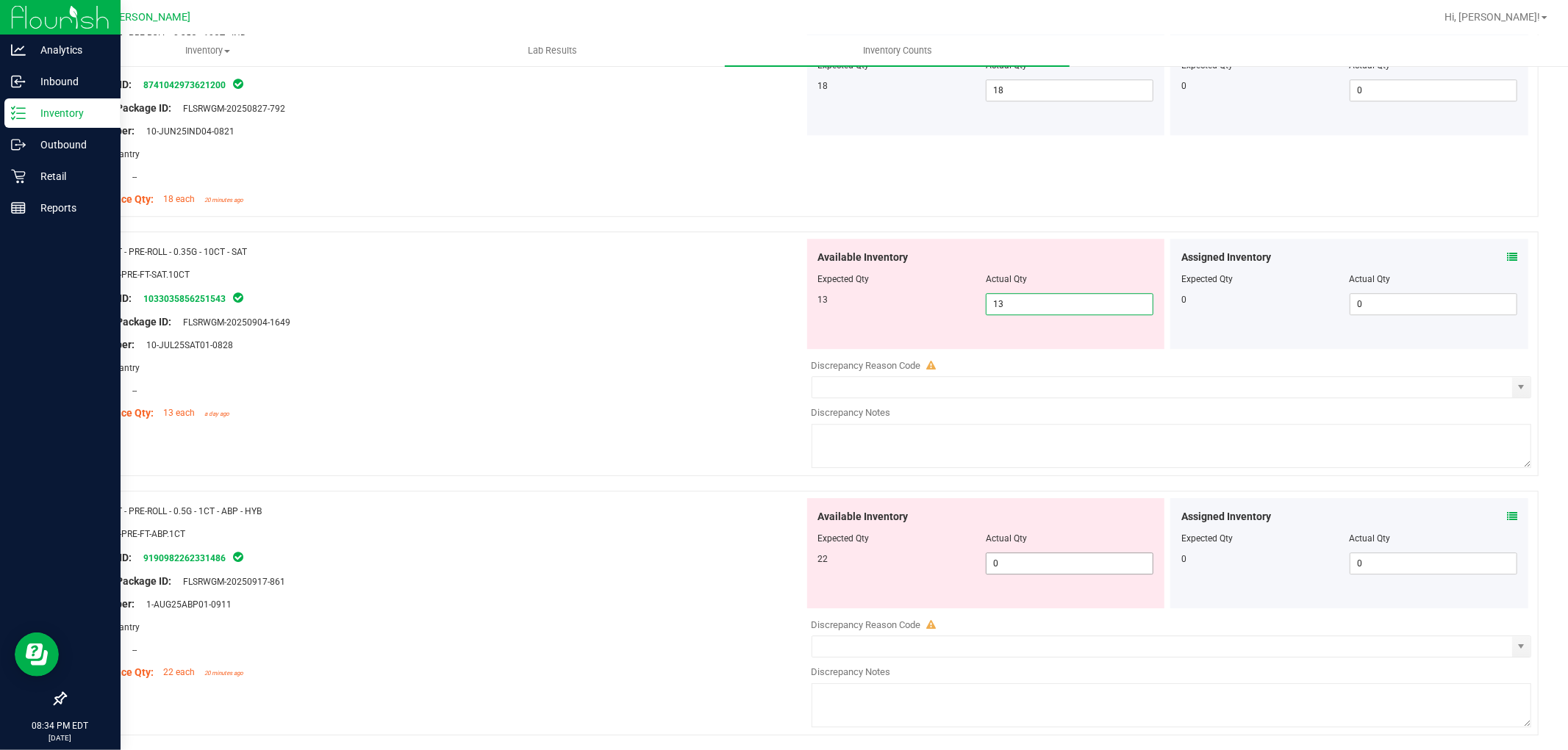
click at [1014, 571] on div "Available Inventory Expected Qty Actual Qty 22 0 0" at bounding box center [1167, 614] width 728 height 233
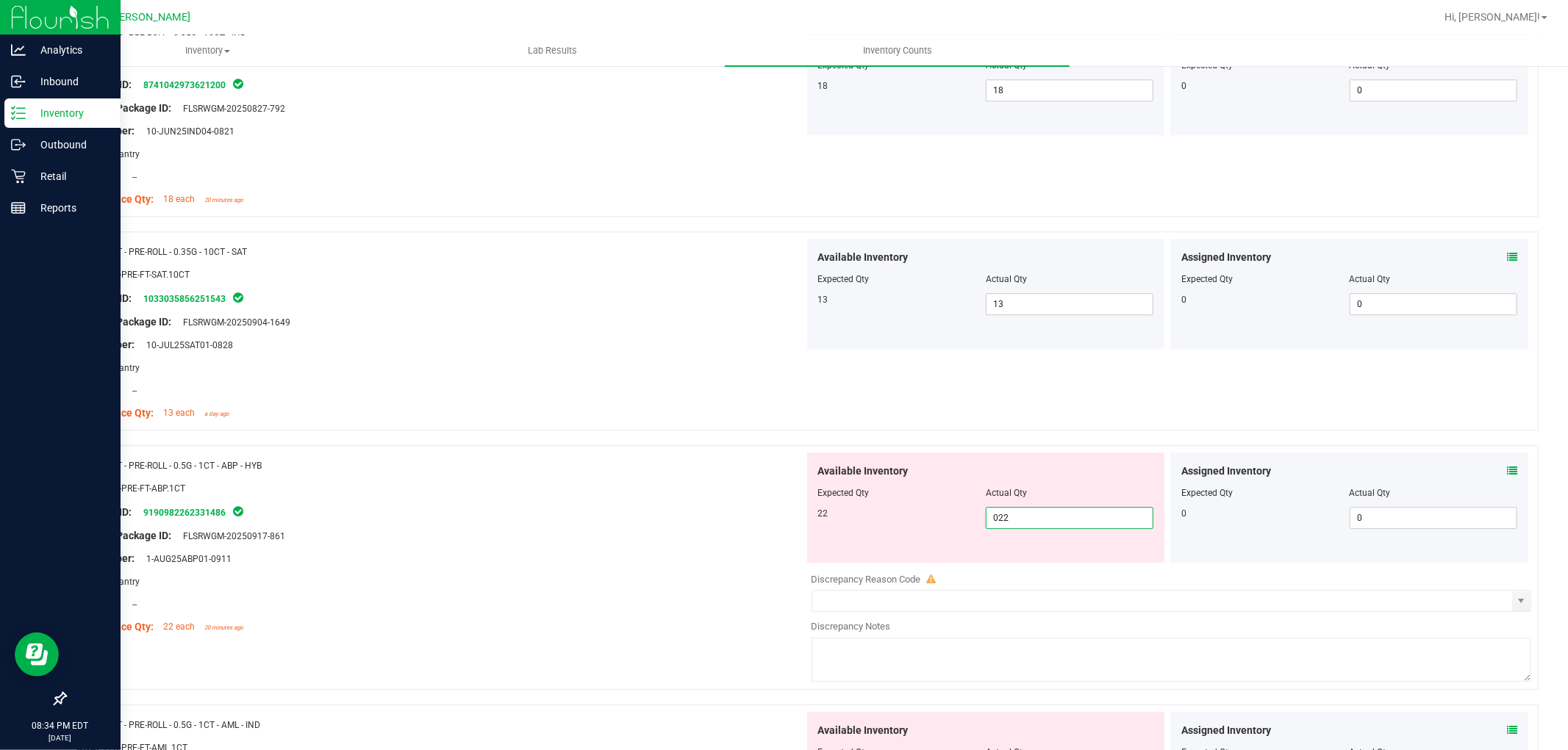
scroll to position [3674, 0]
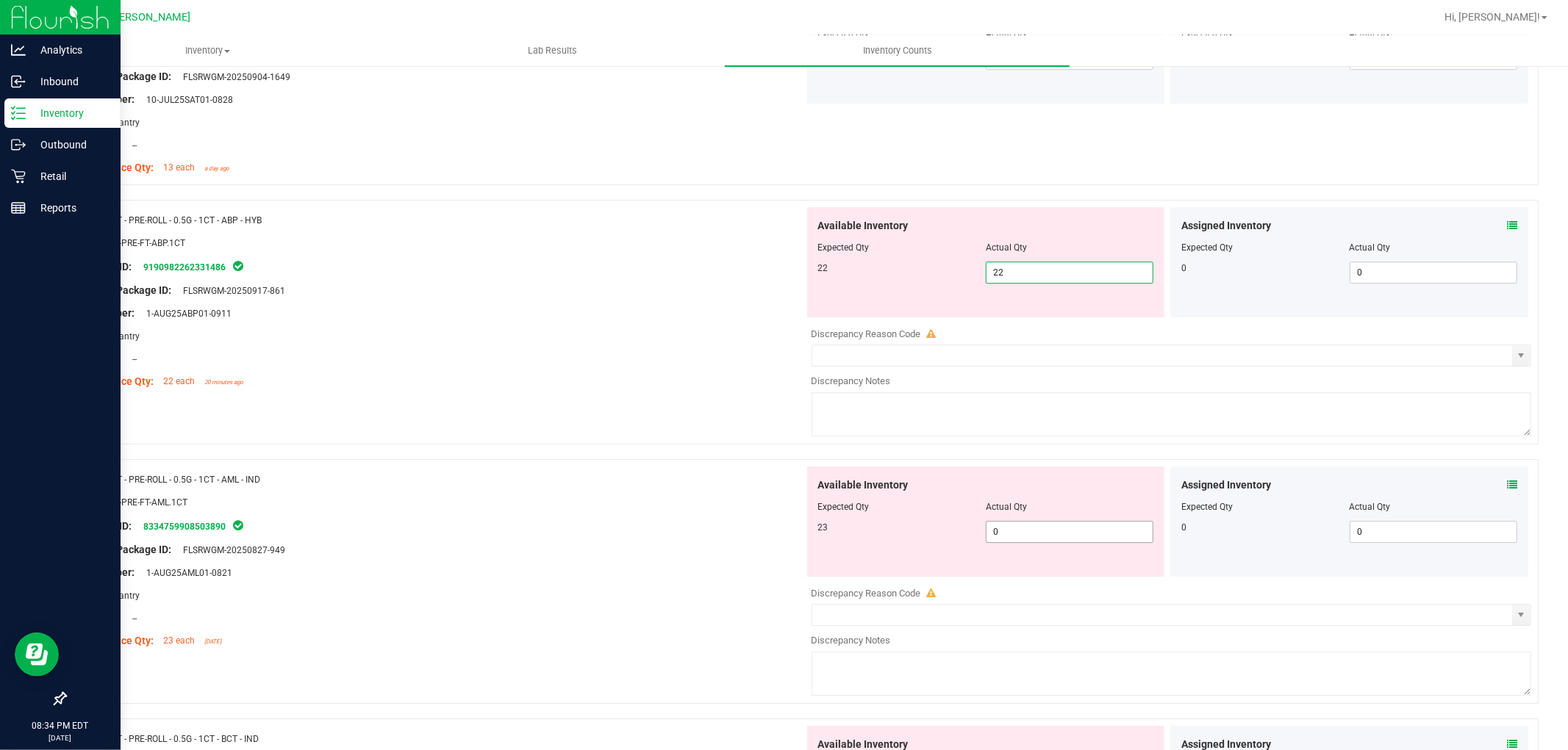
click at [1011, 530] on div "Available Inventory Expected Qty Actual Qty 23 0 0" at bounding box center [986, 521] width 358 height 110
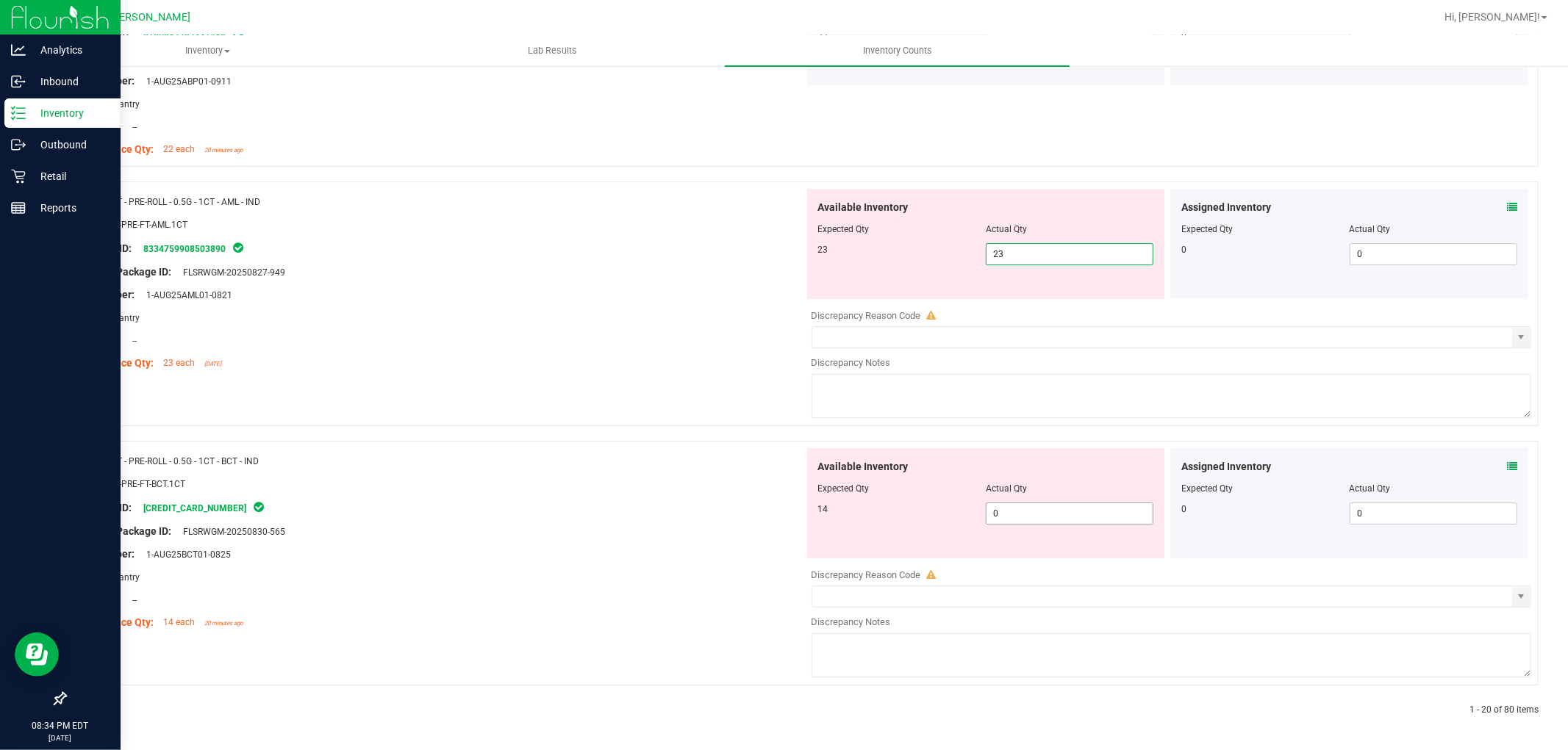
click at [1011, 513] on span "0 0" at bounding box center [1070, 514] width 168 height 22
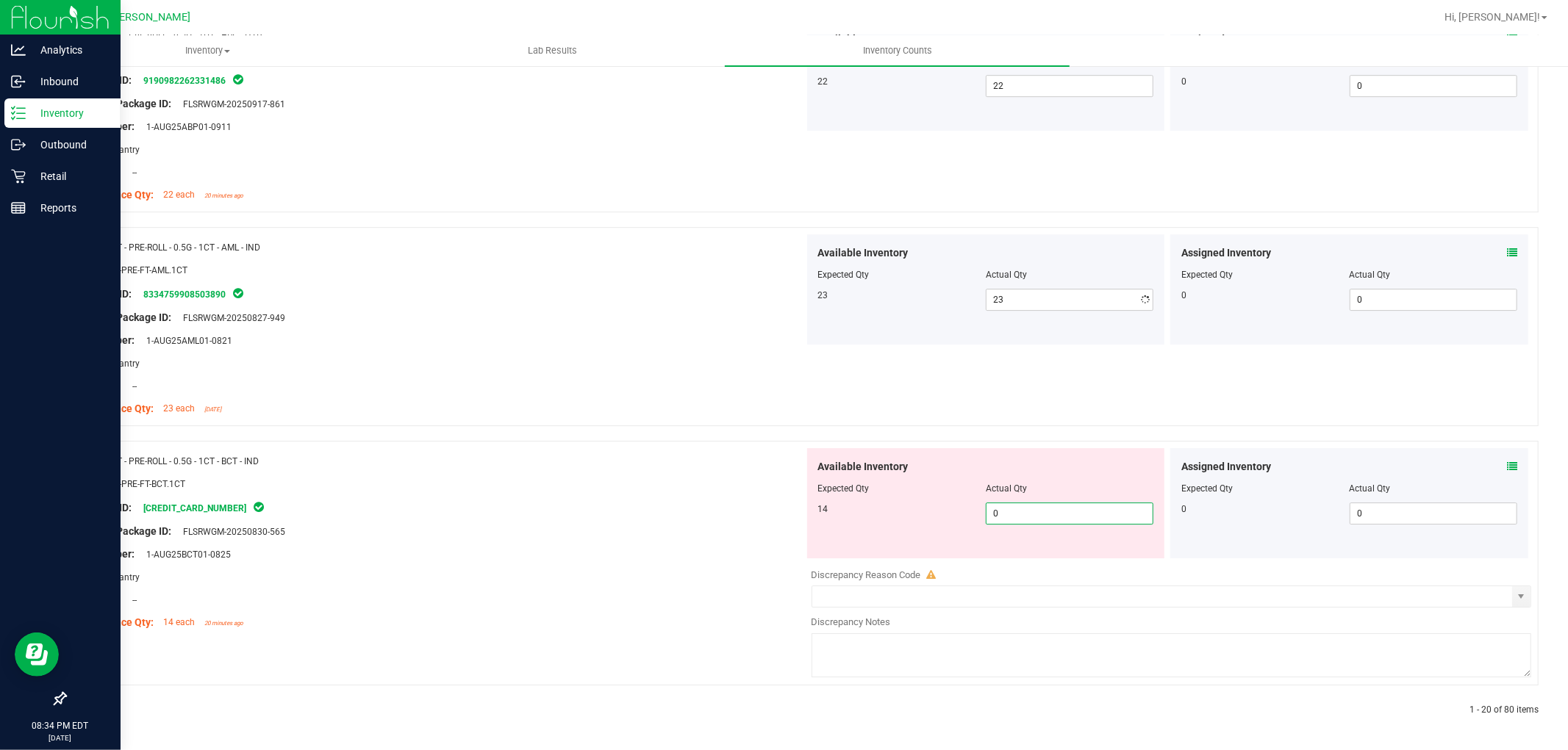
scroll to position [3863, 0]
click at [99, 711] on icon at bounding box center [100, 710] width 5 height 9
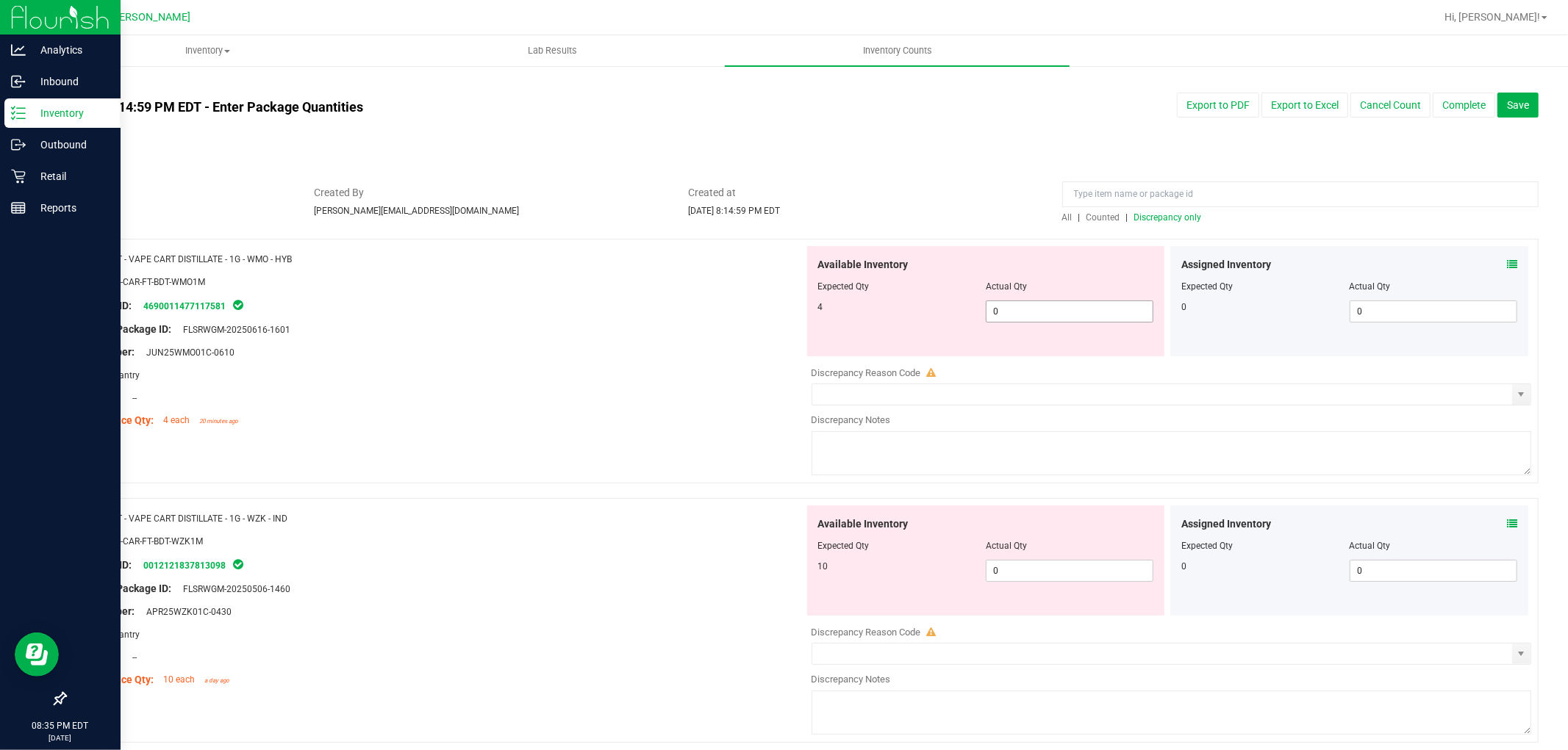
click at [1053, 309] on span "0 0" at bounding box center [1070, 312] width 168 height 22
click at [1053, 562] on div "Available Inventory Expected Qty Actual Qty 10 0 0" at bounding box center [986, 561] width 358 height 110
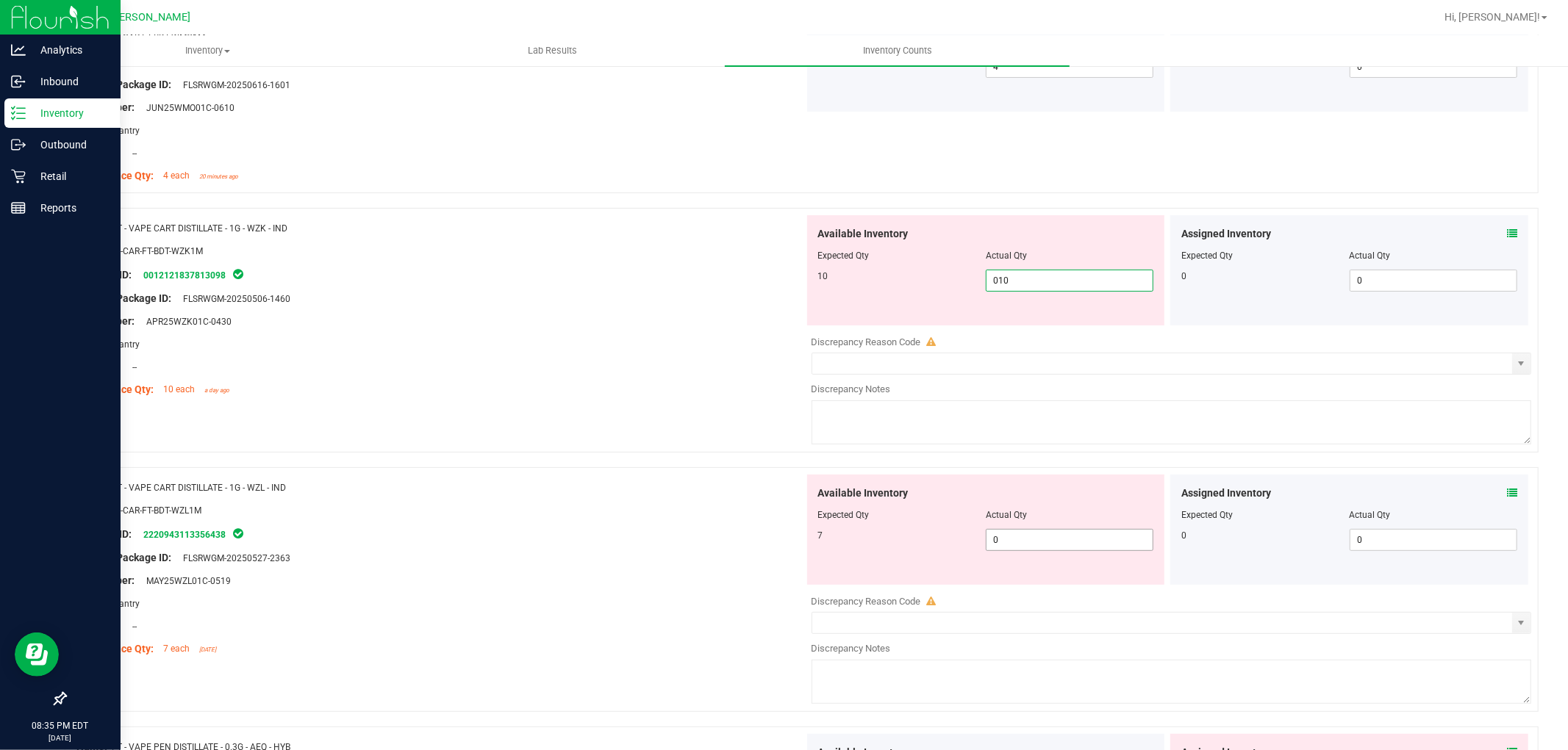
click at [1046, 531] on div "Available Inventory Expected Qty Actual Qty 7 0 0" at bounding box center [986, 529] width 358 height 110
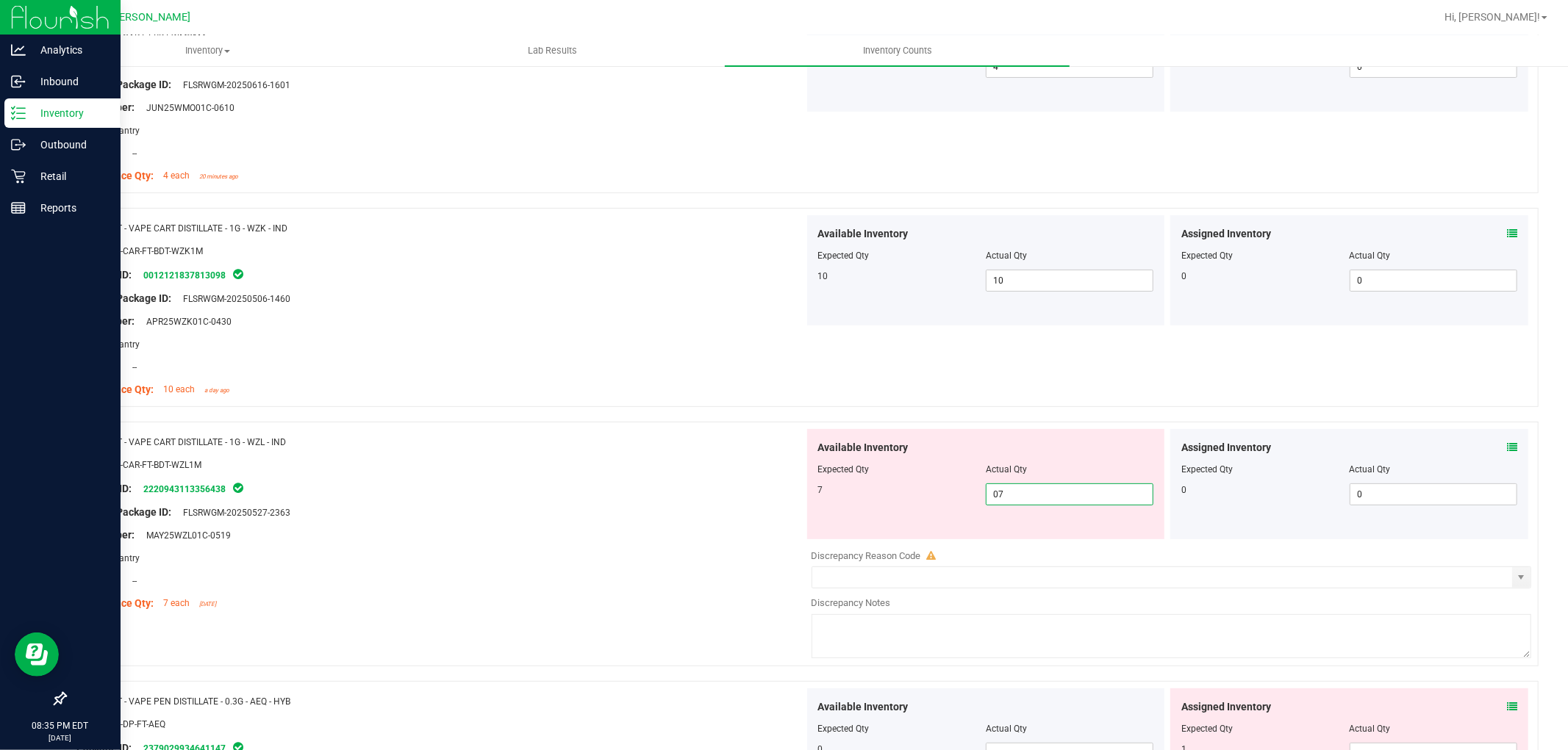
scroll to position [489, 0]
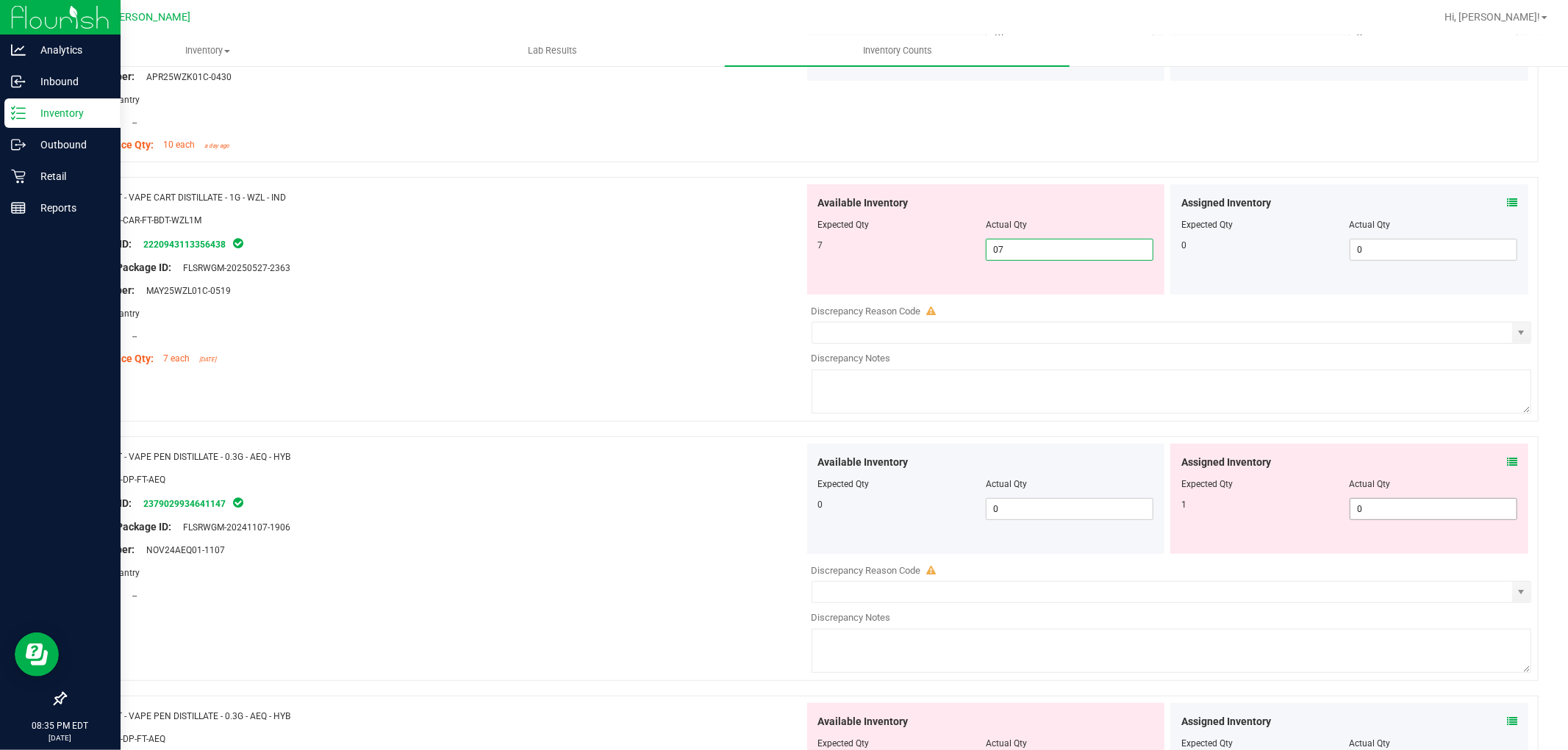
click at [1362, 506] on div "Assigned Inventory Expected Qty Actual Qty 1 0 0" at bounding box center [1349, 498] width 358 height 110
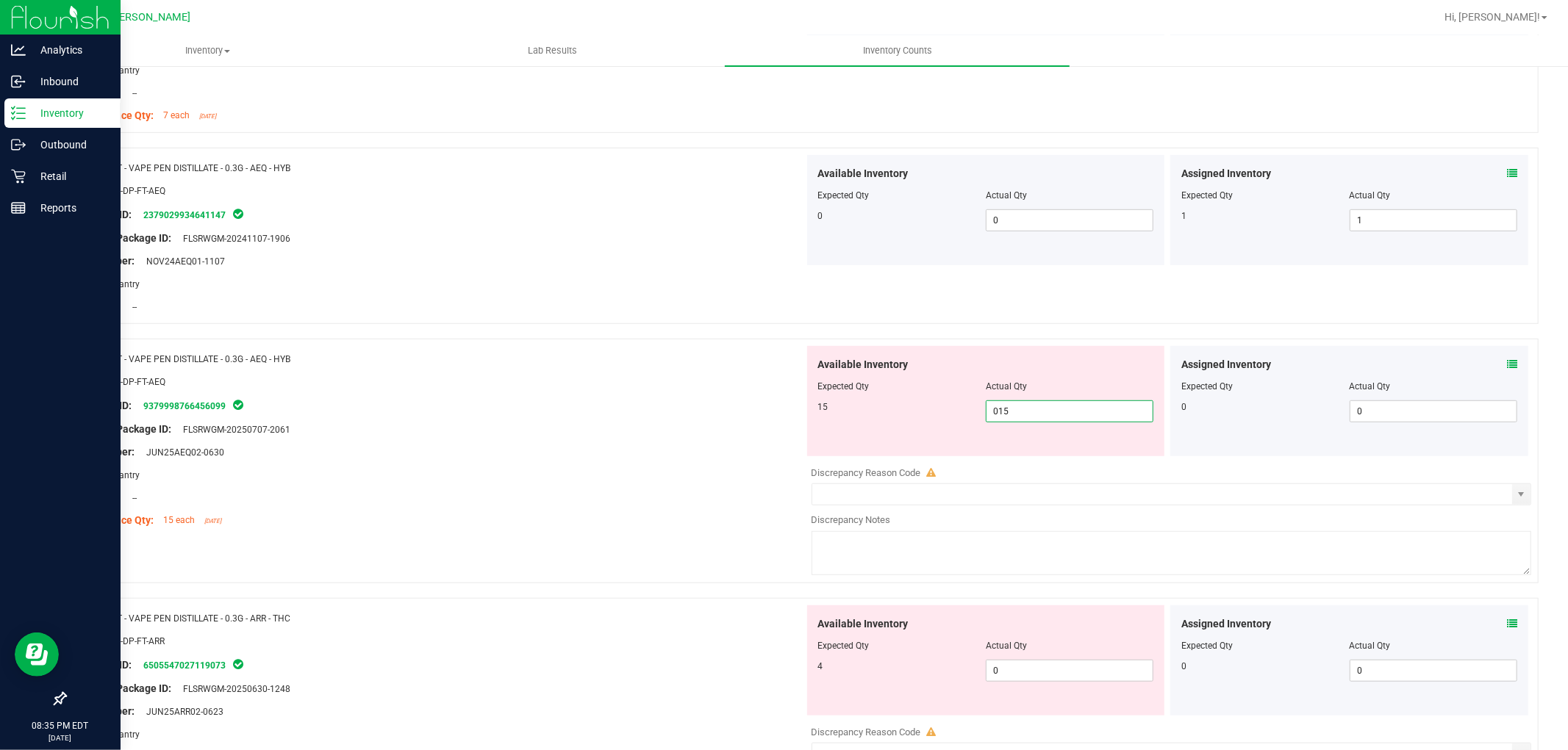
scroll to position [734, 0]
click at [1010, 651] on div "Available Inventory Expected Qty Actual Qty 4 0 0" at bounding box center [986, 658] width 358 height 110
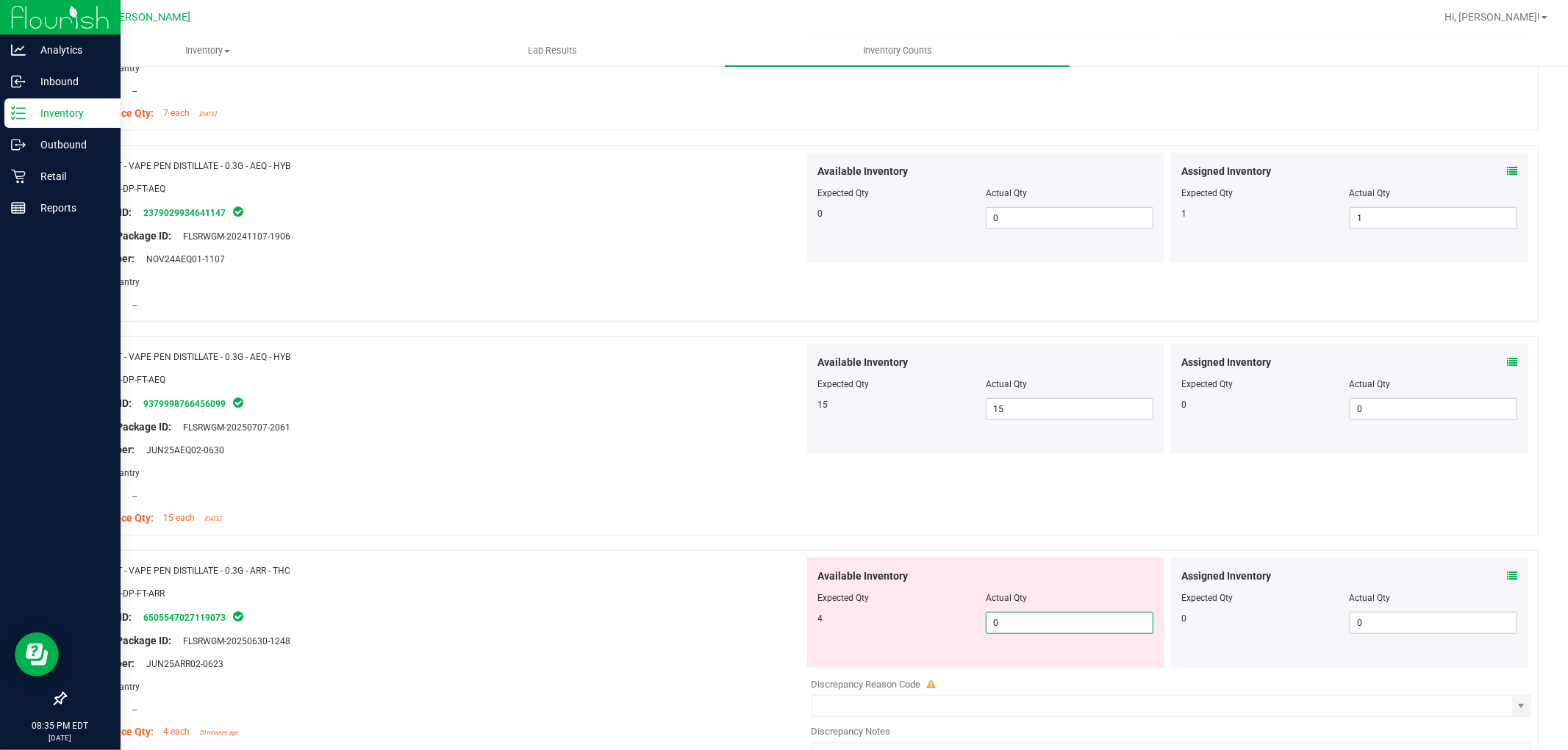
click at [1013, 625] on span "0 0" at bounding box center [1070, 623] width 168 height 22
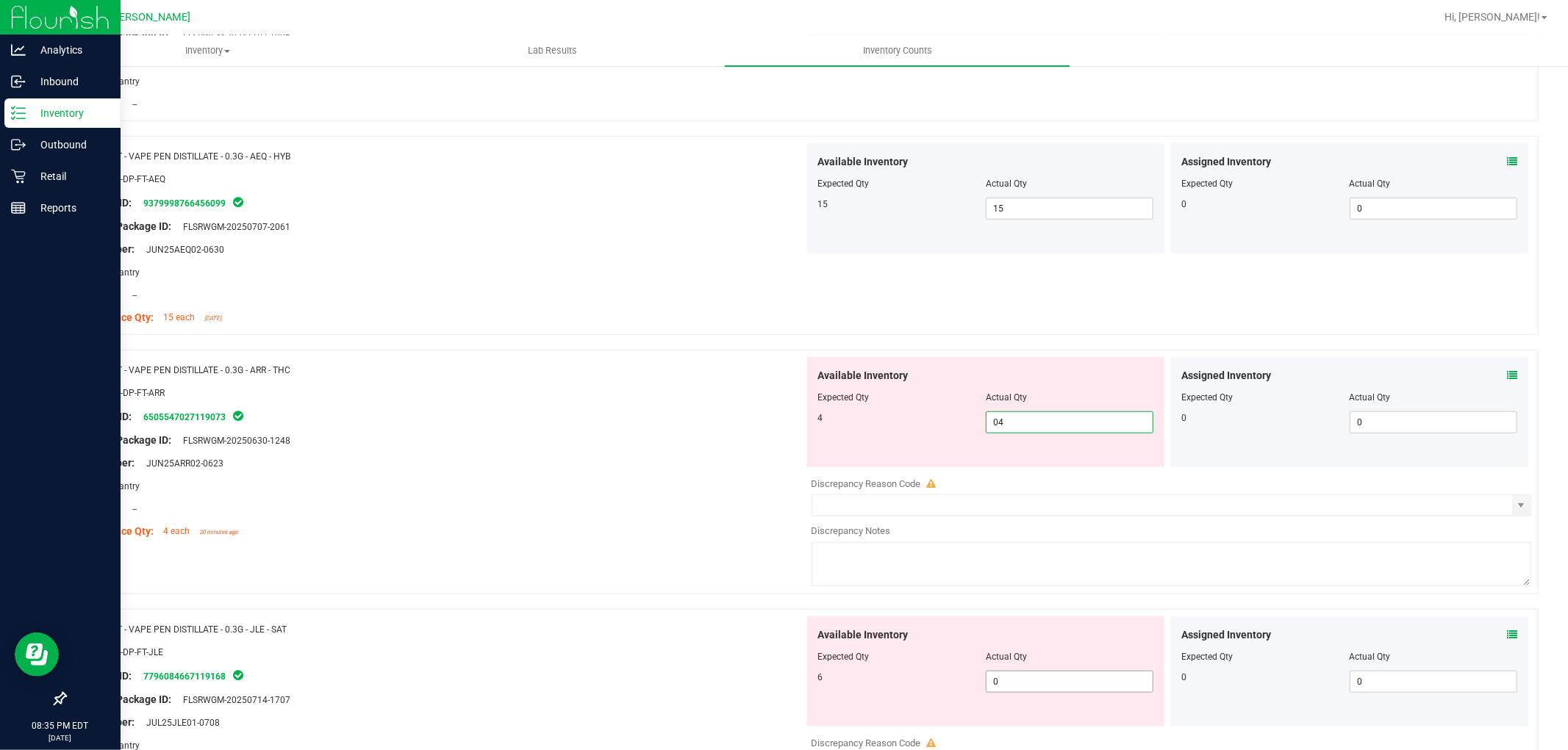
scroll to position [979, 0]
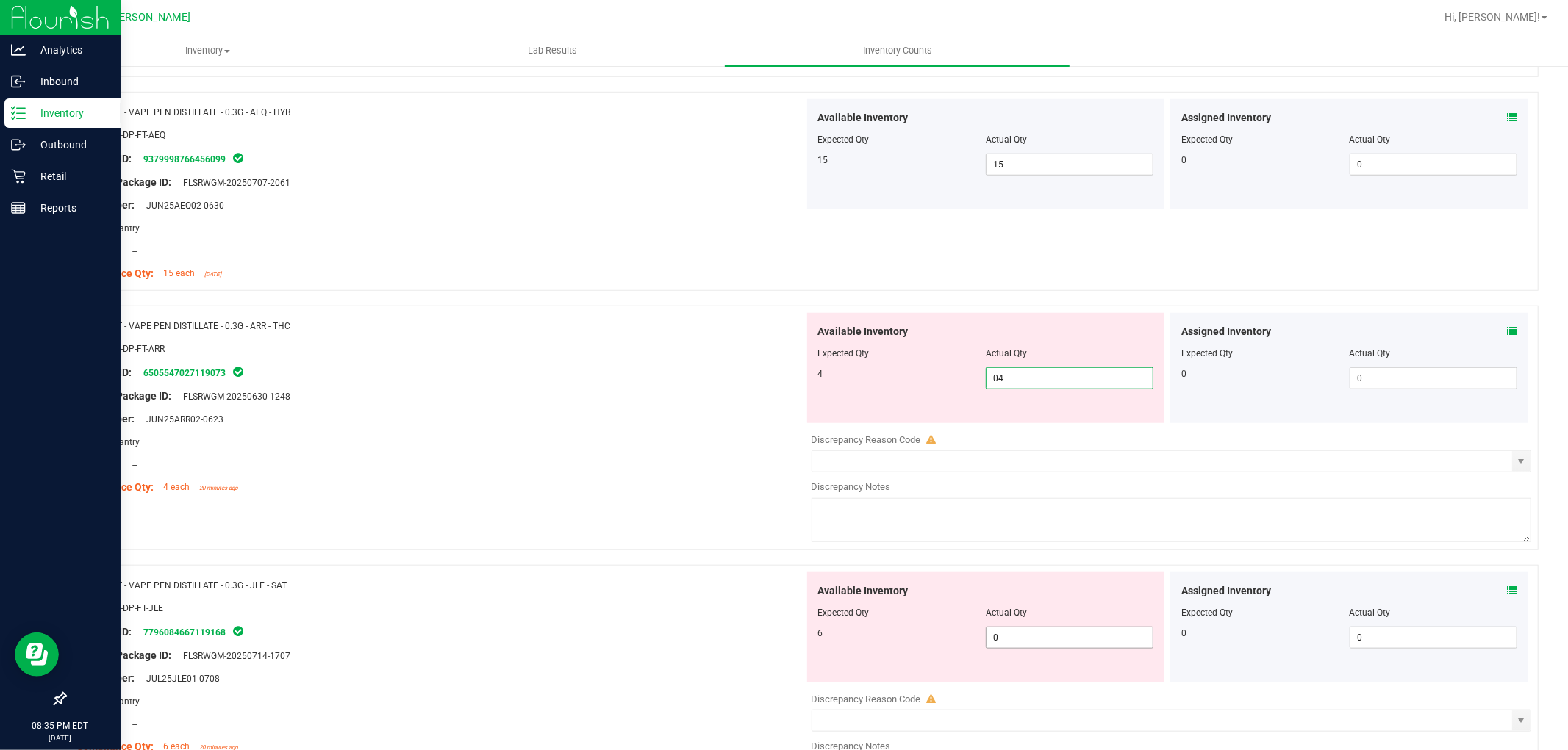
click at [1030, 636] on div "Available Inventory Expected Qty Actual Qty 6 0 0" at bounding box center [986, 627] width 358 height 110
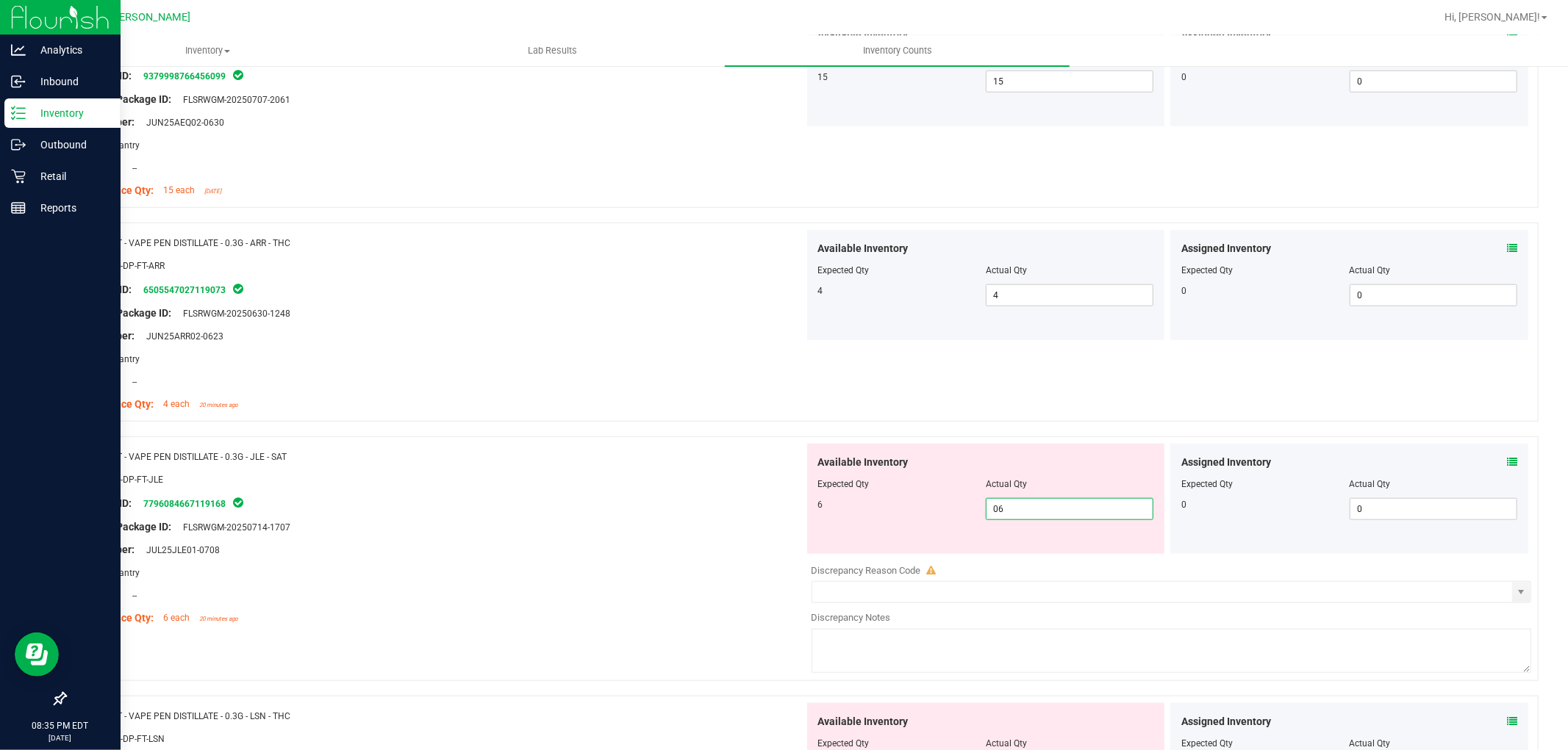
scroll to position [1143, 0]
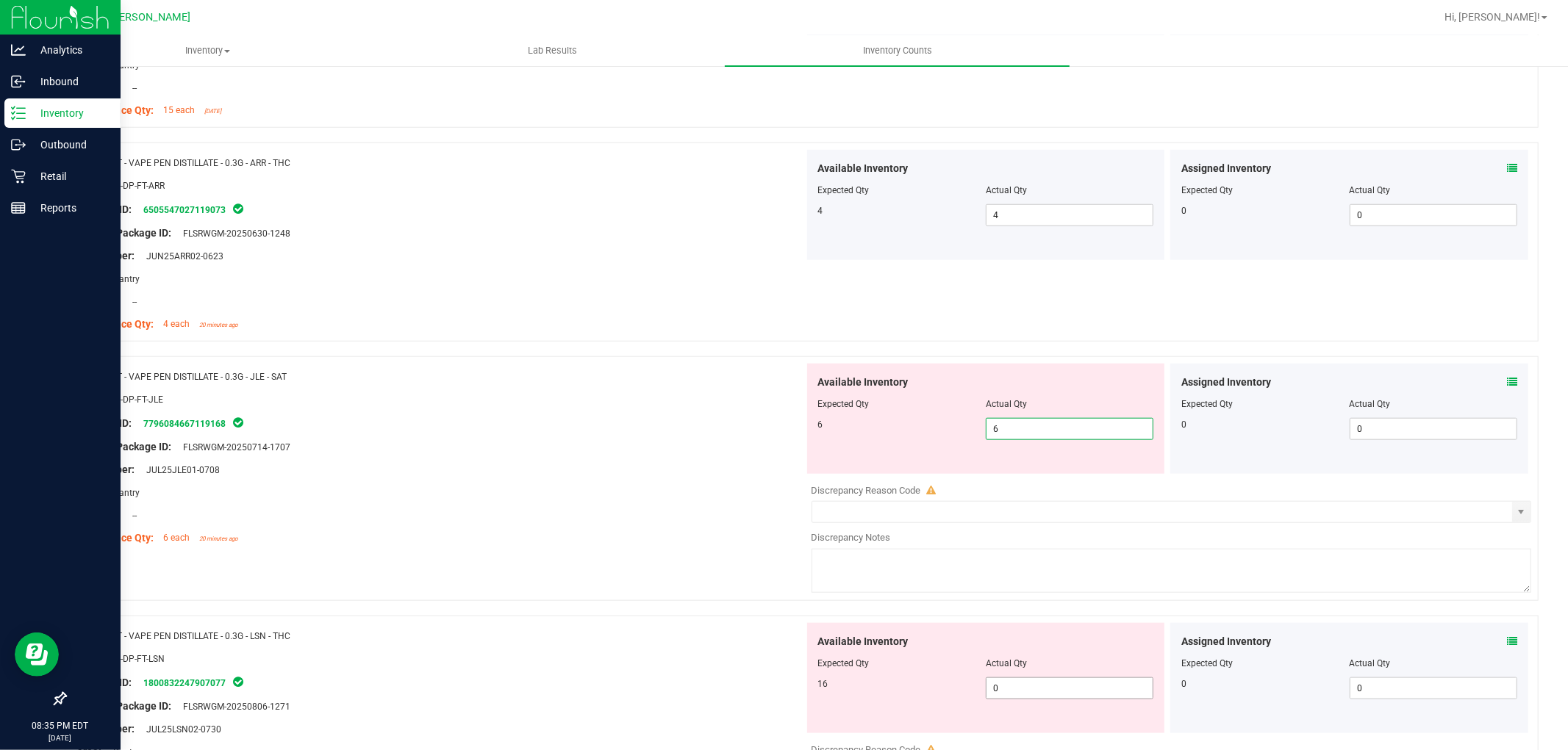
click at [1031, 689] on div "Available Inventory Expected Qty Actual Qty 16 0 0" at bounding box center [1167, 739] width 728 height 233
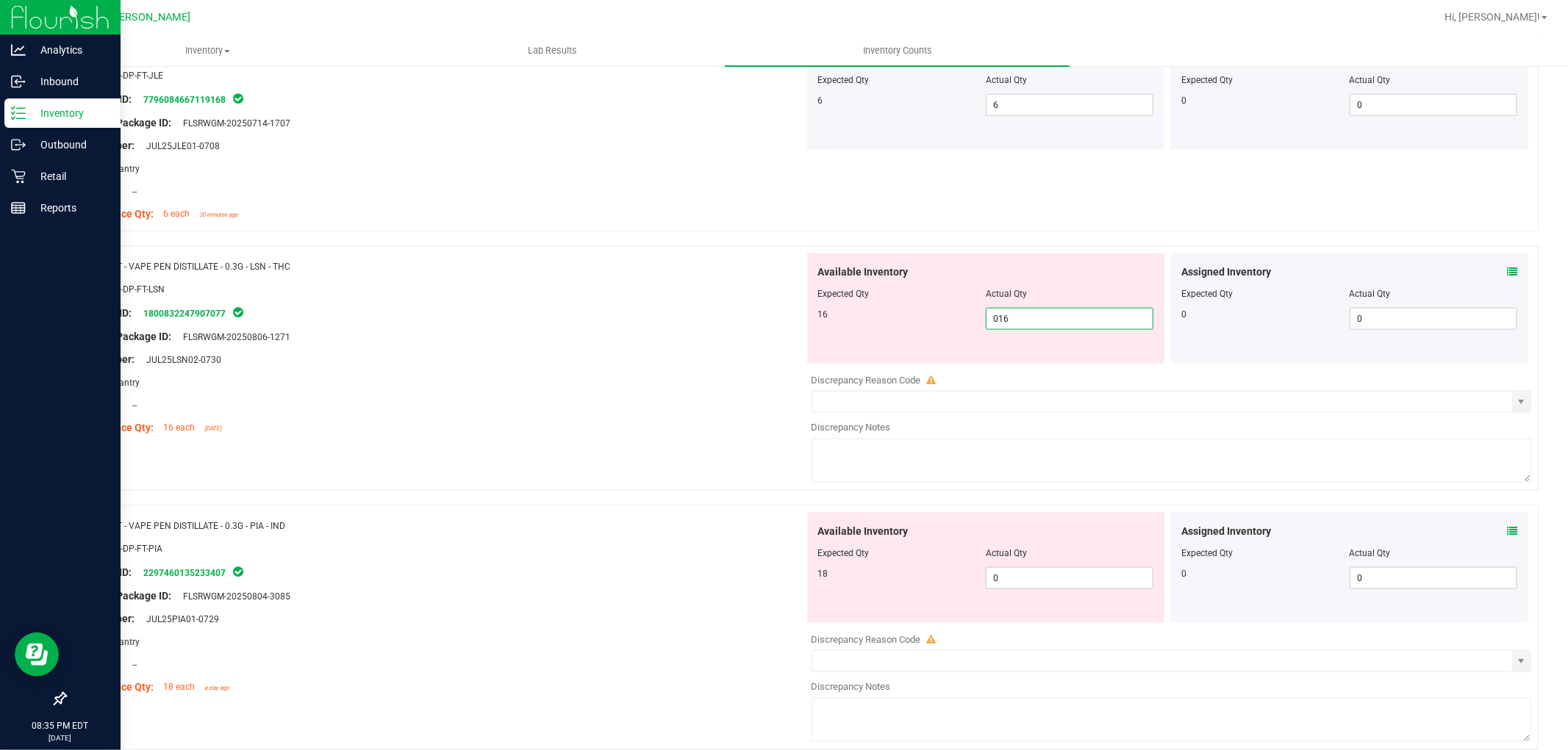
scroll to position [1470, 0]
click at [1032, 577] on div "Available Inventory Expected Qty Actual Qty 18 0 0" at bounding box center [1167, 626] width 728 height 233
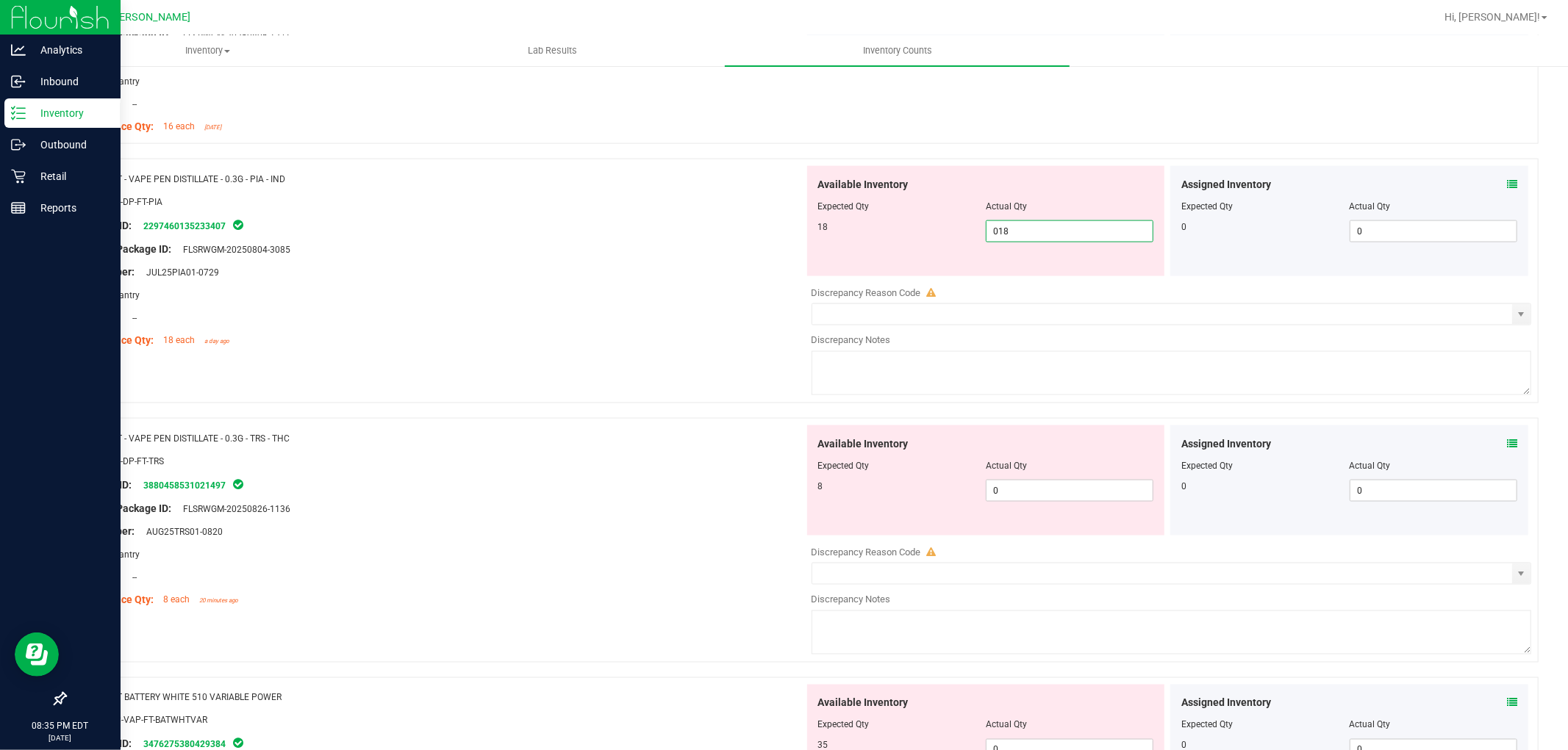
scroll to position [1796, 0]
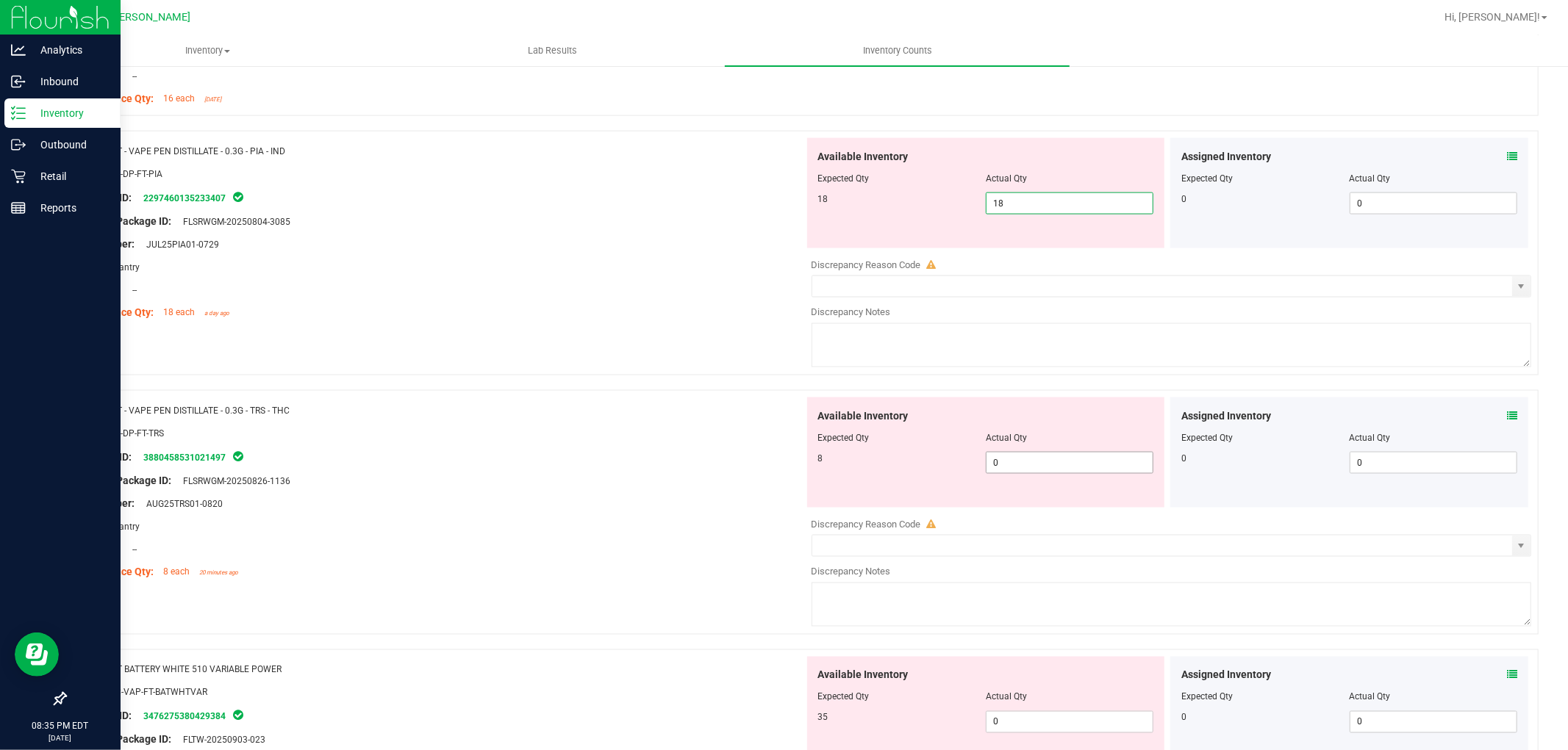
click at [1014, 467] on div "Available Inventory Expected Qty Actual Qty 8 0 0" at bounding box center [1167, 514] width 728 height 233
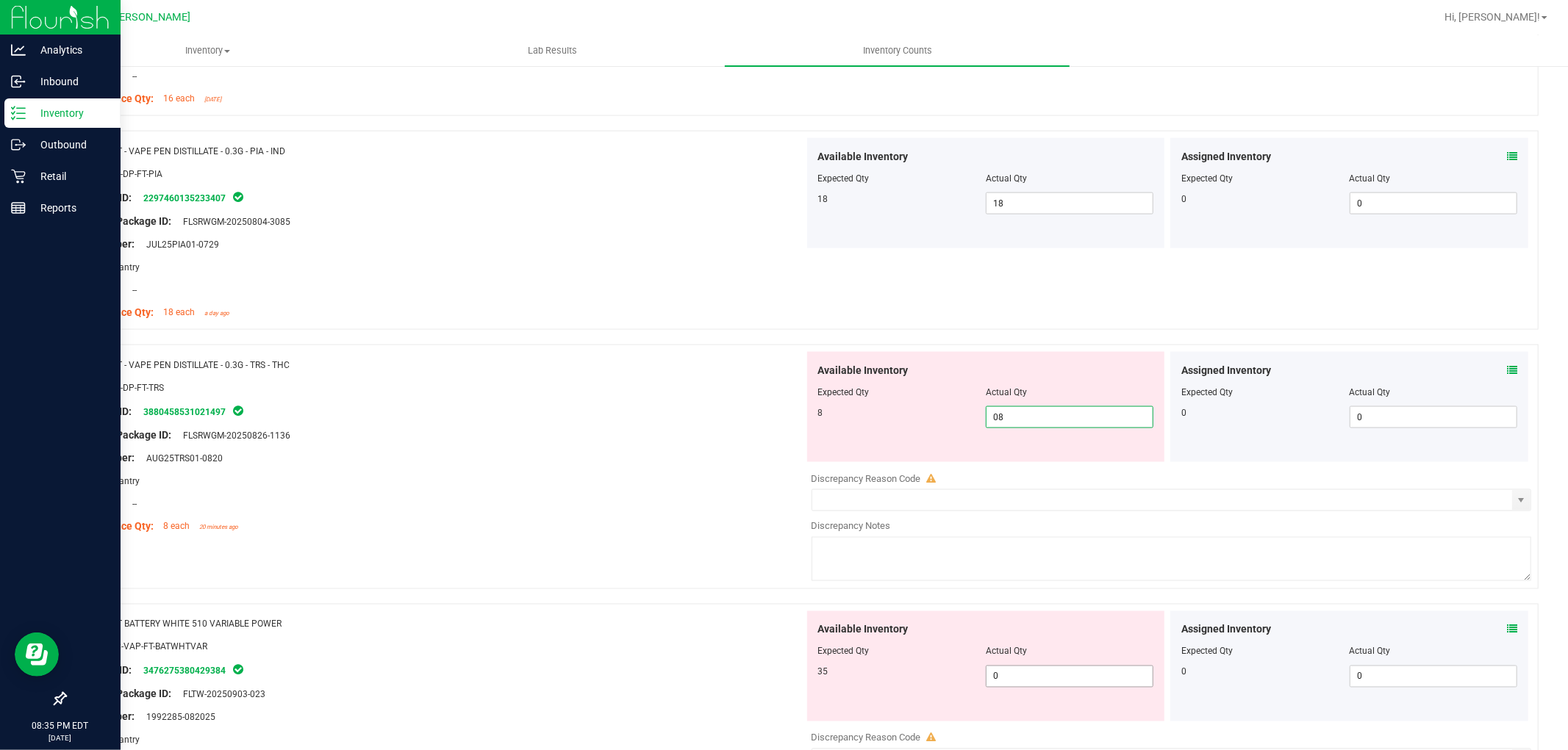
click at [1014, 682] on div "Available Inventory Expected Qty Actual Qty 35 0 0" at bounding box center [1167, 728] width 728 height 233
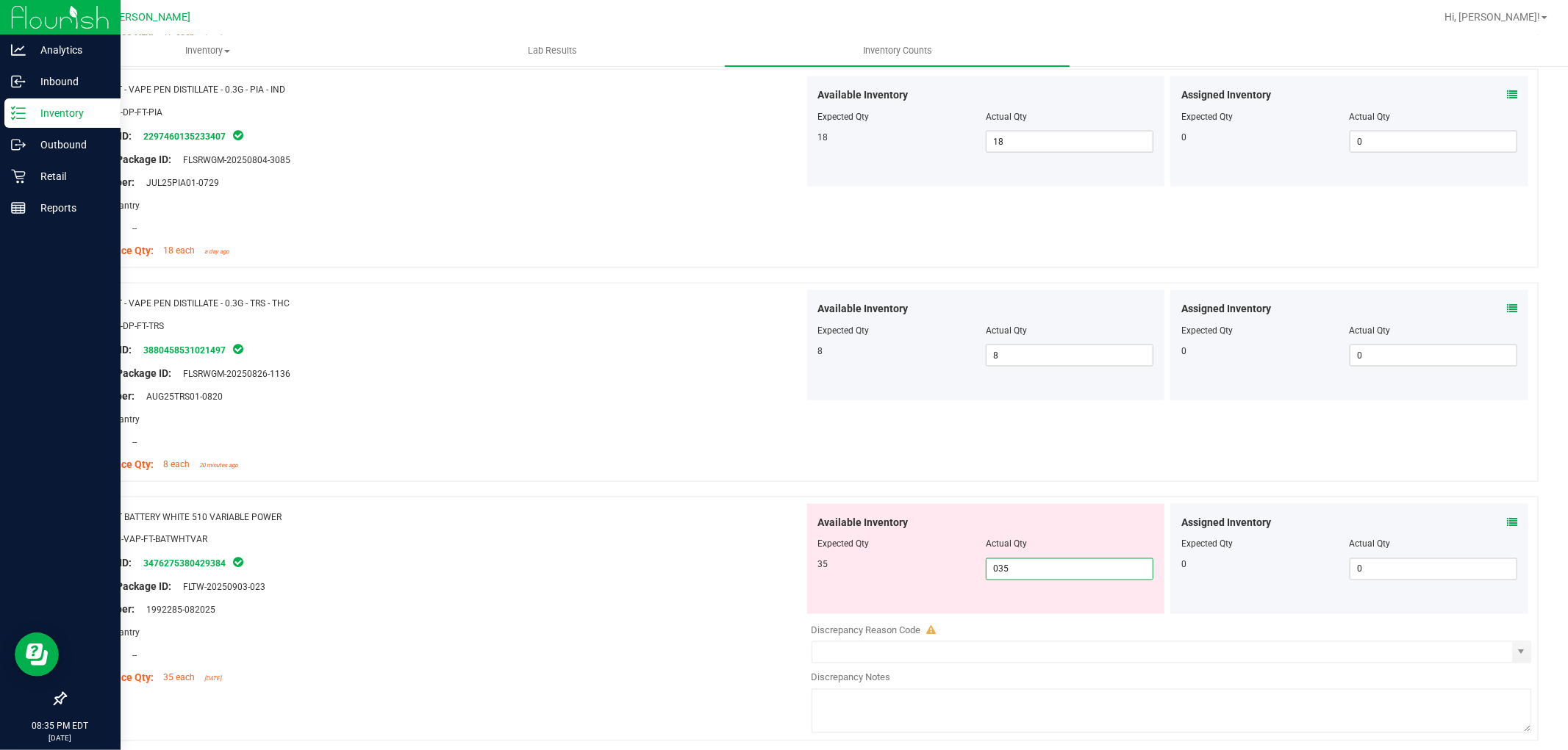
scroll to position [1959, 0]
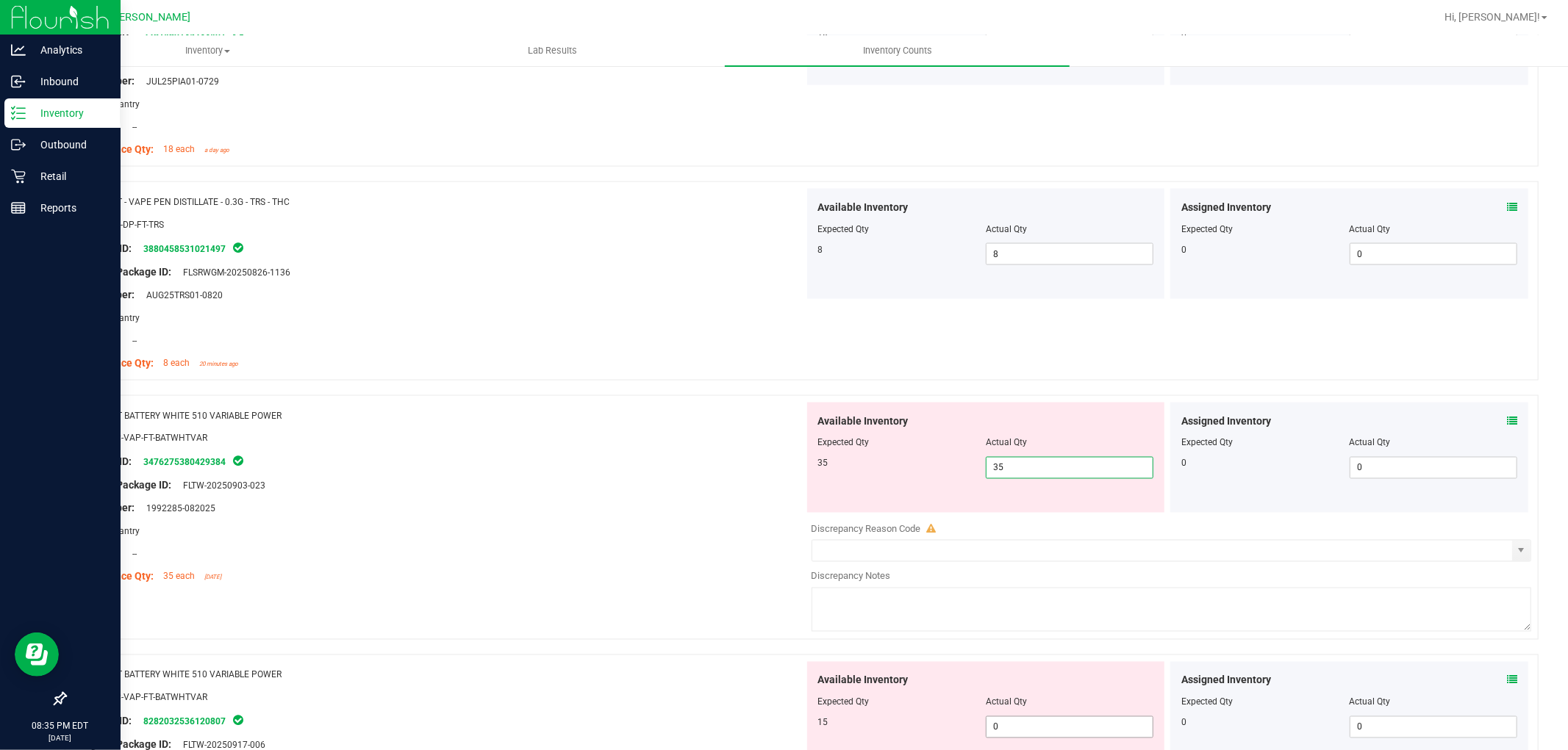
click at [1068, 721] on div "Available Inventory Expected Qty Actual Qty 15 0 0" at bounding box center [986, 717] width 358 height 110
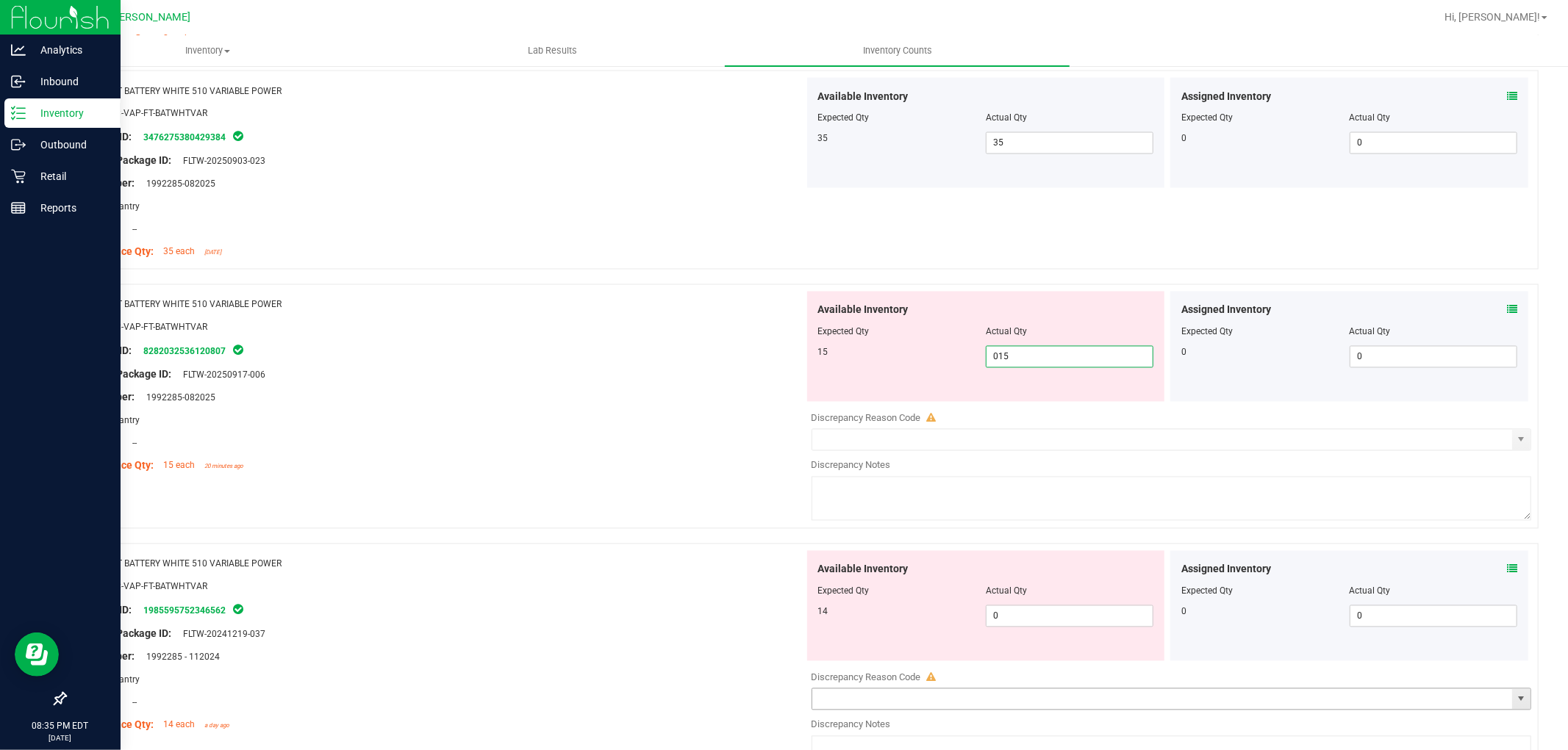
scroll to position [2286, 0]
click at [1049, 597] on div "Available Inventory Expected Qty Actual Qty 14 0 0" at bounding box center [986, 604] width 358 height 110
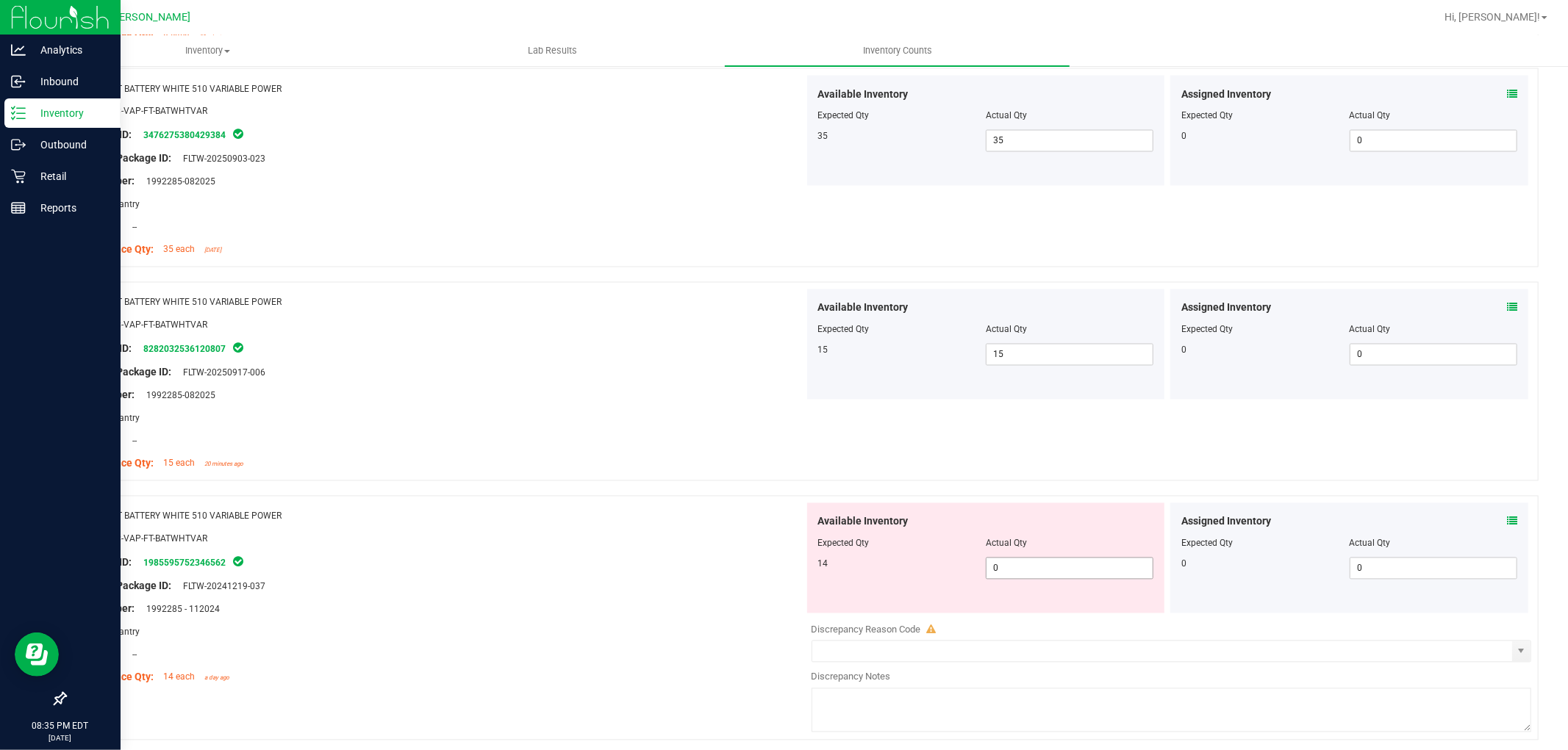
click at [1045, 567] on span "0 0" at bounding box center [1070, 568] width 168 height 22
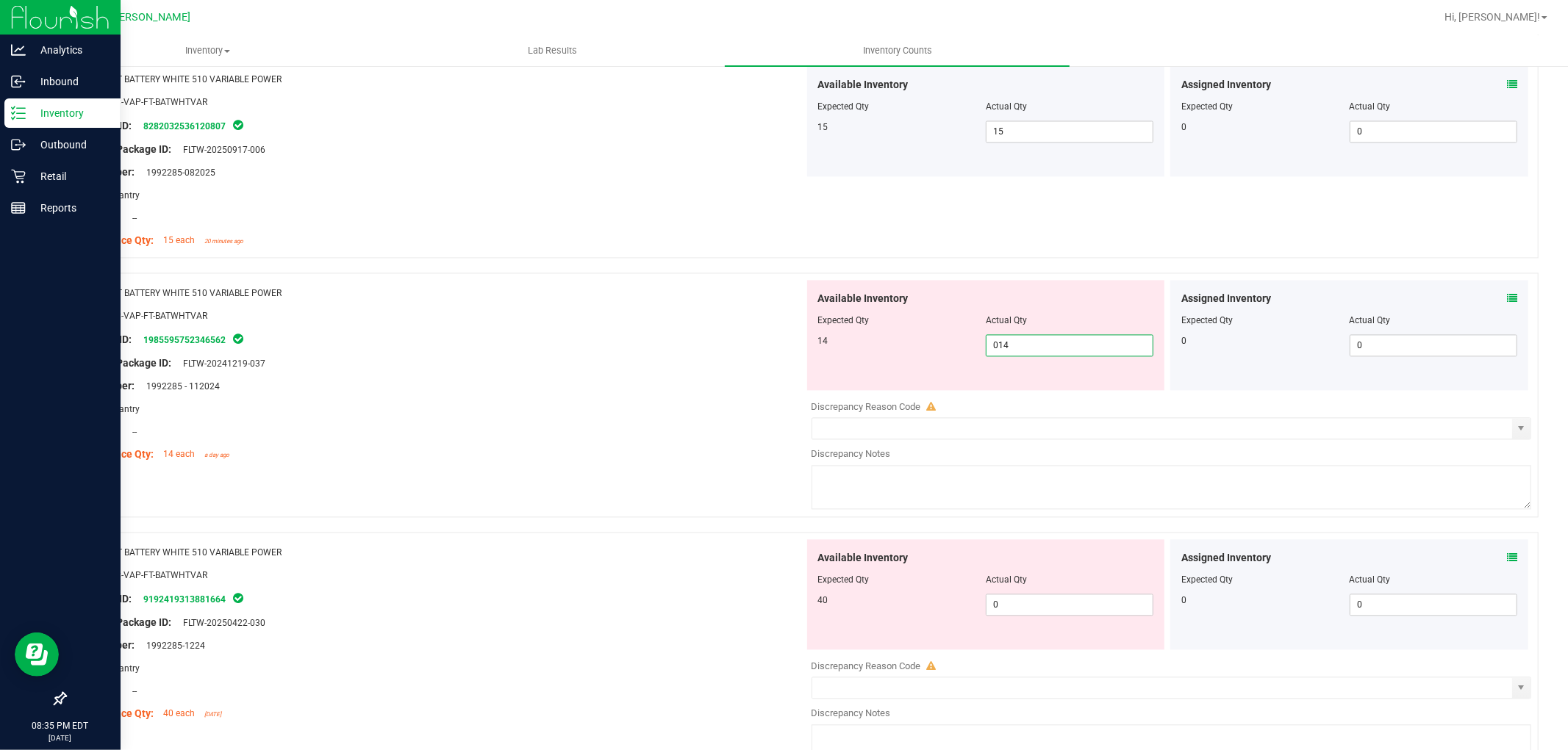
scroll to position [2531, 0]
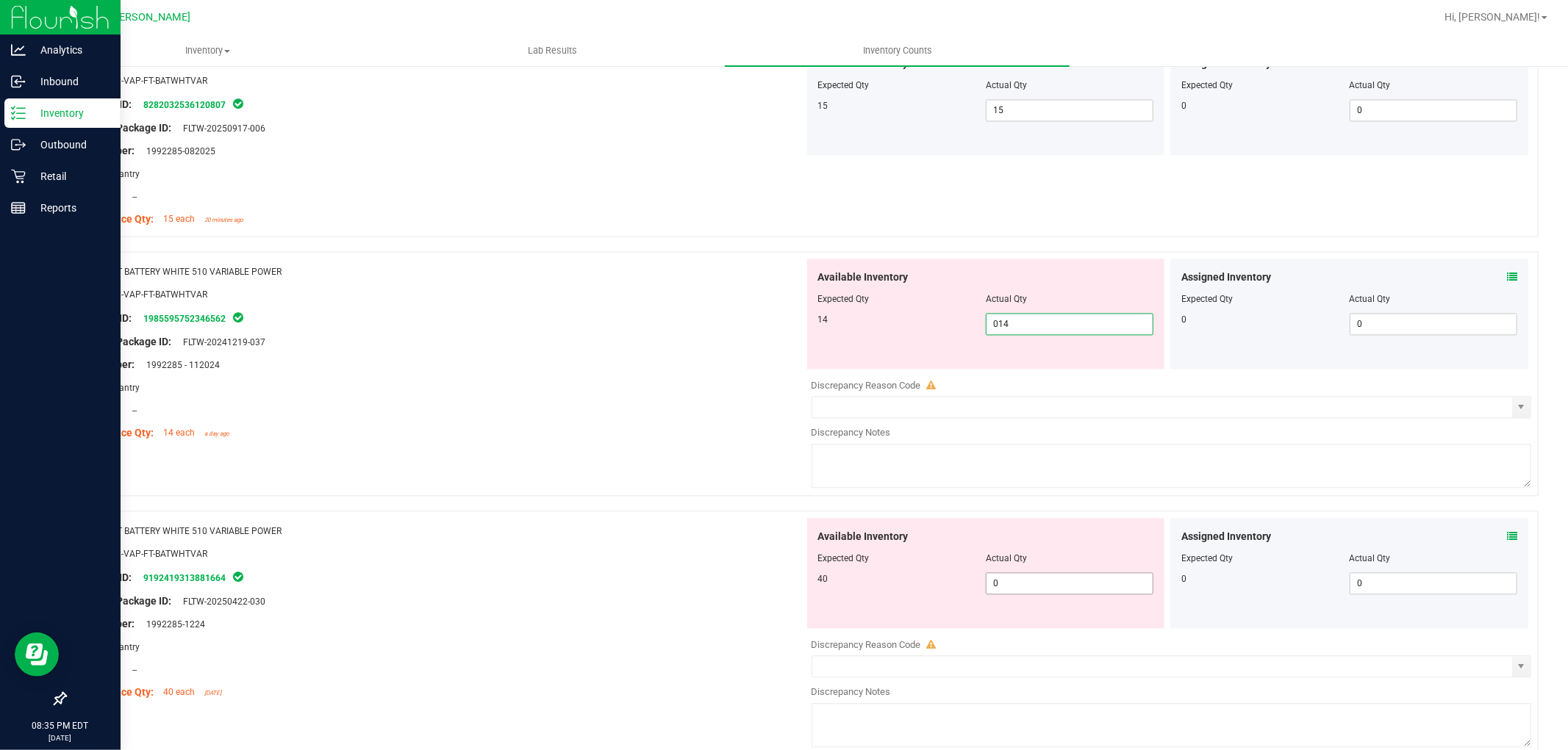
click at [1035, 589] on div "Available Inventory Expected Qty Actual Qty 40 0 0" at bounding box center [1167, 634] width 728 height 233
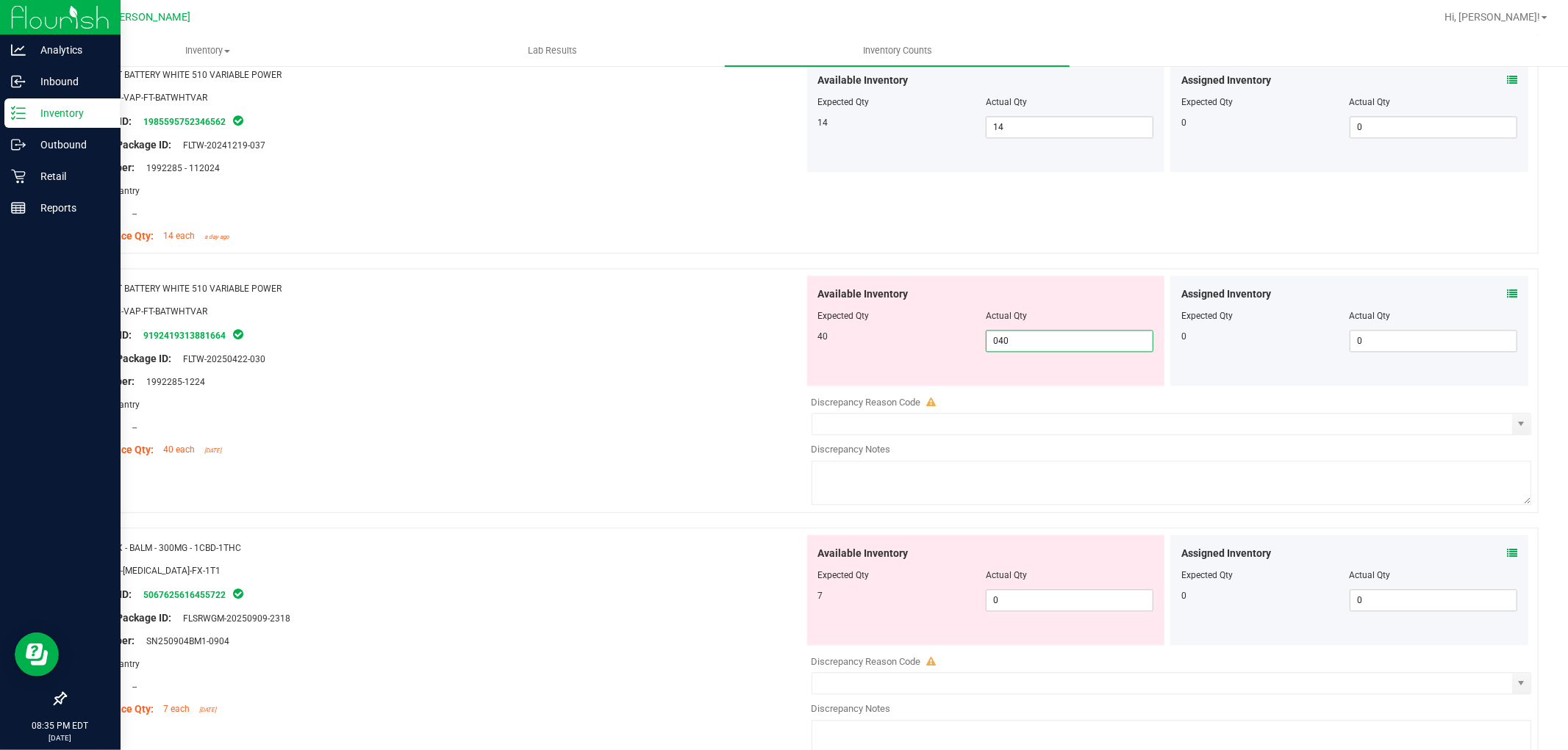
scroll to position [2775, 0]
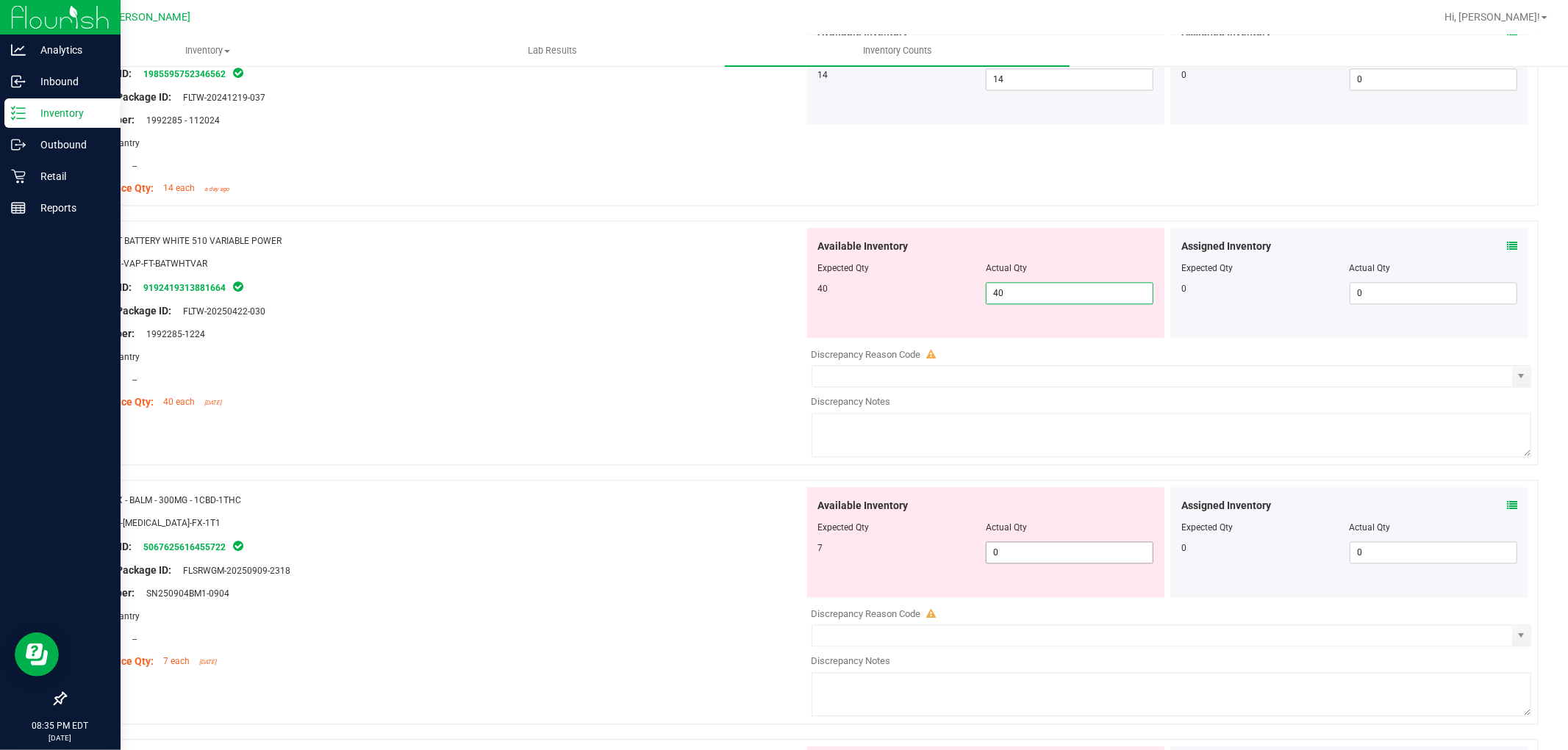
click at [1038, 556] on div "Available Inventory Expected Qty Actual Qty 7 0 0" at bounding box center [1167, 604] width 728 height 233
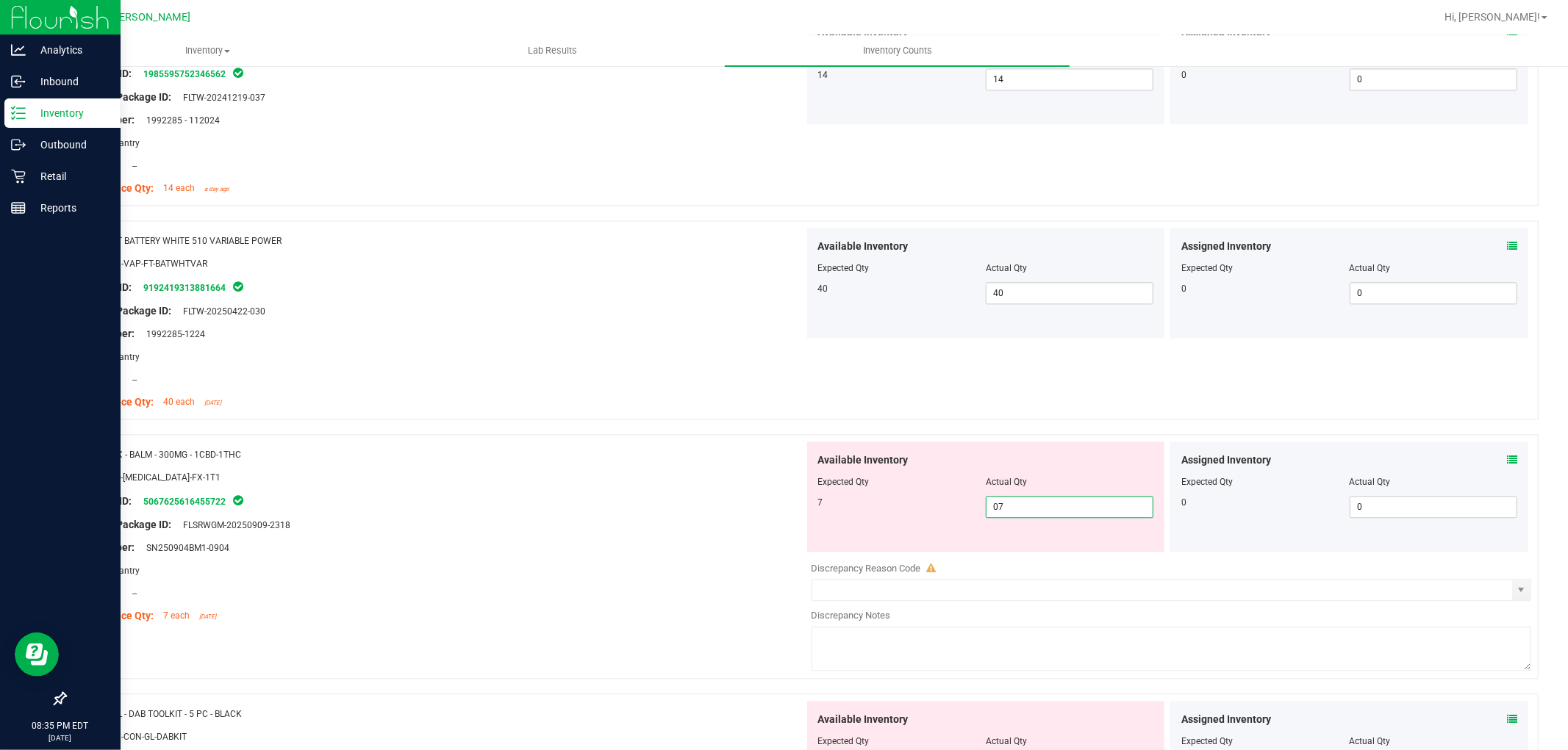
scroll to position [2939, 0]
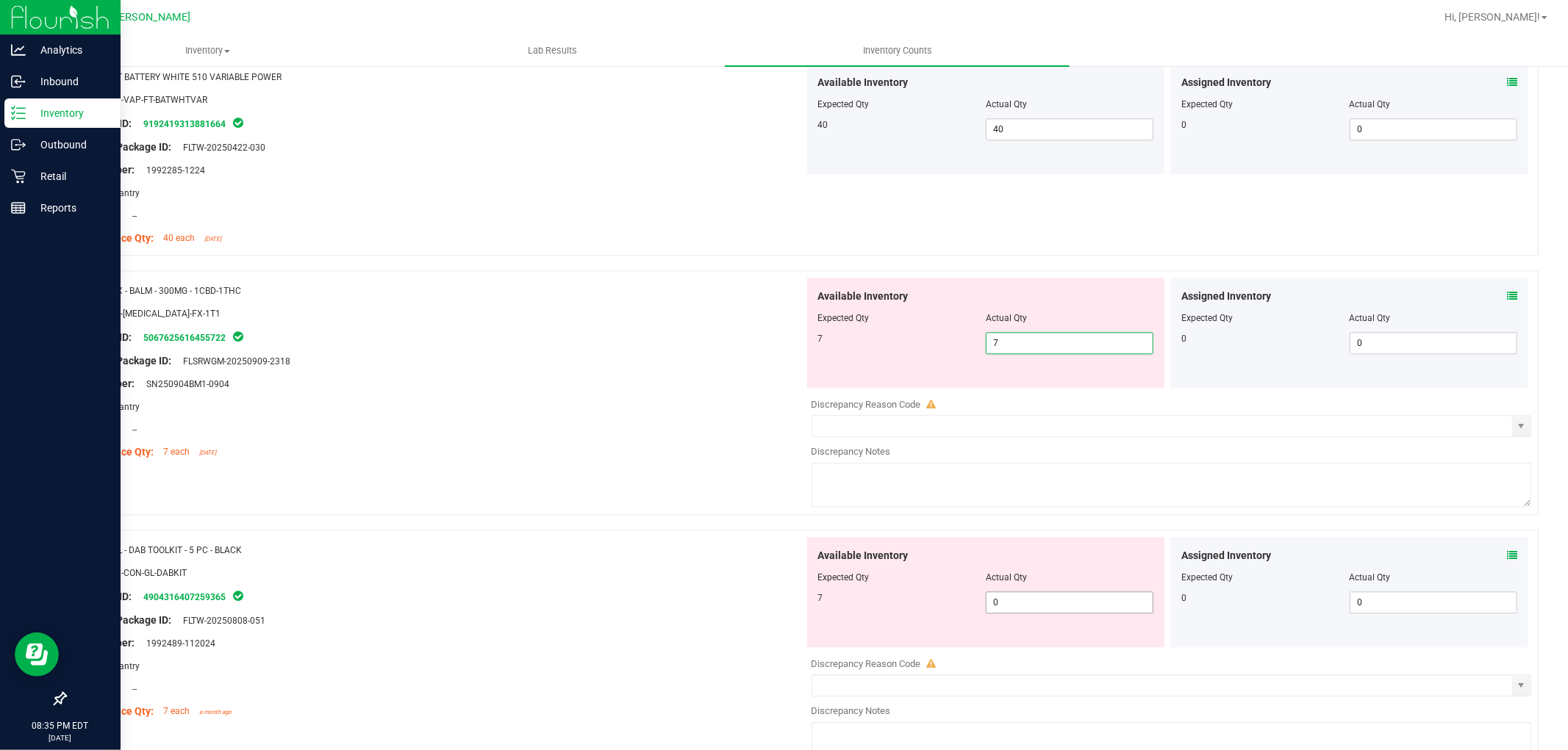
click at [1031, 604] on div "Available Inventory Expected Qty Actual Qty 7 0 0" at bounding box center [1167, 653] width 728 height 233
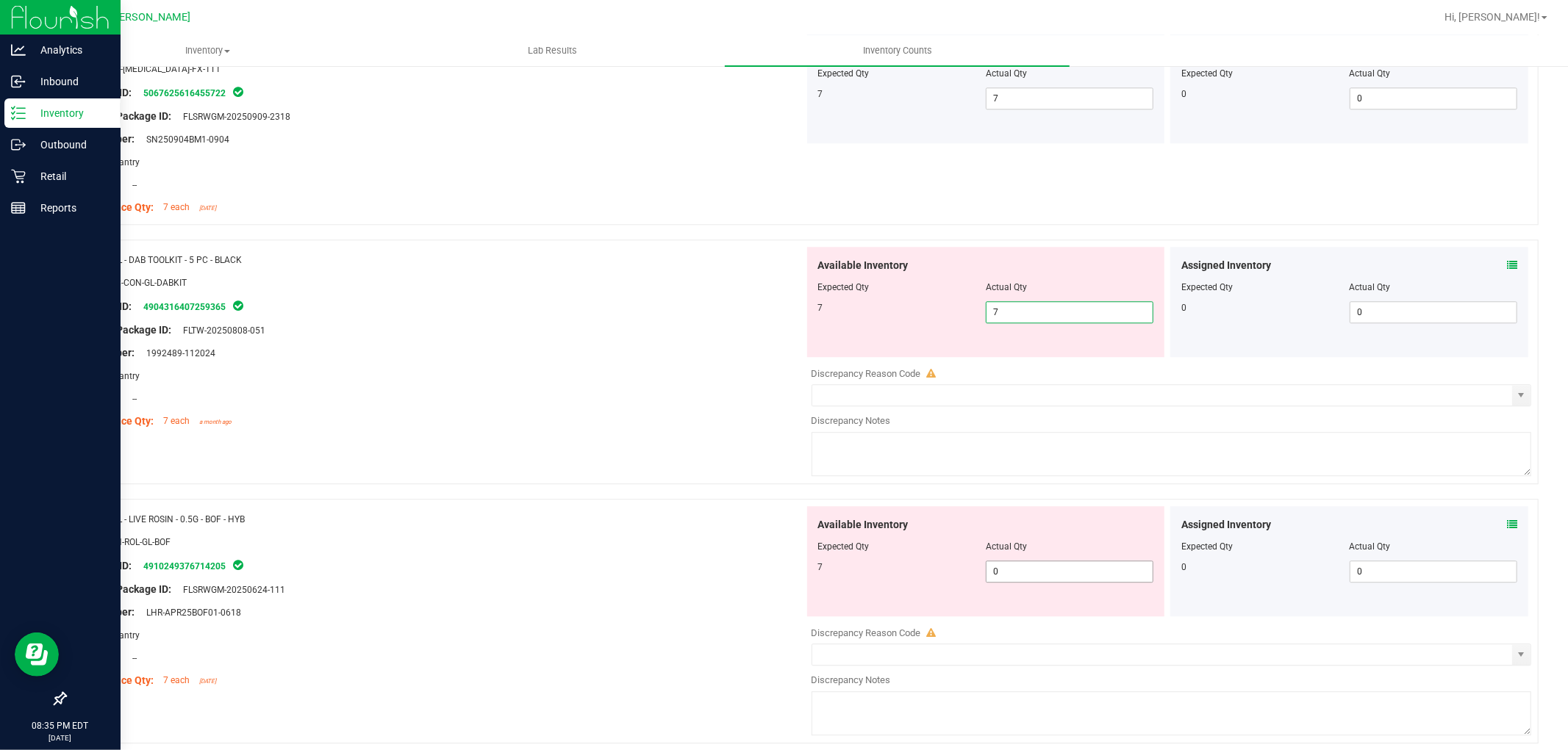
click at [1027, 579] on div "Available Inventory Expected Qty Actual Qty 7 0 0" at bounding box center [1167, 622] width 728 height 233
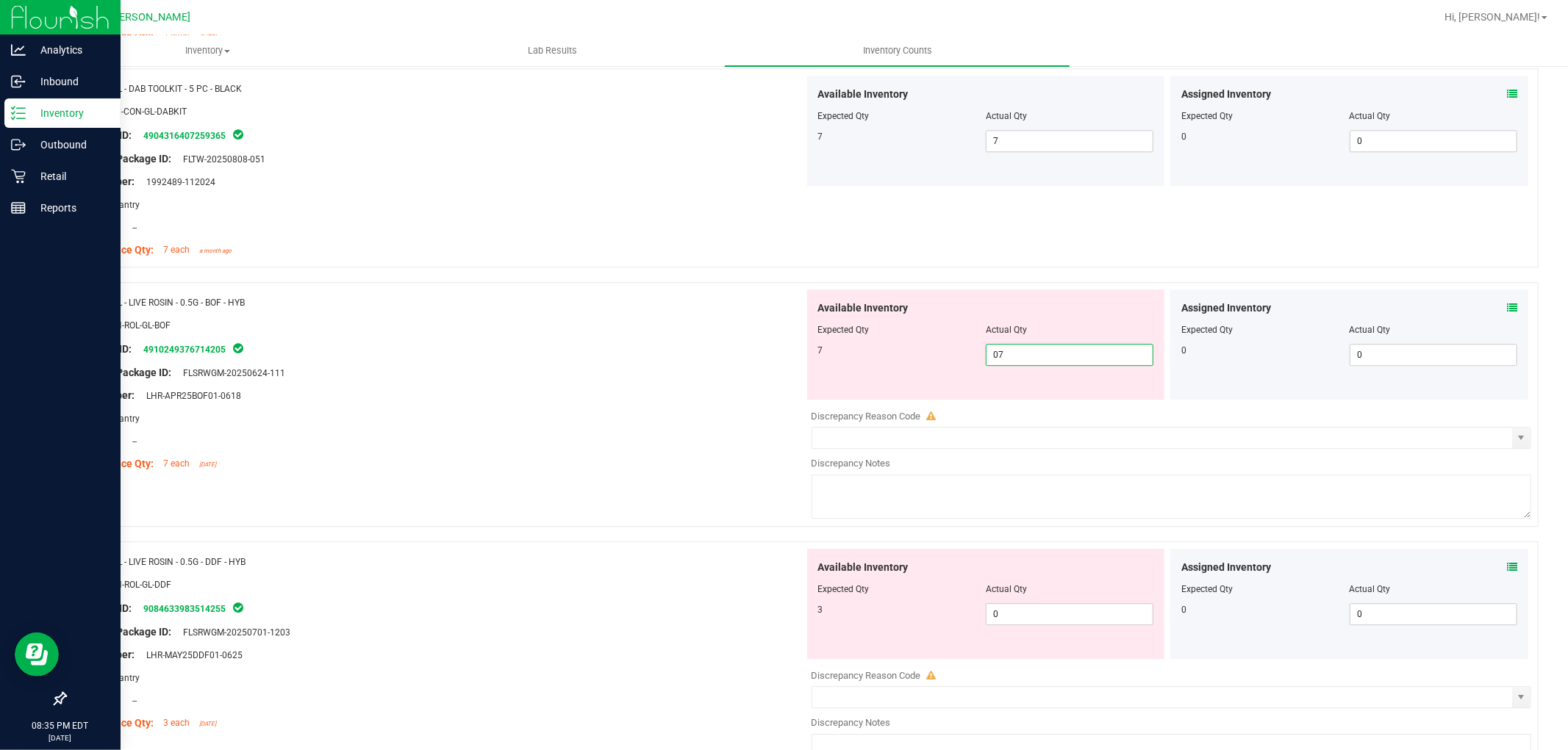
scroll to position [3429, 0]
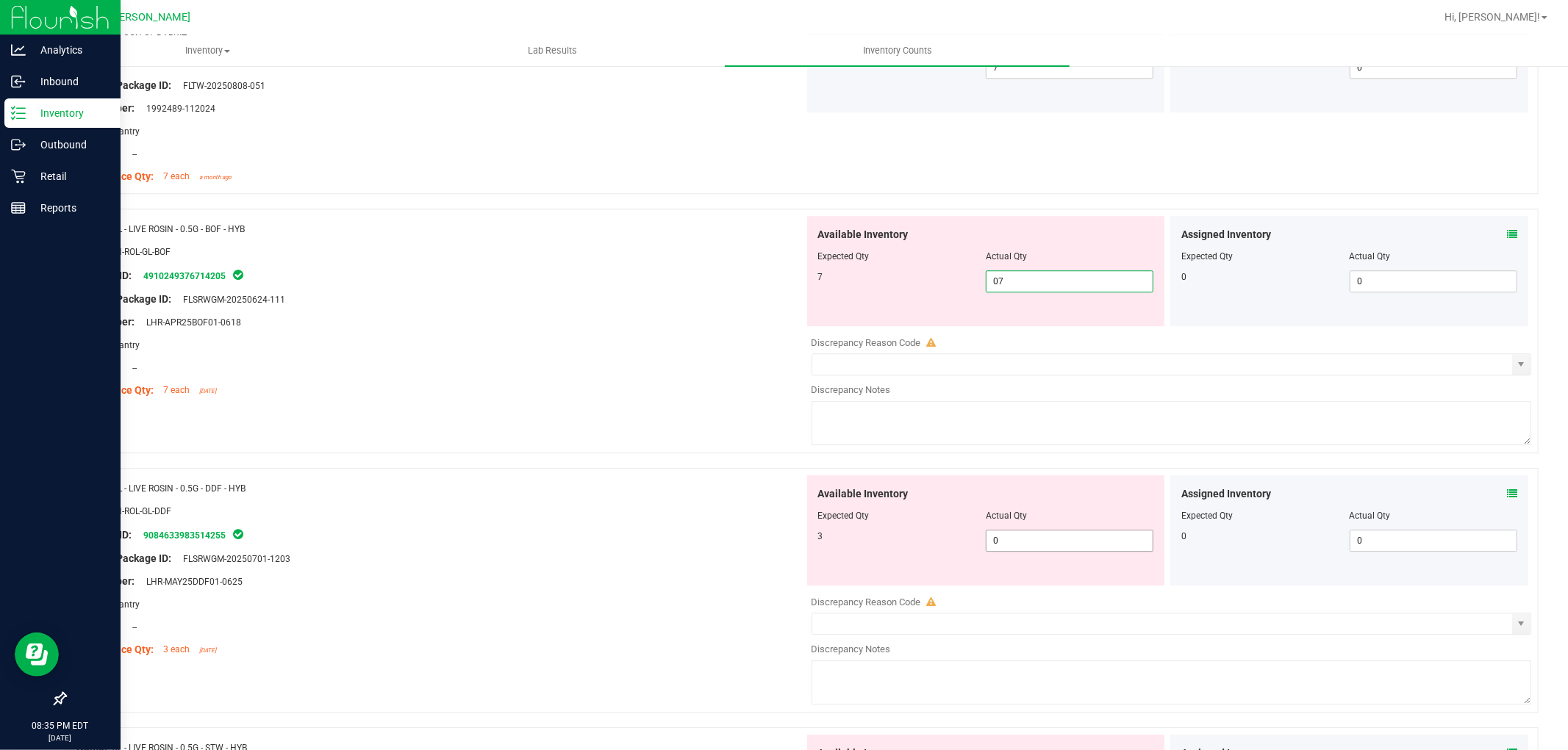
click at [1029, 546] on div "Available Inventory Expected Qty Actual Qty 3 0 0" at bounding box center [1167, 592] width 728 height 233
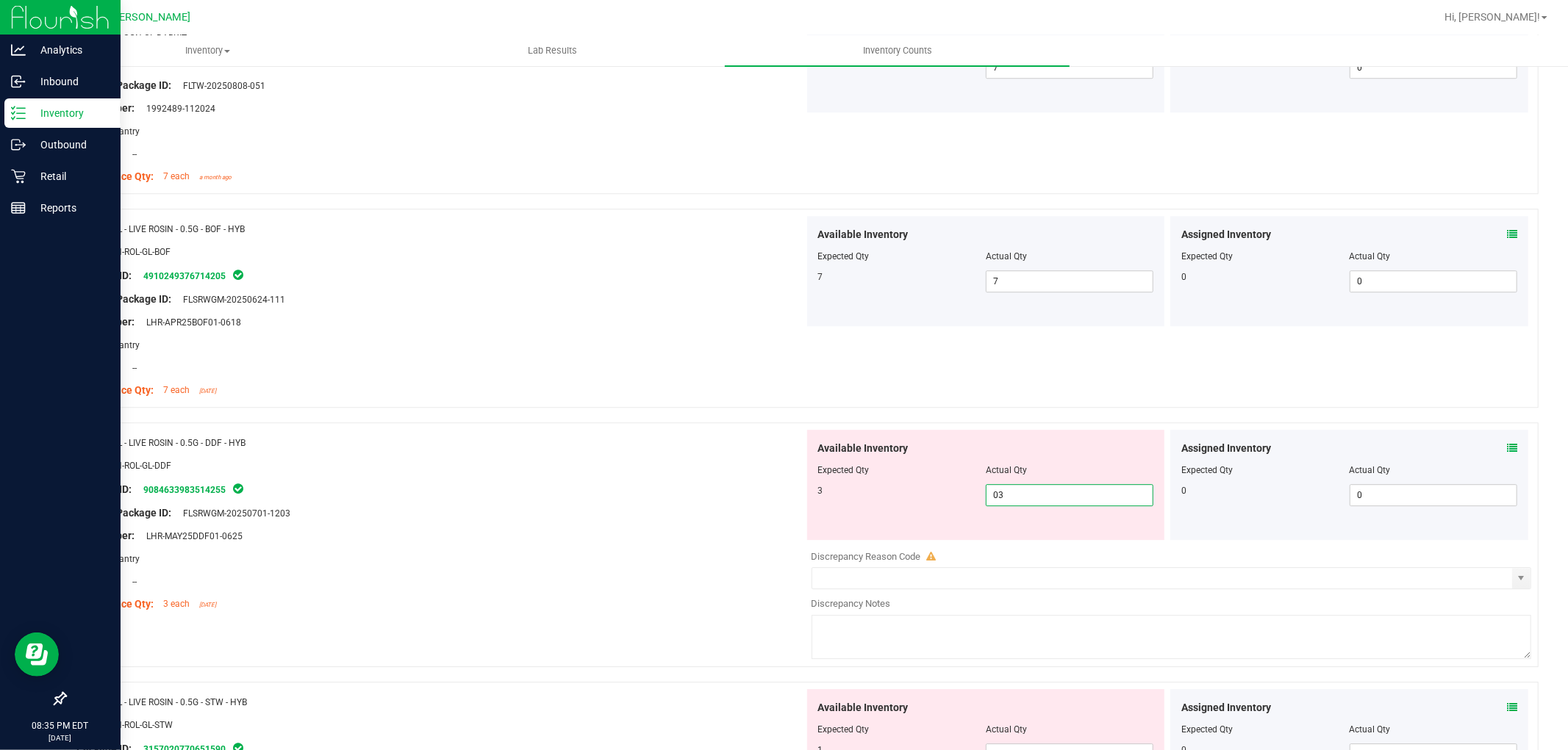
scroll to position [3592, 0]
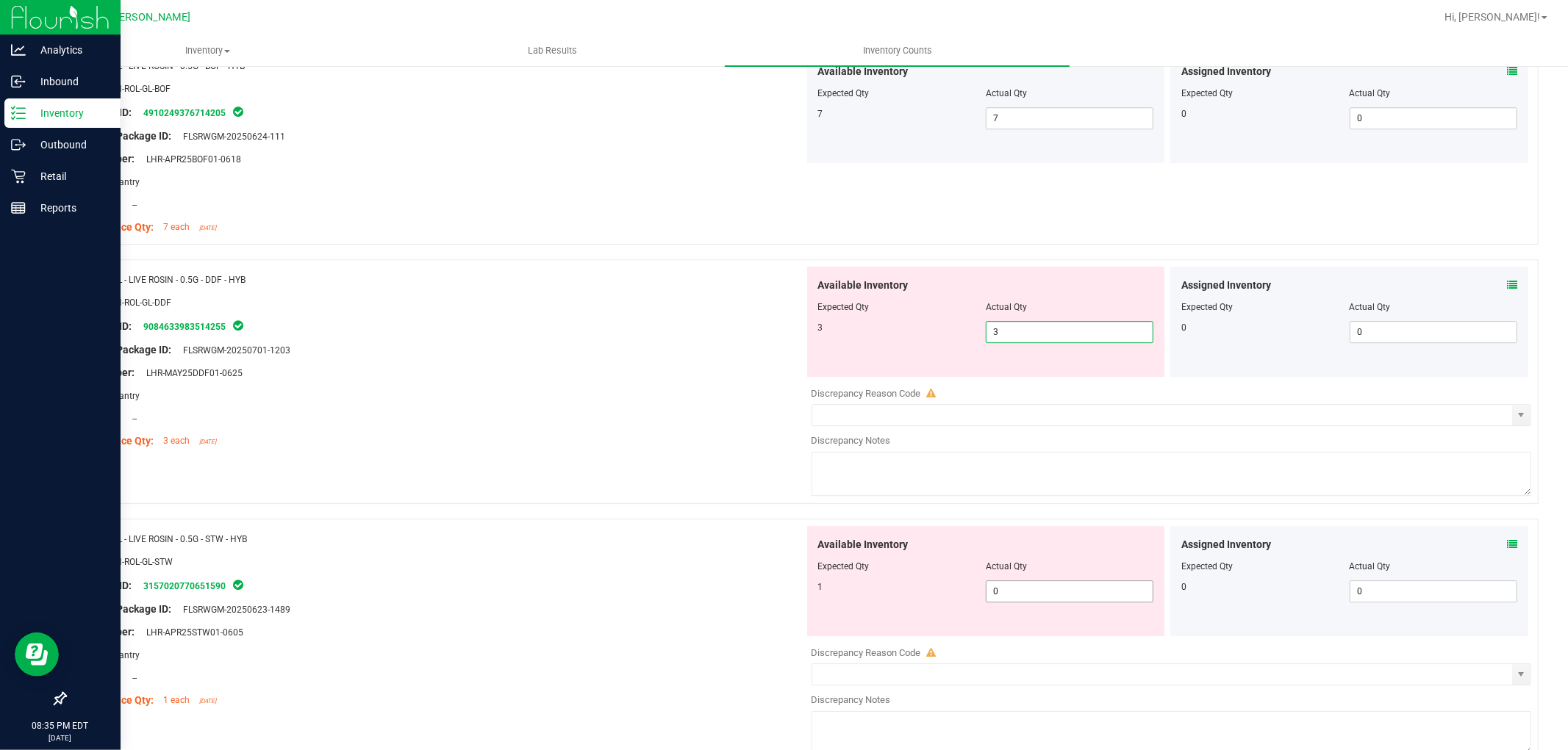
click at [1029, 588] on div "Available Inventory Expected Qty Actual Qty 1 0 0" at bounding box center [986, 581] width 358 height 110
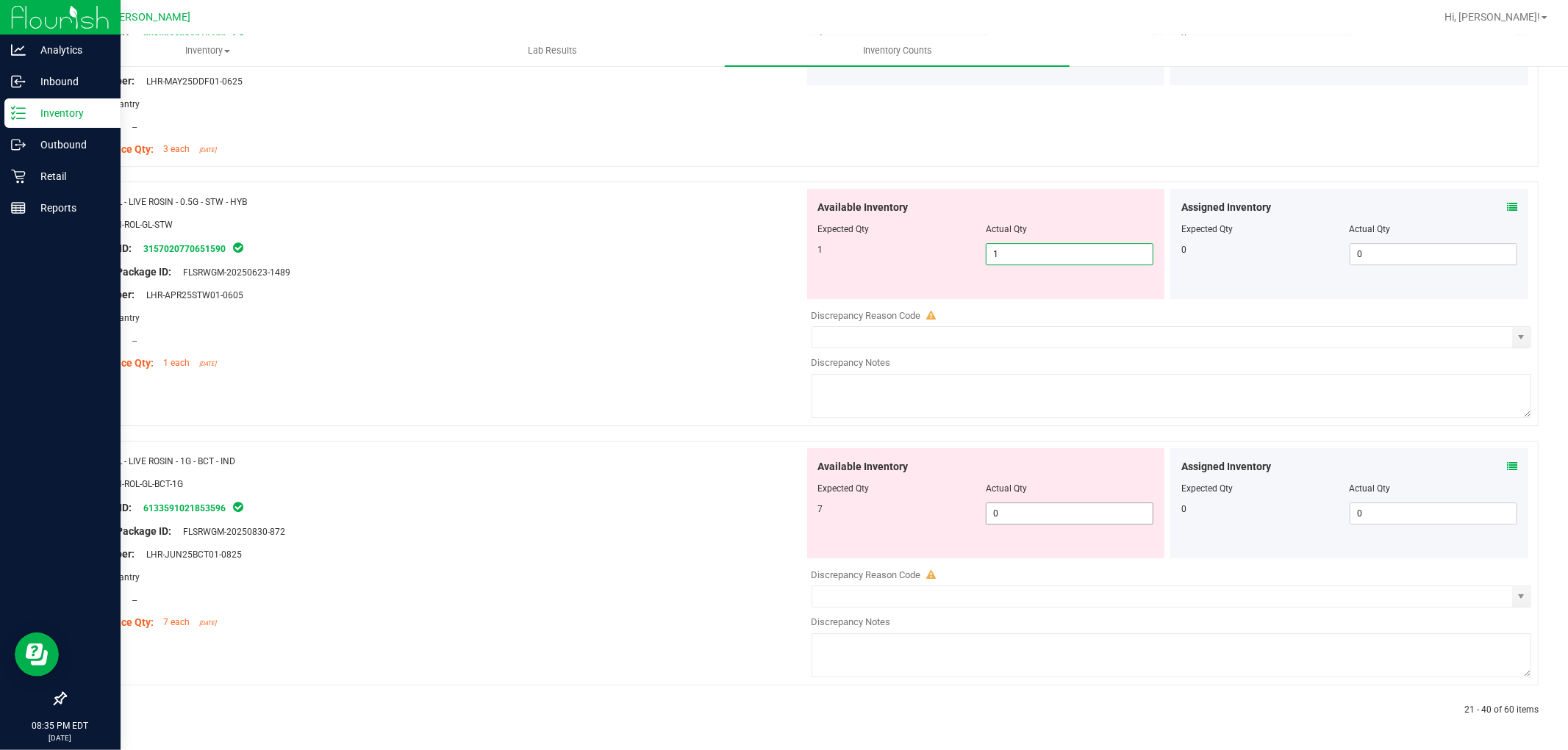
click at [1027, 518] on span "0 0" at bounding box center [1070, 514] width 168 height 22
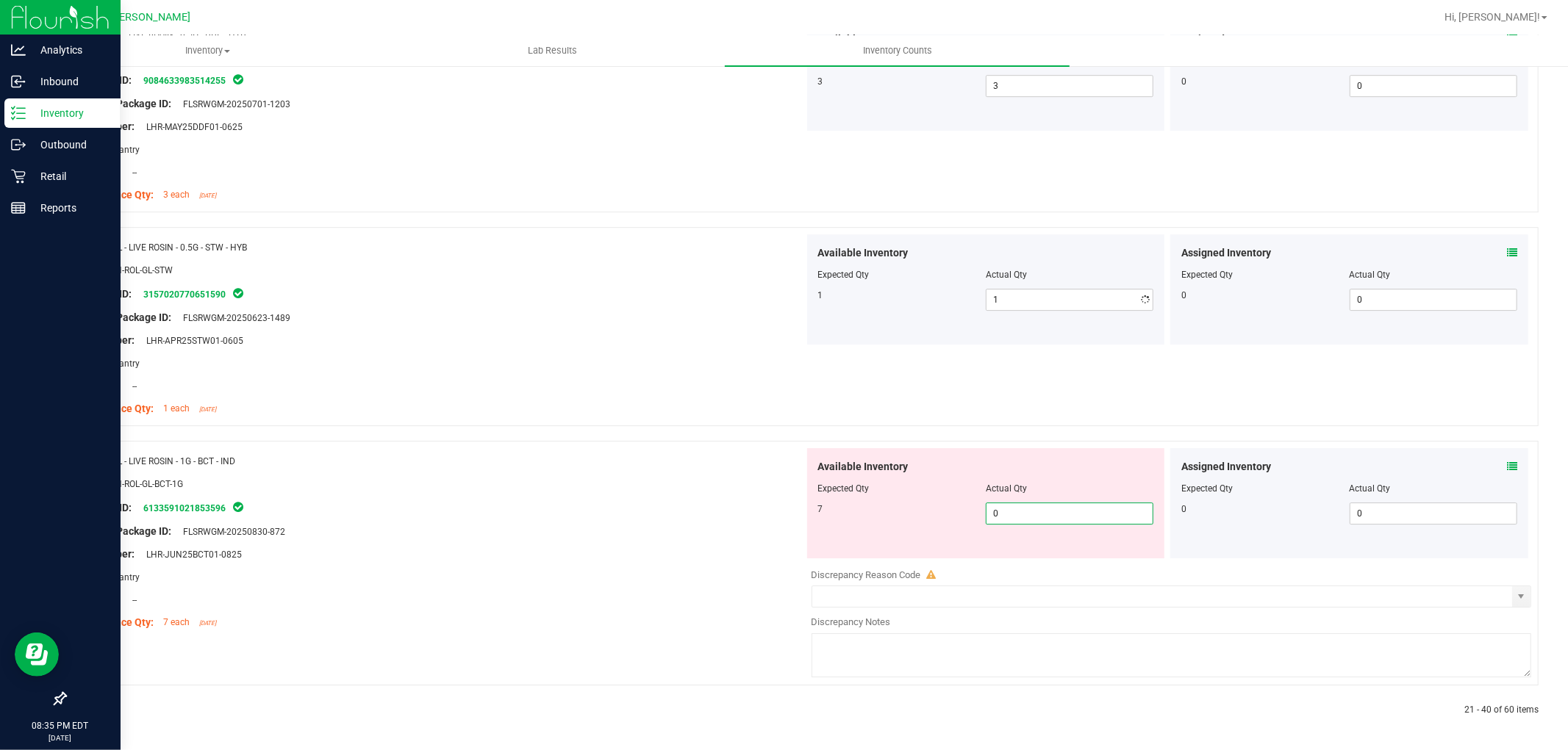
scroll to position [3840, 0]
click at [99, 706] on icon at bounding box center [100, 710] width 5 height 9
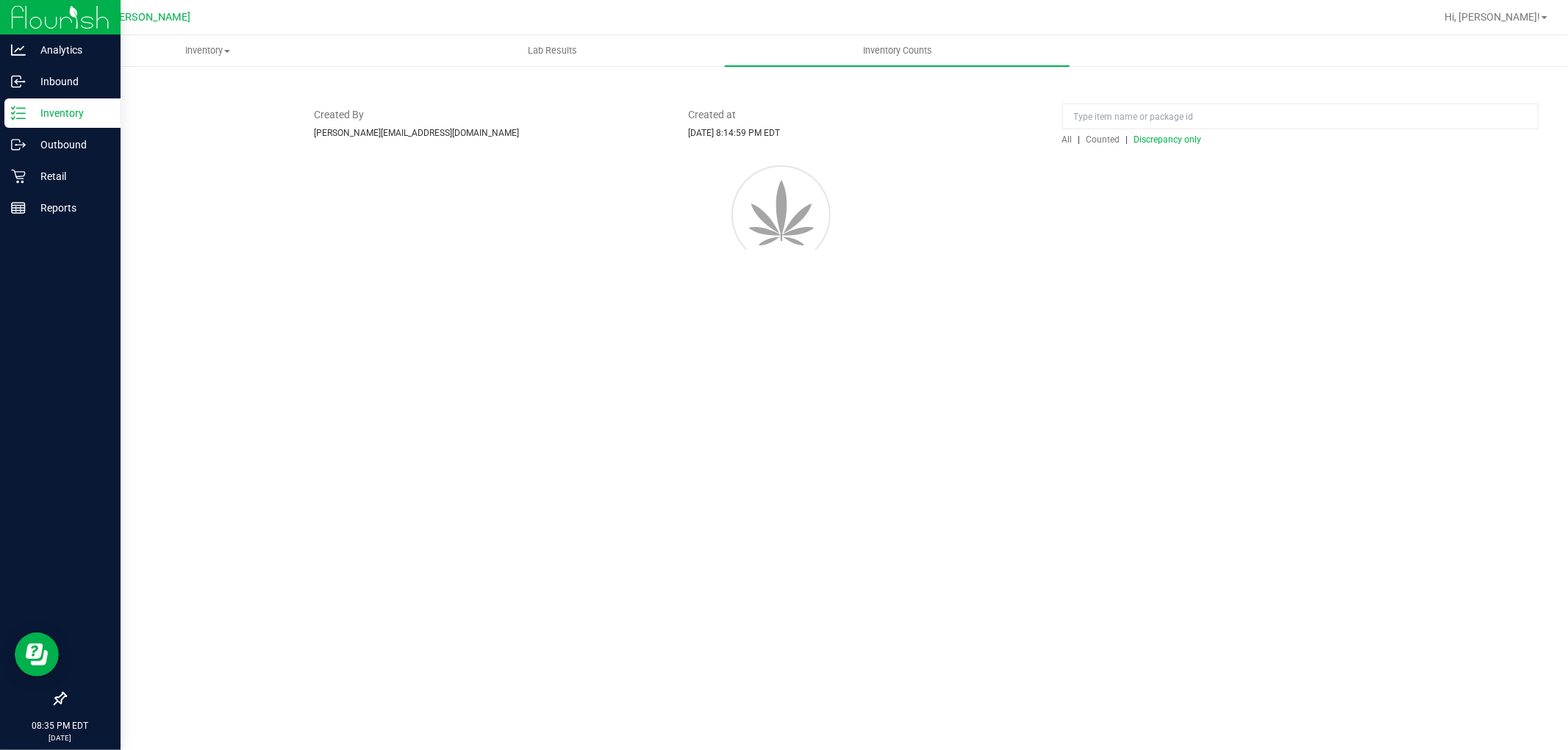
scroll to position [0, 0]
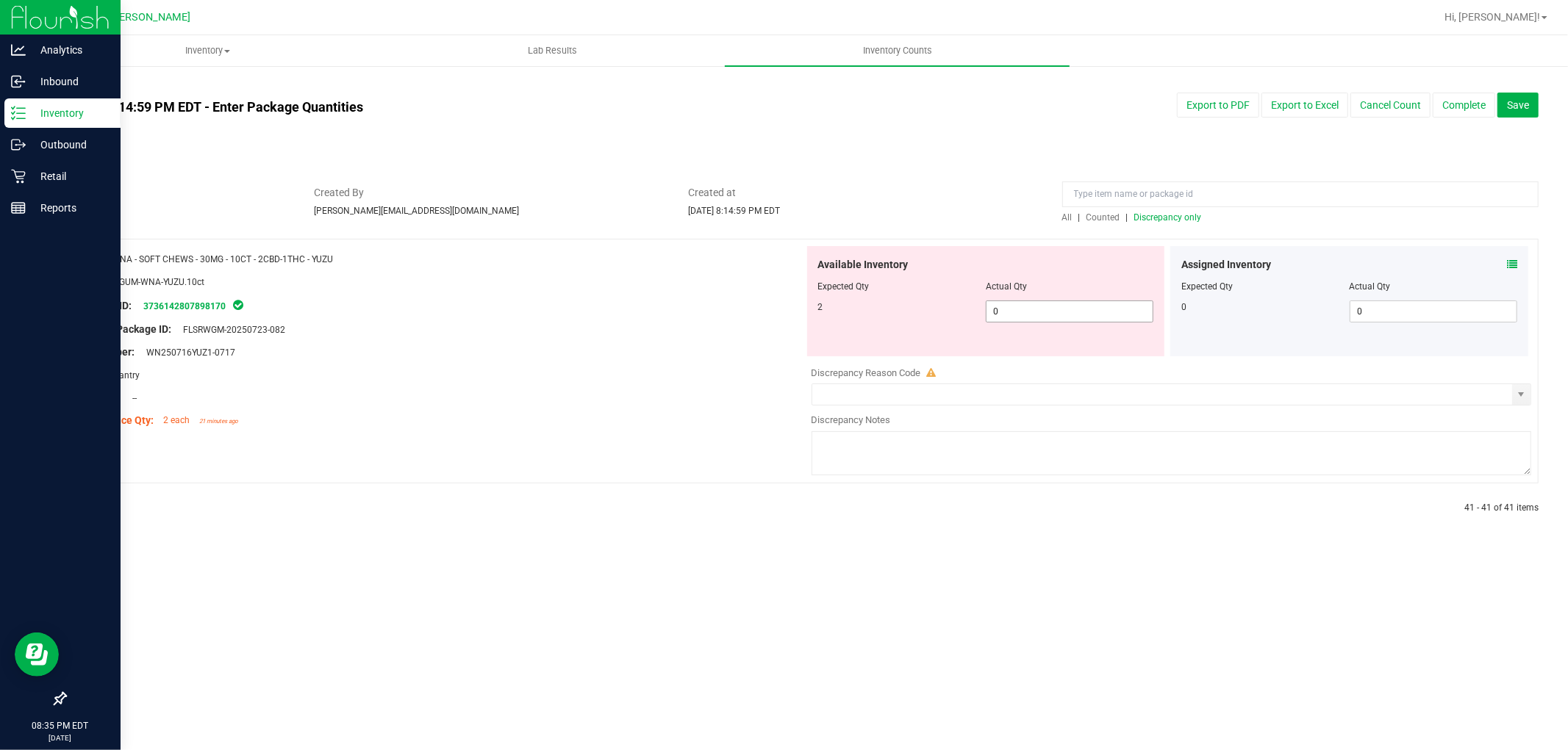
click at [1059, 310] on span "0 0" at bounding box center [1070, 312] width 168 height 22
click at [1180, 217] on span "Discrepancy only" at bounding box center [1167, 217] width 67 height 11
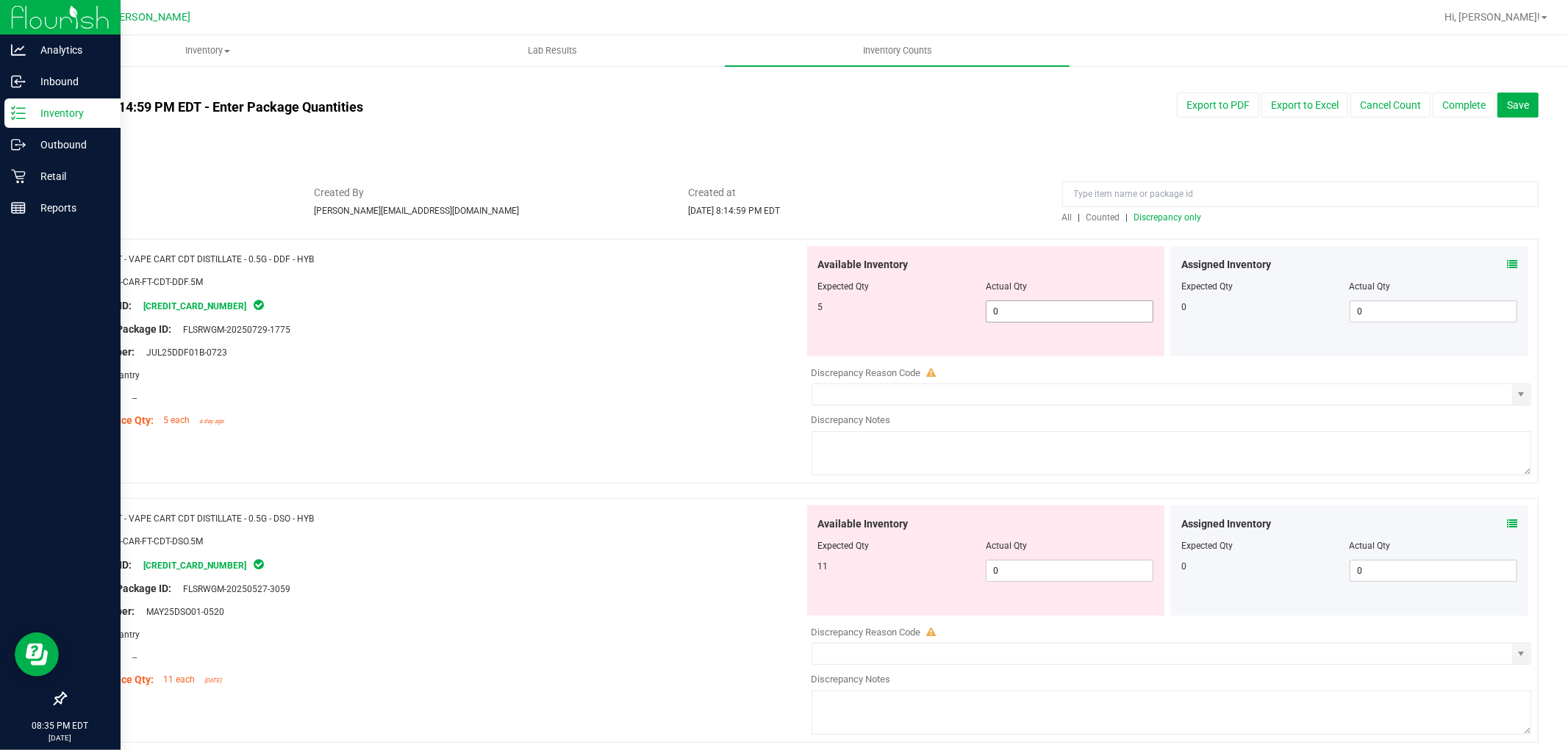
click at [1055, 311] on span "0 0" at bounding box center [1070, 312] width 168 height 22
click at [1023, 579] on div "Available Inventory Expected Qty Actual Qty 11 0 0" at bounding box center [1167, 622] width 728 height 233
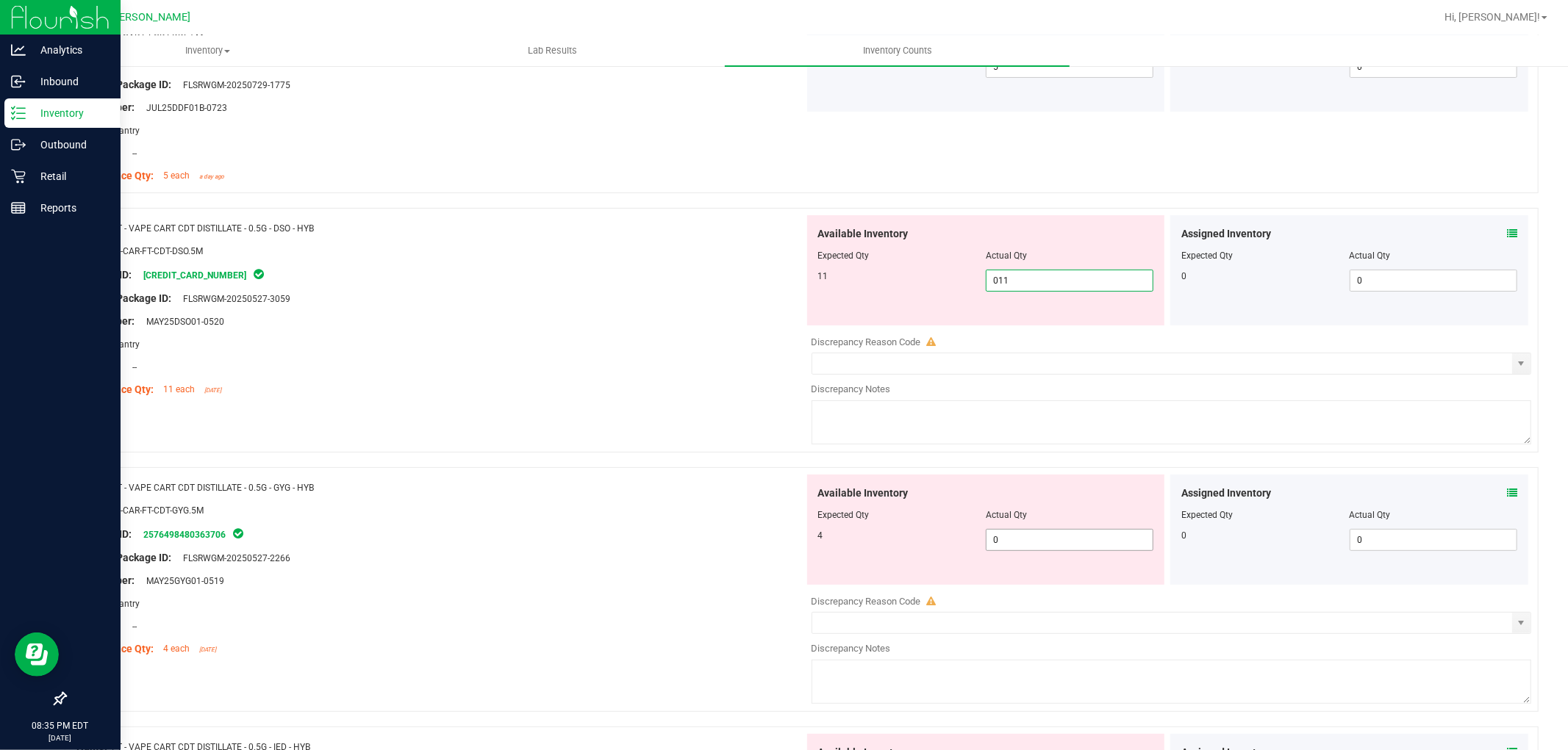
click at [1018, 539] on div "Available Inventory Expected Qty Actual Qty 4 0 0" at bounding box center [986, 529] width 358 height 110
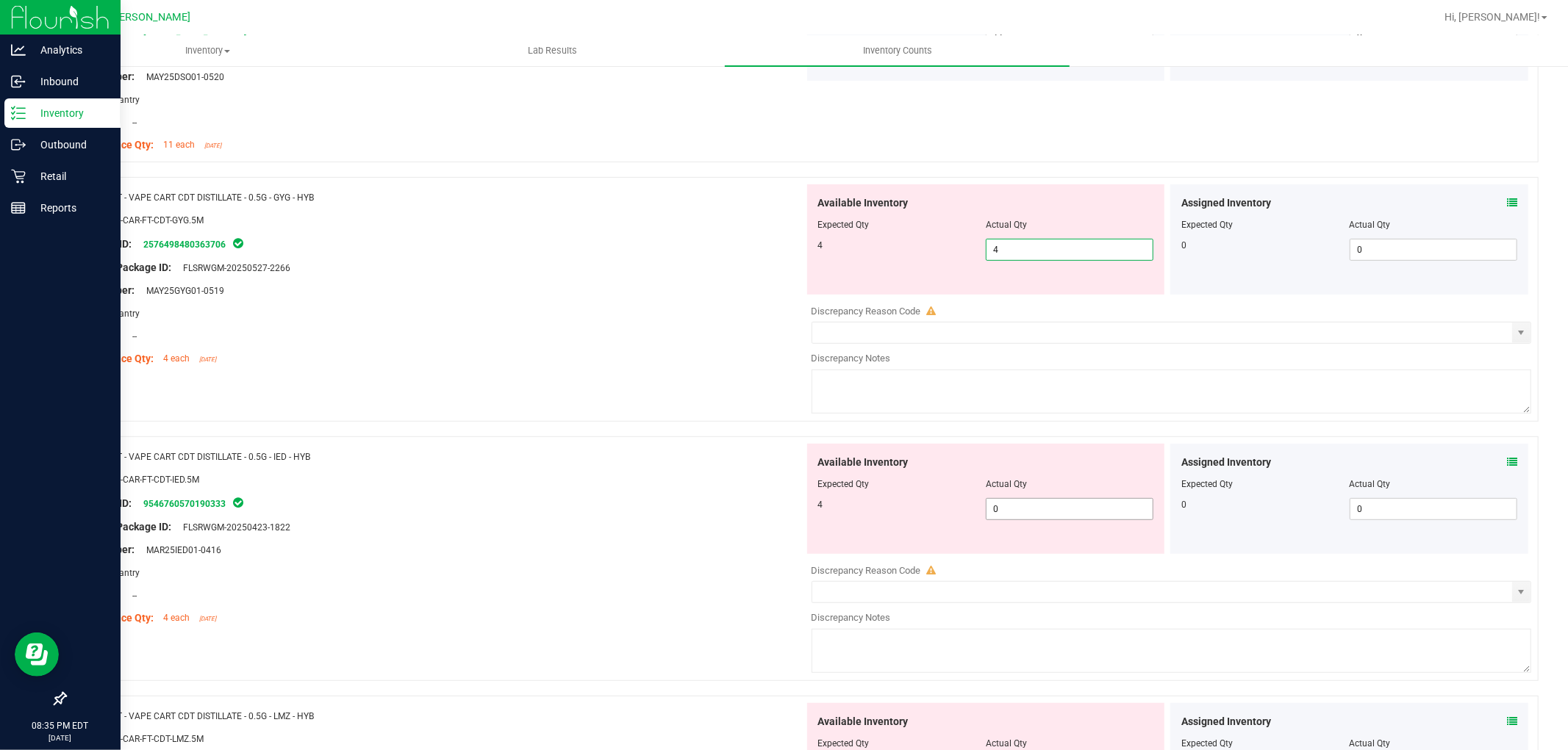
click at [1020, 503] on div "Available Inventory Expected Qty Actual Qty 4 0 0" at bounding box center [986, 498] width 358 height 110
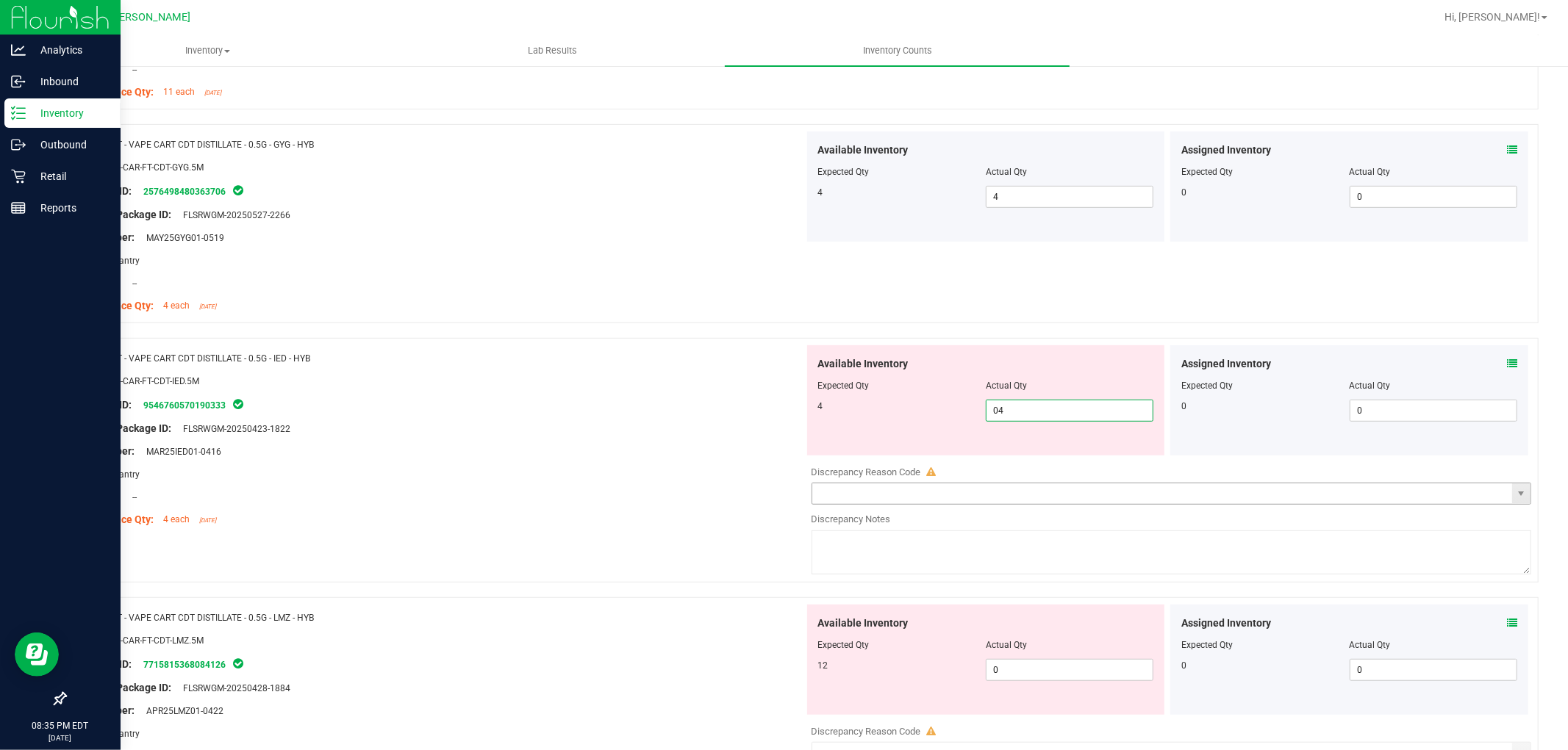
scroll to position [652, 0]
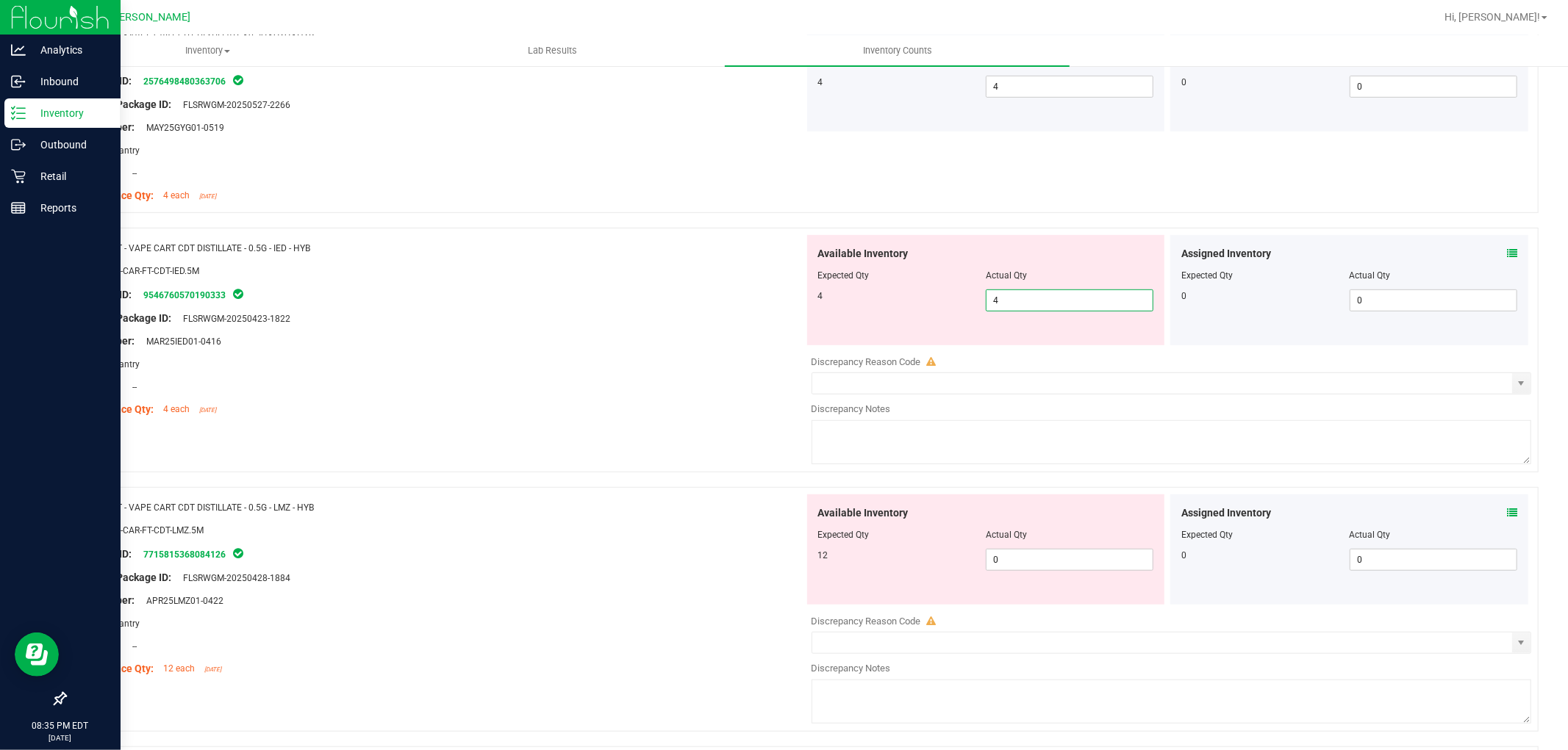
click at [1020, 549] on div "Available Inventory Expected Qty Actual Qty 12 0 0" at bounding box center [986, 549] width 358 height 110
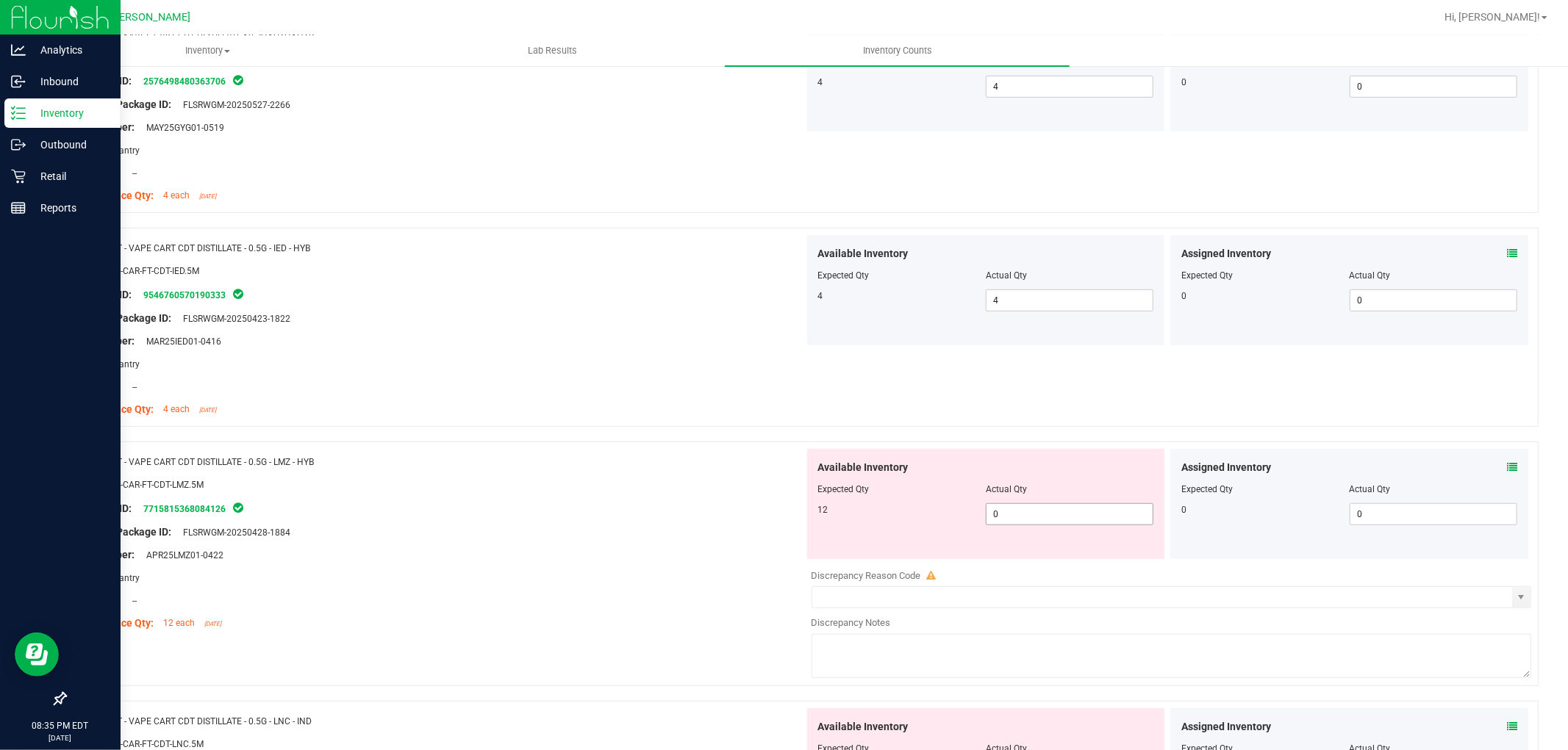
click at [1018, 515] on span "0 0" at bounding box center [1070, 514] width 168 height 22
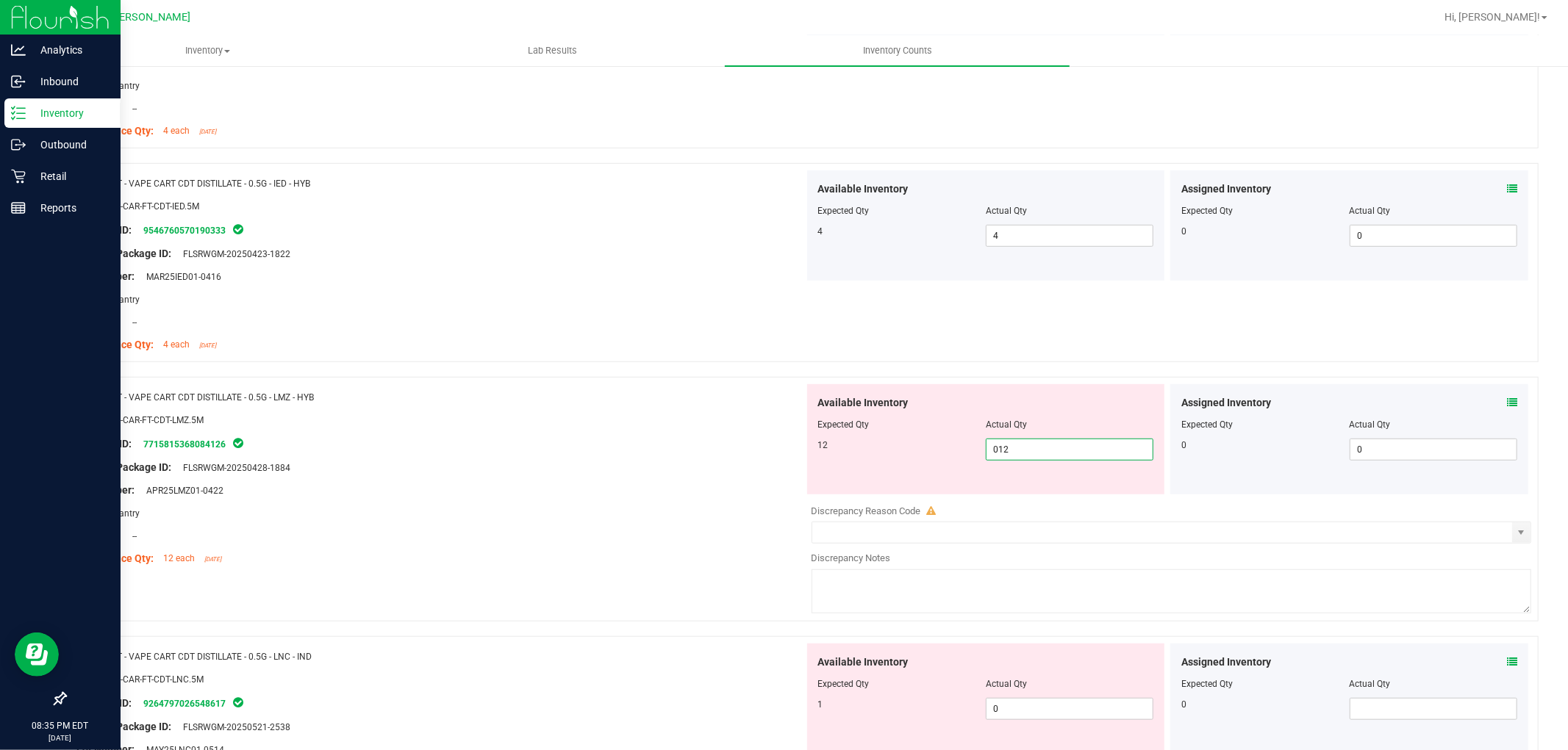
scroll to position [898, 0]
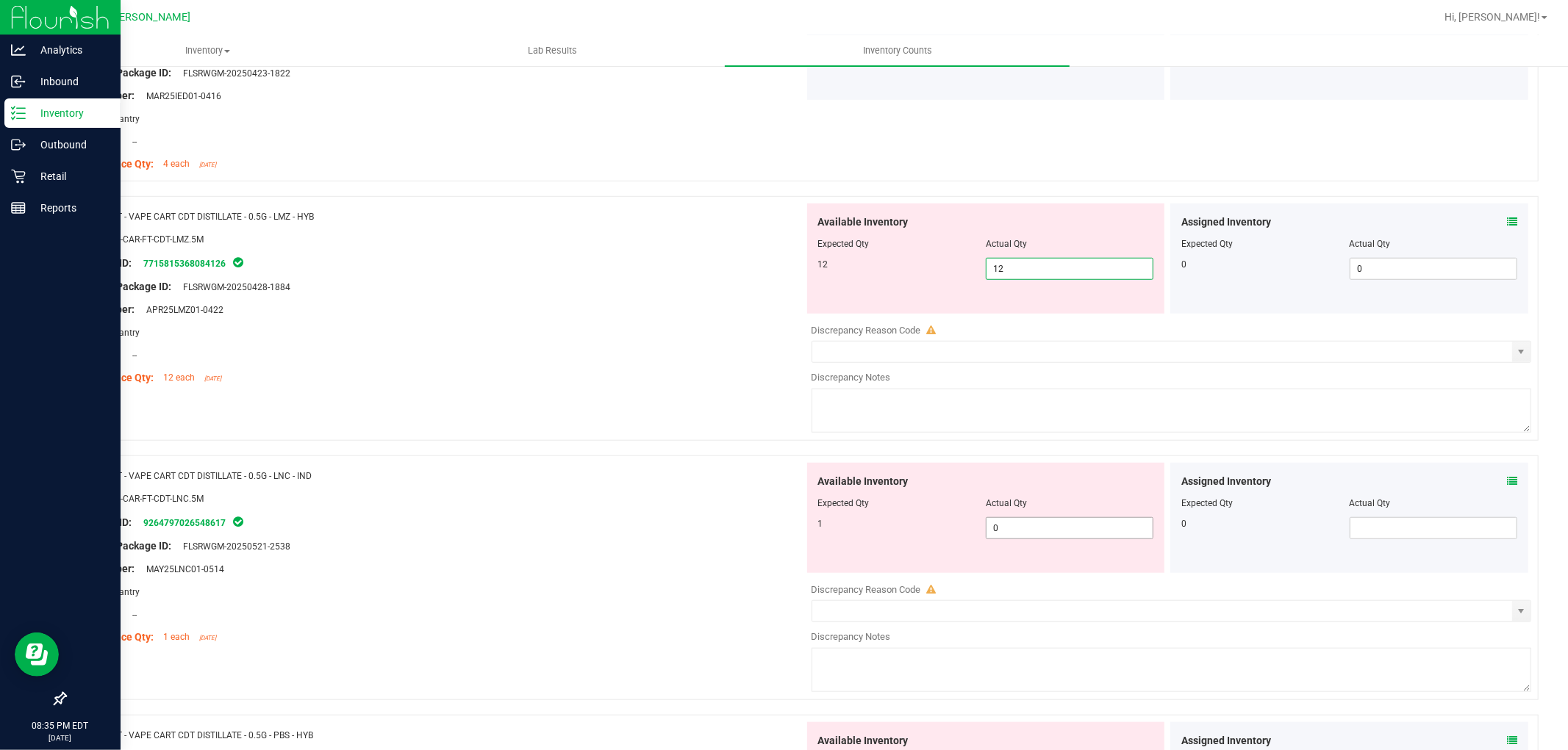
click at [1017, 534] on div "Available Inventory Expected Qty Actual Qty 1 0 0" at bounding box center [1167, 579] width 728 height 233
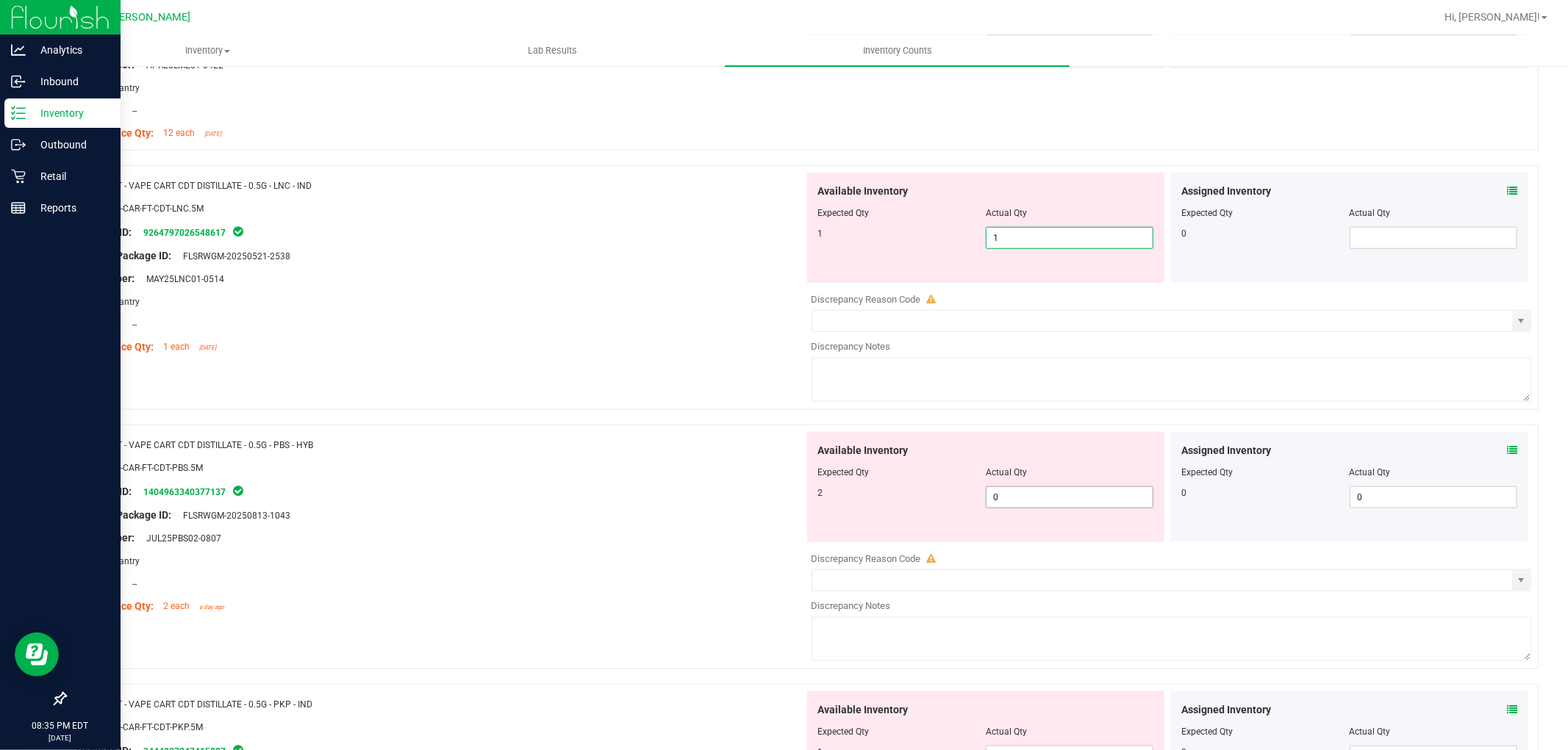
click at [1020, 488] on div "Available Inventory Expected Qty Actual Qty 2 0 0" at bounding box center [986, 486] width 358 height 110
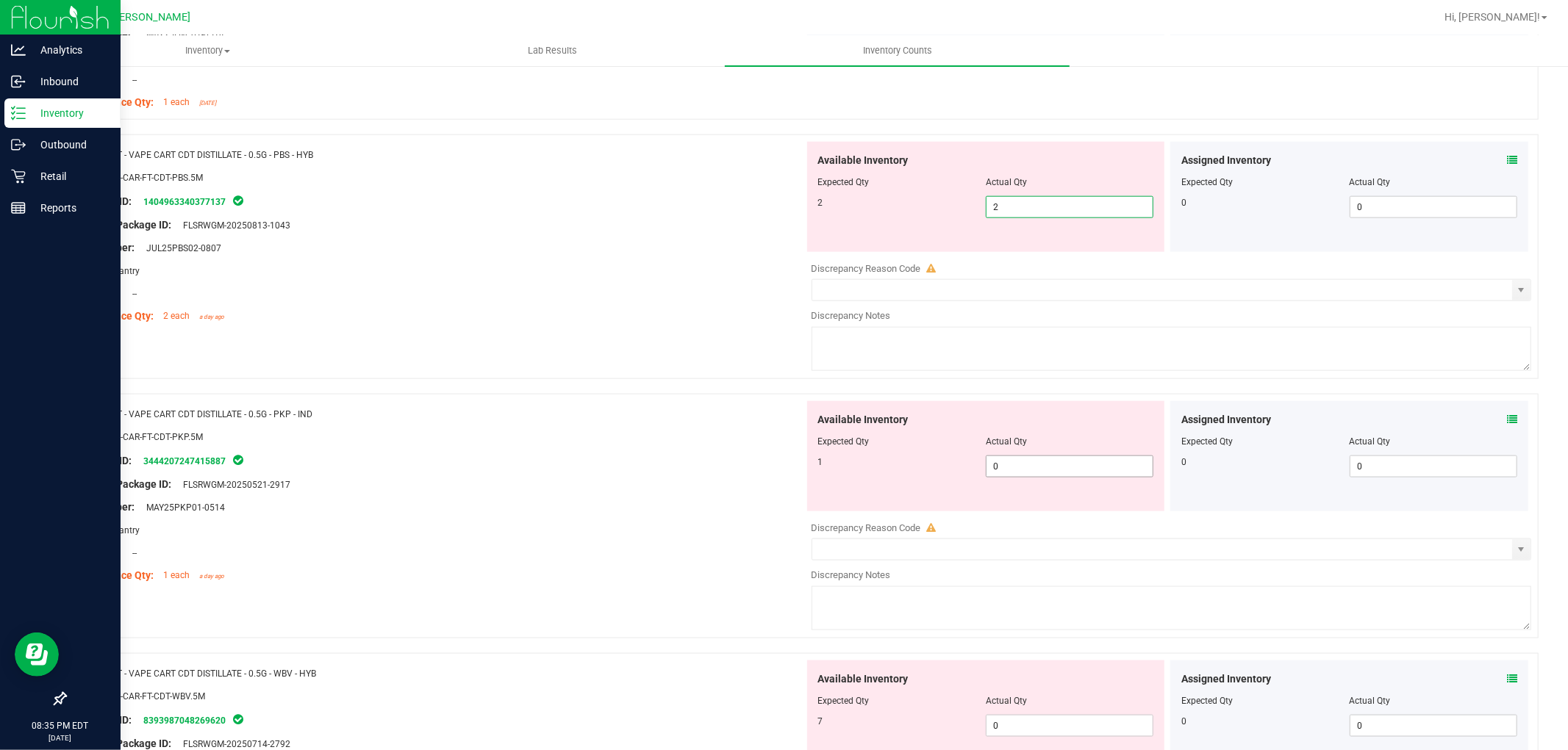
click at [1011, 471] on div "Available Inventory Expected Qty Actual Qty 1 0 0" at bounding box center [1167, 518] width 728 height 233
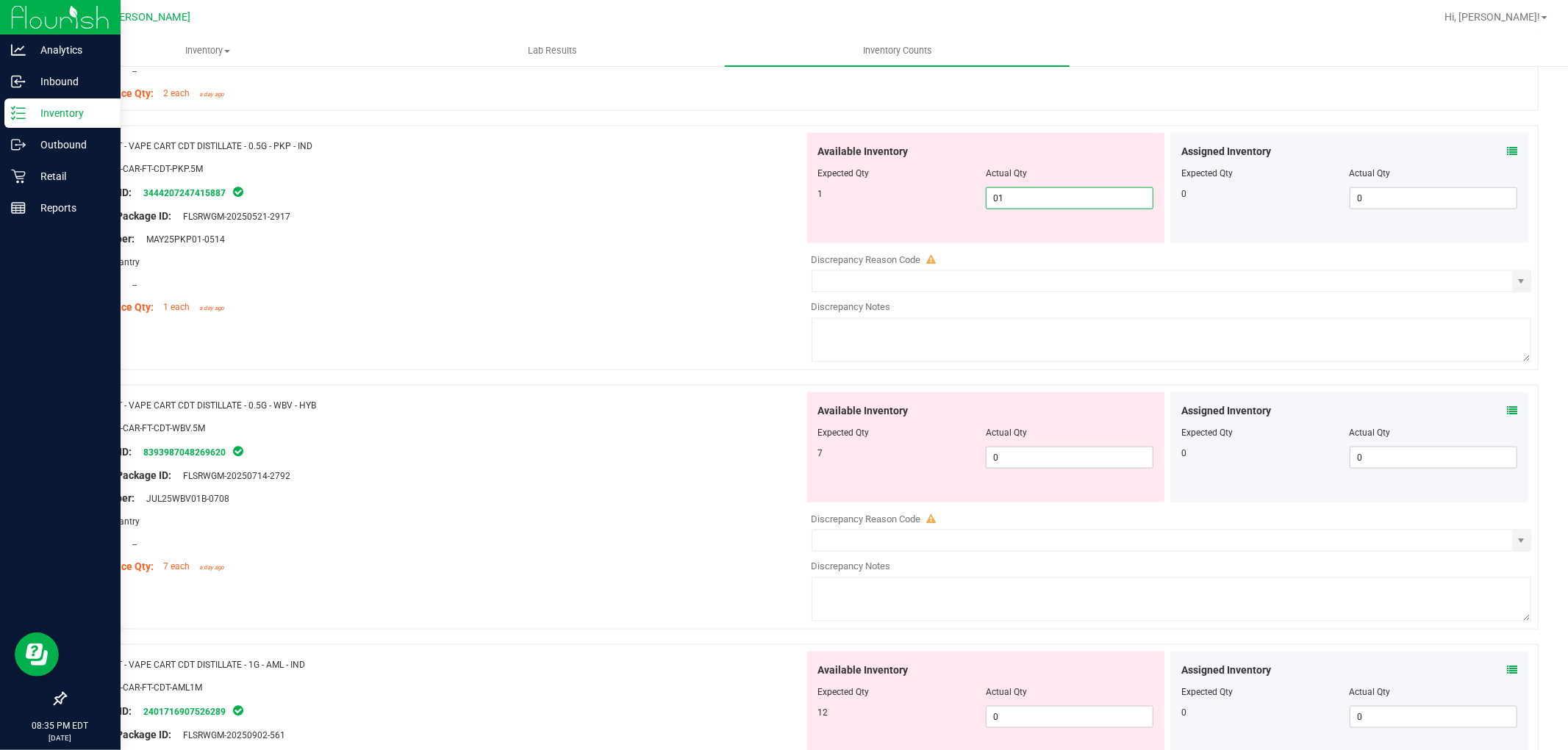
scroll to position [1633, 0]
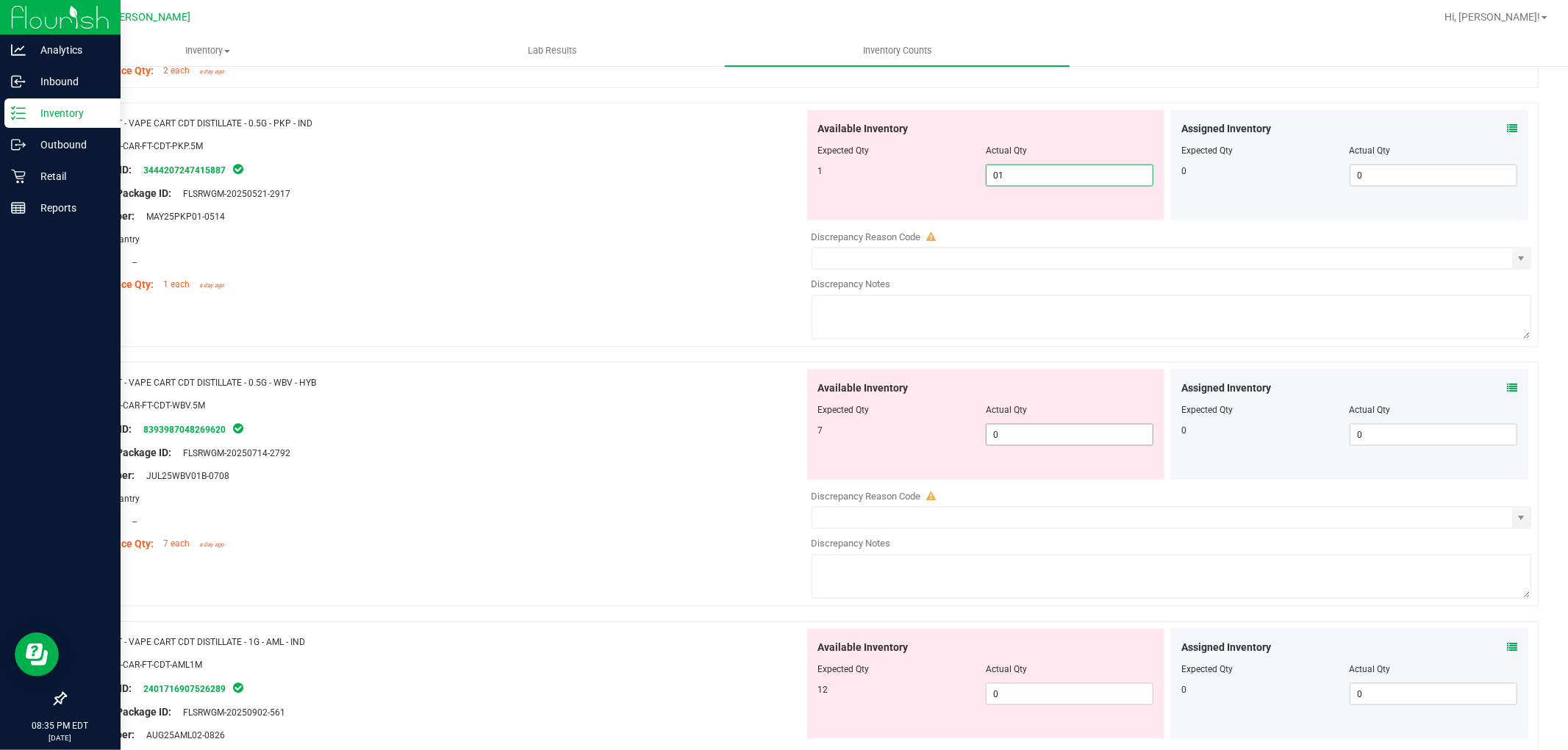
click at [1011, 441] on div "Available Inventory Expected Qty Actual Qty 7 0 0" at bounding box center [1167, 485] width 728 height 233
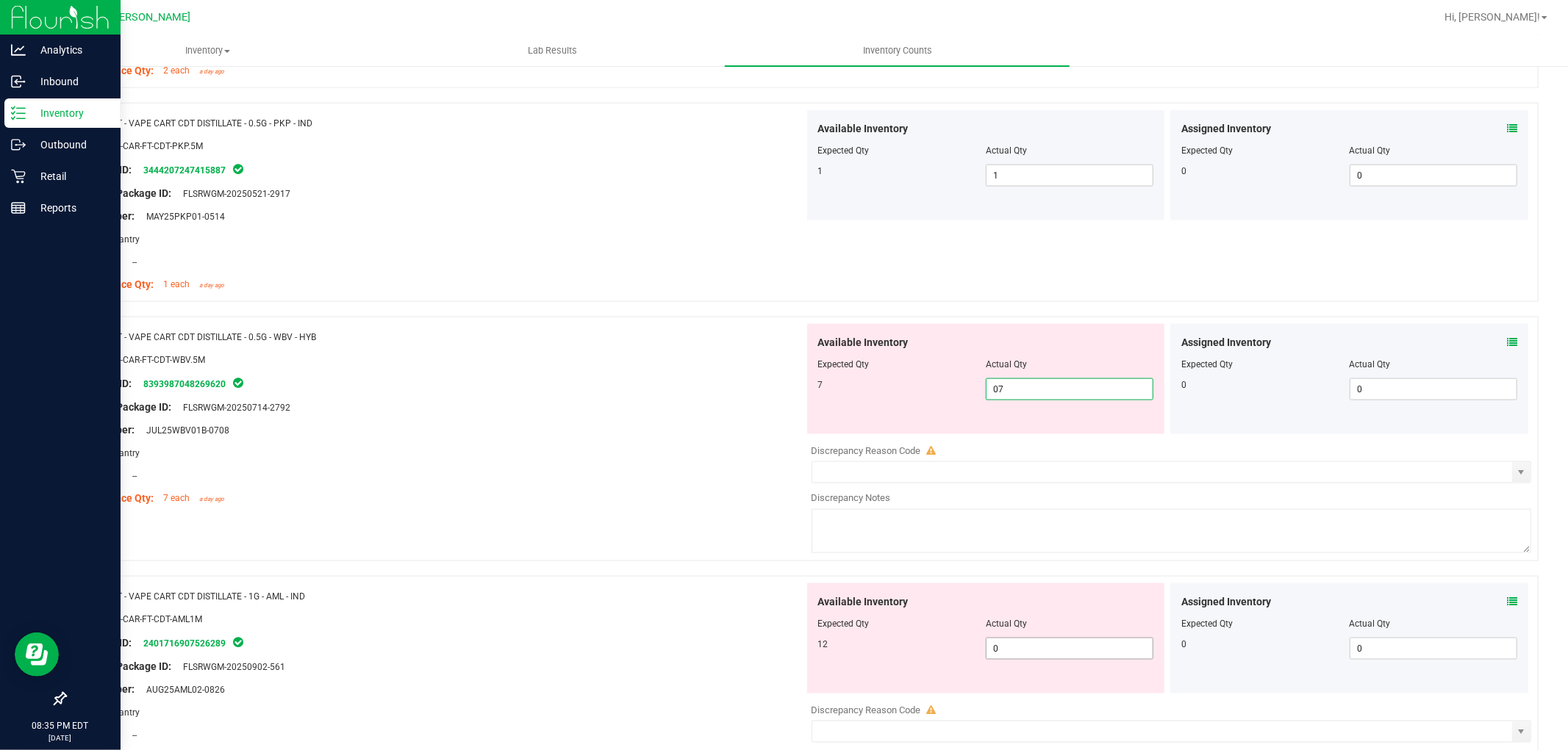
click at [1020, 654] on div "Available Inventory Expected Qty Actual Qty 12 0 0" at bounding box center [1167, 699] width 728 height 233
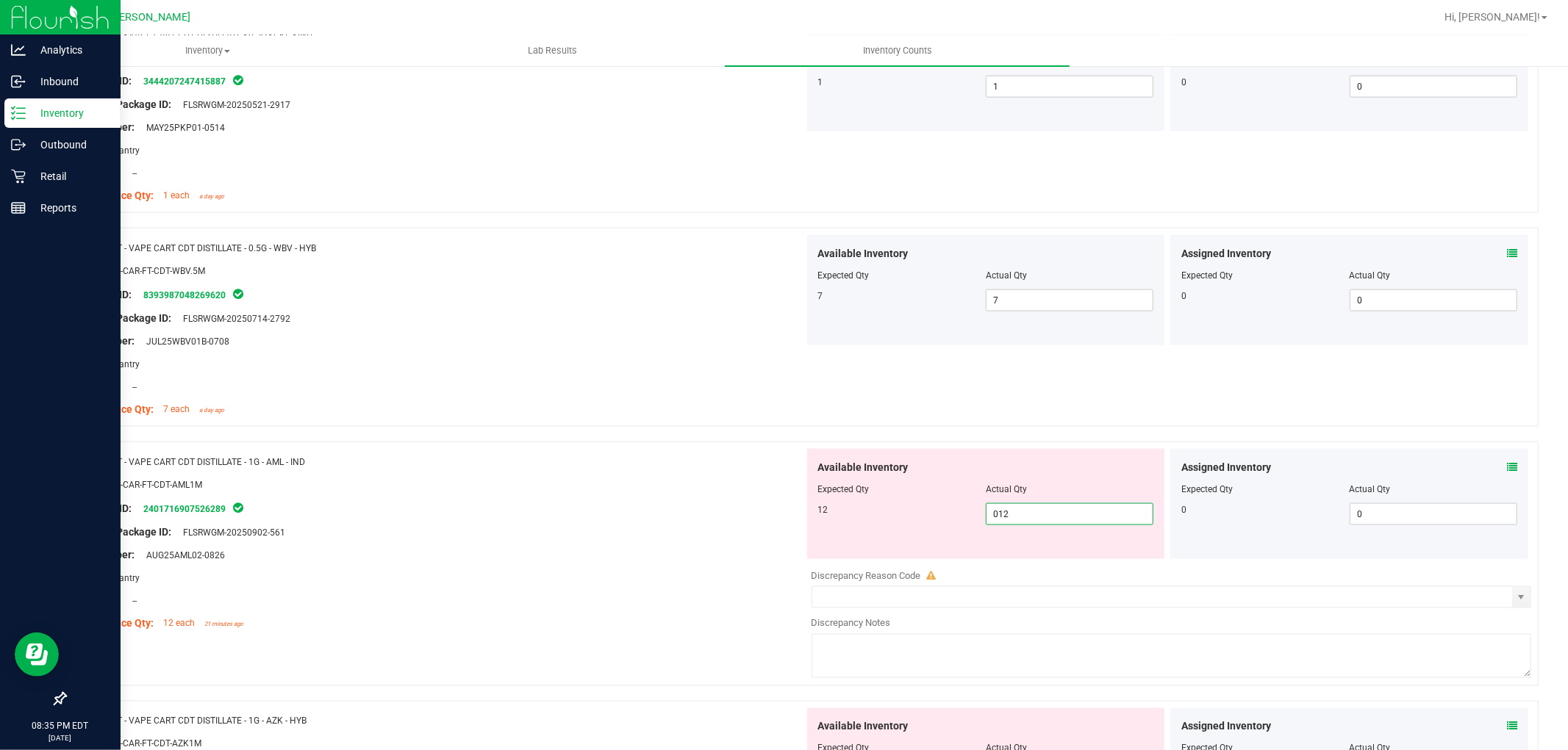
scroll to position [1878, 0]
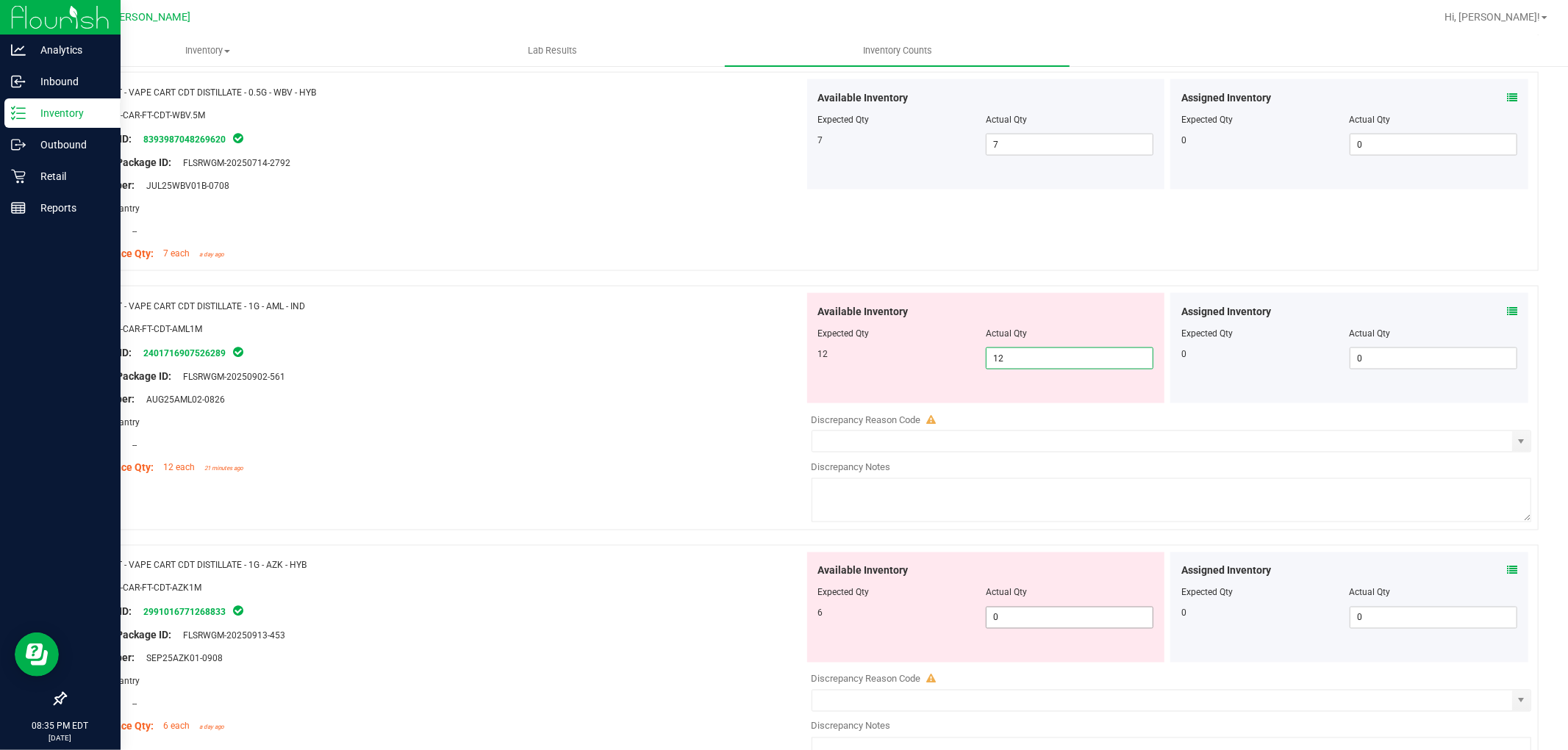
click at [1016, 611] on div "Available Inventory Expected Qty Actual Qty 6 0 0" at bounding box center [986, 607] width 358 height 110
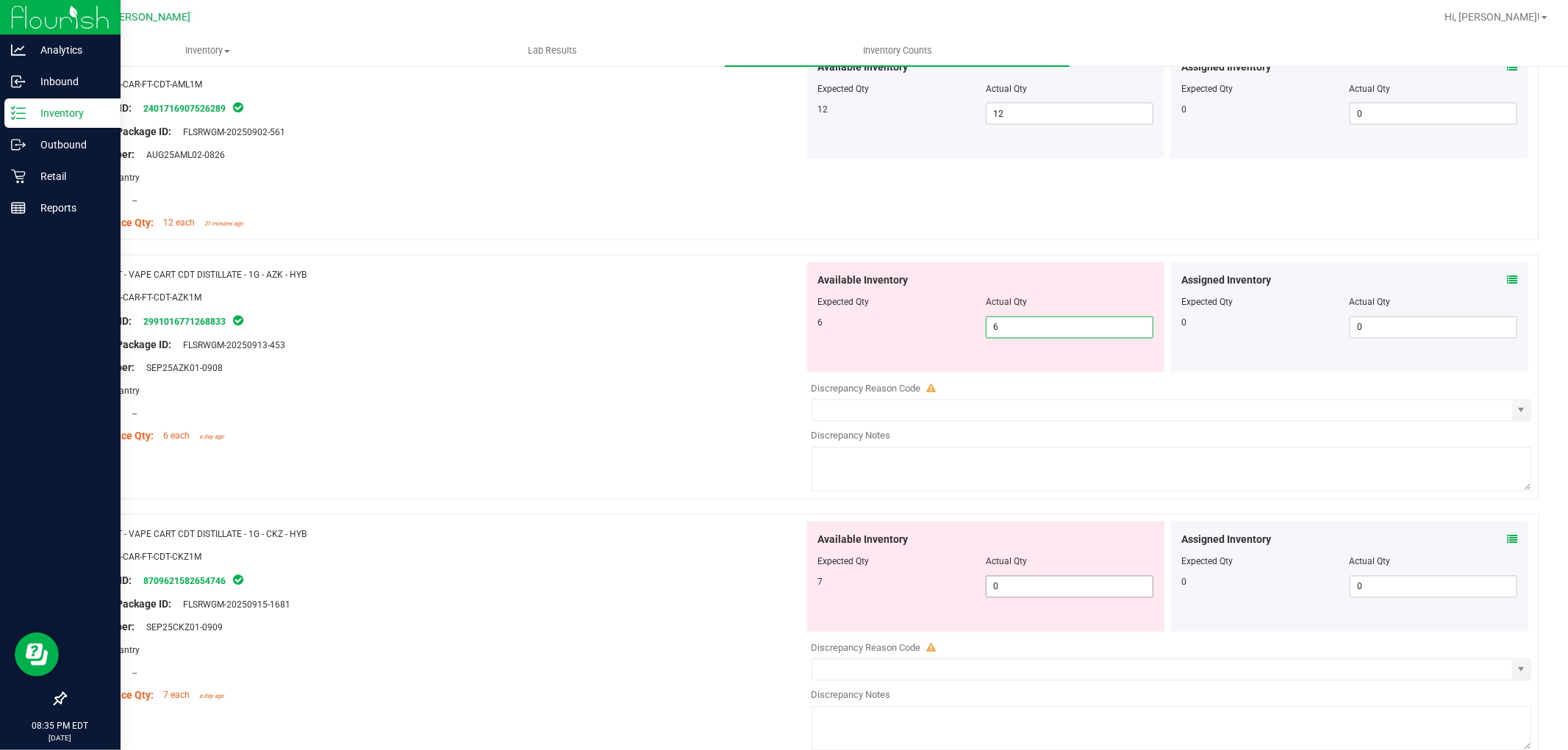
click at [1015, 594] on div "Available Inventory Expected Qty Actual Qty 7 0 0" at bounding box center [1167, 638] width 728 height 233
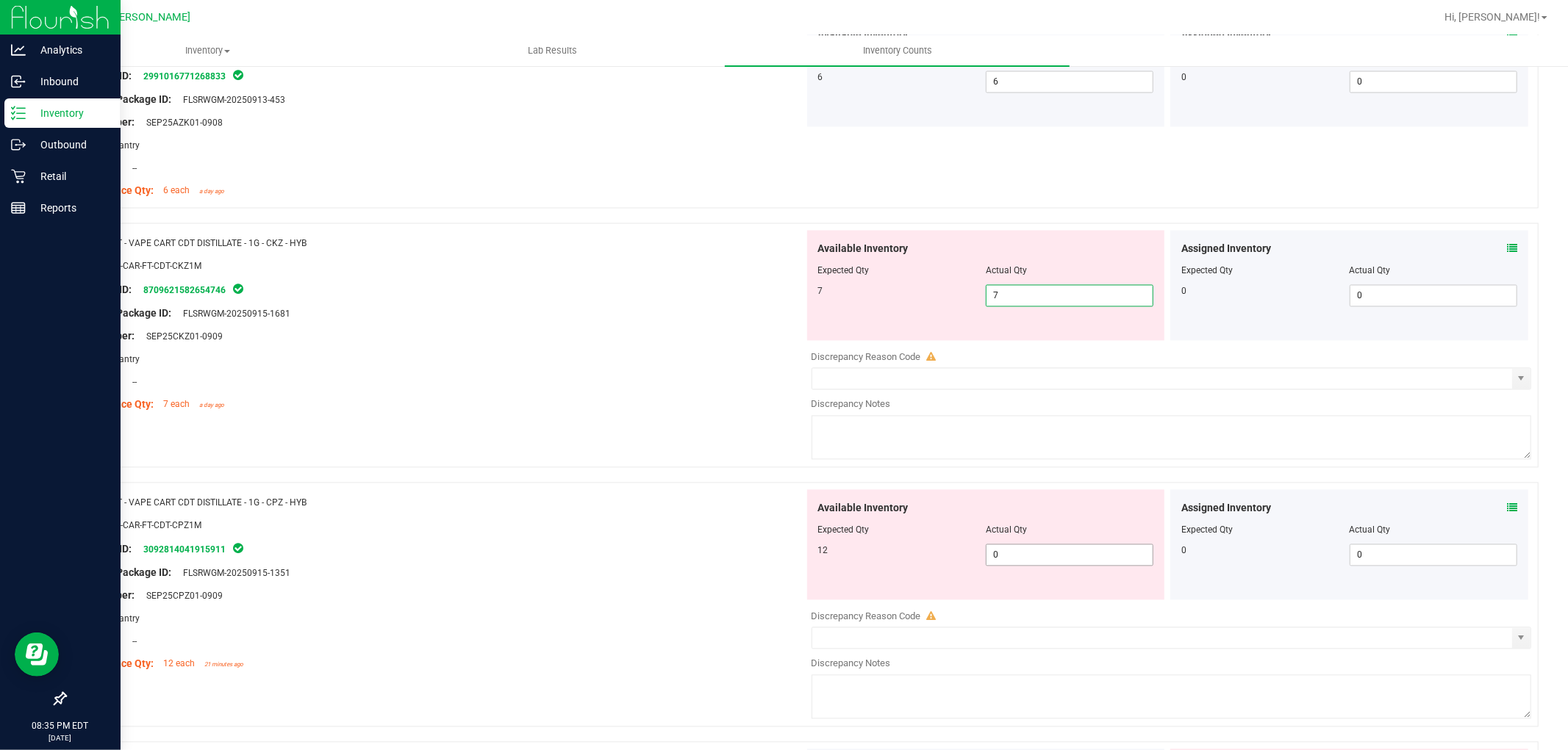
click at [1011, 559] on div "Available Inventory Expected Qty Actual Qty 12 0 0" at bounding box center [1167, 606] width 728 height 233
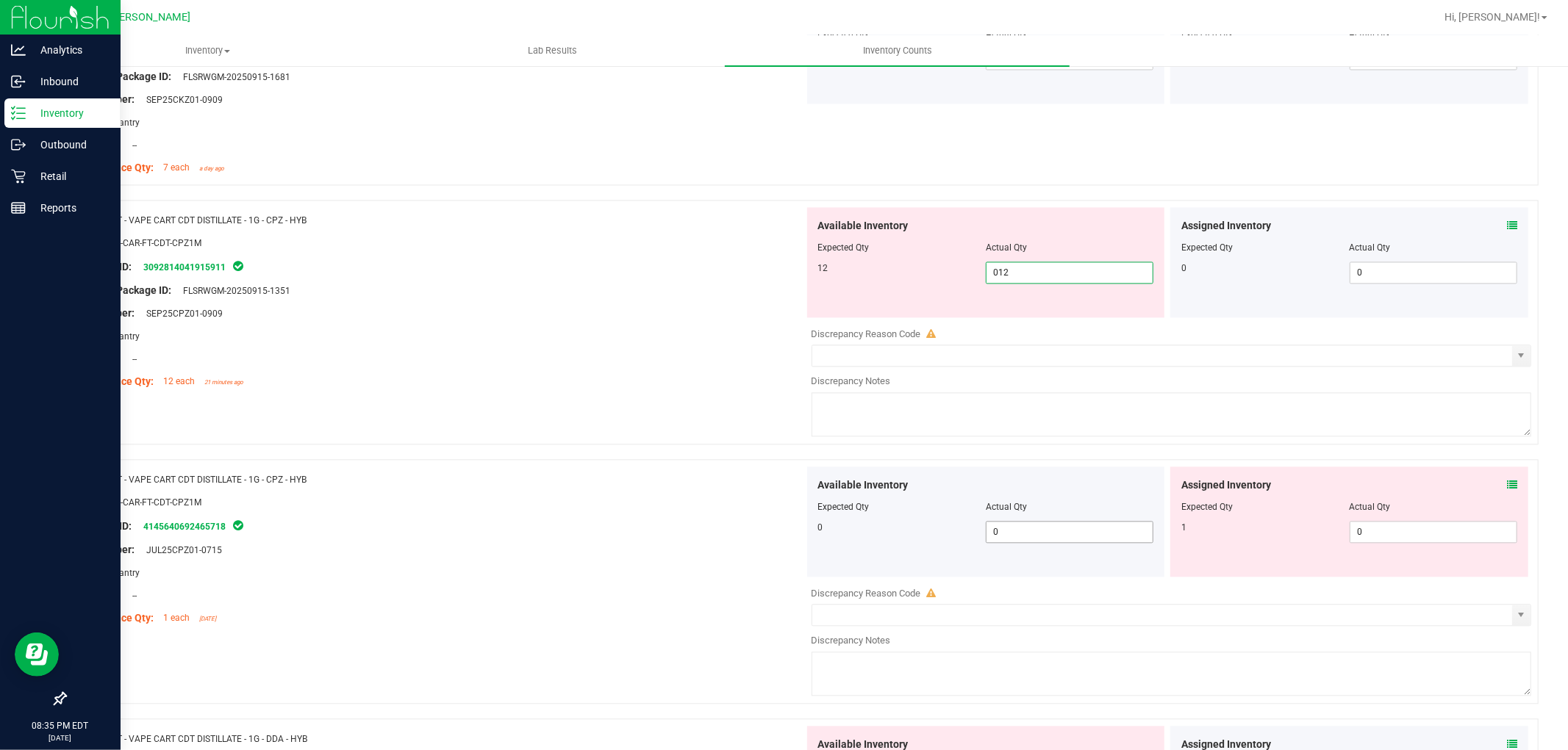
scroll to position [2612, 0]
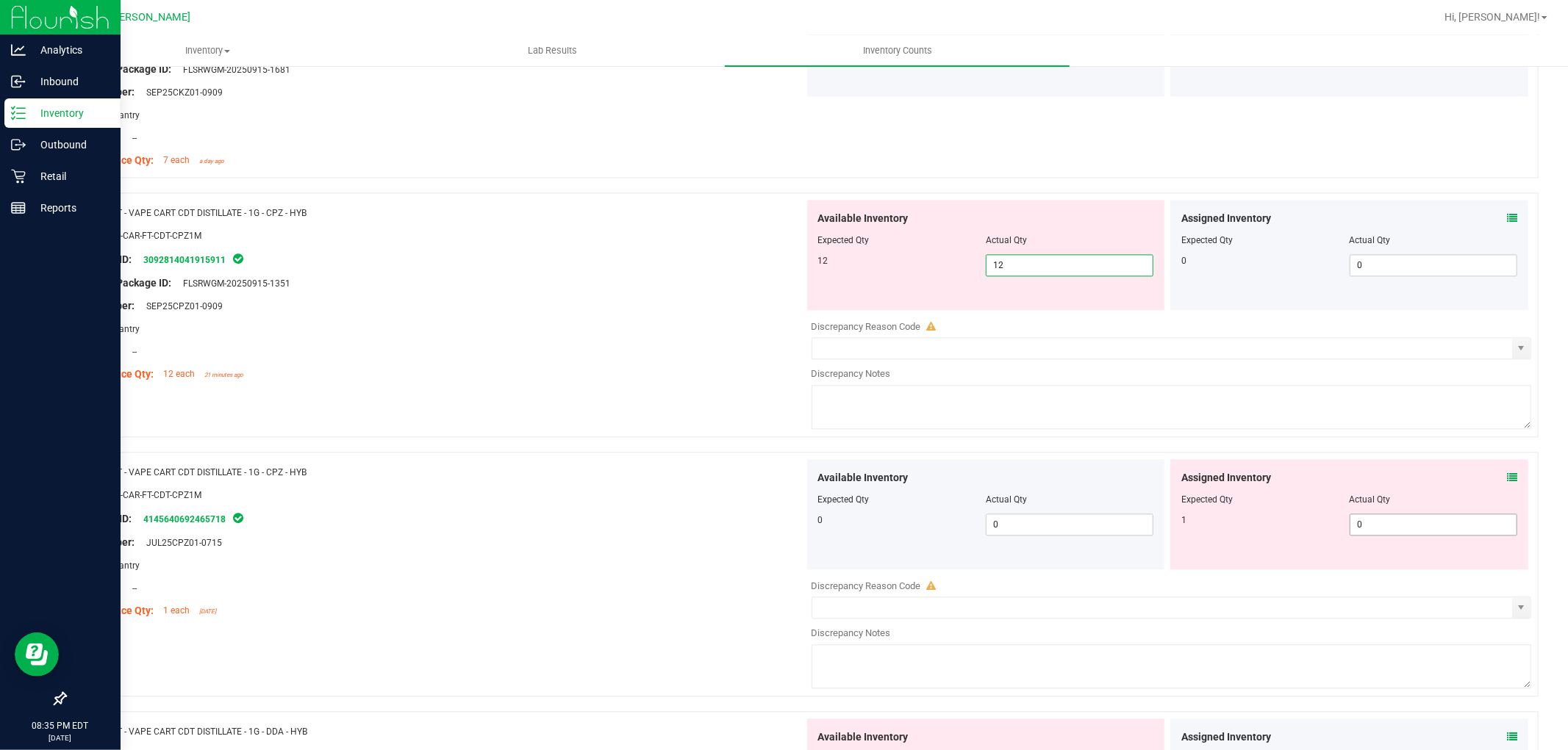
click at [1373, 523] on div "Assigned Inventory Expected Qty Actual Qty 1 0 0" at bounding box center [1349, 514] width 358 height 110
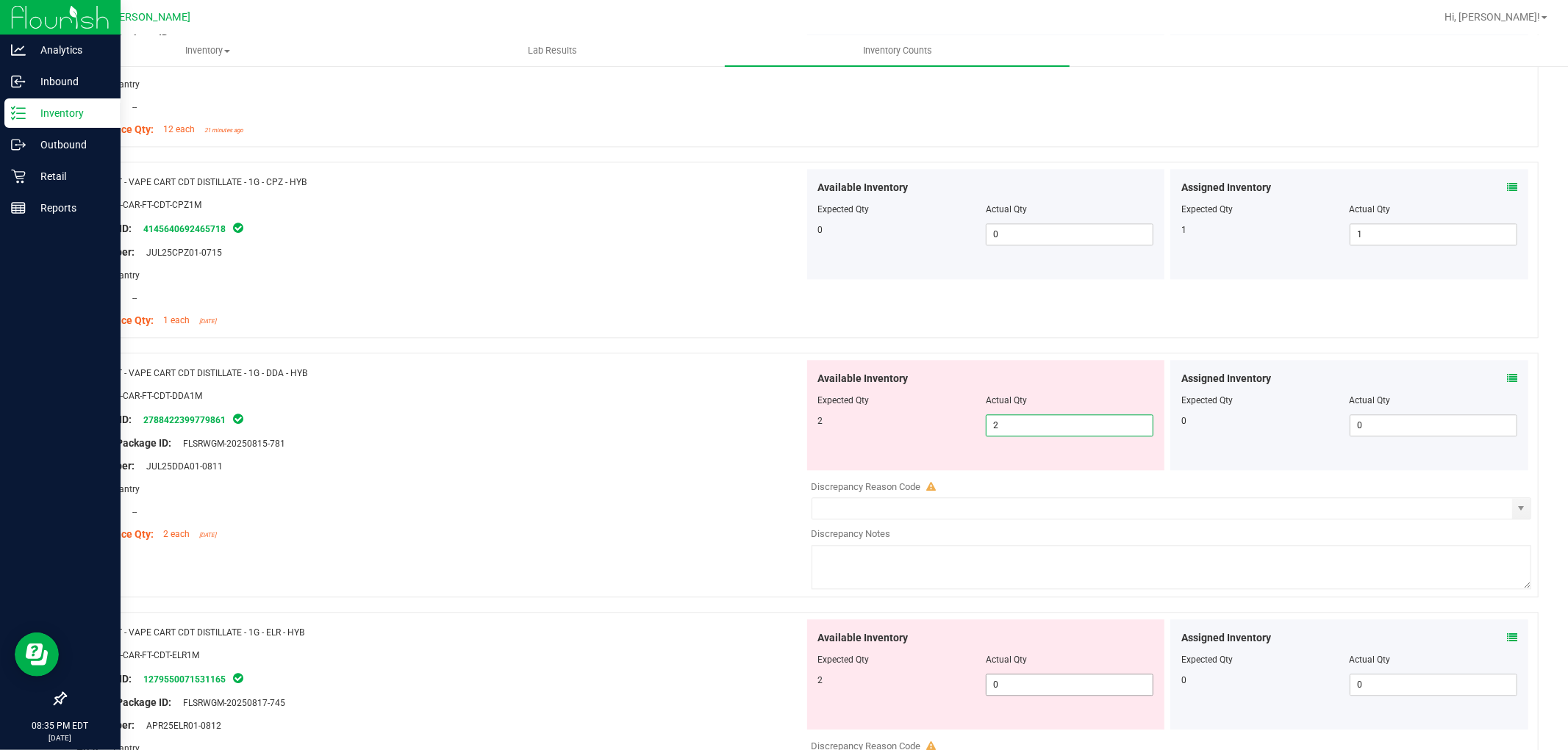
click at [1035, 690] on div "Available Inventory Expected Qty Actual Qty 2 0 0" at bounding box center [1167, 735] width 728 height 233
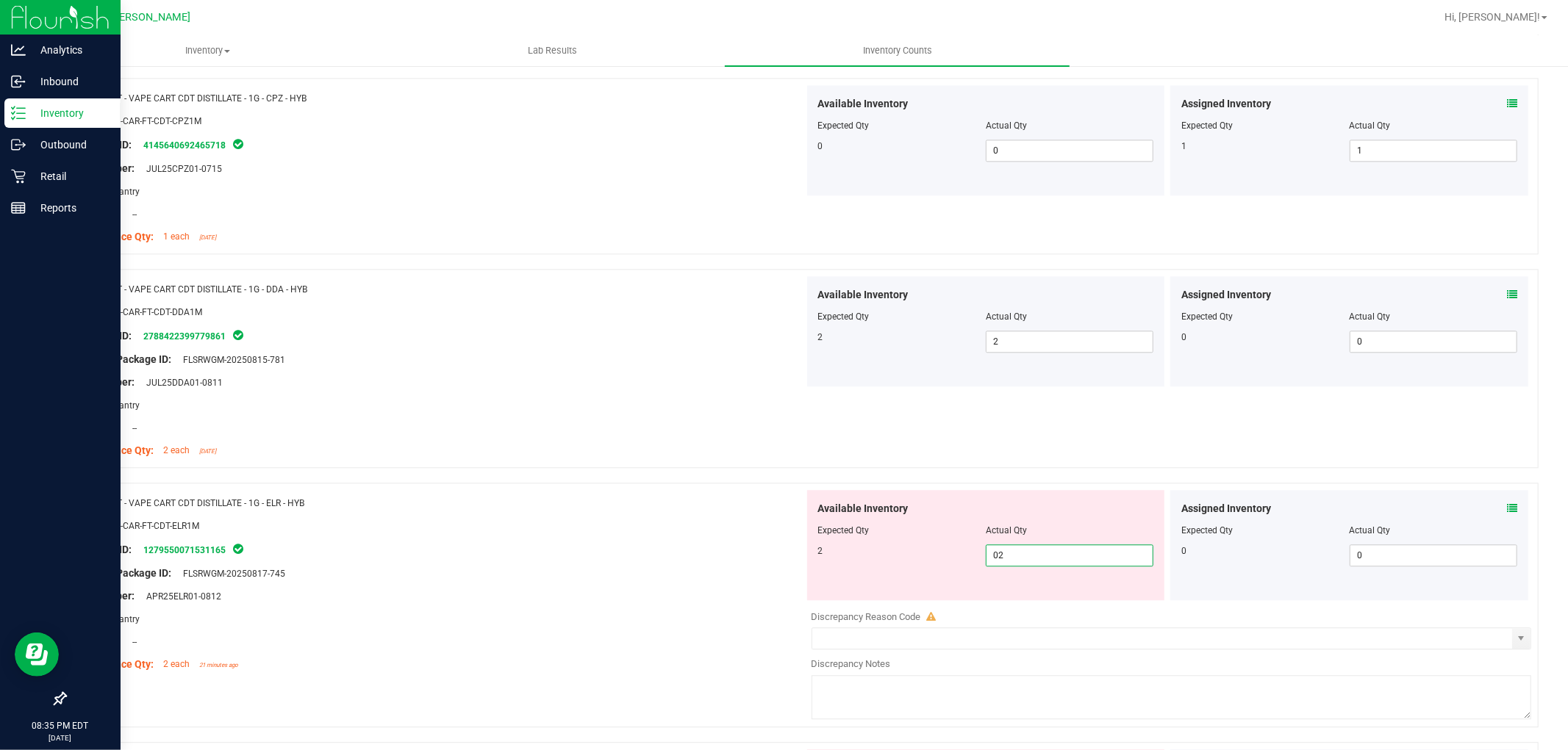
scroll to position [3021, 0]
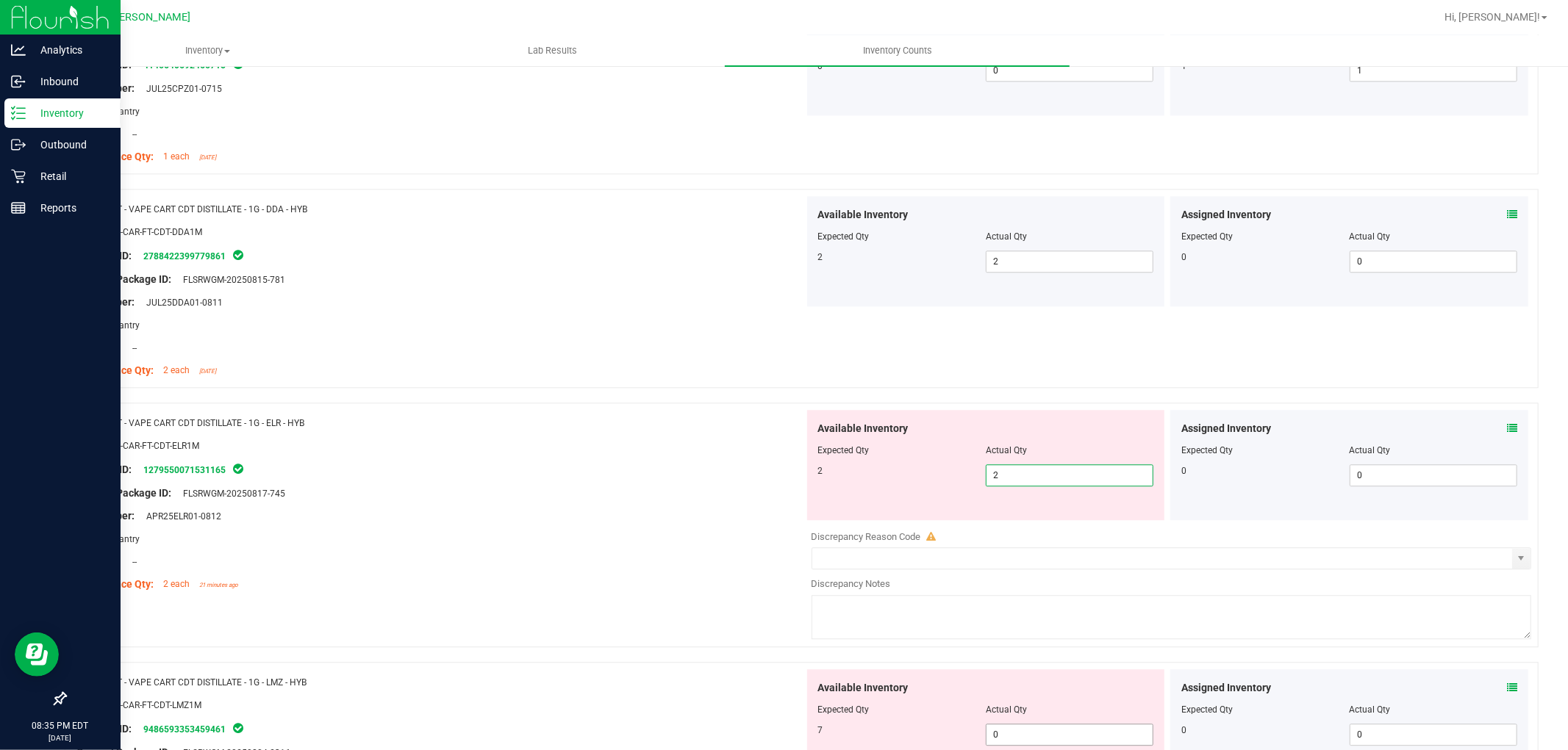
click at [1044, 733] on div "Available Inventory Expected Qty Actual Qty 7 0 0" at bounding box center [986, 725] width 358 height 110
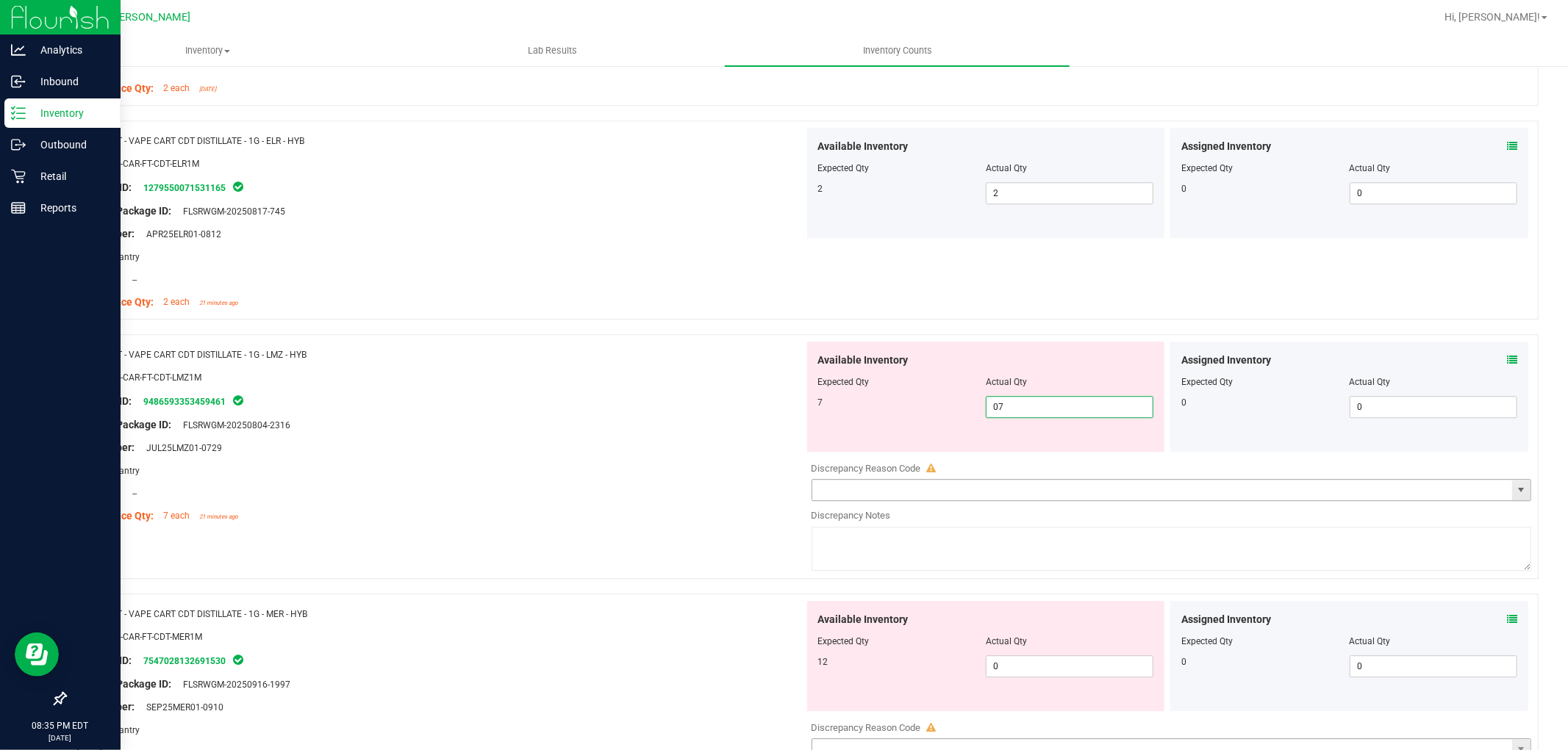
scroll to position [3348, 0]
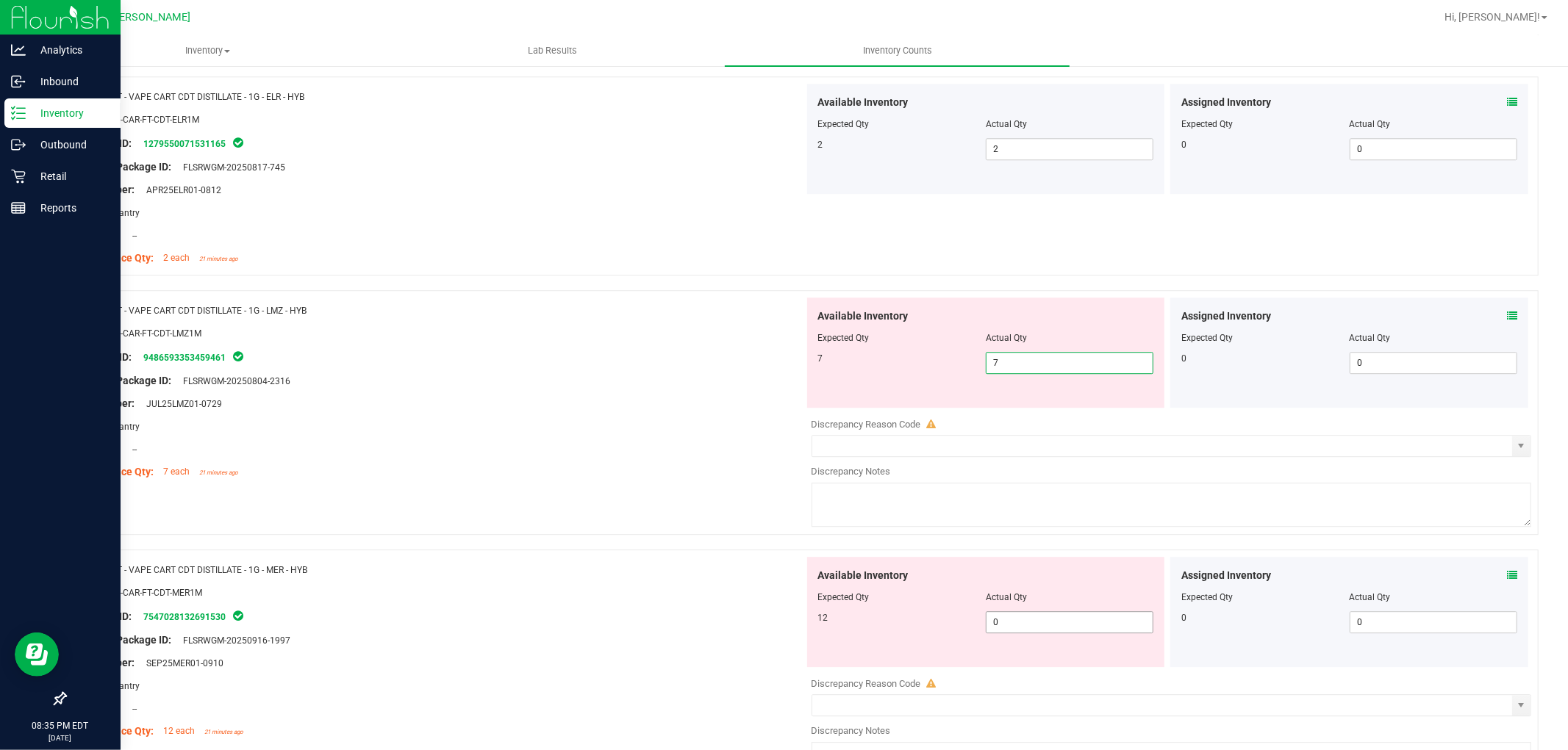
click at [1033, 634] on div "Available Inventory Expected Qty Actual Qty 12 0 0" at bounding box center [1167, 673] width 728 height 233
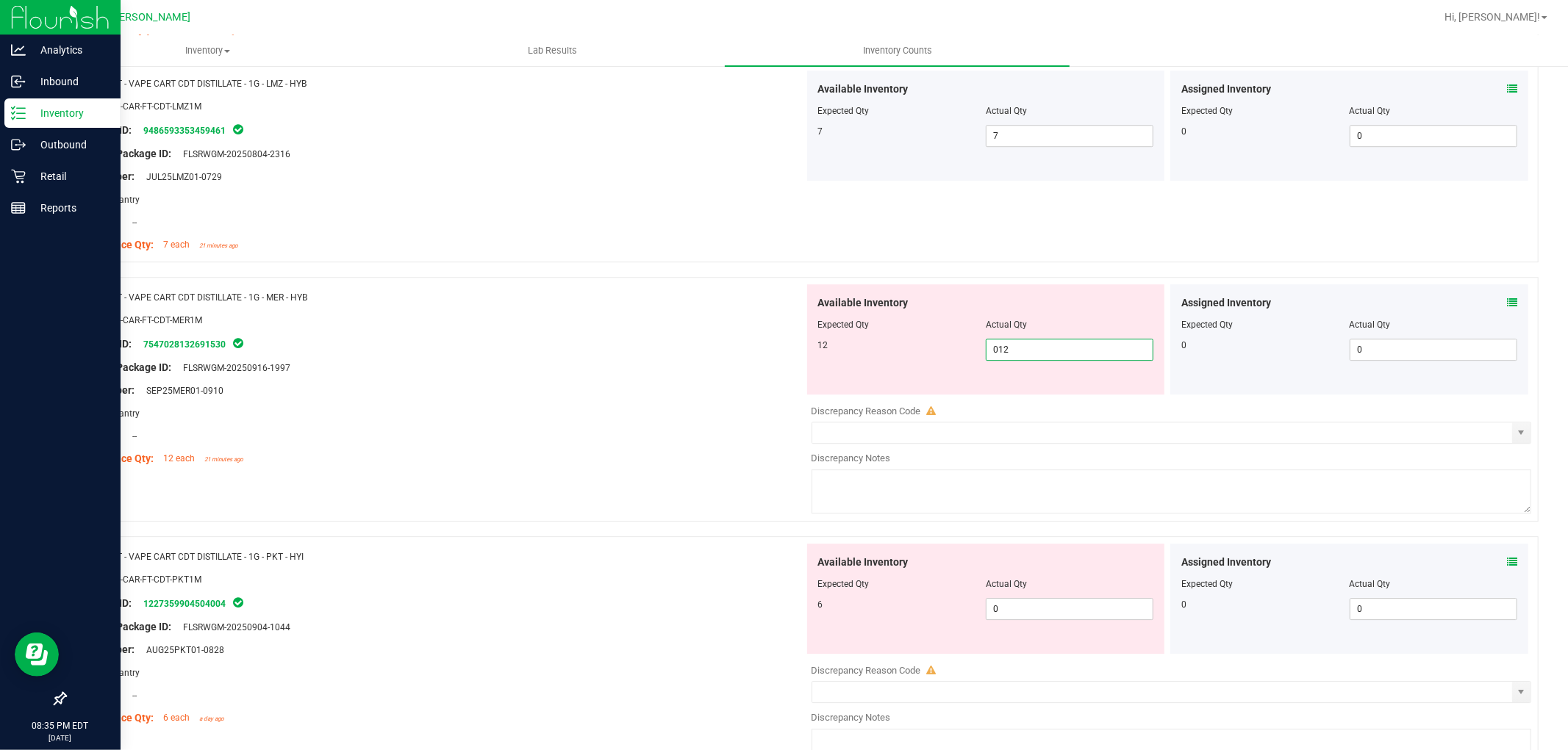
scroll to position [3592, 0]
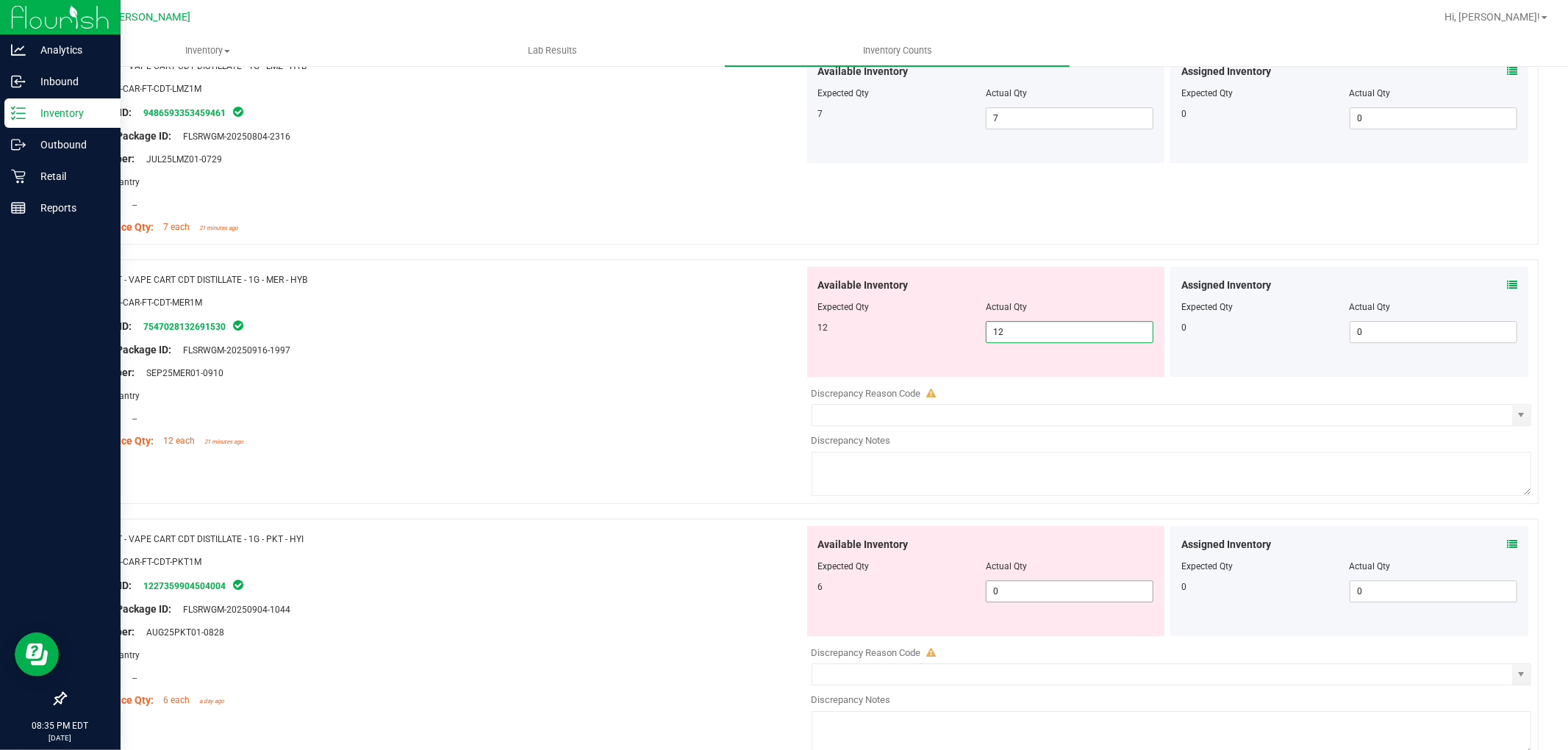
click at [1040, 594] on div "Available Inventory Expected Qty Actual Qty 6 0 0" at bounding box center [1167, 643] width 728 height 233
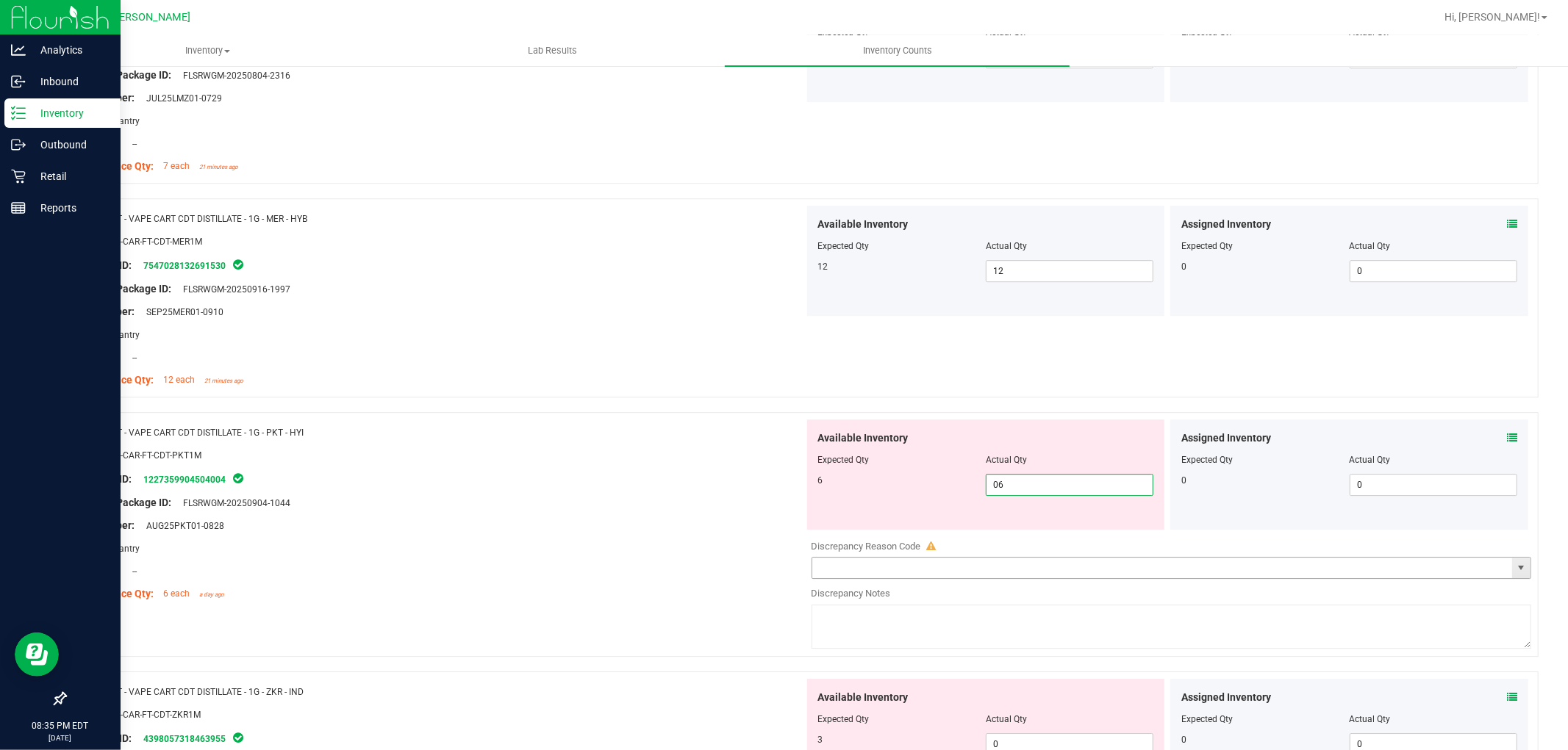
scroll to position [3837, 0]
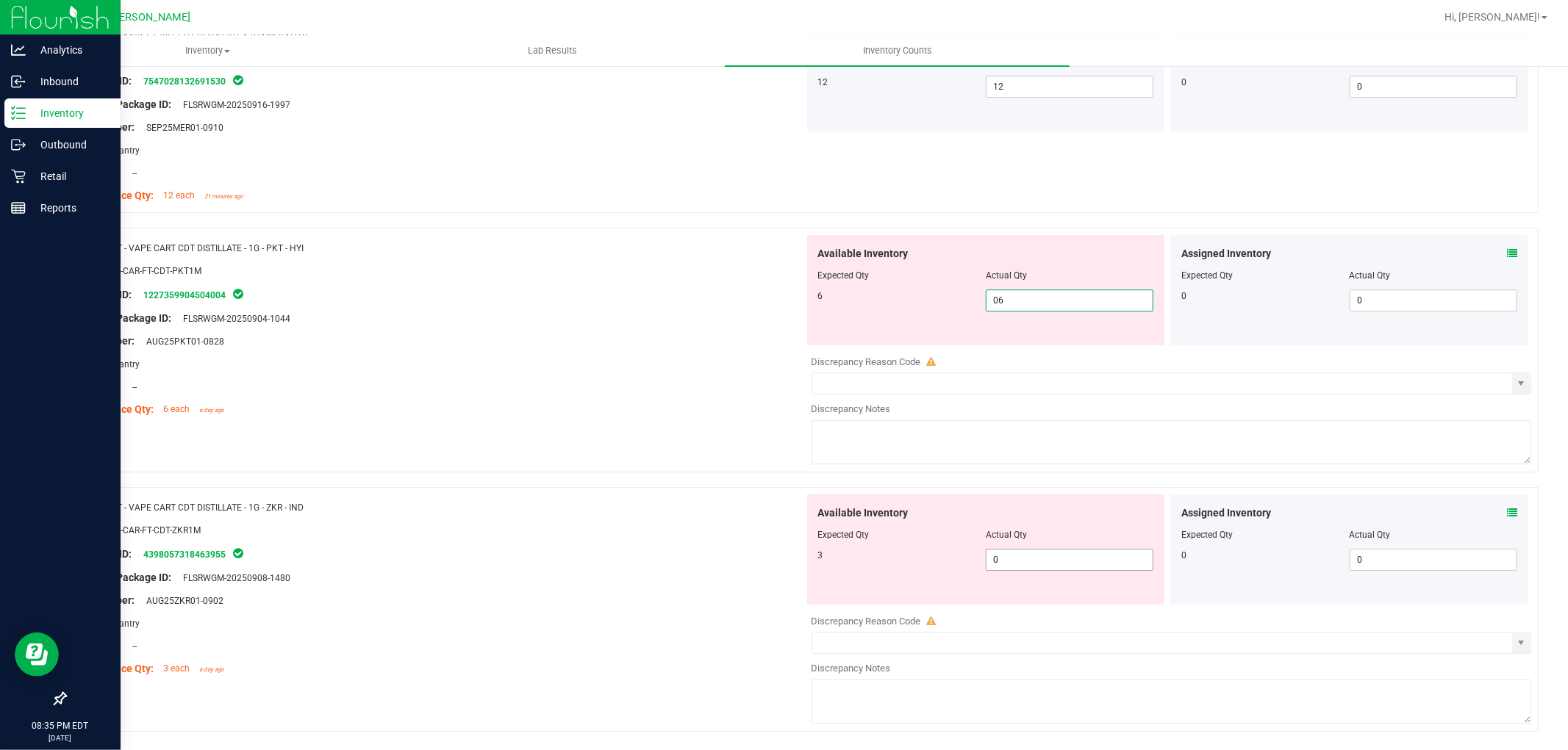
click at [1024, 566] on div "Available Inventory Expected Qty Actual Qty 3 0 0" at bounding box center [1167, 610] width 728 height 233
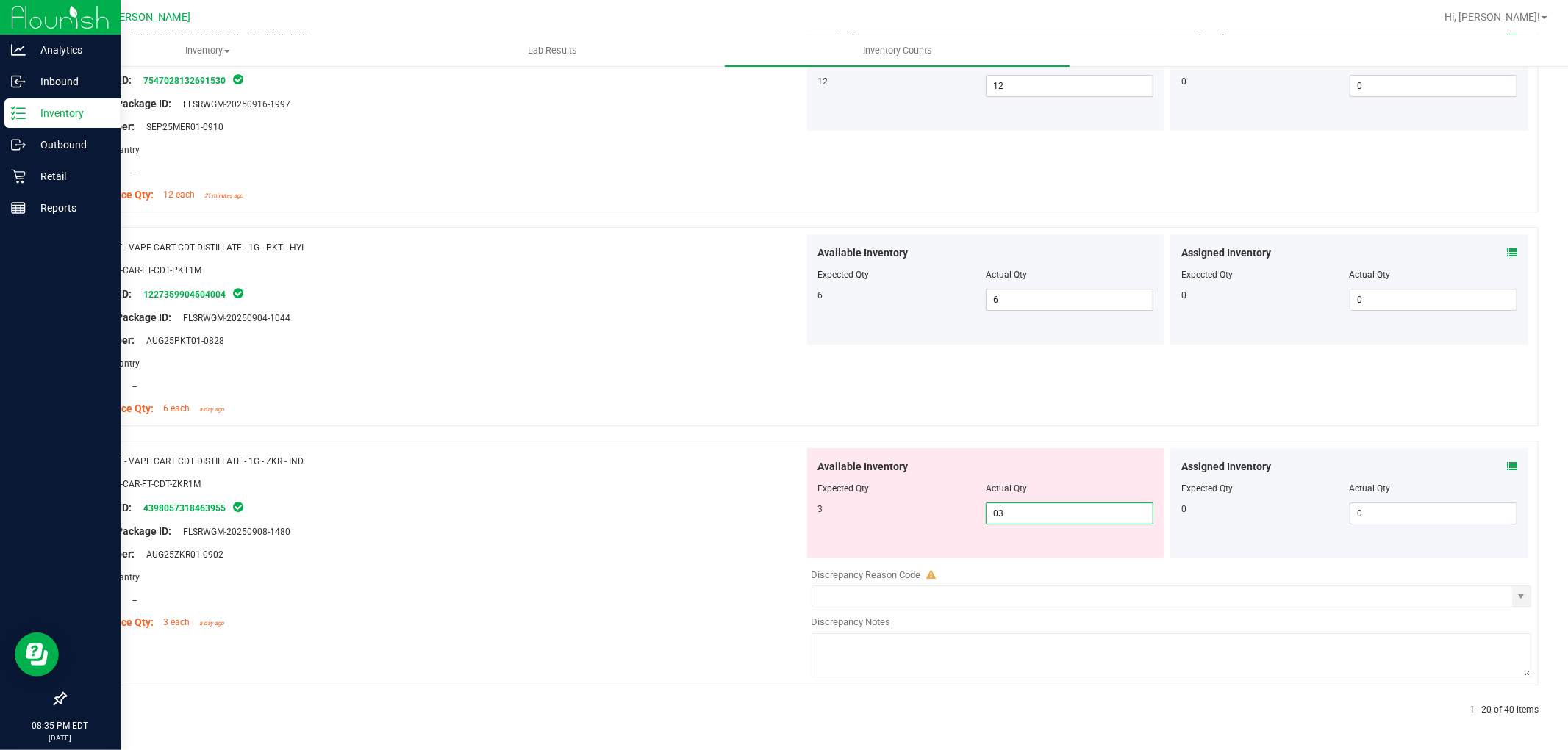
scroll to position [3840, 0]
click at [100, 708] on icon at bounding box center [100, 710] width 5 height 9
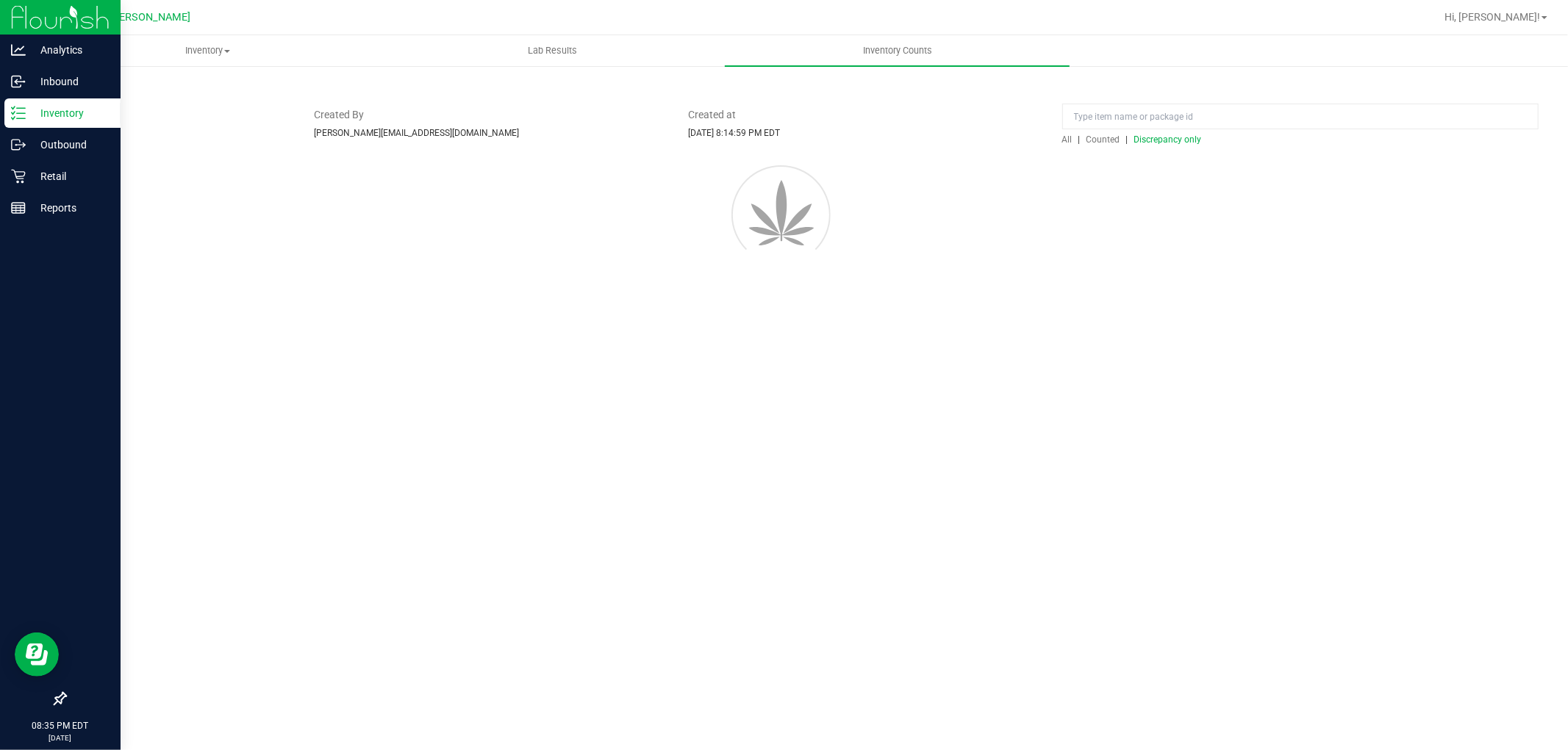
scroll to position [0, 0]
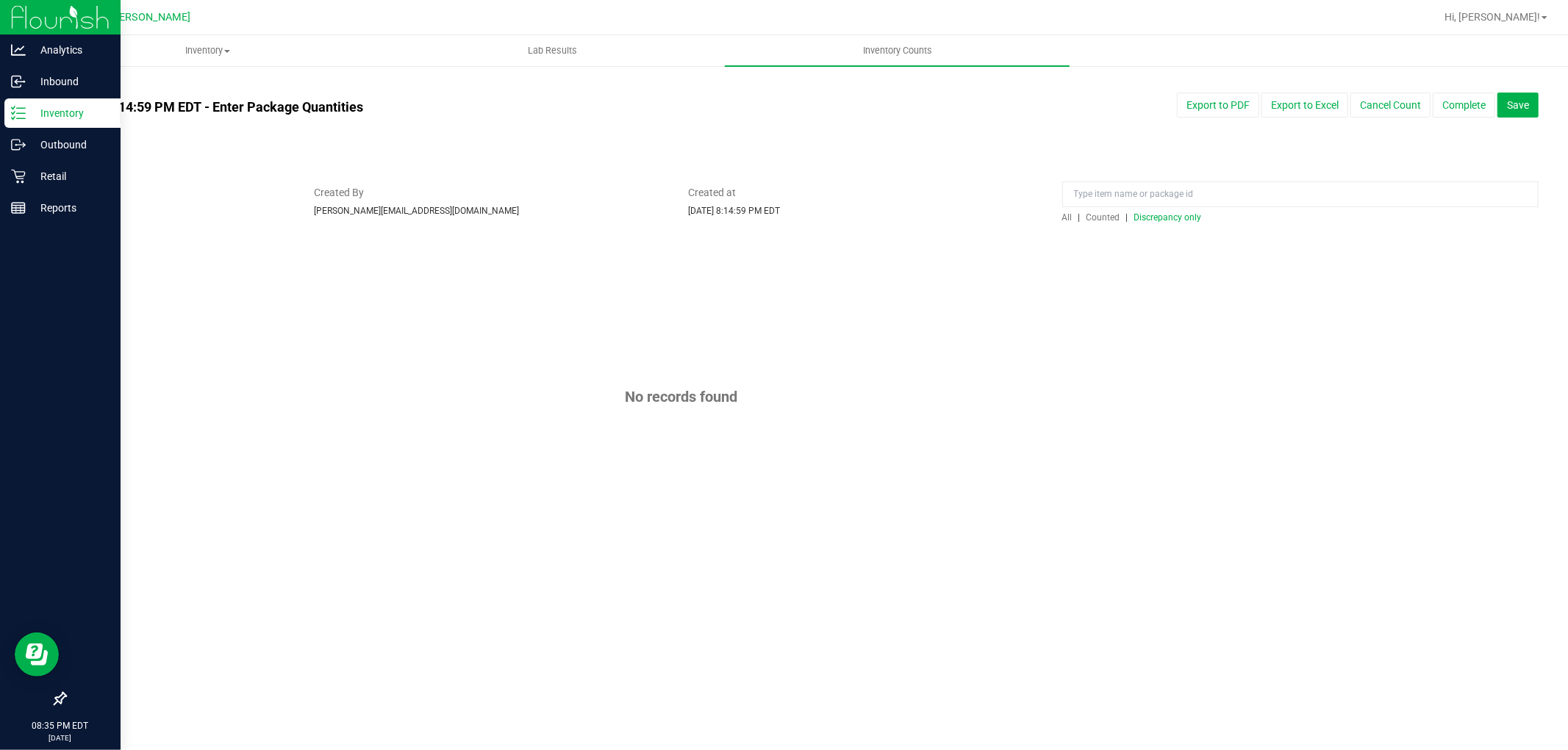
click at [1163, 216] on span "Discrepancy only" at bounding box center [1167, 217] width 67 height 11
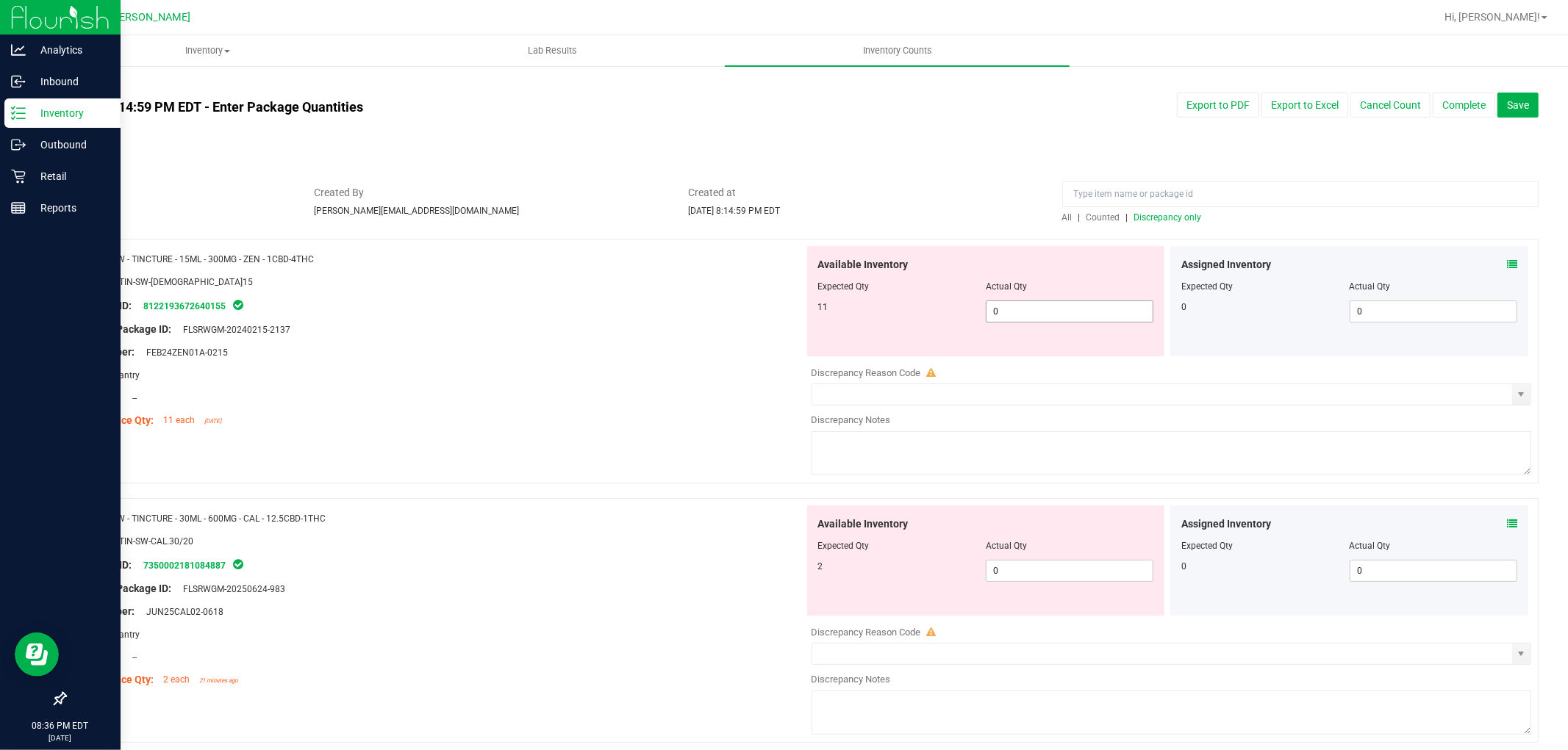
click at [1008, 305] on span "0 0" at bounding box center [1070, 312] width 168 height 22
click at [1011, 565] on div "Available Inventory Expected Qty Actual Qty 2 0 0" at bounding box center [986, 561] width 358 height 110
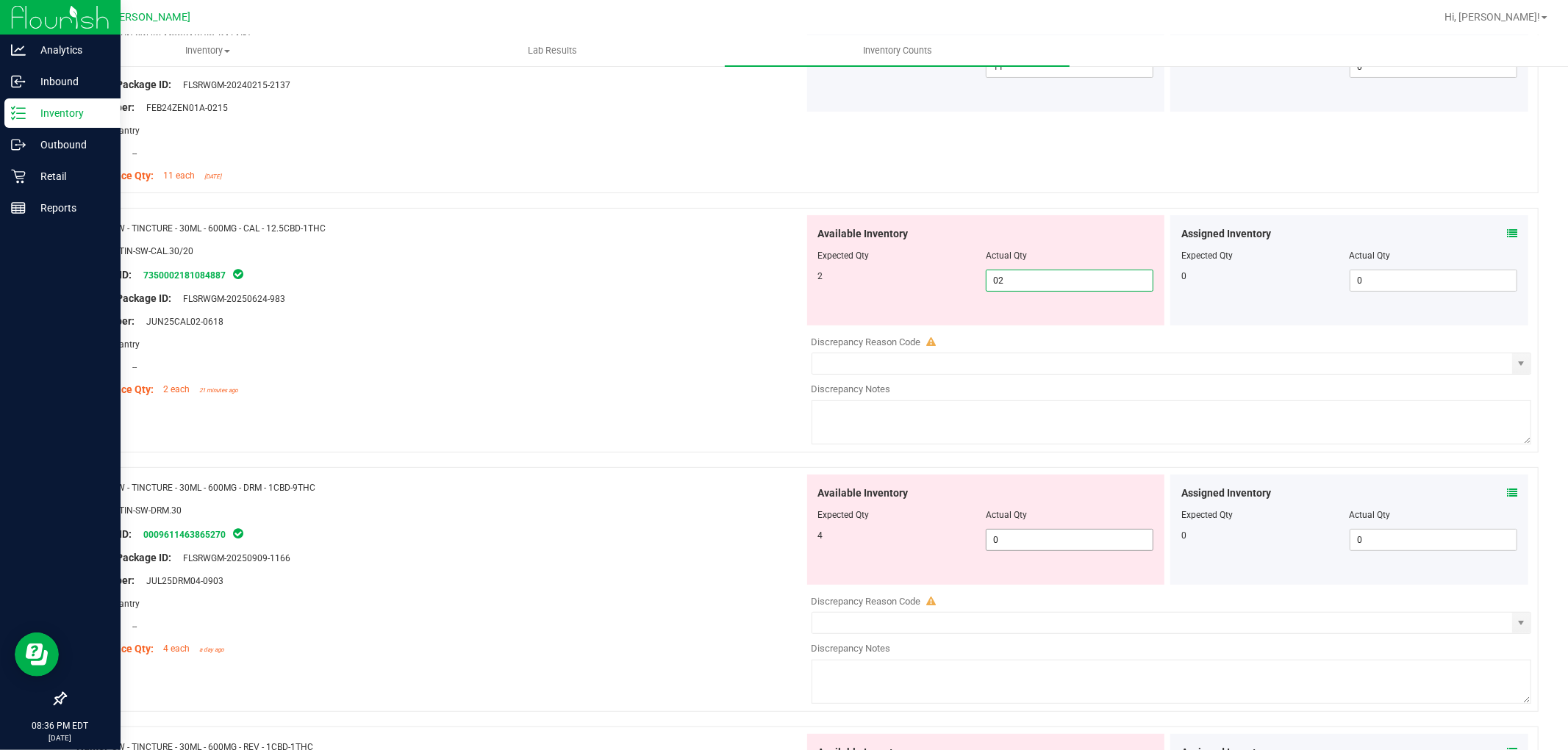
click at [1016, 542] on div "Available Inventory Expected Qty Actual Qty 4 0 0" at bounding box center [1167, 591] width 728 height 233
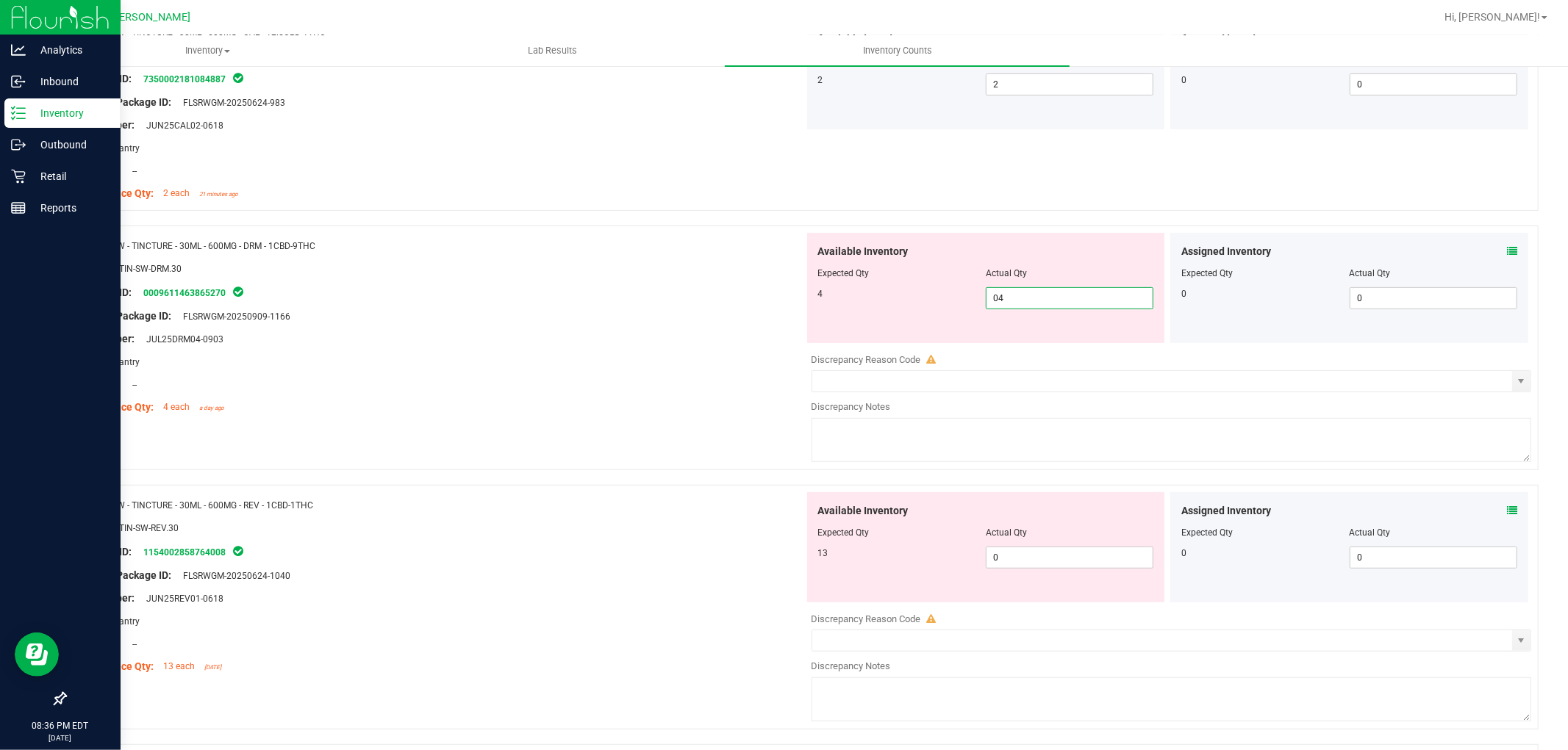
scroll to position [489, 0]
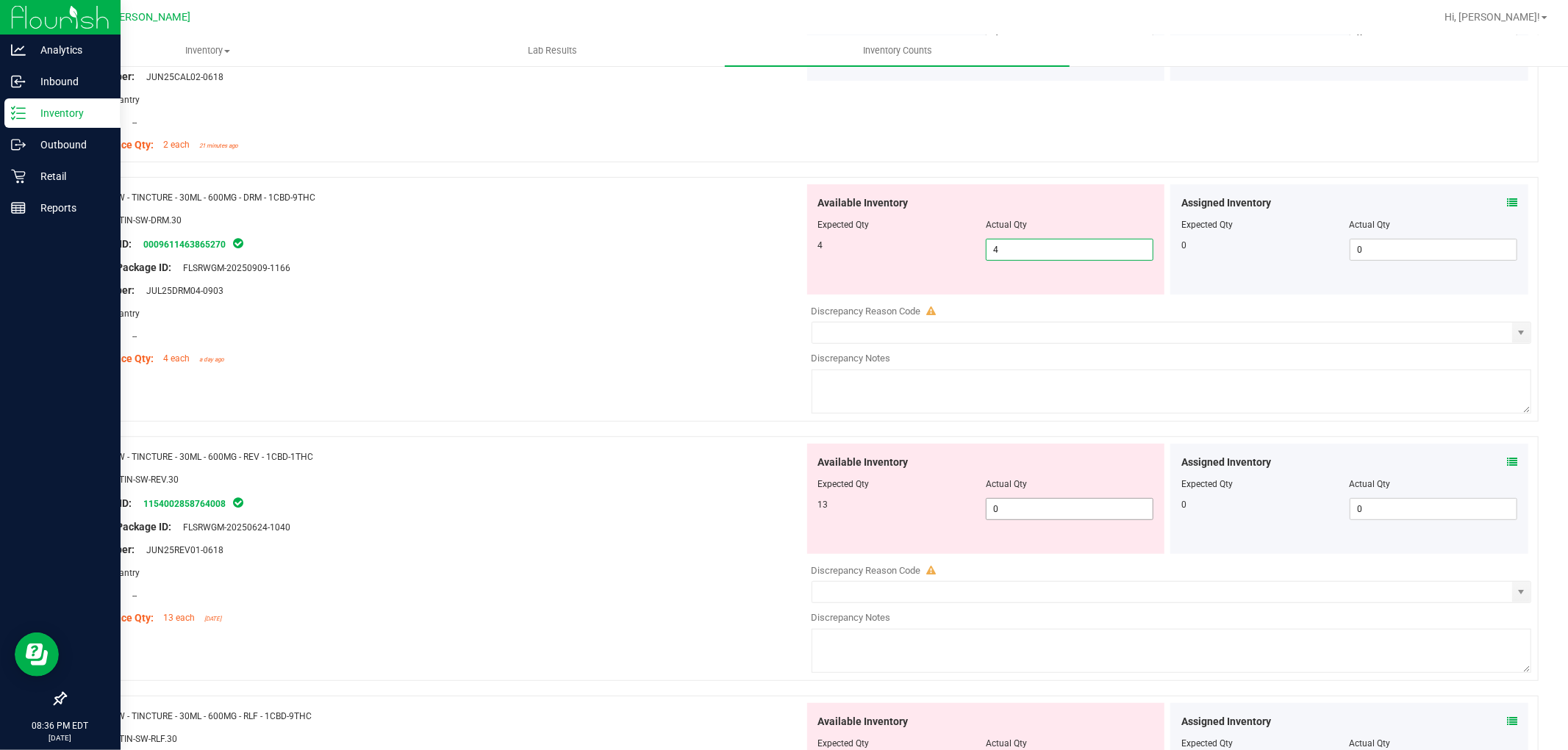
click at [1020, 509] on div "Available Inventory Expected Qty Actual Qty 13 0 0" at bounding box center [1167, 560] width 728 height 233
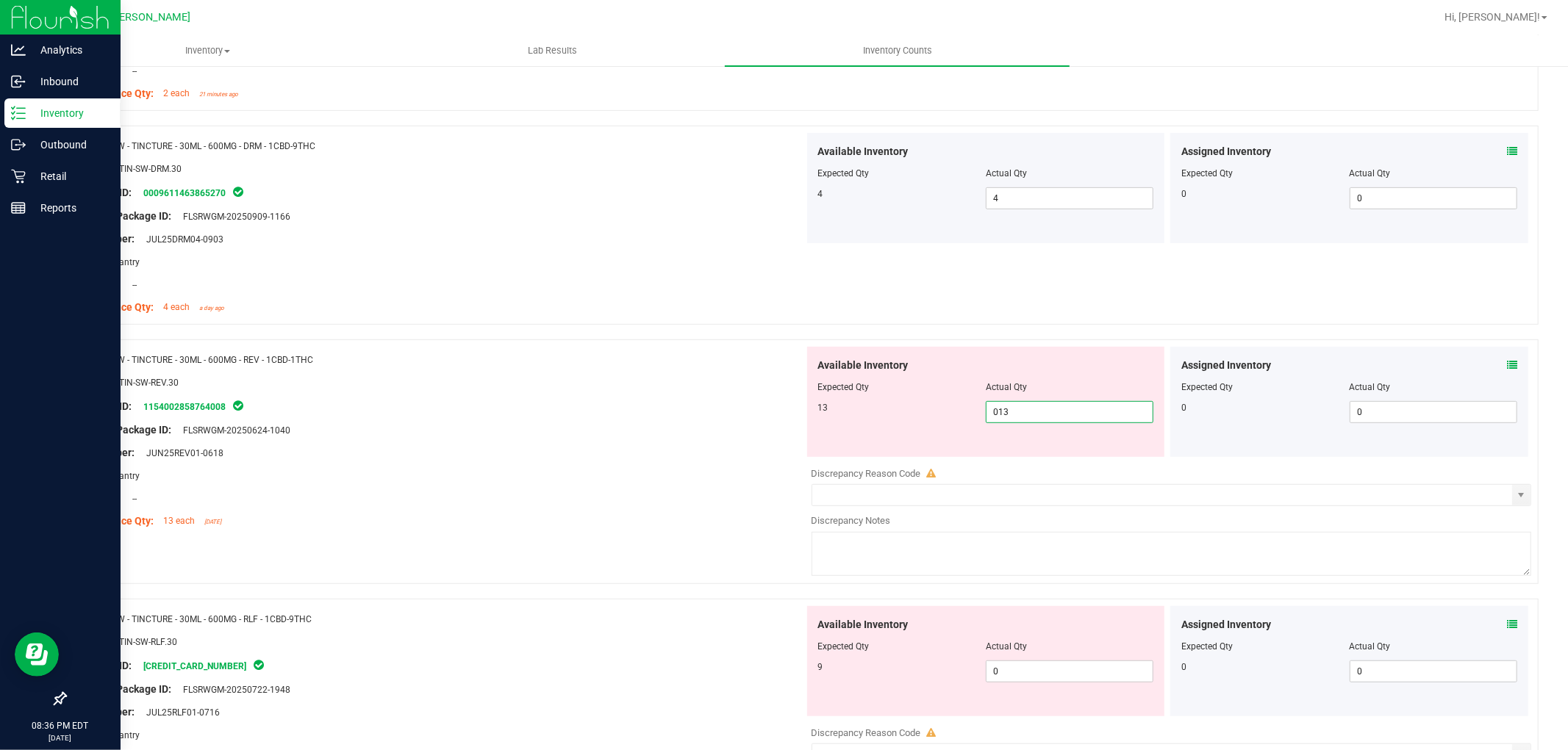
scroll to position [652, 0]
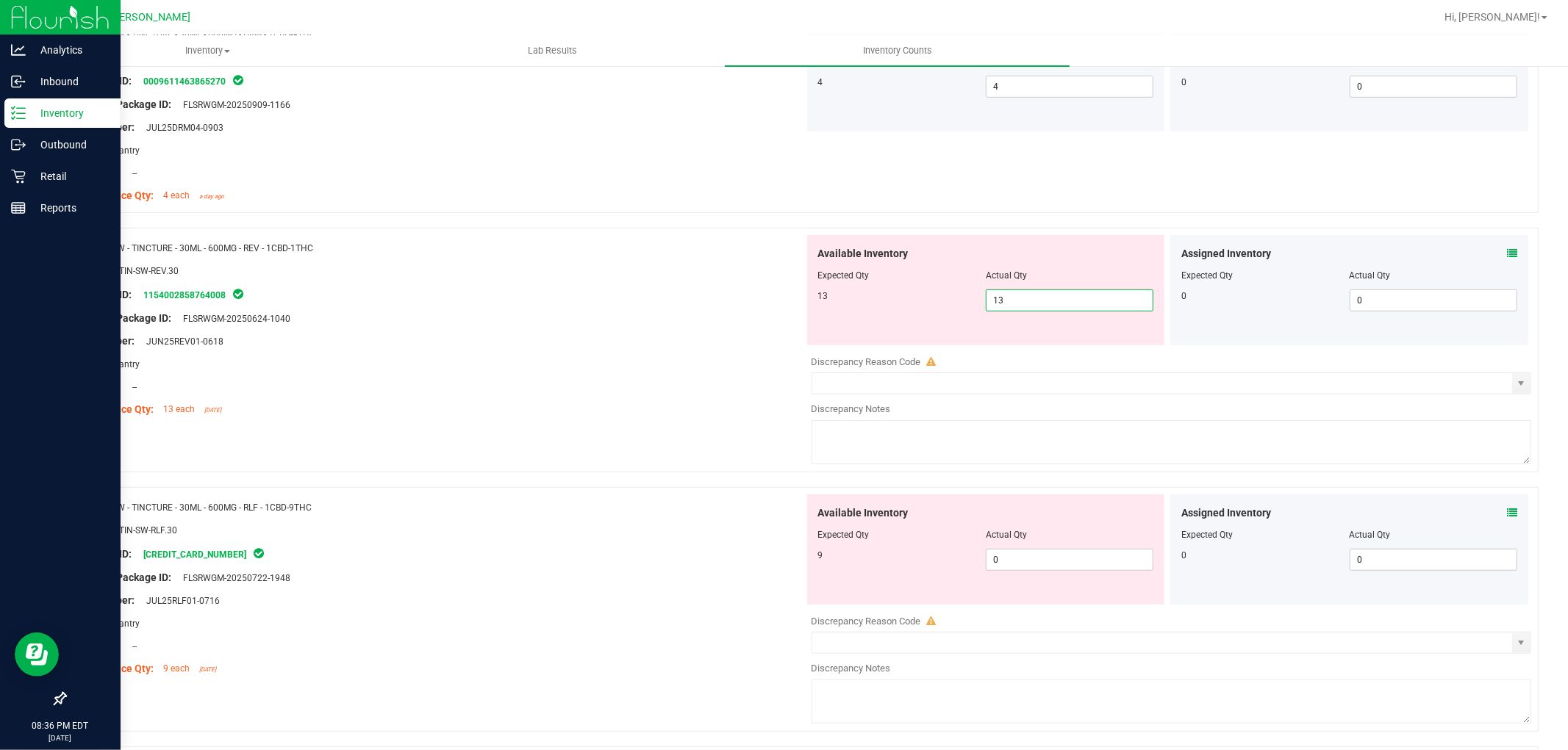
click at [1023, 549] on div "Available Inventory Expected Qty Actual Qty 9 0 0" at bounding box center [986, 549] width 358 height 110
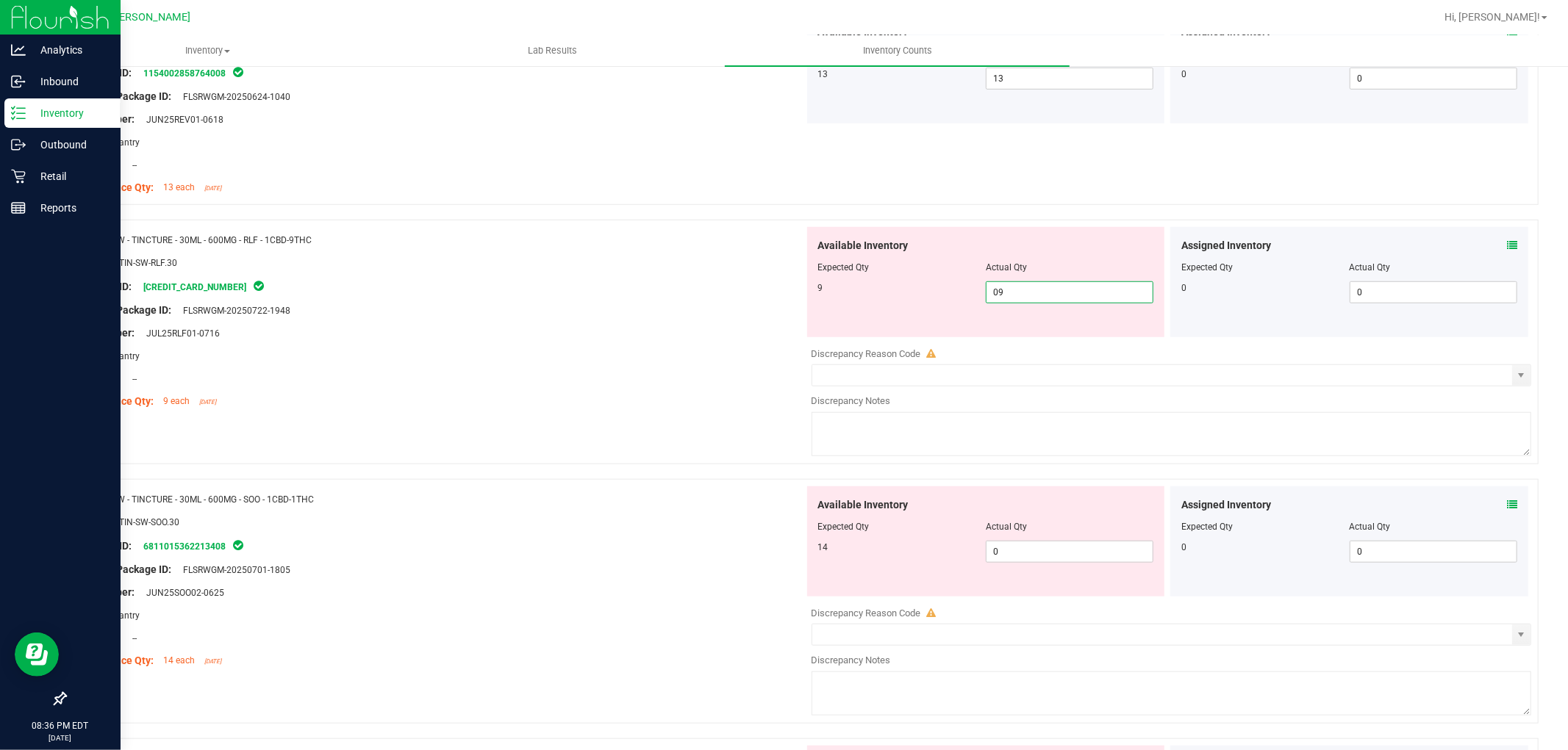
scroll to position [898, 0]
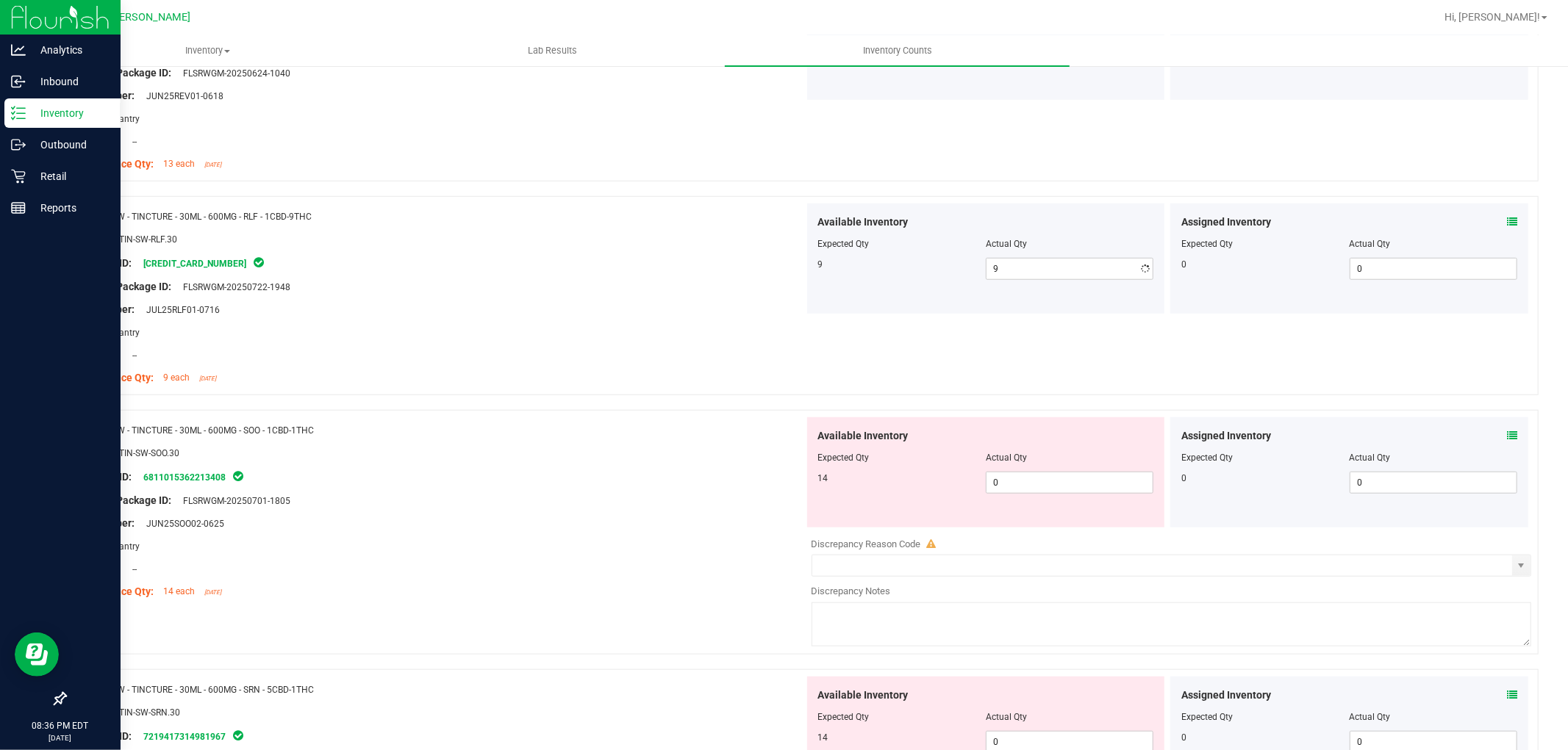
click at [1019, 515] on div "Available Inventory Expected Qty Actual Qty 14 0 0" at bounding box center [986, 472] width 358 height 110
click at [1013, 489] on span "0 0" at bounding box center [1070, 482] width 168 height 22
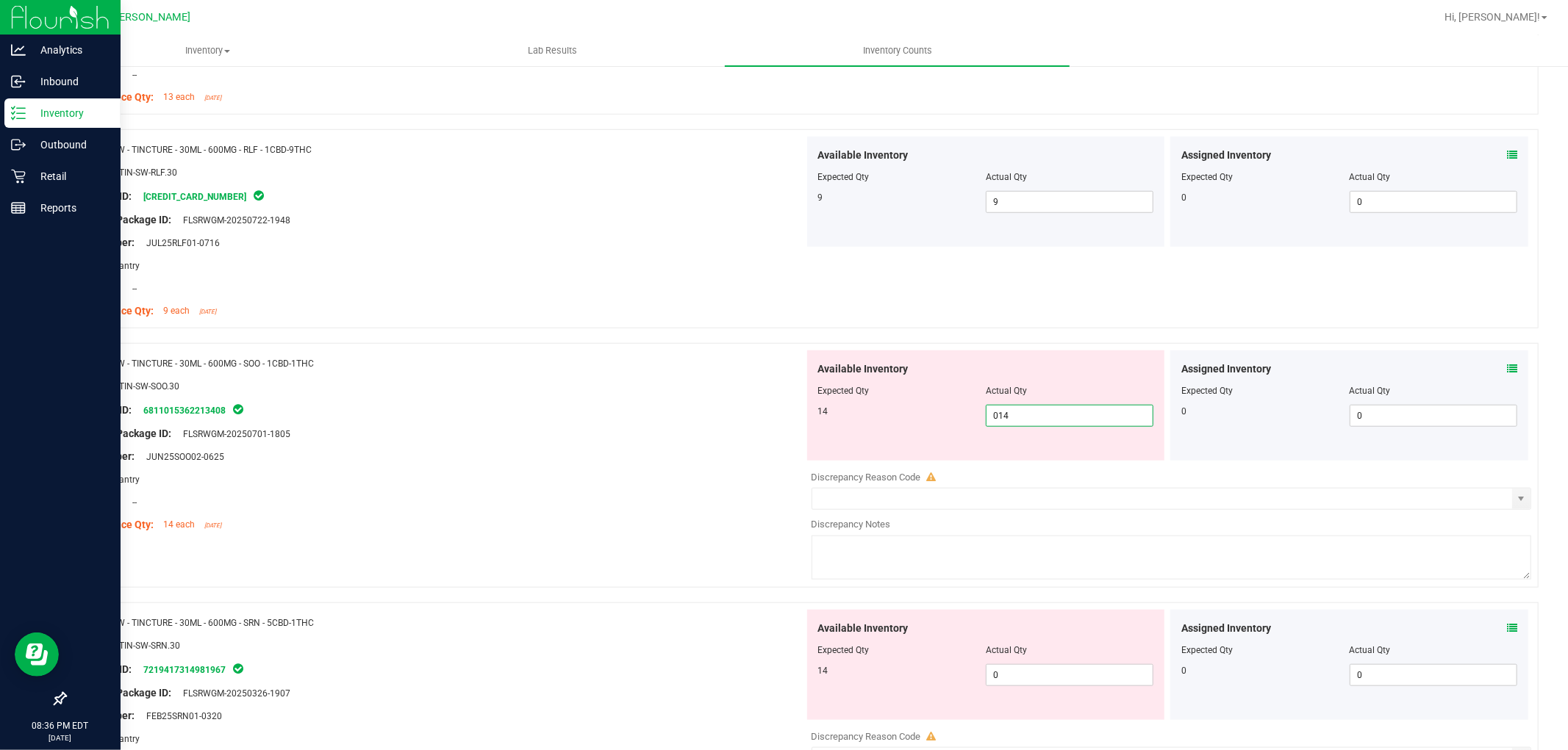
scroll to position [1062, 0]
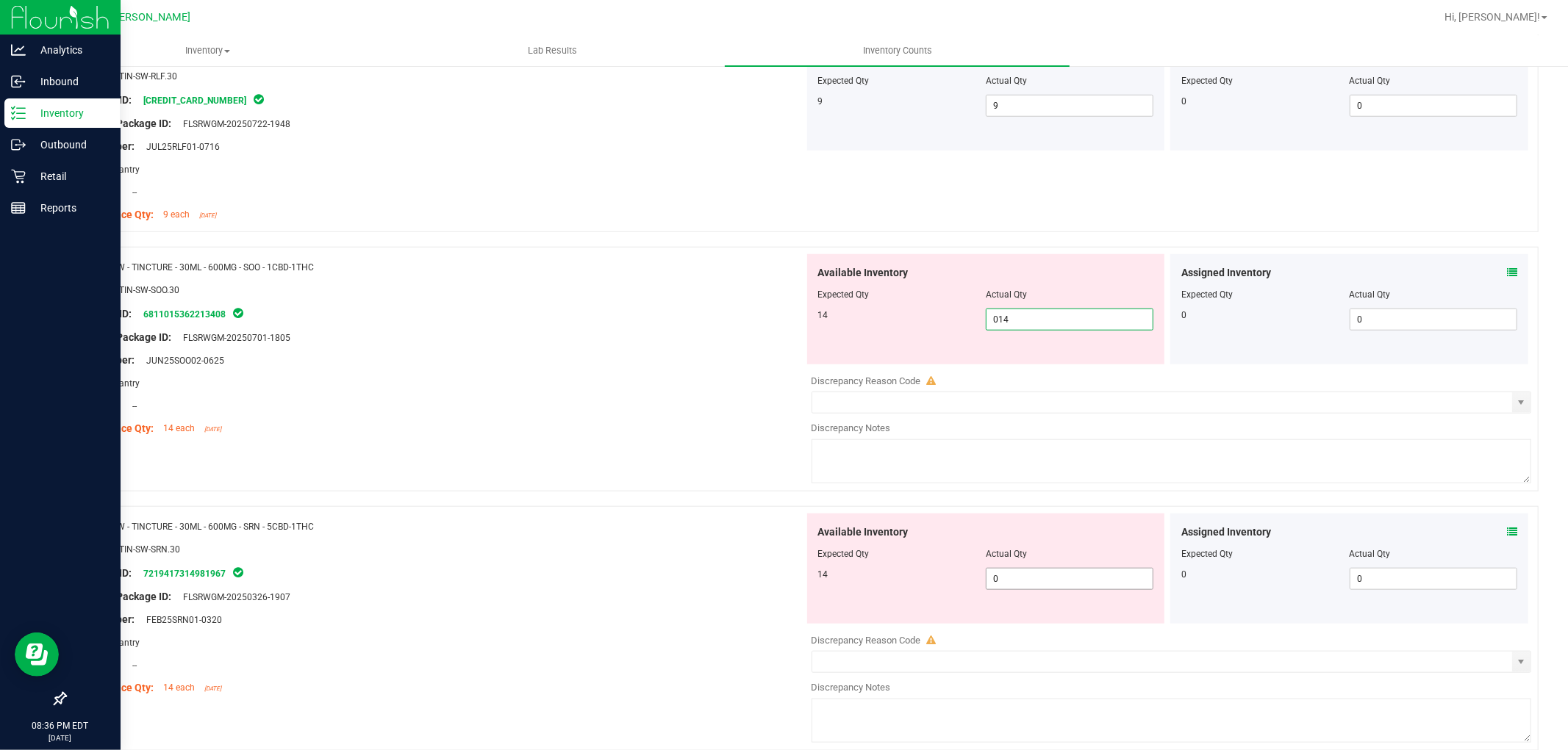
click at [1010, 570] on div "Available Inventory Expected Qty Actual Qty 14 0 0" at bounding box center [986, 568] width 358 height 110
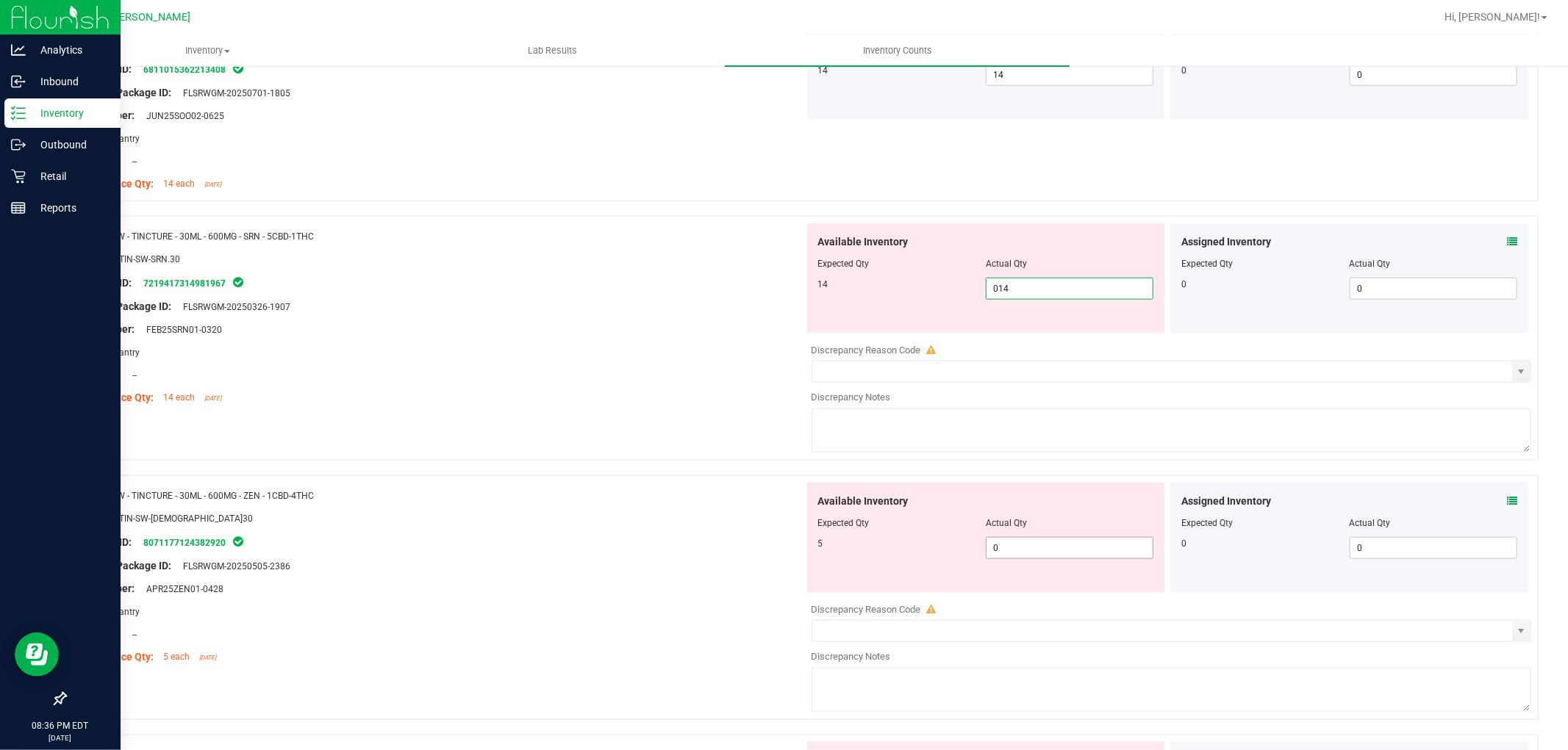
click at [1009, 552] on div "Available Inventory Expected Qty Actual Qty 5 0 0" at bounding box center [1167, 599] width 728 height 233
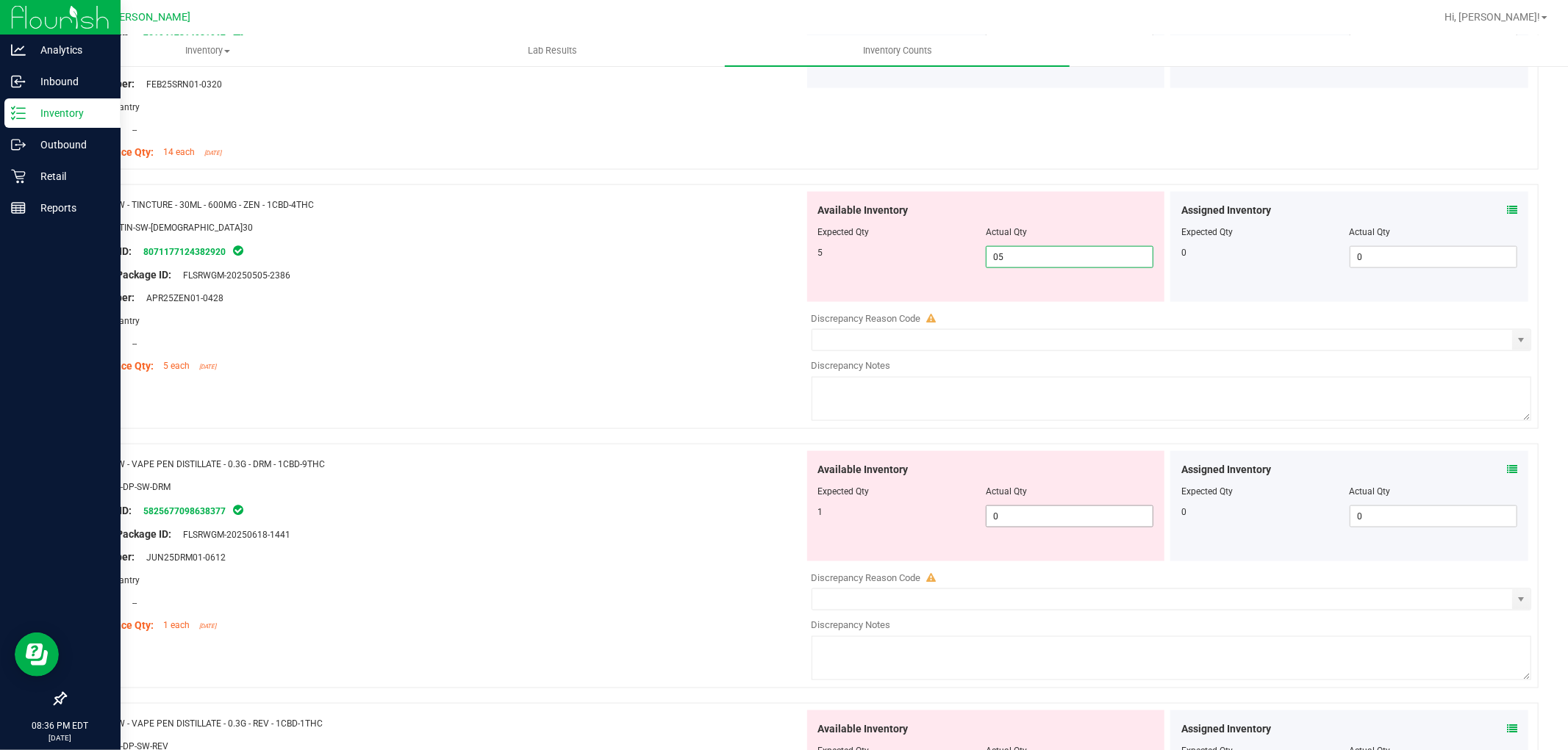
click at [1007, 510] on div "Available Inventory Expected Qty Actual Qty 1 0 0" at bounding box center [986, 506] width 358 height 110
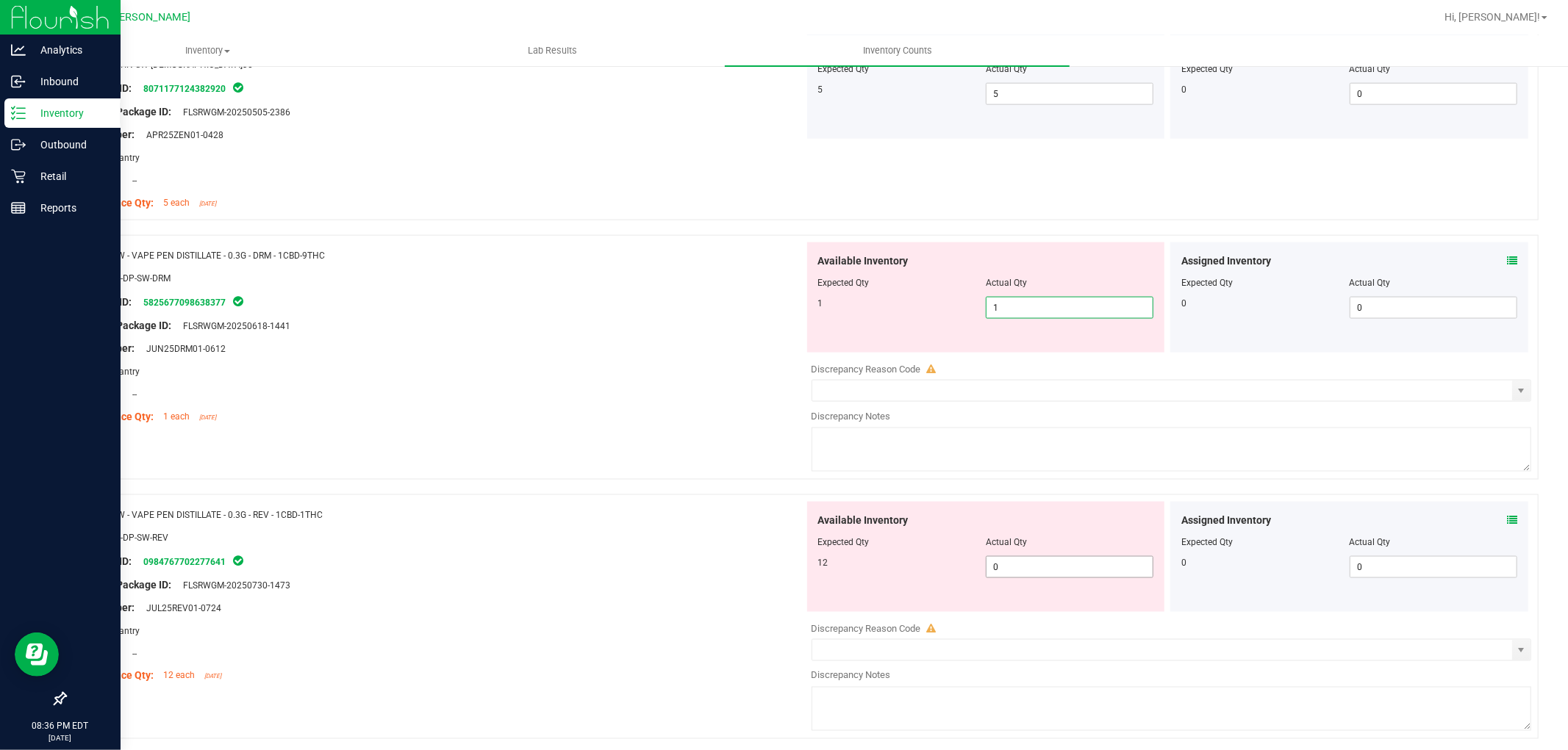
click at [1020, 565] on div "Available Inventory Expected Qty Actual Qty 12 0 0" at bounding box center [986, 557] width 358 height 110
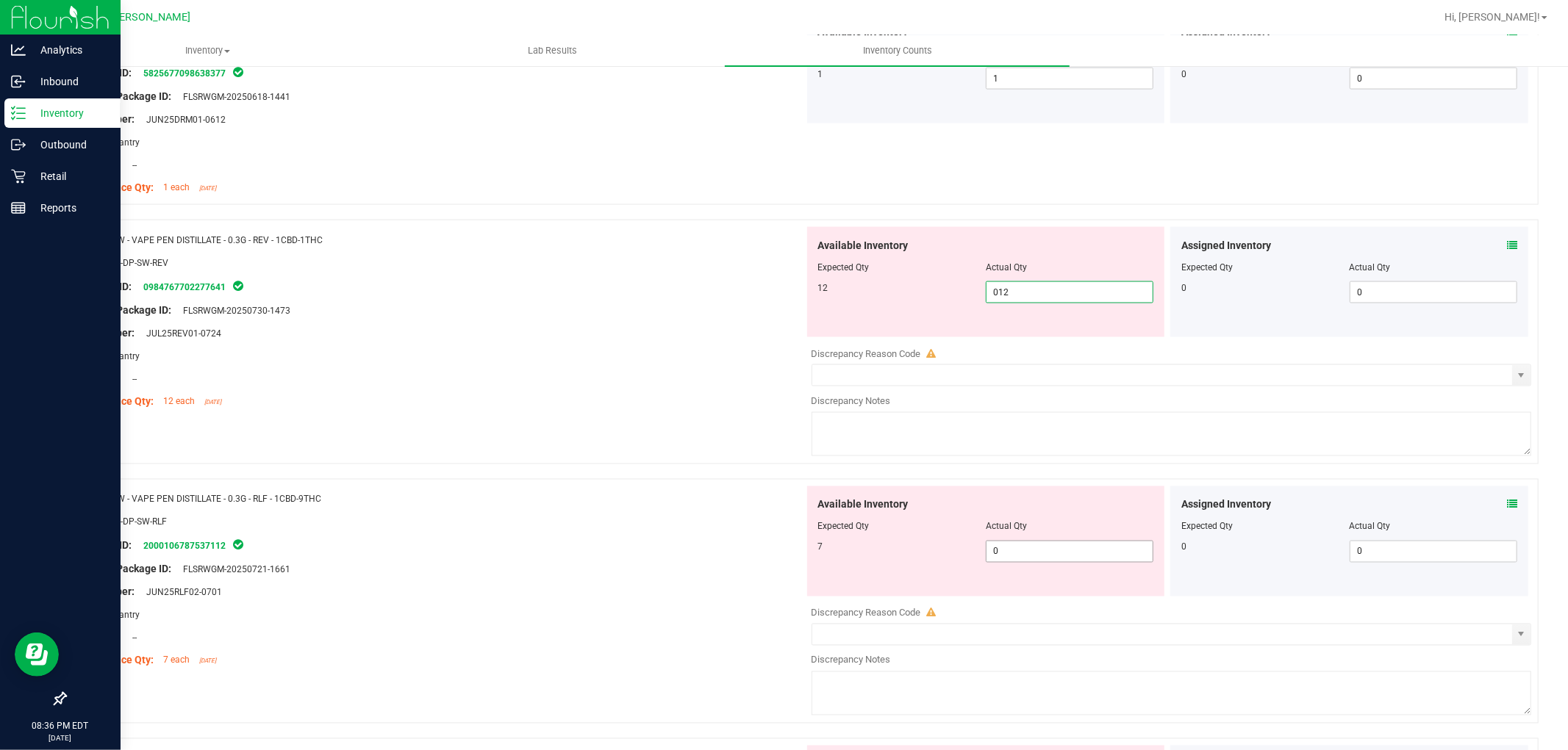
scroll to position [1959, 0]
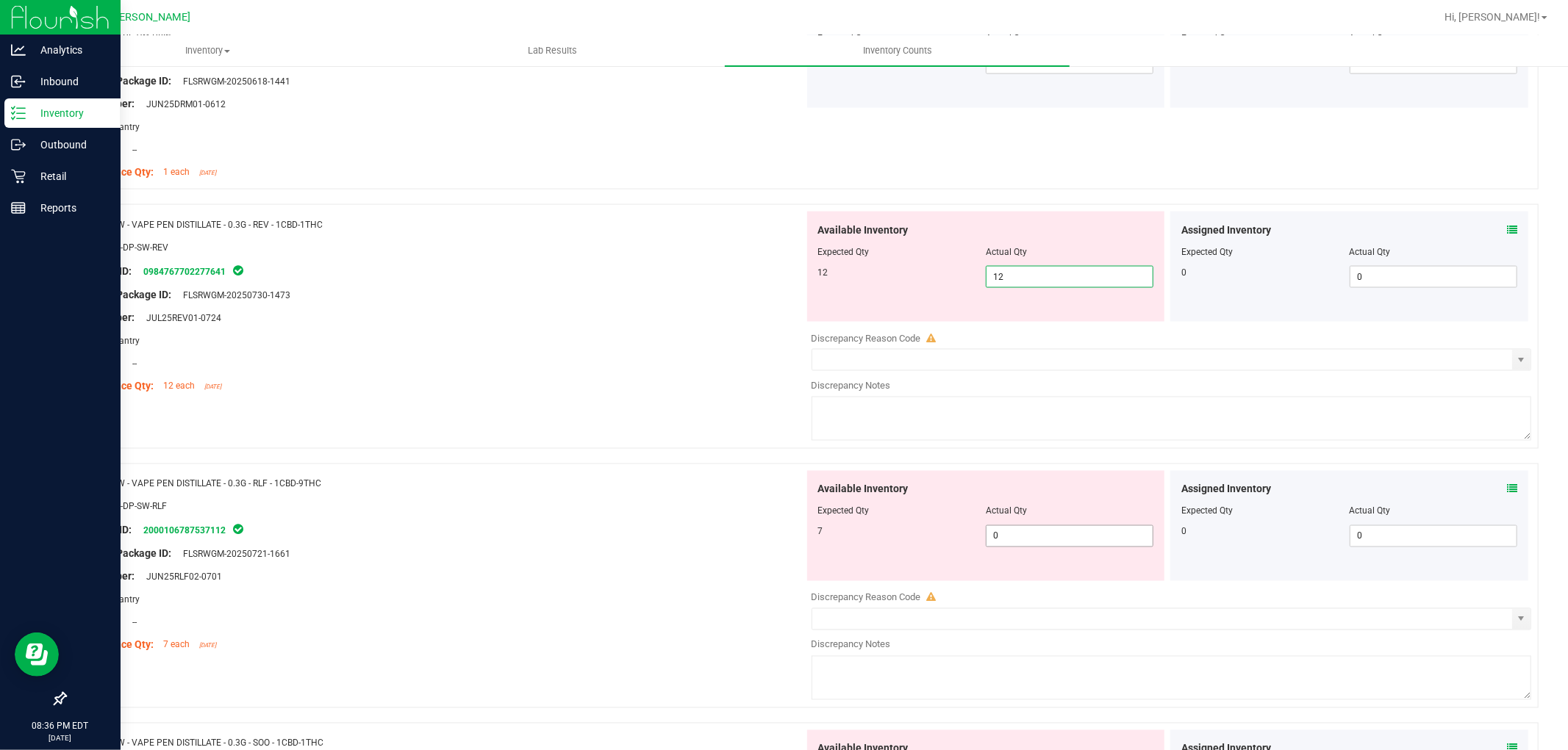
click at [1014, 532] on div "Available Inventory Expected Qty Actual Qty 7 0 0" at bounding box center [986, 525] width 358 height 110
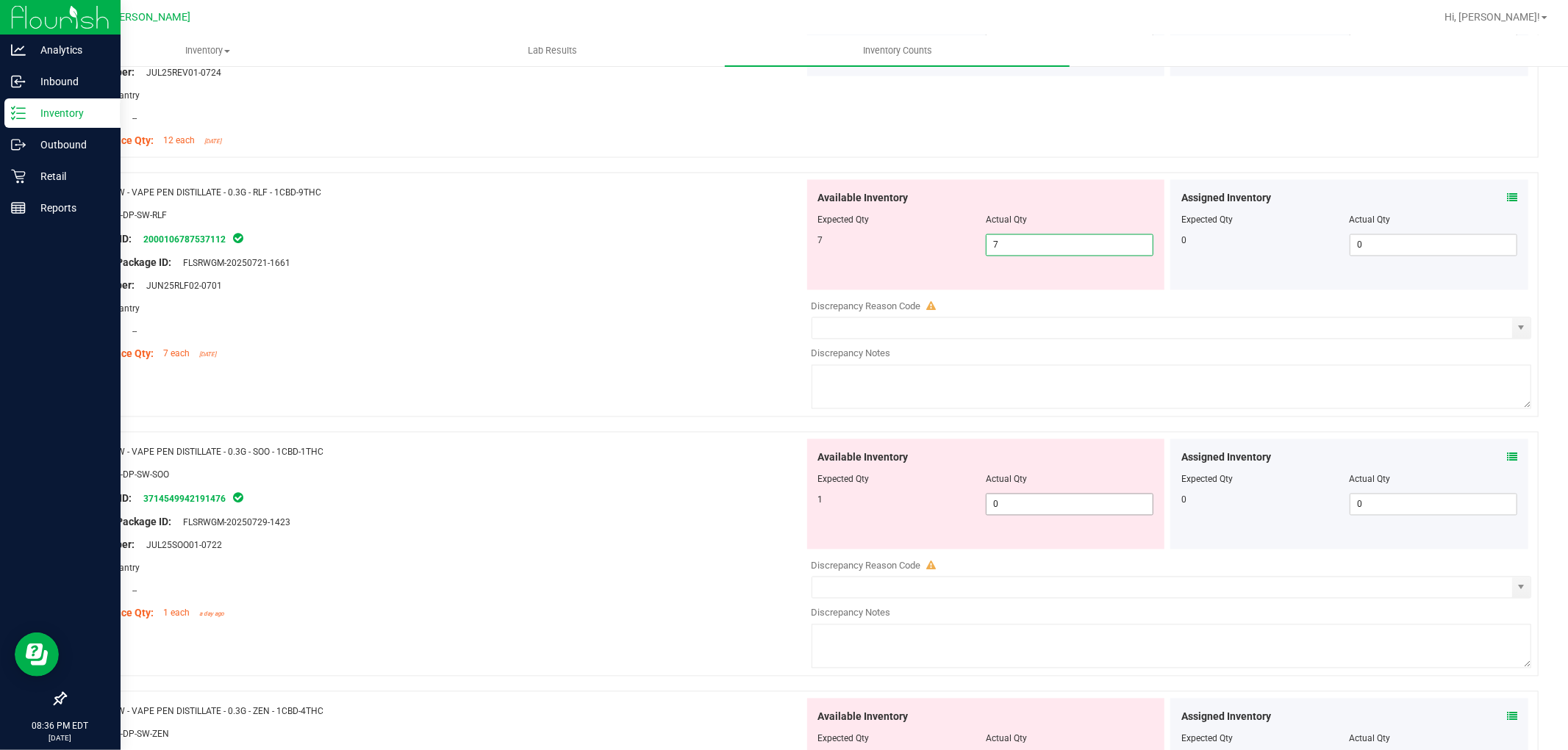
click at [1015, 509] on div "Available Inventory Expected Qty Actual Qty 1 0 0" at bounding box center [1167, 556] width 728 height 233
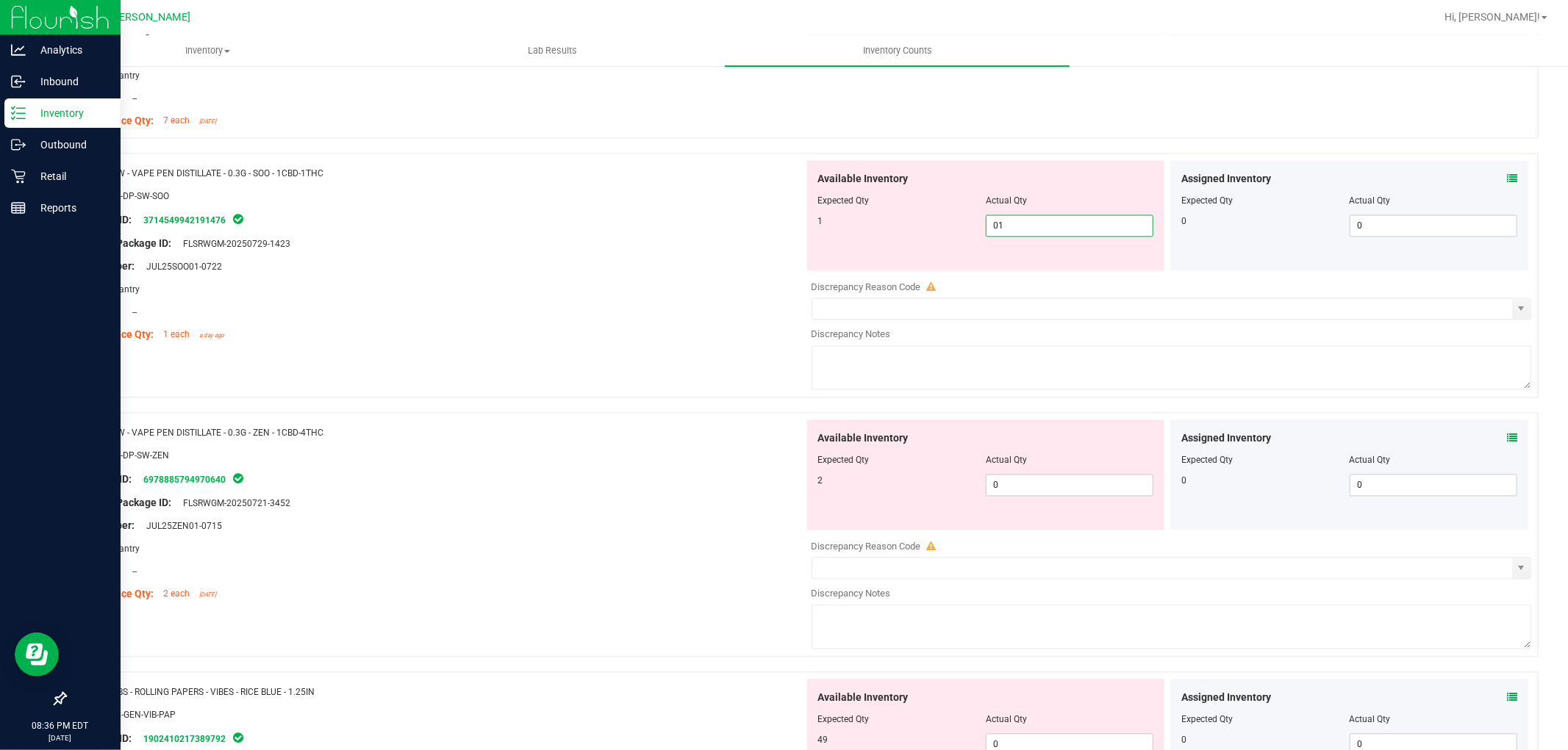
scroll to position [2449, 0]
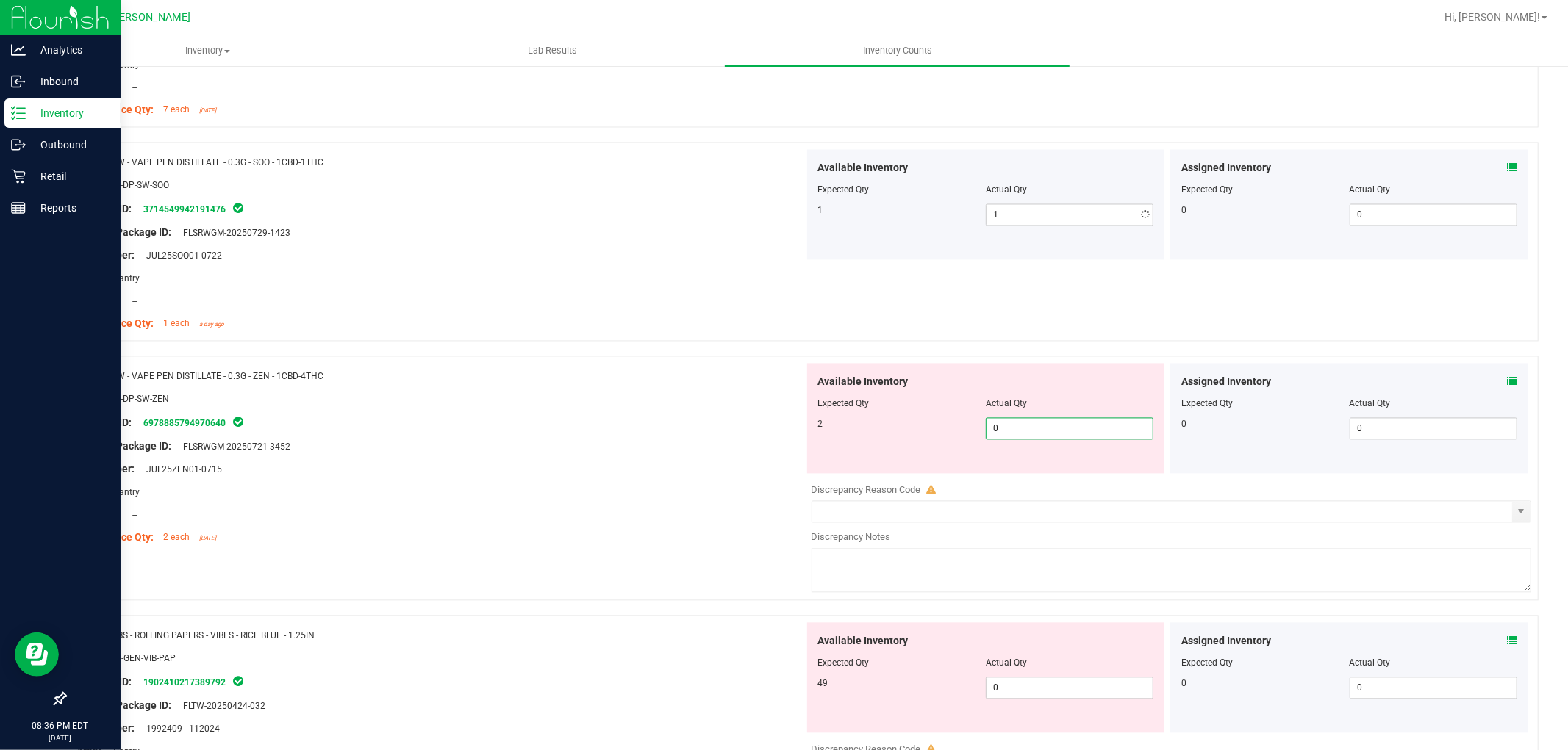
click at [1016, 473] on div "Available Inventory Expected Qty Actual Qty 2 0 0" at bounding box center [986, 418] width 358 height 110
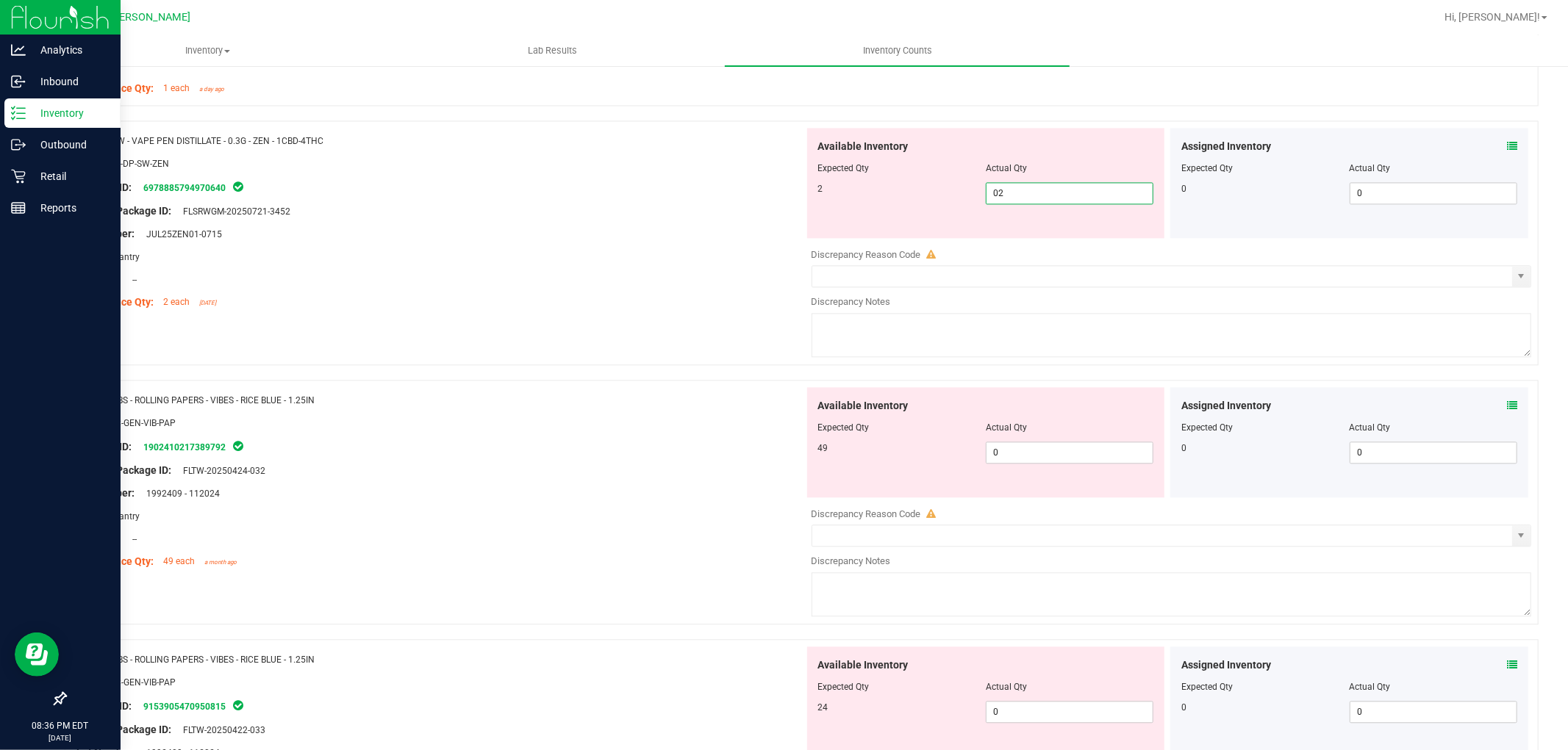
scroll to position [2694, 0]
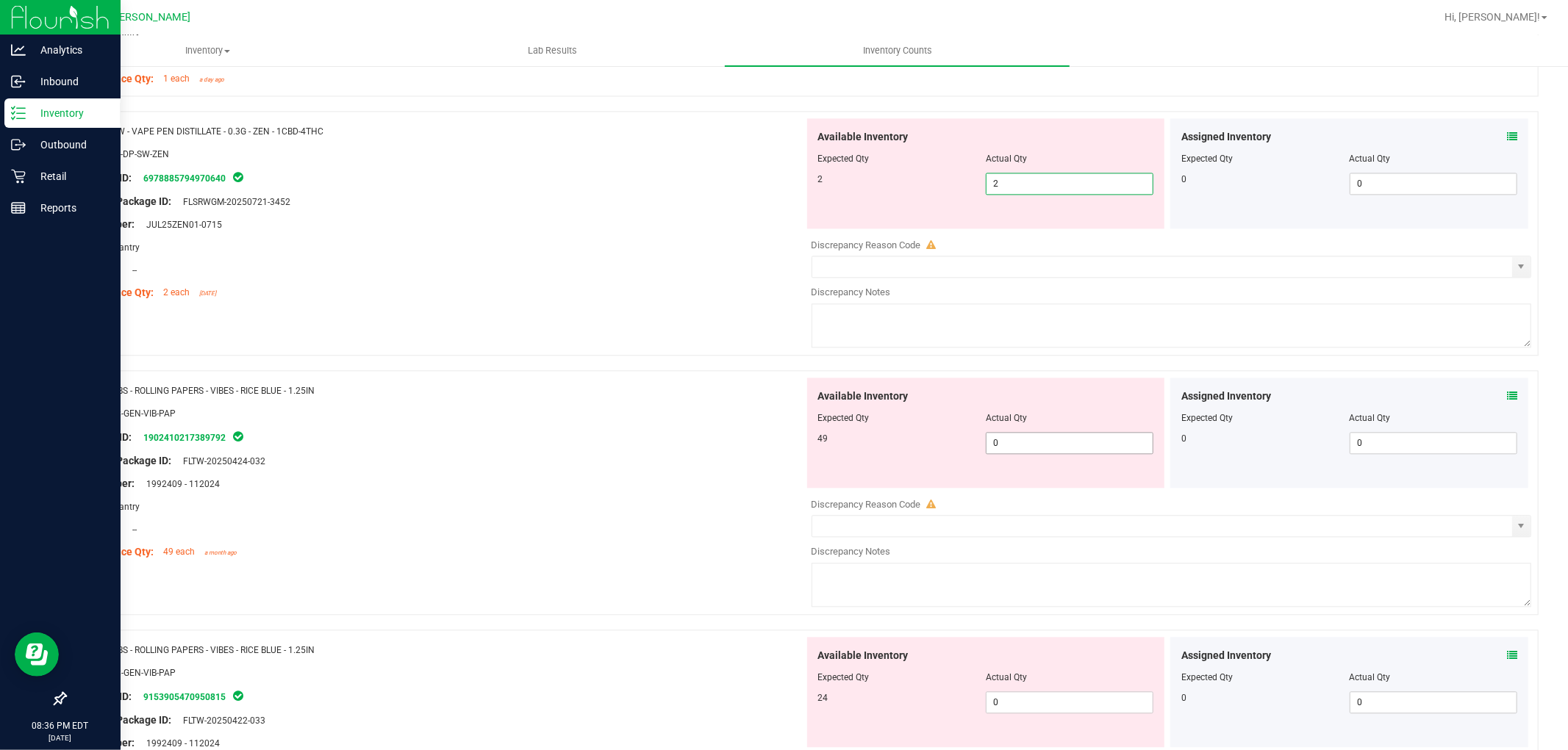
click at [1030, 442] on div "Available Inventory Expected Qty Actual Qty 49 0 0" at bounding box center [986, 433] width 358 height 110
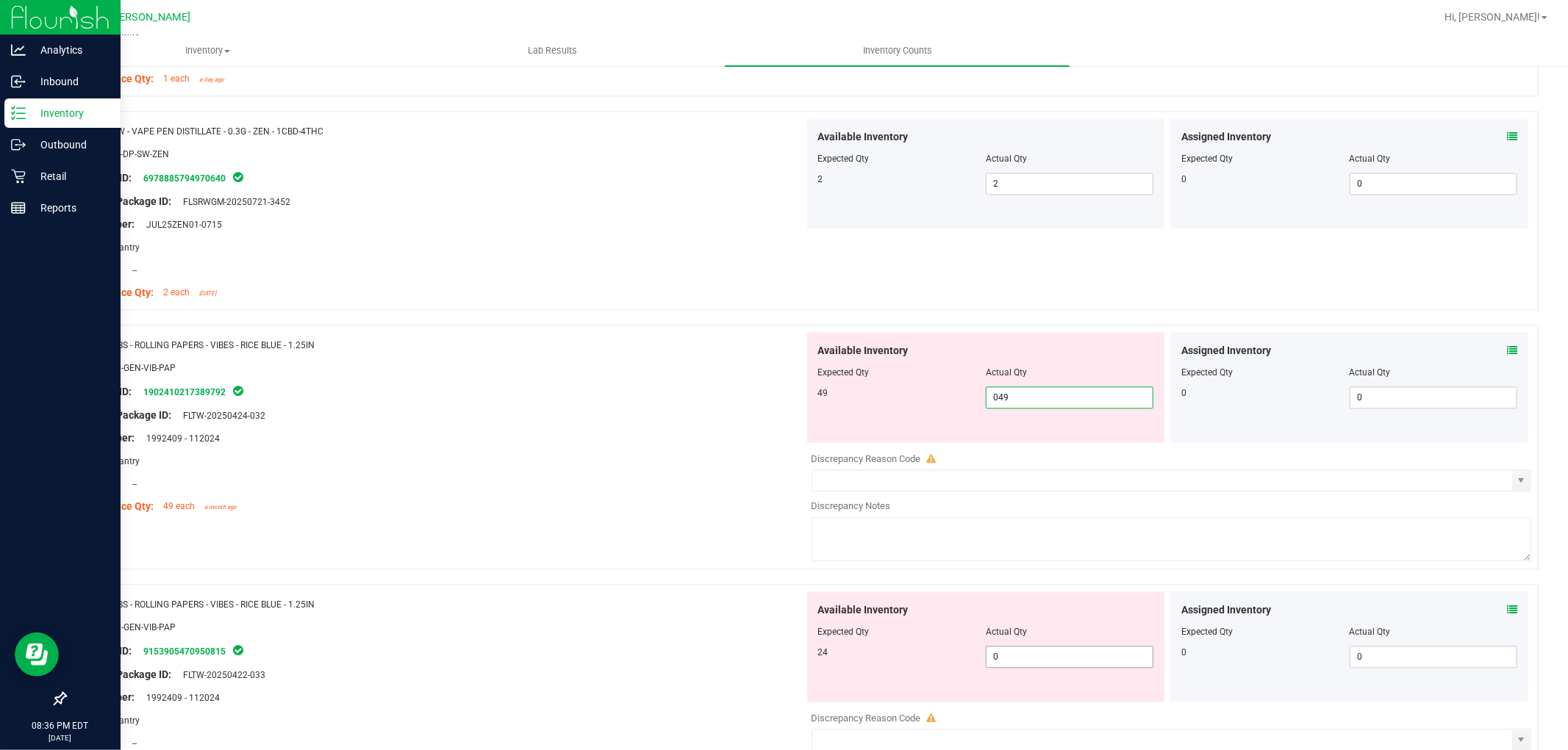
click at [1030, 648] on div "Available Inventory Expected Qty Actual Qty 24 0 0" at bounding box center [986, 646] width 358 height 110
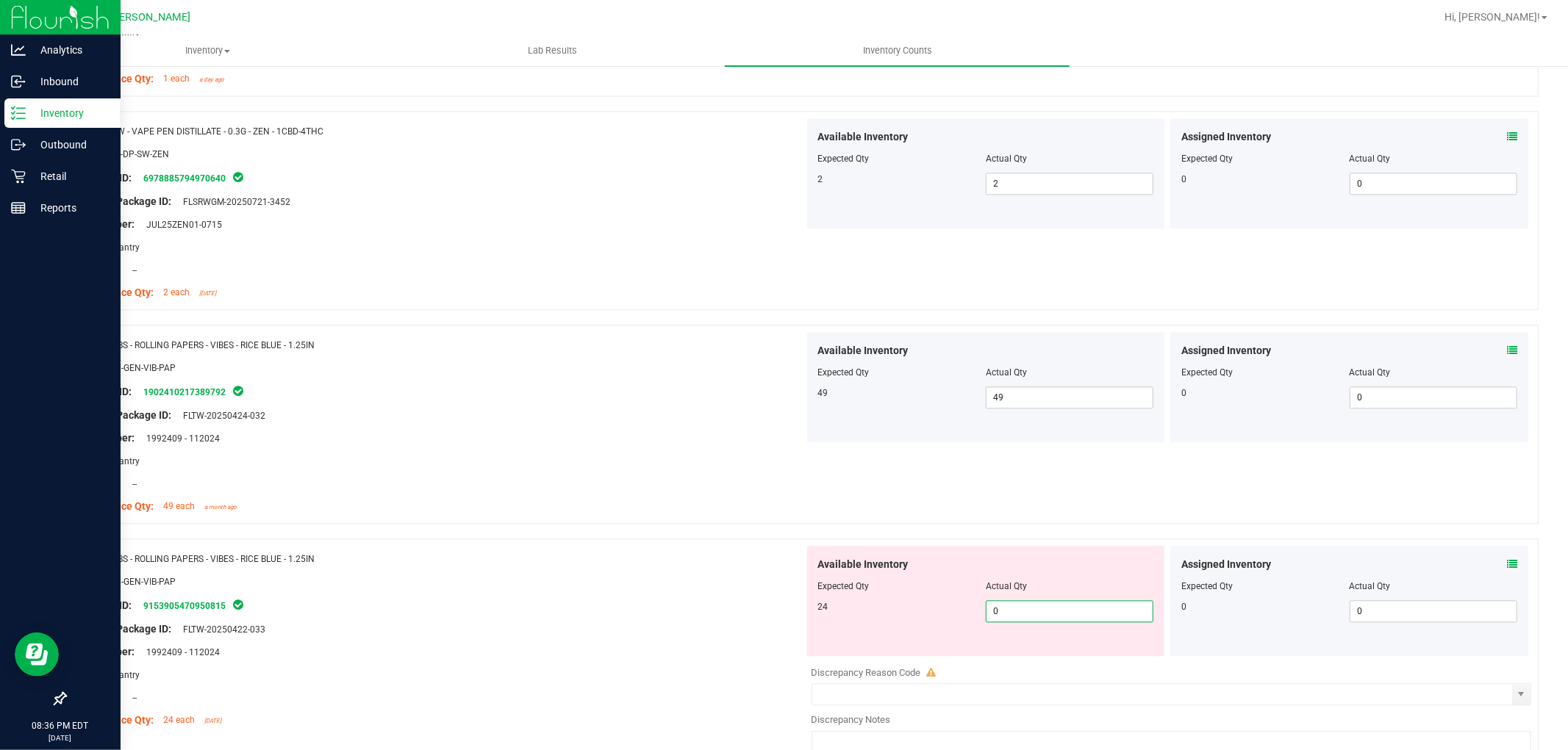
click at [1026, 619] on input "0" at bounding box center [1070, 611] width 166 height 21
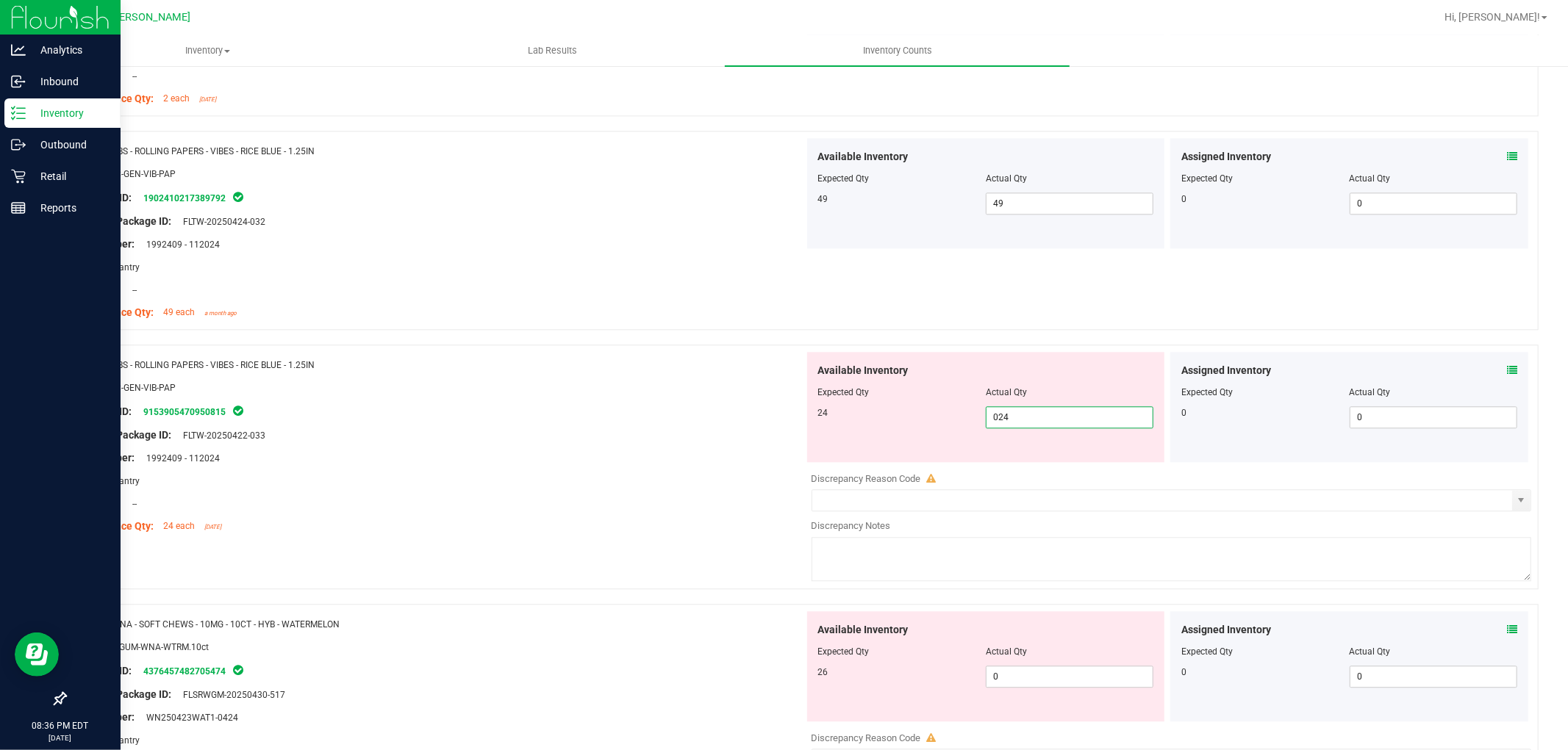
scroll to position [2939, 0]
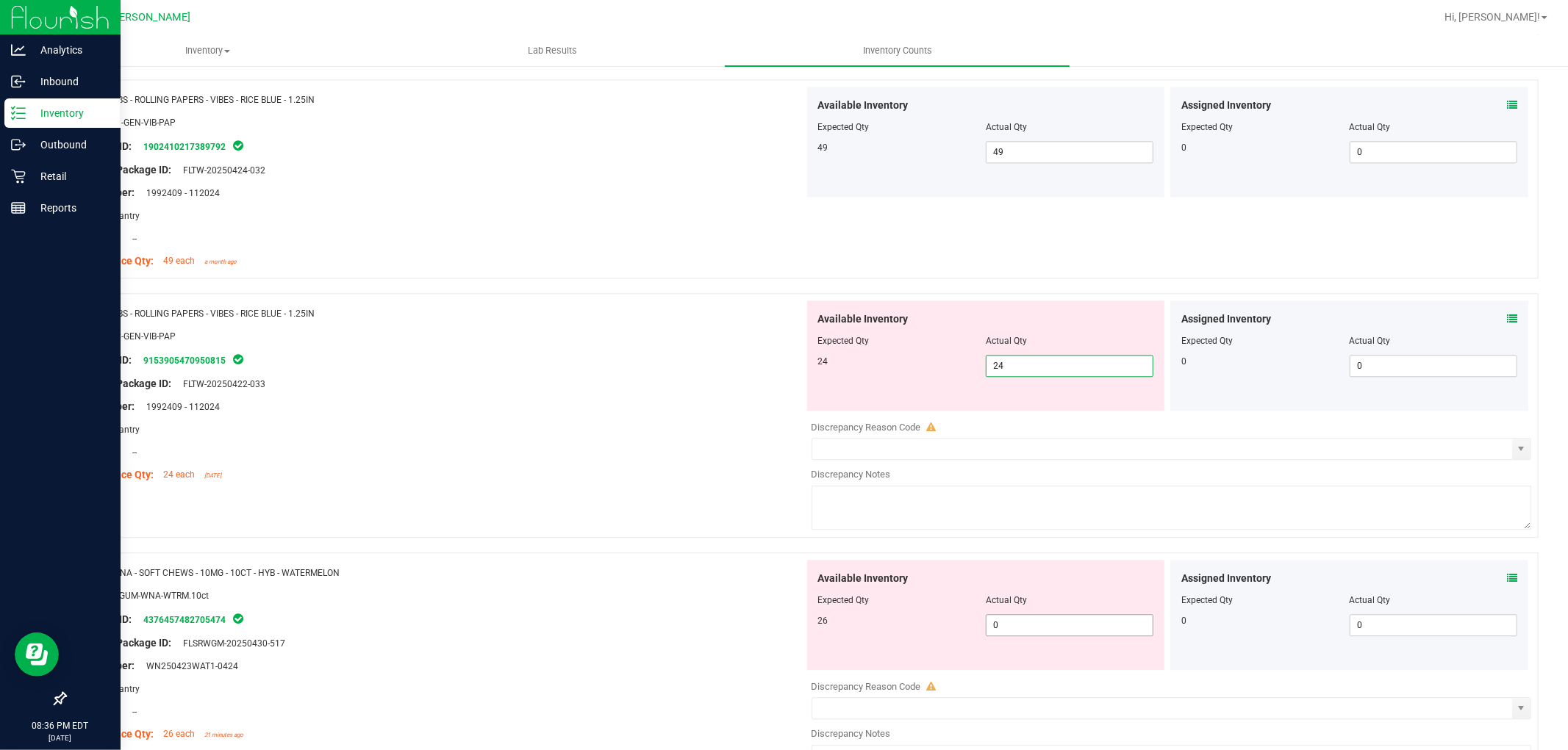
click at [1023, 634] on div "Available Inventory Expected Qty Actual Qty 26 0 0" at bounding box center [1167, 676] width 728 height 233
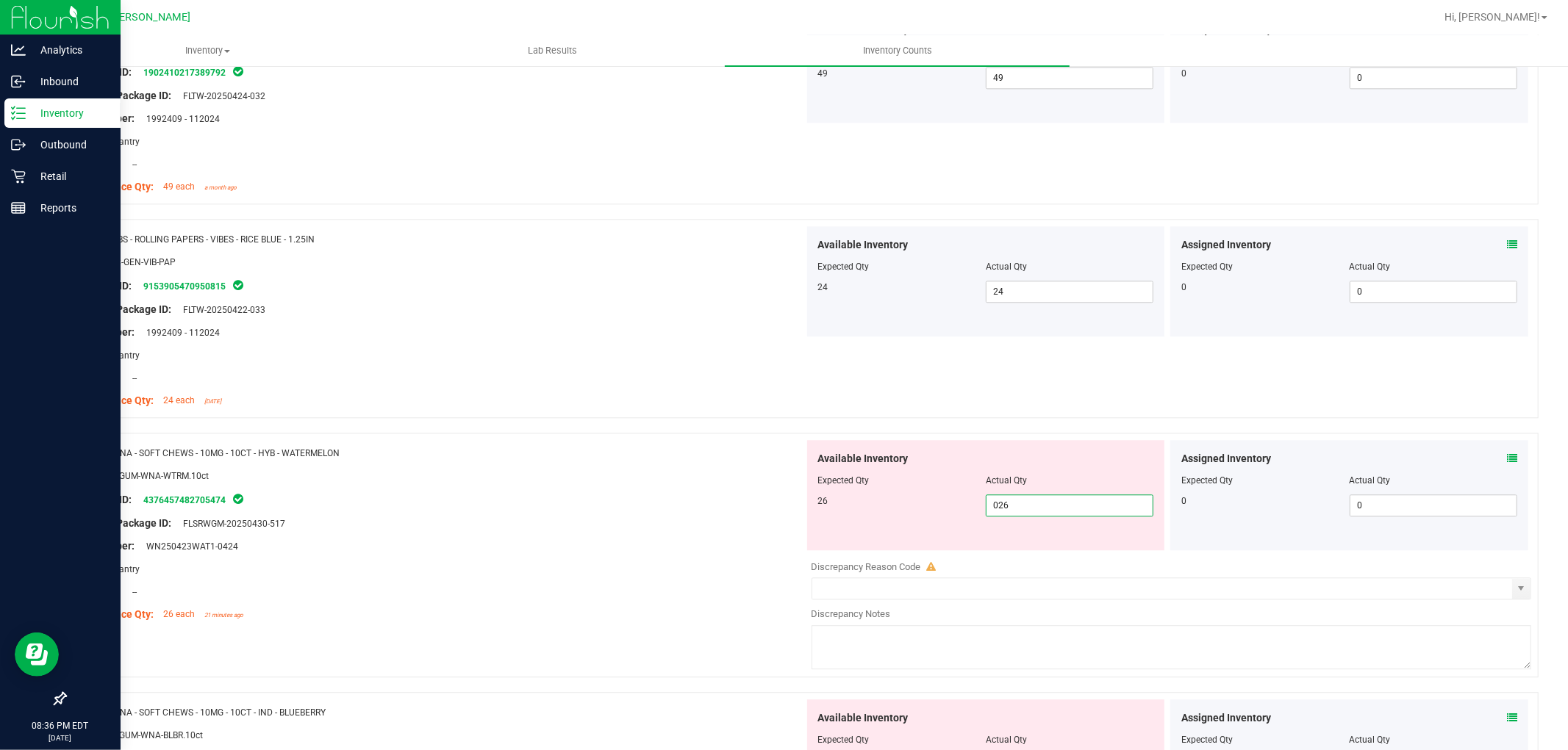
scroll to position [3184, 0]
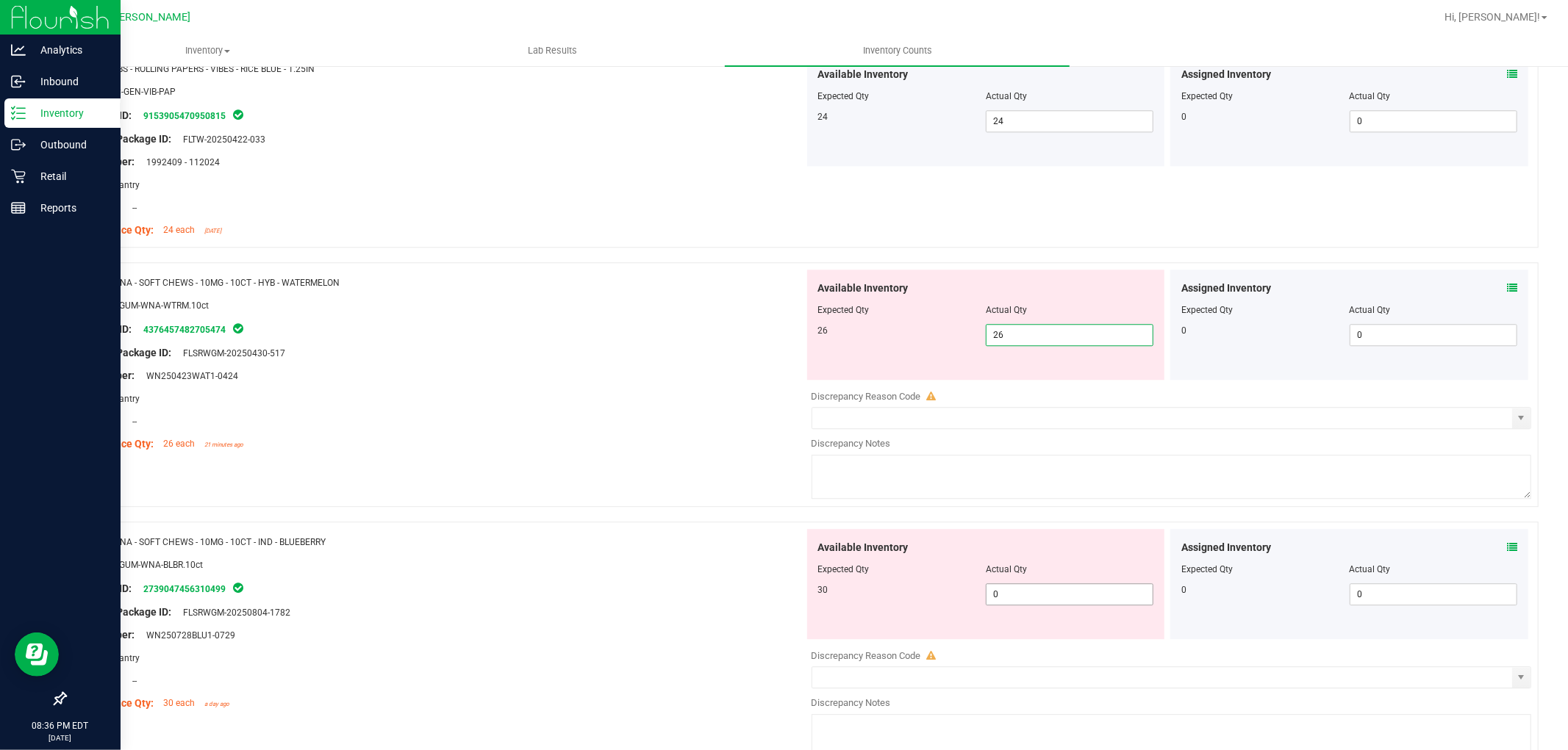
click at [1026, 604] on div "Available Inventory Expected Qty Actual Qty 30 0 0" at bounding box center [1167, 646] width 728 height 233
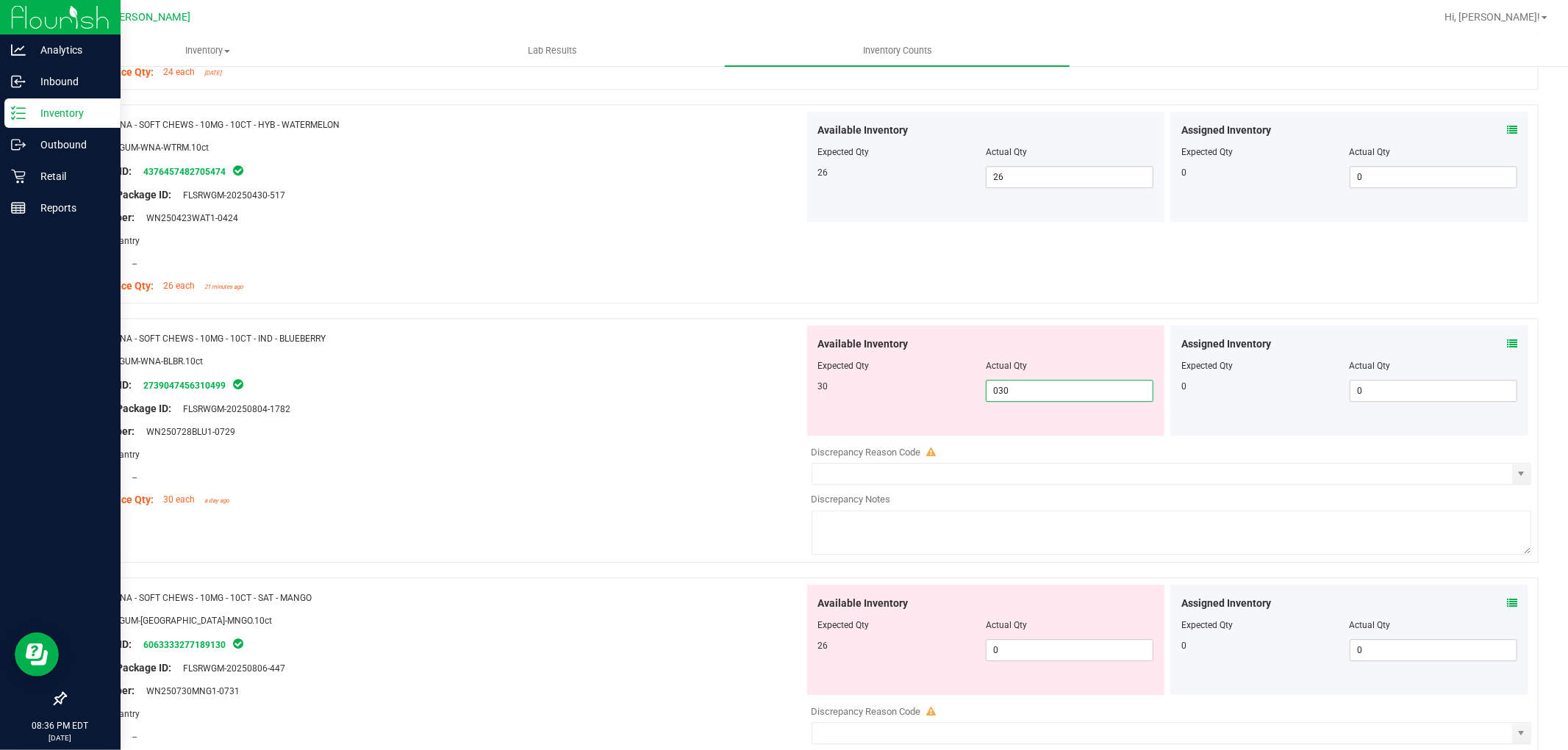
scroll to position [3348, 0]
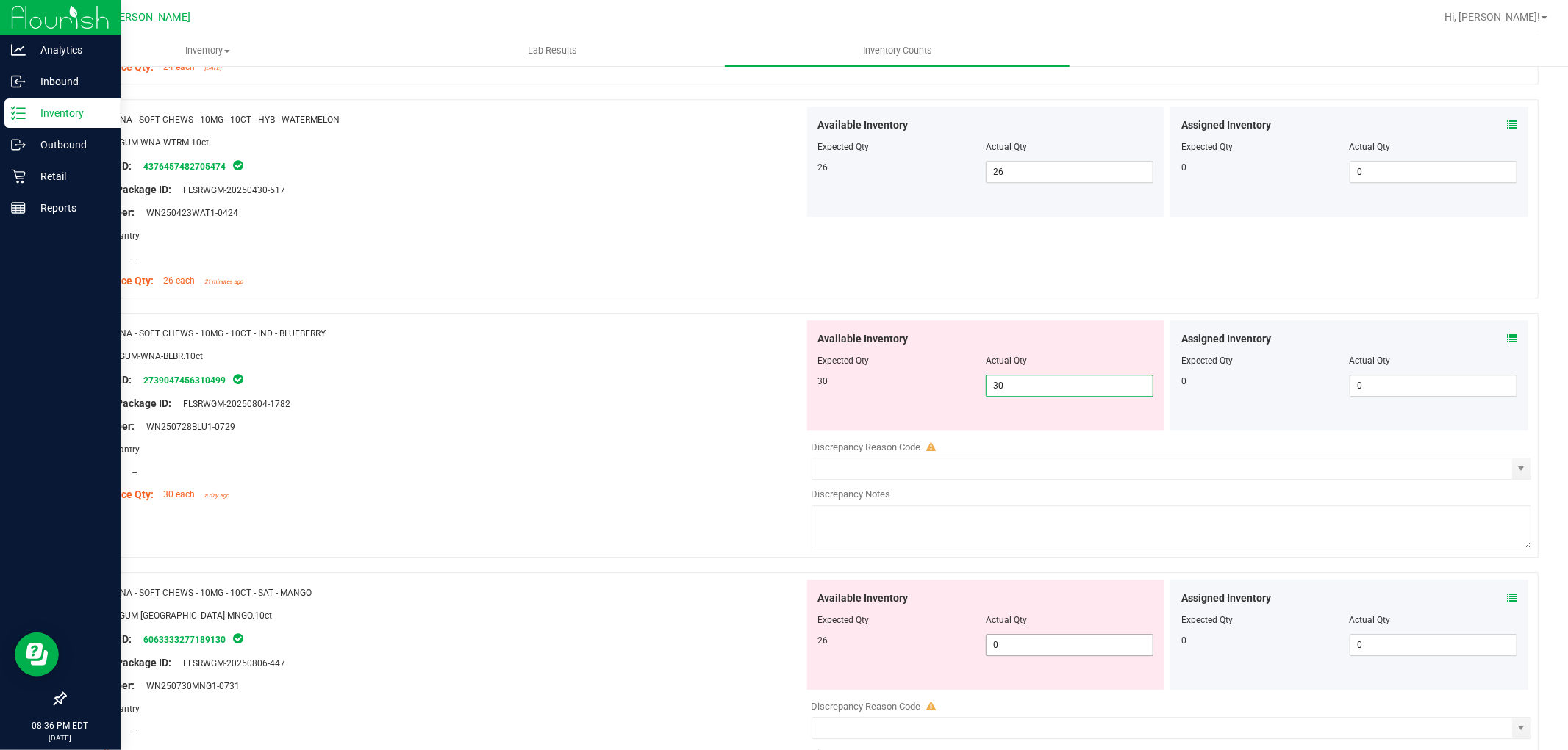
click at [1028, 646] on div "Available Inventory Expected Qty Actual Qty 26 0 0" at bounding box center [1167, 696] width 728 height 233
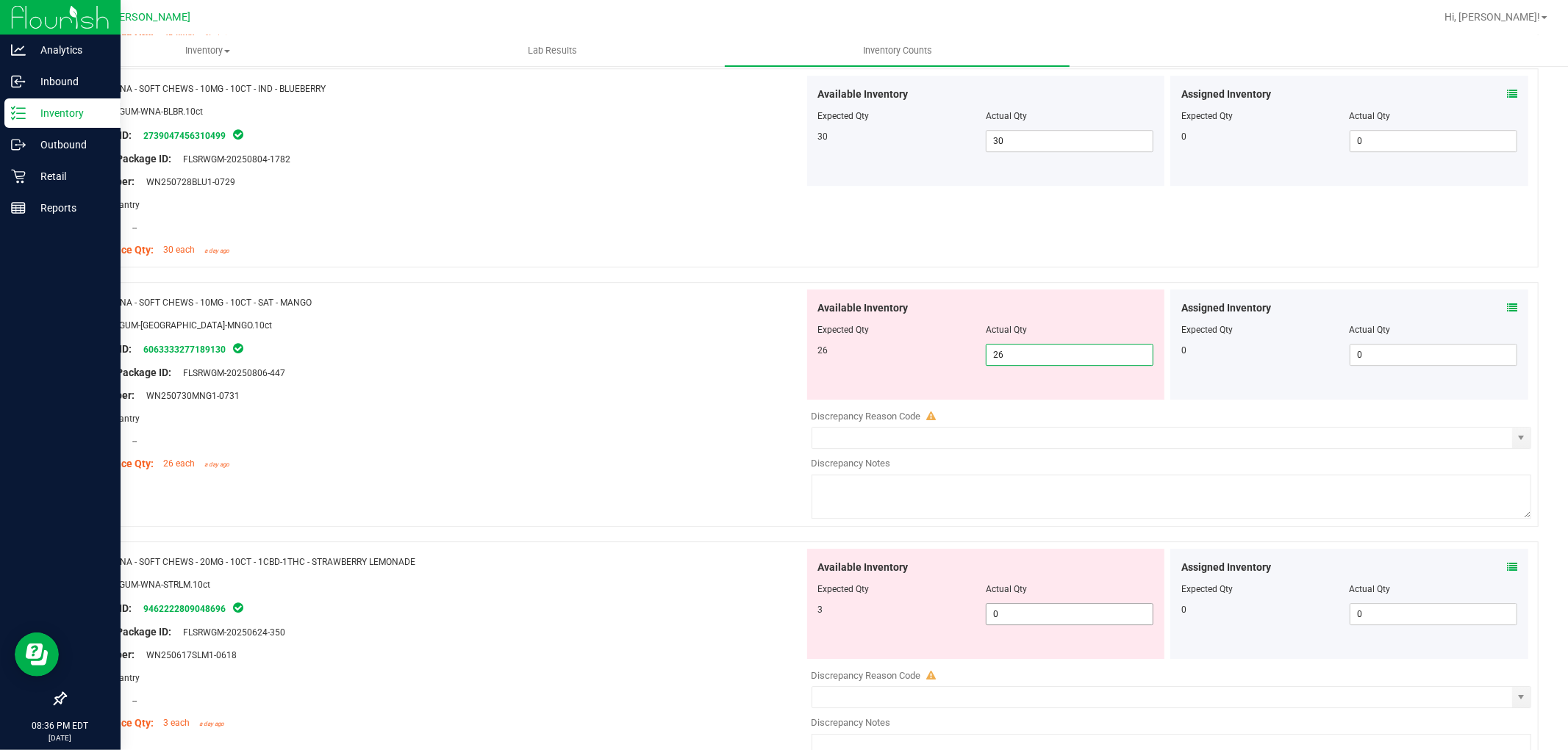
click at [1024, 619] on div "Available Inventory Expected Qty Actual Qty 3 0 0" at bounding box center [1167, 665] width 728 height 233
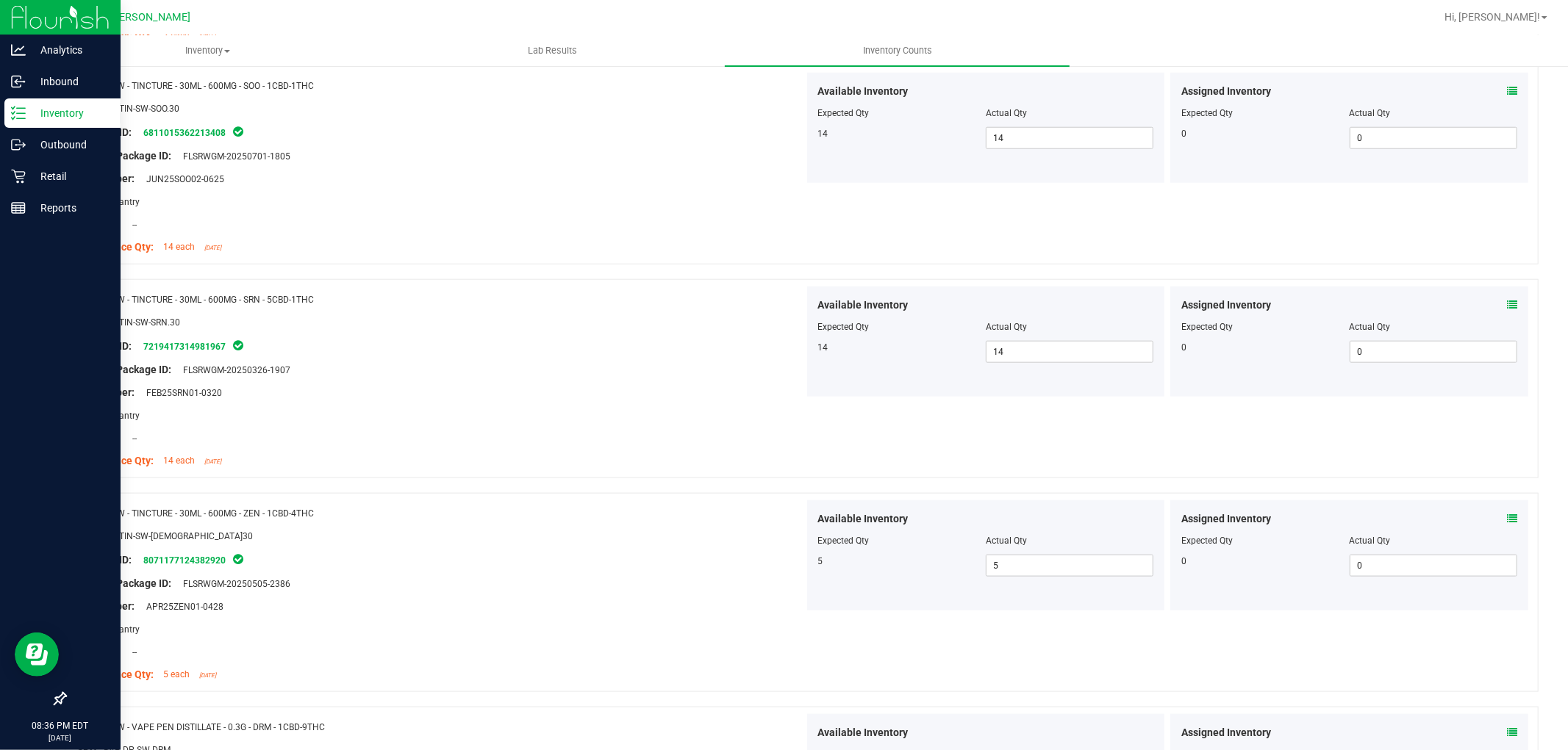
scroll to position [0, 0]
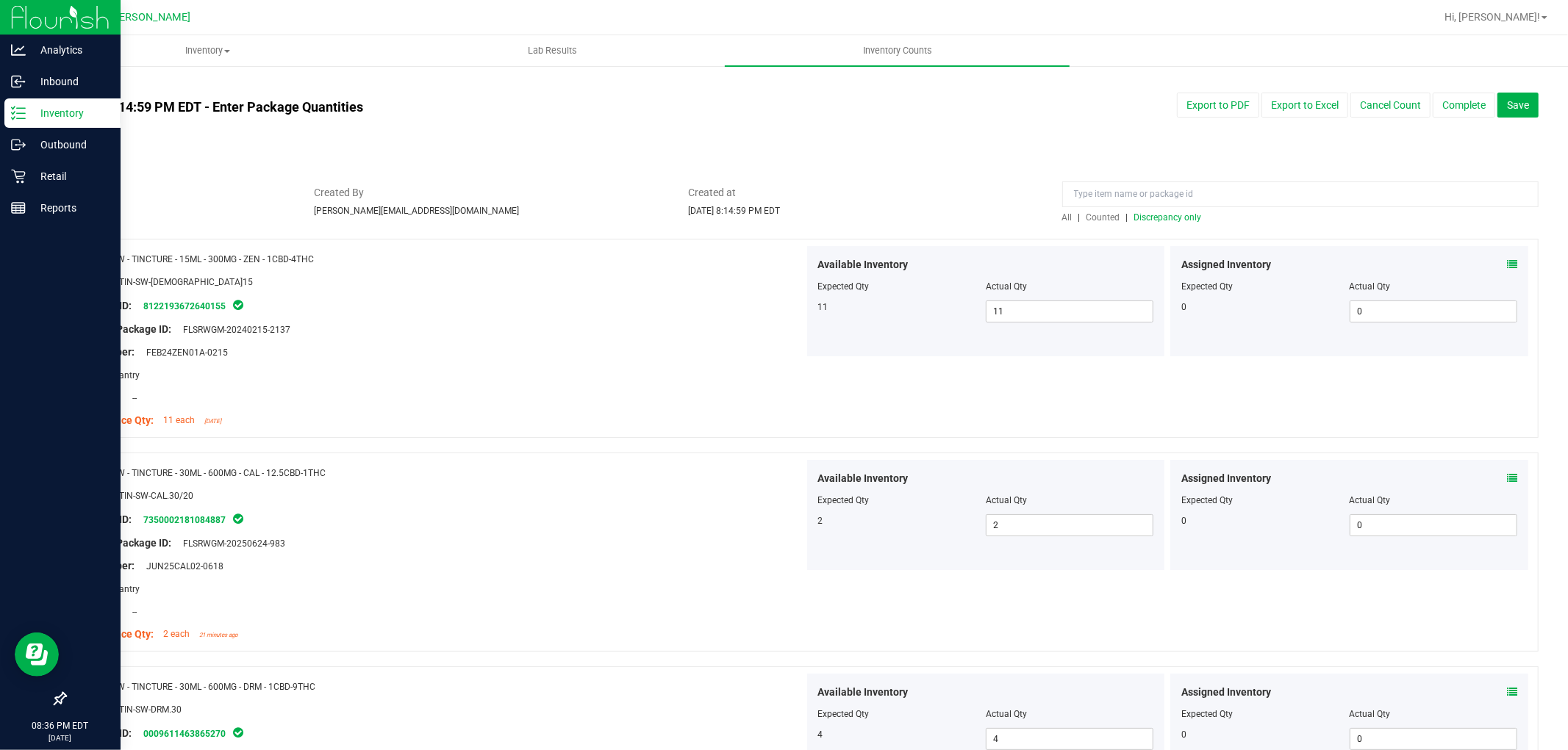
click at [1168, 221] on span "Discrepancy only" at bounding box center [1167, 217] width 67 height 11
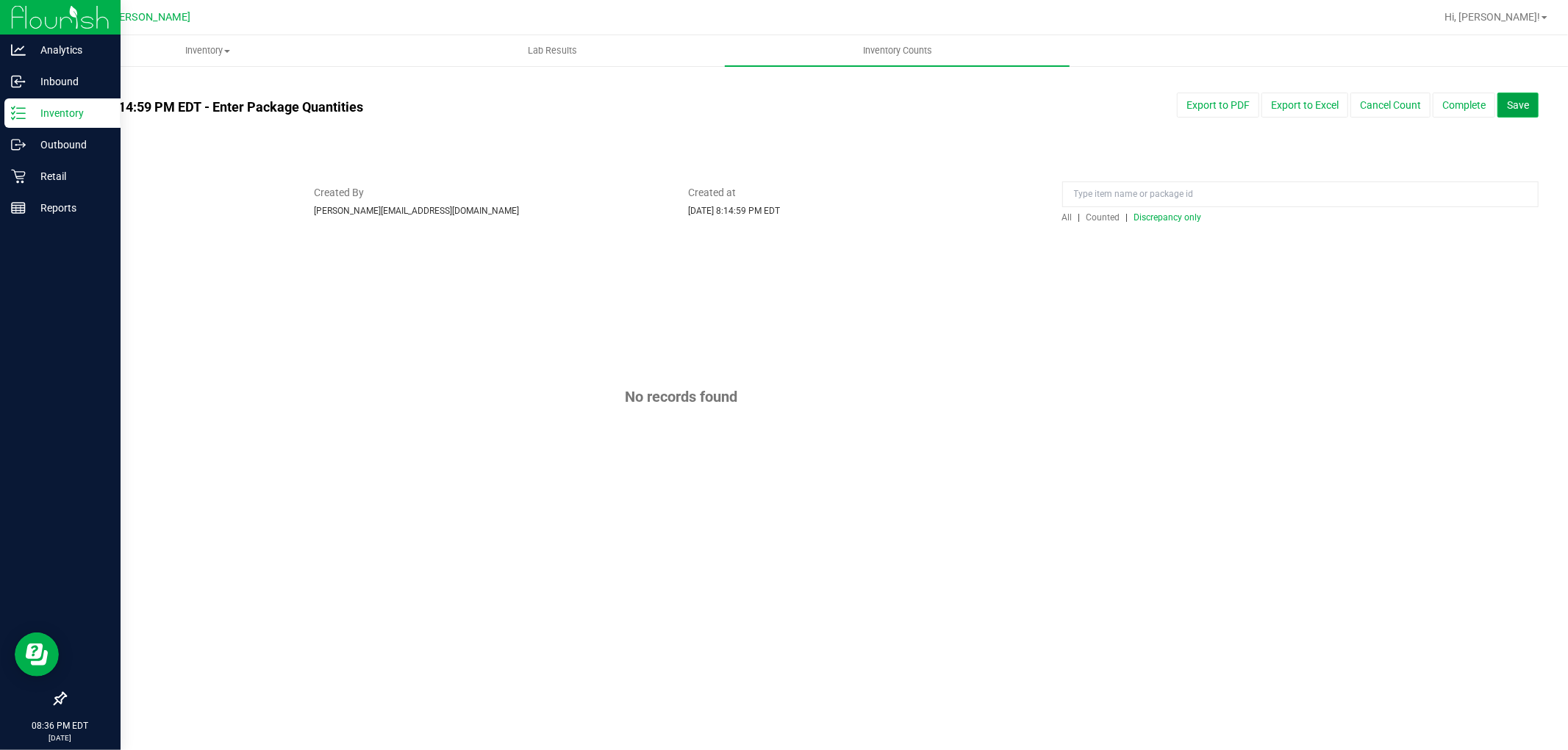
click at [1522, 108] on span "Save" at bounding box center [1518, 105] width 22 height 12
